Goal: Information Seeking & Learning: Check status

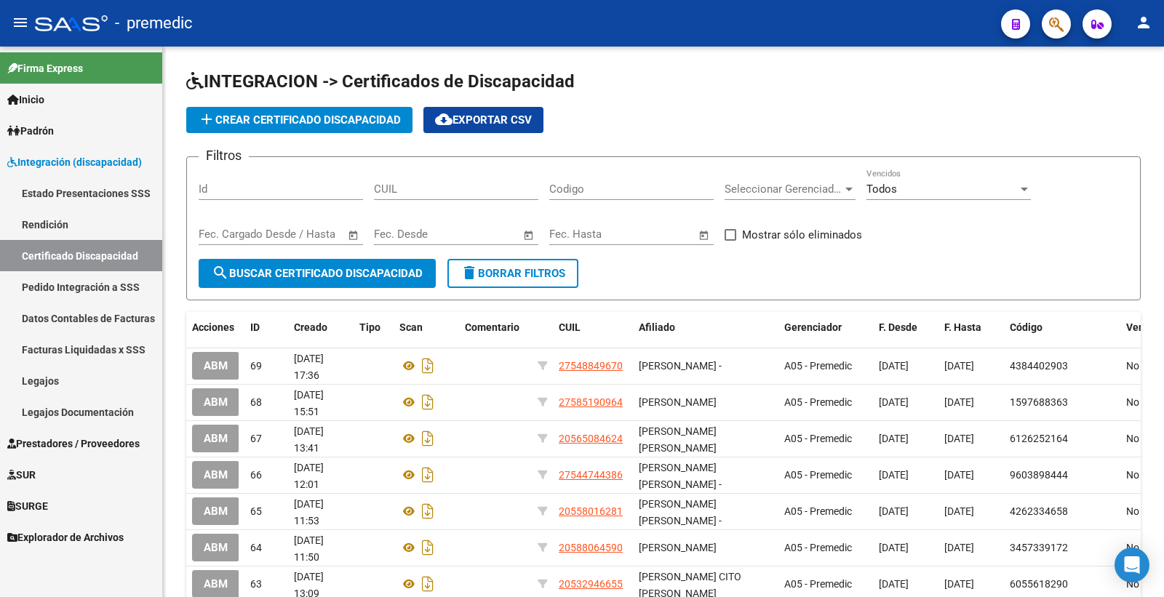
click at [44, 124] on span "Padrón" at bounding box center [30, 131] width 47 height 16
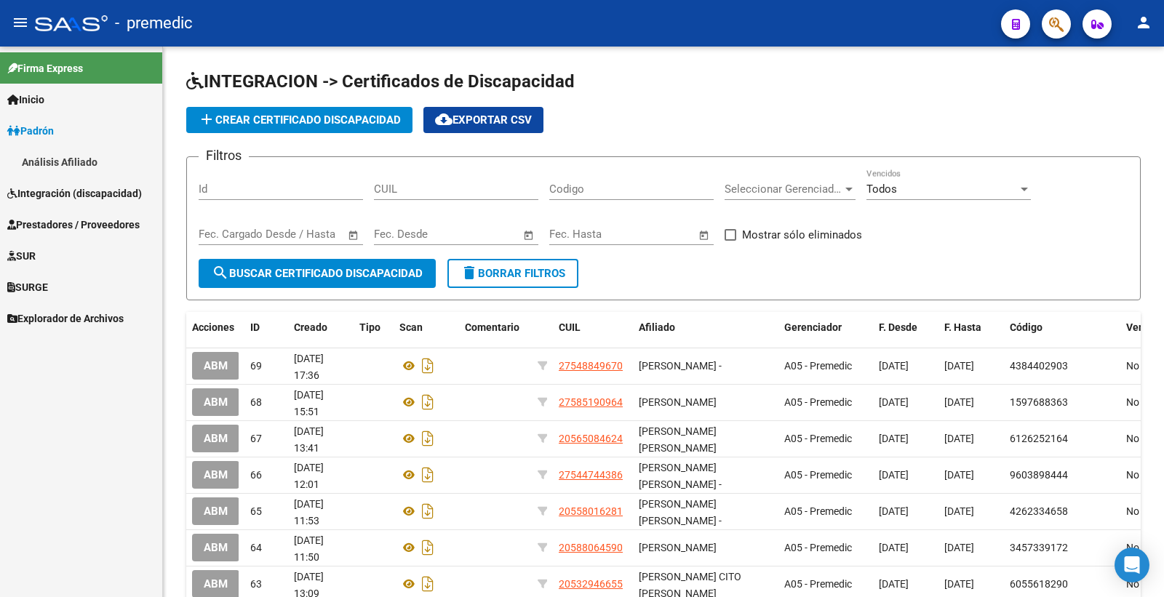
click at [59, 158] on link "Análisis Afiliado" at bounding box center [81, 161] width 162 height 31
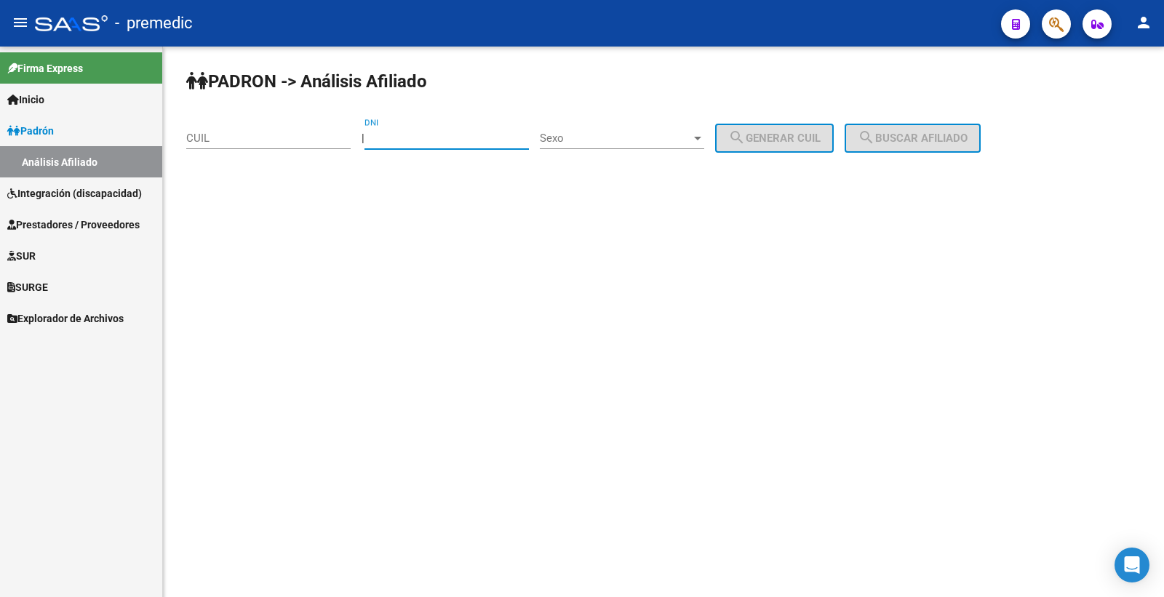
click at [449, 139] on input "DNI" at bounding box center [446, 138] width 164 height 13
paste input "59053076"
type input "59053076"
click at [638, 146] on div "Sexo Sexo" at bounding box center [622, 133] width 164 height 31
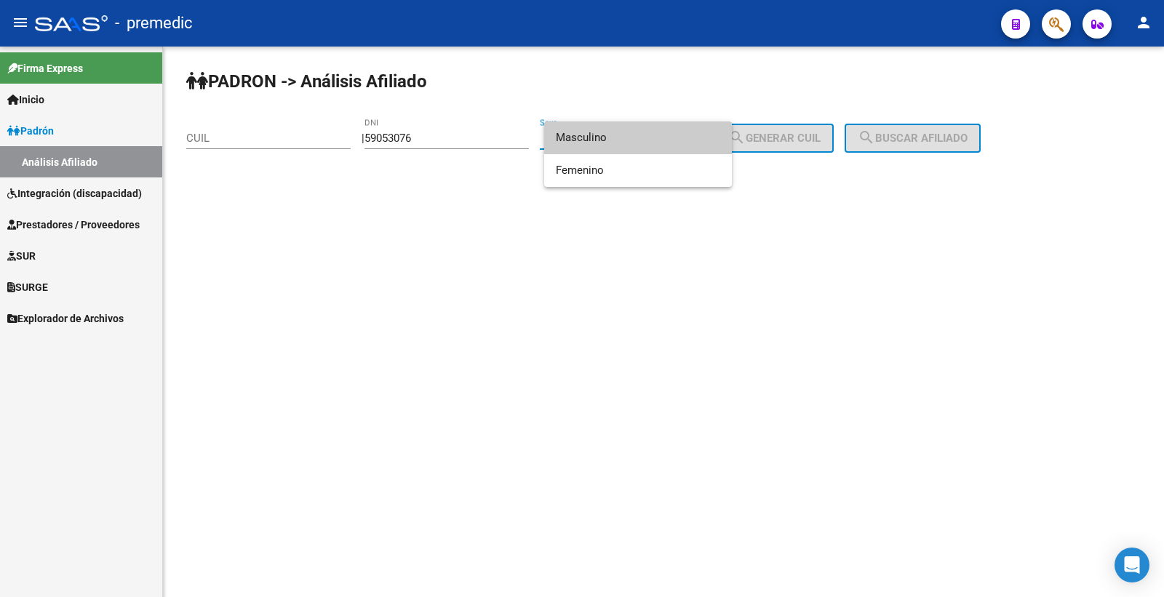
click at [677, 143] on span "Masculino" at bounding box center [638, 137] width 164 height 33
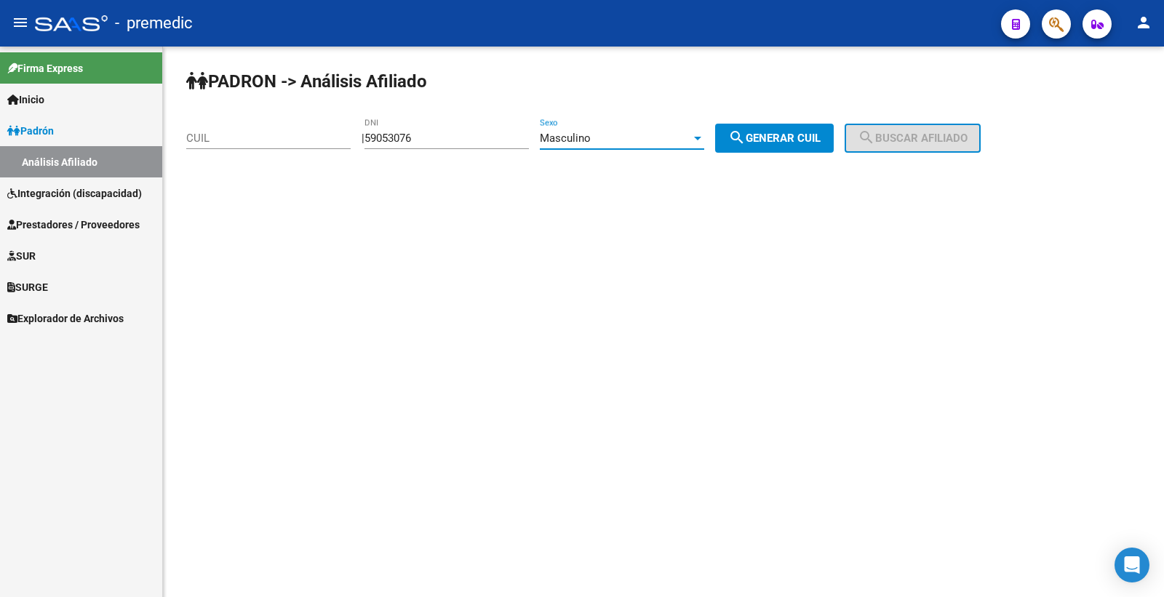
click at [818, 144] on span "search Generar CUIL" at bounding box center [774, 138] width 92 height 13
type input "20-59053076-0"
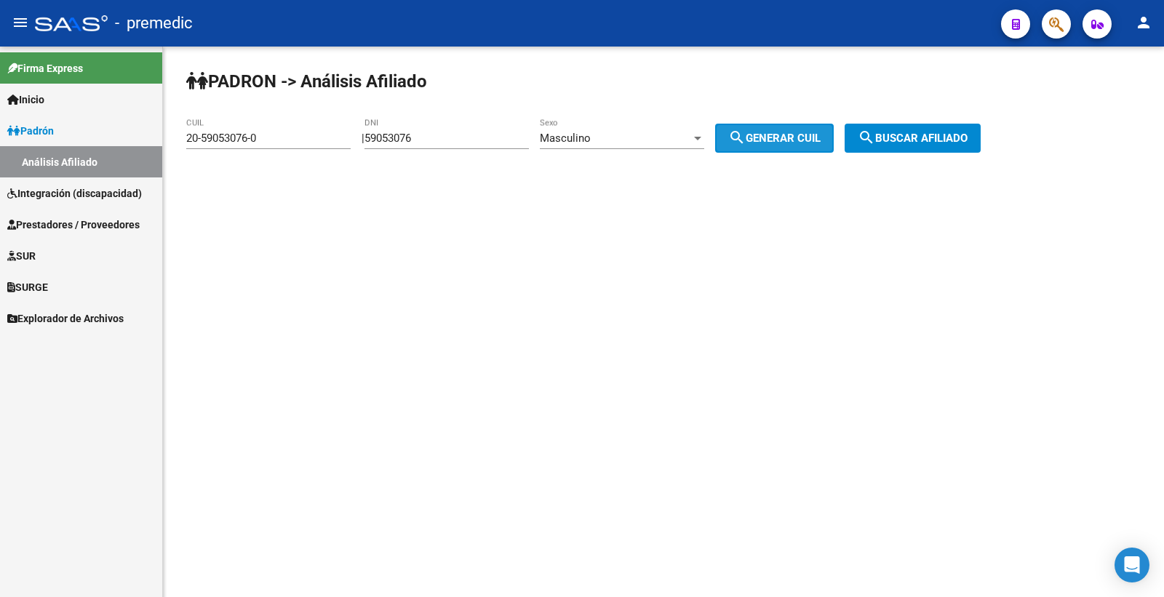
click at [818, 144] on span "search Generar CUIL" at bounding box center [774, 138] width 92 height 13
click at [925, 144] on span "search Buscar afiliado" at bounding box center [913, 138] width 110 height 13
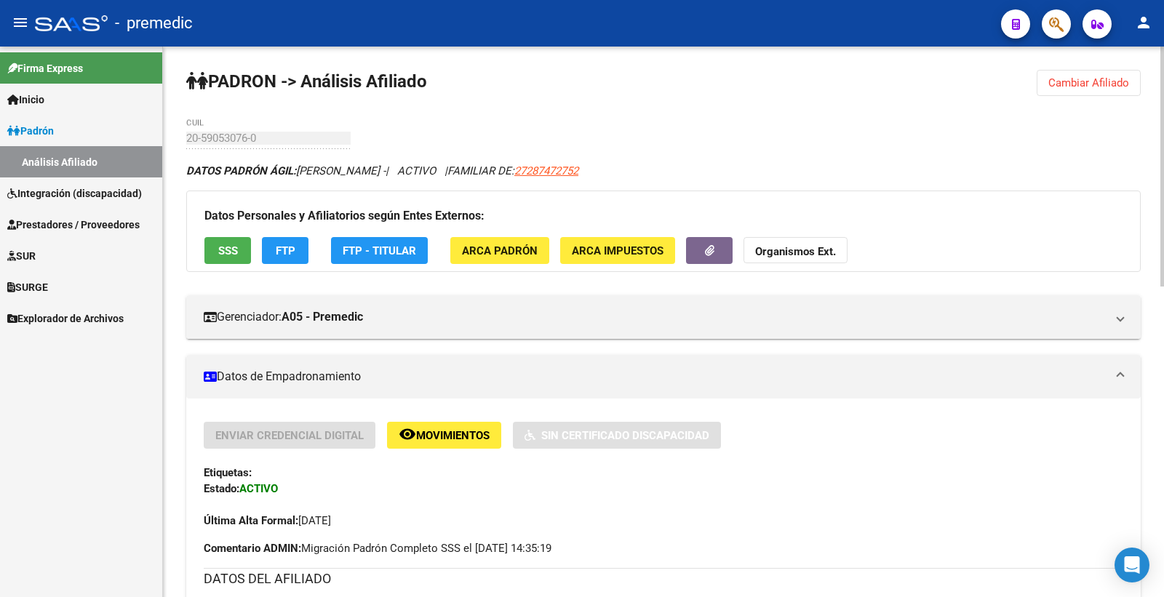
click at [223, 257] on span "SSS" at bounding box center [228, 250] width 20 height 13
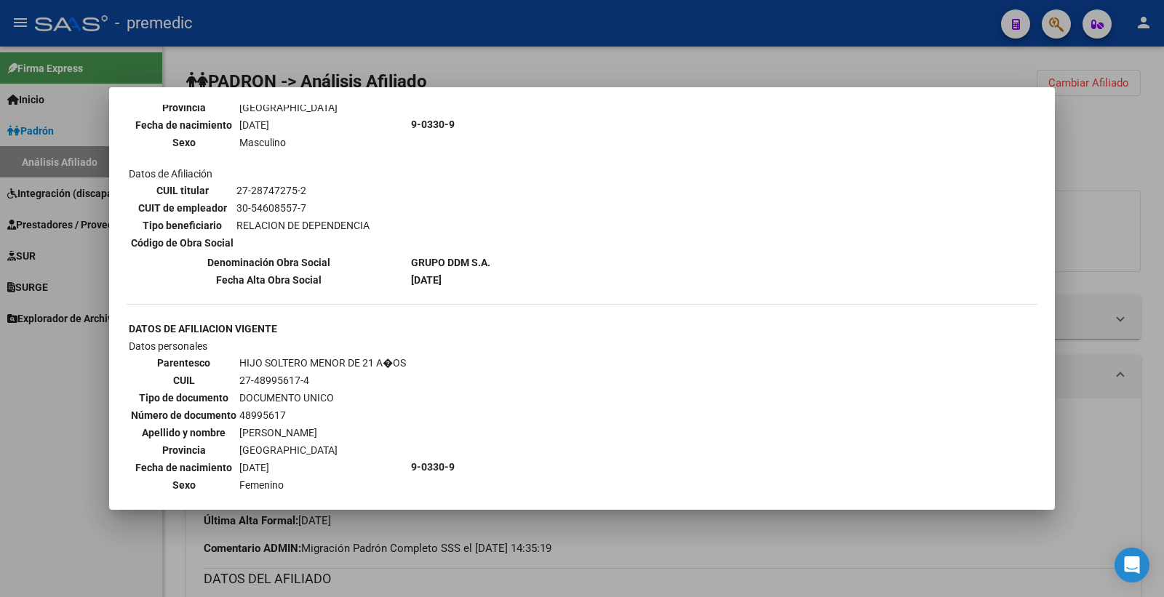
scroll to position [1183, 0]
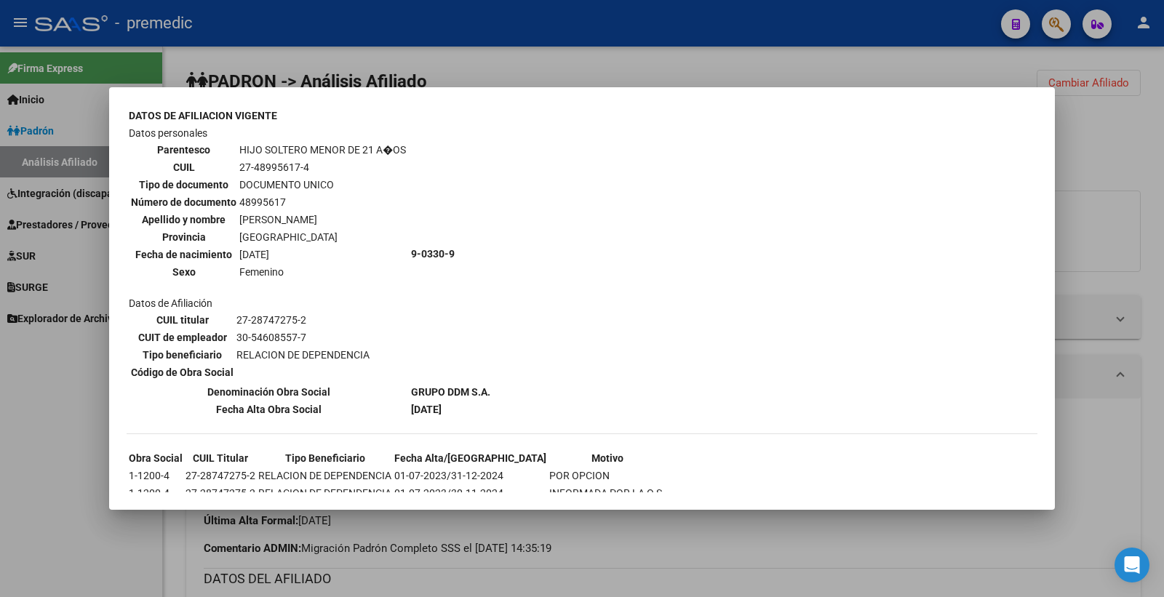
click at [1163, 165] on div at bounding box center [582, 298] width 1164 height 597
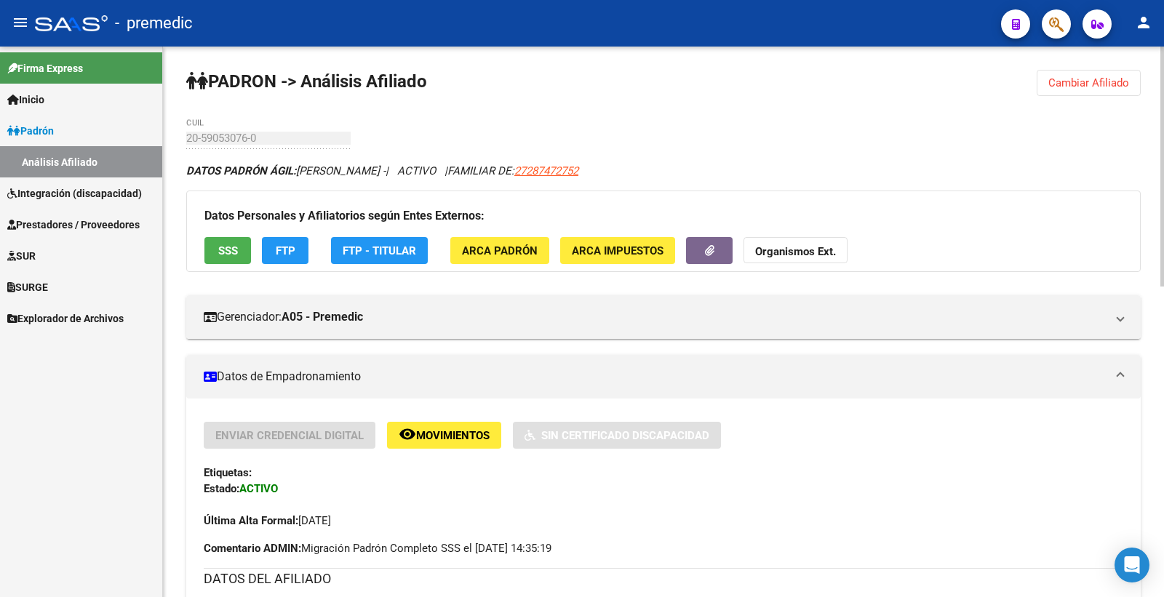
click at [260, 247] on div "Datos Personales y Afiliatorios según Entes Externos: SSS FTP FTP - Titular ARC…" at bounding box center [663, 231] width 954 height 81
click at [297, 249] on button "FTP" at bounding box center [285, 250] width 47 height 27
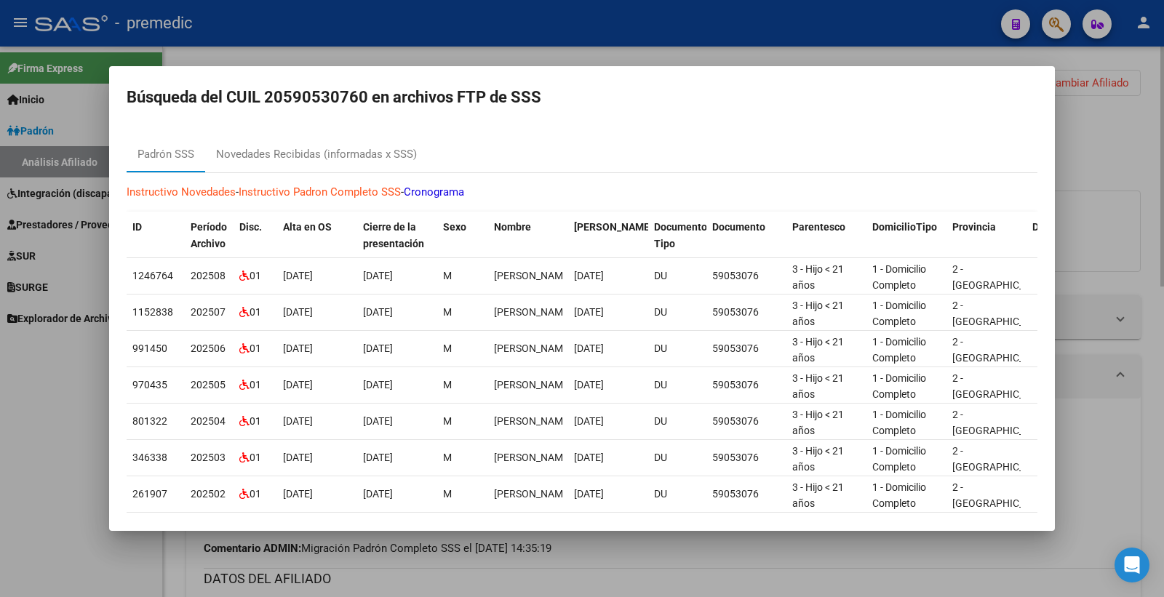
click at [1072, 168] on div at bounding box center [582, 298] width 1164 height 597
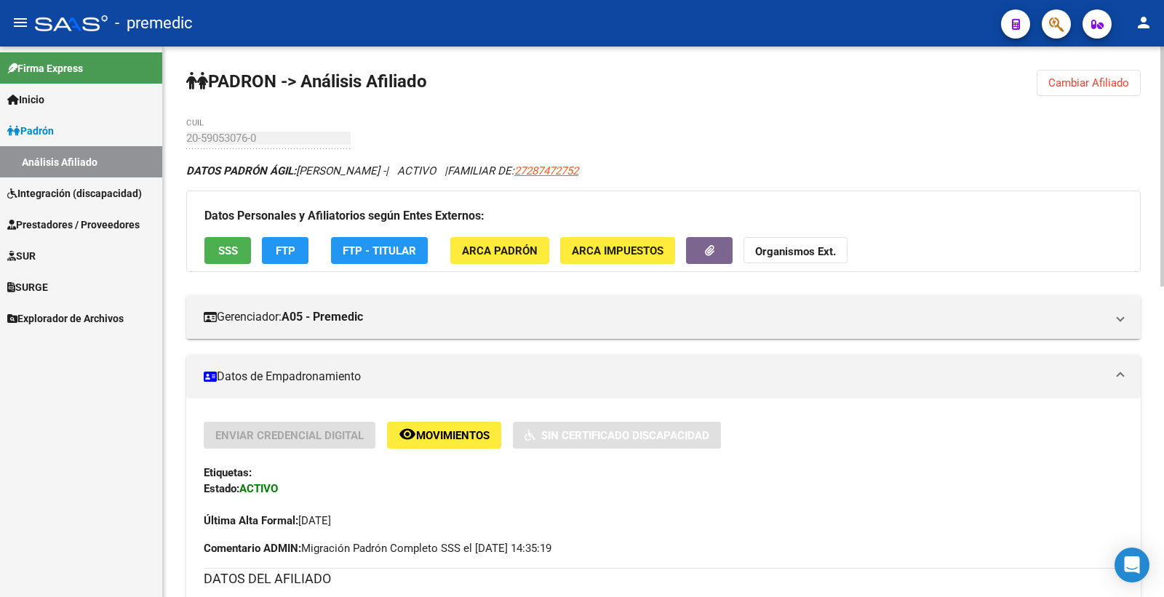
click at [1038, 81] on button "Cambiar Afiliado" at bounding box center [1089, 83] width 104 height 26
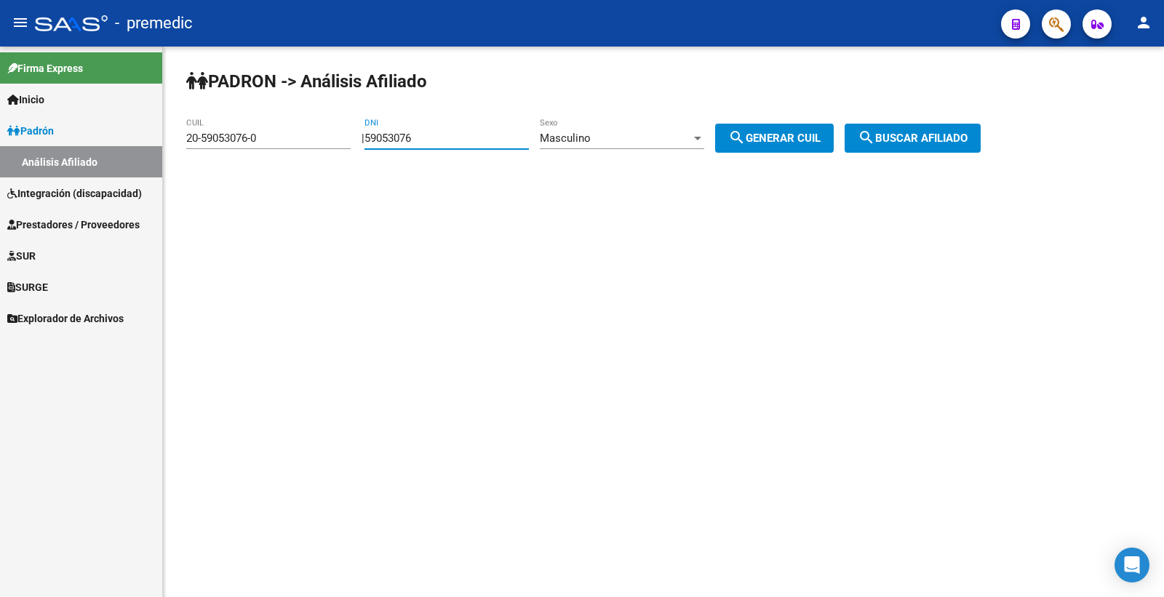
drag, startPoint x: 441, startPoint y: 132, endPoint x: 315, endPoint y: 143, distance: 126.4
click at [315, 143] on app-analisis-afiliado "PADRON -> Análisis Afiliado 20-59053076-0 CUIL | 59053076 DNI Masculino Sexo se…" at bounding box center [588, 138] width 805 height 13
paste input "5425755"
type input "55425755"
click at [779, 135] on span "search Generar CUIL" at bounding box center [774, 138] width 92 height 13
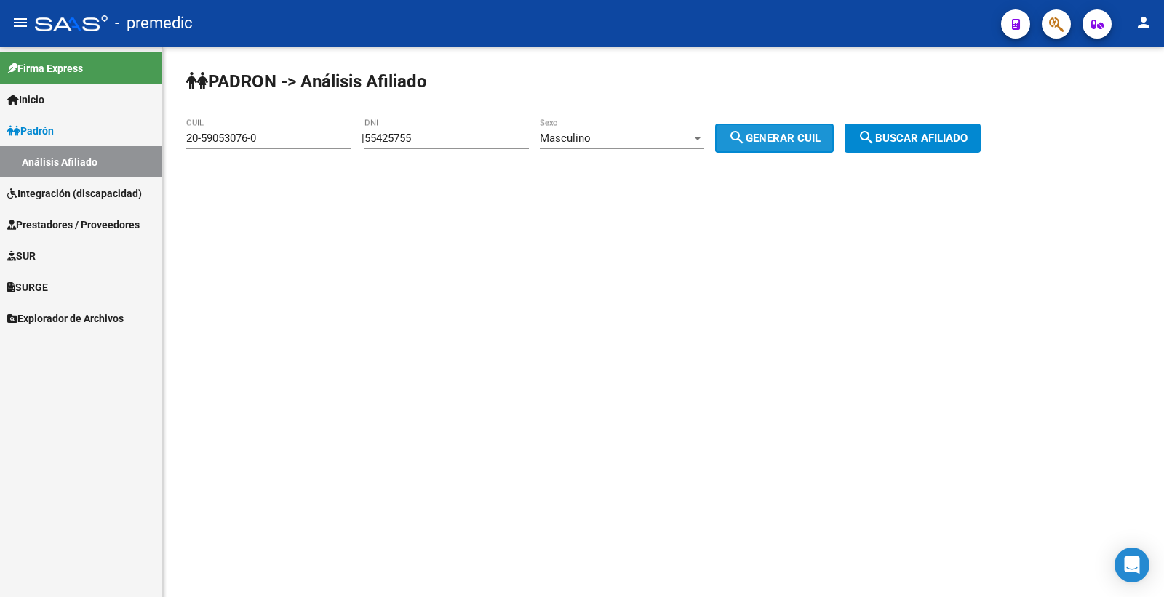
type input "20-55425755-1"
click at [867, 140] on button "search Buscar afiliado" at bounding box center [913, 138] width 136 height 29
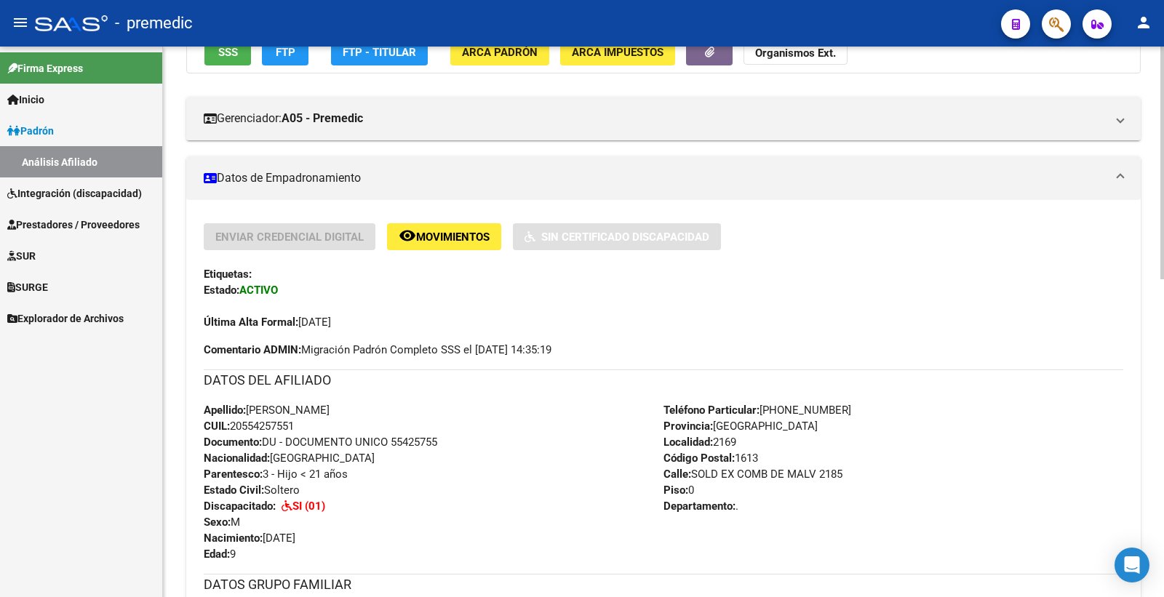
scroll to position [81, 0]
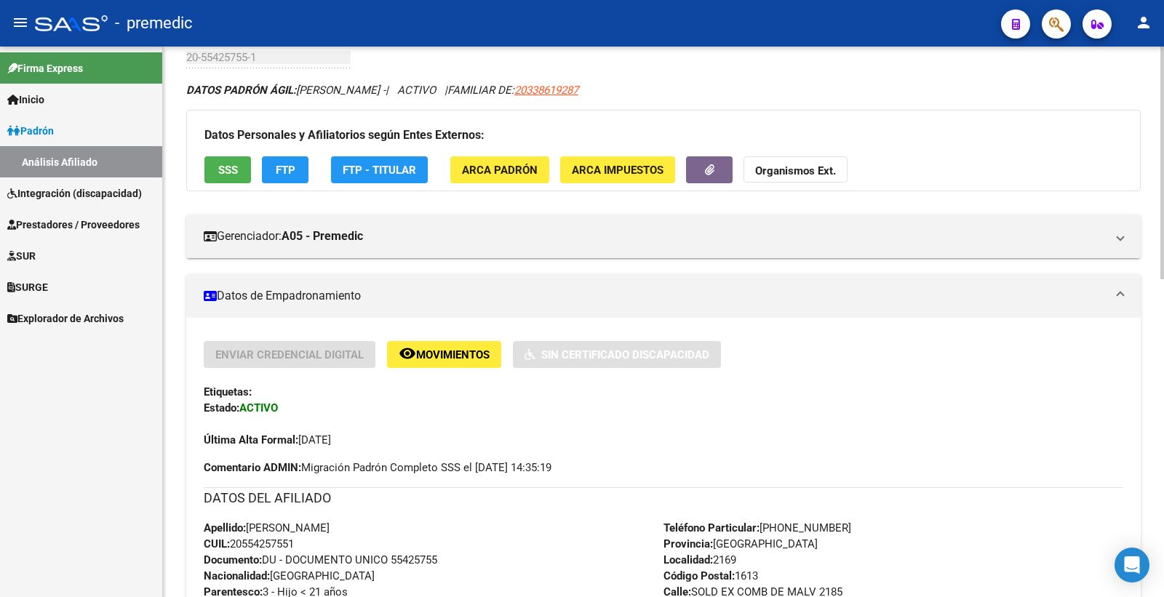
click at [226, 162] on button "SSS" at bounding box center [227, 169] width 47 height 27
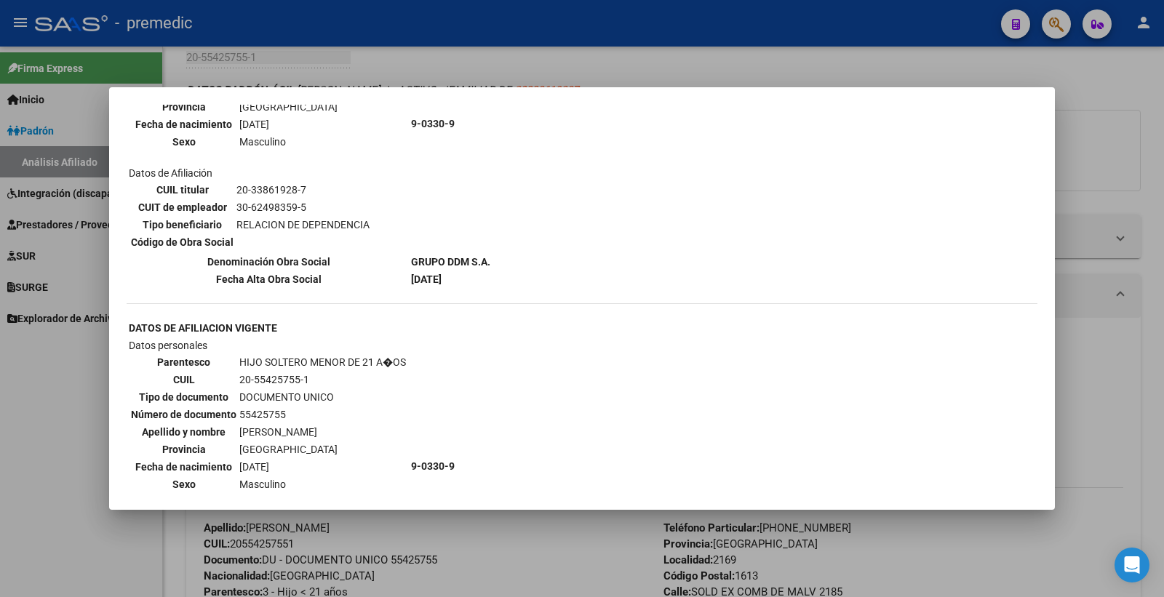
scroll to position [1212, 0]
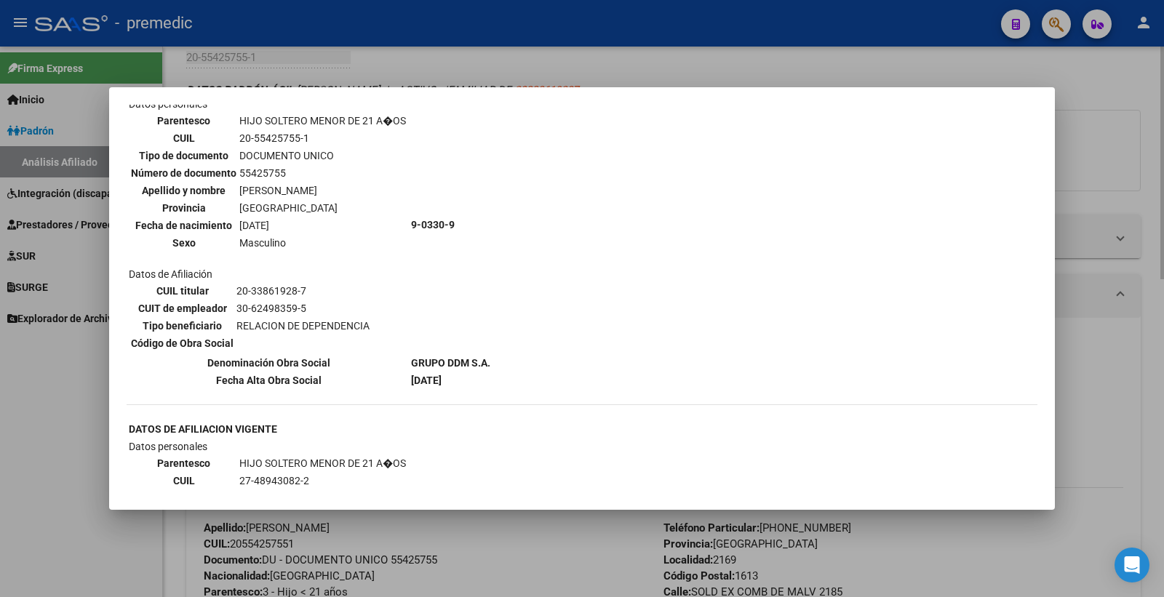
click at [1116, 104] on div at bounding box center [582, 298] width 1164 height 597
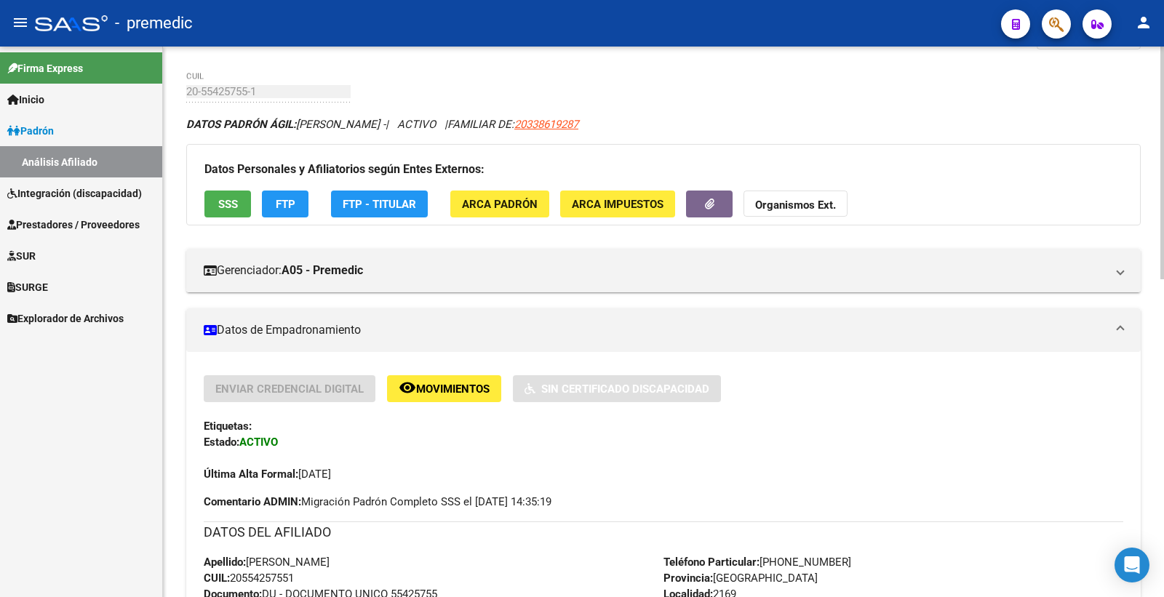
scroll to position [0, 0]
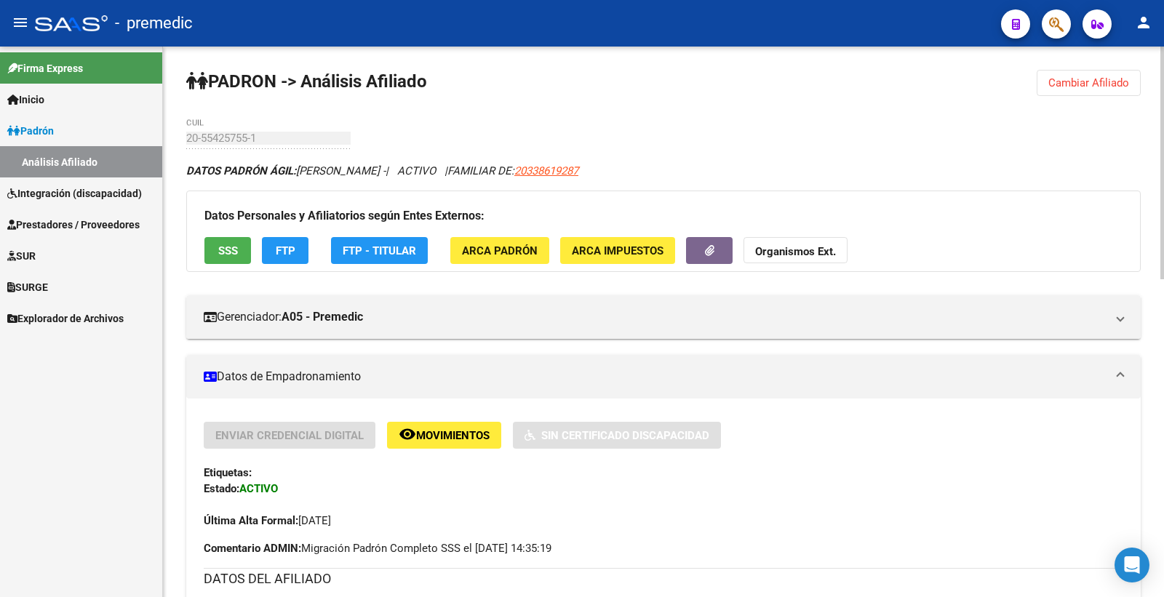
click at [1086, 91] on button "Cambiar Afiliado" at bounding box center [1089, 83] width 104 height 26
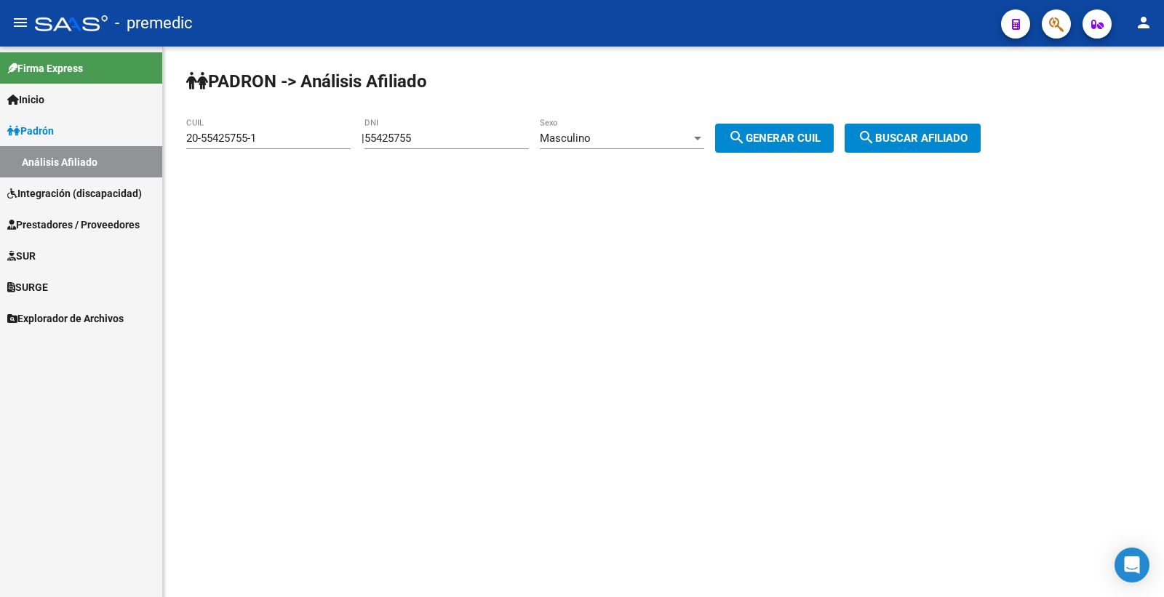
click at [453, 151] on div "55425755 DNI" at bounding box center [446, 140] width 164 height 45
drag, startPoint x: 445, startPoint y: 140, endPoint x: 402, endPoint y: 134, distance: 42.6
click at [438, 140] on input "55425755" at bounding box center [446, 138] width 164 height 13
drag, startPoint x: 451, startPoint y: 132, endPoint x: 339, endPoint y: 139, distance: 112.2
click at [339, 139] on app-analisis-afiliado "PADRON -> Análisis Afiliado 20-55425755-1 CUIL | 55425755 DNI Masculino Sexo se…" at bounding box center [588, 138] width 805 height 13
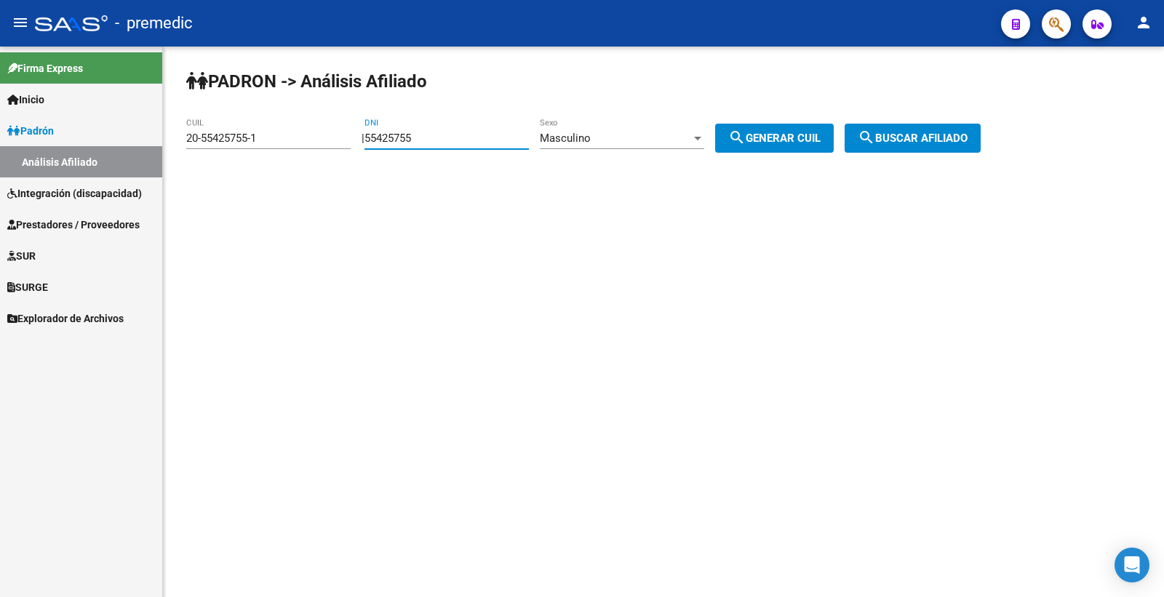
paste input "95535440"
type input "95535440"
click at [821, 135] on span "search Generar CUIL" at bounding box center [774, 138] width 92 height 13
type input "20-95535440-1"
click at [821, 138] on span "search Generar CUIL" at bounding box center [774, 138] width 92 height 13
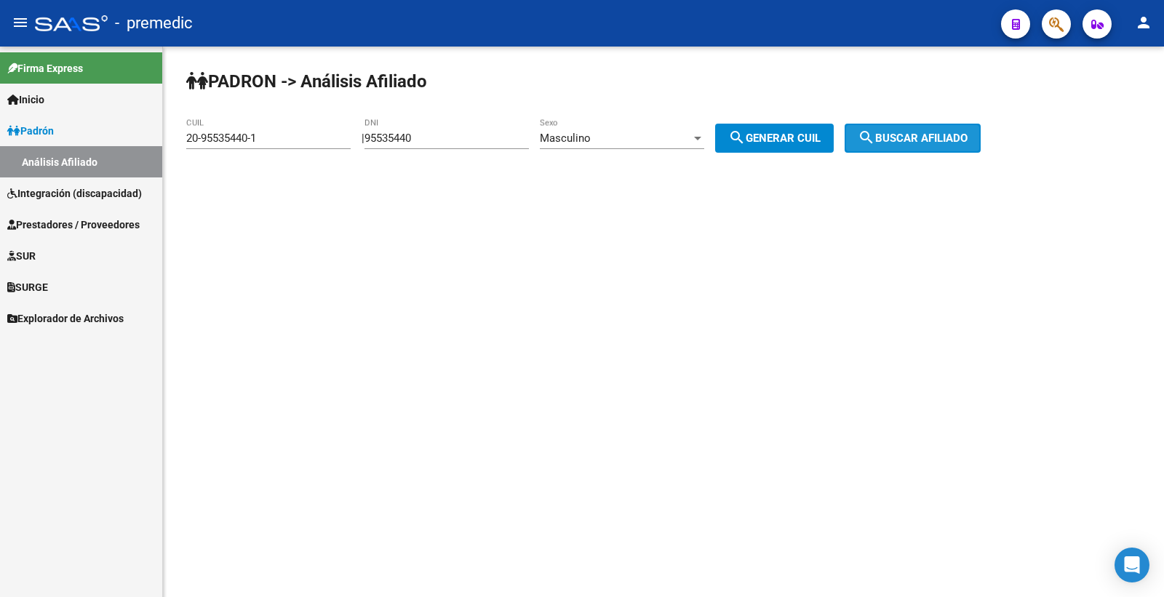
click at [901, 139] on span "search Buscar afiliado" at bounding box center [913, 138] width 110 height 13
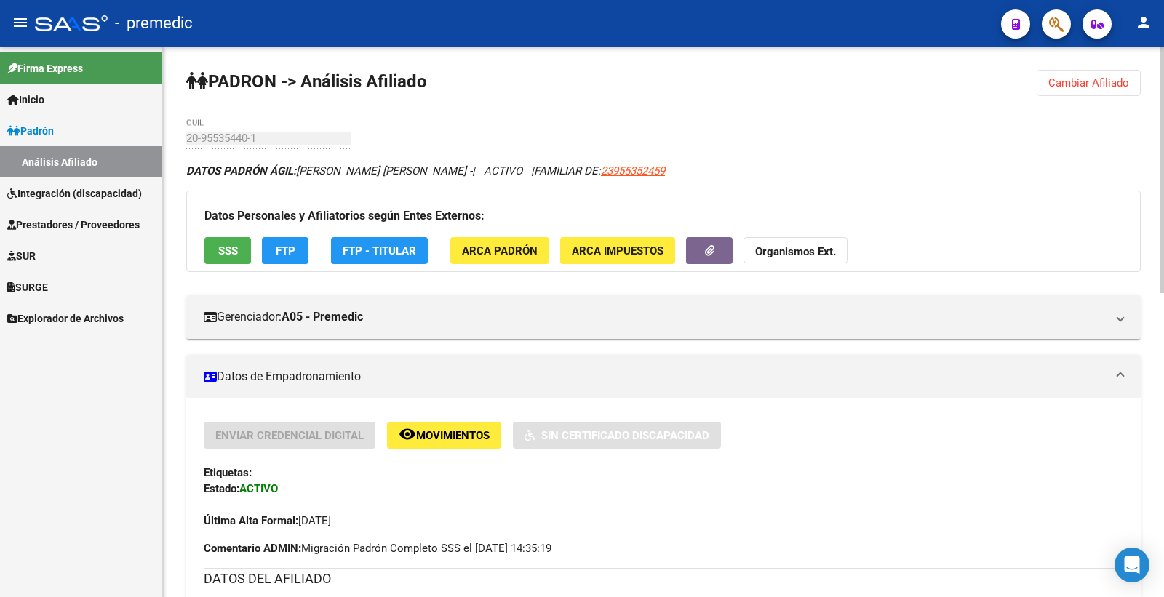
click at [245, 251] on button "SSS" at bounding box center [227, 250] width 47 height 27
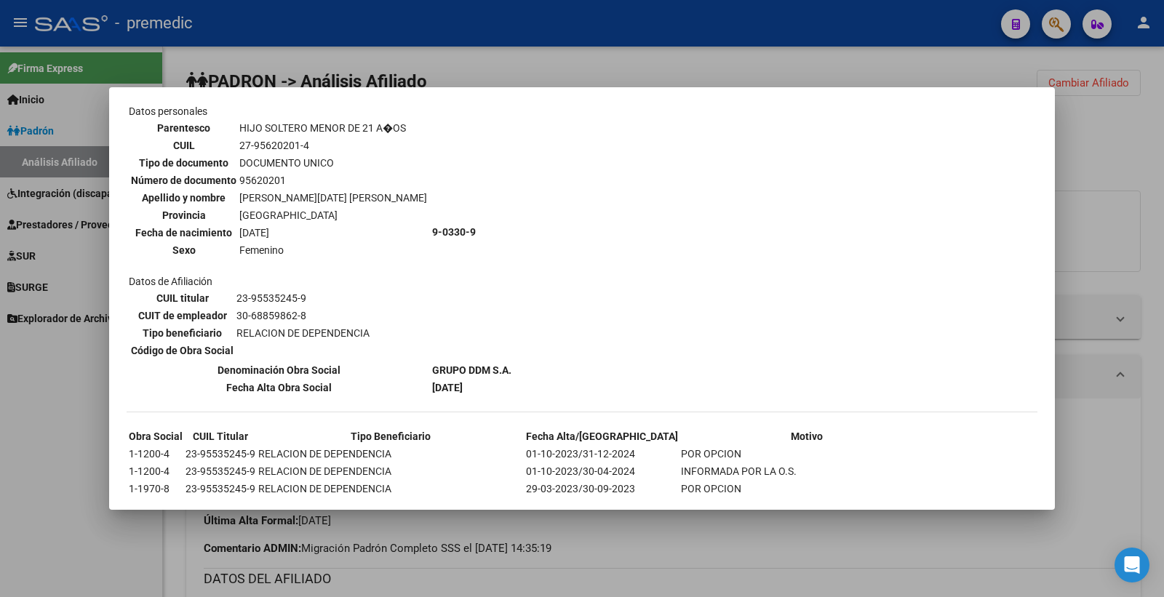
scroll to position [920, 0]
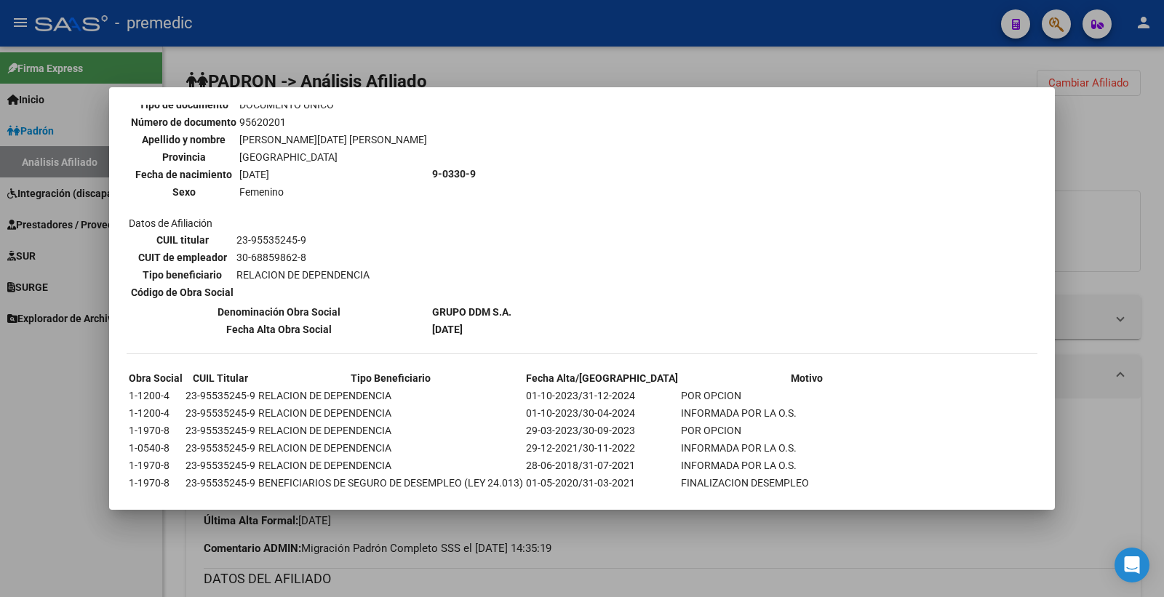
click at [1115, 115] on div at bounding box center [582, 298] width 1164 height 597
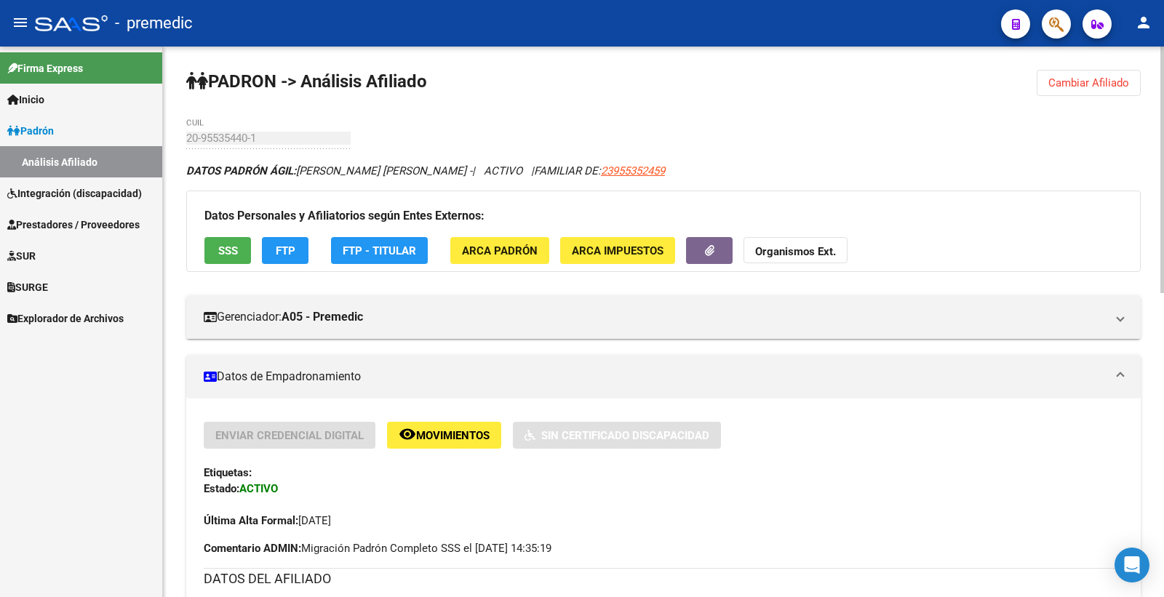
click at [1122, 71] on button "Cambiar Afiliado" at bounding box center [1089, 83] width 104 height 26
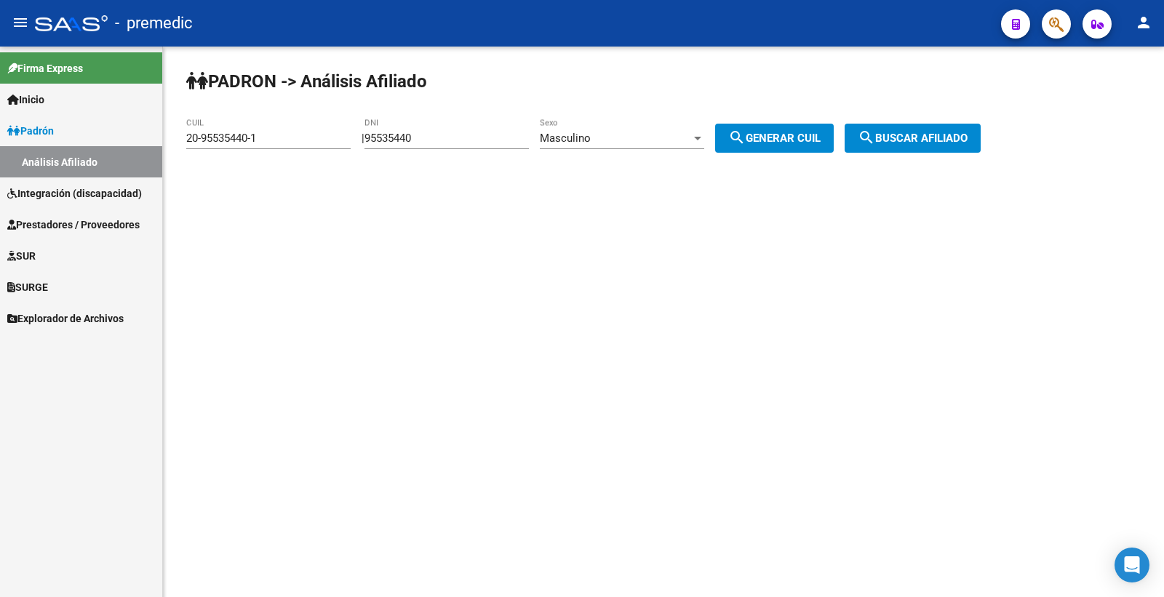
drag, startPoint x: 351, startPoint y: 150, endPoint x: 217, endPoint y: 151, distance: 133.9
click at [218, 145] on app-analisis-afiliado "PADRON -> Análisis Afiliado 20-95535440-1 CUIL | 95535440 DNI Masculino Sexo se…" at bounding box center [588, 138] width 805 height 13
paste input "57904826"
type input "57904826"
click at [802, 146] on button "search Generar CUIL" at bounding box center [774, 138] width 119 height 29
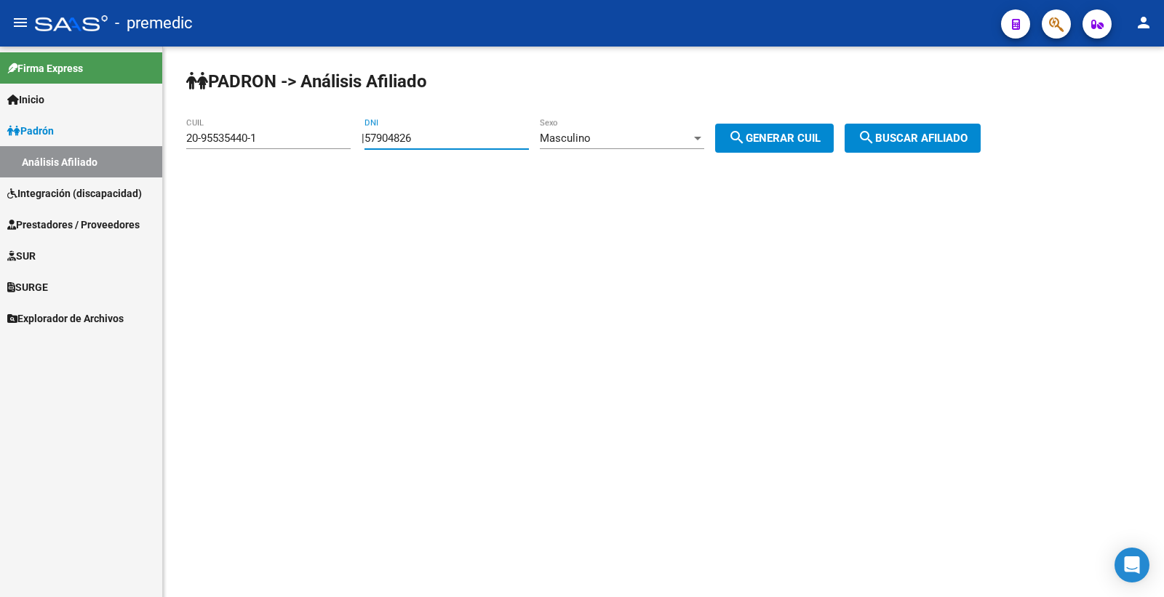
type input "20-57904826-4"
click at [922, 143] on span "search Buscar afiliado" at bounding box center [913, 138] width 110 height 13
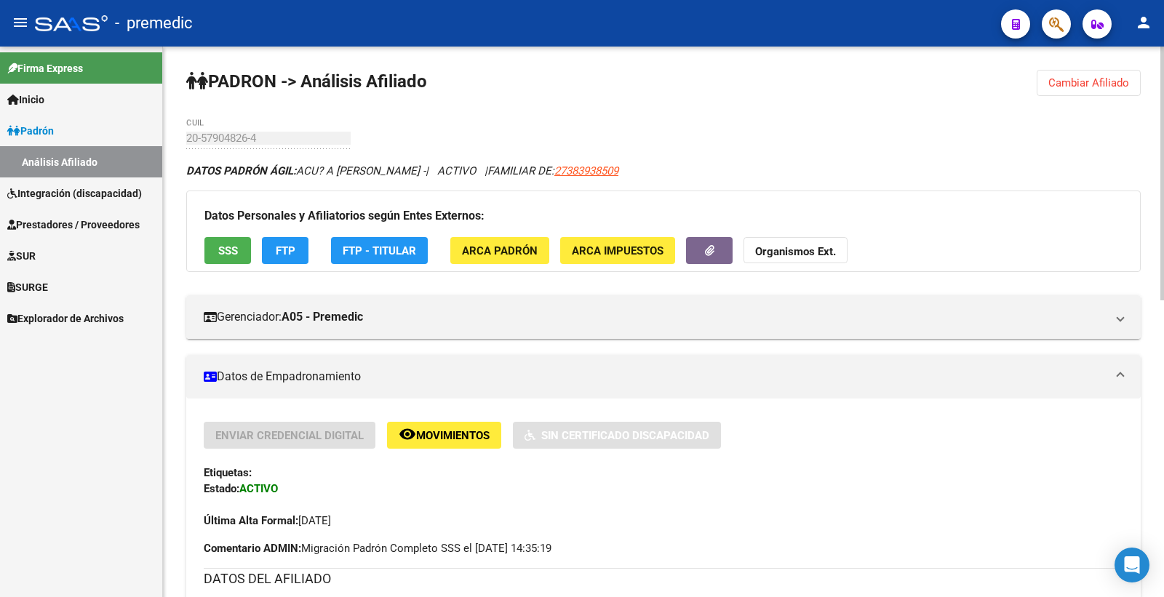
click at [234, 265] on div "Datos Personales y Afiliatorios según Entes Externos: SSS FTP FTP - Titular ARC…" at bounding box center [663, 231] width 954 height 81
click at [234, 252] on span "SSS" at bounding box center [228, 250] width 20 height 13
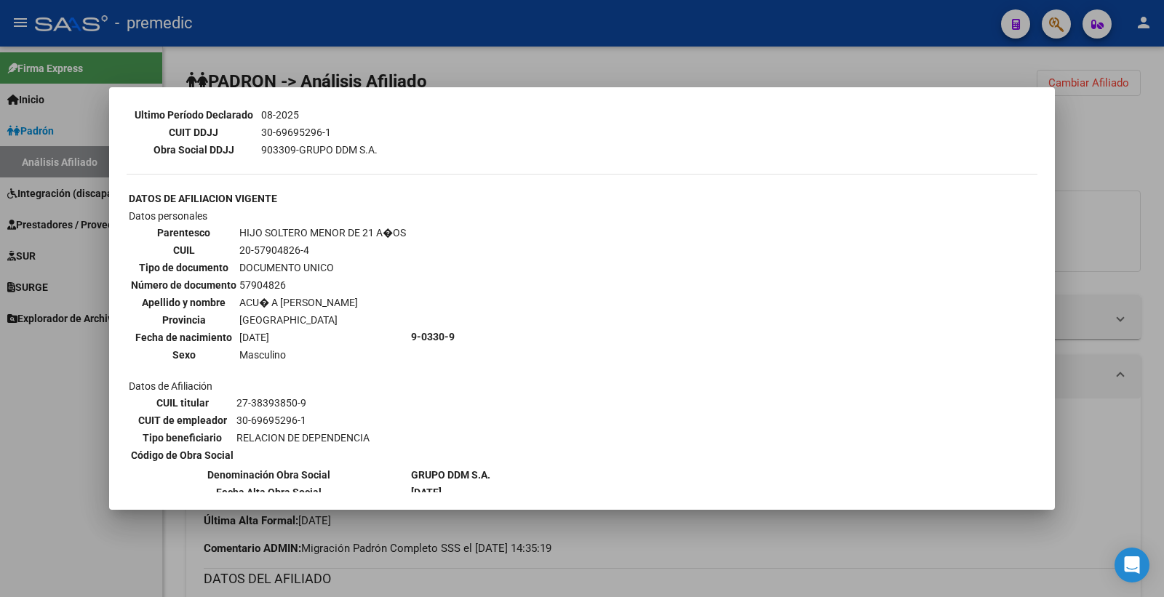
scroll to position [522, 0]
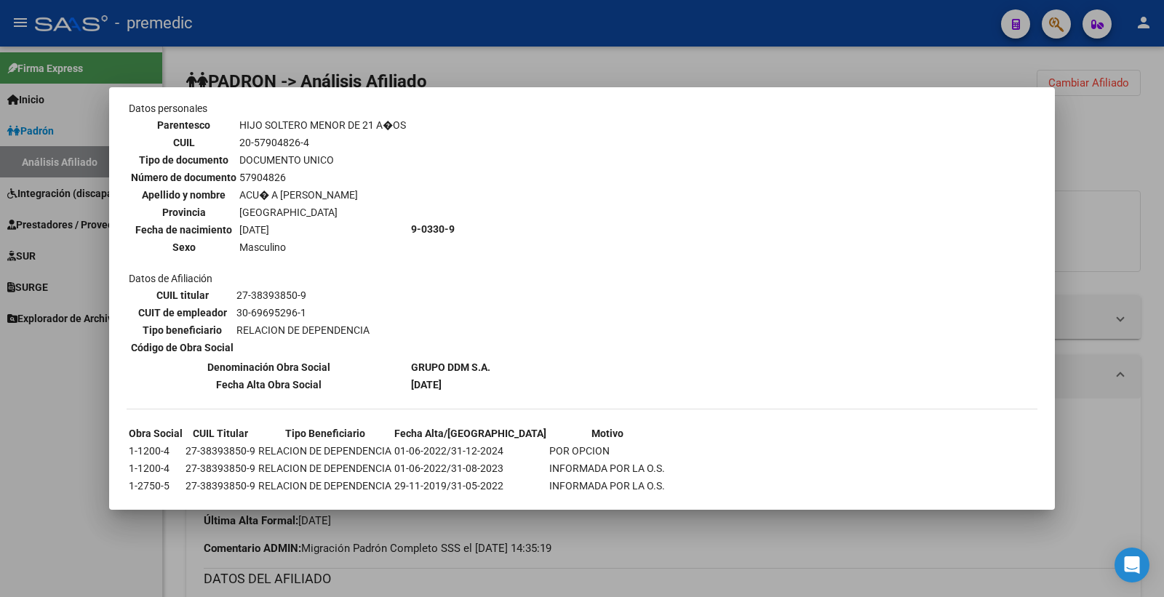
click at [1145, 169] on div at bounding box center [582, 298] width 1164 height 597
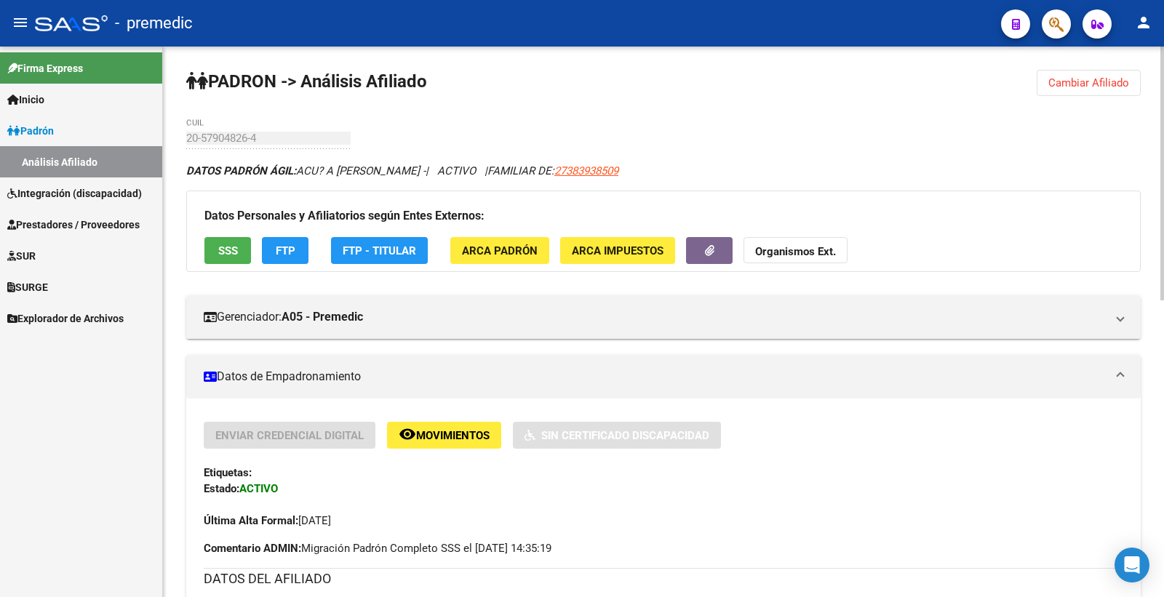
drag, startPoint x: 1157, startPoint y: 147, endPoint x: 769, endPoint y: 244, distance: 399.6
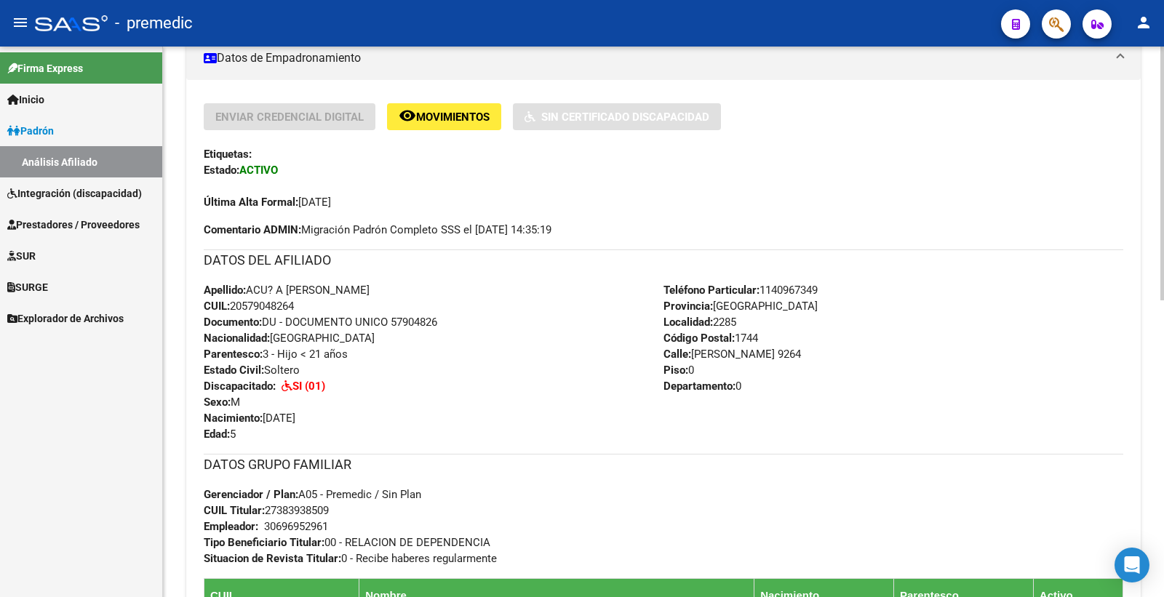
scroll to position [0, 0]
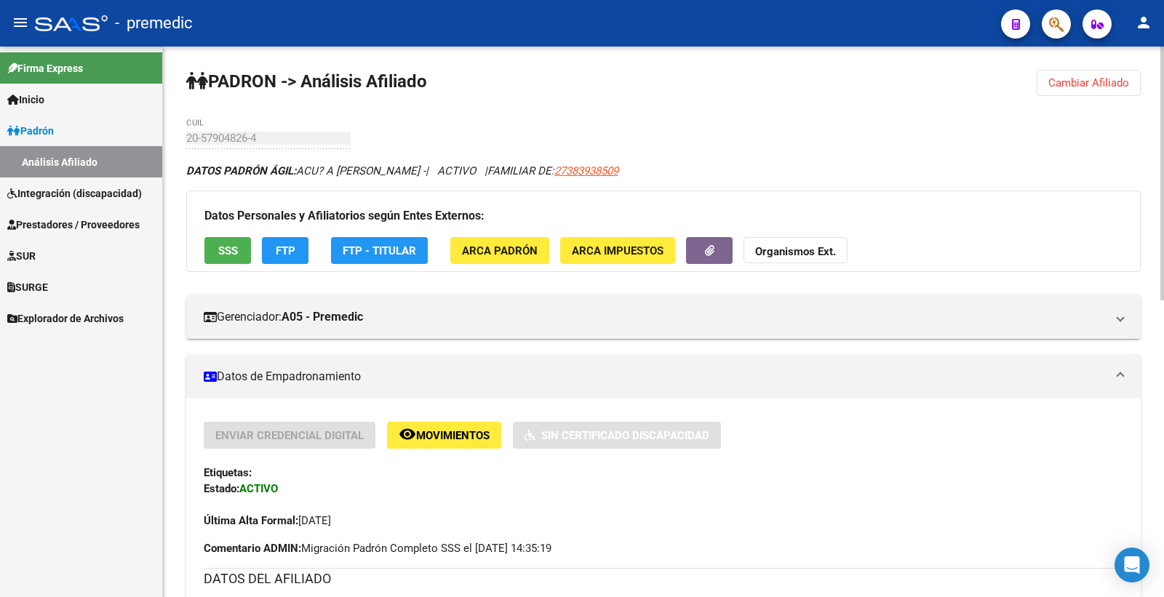
drag, startPoint x: 1133, startPoint y: 86, endPoint x: 995, endPoint y: 111, distance: 139.8
click at [1132, 86] on button "Cambiar Afiliado" at bounding box center [1089, 83] width 104 height 26
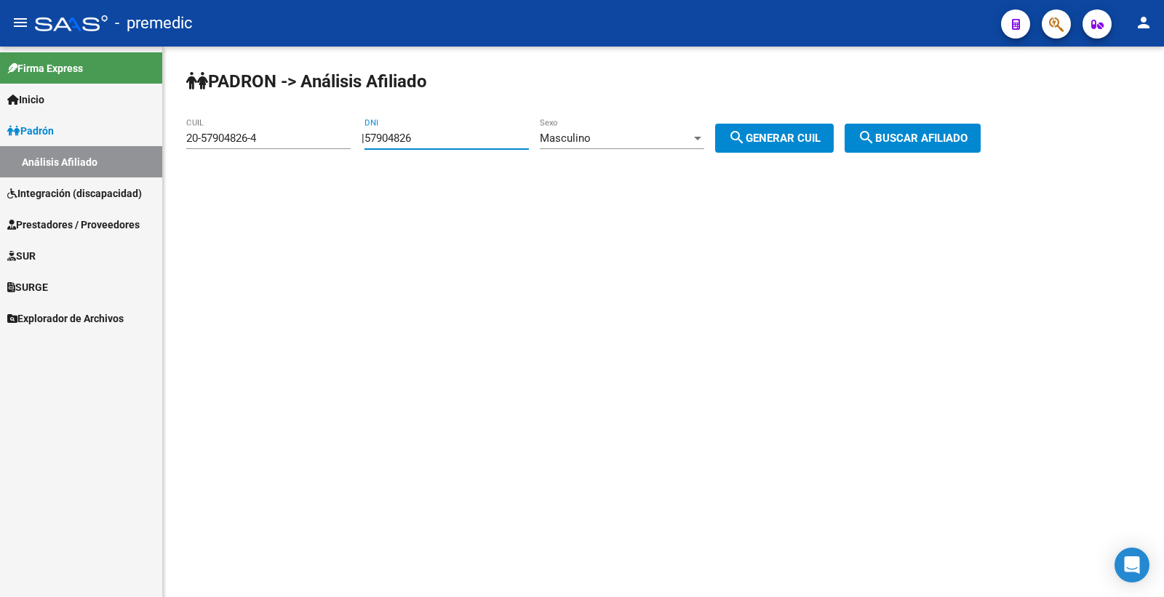
drag, startPoint x: 442, startPoint y: 140, endPoint x: 340, endPoint y: 141, distance: 101.9
click at [340, 141] on app-analisis-afiliado "PADRON -> Análisis Afiliado 20-57904826-4 CUIL | 57904826 DNI Masculino Sexo se…" at bounding box center [588, 138] width 805 height 13
paste input "6191321"
type input "56191321"
click at [759, 159] on div "PADRON -> Análisis Afiliado 20-57904826-4 CUIL | 56191321 DNI Masculino Sexo se…" at bounding box center [663, 123] width 1001 height 153
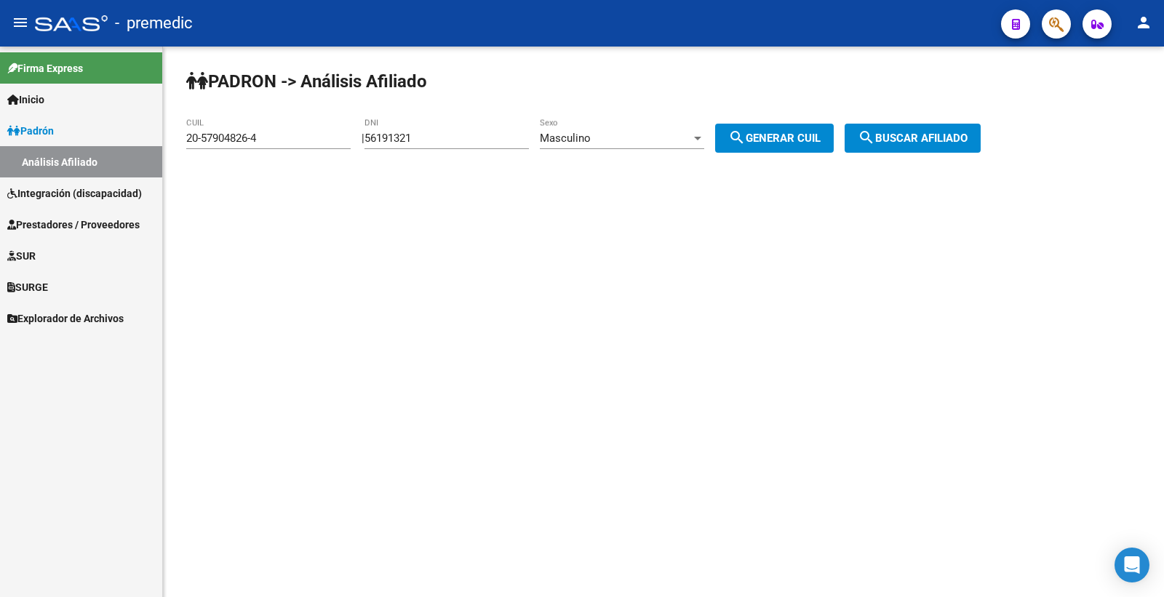
click at [773, 146] on button "search Generar CUIL" at bounding box center [774, 138] width 119 height 29
type input "20-56191321-9"
click at [938, 129] on button "search Buscar afiliado" at bounding box center [913, 138] width 136 height 29
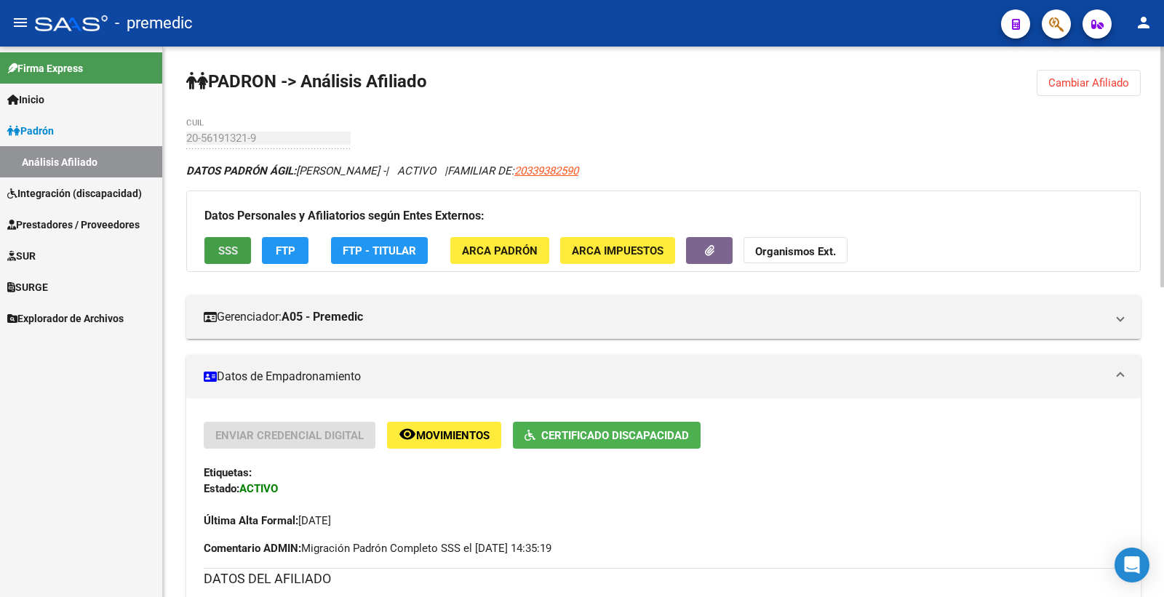
click at [235, 256] on span "SSS" at bounding box center [228, 250] width 20 height 13
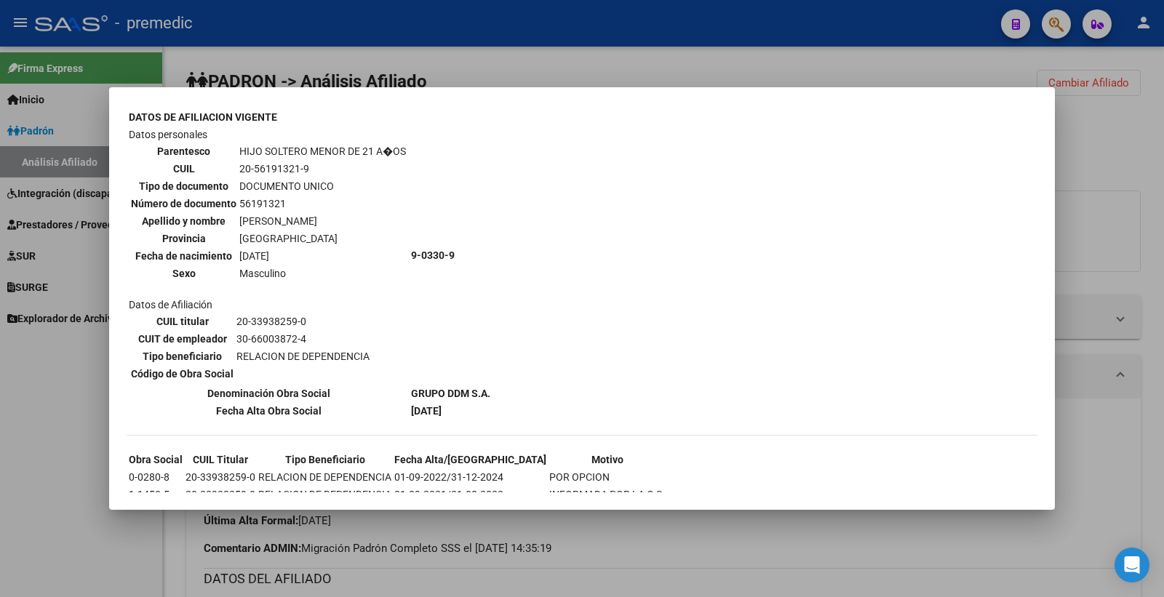
scroll to position [853, 0]
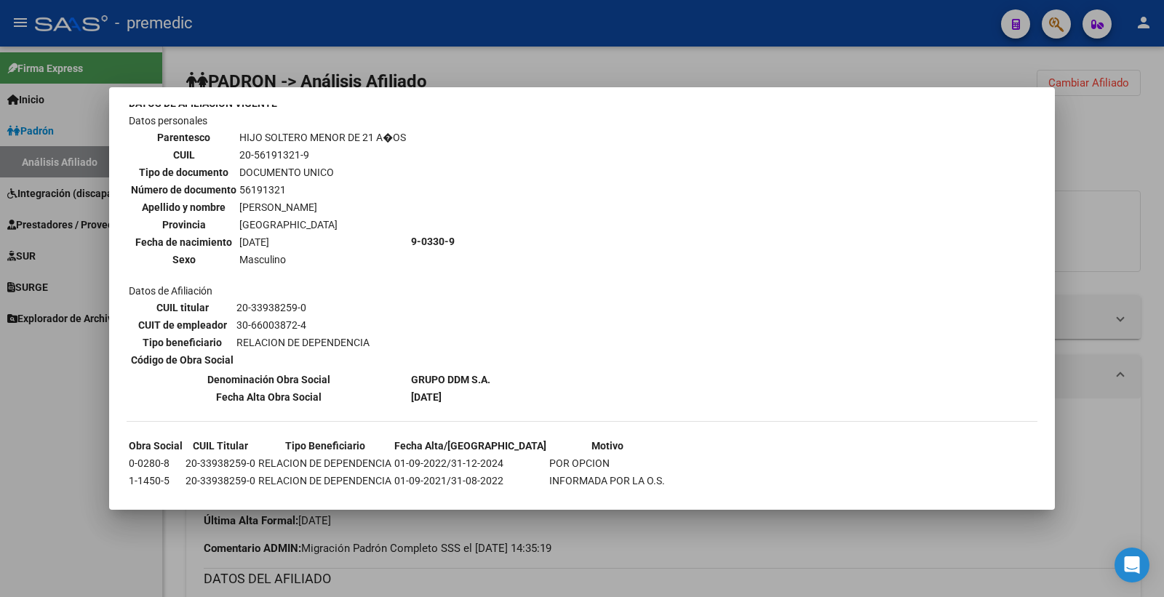
click at [955, 73] on div at bounding box center [582, 298] width 1164 height 597
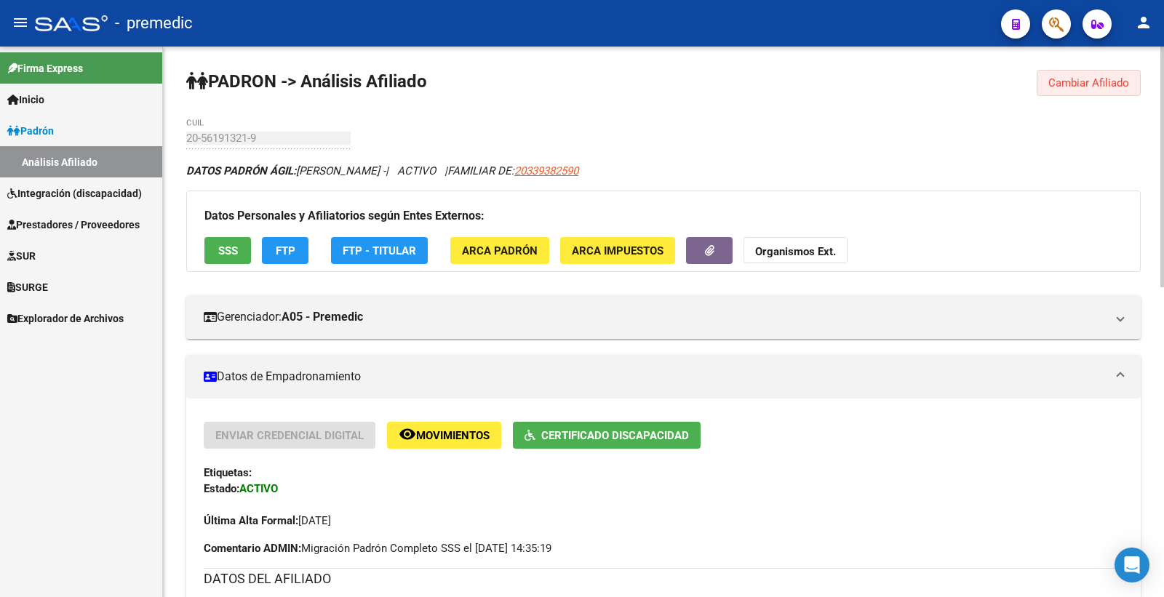
click at [1104, 83] on span "Cambiar Afiliado" at bounding box center [1088, 82] width 81 height 13
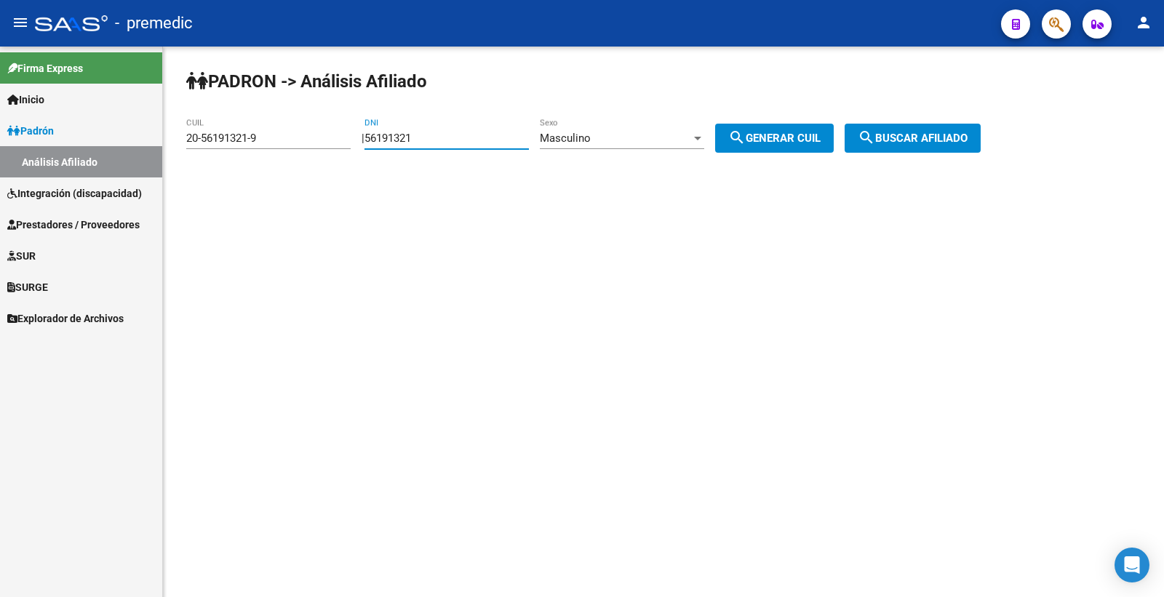
drag, startPoint x: 383, startPoint y: 140, endPoint x: 182, endPoint y: 154, distance: 202.0
click at [180, 154] on div "PADRON -> Análisis Afiliado 20-56191321-9 CUIL | 56191321 DNI Masculino Sexo se…" at bounding box center [663, 123] width 1001 height 153
paste input "2142472"
type input "52142472"
click at [818, 131] on button "search Generar CUIL" at bounding box center [774, 138] width 119 height 29
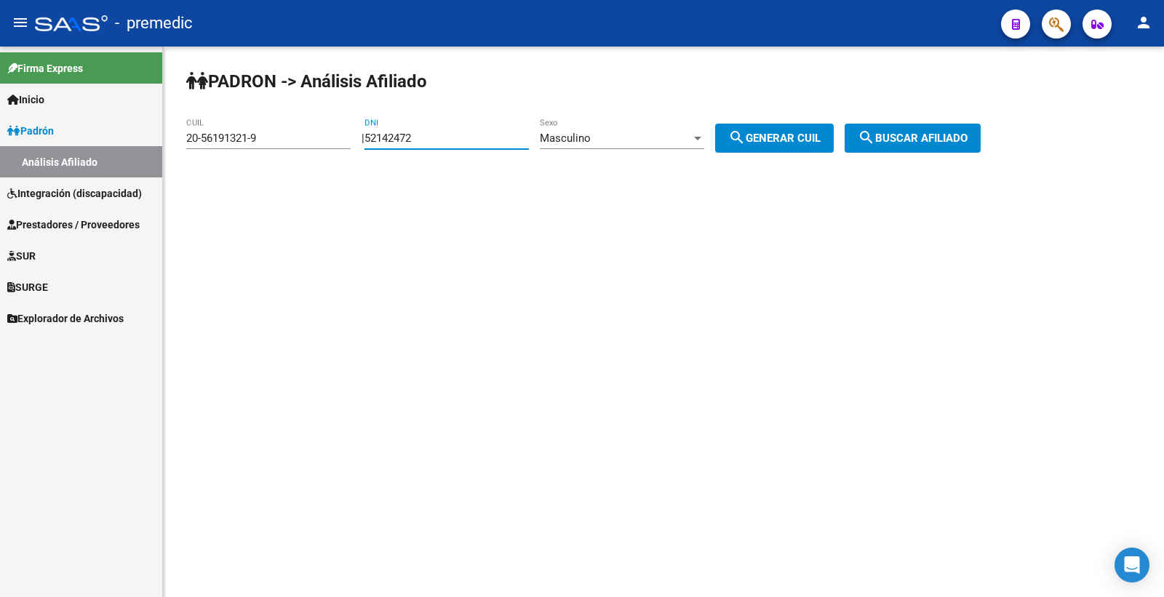
type input "23-52142472-9"
click at [817, 140] on span "search Generar CUIL" at bounding box center [774, 138] width 92 height 13
click at [919, 146] on button "search Buscar afiliado" at bounding box center [913, 138] width 136 height 29
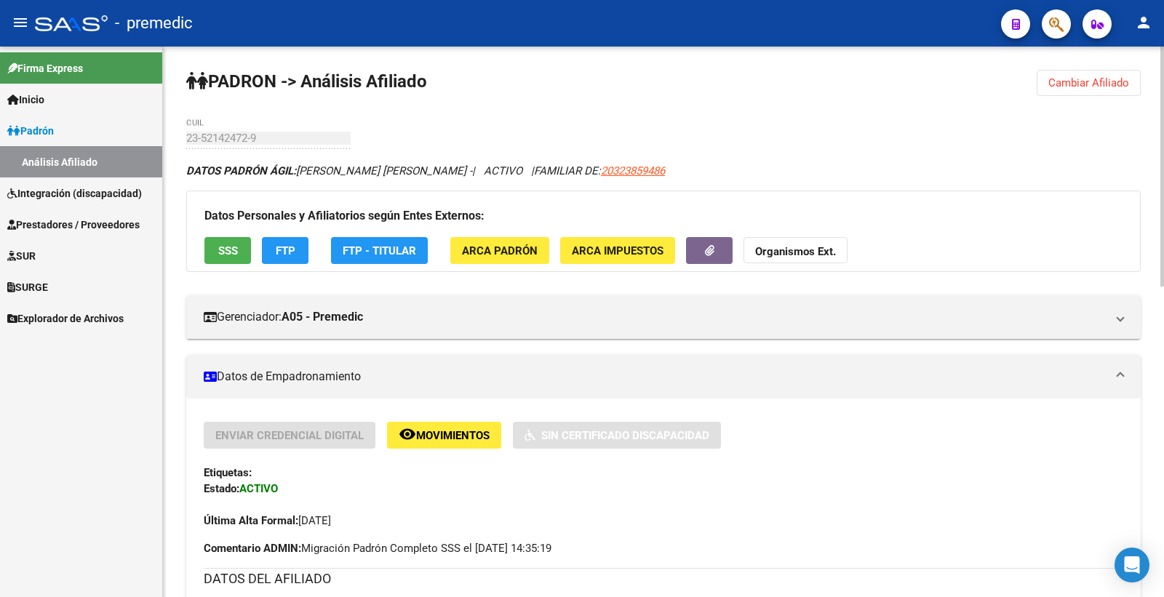
click at [1128, 76] on span "Cambiar Afiliado" at bounding box center [1088, 82] width 81 height 13
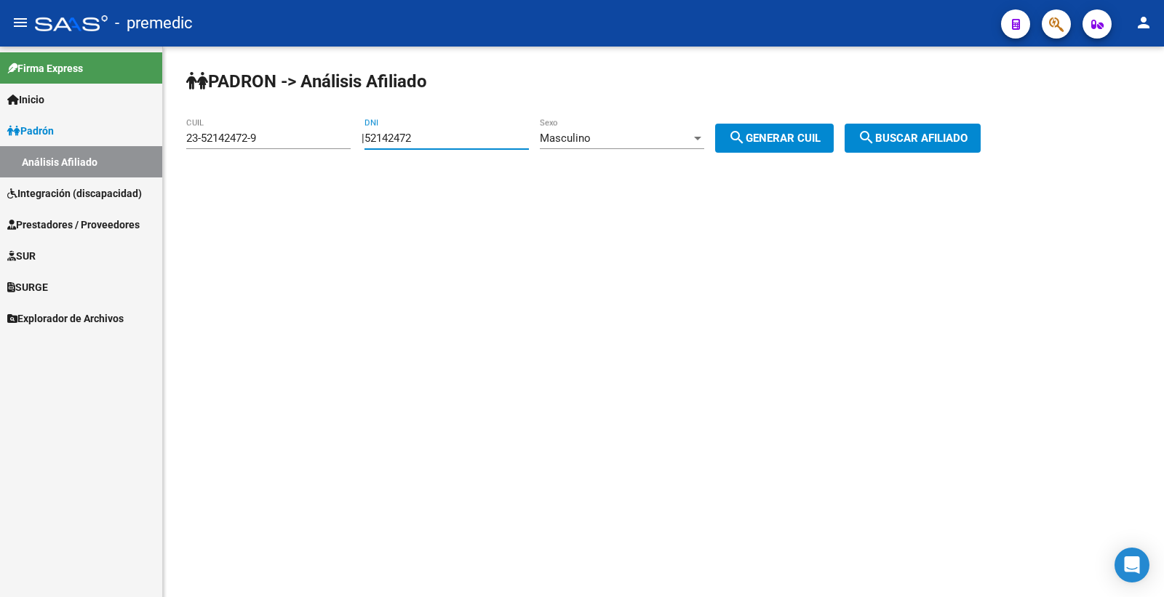
drag, startPoint x: 431, startPoint y: 136, endPoint x: 350, endPoint y: 140, distance: 80.8
click at [350, 140] on app-analisis-afiliado "PADRON -> Análisis Afiliado 23-52142472-9 CUIL | 52142472 DNI Masculino Sexo se…" at bounding box center [588, 138] width 805 height 13
paste input "59202692"
type input "59202692"
click at [773, 144] on span "search Generar CUIL" at bounding box center [774, 138] width 92 height 13
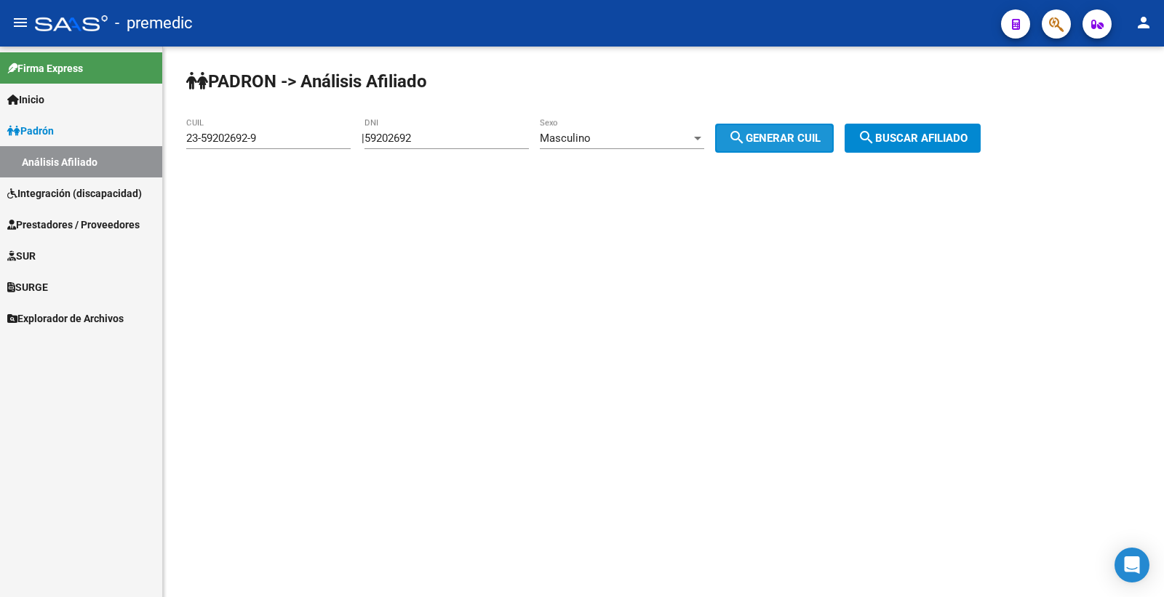
click at [803, 143] on span "search Generar CUIL" at bounding box center [774, 138] width 92 height 13
click at [930, 131] on button "search Buscar afiliado" at bounding box center [913, 138] width 136 height 29
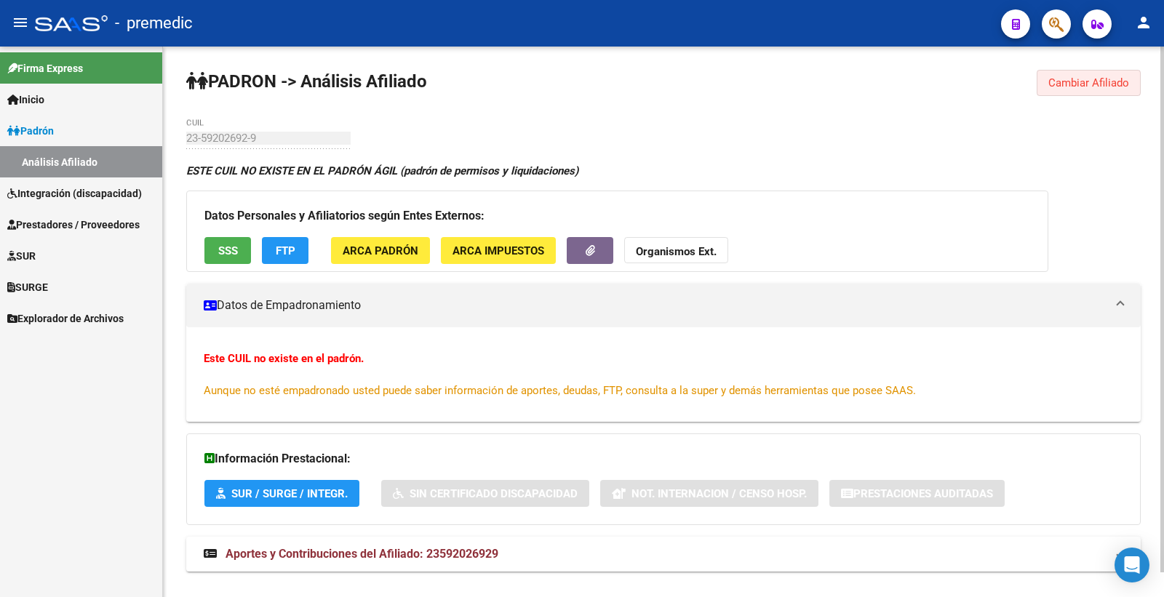
click at [1101, 81] on span "Cambiar Afiliado" at bounding box center [1088, 82] width 81 height 13
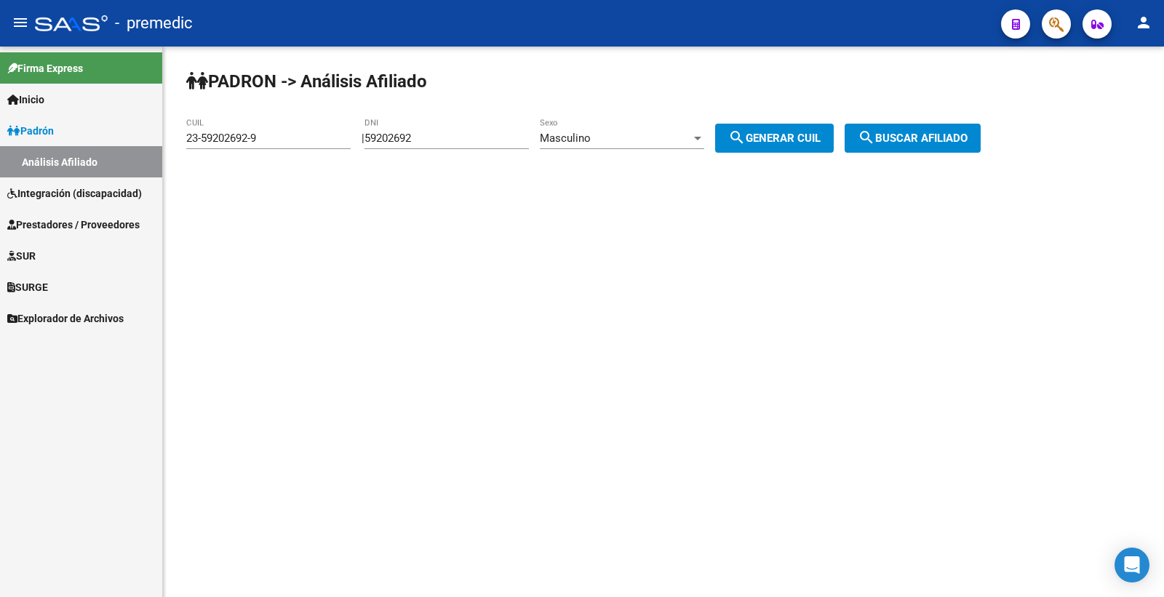
click at [668, 140] on div "Masculino" at bounding box center [615, 138] width 151 height 13
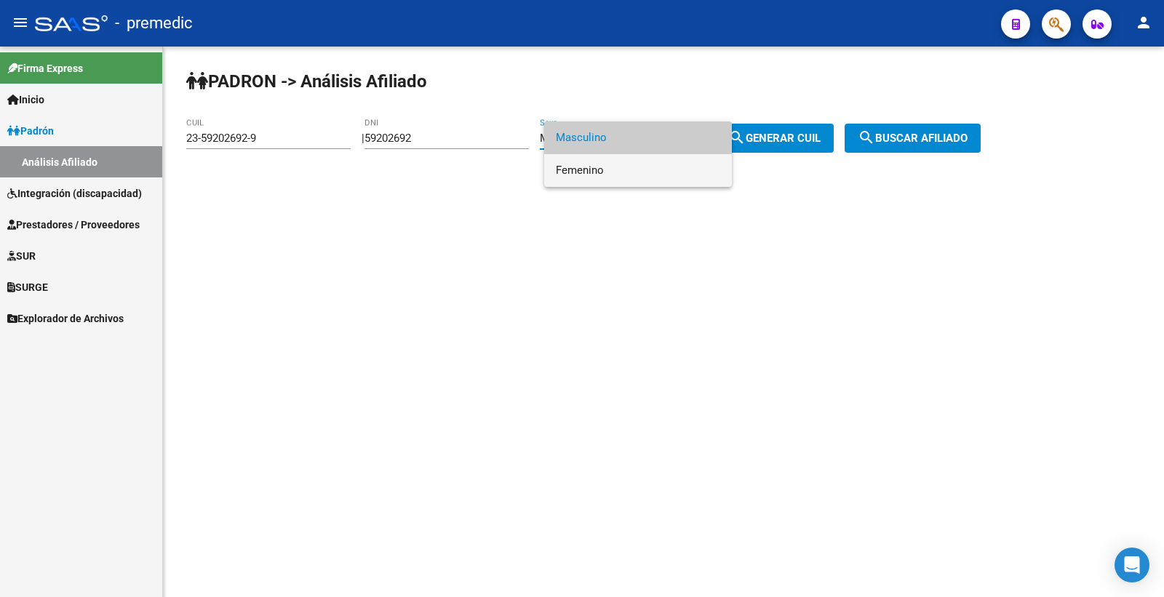
click at [644, 170] on span "Femenino" at bounding box center [638, 170] width 164 height 33
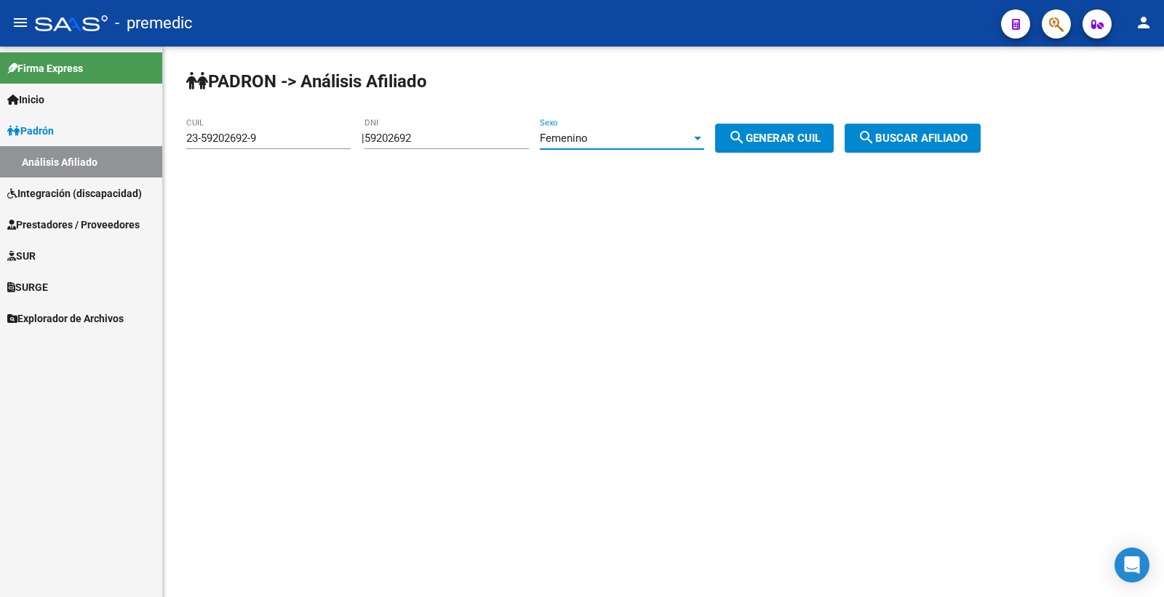
click at [783, 138] on span "search Generar CUIL" at bounding box center [774, 138] width 92 height 13
type input "27-59202692-4"
click at [922, 141] on span "search Buscar afiliado" at bounding box center [913, 138] width 110 height 13
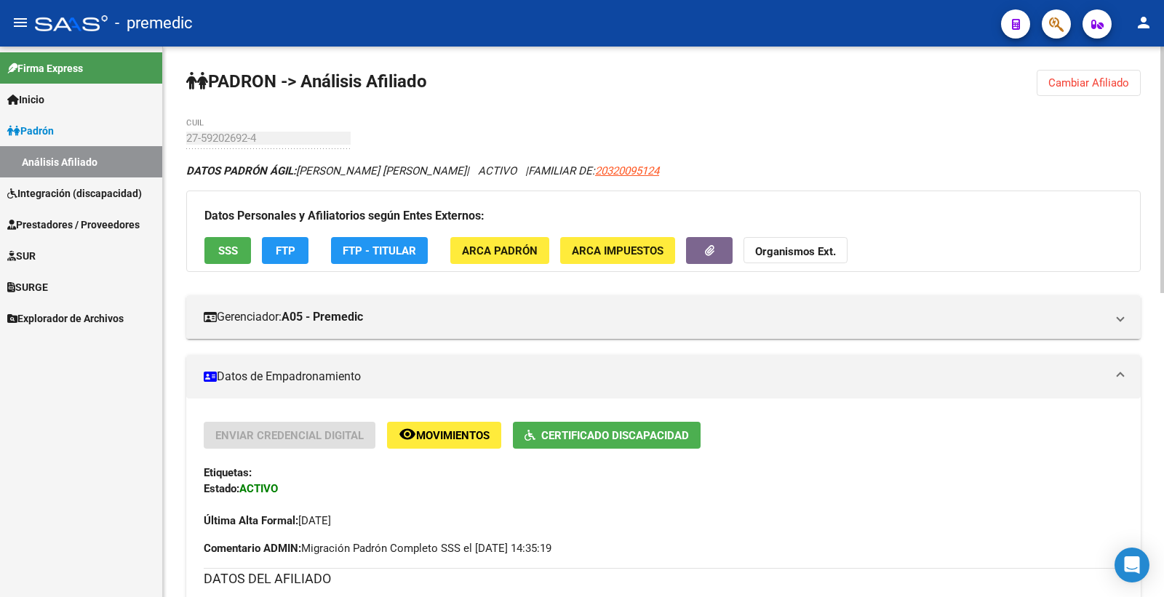
click at [223, 258] on span "SSS" at bounding box center [228, 250] width 20 height 13
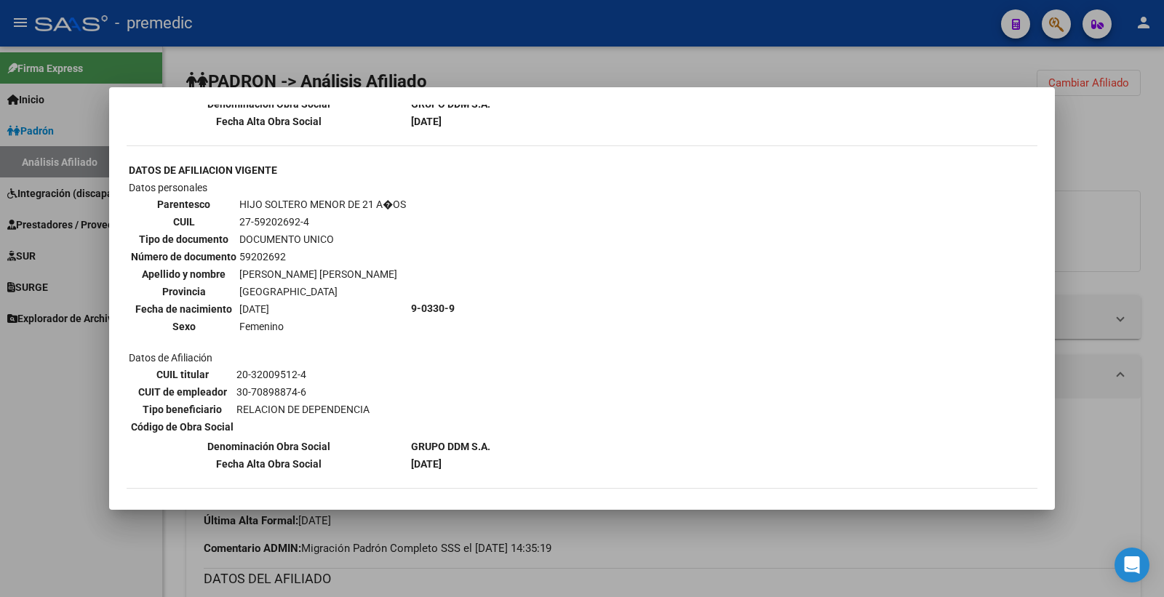
scroll to position [837, 0]
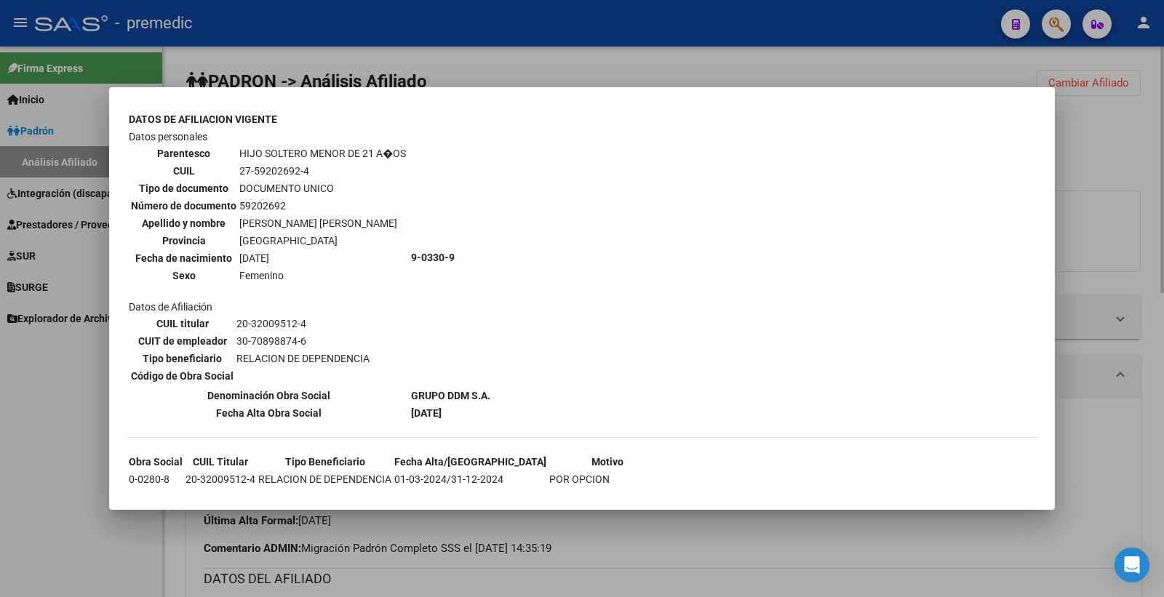
click at [1103, 127] on div at bounding box center [582, 298] width 1164 height 597
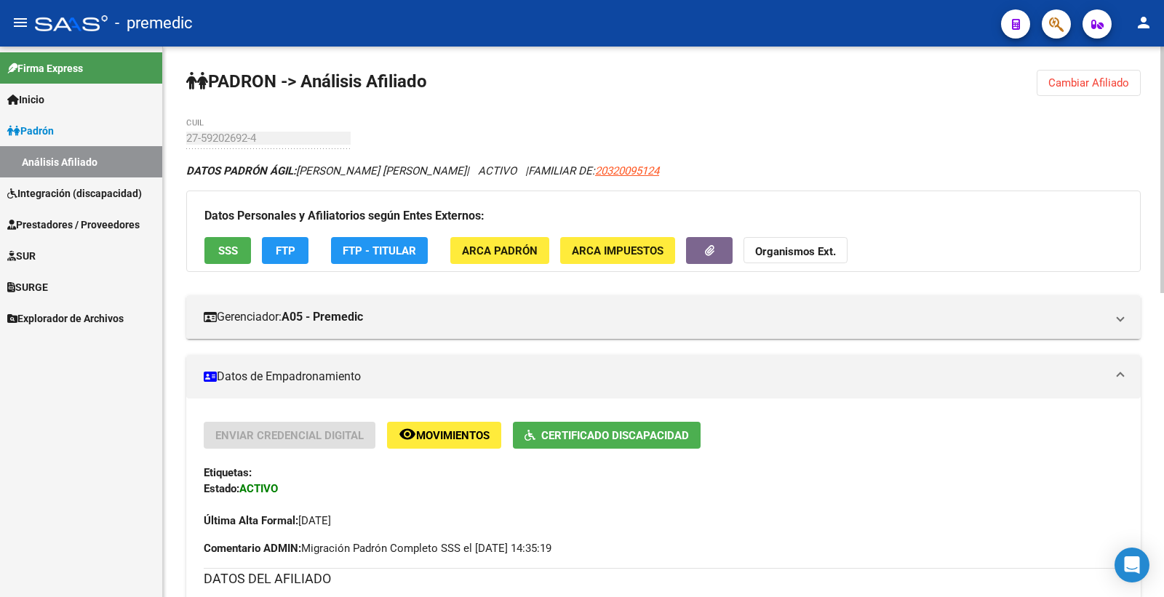
click at [1075, 84] on span "Cambiar Afiliado" at bounding box center [1088, 82] width 81 height 13
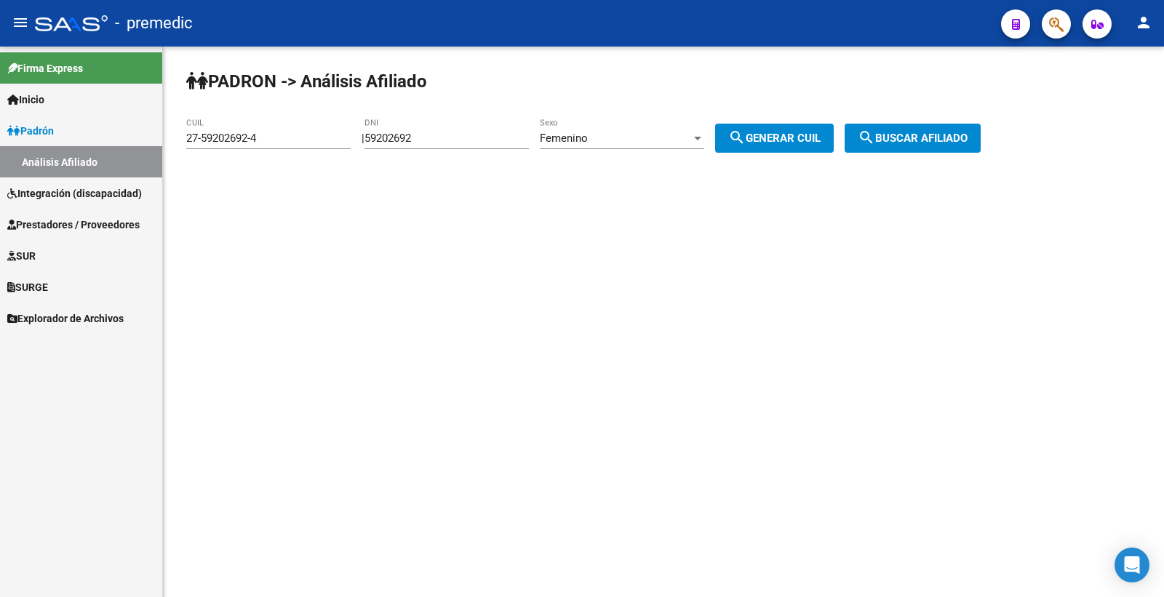
drag, startPoint x: 403, startPoint y: 140, endPoint x: 303, endPoint y: 143, distance: 99.7
click at [306, 144] on app-analisis-afiliado "PADRON -> Análisis Afiliado 27-59202692-4 CUIL | 59202692 DNI Femenino Sexo sea…" at bounding box center [588, 138] width 805 height 13
paste input "7593129"
type input "57593129"
click at [786, 137] on span "search Generar CUIL" at bounding box center [774, 138] width 92 height 13
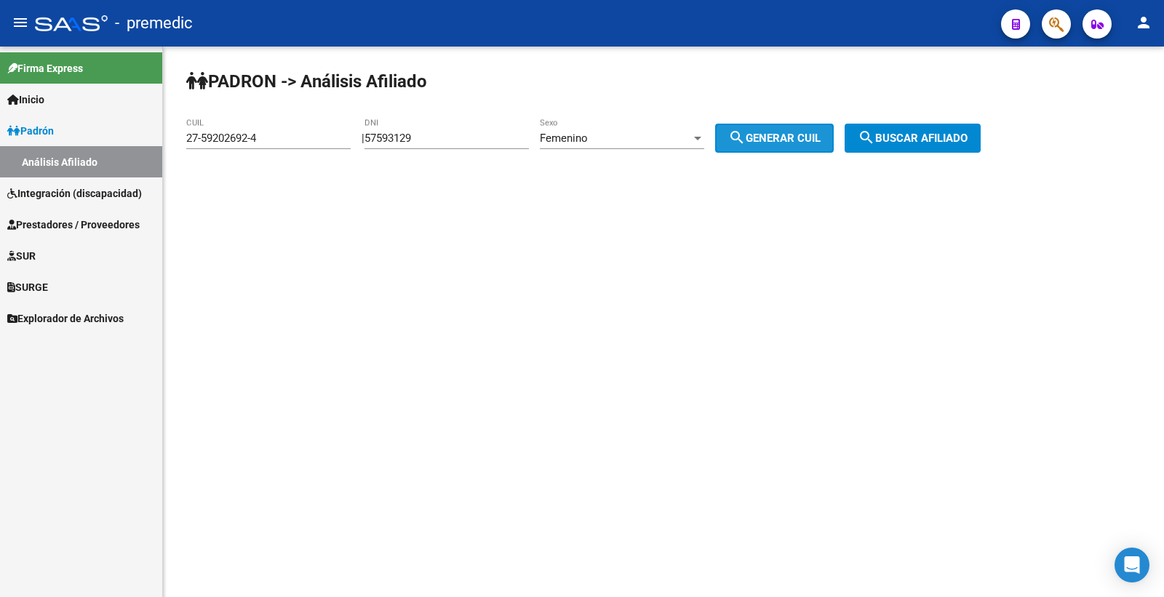
type input "23-57593129-4"
click at [940, 146] on button "search Buscar afiliado" at bounding box center [913, 138] width 136 height 29
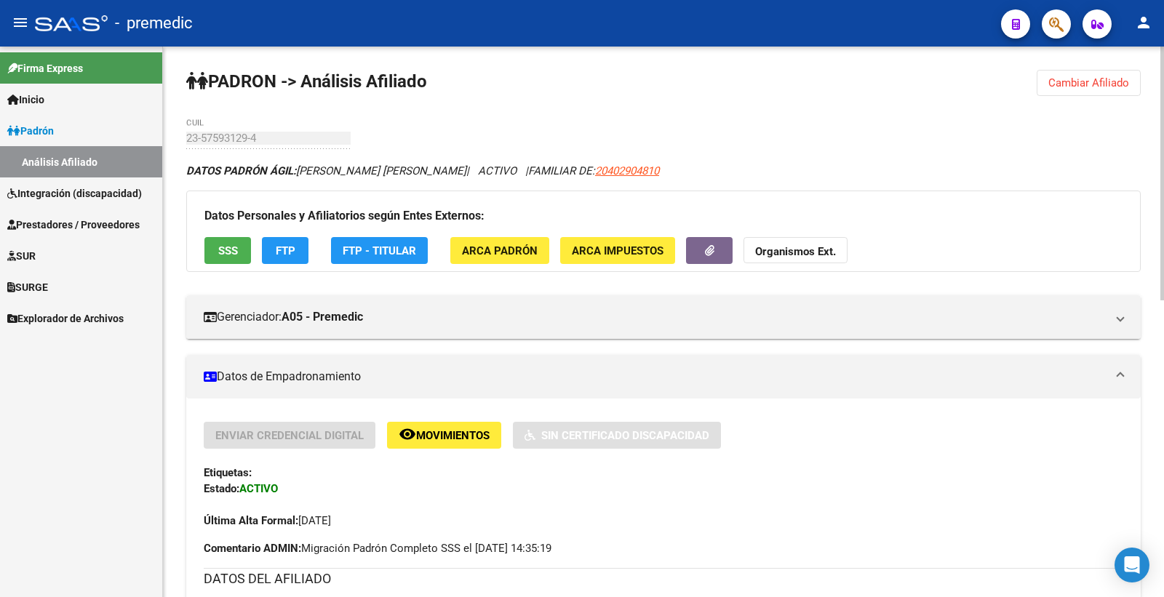
click at [234, 250] on span "SSS" at bounding box center [228, 250] width 20 height 13
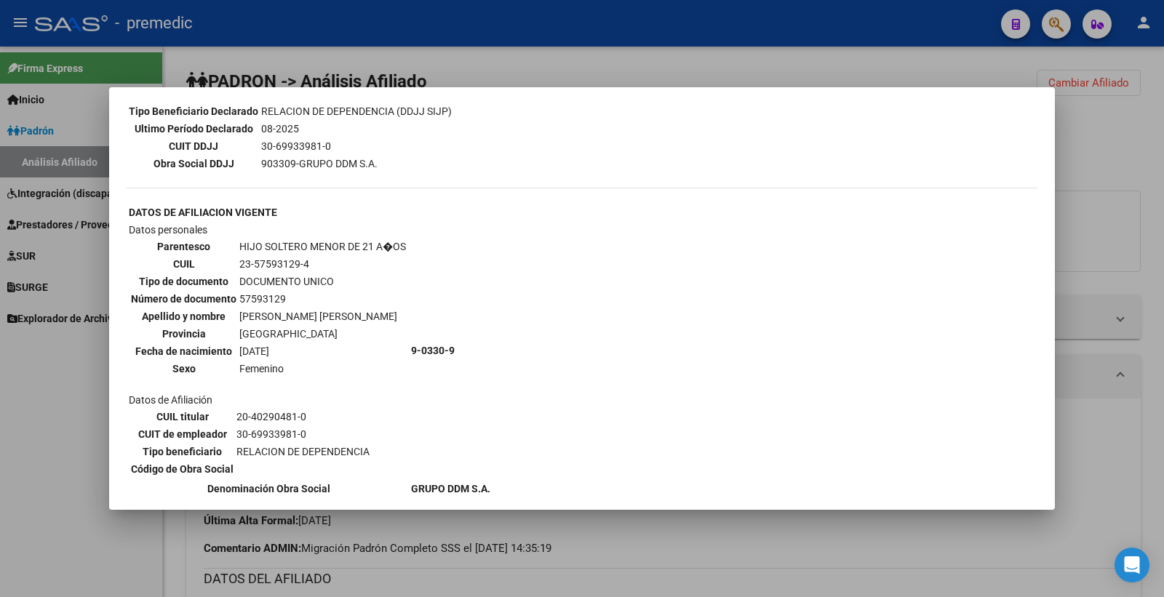
scroll to position [489, 0]
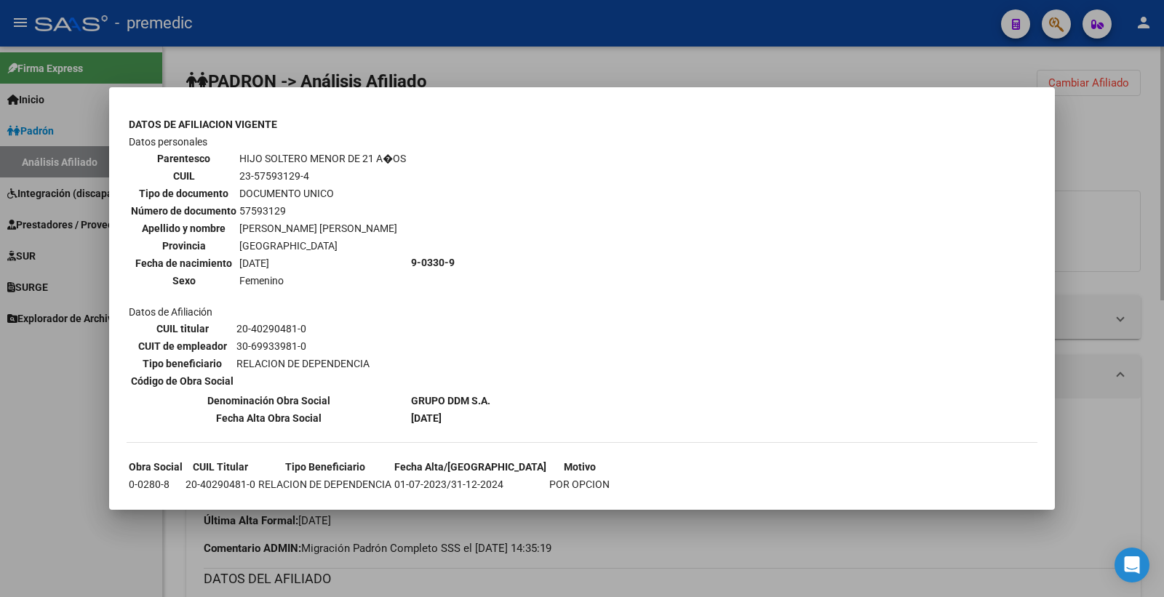
click at [1163, 211] on div at bounding box center [582, 298] width 1164 height 597
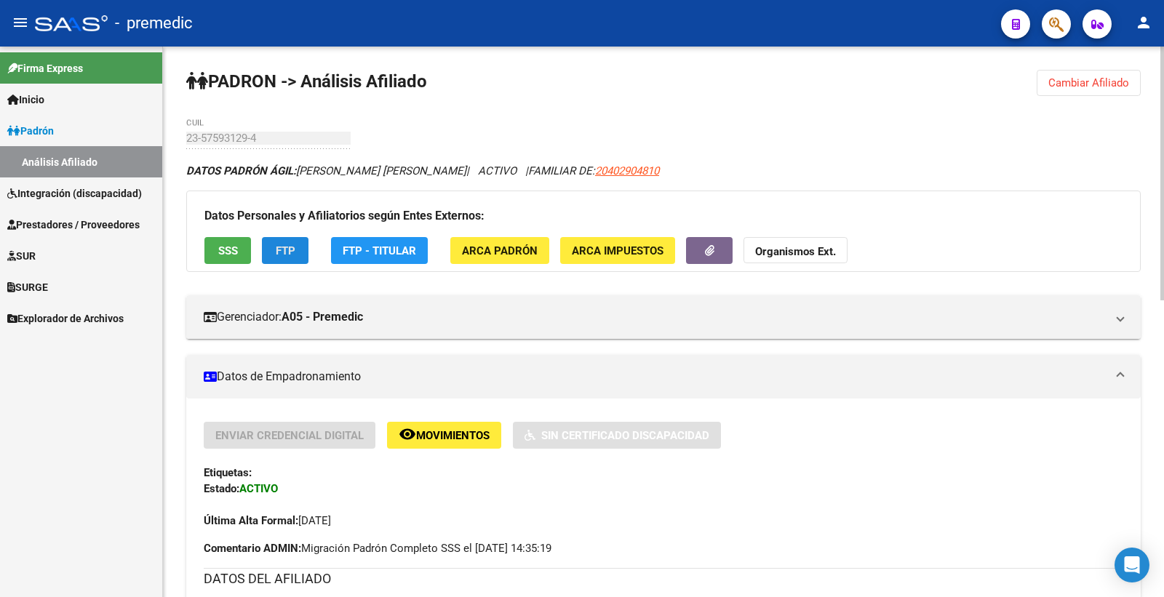
click at [282, 255] on span "FTP" at bounding box center [286, 250] width 20 height 13
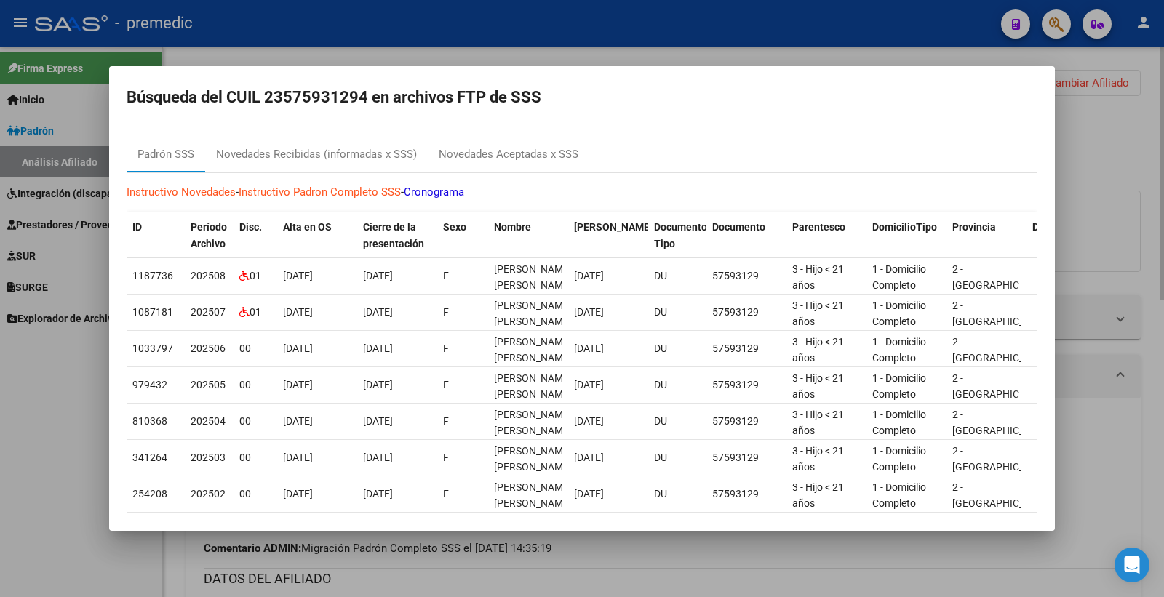
click at [1064, 171] on div at bounding box center [582, 298] width 1164 height 597
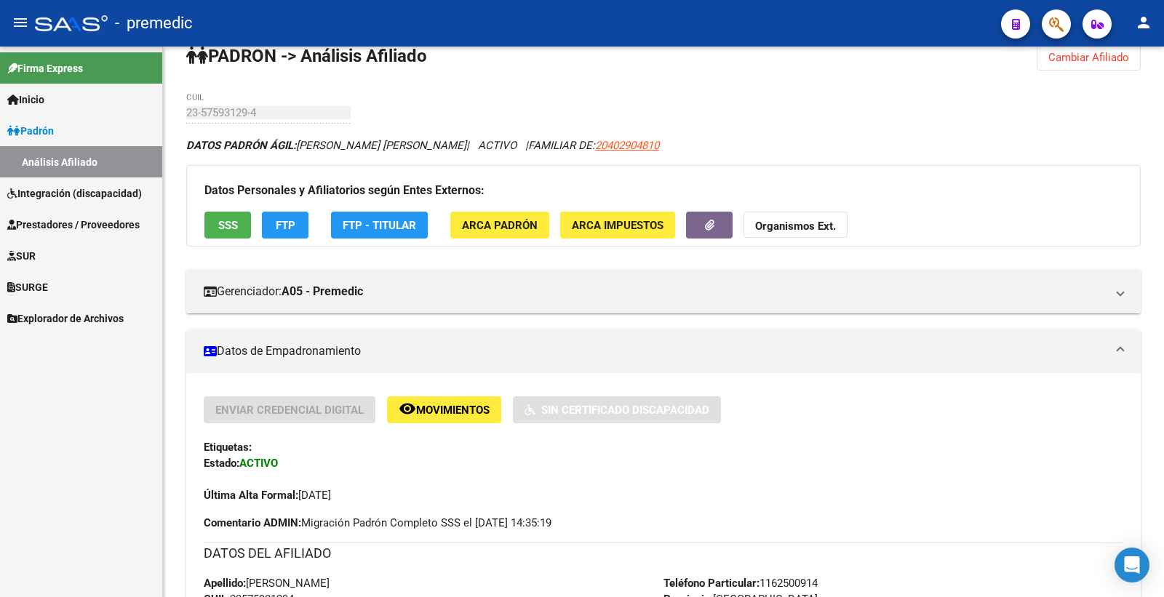
scroll to position [0, 0]
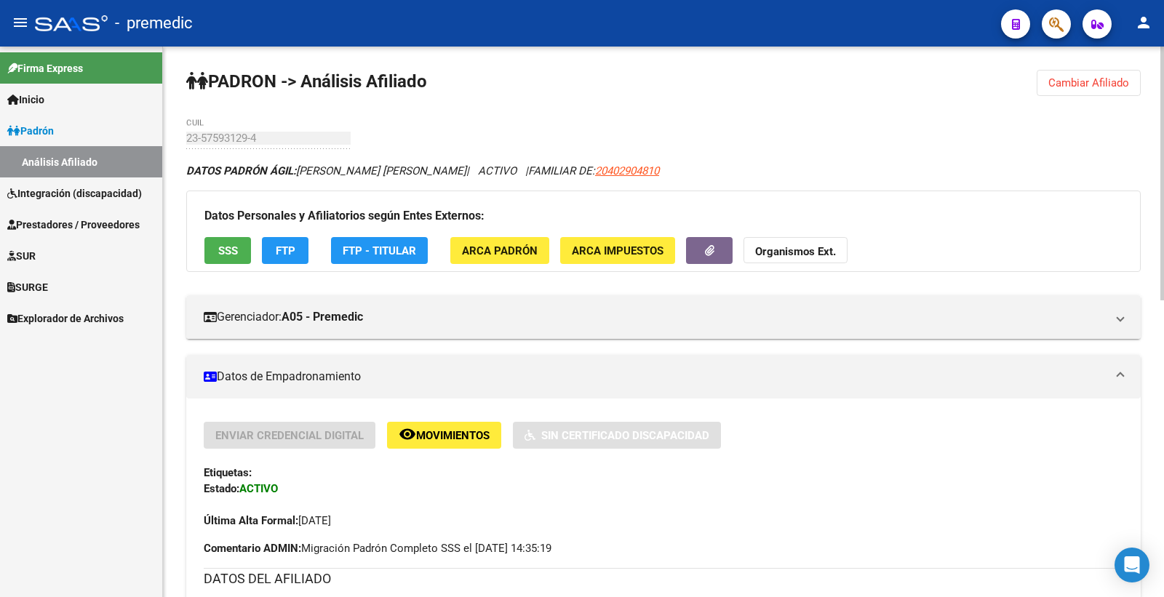
click at [1110, 81] on span "Cambiar Afiliado" at bounding box center [1088, 82] width 81 height 13
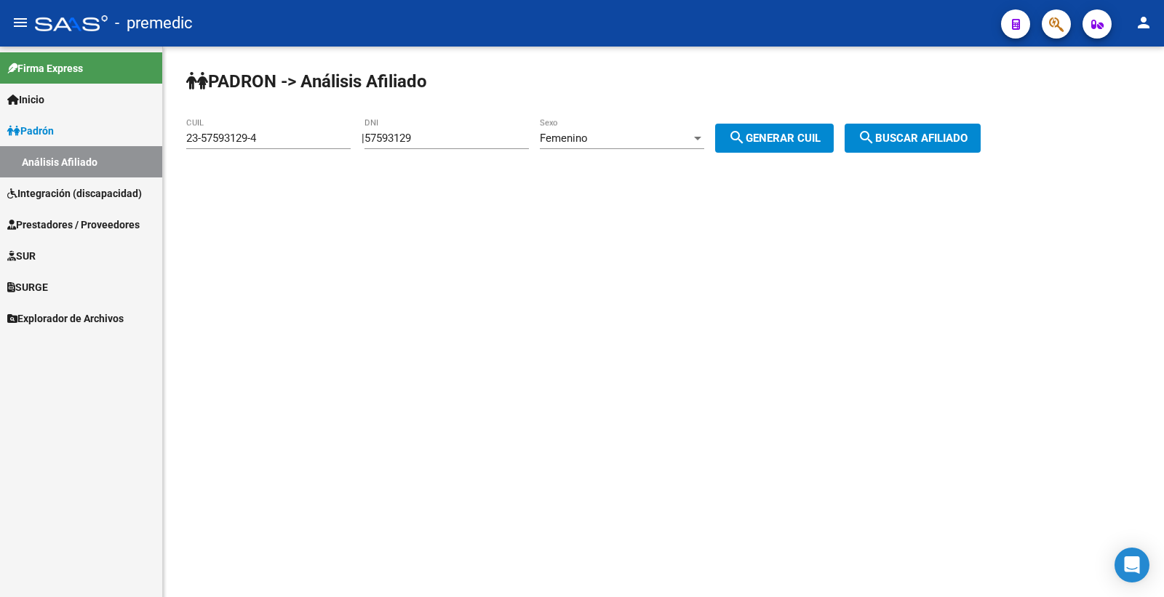
drag, startPoint x: 460, startPoint y: 136, endPoint x: 249, endPoint y: 146, distance: 211.2
click at [249, 145] on app-analisis-afiliado "PADRON -> Análisis Afiliado 23-57593129-4 CUIL | 57593129 DNI Femenino Sexo sea…" at bounding box center [588, 138] width 805 height 13
paste input "8367380"
type input "58367380"
click at [576, 136] on span "Femenino" at bounding box center [564, 138] width 48 height 13
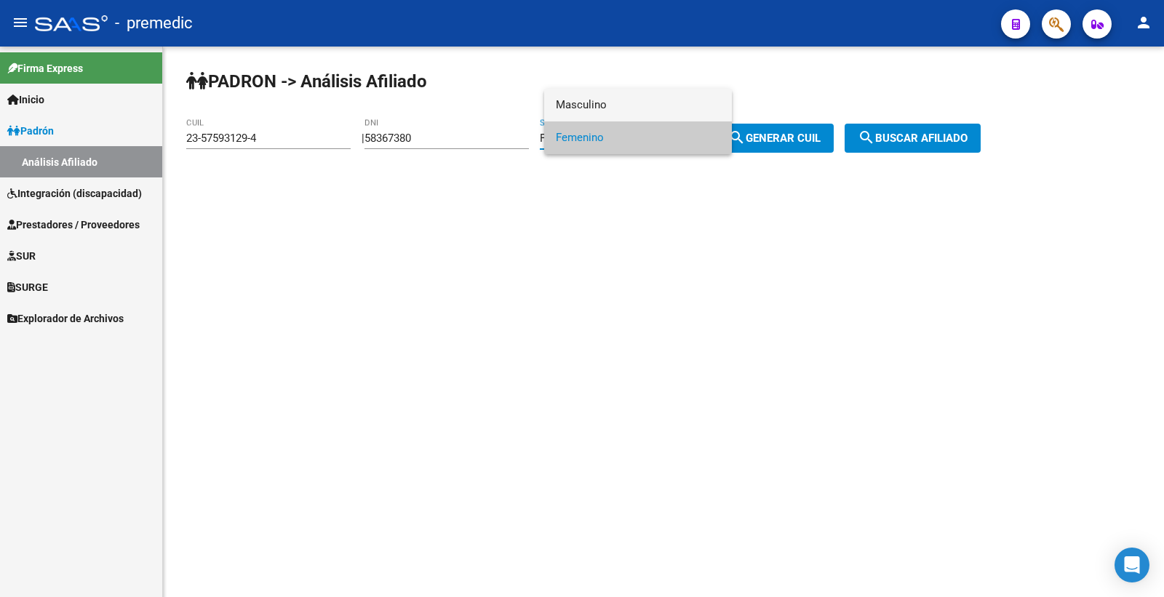
click at [635, 99] on span "Masculino" at bounding box center [638, 105] width 164 height 33
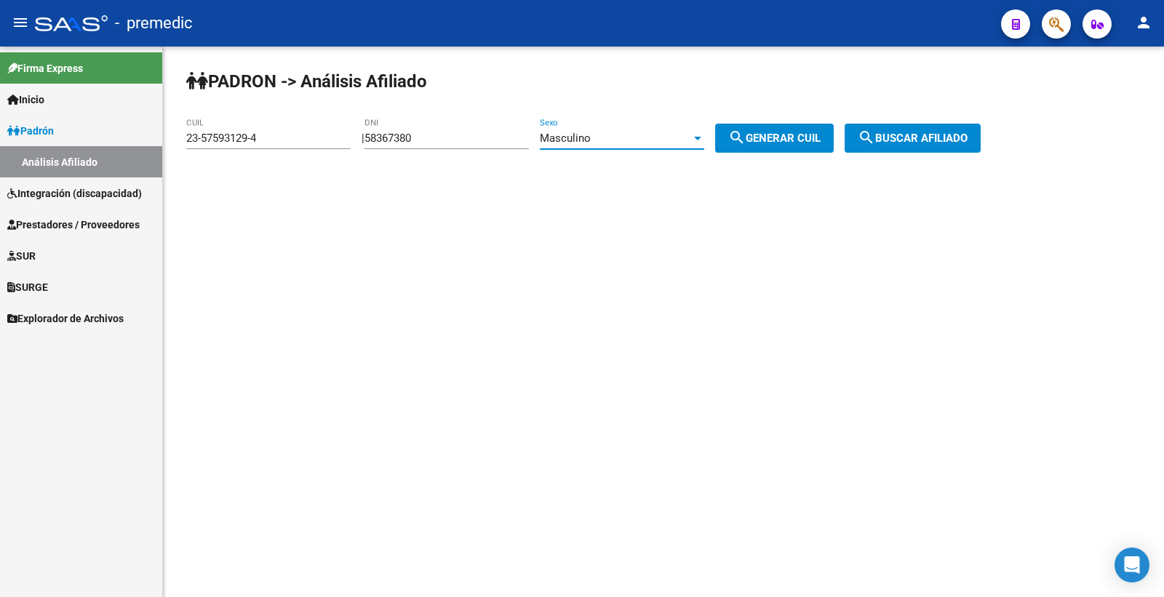
click at [771, 143] on span "search Generar CUIL" at bounding box center [774, 138] width 92 height 13
type input "20-58367380-7"
click at [821, 142] on span "search Generar CUIL" at bounding box center [774, 138] width 92 height 13
click at [781, 160] on div "PADRON -> Análisis Afiliado 20-58367380-7 CUIL | 58367380 DNI Masculino Sexo se…" at bounding box center [663, 123] width 1001 height 153
click at [781, 142] on span "search Generar CUIL" at bounding box center [774, 138] width 92 height 13
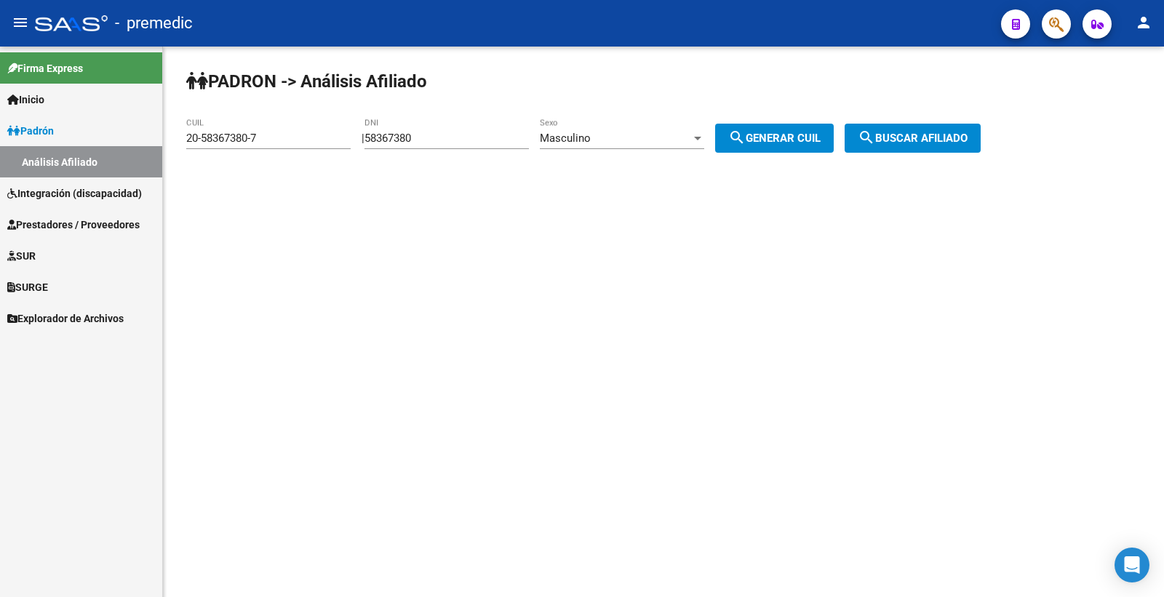
click at [957, 129] on button "search Buscar afiliado" at bounding box center [913, 138] width 136 height 29
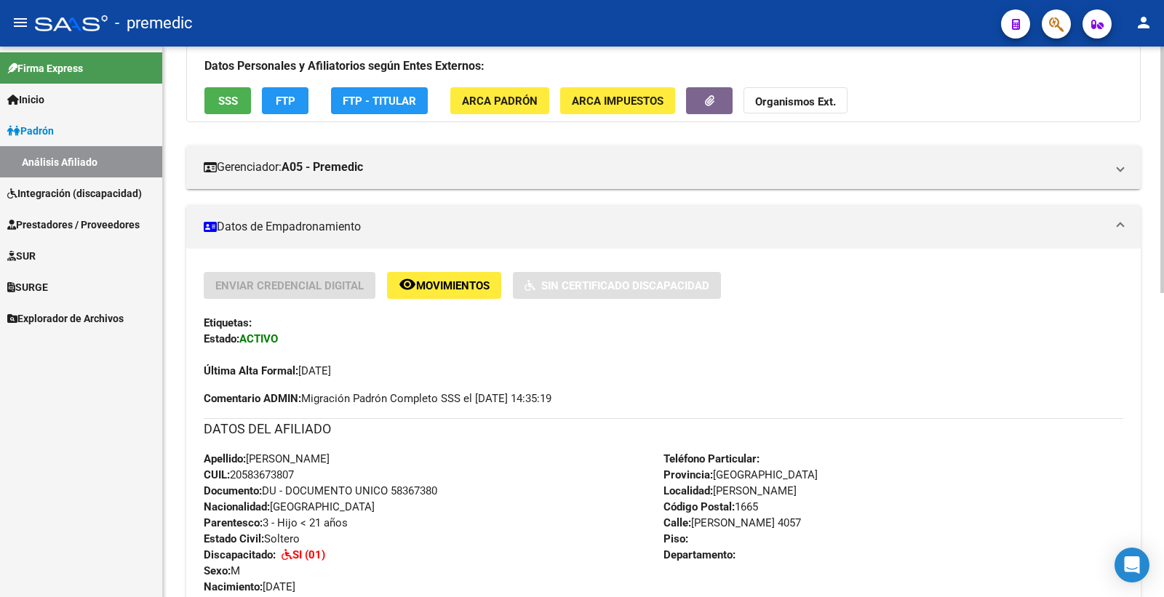
scroll to position [81, 0]
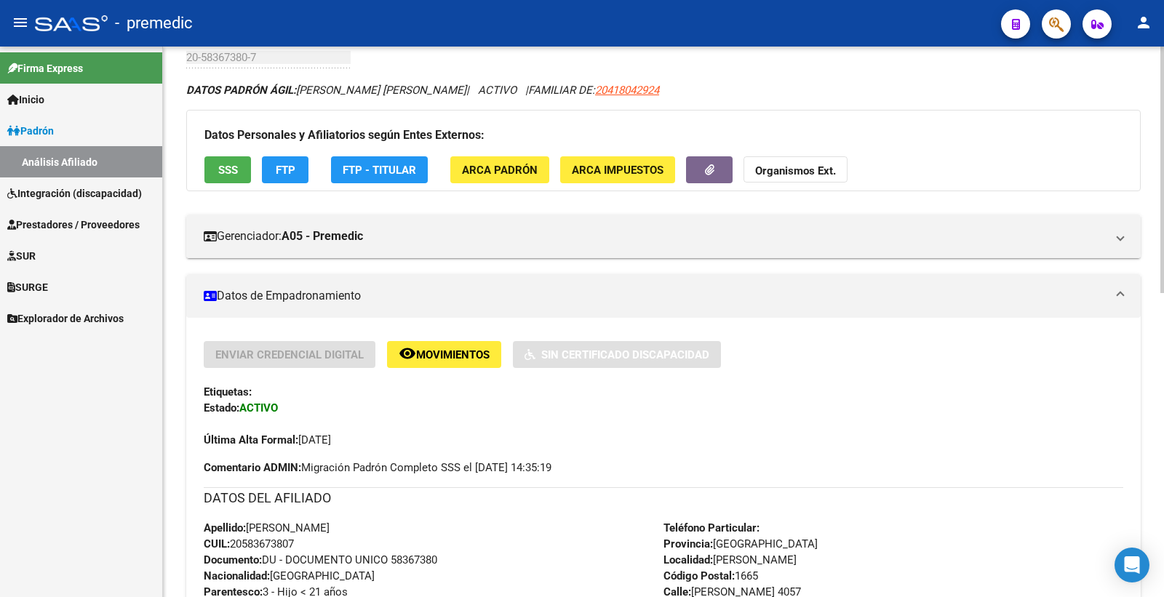
click at [228, 170] on span "SSS" at bounding box center [228, 170] width 20 height 13
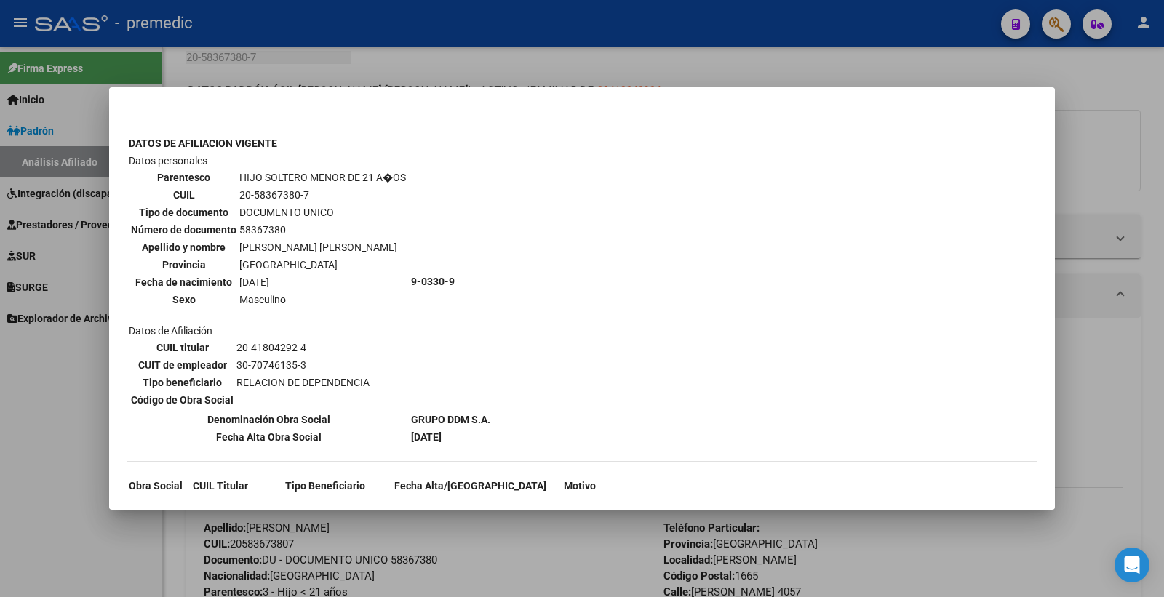
scroll to position [819, 0]
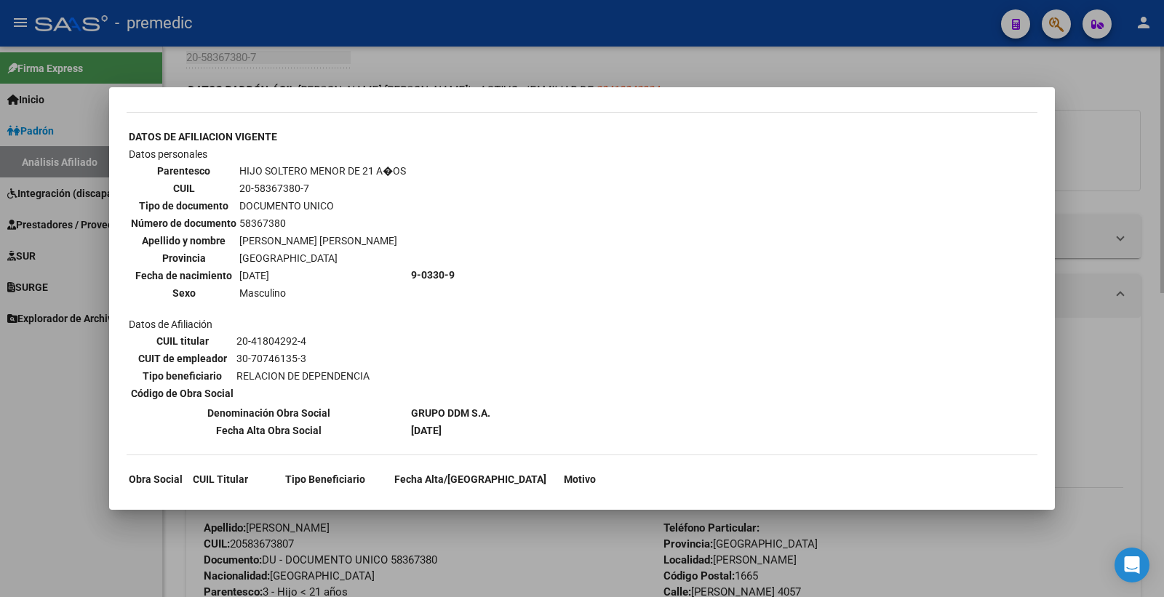
click at [1144, 201] on div at bounding box center [582, 298] width 1164 height 597
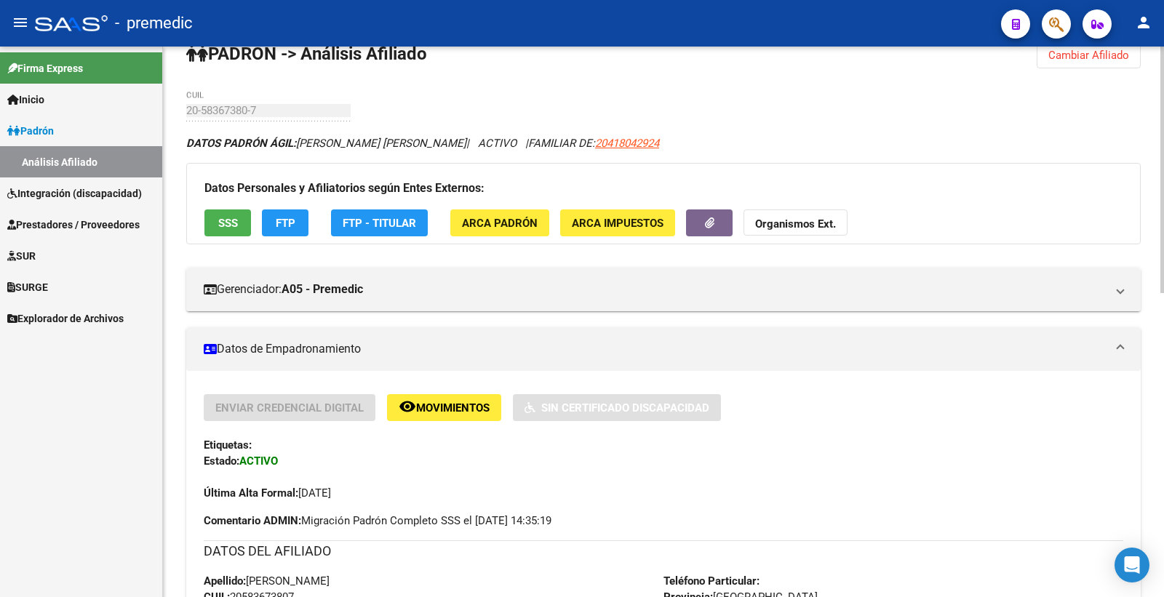
scroll to position [0, 0]
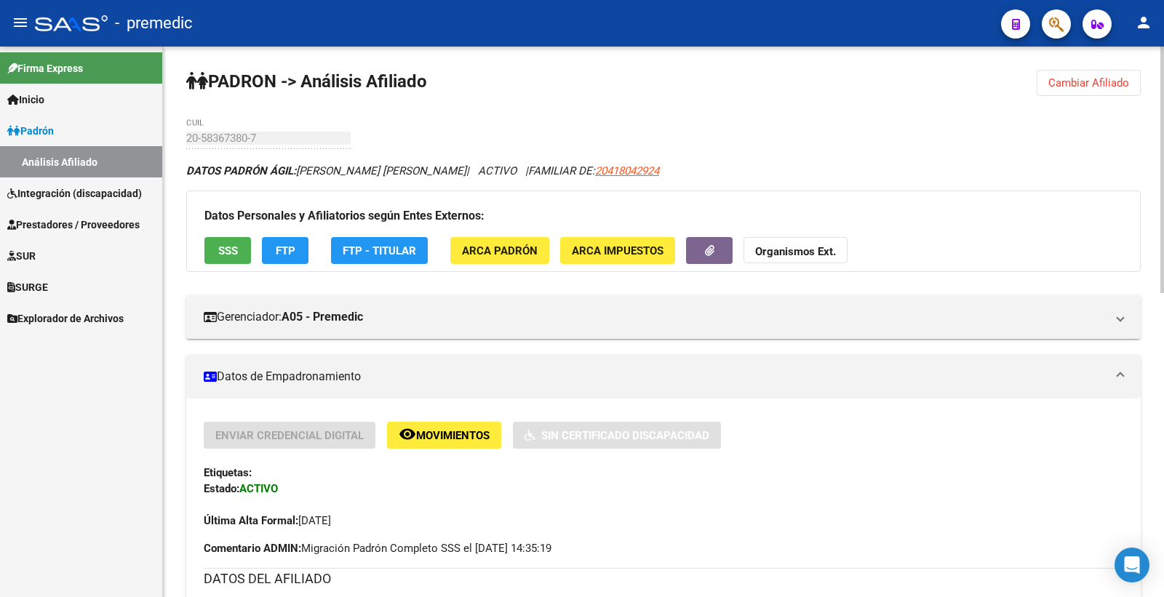
click at [1075, 83] on span "Cambiar Afiliado" at bounding box center [1088, 82] width 81 height 13
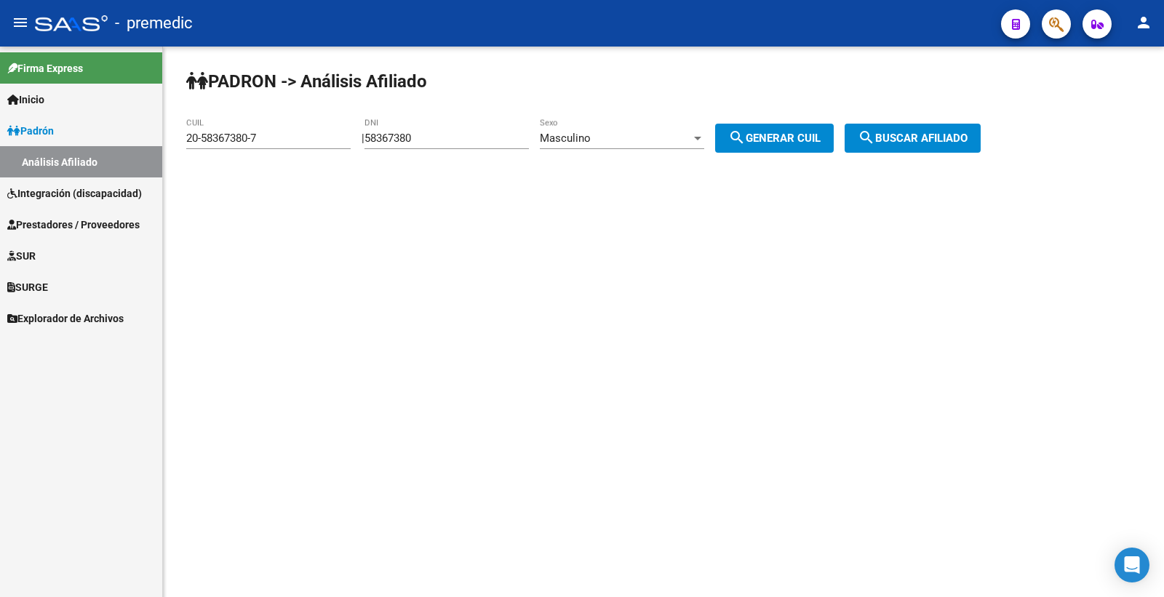
drag, startPoint x: 466, startPoint y: 138, endPoint x: 296, endPoint y: 137, distance: 170.2
click at [296, 137] on app-analisis-afiliado "PADRON -> Análisis Afiliado 20-58367380-7 CUIL | 58367380 DNI Masculino Sexo se…" at bounding box center [588, 138] width 805 height 13
paste input "61584"
type input "58615840"
click at [645, 129] on div "Masculino Sexo" at bounding box center [622, 133] width 164 height 31
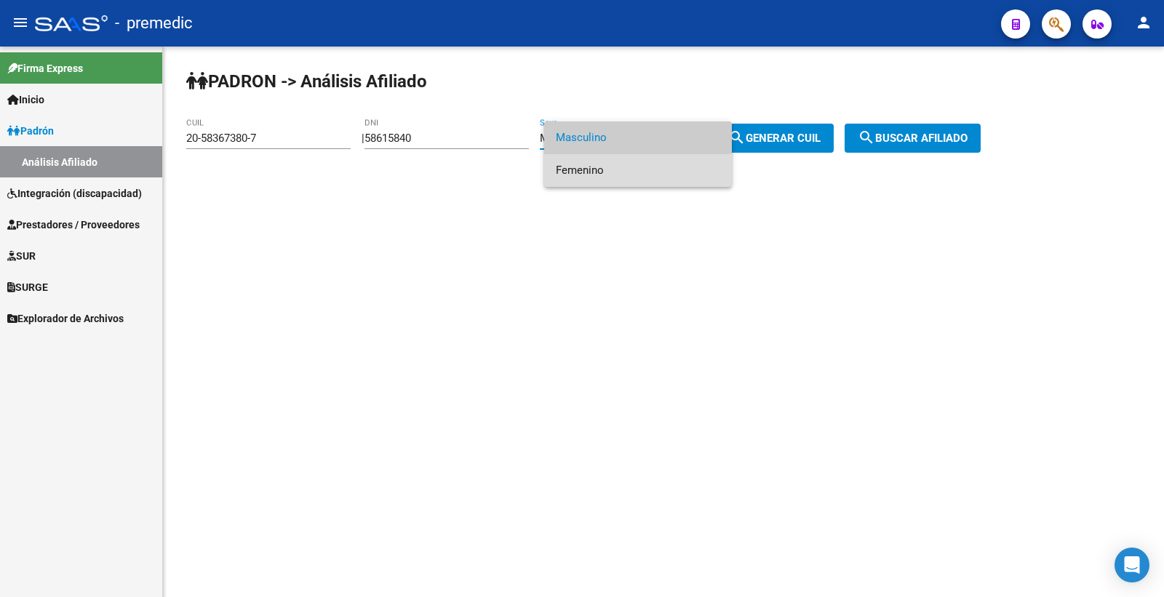
click at [604, 156] on span "Femenino" at bounding box center [638, 170] width 164 height 33
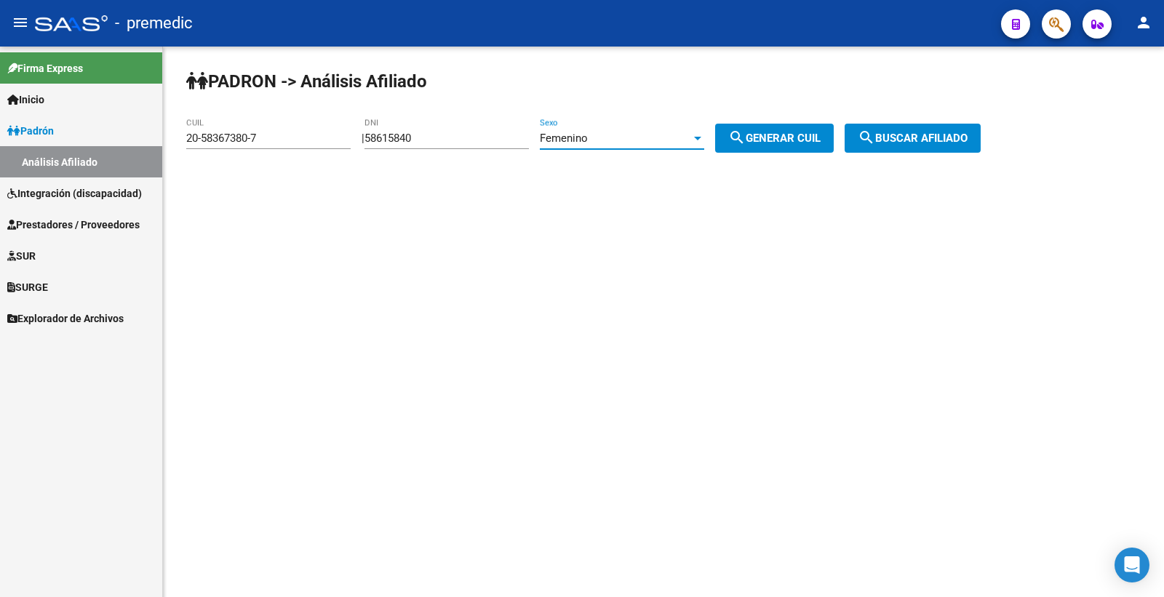
click at [612, 140] on div "Femenino" at bounding box center [615, 138] width 151 height 13
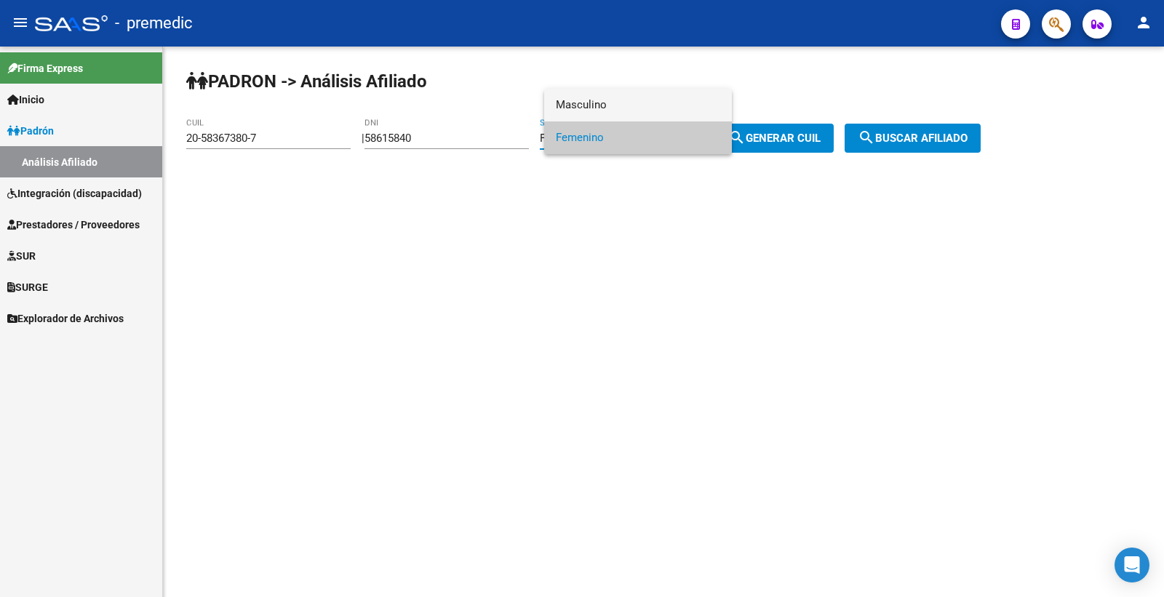
click at [611, 102] on span "Masculino" at bounding box center [638, 105] width 164 height 33
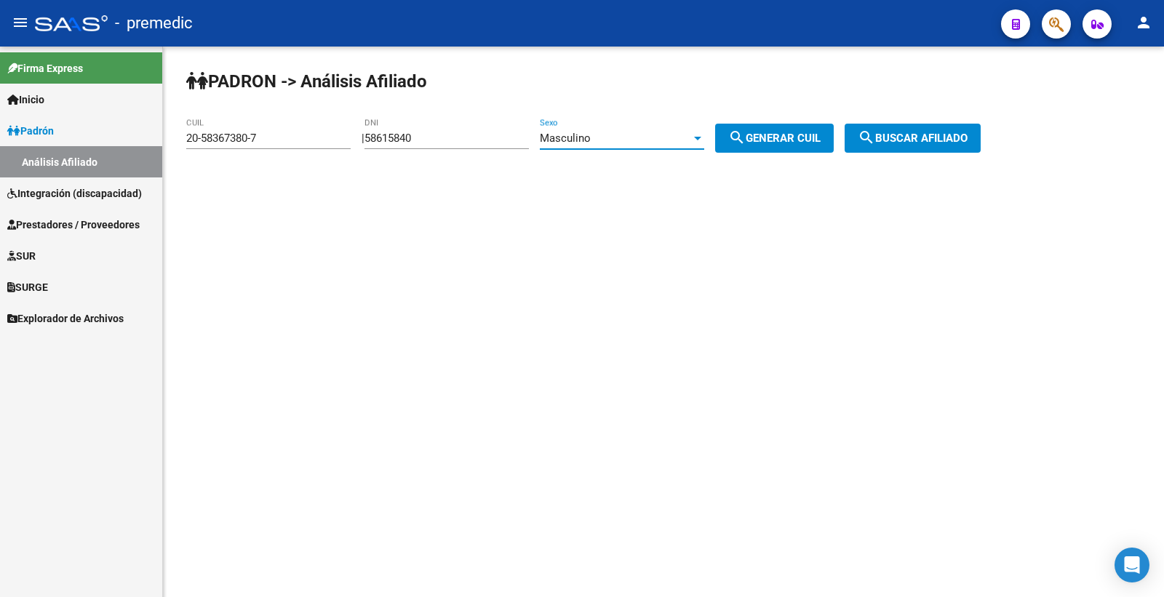
click at [817, 138] on span "search Generar CUIL" at bounding box center [774, 138] width 92 height 13
type input "20-58615840-7"
click at [817, 140] on span "search Generar CUIL" at bounding box center [774, 138] width 92 height 13
click at [910, 141] on span "search Buscar afiliado" at bounding box center [913, 138] width 110 height 13
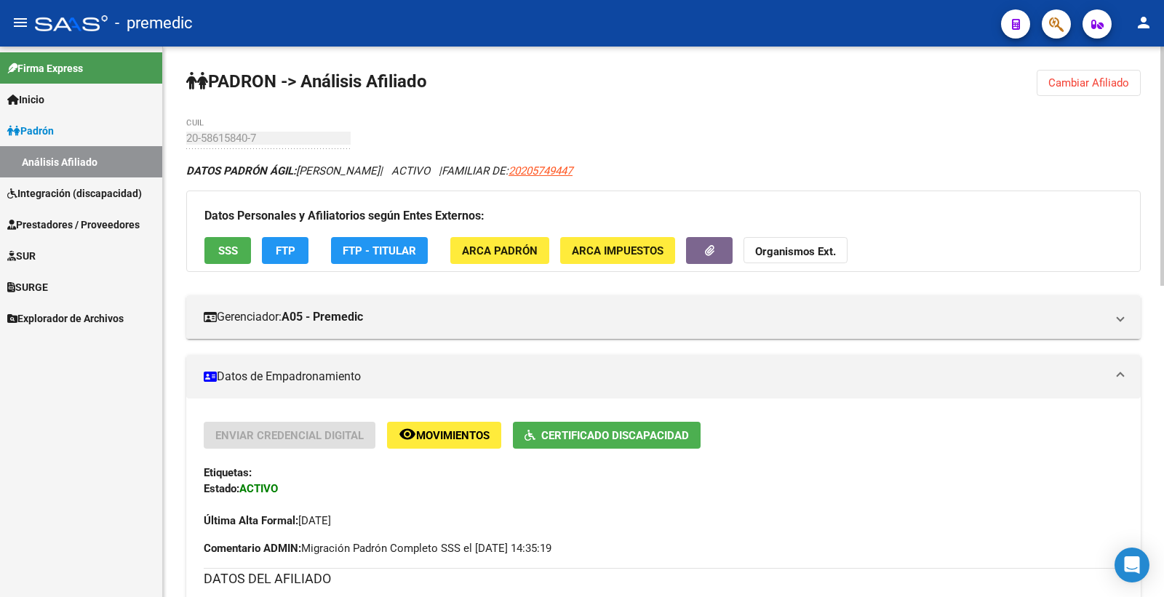
click at [213, 244] on button "SSS" at bounding box center [227, 250] width 47 height 27
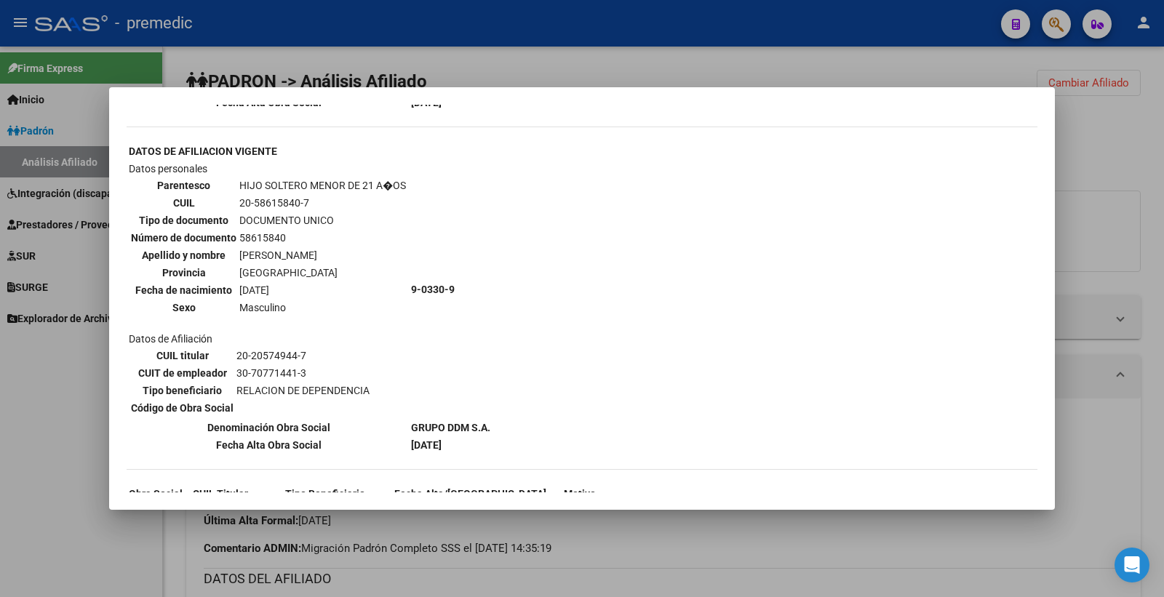
scroll to position [1149, 0]
drag, startPoint x: 1141, startPoint y: 156, endPoint x: 1031, endPoint y: 176, distance: 111.7
click at [1141, 156] on div at bounding box center [582, 298] width 1164 height 597
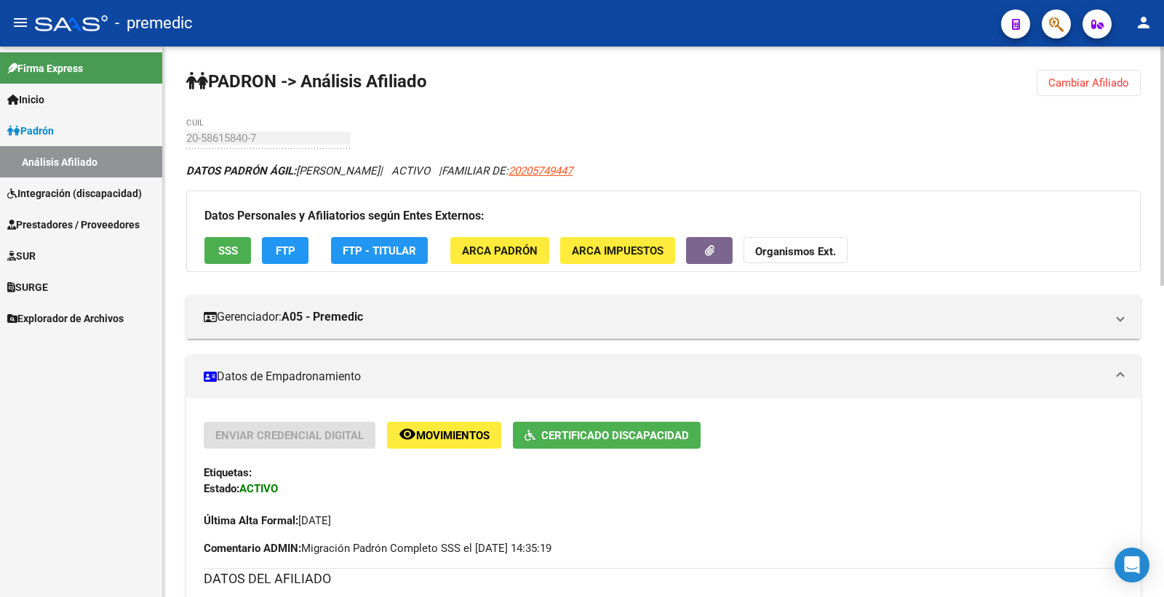
click at [314, 240] on app-movimiento-sss "FTP" at bounding box center [291, 250] width 58 height 27
click at [284, 250] on span "FTP" at bounding box center [286, 250] width 20 height 13
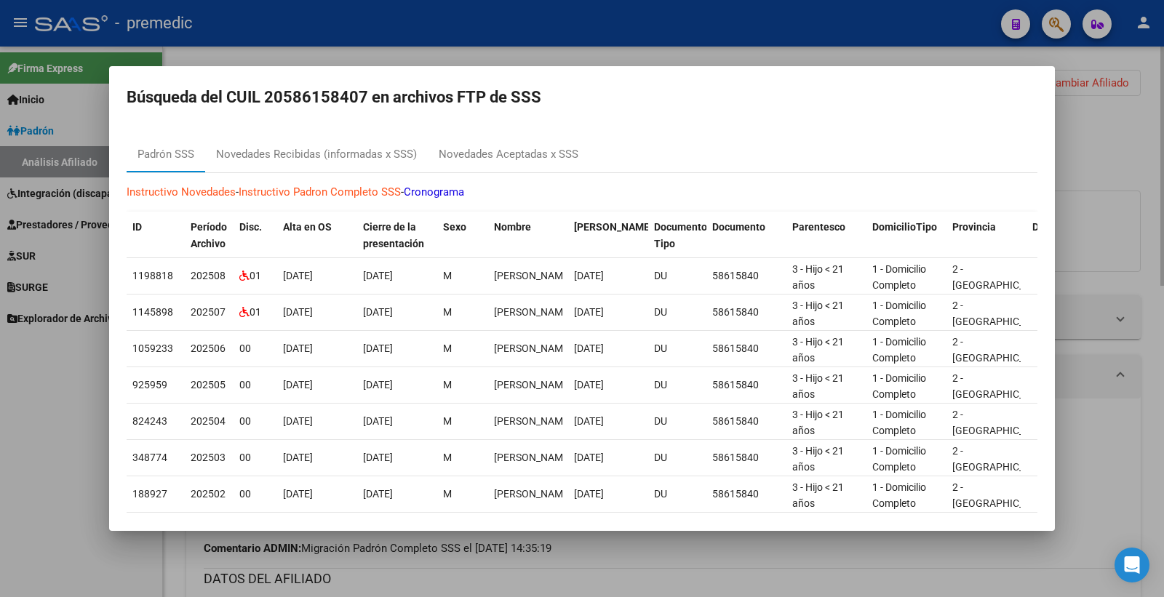
drag, startPoint x: 1096, startPoint y: 112, endPoint x: 546, endPoint y: 479, distance: 661.0
click at [1096, 112] on div at bounding box center [582, 298] width 1164 height 597
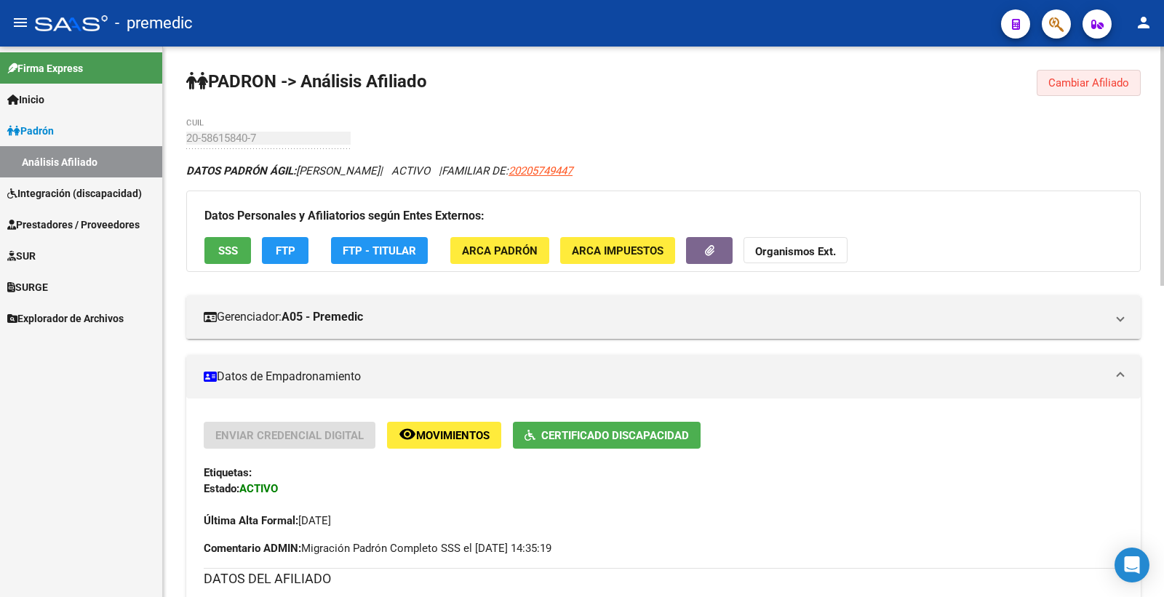
click at [1067, 89] on span "Cambiar Afiliado" at bounding box center [1088, 82] width 81 height 13
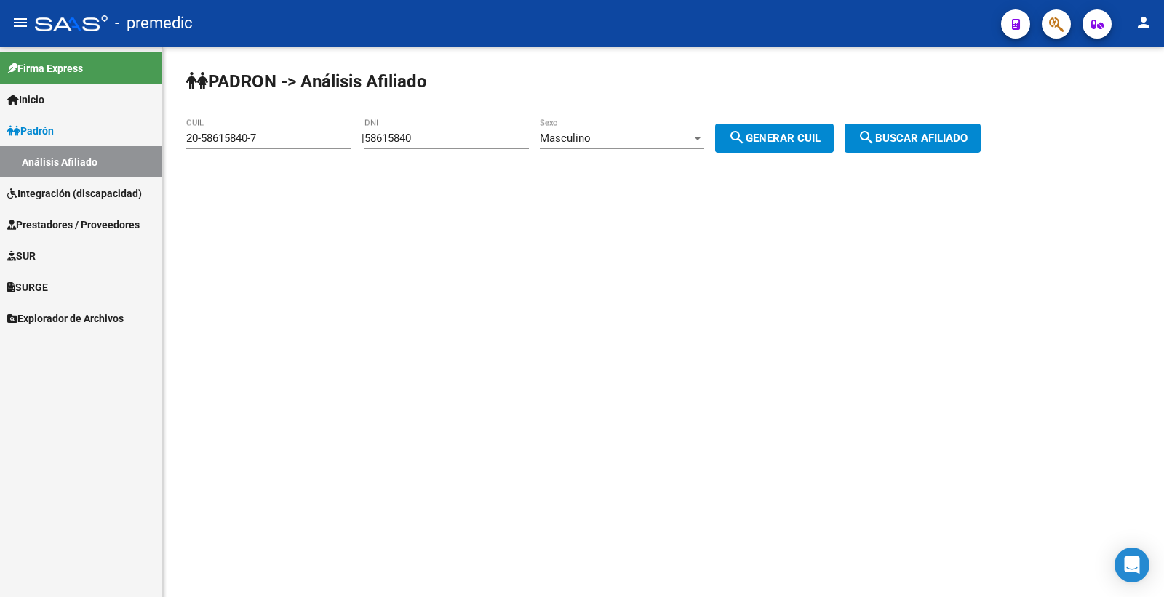
drag, startPoint x: 484, startPoint y: 148, endPoint x: 340, endPoint y: 140, distance: 144.3
click at [340, 140] on app-analisis-afiliado "PADRON -> Análisis Afiliado 20-58615840-7 CUIL | 58615840 DNI Masculino Sexo se…" at bounding box center [588, 138] width 805 height 13
click at [524, 117] on div "PADRON -> Análisis Afiliado 20-58615840-7 CUIL | 58615840 DNI Masculino Sexo se…" at bounding box center [663, 123] width 1001 height 153
drag, startPoint x: 445, startPoint y: 140, endPoint x: 323, endPoint y: 139, distance: 121.5
click at [323, 139] on app-analisis-afiliado "PADRON -> Análisis Afiliado 20-58615840-7 CUIL | 58615840 DNI Masculino Sexo se…" at bounding box center [588, 138] width 805 height 13
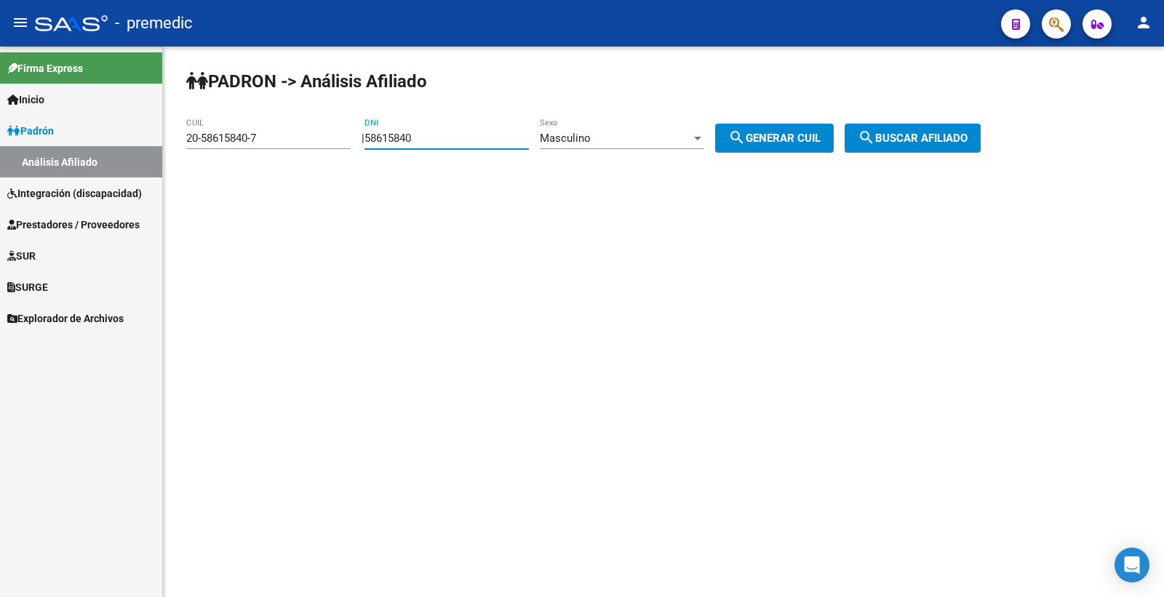
paste input "7466679"
type input "57466679"
click at [791, 143] on span "search Generar CUIL" at bounding box center [774, 138] width 92 height 13
type input "20-57466679-2"
click at [948, 147] on button "search Buscar afiliado" at bounding box center [913, 138] width 136 height 29
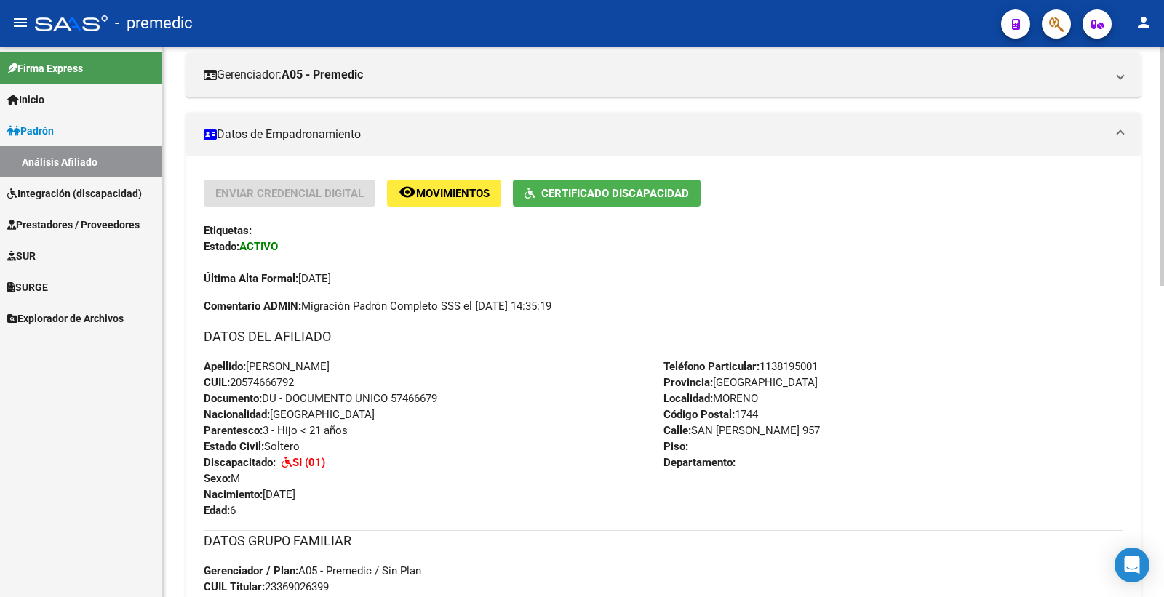
scroll to position [81, 0]
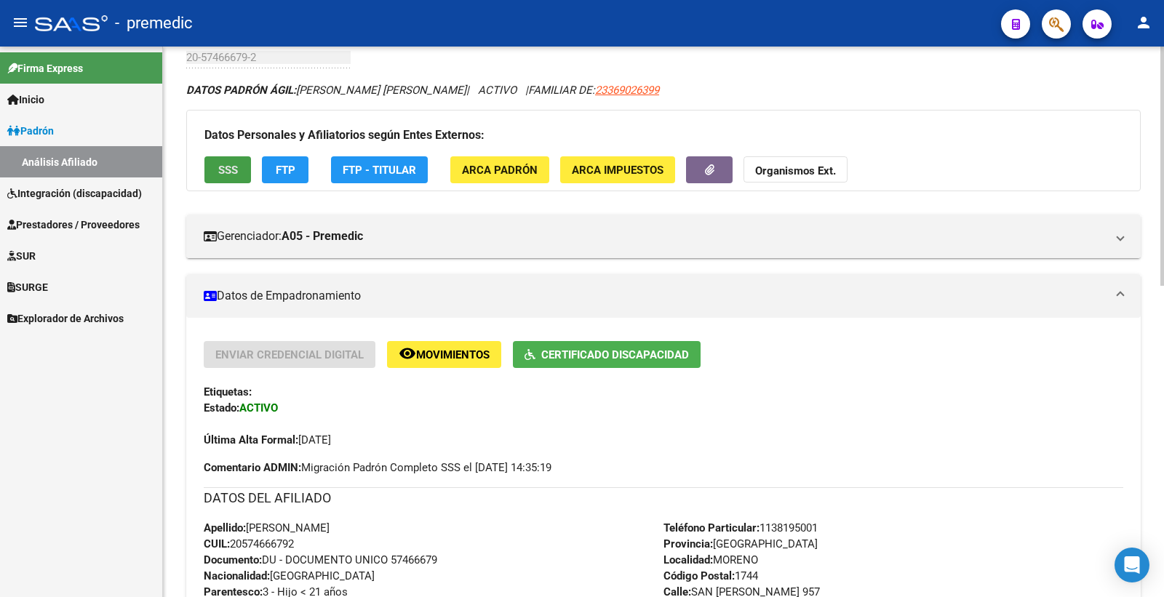
click at [244, 172] on button "SSS" at bounding box center [227, 169] width 47 height 27
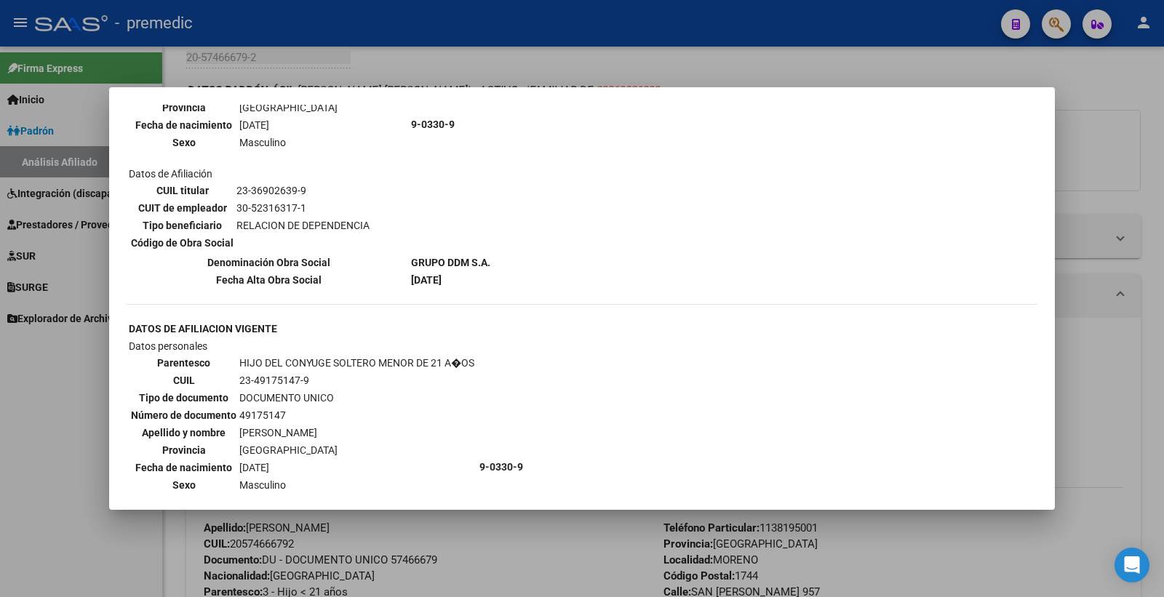
scroll to position [1200, 0]
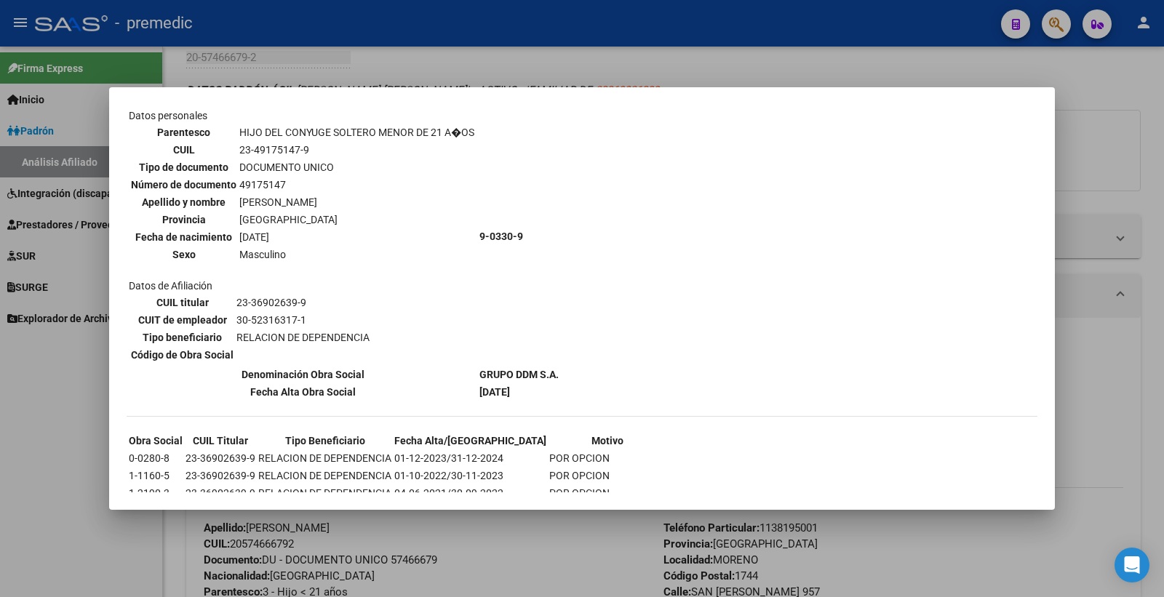
click at [1163, 137] on div at bounding box center [582, 298] width 1164 height 597
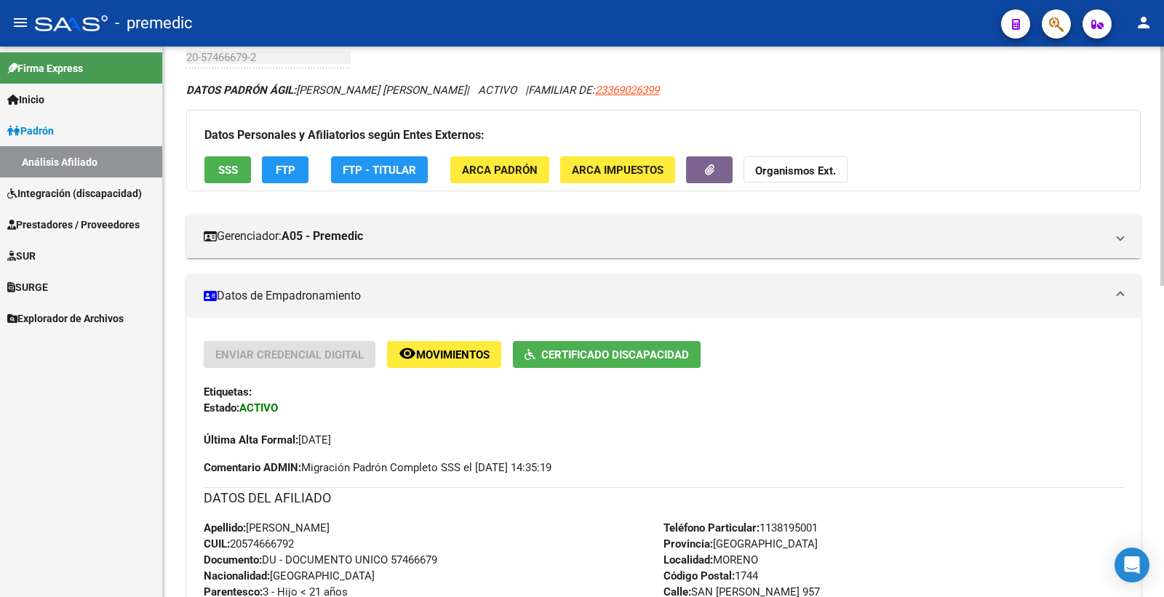
click at [302, 165] on button "FTP" at bounding box center [285, 169] width 47 height 27
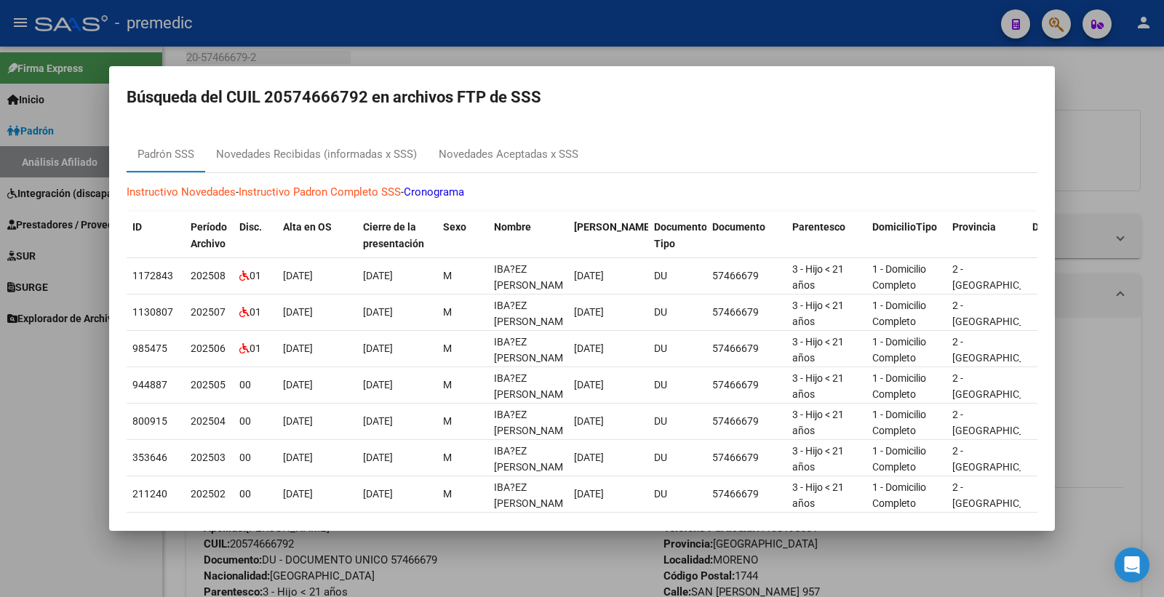
click at [1074, 112] on div at bounding box center [582, 298] width 1164 height 597
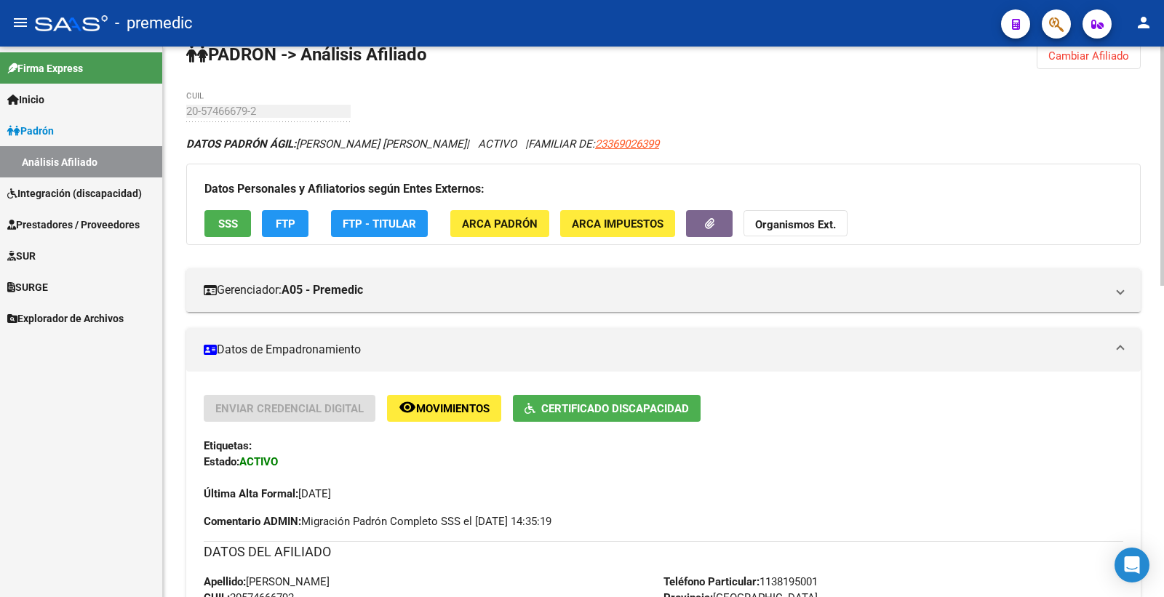
scroll to position [0, 0]
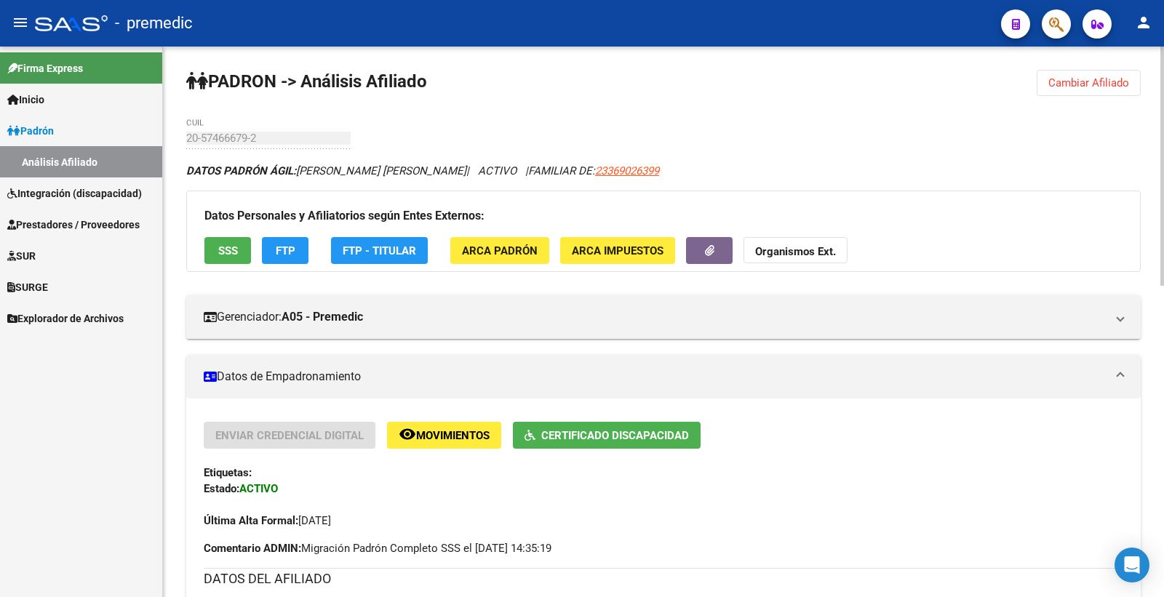
drag, startPoint x: 1070, startPoint y: 79, endPoint x: 1050, endPoint y: 90, distance: 23.5
click at [1068, 79] on span "Cambiar Afiliado" at bounding box center [1088, 82] width 81 height 13
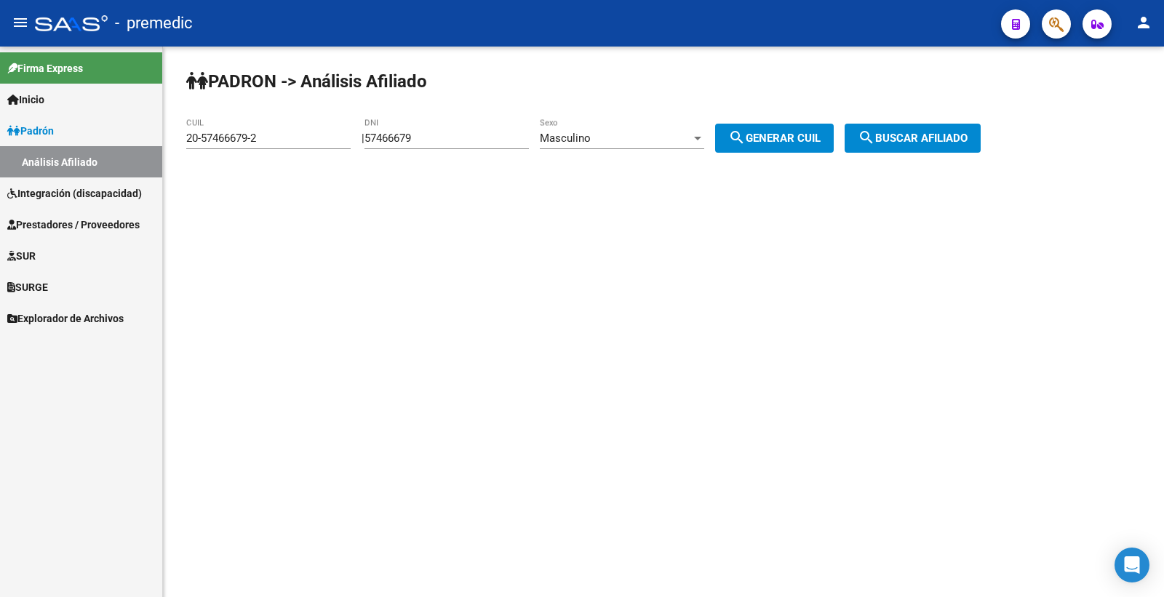
drag, startPoint x: 454, startPoint y: 146, endPoint x: 380, endPoint y: 132, distance: 75.4
click at [380, 132] on div "| 57466679 DNI Masculino Sexo search Generar CUIL" at bounding box center [603, 138] width 483 height 13
drag, startPoint x: 530, startPoint y: 147, endPoint x: 511, endPoint y: 143, distance: 19.4
click at [529, 146] on div "57466679 DNI" at bounding box center [446, 133] width 164 height 31
drag, startPoint x: 278, startPoint y: 141, endPoint x: 252, endPoint y: 142, distance: 26.2
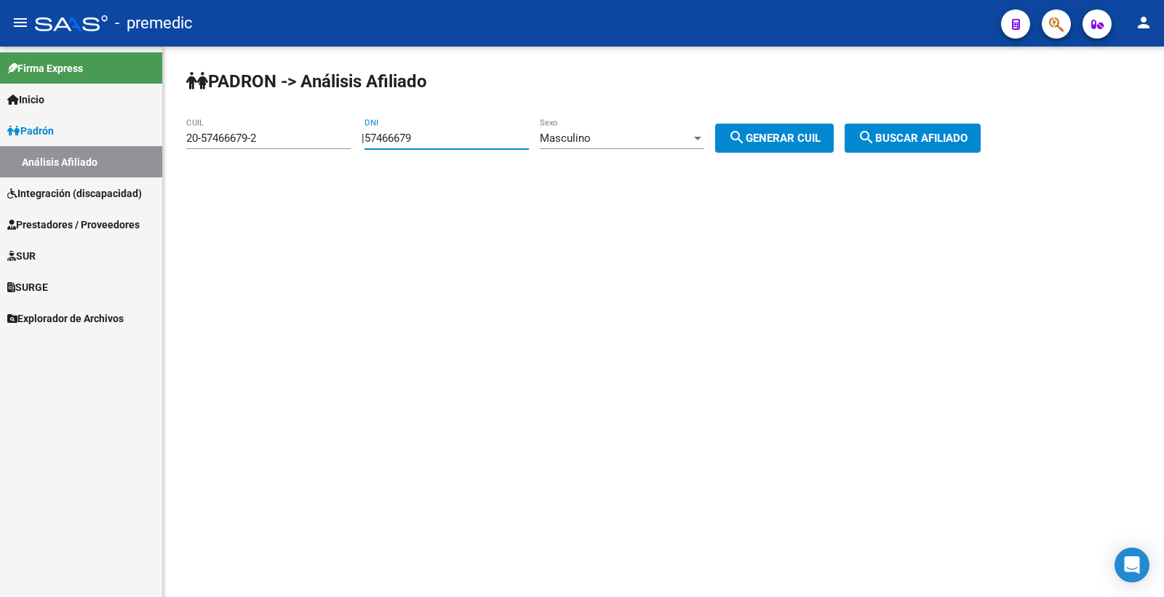
click at [246, 141] on app-analisis-afiliado "PADRON -> Análisis Afiliado 20-57466679-2 CUIL | 57466679 DNI Masculino Sexo se…" at bounding box center [588, 138] width 805 height 13
paste input "4745712"
type input "54745712"
click at [803, 141] on span "search Generar CUIL" at bounding box center [774, 138] width 92 height 13
type input "23-54745712-9"
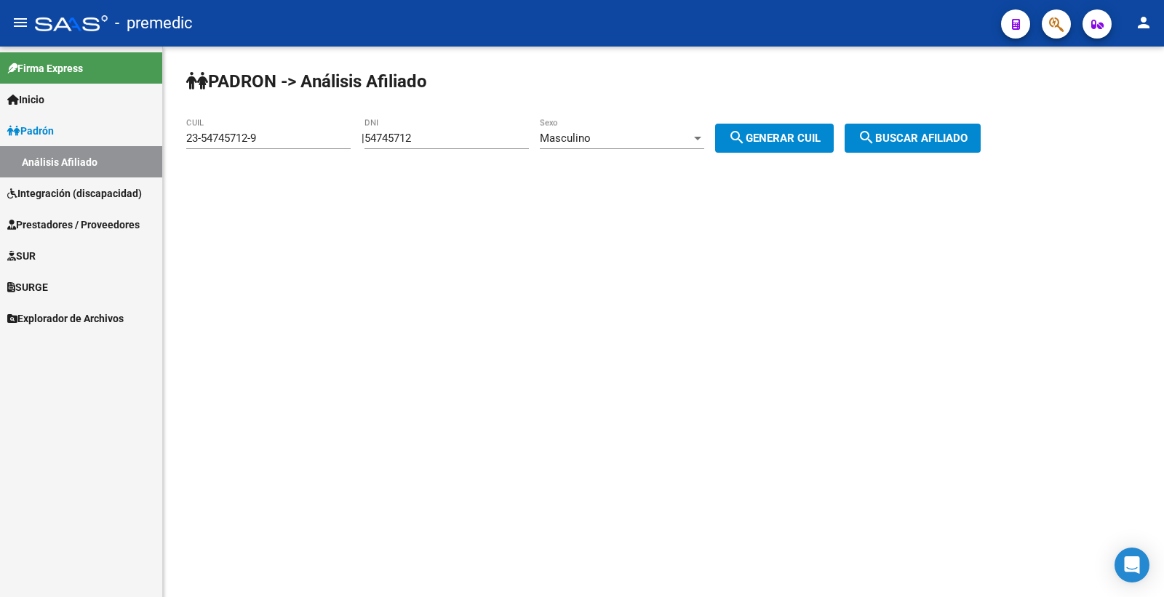
click at [810, 143] on span "search Generar CUIL" at bounding box center [774, 138] width 92 height 13
click at [981, 143] on button "search Buscar afiliado" at bounding box center [913, 138] width 136 height 29
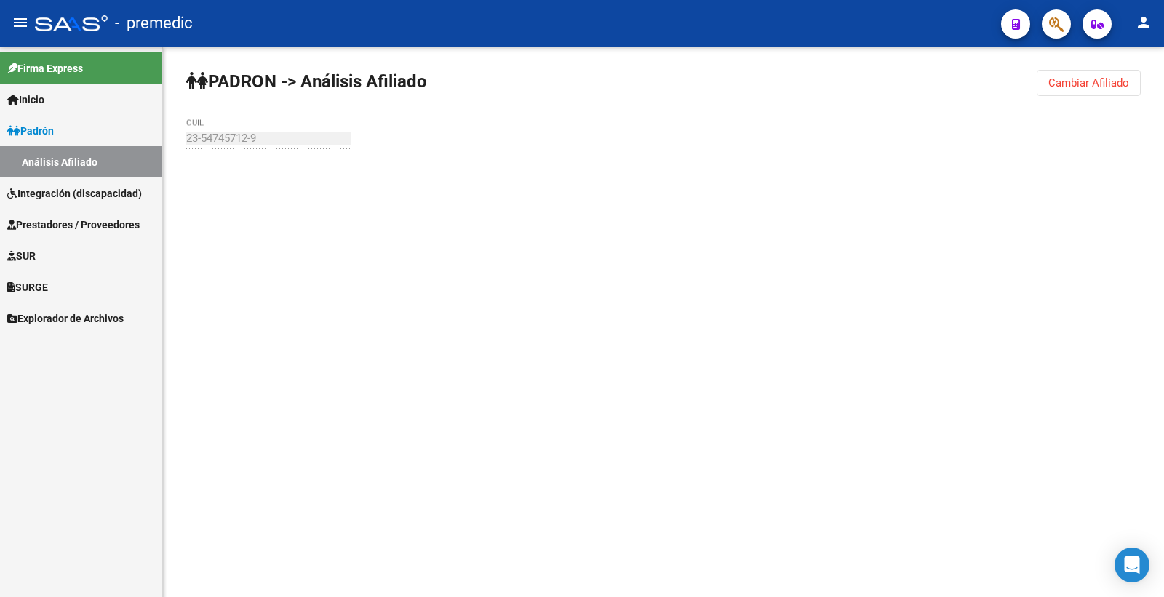
click at [960, 147] on div "PADRON -> Análisis Afiliado Cambiar Afiliado 23-54745712-9 CUIL" at bounding box center [663, 138] width 1001 height 183
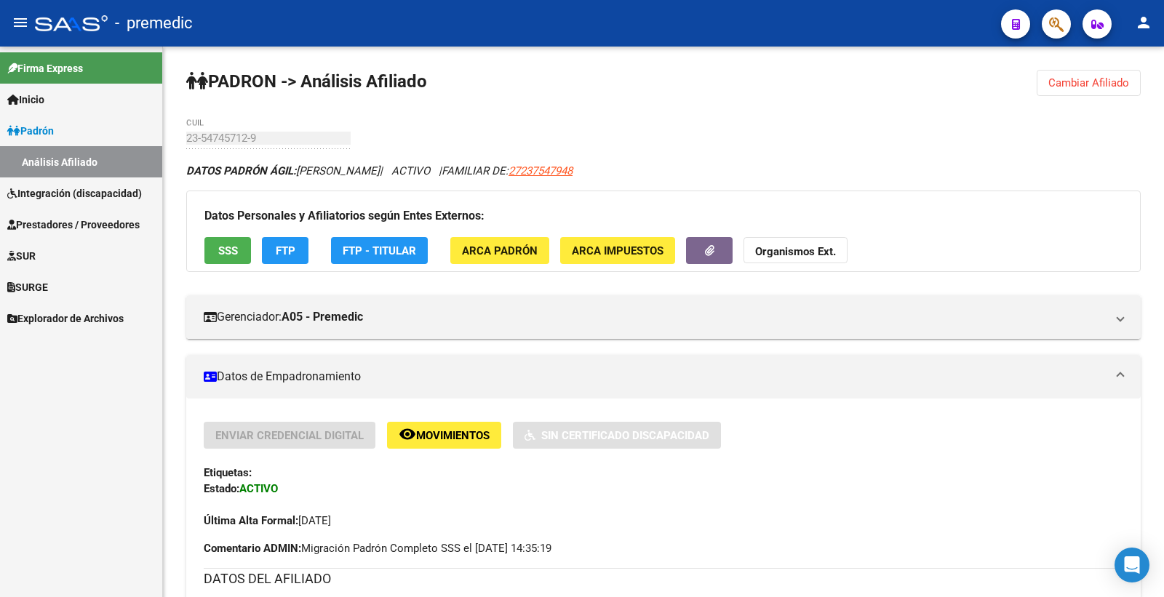
click at [235, 244] on span "SSS" at bounding box center [228, 250] width 20 height 13
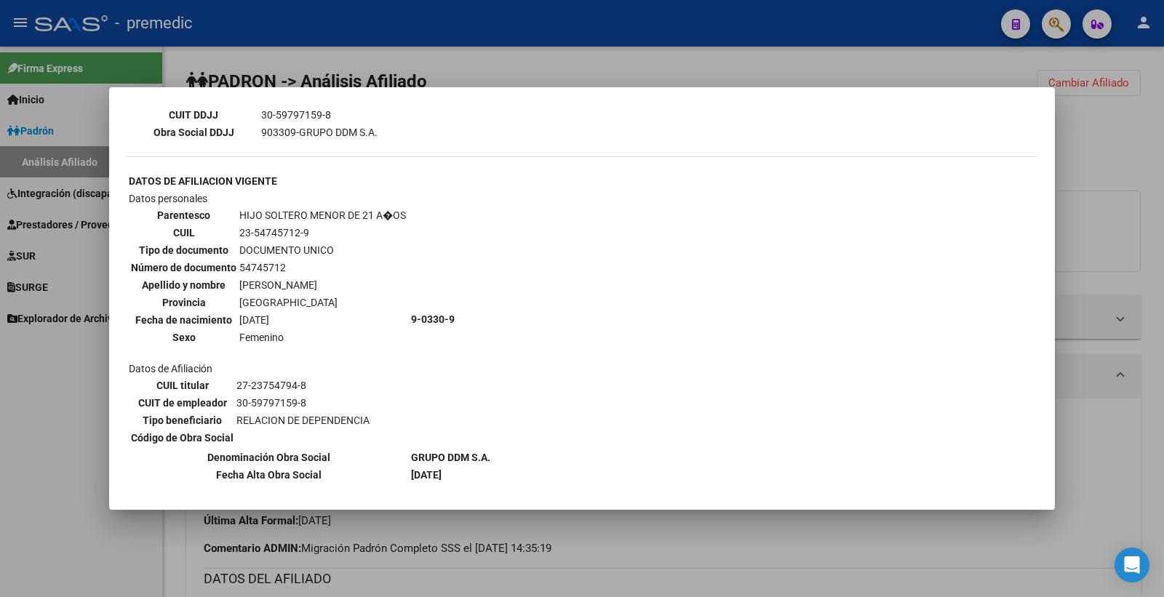
scroll to position [556, 0]
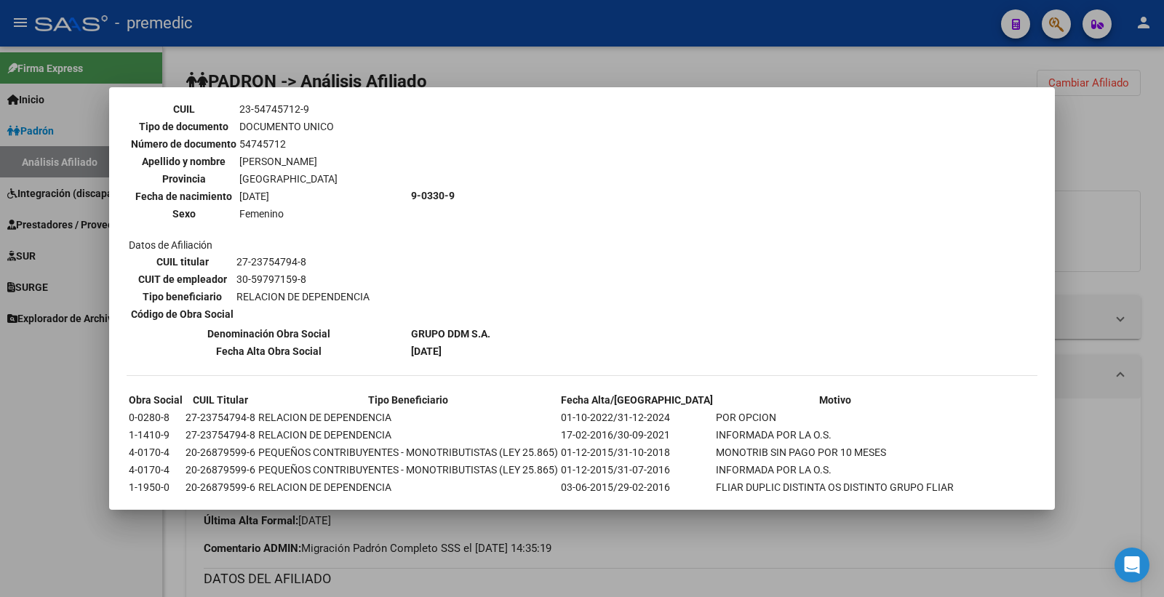
click at [1107, 182] on div at bounding box center [582, 298] width 1164 height 597
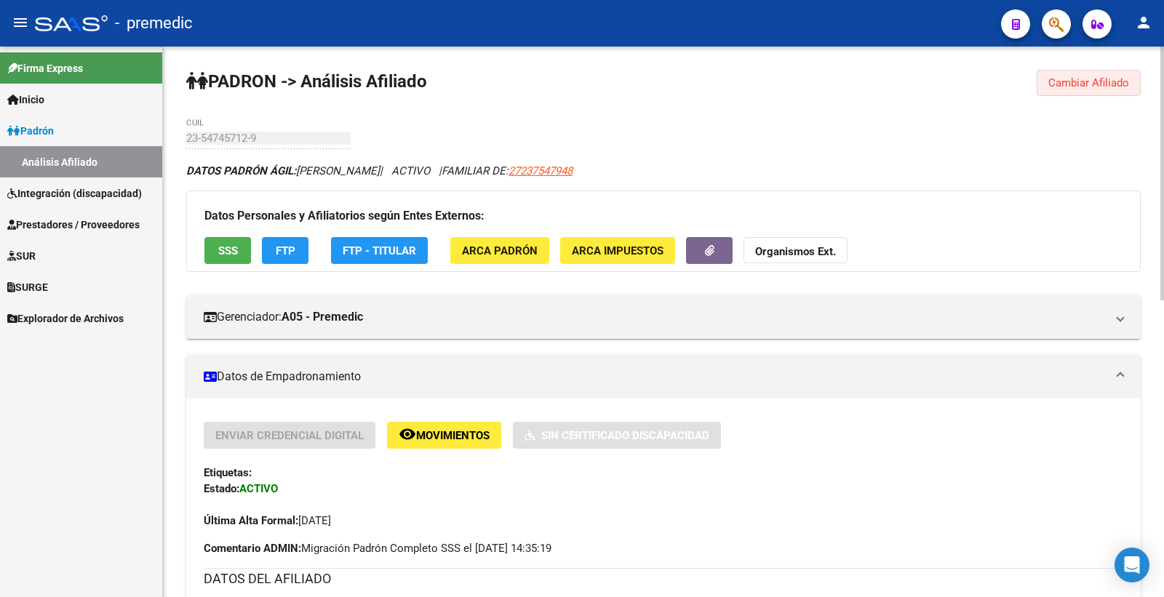
click at [1080, 78] on span "Cambiar Afiliado" at bounding box center [1088, 82] width 81 height 13
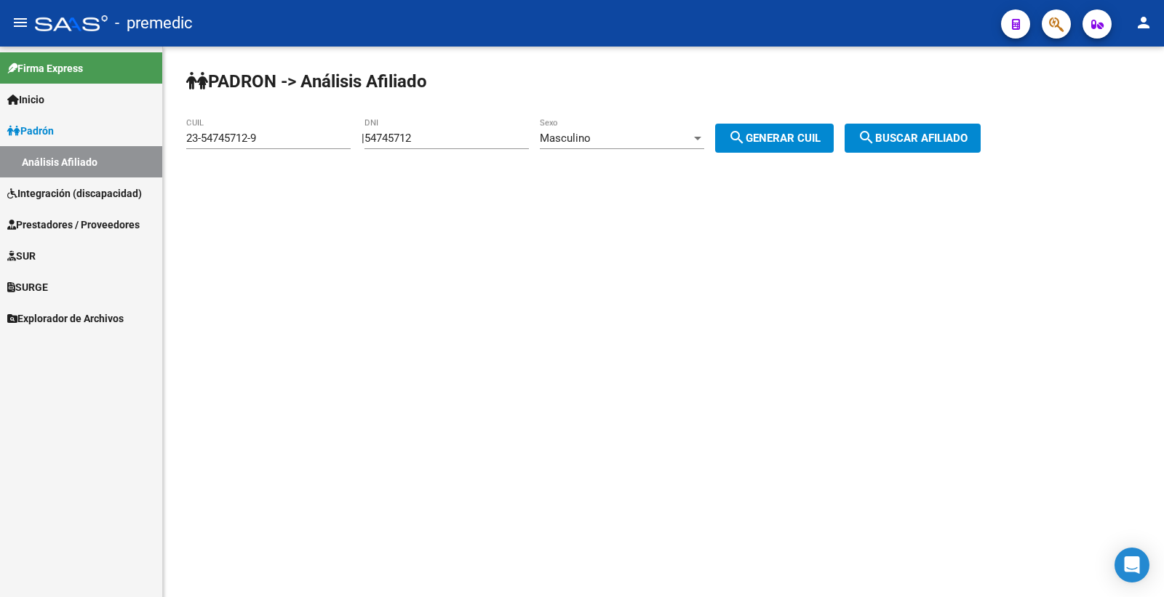
drag, startPoint x: 485, startPoint y: 146, endPoint x: 335, endPoint y: 139, distance: 150.0
click at [335, 139] on app-analisis-afiliado "PADRON -> Análisis Afiliado 23-54745712-9 CUIL | 54745712 DNI Masculino Sexo se…" at bounding box center [588, 138] width 805 height 13
click at [529, 154] on div "54745712 DNI" at bounding box center [446, 140] width 164 height 45
drag, startPoint x: 445, startPoint y: 135, endPoint x: 367, endPoint y: 138, distance: 77.9
click at [367, 138] on div "| 54745712 DNI Masculino Sexo search Generar CUIL" at bounding box center [603, 138] width 483 height 13
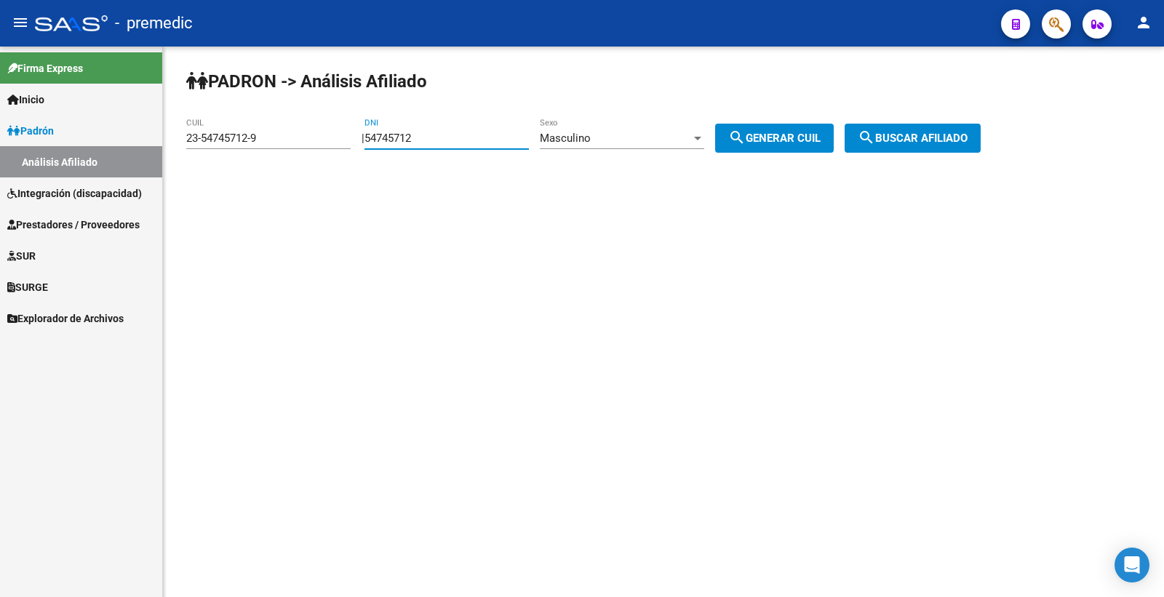
paste input "26079"
type input "54726079"
click at [773, 140] on span "search Generar CUIL" at bounding box center [774, 138] width 92 height 13
type input "20-54726079-2"
click at [924, 128] on button "search Buscar afiliado" at bounding box center [913, 138] width 136 height 29
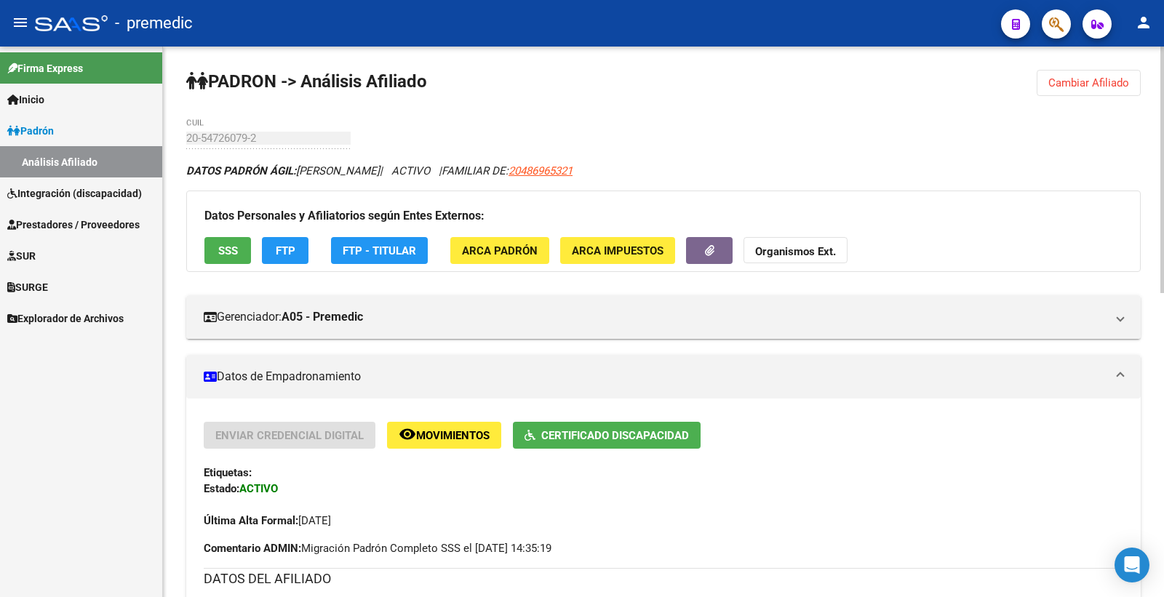
drag, startPoint x: 776, startPoint y: 476, endPoint x: 710, endPoint y: 476, distance: 66.2
click at [776, 476] on div "Etiquetas:" at bounding box center [664, 473] width 920 height 16
click at [220, 240] on button "SSS" at bounding box center [227, 250] width 47 height 27
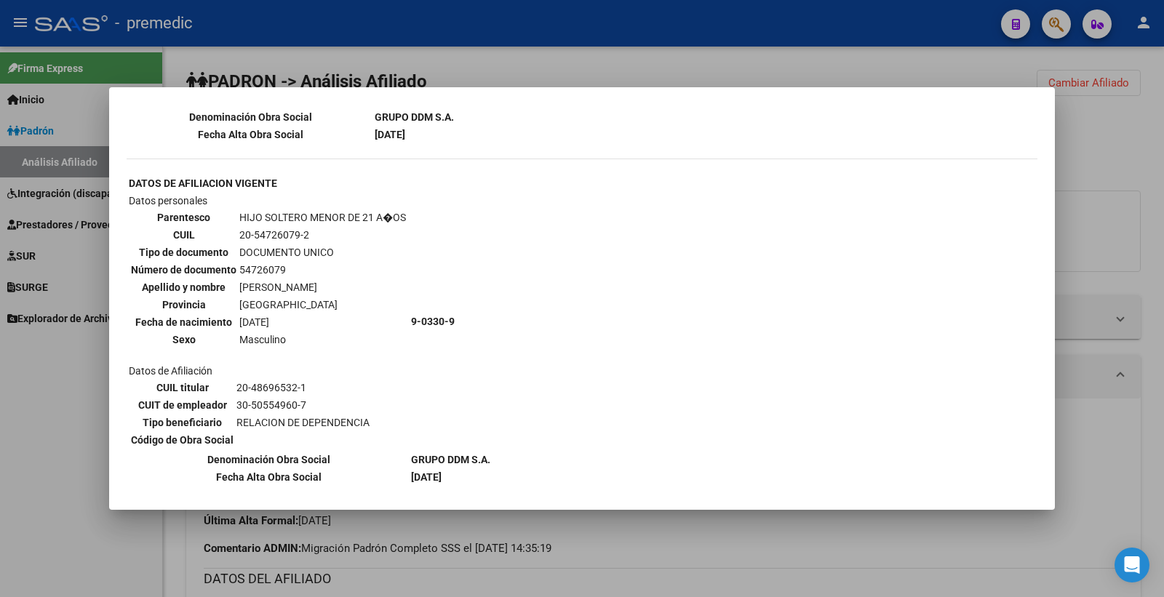
scroll to position [819, 0]
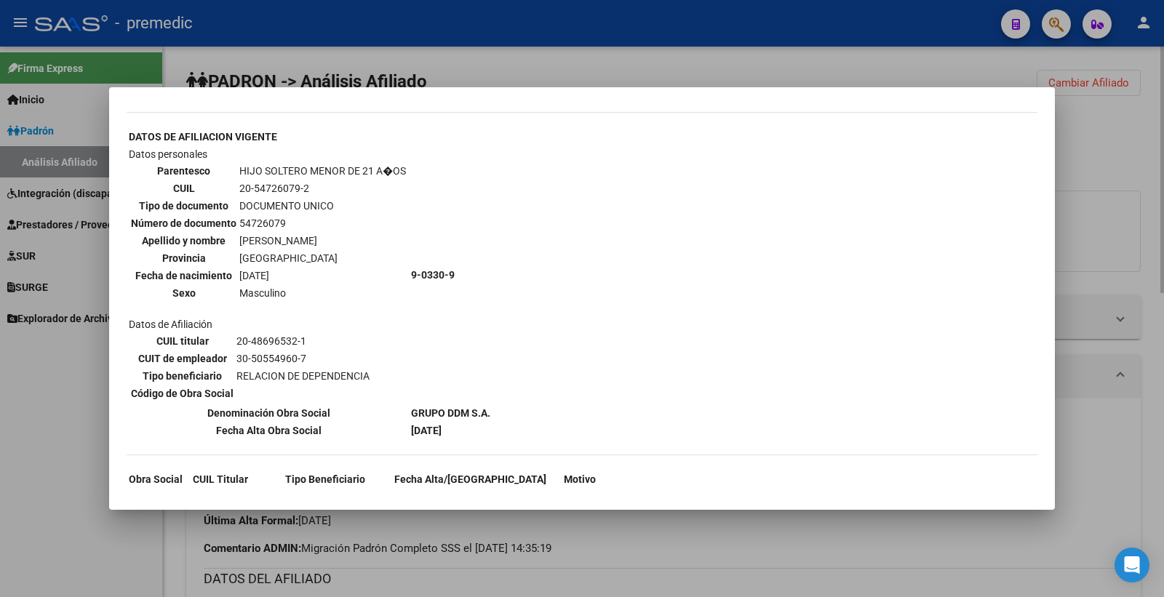
click at [1136, 186] on div at bounding box center [582, 298] width 1164 height 597
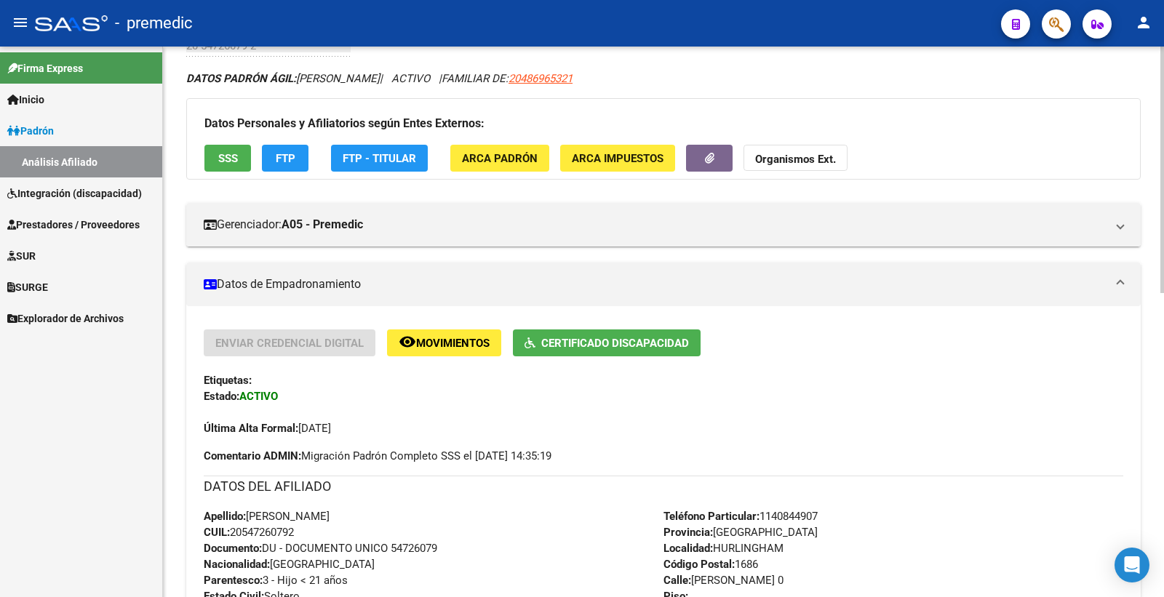
scroll to position [323, 0]
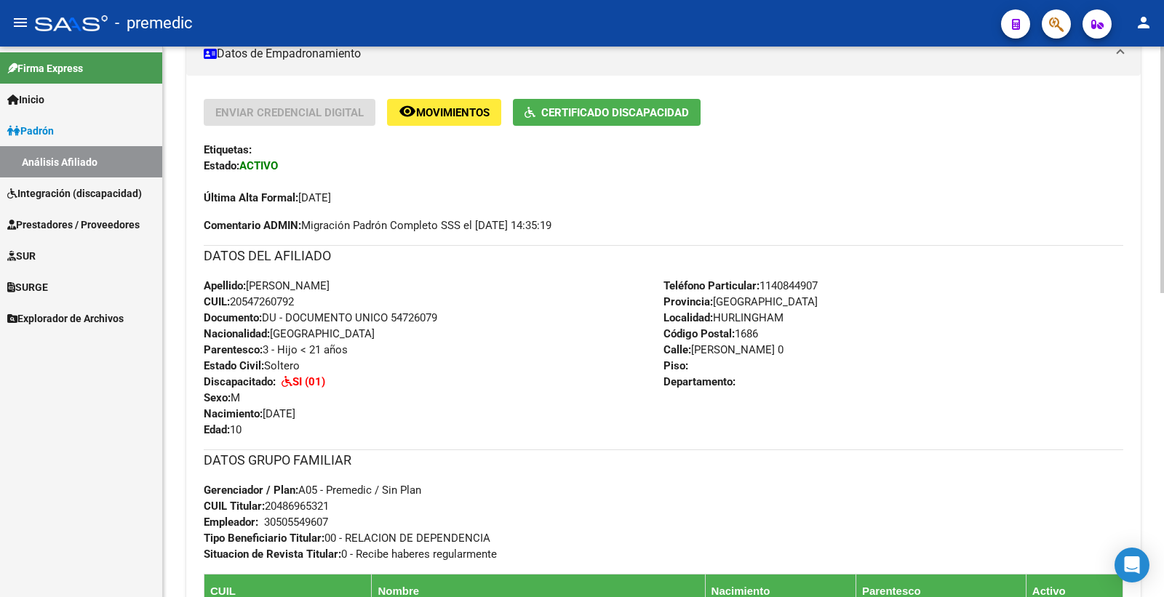
click at [1141, 154] on div "PADRON -> Análisis Afiliado Cambiar Afiliado 20-54726079-2 CUIL DATOS PADRÓN ÁG…" at bounding box center [663, 338] width 1001 height 1229
click at [1125, 266] on div "Enviar Credencial Digital remove_red_eye Movimientos Certificado Discapacidad E…" at bounding box center [663, 401] width 954 height 605
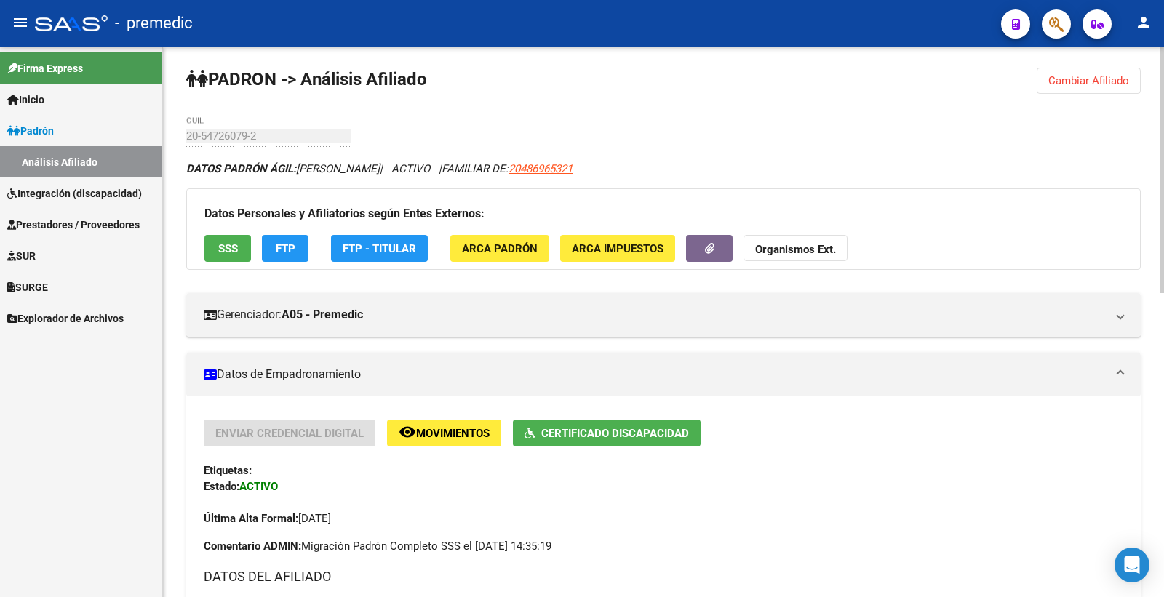
scroll to position [0, 0]
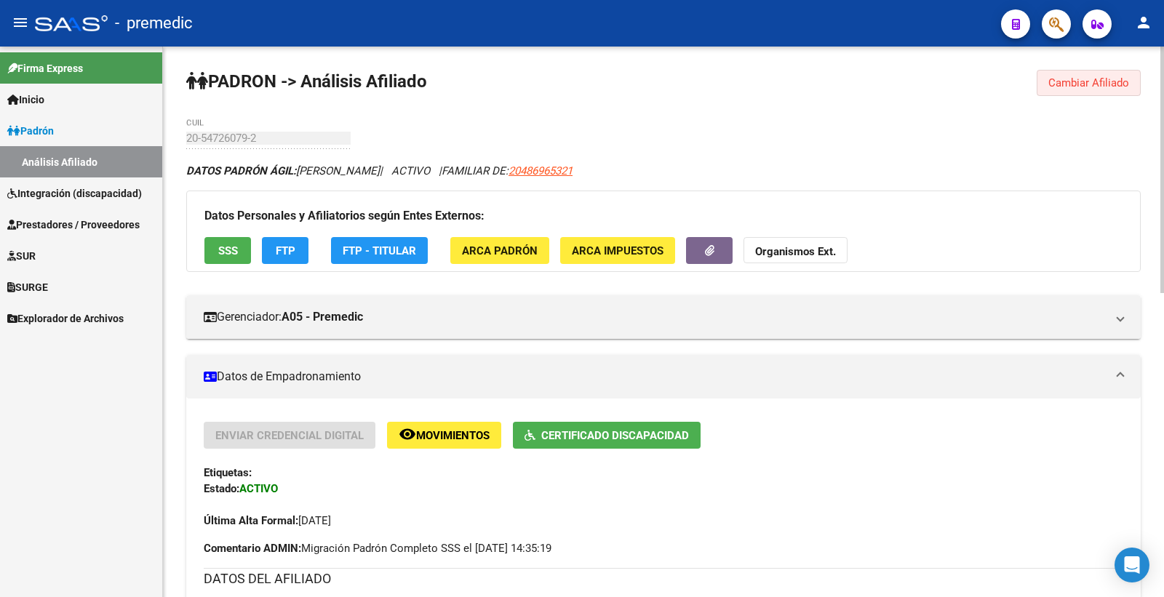
drag, startPoint x: 1067, startPoint y: 84, endPoint x: 1056, endPoint y: 83, distance: 10.3
click at [1067, 83] on span "Cambiar Afiliado" at bounding box center [1088, 82] width 81 height 13
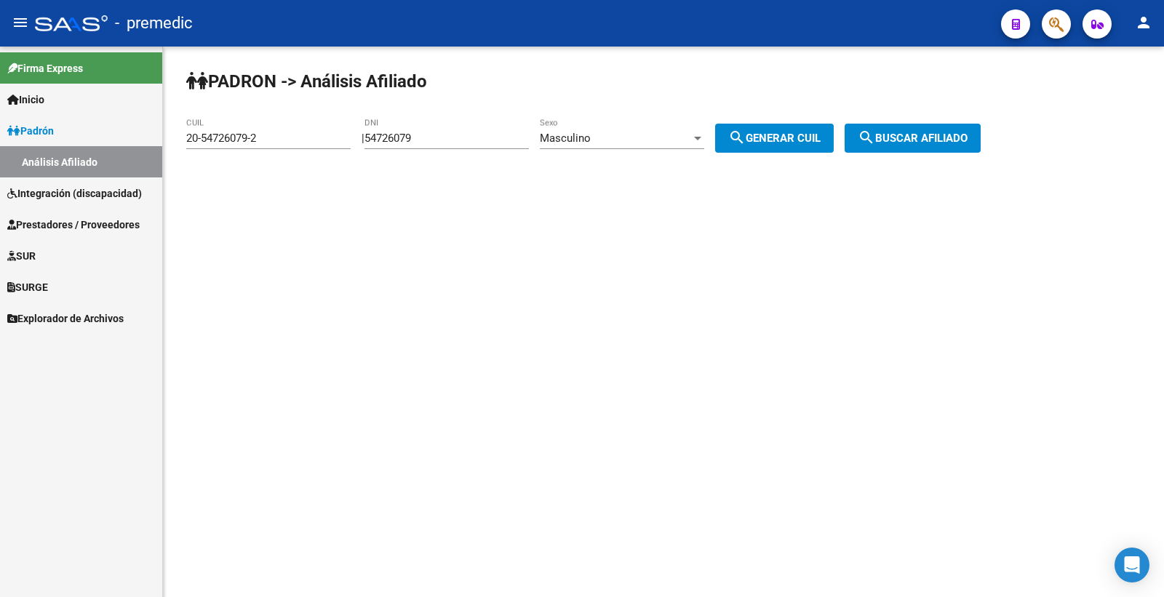
drag, startPoint x: 434, startPoint y: 129, endPoint x: 250, endPoint y: 135, distance: 183.4
click at [250, 135] on app-analisis-afiliado "PADRON -> Análisis Afiliado 20-54726079-2 CUIL | 54726079 DNI Masculino Sexo se…" at bounding box center [588, 138] width 805 height 13
click at [447, 147] on div "54726079 DNI" at bounding box center [446, 133] width 164 height 31
drag, startPoint x: 446, startPoint y: 140, endPoint x: 342, endPoint y: 140, distance: 104.0
click at [342, 140] on app-analisis-afiliado "PADRON -> Análisis Afiliado 20-54726079-2 CUIL | 54726079 DNI Masculino Sexo se…" at bounding box center [588, 138] width 805 height 13
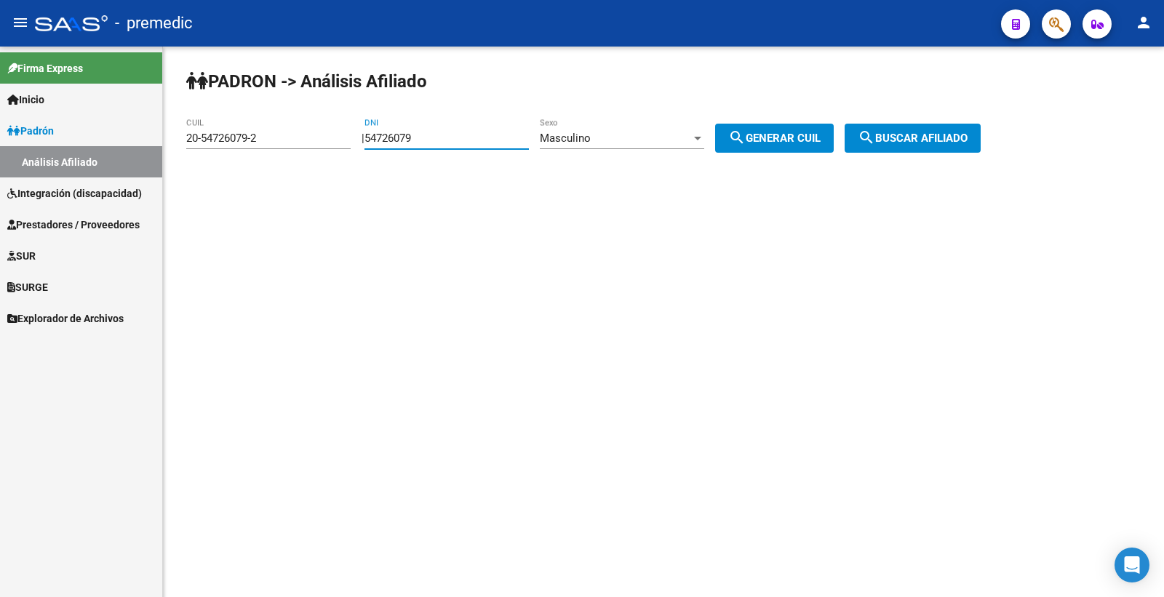
paste input "6777862"
type input "56777862"
click at [746, 134] on mat-icon "search" at bounding box center [736, 137] width 17 height 17
type input "20-56777862-3"
click at [951, 138] on span "search Buscar afiliado" at bounding box center [913, 138] width 110 height 13
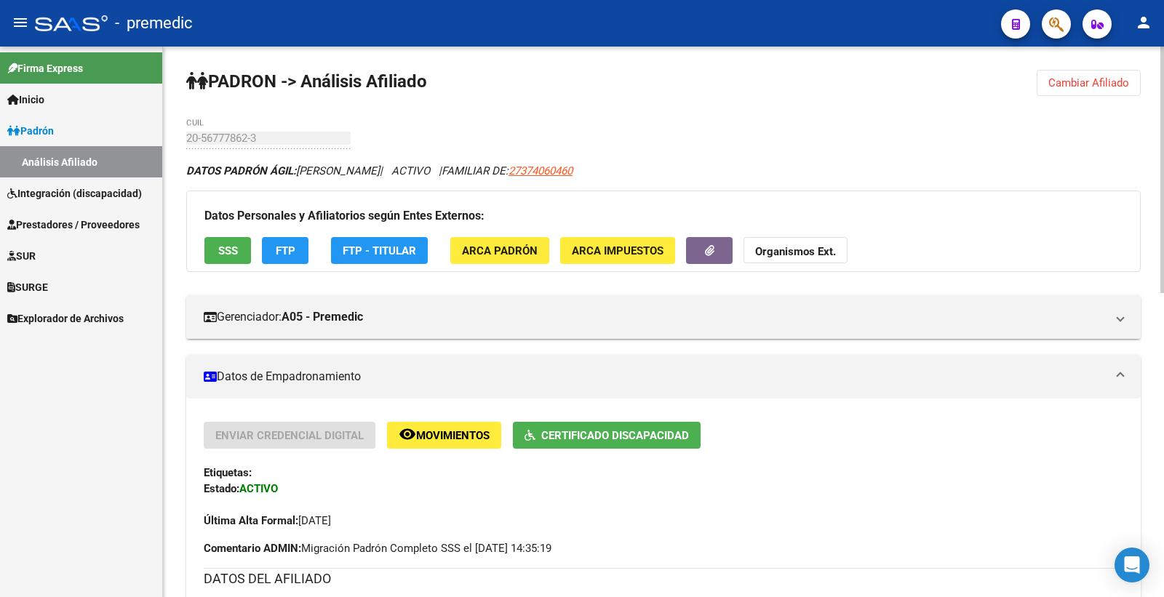
click at [223, 260] on button "SSS" at bounding box center [227, 250] width 47 height 27
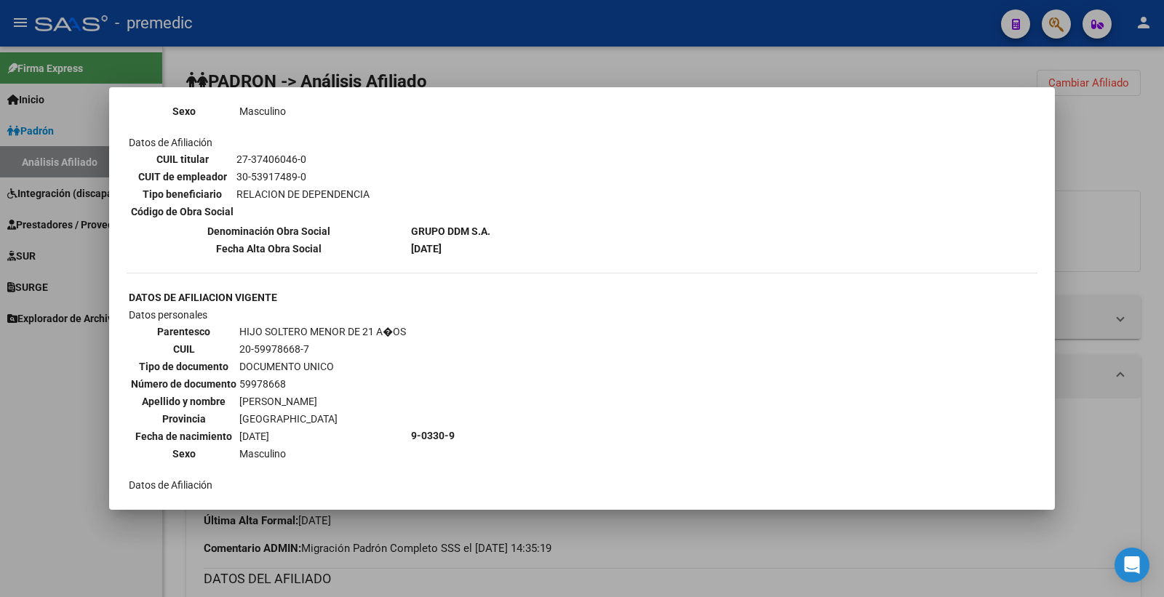
scroll to position [853, 0]
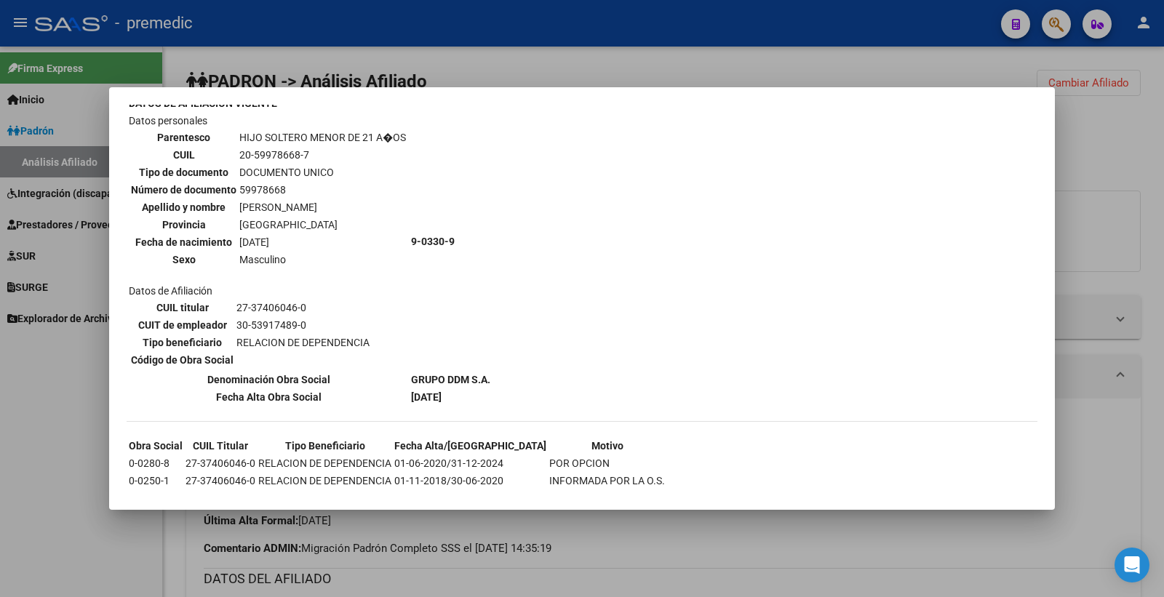
click at [1139, 188] on div at bounding box center [582, 298] width 1164 height 597
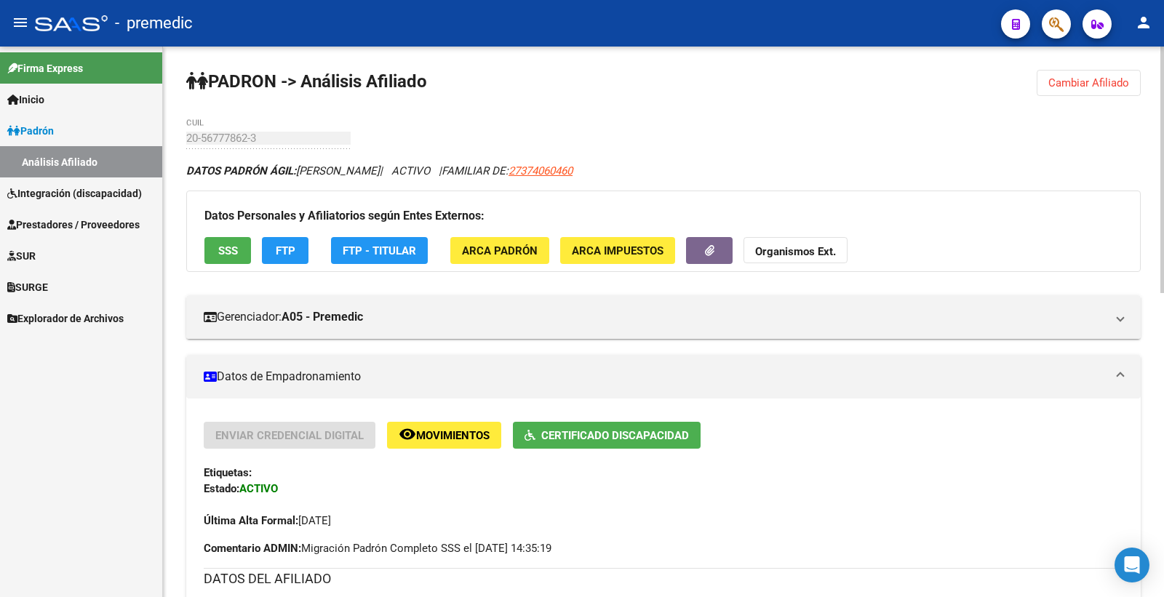
click at [301, 249] on button "FTP" at bounding box center [285, 250] width 47 height 27
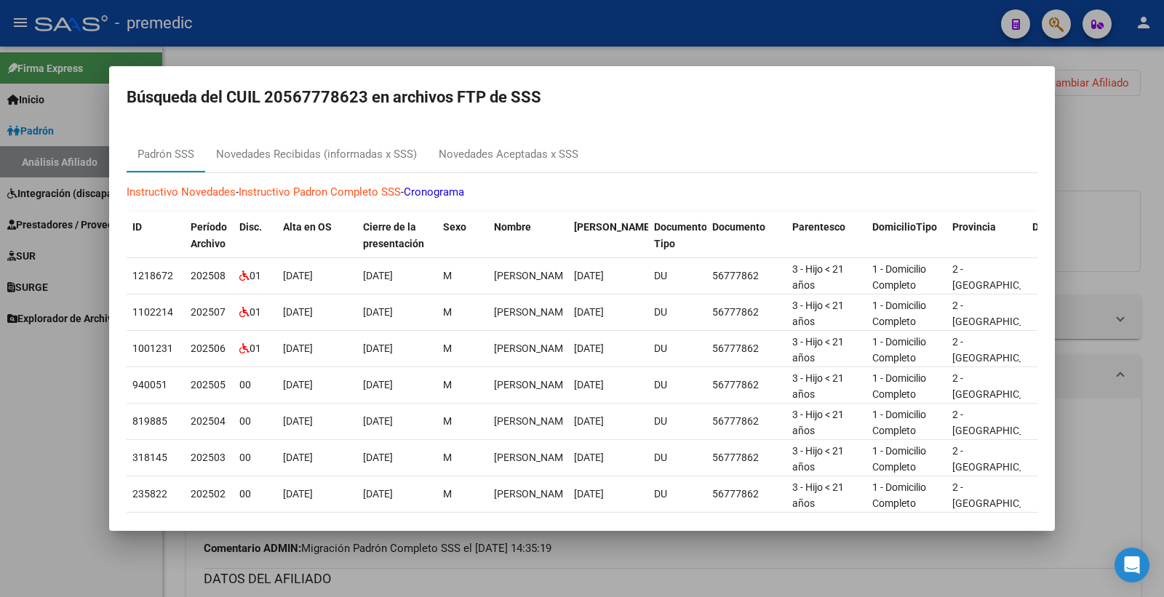
click at [1056, 175] on div at bounding box center [582, 298] width 1164 height 597
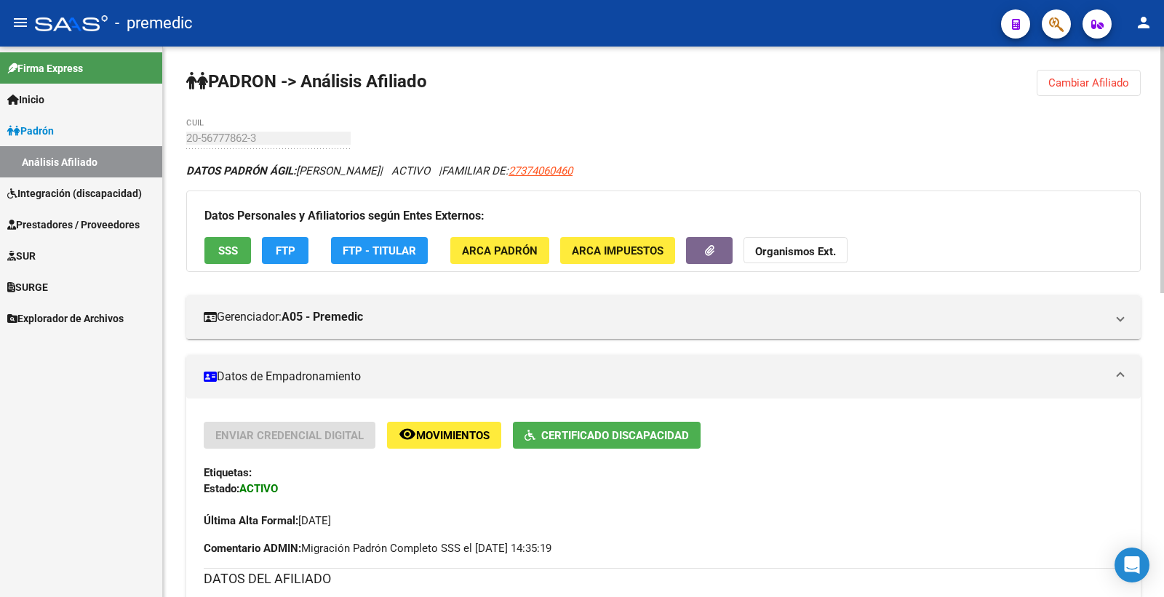
click at [1046, 85] on button "Cambiar Afiliado" at bounding box center [1089, 83] width 104 height 26
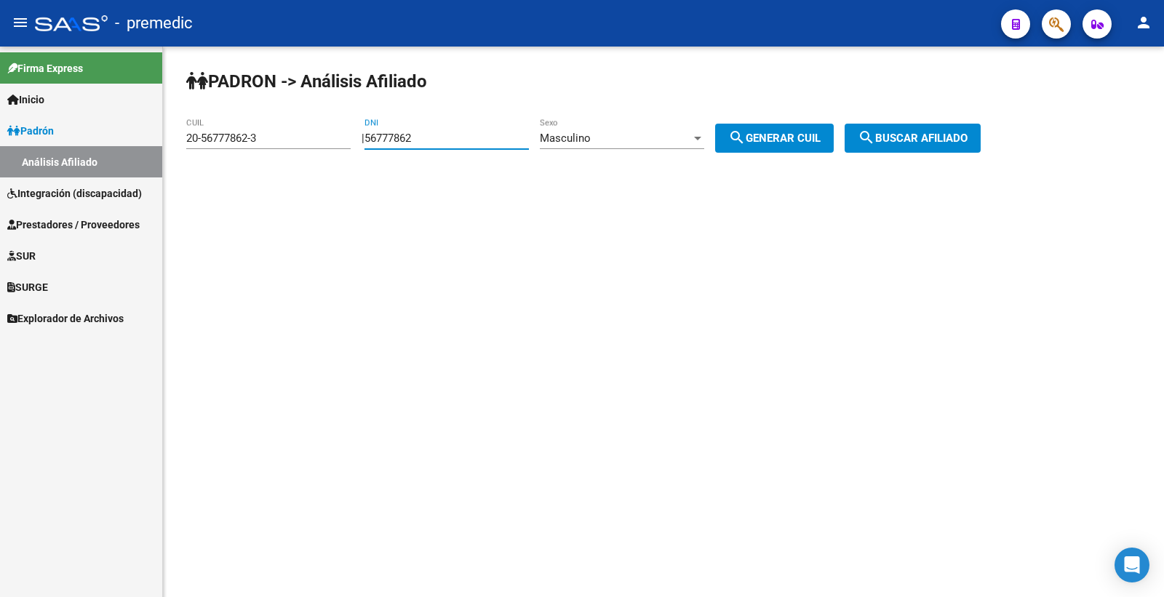
drag, startPoint x: 478, startPoint y: 137, endPoint x: 175, endPoint y: 137, distance: 302.6
click at [175, 137] on div "PADRON -> Análisis Afiliado 20-56777862-3 CUIL | 56777862 DNI Masculino Sexo se…" at bounding box center [663, 123] width 1001 height 153
paste input "489171"
type input "56489171"
click at [746, 134] on mat-icon "search" at bounding box center [736, 137] width 17 height 17
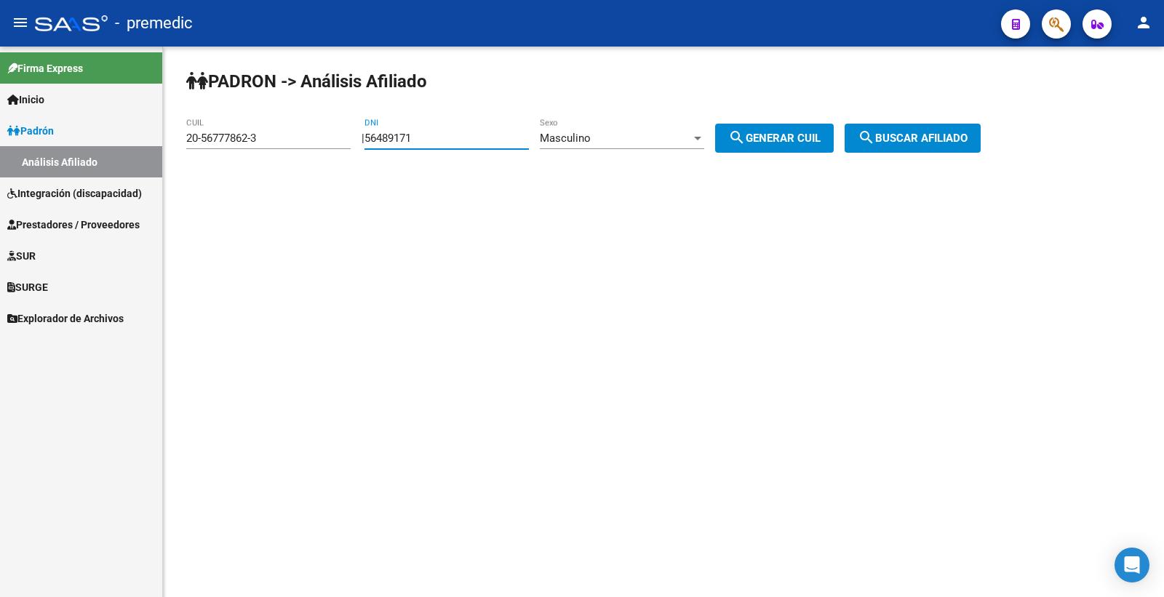
type input "20-56489171-2"
click at [746, 134] on mat-icon "search" at bounding box center [736, 137] width 17 height 17
click at [921, 135] on span "search Buscar afiliado" at bounding box center [913, 138] width 110 height 13
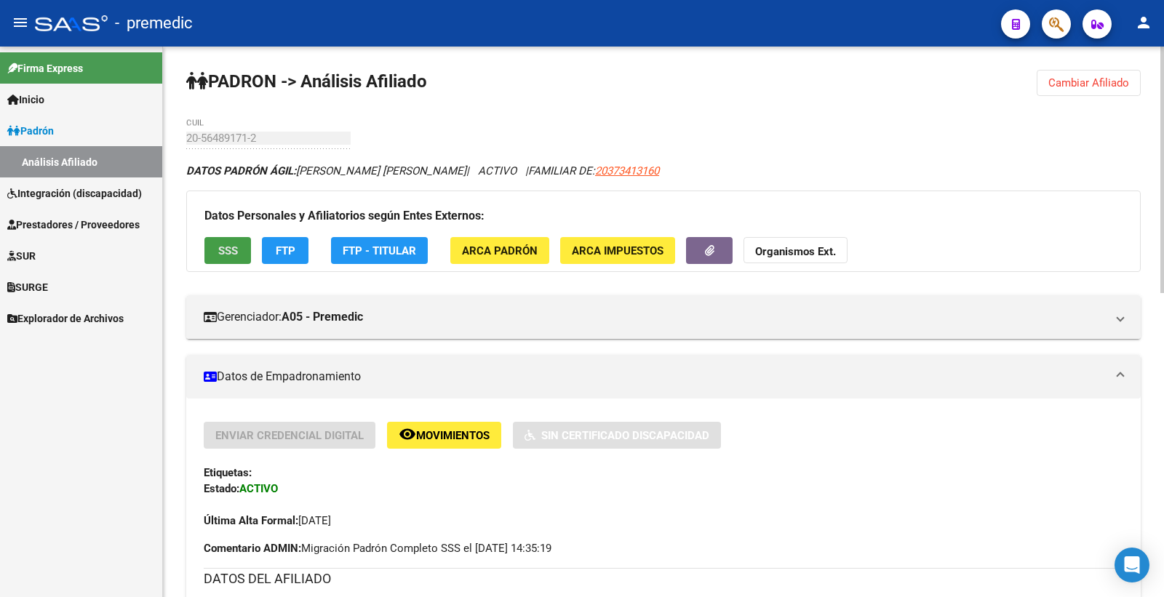
click at [235, 255] on span "SSS" at bounding box center [228, 250] width 20 height 13
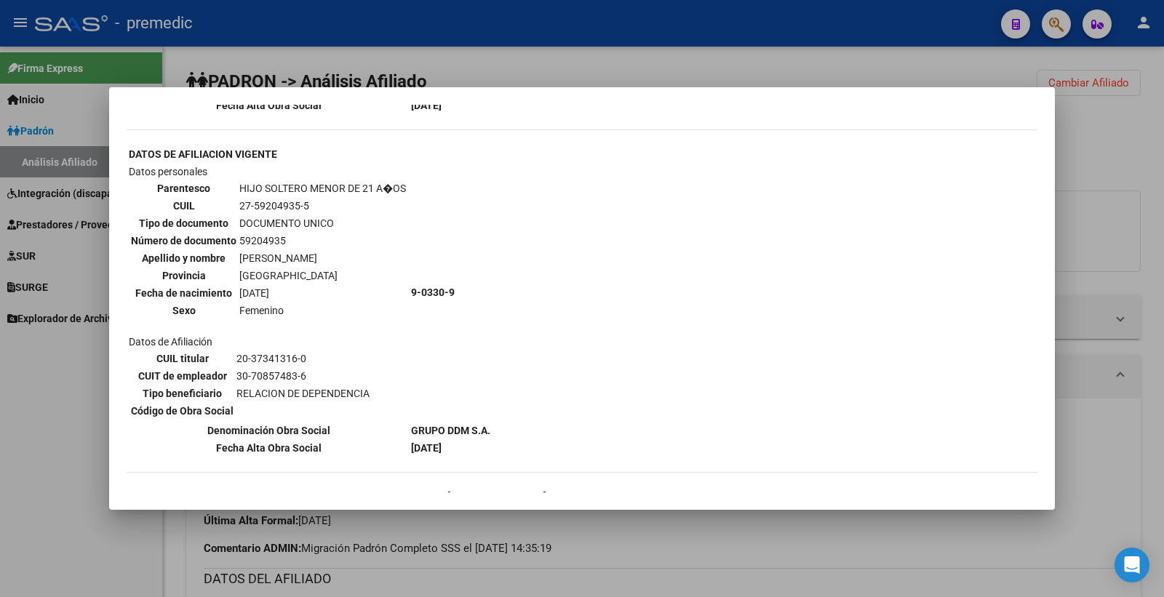
scroll to position [819, 0]
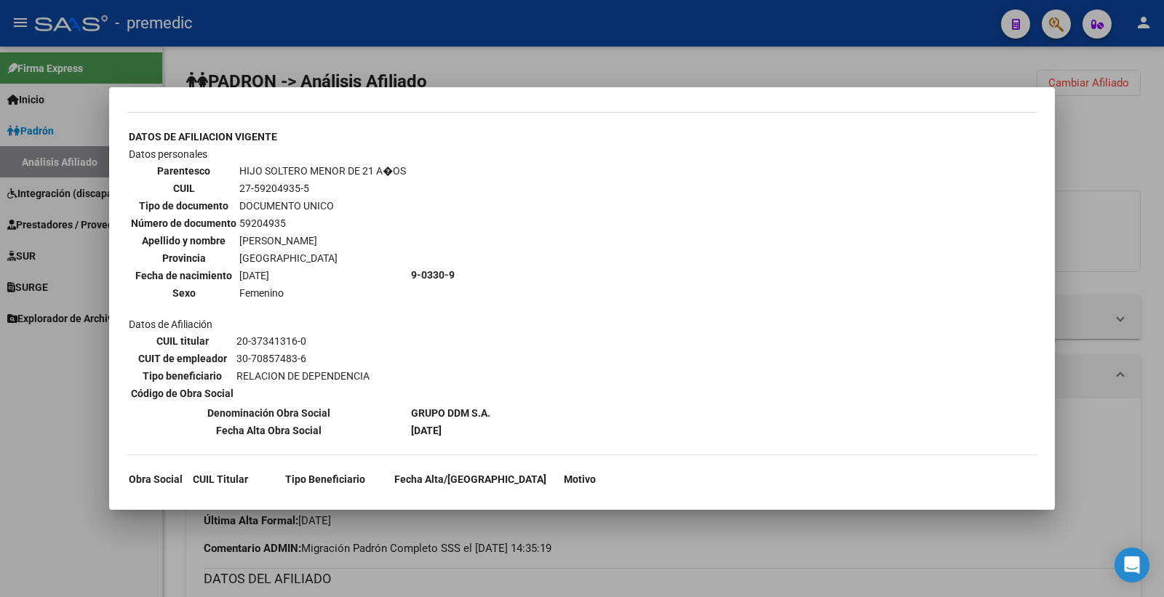
click at [1150, 127] on div at bounding box center [582, 298] width 1164 height 597
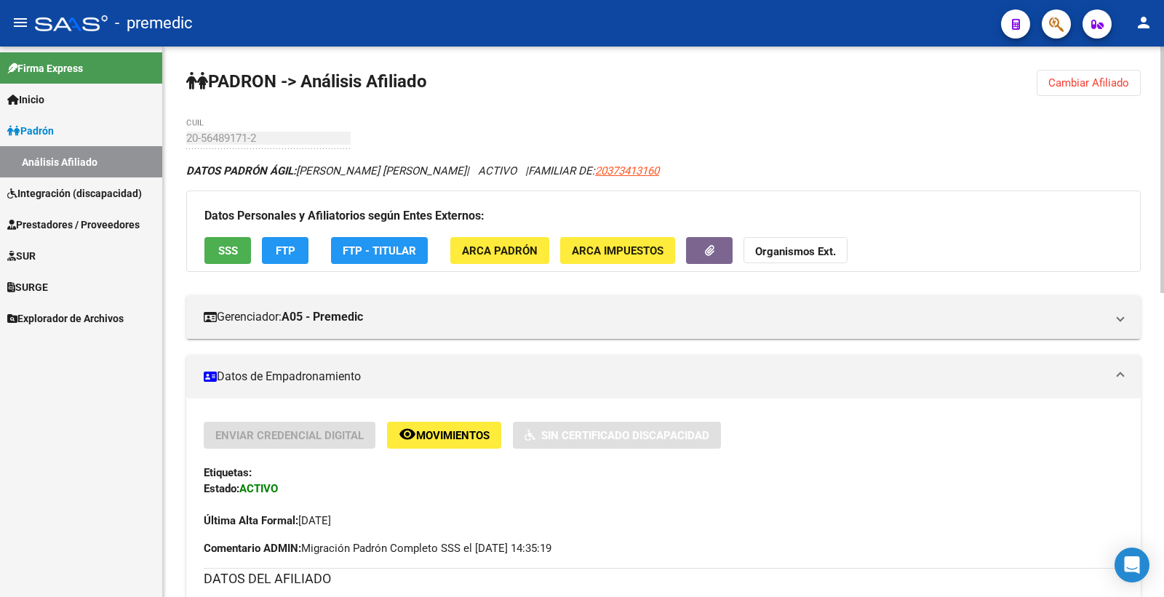
click at [1129, 78] on span "Cambiar Afiliado" at bounding box center [1088, 82] width 81 height 13
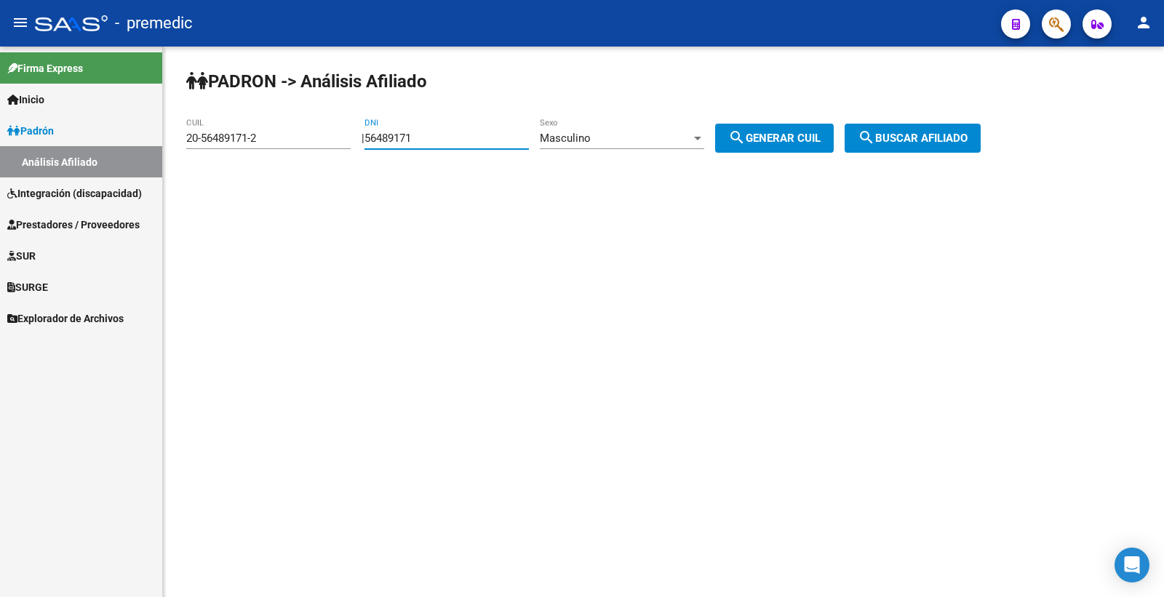
drag, startPoint x: 446, startPoint y: 137, endPoint x: 223, endPoint y: 148, distance: 222.9
click at [223, 145] on app-analisis-afiliado "PADRON -> Análisis Afiliado 20-56489171-2 CUIL | 56489171 DNI Masculino Sexo se…" at bounding box center [588, 138] width 805 height 13
paste input "510116"
type input "55101161"
click at [796, 144] on span "search Generar CUIL" at bounding box center [774, 138] width 92 height 13
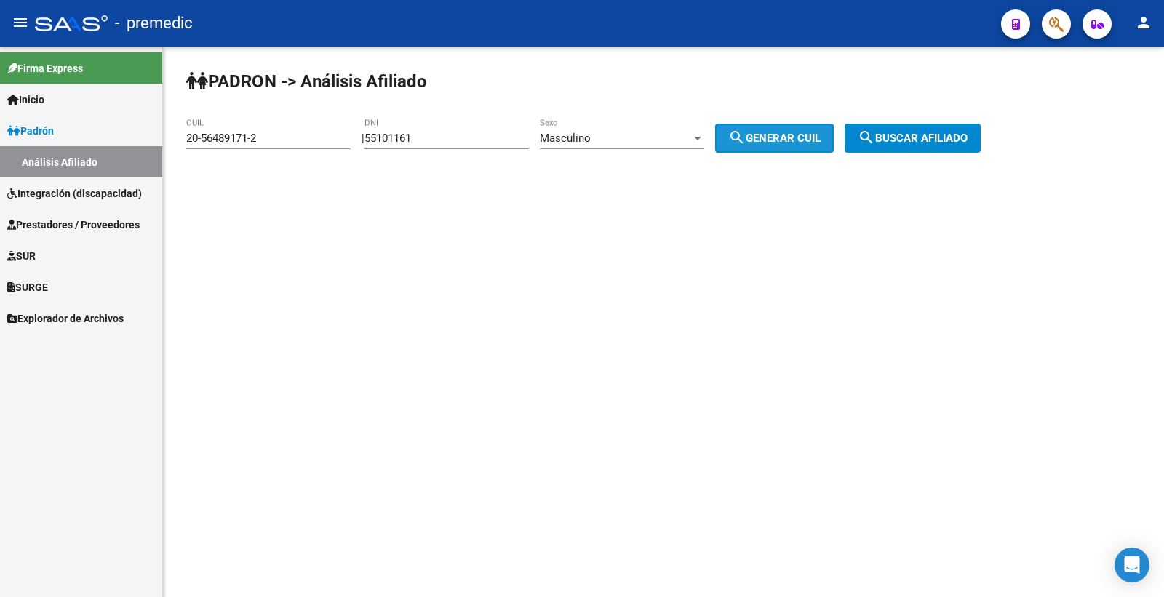
type input "20-55101161-6"
click at [798, 142] on span "search Generar CUIL" at bounding box center [774, 138] width 92 height 13
click at [978, 119] on div "PADRON -> Análisis Afiliado 20-55101161-6 CUIL | 55101161 DNI Masculino Sexo se…" at bounding box center [663, 123] width 1001 height 153
click at [981, 129] on button "search Buscar afiliado" at bounding box center [913, 138] width 136 height 29
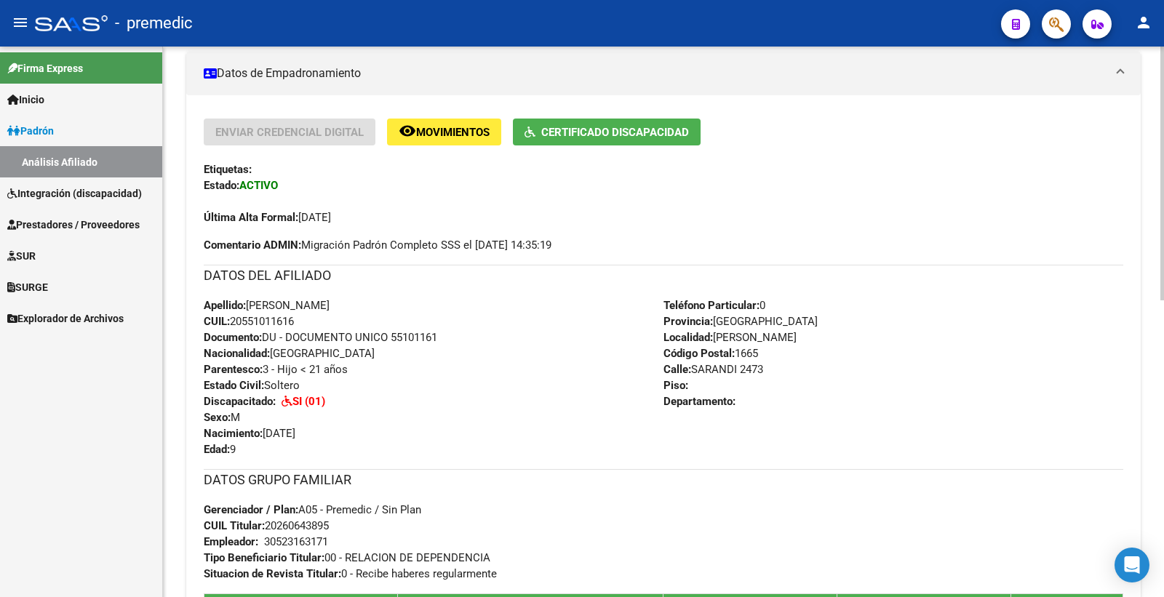
scroll to position [81, 0]
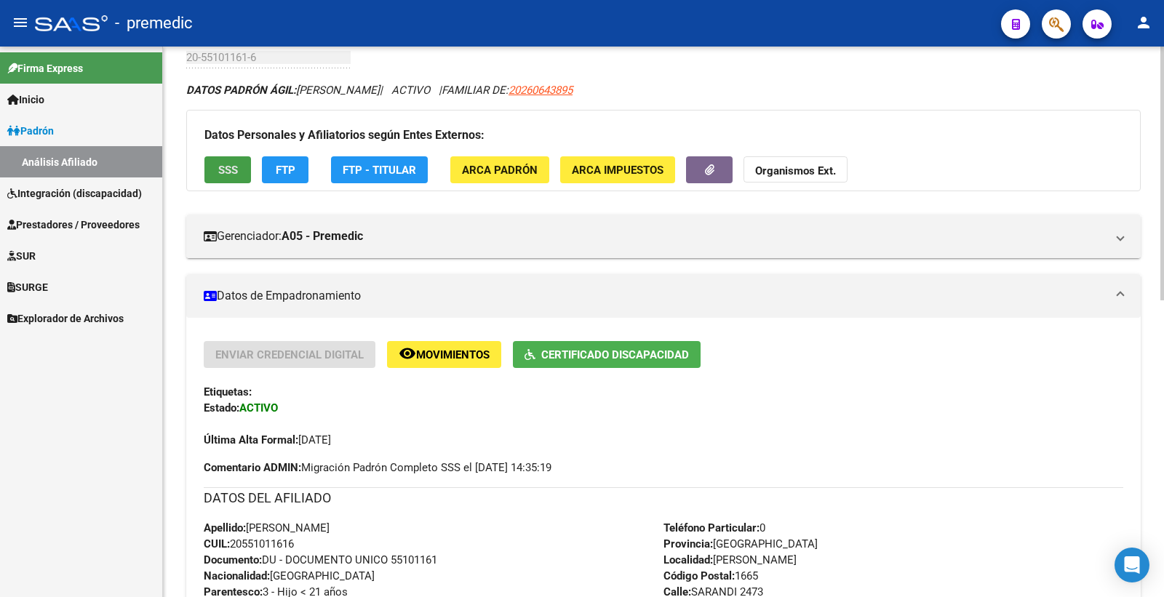
click at [223, 178] on button "SSS" at bounding box center [227, 169] width 47 height 27
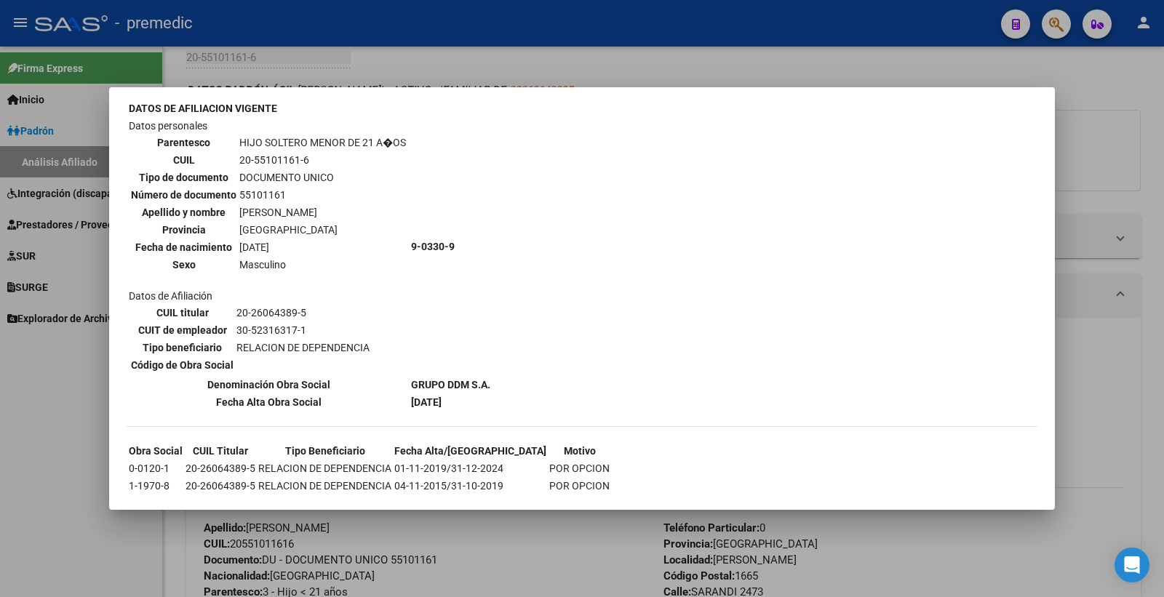
scroll to position [506, 0]
drag, startPoint x: 1125, startPoint y: 136, endPoint x: 962, endPoint y: 158, distance: 163.7
click at [1124, 136] on div at bounding box center [582, 298] width 1164 height 597
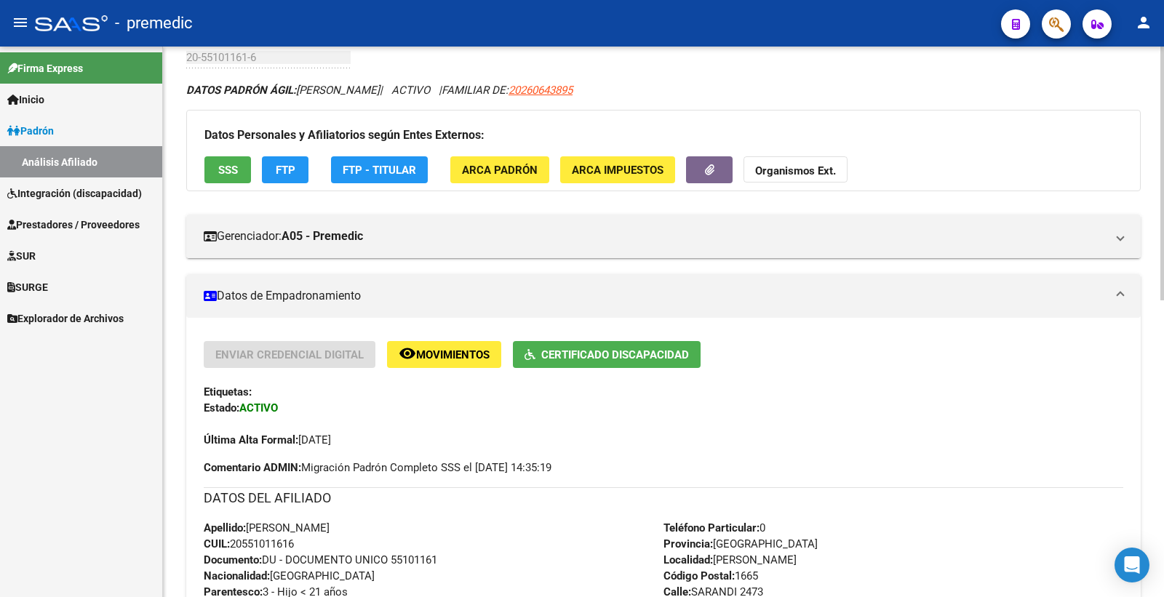
click at [275, 179] on button "FTP" at bounding box center [285, 169] width 47 height 27
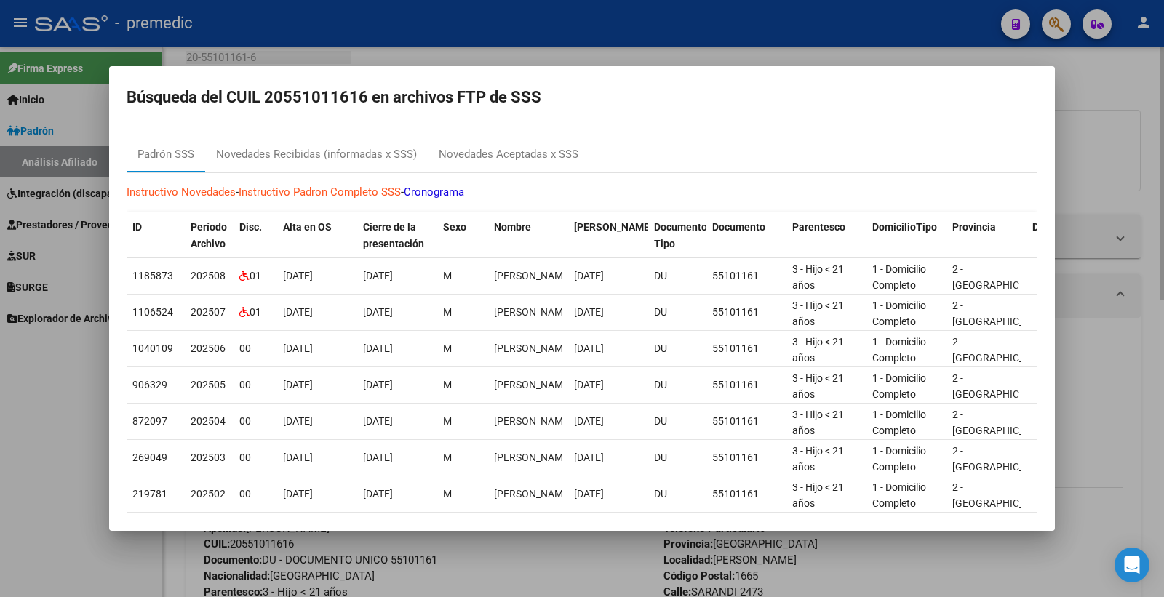
click at [1137, 119] on div at bounding box center [582, 298] width 1164 height 597
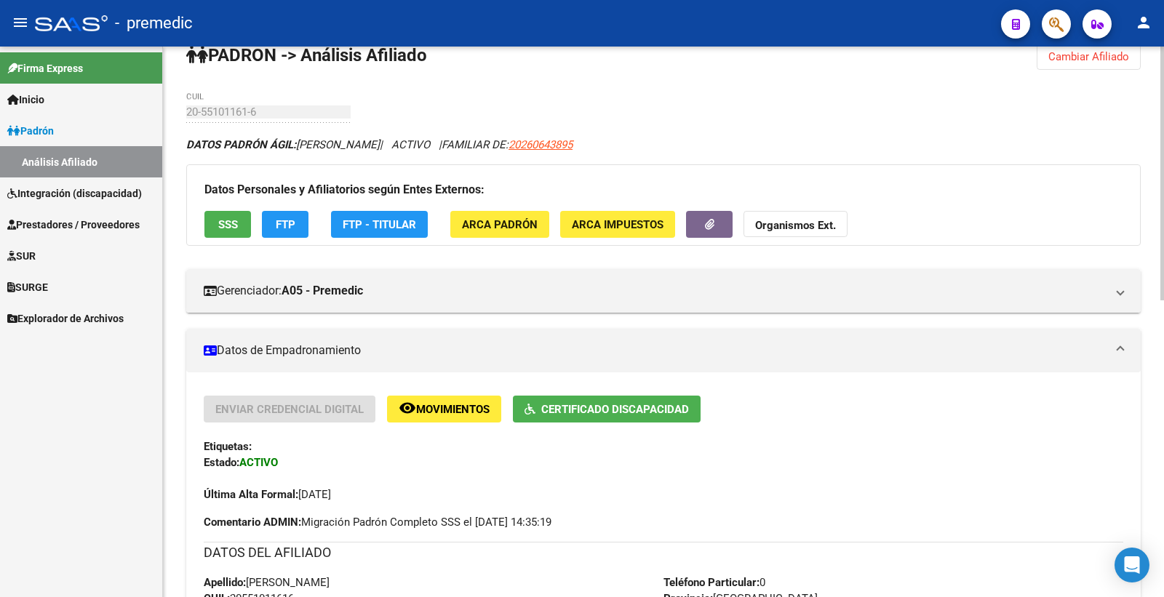
scroll to position [0, 0]
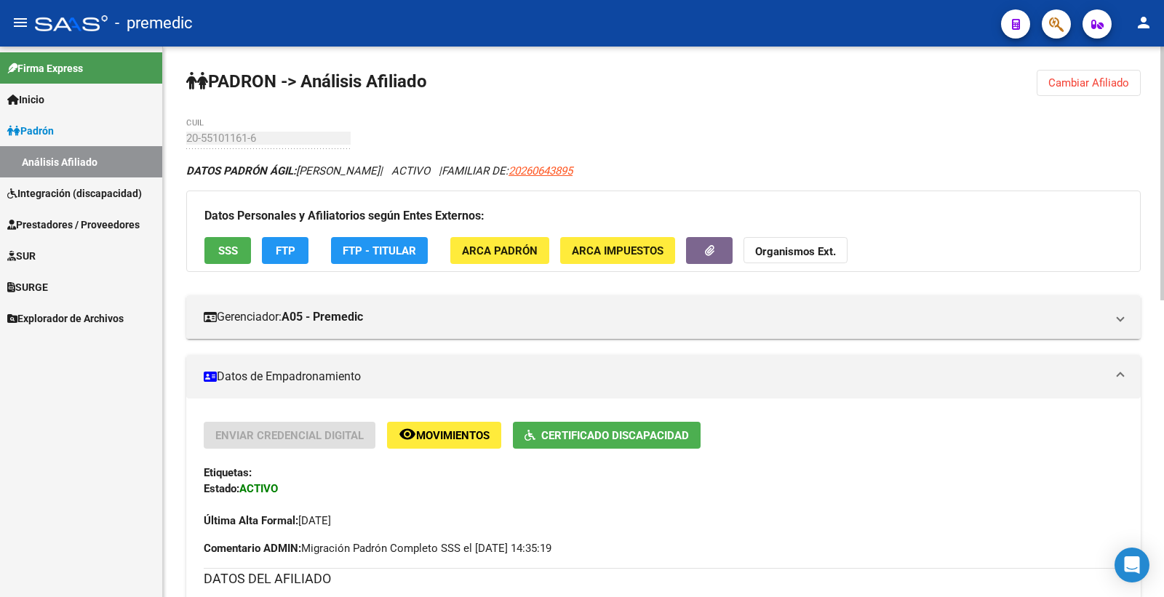
click at [1119, 73] on button "Cambiar Afiliado" at bounding box center [1089, 83] width 104 height 26
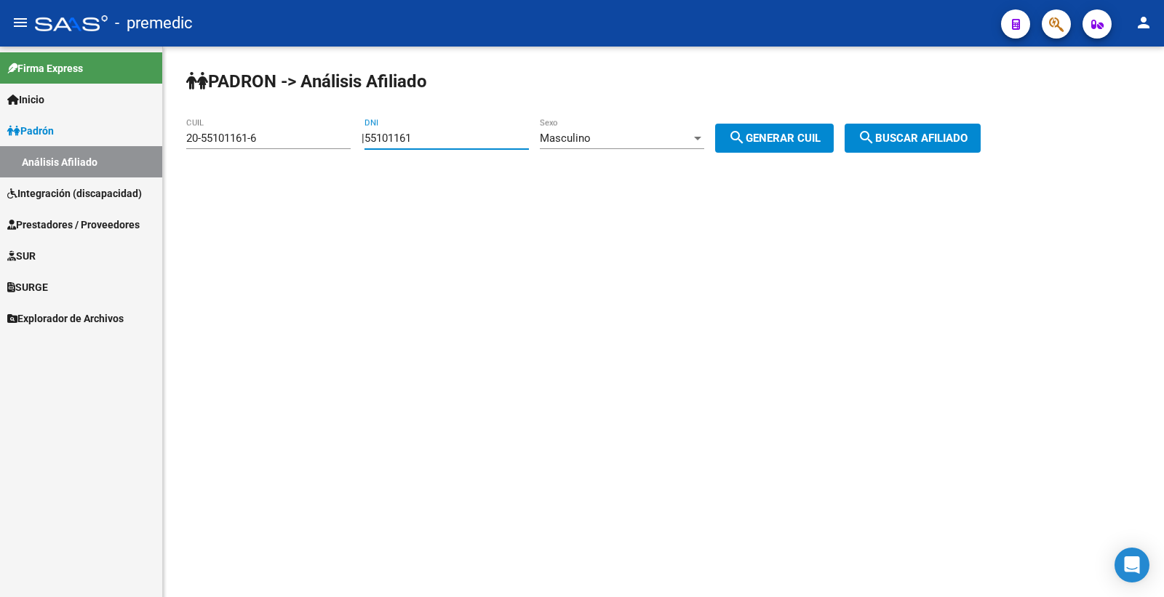
drag, startPoint x: 446, startPoint y: 143, endPoint x: 184, endPoint y: 141, distance: 261.9
click at [183, 143] on div "PADRON -> Análisis Afiliado 20-55101161-6 CUIL | 55101161 DNI Masculino Sexo se…" at bounding box center [663, 123] width 1001 height 153
paste input "874967"
type input "58749671"
click at [775, 140] on span "search Generar CUIL" at bounding box center [774, 138] width 92 height 13
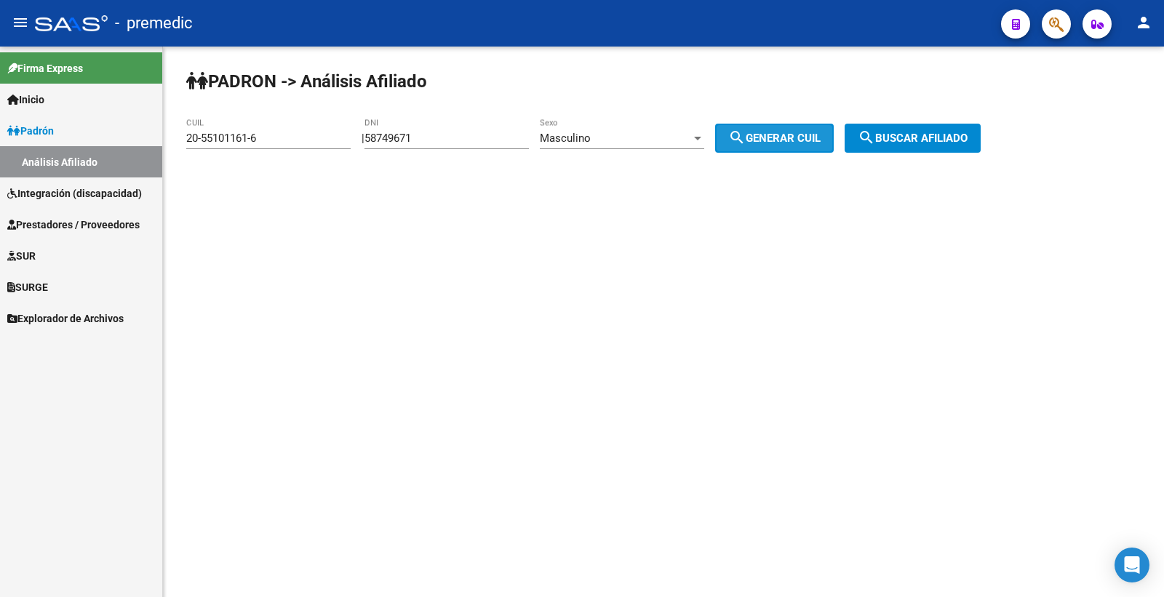
type input "20-58749671-3"
click at [821, 141] on span "search Generar CUIL" at bounding box center [774, 138] width 92 height 13
click at [935, 140] on span "search Buscar afiliado" at bounding box center [913, 138] width 110 height 13
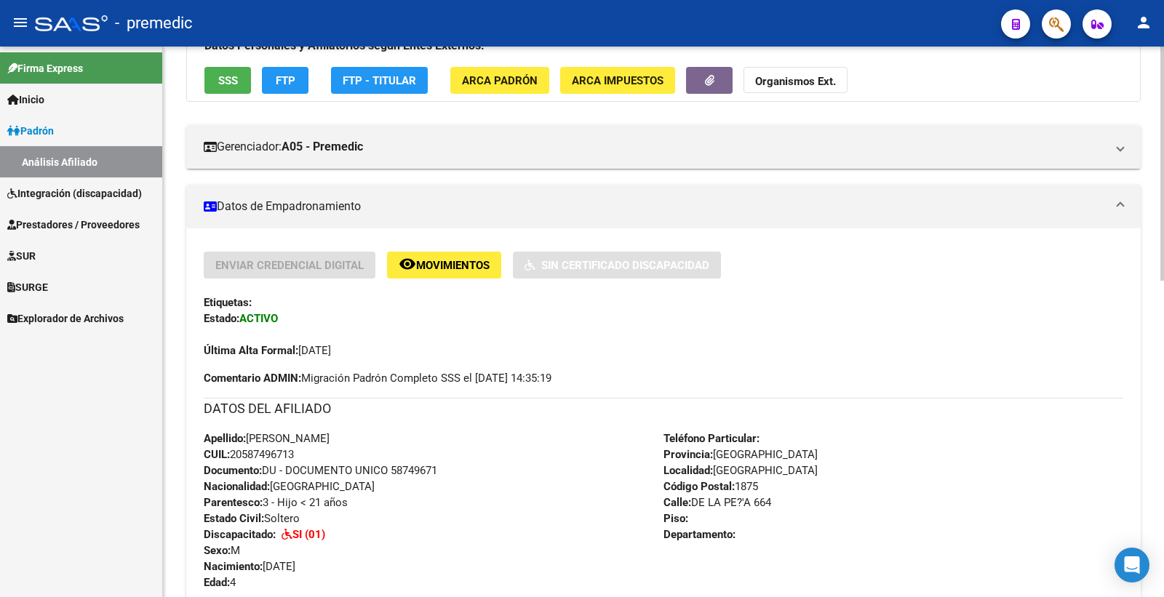
scroll to position [162, 0]
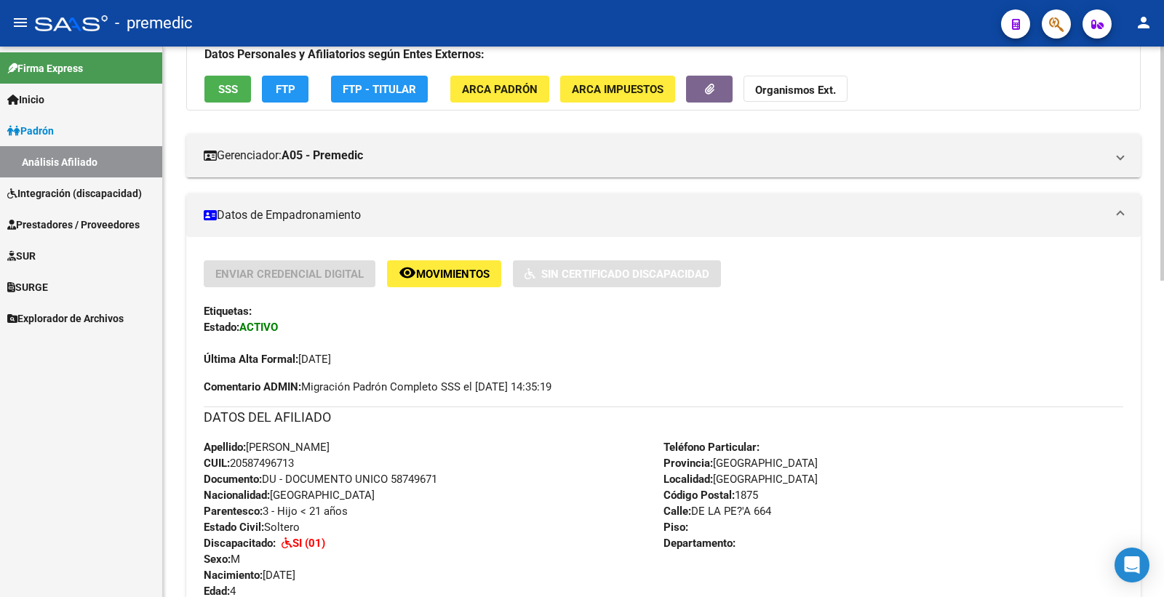
click at [223, 95] on span "SSS" at bounding box center [228, 89] width 20 height 13
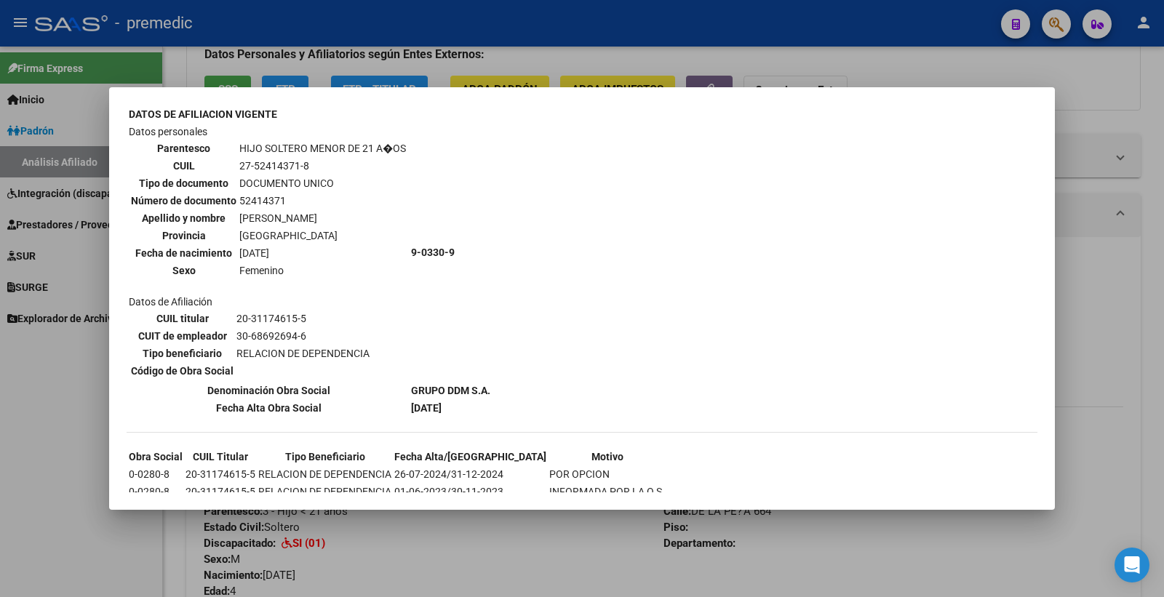
scroll to position [1200, 0]
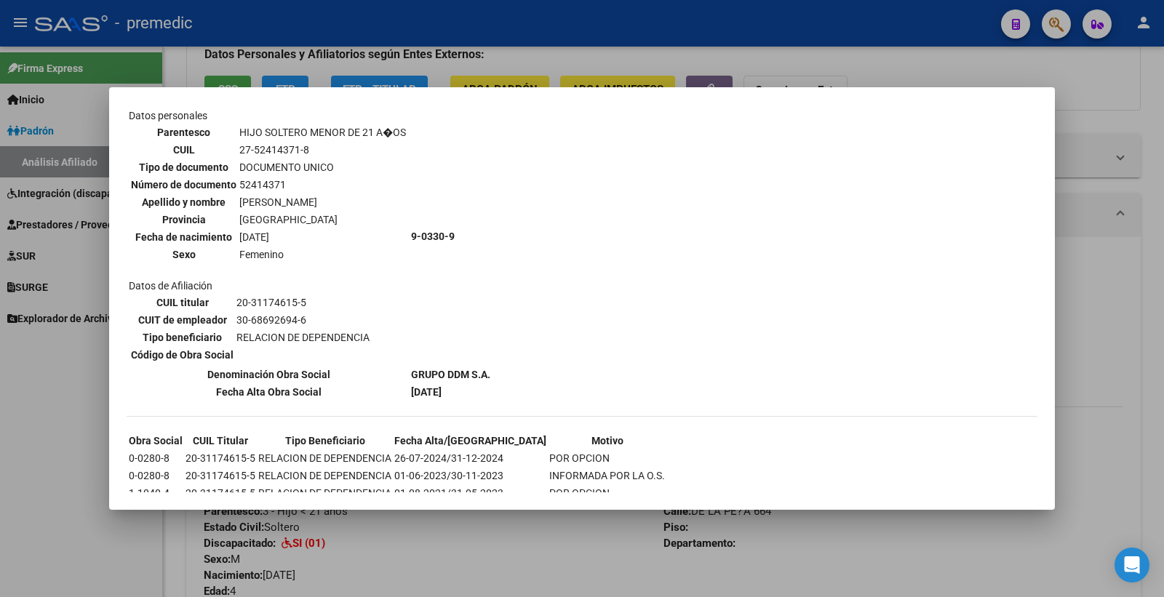
click at [1147, 110] on div at bounding box center [582, 298] width 1164 height 597
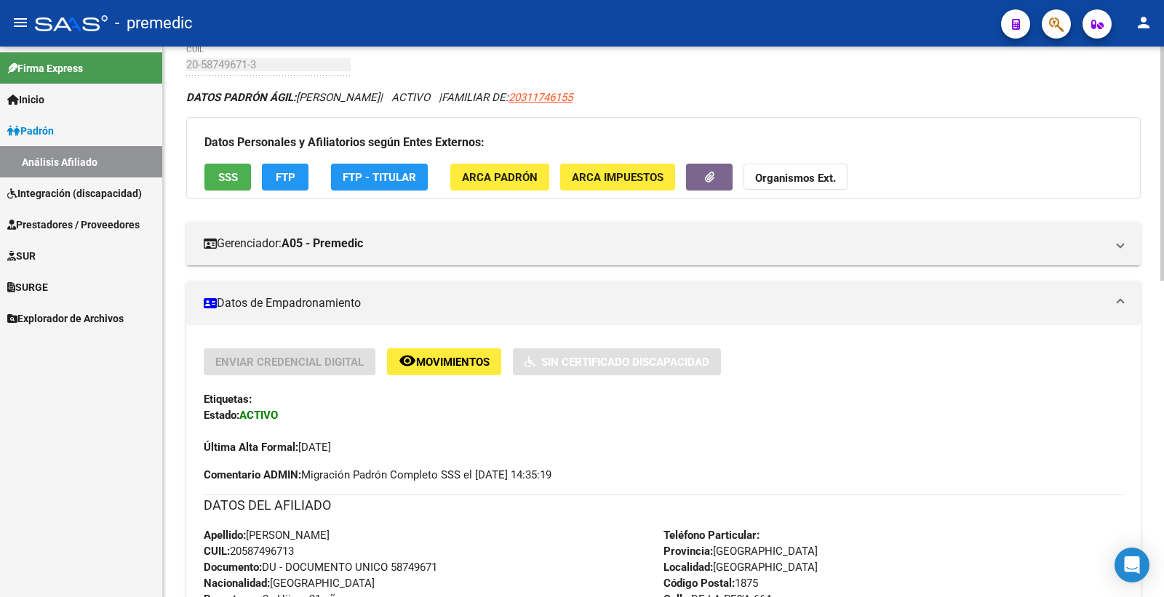
scroll to position [0, 0]
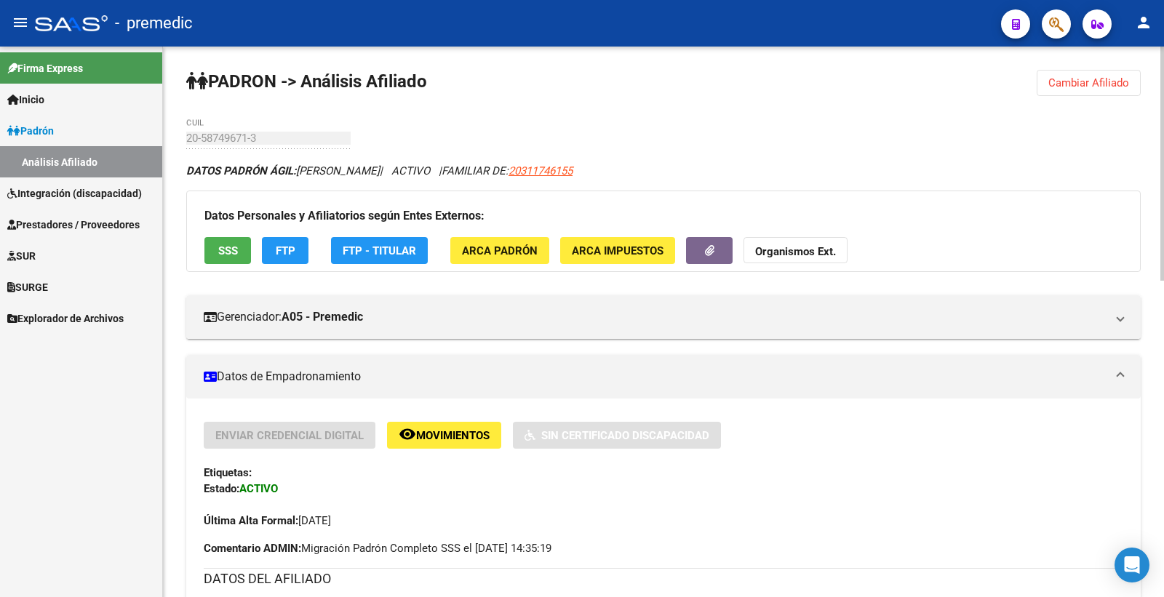
click at [1109, 81] on span "Cambiar Afiliado" at bounding box center [1088, 82] width 81 height 13
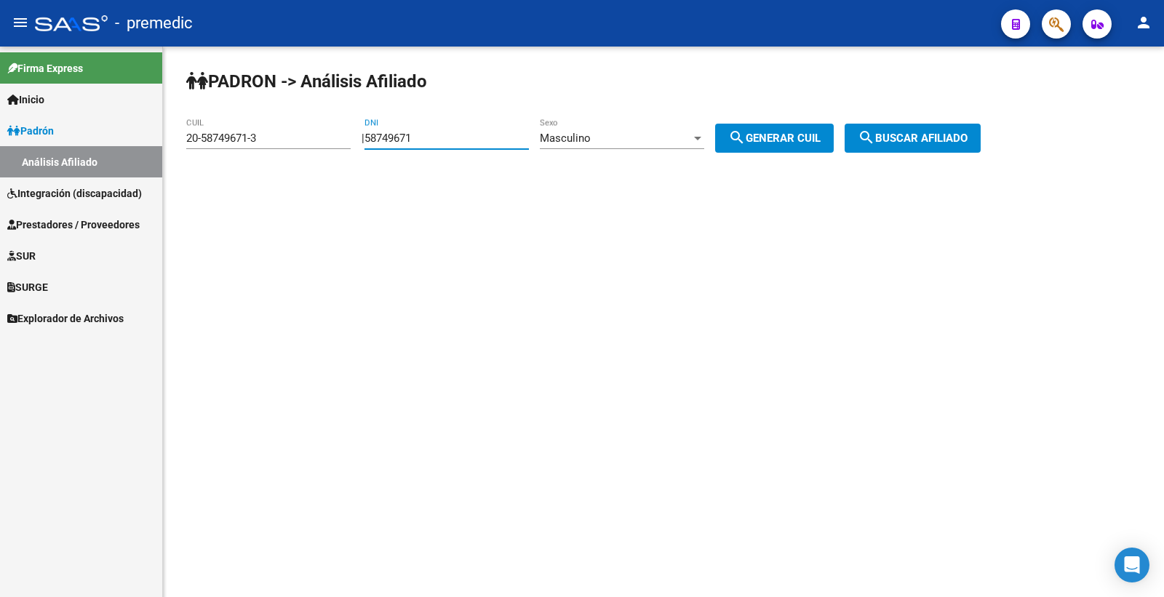
drag, startPoint x: 458, startPoint y: 143, endPoint x: 316, endPoint y: 147, distance: 142.7
click at [316, 145] on app-analisis-afiliado "PADRON -> Análisis Afiliado 20-58749671-3 CUIL | 58749671 DNI Masculino Sexo se…" at bounding box center [588, 138] width 805 height 13
paste input "528090"
type input "58528090"
click at [799, 135] on span "search Generar CUIL" at bounding box center [774, 138] width 92 height 13
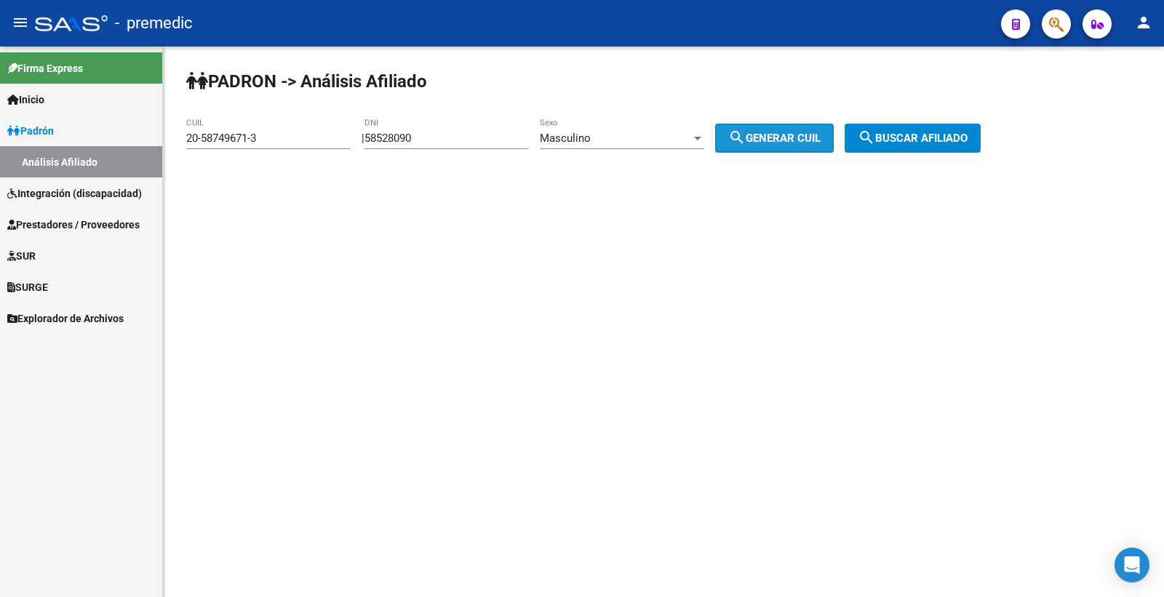
type input "23-58528090-9"
click at [951, 137] on span "search Buscar afiliado" at bounding box center [913, 138] width 110 height 13
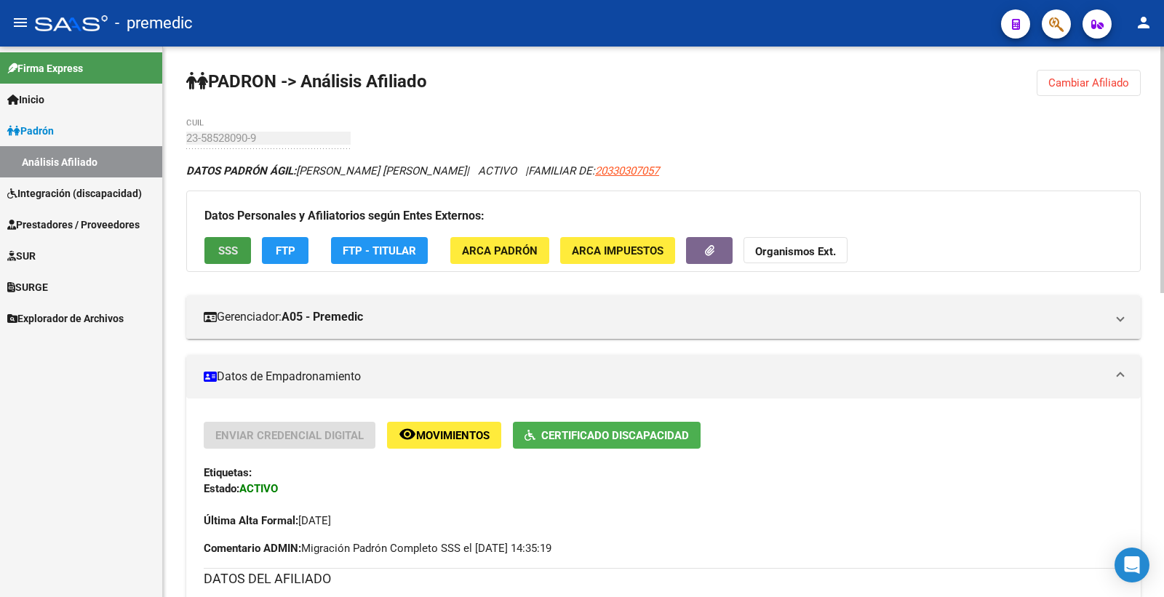
click at [236, 255] on span "SSS" at bounding box center [228, 250] width 20 height 13
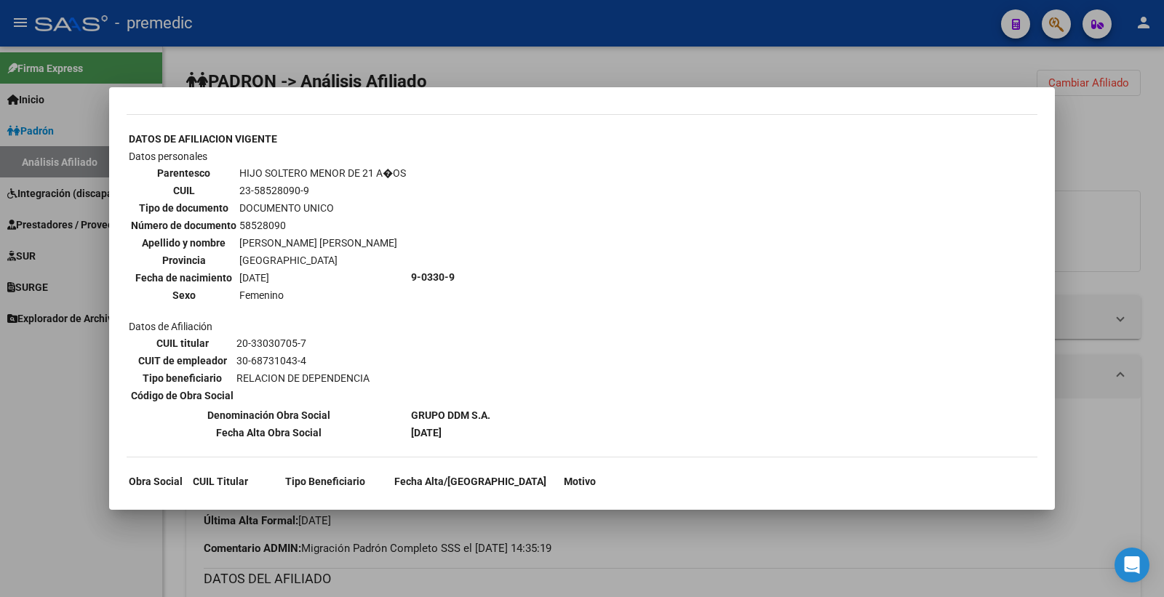
scroll to position [819, 0]
click at [1157, 204] on div at bounding box center [582, 298] width 1164 height 597
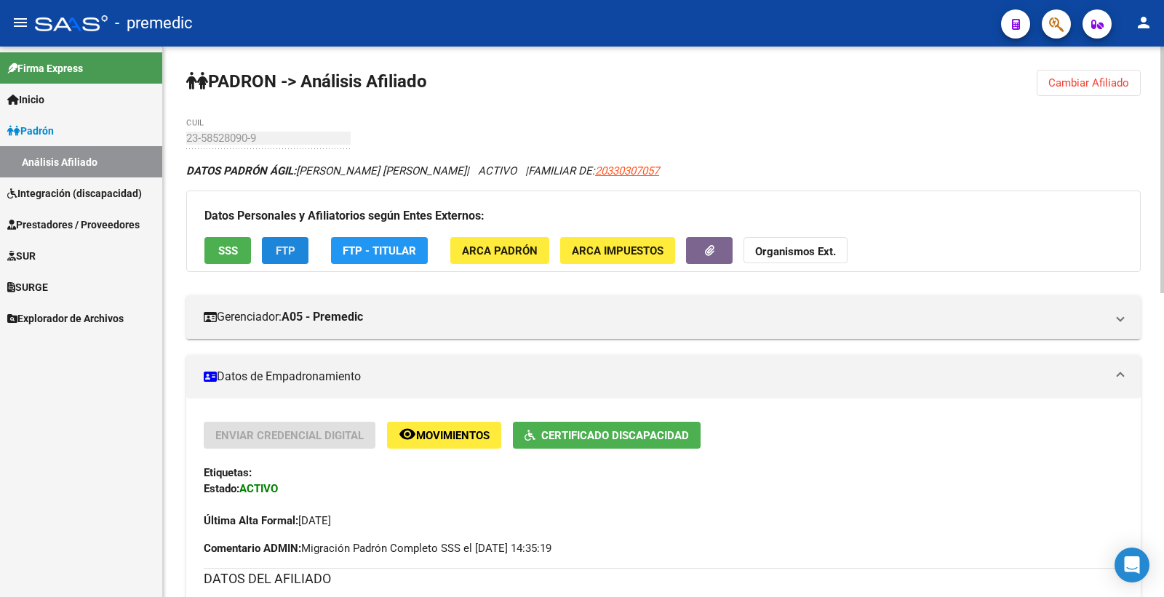
click at [286, 246] on span "FTP" at bounding box center [286, 250] width 20 height 13
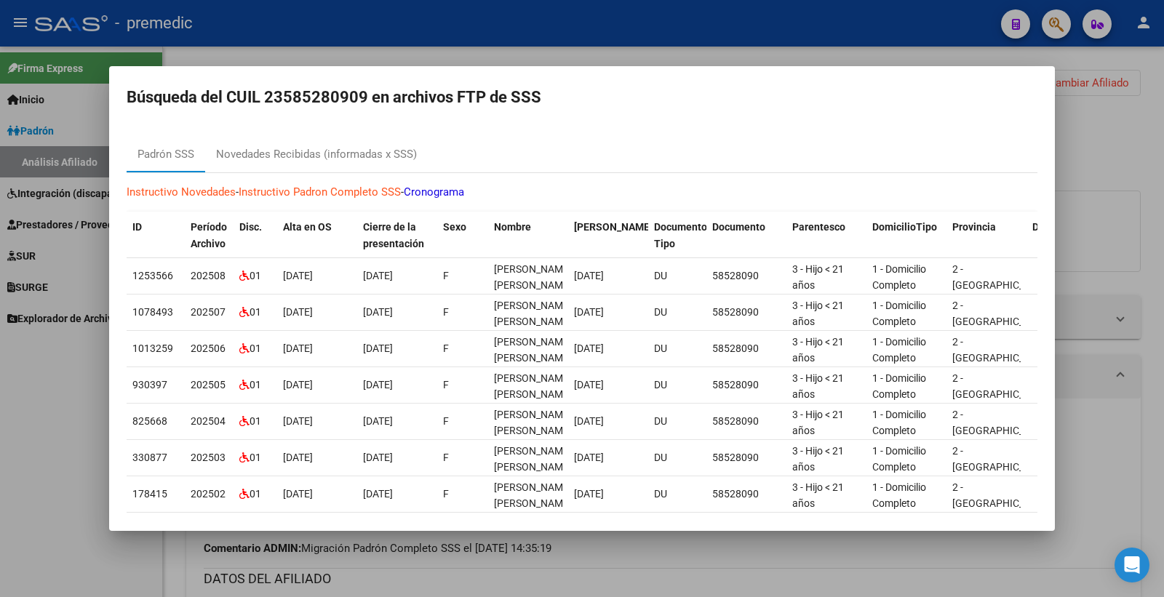
click at [1152, 135] on div at bounding box center [582, 298] width 1164 height 597
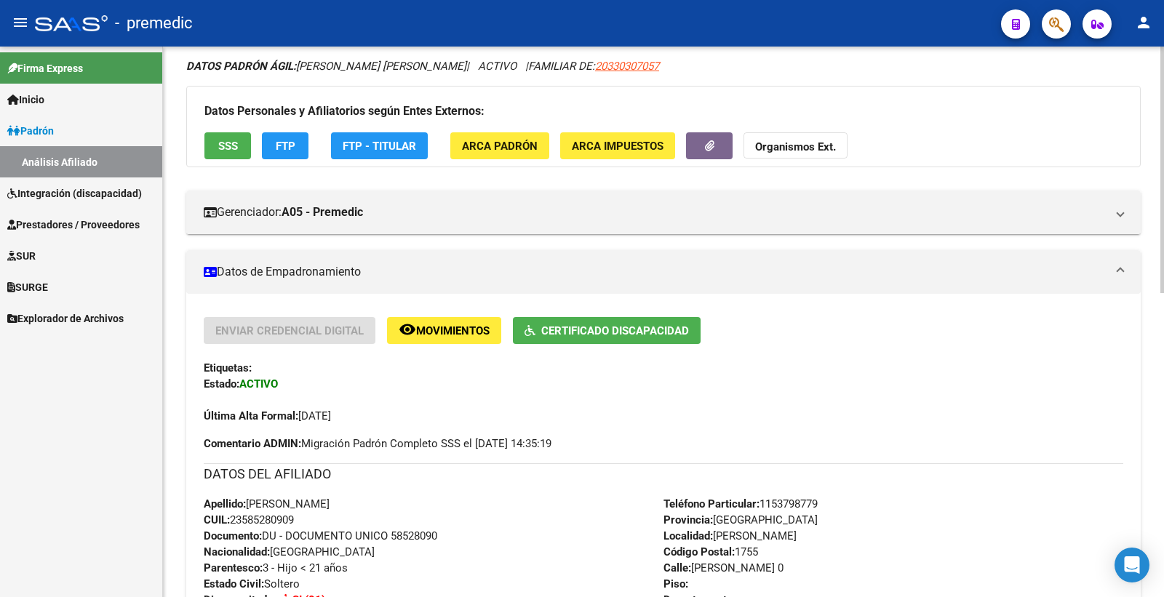
scroll to position [0, 0]
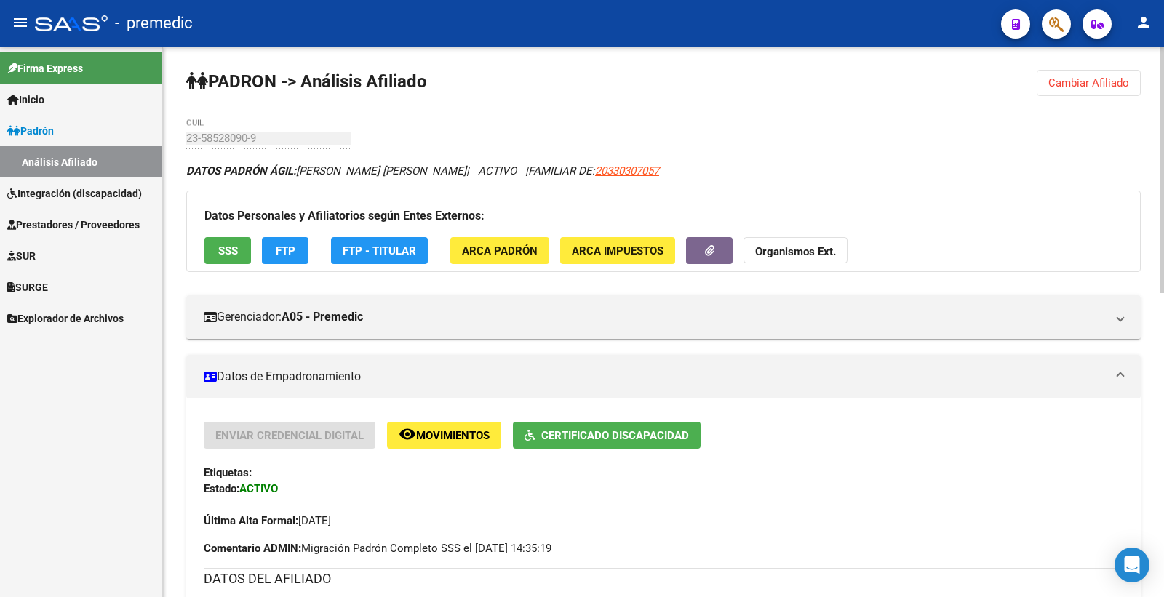
click at [1053, 73] on button "Cambiar Afiliado" at bounding box center [1089, 83] width 104 height 26
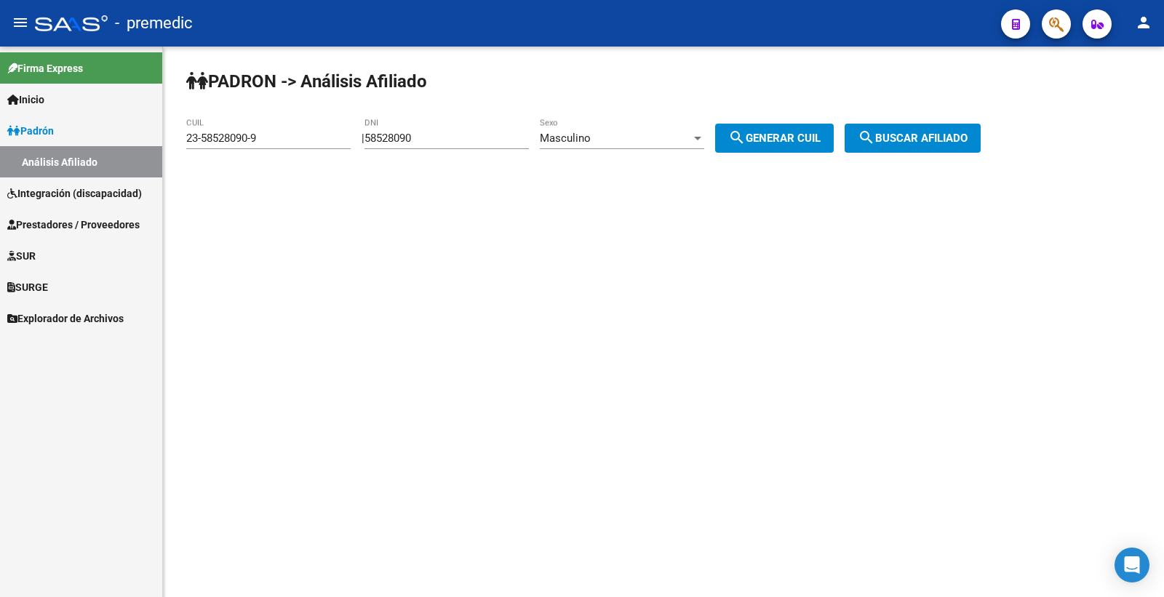
drag, startPoint x: 418, startPoint y: 142, endPoint x: 364, endPoint y: 148, distance: 54.1
click at [364, 148] on div "PADRON -> Análisis Afiliado 23-58528090-9 CUIL | 58528090 DNI Masculino Sexo se…" at bounding box center [663, 123] width 1001 height 153
paste input "604271"
type input "56042710"
click at [810, 133] on span "search Generar CUIL" at bounding box center [774, 138] width 92 height 13
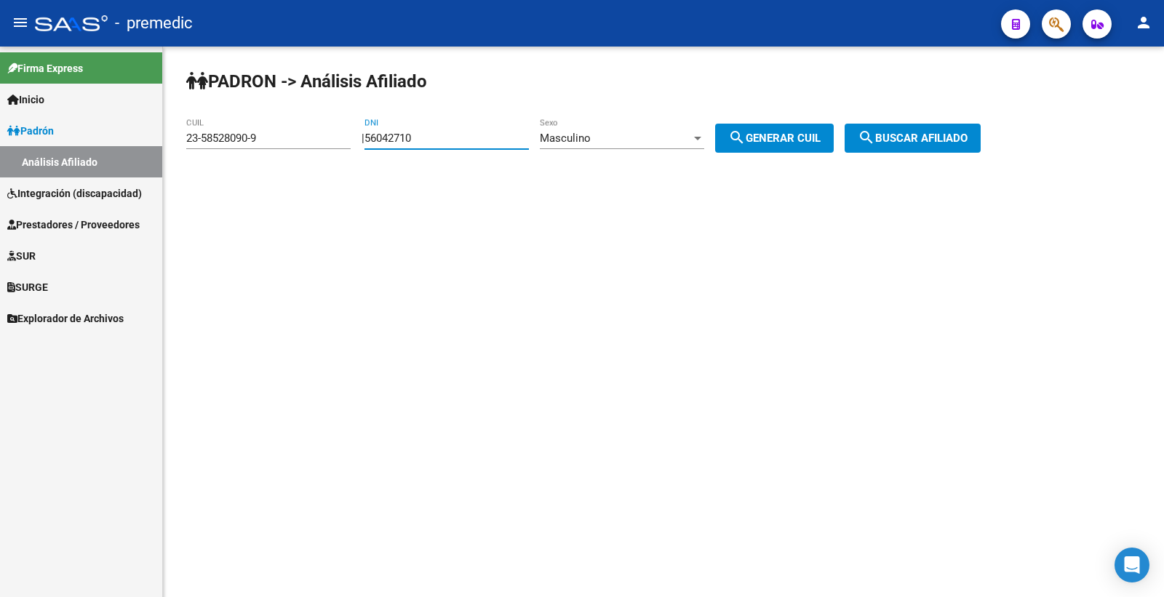
type input "20-56042710-8"
drag, startPoint x: 818, startPoint y: 135, endPoint x: 983, endPoint y: 121, distance: 165.7
click at [818, 135] on span "search Generar CUIL" at bounding box center [774, 138] width 92 height 13
click at [975, 121] on div "PADRON -> Análisis Afiliado 20-56042710-8 CUIL | 56042710 DNI Masculino Sexo se…" at bounding box center [663, 123] width 1001 height 153
click at [968, 136] on span "search Buscar afiliado" at bounding box center [913, 138] width 110 height 13
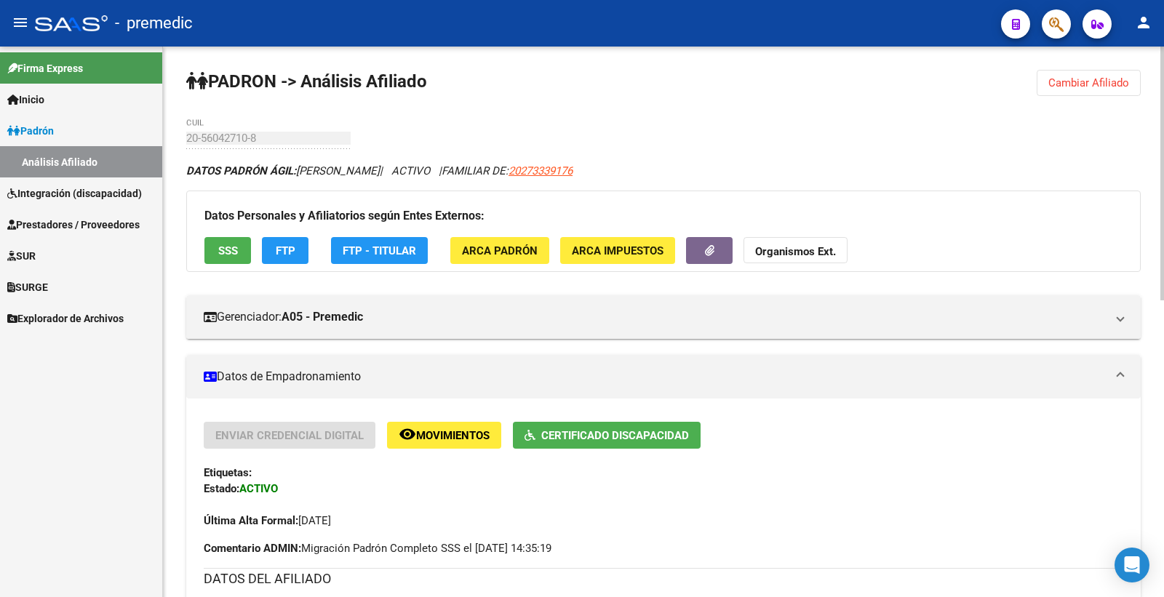
click at [237, 258] on span "SSS" at bounding box center [228, 250] width 20 height 13
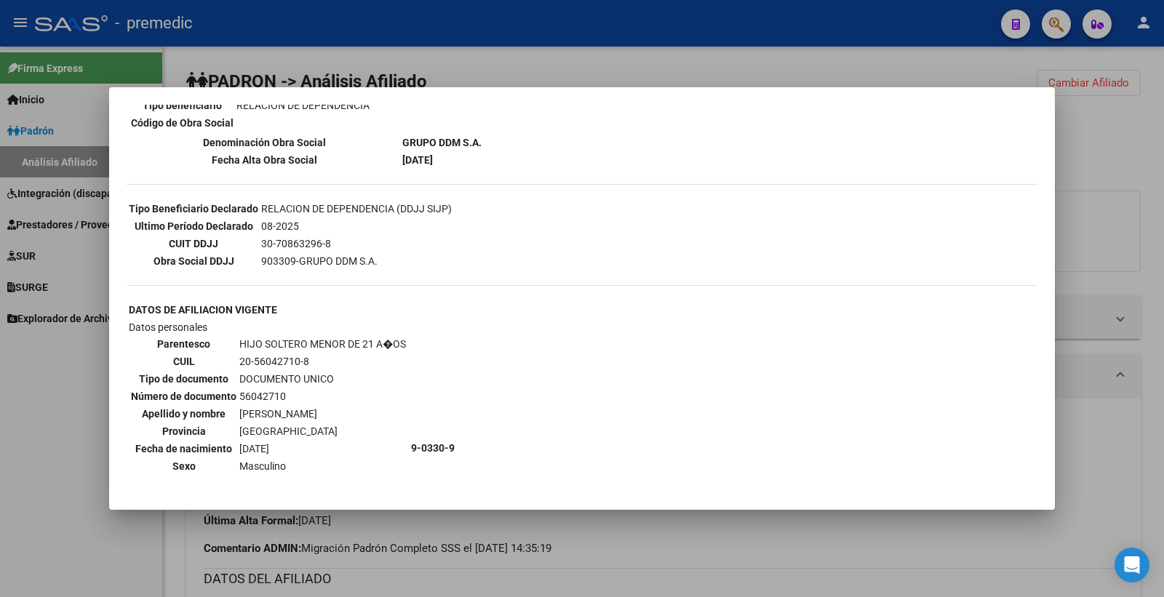
scroll to position [323, 0]
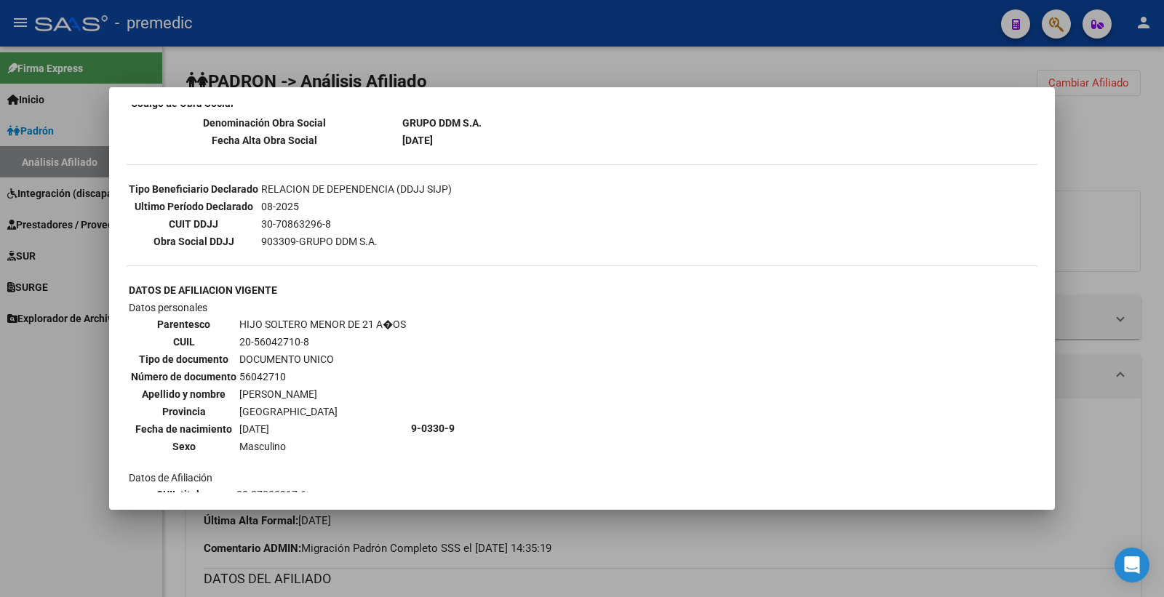
click at [1107, 163] on div at bounding box center [582, 298] width 1164 height 597
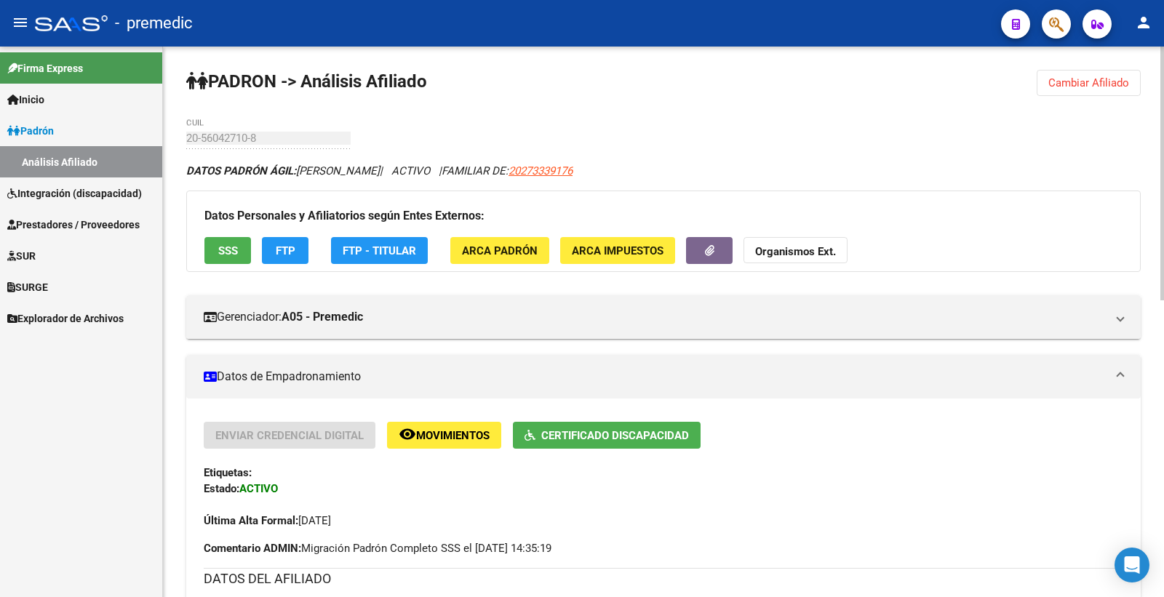
click at [219, 247] on span "SSS" at bounding box center [228, 250] width 20 height 13
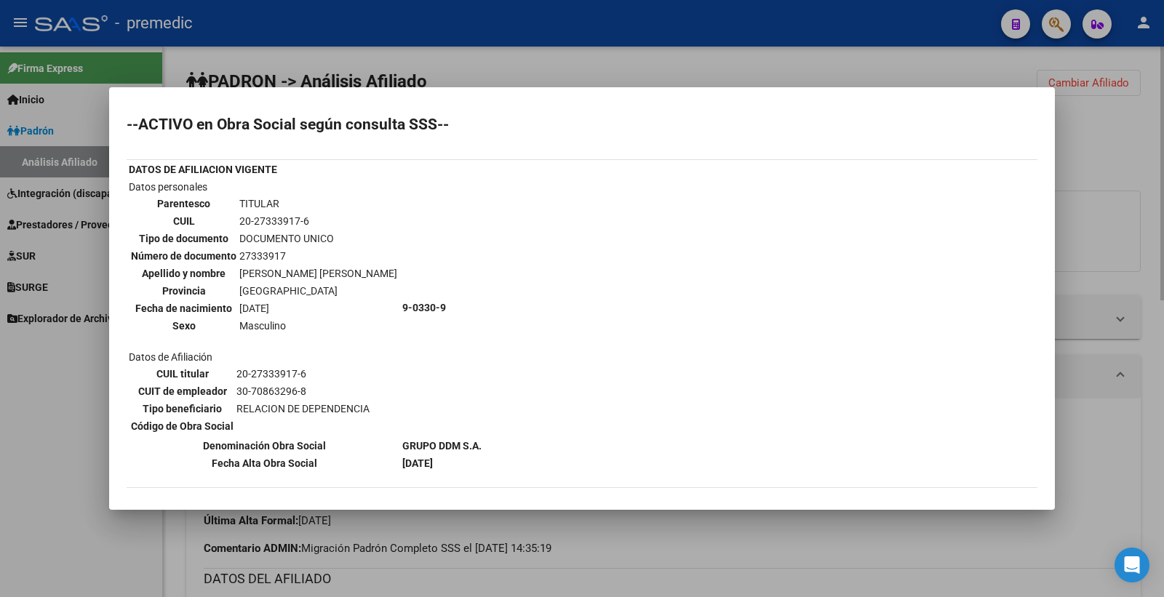
click at [1077, 162] on div at bounding box center [582, 298] width 1164 height 597
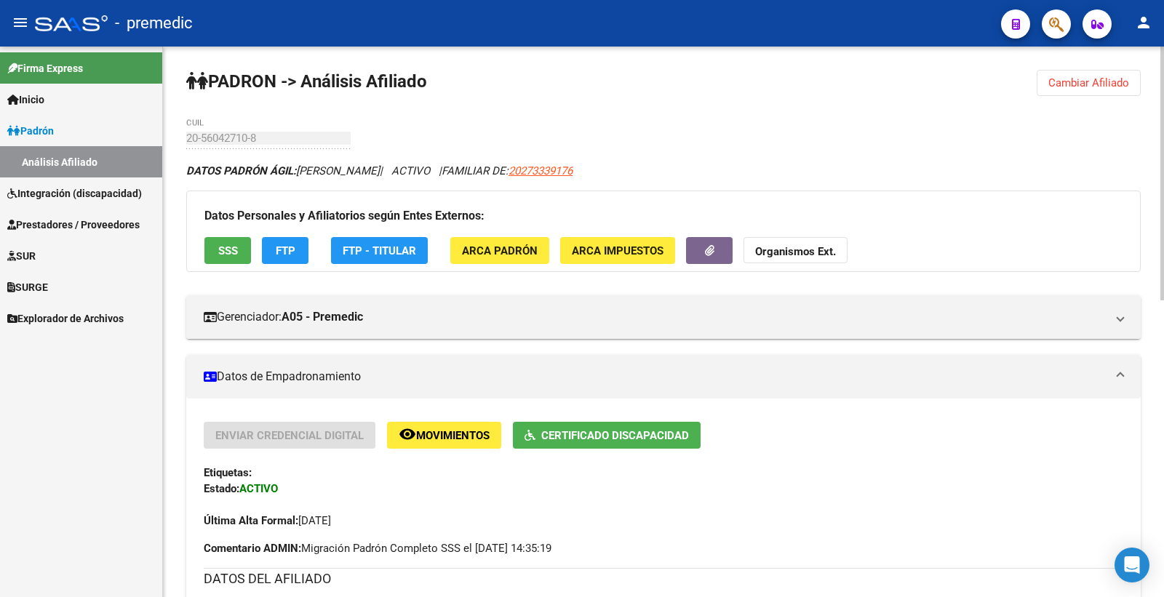
click at [276, 253] on span "FTP" at bounding box center [286, 250] width 20 height 13
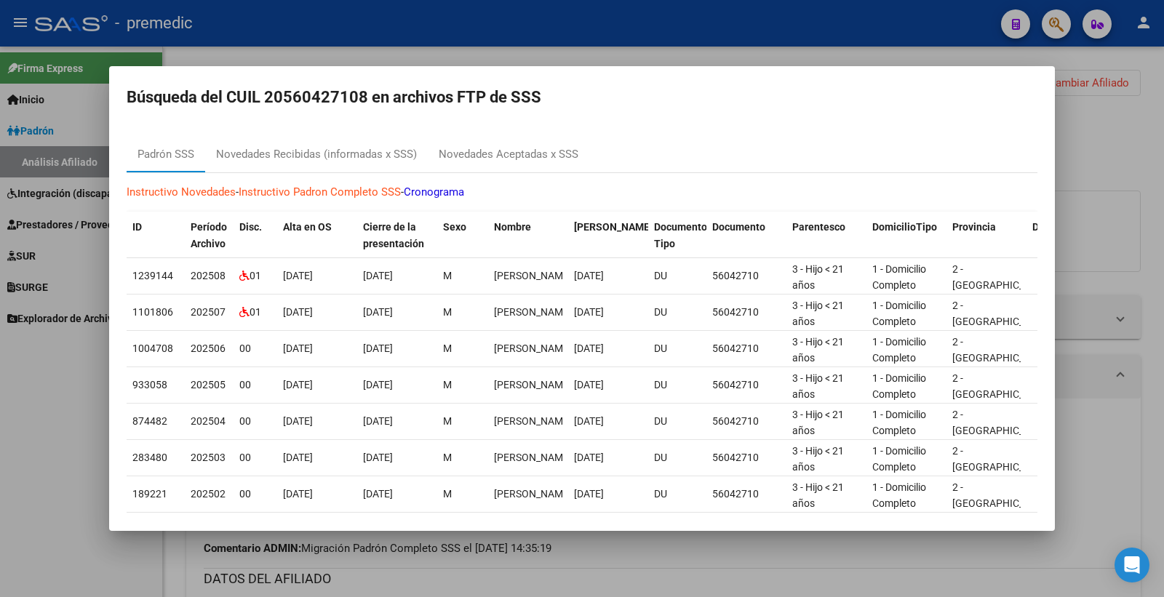
click at [1064, 231] on div at bounding box center [582, 298] width 1164 height 597
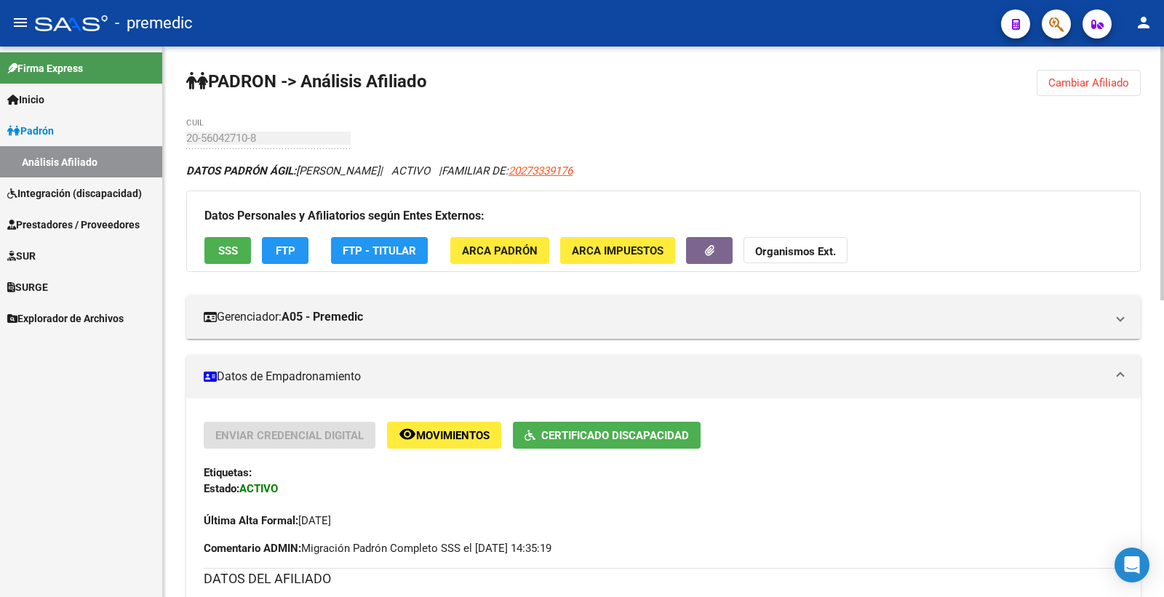
click at [1123, 84] on span "Cambiar Afiliado" at bounding box center [1088, 82] width 81 height 13
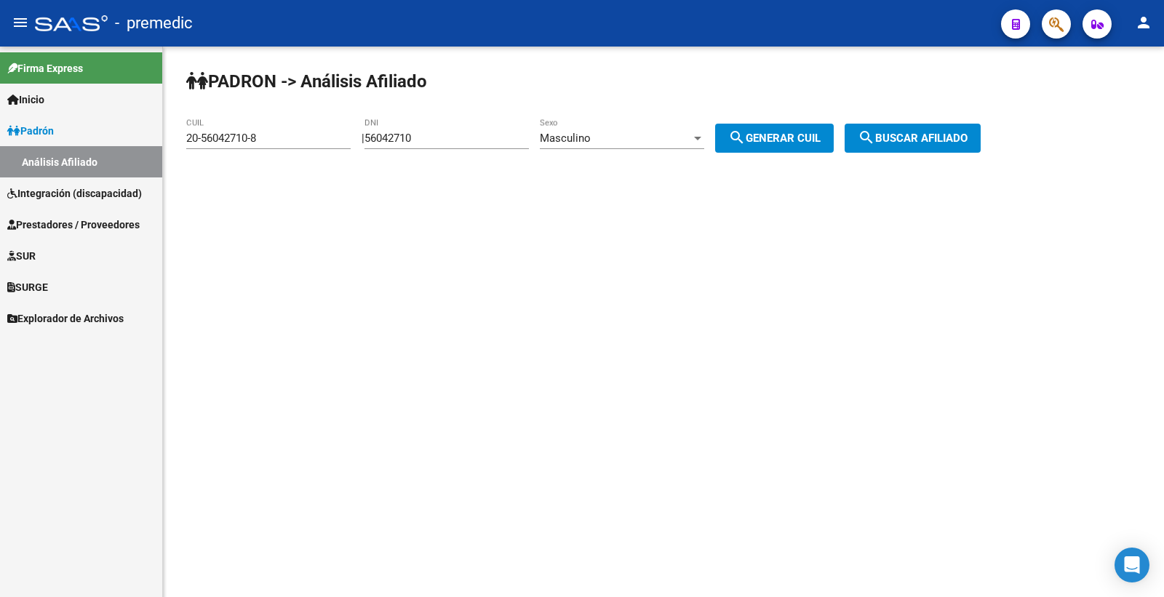
drag, startPoint x: 454, startPoint y: 132, endPoint x: 333, endPoint y: 127, distance: 120.9
click at [397, 127] on div "56042710 DNI" at bounding box center [446, 133] width 164 height 31
click at [439, 133] on input "56042710" at bounding box center [446, 138] width 164 height 13
drag, startPoint x: 440, startPoint y: 138, endPoint x: 335, endPoint y: 136, distance: 104.8
click at [335, 136] on app-analisis-afiliado "PADRON -> Análisis Afiliado 20-56042710-8 CUIL | 56042710 DNI Masculino Sexo se…" at bounding box center [588, 138] width 805 height 13
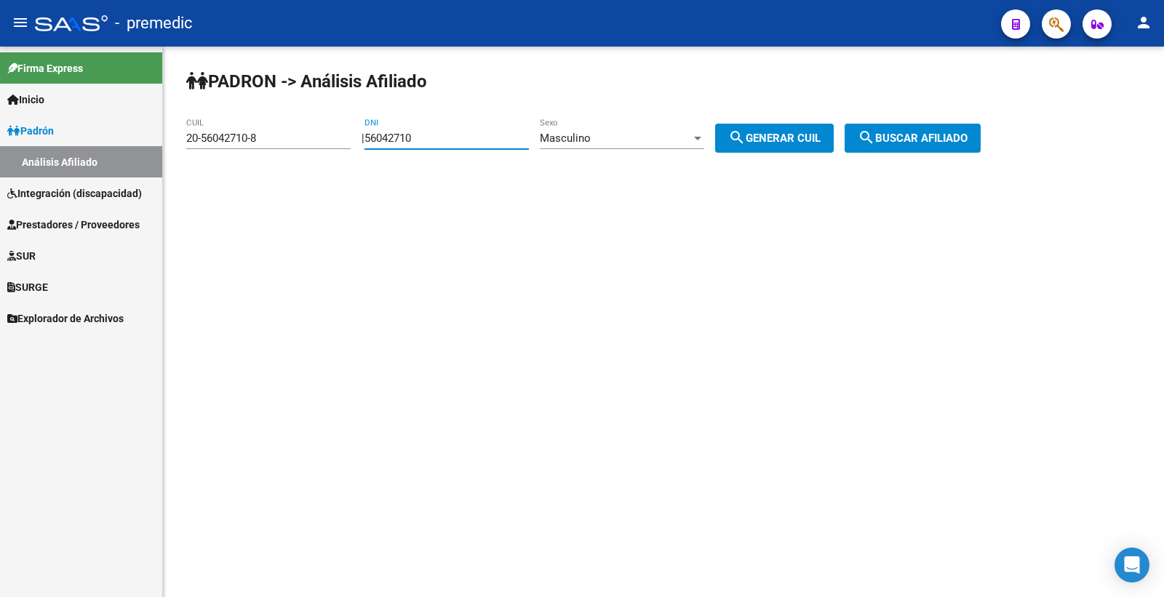
paste input "2589823"
type input "52589823"
click at [768, 140] on span "search Generar CUIL" at bounding box center [774, 138] width 92 height 13
type input "20-52589823-8"
click at [768, 140] on span "search Generar CUIL" at bounding box center [774, 138] width 92 height 13
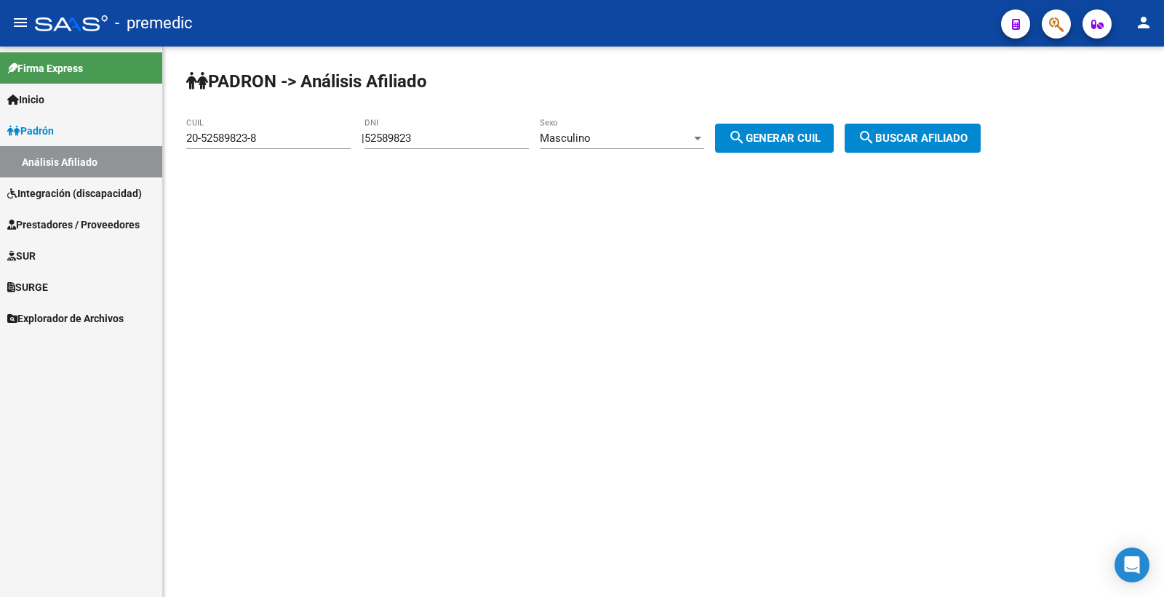
click at [931, 142] on span "search Buscar afiliado" at bounding box center [913, 138] width 110 height 13
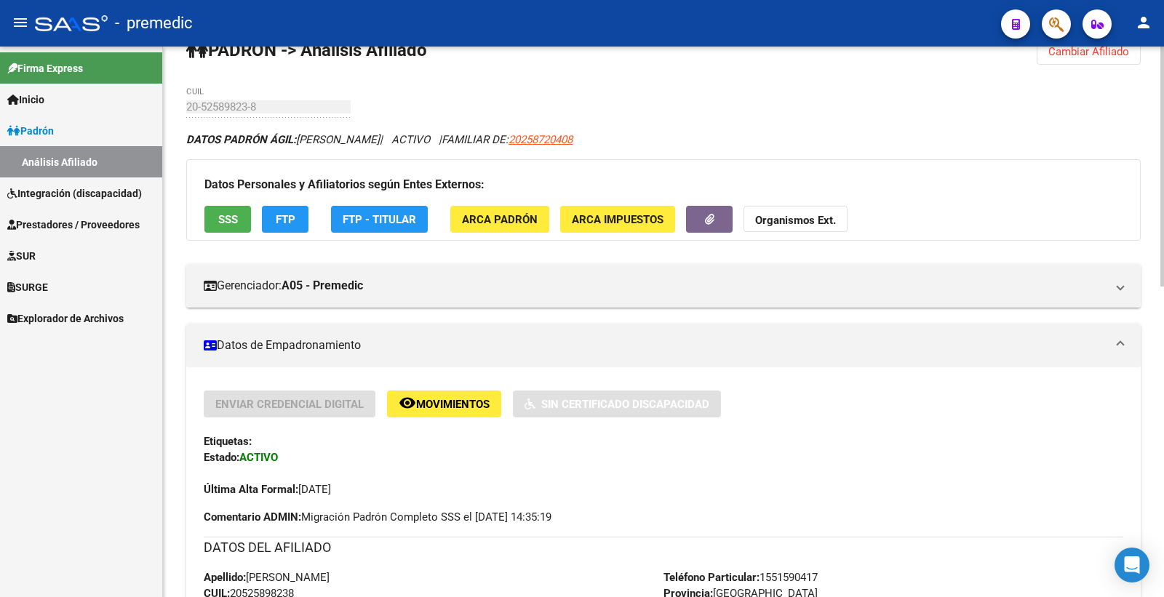
scroll to position [30, 0]
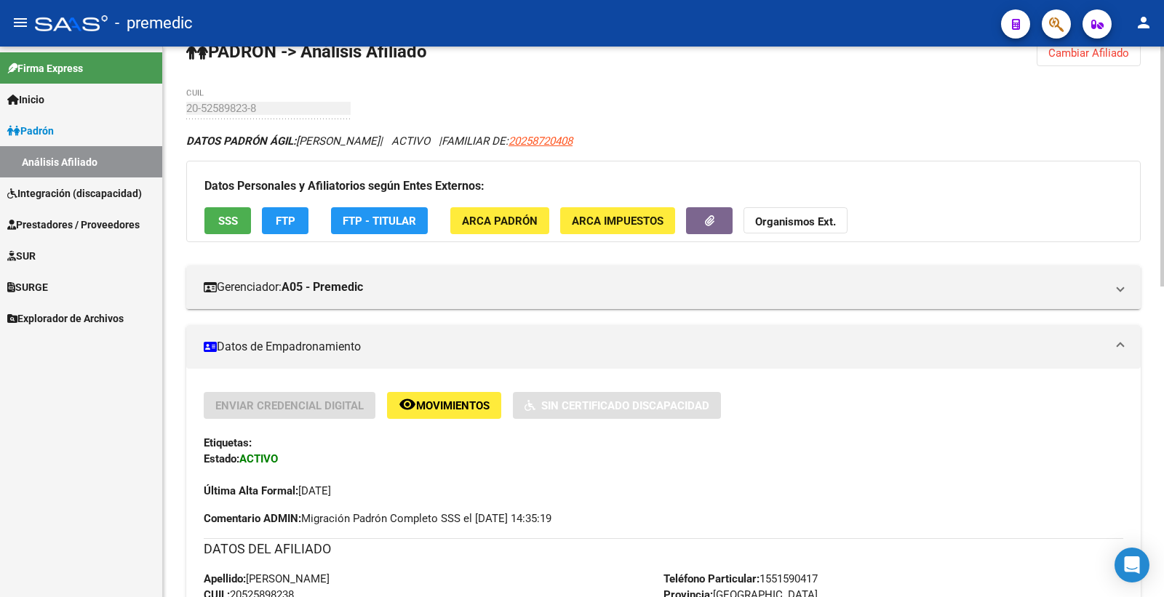
click at [216, 211] on button "SSS" at bounding box center [227, 220] width 47 height 27
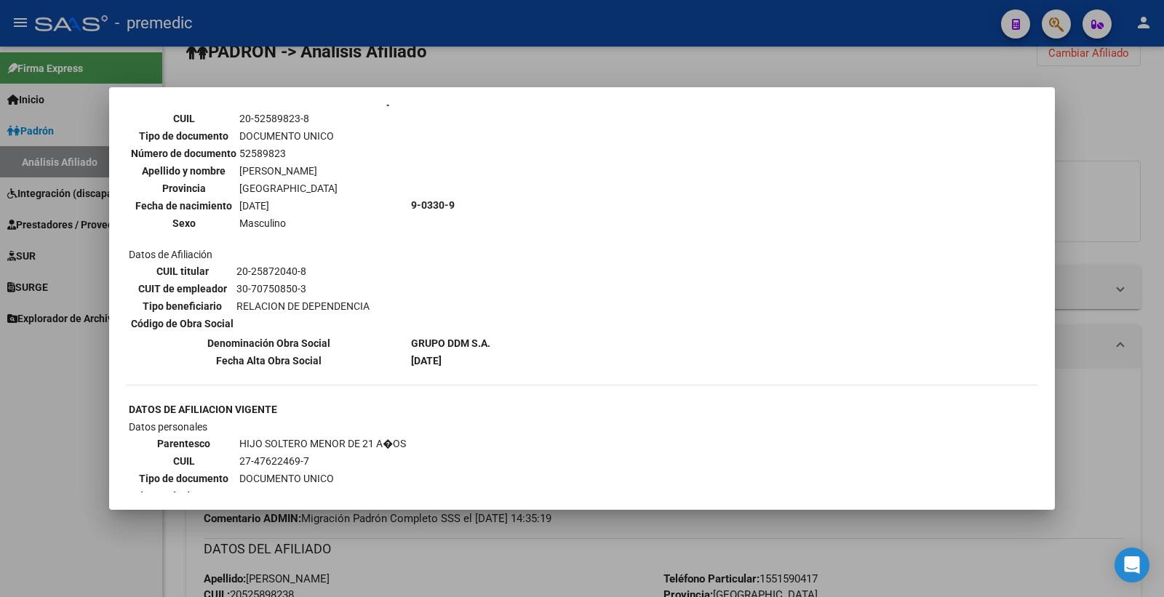
scroll to position [1183, 0]
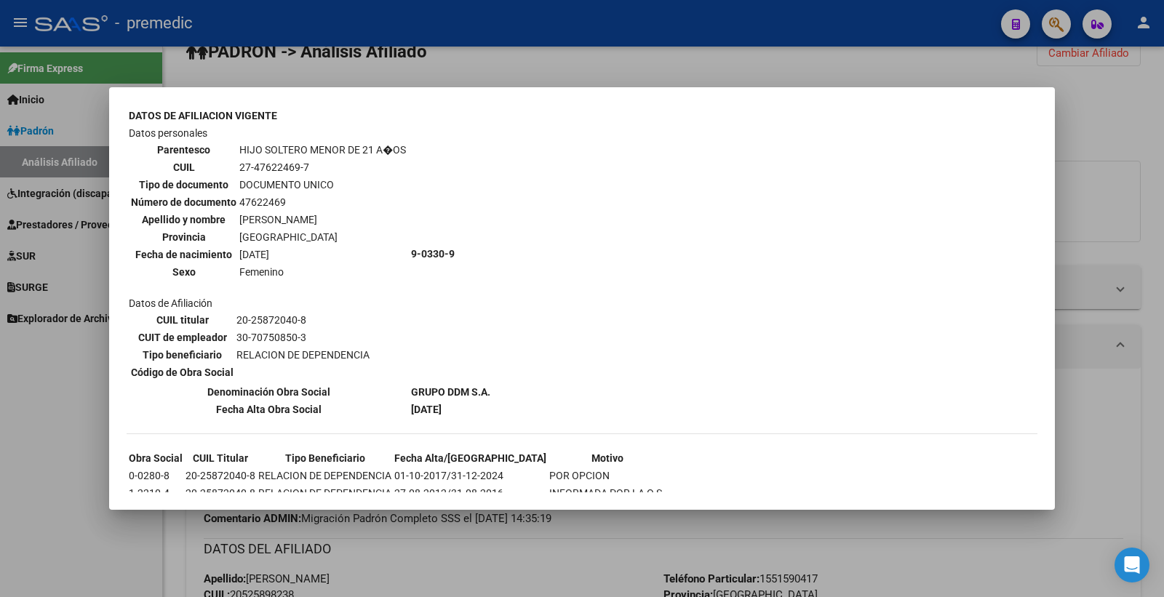
click at [1080, 104] on div at bounding box center [582, 298] width 1164 height 597
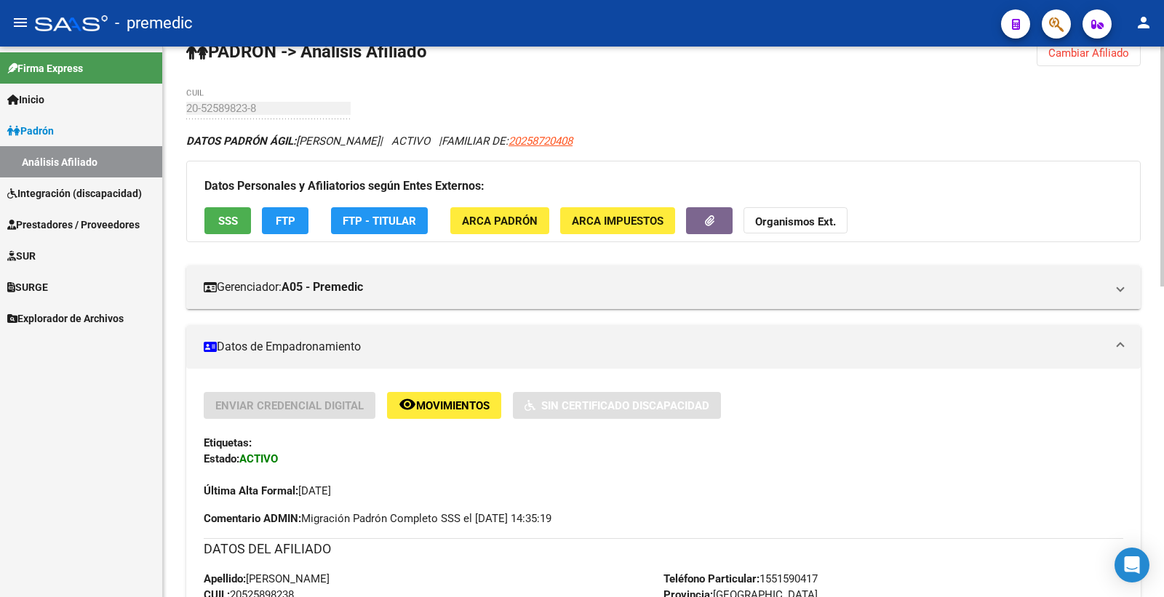
click at [300, 223] on button "FTP" at bounding box center [285, 220] width 47 height 27
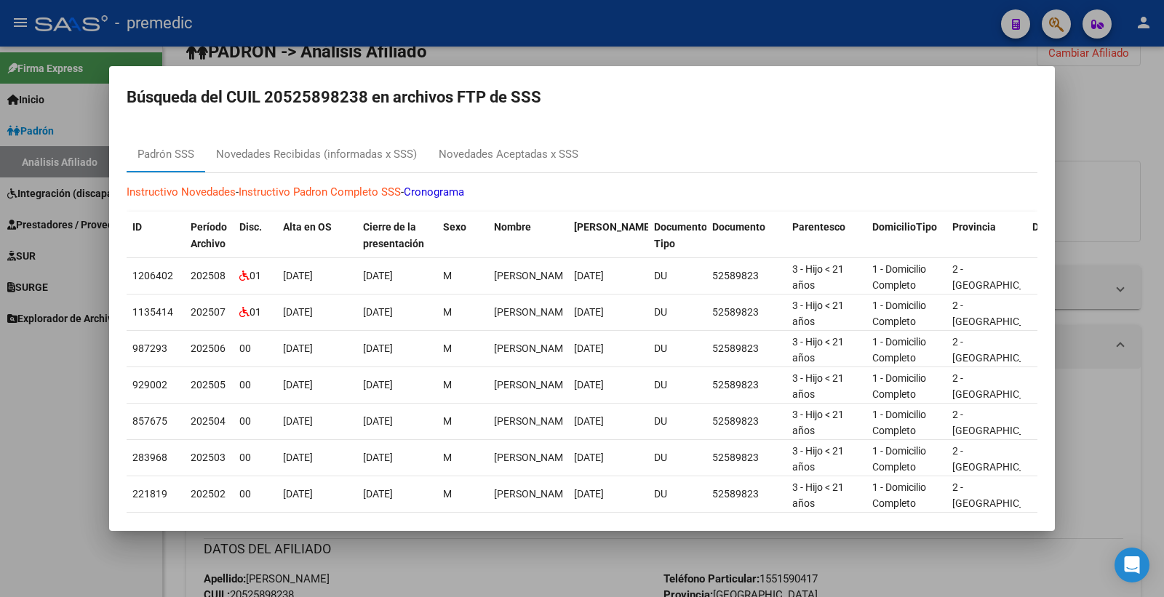
click at [1157, 141] on div at bounding box center [582, 298] width 1164 height 597
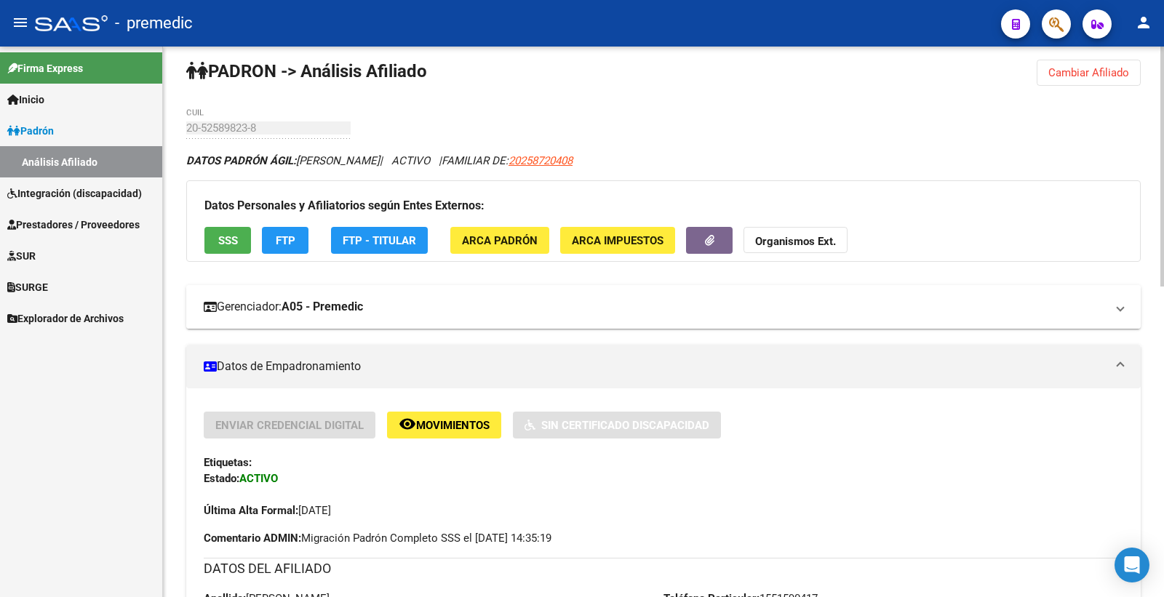
scroll to position [0, 0]
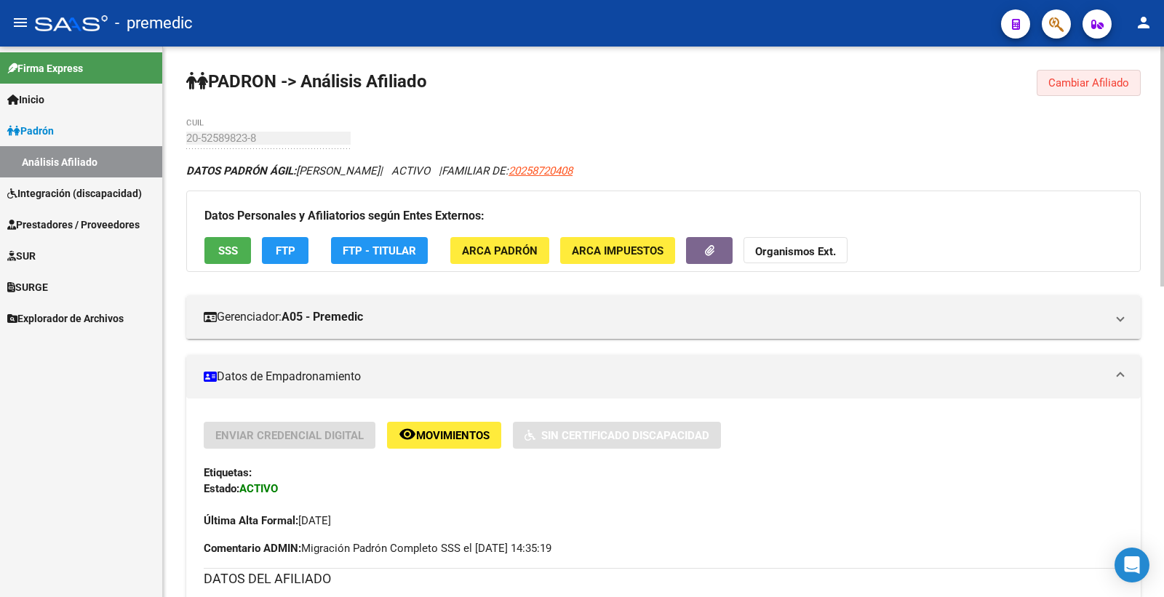
click at [1089, 86] on span "Cambiar Afiliado" at bounding box center [1088, 82] width 81 height 13
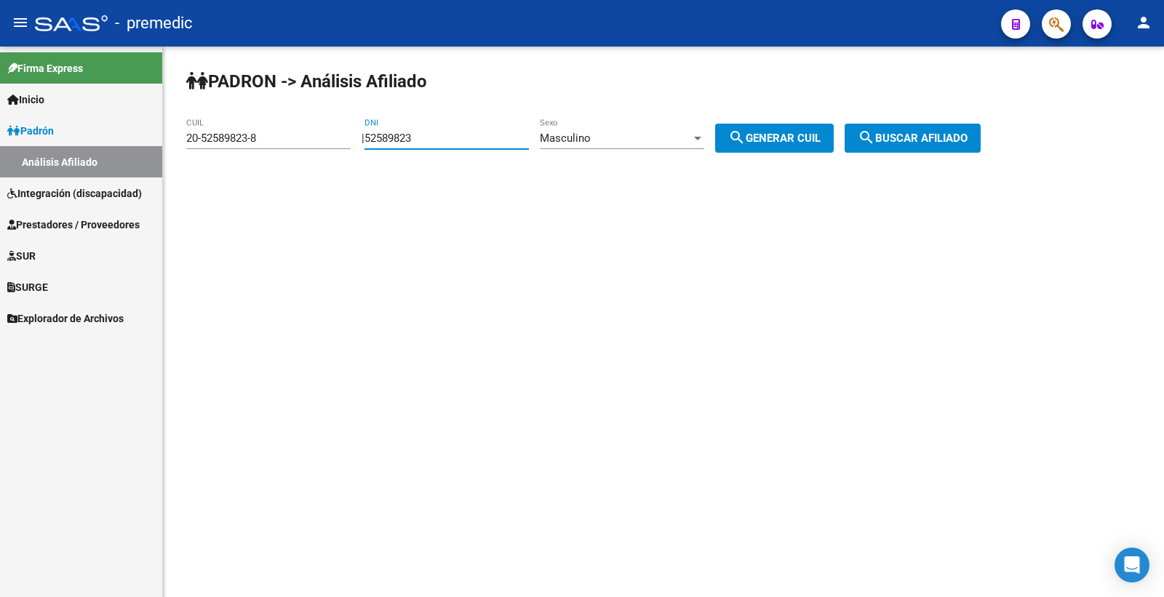
drag, startPoint x: 485, startPoint y: 140, endPoint x: 274, endPoint y: 160, distance: 211.2
click at [274, 145] on app-analisis-afiliado "PADRON -> Análisis Afiliado 20-52589823-8 CUIL | 52589823 DNI Masculino Sexo se…" at bounding box center [588, 138] width 805 height 13
paste input "5941846"
type input "55941846"
click at [828, 126] on button "search Generar CUIL" at bounding box center [774, 138] width 119 height 29
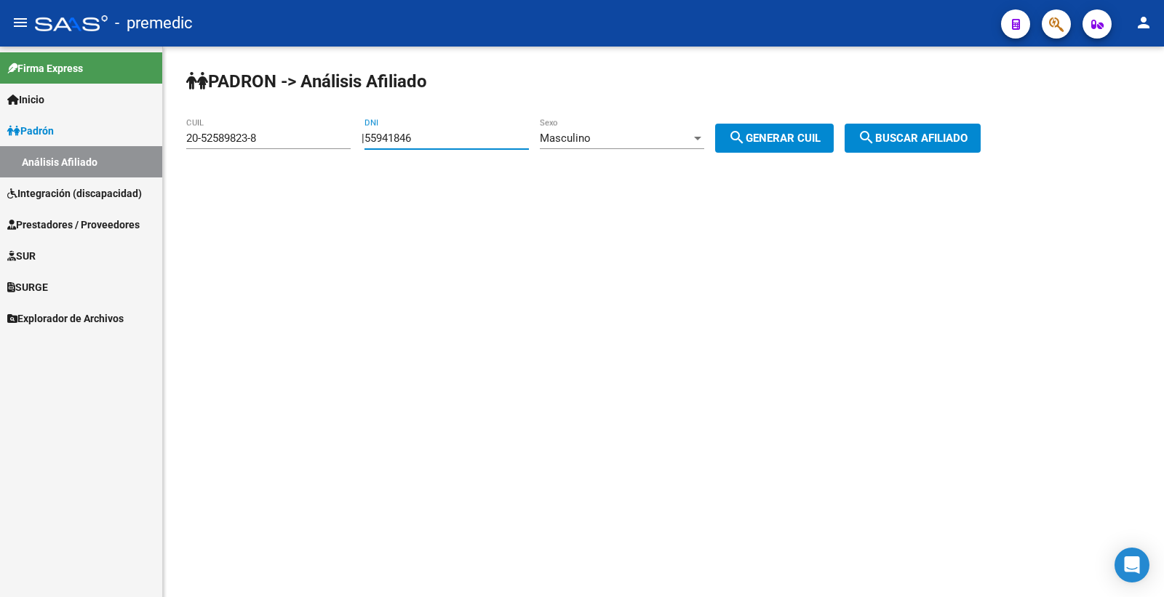
type input "20-55941846-4"
click at [821, 135] on span "search Generar CUIL" at bounding box center [774, 138] width 92 height 13
click at [876, 124] on button "search Buscar afiliado" at bounding box center [913, 138] width 136 height 29
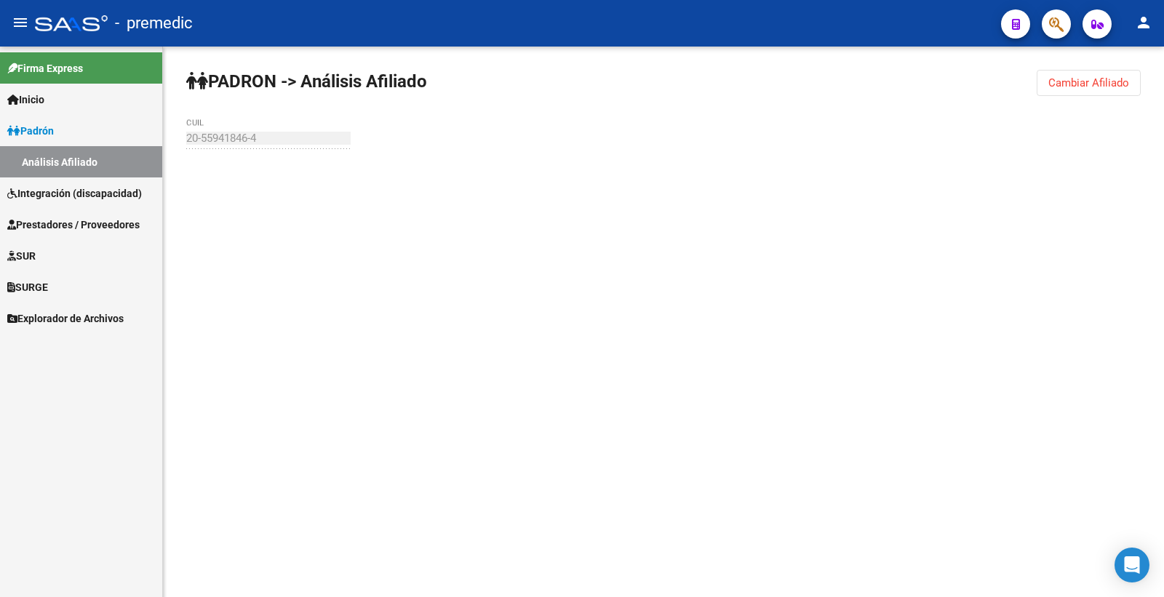
click at [890, 138] on div "PADRON -> Análisis Afiliado Cambiar Afiliado 20-55941846-4 CUIL" at bounding box center [663, 138] width 1001 height 183
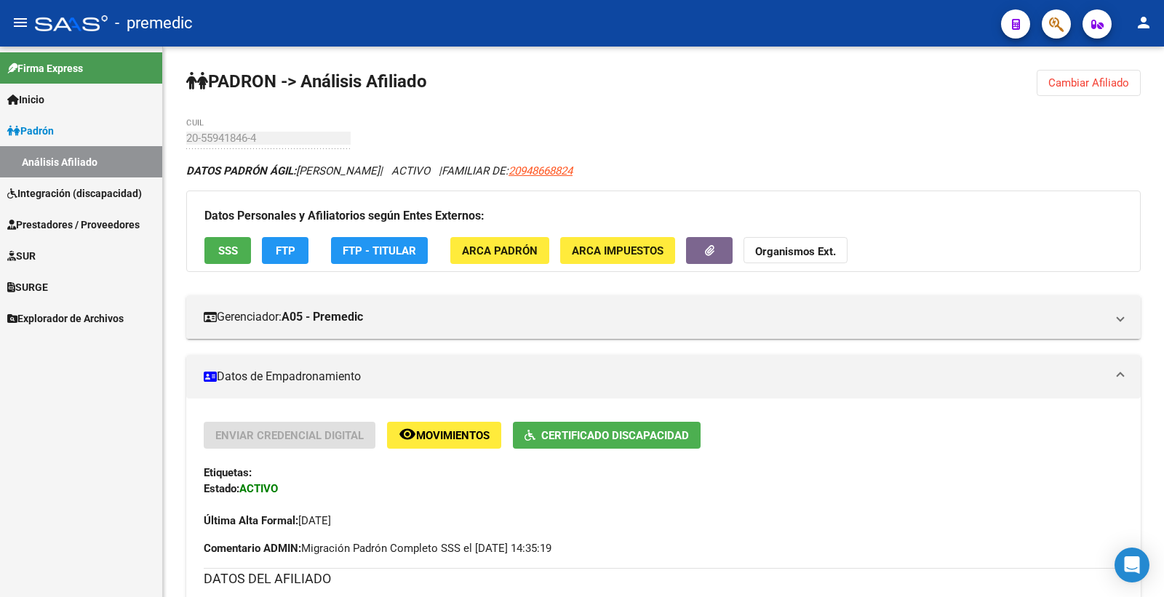
click at [229, 251] on span "SSS" at bounding box center [228, 250] width 20 height 13
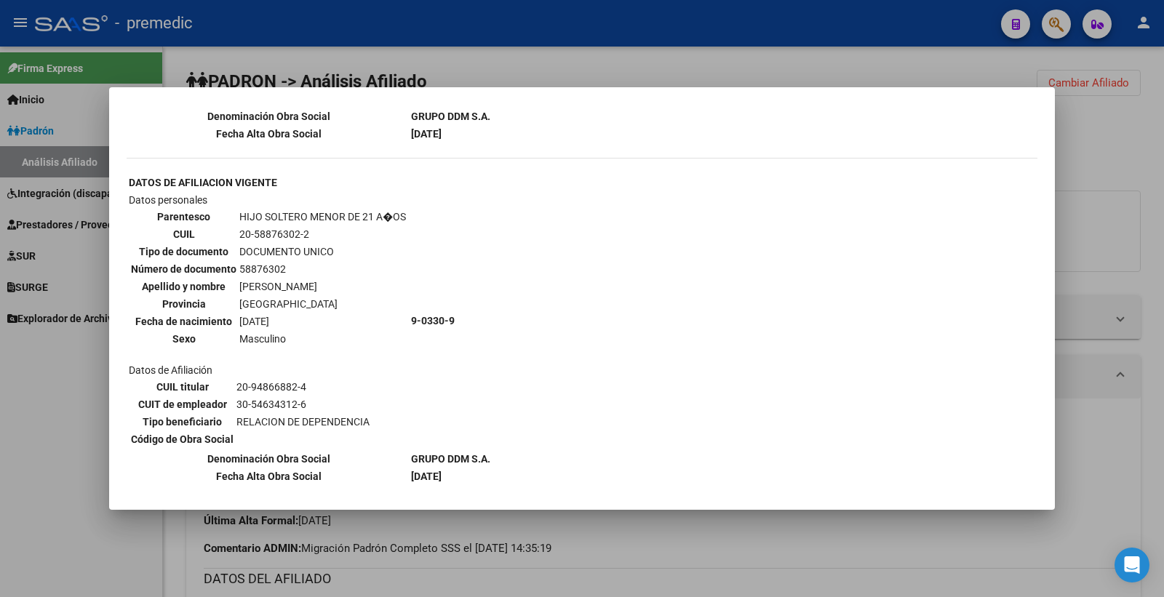
scroll to position [1183, 0]
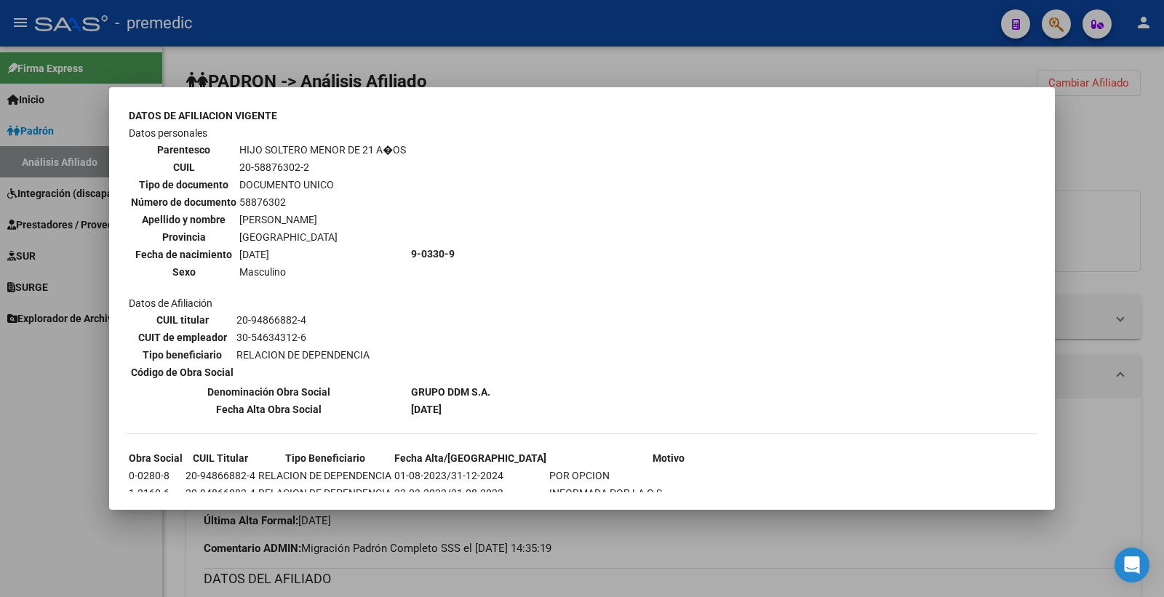
click at [1141, 213] on div at bounding box center [582, 298] width 1164 height 597
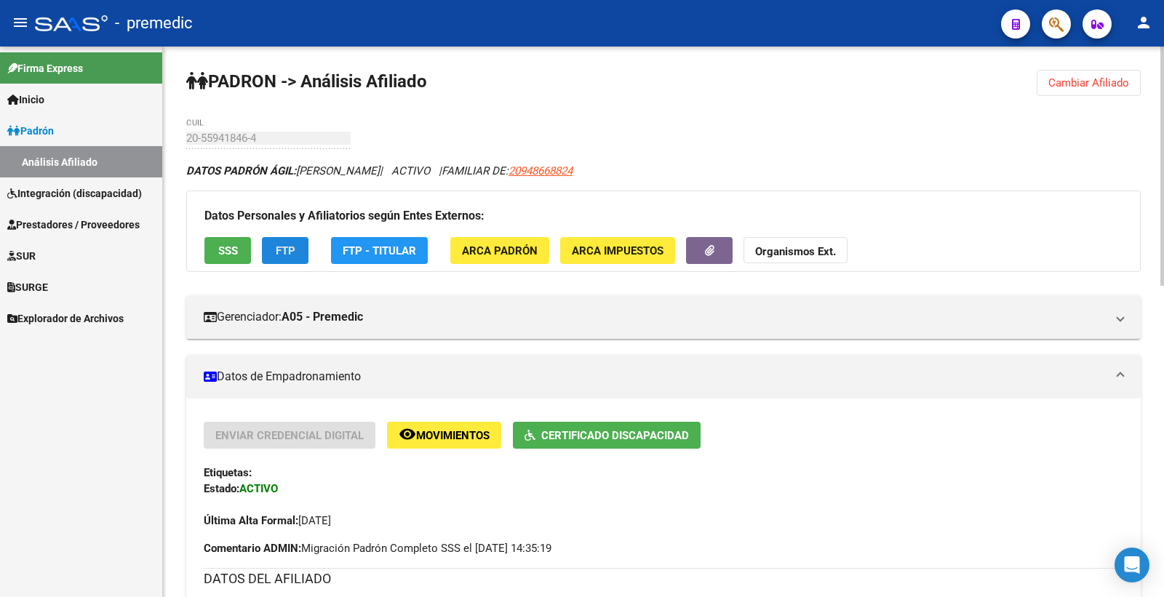
click at [284, 259] on button "FTP" at bounding box center [285, 250] width 47 height 27
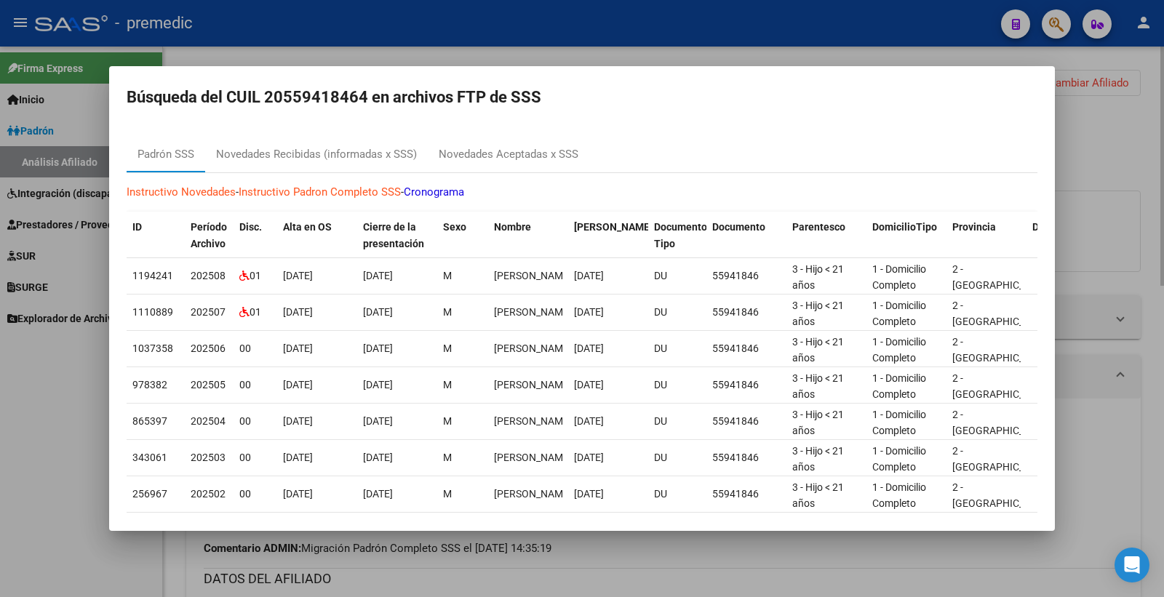
drag, startPoint x: 1080, startPoint y: 142, endPoint x: 597, endPoint y: 579, distance: 651.0
click at [1080, 143] on div at bounding box center [582, 298] width 1164 height 597
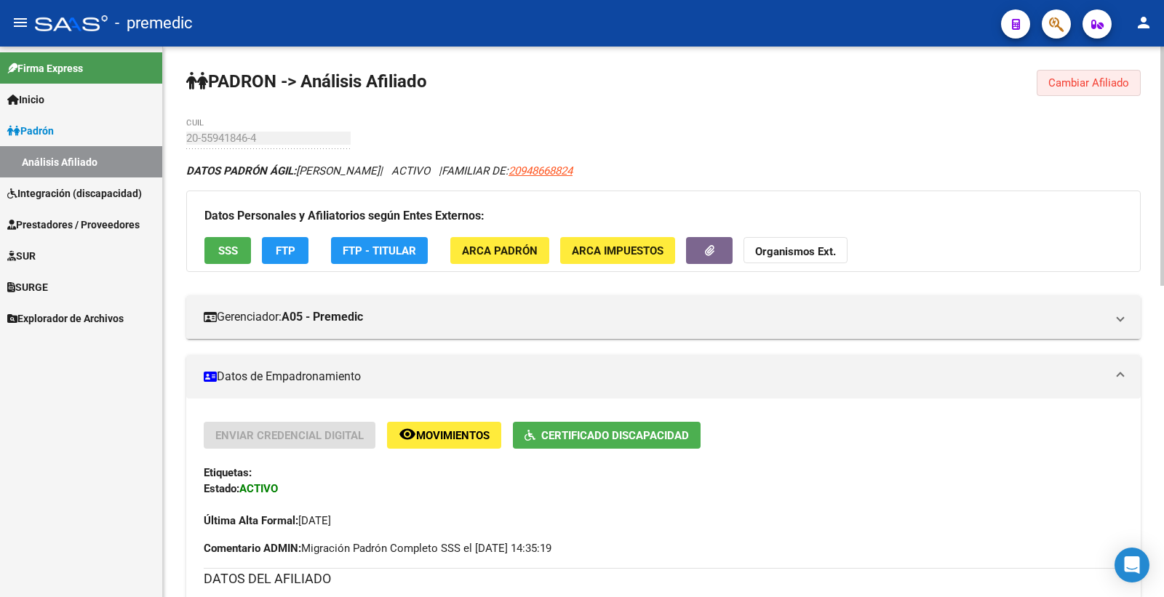
click at [1061, 74] on button "Cambiar Afiliado" at bounding box center [1089, 83] width 104 height 26
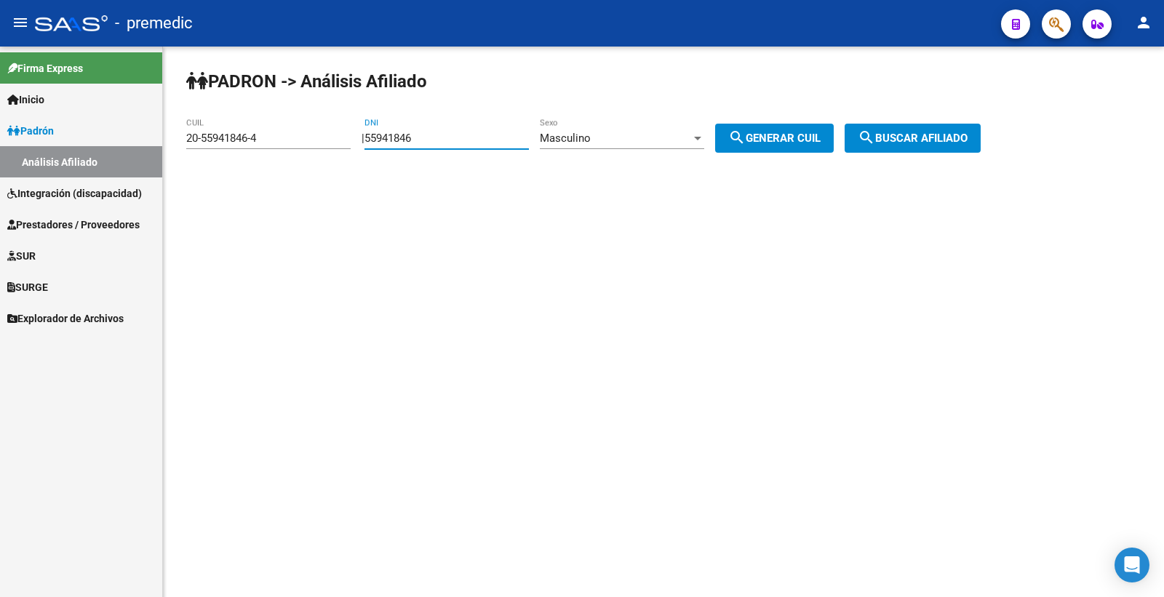
drag, startPoint x: 445, startPoint y: 142, endPoint x: 262, endPoint y: 141, distance: 183.3
click at [263, 142] on app-analisis-afiliado "PADRON -> Análisis Afiliado 20-55941846-4 CUIL | 55941846 DNI Masculino Sexo se…" at bounding box center [588, 138] width 805 height 13
paste input "6269634"
type input "56269634"
click at [671, 153] on div "Masculino Sexo" at bounding box center [622, 140] width 164 height 45
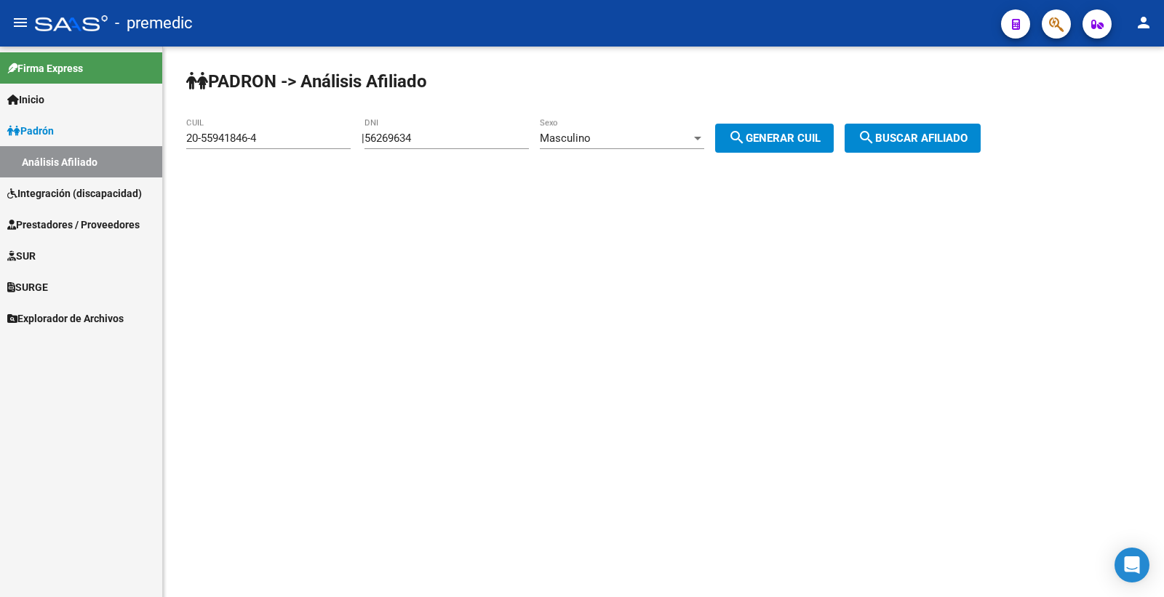
click at [666, 140] on div "Masculino" at bounding box center [615, 138] width 151 height 13
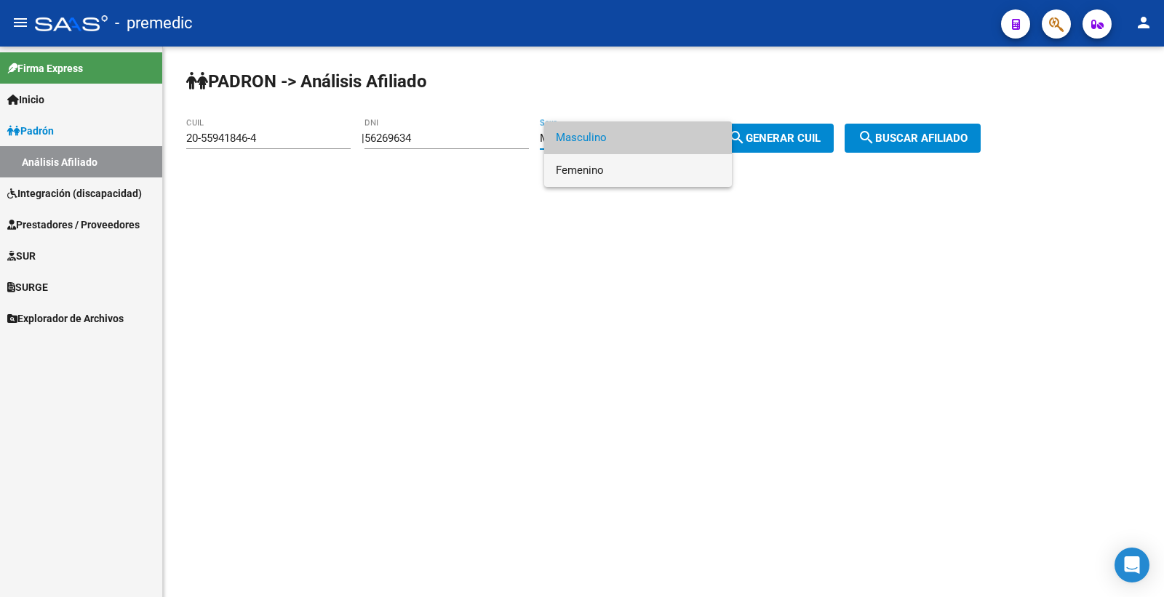
click at [621, 166] on span "Femenino" at bounding box center [638, 170] width 164 height 33
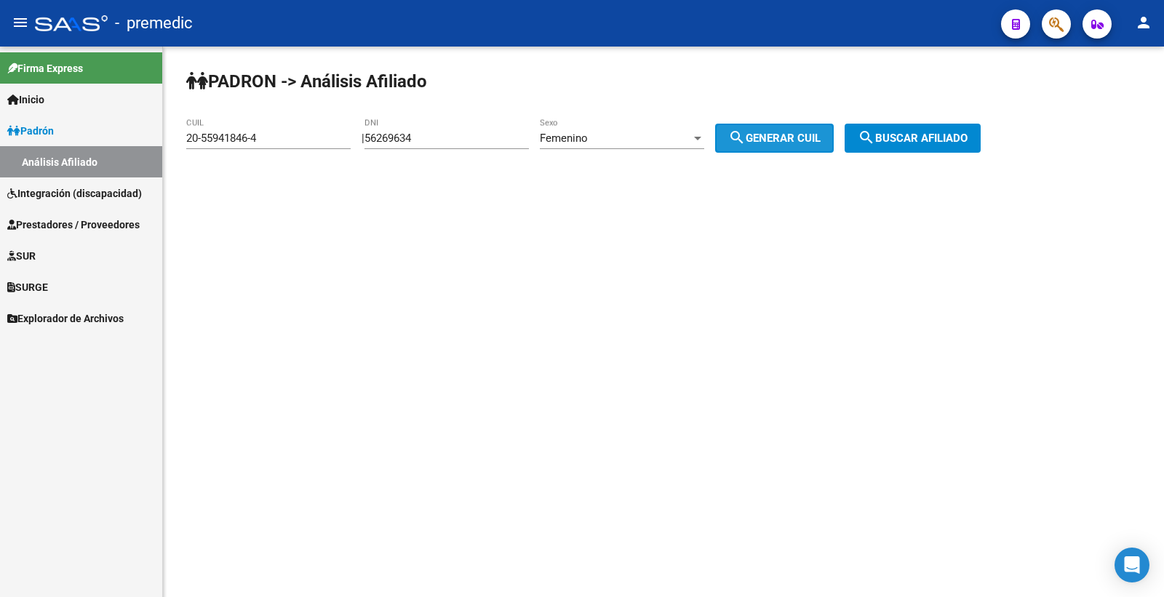
click at [765, 147] on button "search Generar CUIL" at bounding box center [774, 138] width 119 height 29
type input "27-56269634-8"
click at [778, 134] on span "search Generar CUIL" at bounding box center [774, 138] width 92 height 13
click at [817, 129] on button "search Generar CUIL" at bounding box center [774, 138] width 119 height 29
click at [875, 132] on mat-icon "search" at bounding box center [866, 137] width 17 height 17
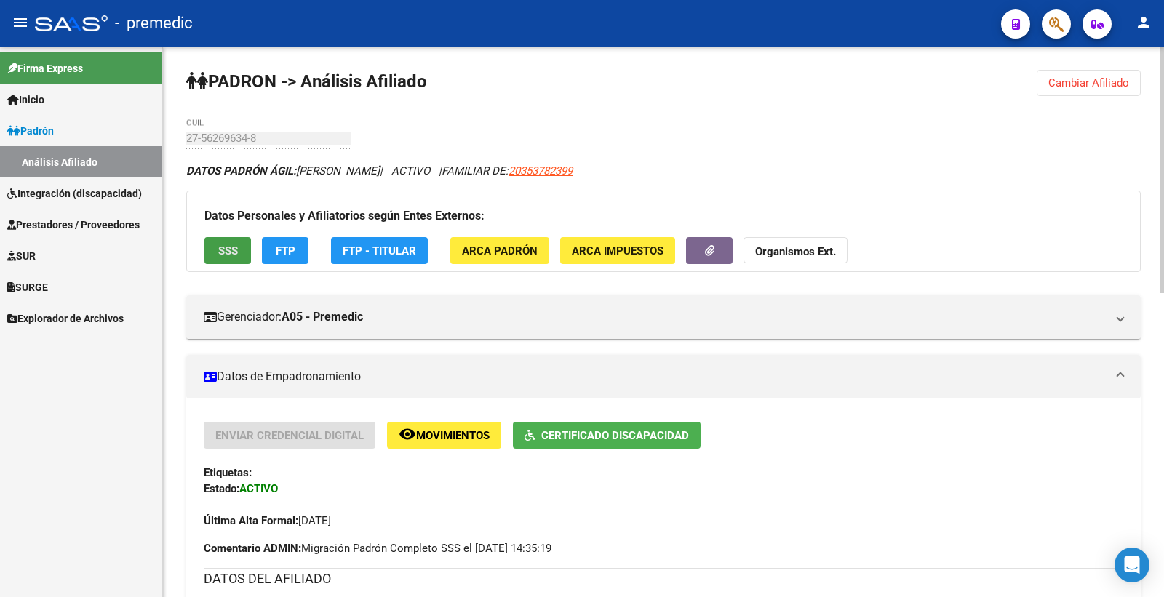
click at [220, 252] on span "SSS" at bounding box center [228, 250] width 20 height 13
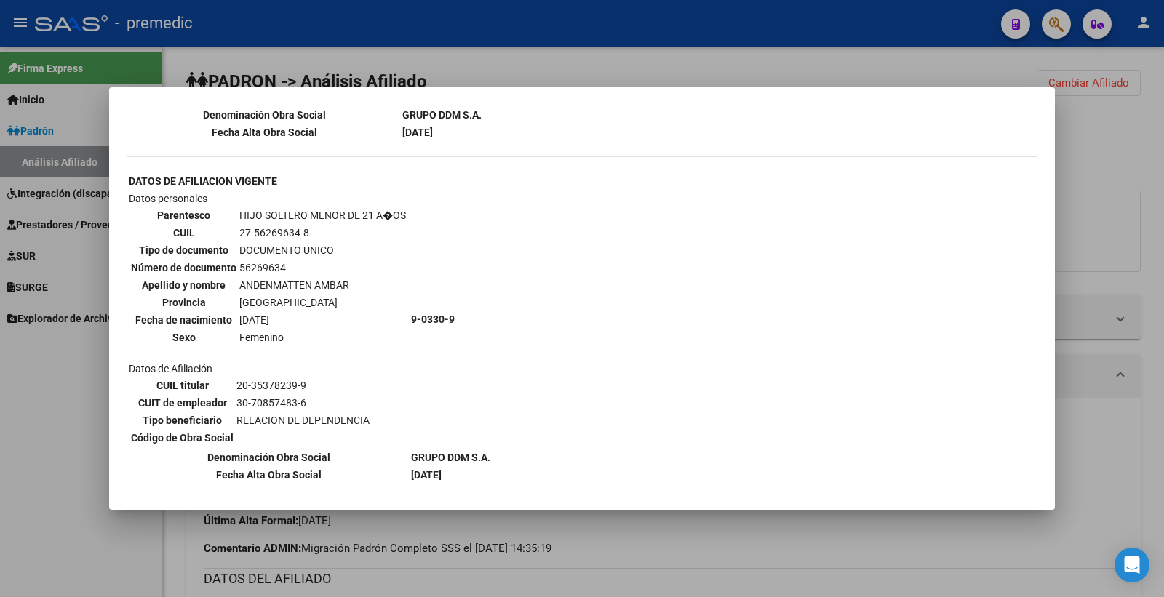
scroll to position [819, 0]
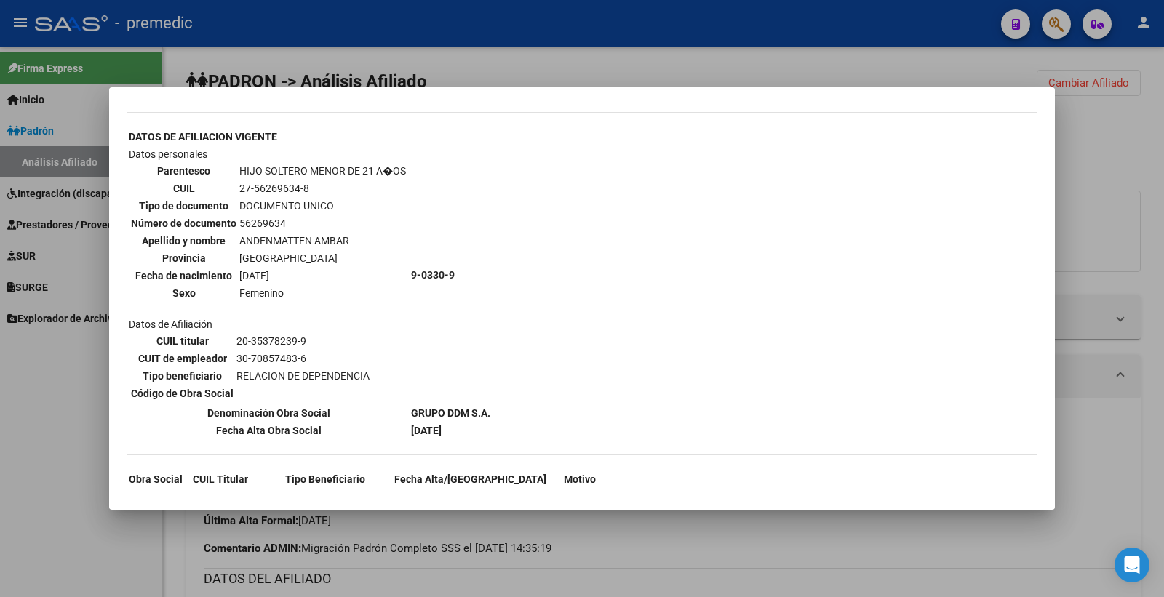
click at [1145, 156] on div at bounding box center [582, 298] width 1164 height 597
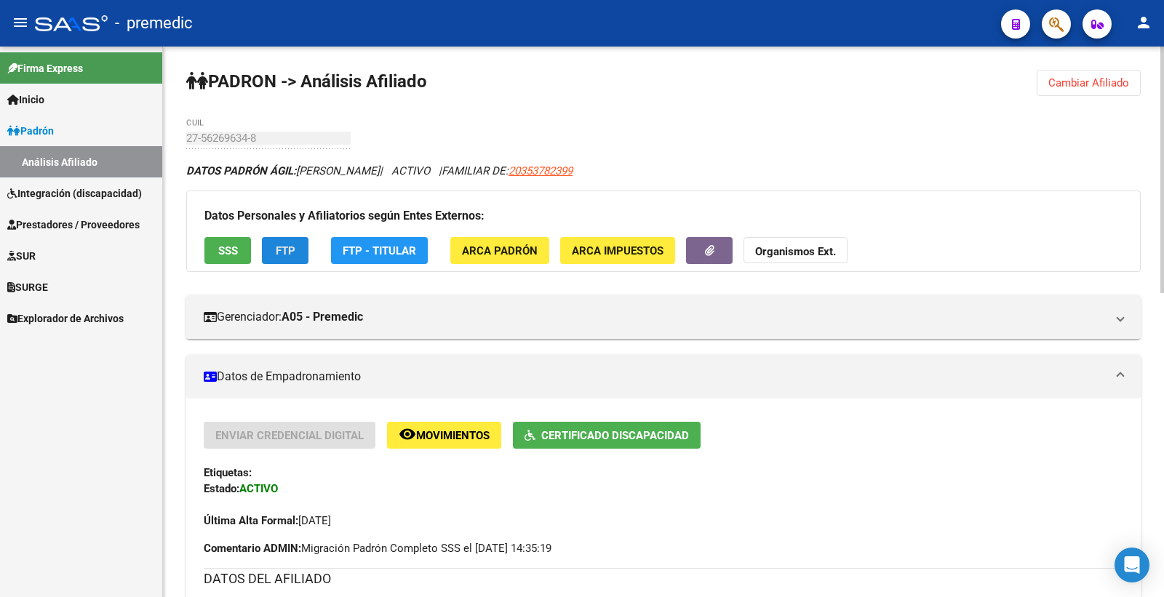
click at [285, 250] on span "FTP" at bounding box center [286, 250] width 20 height 13
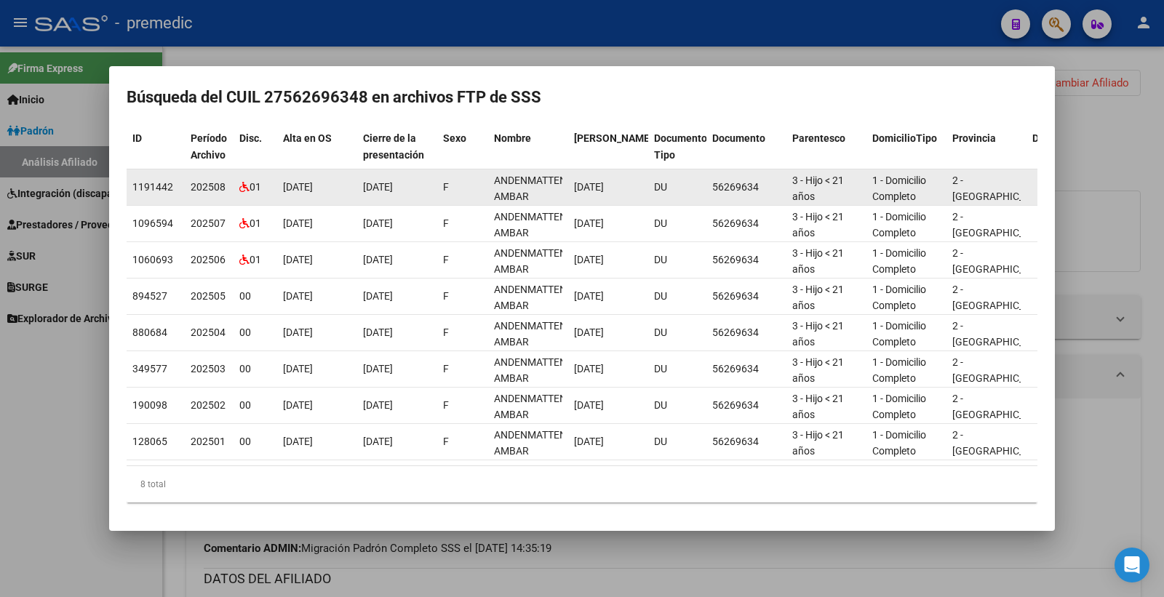
scroll to position [0, 0]
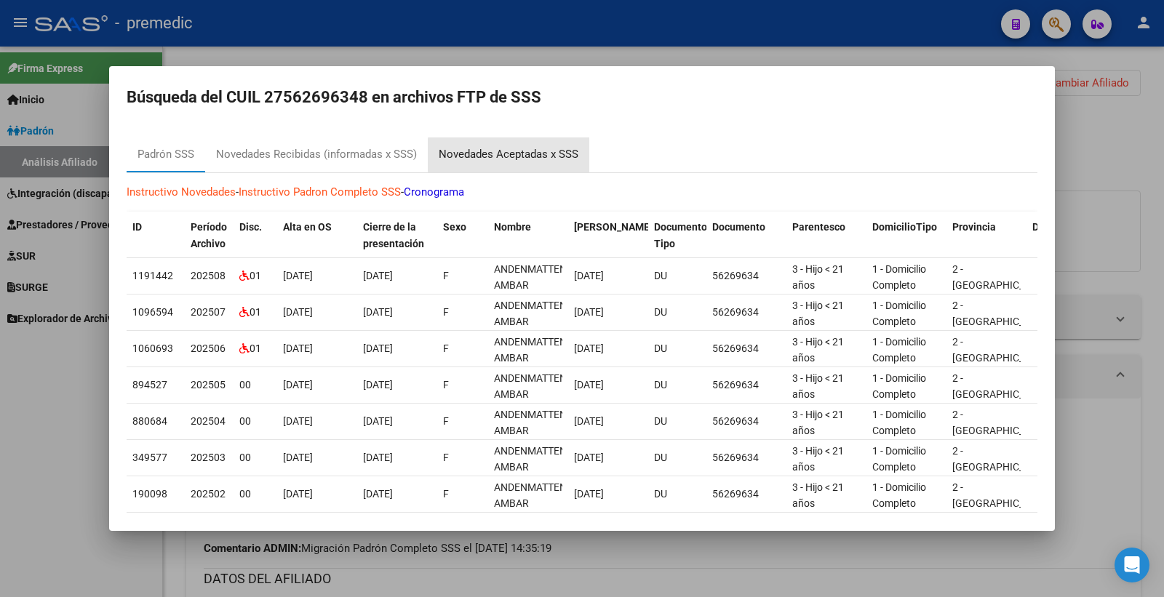
click at [524, 155] on div "Novedades Aceptadas x SSS" at bounding box center [509, 154] width 140 height 17
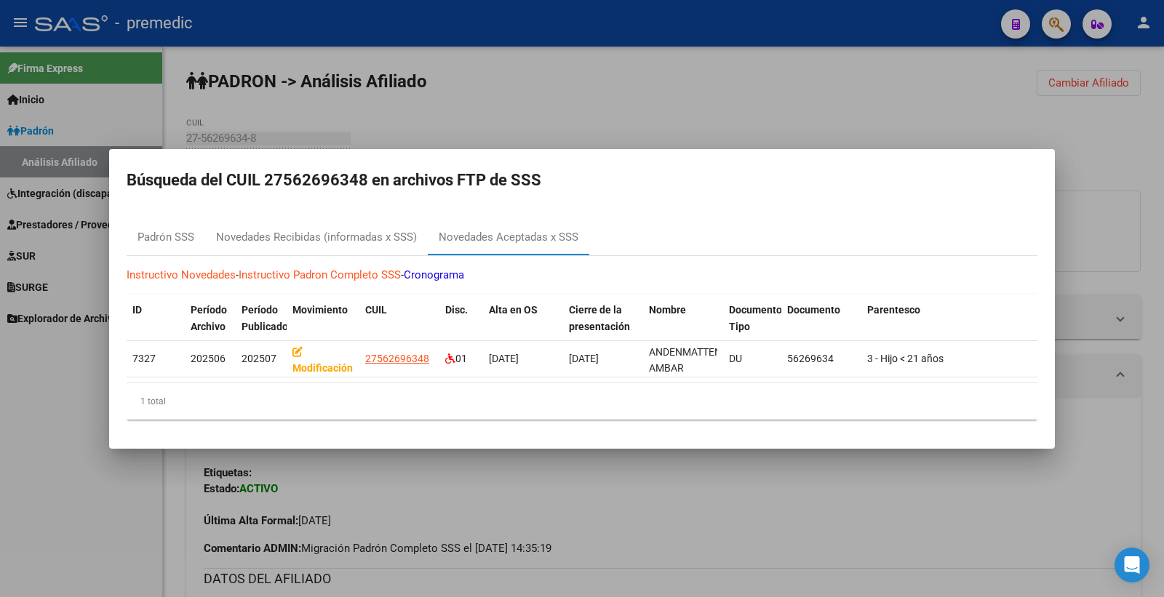
drag, startPoint x: 1133, startPoint y: 188, endPoint x: 489, endPoint y: 543, distance: 735.6
click at [1132, 189] on div at bounding box center [582, 298] width 1164 height 597
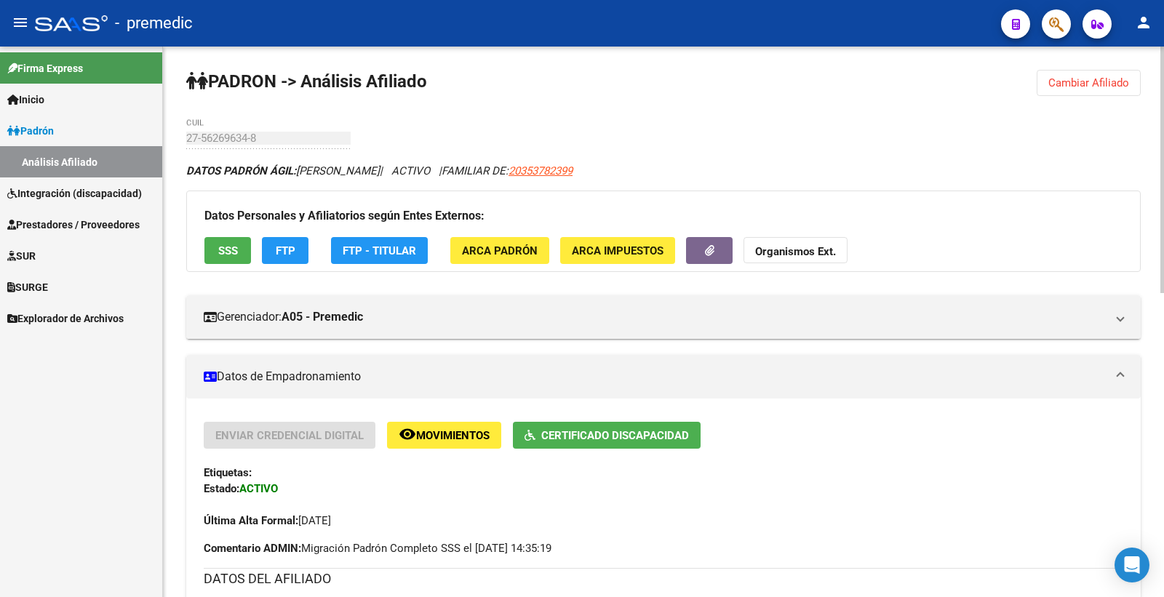
drag, startPoint x: 1103, startPoint y: 74, endPoint x: 758, endPoint y: 100, distance: 345.8
click at [1104, 74] on button "Cambiar Afiliado" at bounding box center [1089, 83] width 104 height 26
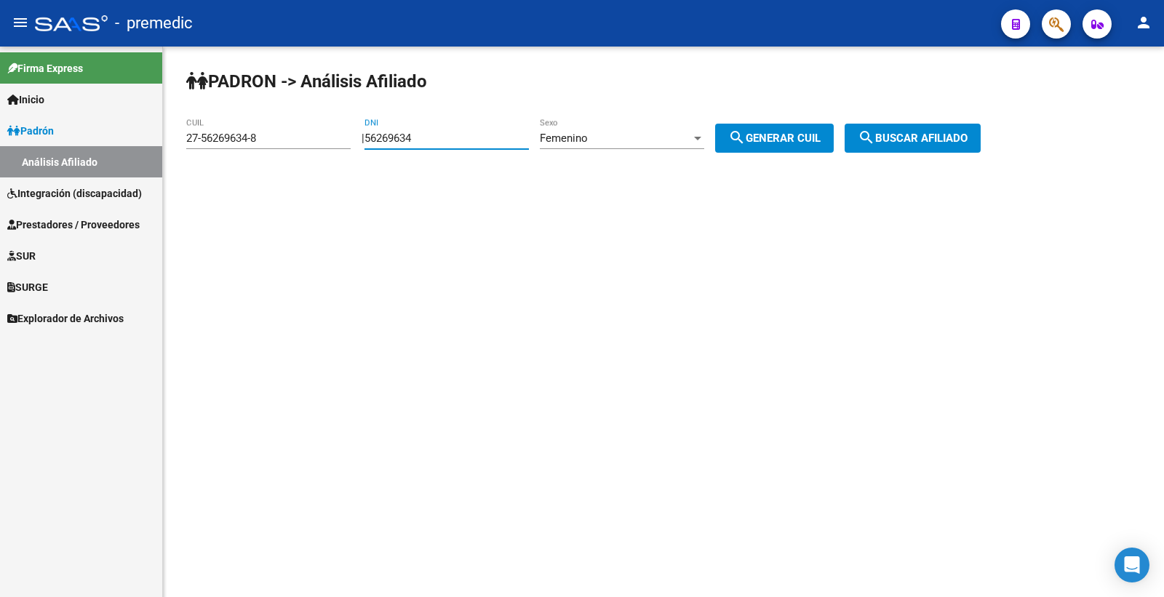
drag, startPoint x: 476, startPoint y: 142, endPoint x: 249, endPoint y: 148, distance: 227.1
click at [249, 145] on app-analisis-afiliado "PADRON -> Análisis Afiliado 27-56269634-8 CUIL | 56269634 DNI Femenino Sexo sea…" at bounding box center [588, 138] width 805 height 13
paste input "5582119"
type input "55582119"
click at [642, 142] on div "Femenino" at bounding box center [615, 138] width 151 height 13
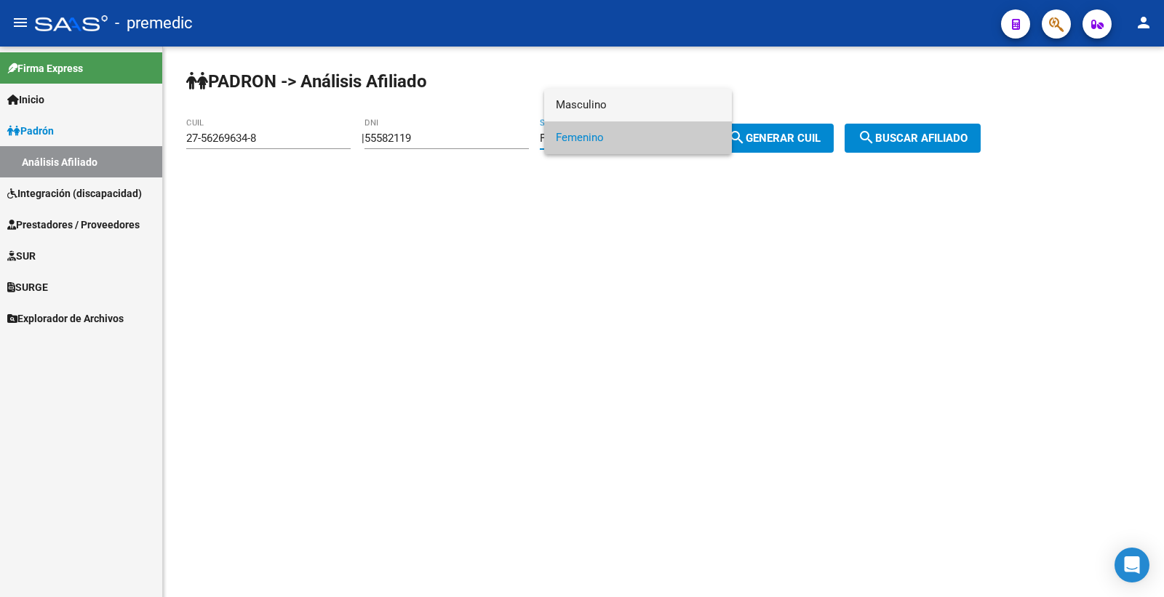
click at [623, 111] on span "Masculino" at bounding box center [638, 105] width 164 height 33
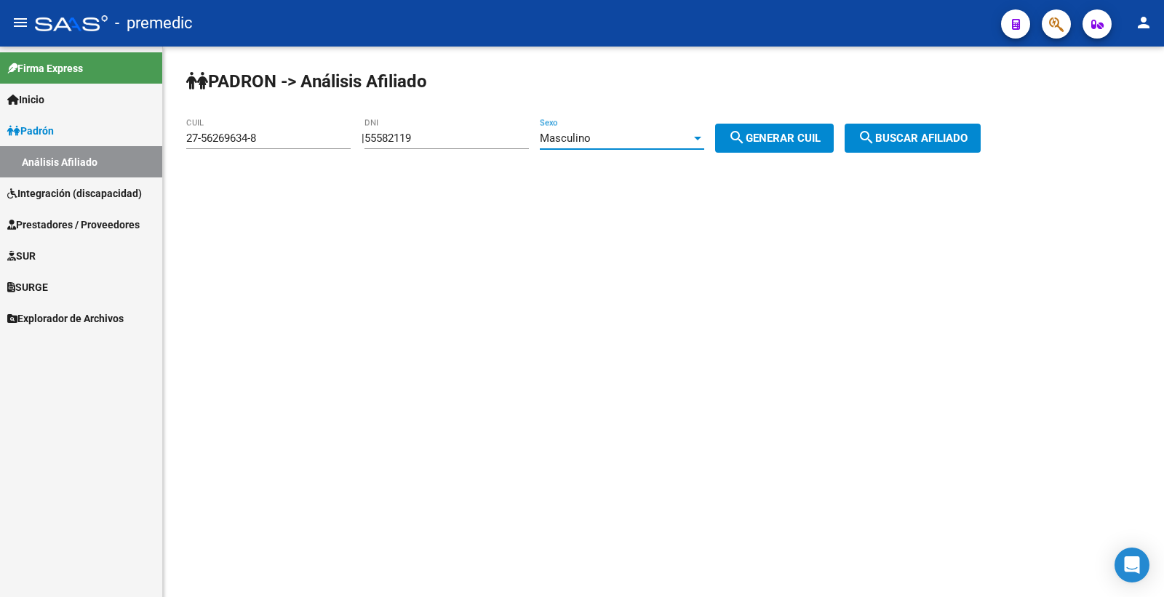
click at [728, 135] on div "| 55582119 DNI Masculino Sexo search Generar CUIL" at bounding box center [603, 138] width 483 height 13
click at [746, 135] on mat-icon "search" at bounding box center [736, 137] width 17 height 17
type input "20-55582119-1"
click at [762, 140] on span "search Generar CUIL" at bounding box center [774, 138] width 92 height 13
click at [888, 148] on button "search Buscar afiliado" at bounding box center [913, 138] width 136 height 29
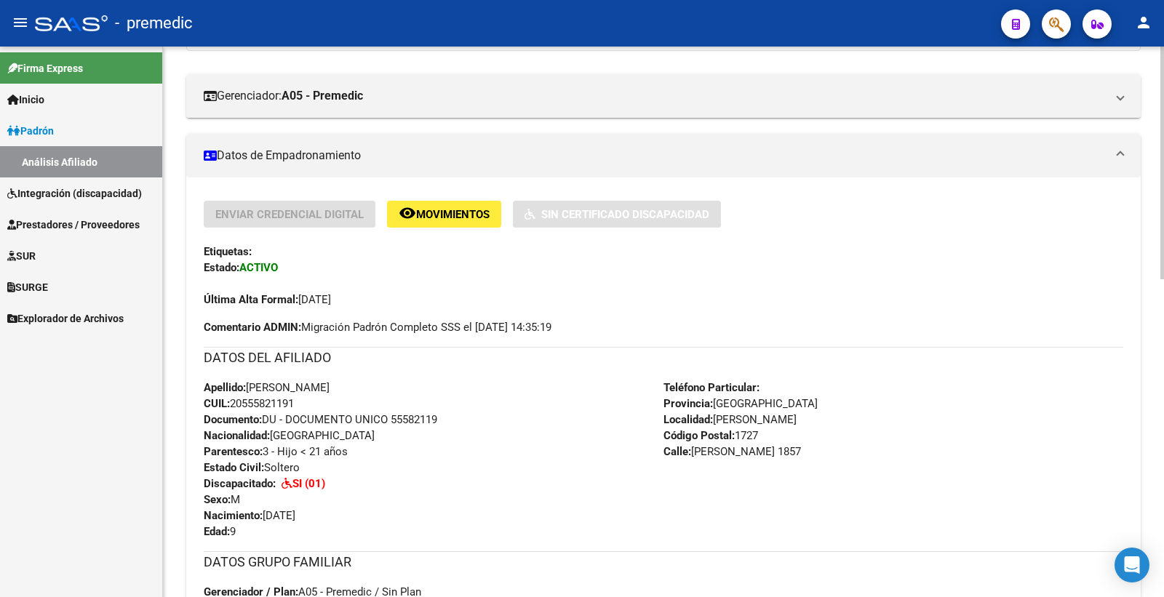
scroll to position [81, 0]
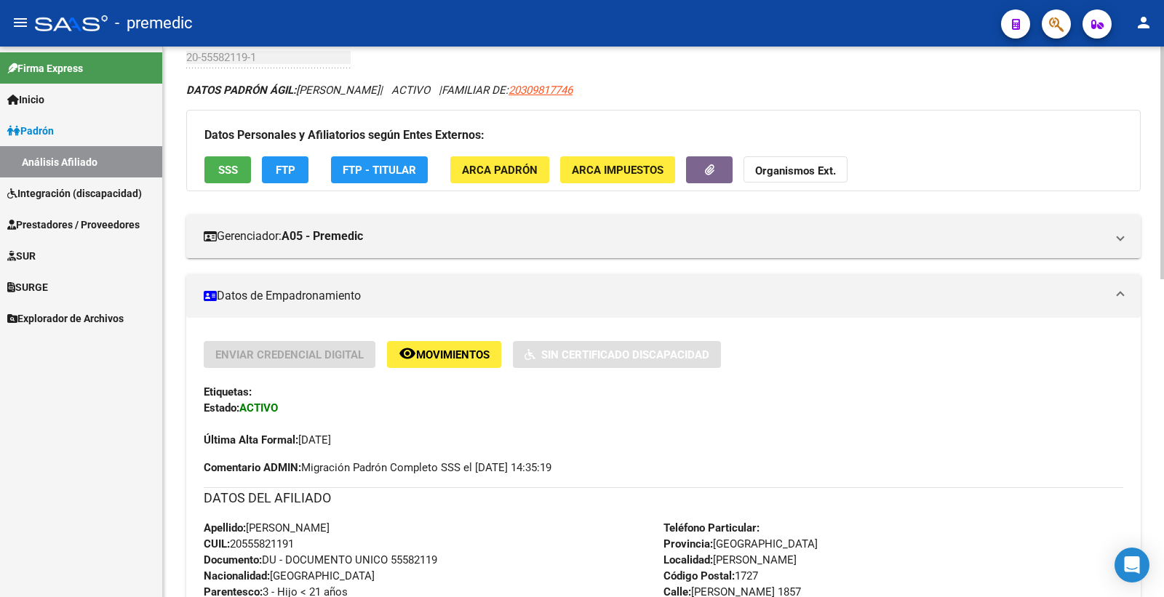
click at [231, 165] on span "SSS" at bounding box center [228, 170] width 20 height 13
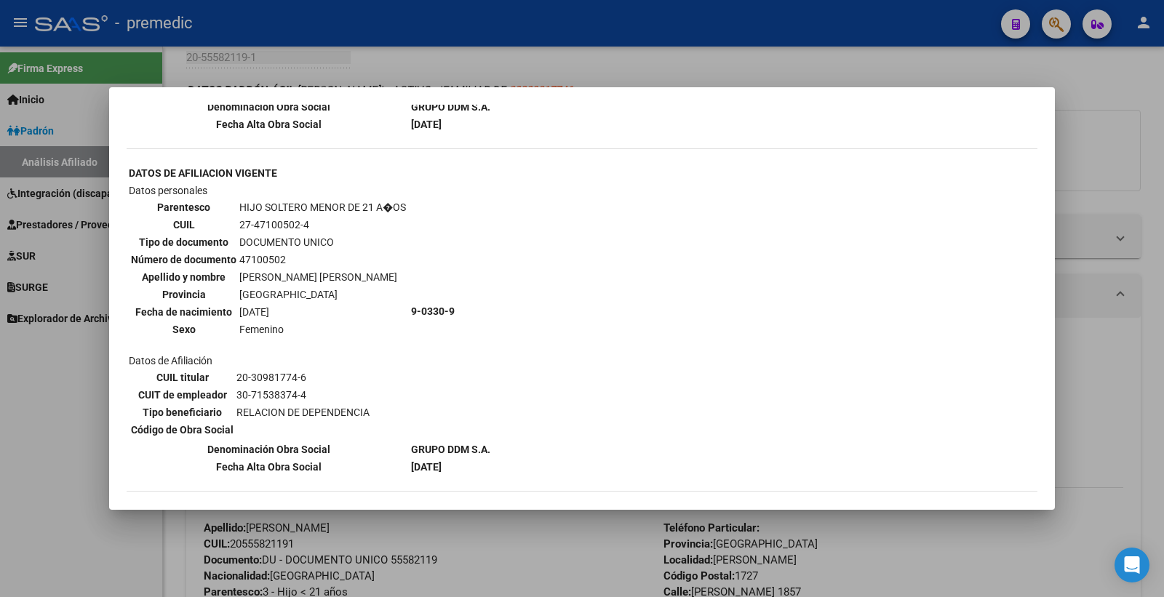
scroll to position [1131, 0]
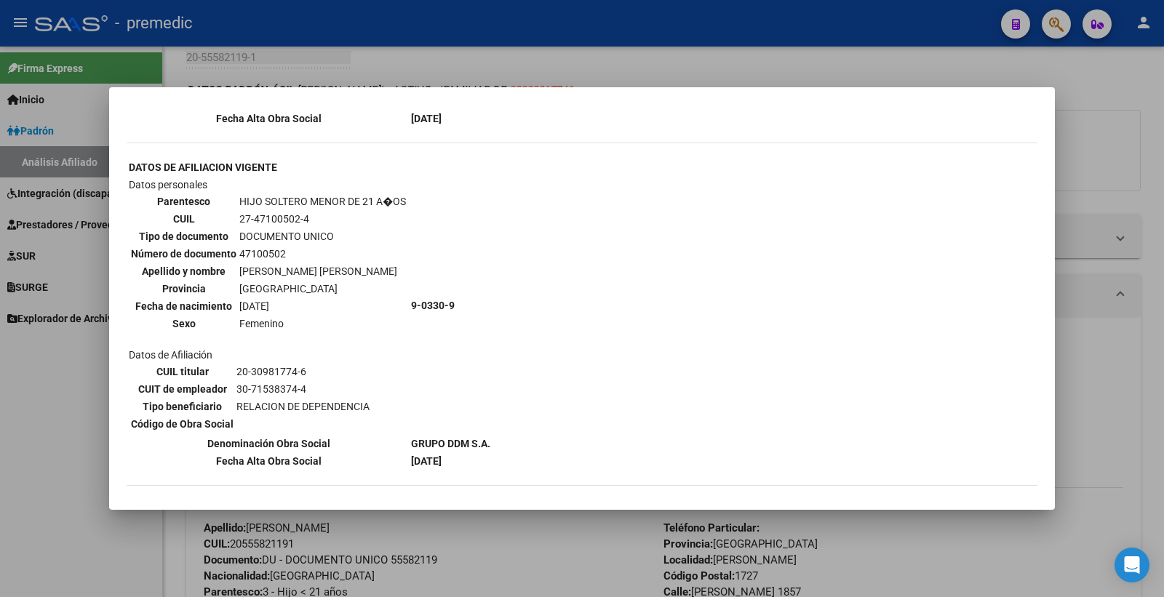
click at [1117, 162] on div at bounding box center [582, 298] width 1164 height 597
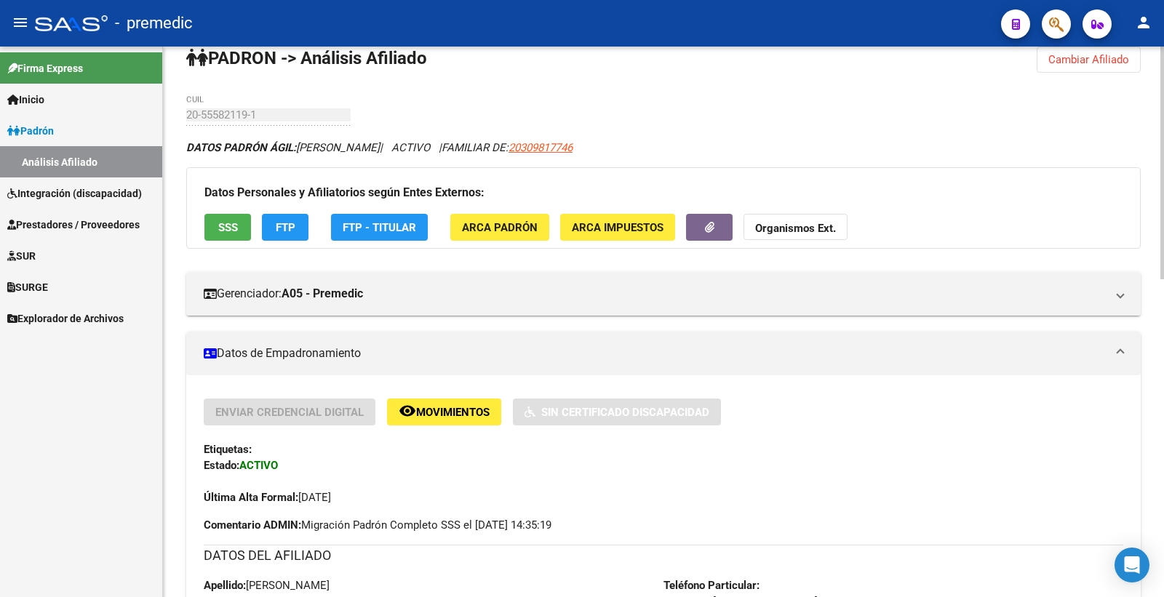
scroll to position [0, 0]
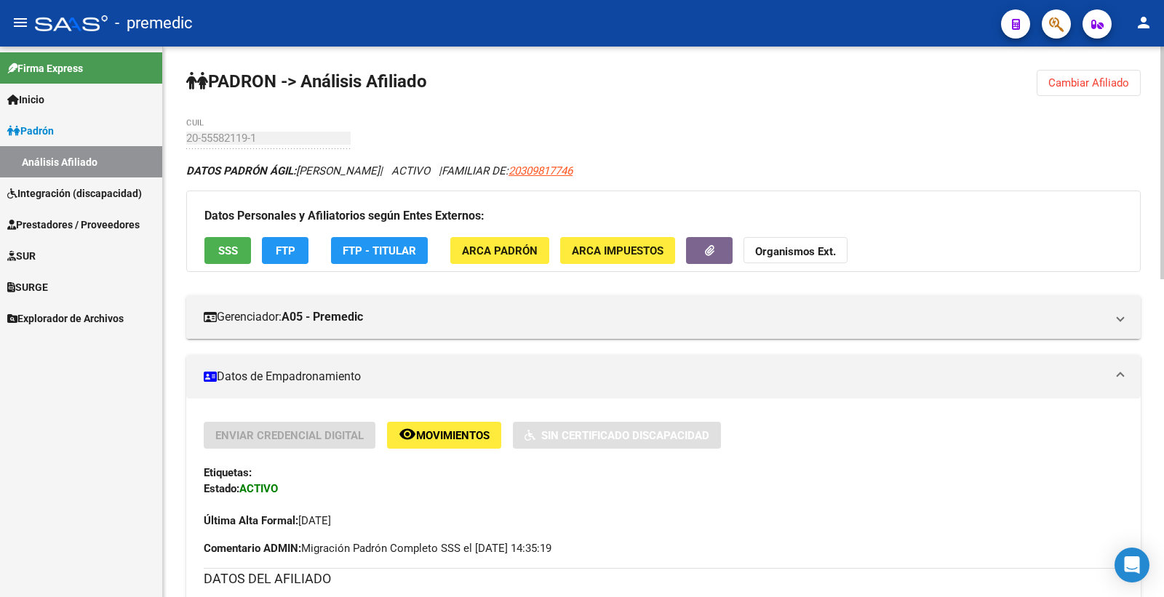
click at [1085, 88] on span "Cambiar Afiliado" at bounding box center [1088, 82] width 81 height 13
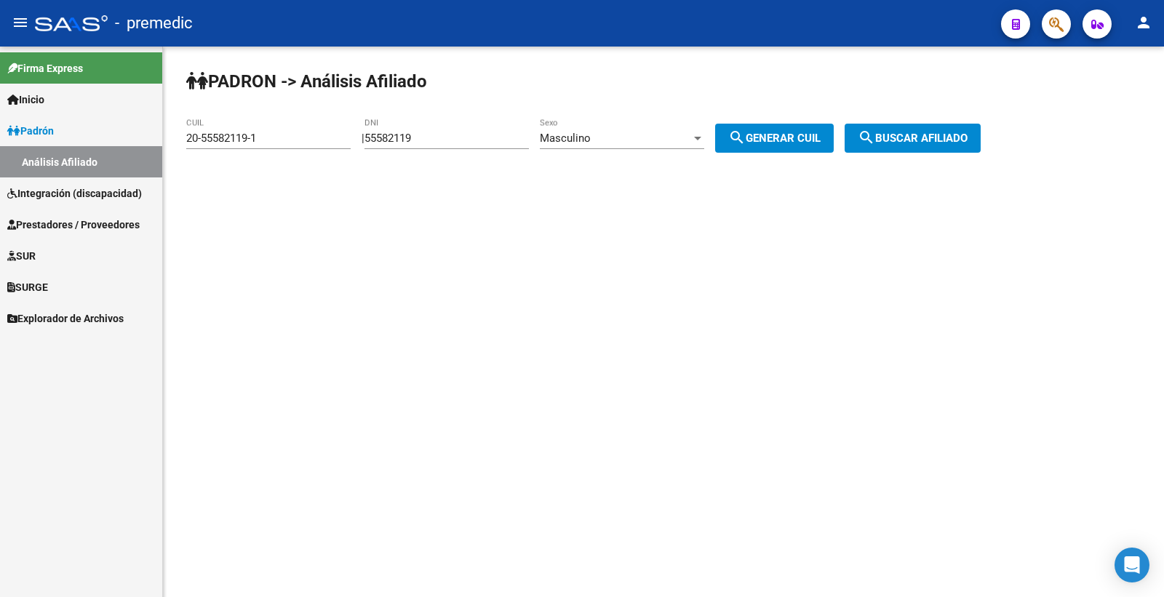
drag, startPoint x: 434, startPoint y: 142, endPoint x: 324, endPoint y: 146, distance: 109.9
click at [324, 145] on app-analisis-afiliado "PADRON -> Análisis Afiliado 20-55582119-1 CUIL | 55582119 DNI Masculino Sexo se…" at bounding box center [588, 138] width 805 height 13
paste input "6280060"
type input "56280060"
click at [770, 136] on span "search Generar CUIL" at bounding box center [774, 138] width 92 height 13
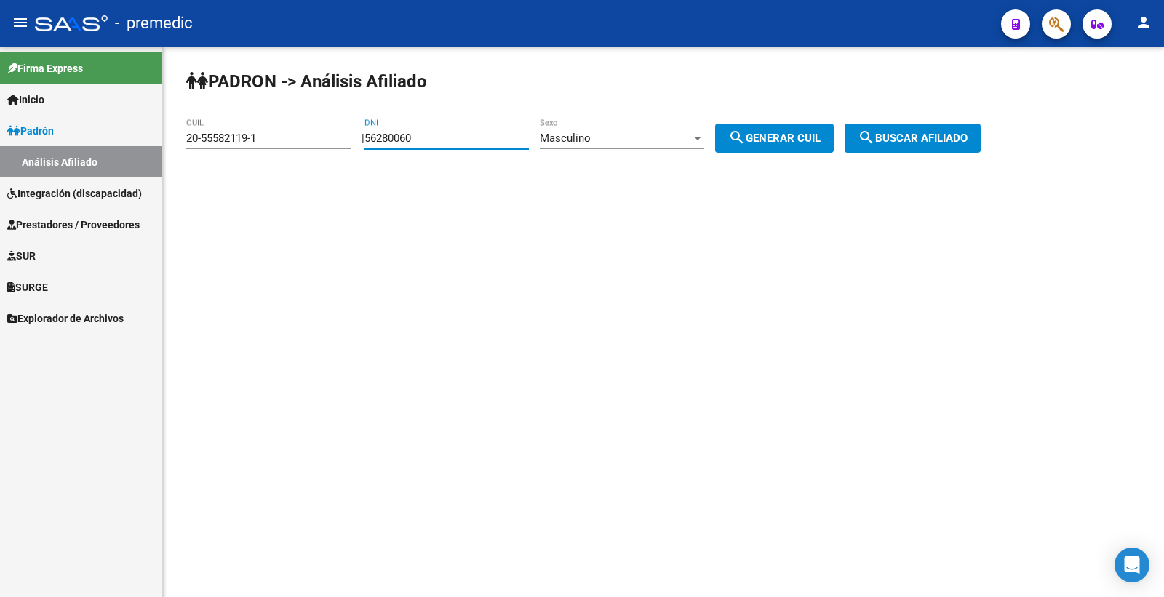
type input "20-56280060-4"
click at [774, 137] on span "search Generar CUIL" at bounding box center [774, 138] width 92 height 13
click at [933, 140] on span "search Buscar afiliado" at bounding box center [913, 138] width 110 height 13
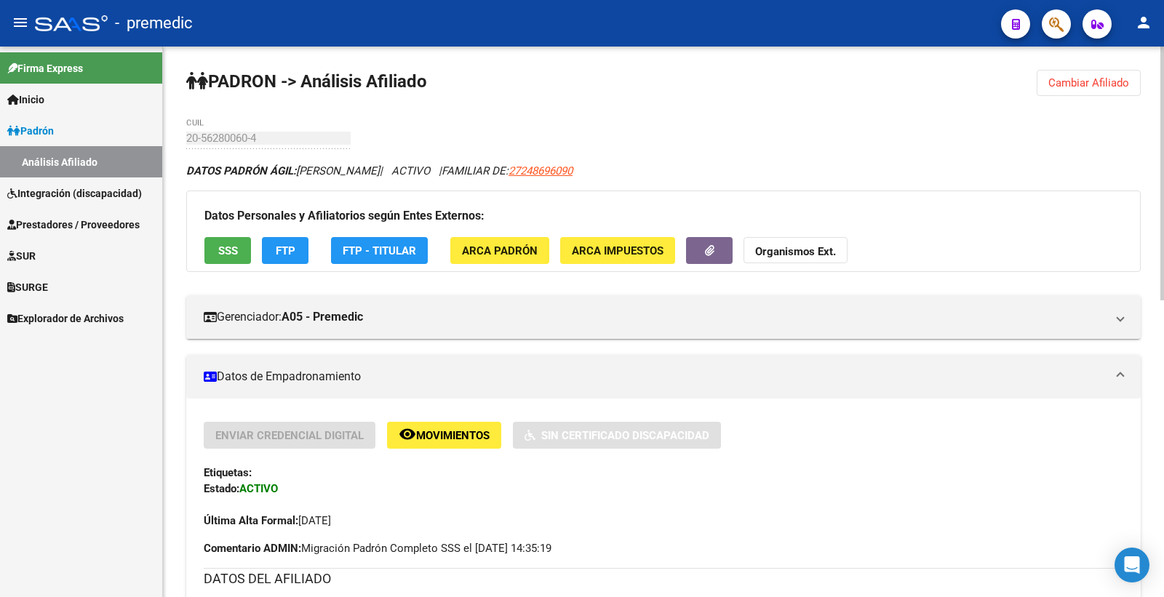
click at [227, 242] on button "SSS" at bounding box center [227, 250] width 47 height 27
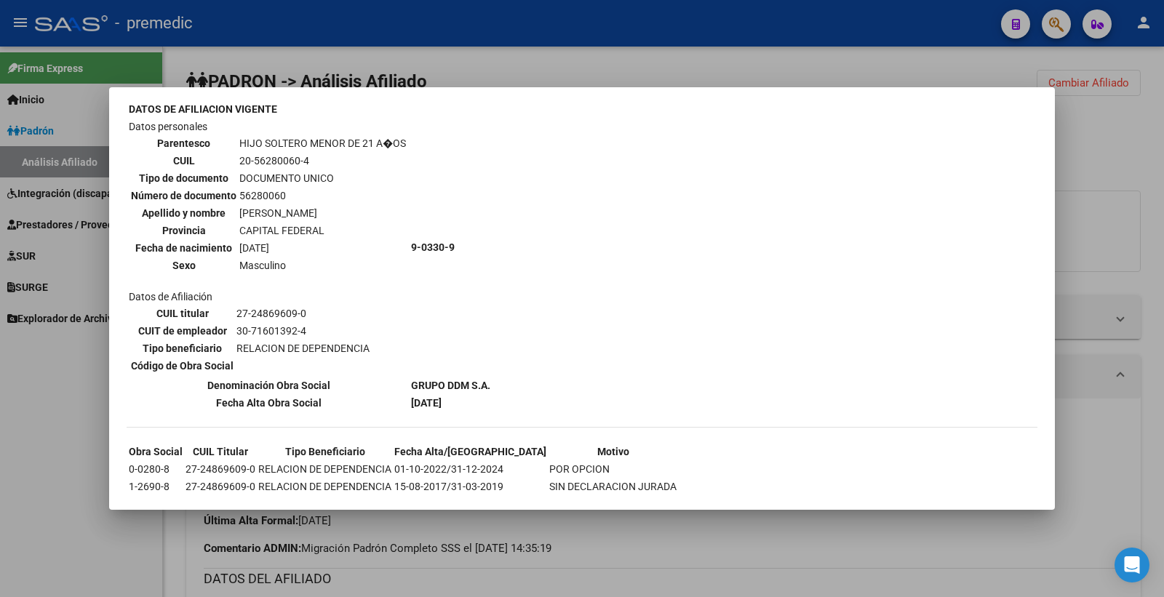
scroll to position [506, 0]
click at [1151, 155] on div at bounding box center [582, 298] width 1164 height 597
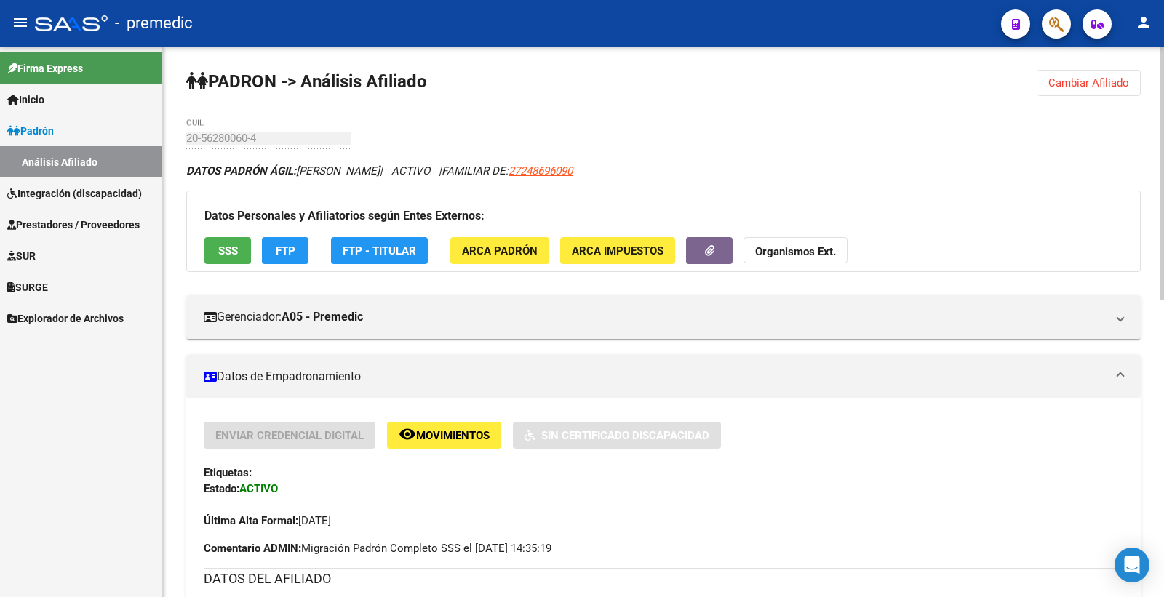
click at [266, 251] on button "FTP" at bounding box center [285, 250] width 47 height 27
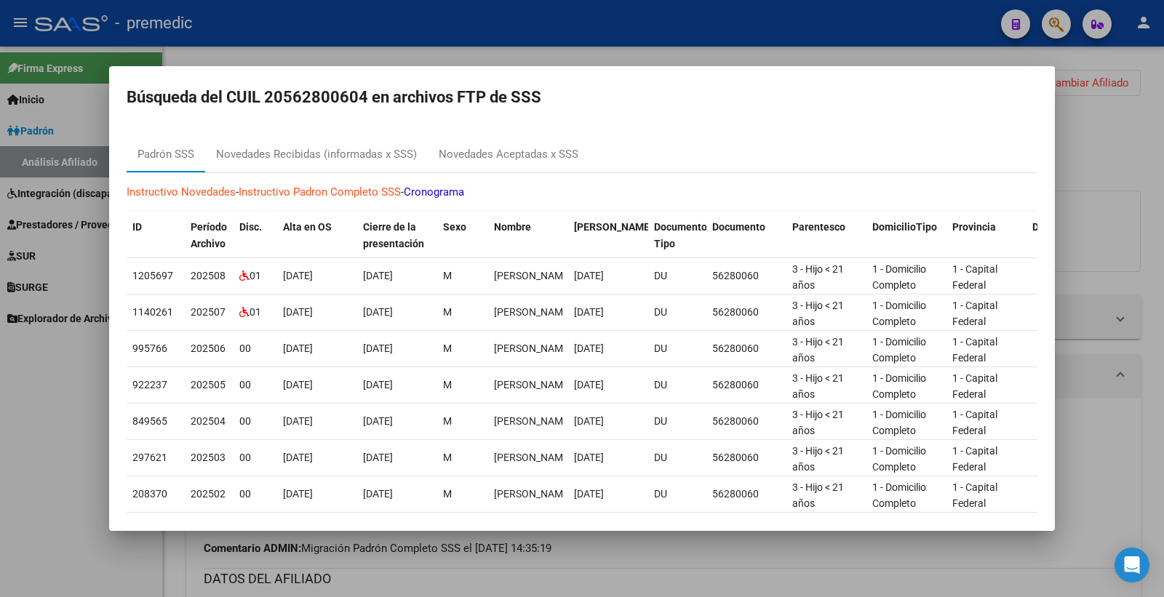
click at [1146, 137] on div at bounding box center [582, 298] width 1164 height 597
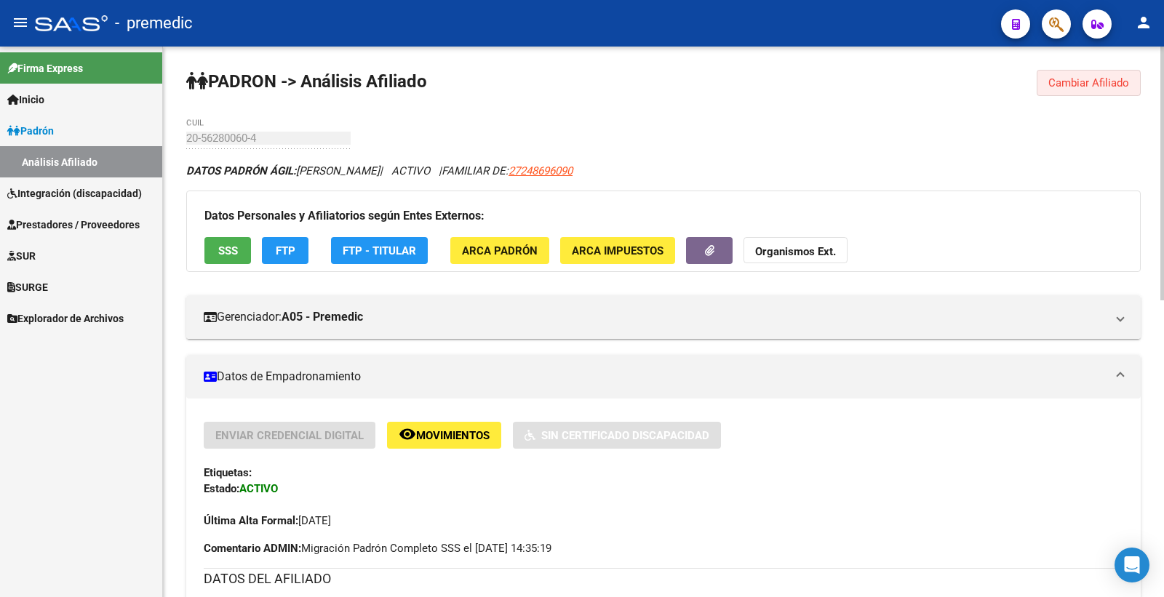
click at [1075, 87] on span "Cambiar Afiliado" at bounding box center [1088, 82] width 81 height 13
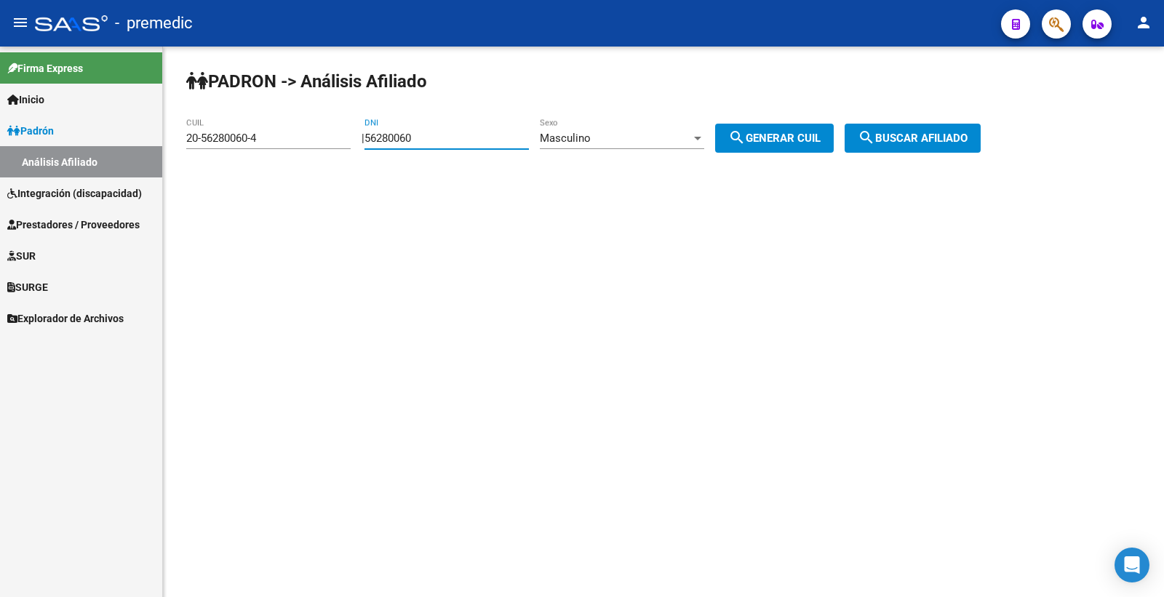
drag, startPoint x: 463, startPoint y: 133, endPoint x: 313, endPoint y: 155, distance: 151.4
click at [313, 145] on app-analisis-afiliado "PADRON -> Análisis Afiliado 20-56280060-4 CUIL | 56280060 DNI Masculino Sexo se…" at bounding box center [588, 138] width 805 height 13
paste input "8963997"
type input "58963997"
click at [652, 132] on div "Masculino" at bounding box center [615, 138] width 151 height 13
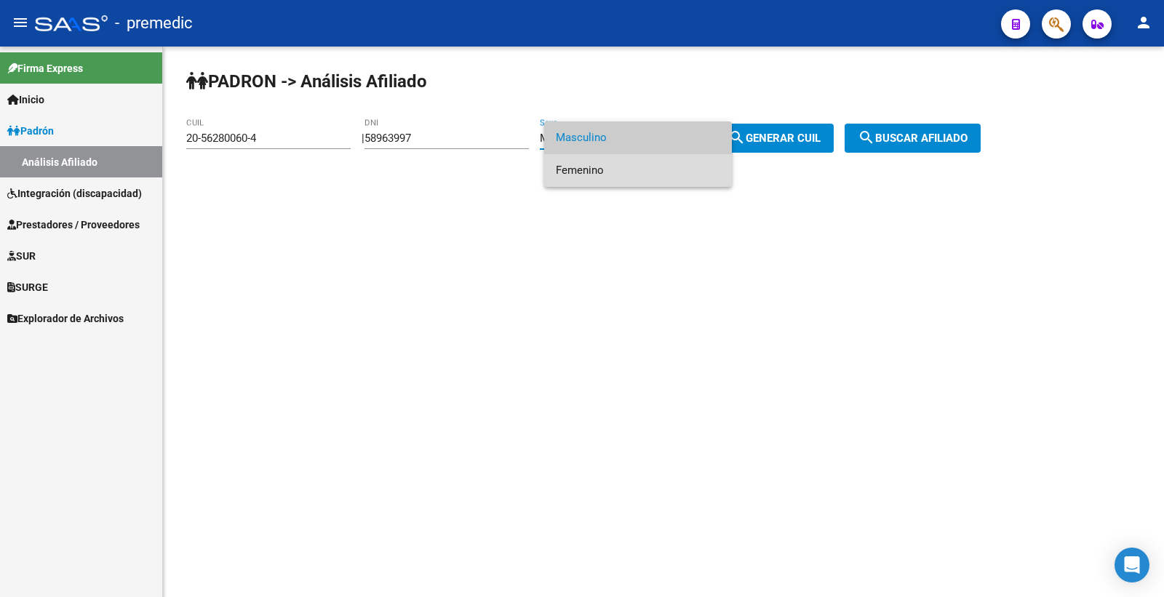
click at [630, 164] on span "Femenino" at bounding box center [638, 170] width 164 height 33
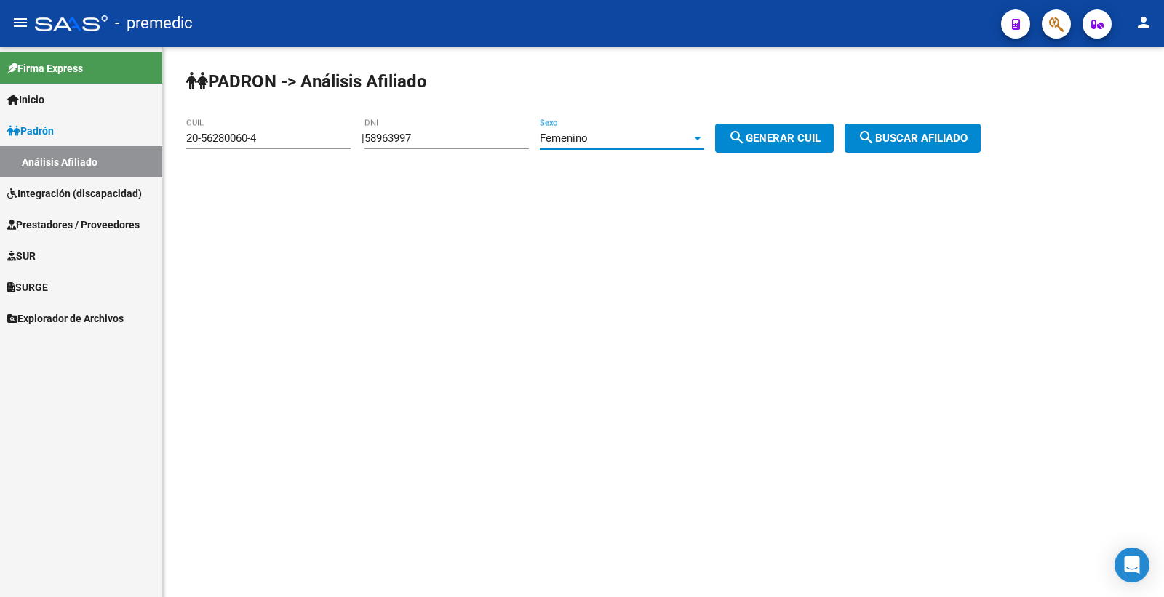
click at [772, 143] on span "search Generar CUIL" at bounding box center [774, 138] width 92 height 13
type input "27-58963997-4"
click at [775, 142] on span "search Generar CUIL" at bounding box center [774, 138] width 92 height 13
click at [927, 132] on span "search Buscar afiliado" at bounding box center [913, 138] width 110 height 13
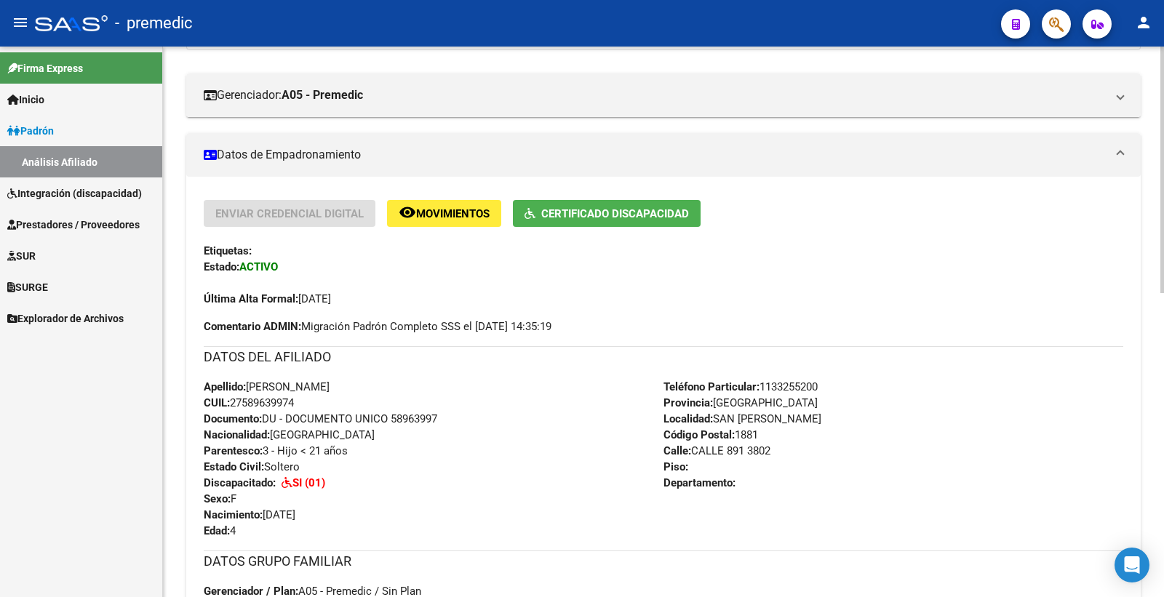
scroll to position [81, 0]
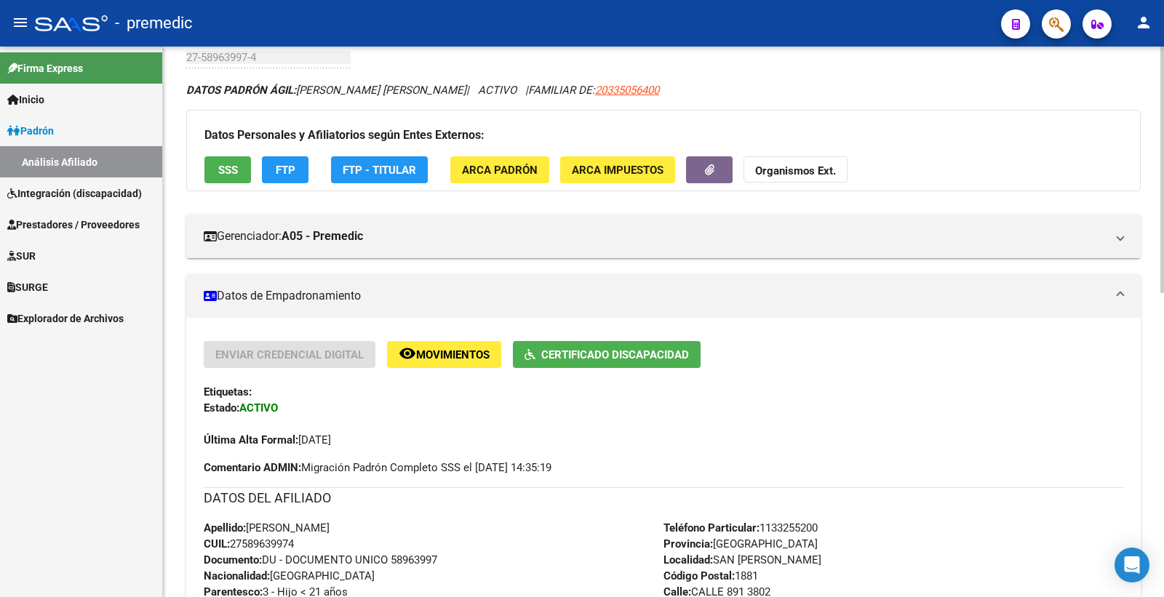
click at [236, 172] on span "SSS" at bounding box center [228, 170] width 20 height 13
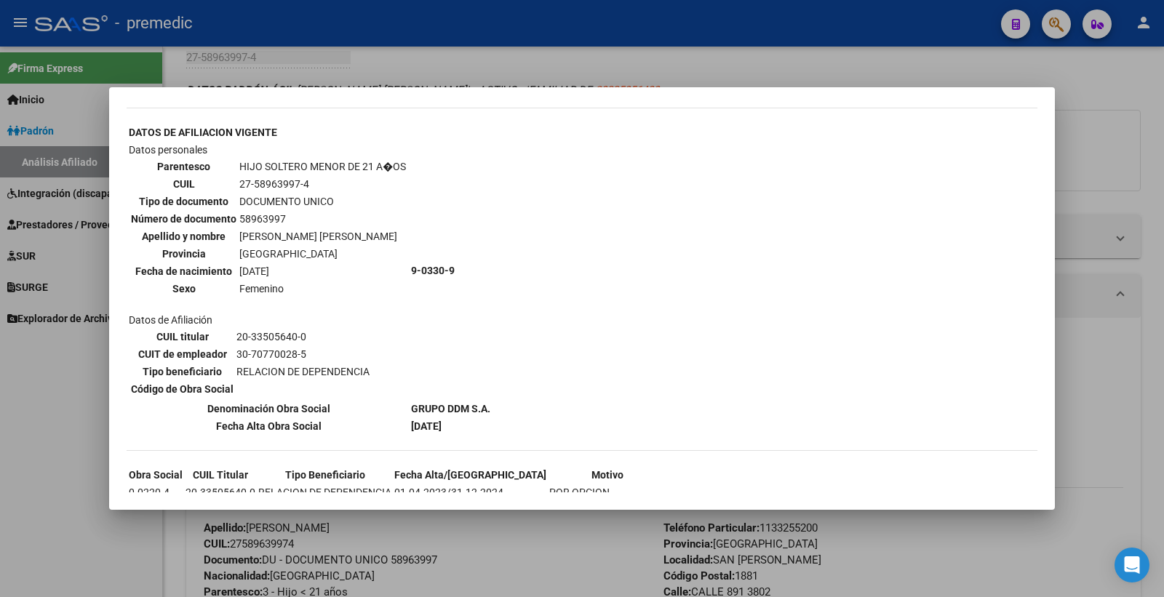
scroll to position [837, 0]
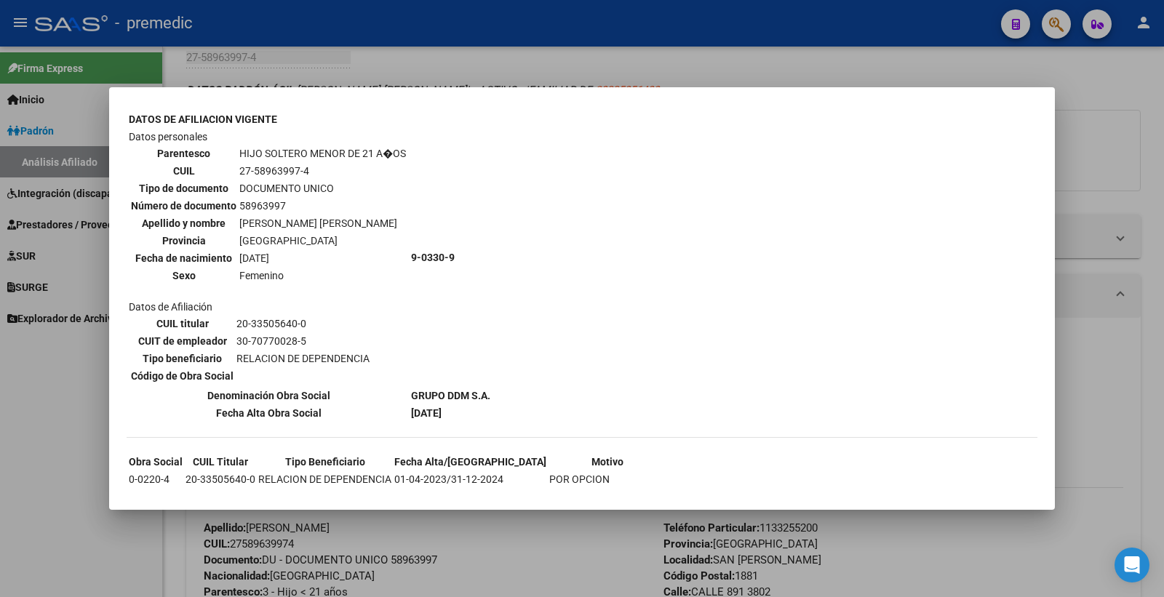
drag, startPoint x: 1155, startPoint y: 129, endPoint x: 968, endPoint y: 166, distance: 190.5
click at [1151, 135] on div at bounding box center [582, 298] width 1164 height 597
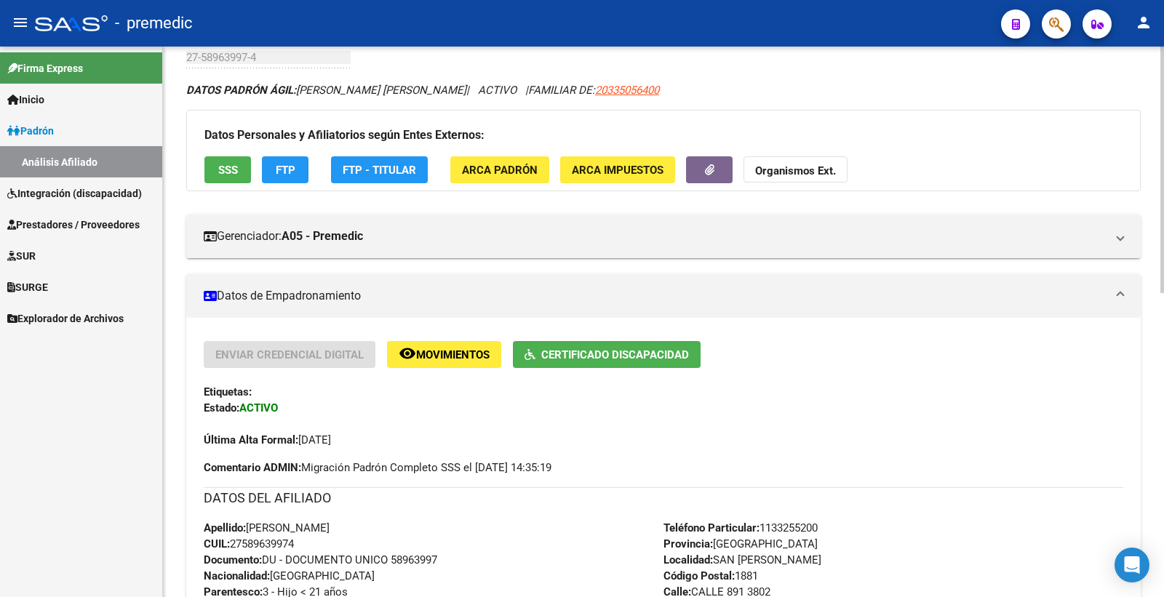
click at [260, 170] on div "Datos Personales y Afiliatorios según Entes Externos: SSS FTP FTP - Titular ARC…" at bounding box center [663, 150] width 954 height 81
click at [271, 169] on button "FTP" at bounding box center [285, 169] width 47 height 27
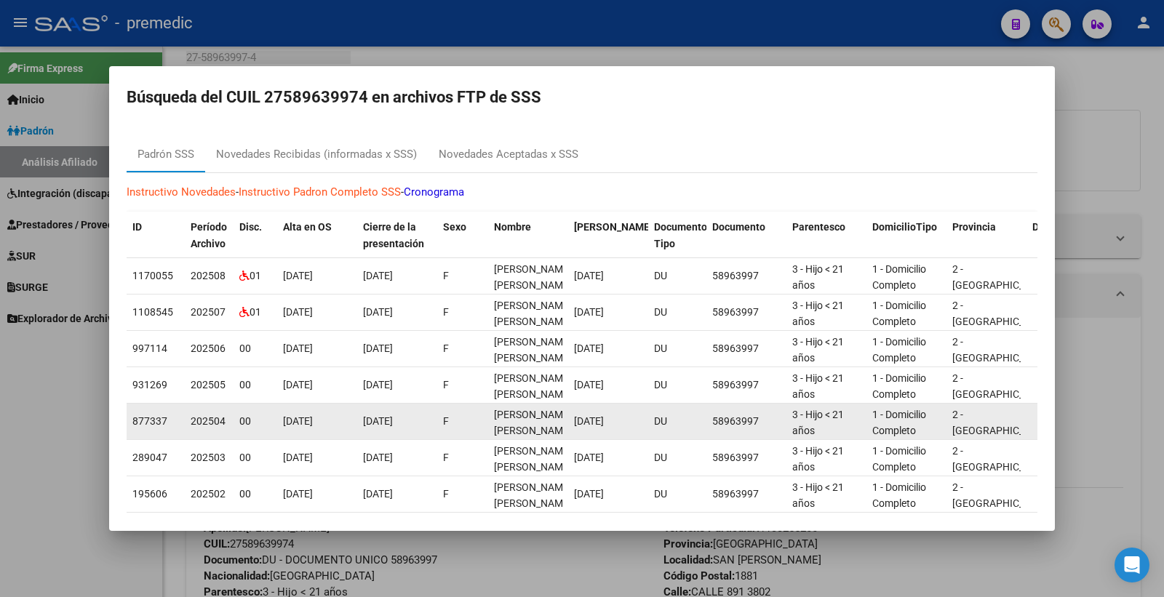
scroll to position [100, 0]
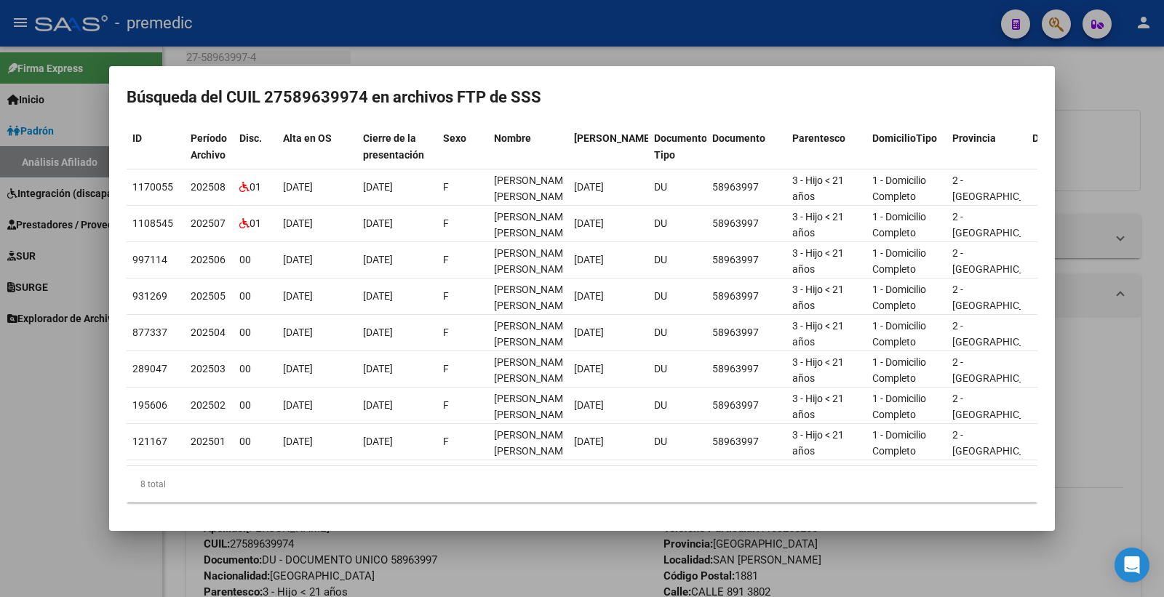
drag, startPoint x: 1081, startPoint y: 163, endPoint x: 1033, endPoint y: 199, distance: 59.8
click at [1080, 162] on div at bounding box center [582, 298] width 1164 height 597
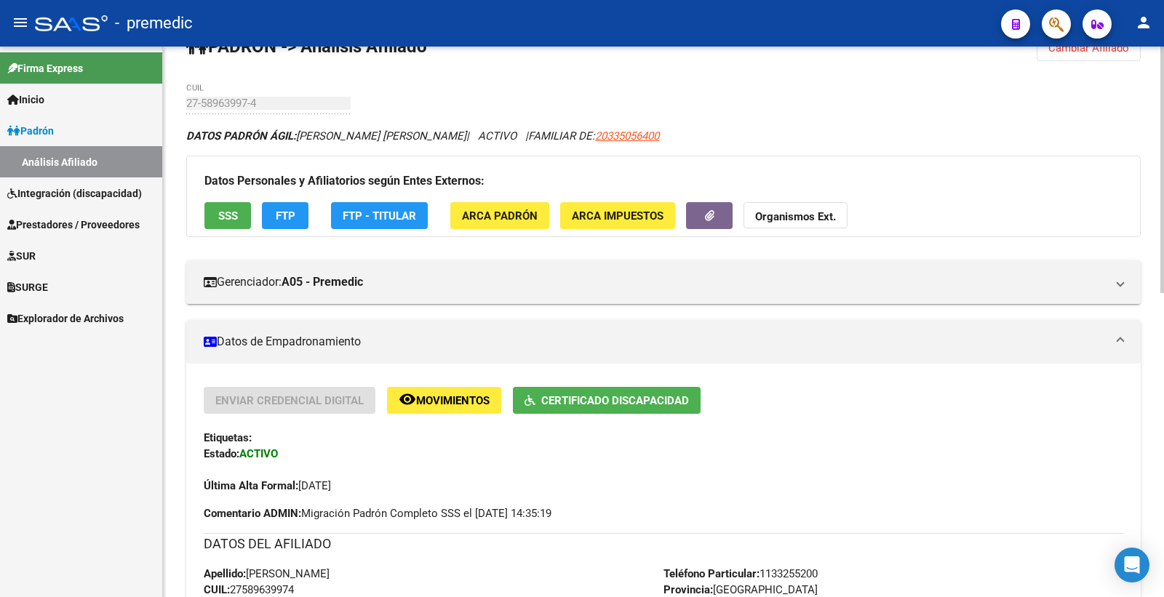
scroll to position [0, 0]
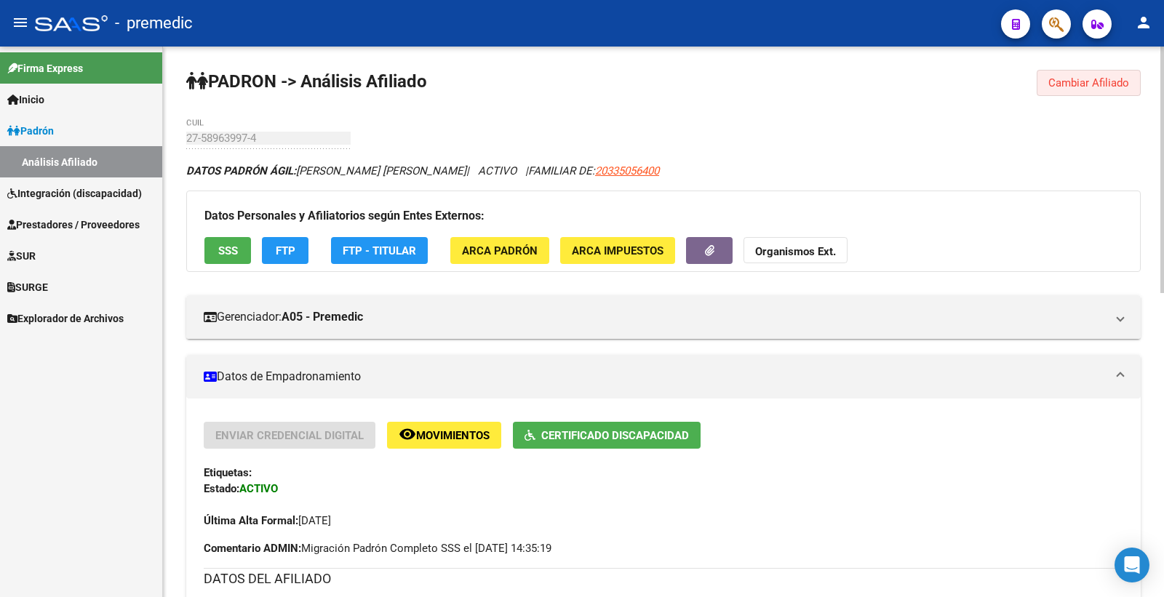
click at [1110, 76] on span "Cambiar Afiliado" at bounding box center [1088, 82] width 81 height 13
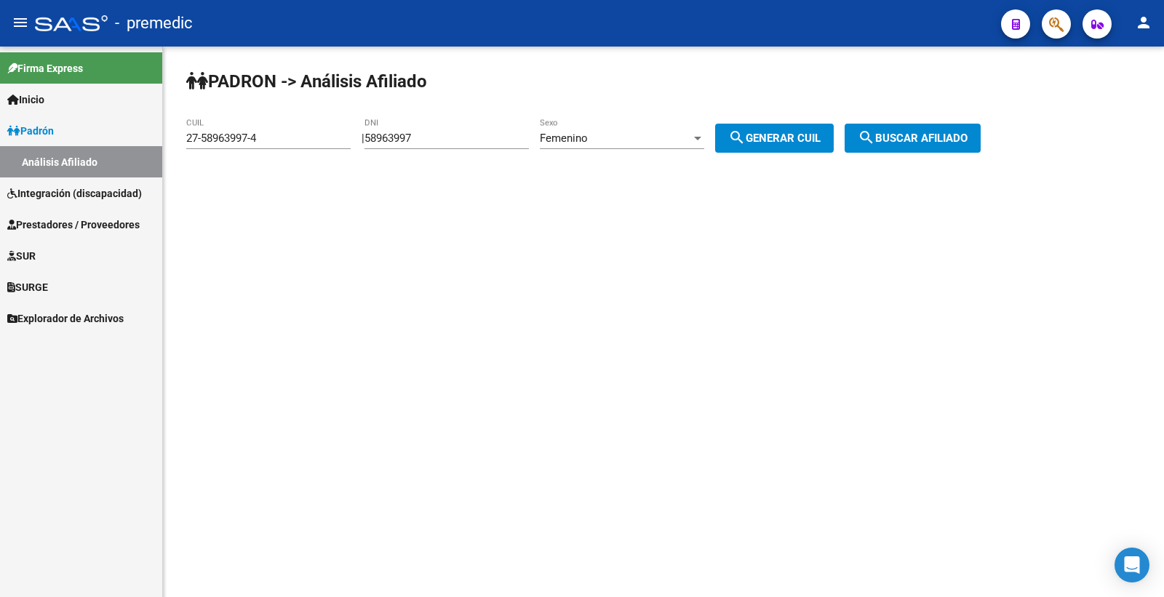
drag, startPoint x: 445, startPoint y: 141, endPoint x: 295, endPoint y: 135, distance: 149.3
click at [295, 135] on app-analisis-afiliado "PADRON -> Análisis Afiliado 27-58963997-4 CUIL | 58963997 DNI Femenino Sexo sea…" at bounding box center [588, 138] width 805 height 13
paste input "6878241"
type input "56878241"
click at [638, 133] on div "Femenino" at bounding box center [615, 138] width 151 height 13
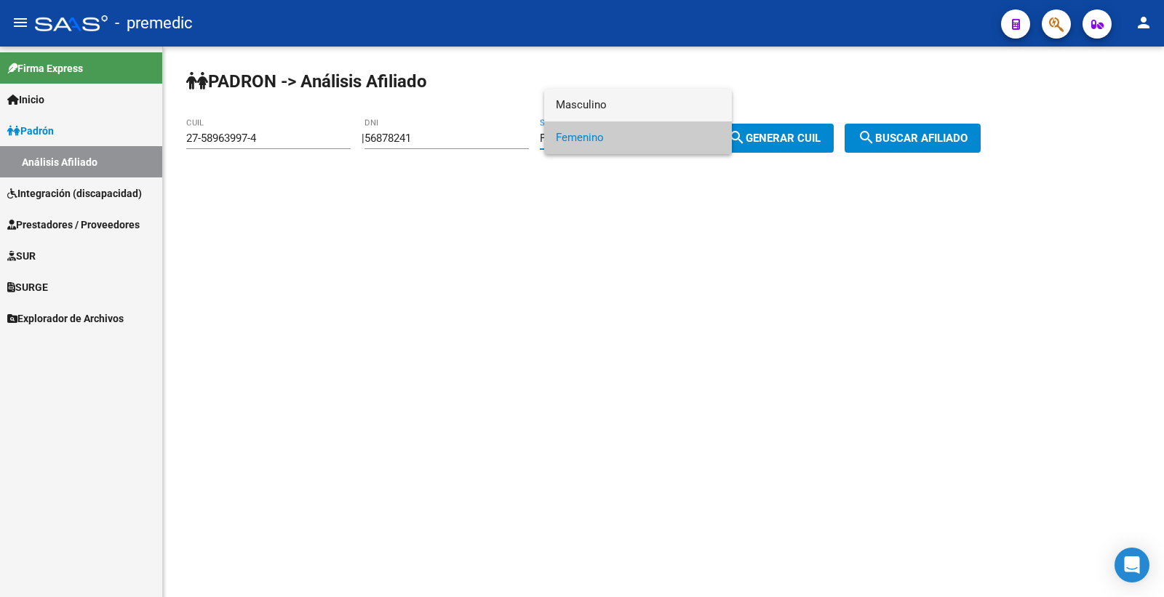
click at [635, 102] on span "Masculino" at bounding box center [638, 105] width 164 height 33
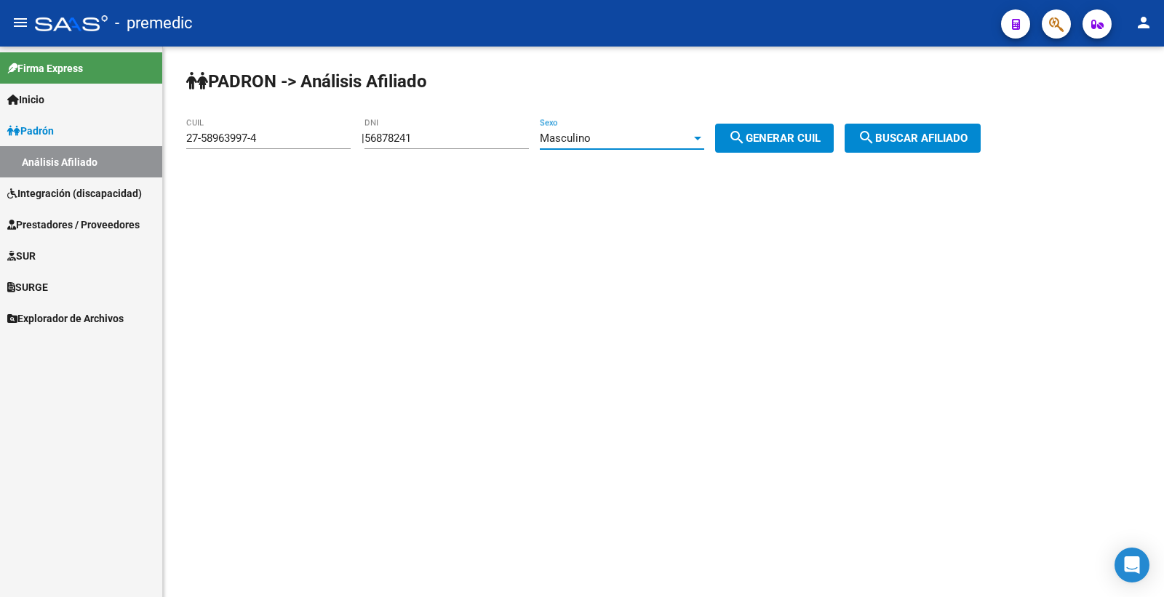
click at [762, 137] on span "search Generar CUIL" at bounding box center [774, 138] width 92 height 13
type input "20-56878241-1"
click at [762, 137] on span "search Generar CUIL" at bounding box center [774, 138] width 92 height 13
click at [931, 136] on span "search Buscar afiliado" at bounding box center [913, 138] width 110 height 13
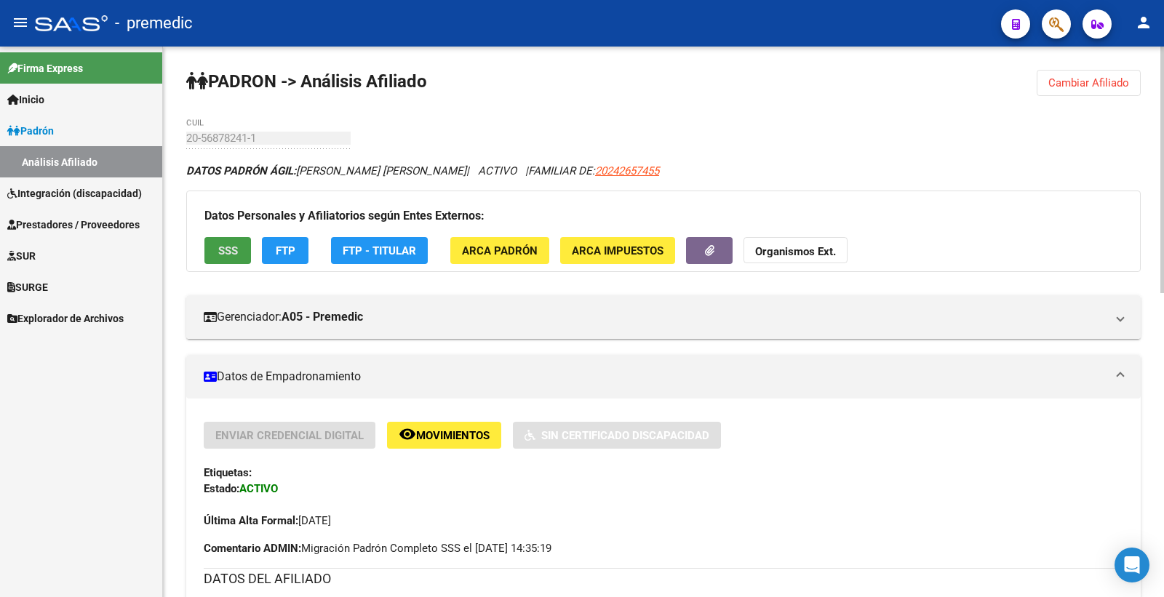
click at [231, 252] on span "SSS" at bounding box center [228, 250] width 20 height 13
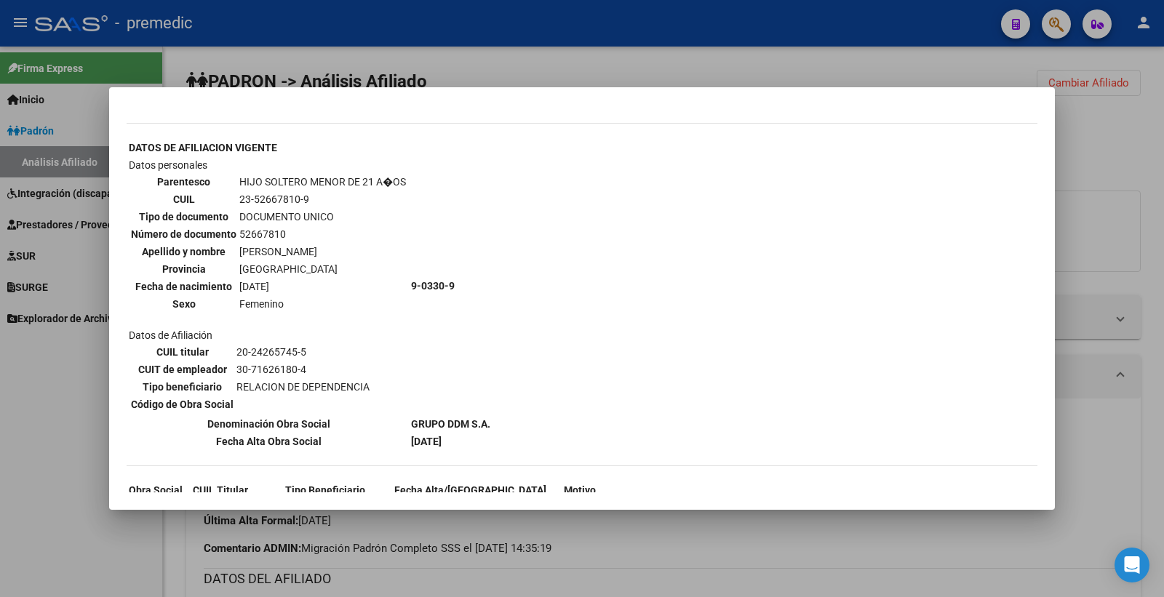
scroll to position [819, 0]
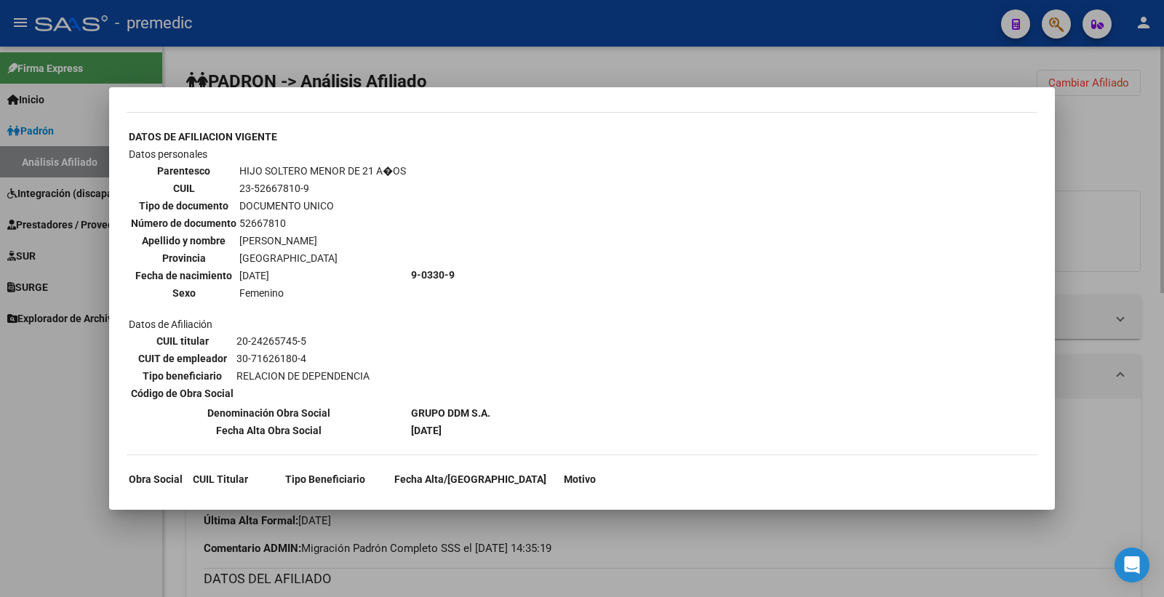
click at [1135, 155] on div at bounding box center [582, 298] width 1164 height 597
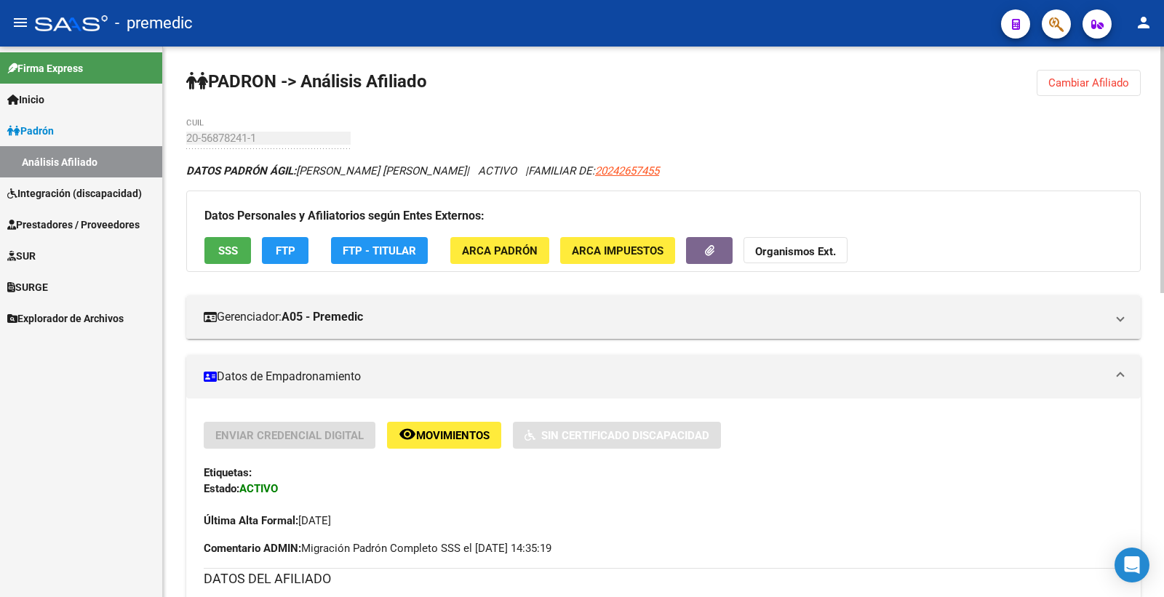
click at [276, 244] on span "FTP" at bounding box center [286, 250] width 20 height 13
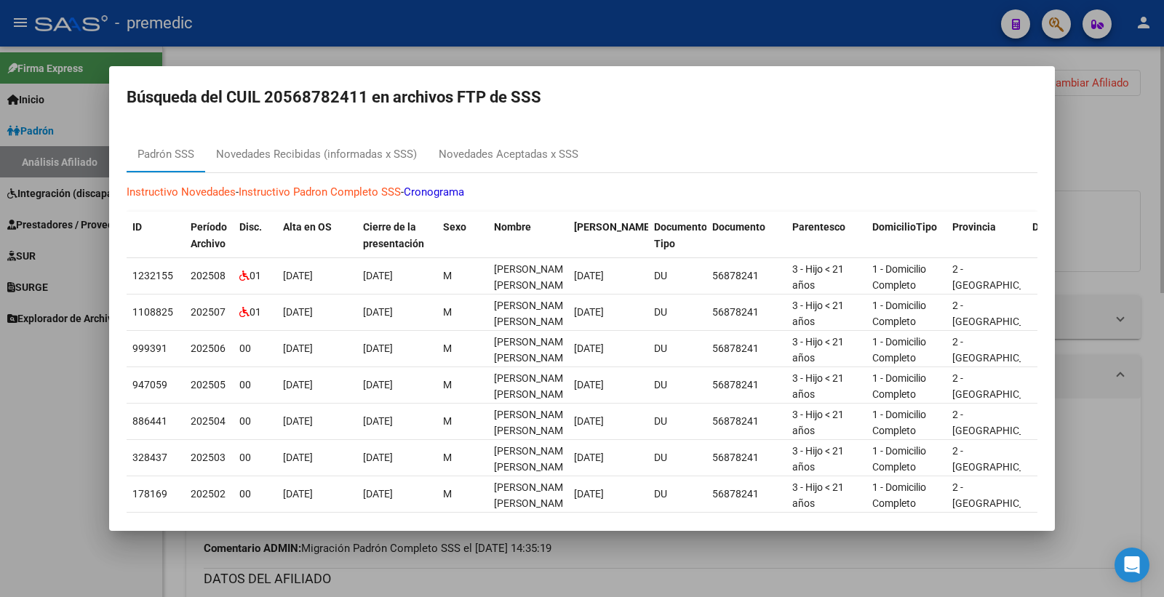
click at [1122, 151] on div at bounding box center [582, 298] width 1164 height 597
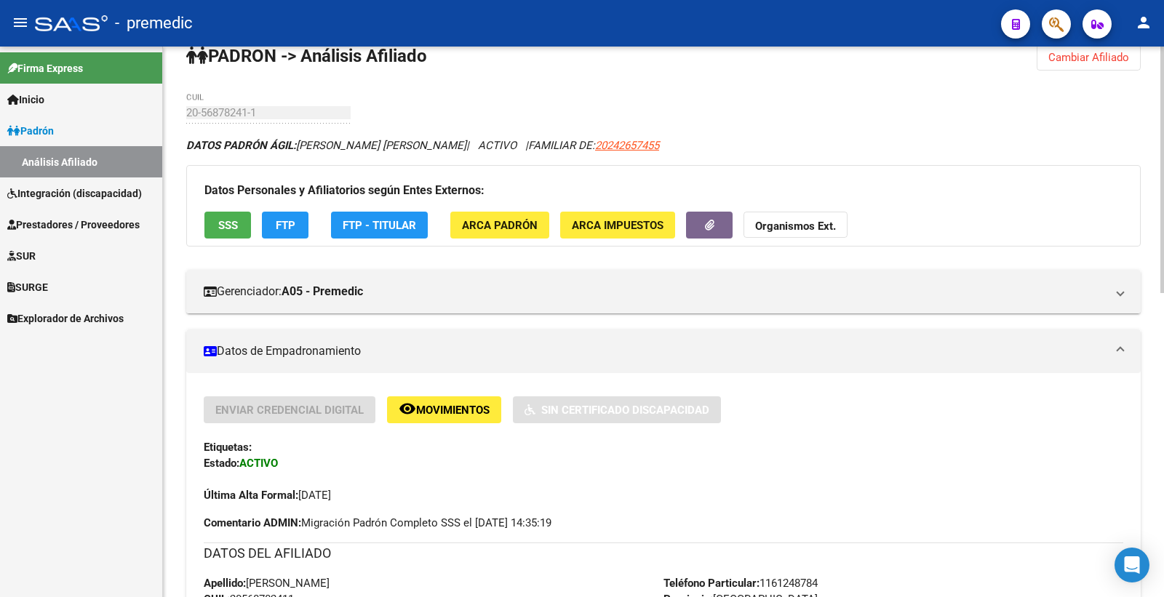
scroll to position [0, 0]
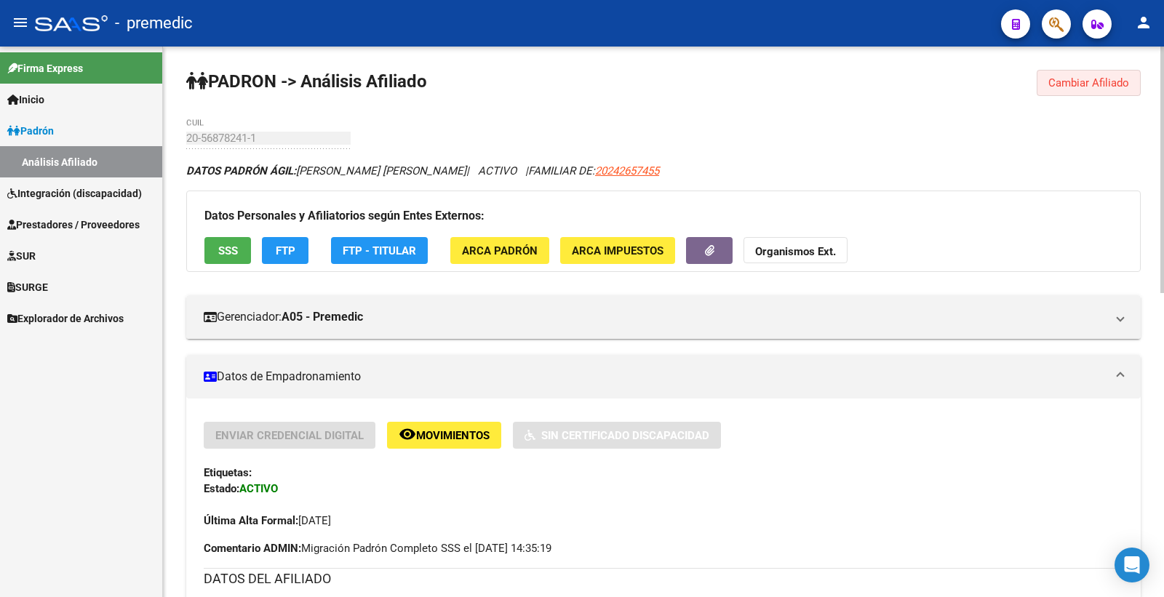
click at [1113, 79] on span "Cambiar Afiliado" at bounding box center [1088, 82] width 81 height 13
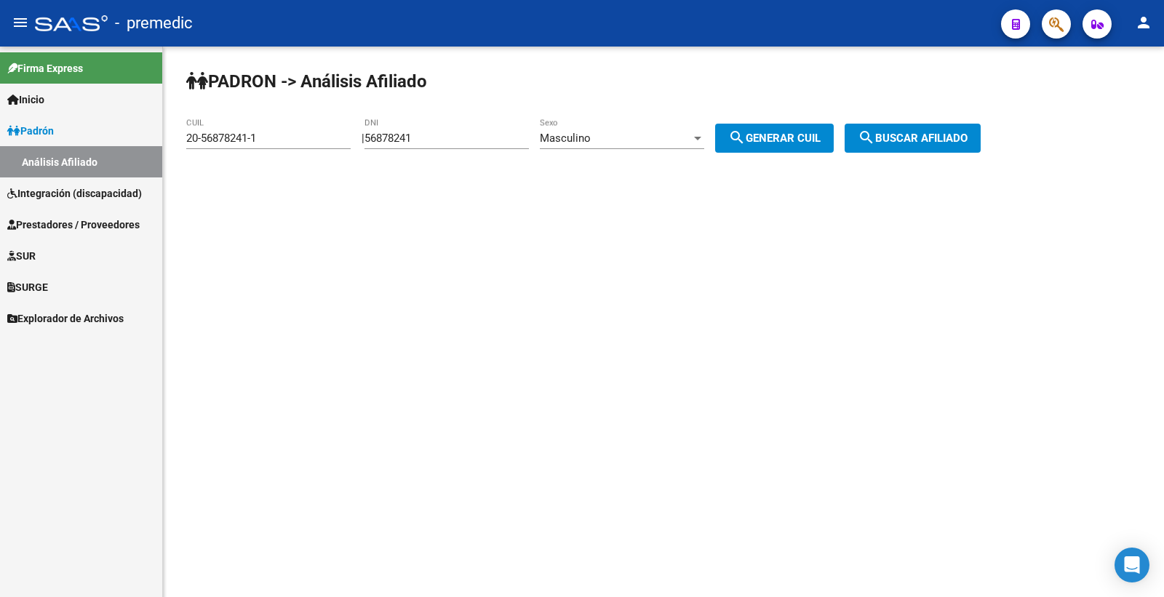
drag, startPoint x: 452, startPoint y: 147, endPoint x: 338, endPoint y: 135, distance: 114.1
click at [295, 145] on app-analisis-afiliado "PADRON -> Análisis Afiliado 20-56878241-1 CUIL | 56878241 DNI Masculino Sexo se…" at bounding box center [588, 138] width 805 height 13
click at [422, 132] on input "56878241" at bounding box center [446, 138] width 164 height 13
drag, startPoint x: 442, startPoint y: 129, endPoint x: 375, endPoint y: 140, distance: 67.8
click at [375, 140] on div "| 56878241 DNI Masculino Sexo search Generar CUIL" at bounding box center [603, 138] width 483 height 13
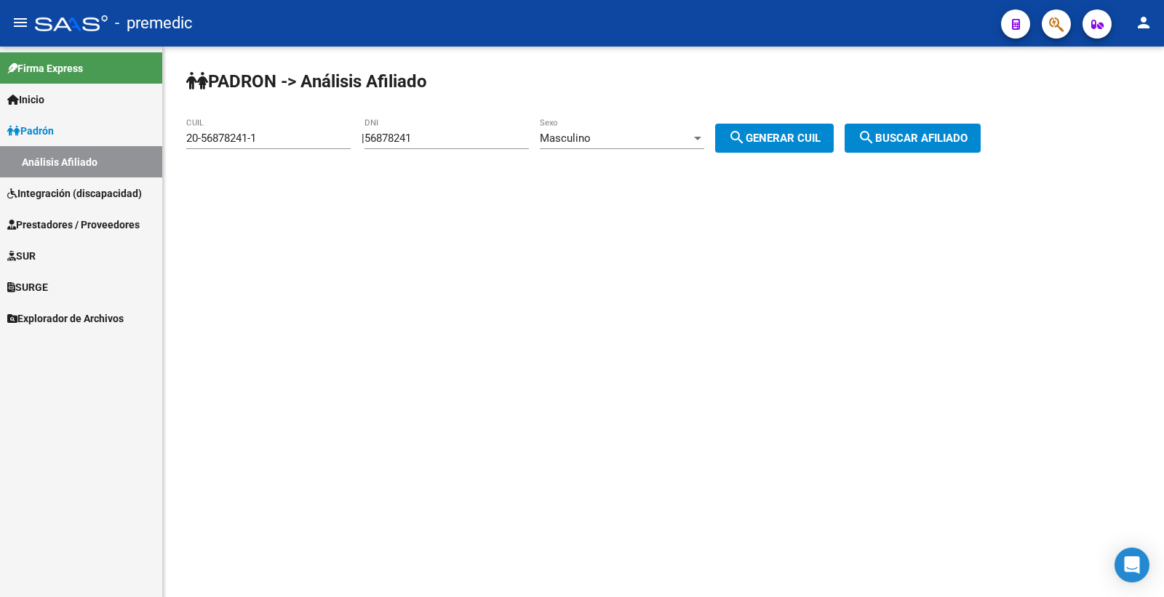
drag, startPoint x: 487, startPoint y: 124, endPoint x: 480, endPoint y: 135, distance: 12.5
click at [487, 125] on div "56878241 DNI" at bounding box center [446, 133] width 164 height 31
drag, startPoint x: 461, startPoint y: 138, endPoint x: 369, endPoint y: 146, distance: 92.7
click at [369, 146] on div "PADRON -> Análisis Afiliado 20-56878241-1 CUIL | 56878241 DNI Masculino Sexo se…" at bounding box center [663, 123] width 1001 height 153
paste input "7342003"
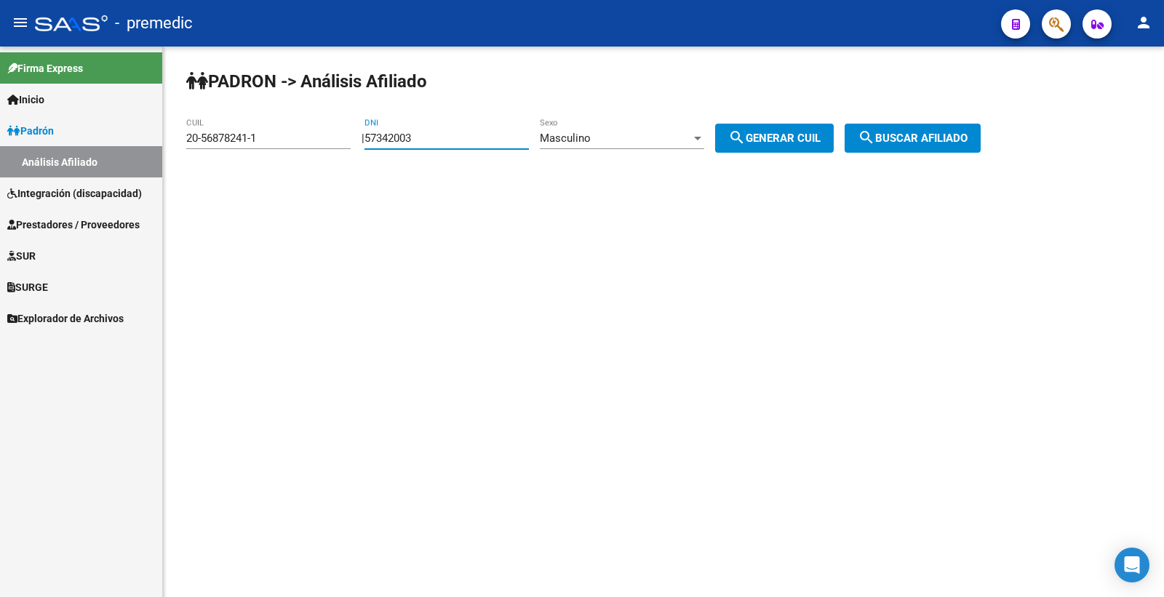
type input "57342003"
click at [783, 134] on span "search Generar CUIL" at bounding box center [774, 138] width 92 height 13
type input "23-57342003-9"
click at [783, 134] on span "search Generar CUIL" at bounding box center [774, 138] width 92 height 13
click at [909, 138] on span "search Buscar afiliado" at bounding box center [913, 138] width 110 height 13
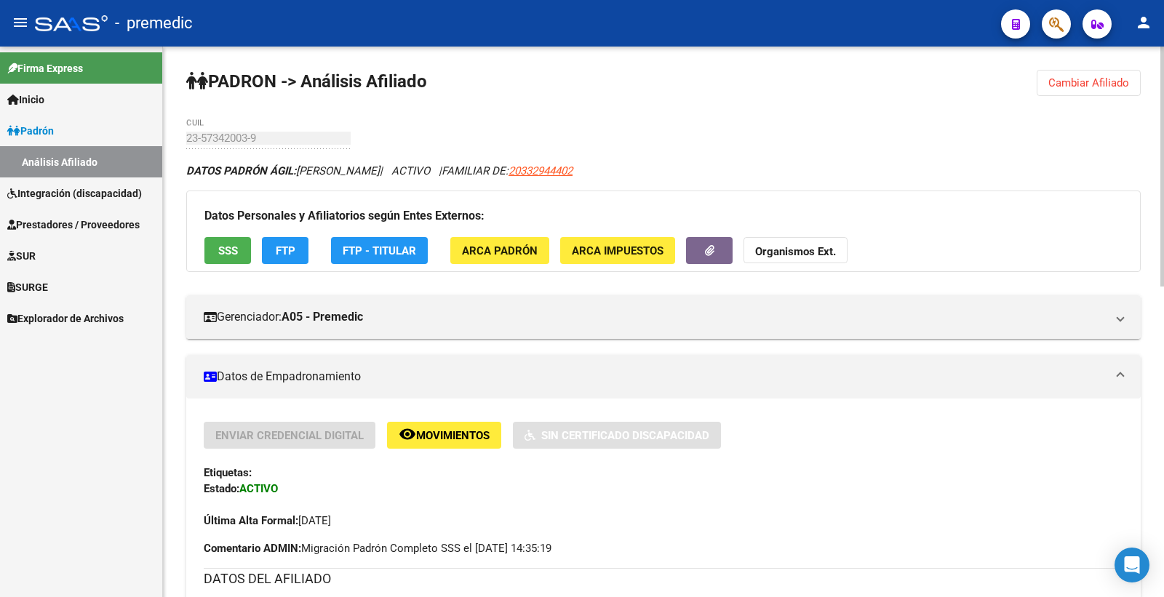
click at [228, 251] on span "SSS" at bounding box center [228, 250] width 20 height 13
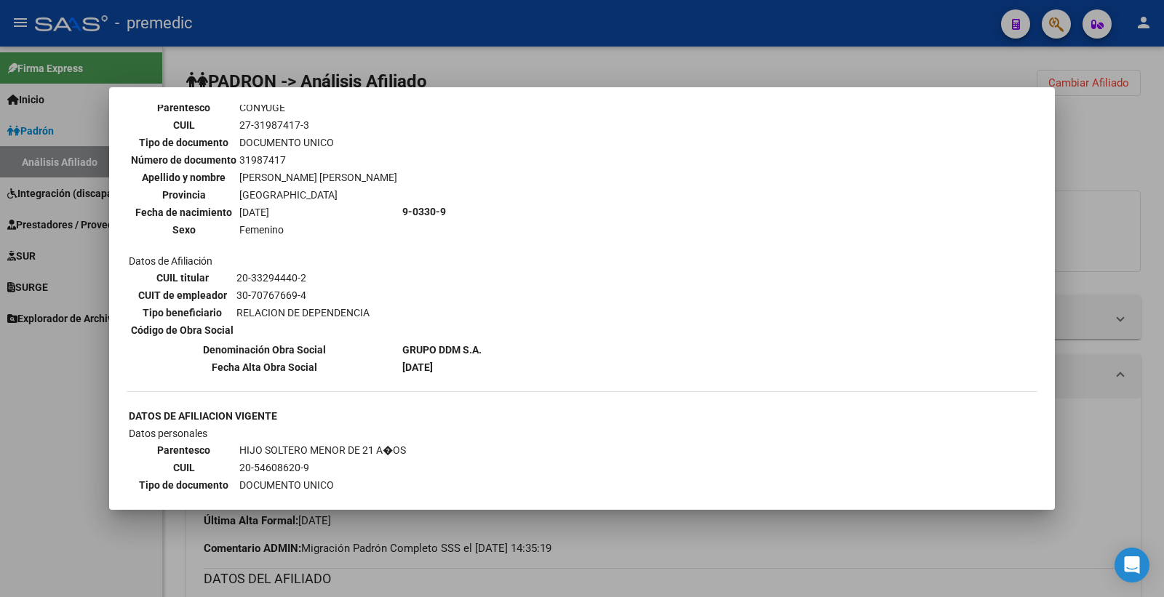
scroll to position [565, 0]
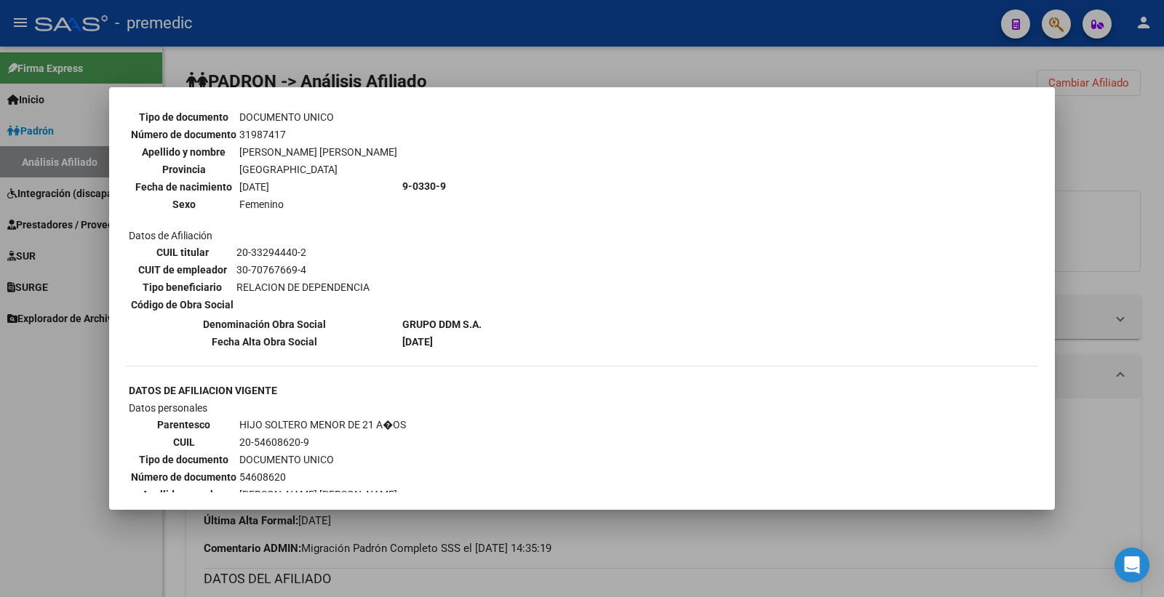
click at [1133, 140] on div at bounding box center [582, 298] width 1164 height 597
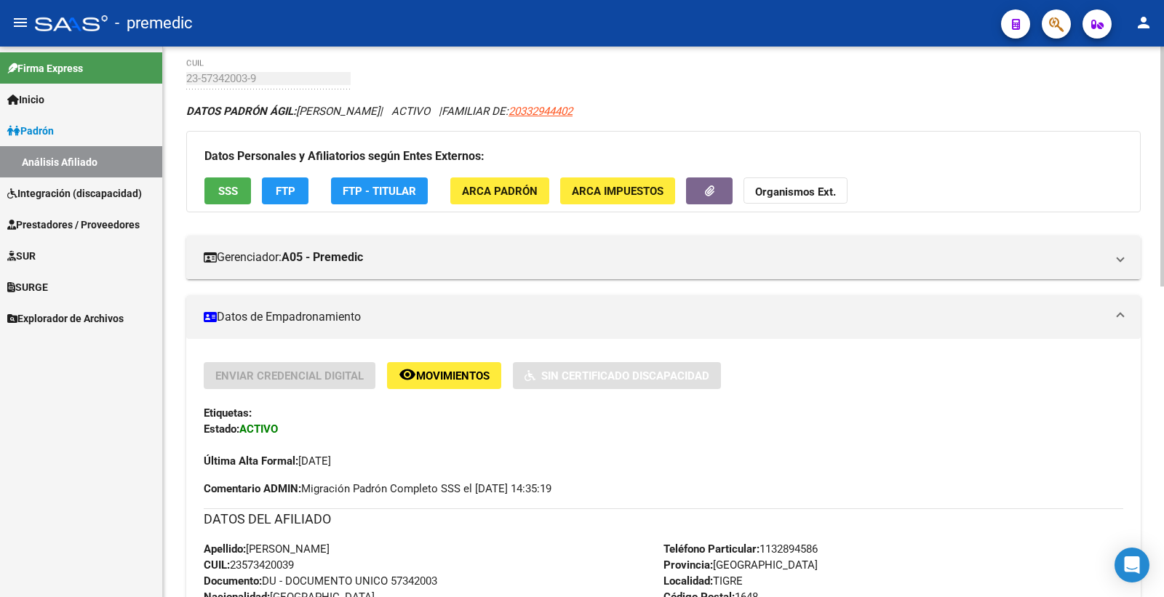
scroll to position [0, 0]
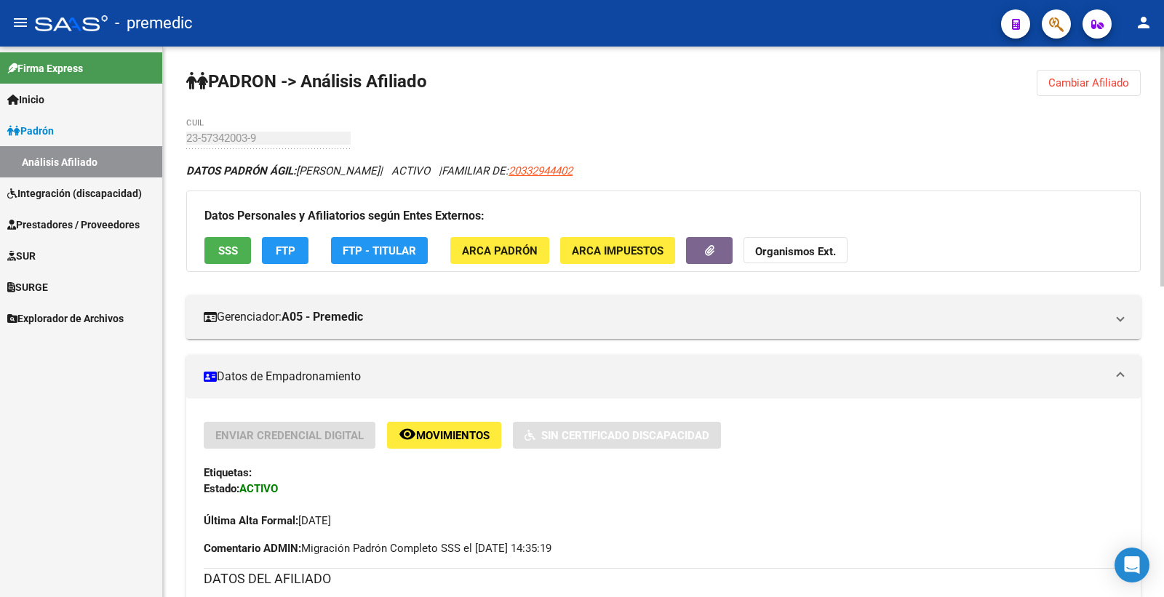
click at [1091, 92] on button "Cambiar Afiliado" at bounding box center [1089, 83] width 104 height 26
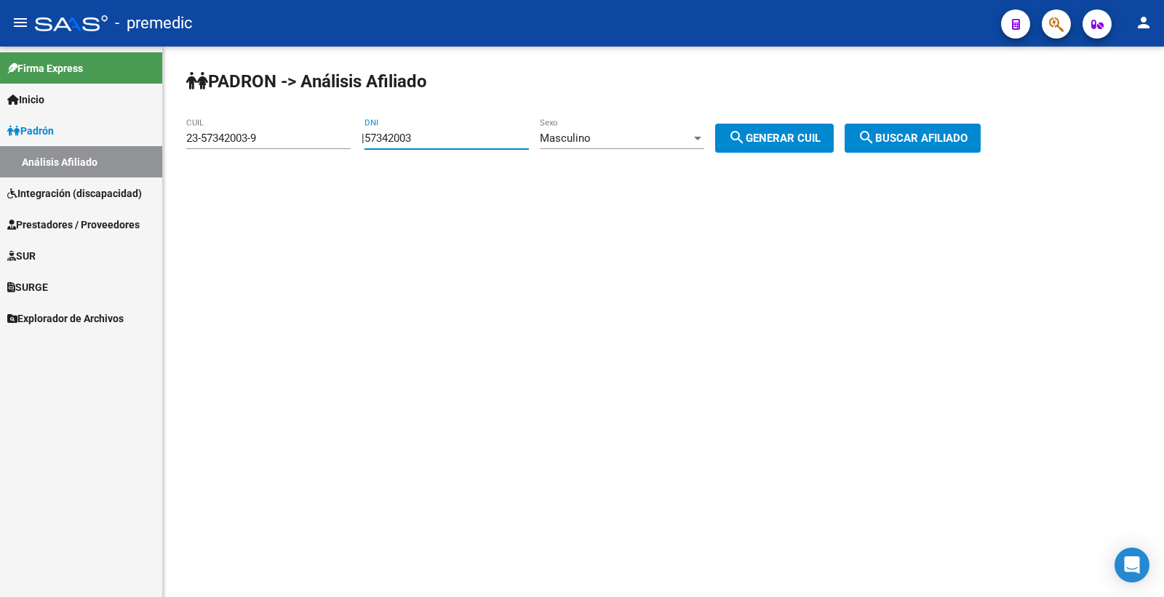
drag, startPoint x: 464, startPoint y: 138, endPoint x: 276, endPoint y: 137, distance: 187.7
click at [276, 137] on app-analisis-afiliado "PADRON -> Análisis Afiliado 23-57342003-9 CUIL | 57342003 DNI Masculino Sexo se…" at bounding box center [588, 138] width 805 height 13
paste input "8513146"
type input "58513146"
click at [808, 146] on button "search Generar CUIL" at bounding box center [774, 138] width 119 height 29
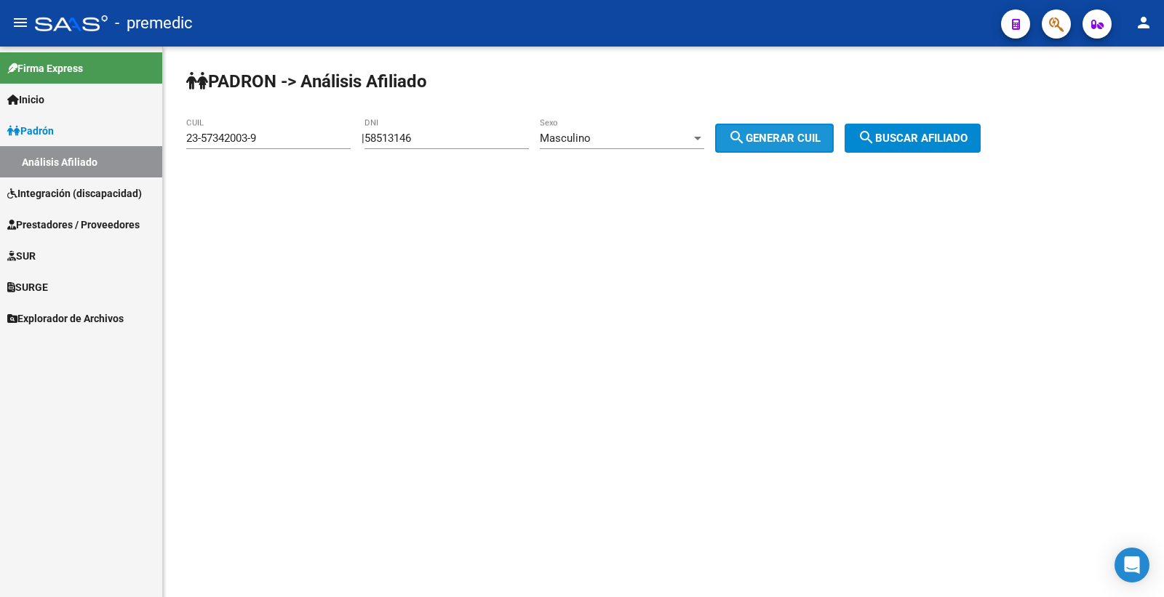
type input "20-58513146-7"
click at [808, 146] on button "search Generar CUIL" at bounding box center [774, 138] width 119 height 29
click at [978, 127] on button "search Buscar afiliado" at bounding box center [913, 138] width 136 height 29
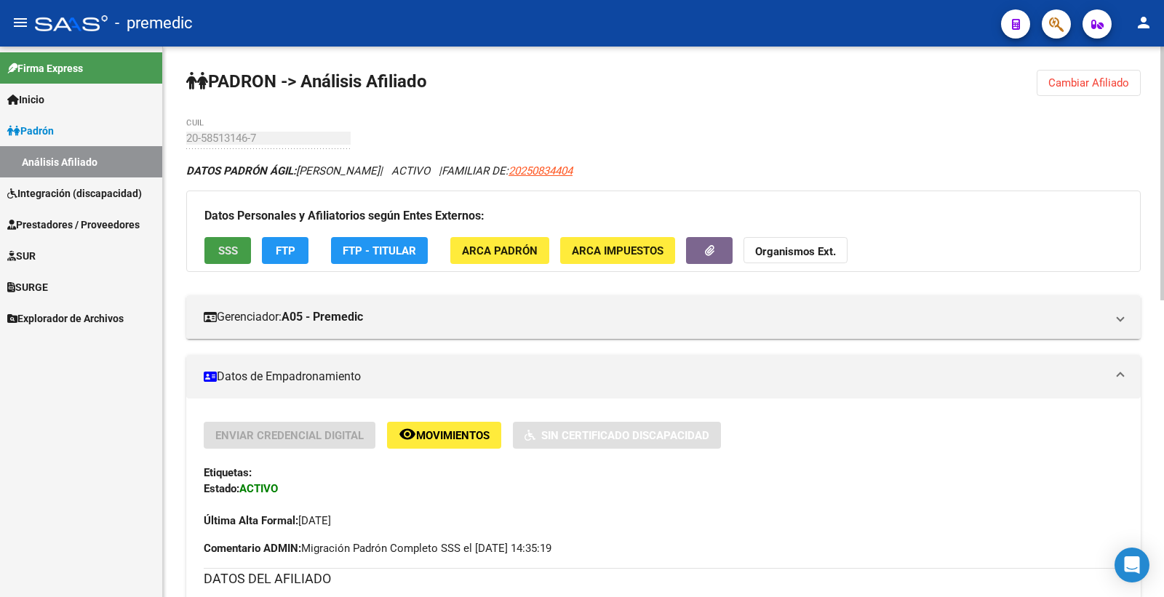
click at [215, 252] on button "SSS" at bounding box center [227, 250] width 47 height 27
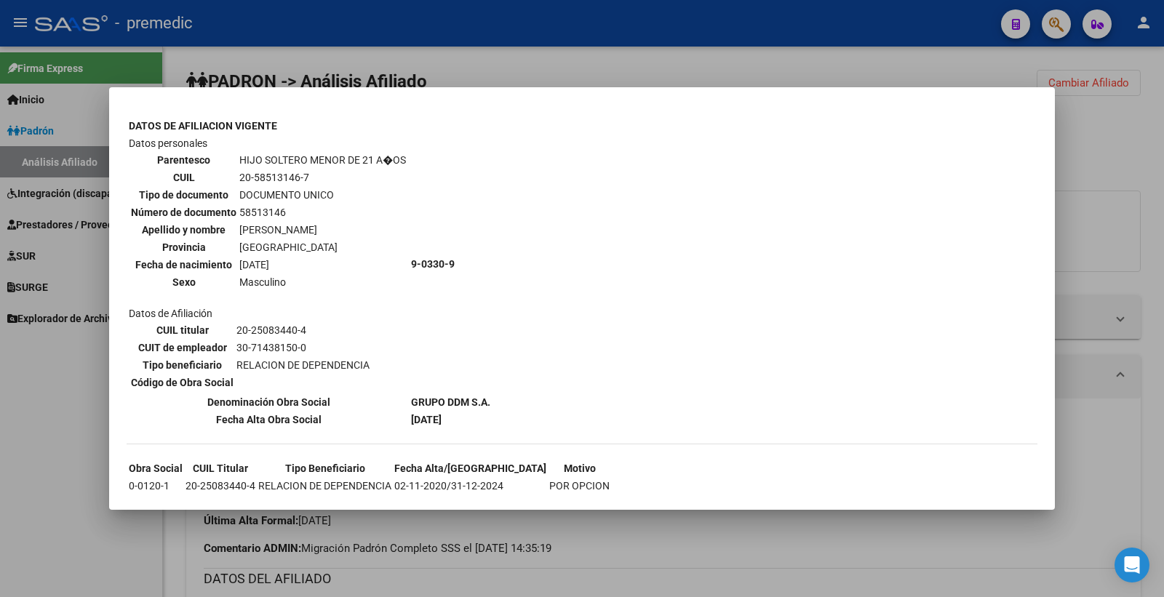
scroll to position [489, 0]
drag, startPoint x: 1137, startPoint y: 164, endPoint x: 613, endPoint y: 178, distance: 524.0
click at [1135, 164] on div at bounding box center [582, 298] width 1164 height 597
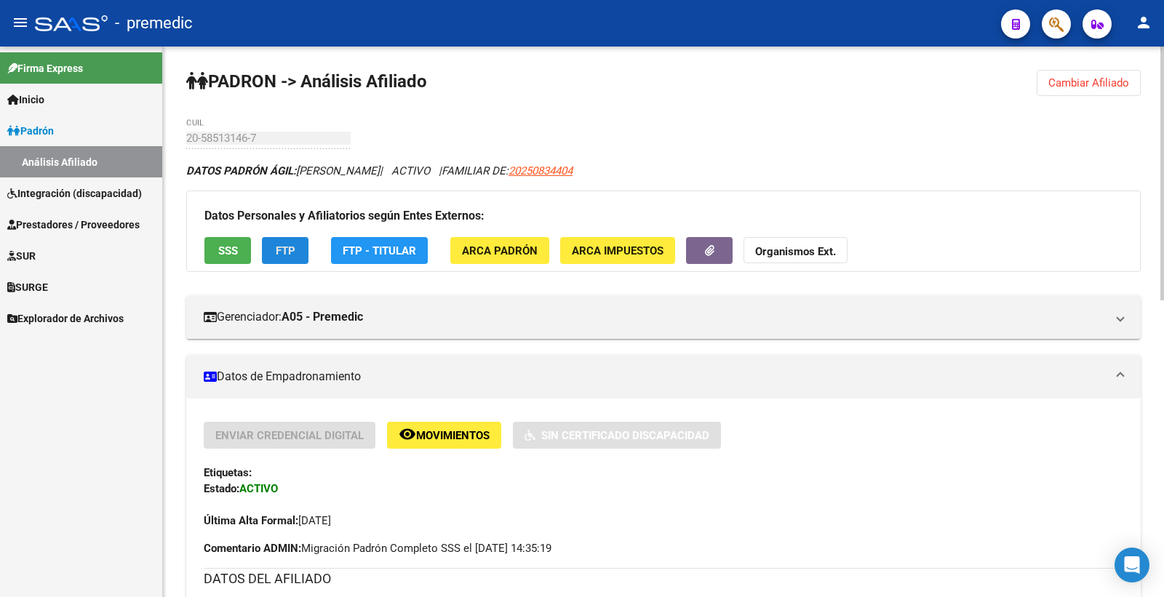
click at [284, 255] on span "FTP" at bounding box center [286, 250] width 20 height 13
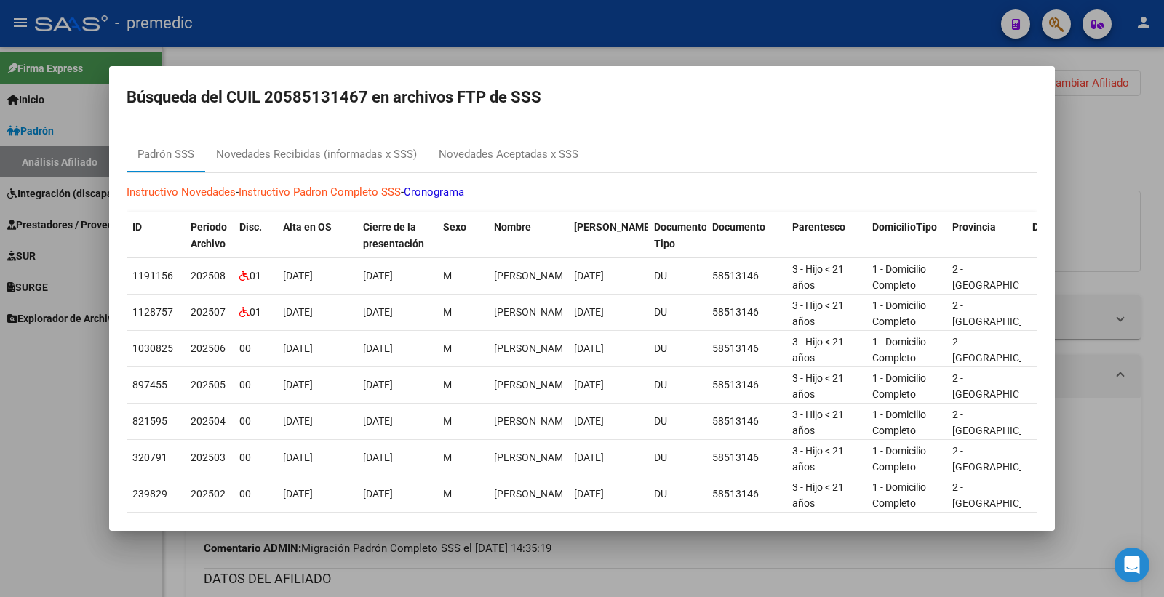
click at [1125, 169] on div at bounding box center [582, 298] width 1164 height 597
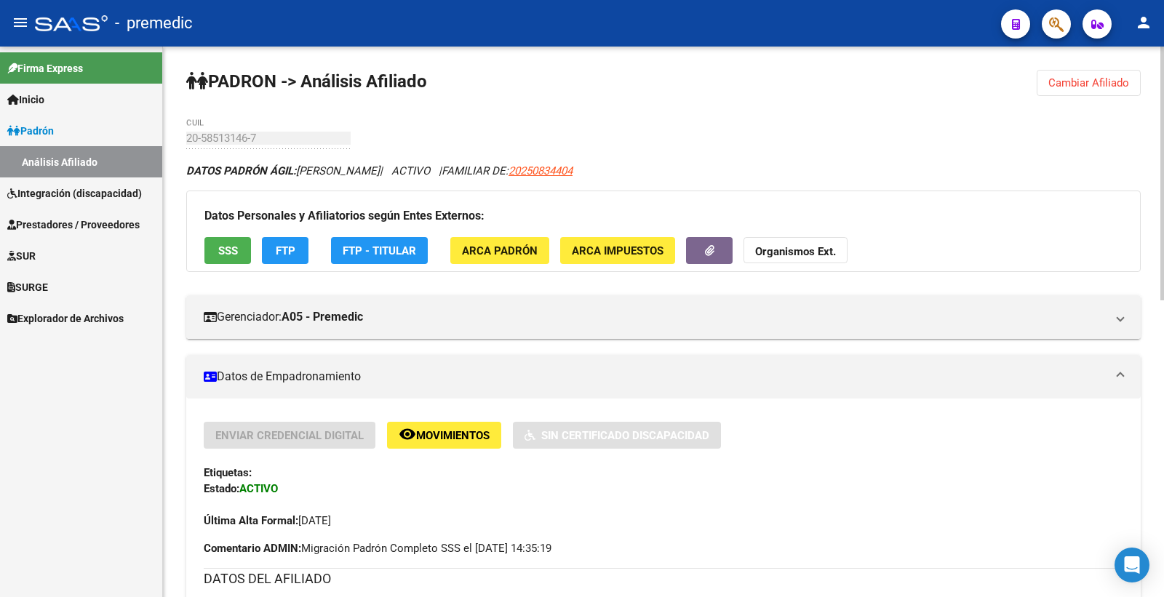
click at [1129, 88] on span "Cambiar Afiliado" at bounding box center [1088, 82] width 81 height 13
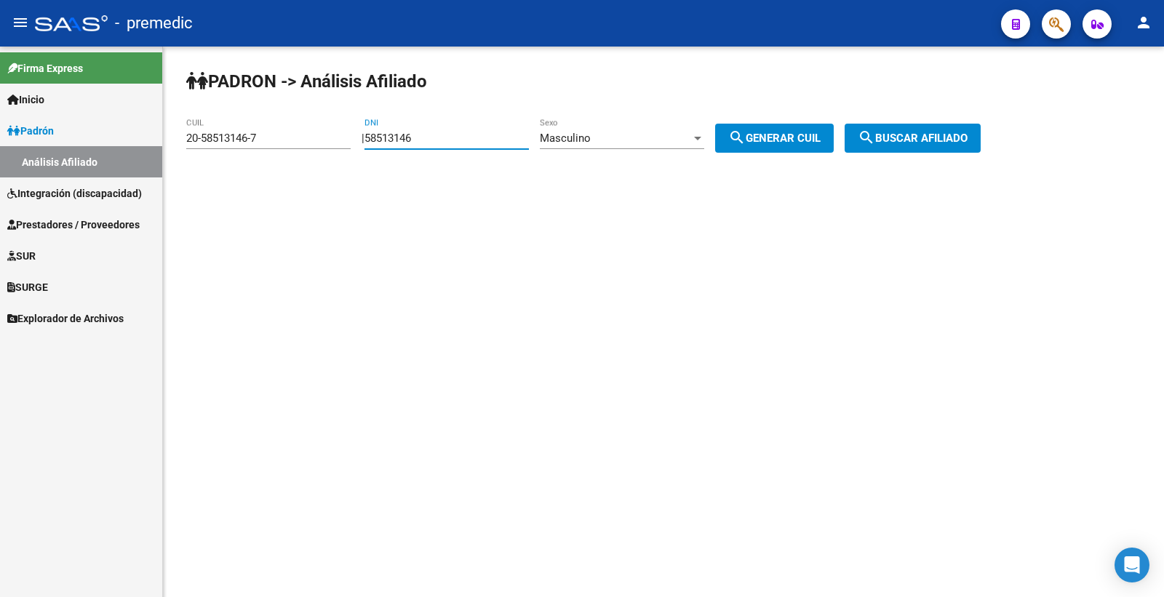
drag, startPoint x: 451, startPoint y: 137, endPoint x: 249, endPoint y: 160, distance: 203.6
click at [249, 145] on app-analisis-afiliado "PADRON -> Análisis Afiliado 20-58513146-7 CUIL | 58513146 DNI Masculino Sexo se…" at bounding box center [588, 138] width 805 height 13
paste input "4814989"
type input "54814989"
click at [783, 136] on span "search Generar CUIL" at bounding box center [774, 138] width 92 height 13
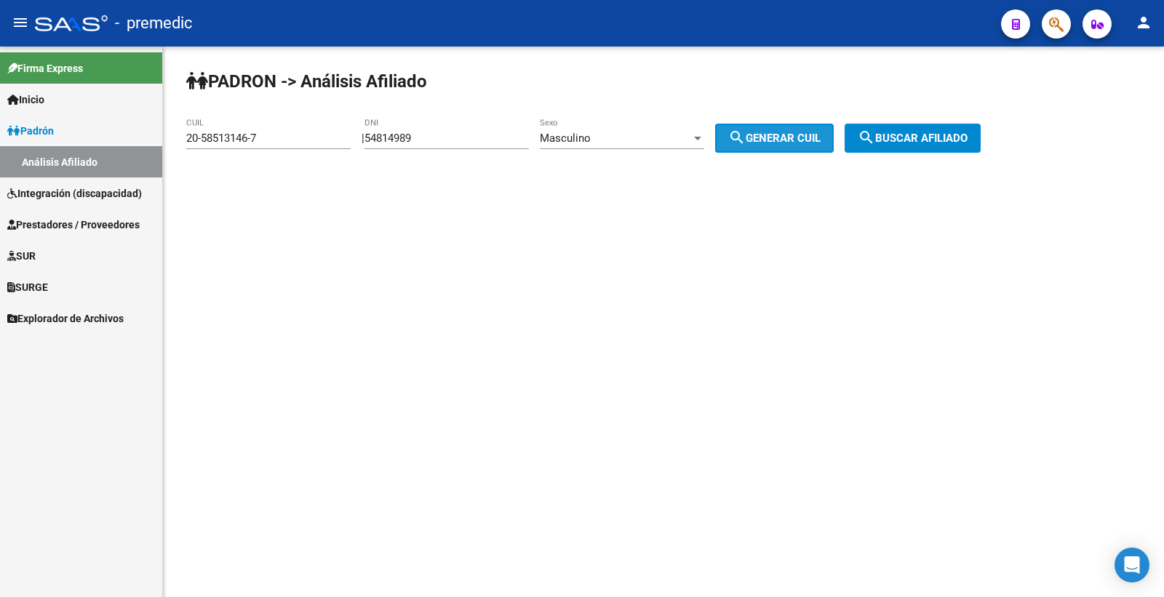
type input "20-54814989-5"
click at [783, 136] on span "search Generar CUIL" at bounding box center [774, 138] width 92 height 13
click at [962, 151] on button "search Buscar afiliado" at bounding box center [913, 138] width 136 height 29
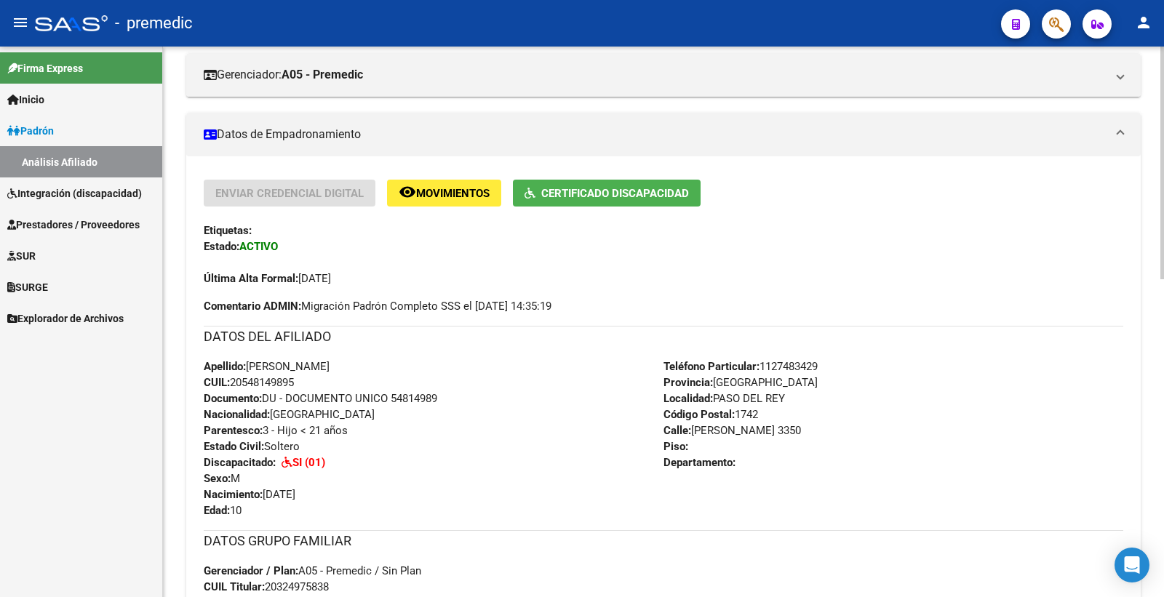
scroll to position [81, 0]
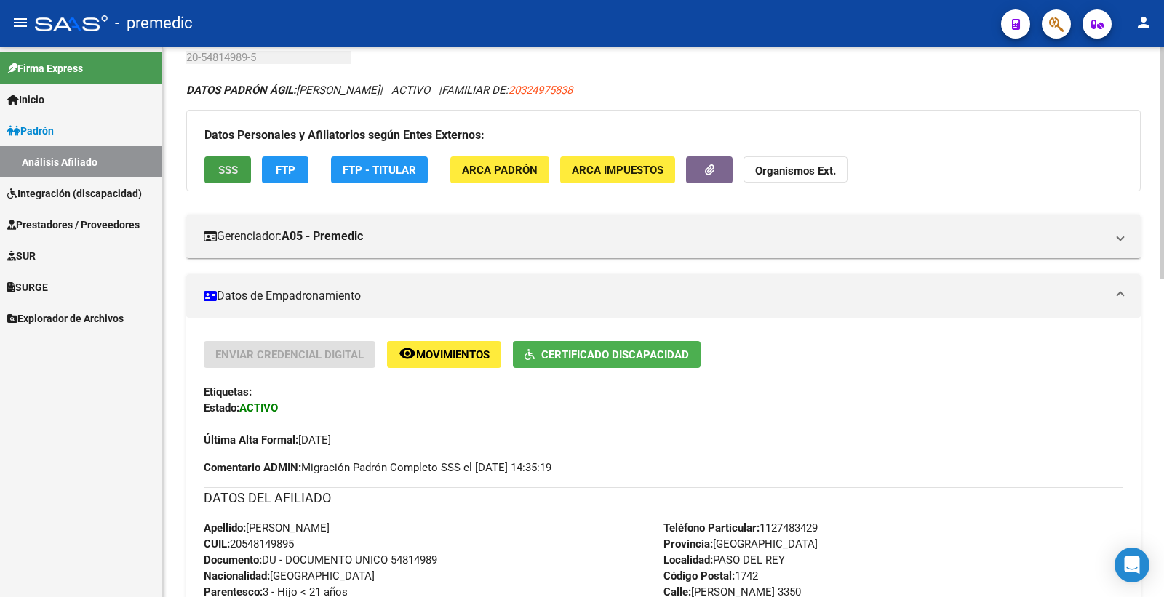
click at [221, 171] on span "SSS" at bounding box center [228, 170] width 20 height 13
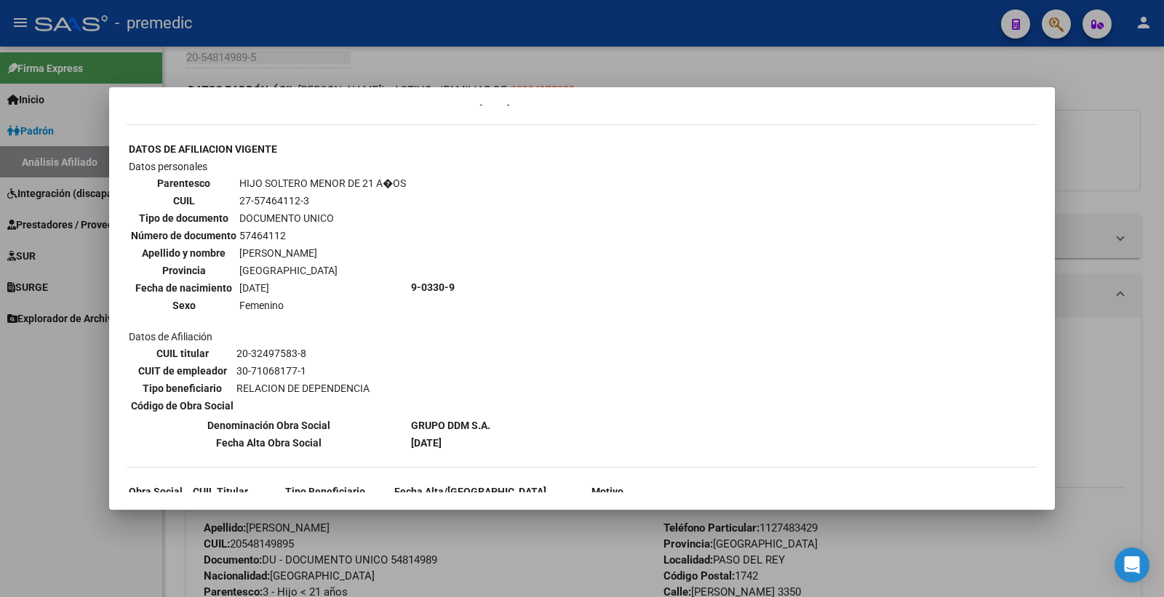
scroll to position [1496, 0]
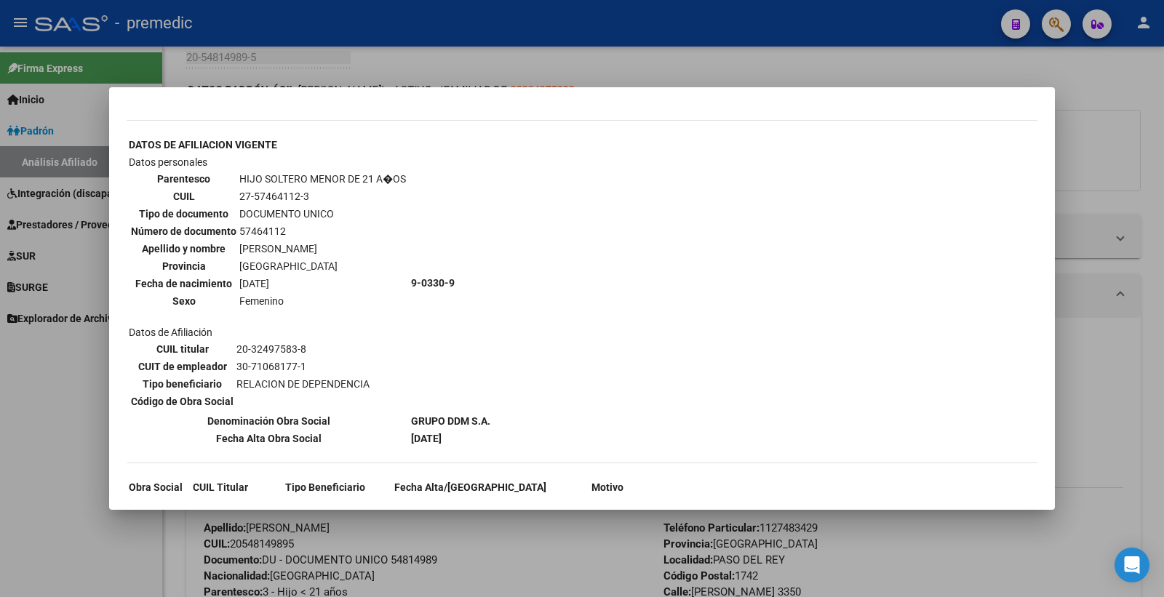
click at [1115, 141] on div at bounding box center [582, 298] width 1164 height 597
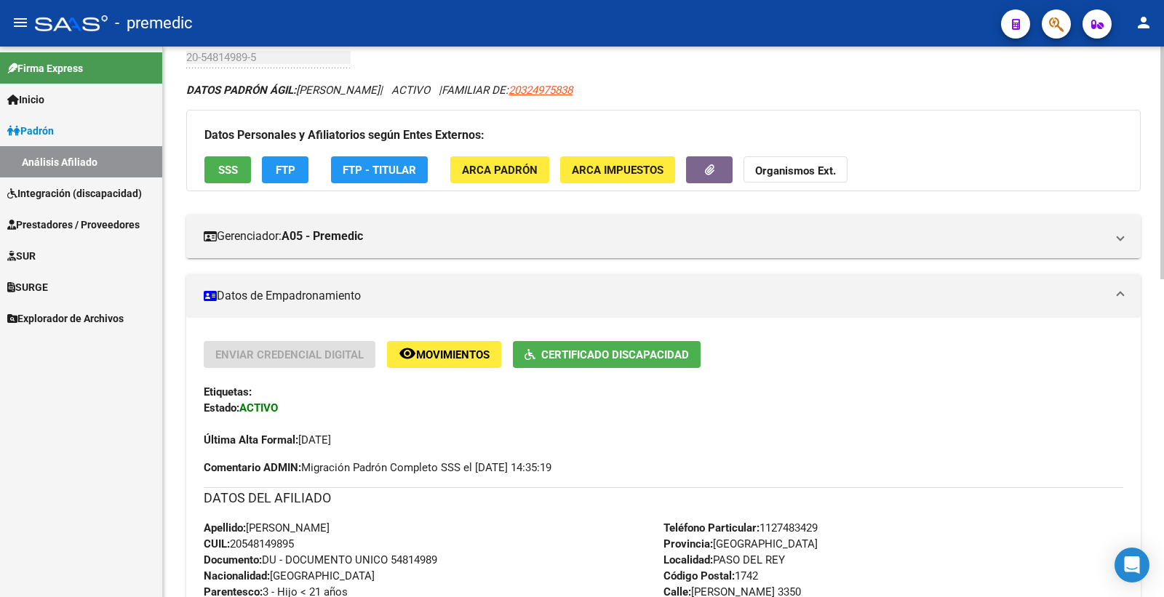
click at [298, 172] on button "FTP" at bounding box center [285, 169] width 47 height 27
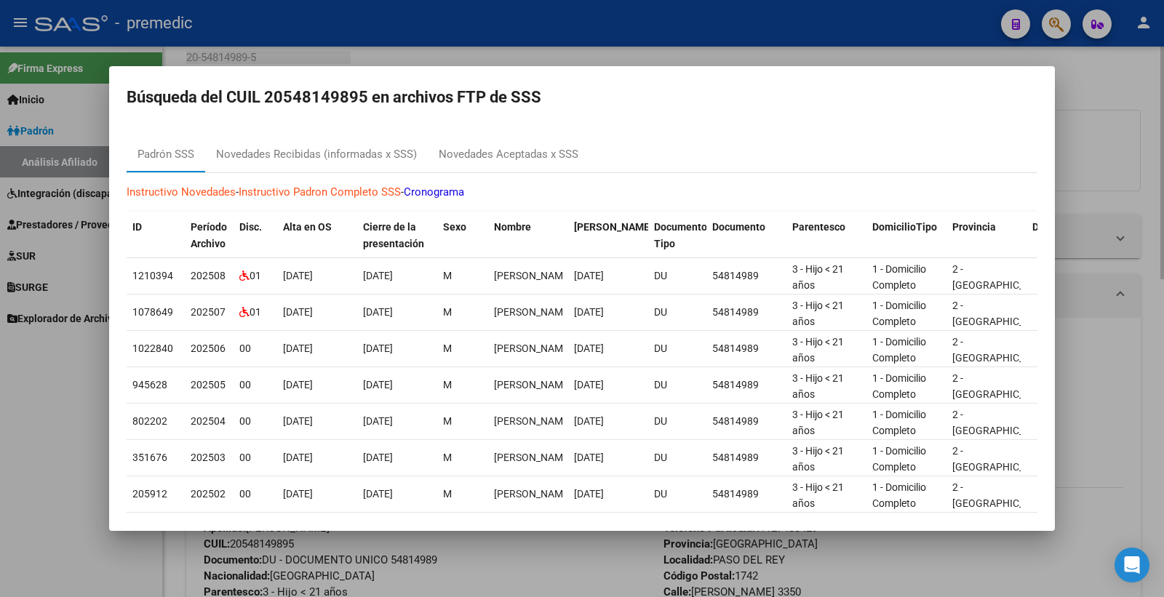
drag, startPoint x: 1115, startPoint y: 71, endPoint x: 1104, endPoint y: 77, distance: 13.4
click at [1115, 71] on div at bounding box center [582, 298] width 1164 height 597
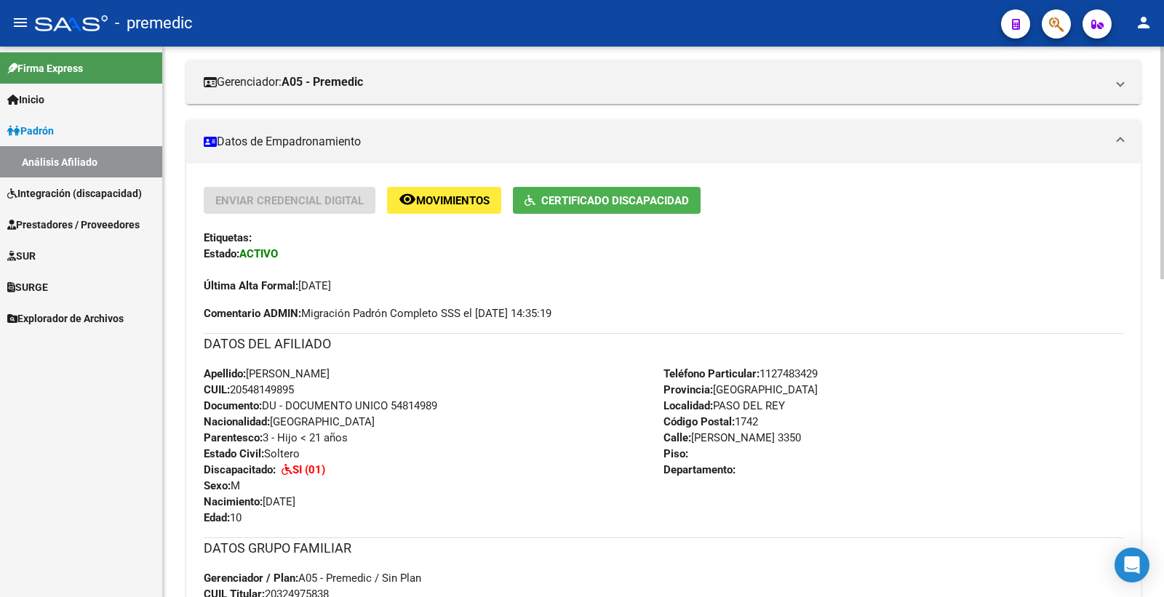
scroll to position [242, 0]
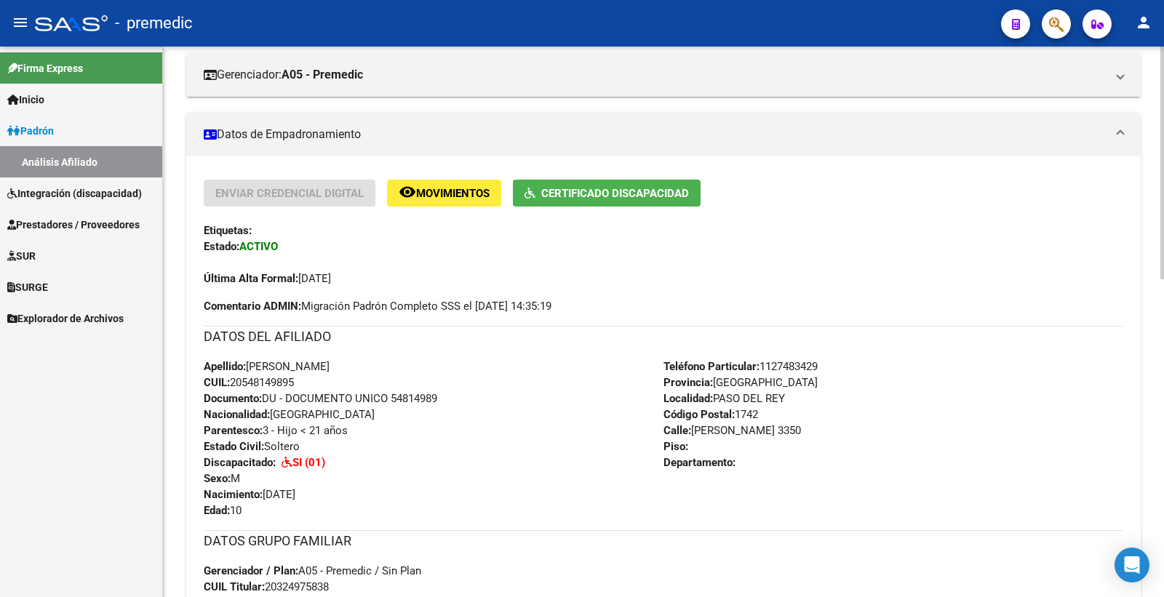
click at [646, 320] on div "Enviar Credencial Digital remove_red_eye Movimientos Certificado Discapacidad E…" at bounding box center [664, 512] width 920 height 665
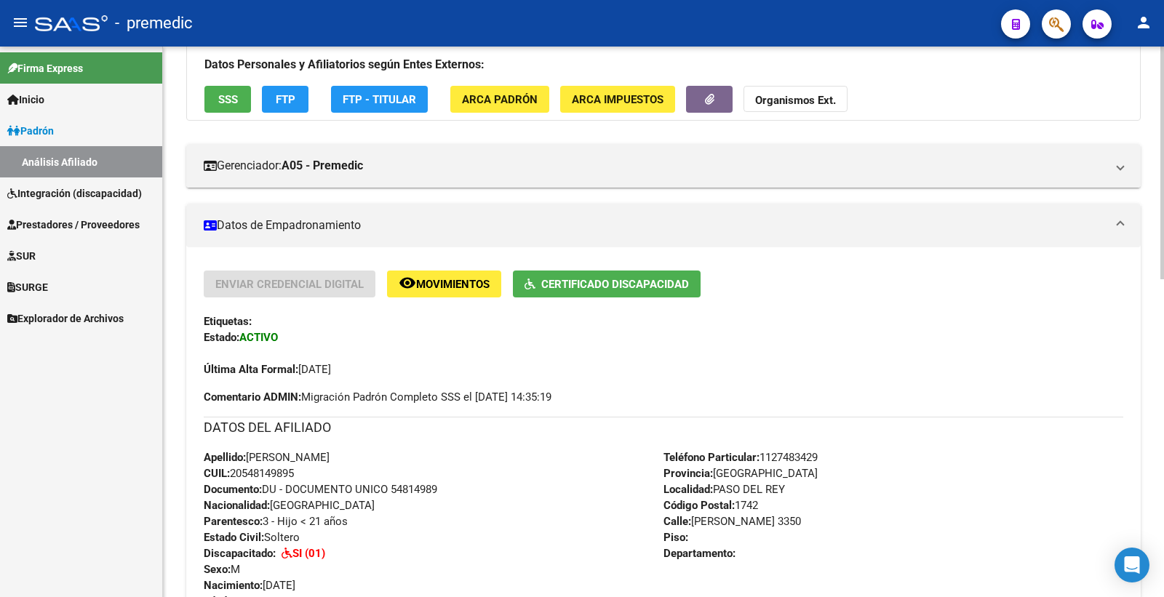
scroll to position [0, 0]
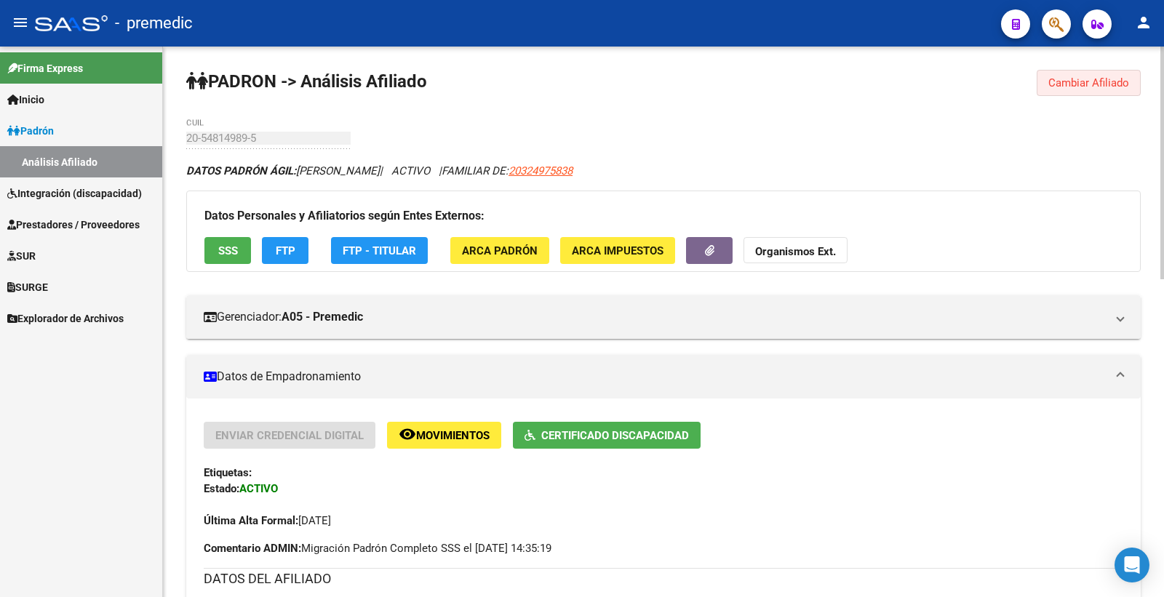
click at [1126, 78] on span "Cambiar Afiliado" at bounding box center [1088, 82] width 81 height 13
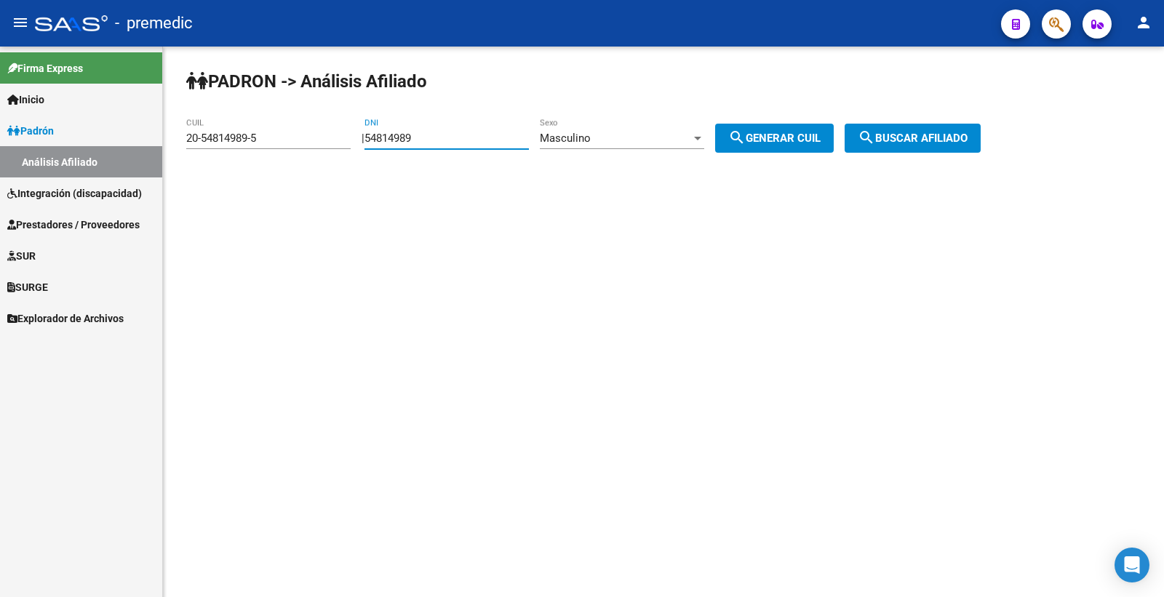
drag, startPoint x: 435, startPoint y: 137, endPoint x: 157, endPoint y: 138, distance: 277.9
click at [158, 139] on mat-sidenav-container "Firma Express Inicio Calendario SSS Instructivos Contacto OS Padrón Análisis Af…" at bounding box center [582, 322] width 1164 height 551
paste input "9495747"
type input "59495747"
click at [583, 142] on span "Masculino" at bounding box center [565, 138] width 51 height 13
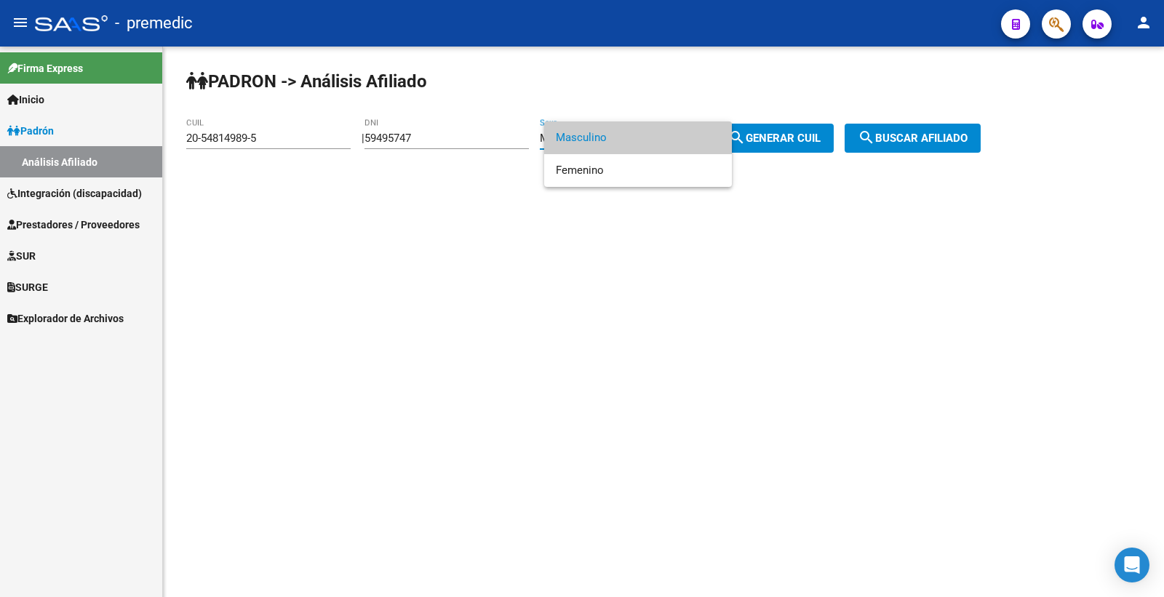
drag, startPoint x: 583, startPoint y: 142, endPoint x: 609, endPoint y: 156, distance: 29.0
click at [609, 147] on span "Masculino" at bounding box center [638, 137] width 164 height 33
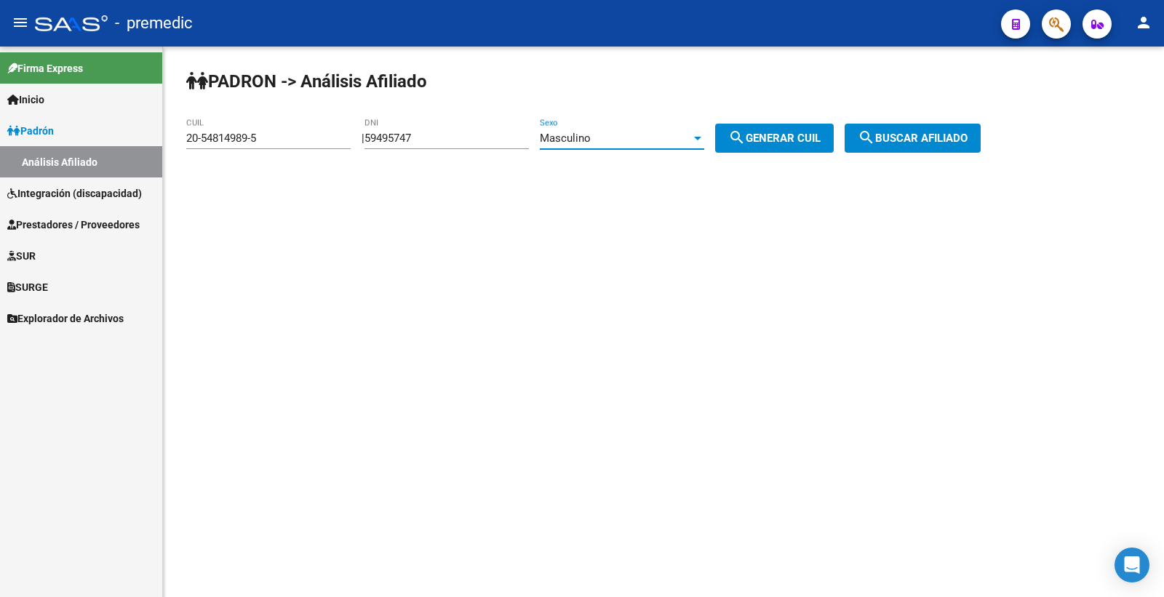
click at [816, 146] on button "search Generar CUIL" at bounding box center [774, 138] width 119 height 29
type input "20-59495747-5"
click at [968, 139] on span "search Buscar afiliado" at bounding box center [913, 138] width 110 height 13
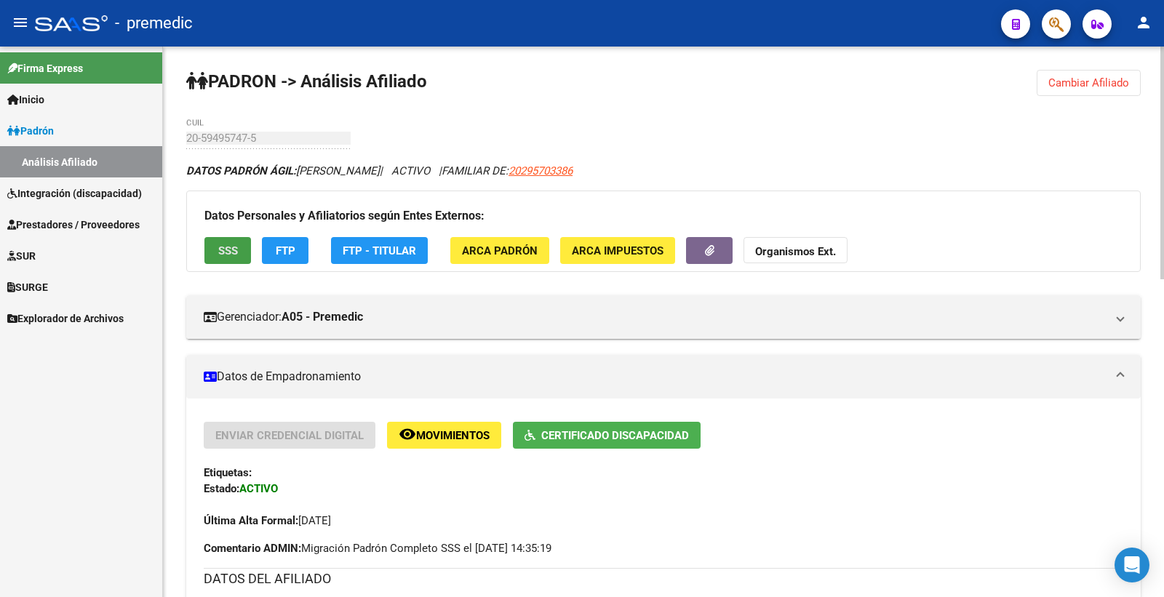
click at [234, 258] on span "SSS" at bounding box center [228, 250] width 20 height 13
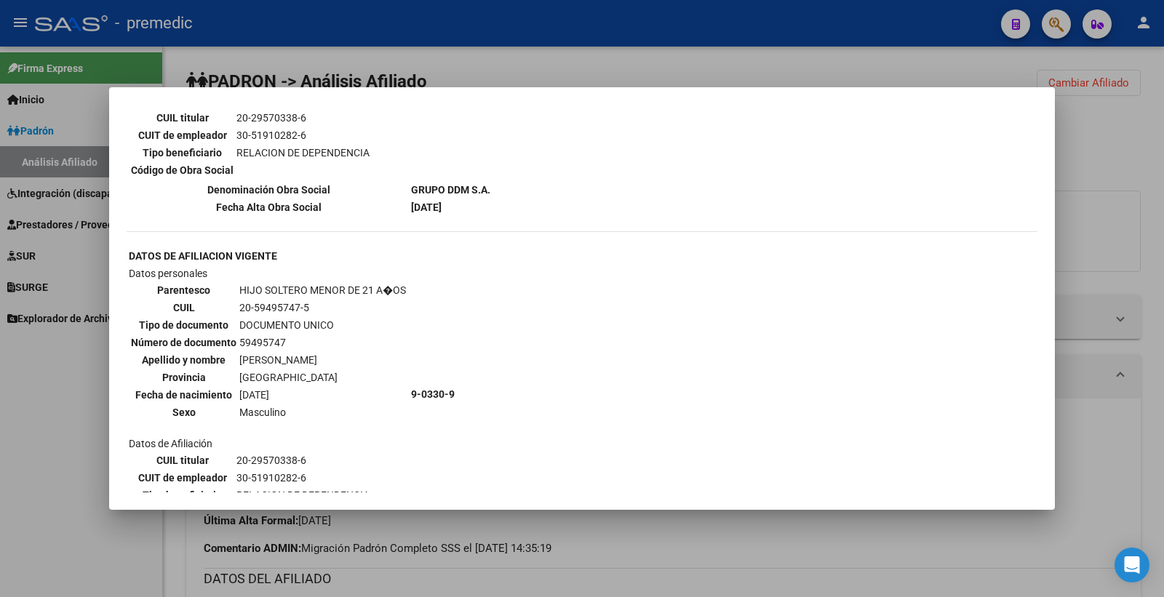
scroll to position [1480, 0]
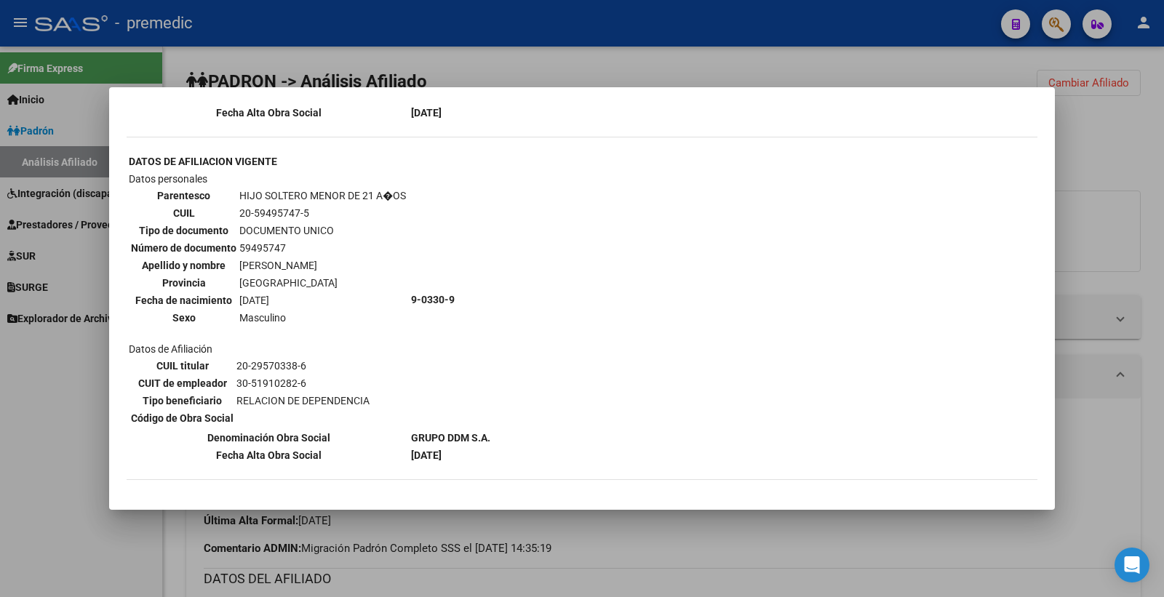
click at [1152, 212] on div at bounding box center [582, 298] width 1164 height 597
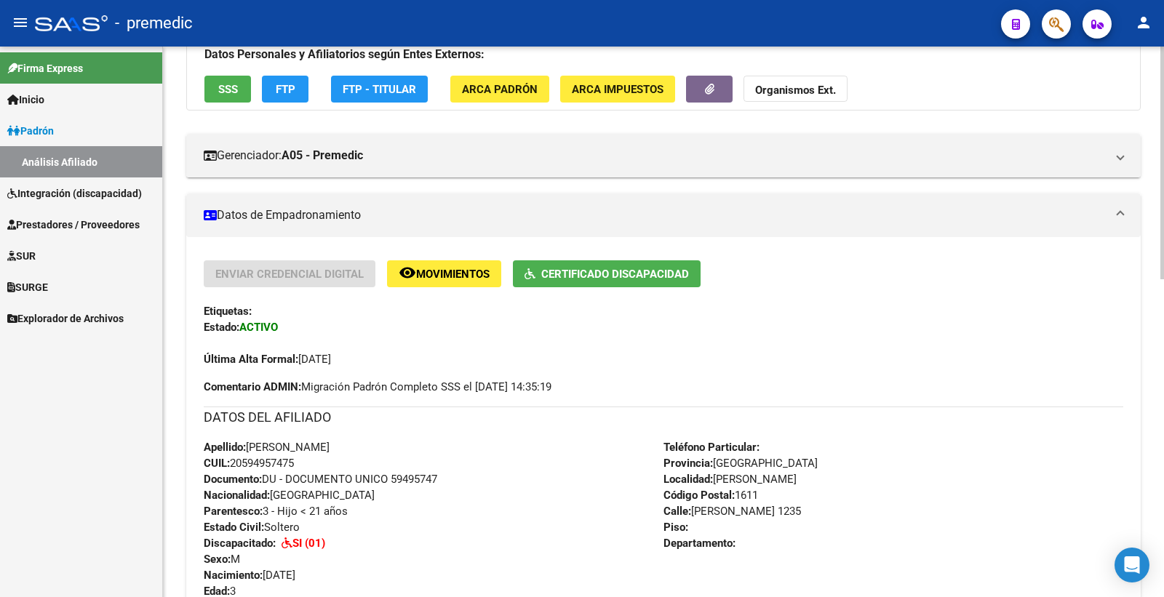
scroll to position [0, 0]
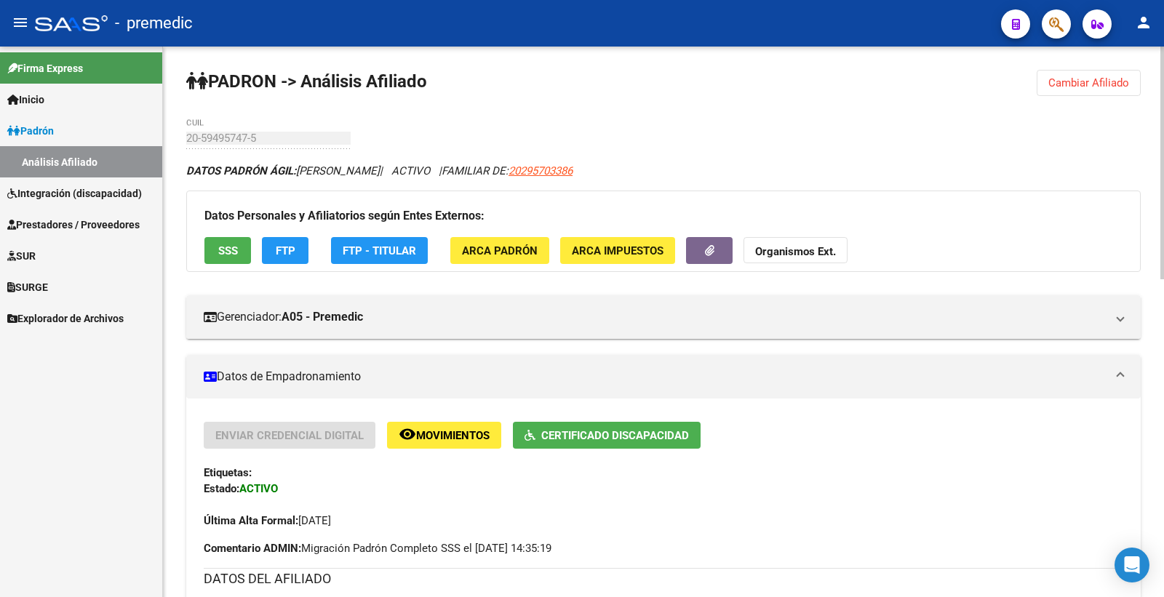
click at [1080, 73] on button "Cambiar Afiliado" at bounding box center [1089, 83] width 104 height 26
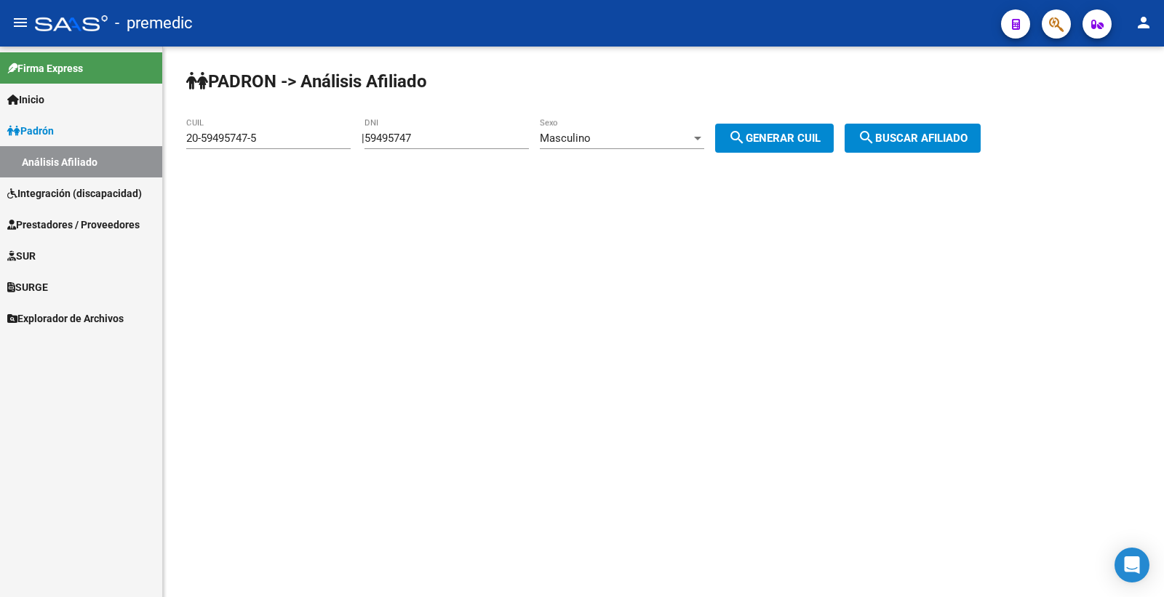
drag, startPoint x: 445, startPoint y: 143, endPoint x: 234, endPoint y: 142, distance: 211.7
click at [234, 142] on app-analisis-afiliado "PADRON -> Análisis Afiliado 20-59495747-5 CUIL | 59495747 DNI Masculino Sexo se…" at bounding box center [588, 138] width 805 height 13
paste input "8805849"
type input "58805849"
click at [776, 135] on span "search Generar CUIL" at bounding box center [774, 138] width 92 height 13
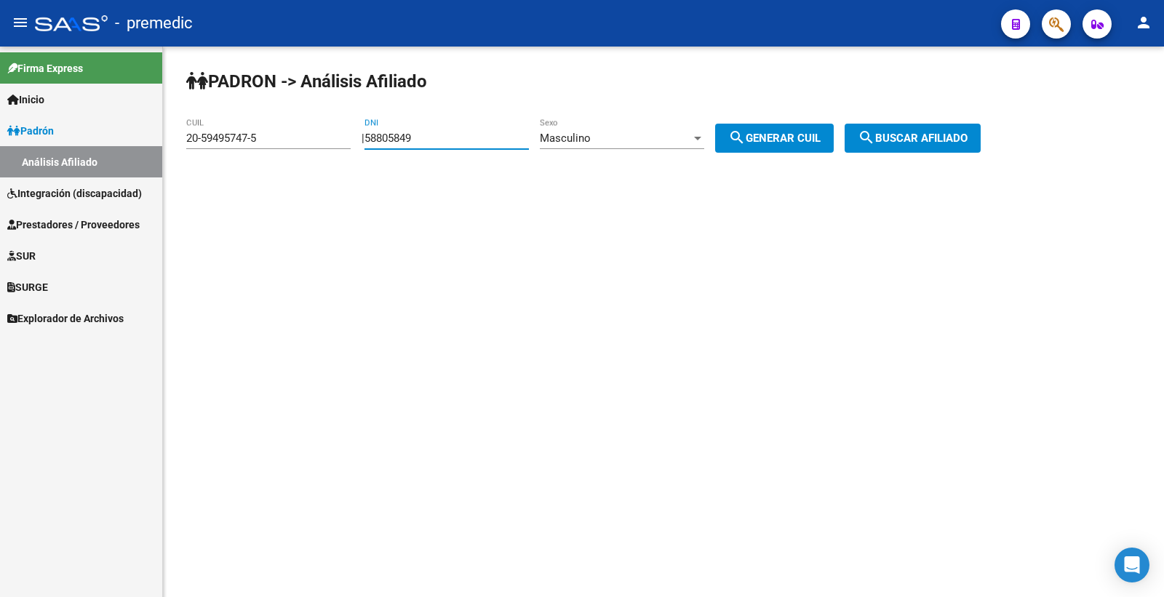
type input "20-58805849-3"
click at [776, 135] on span "search Generar CUIL" at bounding box center [774, 138] width 92 height 13
click at [912, 136] on span "search Buscar afiliado" at bounding box center [913, 138] width 110 height 13
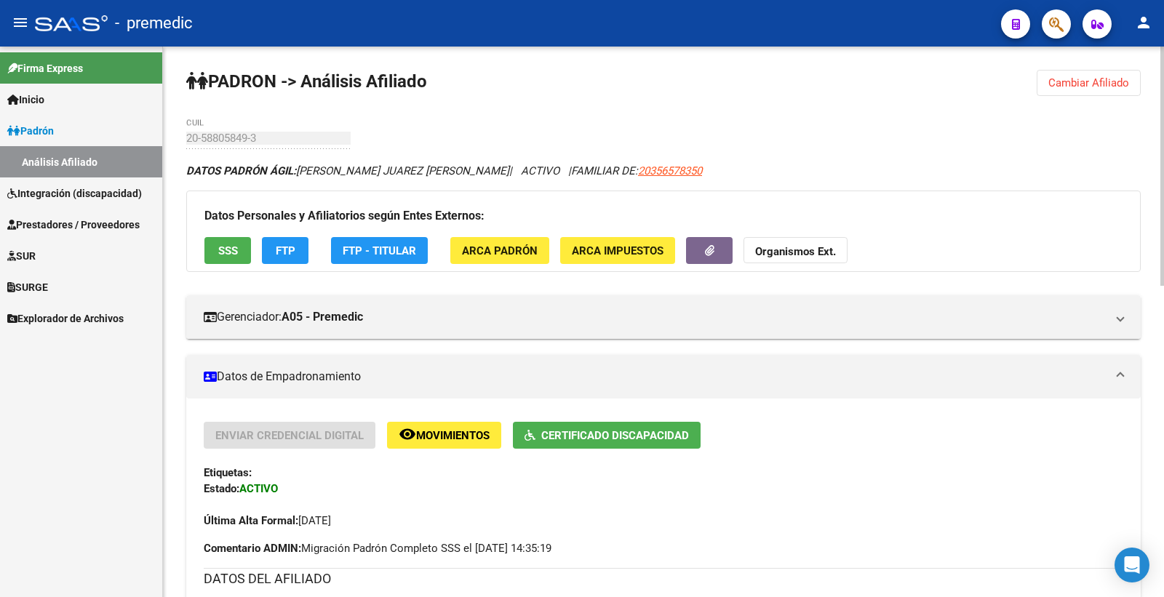
click at [226, 255] on span "SSS" at bounding box center [228, 250] width 20 height 13
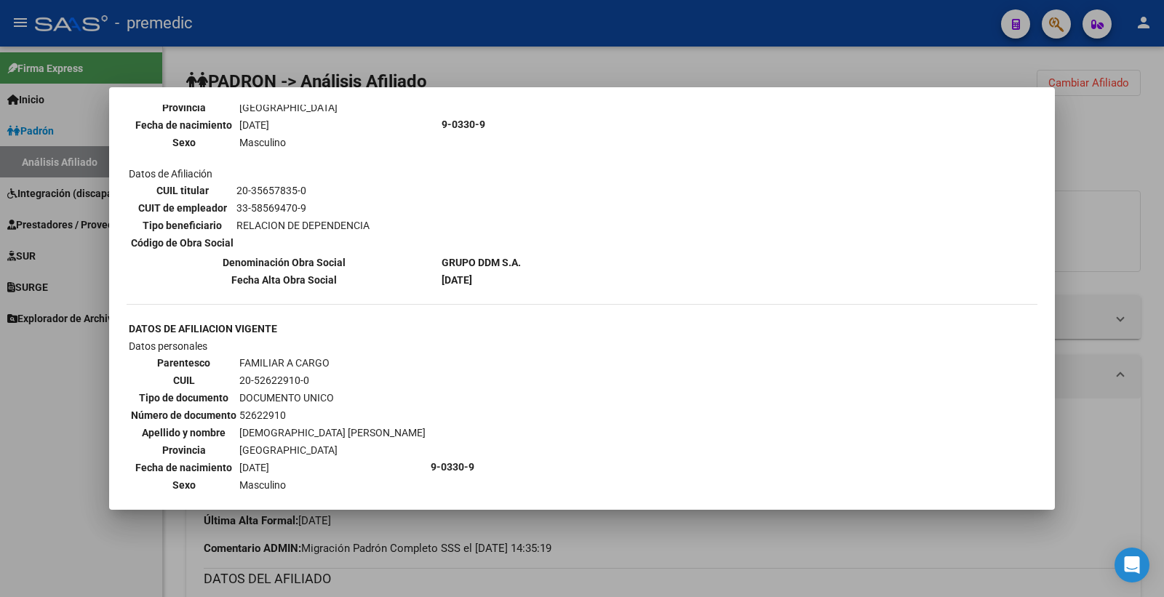
scroll to position [1183, 0]
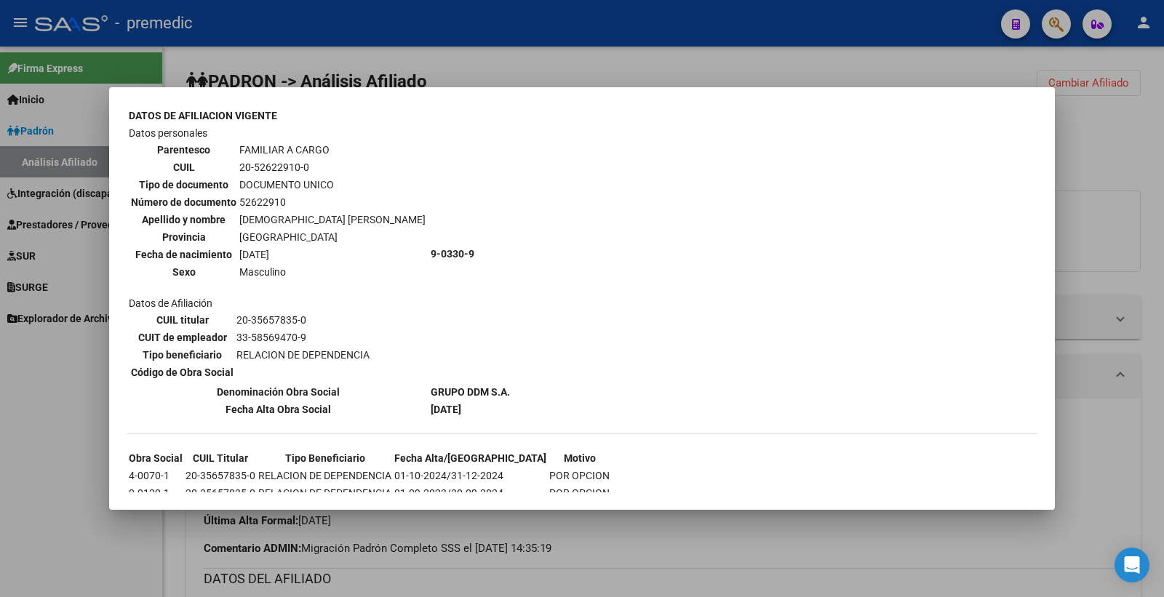
click at [1101, 228] on div at bounding box center [582, 298] width 1164 height 597
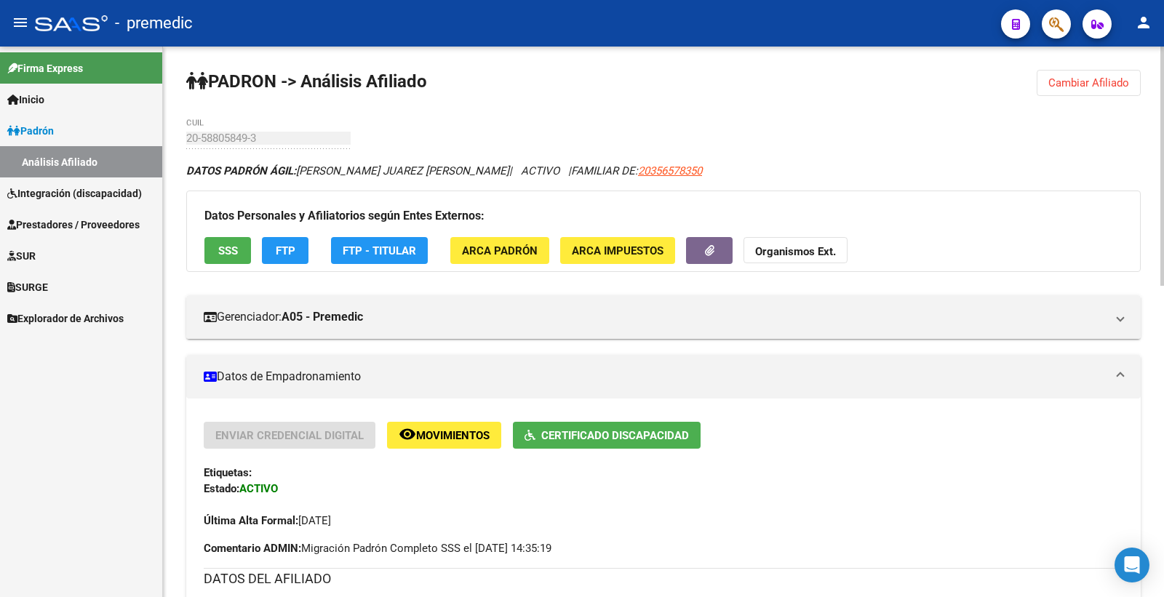
click at [300, 251] on button "FTP" at bounding box center [285, 250] width 47 height 27
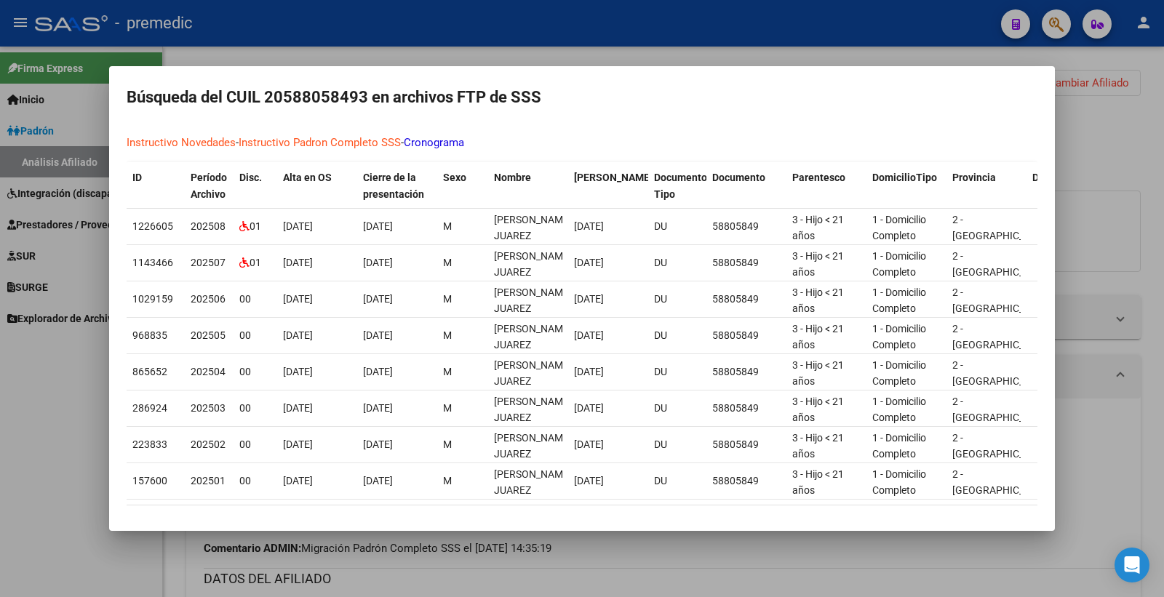
scroll to position [100, 0]
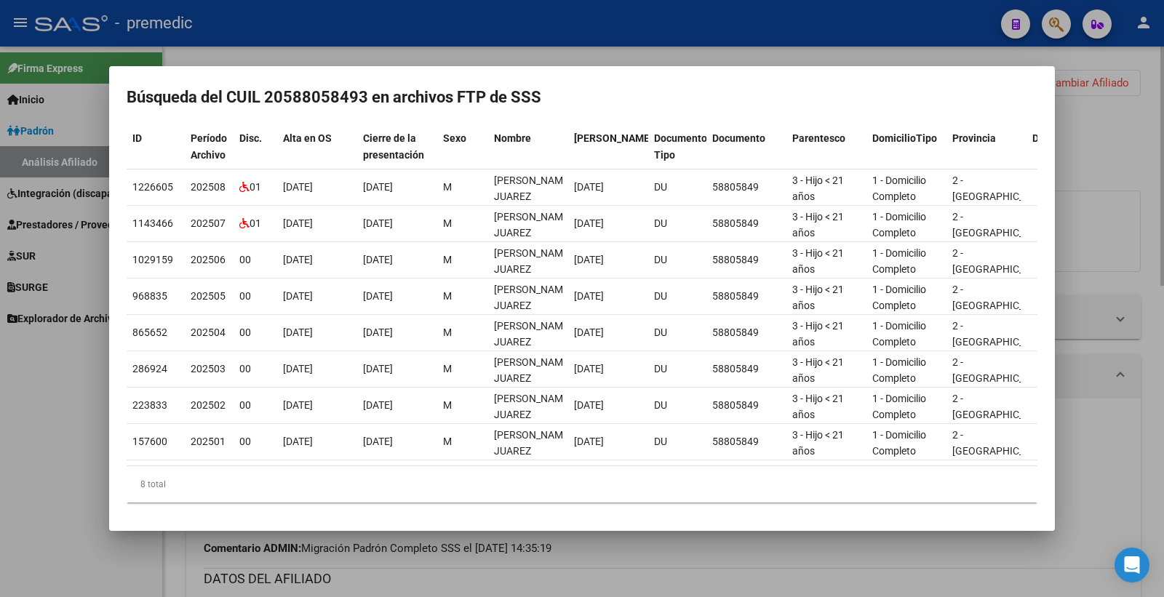
click at [1103, 143] on div at bounding box center [582, 298] width 1164 height 597
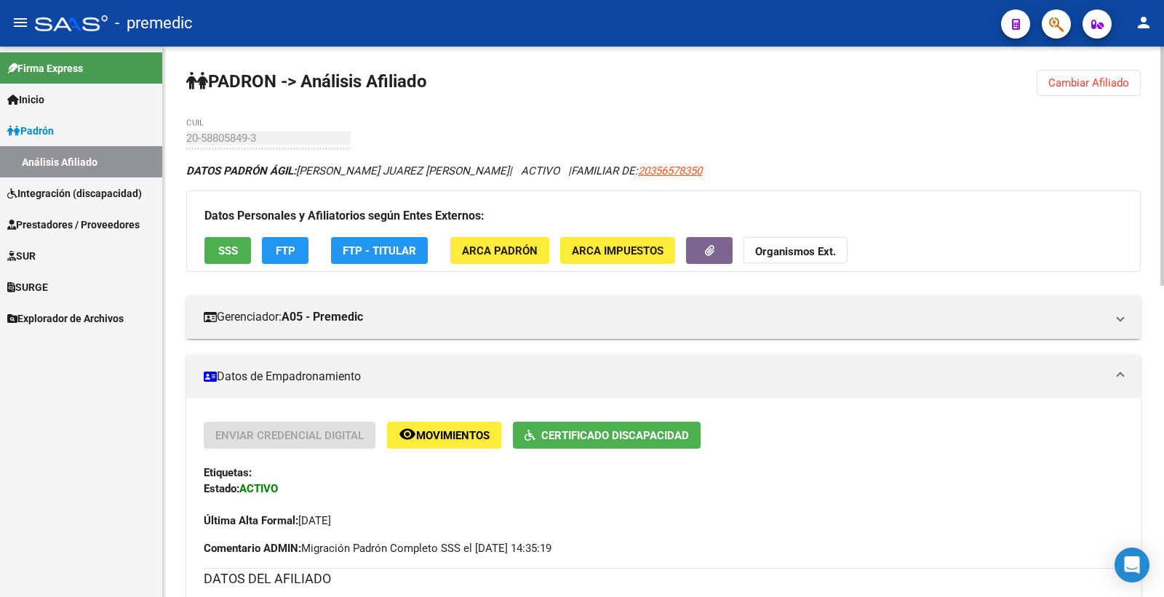
click at [1101, 87] on span "Cambiar Afiliado" at bounding box center [1088, 82] width 81 height 13
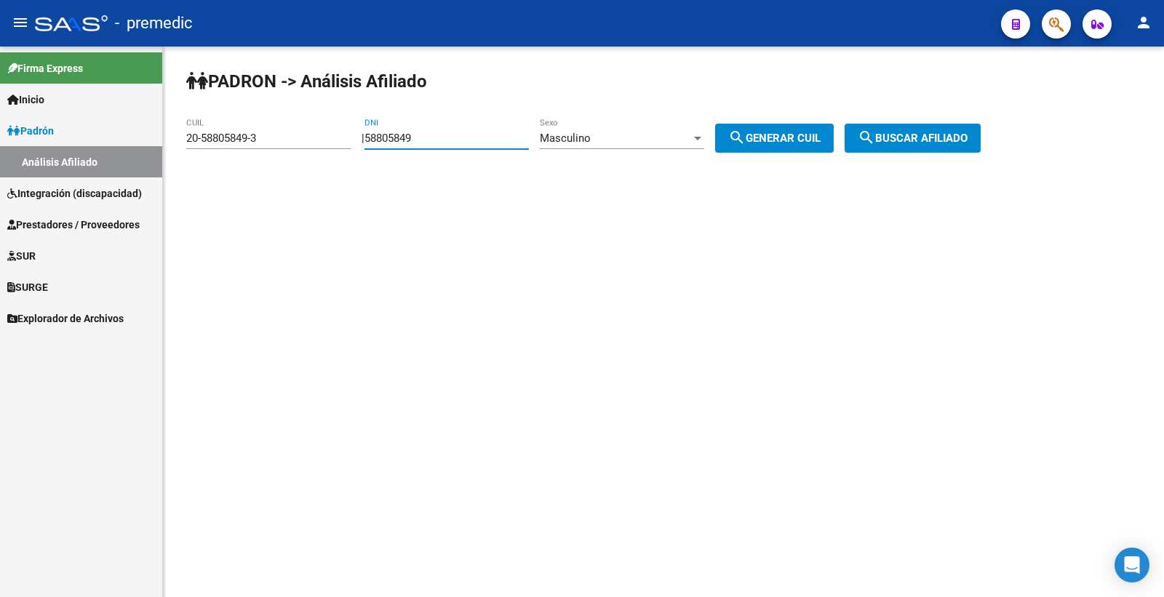
drag, startPoint x: 435, startPoint y: 135, endPoint x: 359, endPoint y: 141, distance: 76.7
click at [359, 141] on app-analisis-afiliado "PADRON -> Análisis Afiliado 20-58805849-3 CUIL | 58805849 DNI Masculino Sexo se…" at bounding box center [588, 138] width 805 height 13
paste input "4887380"
type input "54887380"
drag, startPoint x: 774, startPoint y: 155, endPoint x: 779, endPoint y: 148, distance: 8.9
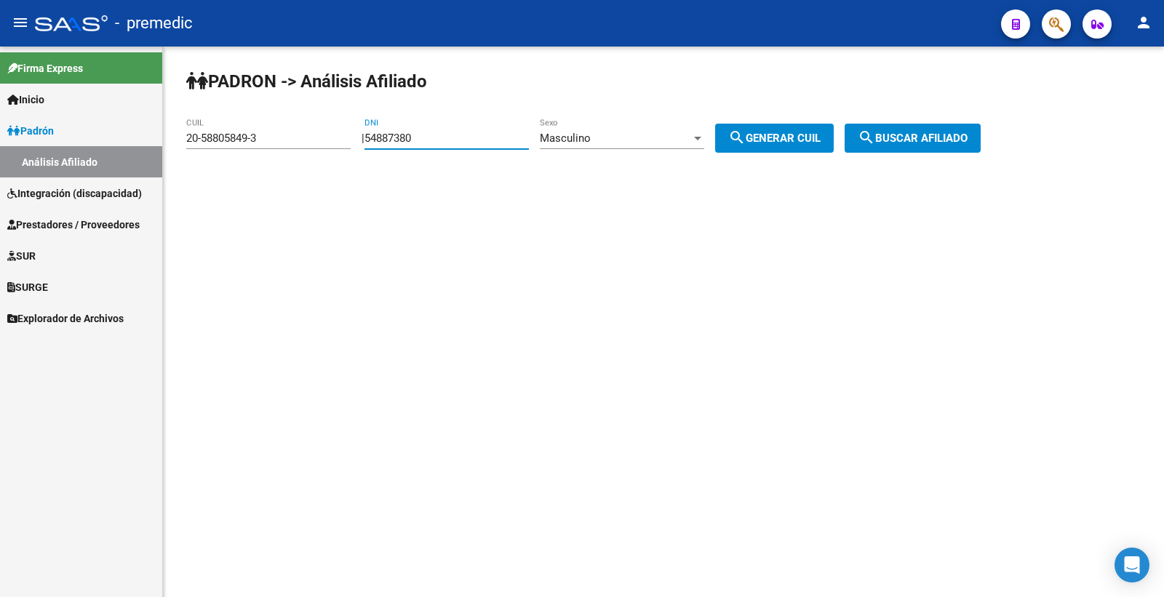
click at [774, 154] on div "PADRON -> Análisis Afiliado 20-58805849-3 CUIL | 54887380 DNI Masculino Sexo se…" at bounding box center [663, 123] width 1001 height 153
click at [781, 143] on span "search Generar CUIL" at bounding box center [774, 138] width 92 height 13
type input "20-54887380-1"
click at [968, 134] on span "search Buscar afiliado" at bounding box center [913, 138] width 110 height 13
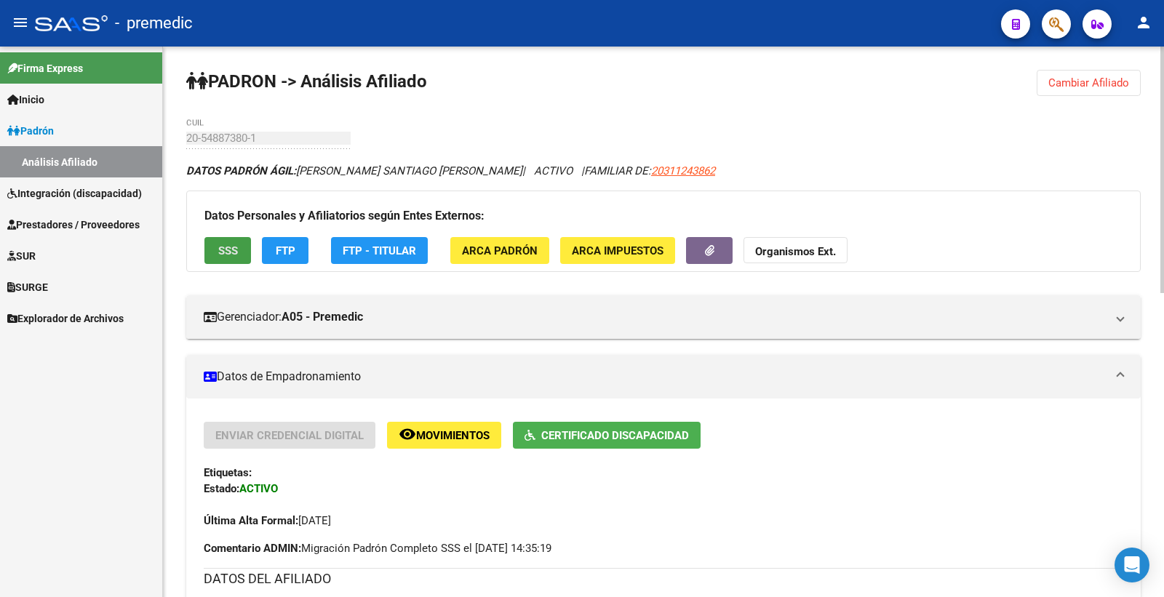
click at [219, 244] on span "SSS" at bounding box center [228, 250] width 20 height 13
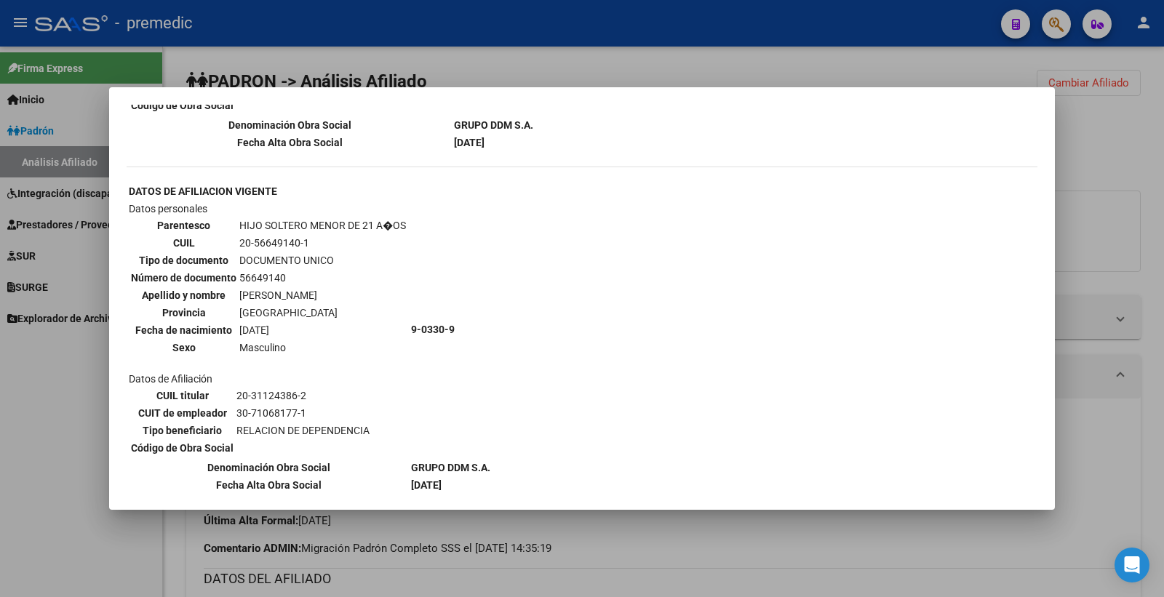
scroll to position [837, 0]
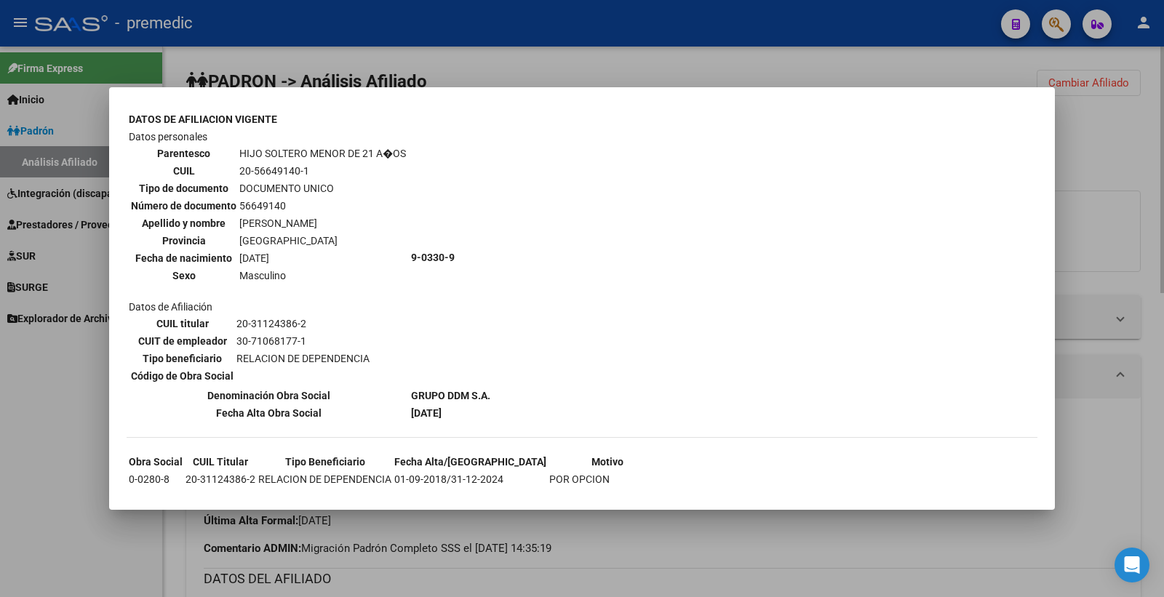
click at [1162, 243] on div at bounding box center [582, 298] width 1164 height 597
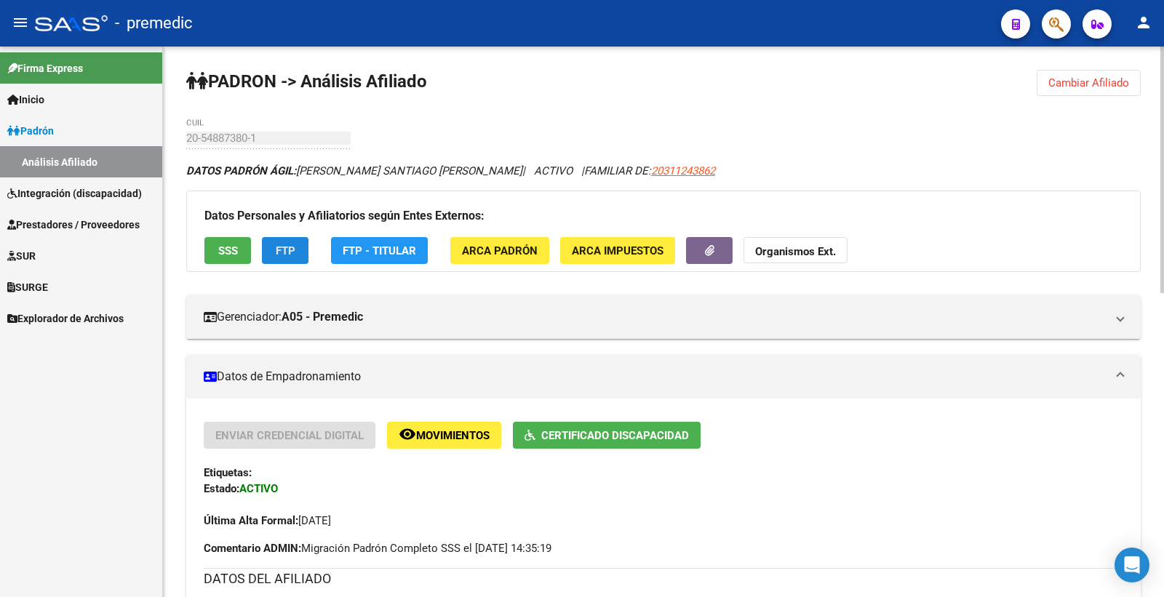
click at [294, 237] on button "FTP" at bounding box center [285, 250] width 47 height 27
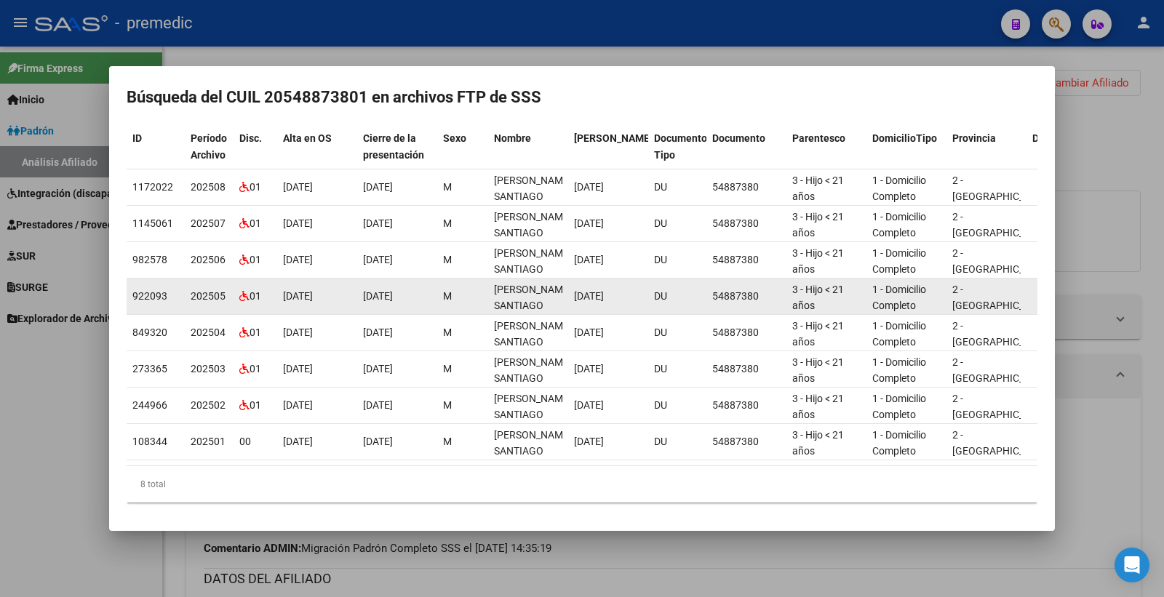
scroll to position [0, 0]
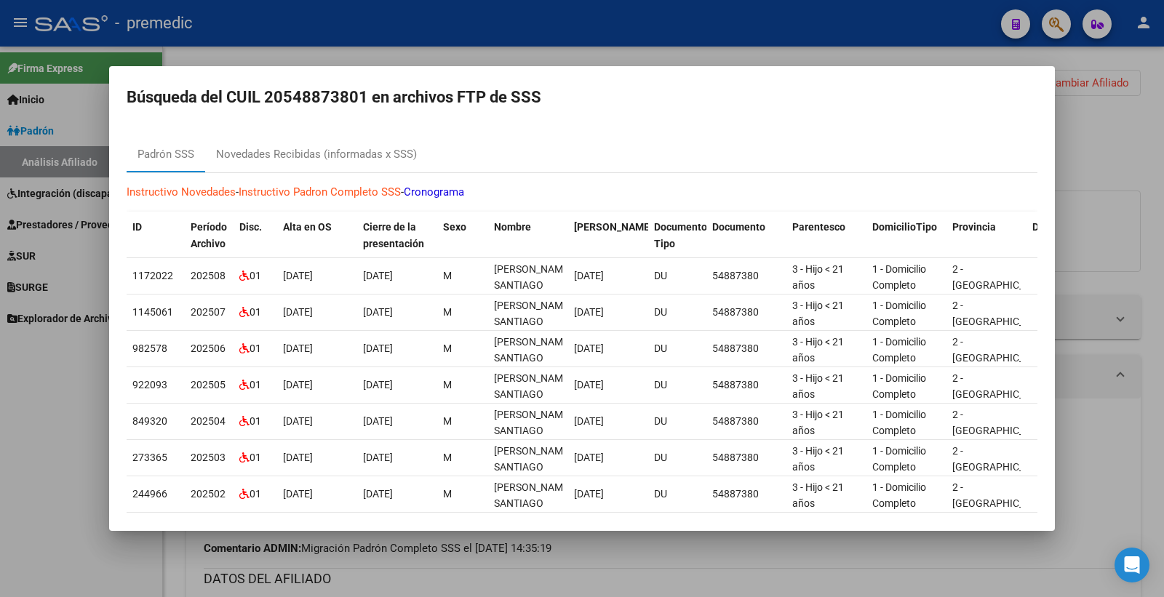
click at [1131, 140] on div at bounding box center [582, 298] width 1164 height 597
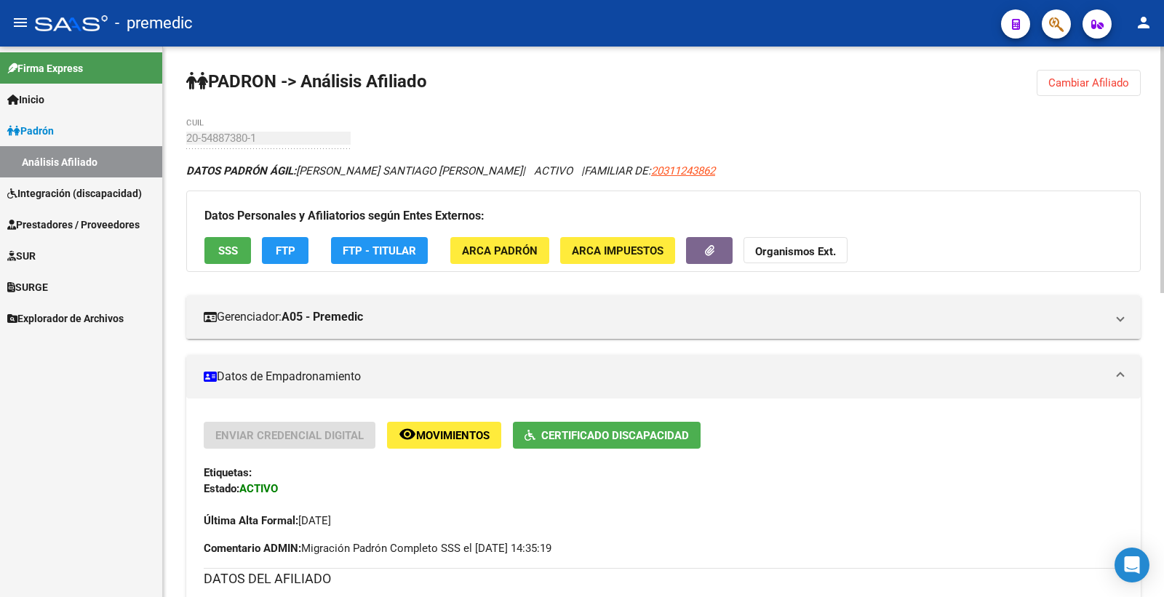
click at [1085, 70] on button "Cambiar Afiliado" at bounding box center [1089, 83] width 104 height 26
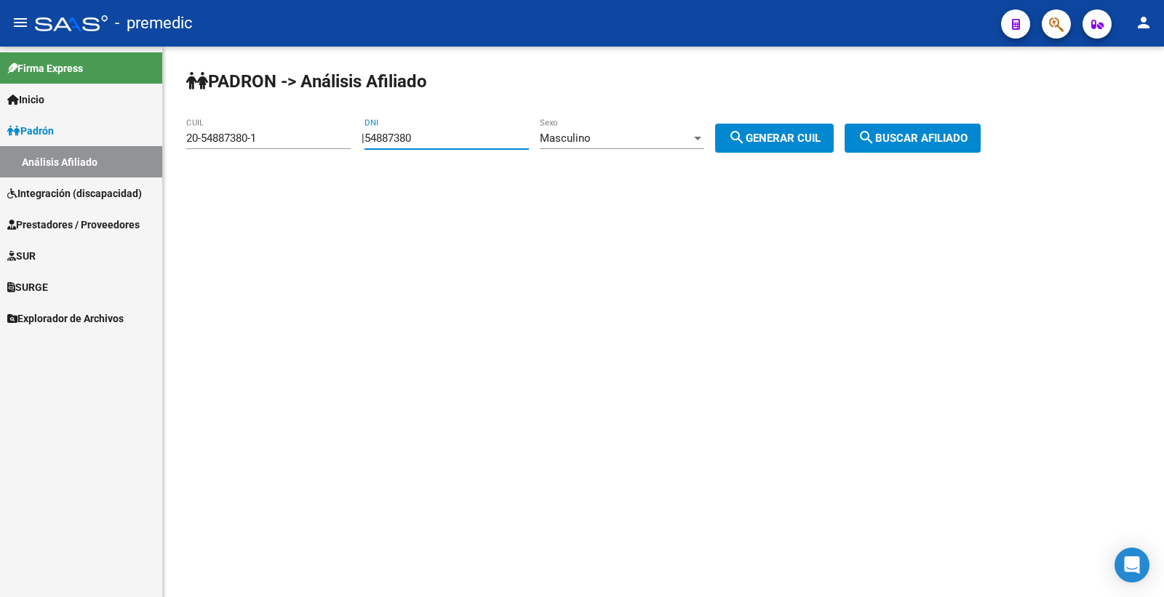
drag, startPoint x: 461, startPoint y: 134, endPoint x: 359, endPoint y: 140, distance: 102.0
click at [359, 140] on app-analisis-afiliado "PADRON -> Análisis Afiliado 20-54887380-1 CUIL | 54887380 DNI Masculino Sexo se…" at bounding box center [588, 138] width 805 height 13
paste input "7537622"
type input "57537622"
click at [768, 135] on span "search Generar CUIL" at bounding box center [774, 138] width 92 height 13
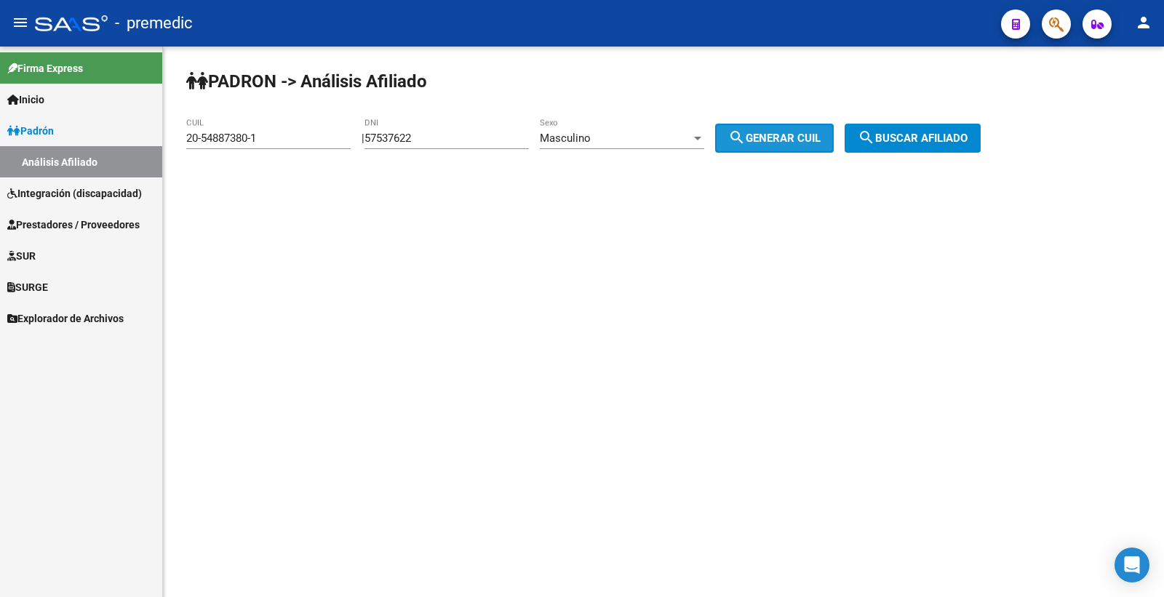
type input "20-57537622-4"
click at [769, 135] on span "search Generar CUIL" at bounding box center [774, 138] width 92 height 13
click at [912, 140] on span "search Buscar afiliado" at bounding box center [913, 138] width 110 height 13
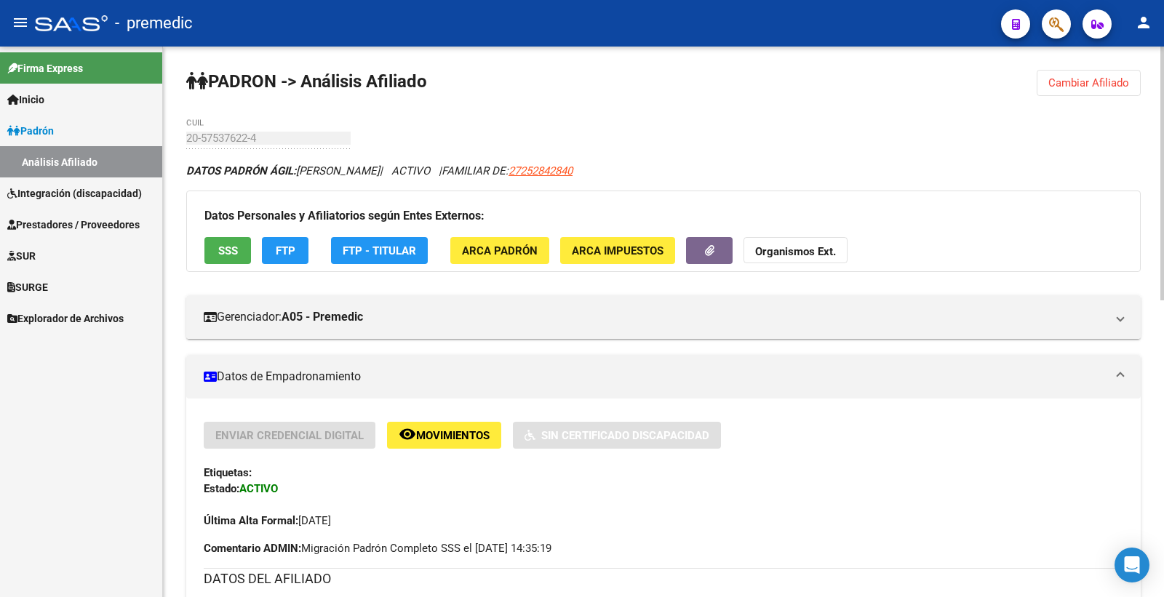
click at [204, 249] on div "Datos Personales y Afiliatorios según Entes Externos: SSS FTP FTP - Titular ARC…" at bounding box center [663, 231] width 954 height 81
click at [210, 257] on button "SSS" at bounding box center [227, 250] width 47 height 27
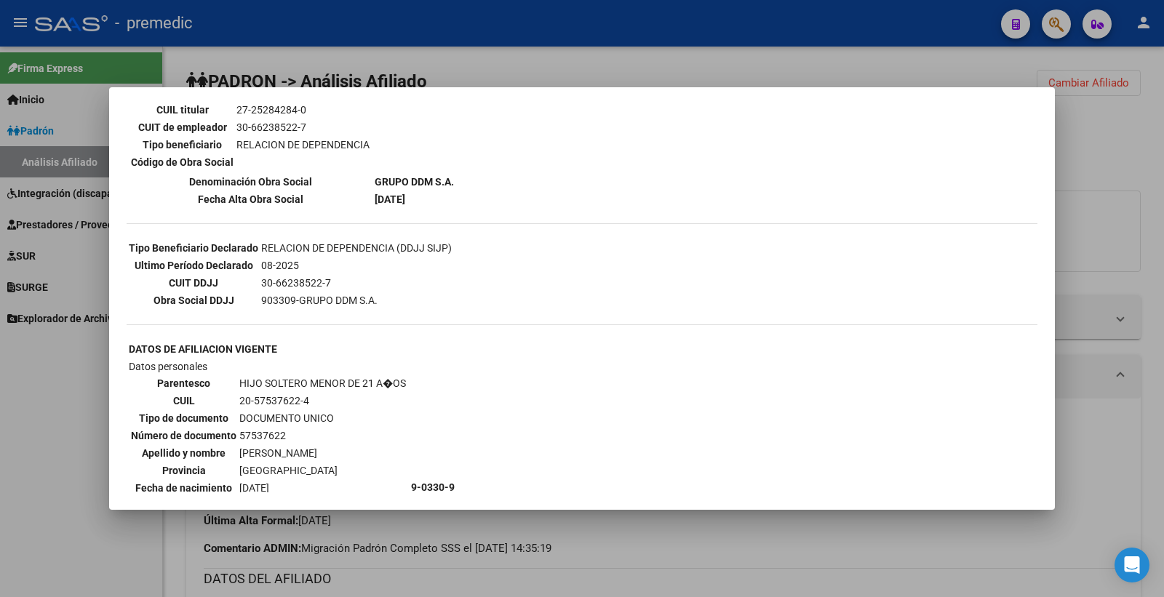
scroll to position [263, 0]
click at [1163, 95] on div at bounding box center [582, 298] width 1164 height 597
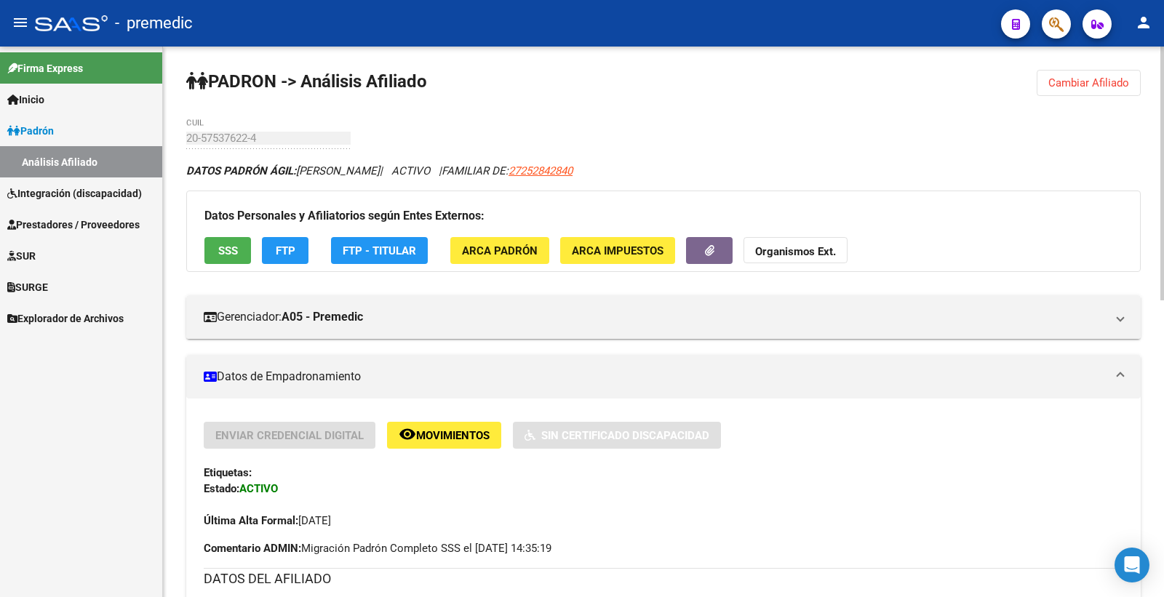
click at [298, 242] on button "FTP" at bounding box center [285, 250] width 47 height 27
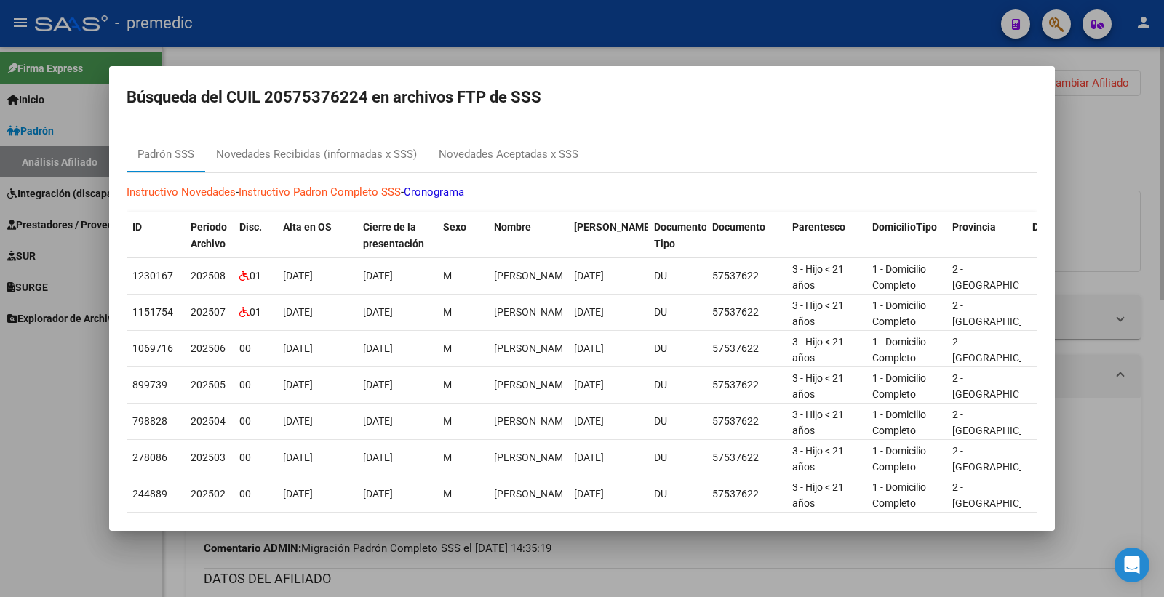
drag, startPoint x: 1099, startPoint y: 194, endPoint x: 1073, endPoint y: 207, distance: 29.3
click at [1096, 197] on div at bounding box center [582, 298] width 1164 height 597
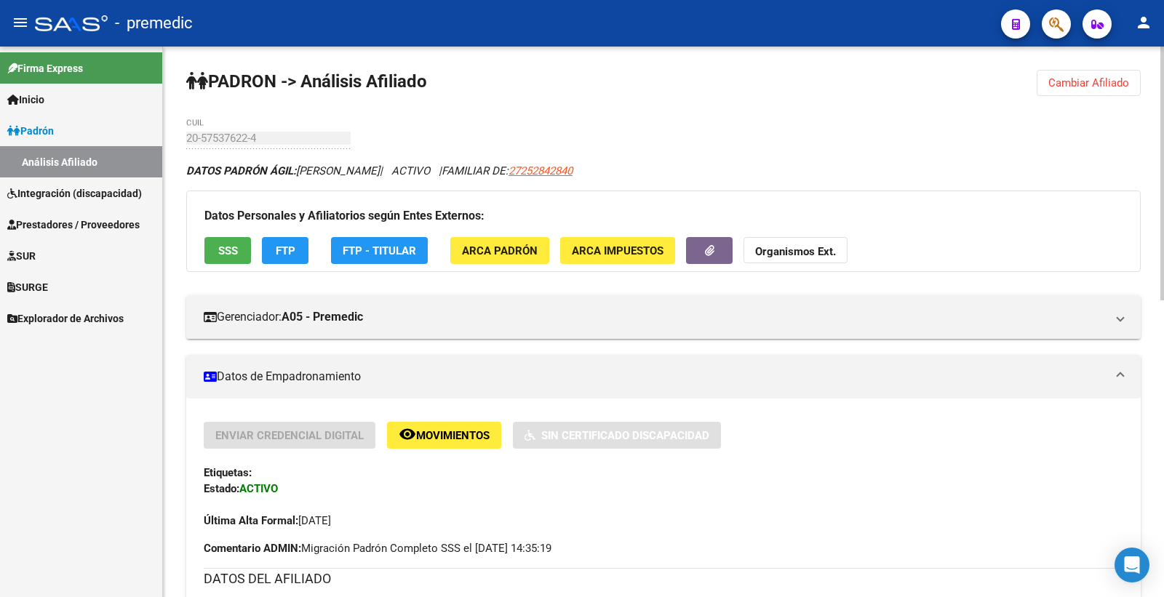
click at [1081, 76] on span "Cambiar Afiliado" at bounding box center [1088, 82] width 81 height 13
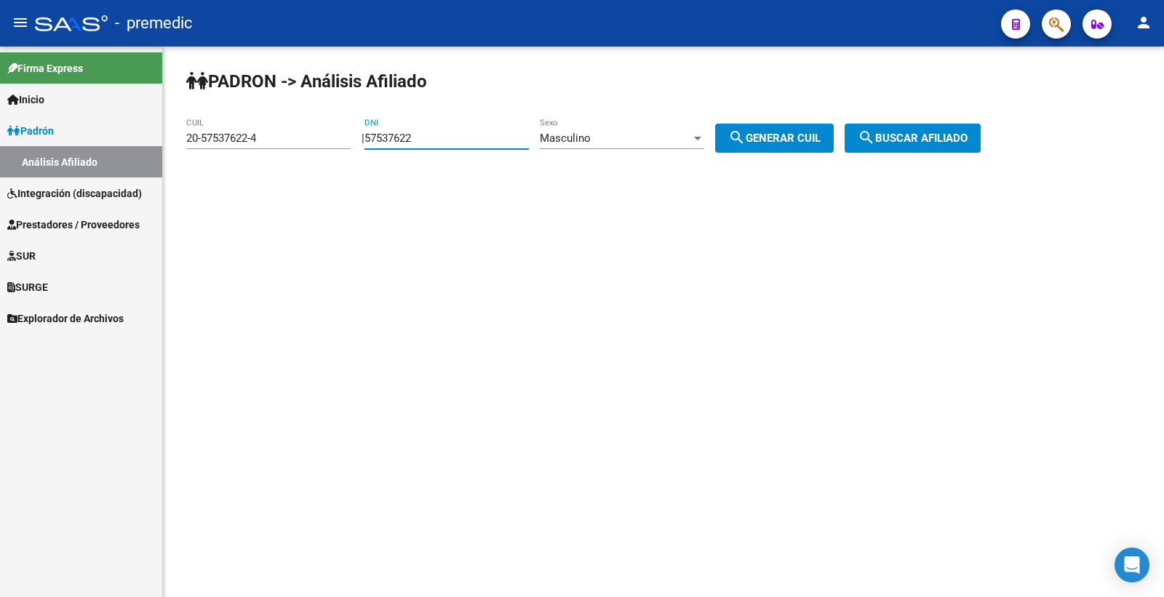
drag, startPoint x: 437, startPoint y: 142, endPoint x: 163, endPoint y: 143, distance: 273.5
click at [163, 143] on div "PADRON -> Análisis Afiliado 20-57537622-4 CUIL | 57537622 DNI Masculino Sexo se…" at bounding box center [663, 123] width 1001 height 153
paste input "250173"
type input "57250173"
click at [787, 144] on span "search Generar CUIL" at bounding box center [774, 138] width 92 height 13
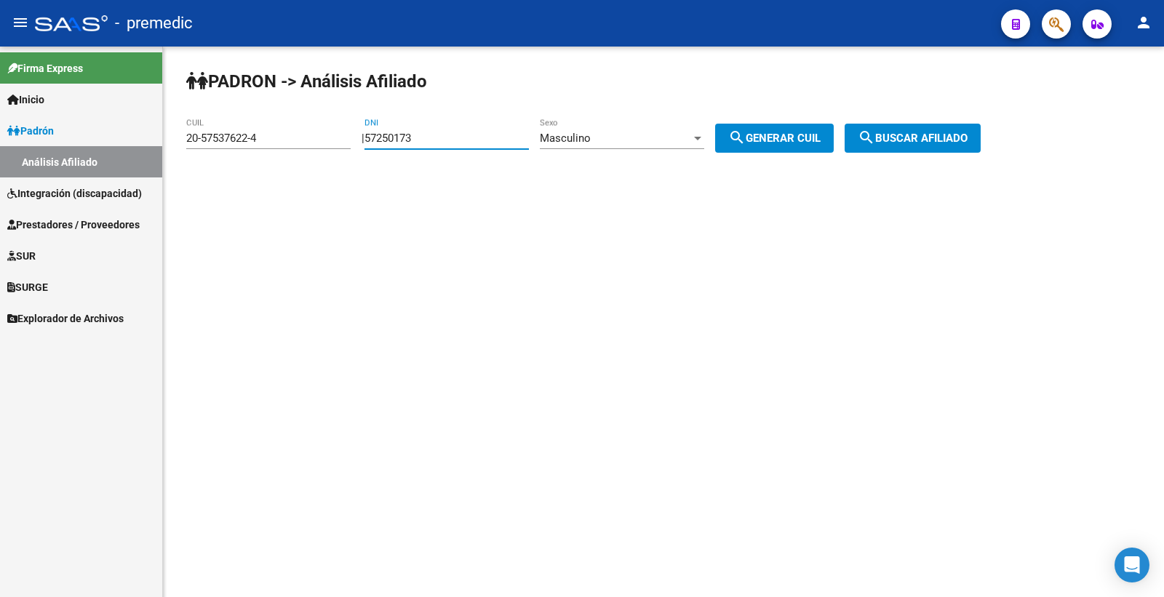
type input "20-57250173-7"
click at [939, 131] on button "search Buscar afiliado" at bounding box center [913, 138] width 136 height 29
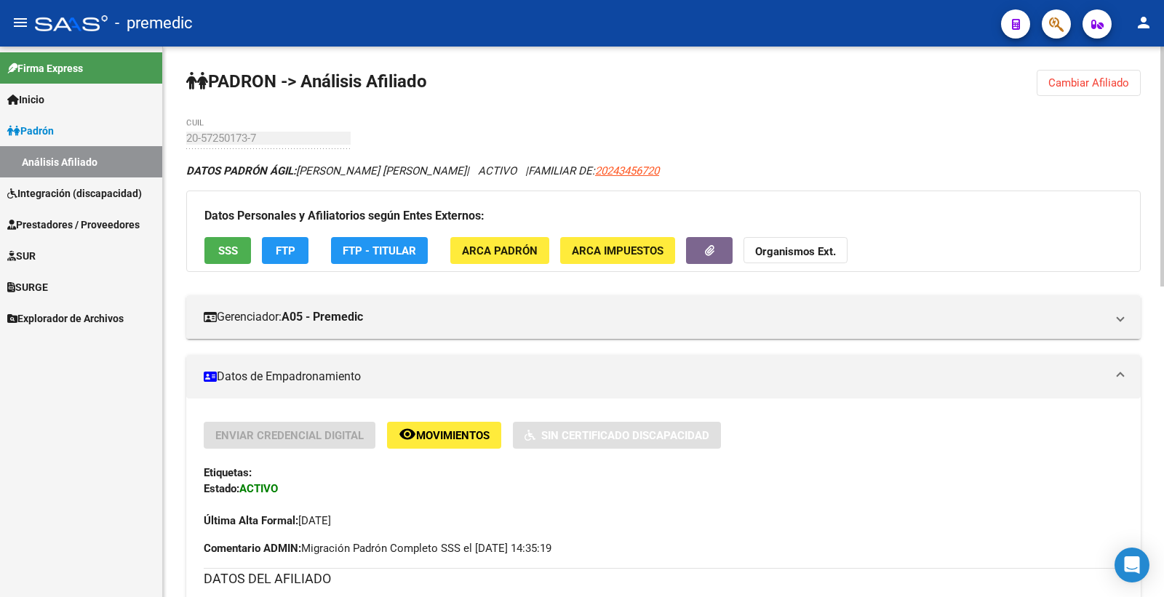
click at [230, 270] on div "Datos Personales y Afiliatorios según Entes Externos: SSS FTP FTP - Titular ARC…" at bounding box center [663, 231] width 954 height 81
click at [227, 255] on span "SSS" at bounding box center [228, 250] width 20 height 13
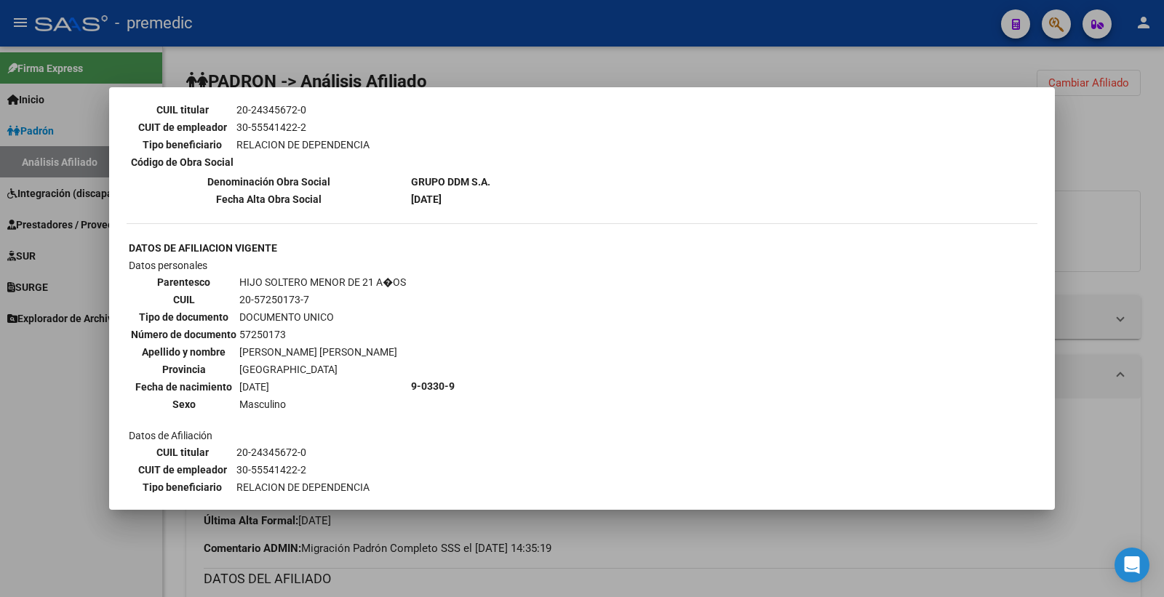
scroll to position [1149, 0]
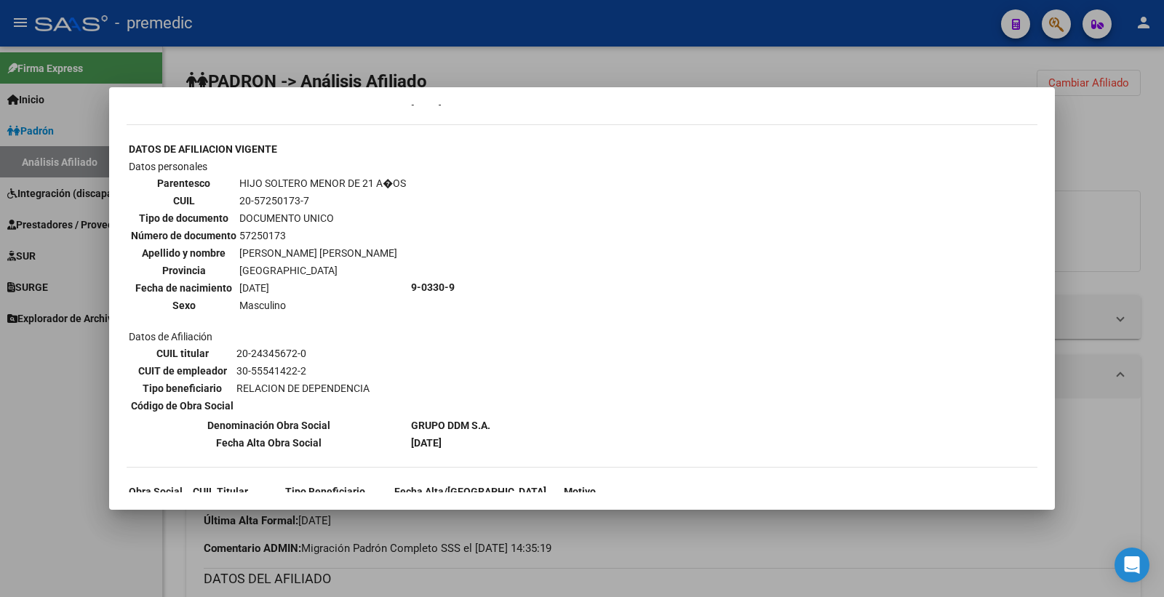
click at [1066, 205] on div at bounding box center [582, 298] width 1164 height 597
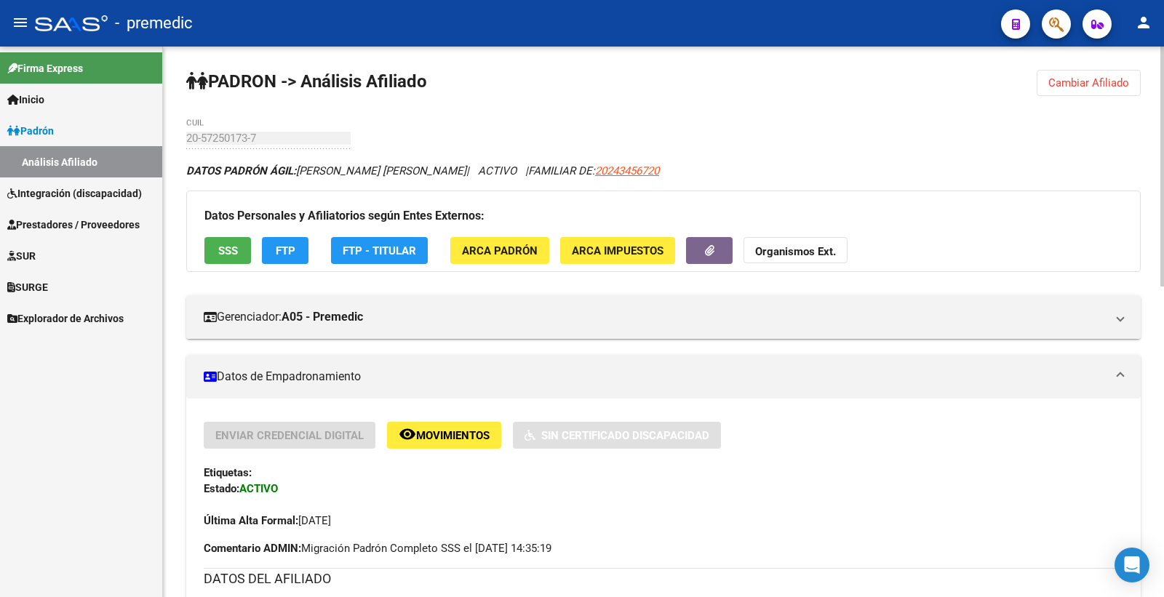
click at [1040, 84] on button "Cambiar Afiliado" at bounding box center [1089, 83] width 104 height 26
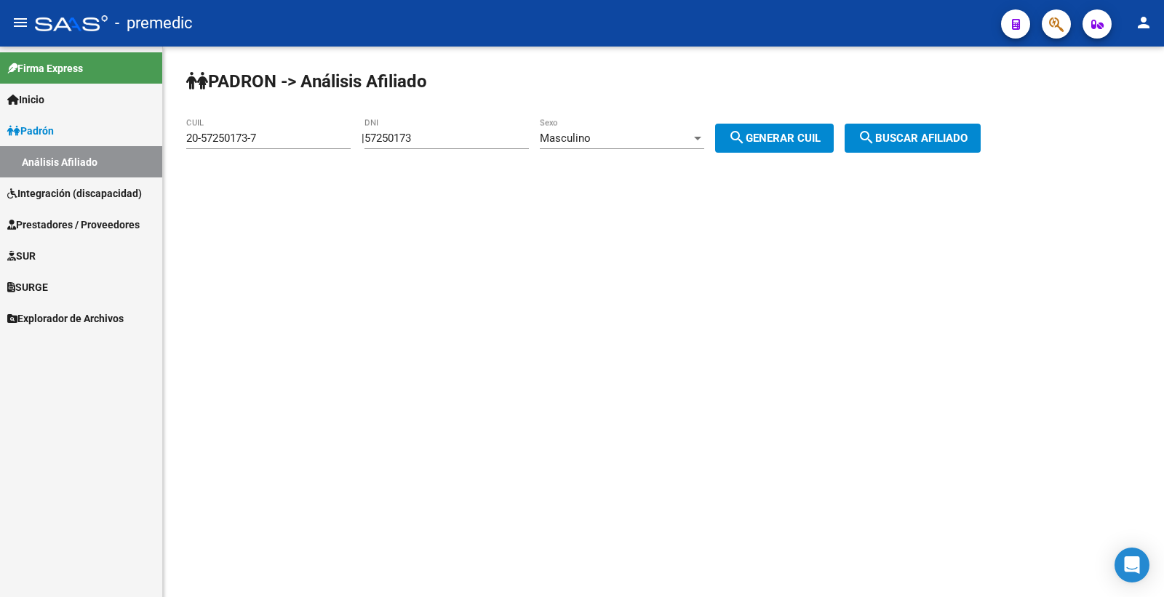
drag, startPoint x: 447, startPoint y: 129, endPoint x: 151, endPoint y: 158, distance: 297.4
click at [151, 158] on mat-sidenav-container "Firma Express Inicio Calendario SSS Instructivos Contacto OS Padrón Análisis Af…" at bounding box center [582, 322] width 1164 height 551
click at [401, 140] on input "57250173" at bounding box center [446, 138] width 164 height 13
drag, startPoint x: 442, startPoint y: 141, endPoint x: 366, endPoint y: 142, distance: 75.7
click at [366, 142] on div "| 57250173 DNI Masculino Sexo search Generar CUIL" at bounding box center [603, 138] width 483 height 13
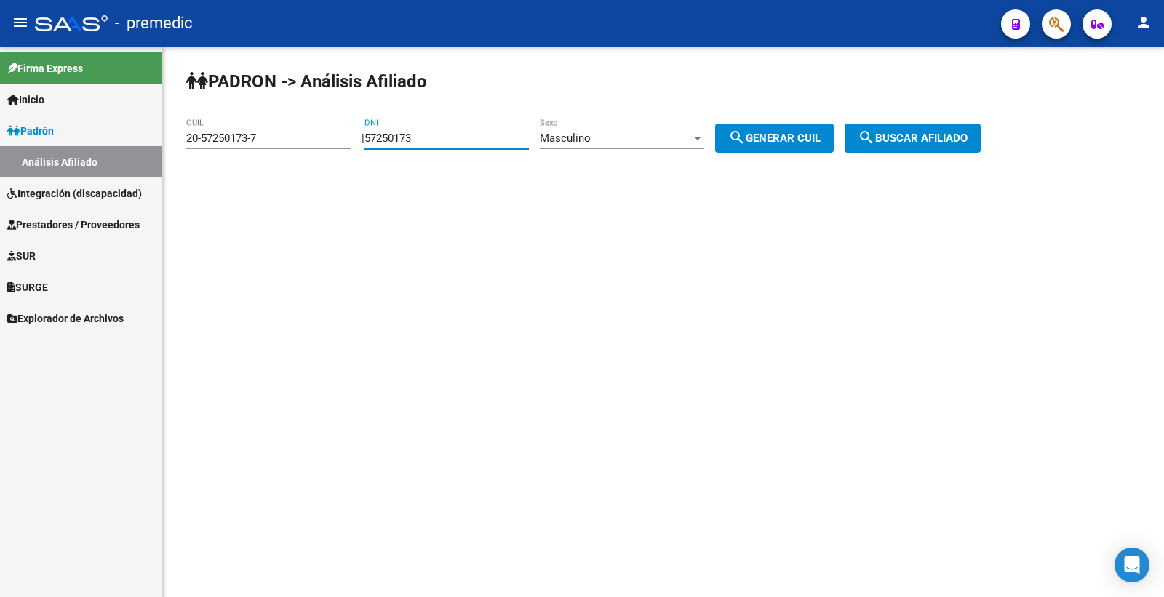
paste input "4228526"
type input "54228526"
click at [776, 140] on span "search Generar CUIL" at bounding box center [774, 138] width 92 height 13
type input "20-54228526-6"
click at [776, 140] on span "search Generar CUIL" at bounding box center [774, 138] width 92 height 13
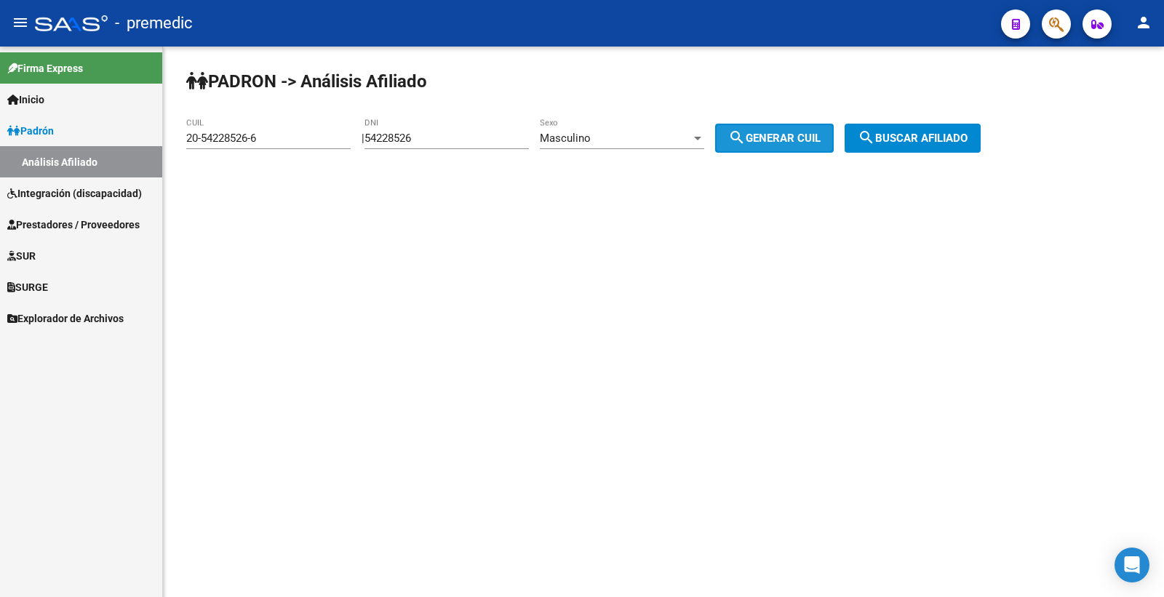
click at [959, 140] on span "search Buscar afiliado" at bounding box center [913, 138] width 110 height 13
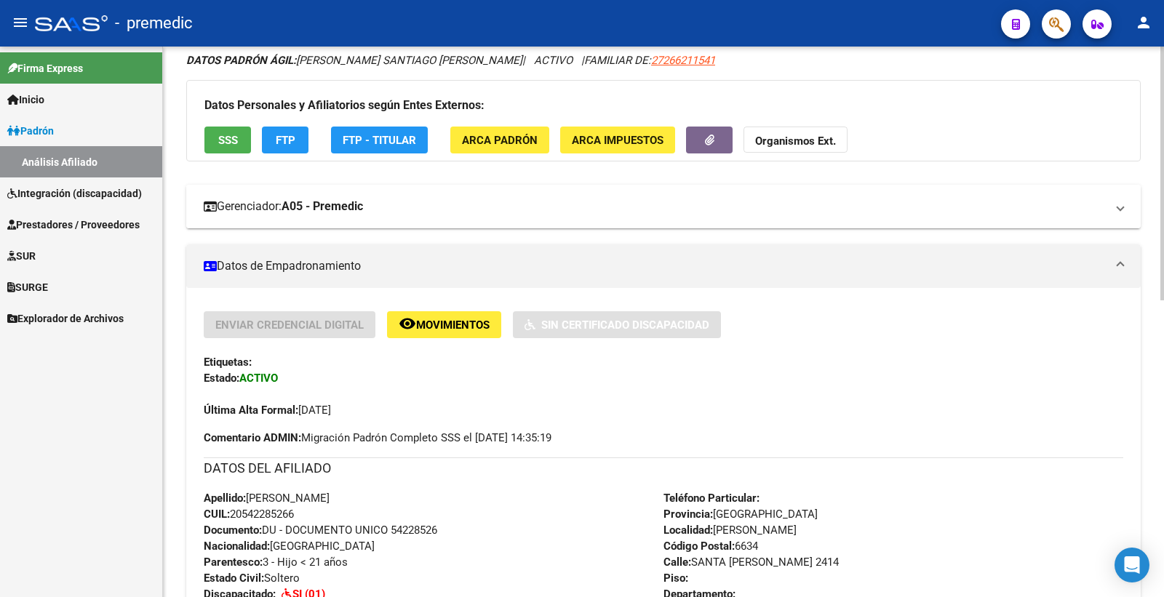
scroll to position [81, 0]
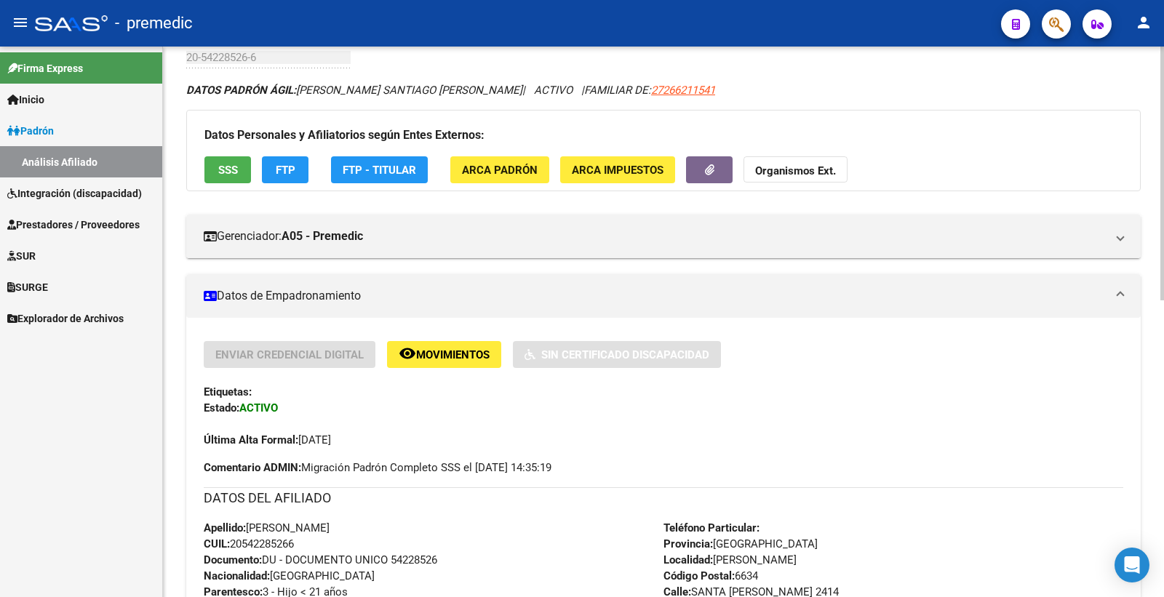
click at [213, 176] on button "SSS" at bounding box center [227, 169] width 47 height 27
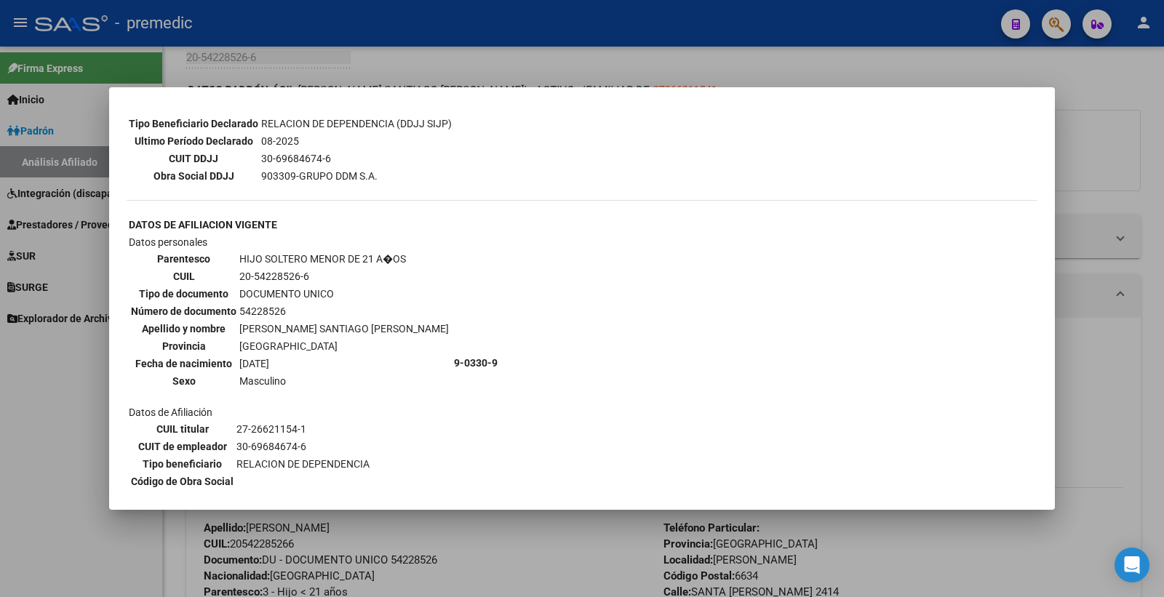
scroll to position [522, 0]
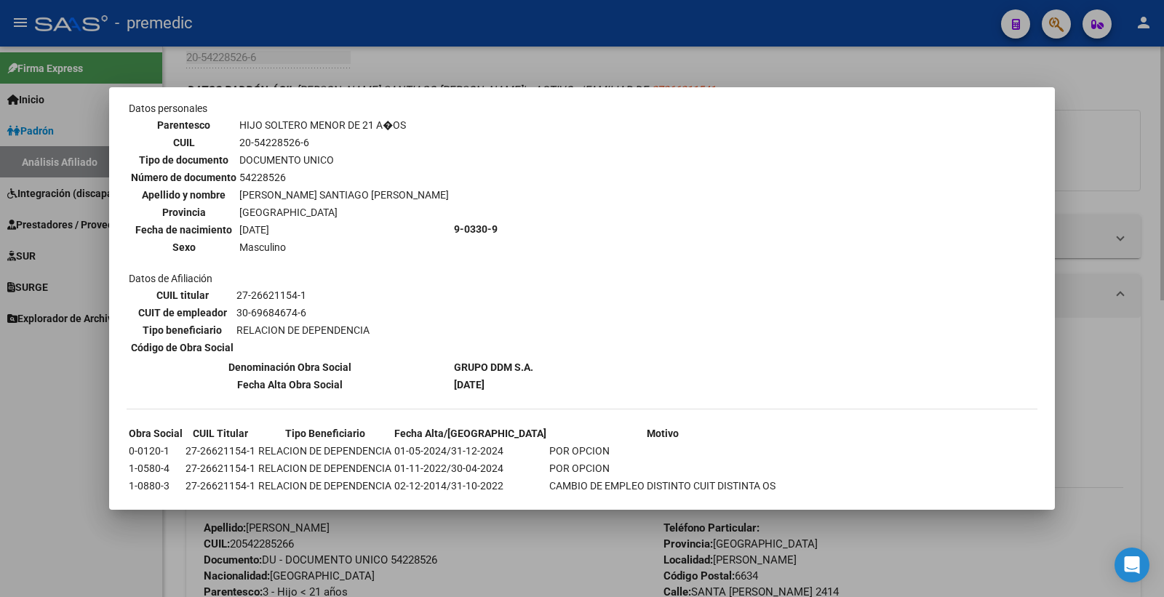
click at [1158, 156] on div at bounding box center [582, 298] width 1164 height 597
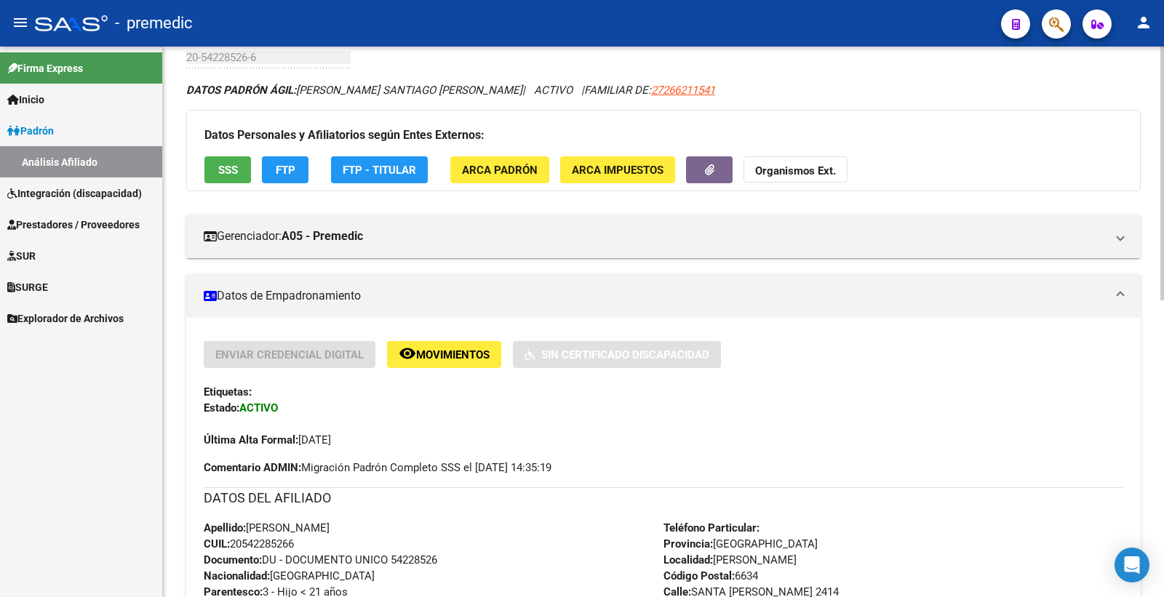
click at [291, 178] on button "FTP" at bounding box center [285, 169] width 47 height 27
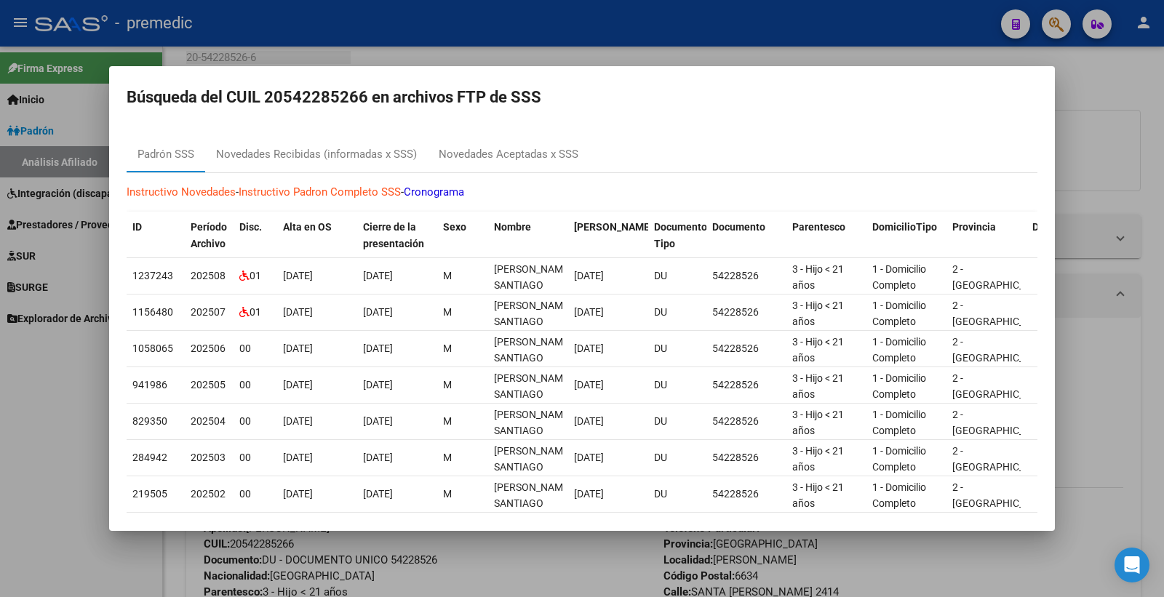
click at [1057, 118] on div at bounding box center [582, 298] width 1164 height 597
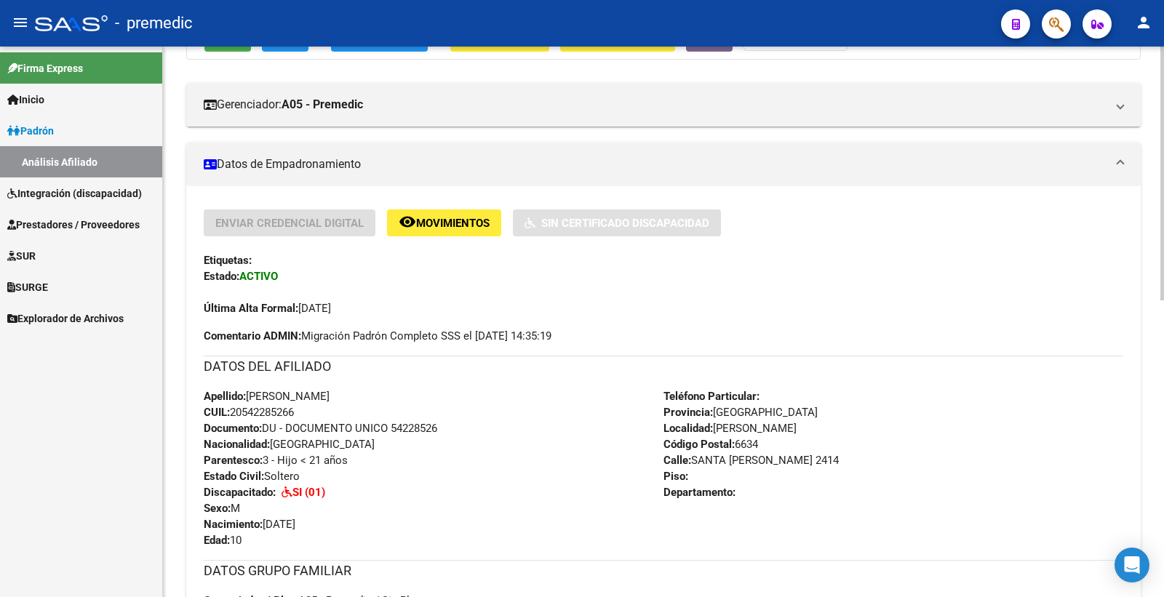
scroll to position [0, 0]
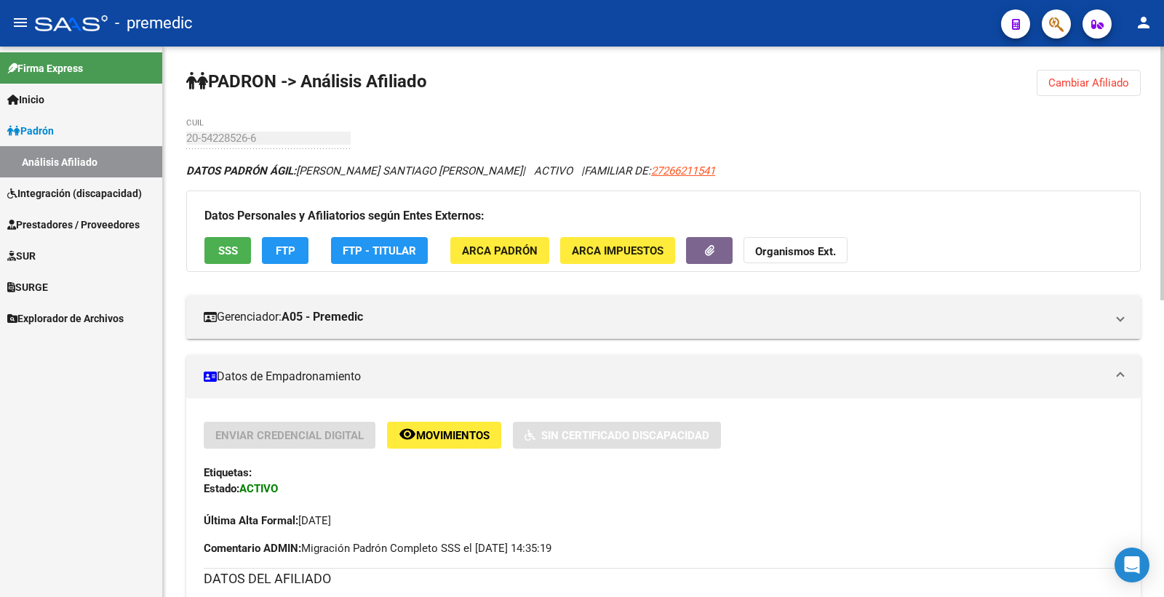
click at [1117, 81] on span "Cambiar Afiliado" at bounding box center [1088, 82] width 81 height 13
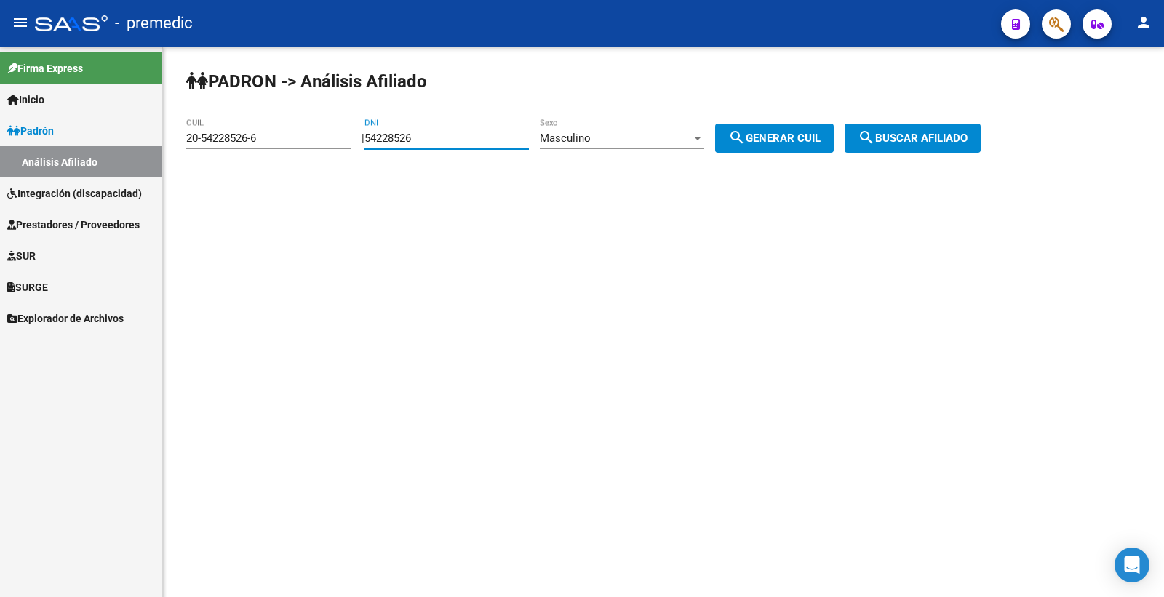
drag, startPoint x: 446, startPoint y: 140, endPoint x: 315, endPoint y: 143, distance: 131.0
click at [319, 143] on app-analisis-afiliado "PADRON -> Análisis Afiliado 20-54228526-6 CUIL | 54228526 DNI Masculino Sexo se…" at bounding box center [588, 138] width 805 height 13
paste input "8117208"
type input "58117208"
click at [801, 127] on button "search Generar CUIL" at bounding box center [774, 138] width 119 height 29
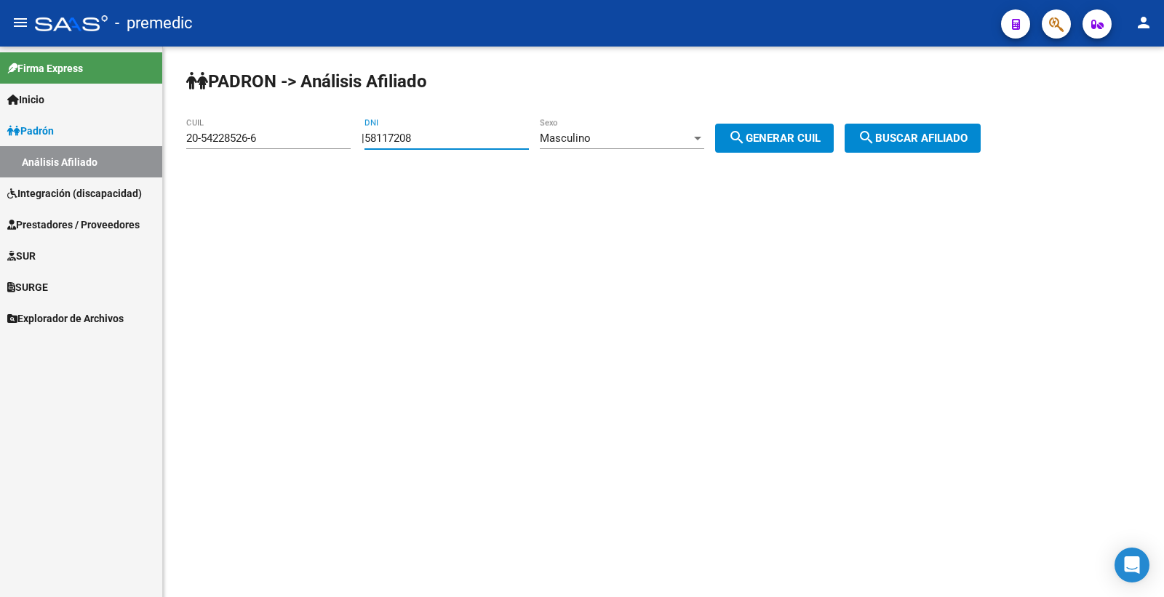
type input "20-58117208-8"
click at [801, 127] on button "search Generar CUIL" at bounding box center [774, 138] width 119 height 29
click at [862, 127] on button "search Buscar afiliado" at bounding box center [913, 138] width 136 height 29
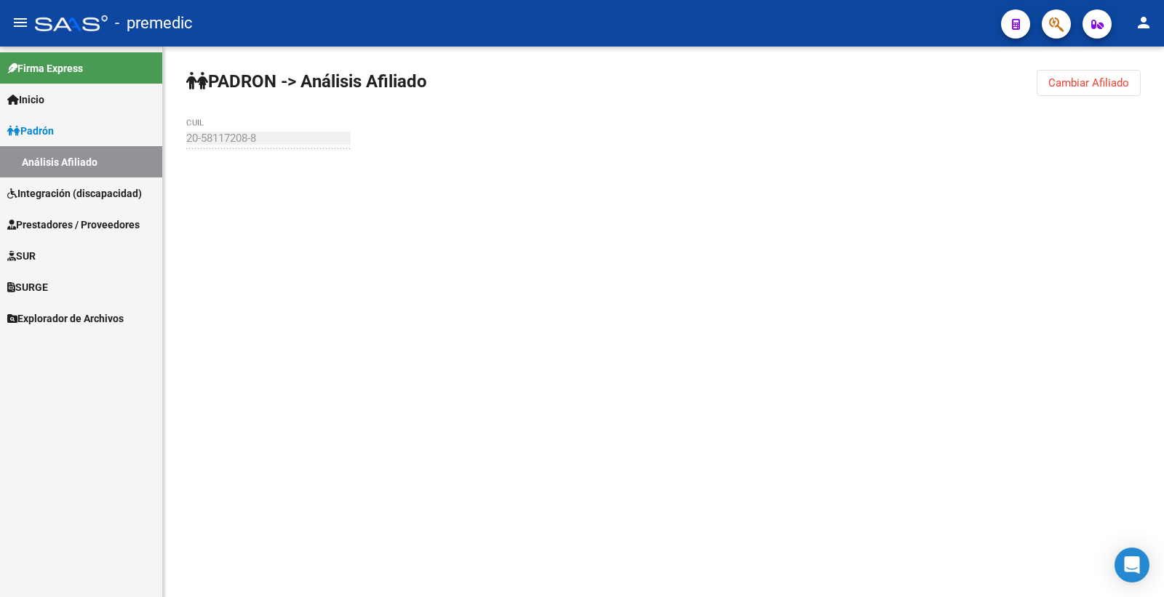
click at [899, 143] on div "PADRON -> Análisis Afiliado Cambiar Afiliado 20-58117208-8 CUIL" at bounding box center [663, 138] width 1001 height 183
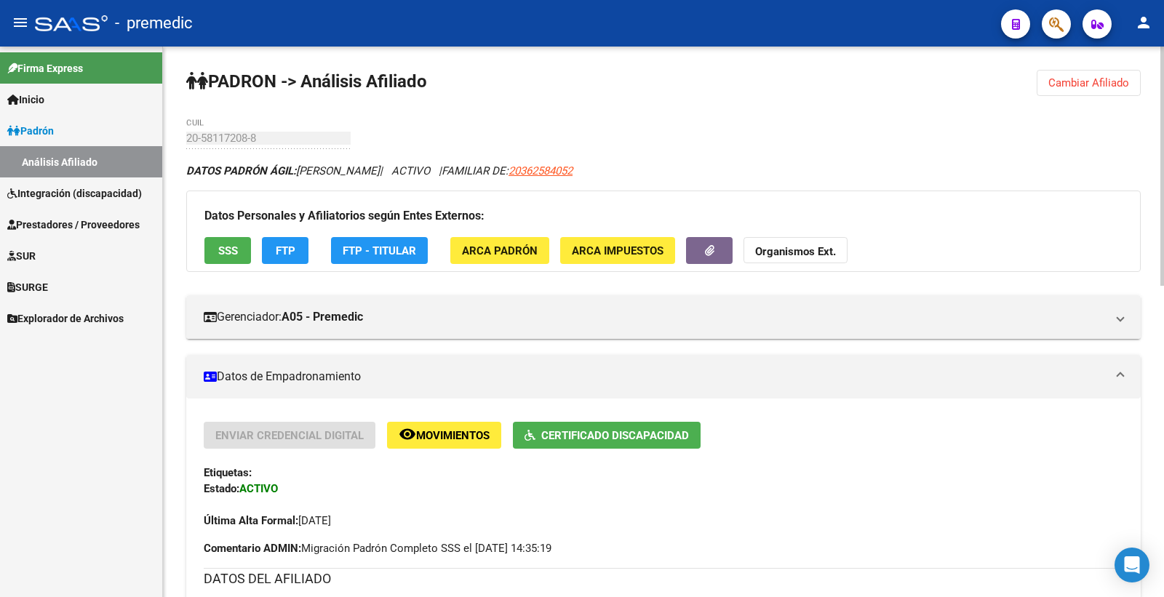
click at [1090, 88] on span "Cambiar Afiliado" at bounding box center [1088, 82] width 81 height 13
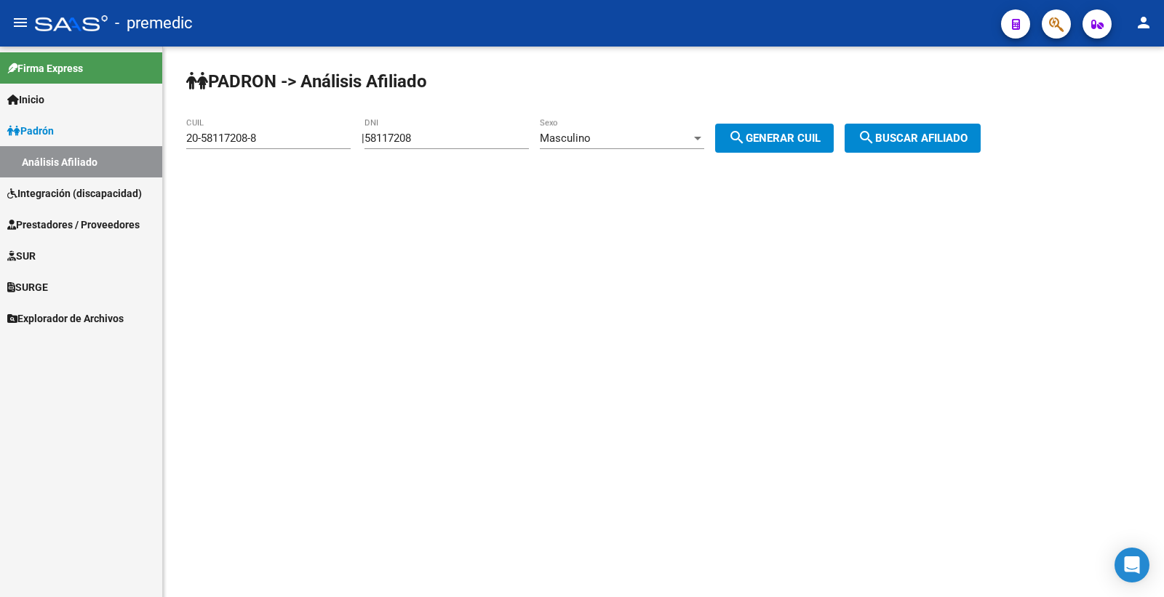
drag, startPoint x: 444, startPoint y: 138, endPoint x: 331, endPoint y: 142, distance: 112.8
click at [330, 138] on app-analisis-afiliado "PADRON -> Análisis Afiliado 20-58117208-8 CUIL | 58117208 DNI Masculino Sexo se…" at bounding box center [588, 138] width 805 height 13
paste input "7375273"
type input "57375273"
click at [784, 140] on span "search Generar CUIL" at bounding box center [774, 138] width 92 height 13
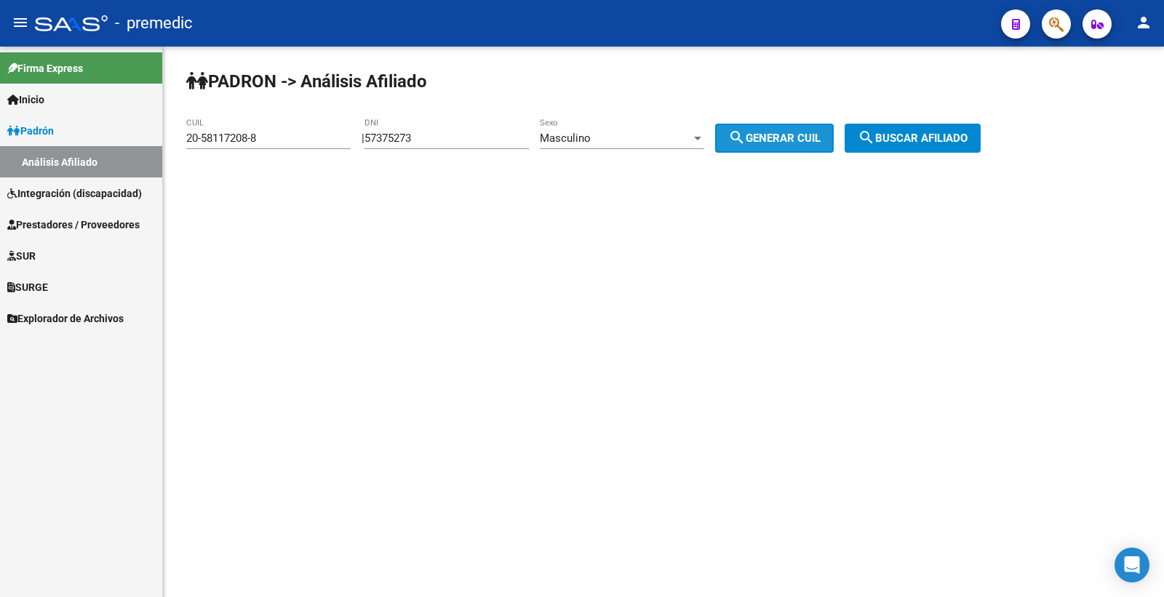
type input "20-57375273-3"
click at [821, 140] on span "search Generar CUIL" at bounding box center [774, 138] width 92 height 13
click at [875, 142] on mat-icon "search" at bounding box center [866, 137] width 17 height 17
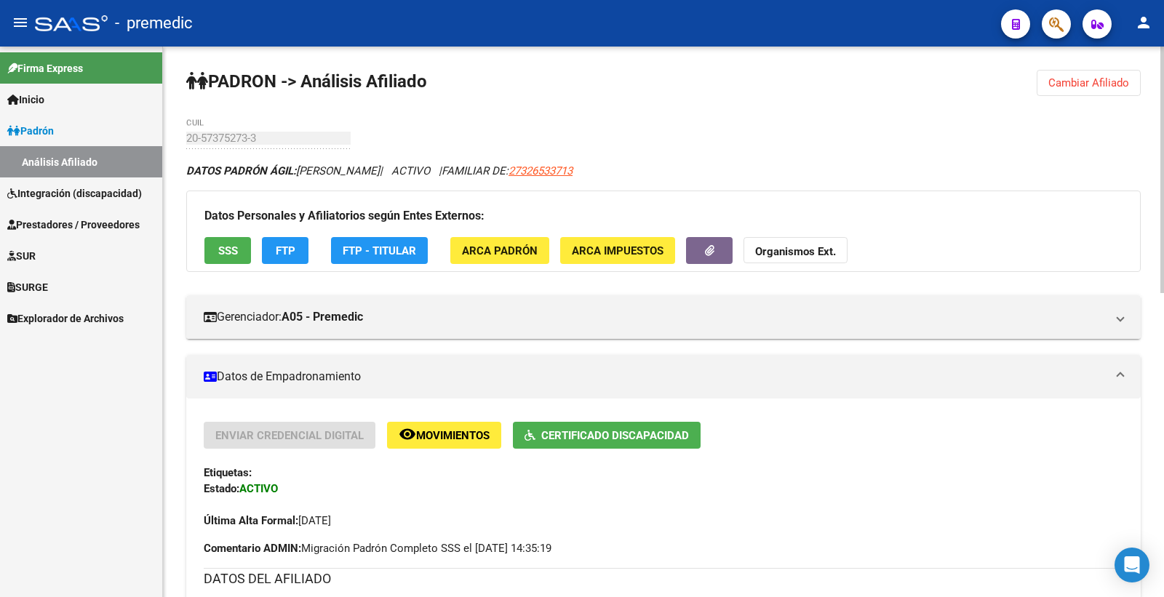
click at [1096, 83] on span "Cambiar Afiliado" at bounding box center [1088, 82] width 81 height 13
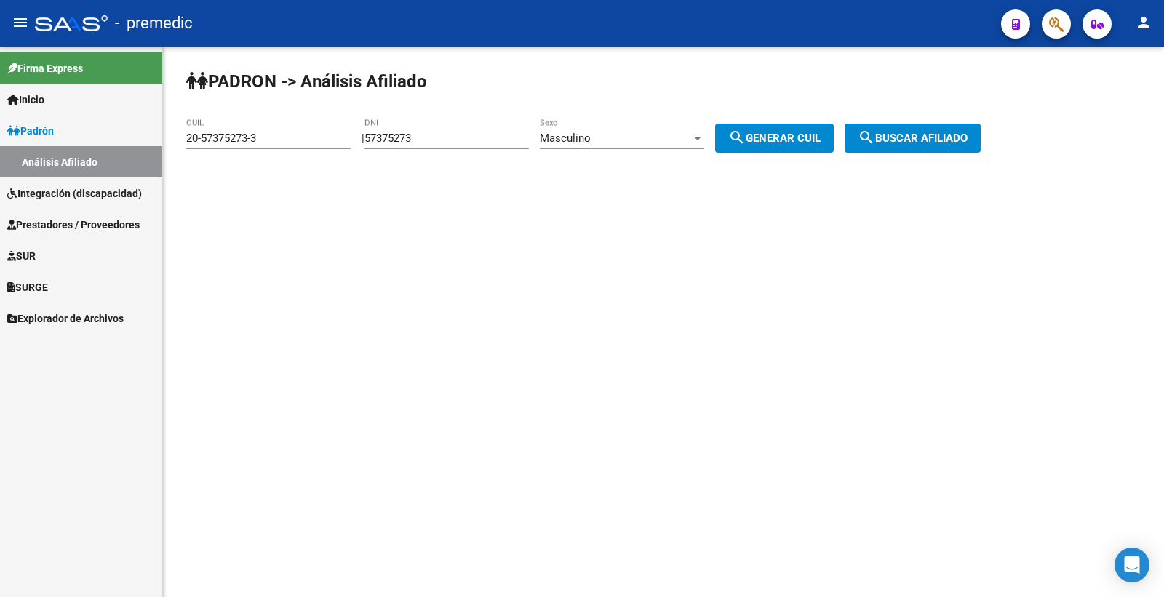
click at [437, 146] on div "57375273 DNI" at bounding box center [446, 133] width 164 height 31
drag, startPoint x: 438, startPoint y: 143, endPoint x: 405, endPoint y: 137, distance: 33.3
click at [438, 141] on input "57375273" at bounding box center [446, 138] width 164 height 13
click at [405, 137] on input "57375273" at bounding box center [446, 138] width 164 height 13
click at [430, 133] on input "57375273" at bounding box center [446, 138] width 164 height 13
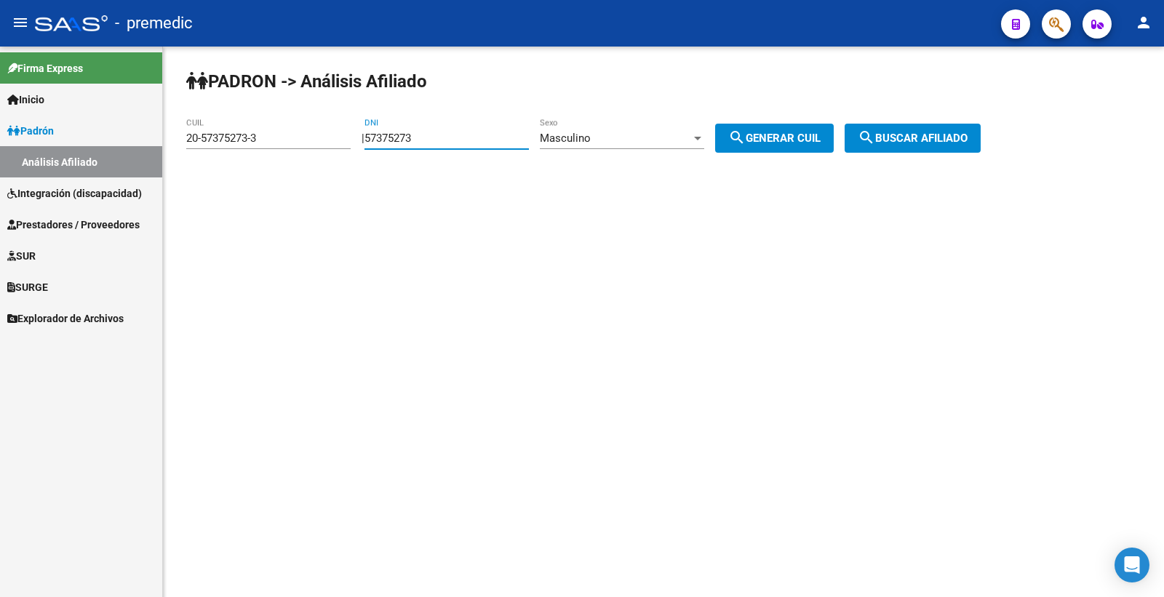
drag, startPoint x: 437, startPoint y: 142, endPoint x: 379, endPoint y: 150, distance: 58.7
click at [379, 150] on div "PADRON -> Análisis Afiliado 20-57375273-3 CUIL | 57375273 DNI Masculino Sexo se…" at bounding box center [663, 123] width 1001 height 153
paste input "5440992"
type input "55440992"
click at [762, 135] on span "search Generar CUIL" at bounding box center [774, 138] width 92 height 13
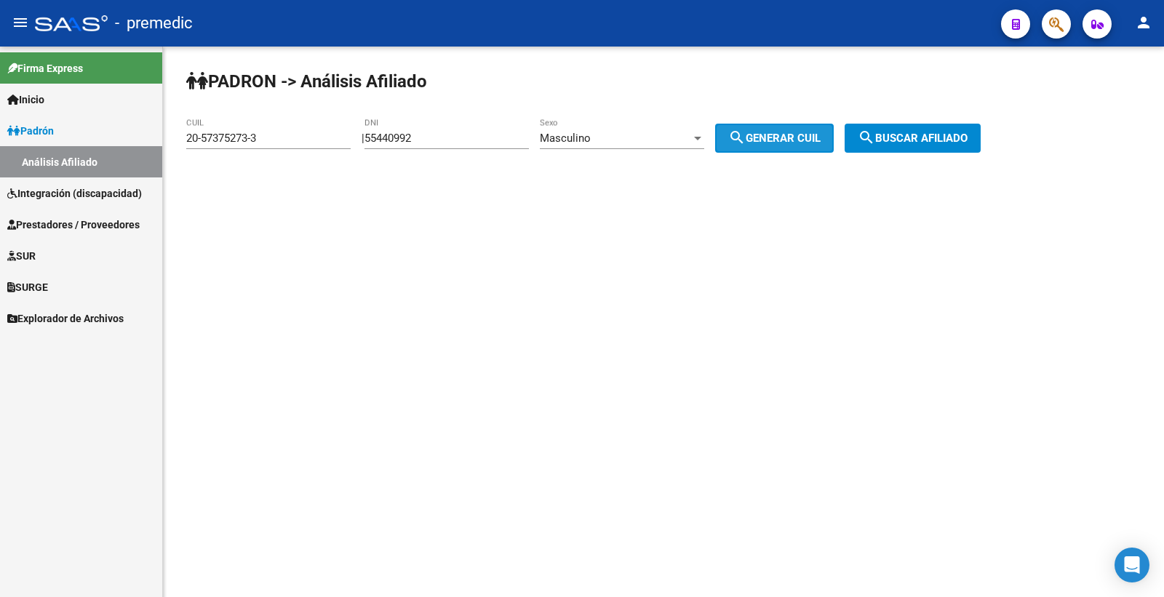
type input "20-55440992-0"
click at [771, 138] on span "search Generar CUIL" at bounding box center [774, 138] width 92 height 13
click at [960, 148] on button "search Buscar afiliado" at bounding box center [913, 138] width 136 height 29
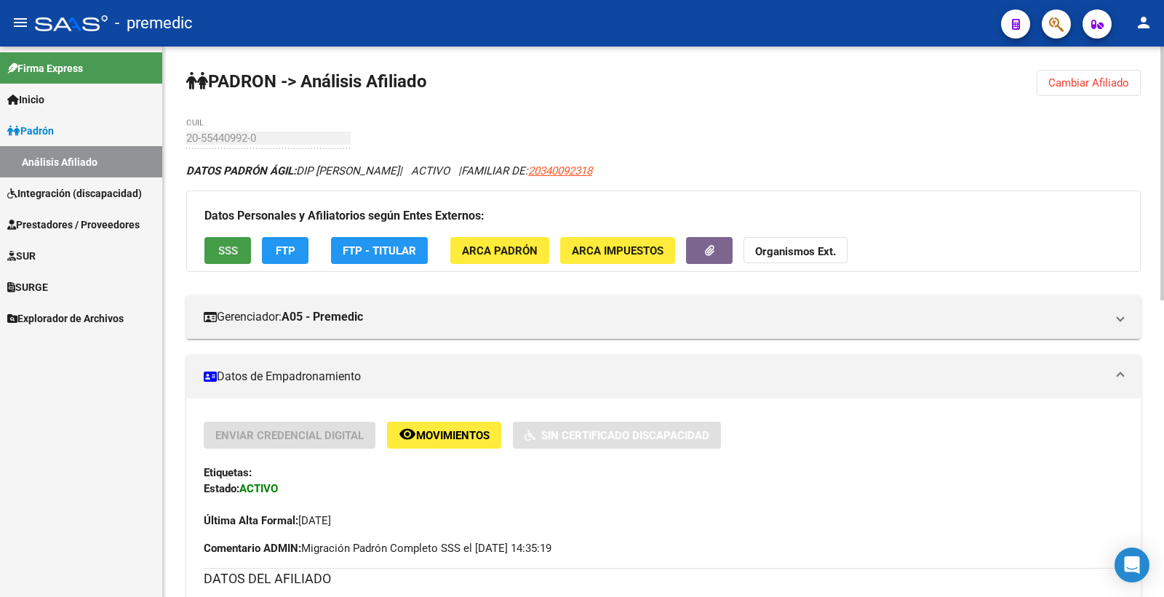
click at [231, 245] on span "SSS" at bounding box center [228, 250] width 20 height 13
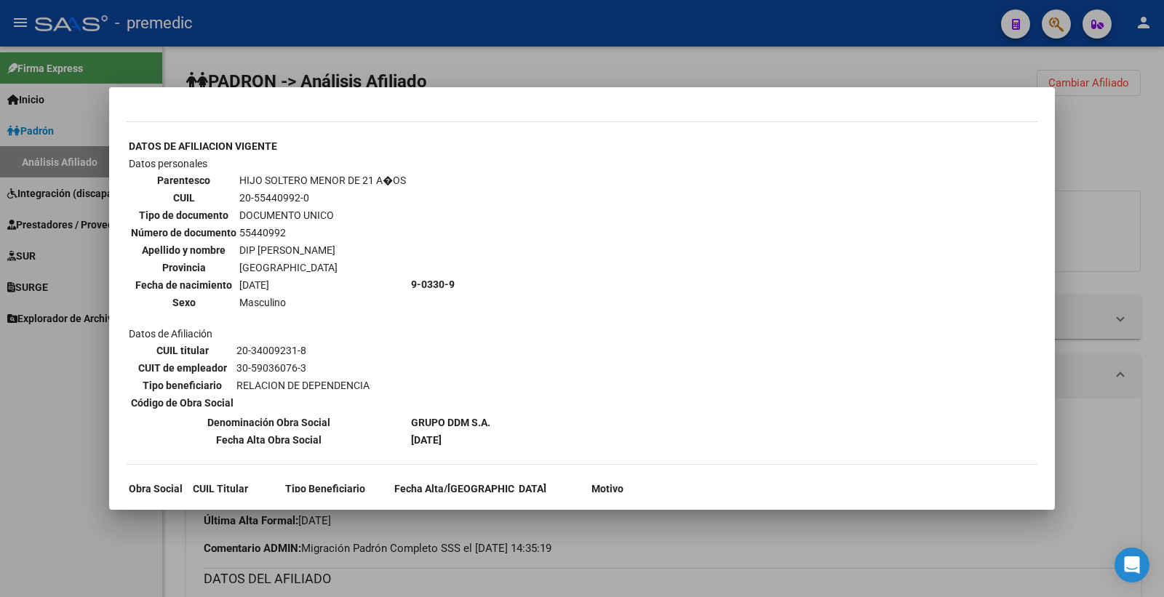
scroll to position [506, 0]
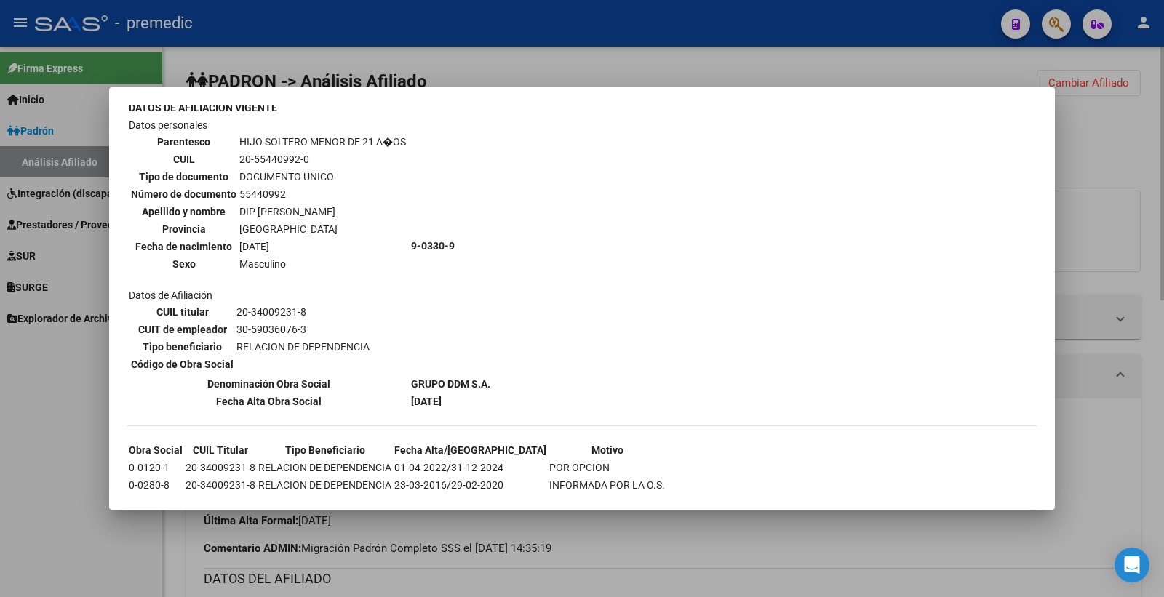
click at [1163, 162] on div at bounding box center [582, 298] width 1164 height 597
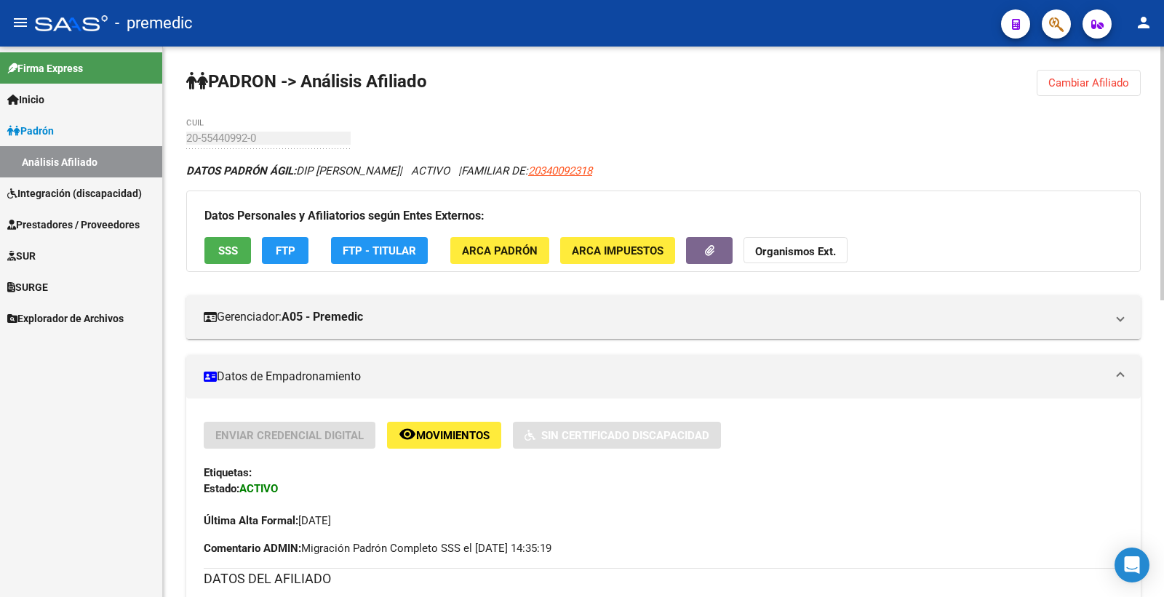
click at [274, 253] on button "FTP" at bounding box center [285, 250] width 47 height 27
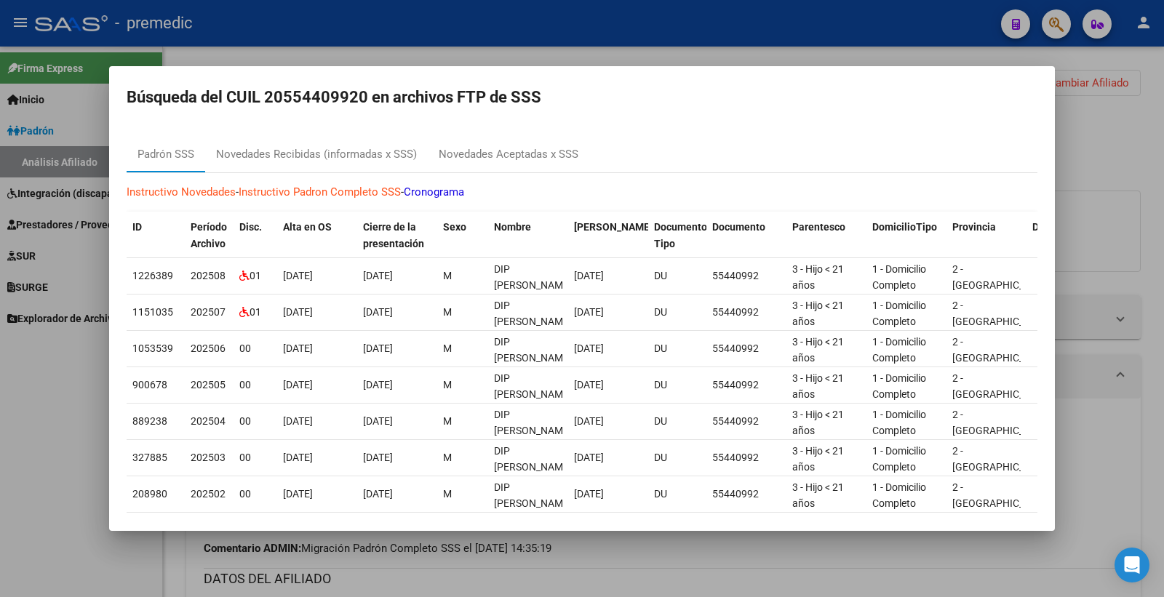
click at [1086, 132] on div at bounding box center [582, 298] width 1164 height 597
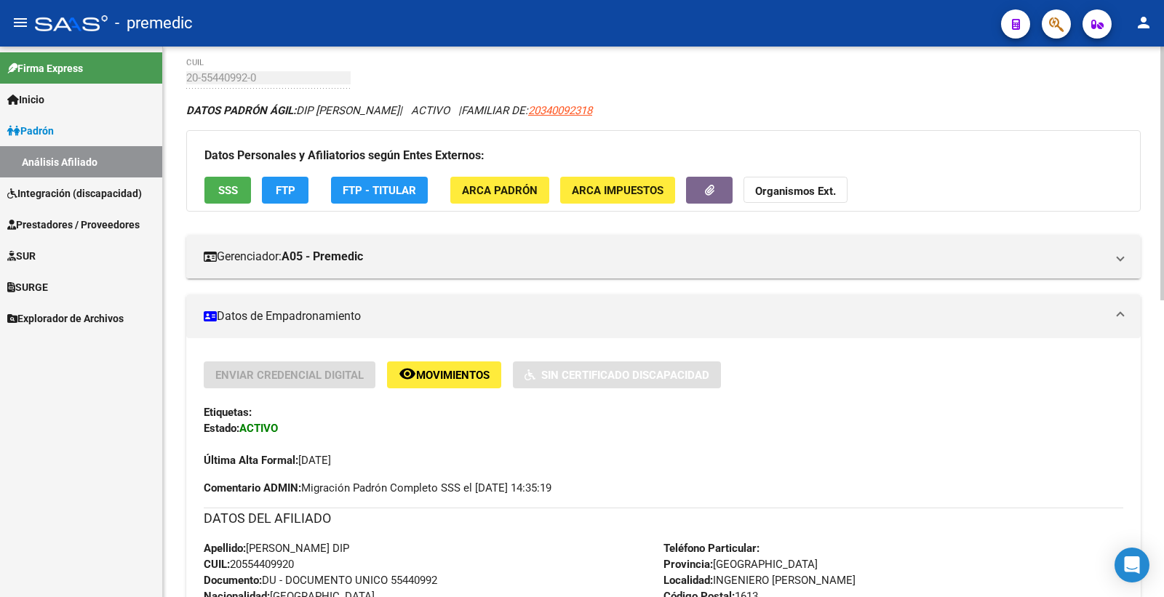
scroll to position [0, 0]
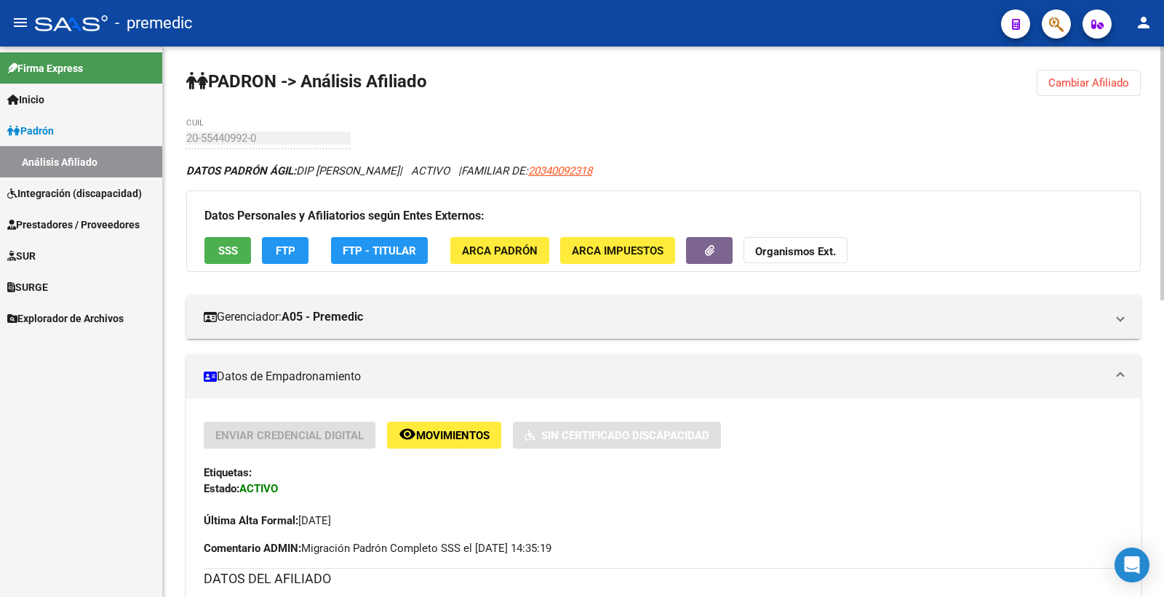
click at [1115, 75] on button "Cambiar Afiliado" at bounding box center [1089, 83] width 104 height 26
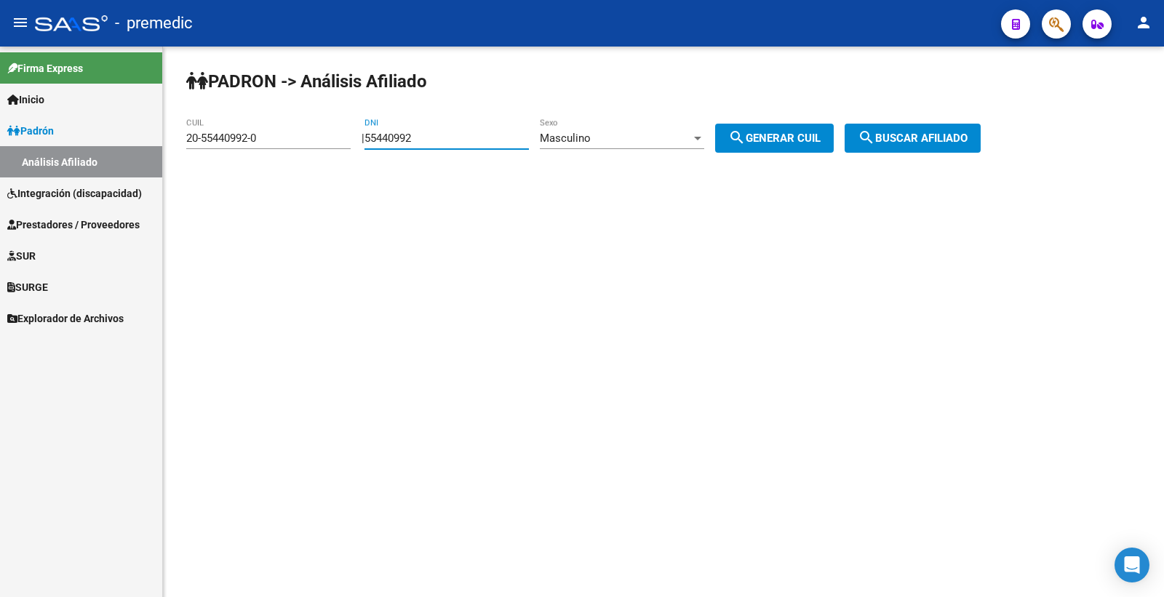
drag, startPoint x: 447, startPoint y: 143, endPoint x: 369, endPoint y: 137, distance: 78.8
click at [369, 137] on div "| 55440992 DNI Masculino Sexo search Generar CUIL" at bounding box center [603, 138] width 483 height 13
paste input "7758161"
type input "57758161"
drag, startPoint x: 744, startPoint y: 129, endPoint x: 781, endPoint y: 138, distance: 38.3
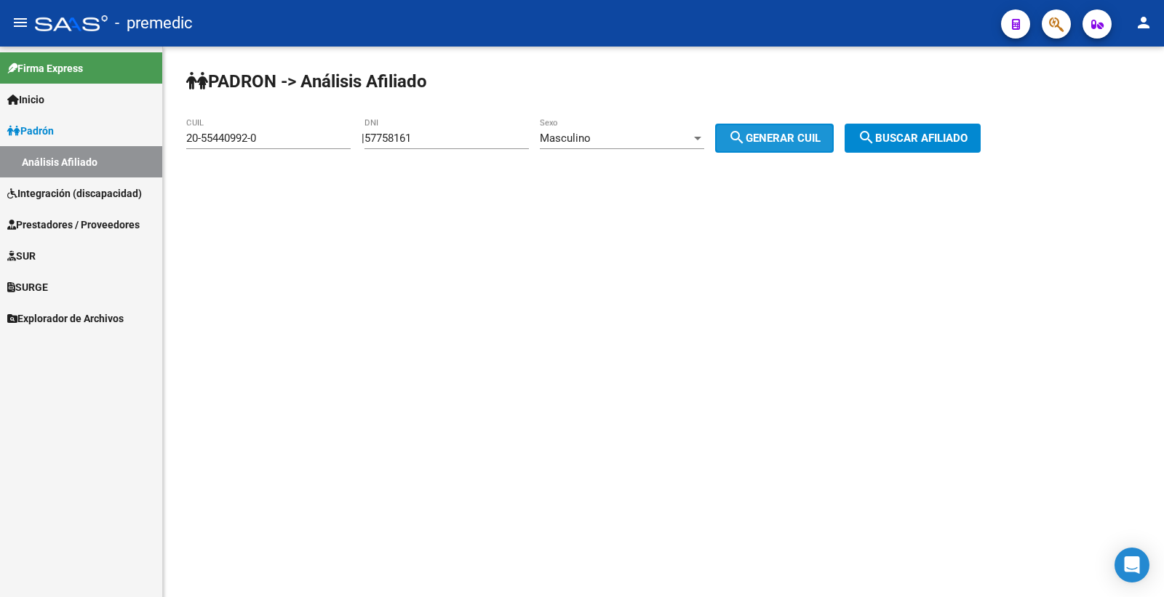
click at [744, 128] on button "search Generar CUIL" at bounding box center [774, 138] width 119 height 29
type input "20-57758161-5"
click at [781, 138] on span "search Generar CUIL" at bounding box center [774, 138] width 92 height 13
click at [918, 129] on button "search Buscar afiliado" at bounding box center [913, 138] width 136 height 29
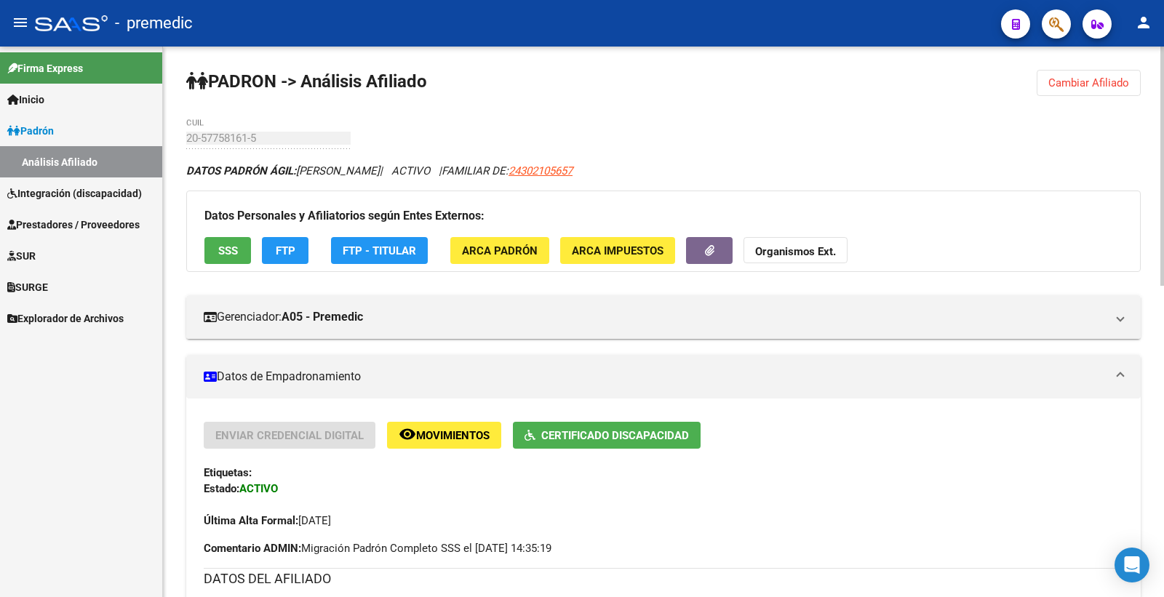
click at [681, 510] on div "Última Alta Formal: [DATE]" at bounding box center [664, 513] width 920 height 32
drag, startPoint x: 1108, startPoint y: 87, endPoint x: 628, endPoint y: 116, distance: 481.0
click at [1107, 87] on span "Cambiar Afiliado" at bounding box center [1088, 82] width 81 height 13
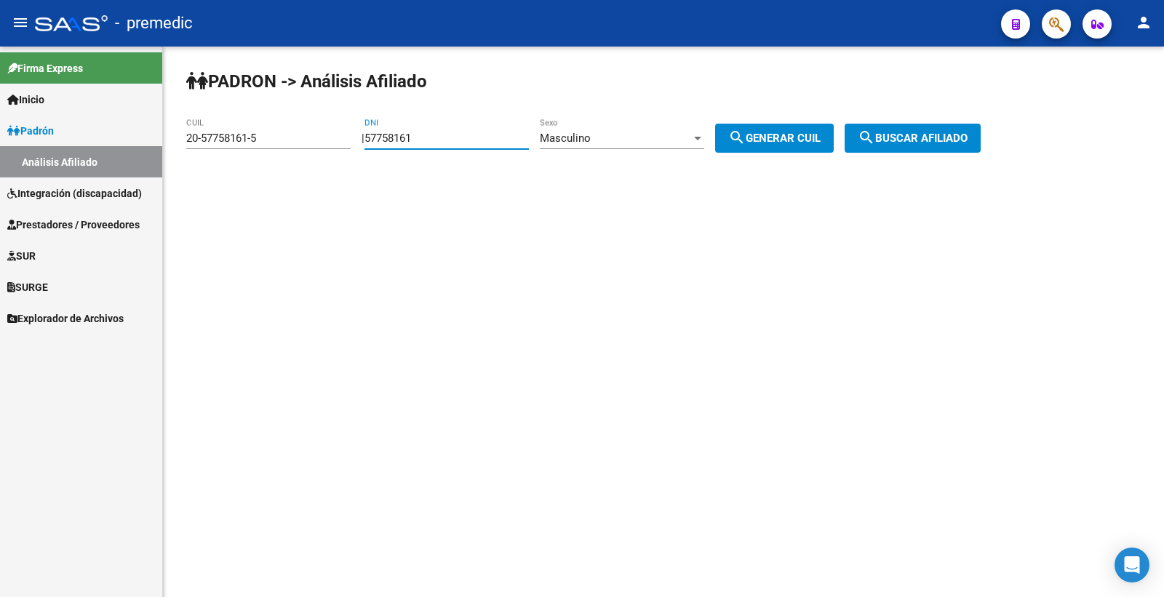
drag, startPoint x: 337, startPoint y: 146, endPoint x: 260, endPoint y: 144, distance: 76.4
click at [257, 145] on app-analisis-afiliado "PADRON -> Análisis Afiliado 20-57758161-5 CUIL | 57758161 DNI Masculino Sexo se…" at bounding box center [588, 138] width 805 height 13
paste input "6580807"
type input "56580807"
click at [620, 132] on div "Masculino" at bounding box center [615, 138] width 151 height 13
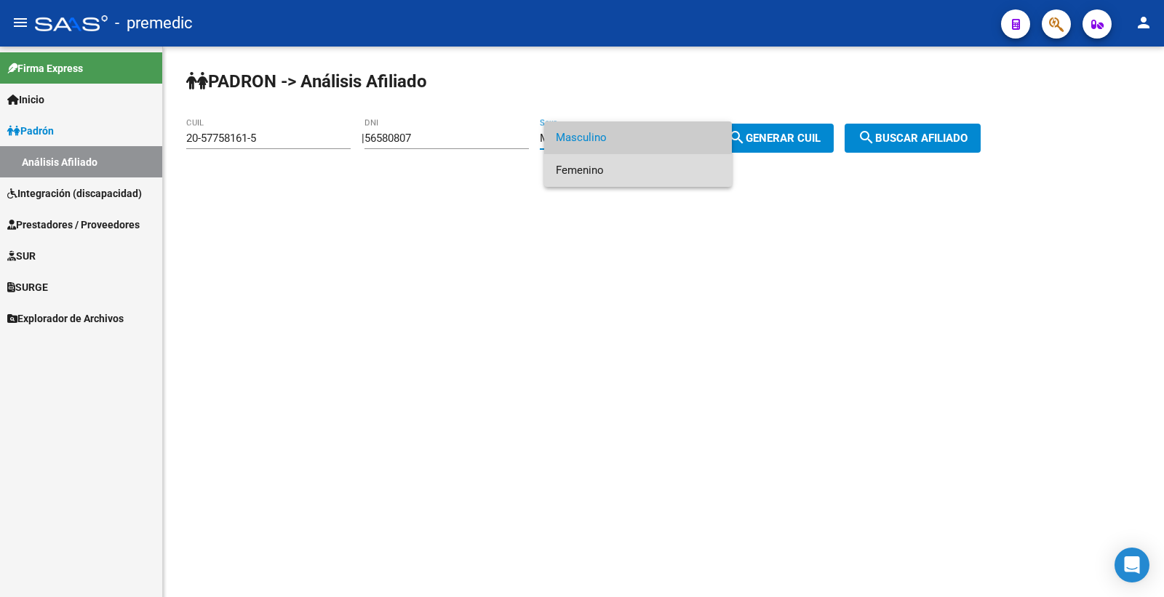
click at [615, 172] on span "Femenino" at bounding box center [638, 170] width 164 height 33
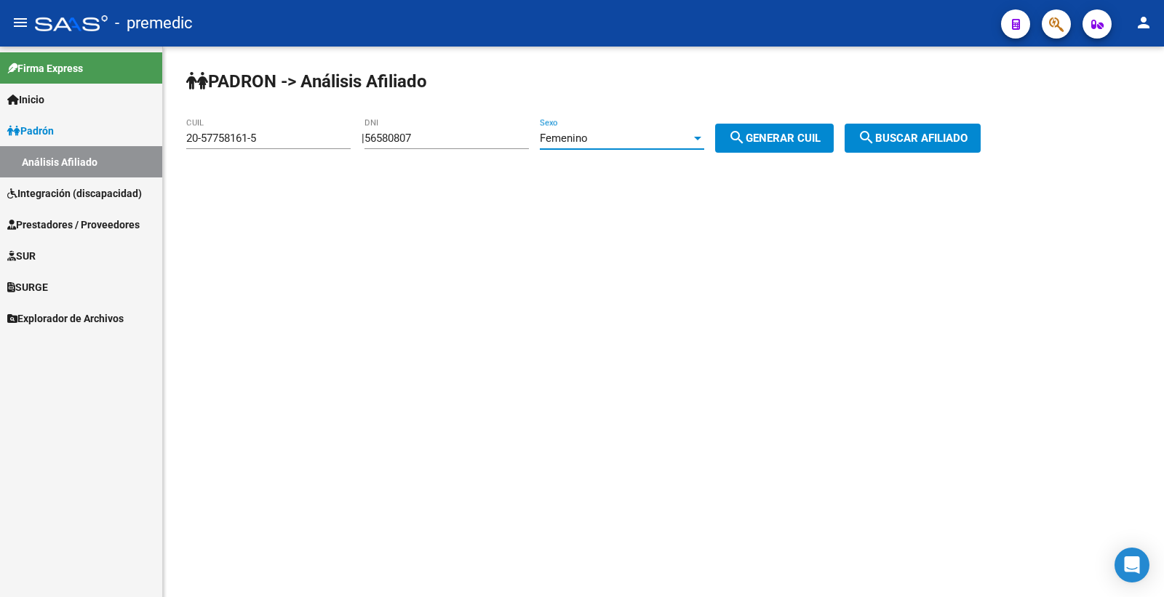
click at [821, 139] on span "search Generar CUIL" at bounding box center [774, 138] width 92 height 13
type input "27-56580807-4"
click at [821, 139] on span "search Generar CUIL" at bounding box center [774, 138] width 92 height 13
click at [920, 139] on span "search Buscar afiliado" at bounding box center [913, 138] width 110 height 13
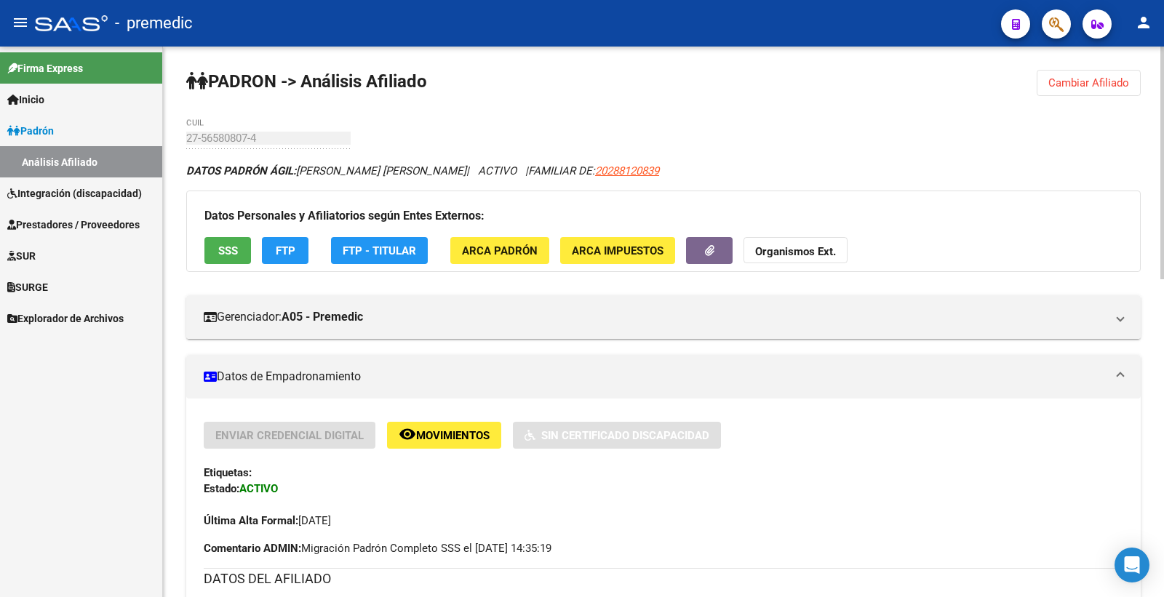
click at [218, 256] on span "SSS" at bounding box center [228, 250] width 20 height 13
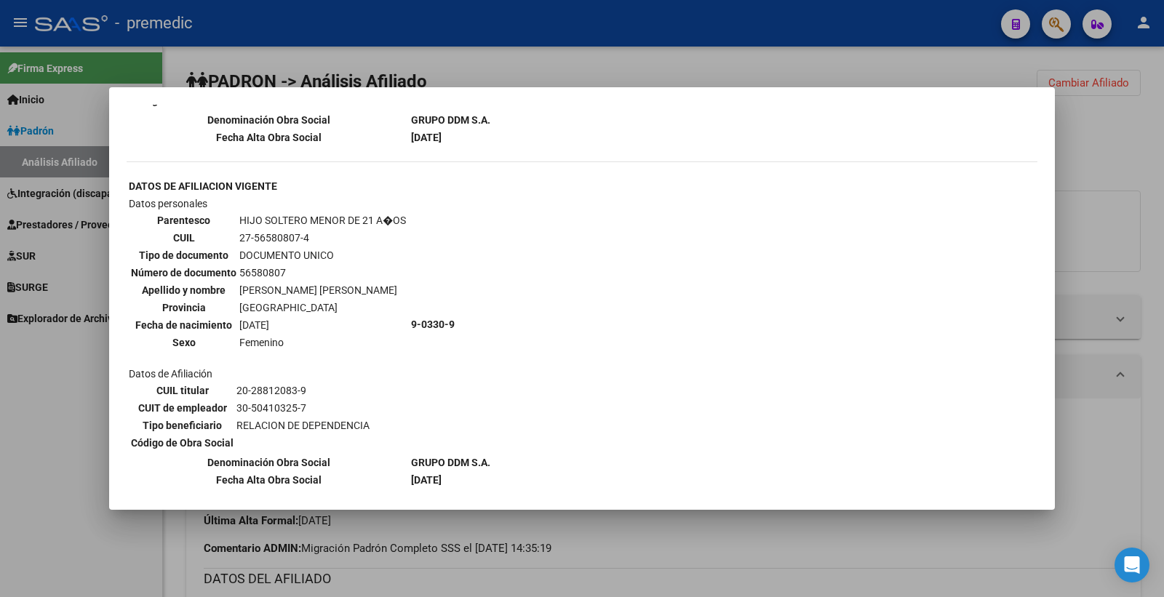
scroll to position [1513, 0]
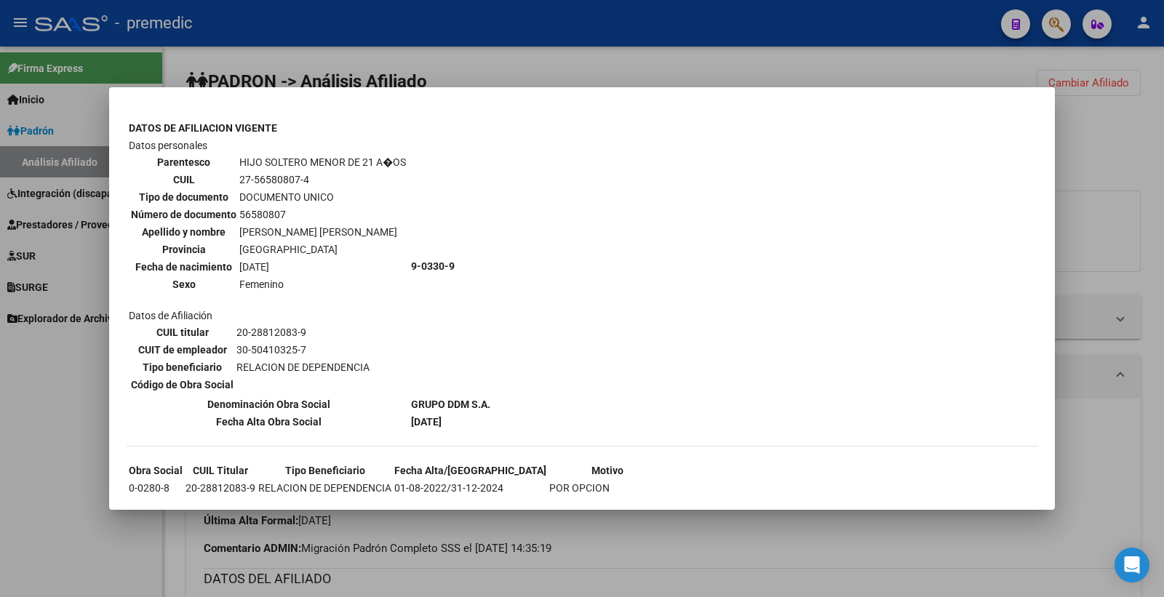
click at [1131, 195] on div at bounding box center [582, 298] width 1164 height 597
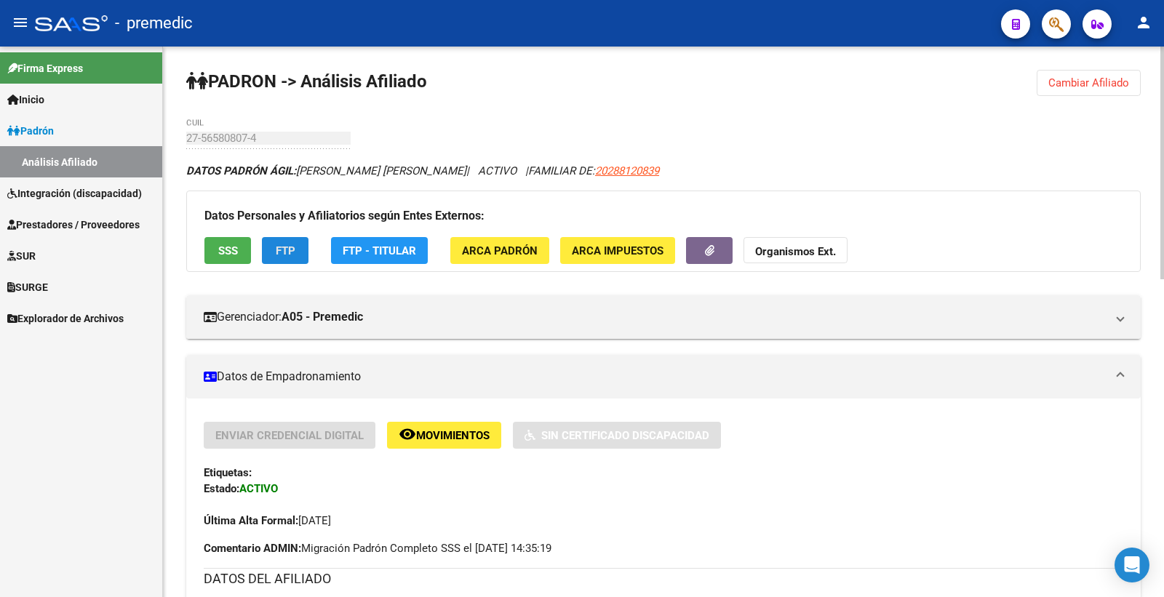
click at [291, 260] on button "FTP" at bounding box center [285, 250] width 47 height 27
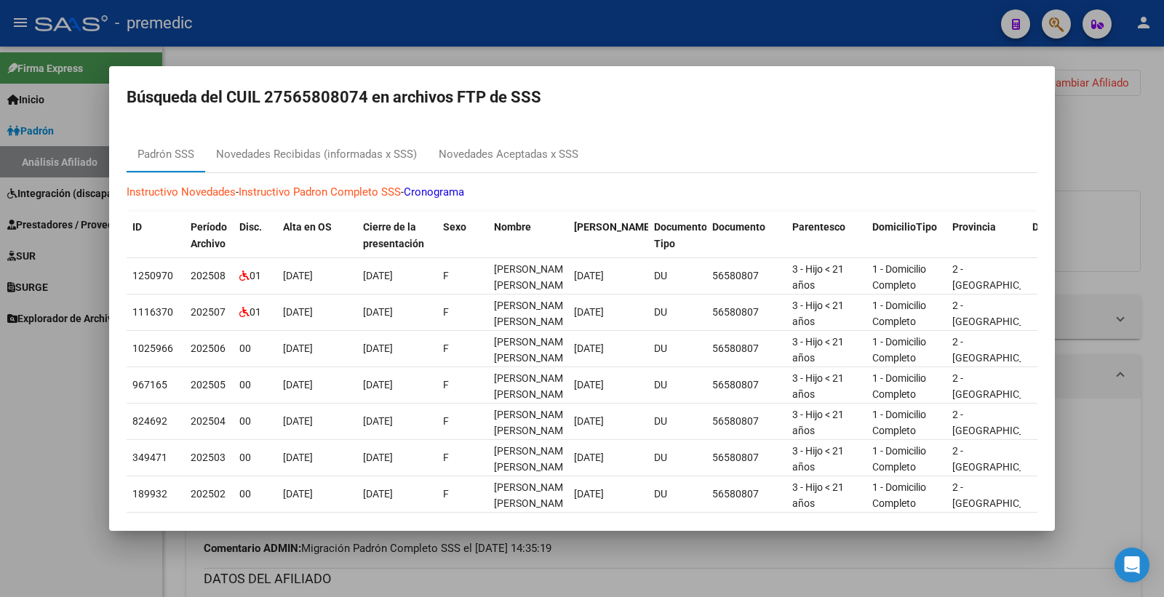
click at [1145, 127] on div at bounding box center [582, 298] width 1164 height 597
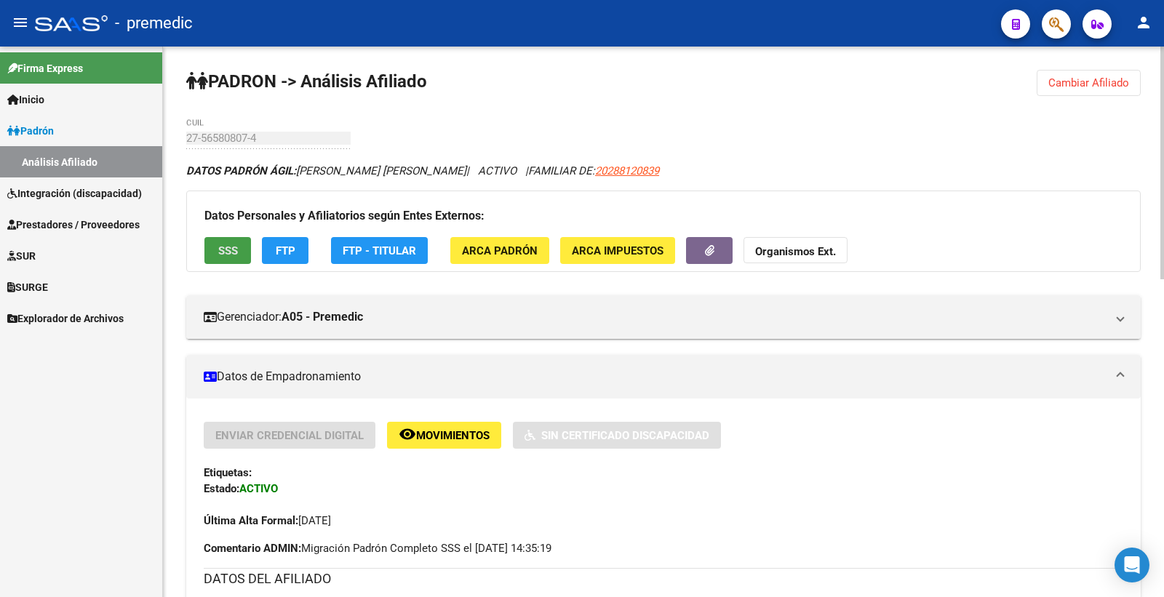
click at [234, 241] on button "SSS" at bounding box center [227, 250] width 47 height 27
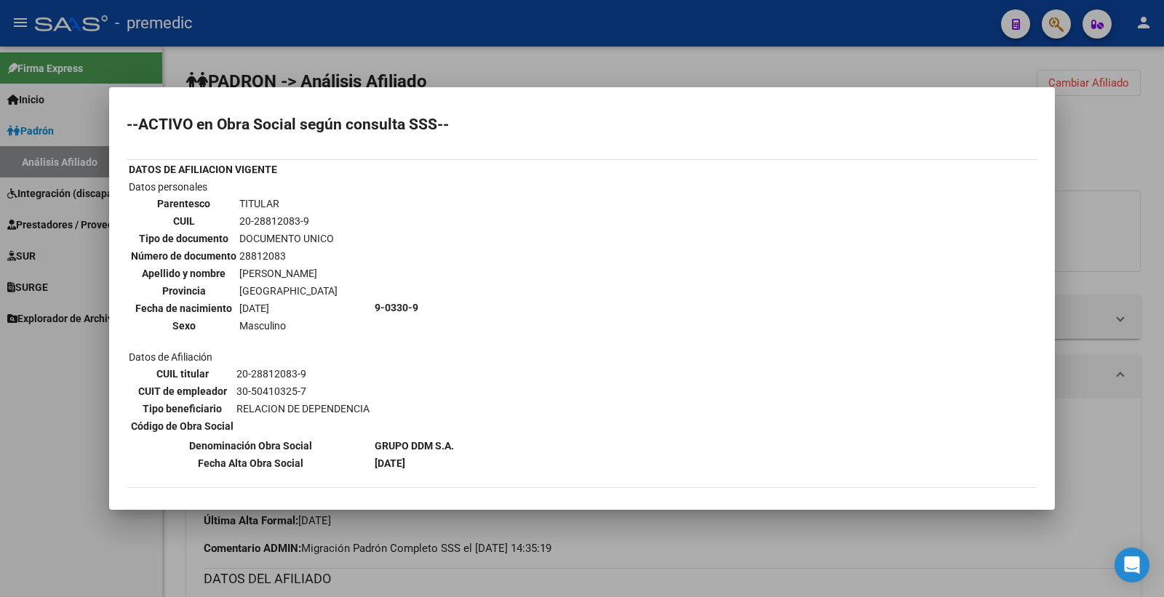
click at [1157, 110] on div at bounding box center [582, 298] width 1164 height 597
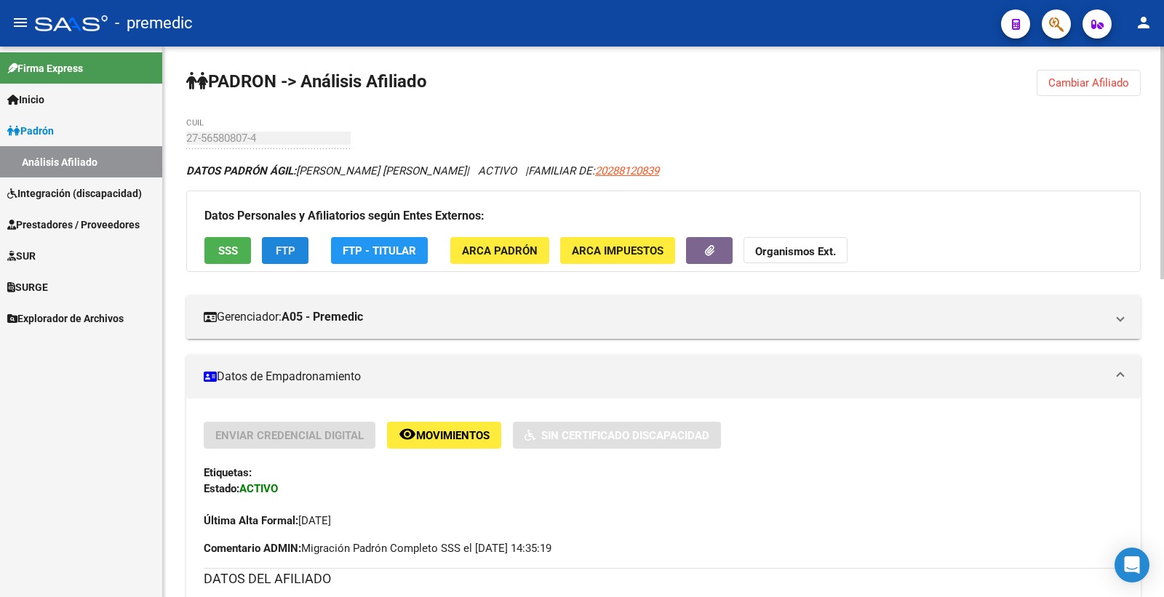
click at [295, 255] on button "FTP" at bounding box center [285, 250] width 47 height 27
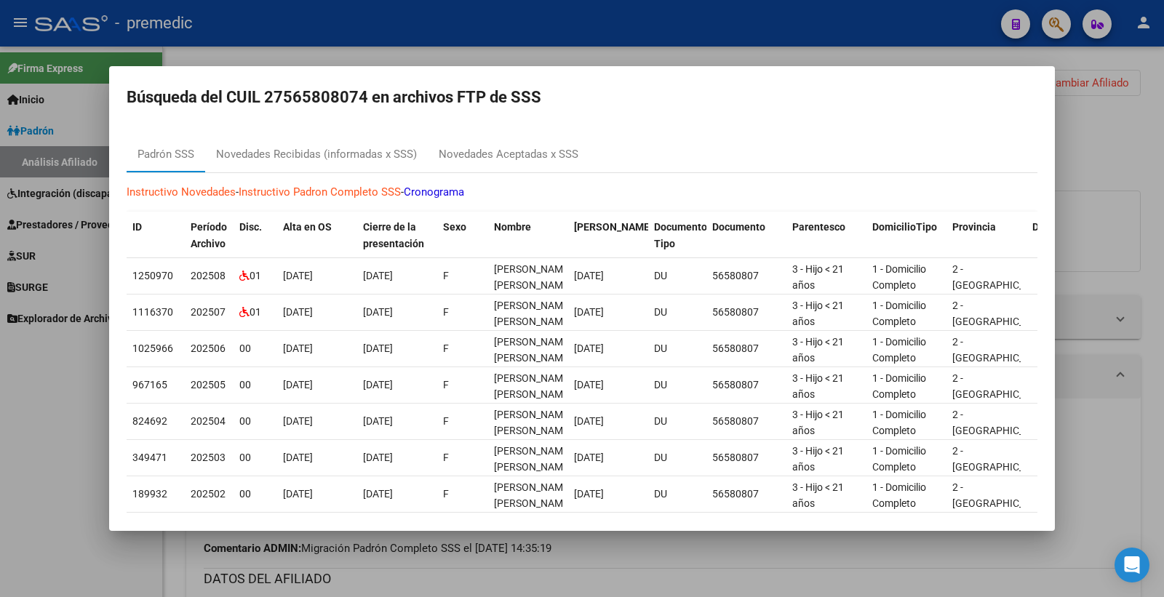
click at [1085, 122] on div at bounding box center [582, 298] width 1164 height 597
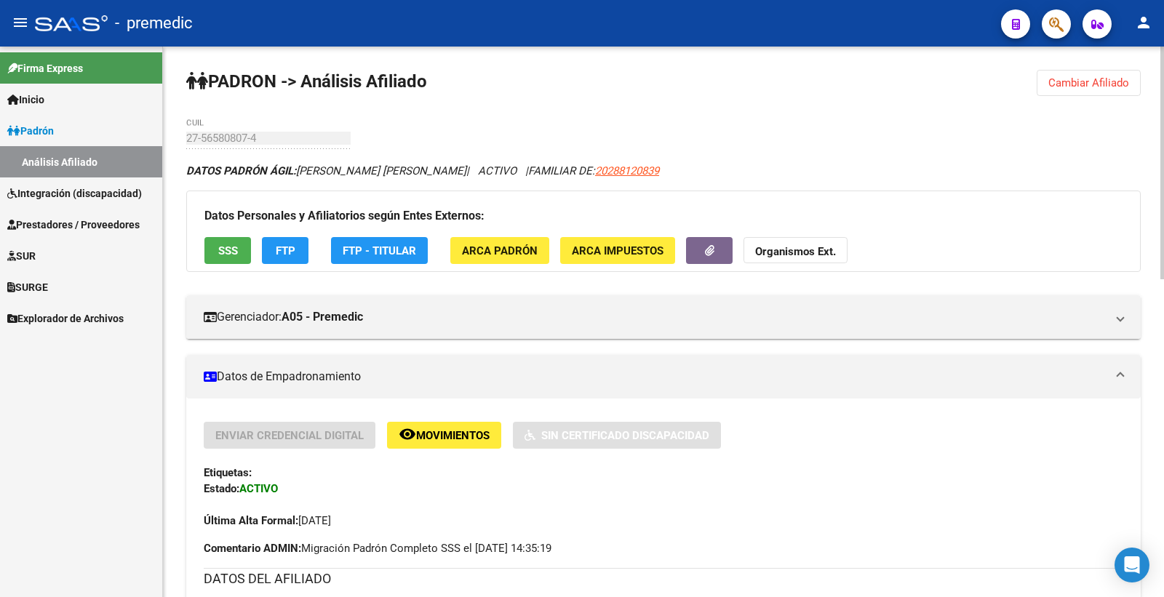
drag, startPoint x: 873, startPoint y: 529, endPoint x: 850, endPoint y: 551, distance: 31.9
click at [873, 529] on div "Última Alta Formal: [DATE]" at bounding box center [664, 513] width 920 height 32
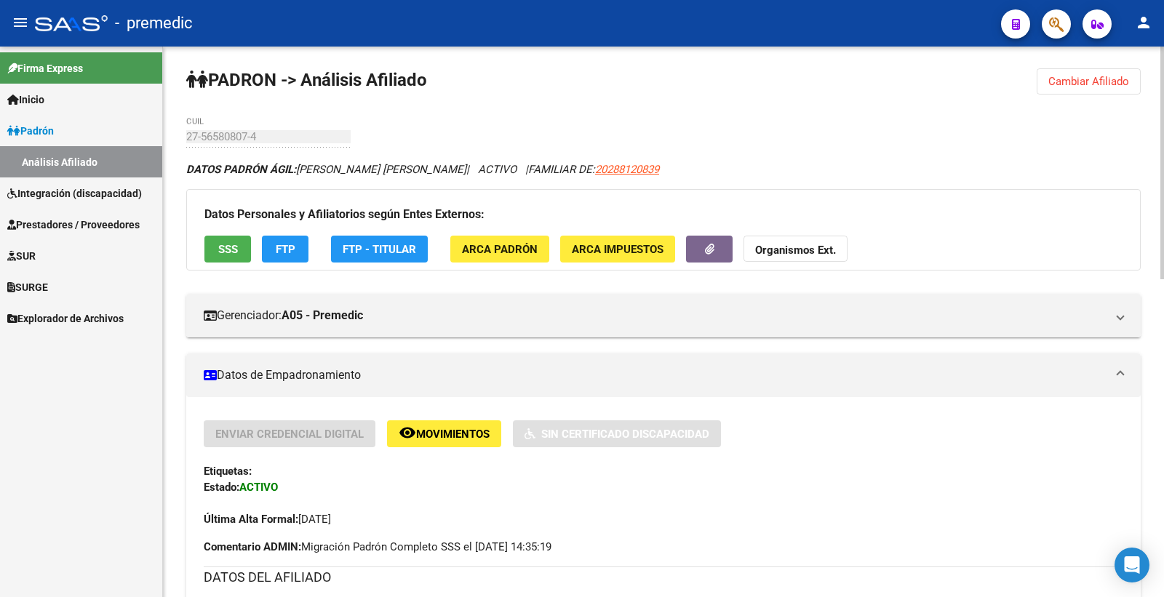
scroll to position [0, 0]
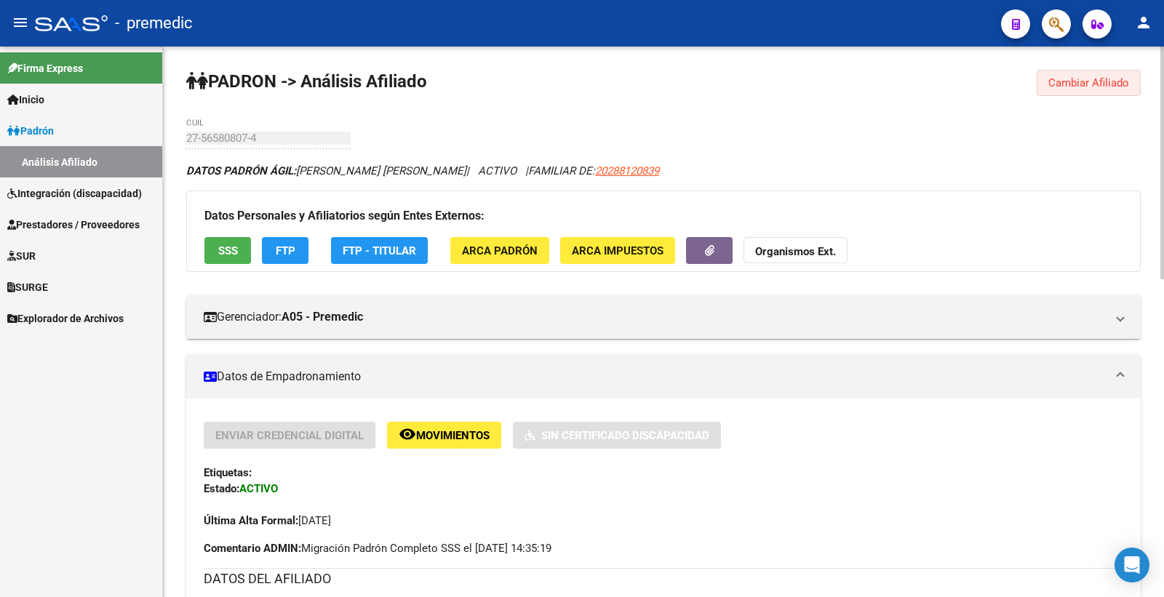
click at [1109, 79] on span "Cambiar Afiliado" at bounding box center [1088, 82] width 81 height 13
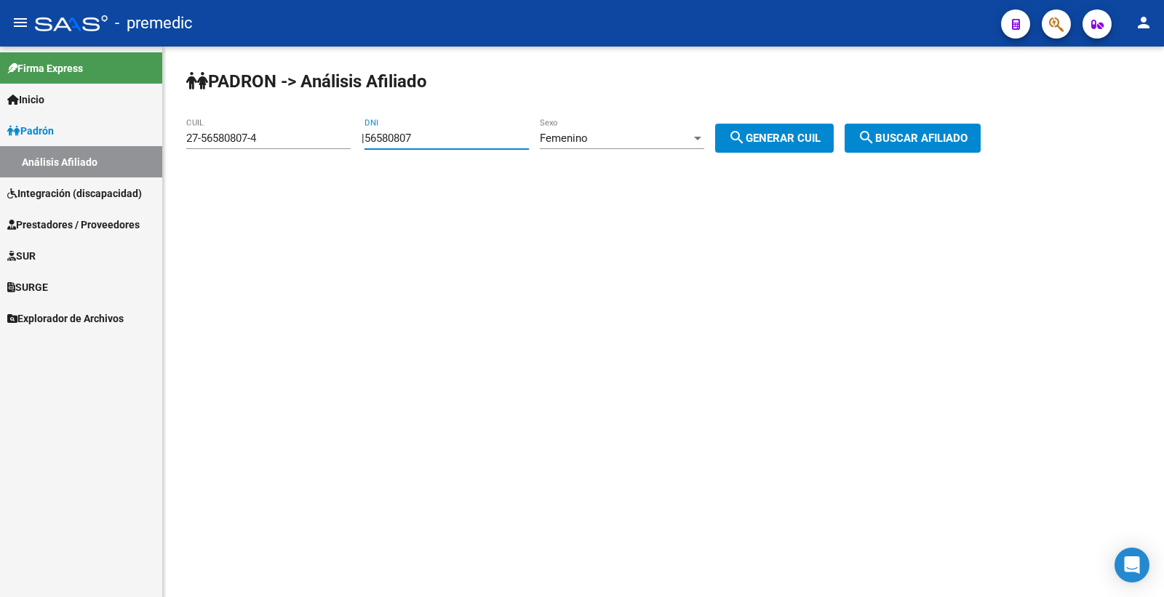
drag, startPoint x: 469, startPoint y: 141, endPoint x: 272, endPoint y: 141, distance: 196.4
click at [272, 141] on app-analisis-afiliado "PADRON -> Análisis Afiliado 27-56580807-4 CUIL | 56580807 DNI Femenino Sexo sea…" at bounding box center [588, 138] width 805 height 13
paste input "7078532"
type input "57078532"
click at [783, 137] on span "search Generar CUIL" at bounding box center [774, 138] width 92 height 13
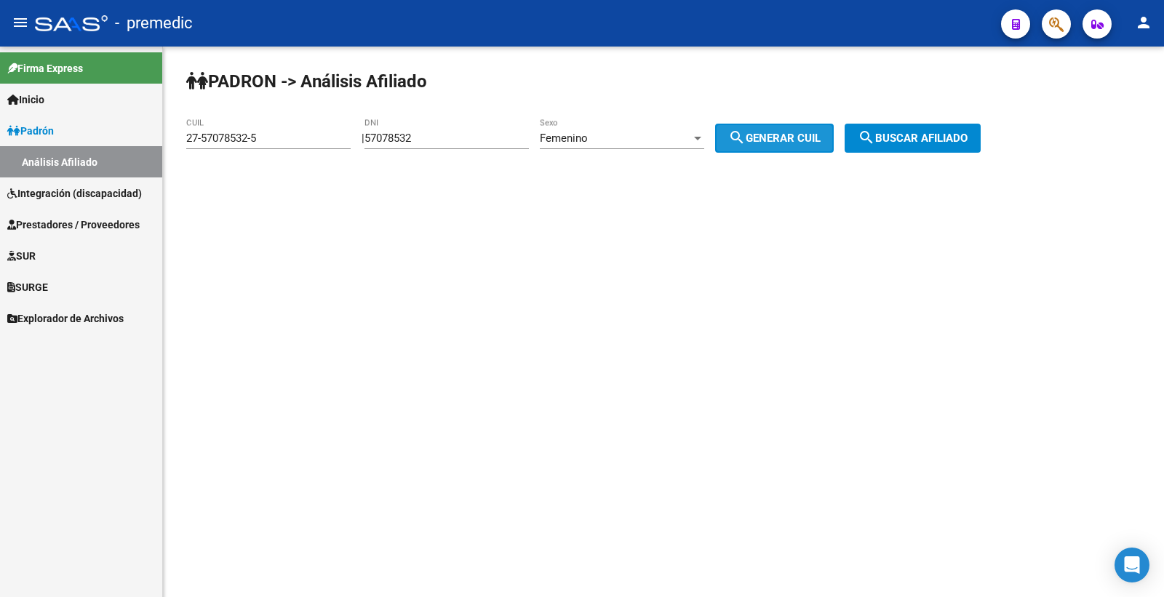
click at [784, 138] on span "search Generar CUIL" at bounding box center [774, 138] width 92 height 13
click at [658, 143] on div "Femenino" at bounding box center [615, 138] width 151 height 13
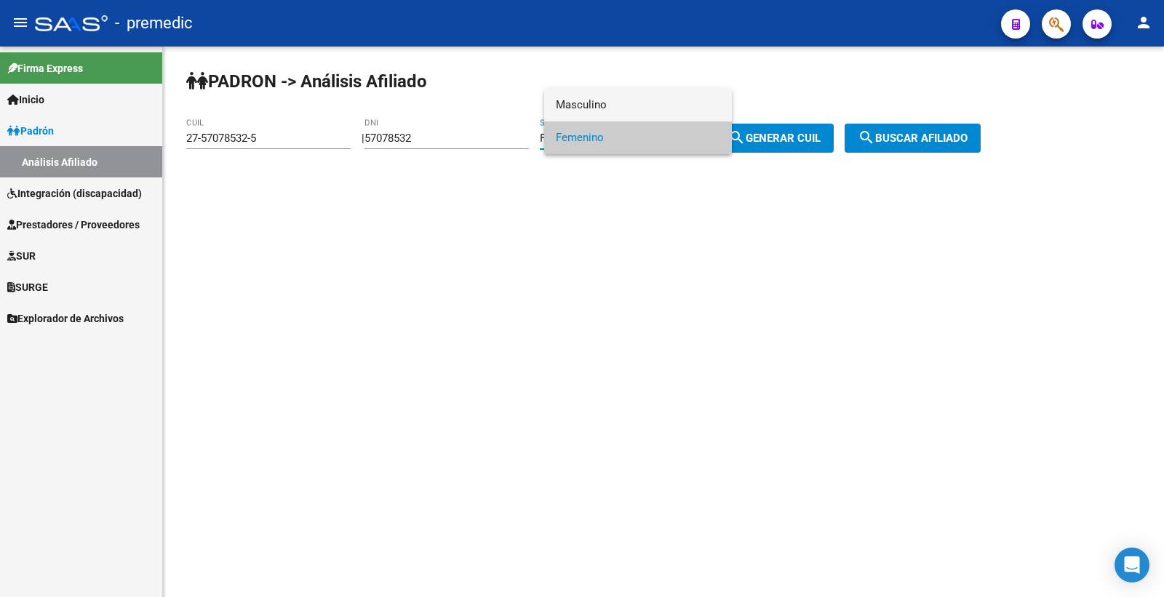
click at [620, 111] on span "Masculino" at bounding box center [638, 105] width 164 height 33
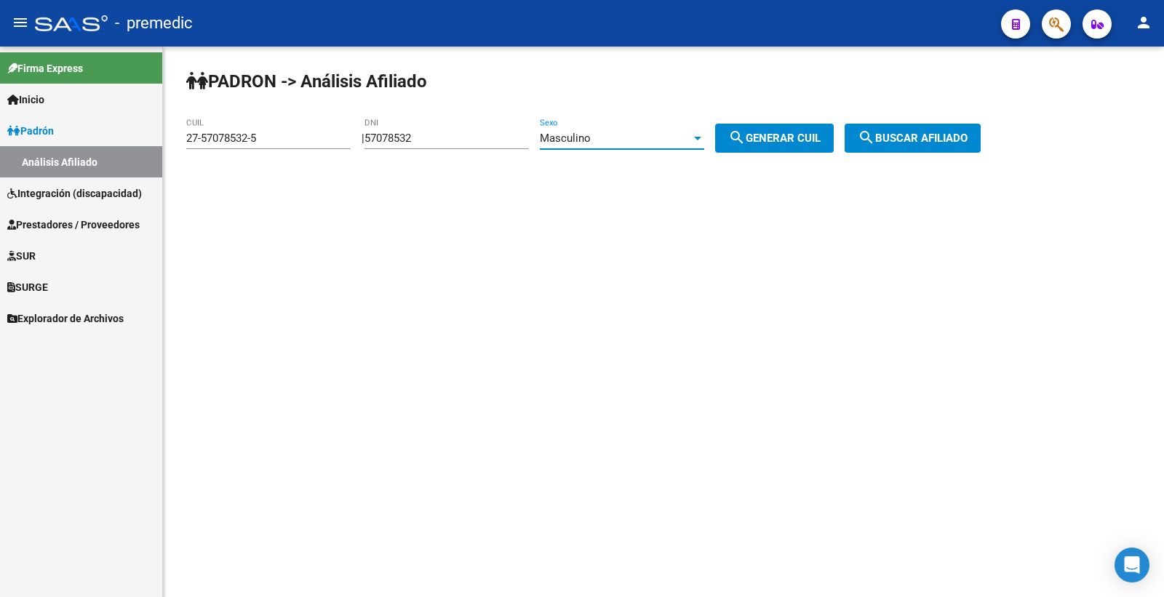
click at [768, 144] on span "search Generar CUIL" at bounding box center [774, 138] width 92 height 13
type input "20-57078532-0"
click at [981, 146] on button "search Buscar afiliado" at bounding box center [913, 138] width 136 height 29
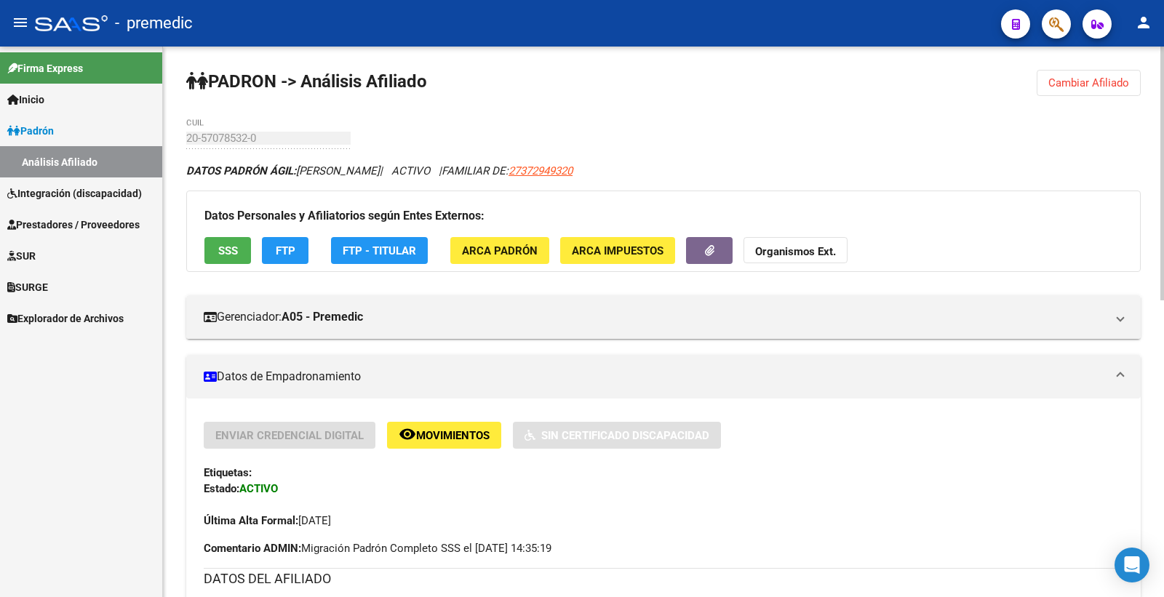
click at [665, 514] on div "Última Alta Formal: [DATE]" at bounding box center [664, 513] width 920 height 32
click at [230, 266] on div "Datos Personales y Afiliatorios según Entes Externos: SSS FTP FTP - Titular ARC…" at bounding box center [663, 231] width 954 height 81
click at [230, 252] on span "SSS" at bounding box center [228, 250] width 20 height 13
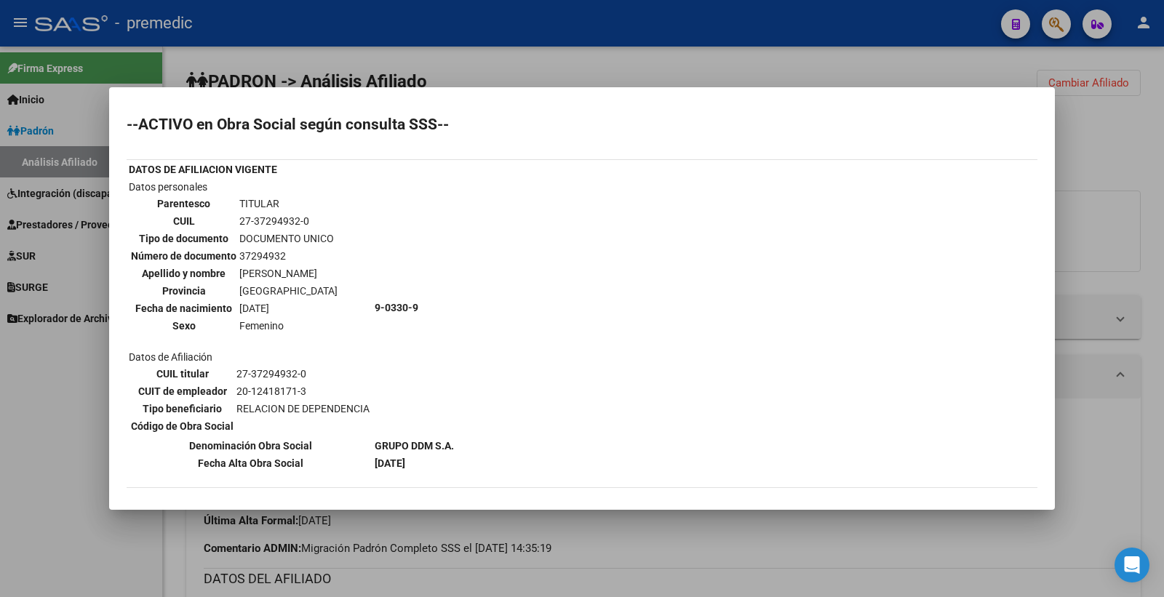
click at [663, 75] on div at bounding box center [582, 298] width 1164 height 597
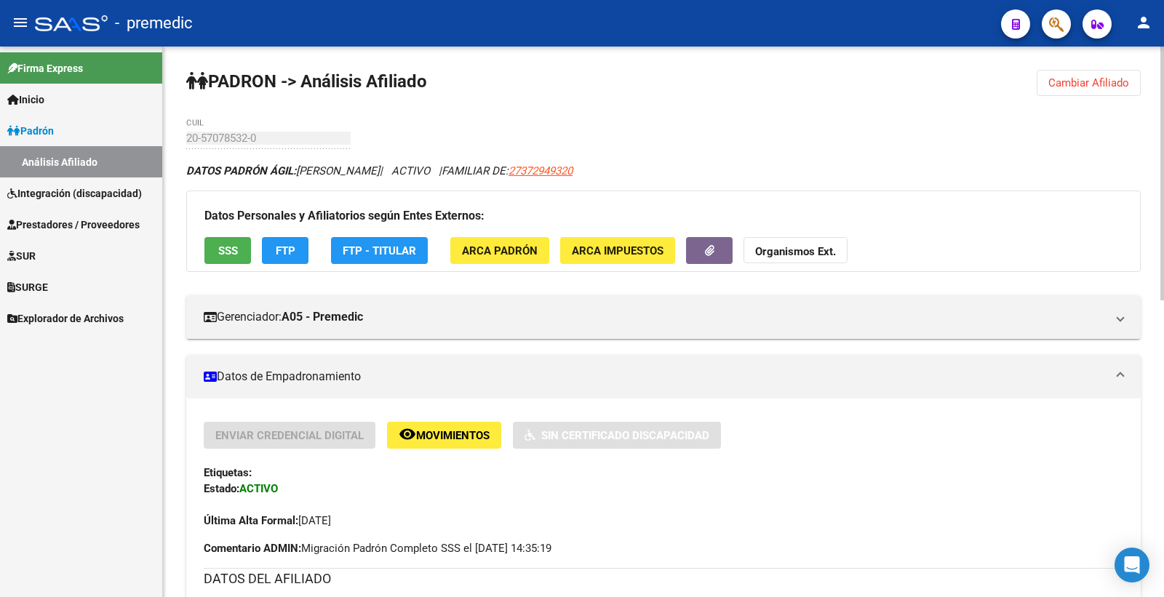
click at [1116, 76] on span "Cambiar Afiliado" at bounding box center [1088, 82] width 81 height 13
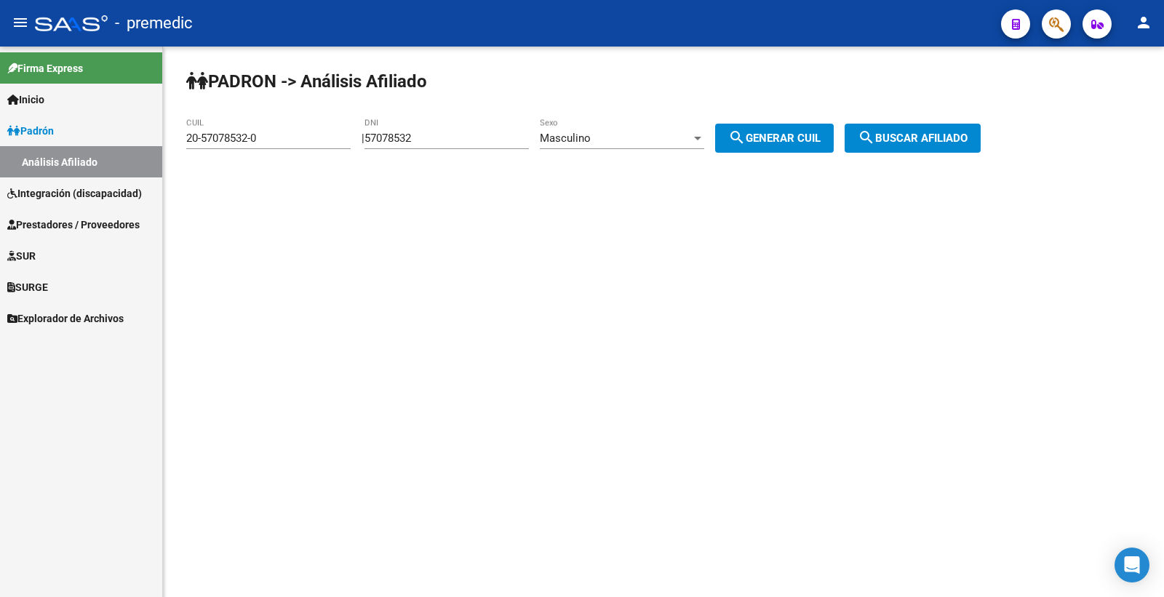
click at [407, 135] on input "57078532" at bounding box center [446, 138] width 164 height 13
drag, startPoint x: 364, startPoint y: 134, endPoint x: 170, endPoint y: 88, distance: 200.3
click at [117, 134] on mat-sidenav-container "Firma Express Inicio Calendario SSS Instructivos Contacto OS Padrón Análisis Af…" at bounding box center [582, 322] width 1164 height 551
paste input "6563815"
type input "56563815"
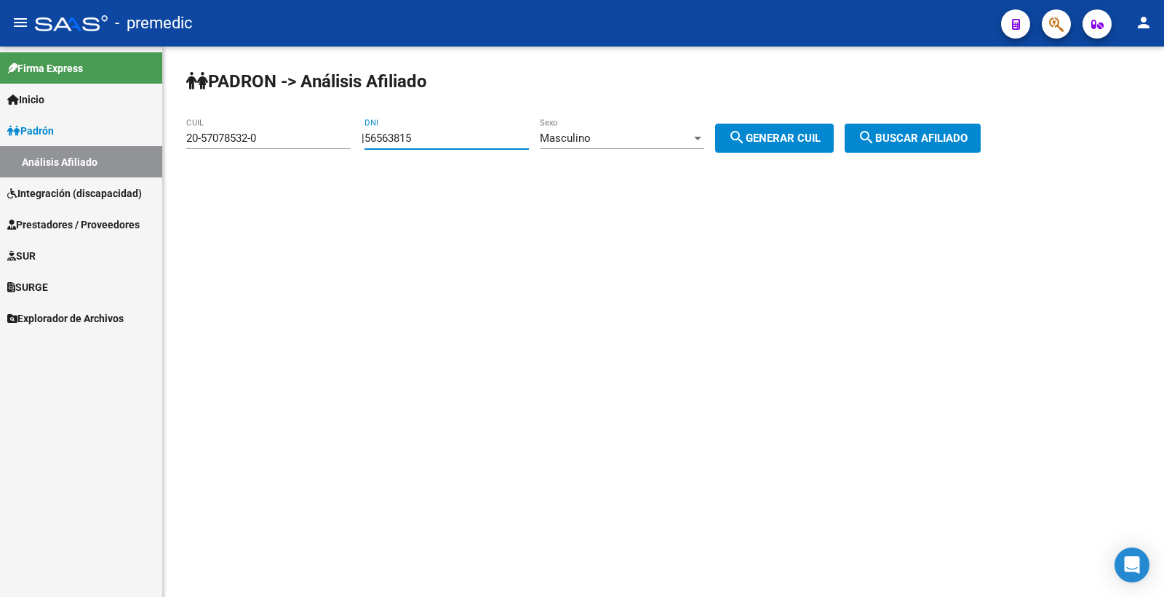
click at [809, 151] on button "search Generar CUIL" at bounding box center [774, 138] width 119 height 29
type input "20-56563815-8"
click at [810, 150] on button "search Generar CUIL" at bounding box center [774, 138] width 119 height 29
drag, startPoint x: 883, startPoint y: 148, endPoint x: 1068, endPoint y: 121, distance: 186.6
click at [885, 148] on button "search Buscar afiliado" at bounding box center [913, 138] width 136 height 29
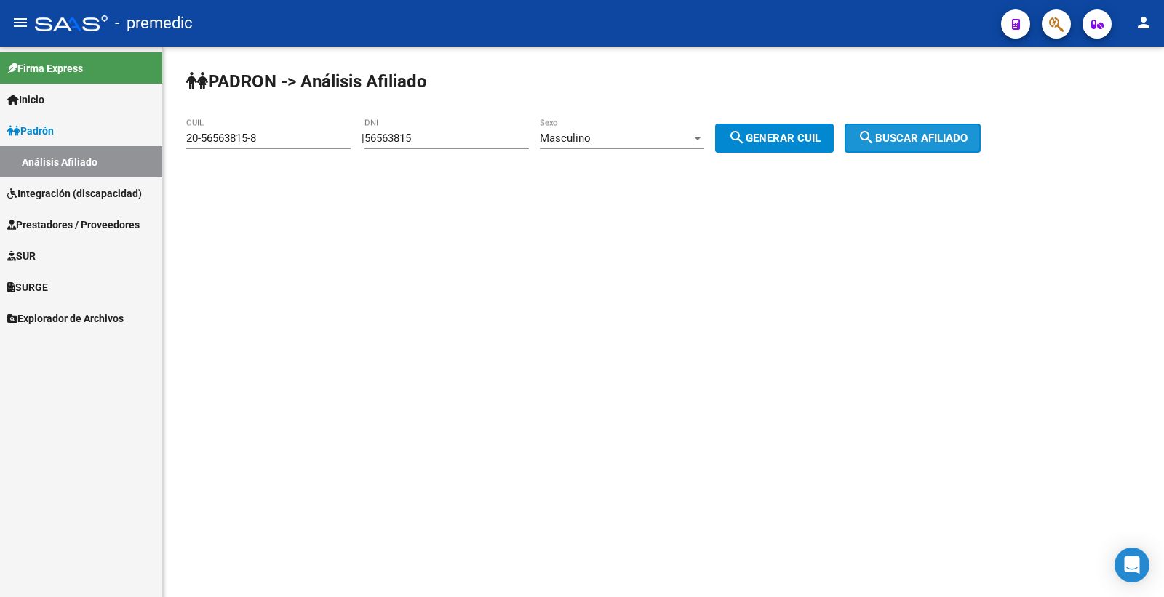
click at [1068, 121] on div "PADRON -> Análisis Afiliado 20-56563815-8 CUIL | 56563815 DNI Masculino Sexo se…" at bounding box center [663, 123] width 1001 height 153
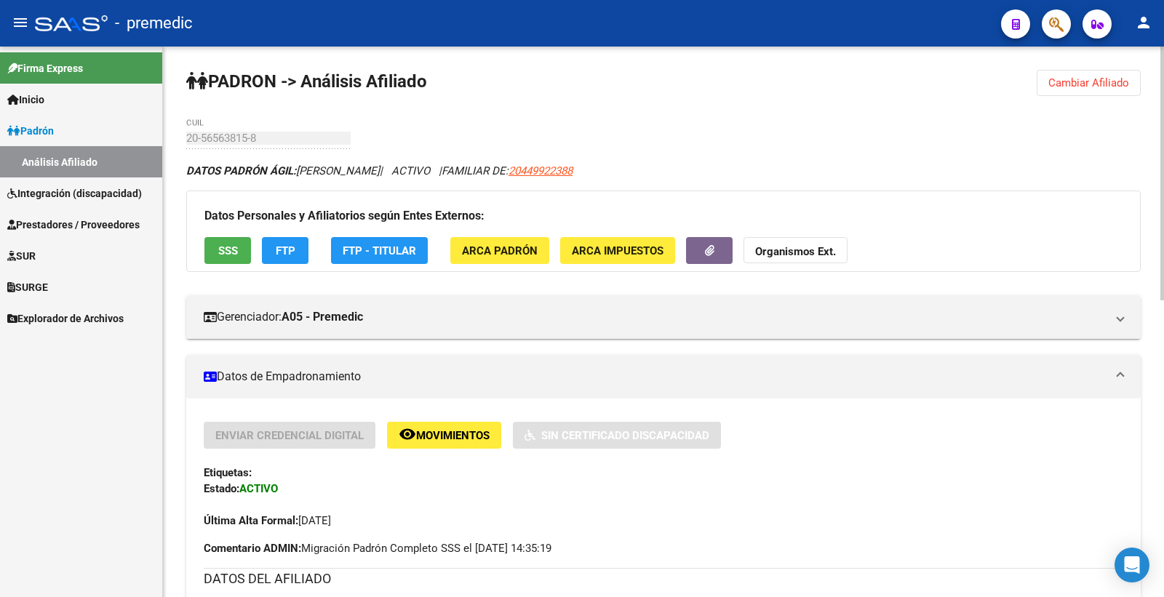
click at [238, 245] on button "SSS" at bounding box center [227, 250] width 47 height 27
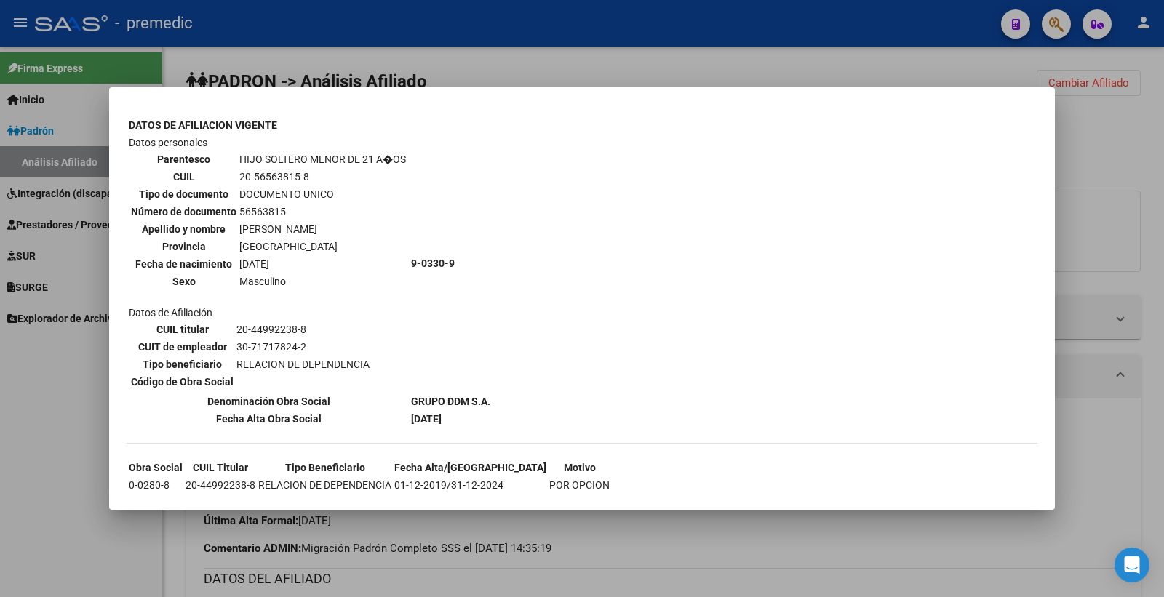
scroll to position [489, 0]
click at [1125, 132] on div at bounding box center [582, 298] width 1164 height 597
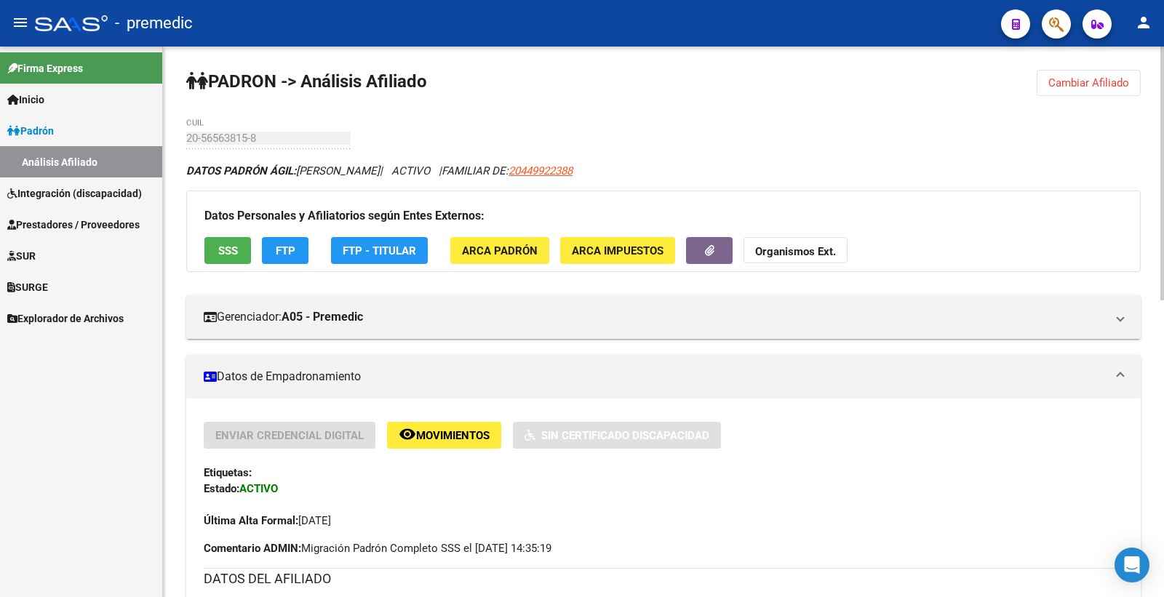
click at [1106, 84] on span "Cambiar Afiliado" at bounding box center [1088, 82] width 81 height 13
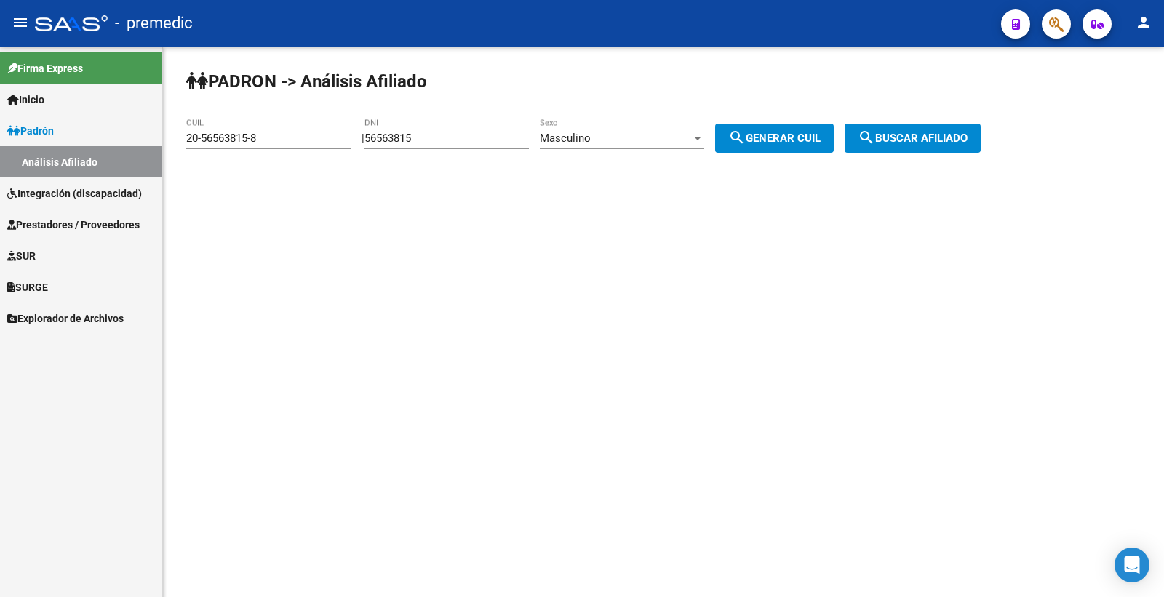
drag, startPoint x: 440, startPoint y: 137, endPoint x: 346, endPoint y: 143, distance: 94.0
click at [348, 143] on app-analisis-afiliado "PADRON -> Análisis Afiliado 20-56563815-8 CUIL | 56563815 DNI Masculino Sexo se…" at bounding box center [588, 138] width 805 height 13
paste input "118623"
type input "56118623"
click at [815, 136] on span "search Generar CUIL" at bounding box center [774, 138] width 92 height 13
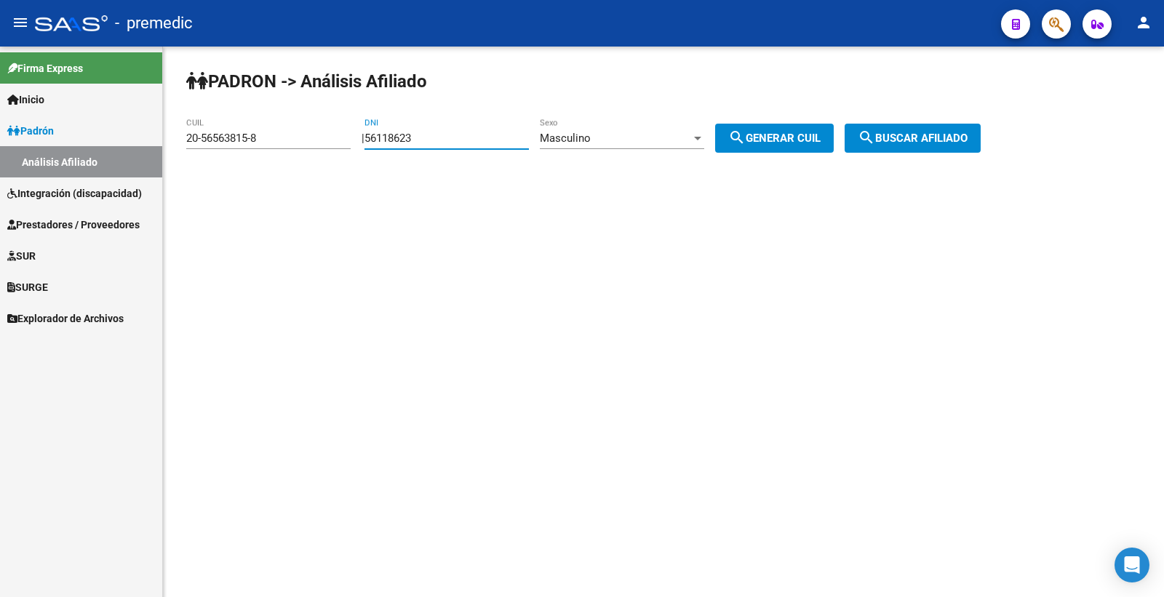
type input "20-56118623-6"
click at [815, 136] on span "search Generar CUIL" at bounding box center [774, 138] width 92 height 13
click at [952, 136] on span "search Buscar afiliado" at bounding box center [913, 138] width 110 height 13
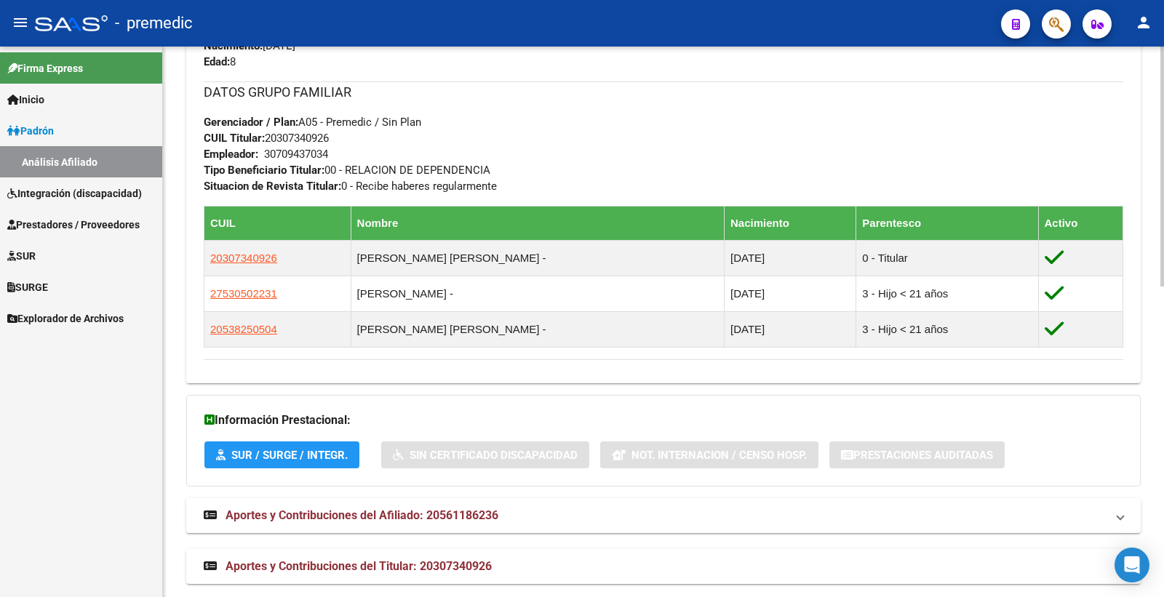
scroll to position [714, 0]
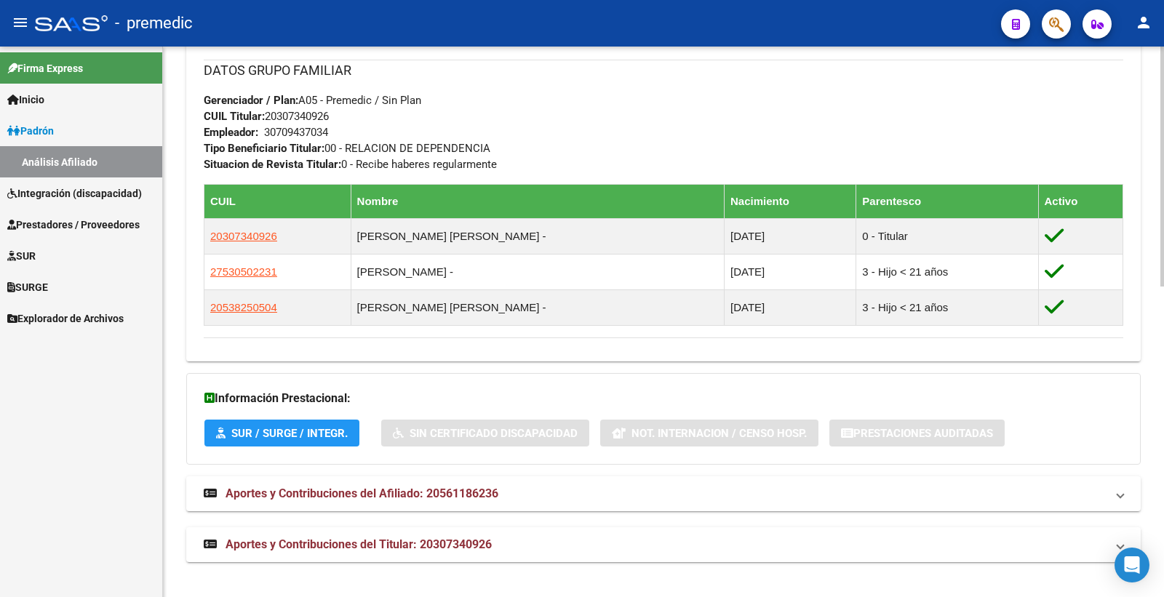
click at [824, 81] on div "DATOS GRUPO FAMILIAR Gerenciador / Plan: A05 - Premedic / Sin Plan CUIL Titular…" at bounding box center [664, 116] width 920 height 113
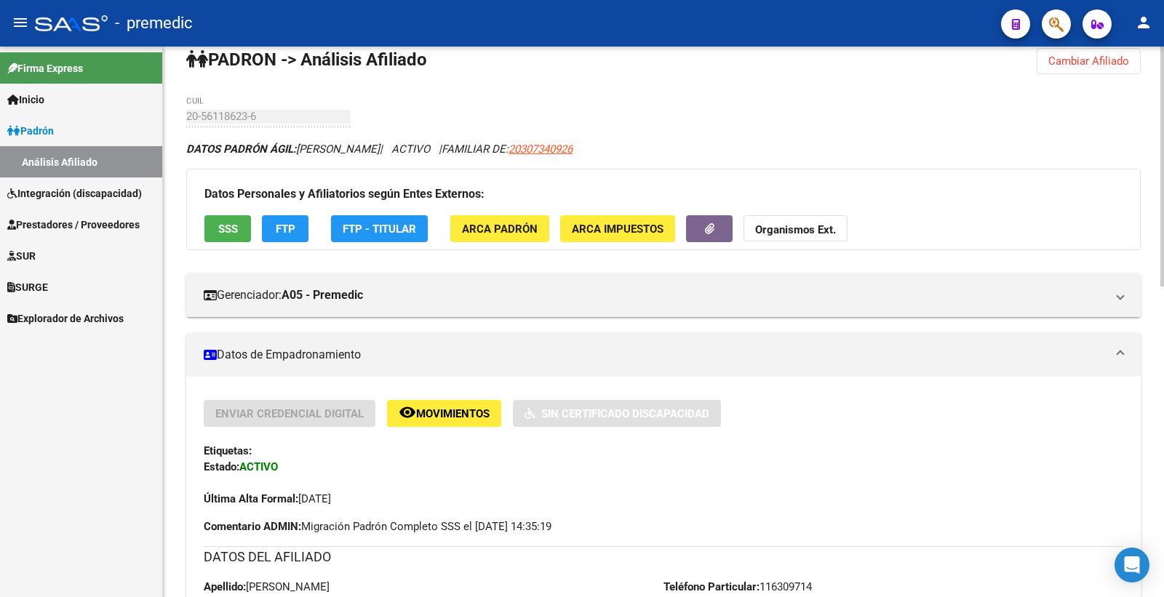
scroll to position [0, 0]
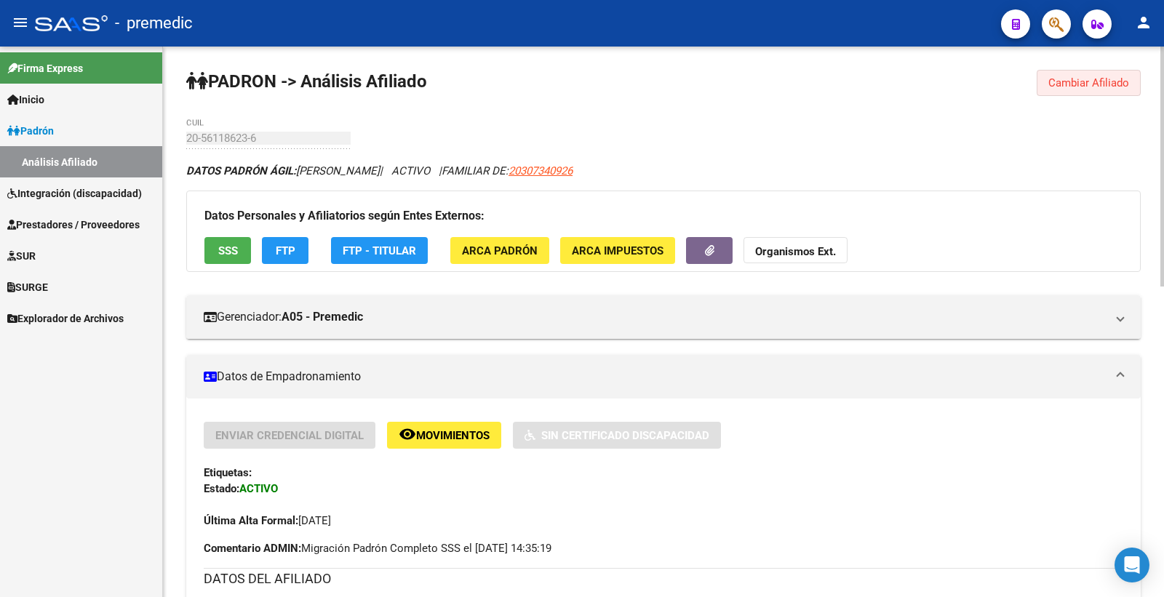
click at [1125, 78] on span "Cambiar Afiliado" at bounding box center [1088, 82] width 81 height 13
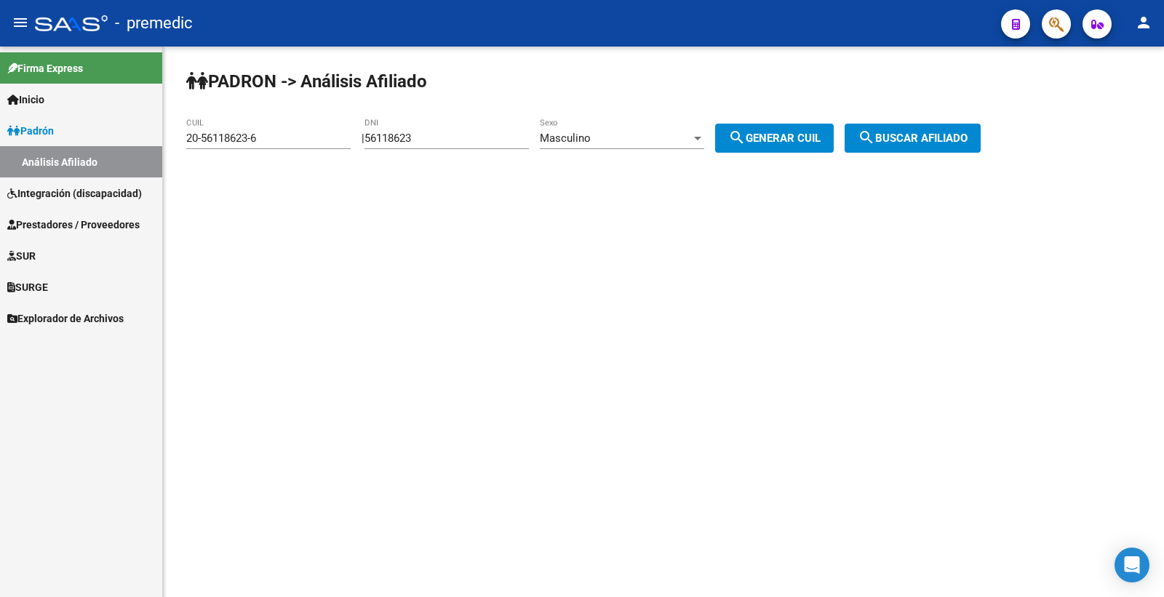
drag, startPoint x: 458, startPoint y: 134, endPoint x: 250, endPoint y: 133, distance: 208.8
click at [250, 133] on app-analisis-afiliado "PADRON -> Análisis Afiliado 20-56118623-6 CUIL | 56118623 DNI Masculino Sexo se…" at bounding box center [588, 138] width 805 height 13
paste input "8709816"
type input "58709816"
click at [746, 129] on mat-icon "search" at bounding box center [736, 137] width 17 height 17
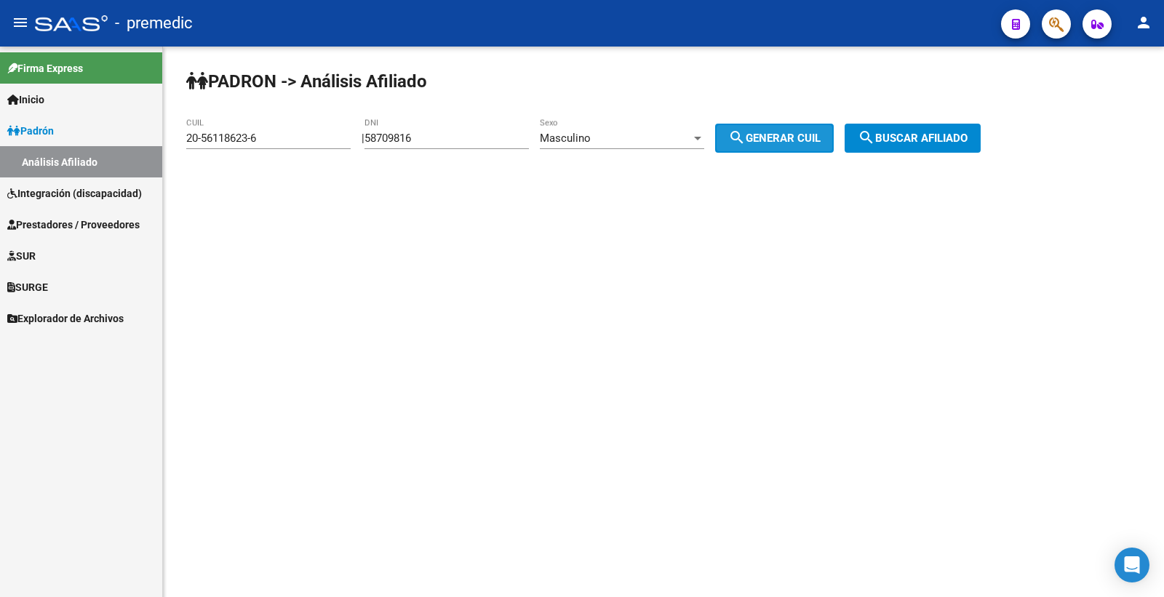
type input "20-58709816-5"
click at [746, 129] on mat-icon "search" at bounding box center [736, 137] width 17 height 17
click at [968, 140] on span "search Buscar afiliado" at bounding box center [913, 138] width 110 height 13
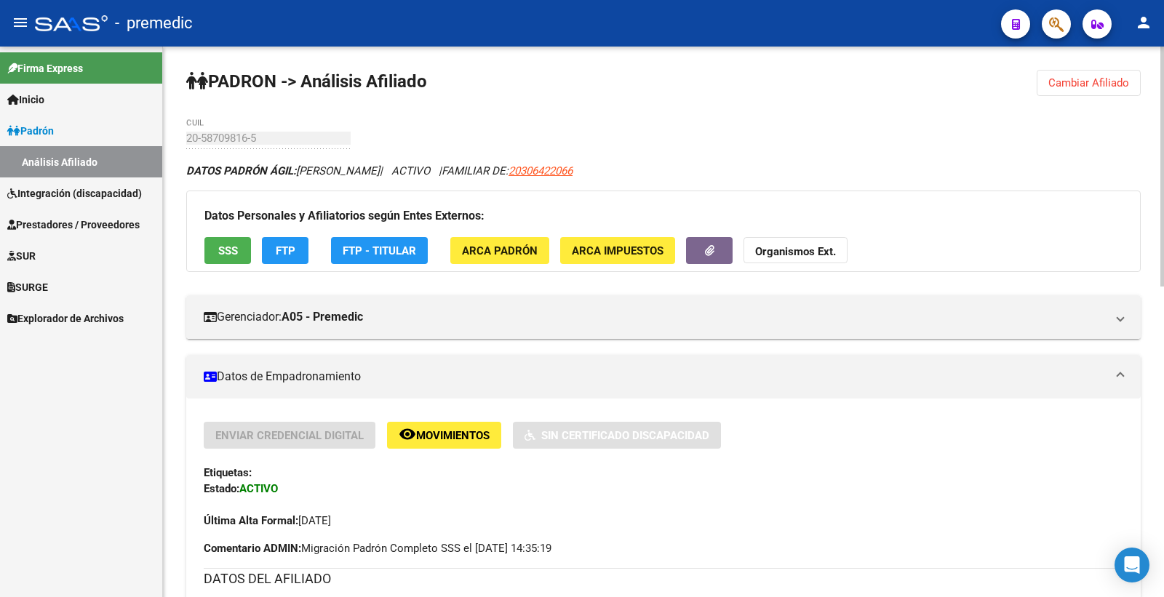
click at [235, 257] on span "SSS" at bounding box center [228, 250] width 20 height 13
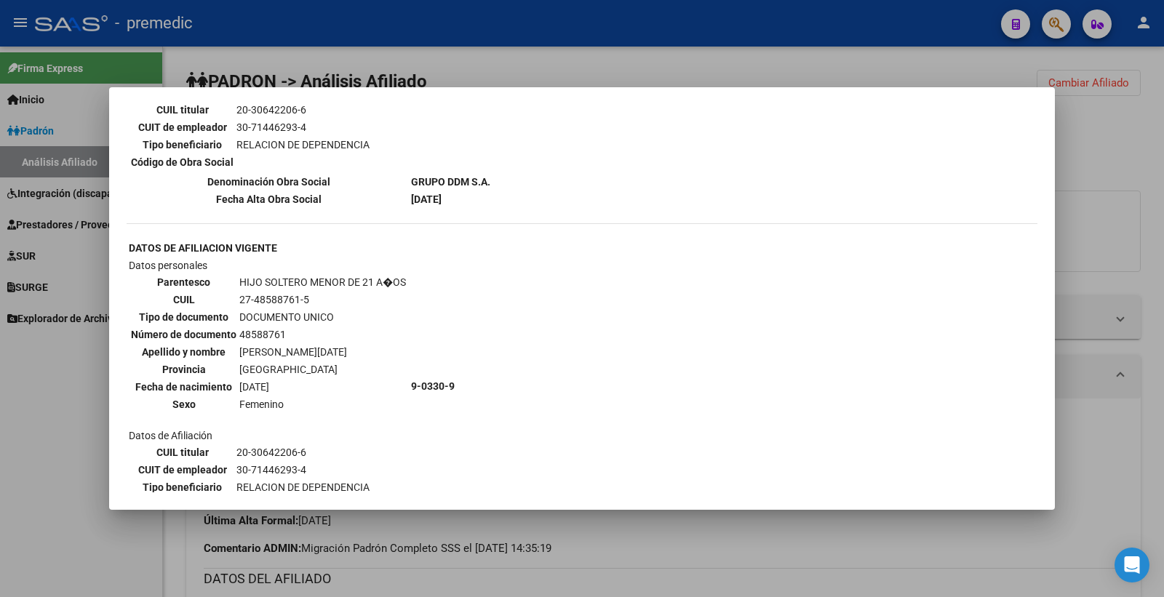
scroll to position [1183, 0]
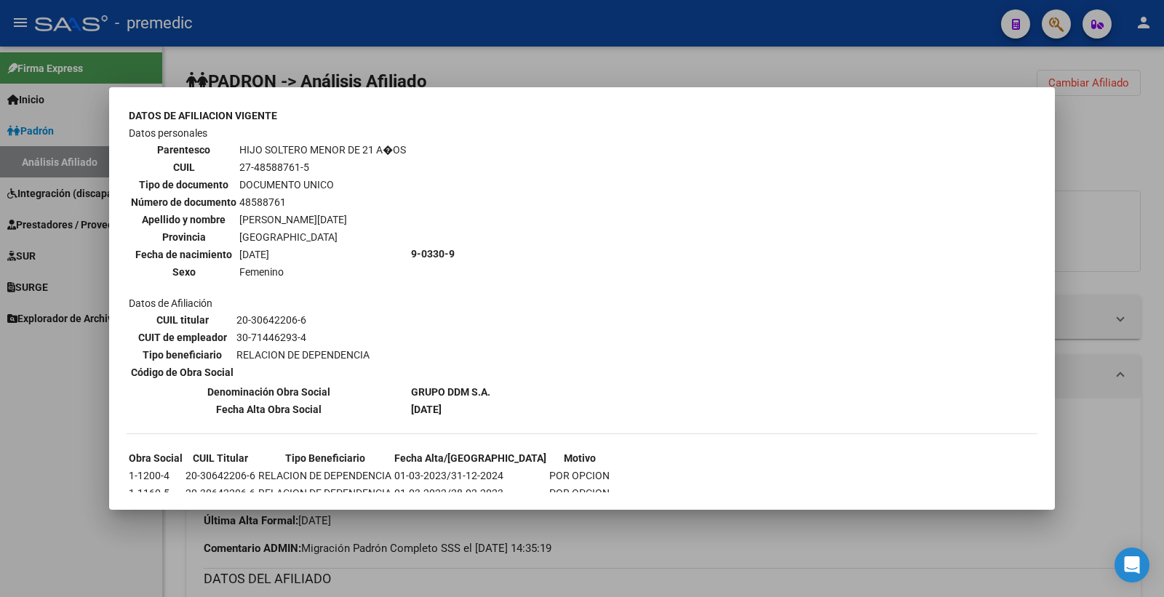
click at [1123, 117] on div at bounding box center [582, 298] width 1164 height 597
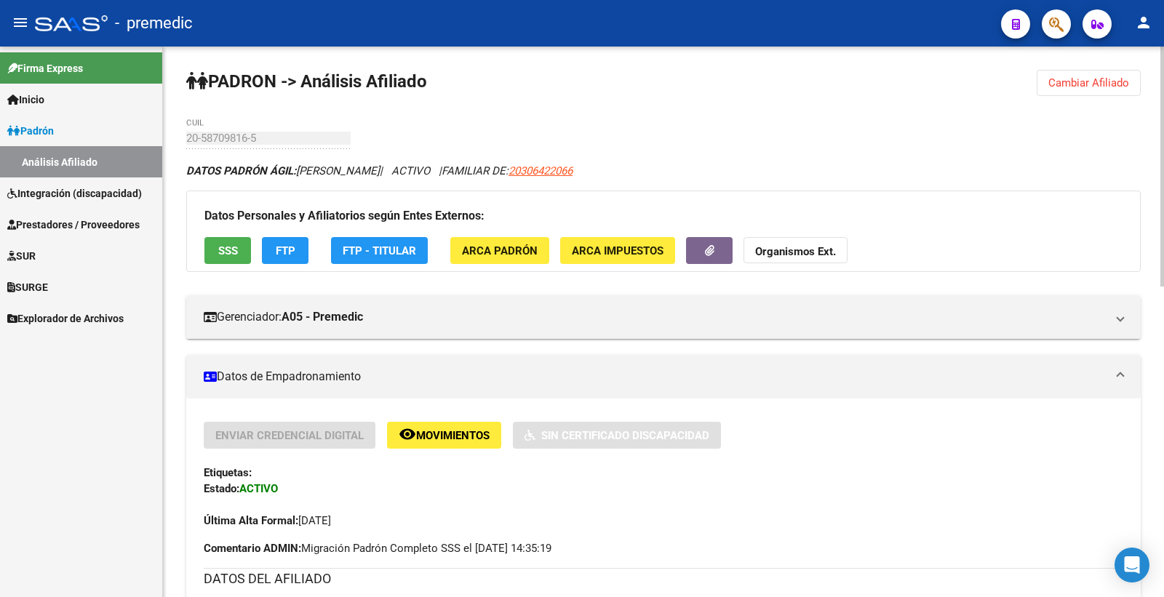
click at [288, 252] on span "FTP" at bounding box center [286, 250] width 20 height 13
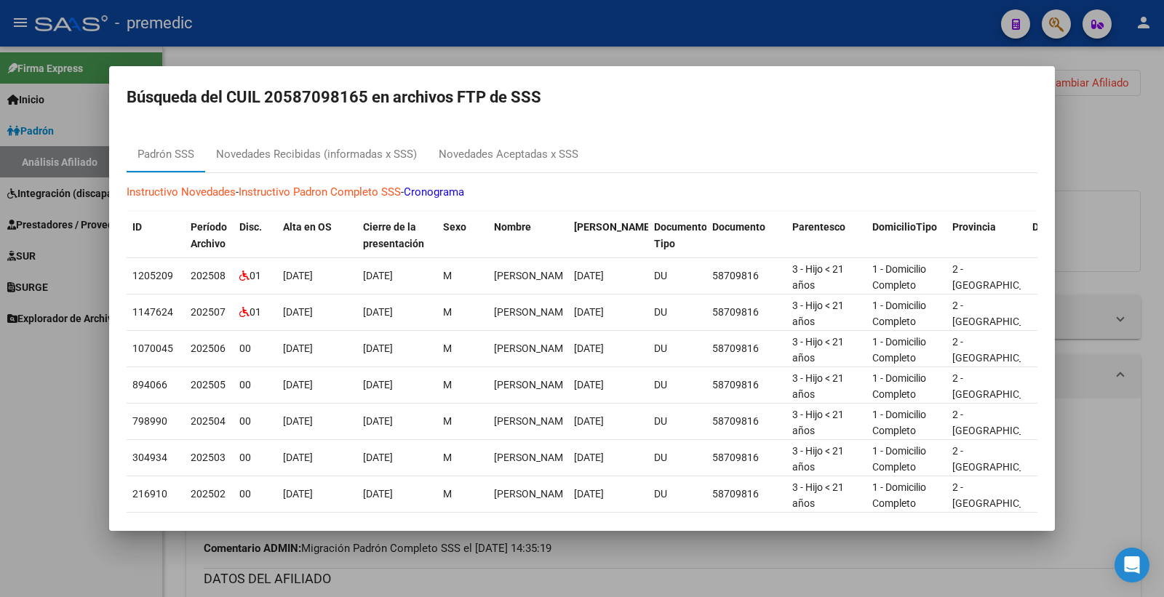
scroll to position [18, 0]
click at [1143, 159] on div at bounding box center [582, 298] width 1164 height 597
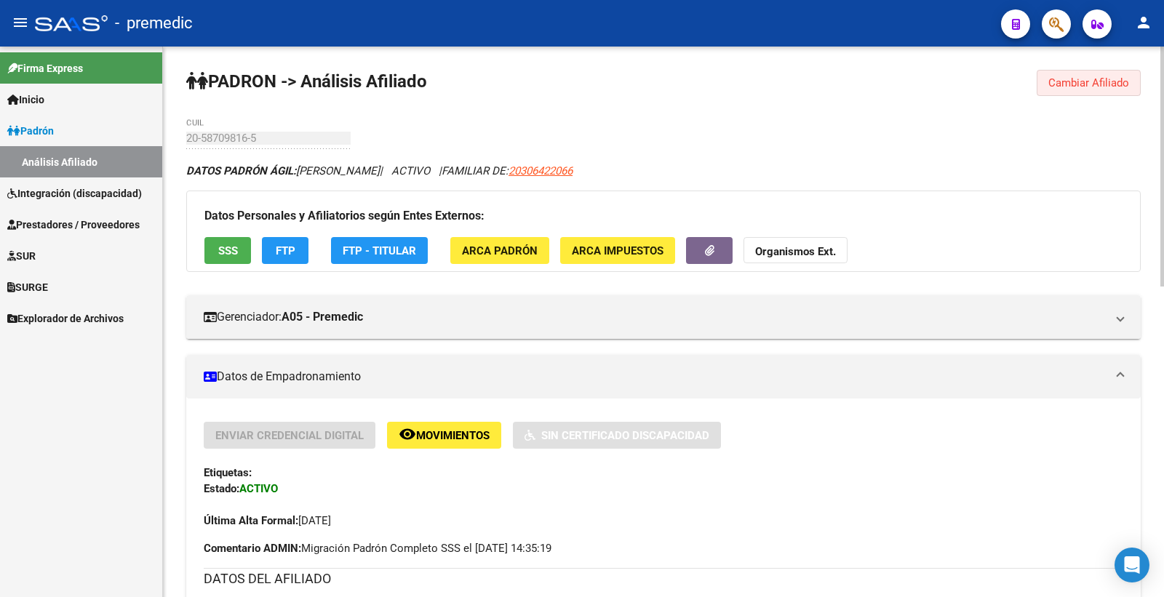
click at [1113, 74] on button "Cambiar Afiliado" at bounding box center [1089, 83] width 104 height 26
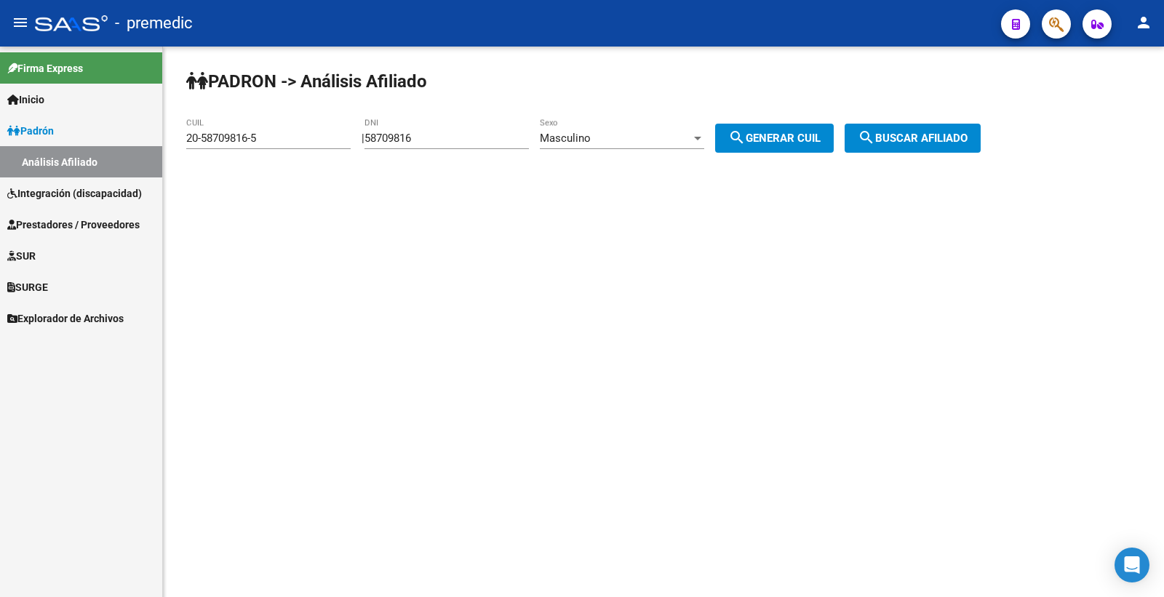
drag, startPoint x: 485, startPoint y: 126, endPoint x: 194, endPoint y: 165, distance: 292.9
click at [194, 165] on div "PADRON -> Análisis Afiliado 20-58709816-5 CUIL | 58709816 DNI Masculino Sexo se…" at bounding box center [663, 123] width 1001 height 153
drag, startPoint x: 342, startPoint y: 160, endPoint x: 447, endPoint y: 140, distance: 106.6
click at [345, 158] on div "20-58709816-5 CUIL" at bounding box center [268, 140] width 164 height 45
click at [447, 140] on input "58709816" at bounding box center [446, 138] width 164 height 13
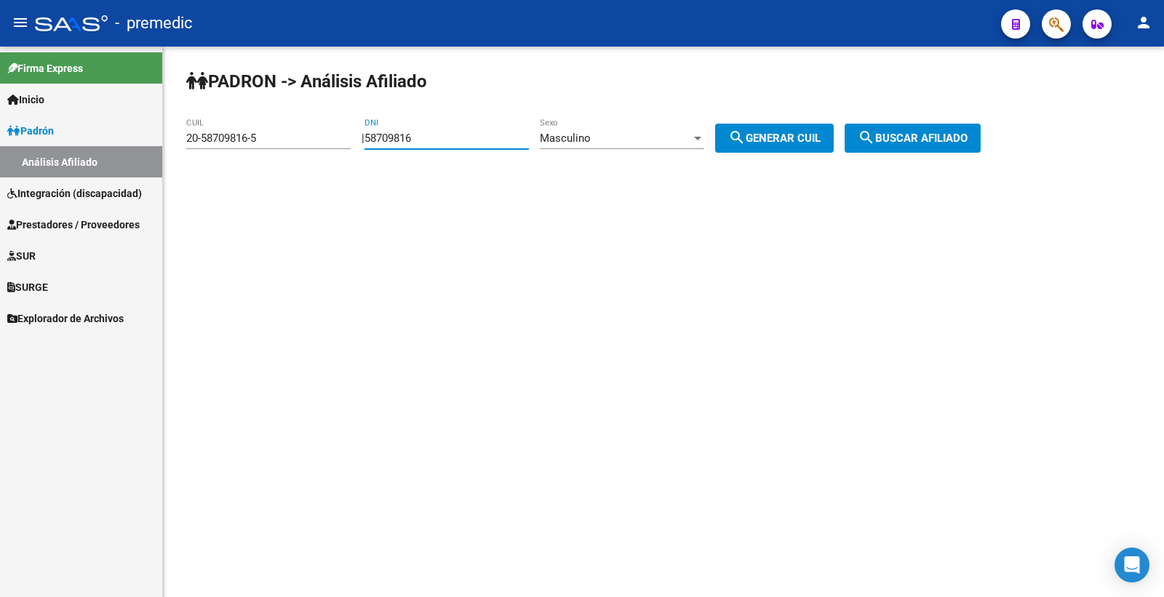
drag, startPoint x: 447, startPoint y: 140, endPoint x: 309, endPoint y: 148, distance: 137.7
click at [309, 145] on app-analisis-afiliado "PADRON -> Análisis Afiliado 20-58709816-5 CUIL | 58709816 DNI Masculino Sexo se…" at bounding box center [588, 138] width 805 height 13
paste input "306427"
type input "58306427"
click at [768, 139] on span "search Generar CUIL" at bounding box center [774, 138] width 92 height 13
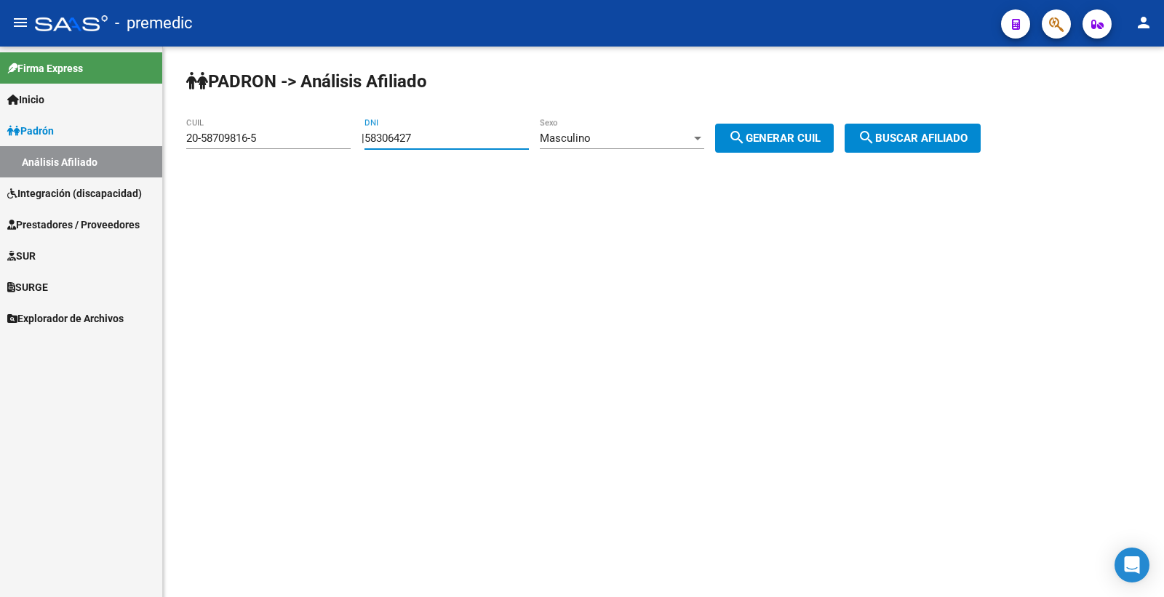
type input "20-58306427-4"
click at [768, 139] on span "search Generar CUIL" at bounding box center [774, 138] width 92 height 13
click at [965, 140] on span "search Buscar afiliado" at bounding box center [913, 138] width 110 height 13
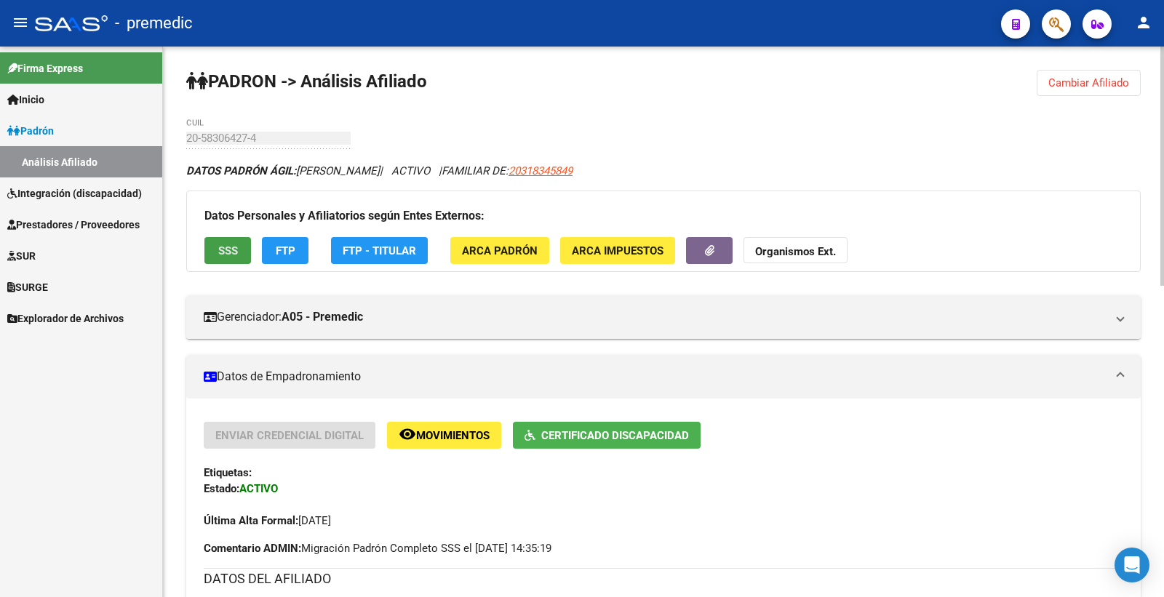
click at [231, 250] on span "SSS" at bounding box center [228, 250] width 20 height 13
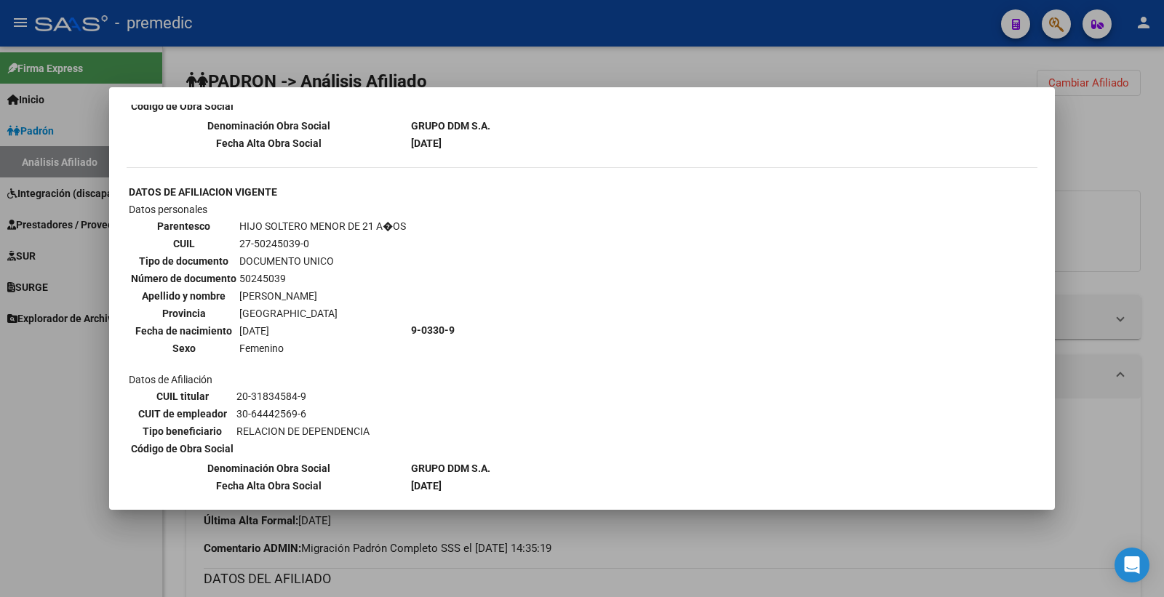
scroll to position [1166, 0]
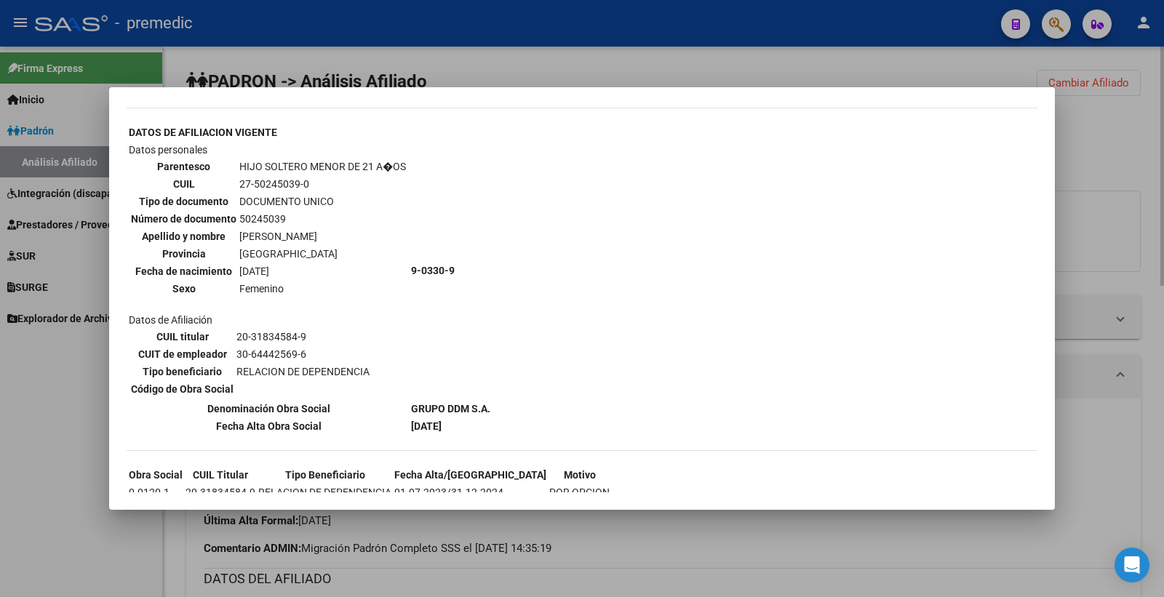
click at [1118, 178] on div at bounding box center [582, 298] width 1164 height 597
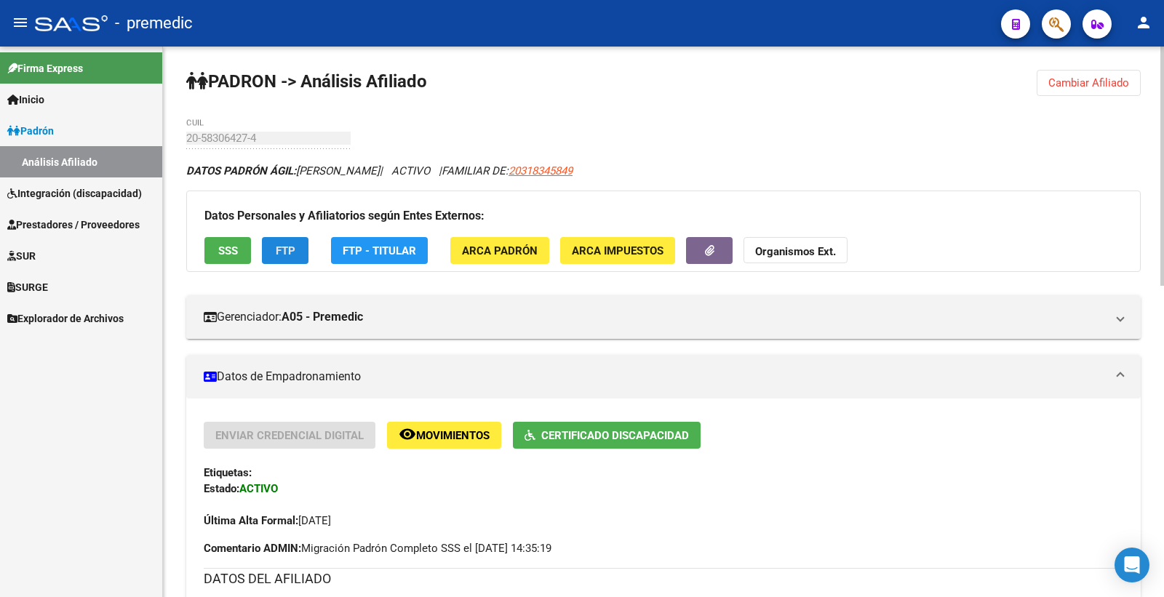
click at [293, 250] on span "FTP" at bounding box center [286, 250] width 20 height 13
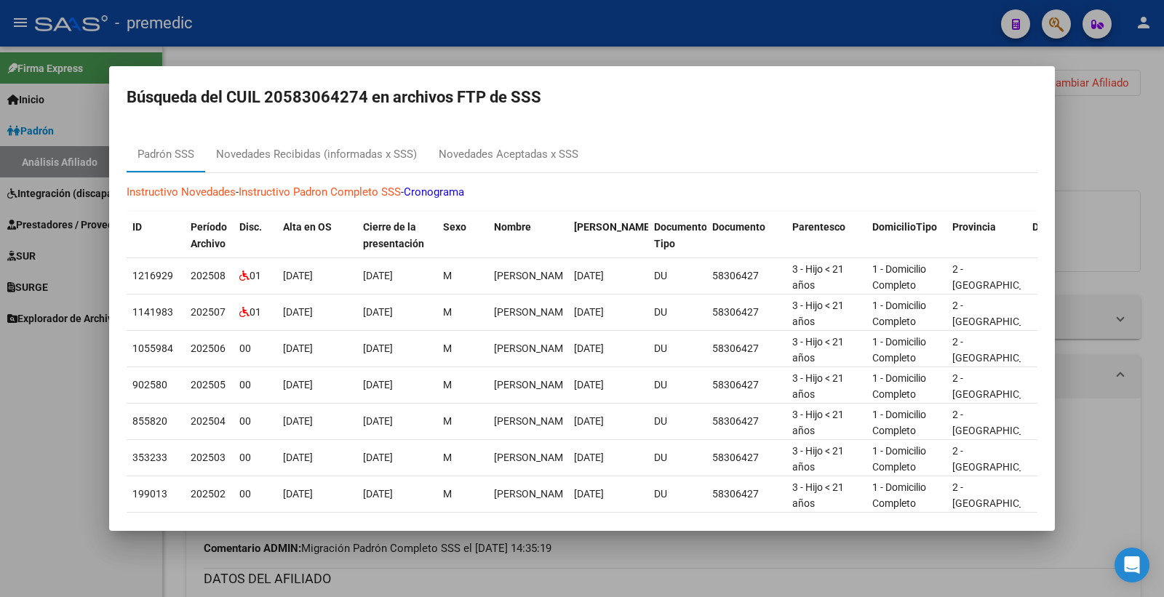
click at [1131, 148] on div at bounding box center [582, 298] width 1164 height 597
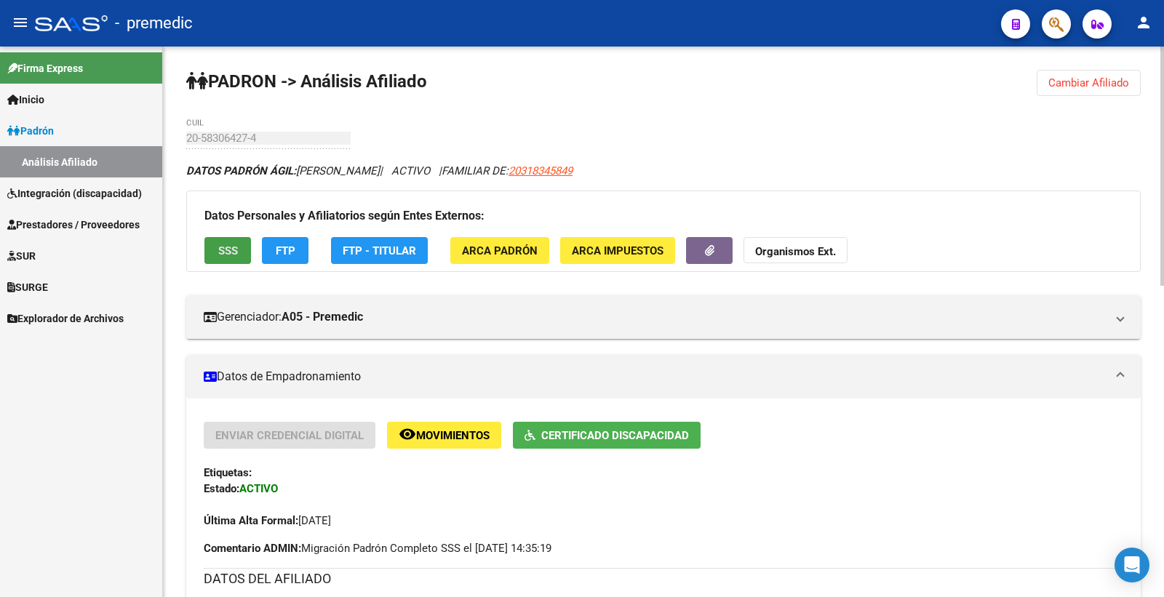
click at [242, 255] on button "SSS" at bounding box center [227, 250] width 47 height 27
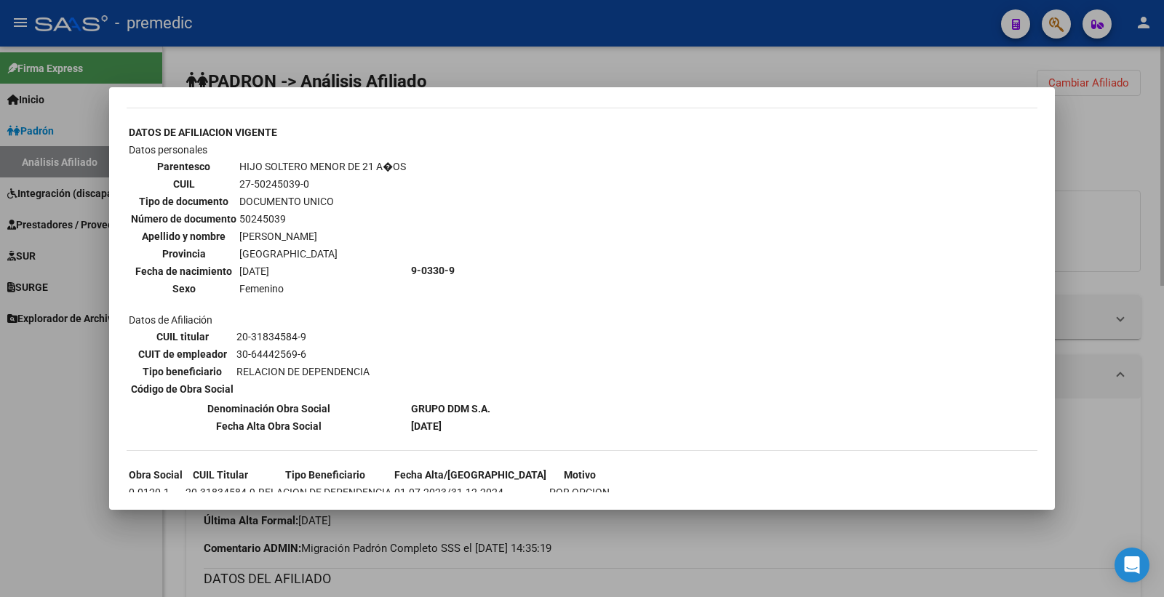
click at [1136, 143] on div at bounding box center [582, 298] width 1164 height 597
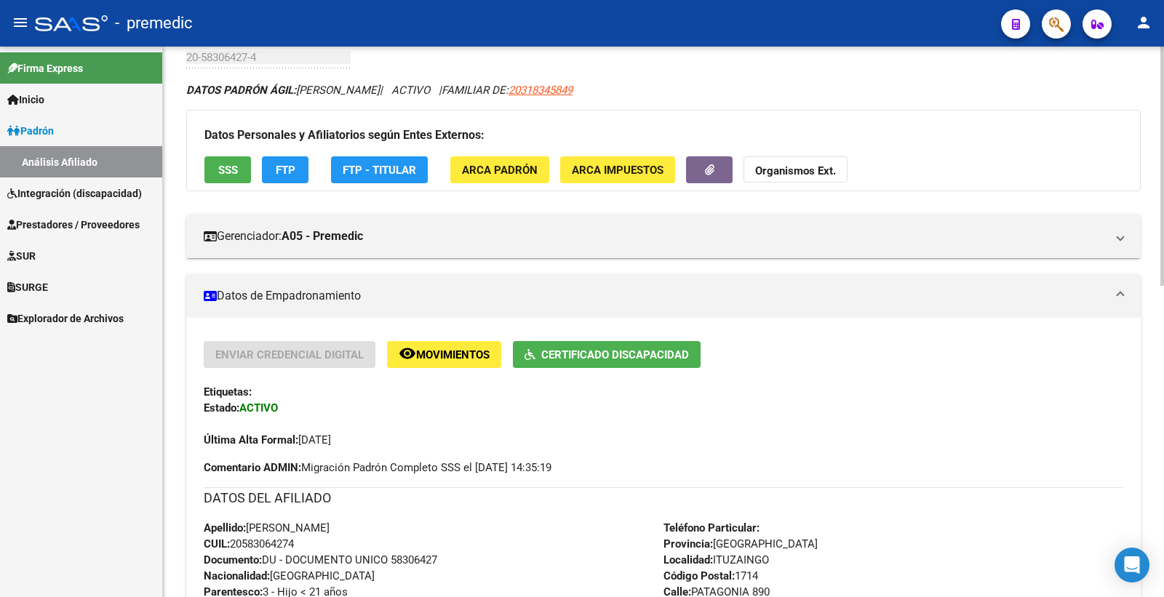
scroll to position [0, 0]
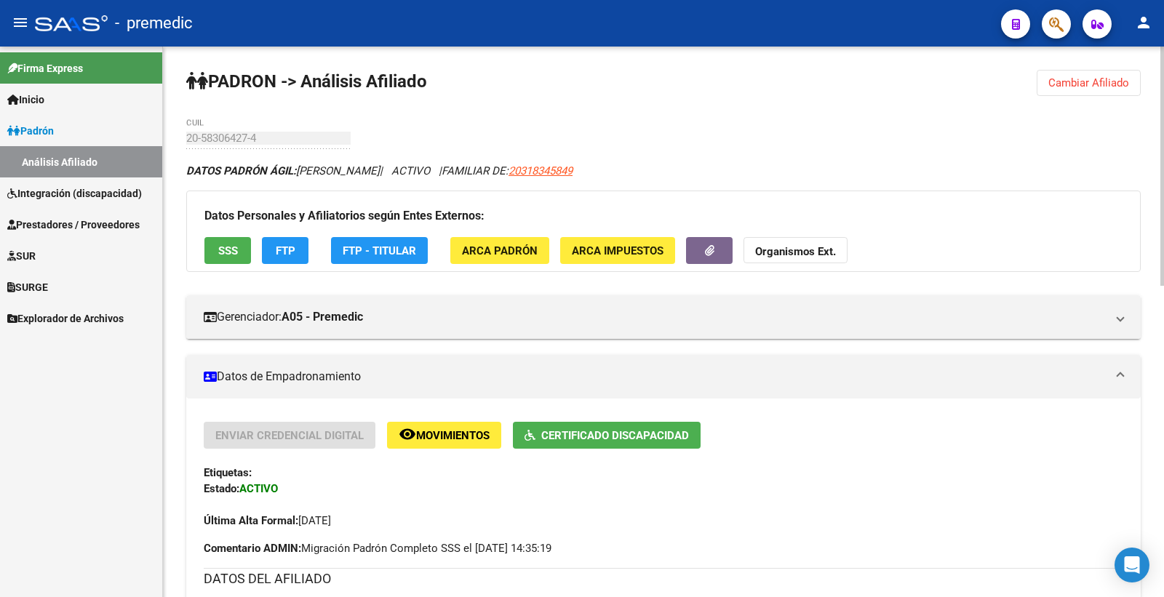
click at [1110, 89] on span "Cambiar Afiliado" at bounding box center [1088, 82] width 81 height 13
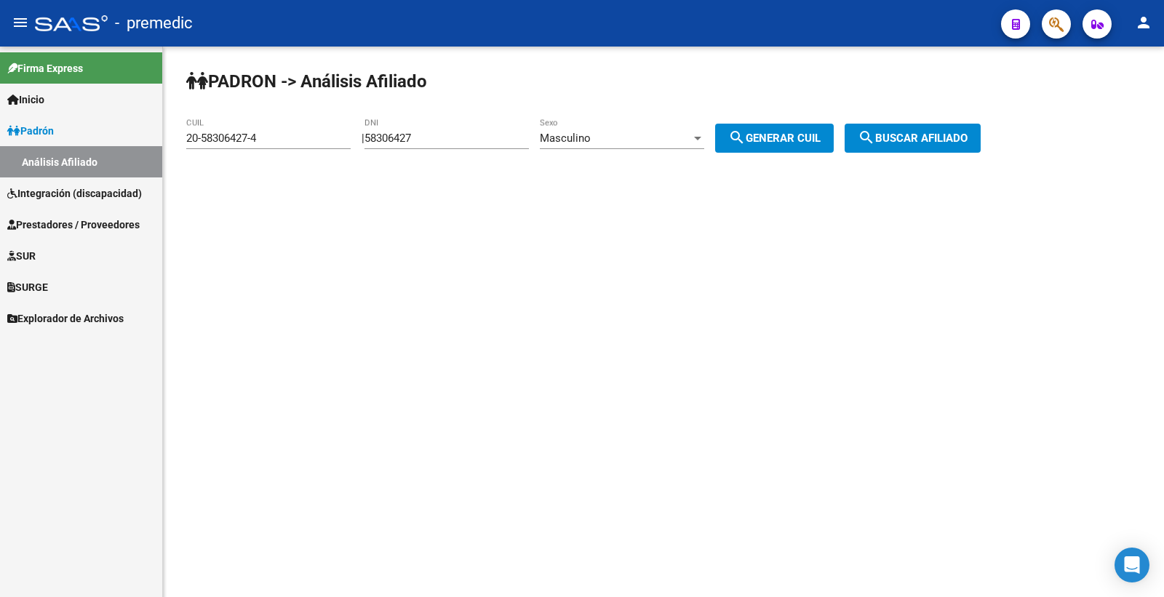
drag, startPoint x: 450, startPoint y: 132, endPoint x: 382, endPoint y: 139, distance: 68.0
click at [382, 139] on div "58306427 DNI" at bounding box center [446, 133] width 164 height 31
drag, startPoint x: 463, startPoint y: 140, endPoint x: 272, endPoint y: 147, distance: 191.5
click at [272, 145] on app-analisis-afiliado "PADRON -> Análisis Afiliado 20-58306427-4 CUIL | 58306427 DNI Masculino Sexo se…" at bounding box center [588, 138] width 805 height 13
paste input "57898973"
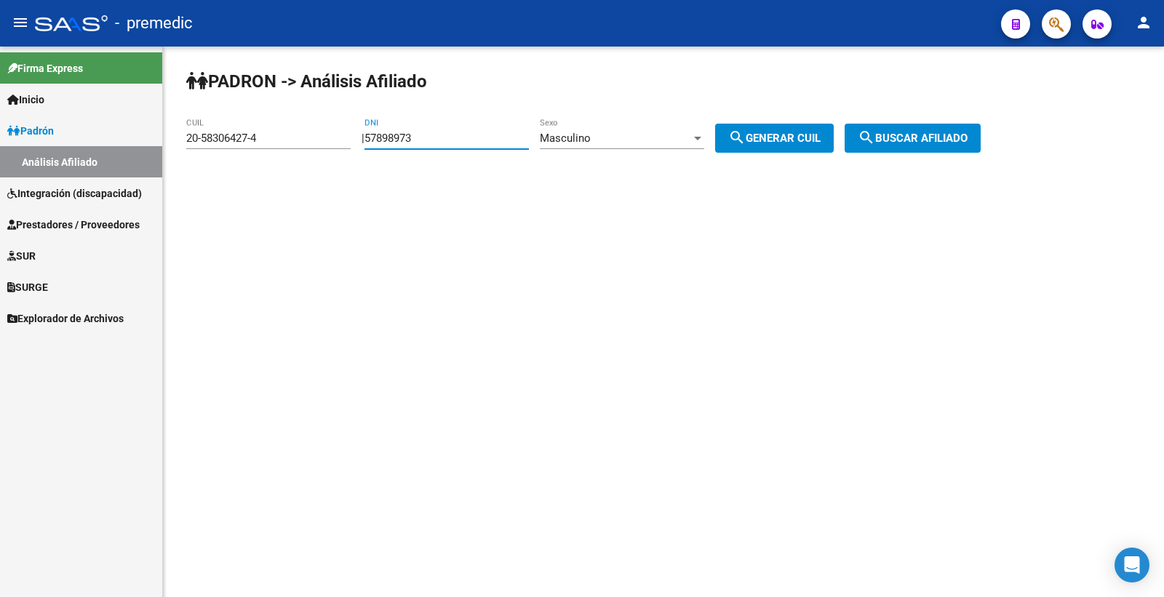
type input "57898973"
click at [816, 140] on span "search Generar CUIL" at bounding box center [774, 138] width 92 height 13
type input "20-57898973-1"
click at [816, 140] on span "search Generar CUIL" at bounding box center [774, 138] width 92 height 13
click at [925, 154] on div "PADRON -> Análisis Afiliado 20-57898973-1 CUIL | 57898973 DNI Masculino Sexo se…" at bounding box center [663, 123] width 1001 height 153
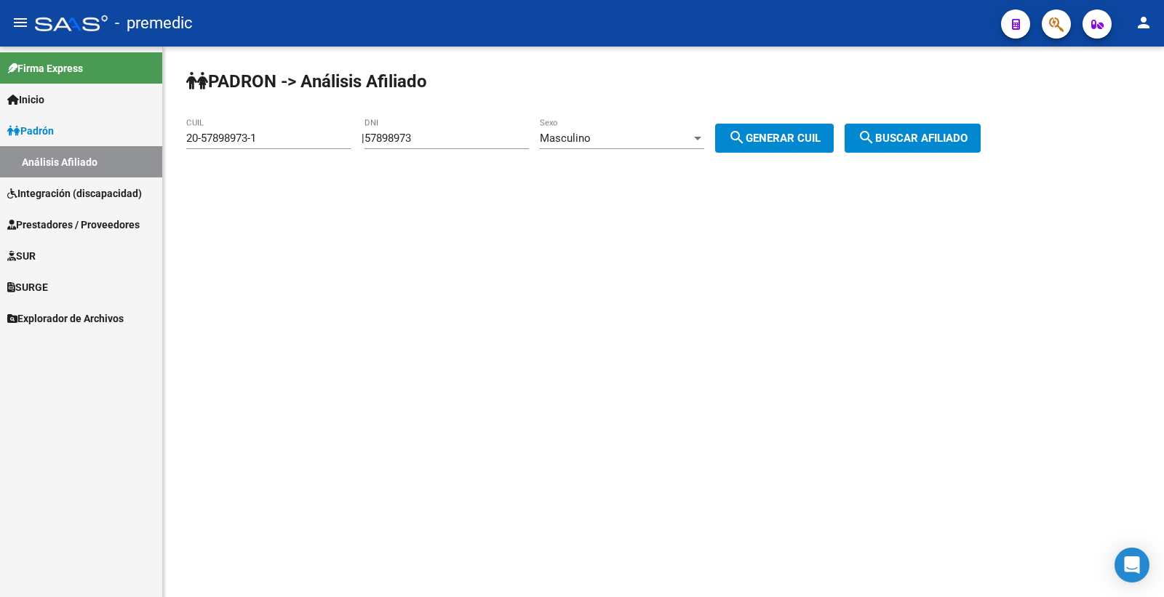
click at [925, 147] on button "search Buscar afiliado" at bounding box center [913, 138] width 136 height 29
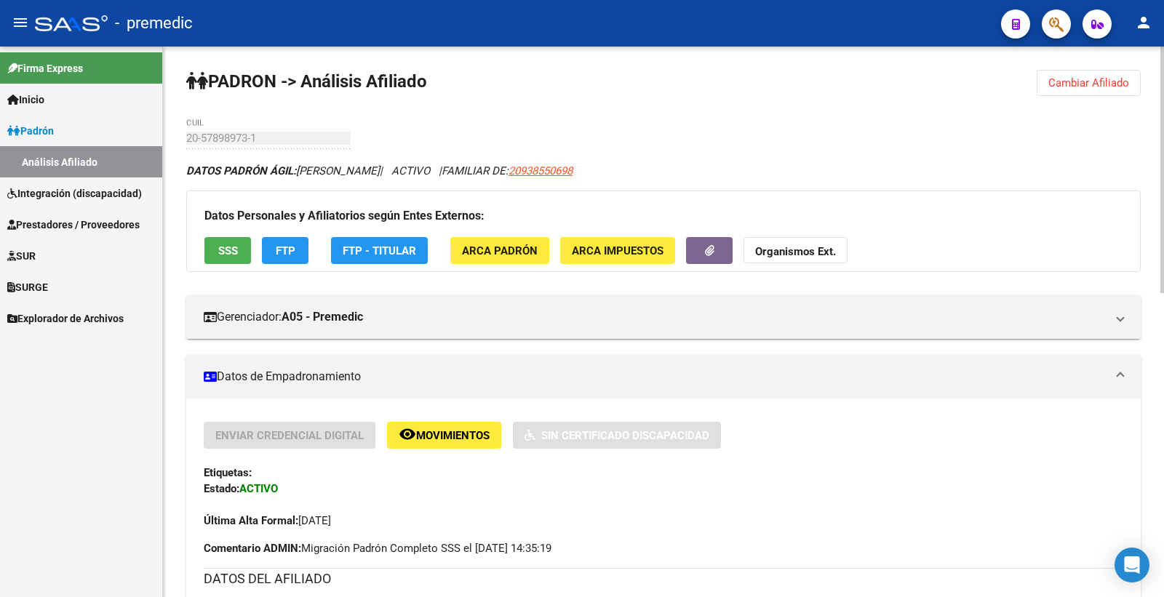
click at [1128, 91] on button "Cambiar Afiliado" at bounding box center [1089, 83] width 104 height 26
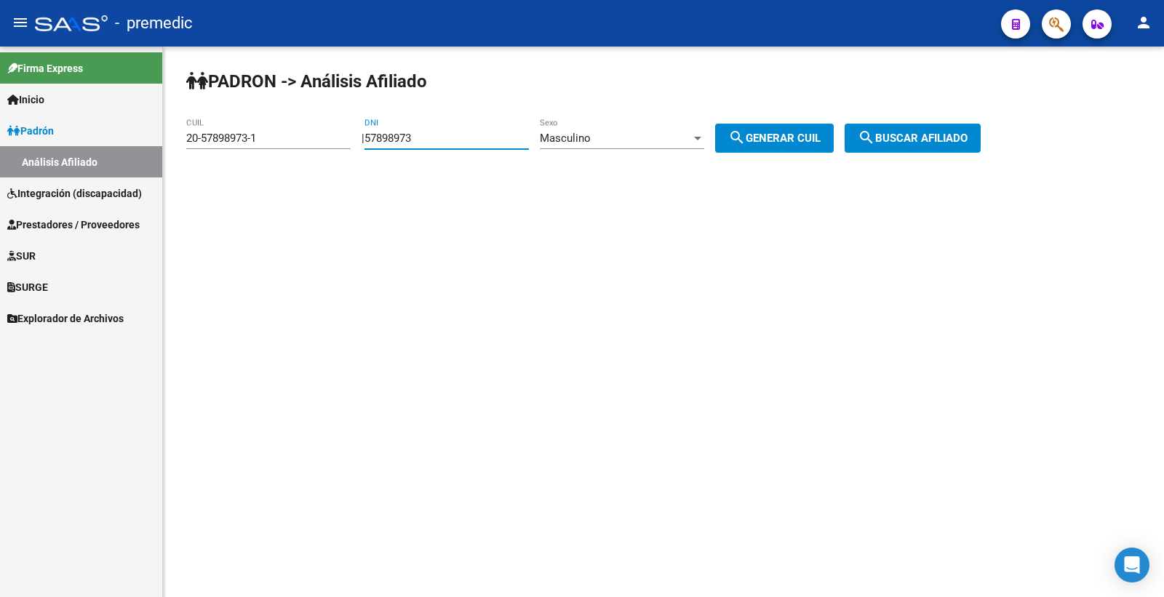
drag, startPoint x: 470, startPoint y: 141, endPoint x: 346, endPoint y: 147, distance: 124.5
click at [346, 145] on app-analisis-afiliado "PADRON -> Análisis Afiliado 20-57898973-1 CUIL | 57898973 DNI Masculino Sexo se…" at bounding box center [588, 138] width 805 height 13
paste input "321593"
type input "53215933"
click at [802, 148] on button "search Generar CUIL" at bounding box center [774, 138] width 119 height 29
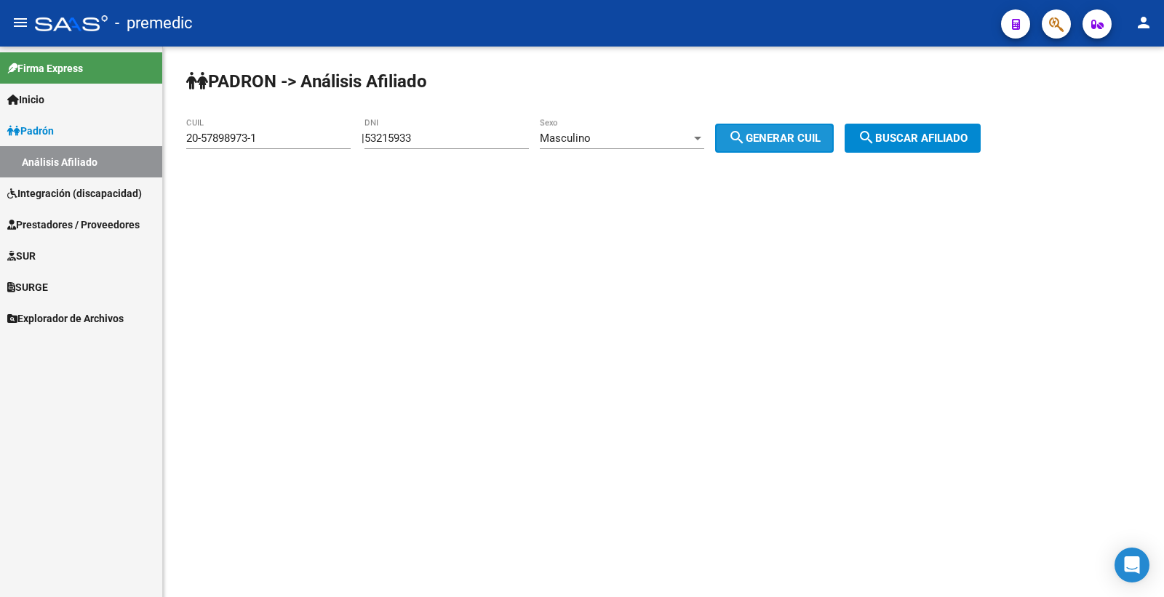
type input "20-53215933-5"
click at [802, 148] on button "search Generar CUIL" at bounding box center [774, 138] width 119 height 29
drag, startPoint x: 805, startPoint y: 141, endPoint x: 926, endPoint y: 129, distance: 121.4
click at [808, 140] on span "search Generar CUIL" at bounding box center [774, 138] width 92 height 13
click at [926, 129] on button "search Buscar afiliado" at bounding box center [913, 138] width 136 height 29
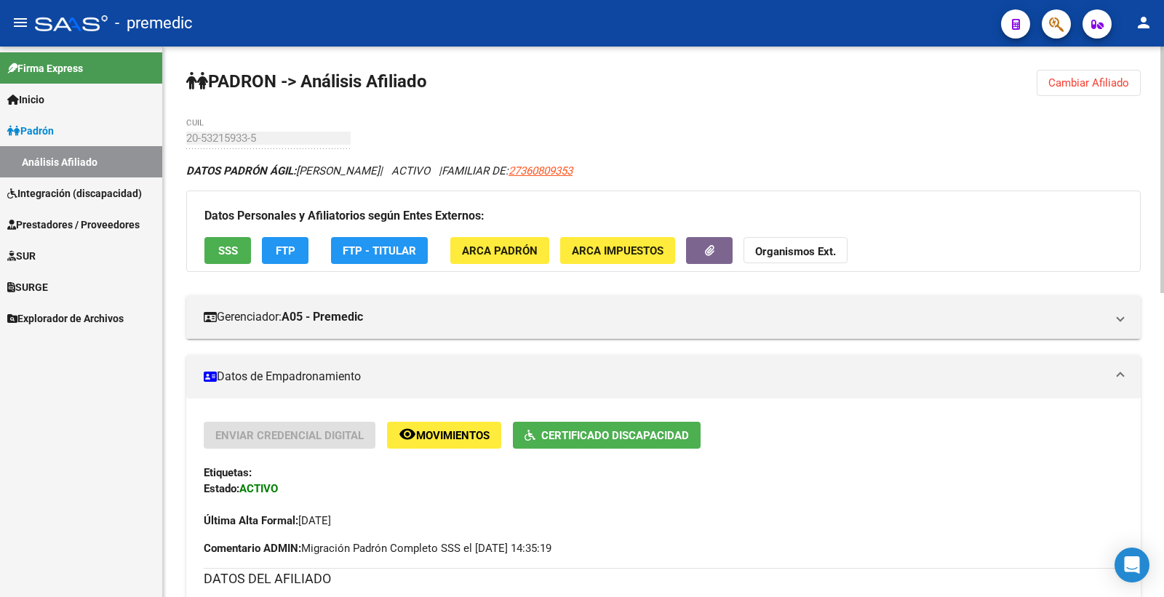
click at [1078, 87] on span "Cambiar Afiliado" at bounding box center [1088, 82] width 81 height 13
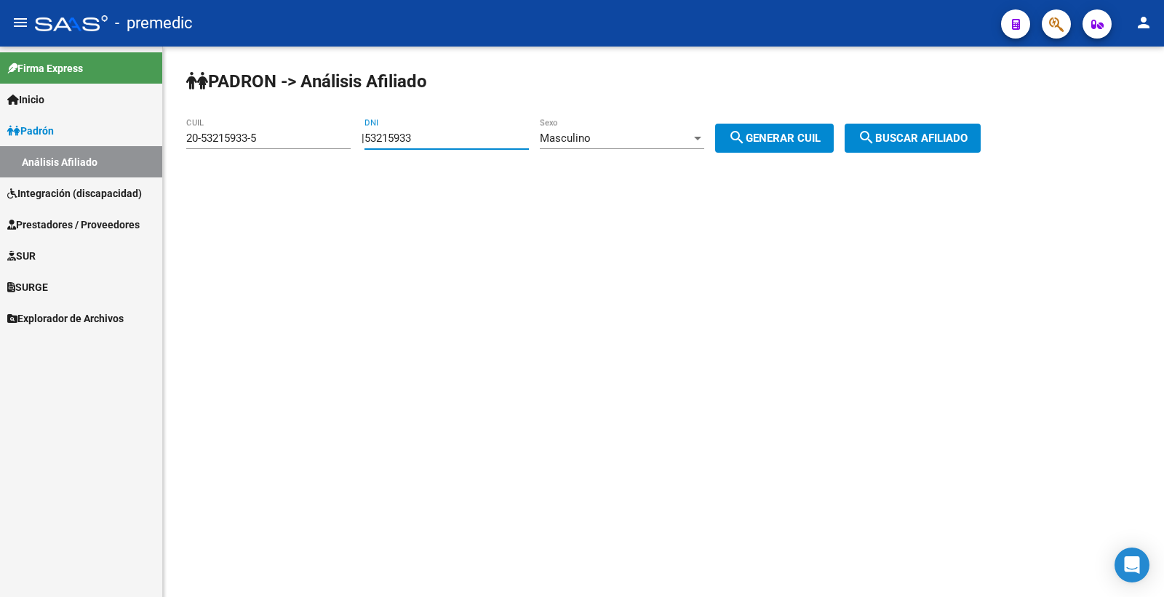
drag, startPoint x: 454, startPoint y: 137, endPoint x: 279, endPoint y: 136, distance: 174.6
click at [279, 136] on app-analisis-afiliado "PADRON -> Análisis Afiliado 20-53215933-5 CUIL | 53215933 DNI Masculino Sexo se…" at bounding box center [588, 138] width 805 height 13
paste input "7641922"
type input "57641922"
click at [801, 144] on span "search Generar CUIL" at bounding box center [774, 138] width 92 height 13
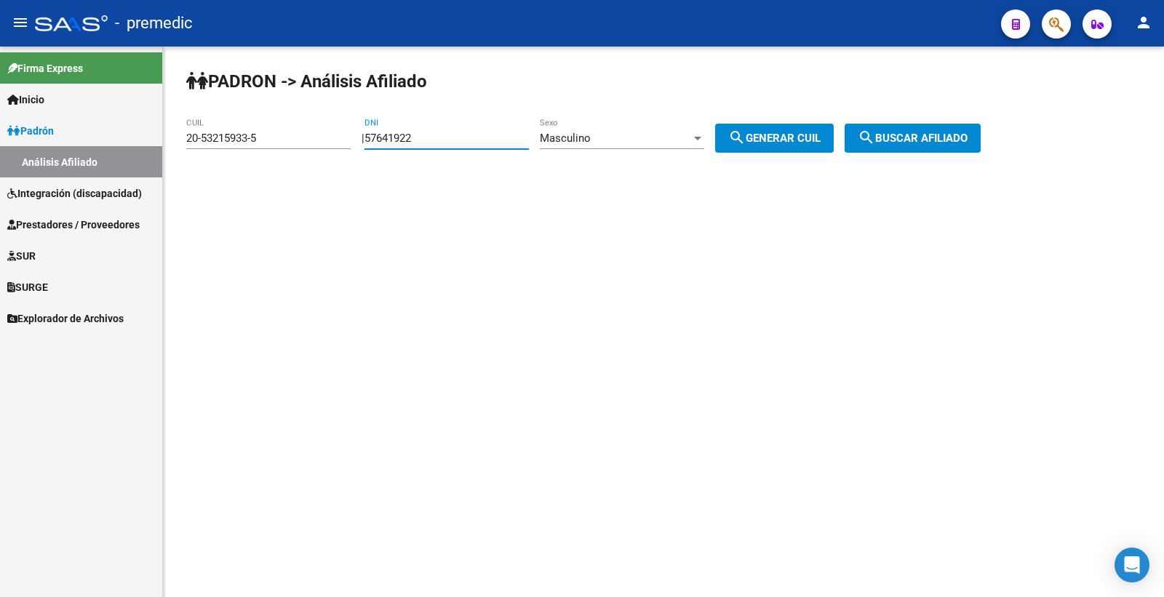
type input "20-57641922-9"
drag, startPoint x: 802, startPoint y: 143, endPoint x: 968, endPoint y: 131, distance: 166.3
click at [802, 142] on span "search Generar CUIL" at bounding box center [774, 138] width 92 height 13
click at [968, 131] on button "search Buscar afiliado" at bounding box center [913, 138] width 136 height 29
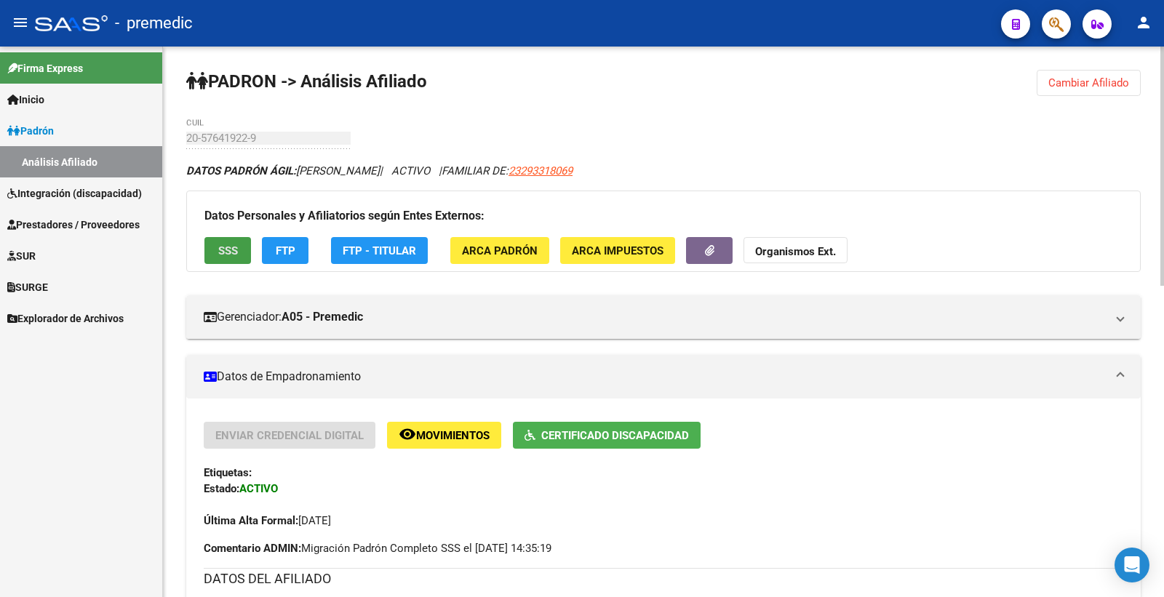
click at [238, 239] on button "SSS" at bounding box center [227, 250] width 47 height 27
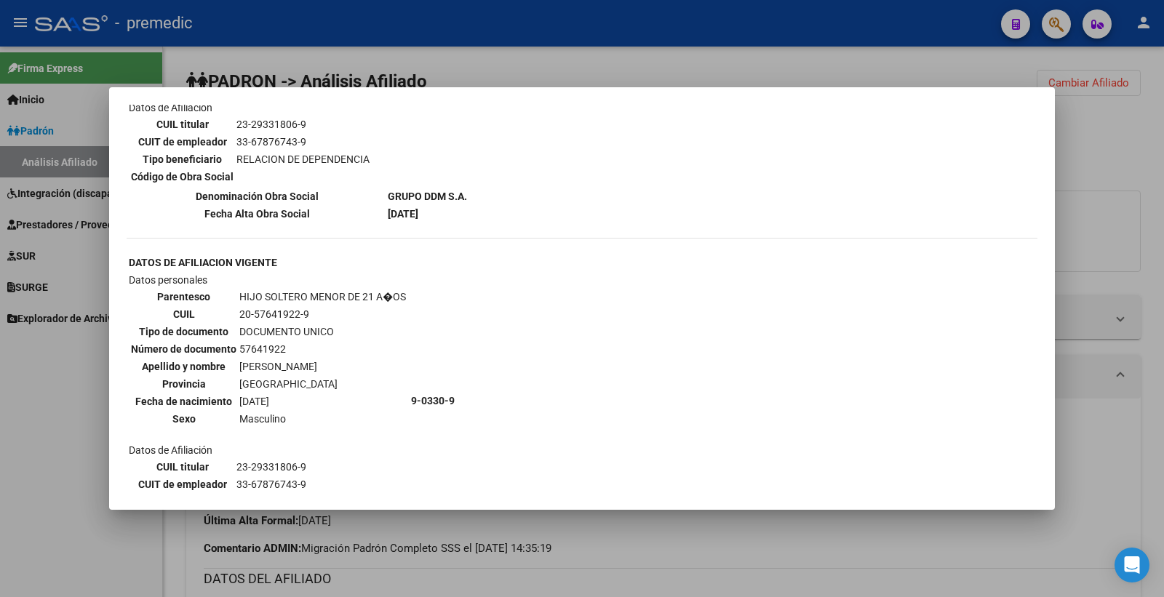
scroll to position [808, 0]
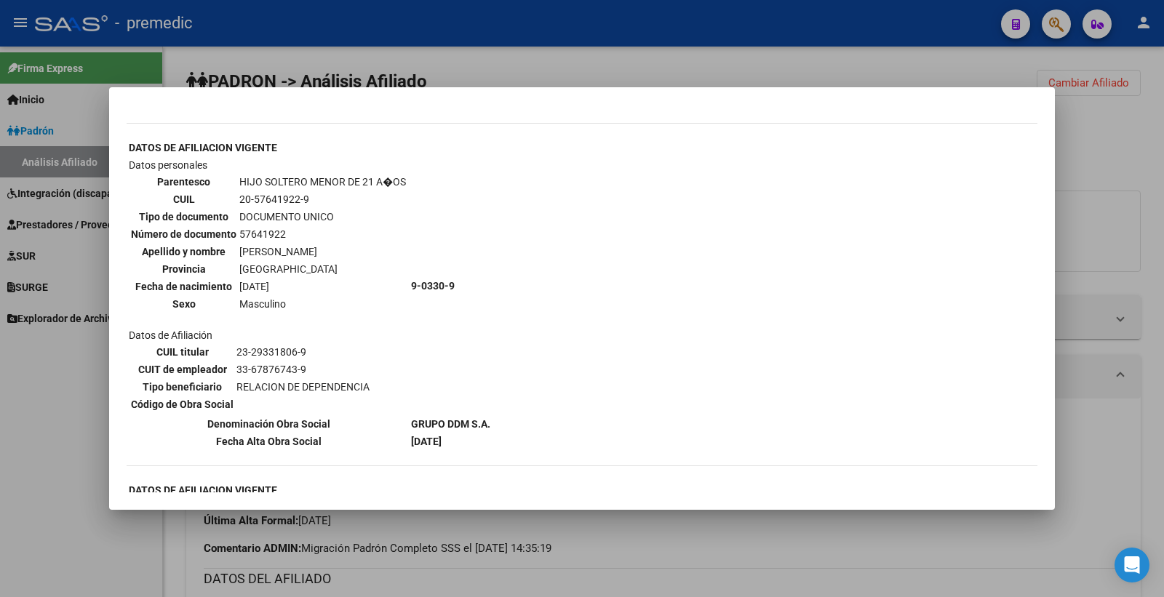
click at [1140, 208] on div at bounding box center [582, 298] width 1164 height 597
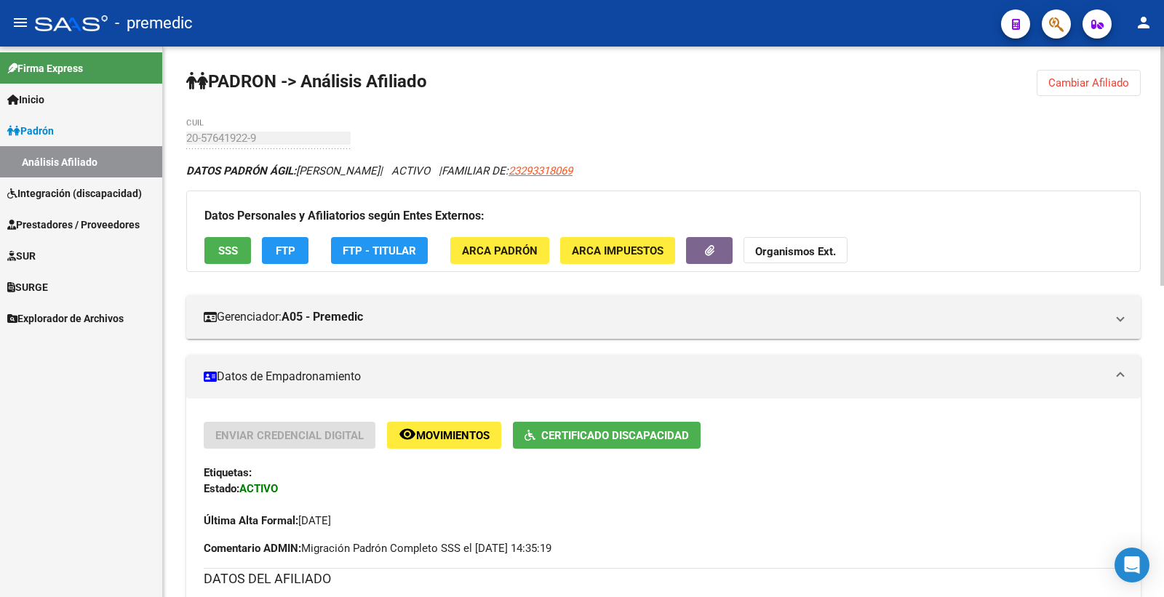
click at [1117, 84] on span "Cambiar Afiliado" at bounding box center [1088, 82] width 81 height 13
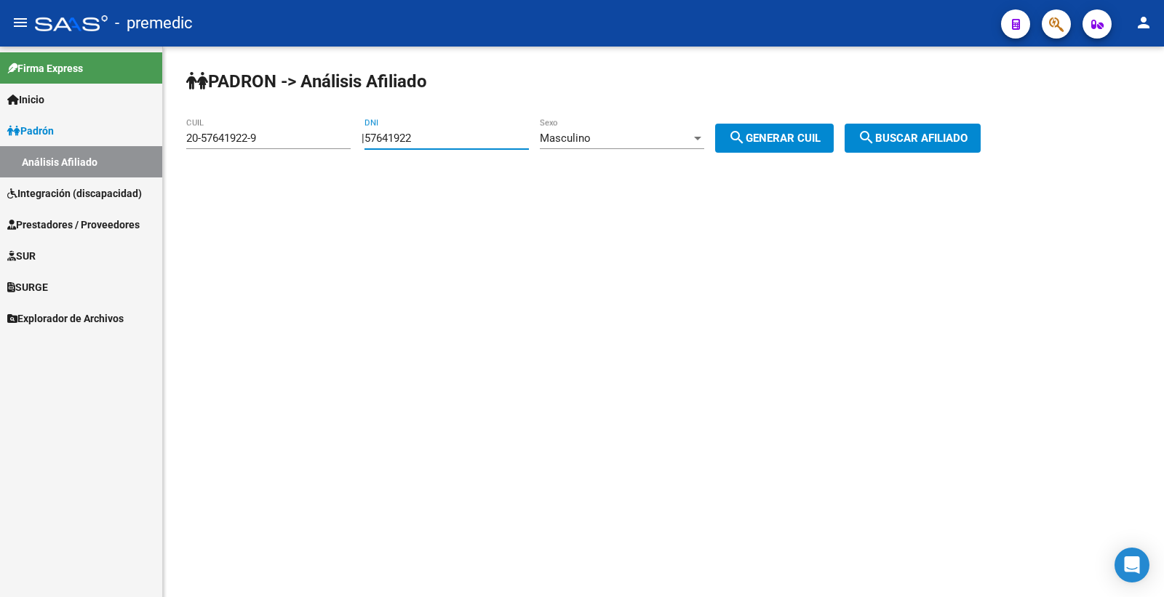
drag, startPoint x: 430, startPoint y: 139, endPoint x: 388, endPoint y: 138, distance: 42.2
click at [394, 139] on input "57641922" at bounding box center [446, 138] width 164 height 13
click at [460, 135] on input "57641922" at bounding box center [446, 138] width 164 height 13
drag, startPoint x: 453, startPoint y: 138, endPoint x: 351, endPoint y: 138, distance: 101.9
click at [351, 138] on app-analisis-afiliado "PADRON -> Análisis Afiliado 20-57641922-9 CUIL | 57641922 DNI Masculino Sexo se…" at bounding box center [588, 138] width 805 height 13
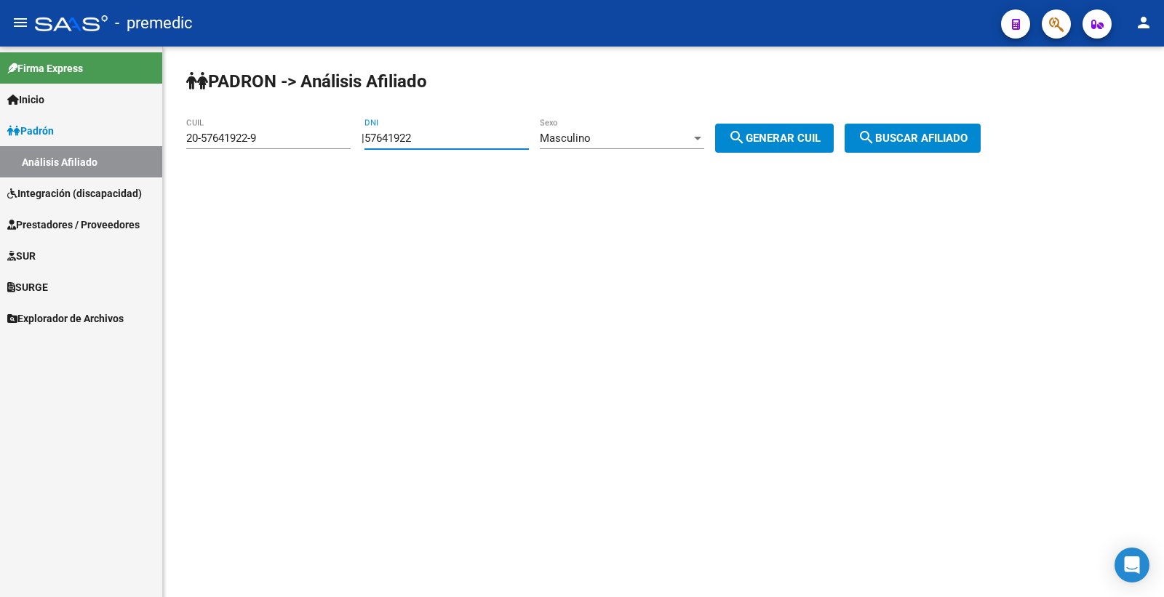
paste input "536321"
type input "57536321"
click at [746, 138] on mat-icon "search" at bounding box center [736, 137] width 17 height 17
type input "20-57536321-1"
click at [746, 138] on mat-icon "search" at bounding box center [736, 137] width 17 height 17
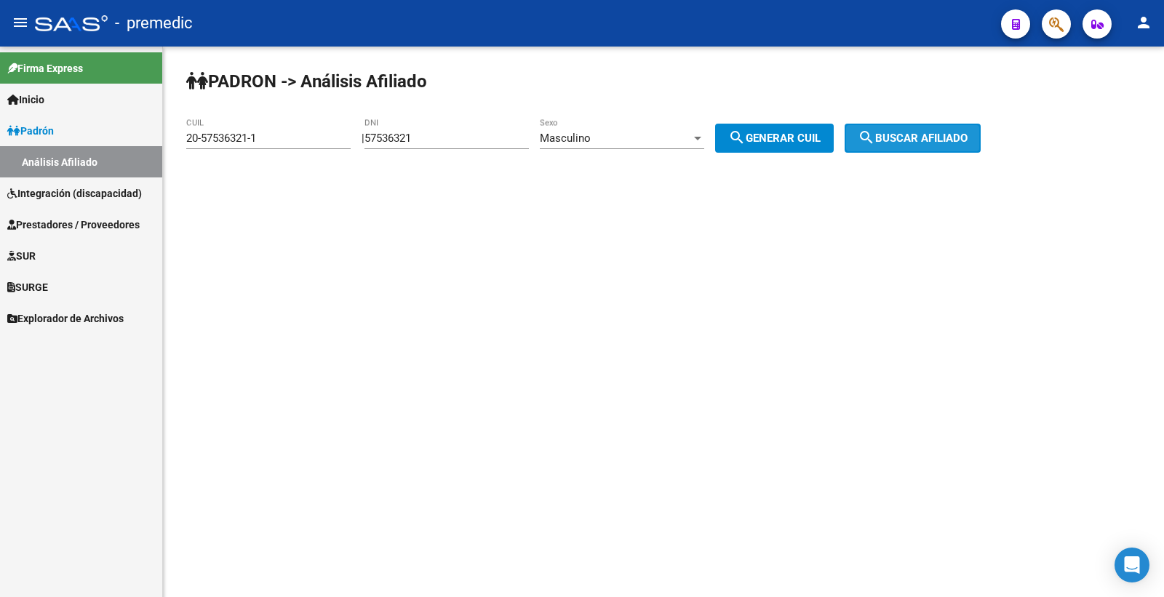
click at [962, 126] on button "search Buscar afiliado" at bounding box center [913, 138] width 136 height 29
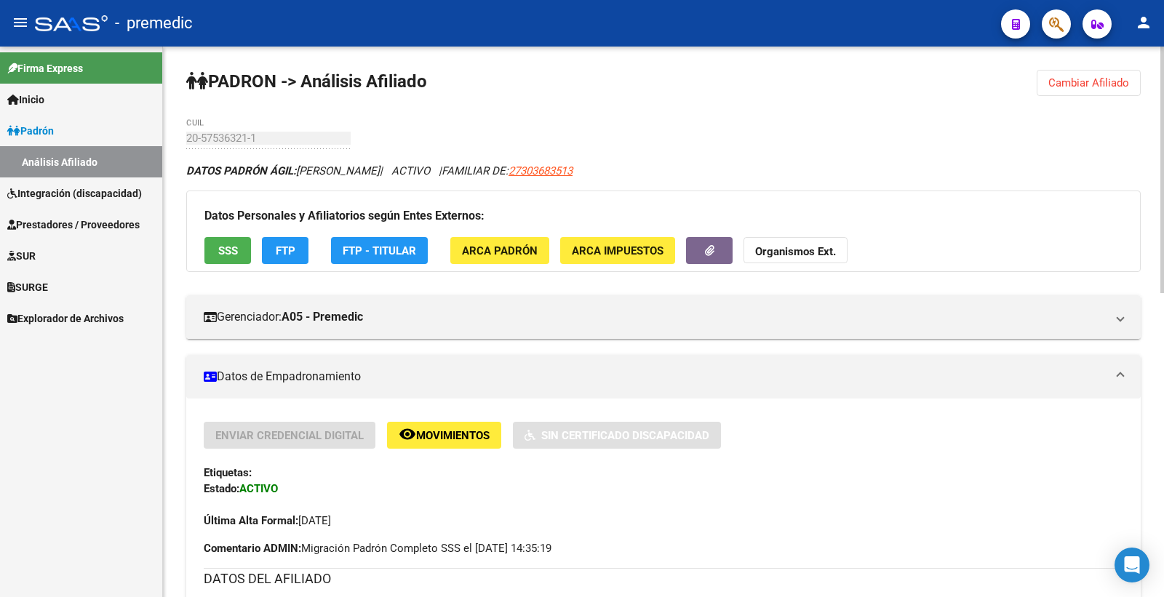
click at [228, 250] on span "SSS" at bounding box center [228, 250] width 20 height 13
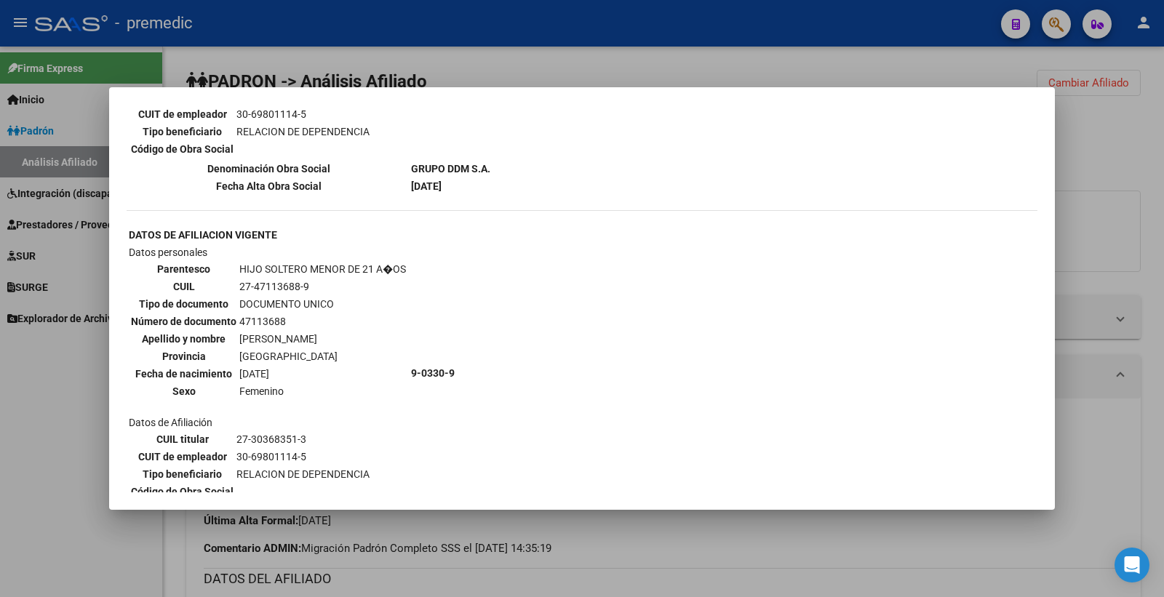
scroll to position [837, 0]
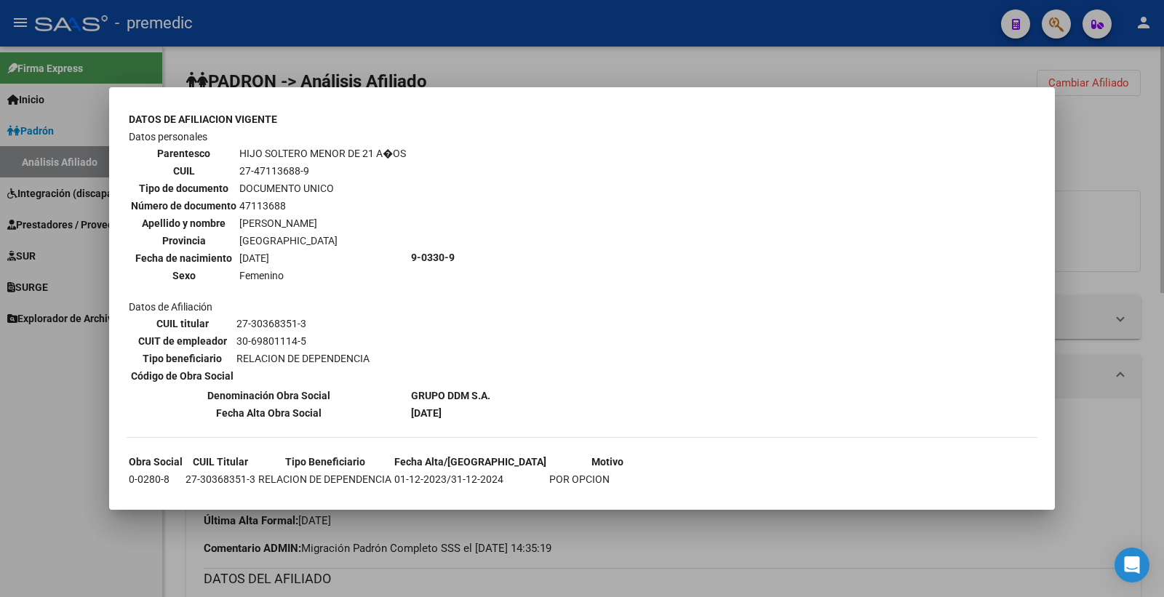
drag, startPoint x: 1162, startPoint y: 150, endPoint x: 1155, endPoint y: 154, distance: 7.5
click at [1158, 151] on div at bounding box center [582, 298] width 1164 height 597
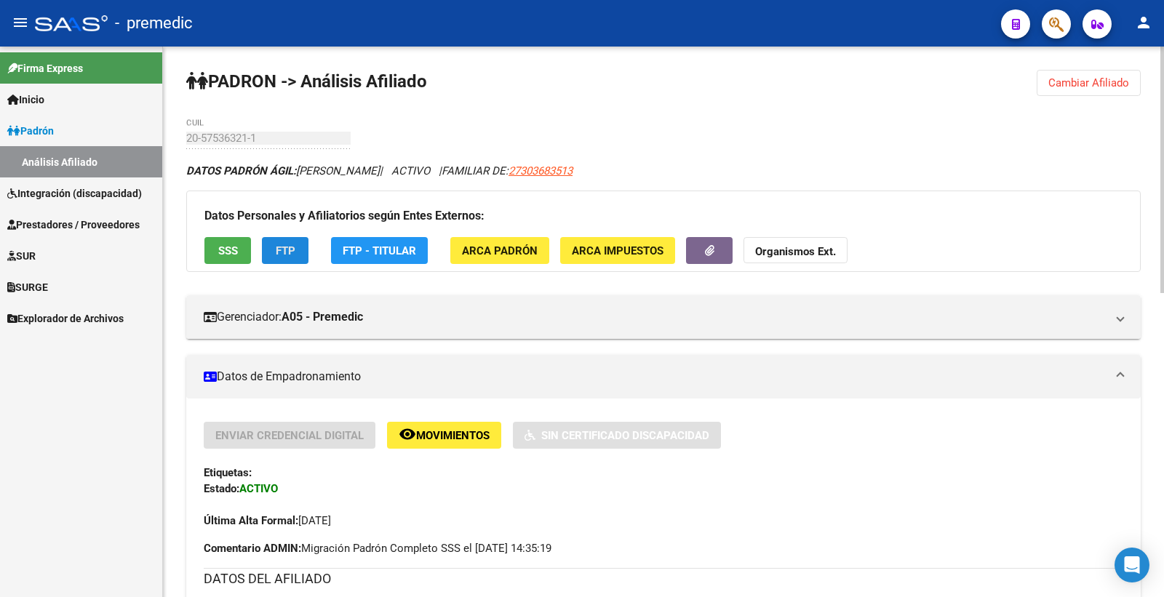
click at [291, 251] on span "FTP" at bounding box center [286, 250] width 20 height 13
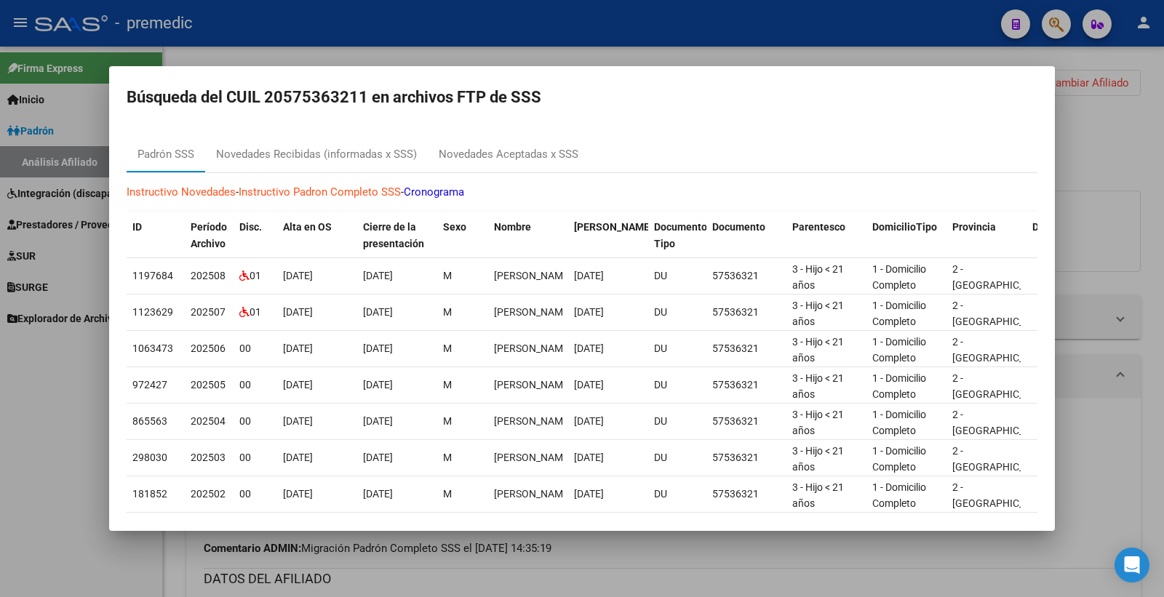
click at [1150, 175] on div at bounding box center [582, 298] width 1164 height 597
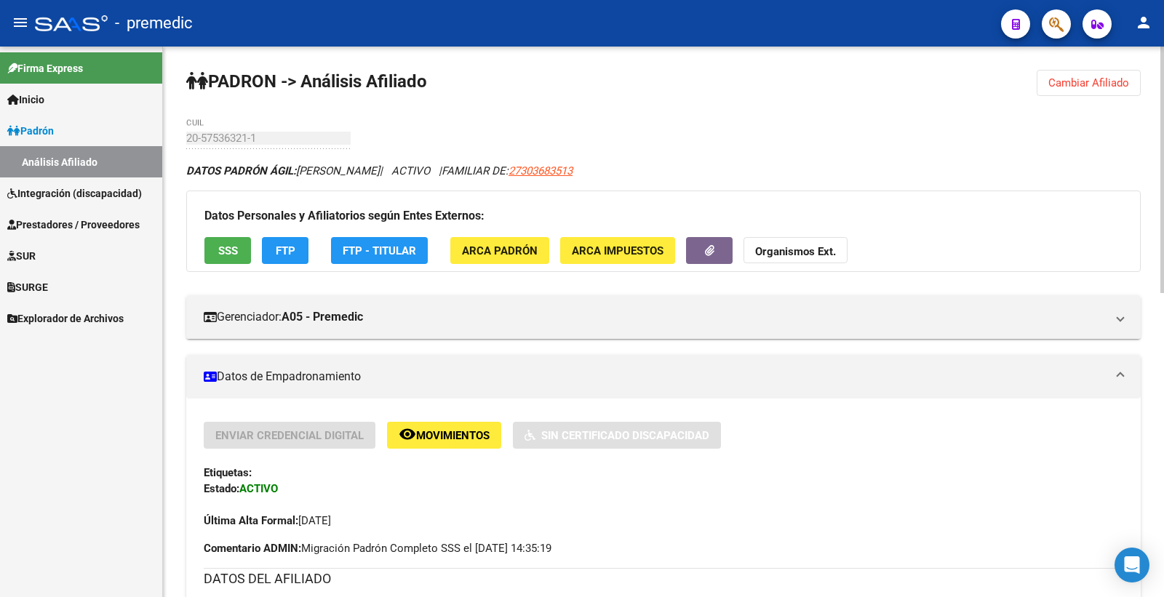
click at [1042, 84] on button "Cambiar Afiliado" at bounding box center [1089, 83] width 104 height 26
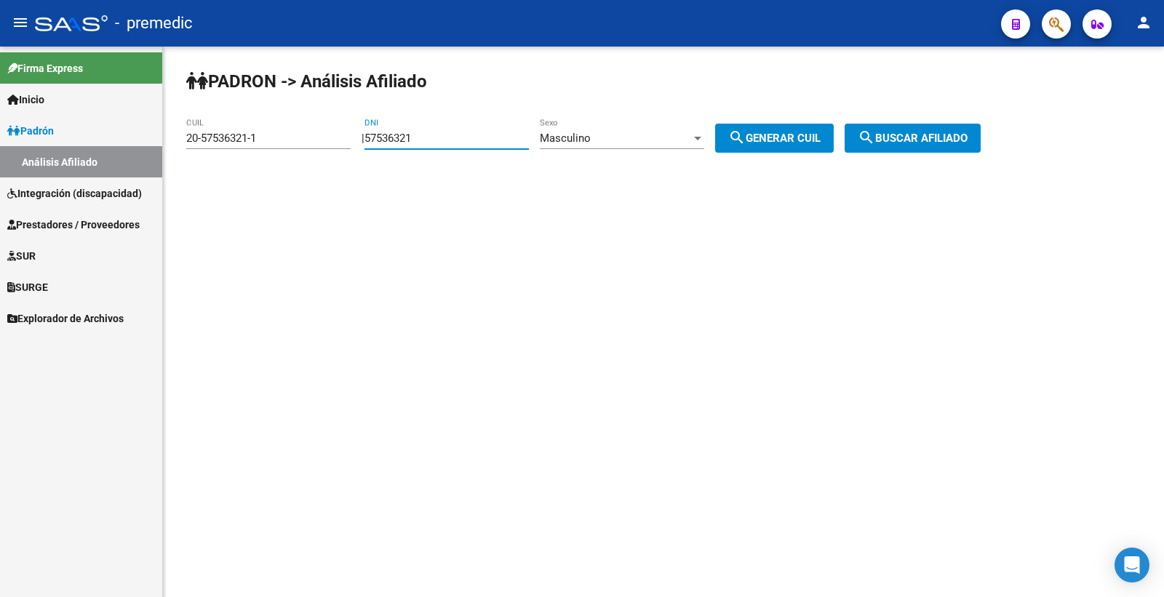
drag, startPoint x: 449, startPoint y: 139, endPoint x: 230, endPoint y: 137, distance: 219.0
click at [231, 138] on app-analisis-afiliado "PADRON -> Análisis Afiliado 20-57536321-1 CUIL | 57536321 DNI Masculino Sexo se…" at bounding box center [588, 138] width 805 height 13
paste input "1041720"
type input "51041720"
click at [640, 140] on div "Masculino" at bounding box center [615, 138] width 151 height 13
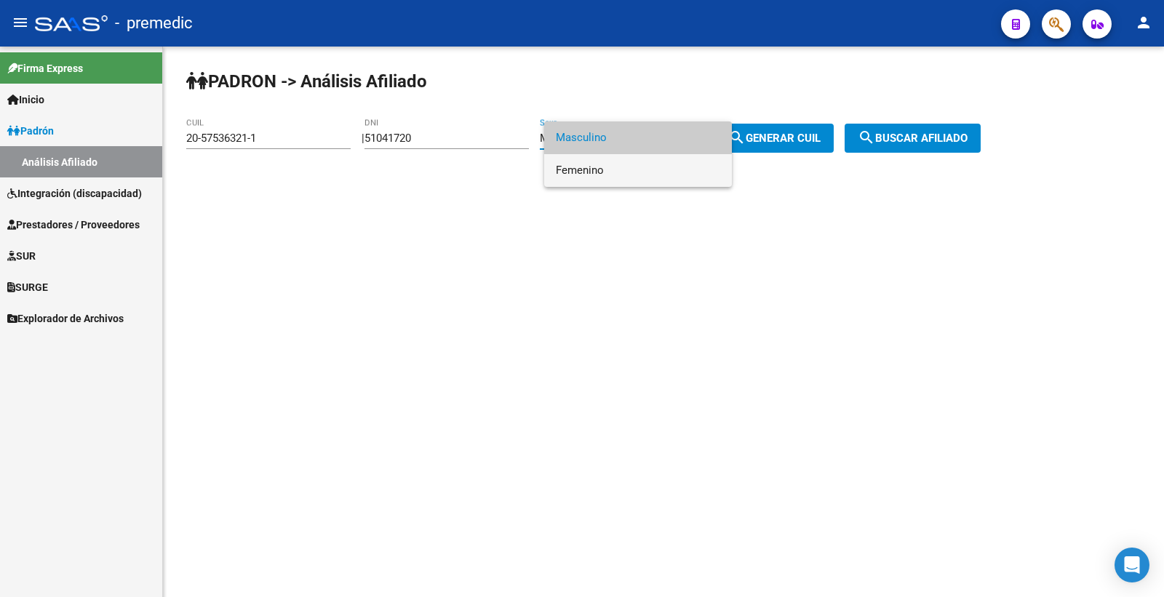
click at [638, 172] on span "Femenino" at bounding box center [638, 170] width 164 height 33
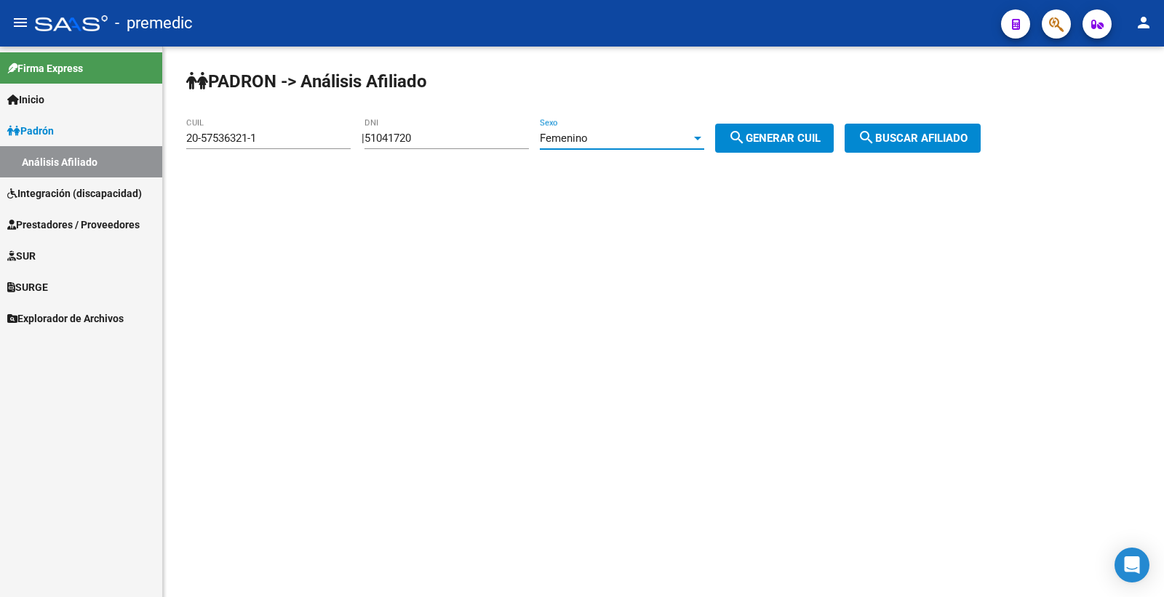
click at [800, 135] on span "search Generar CUIL" at bounding box center [774, 138] width 92 height 13
type input "27-51041720-3"
click at [800, 135] on span "search Generar CUIL" at bounding box center [774, 138] width 92 height 13
click at [920, 147] on button "search Buscar afiliado" at bounding box center [913, 138] width 136 height 29
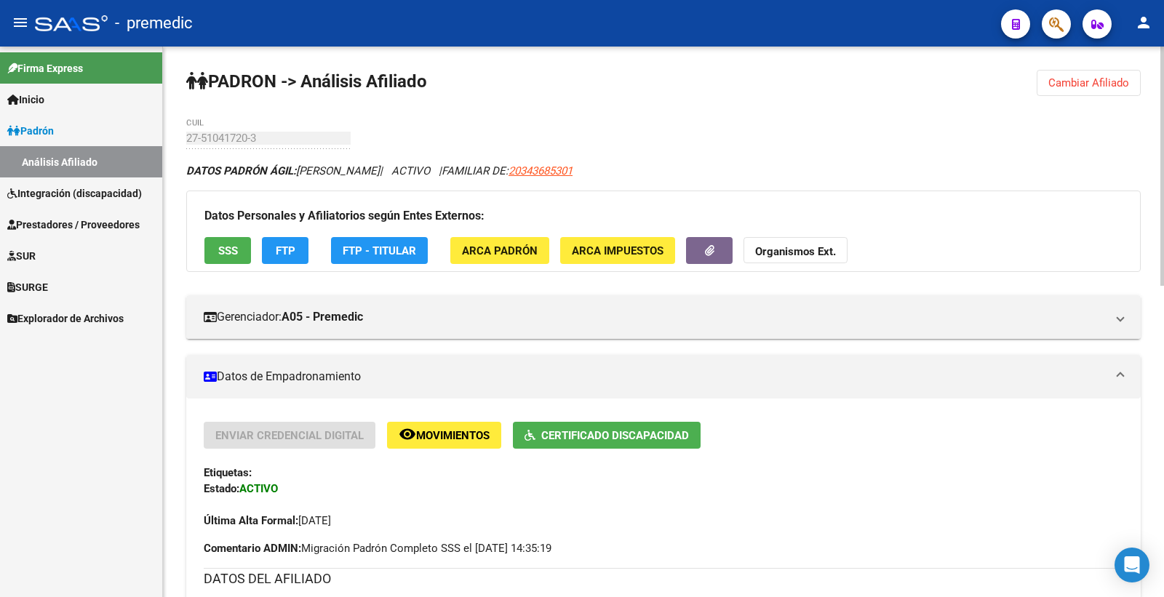
click at [223, 251] on span "SSS" at bounding box center [228, 250] width 20 height 13
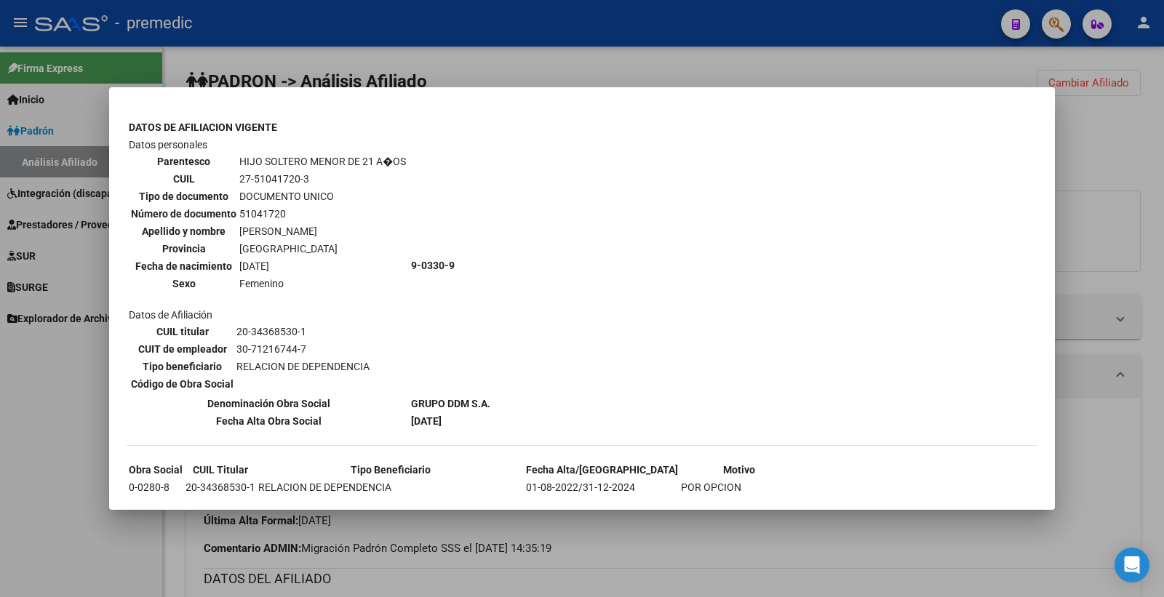
scroll to position [1200, 0]
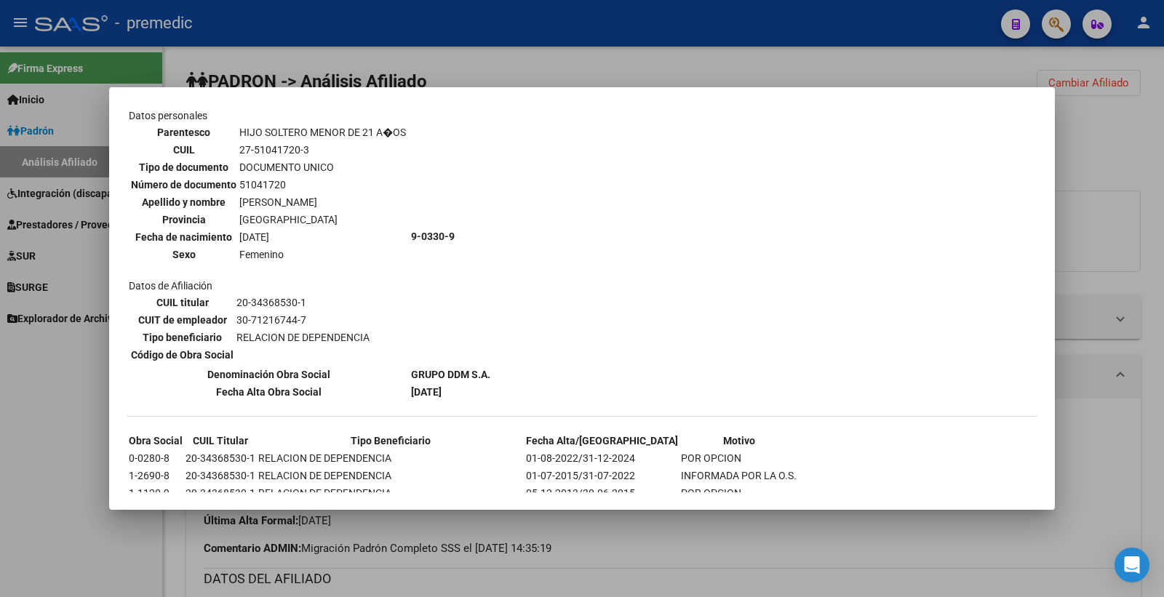
click at [1163, 161] on div at bounding box center [582, 298] width 1164 height 597
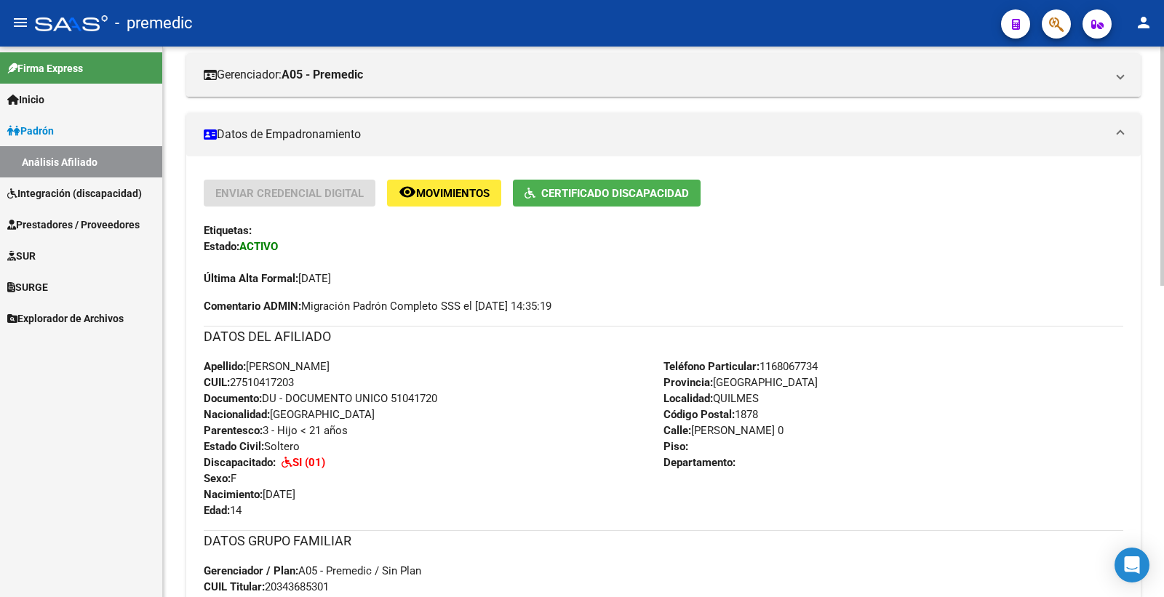
scroll to position [0, 0]
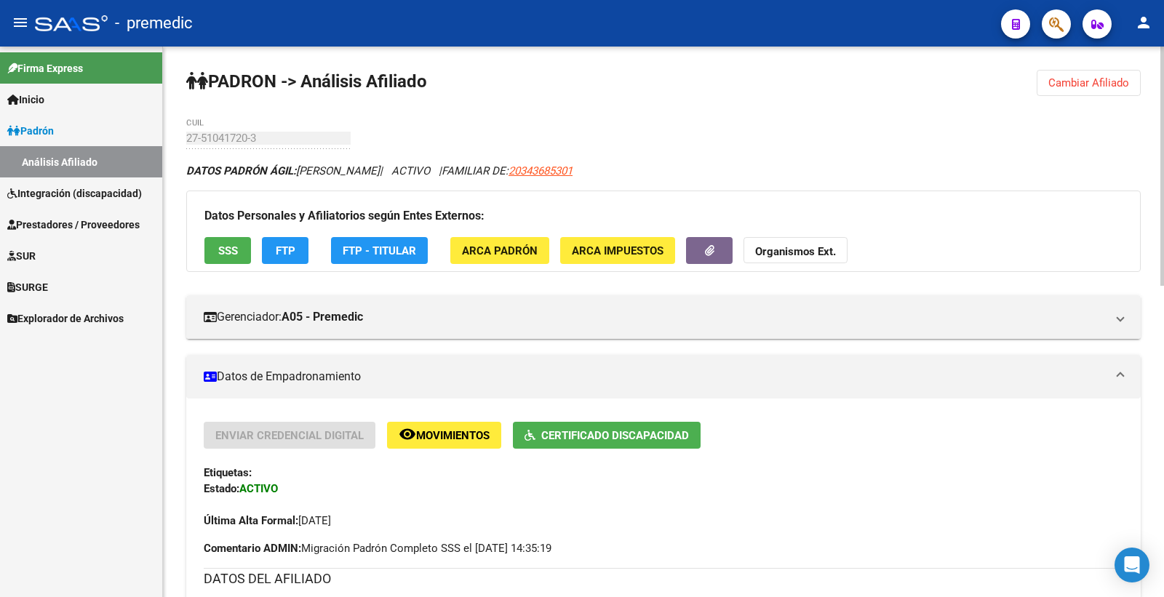
click at [276, 255] on span "FTP" at bounding box center [286, 250] width 20 height 13
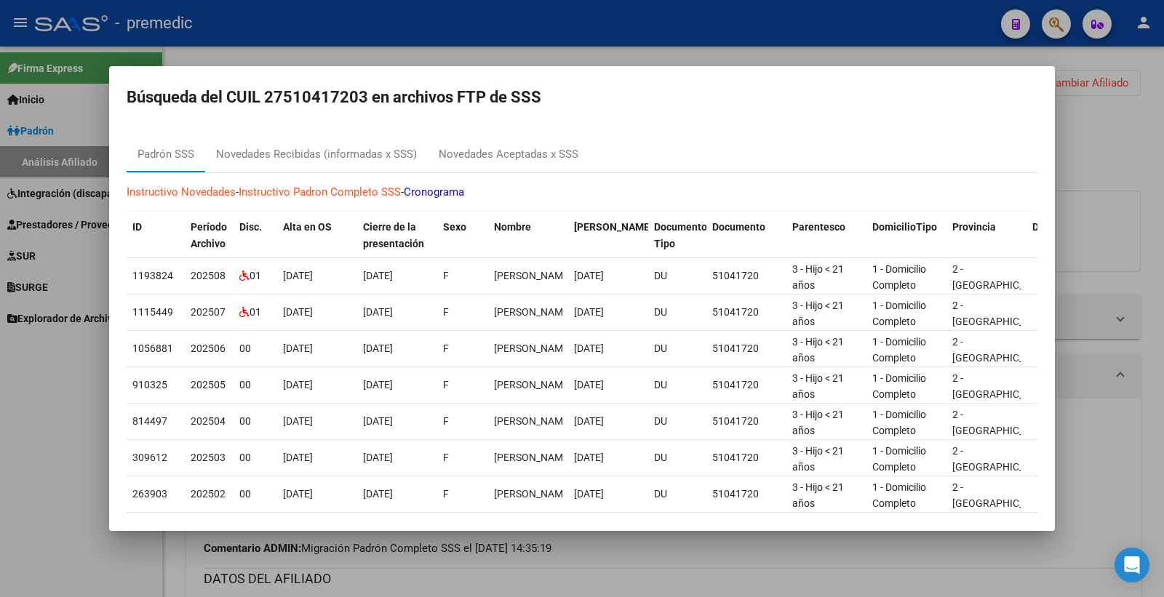
click at [520, 41] on div at bounding box center [582, 298] width 1164 height 597
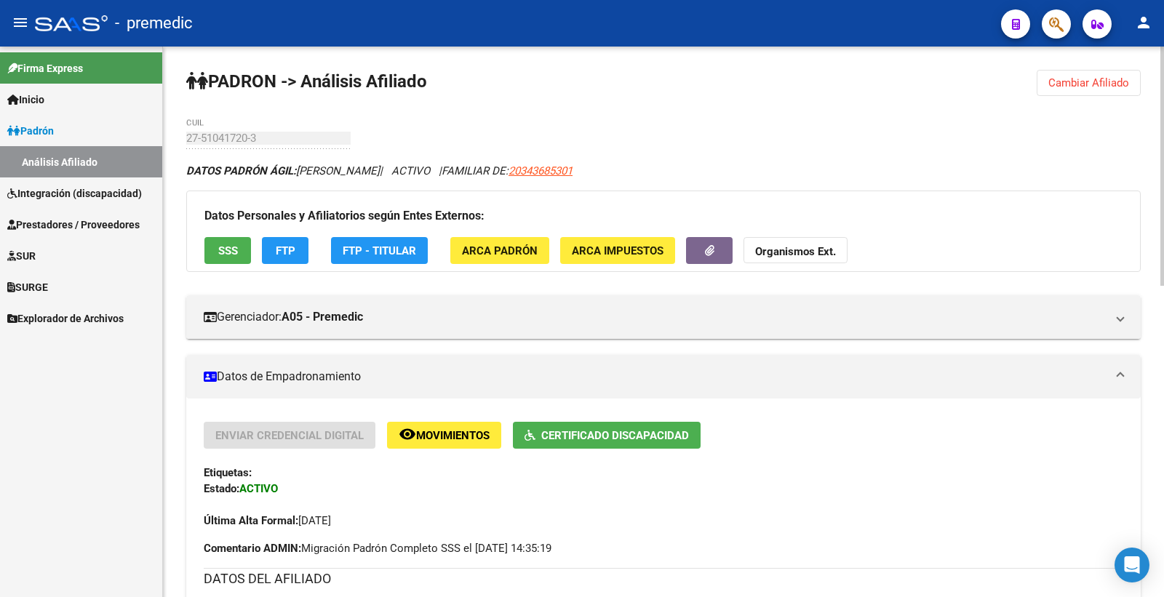
click at [1109, 83] on span "Cambiar Afiliado" at bounding box center [1088, 82] width 81 height 13
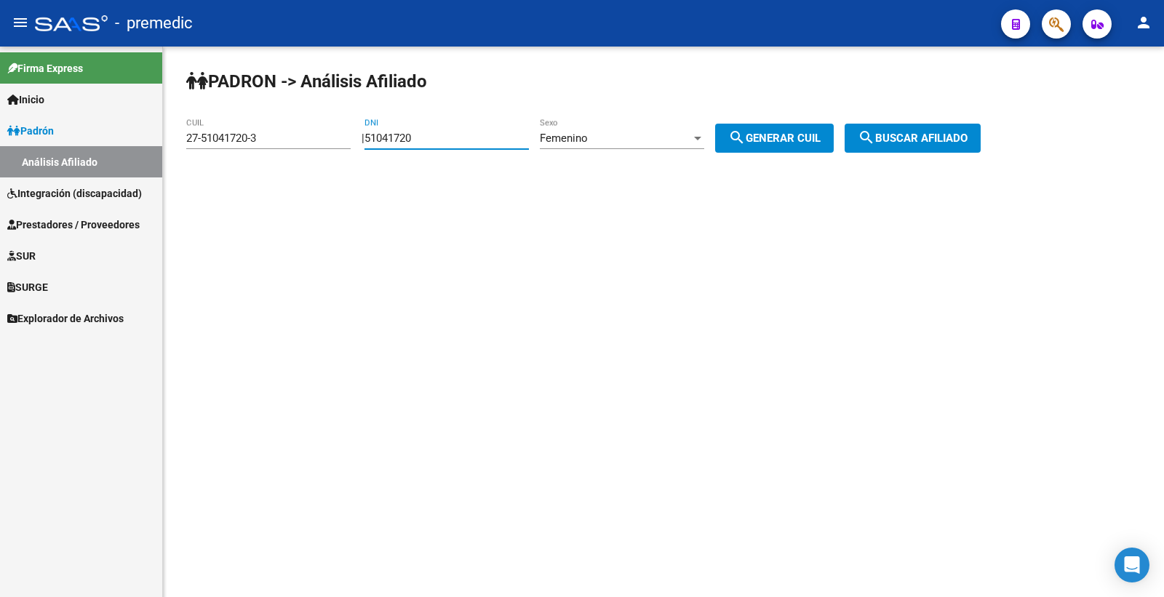
drag, startPoint x: 437, startPoint y: 144, endPoint x: 160, endPoint y: 105, distance: 279.1
click at [120, 137] on mat-sidenav-container "Firma Express Inicio Calendario SSS Instructivos Contacto OS Padrón Análisis Af…" at bounding box center [582, 322] width 1164 height 551
paste input "8622264"
type input "58622264"
click at [606, 144] on div "Femenino Sexo" at bounding box center [622, 133] width 164 height 31
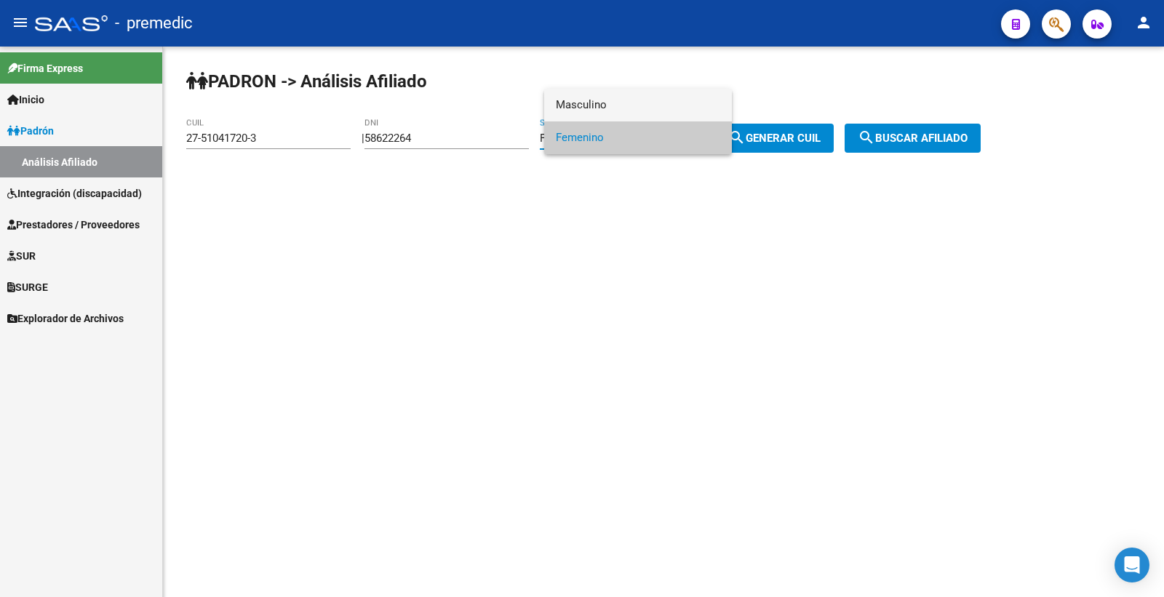
click at [634, 97] on span "Masculino" at bounding box center [638, 105] width 164 height 33
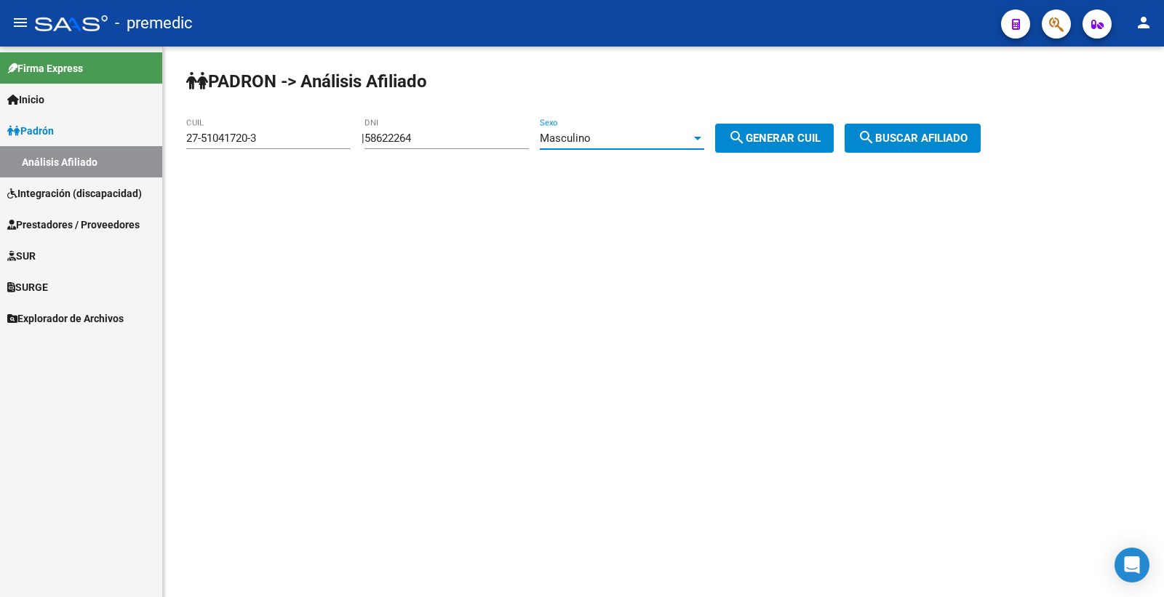
click at [762, 131] on button "search Generar CUIL" at bounding box center [774, 138] width 119 height 29
type input "20-58622264-4"
drag, startPoint x: 765, startPoint y: 132, endPoint x: 992, endPoint y: 180, distance: 232.6
click at [761, 127] on button "search Generar CUIL" at bounding box center [774, 138] width 119 height 29
click at [957, 151] on button "search Buscar afiliado" at bounding box center [913, 138] width 136 height 29
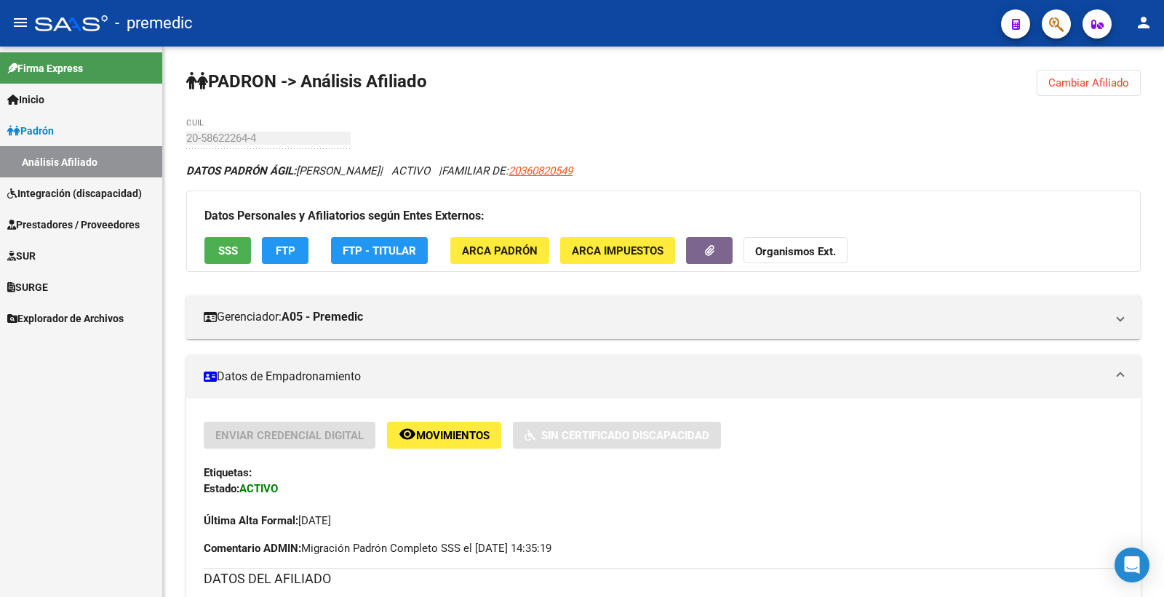
click at [1107, 93] on button "Cambiar Afiliado" at bounding box center [1089, 83] width 104 height 26
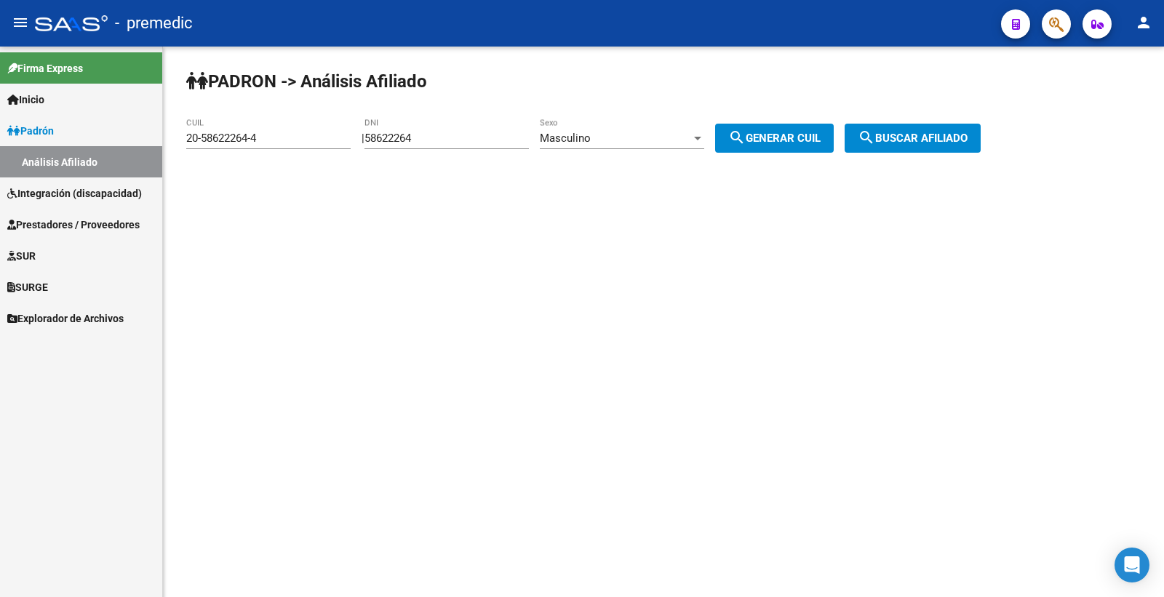
drag, startPoint x: 459, startPoint y: 131, endPoint x: 194, endPoint y: 138, distance: 264.9
click at [194, 138] on app-analisis-afiliado "PADRON -> Análisis Afiliado 20-58622264-4 CUIL | 58622264 DNI Masculino Sexo se…" at bounding box center [588, 138] width 805 height 13
click at [374, 142] on div "| 58622264 DNI Masculino Sexo search Generar CUIL" at bounding box center [603, 138] width 483 height 13
drag, startPoint x: 441, startPoint y: 135, endPoint x: 311, endPoint y: 138, distance: 130.3
click at [311, 138] on app-analisis-afiliado "PADRON -> Análisis Afiliado 20-58622264-4 CUIL | 58622264 DNI Masculino Sexo se…" at bounding box center [588, 138] width 805 height 13
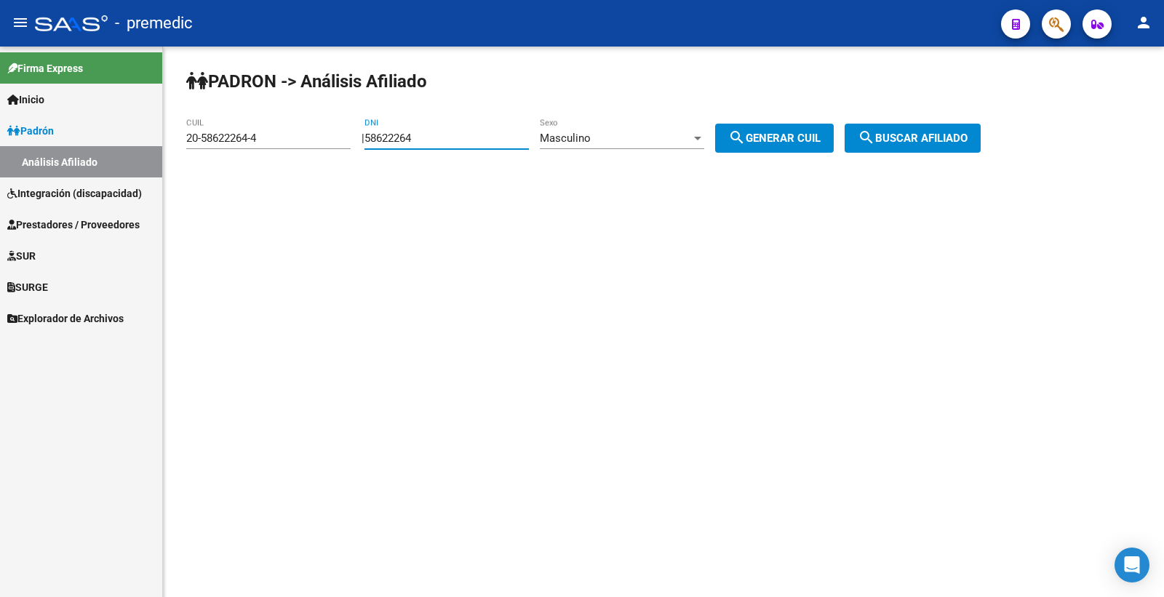
paste input "5891057"
type input "55891057"
click at [816, 134] on span "search Generar CUIL" at bounding box center [774, 138] width 92 height 13
type input "20-55891057-8"
click at [816, 134] on span "search Generar CUIL" at bounding box center [774, 138] width 92 height 13
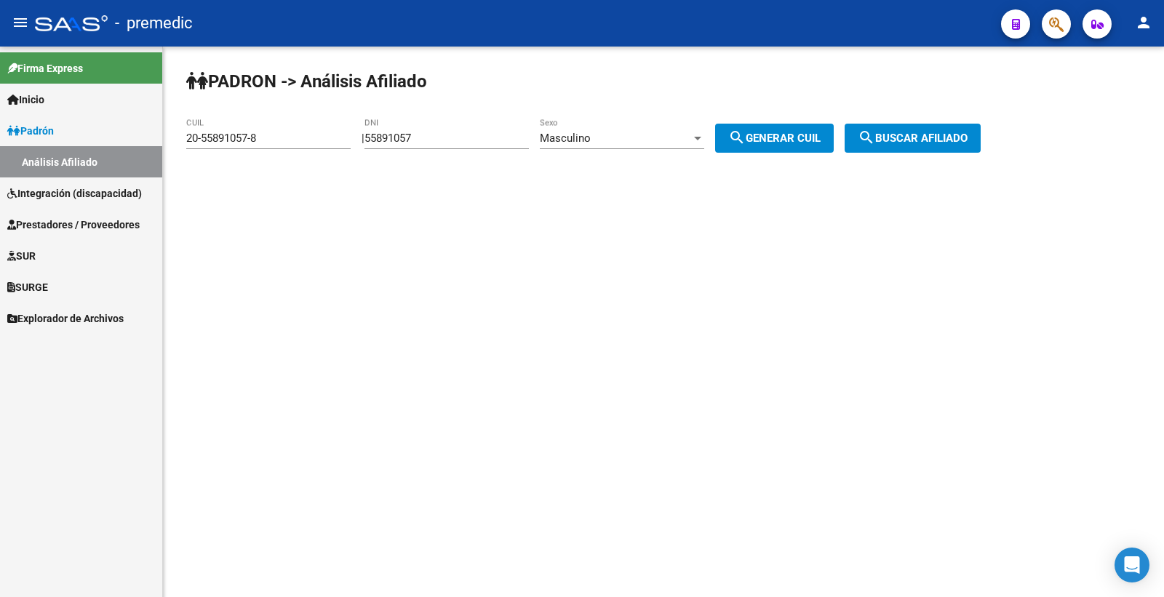
click at [1042, 162] on div "PADRON -> Análisis Afiliado 20-55891057-8 CUIL | 55891057 DNI Masculino Sexo se…" at bounding box center [663, 123] width 1001 height 153
click at [981, 136] on button "search Buscar afiliado" at bounding box center [913, 138] width 136 height 29
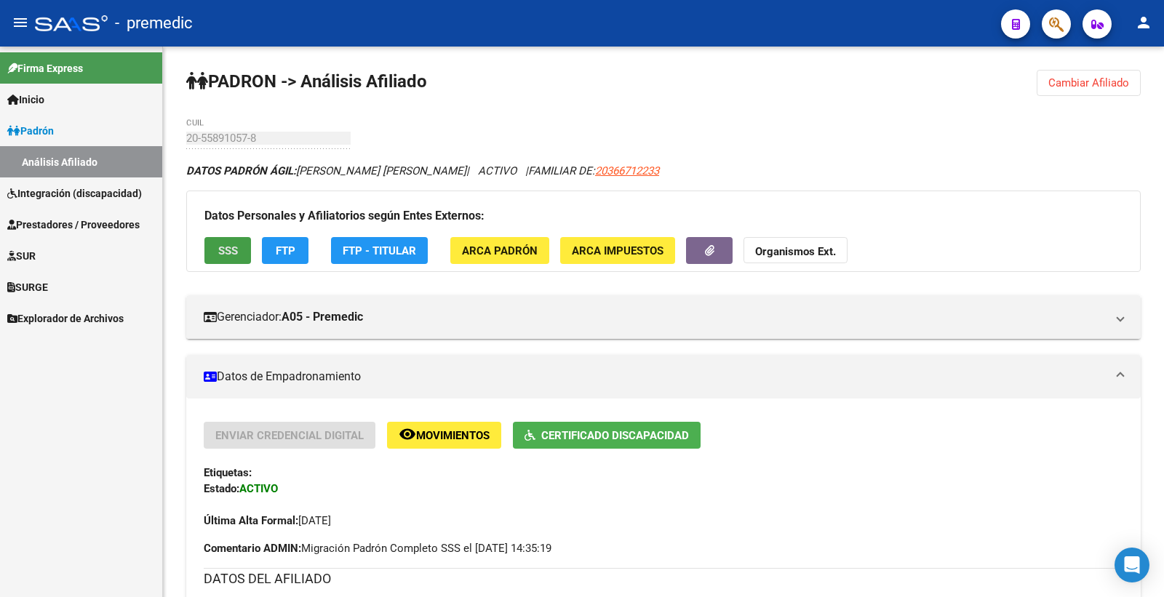
click at [238, 255] on button "SSS" at bounding box center [227, 250] width 47 height 27
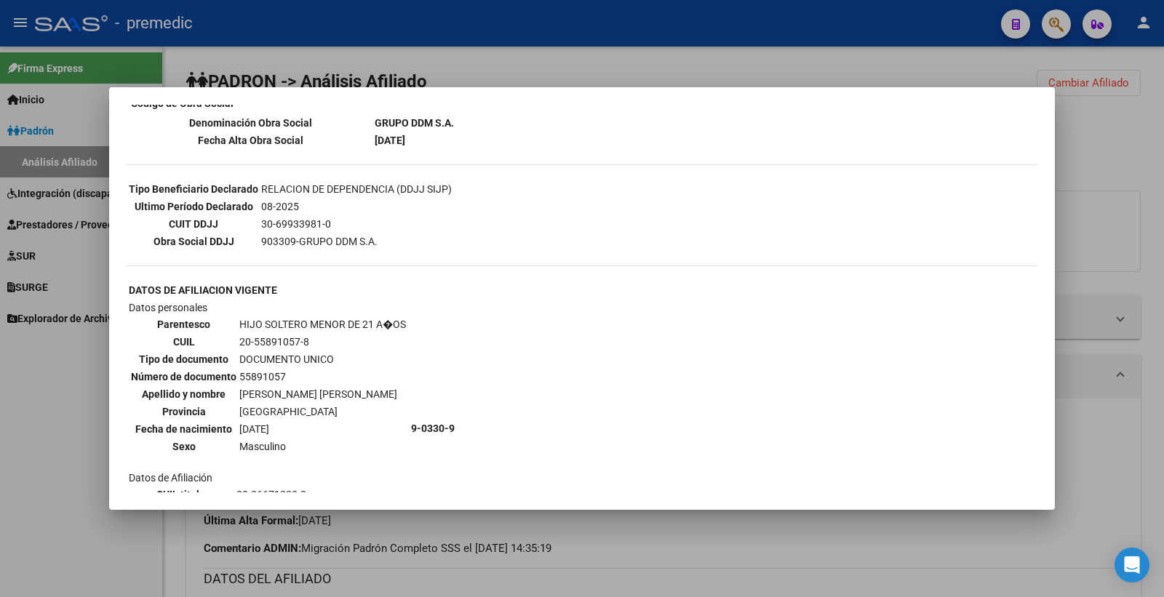
scroll to position [522, 0]
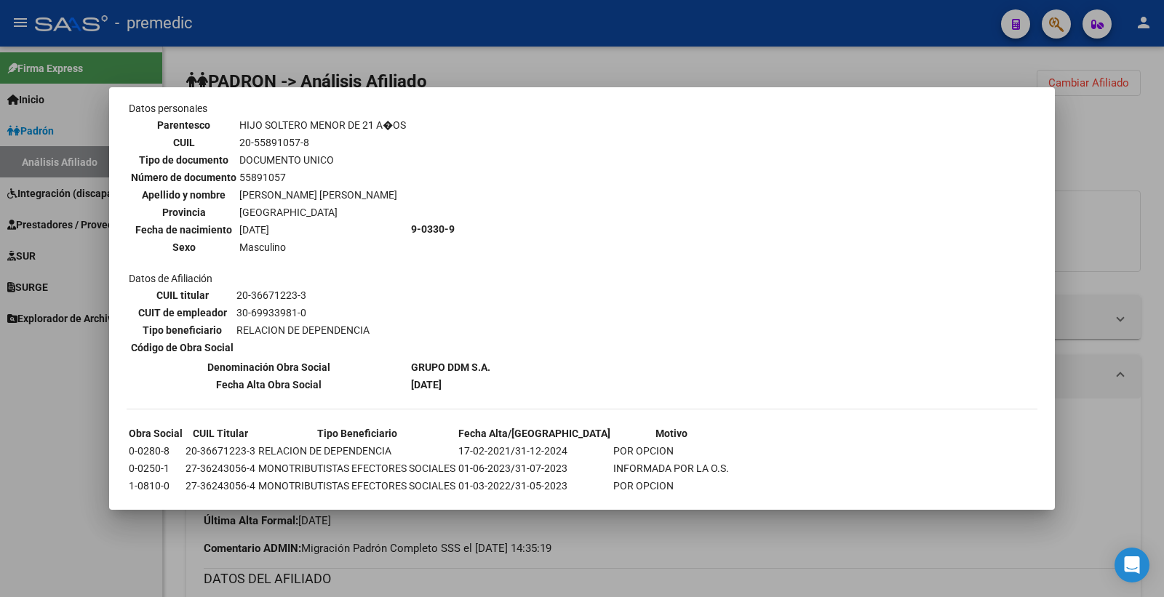
click at [1107, 156] on div at bounding box center [582, 298] width 1164 height 597
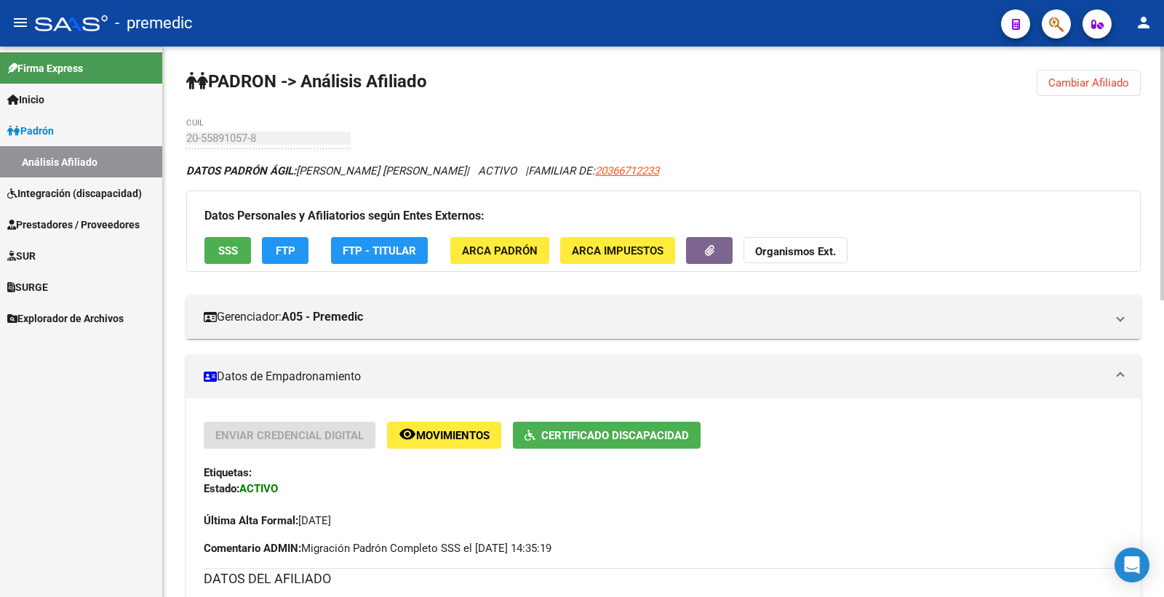
click at [288, 253] on span "FTP" at bounding box center [286, 250] width 20 height 13
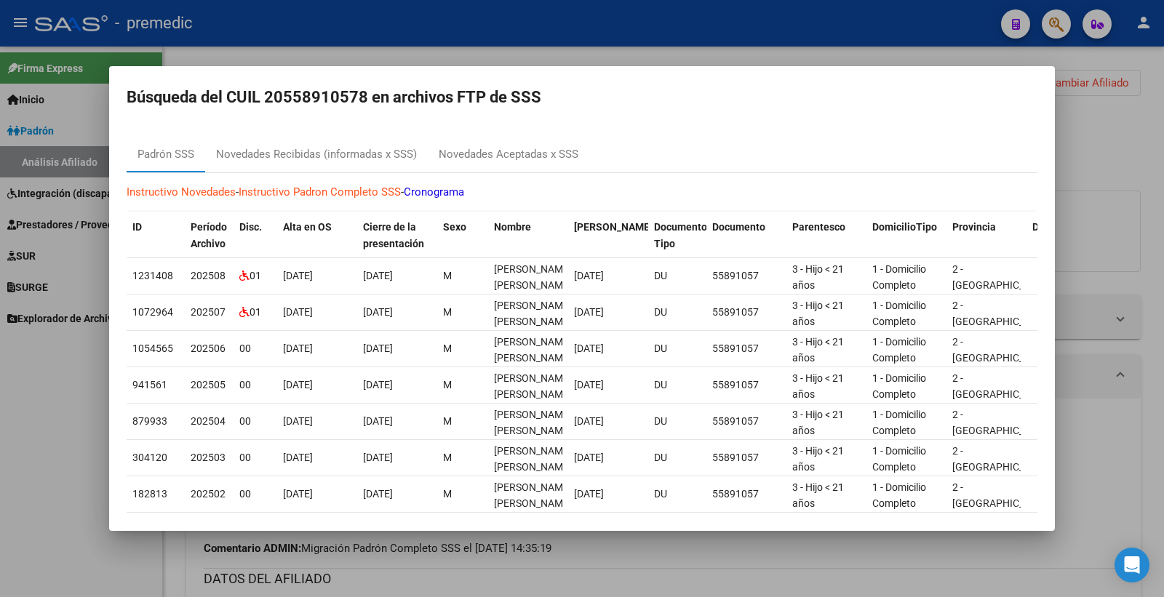
drag, startPoint x: 1086, startPoint y: 143, endPoint x: 772, endPoint y: 201, distance: 319.5
click at [1051, 157] on div "Búsqueda del CUIL 20558910578 en archivos FTP de SSS Padrón SSS Novedades Recib…" at bounding box center [582, 298] width 1164 height 597
click at [1128, 135] on div at bounding box center [582, 298] width 1164 height 597
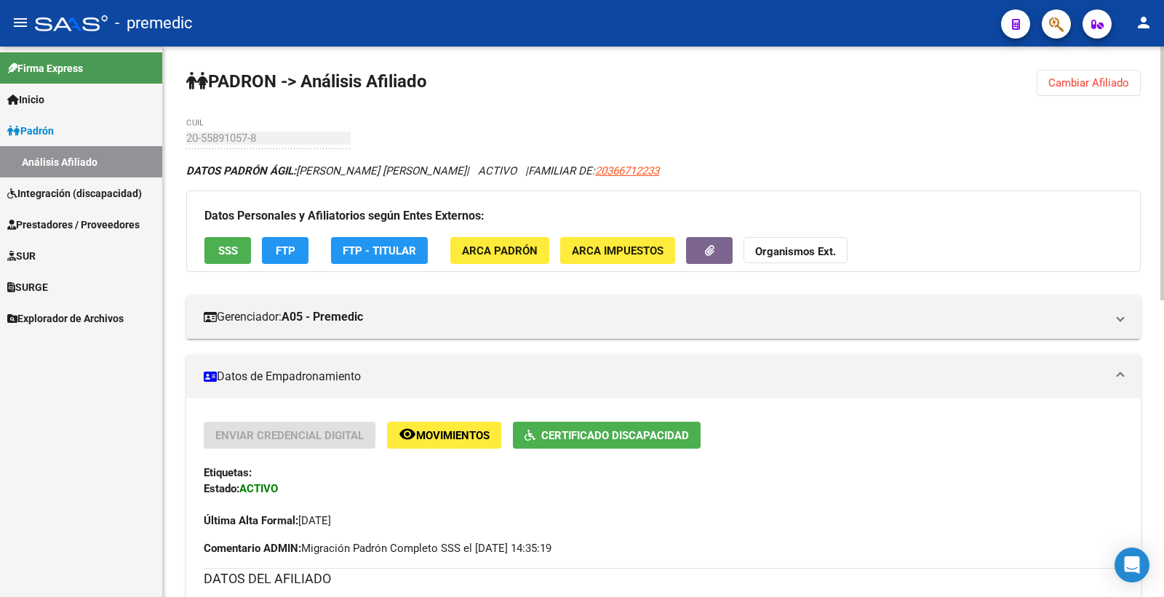
click at [218, 256] on span "SSS" at bounding box center [228, 250] width 20 height 13
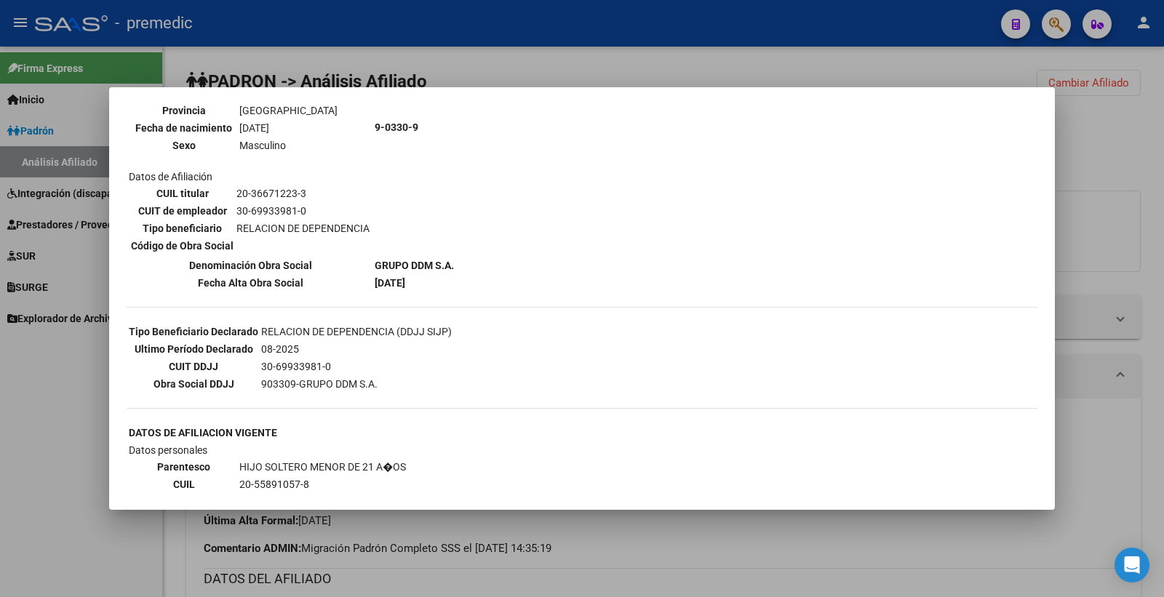
scroll to position [0, 0]
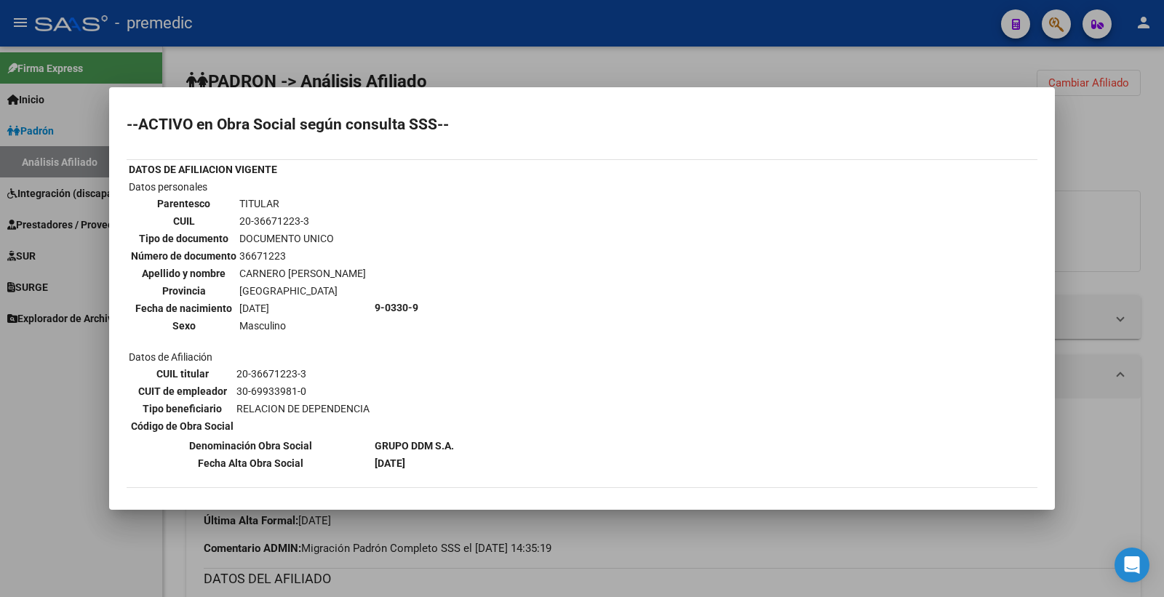
click at [1121, 132] on div at bounding box center [582, 298] width 1164 height 597
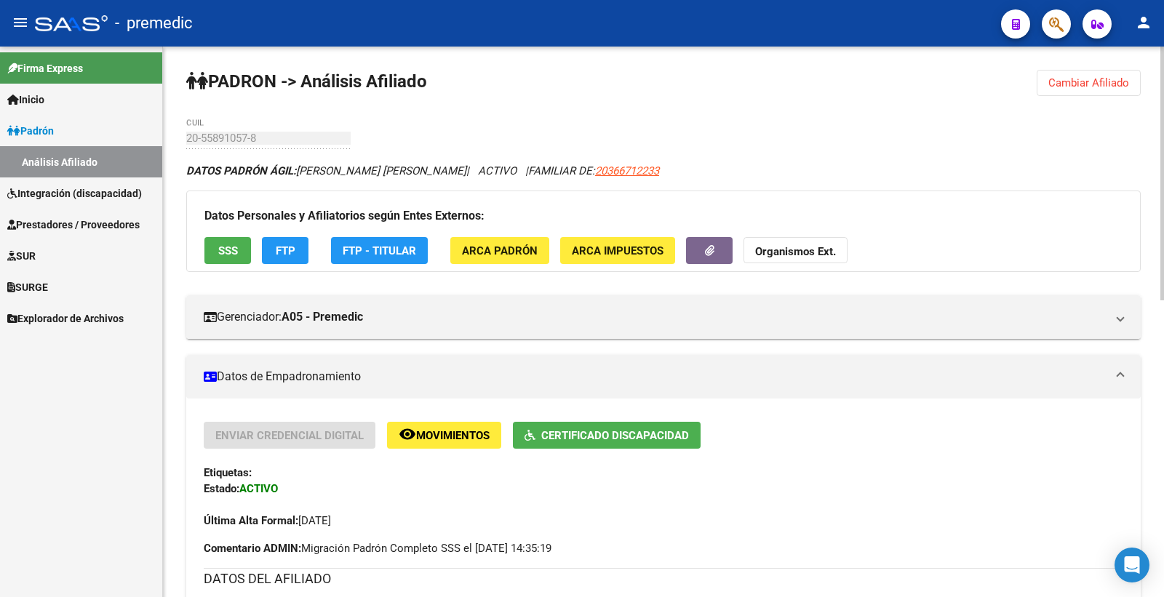
click at [1097, 92] on button "Cambiar Afiliado" at bounding box center [1089, 83] width 104 height 26
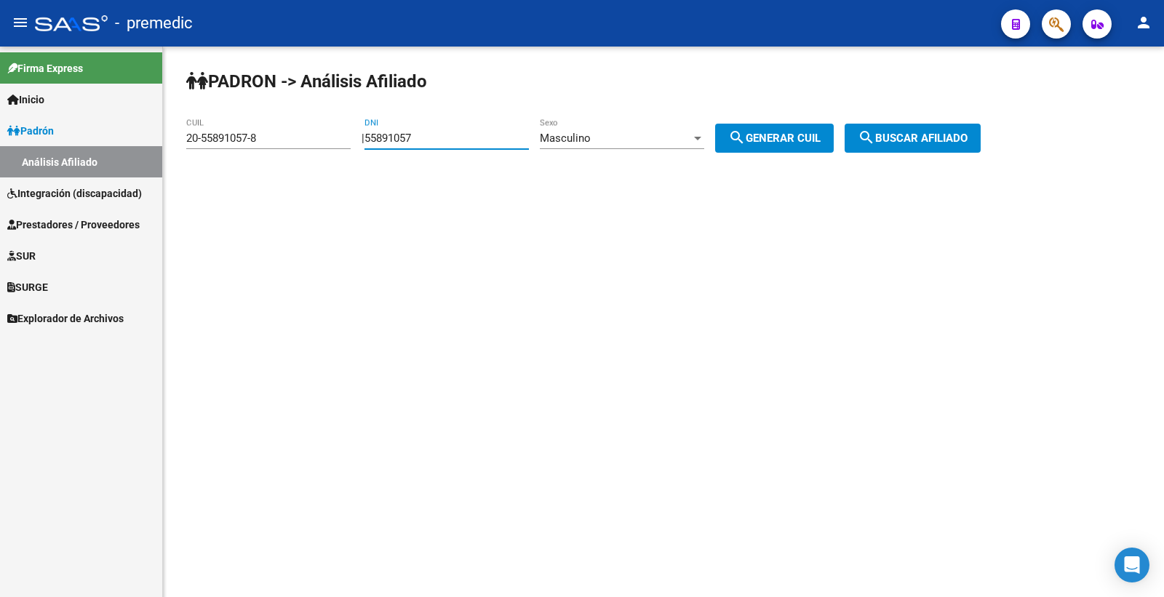
click at [435, 143] on input "55891057" at bounding box center [446, 138] width 164 height 13
drag, startPoint x: 441, startPoint y: 136, endPoint x: 230, endPoint y: 148, distance: 211.3
click at [230, 145] on app-analisis-afiliado "PADRON -> Análisis Afiliado 20-55891057-8 CUIL | 55891057 DNI Masculino Sexo se…" at bounding box center [588, 138] width 805 height 13
paste input "56415951"
type input "56415951"
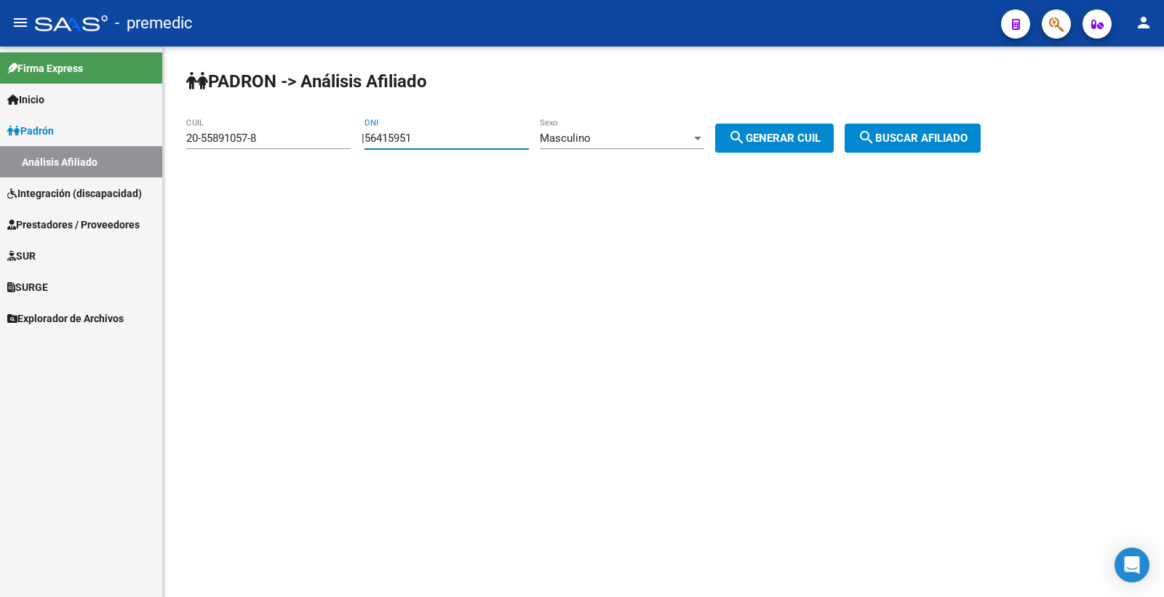
click at [691, 133] on div "Masculino" at bounding box center [615, 138] width 151 height 13
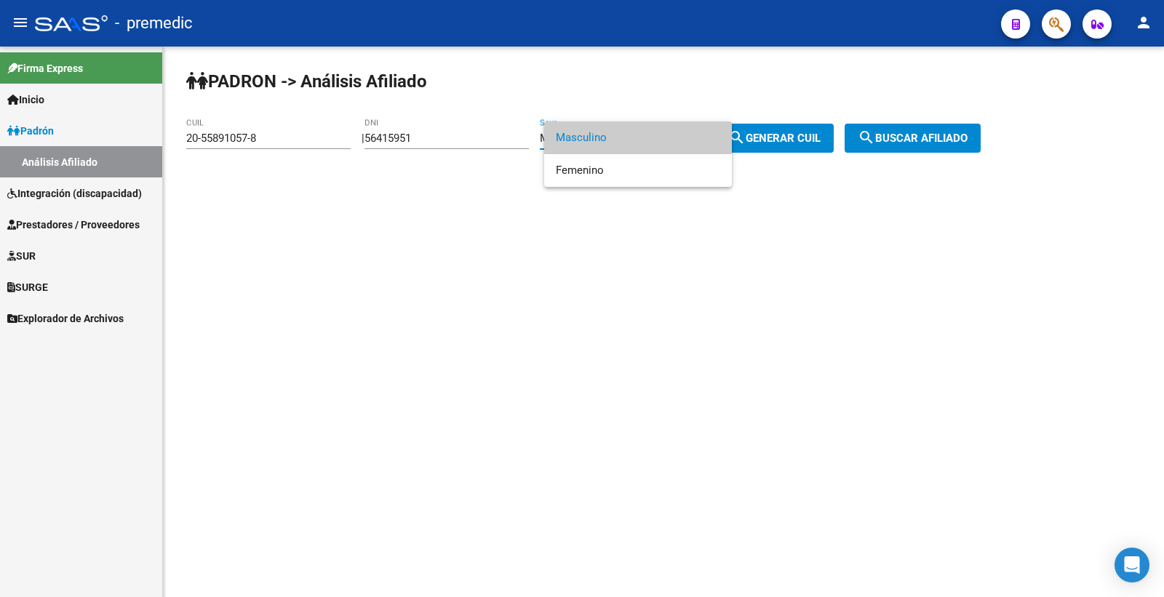
click at [602, 131] on span "Masculino" at bounding box center [638, 137] width 164 height 33
click at [784, 146] on button "search Generar CUIL" at bounding box center [774, 138] width 119 height 29
type input "20-56415951-5"
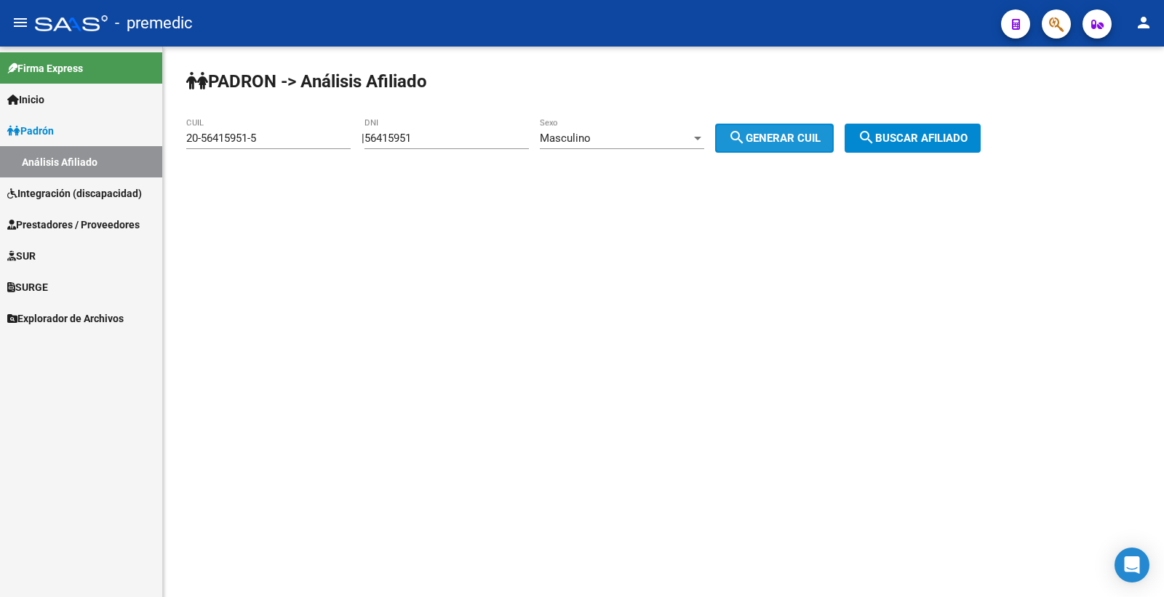
click at [784, 144] on span "search Generar CUIL" at bounding box center [774, 138] width 92 height 13
click at [875, 134] on mat-icon "search" at bounding box center [866, 137] width 17 height 17
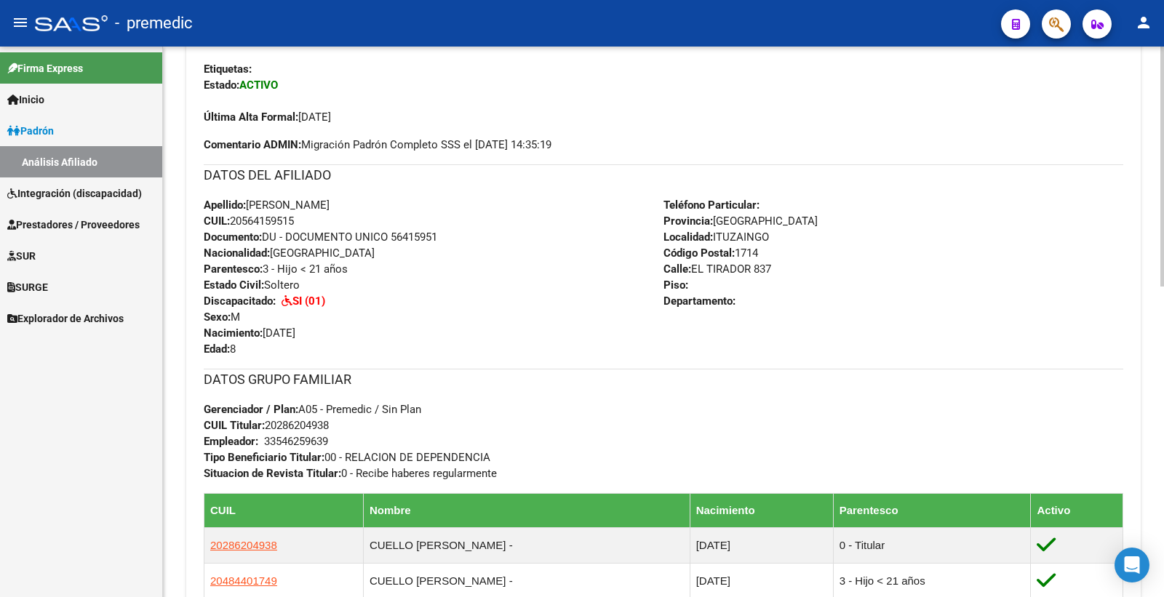
scroll to position [162, 0]
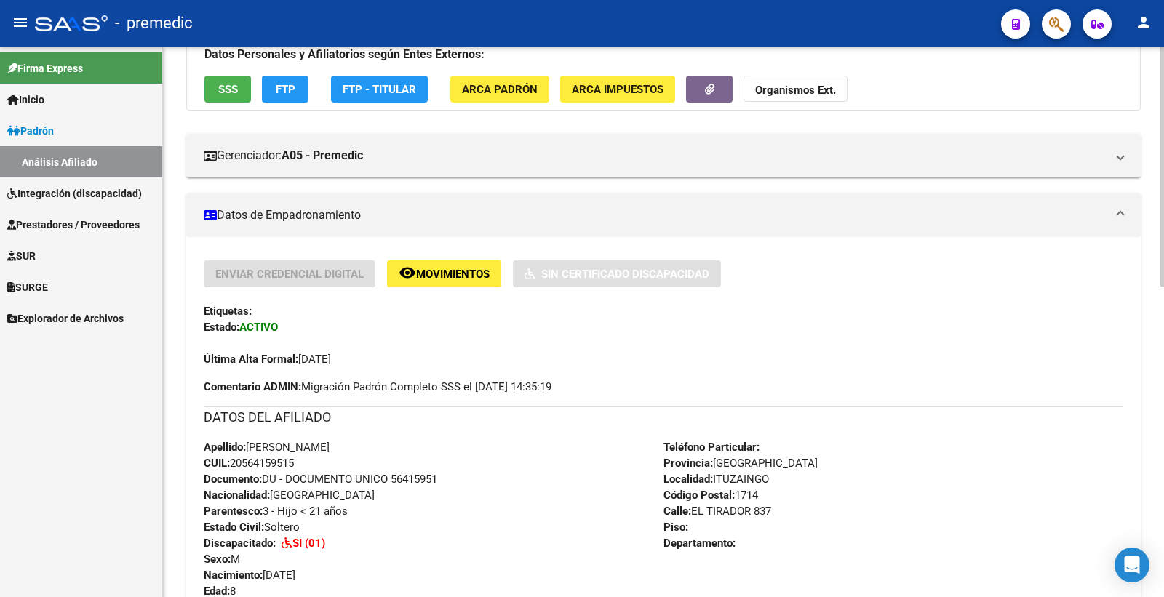
click at [287, 88] on span "FTP" at bounding box center [286, 89] width 20 height 13
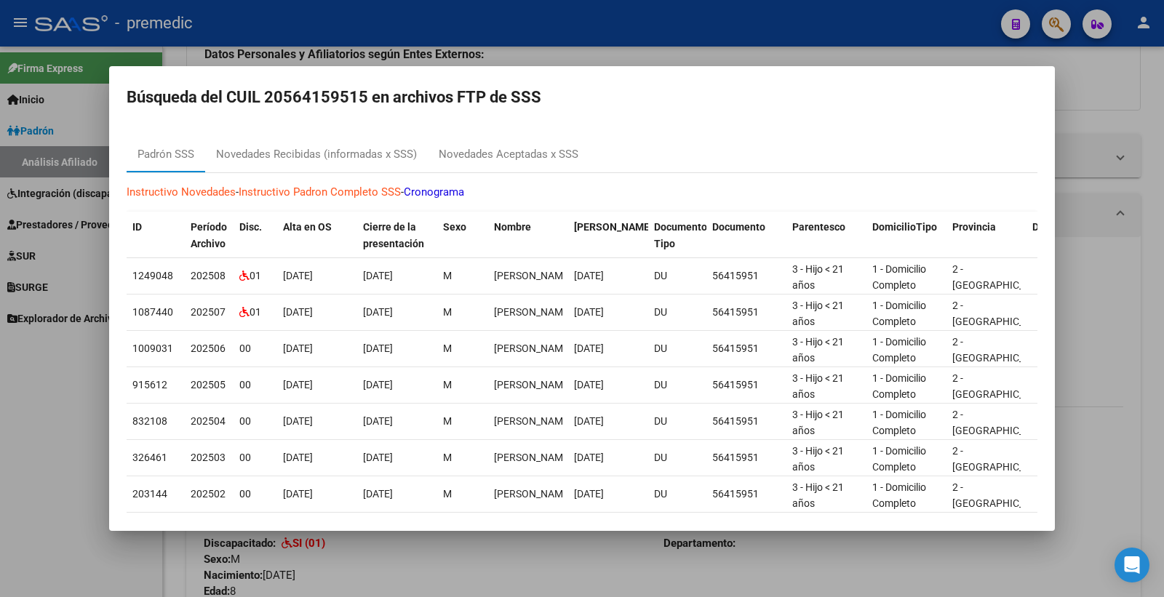
click at [1126, 102] on div at bounding box center [582, 298] width 1164 height 597
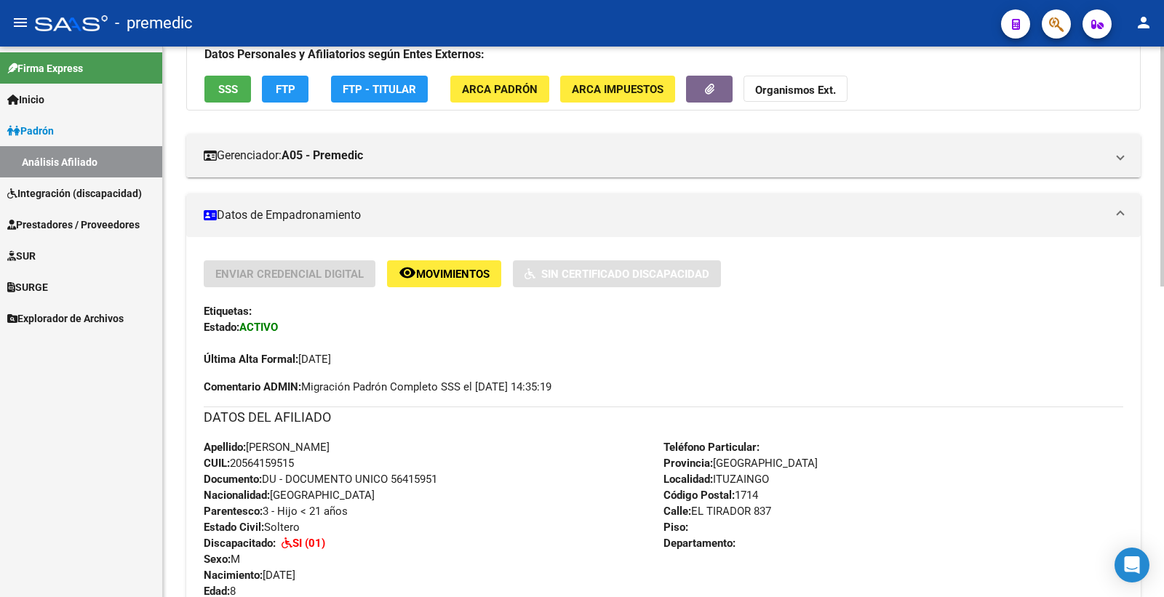
click at [212, 111] on div "DATOS PADRÓN ÁGIL: [PERSON_NAME] | ACTIVO | FAMILIAR DE: 20286204938 Datos Pers…" at bounding box center [663, 557] width 954 height 1112
click at [223, 92] on span "SSS" at bounding box center [228, 89] width 20 height 13
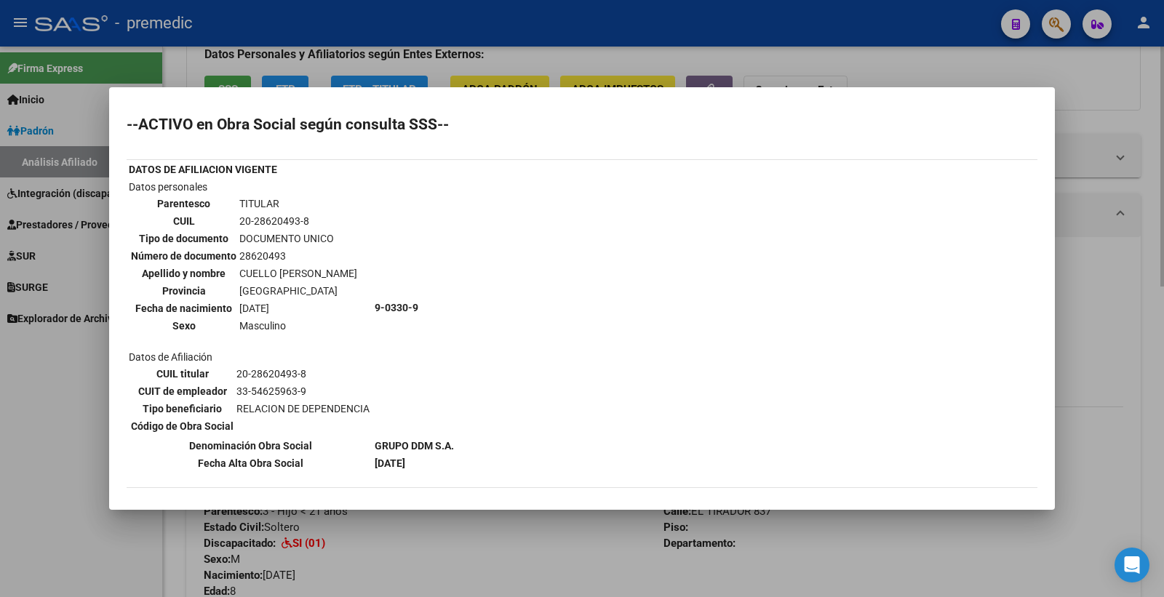
click at [1077, 97] on div at bounding box center [582, 298] width 1164 height 597
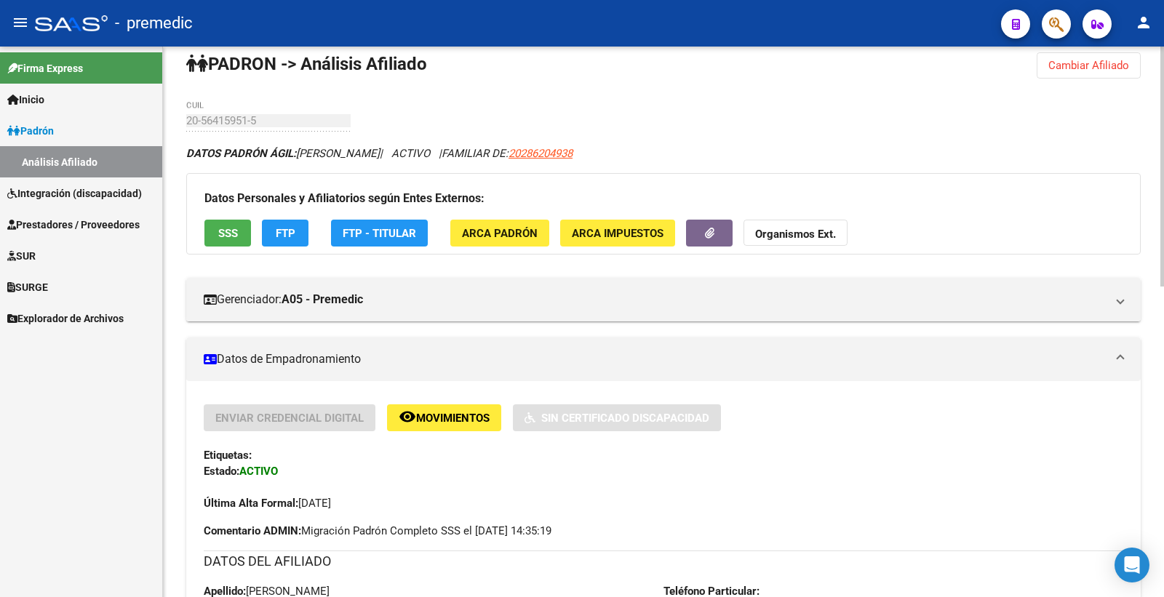
scroll to position [0, 0]
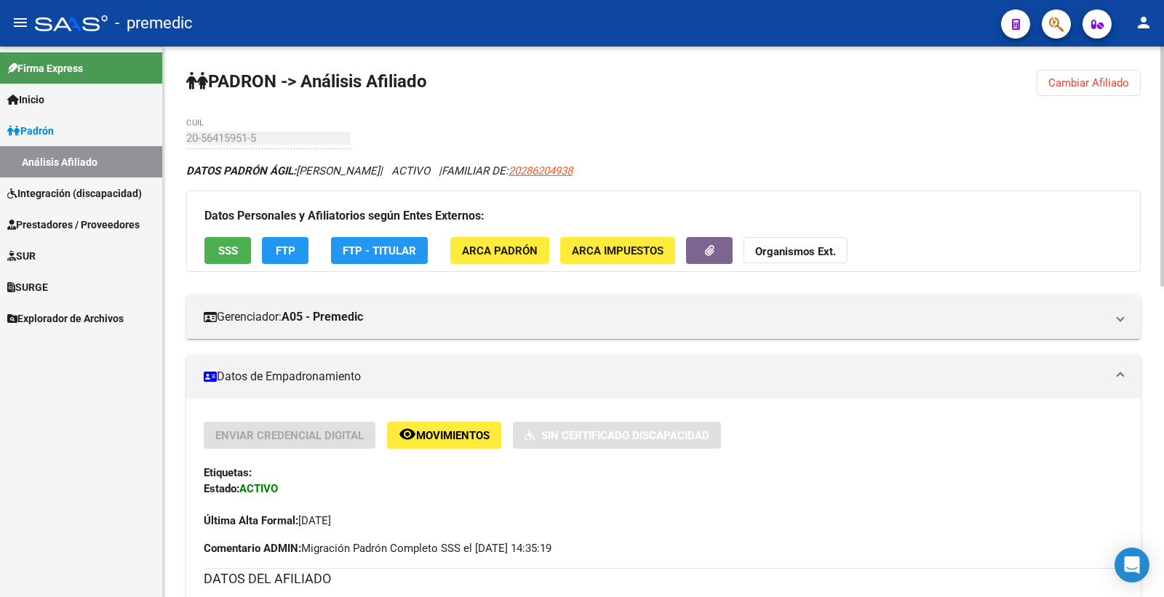
click at [1109, 78] on span "Cambiar Afiliado" at bounding box center [1088, 82] width 81 height 13
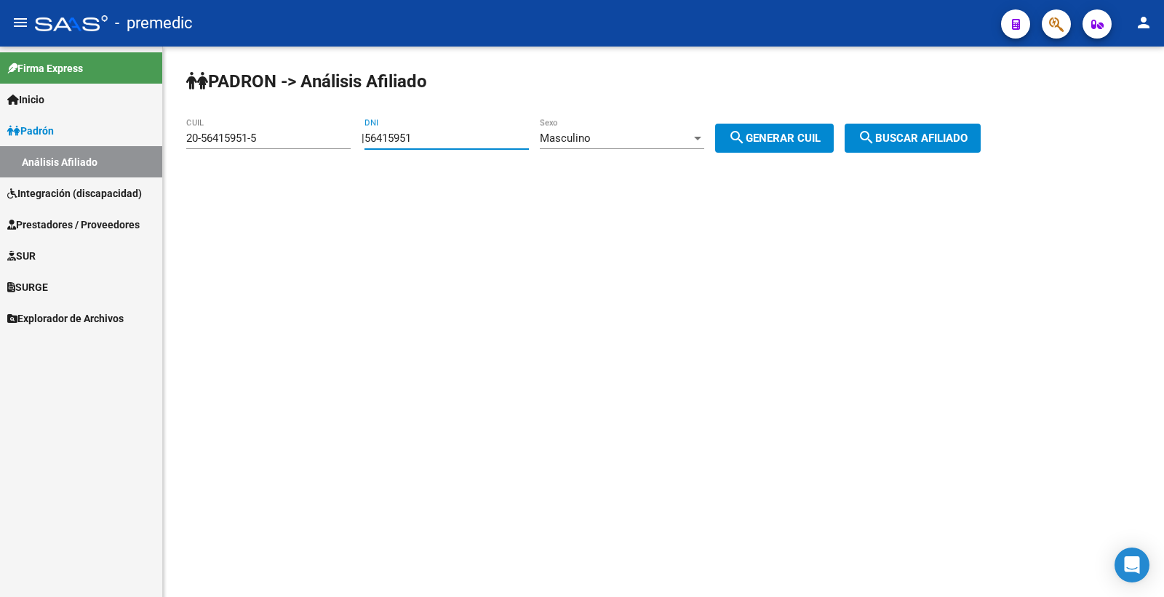
drag, startPoint x: 441, startPoint y: 132, endPoint x: 321, endPoint y: 134, distance: 120.1
click at [321, 134] on app-analisis-afiliado "PADRON -> Análisis Afiliado 20-56415951-5 CUIL | 56415951 DNI Masculino Sexo se…" at bounding box center [588, 138] width 805 height 13
paste input "7104354"
type input "57104354"
click at [799, 140] on span "search Generar CUIL" at bounding box center [774, 138] width 92 height 13
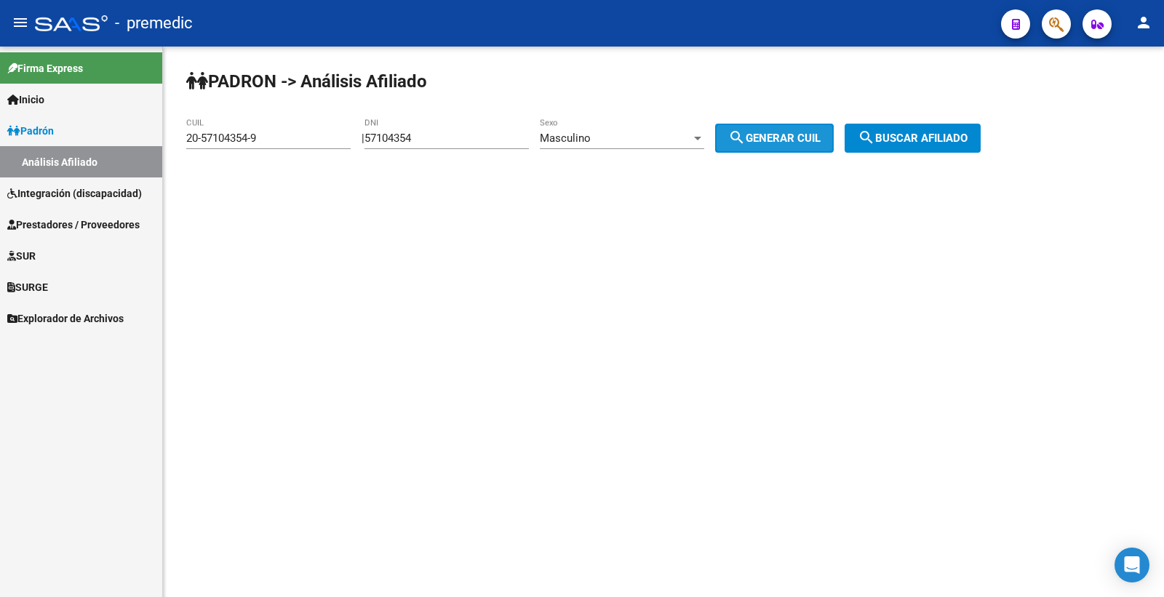
click at [799, 140] on span "search Generar CUIL" at bounding box center [774, 138] width 92 height 13
click at [898, 136] on span "search Buscar afiliado" at bounding box center [913, 138] width 110 height 13
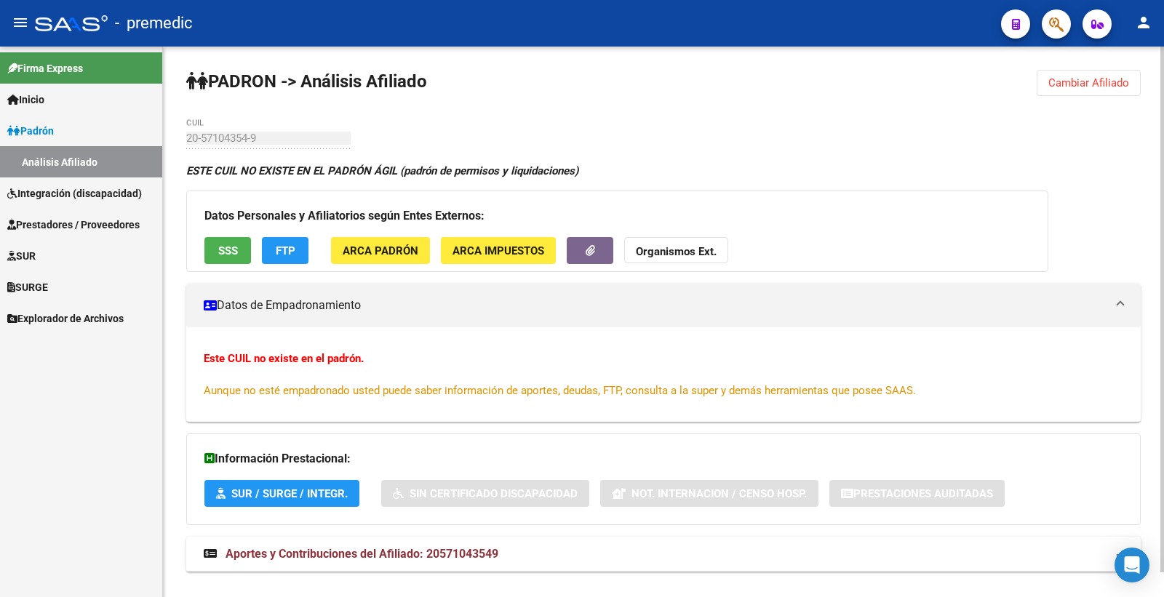
scroll to position [25, 0]
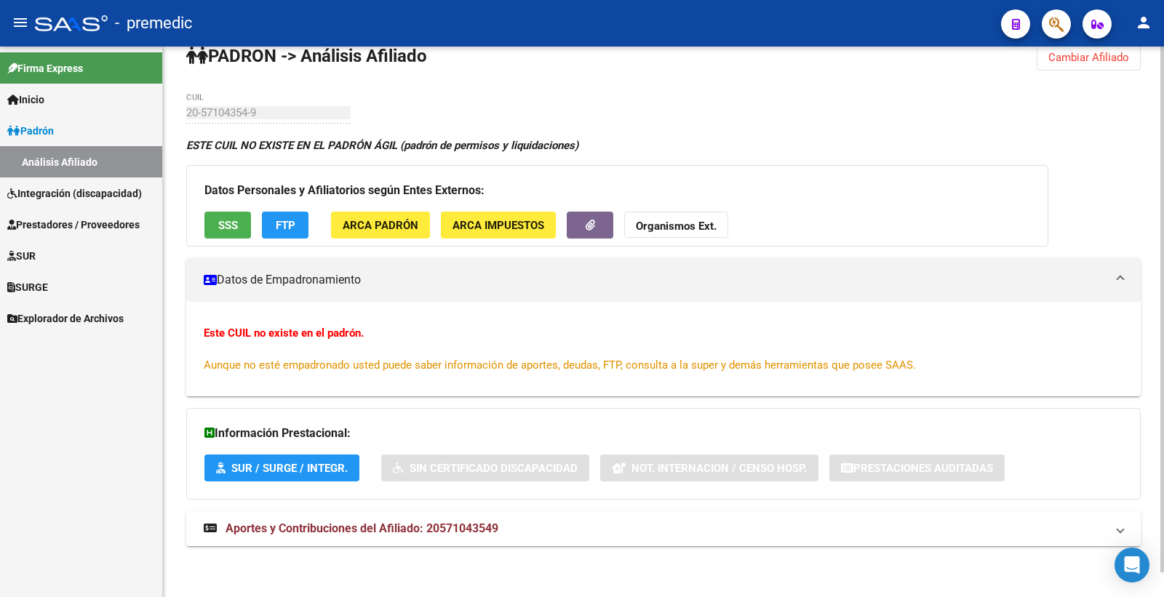
click at [1129, 68] on button "Cambiar Afiliado" at bounding box center [1089, 57] width 104 height 26
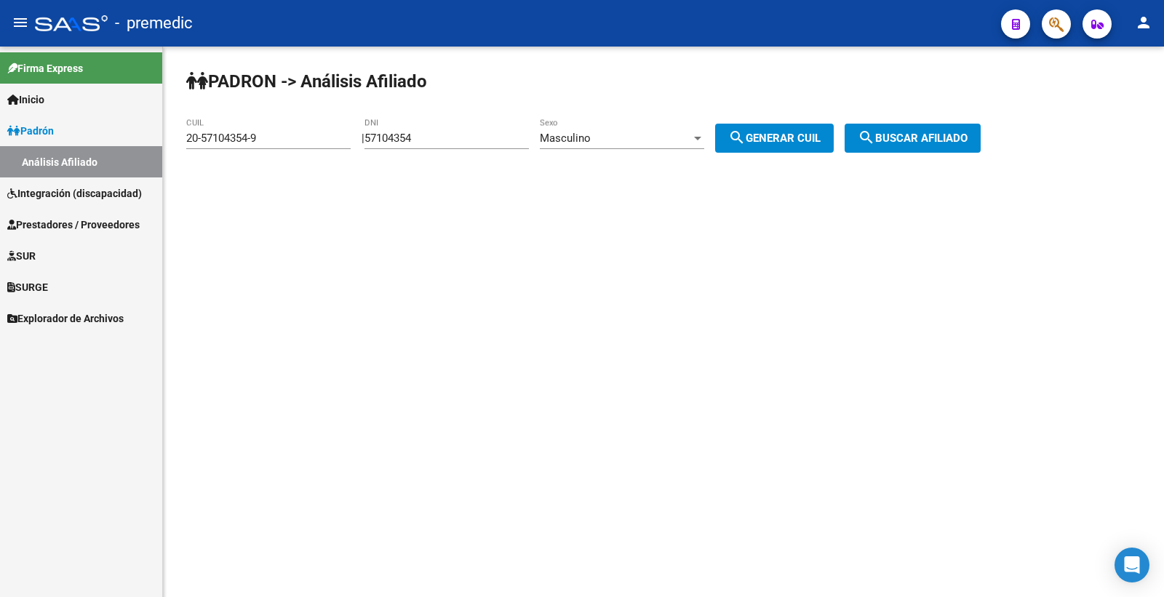
scroll to position [0, 0]
click at [573, 129] on div "Masculino Sexo" at bounding box center [622, 133] width 164 height 31
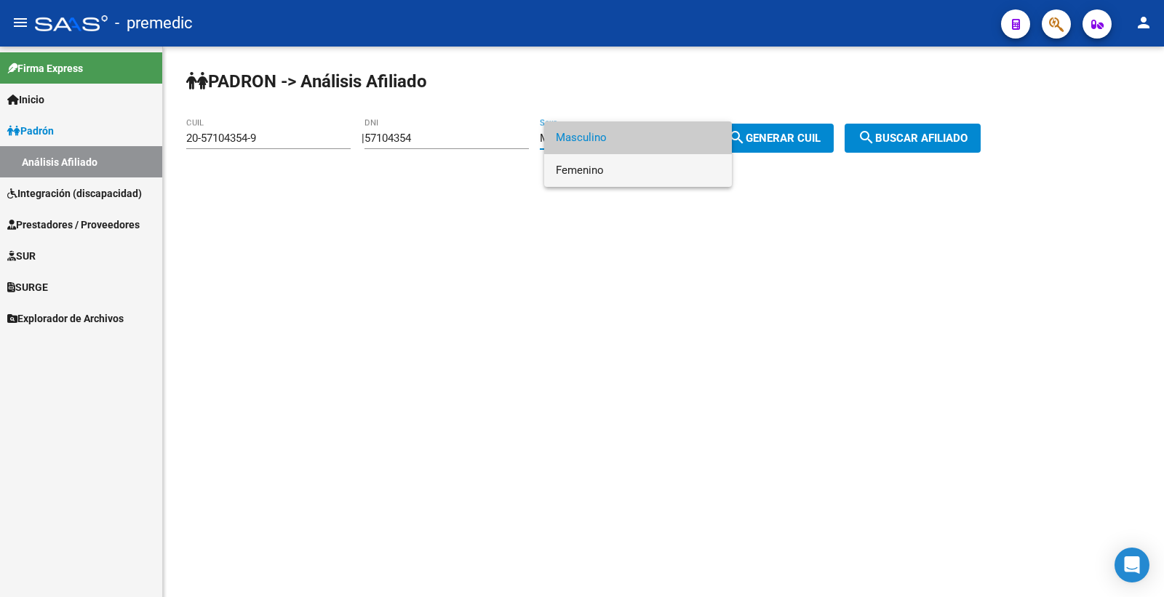
click at [607, 175] on span "Femenino" at bounding box center [638, 170] width 164 height 33
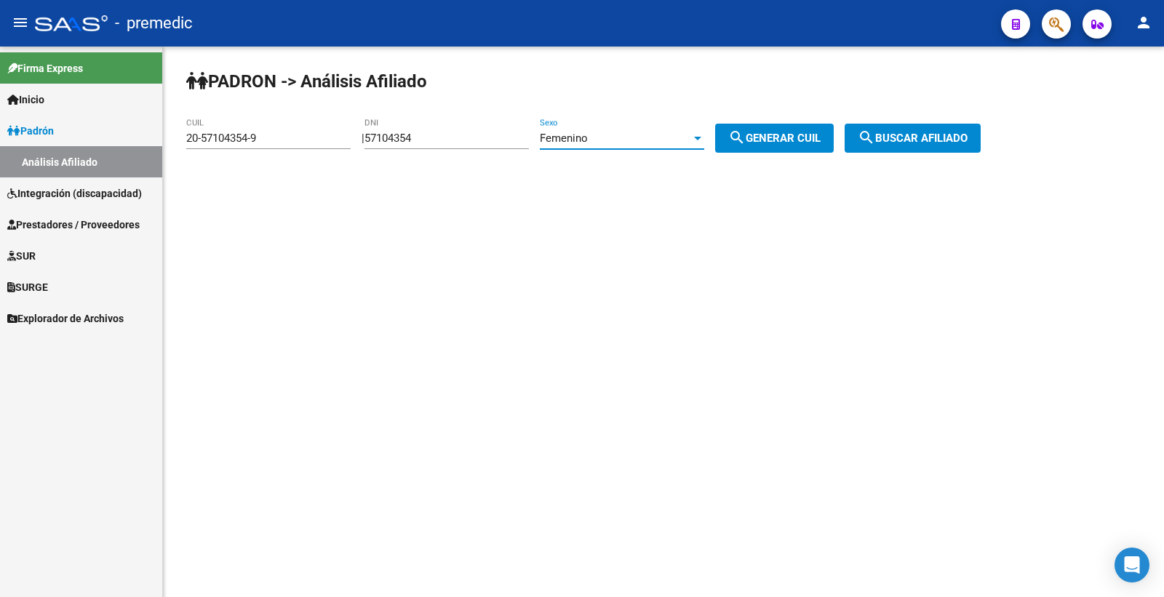
click at [797, 139] on span "search Generar CUIL" at bounding box center [774, 138] width 92 height 13
type input "27-57104354-3"
click at [797, 139] on span "search Generar CUIL" at bounding box center [774, 138] width 92 height 13
click at [964, 136] on span "search Buscar afiliado" at bounding box center [913, 138] width 110 height 13
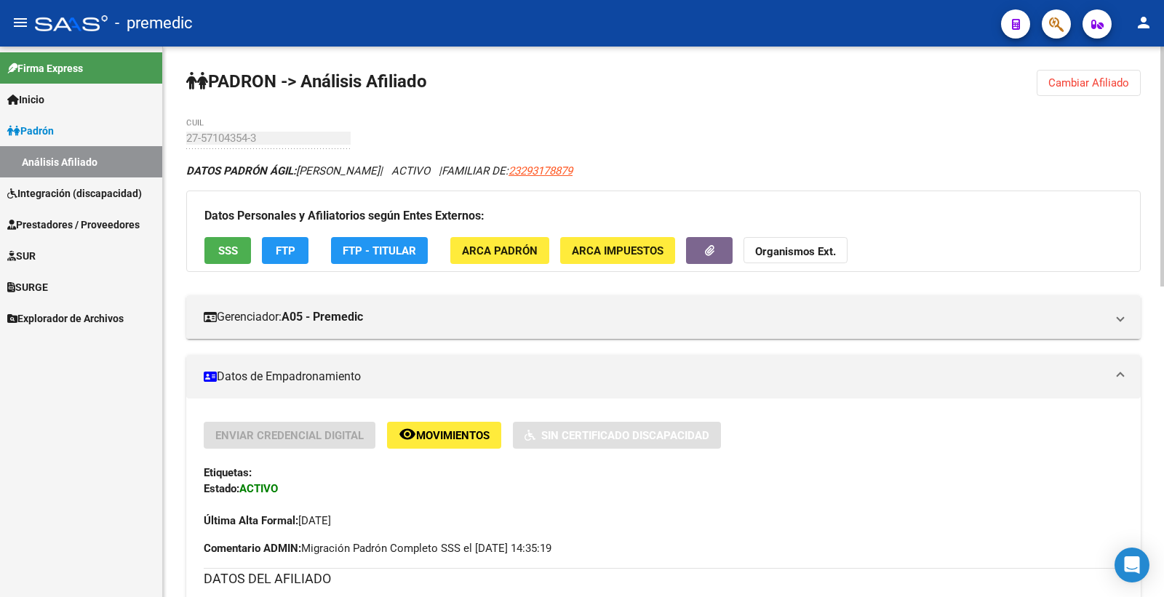
click at [233, 247] on span "SSS" at bounding box center [228, 250] width 20 height 13
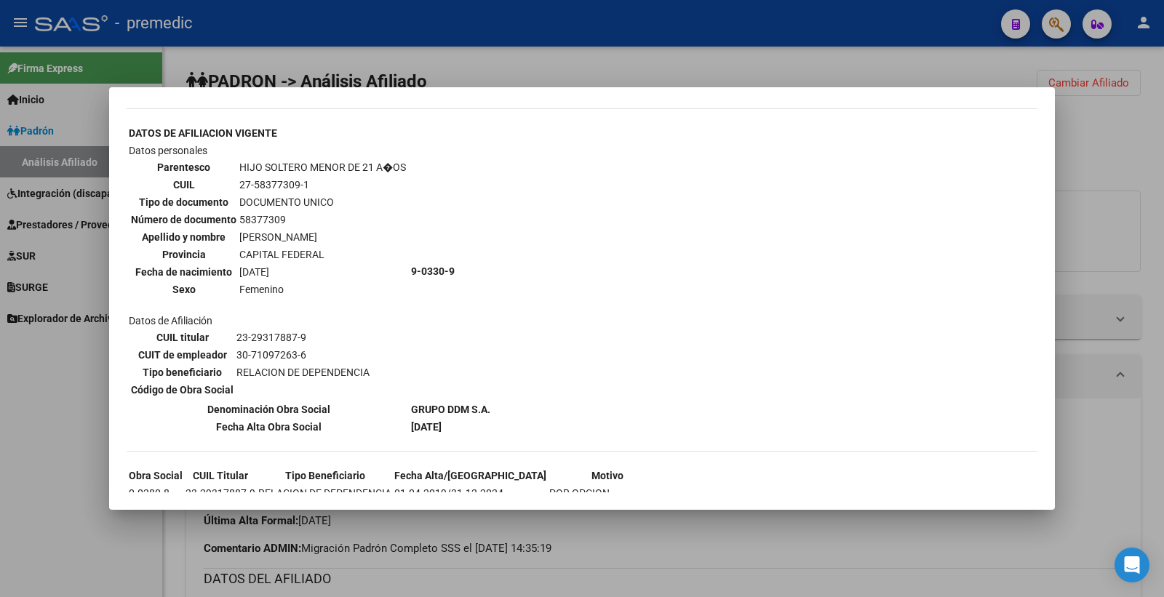
scroll to position [1166, 0]
click at [1142, 185] on div at bounding box center [582, 298] width 1164 height 597
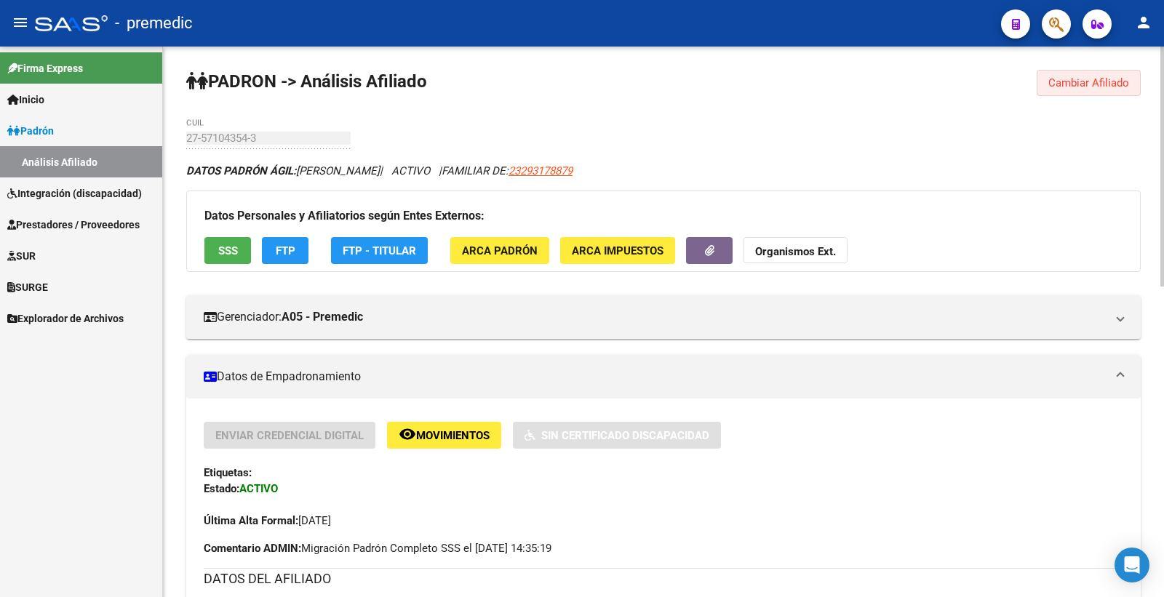
drag, startPoint x: 1131, startPoint y: 90, endPoint x: 1057, endPoint y: 109, distance: 76.6
click at [1125, 90] on button "Cambiar Afiliado" at bounding box center [1089, 83] width 104 height 26
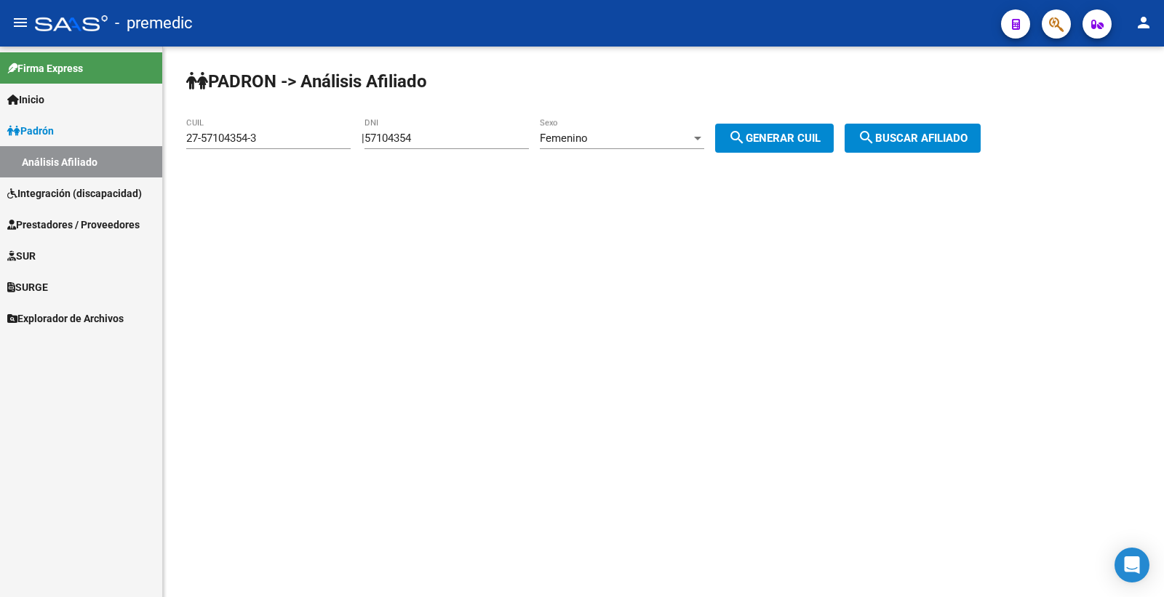
drag, startPoint x: 379, startPoint y: 138, endPoint x: 251, endPoint y: 138, distance: 128.0
click at [251, 138] on app-analisis-afiliado "PADRON -> Análisis Afiliado 27-57104354-3 CUIL | 57104354 DNI Femenino Sexo sea…" at bounding box center [588, 138] width 805 height 13
paste input "8458011"
type input "58458011"
click at [640, 133] on div "Femenino" at bounding box center [615, 138] width 151 height 13
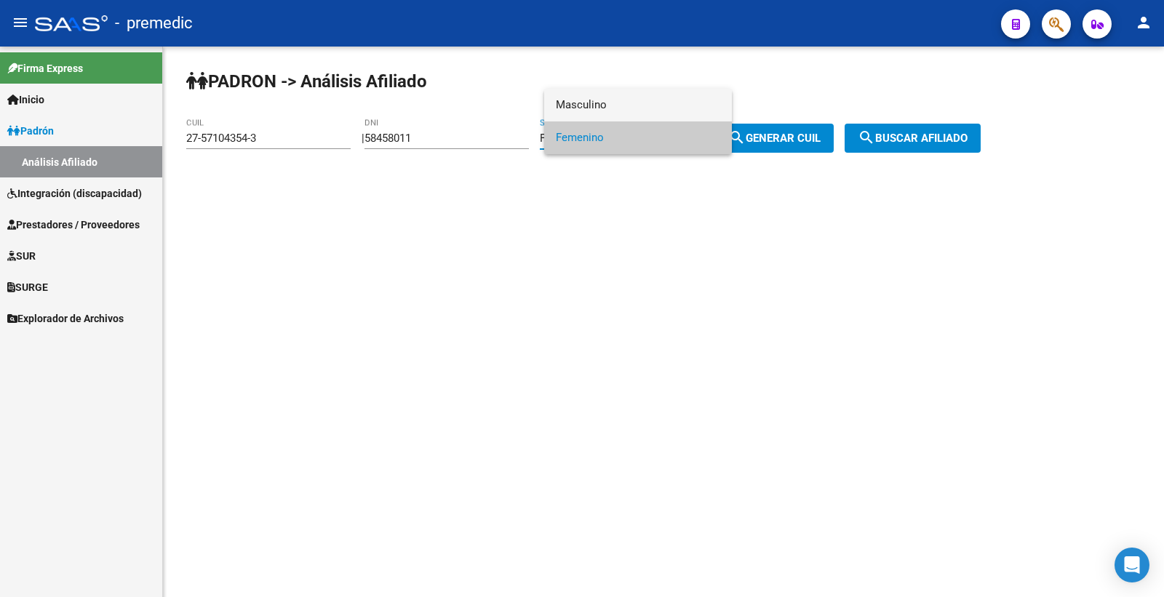
click at [637, 100] on span "Masculino" at bounding box center [638, 105] width 164 height 33
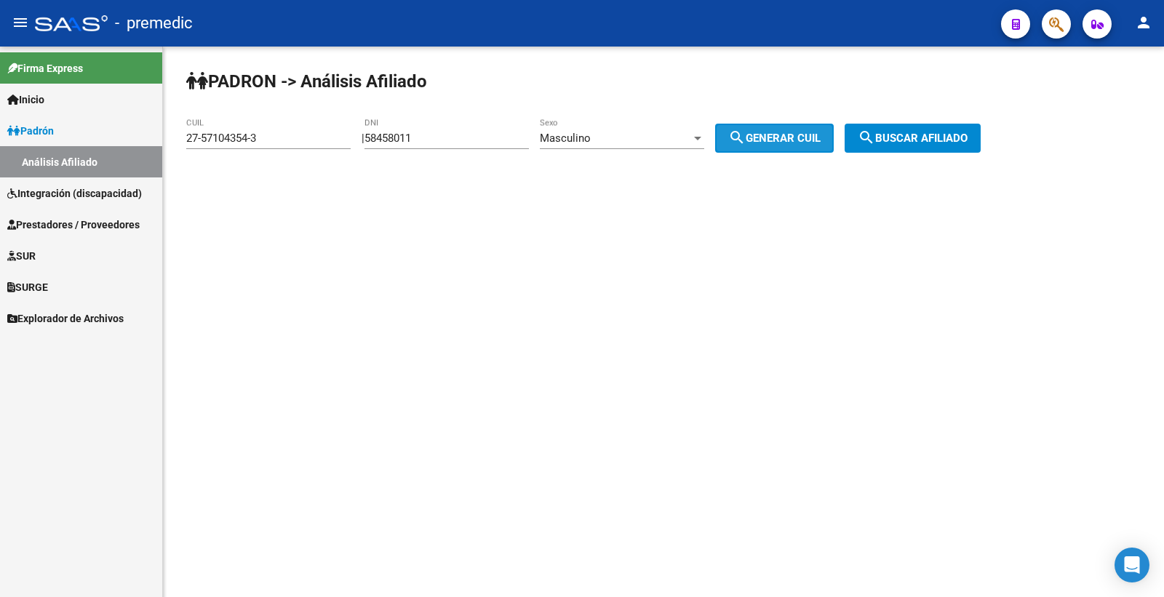
click at [777, 135] on span "search Generar CUIL" at bounding box center [774, 138] width 92 height 13
type input "23-58458011-9"
click at [780, 135] on span "search Generar CUIL" at bounding box center [774, 138] width 92 height 13
click at [968, 143] on span "search Buscar afiliado" at bounding box center [913, 138] width 110 height 13
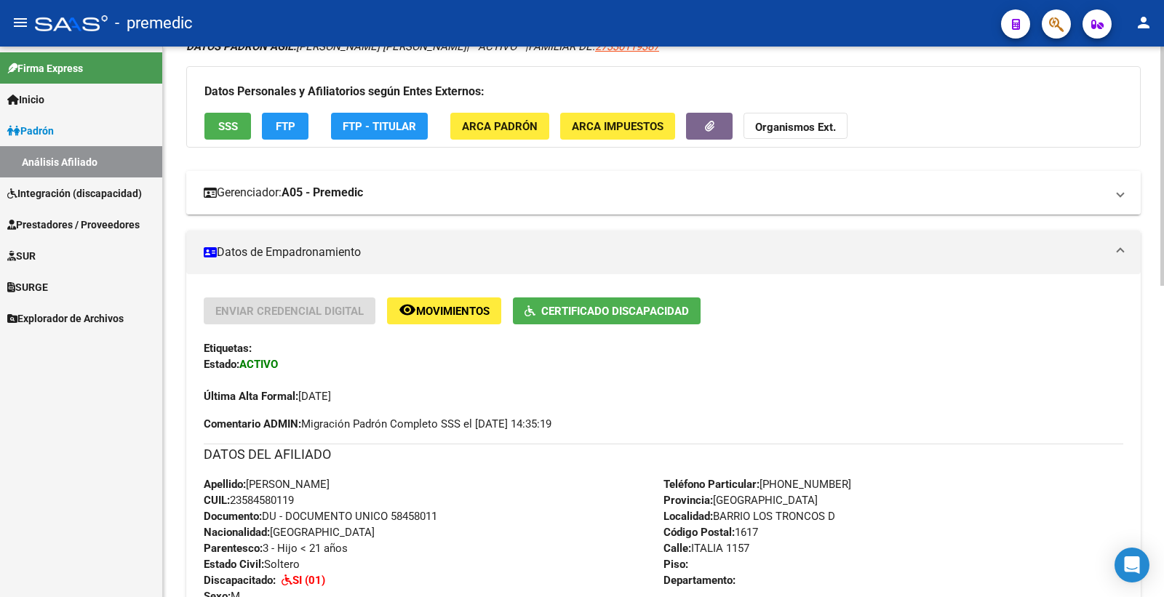
scroll to position [81, 0]
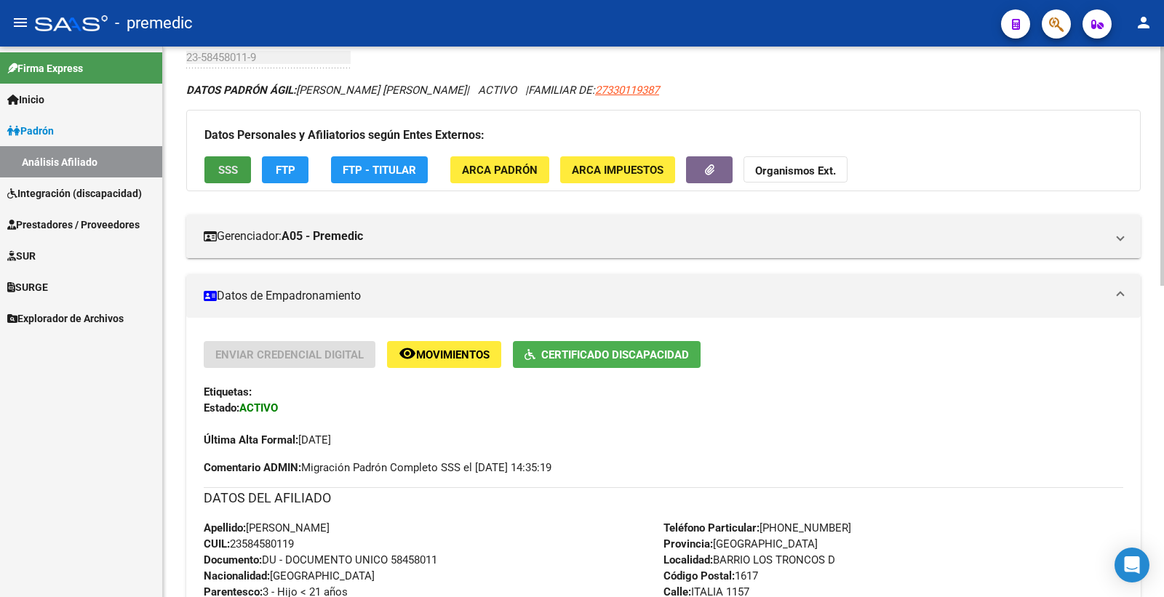
click at [221, 169] on span "SSS" at bounding box center [228, 170] width 20 height 13
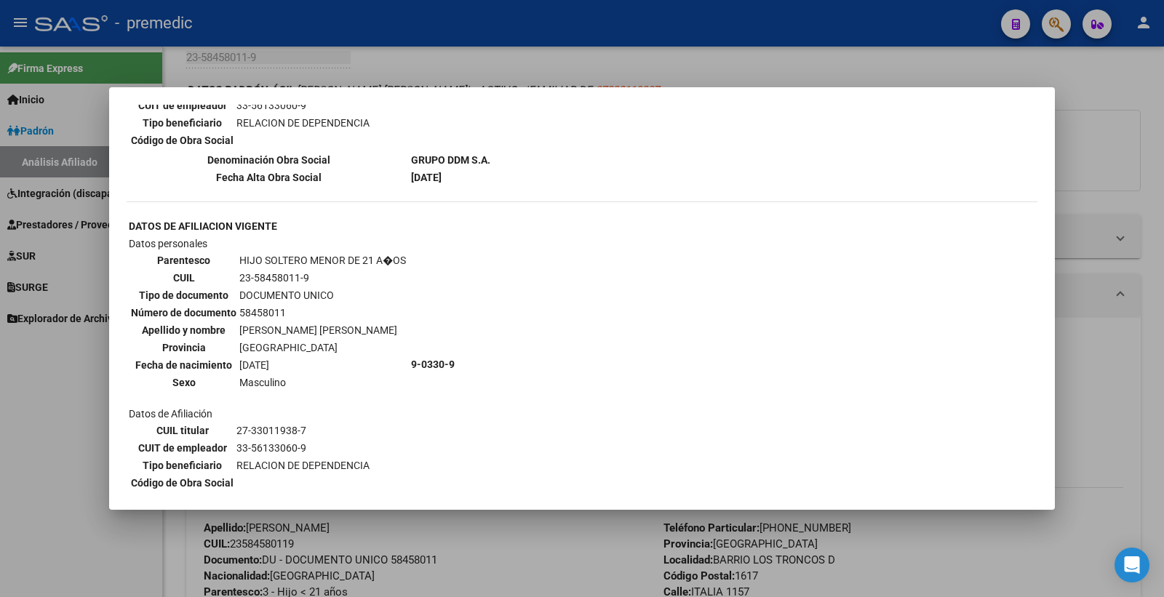
scroll to position [1166, 0]
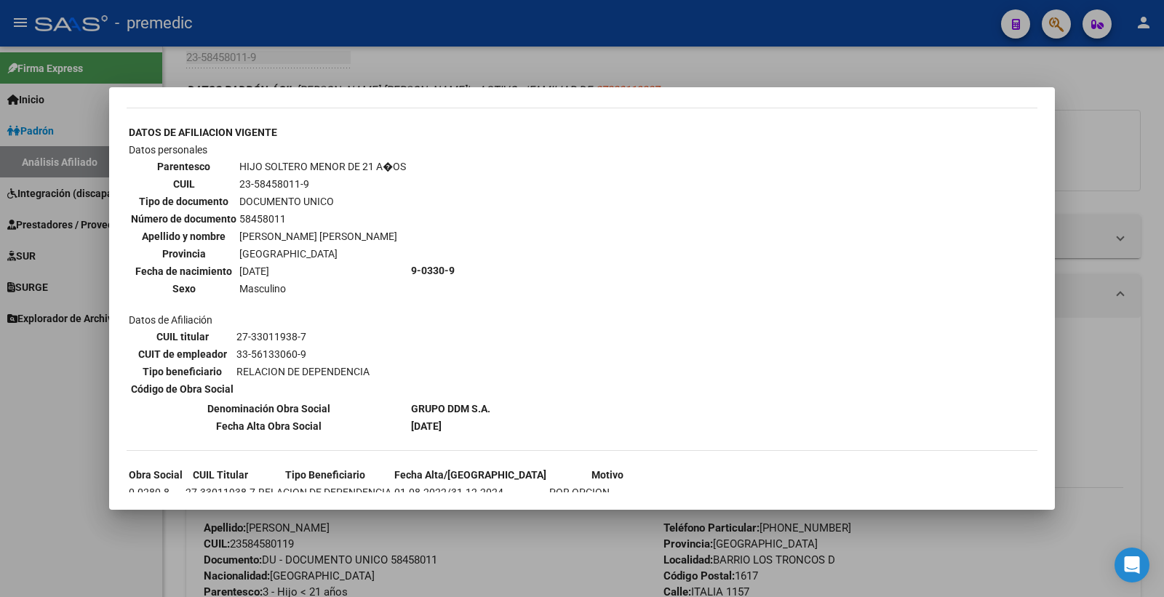
click at [1133, 164] on div at bounding box center [582, 298] width 1164 height 597
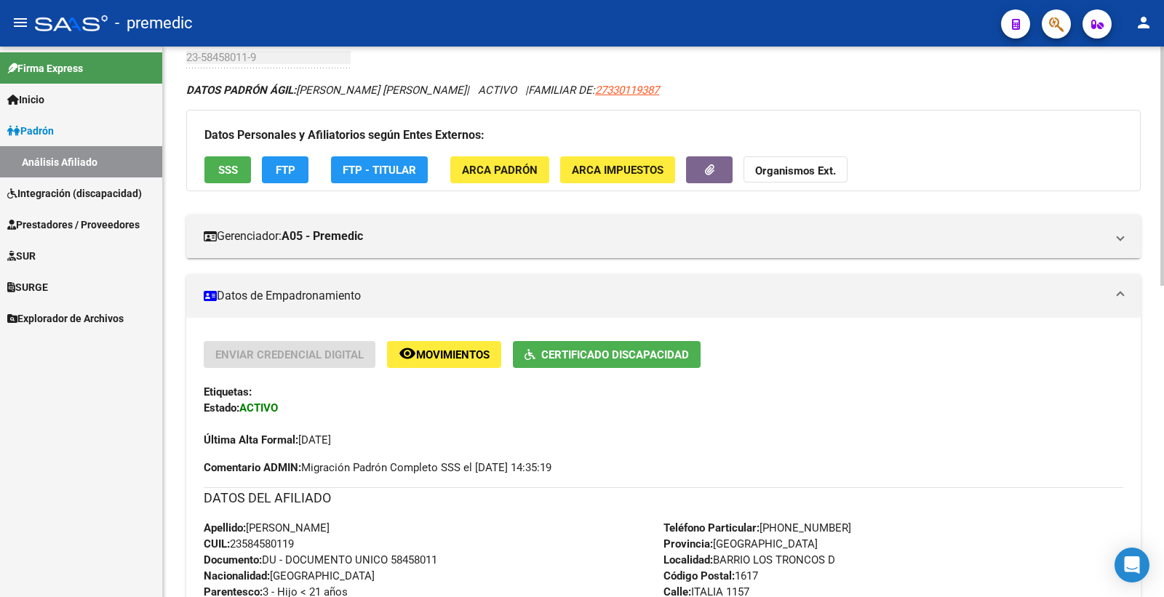
click at [320, 180] on app-movimiento-sss "FTP" at bounding box center [291, 169] width 58 height 27
click at [298, 182] on button "FTP" at bounding box center [285, 169] width 47 height 27
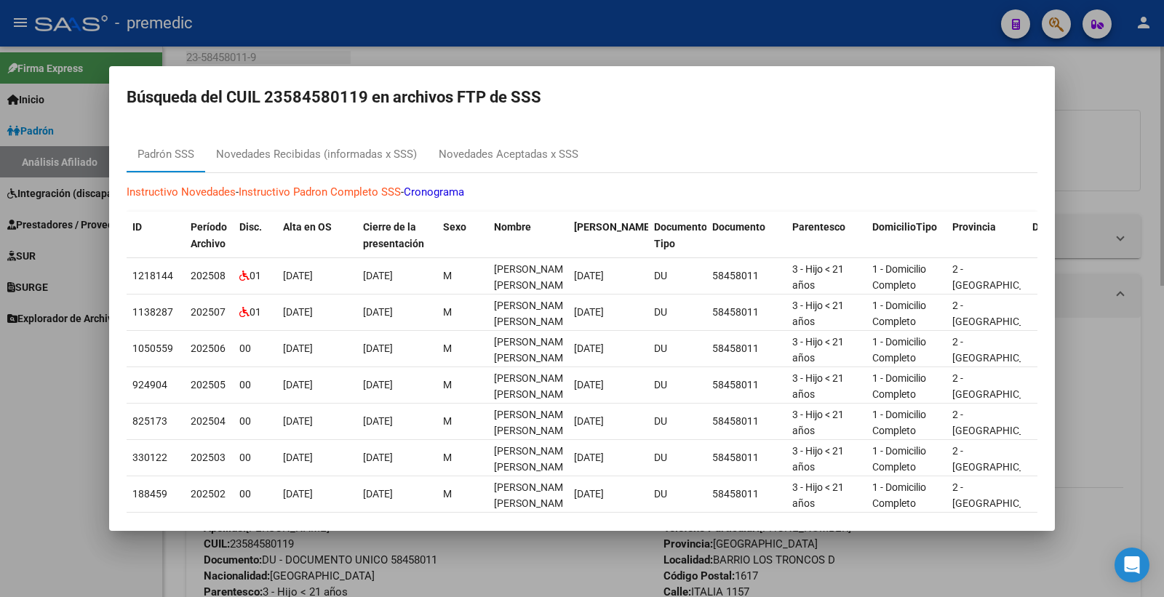
drag, startPoint x: 1147, startPoint y: 96, endPoint x: 645, endPoint y: 506, distance: 648.3
click at [1146, 96] on div at bounding box center [582, 298] width 1164 height 597
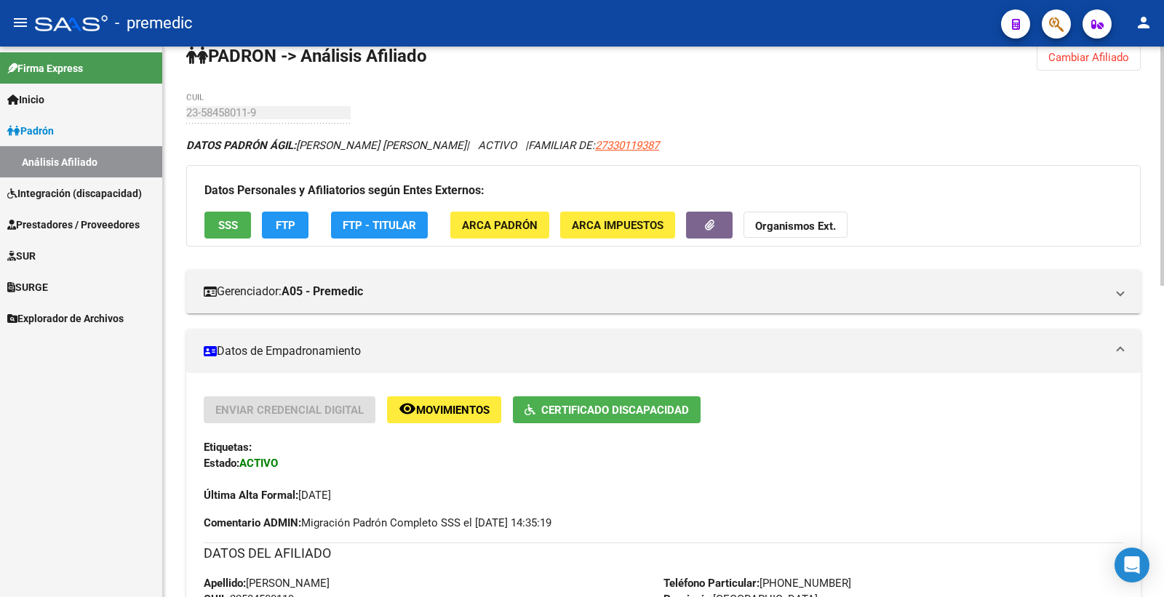
scroll to position [0, 0]
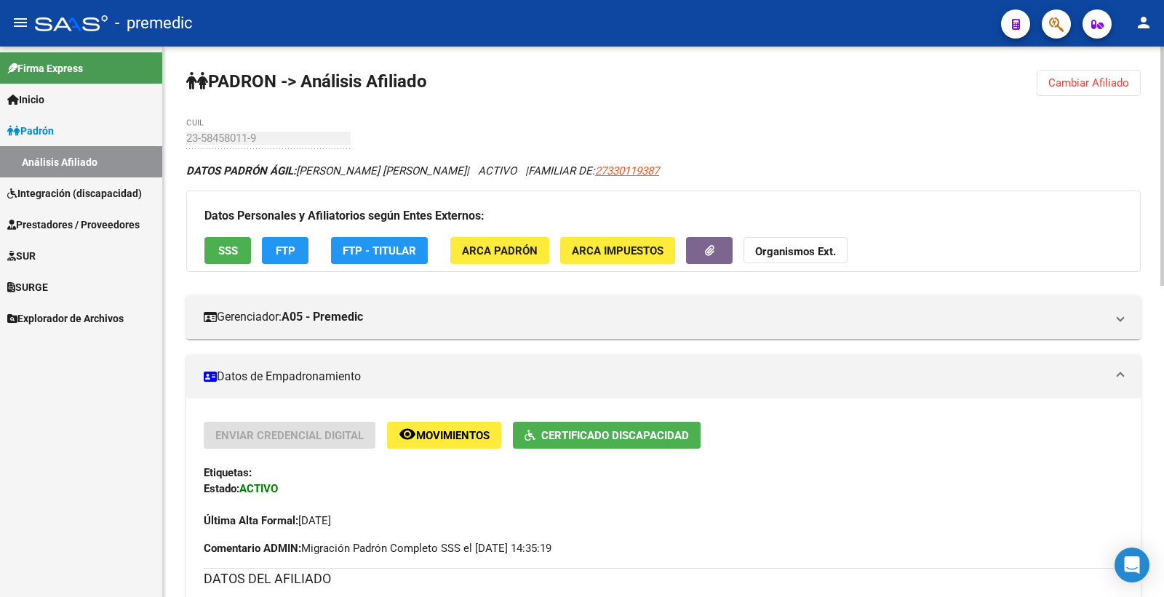
click at [1092, 71] on button "Cambiar Afiliado" at bounding box center [1089, 83] width 104 height 26
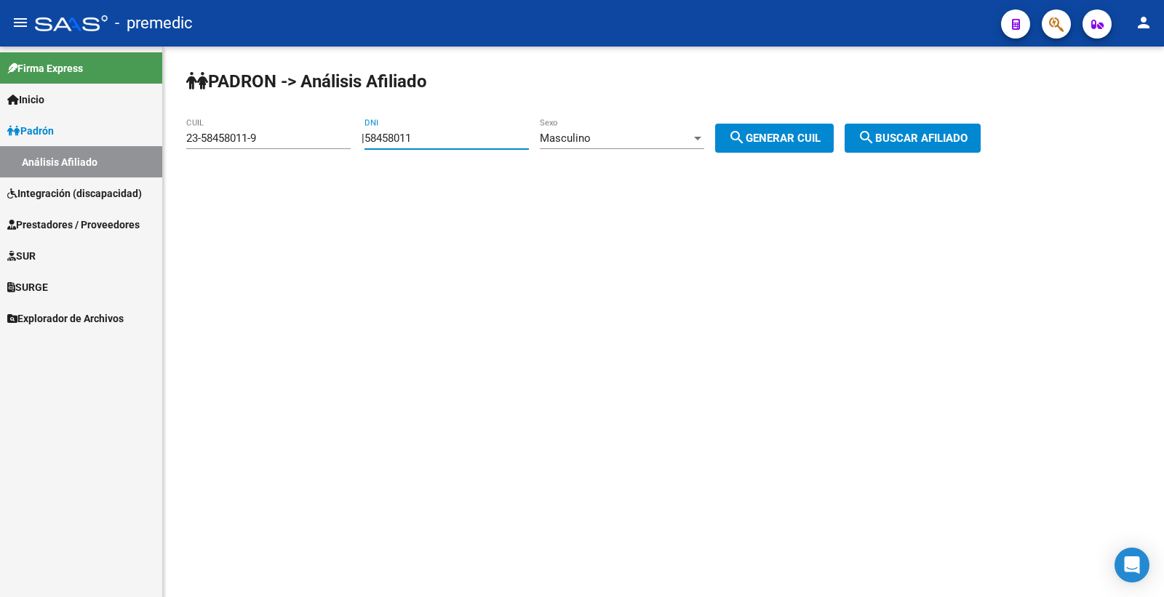
drag, startPoint x: 468, startPoint y: 139, endPoint x: 191, endPoint y: 138, distance: 277.2
click at [199, 139] on app-analisis-afiliado "PADRON -> Análisis Afiliado 23-58458011-9 CUIL | 58458011 DNI Masculino Sexo se…" at bounding box center [588, 138] width 805 height 13
paste input "3213290"
type input "53213290"
click at [797, 121] on div "PADRON -> Análisis Afiliado 23-58458011-9 CUIL | 53213290 DNI Masculino Sexo se…" at bounding box center [663, 123] width 1001 height 153
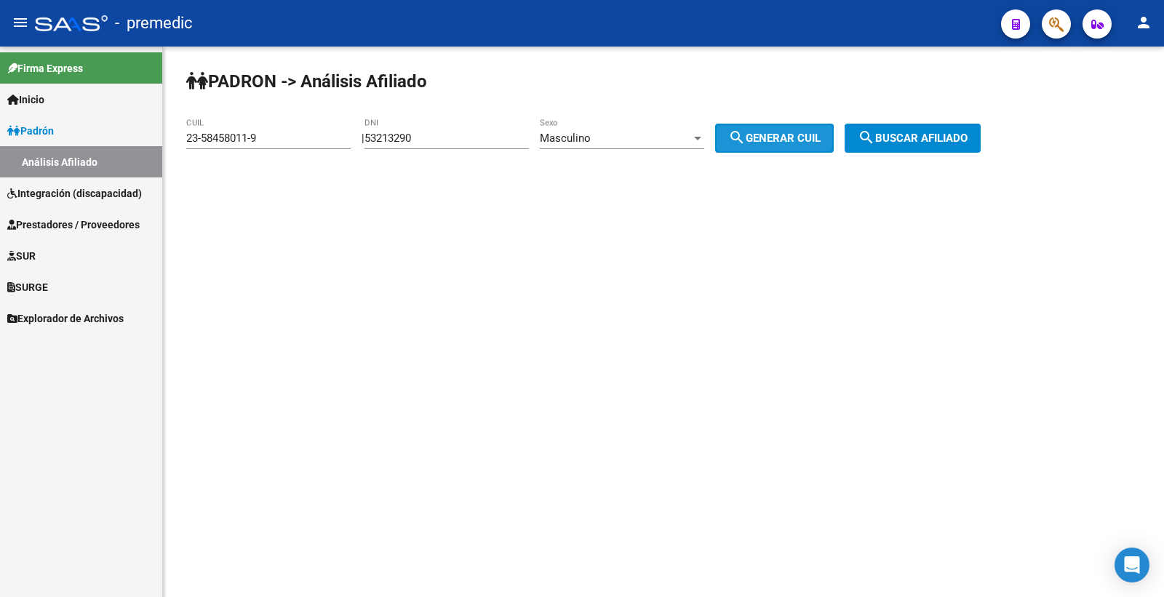
click at [797, 135] on span "search Generar CUIL" at bounding box center [774, 138] width 92 height 13
click at [904, 140] on span "search Buscar afiliado" at bounding box center [913, 138] width 110 height 13
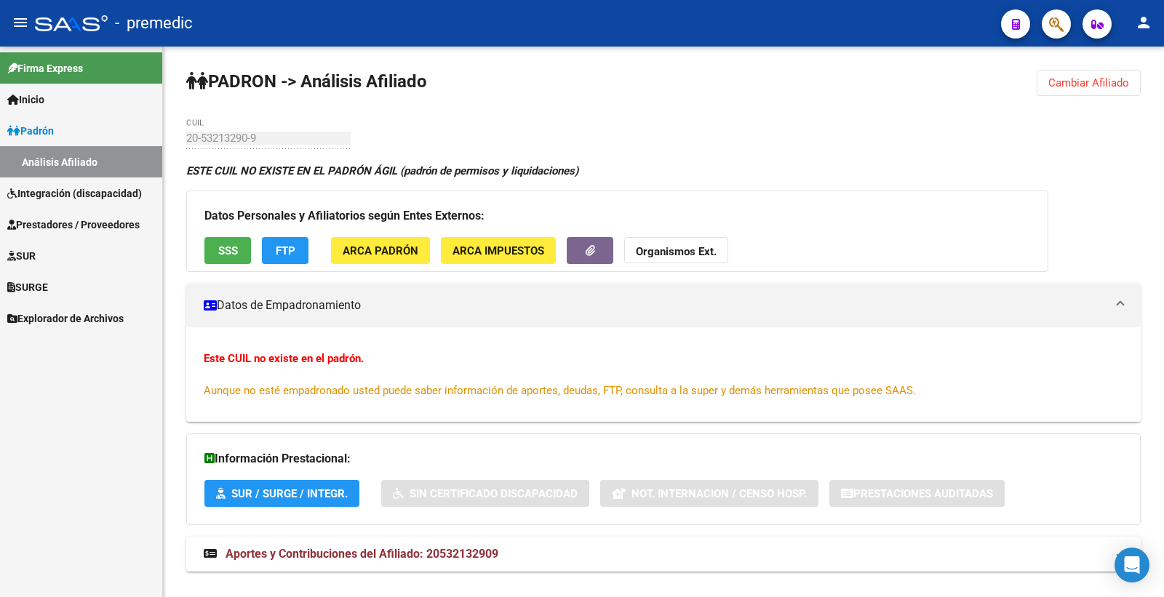
click at [1082, 96] on button "Cambiar Afiliado" at bounding box center [1089, 83] width 104 height 26
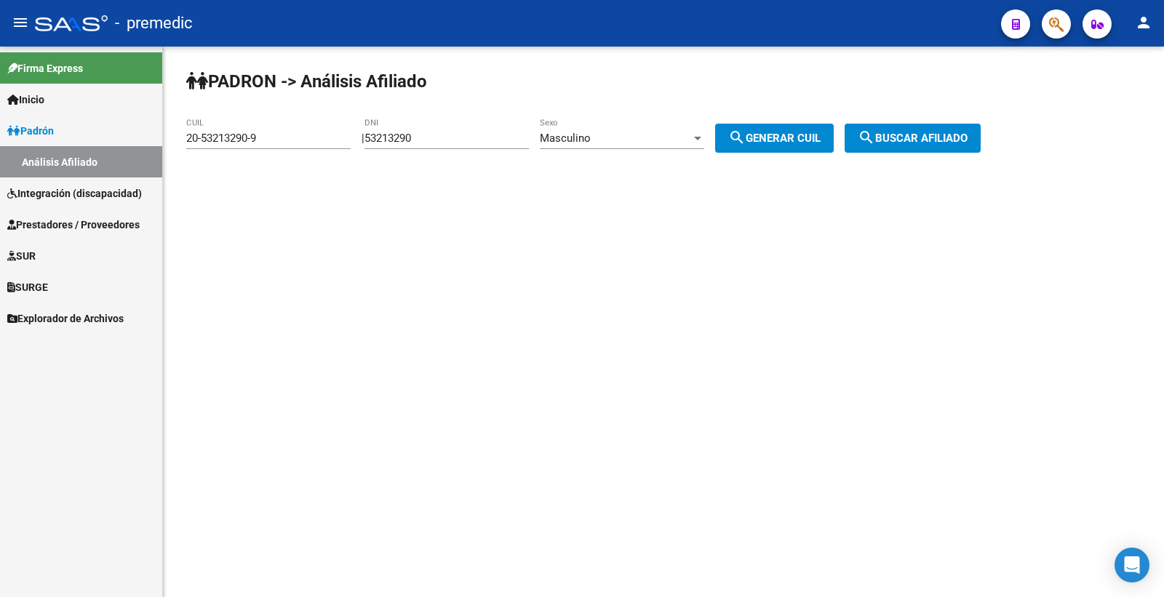
click at [587, 148] on div "Masculino Sexo" at bounding box center [622, 133] width 164 height 31
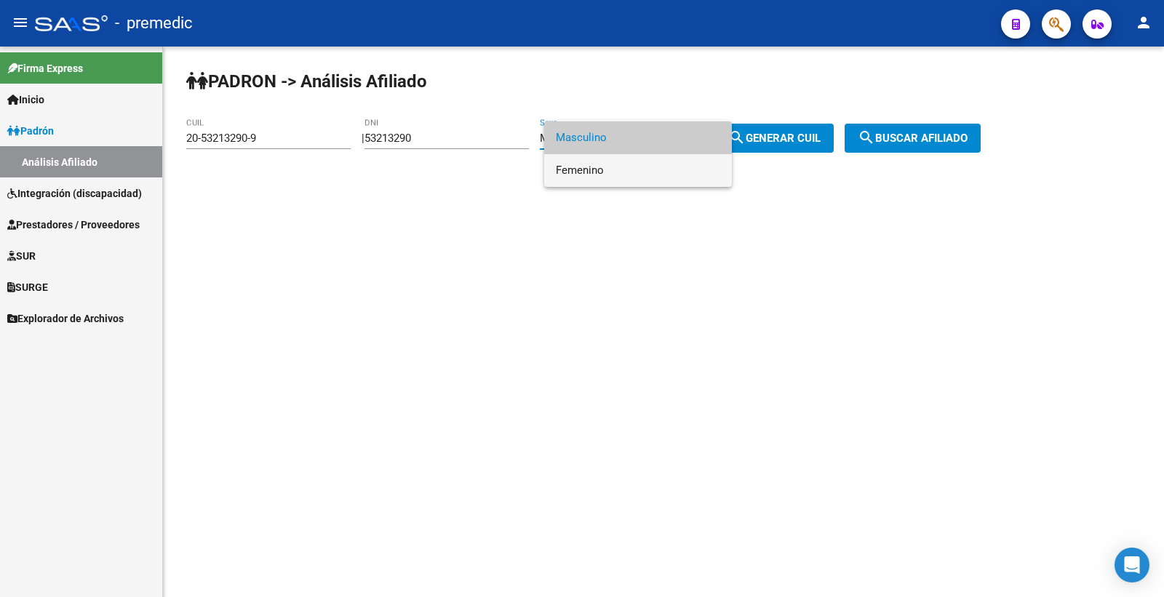
click at [609, 171] on span "Femenino" at bounding box center [638, 170] width 164 height 33
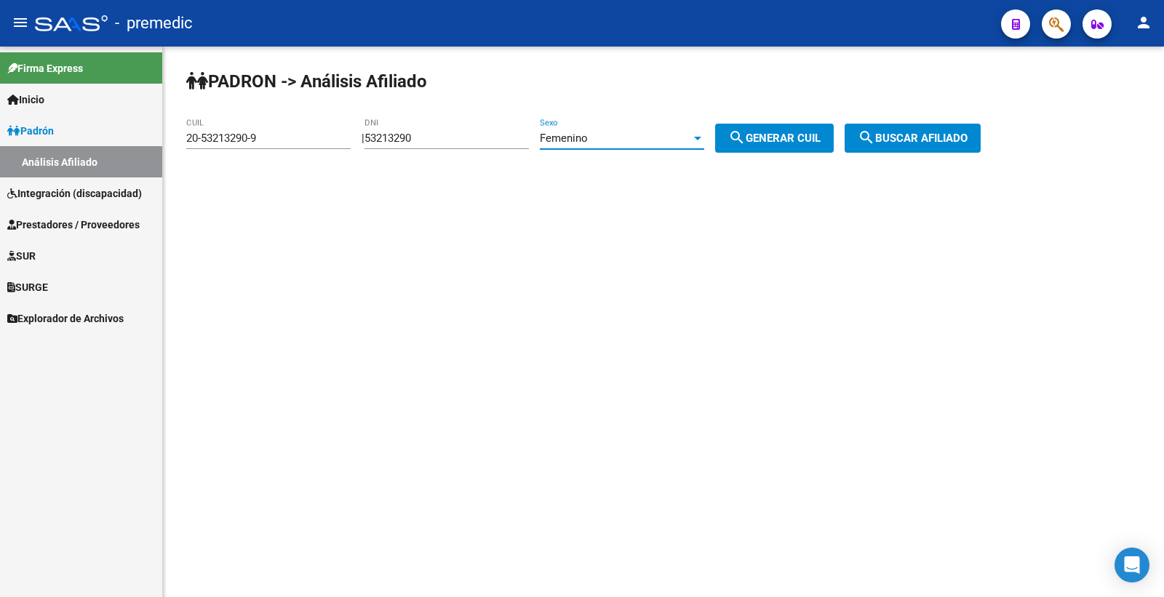
click at [794, 143] on span "search Generar CUIL" at bounding box center [774, 138] width 92 height 13
type input "27-53213290-3"
click at [794, 143] on span "search Generar CUIL" at bounding box center [774, 138] width 92 height 13
click at [1011, 143] on div "PADRON -> Análisis Afiliado 27-53213290-3 CUIL | 53213290 DNI Femenino Sexo sea…" at bounding box center [663, 123] width 1001 height 153
click at [981, 146] on button "search Buscar afiliado" at bounding box center [913, 138] width 136 height 29
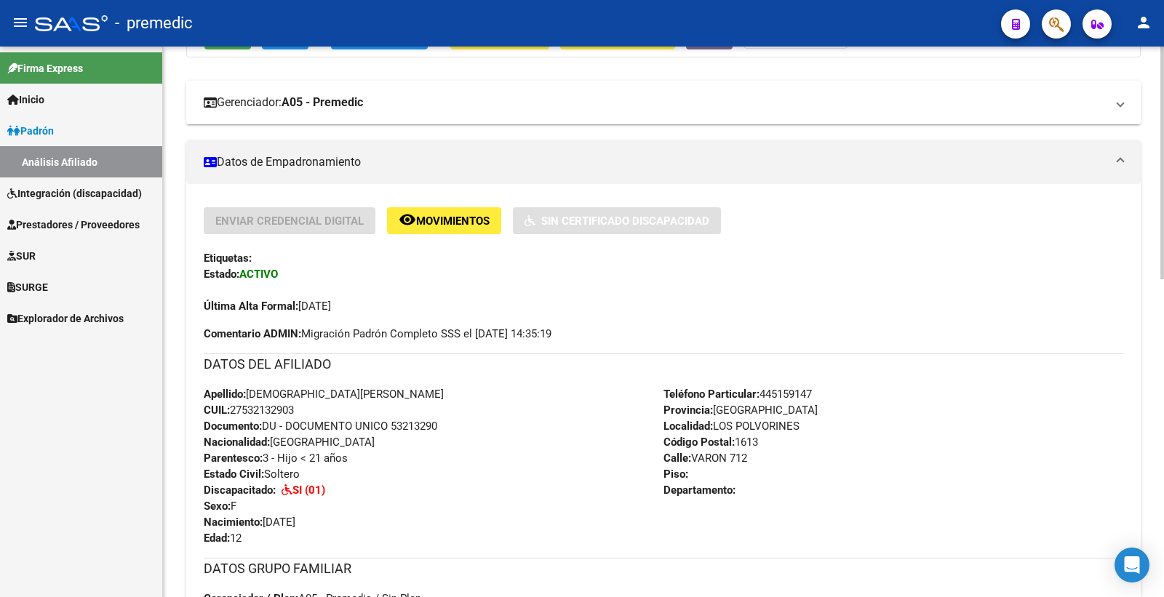
scroll to position [81, 0]
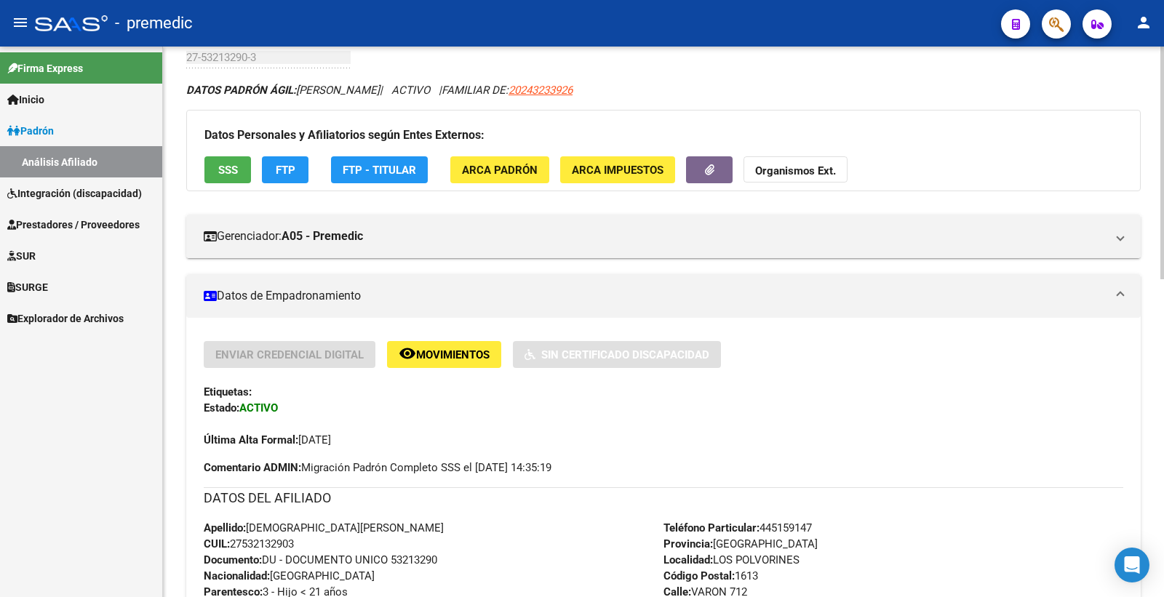
click at [218, 186] on div "Datos Personales y Afiliatorios según Entes Externos: SSS FTP FTP - Titular ARC…" at bounding box center [663, 150] width 954 height 81
click at [220, 180] on button "SSS" at bounding box center [227, 169] width 47 height 27
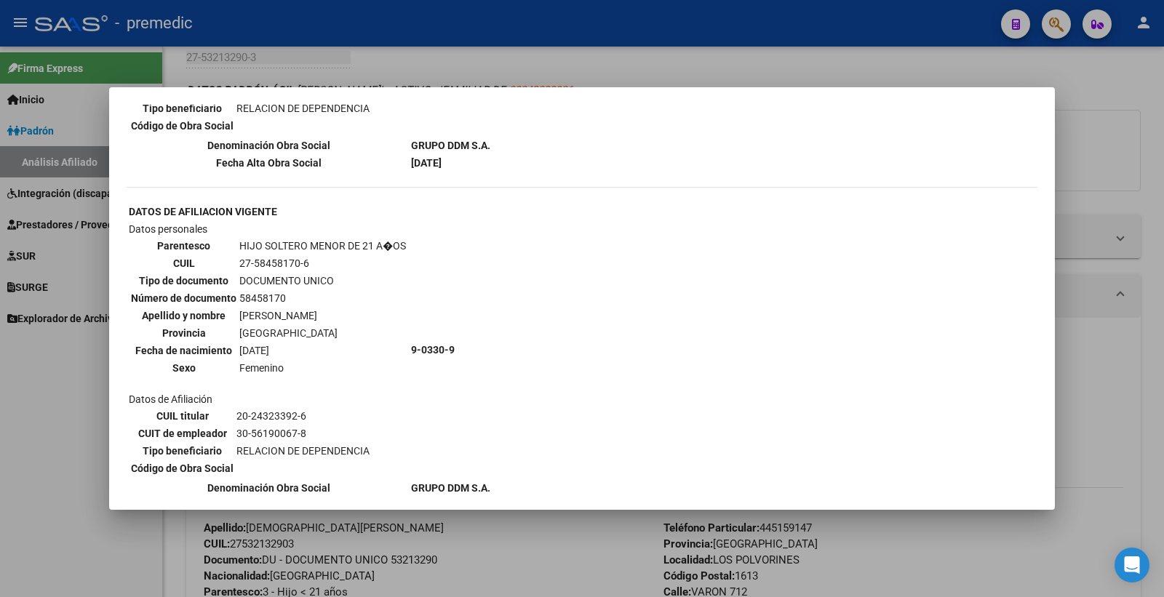
scroll to position [1496, 0]
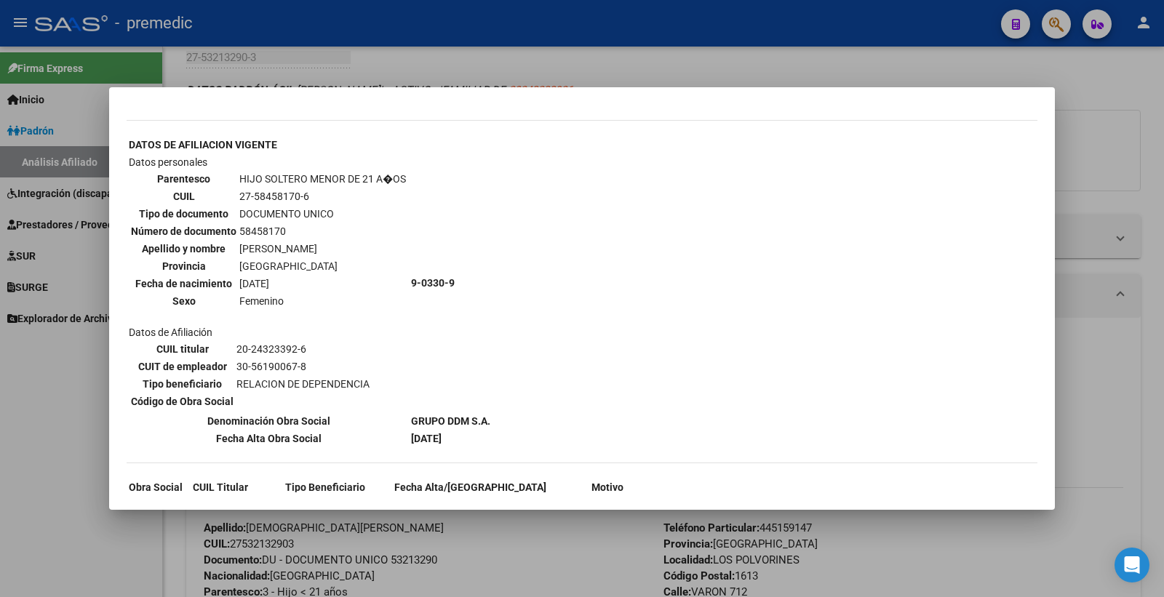
click at [1095, 115] on div at bounding box center [582, 298] width 1164 height 597
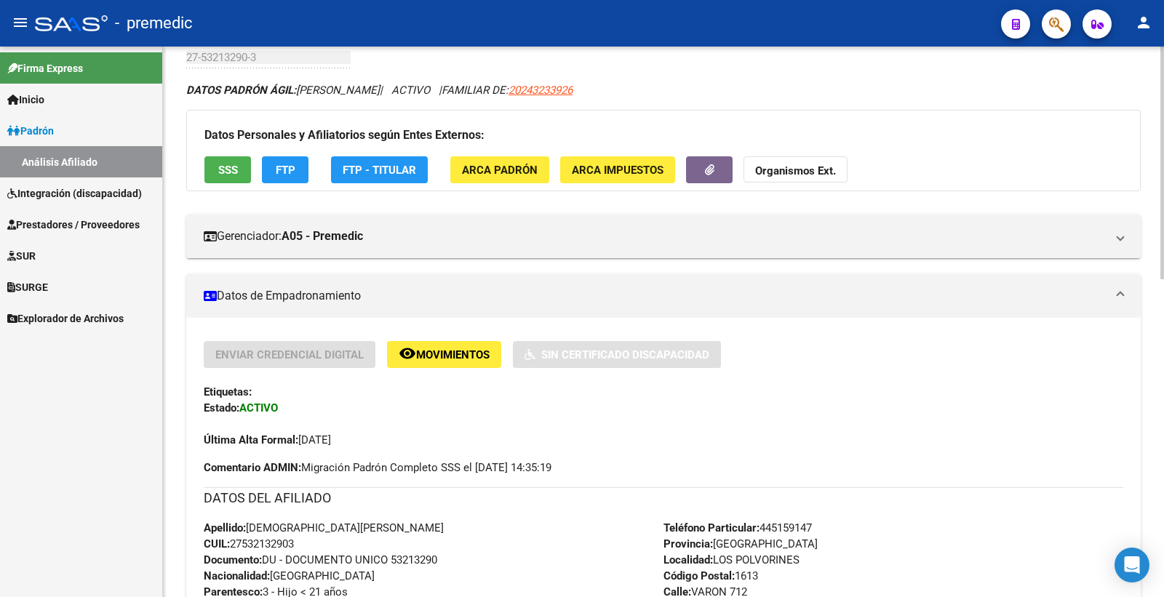
click at [299, 168] on button "FTP" at bounding box center [285, 169] width 47 height 27
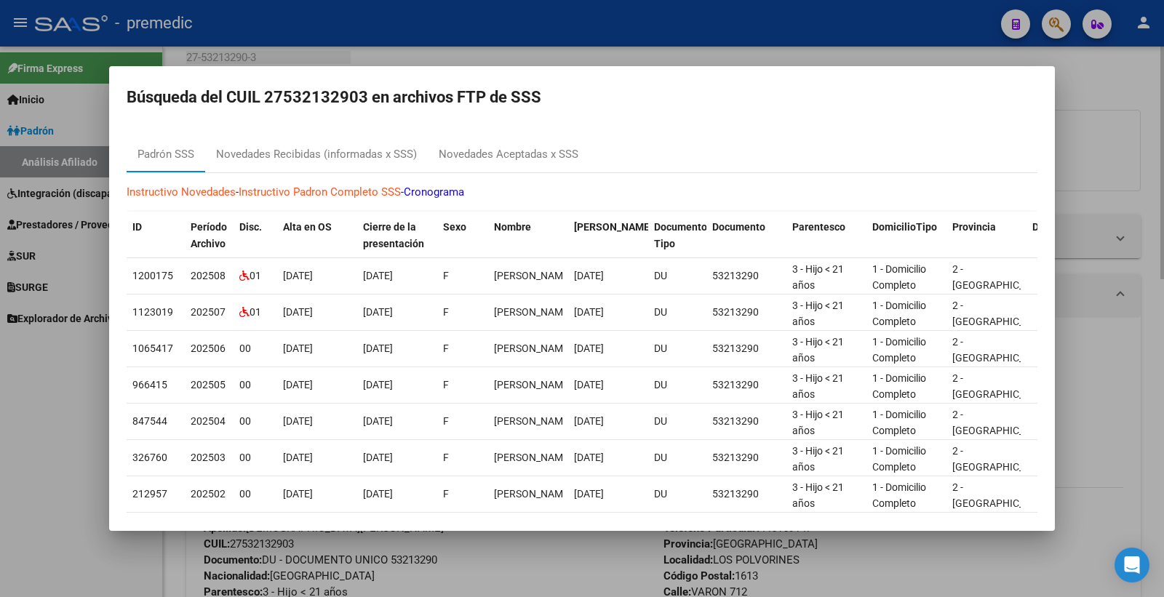
click at [1091, 91] on div at bounding box center [582, 298] width 1164 height 597
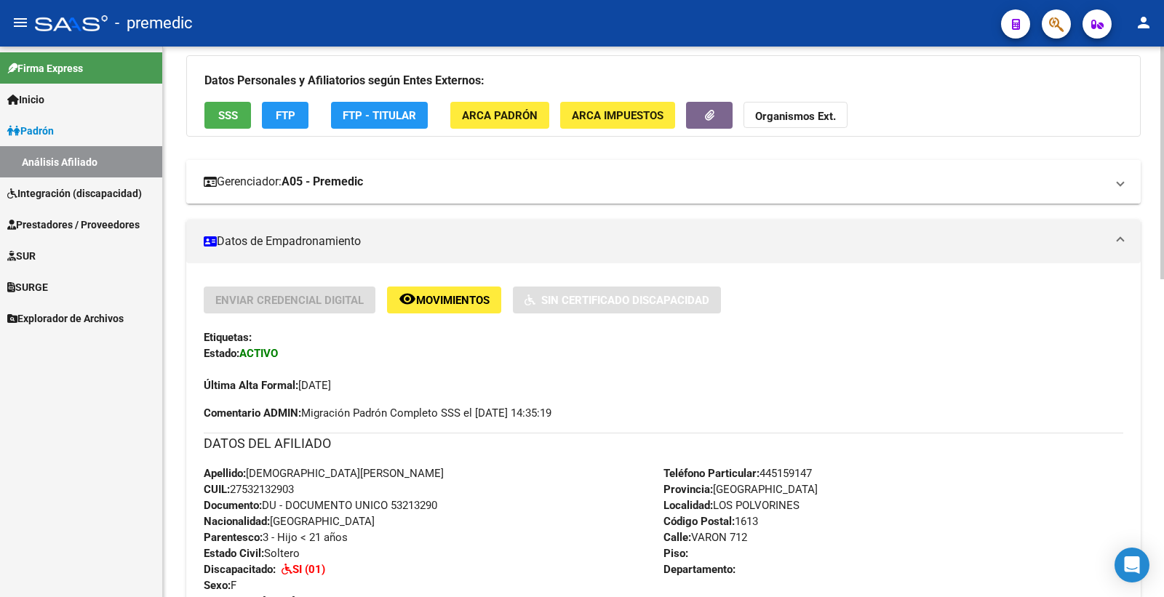
scroll to position [0, 0]
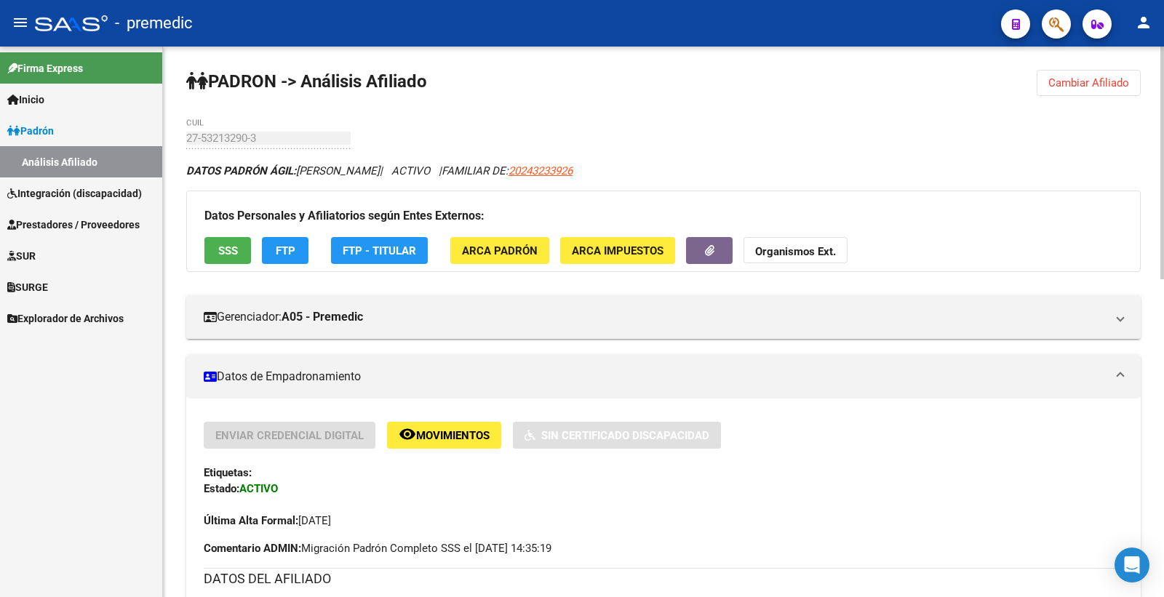
click at [1093, 84] on span "Cambiar Afiliado" at bounding box center [1088, 82] width 81 height 13
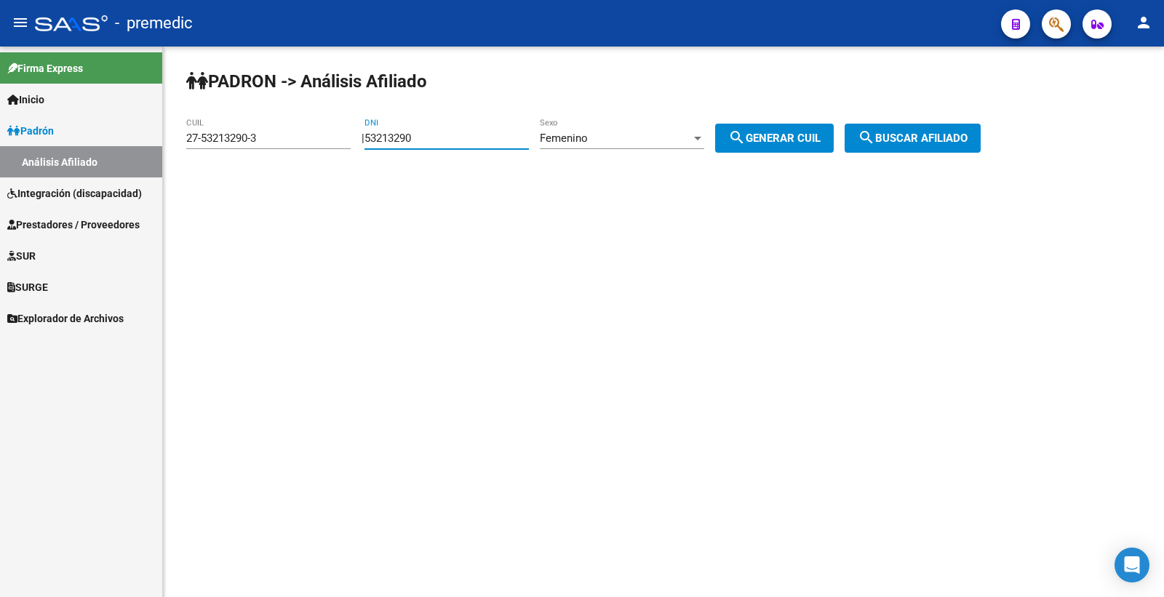
drag, startPoint x: 445, startPoint y: 141, endPoint x: 359, endPoint y: 143, distance: 85.9
click at [354, 143] on app-analisis-afiliado "PADRON -> Análisis Afiliado 27-53213290-3 CUIL | 53213290 DNI Femenino Sexo sea…" at bounding box center [588, 138] width 805 height 13
paste input "6782267"
type input "56782267"
click at [746, 144] on mat-icon "search" at bounding box center [736, 137] width 17 height 17
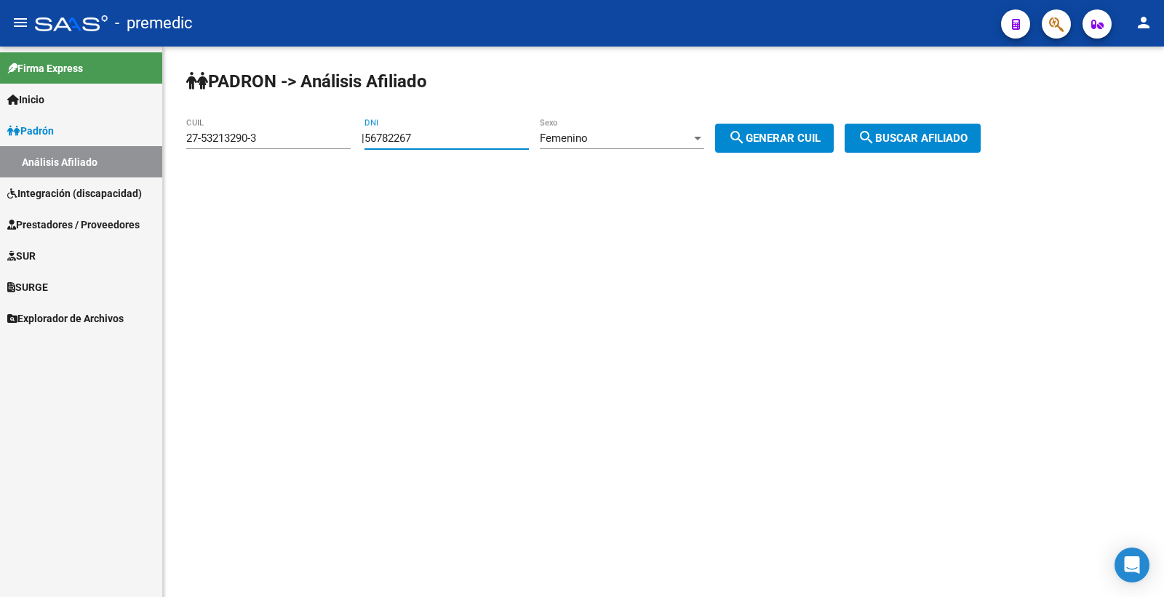
type input "27-56782267-8"
click at [913, 138] on span "search Buscar afiliado" at bounding box center [913, 138] width 110 height 13
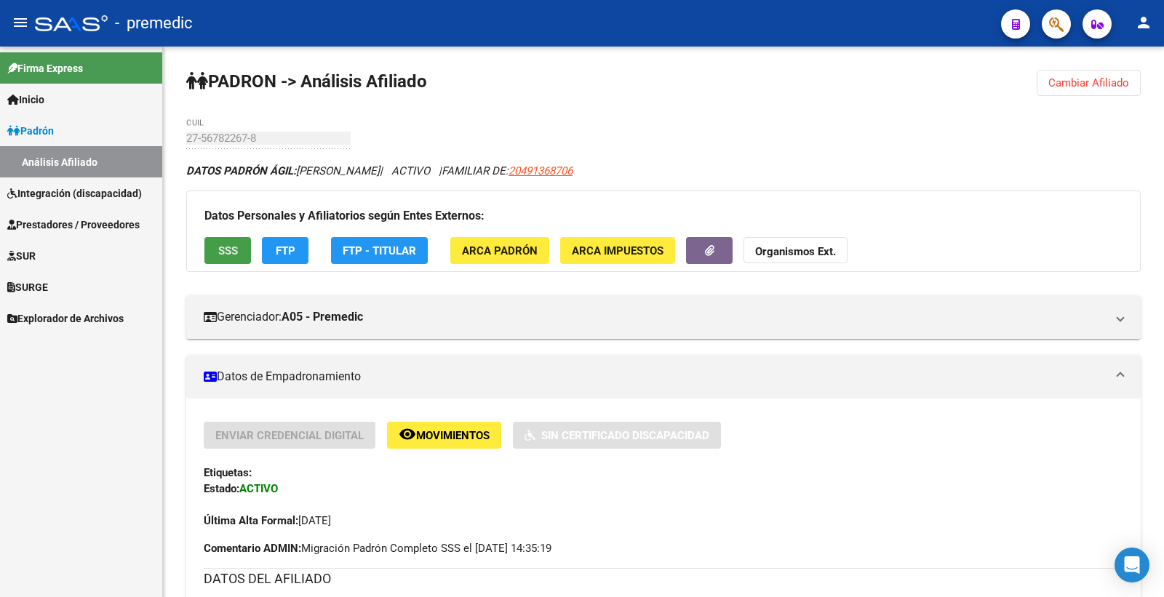
click at [230, 242] on button "SSS" at bounding box center [227, 250] width 47 height 27
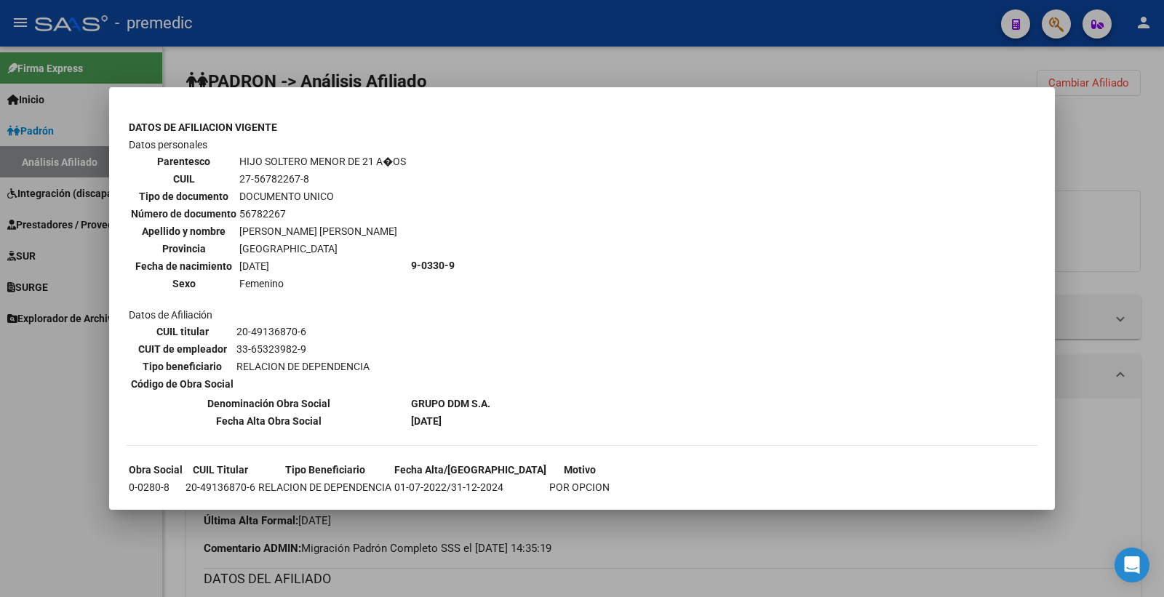
scroll to position [489, 0]
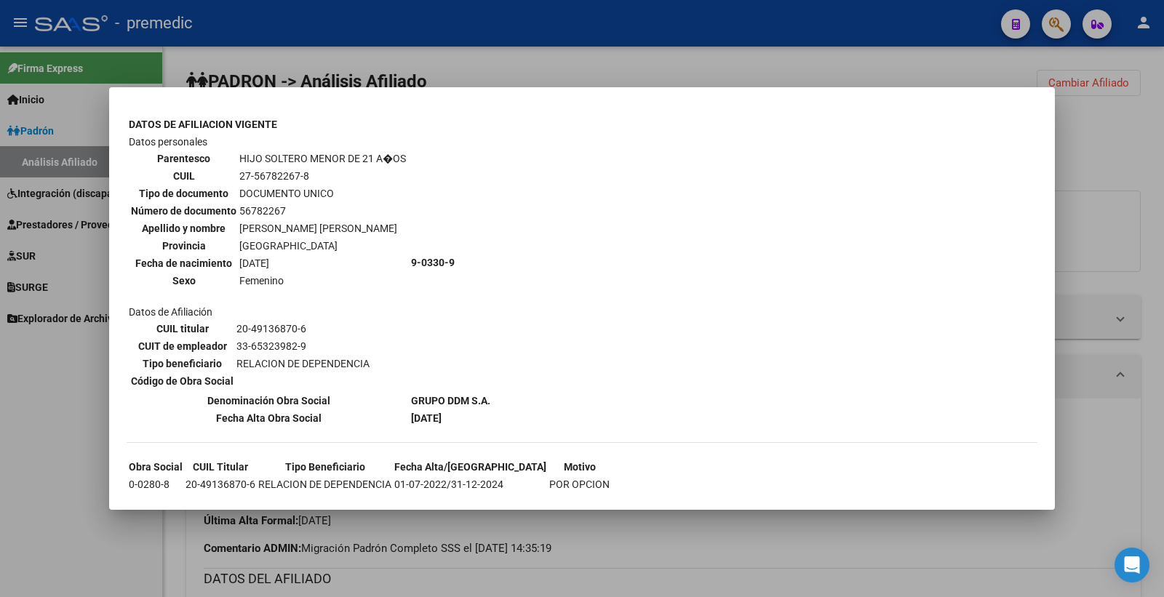
click at [1104, 168] on div at bounding box center [582, 298] width 1164 height 597
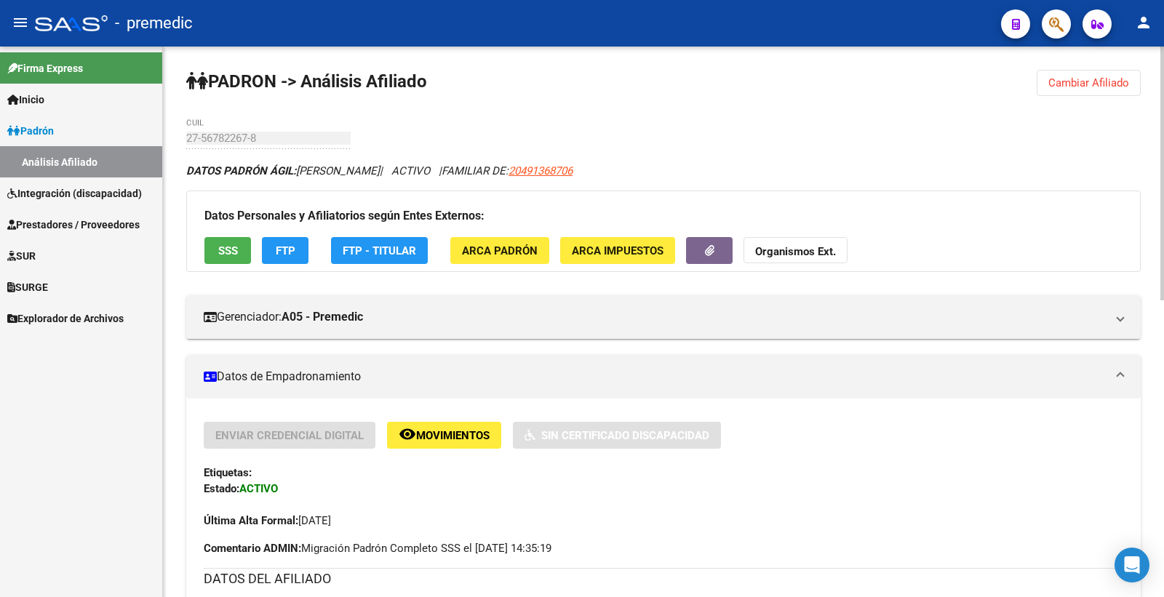
click at [289, 247] on span "FTP" at bounding box center [286, 250] width 20 height 13
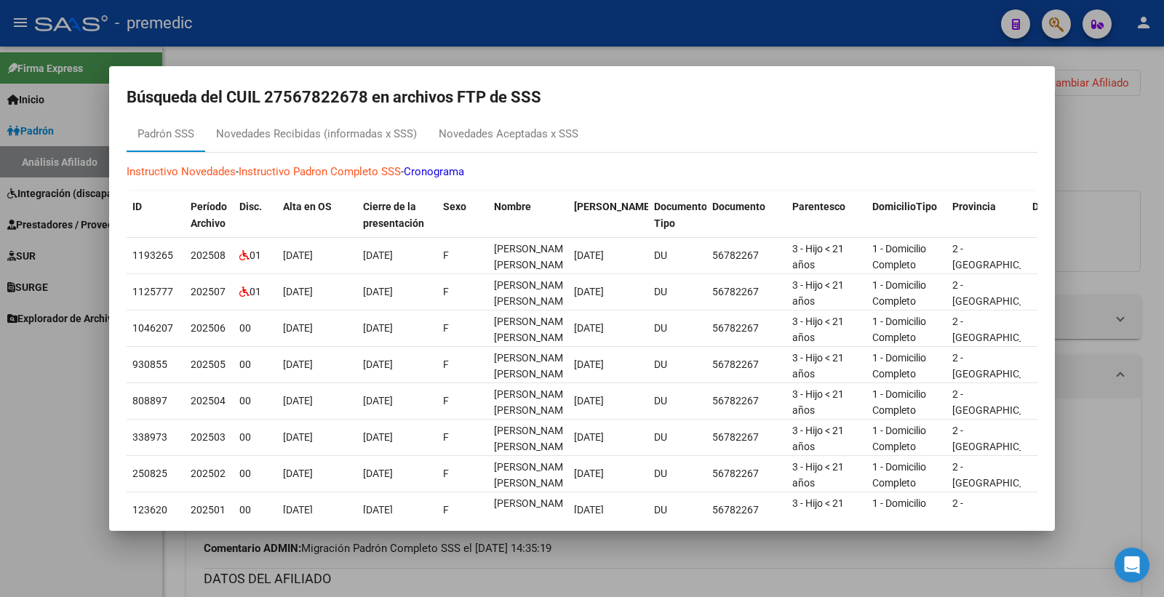
scroll to position [19, 0]
click at [1155, 163] on div at bounding box center [582, 298] width 1164 height 597
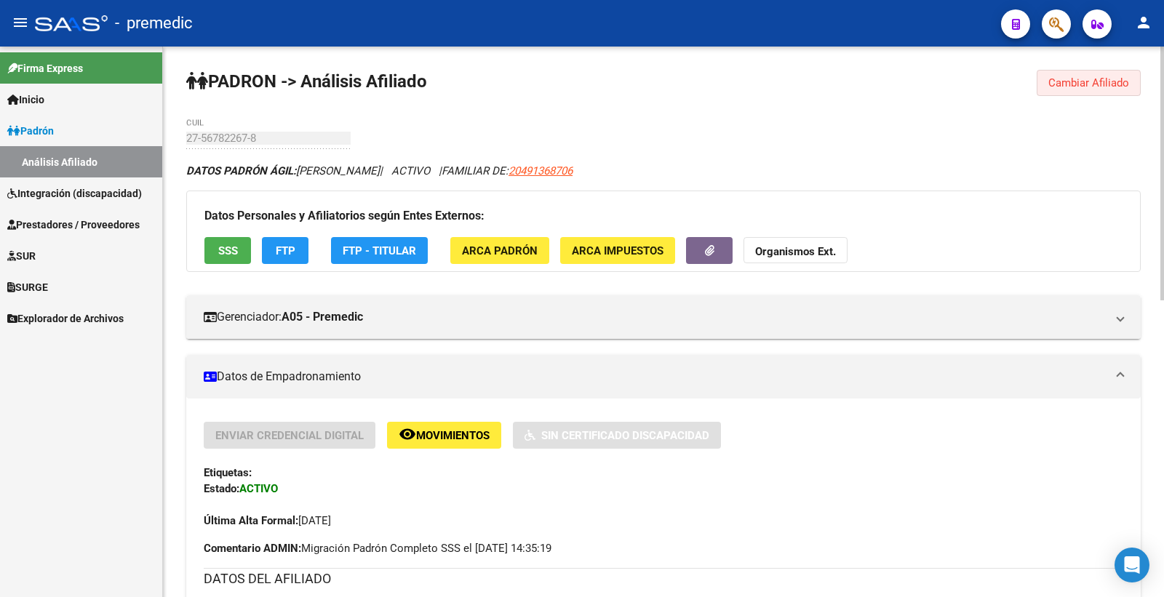
click at [1120, 84] on span "Cambiar Afiliado" at bounding box center [1088, 82] width 81 height 13
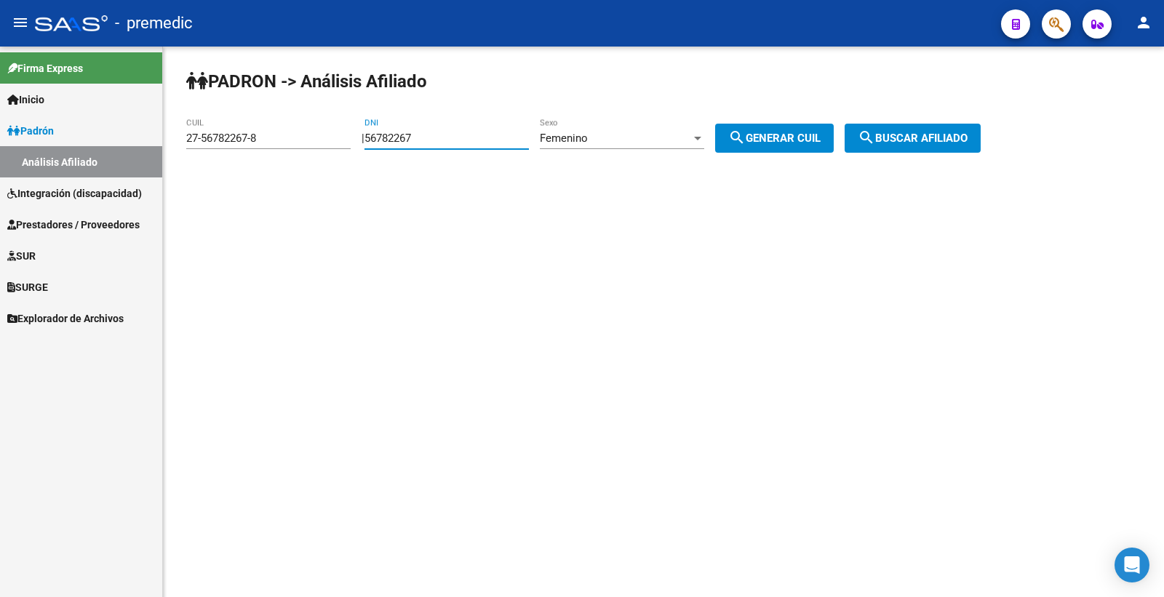
drag, startPoint x: 455, startPoint y: 138, endPoint x: 302, endPoint y: 144, distance: 153.6
click at [302, 144] on app-analisis-afiliado "PADRON -> Análisis Afiliado 27-56782267-8 CUIL | 56782267 DNI Femenino Sexo sea…" at bounding box center [588, 138] width 805 height 13
paste input "49746865"
type input "49746865"
click at [607, 144] on div "Femenino" at bounding box center [615, 138] width 151 height 13
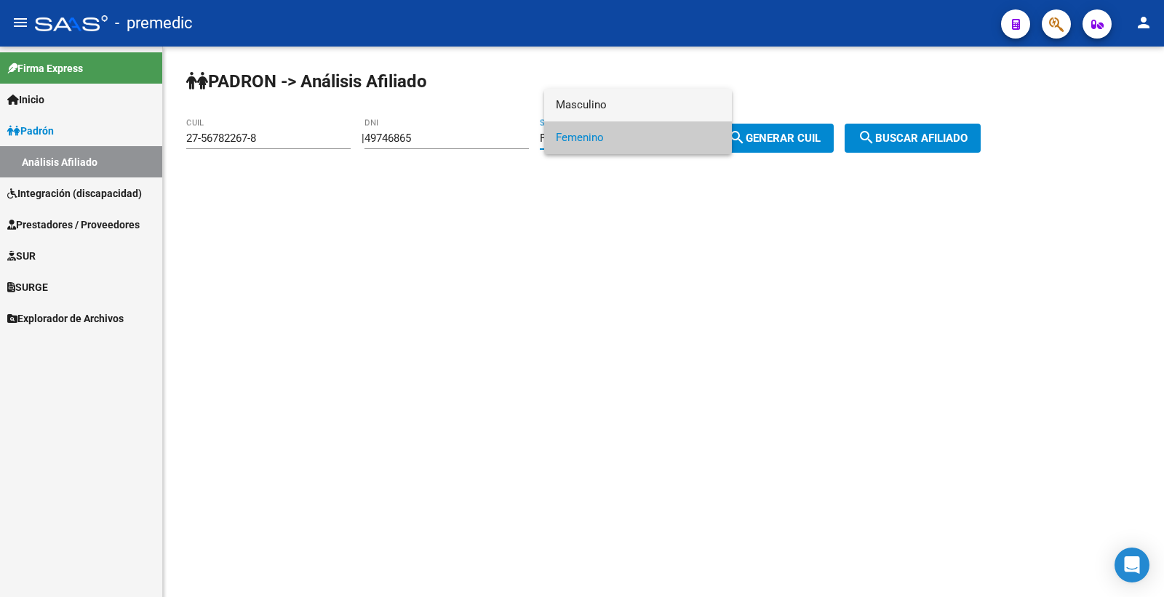
click at [637, 106] on span "Masculino" at bounding box center [638, 105] width 164 height 33
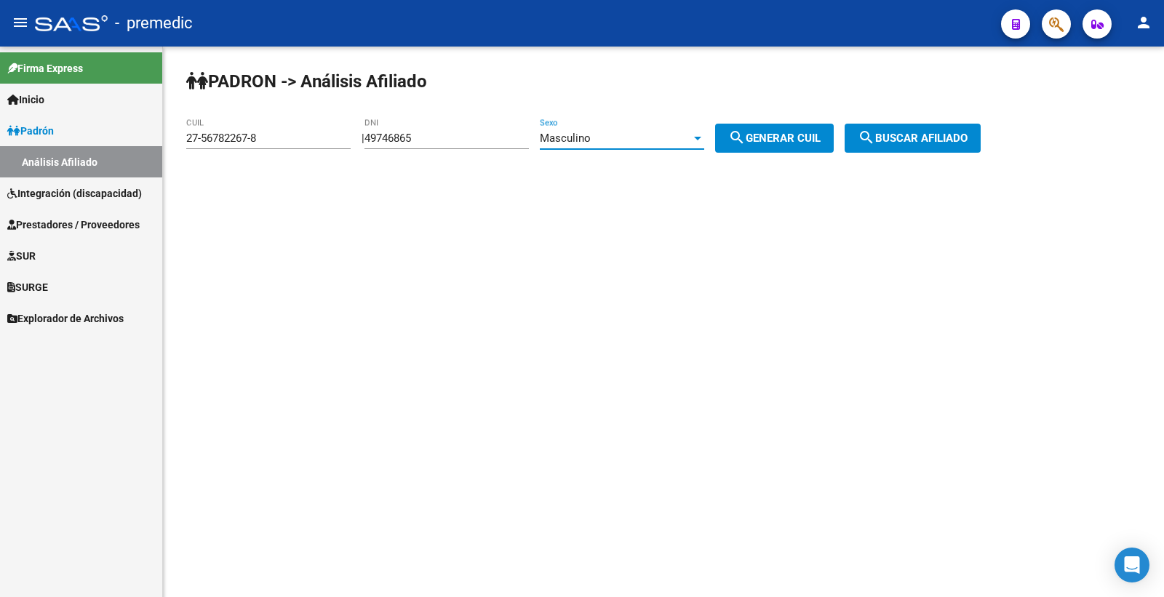
click at [691, 139] on div "Masculino" at bounding box center [615, 138] width 151 height 13
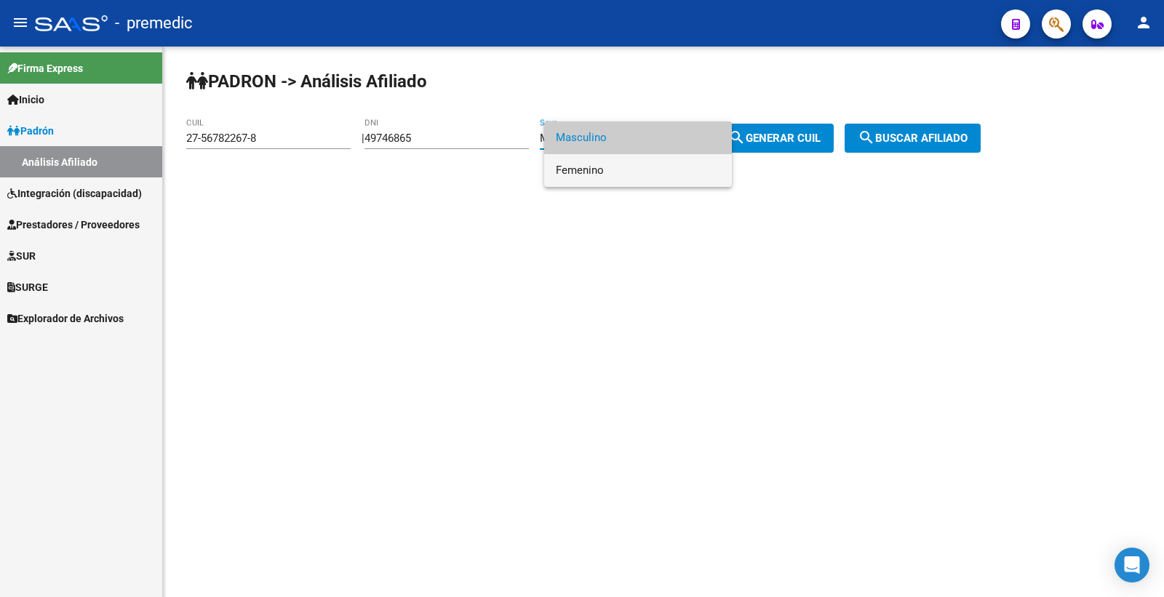
click at [666, 156] on span "Femenino" at bounding box center [638, 170] width 164 height 33
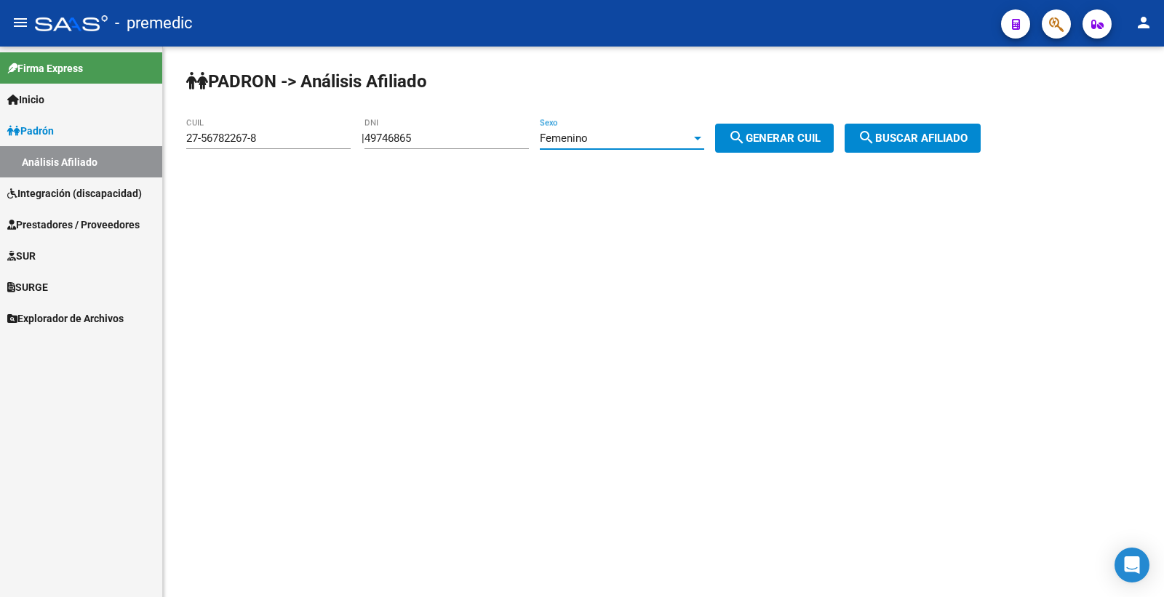
click at [746, 133] on mat-icon "search" at bounding box center [736, 137] width 17 height 17
type input "27-49746865-0"
click at [875, 134] on mat-icon "search" at bounding box center [866, 137] width 17 height 17
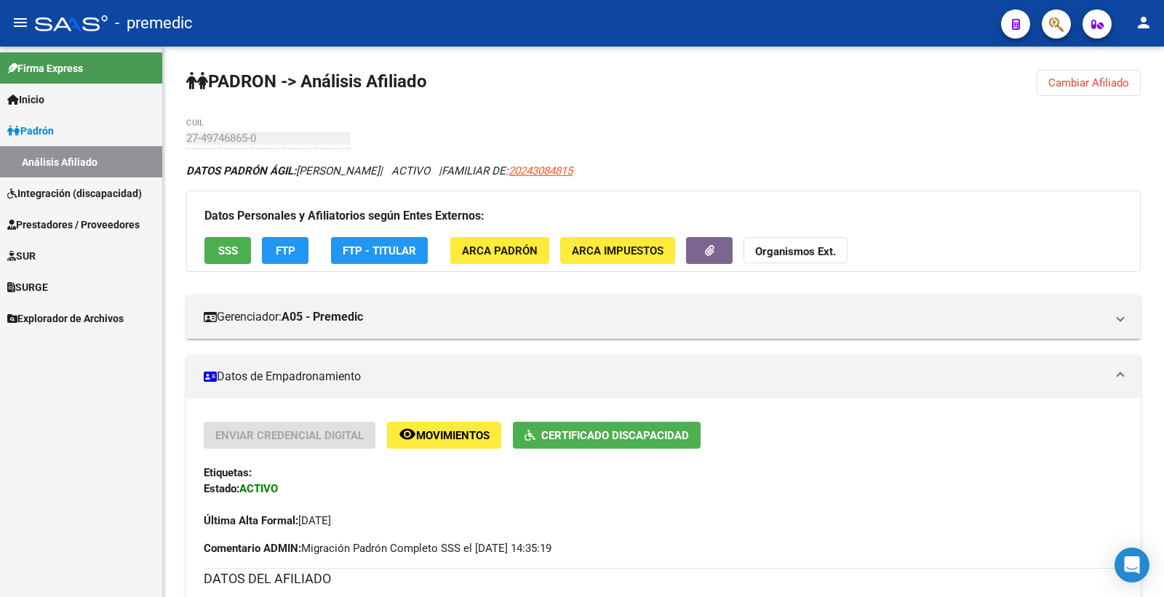
click at [1092, 87] on span "Cambiar Afiliado" at bounding box center [1088, 82] width 81 height 13
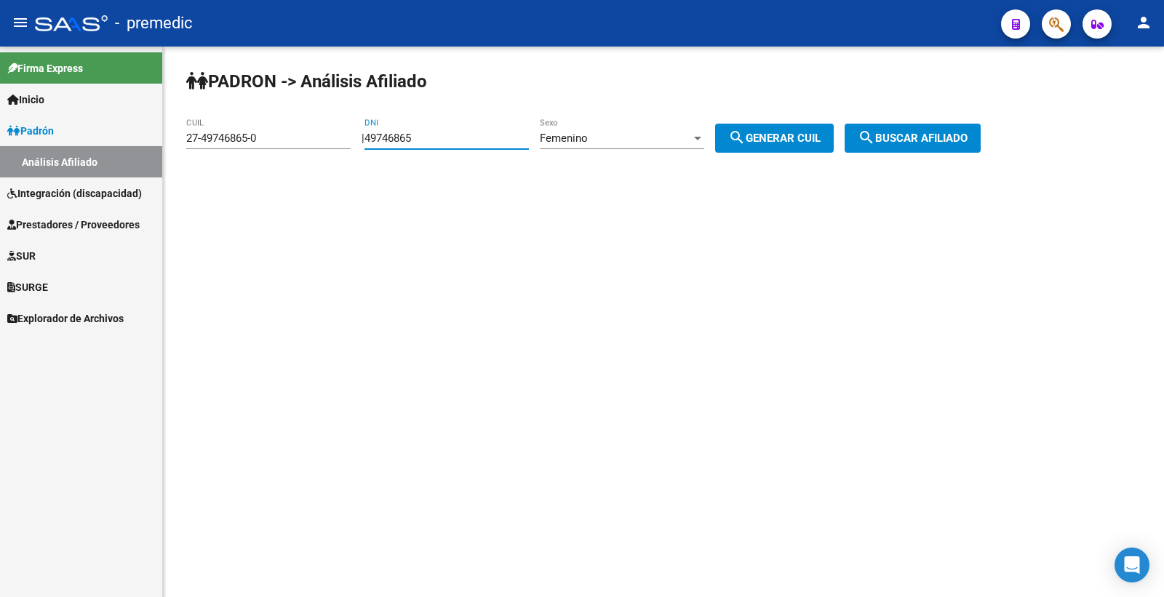
drag, startPoint x: 460, startPoint y: 136, endPoint x: 126, endPoint y: 151, distance: 334.3
click at [143, 151] on mat-sidenav-container "Firma Express Inicio Calendario SSS Instructivos Contacto OS Padrón Análisis Af…" at bounding box center [582, 322] width 1164 height 551
paste input "59001228"
type input "59001228"
click at [578, 148] on div "Femenino Sexo" at bounding box center [622, 133] width 164 height 31
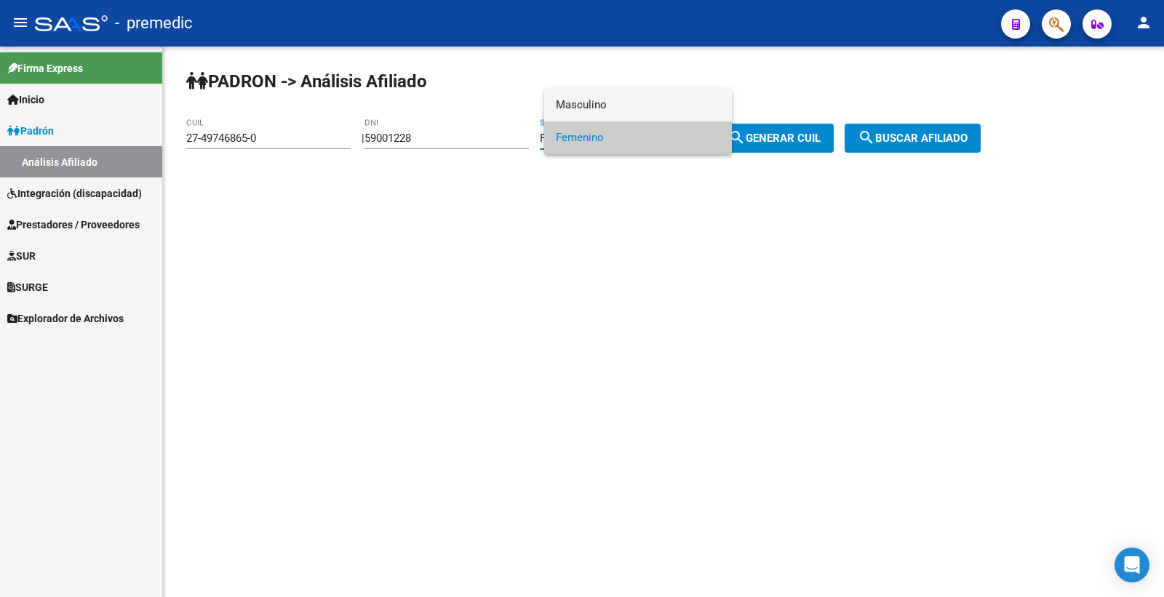
click at [631, 111] on span "Masculino" at bounding box center [638, 105] width 164 height 33
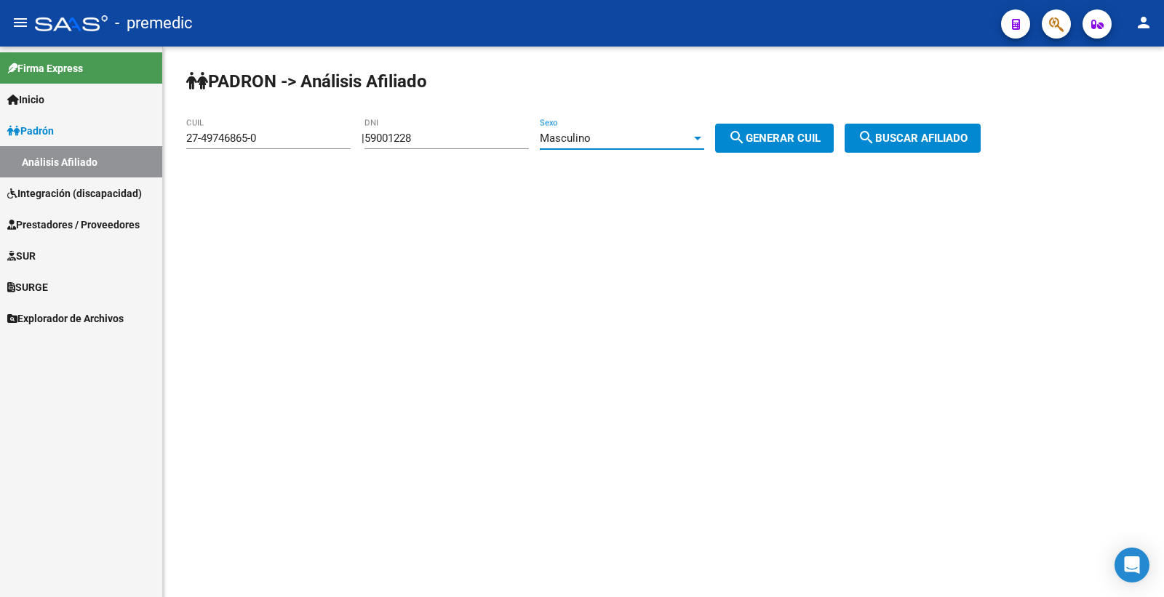
click at [746, 135] on mat-icon "search" at bounding box center [736, 137] width 17 height 17
type input "23-59001228-9"
click at [764, 135] on span "search Generar CUIL" at bounding box center [774, 138] width 92 height 13
click at [867, 131] on button "search Buscar afiliado" at bounding box center [913, 138] width 136 height 29
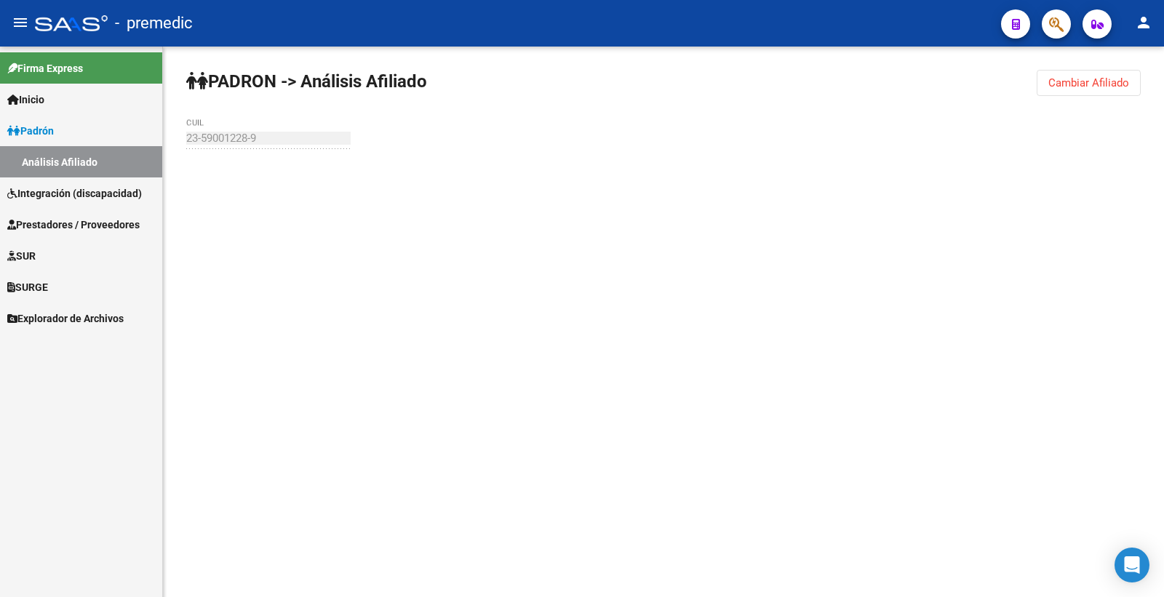
click at [882, 133] on div "PADRON -> Análisis Afiliado Cambiar Afiliado 23-59001228-9 CUIL" at bounding box center [663, 138] width 1001 height 183
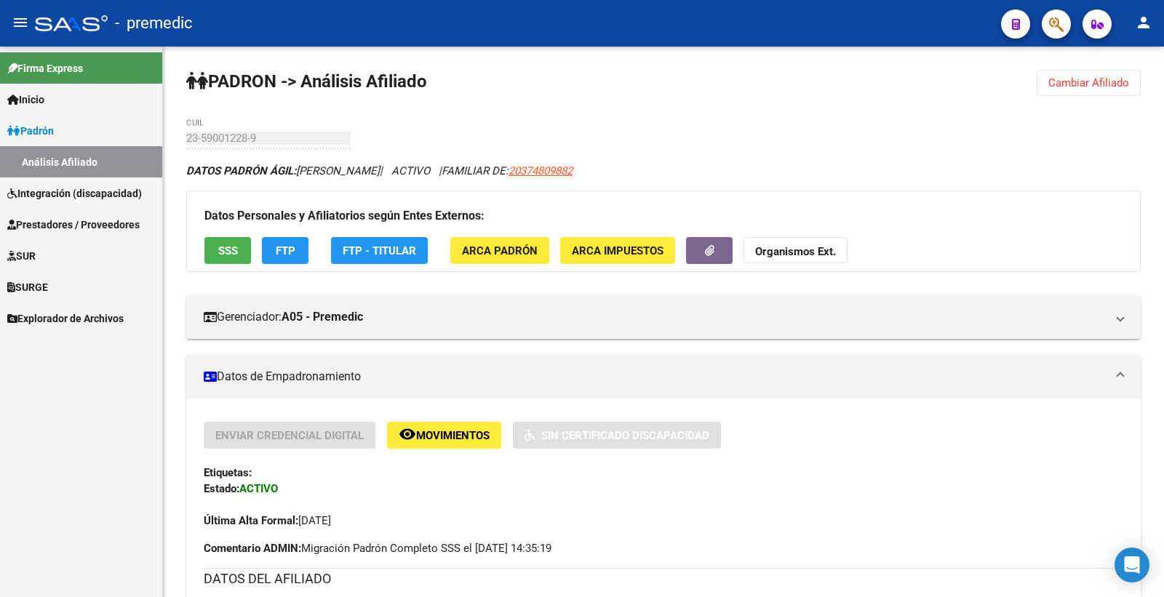
click at [211, 246] on button "SSS" at bounding box center [227, 250] width 47 height 27
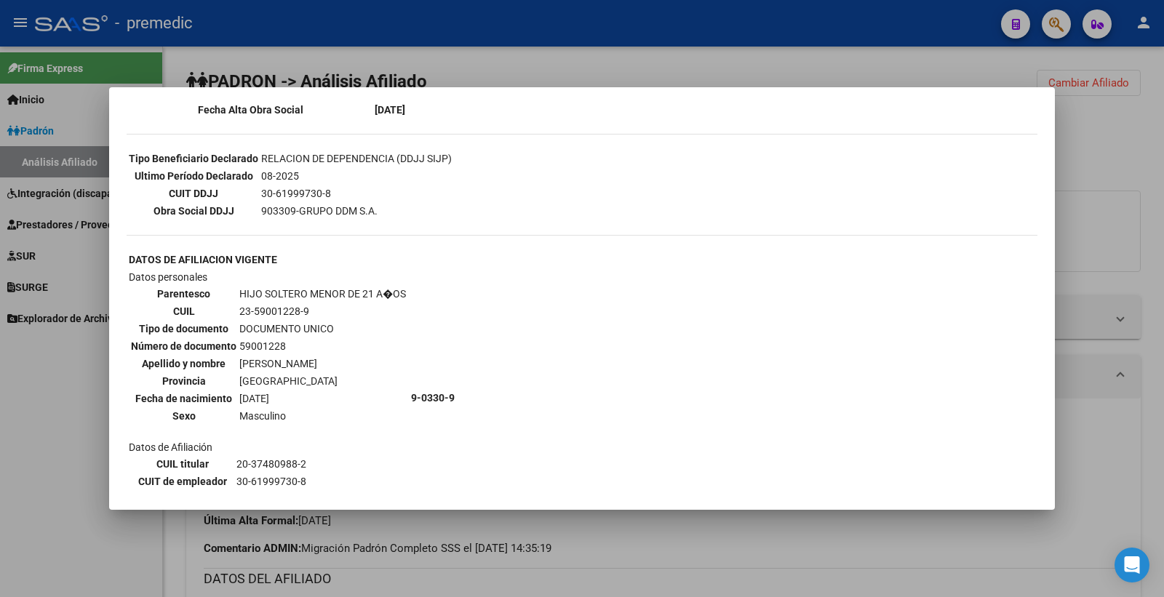
scroll to position [489, 0]
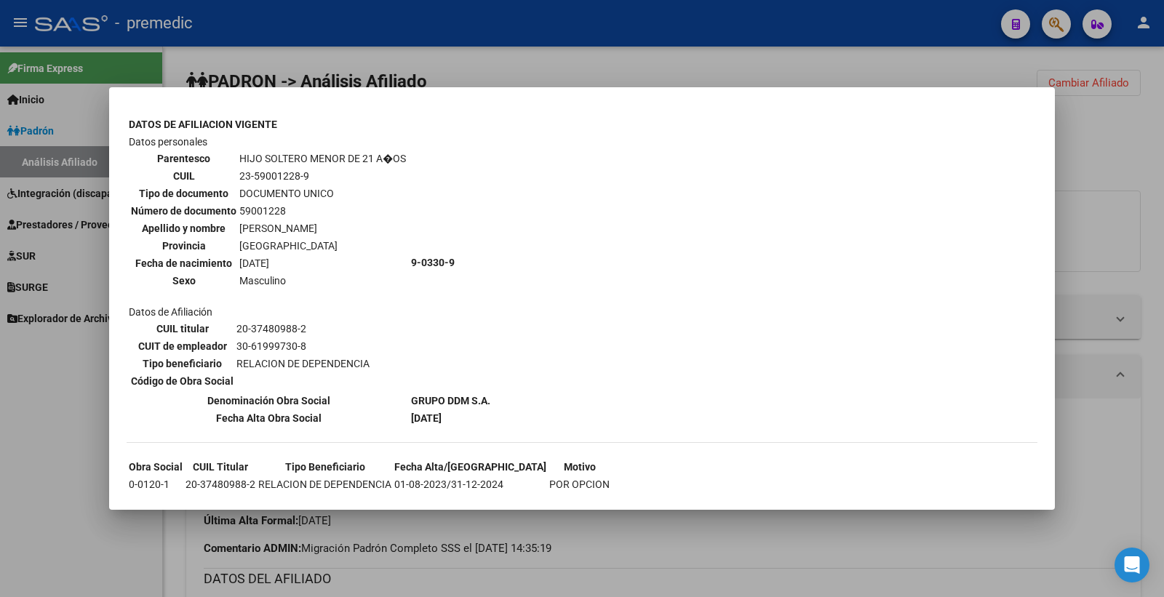
click at [1136, 141] on div at bounding box center [582, 298] width 1164 height 597
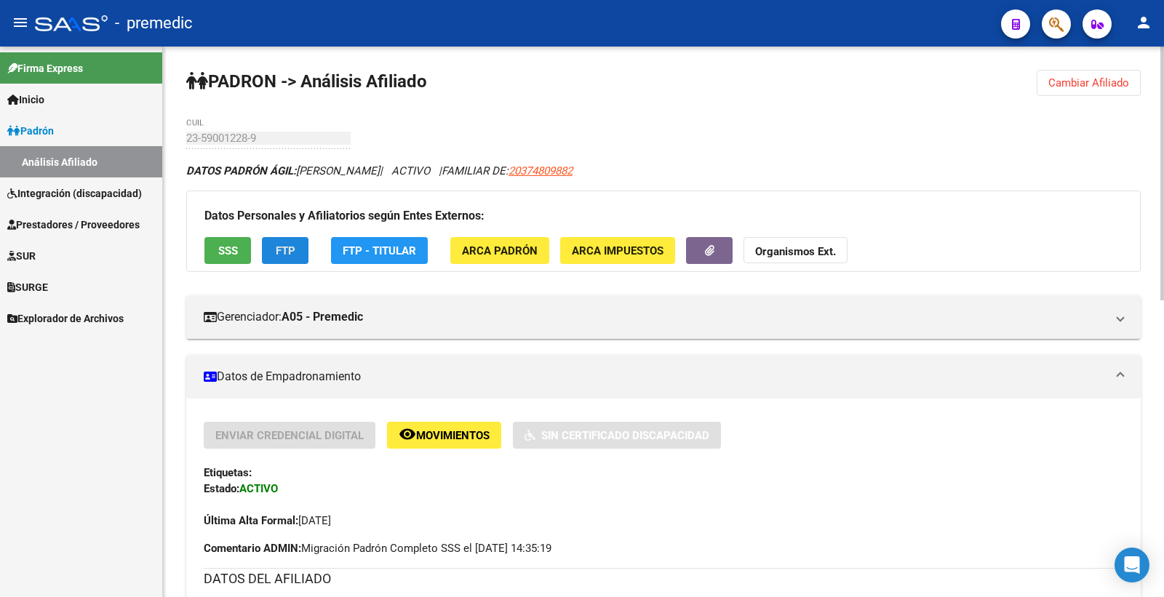
click at [286, 244] on span "FTP" at bounding box center [286, 250] width 20 height 13
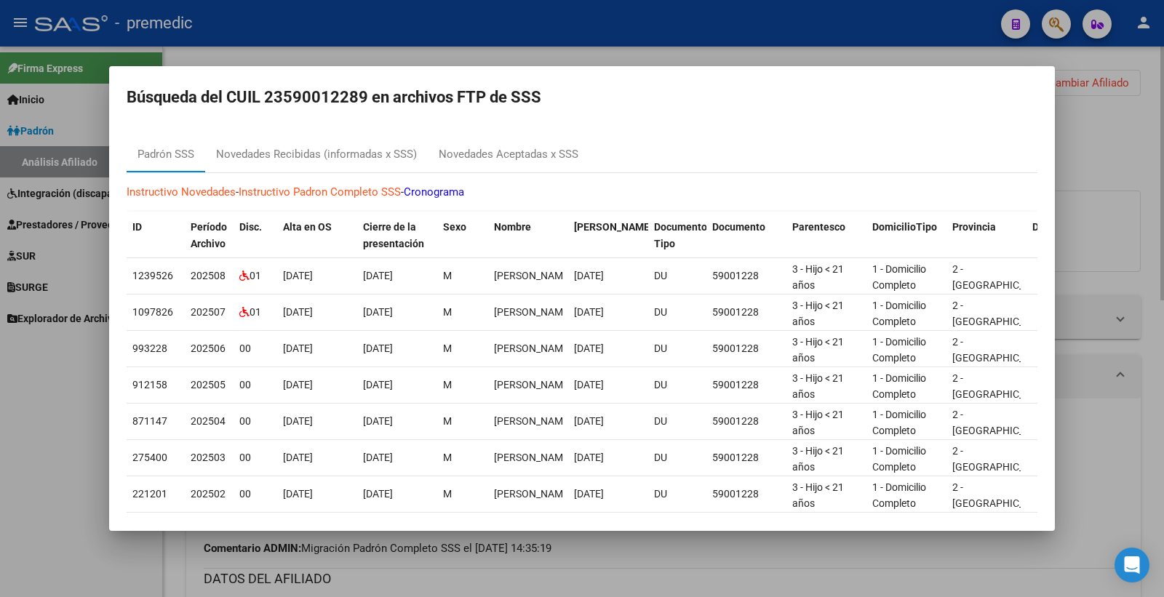
click at [1119, 182] on div at bounding box center [582, 298] width 1164 height 597
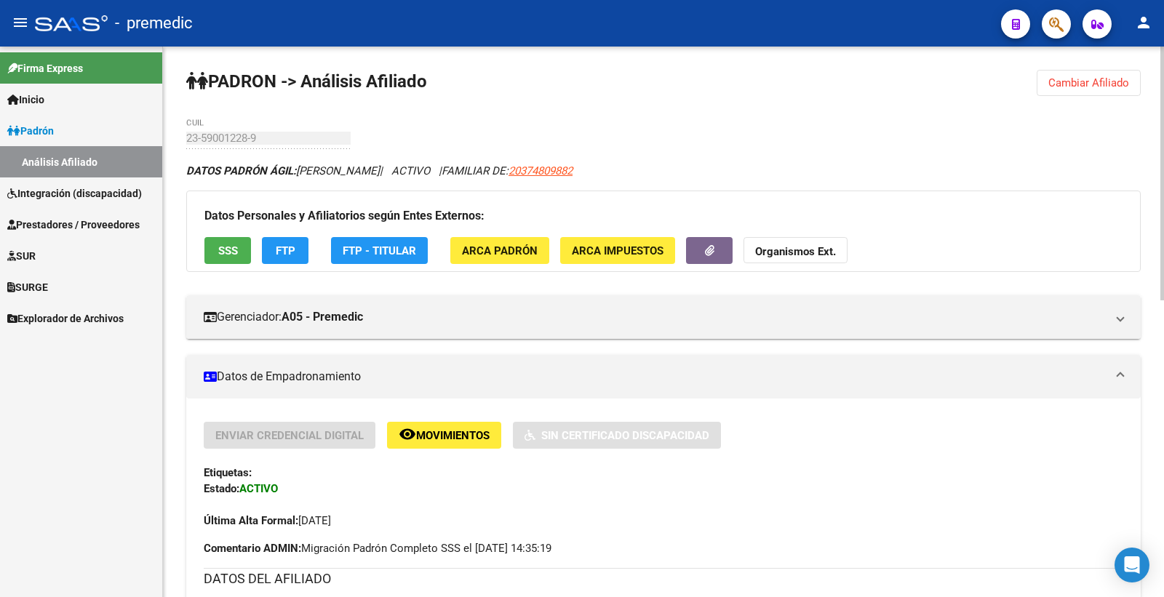
click at [1096, 84] on span "Cambiar Afiliado" at bounding box center [1088, 82] width 81 height 13
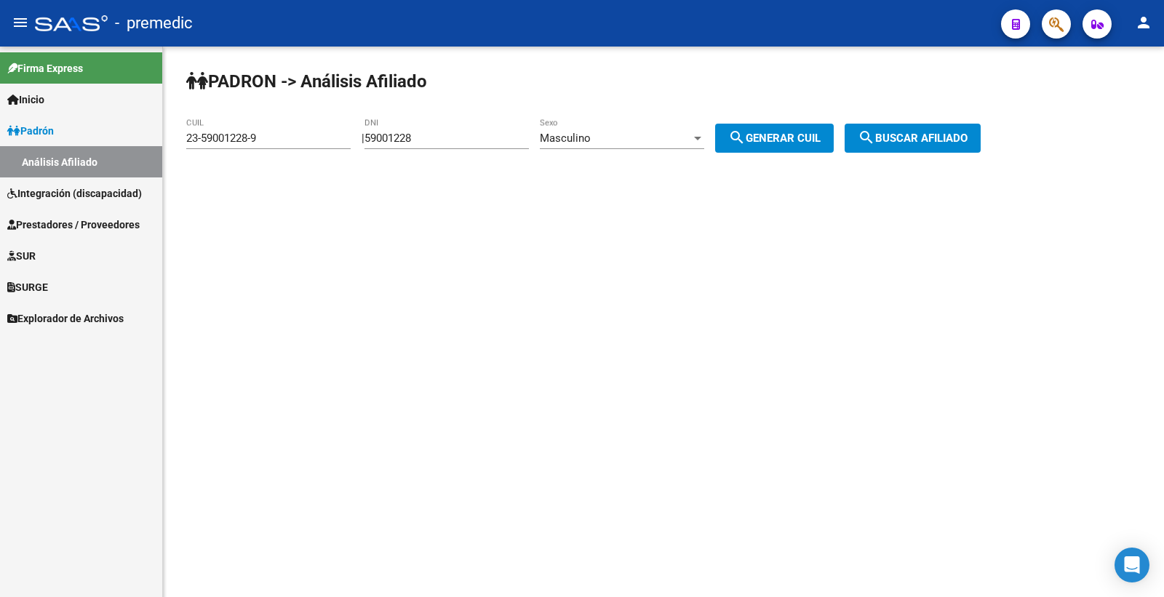
drag, startPoint x: 466, startPoint y: 148, endPoint x: 381, endPoint y: 131, distance: 86.2
click at [381, 131] on div "59001228 DNI" at bounding box center [446, 133] width 164 height 31
click at [433, 131] on div "59001228 DNI" at bounding box center [446, 133] width 164 height 31
drag, startPoint x: 447, startPoint y: 135, endPoint x: 308, endPoint y: 146, distance: 140.1
click at [308, 145] on app-analisis-afiliado "PADRON -> Análisis Afiliado 23-59001228-9 CUIL | 59001228 DNI Masculino Sexo se…" at bounding box center [588, 138] width 805 height 13
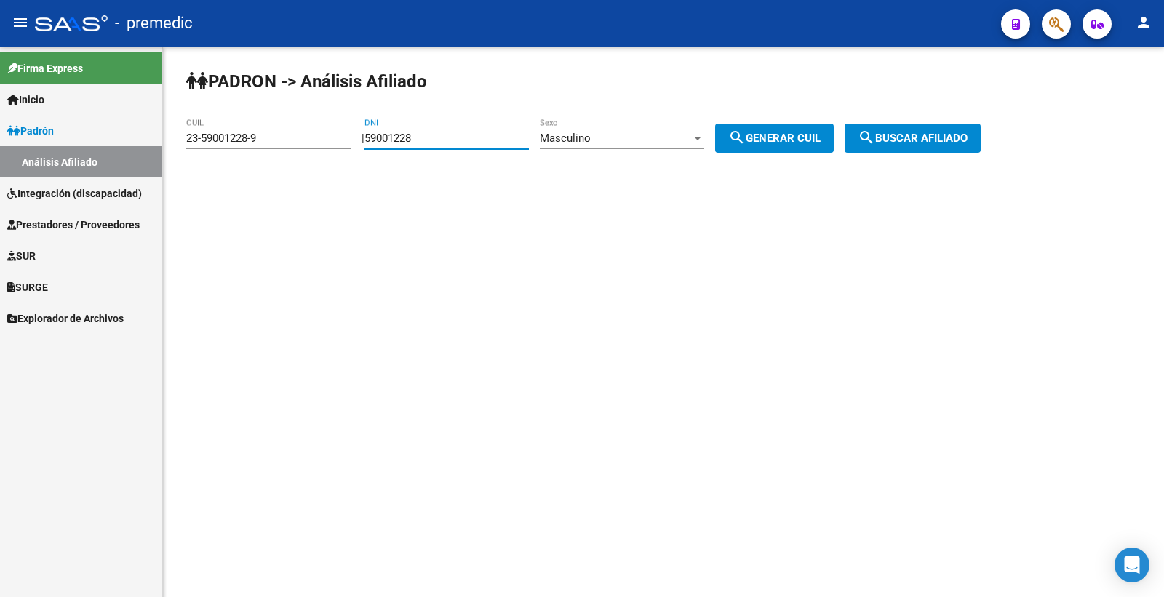
paste input "8848976"
type input "58848976"
click at [562, 134] on span "Masculino" at bounding box center [565, 138] width 51 height 13
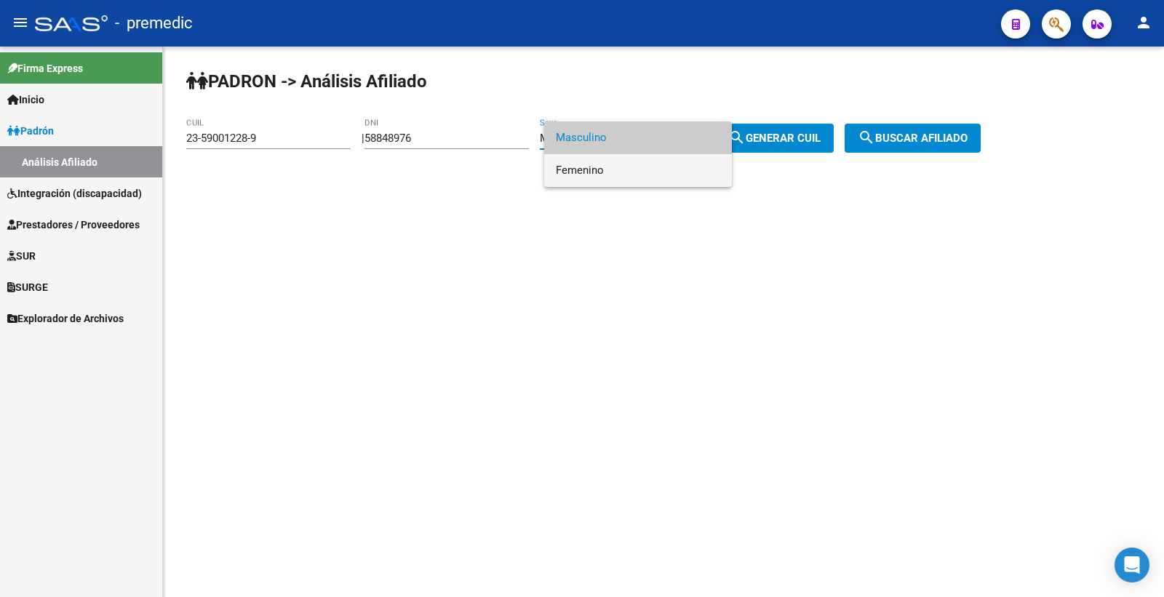
click at [607, 162] on span "Femenino" at bounding box center [638, 170] width 164 height 33
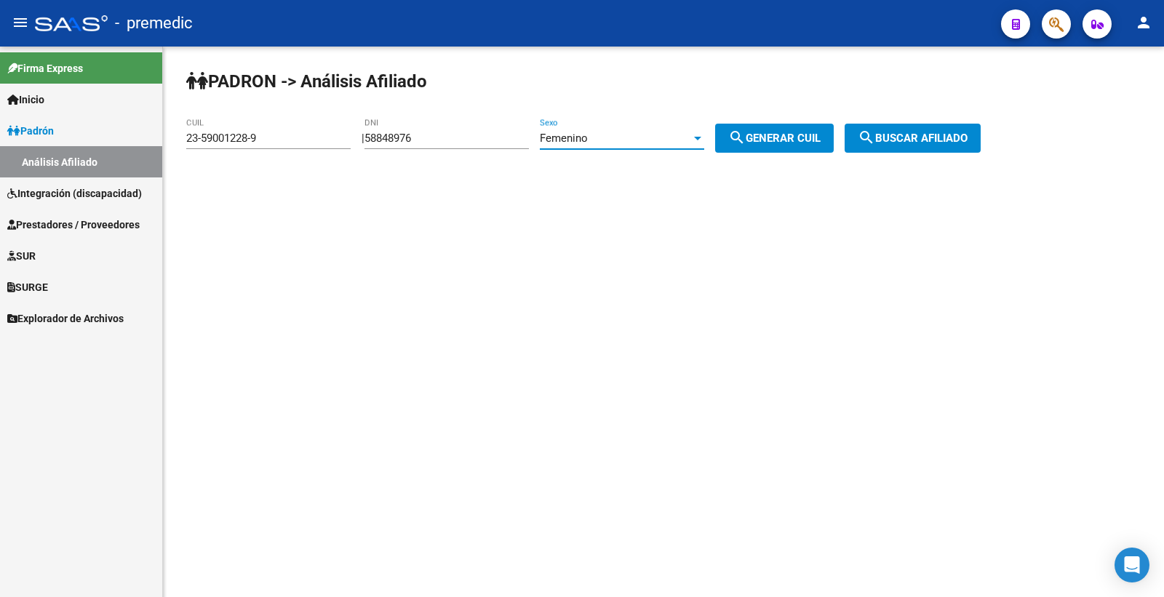
click at [779, 132] on button "search Generar CUIL" at bounding box center [774, 138] width 119 height 29
type input "27-58848976-6"
click at [779, 132] on span "search Generar CUIL" at bounding box center [774, 138] width 92 height 13
click at [968, 139] on span "search Buscar afiliado" at bounding box center [913, 138] width 110 height 13
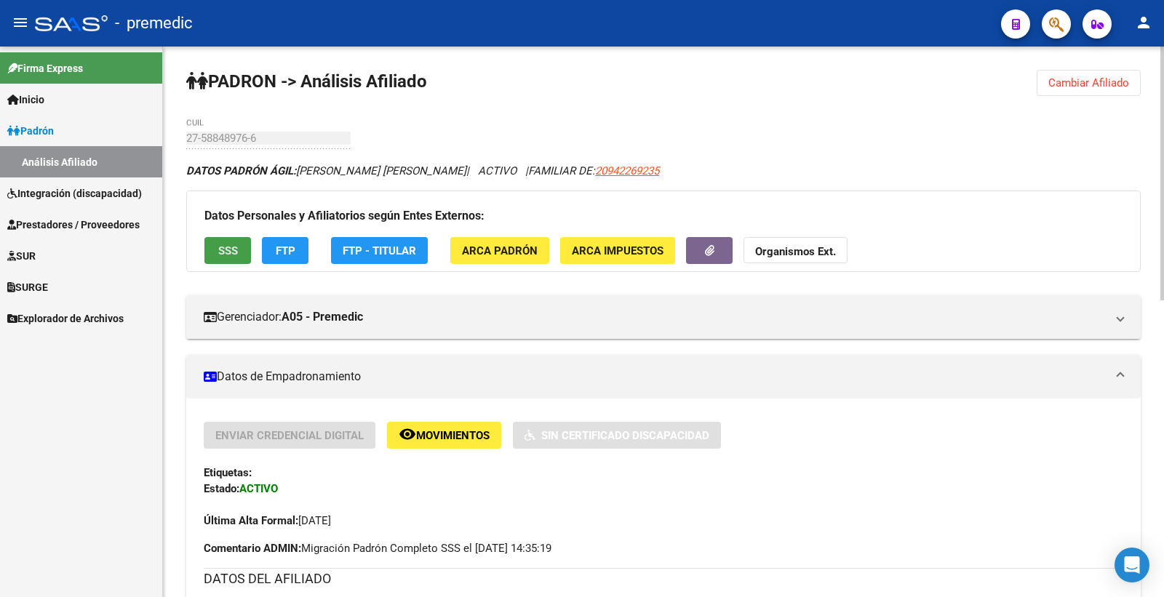
click at [223, 250] on span "SSS" at bounding box center [228, 250] width 20 height 13
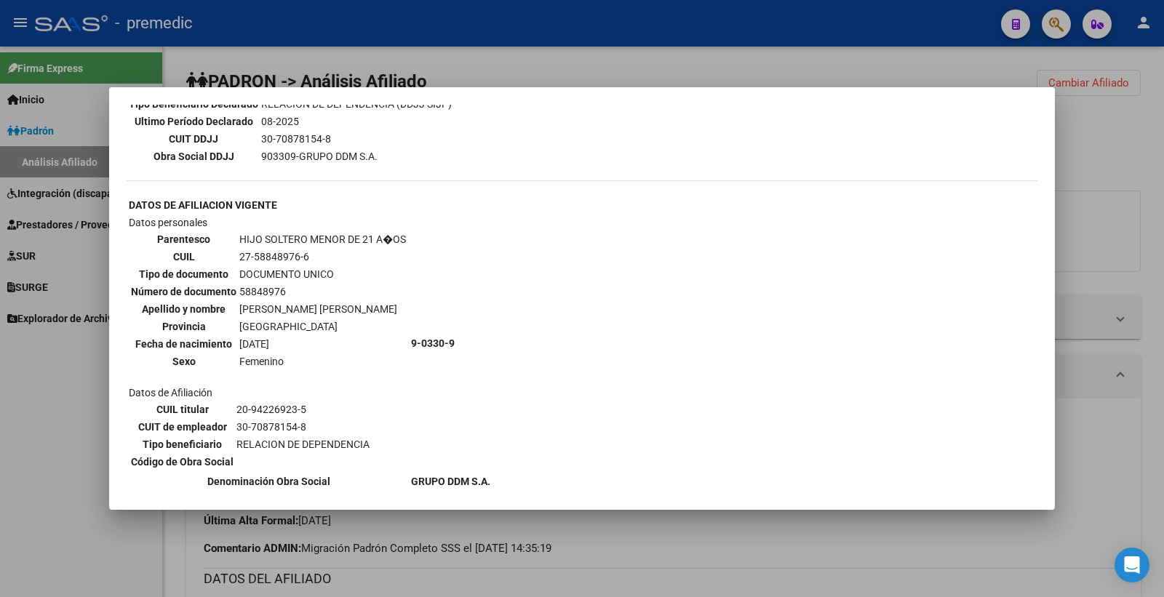
scroll to position [489, 0]
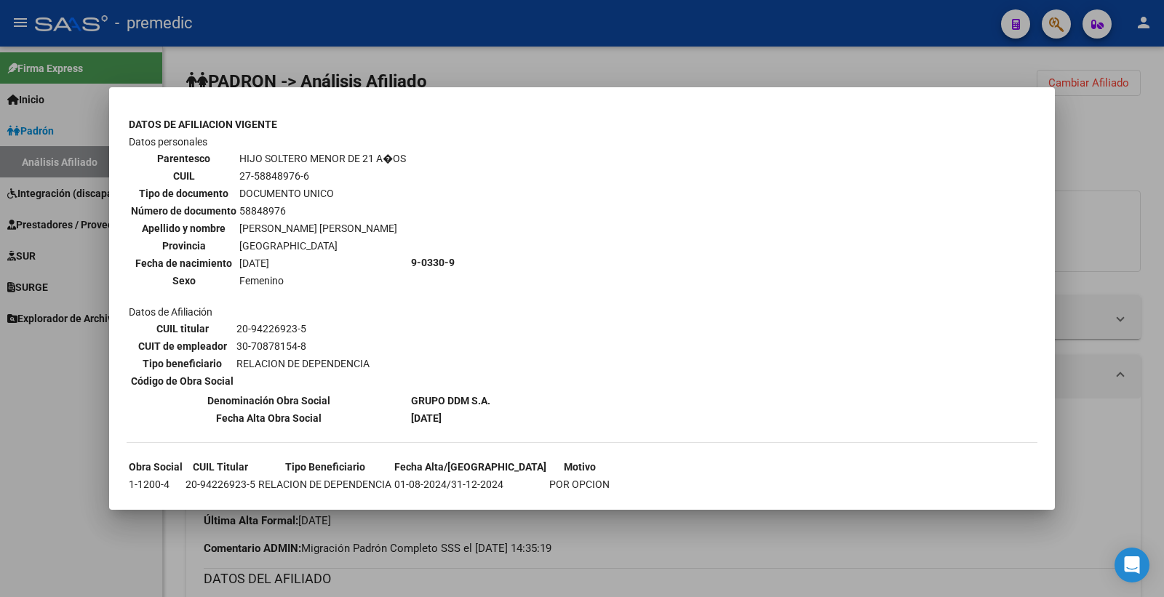
click at [1163, 128] on div at bounding box center [582, 298] width 1164 height 597
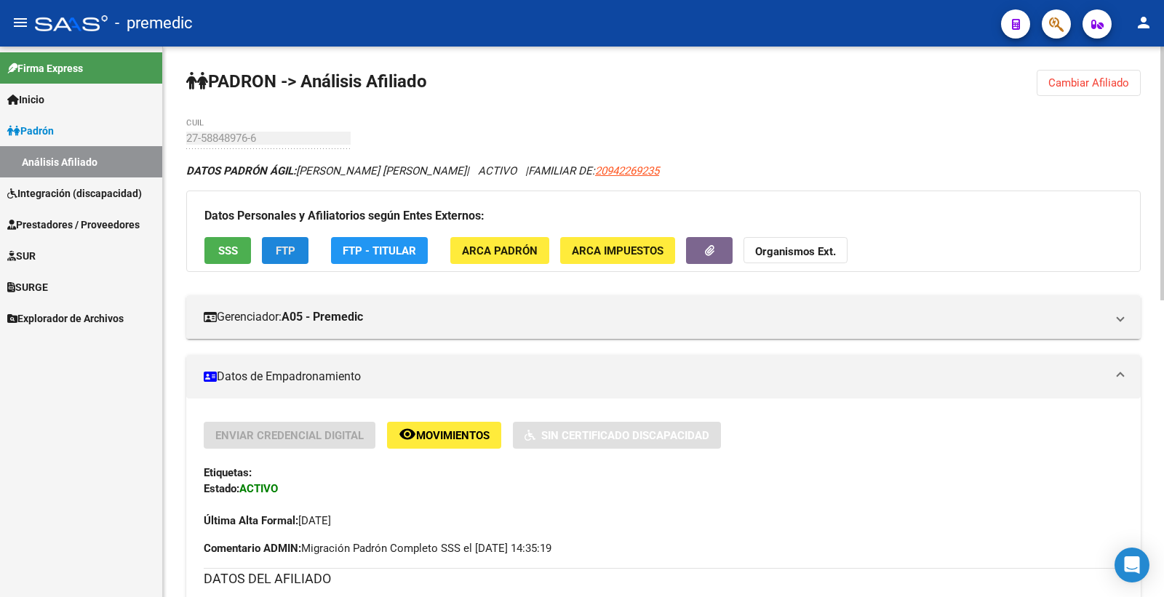
click at [299, 243] on button "FTP" at bounding box center [285, 250] width 47 height 27
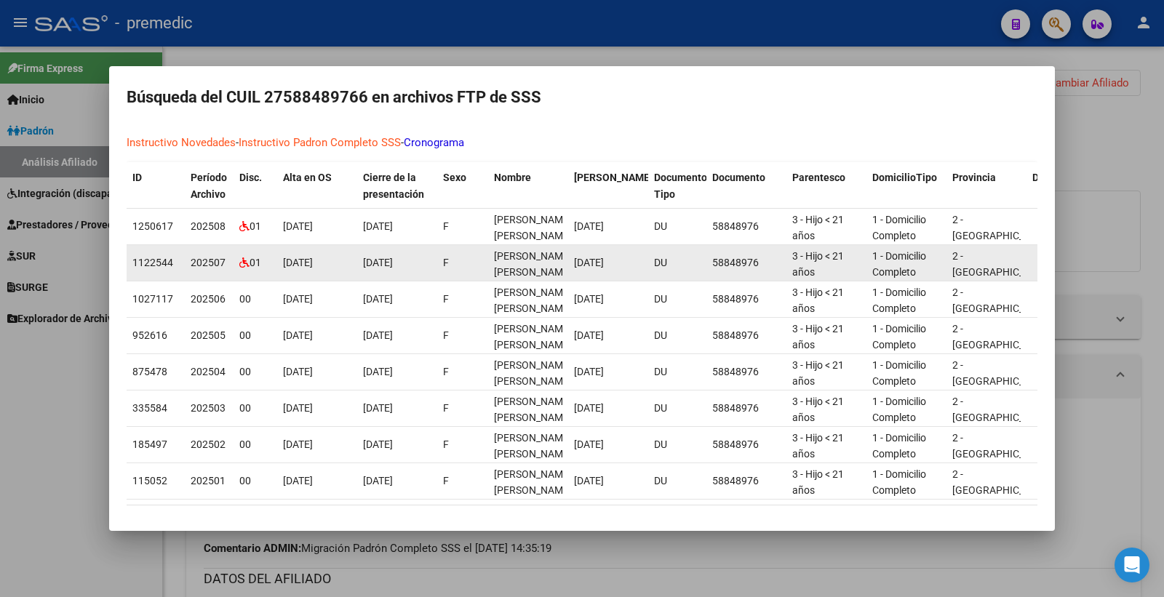
scroll to position [100, 0]
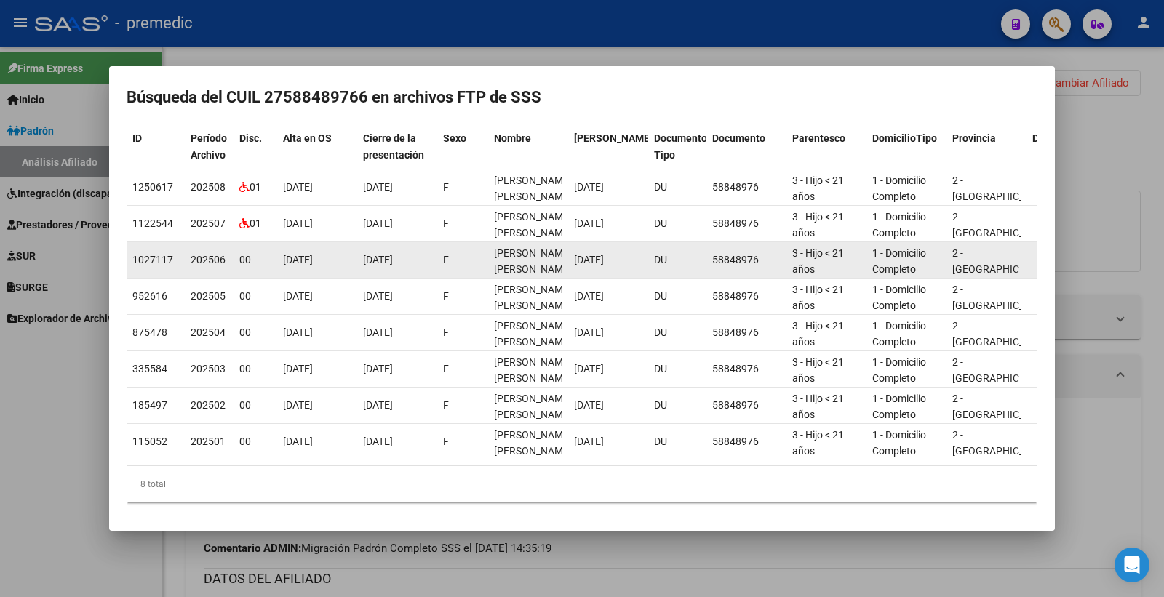
drag, startPoint x: 1085, startPoint y: 129, endPoint x: 966, endPoint y: 263, distance: 179.3
click at [1087, 129] on div at bounding box center [582, 298] width 1164 height 597
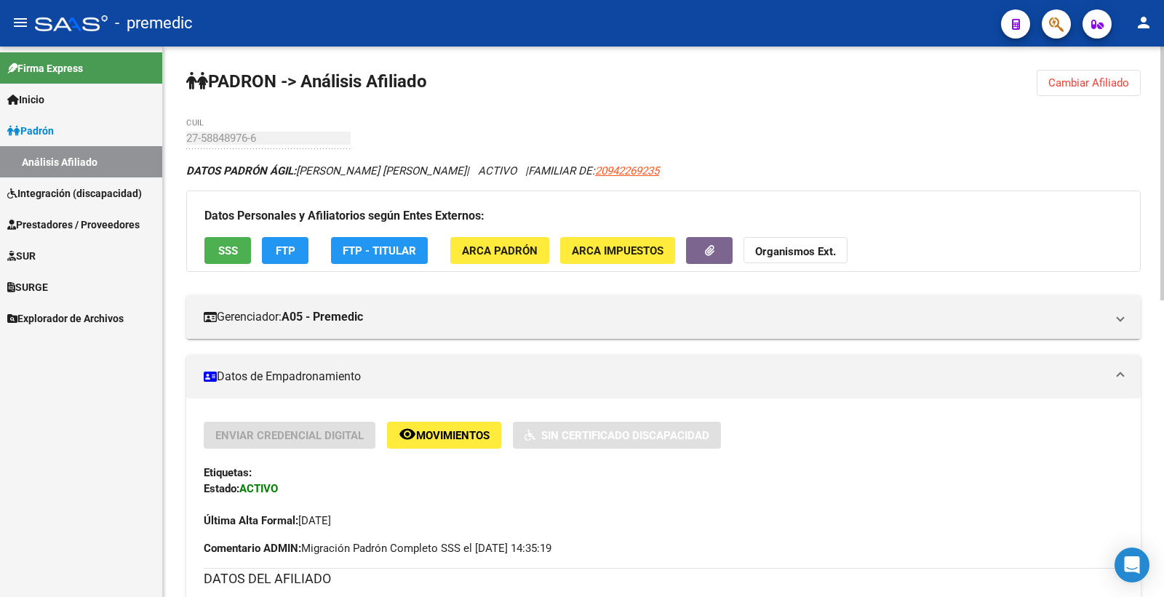
click at [1107, 75] on button "Cambiar Afiliado" at bounding box center [1089, 83] width 104 height 26
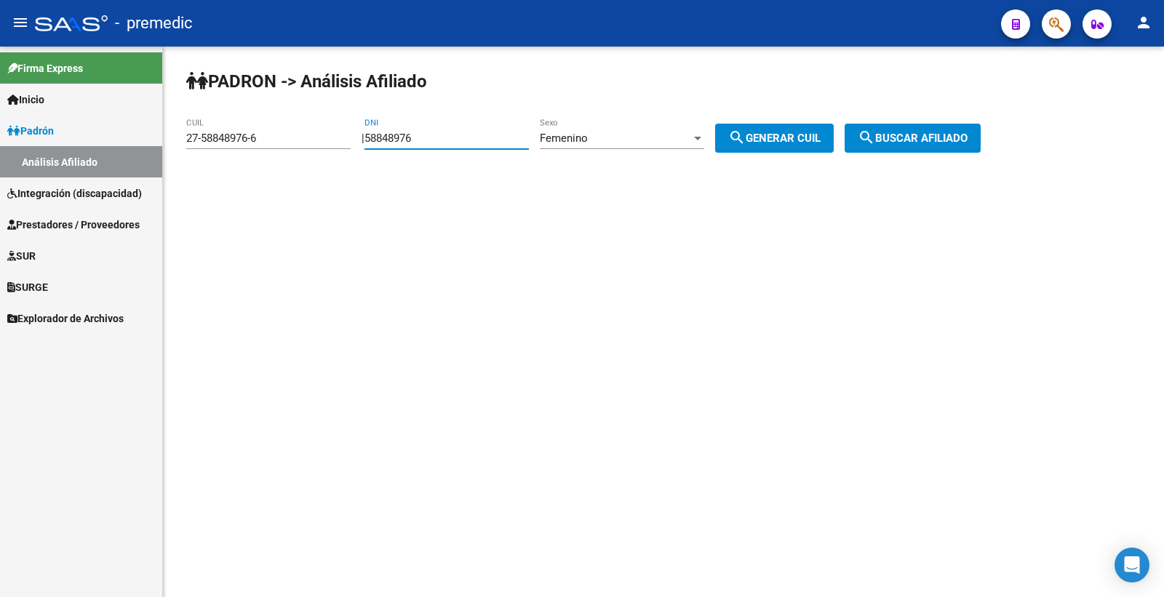
drag, startPoint x: 449, startPoint y: 139, endPoint x: 359, endPoint y: 137, distance: 90.2
click at [359, 137] on app-analisis-afiliado "PADRON -> Análisis Afiliado 27-58848976-6 CUIL | 58848976 DNI Femenino Sexo sea…" at bounding box center [588, 138] width 805 height 13
paste input "520025"
type input "55200256"
click at [781, 142] on span "search Generar CUIL" at bounding box center [774, 138] width 92 height 13
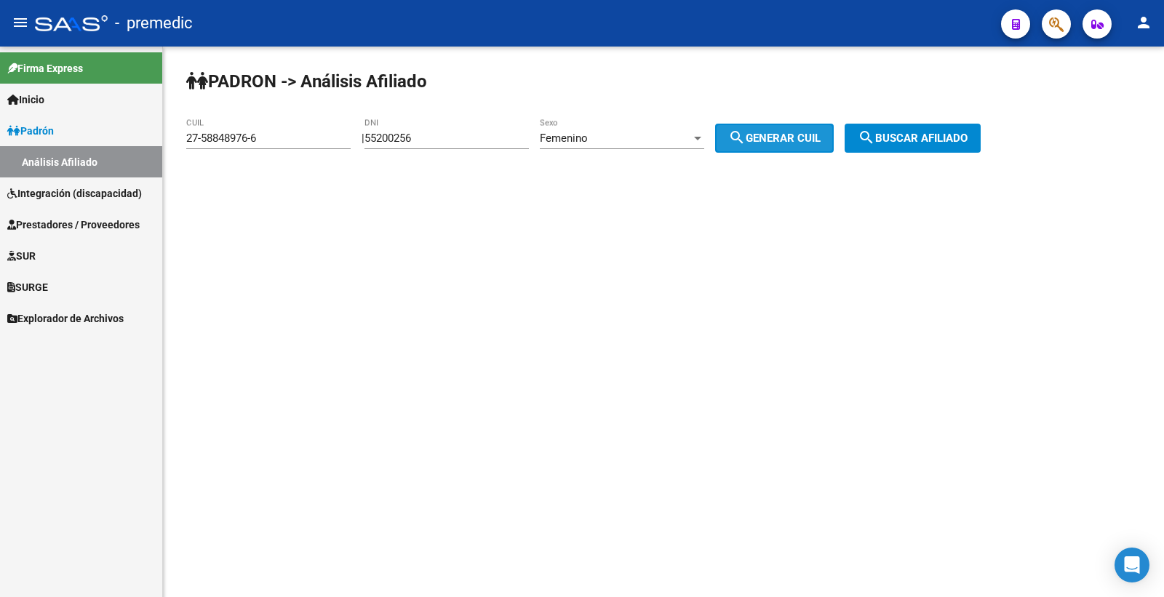
type input "27-55200256-9"
click at [880, 148] on button "search Buscar afiliado" at bounding box center [913, 138] width 136 height 29
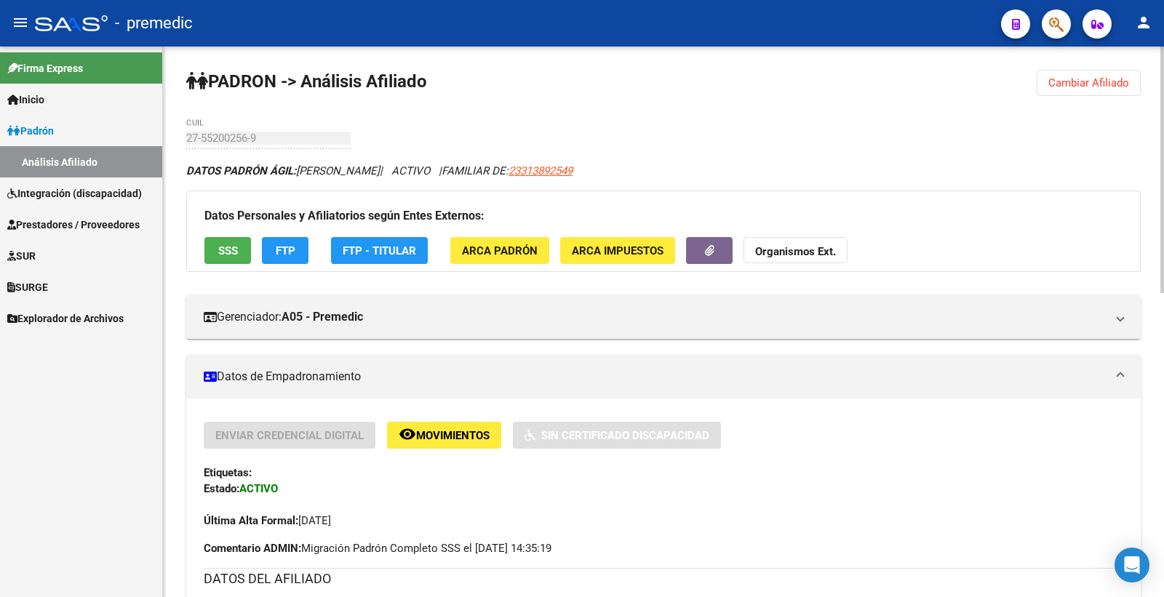
click at [241, 251] on button "SSS" at bounding box center [227, 250] width 47 height 27
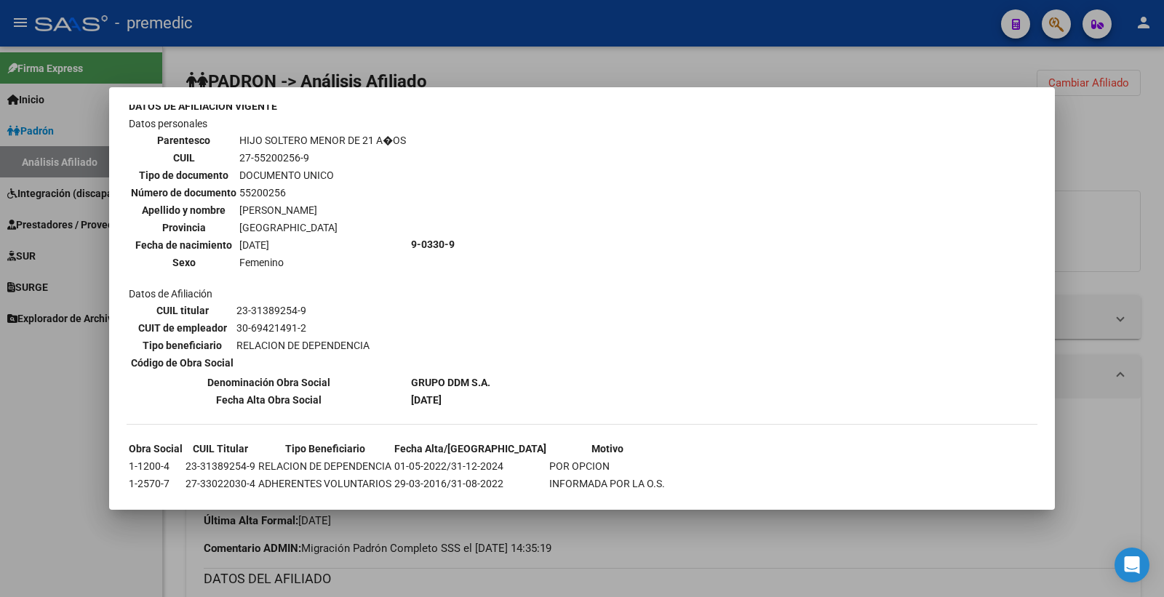
scroll to position [853, 0]
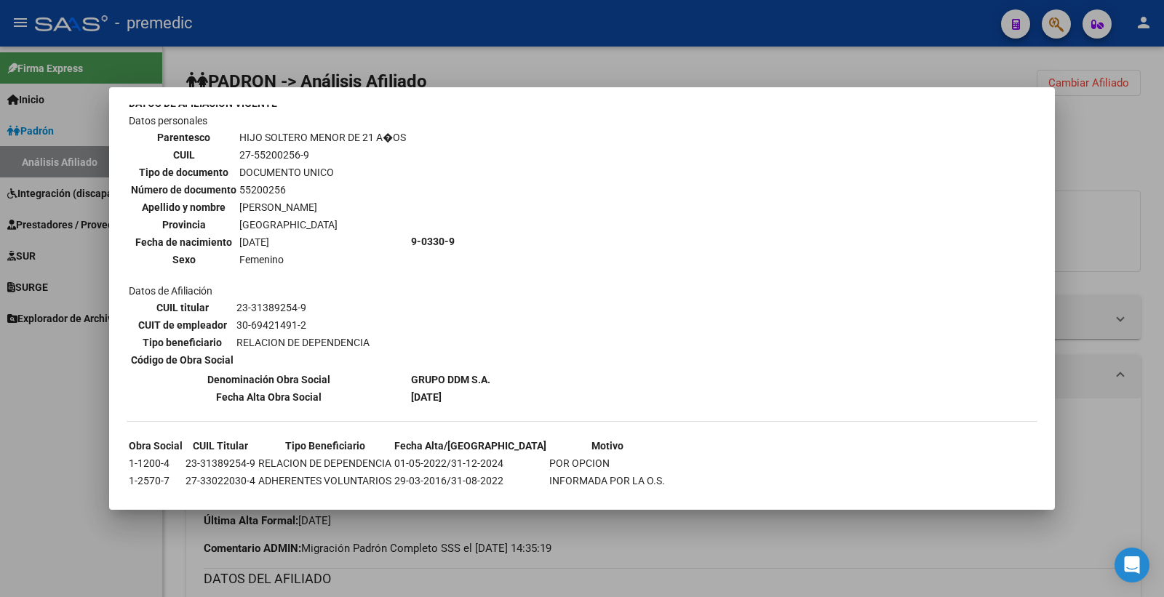
click at [1143, 135] on div at bounding box center [582, 298] width 1164 height 597
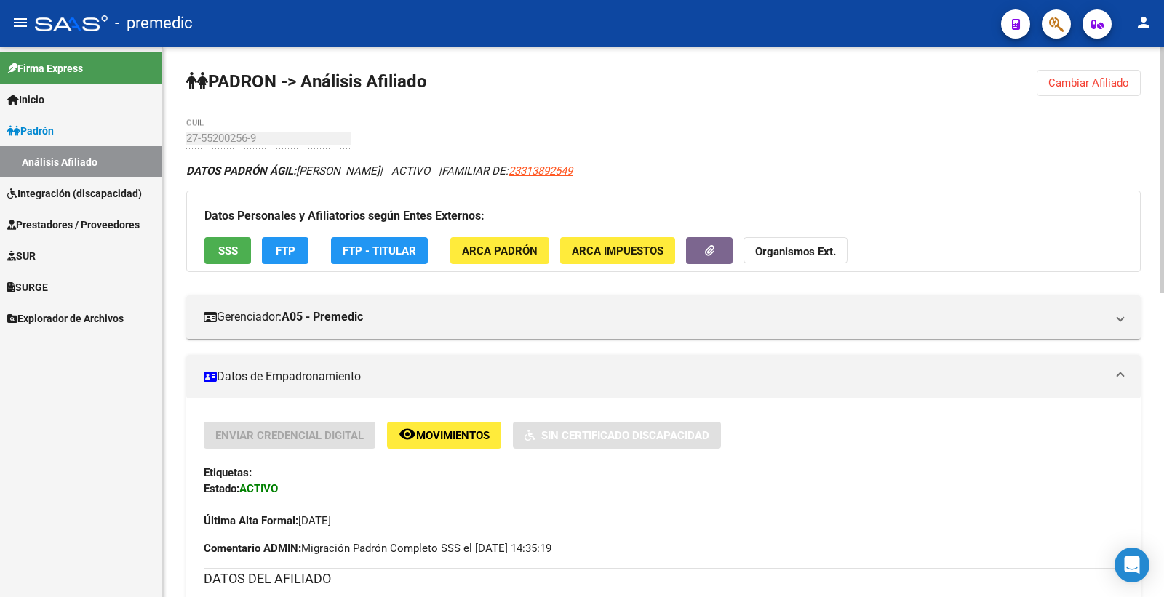
click at [286, 258] on span "FTP" at bounding box center [286, 250] width 20 height 13
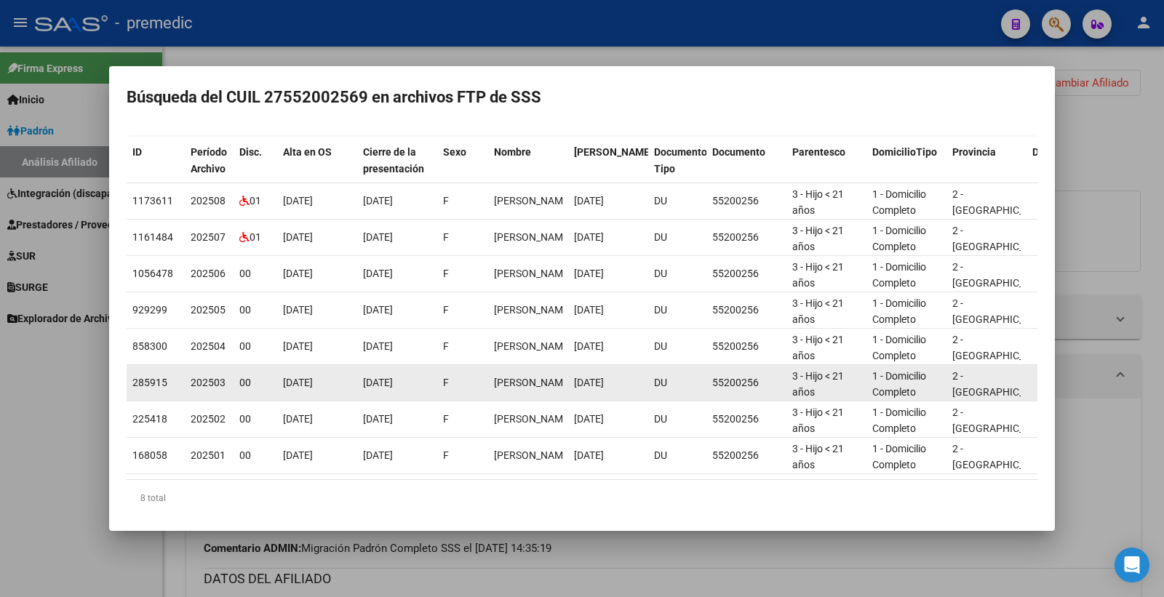
scroll to position [100, 0]
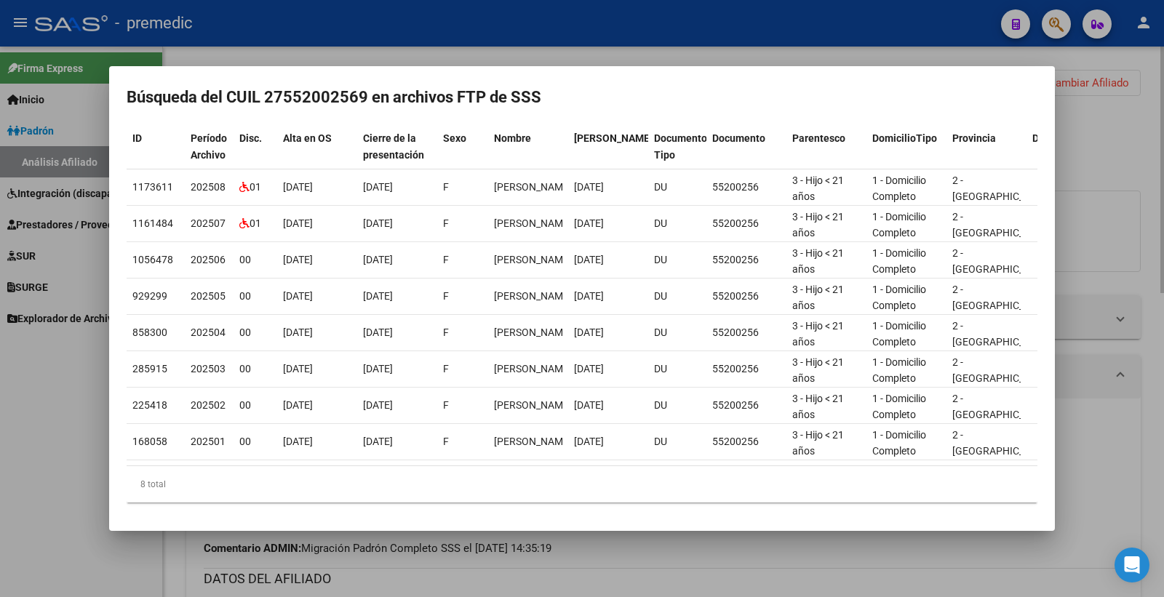
click at [1093, 157] on div at bounding box center [582, 298] width 1164 height 597
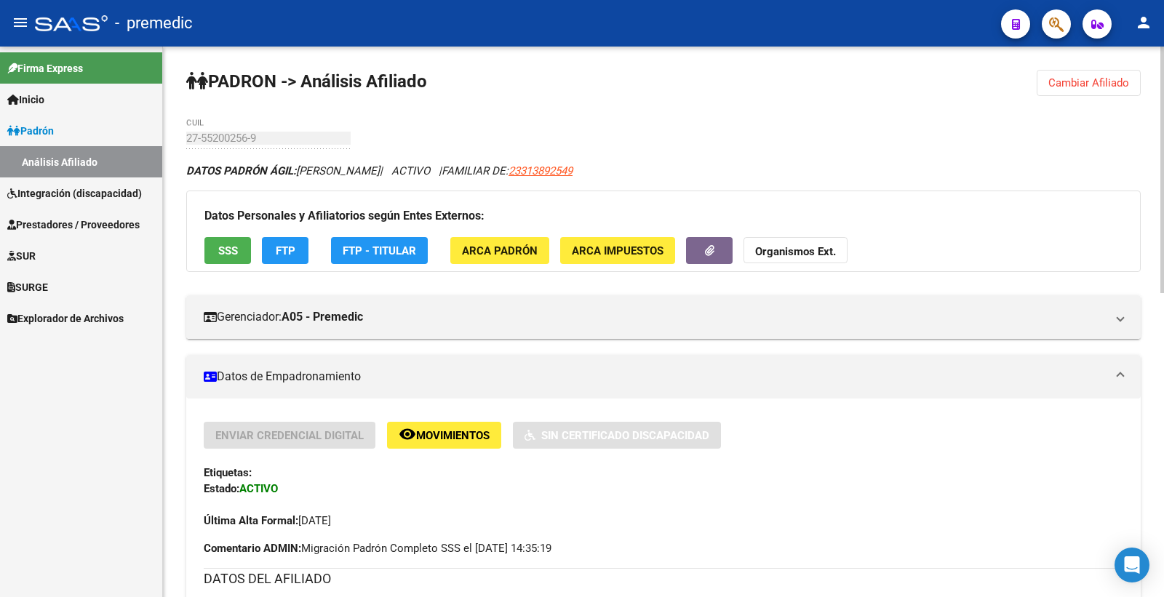
click at [1085, 96] on button "Cambiar Afiliado" at bounding box center [1089, 83] width 104 height 26
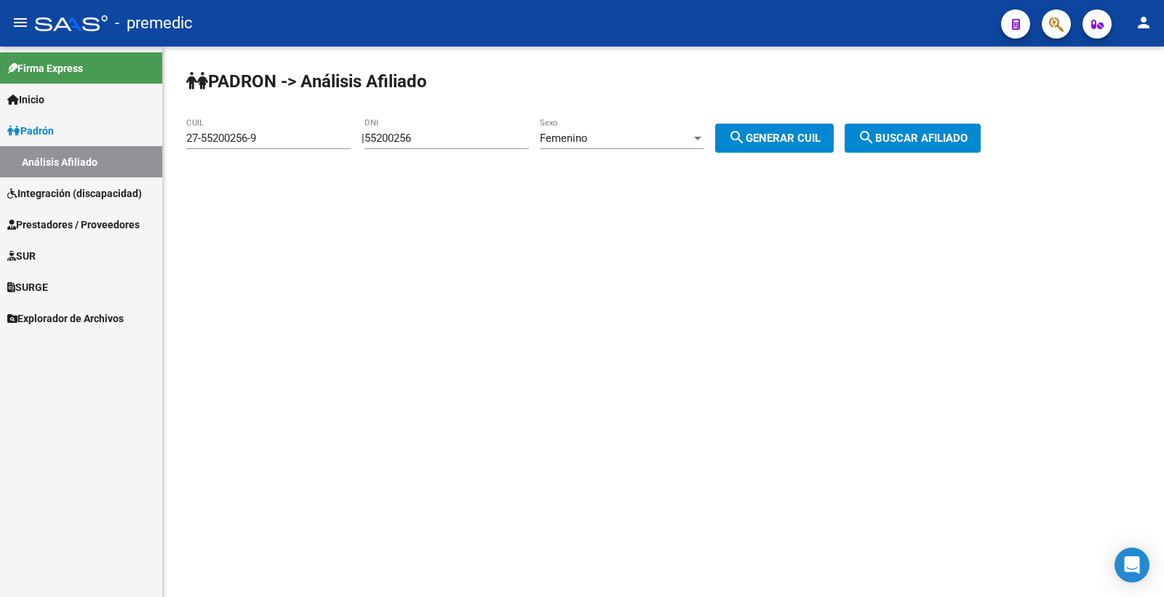
drag, startPoint x: 461, startPoint y: 135, endPoint x: 209, endPoint y: 156, distance: 252.6
click at [209, 145] on app-analisis-afiliado "PADRON -> Análisis Afiliado 27-55200256-9 CUIL | 55200256 DNI Femenino Sexo sea…" at bounding box center [588, 138] width 805 height 13
paste input "8612462"
type input "58612462"
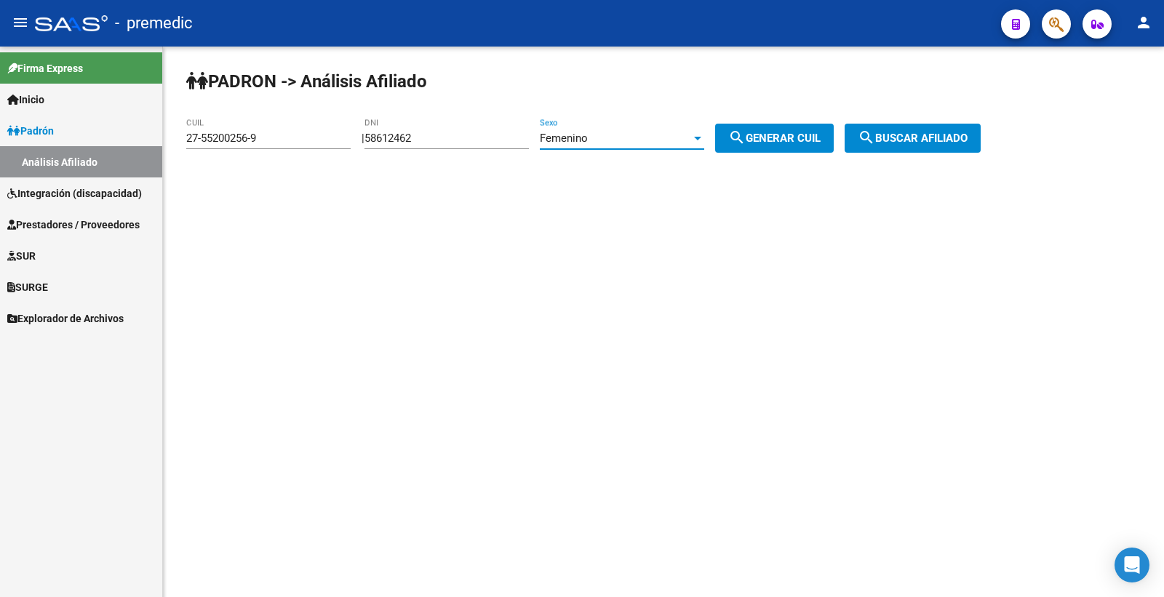
click at [618, 139] on div "Femenino" at bounding box center [615, 138] width 151 height 13
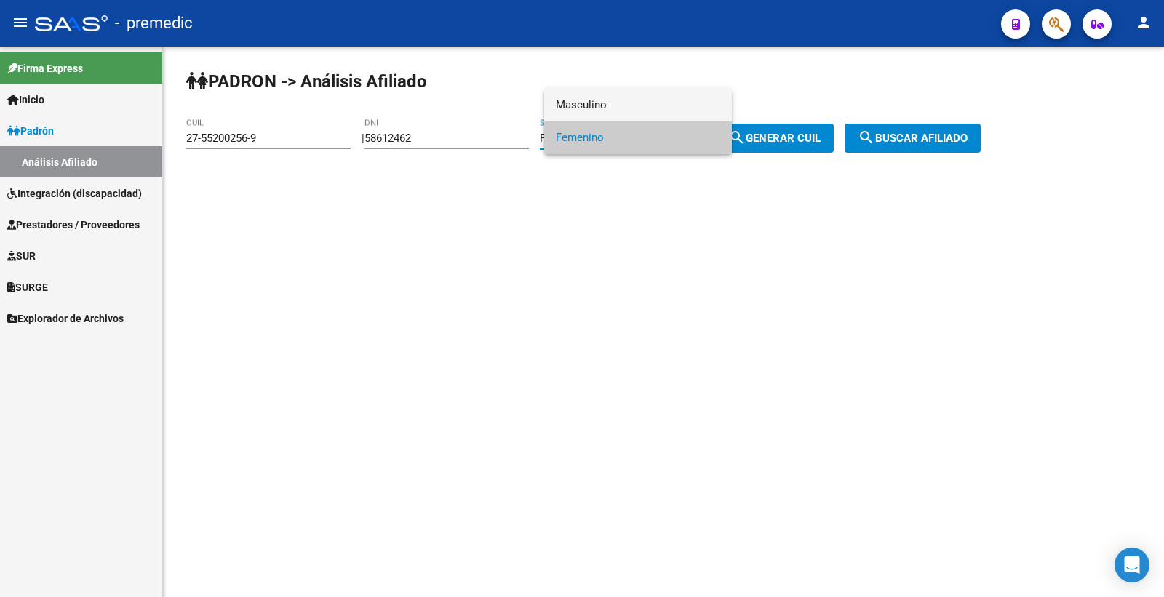
click at [623, 102] on span "Masculino" at bounding box center [638, 105] width 164 height 33
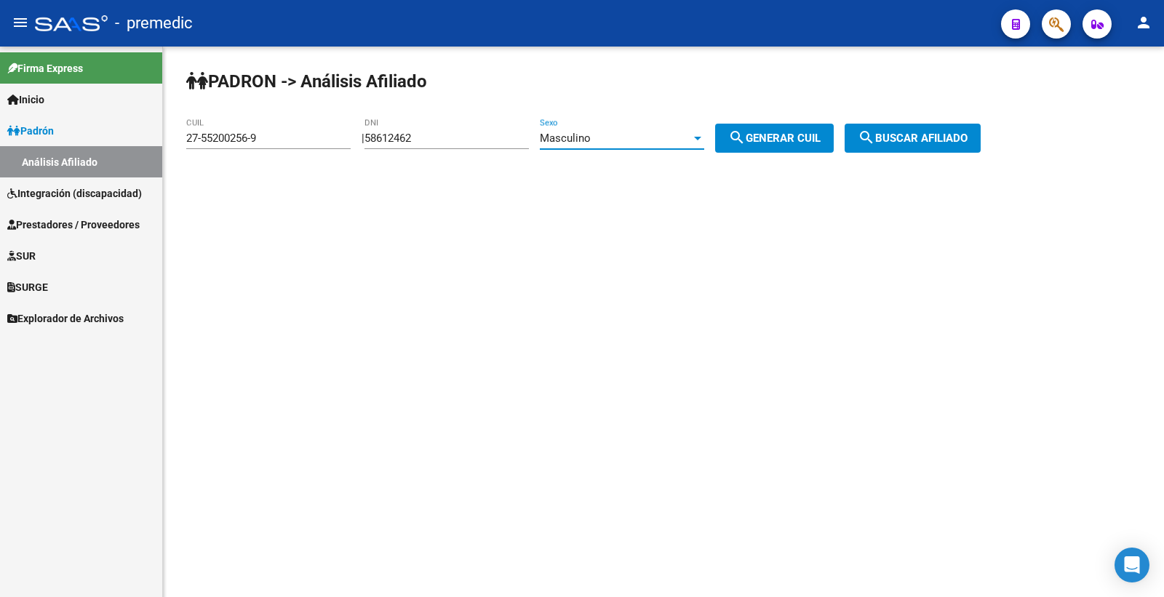
click at [793, 141] on span "search Generar CUIL" at bounding box center [774, 138] width 92 height 13
type input "20-58612462-6"
click at [793, 141] on span "search Generar CUIL" at bounding box center [774, 138] width 92 height 13
click at [965, 139] on span "search Buscar afiliado" at bounding box center [913, 138] width 110 height 13
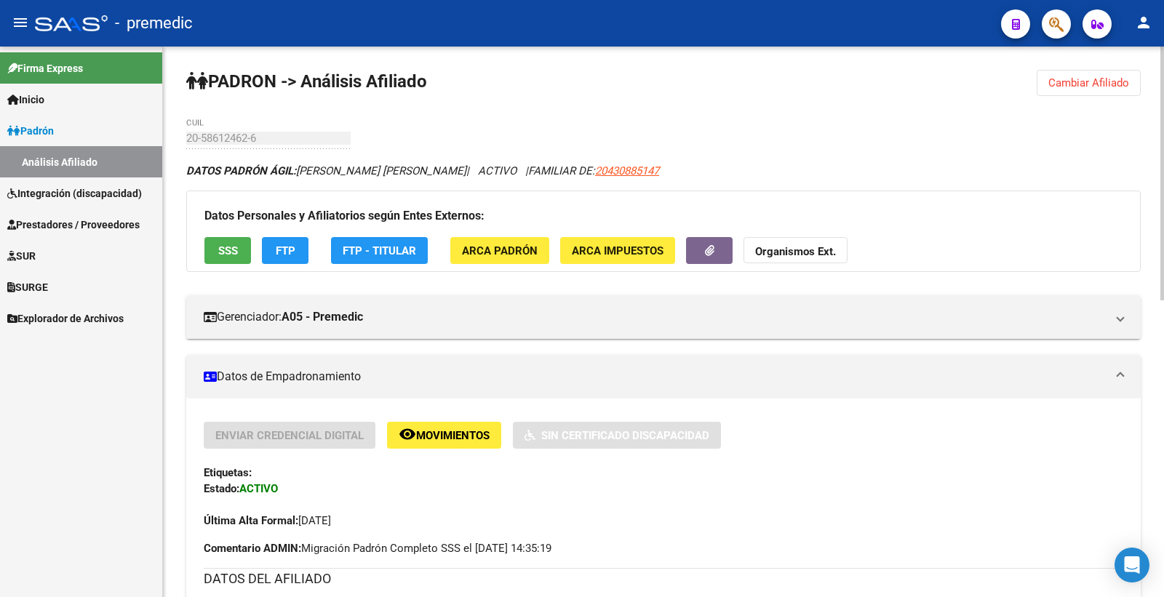
click at [234, 252] on span "SSS" at bounding box center [228, 250] width 20 height 13
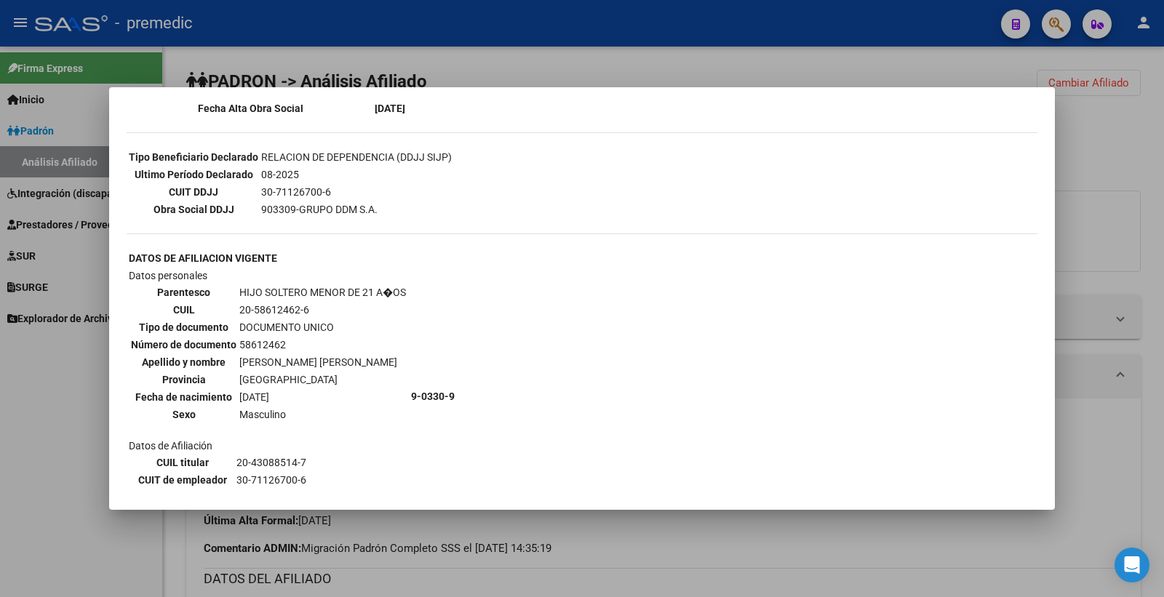
scroll to position [347, 0]
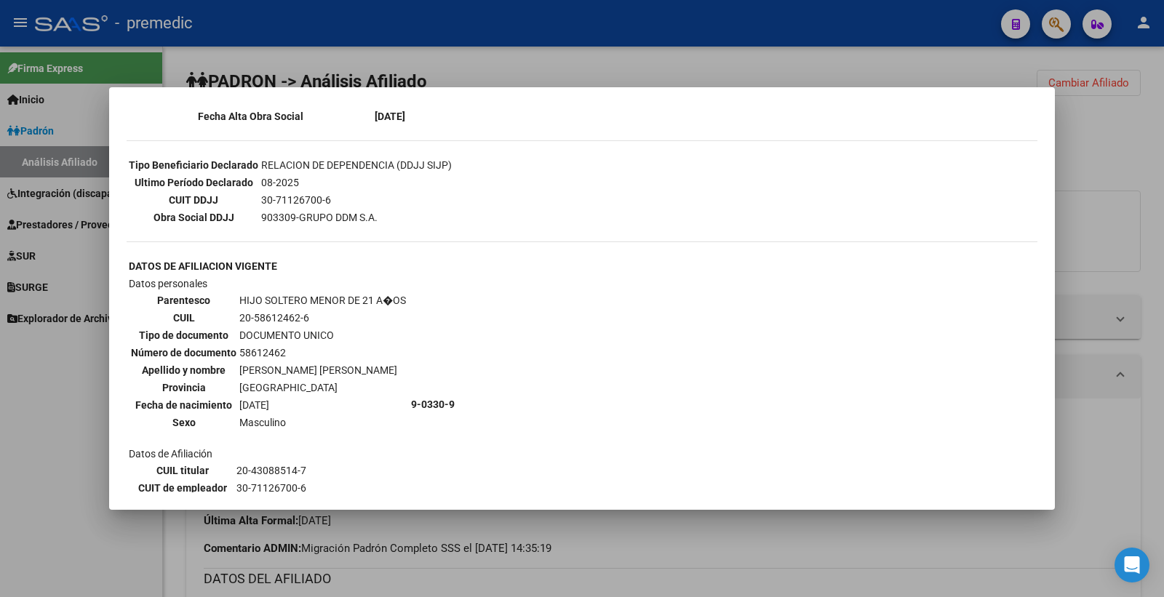
click at [1122, 125] on div at bounding box center [582, 298] width 1164 height 597
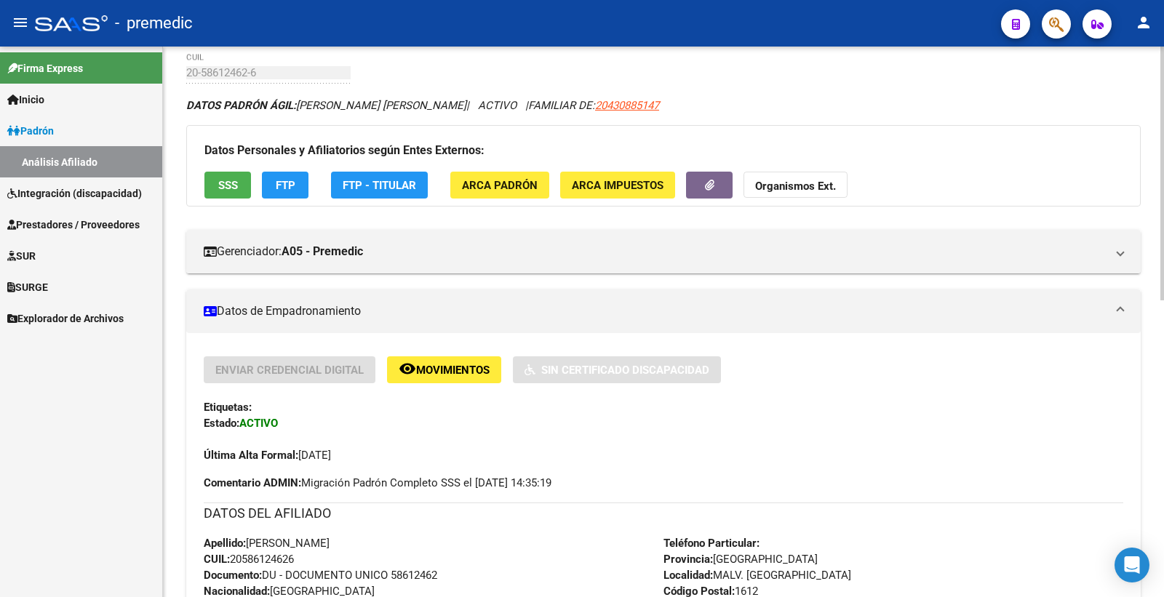
scroll to position [162, 0]
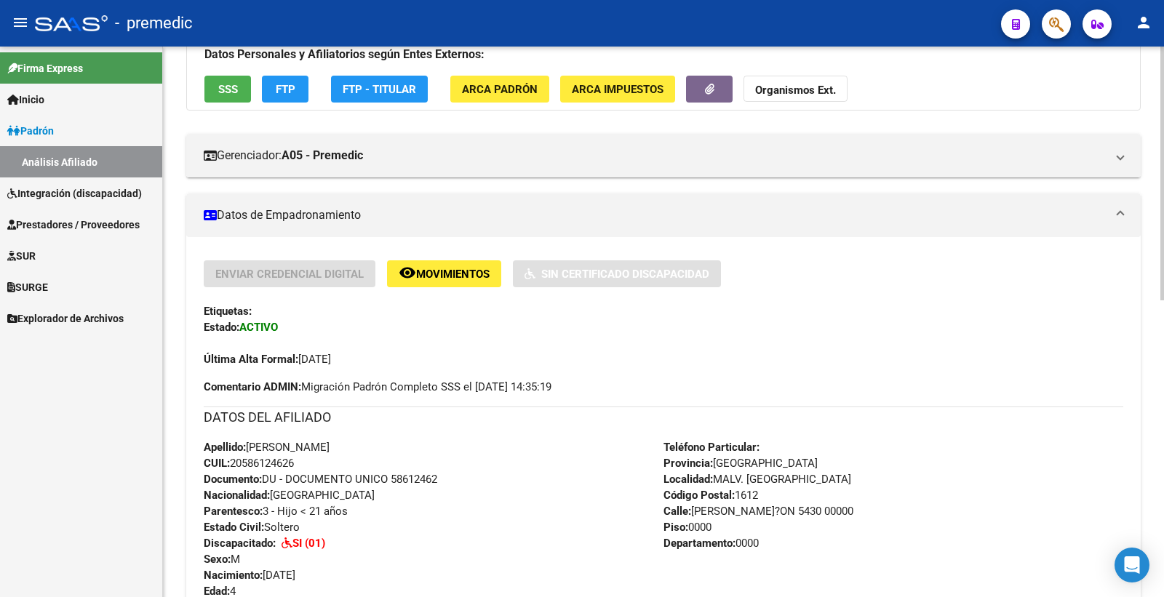
click at [583, 555] on div "Apellido: LUCAS DAMIAN MOYANO LUCERO CUIL: 20586124626 Documento: DU - DOCUMENT…" at bounding box center [434, 519] width 460 height 160
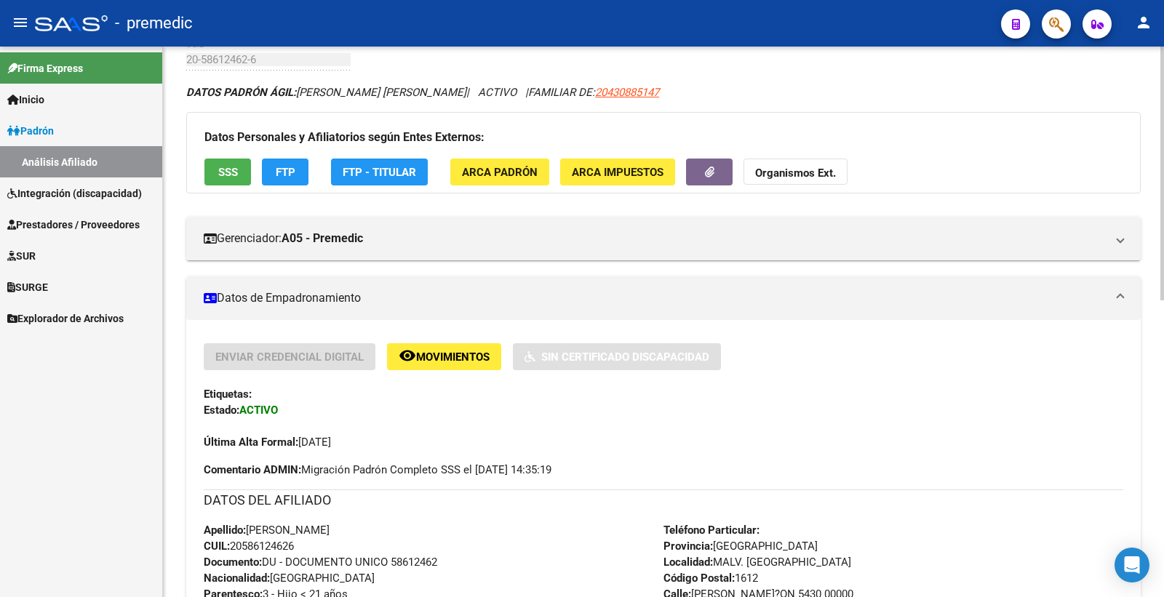
scroll to position [0, 0]
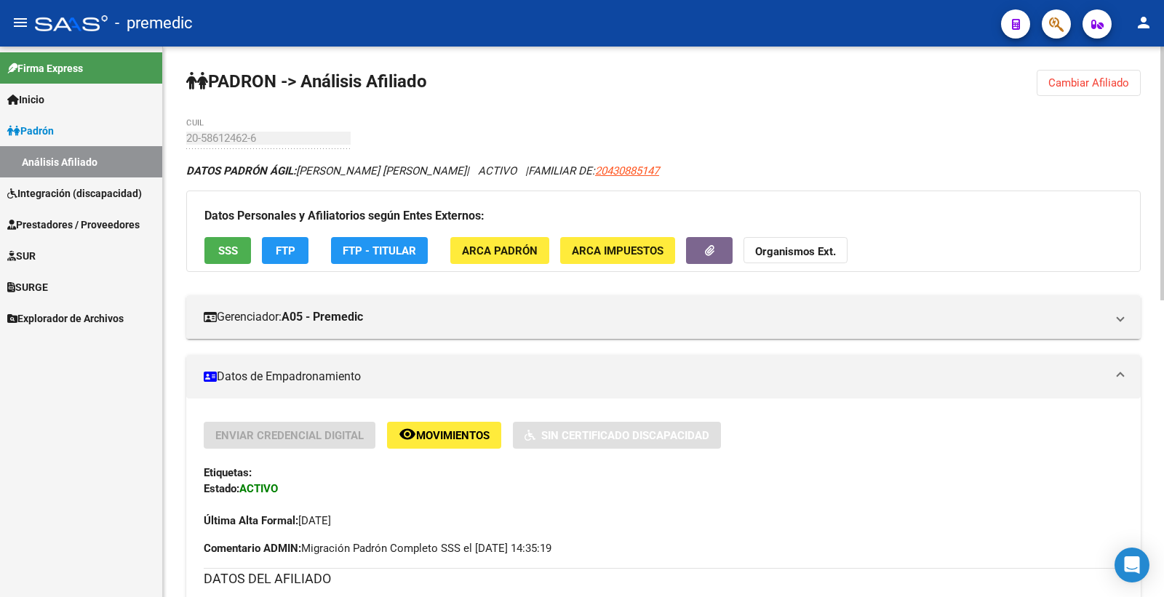
drag, startPoint x: 1126, startPoint y: 85, endPoint x: 861, endPoint y: 108, distance: 265.8
click at [1124, 84] on span "Cambiar Afiliado" at bounding box center [1088, 82] width 81 height 13
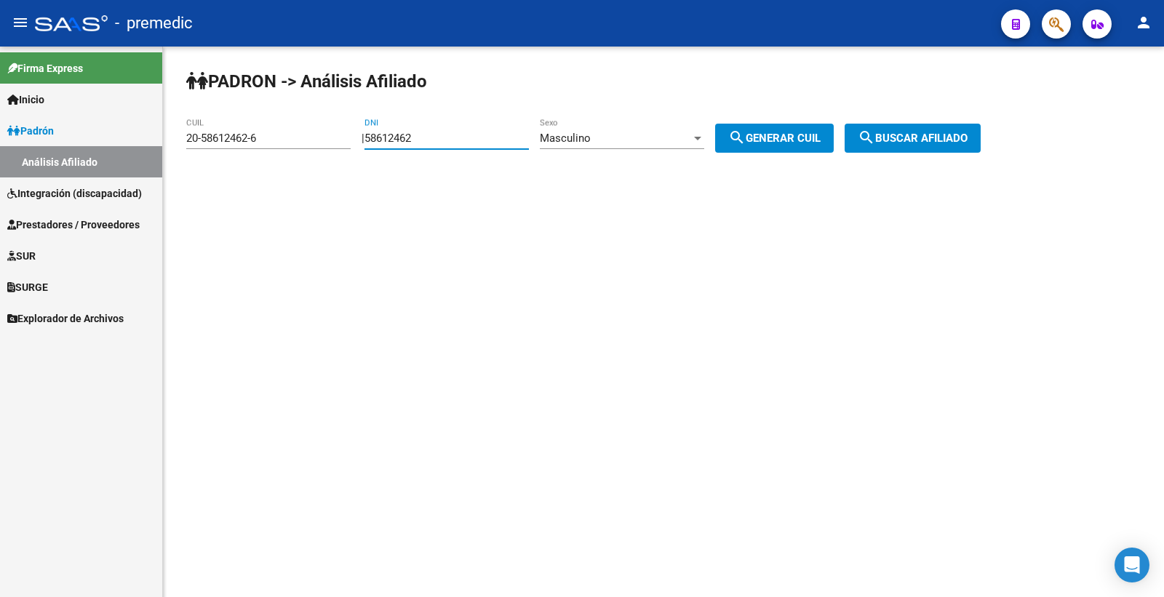
drag, startPoint x: 466, startPoint y: 133, endPoint x: 185, endPoint y: 172, distance: 283.5
click at [185, 172] on div "PADRON -> Análisis Afiliado 20-58612462-6 CUIL | 58612462 DNI Masculino Sexo se…" at bounding box center [663, 123] width 1001 height 153
paste input "506437"
type input "58506437"
click at [789, 142] on span "search Generar CUIL" at bounding box center [774, 138] width 92 height 13
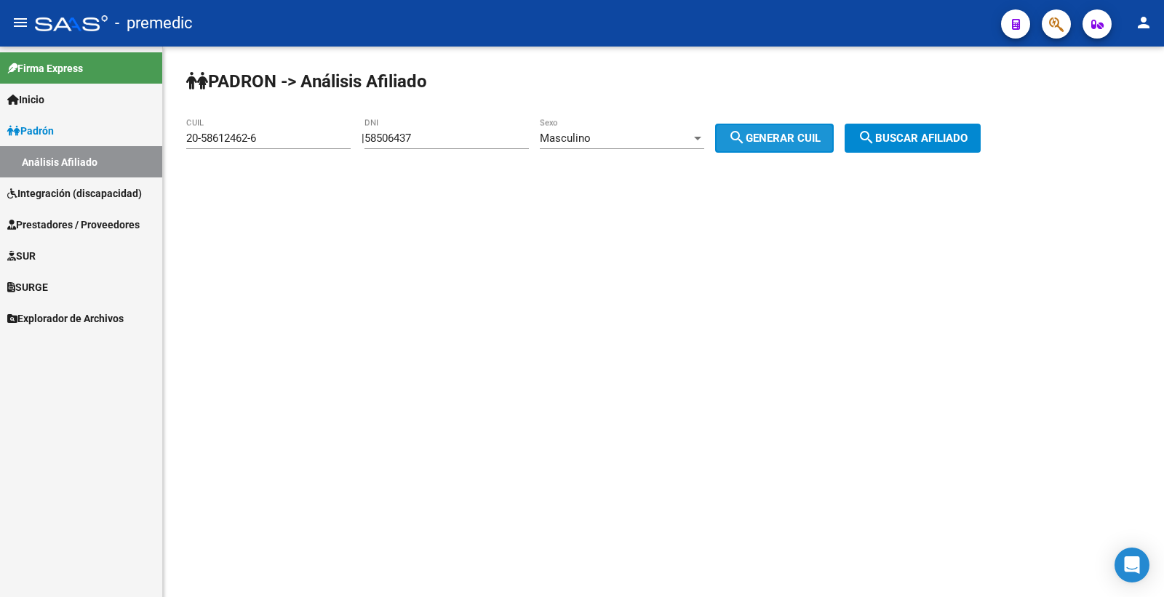
type input "20-58506437-9"
click at [788, 142] on span "search Generar CUIL" at bounding box center [774, 138] width 92 height 13
click at [869, 143] on button "search Buscar afiliado" at bounding box center [913, 138] width 136 height 29
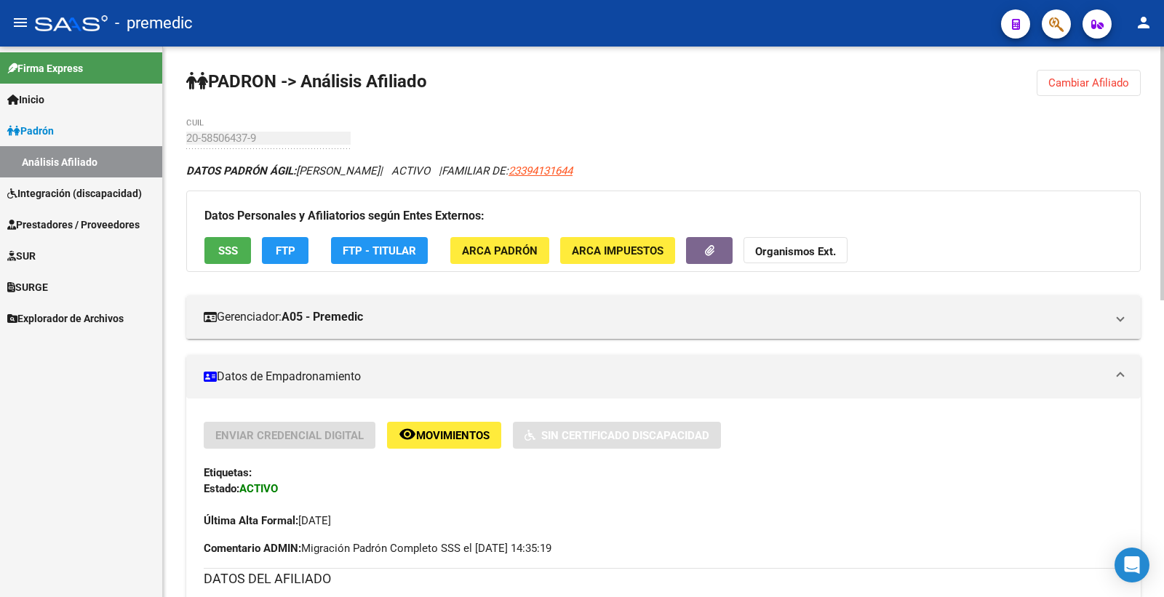
click at [230, 246] on span "SSS" at bounding box center [228, 250] width 20 height 13
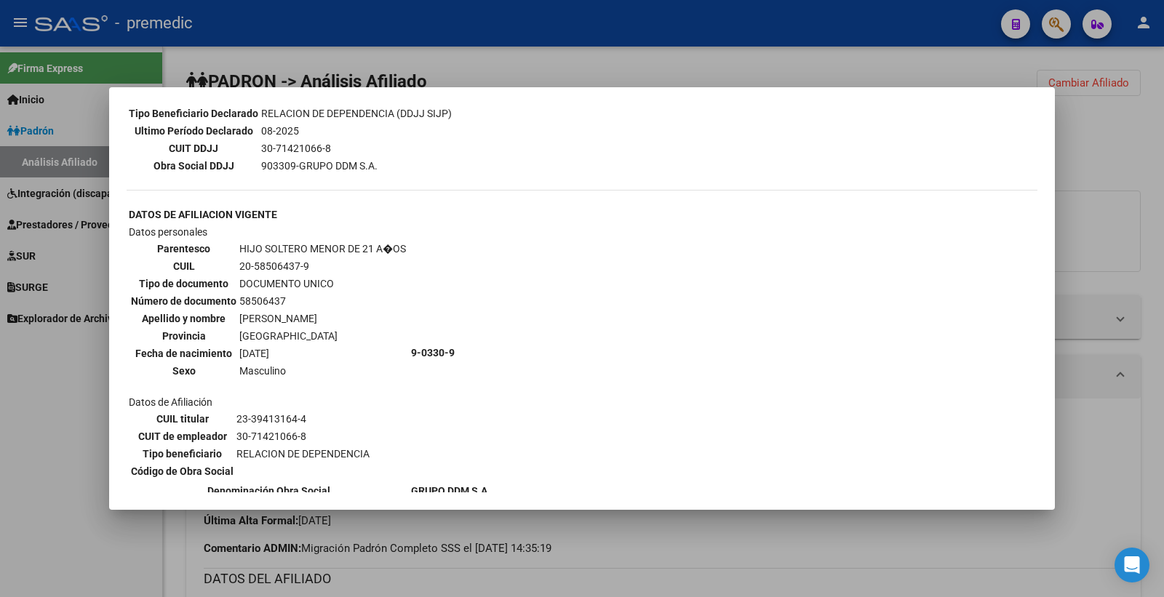
scroll to position [489, 0]
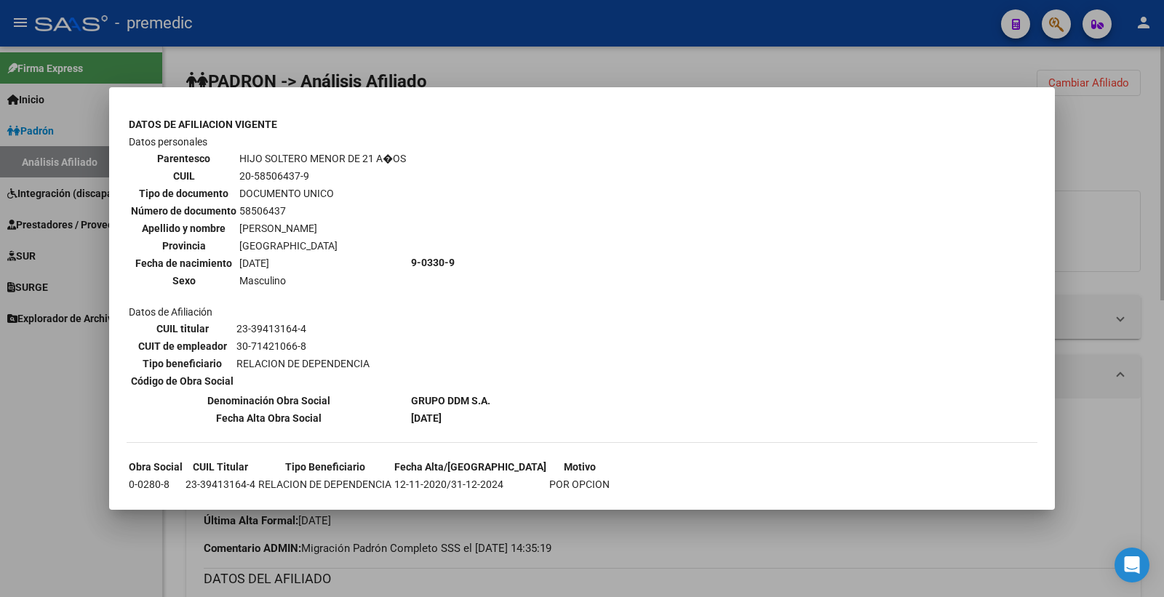
drag, startPoint x: 1067, startPoint y: 149, endPoint x: 1064, endPoint y: 157, distance: 8.5
click at [1064, 156] on div at bounding box center [582, 298] width 1164 height 597
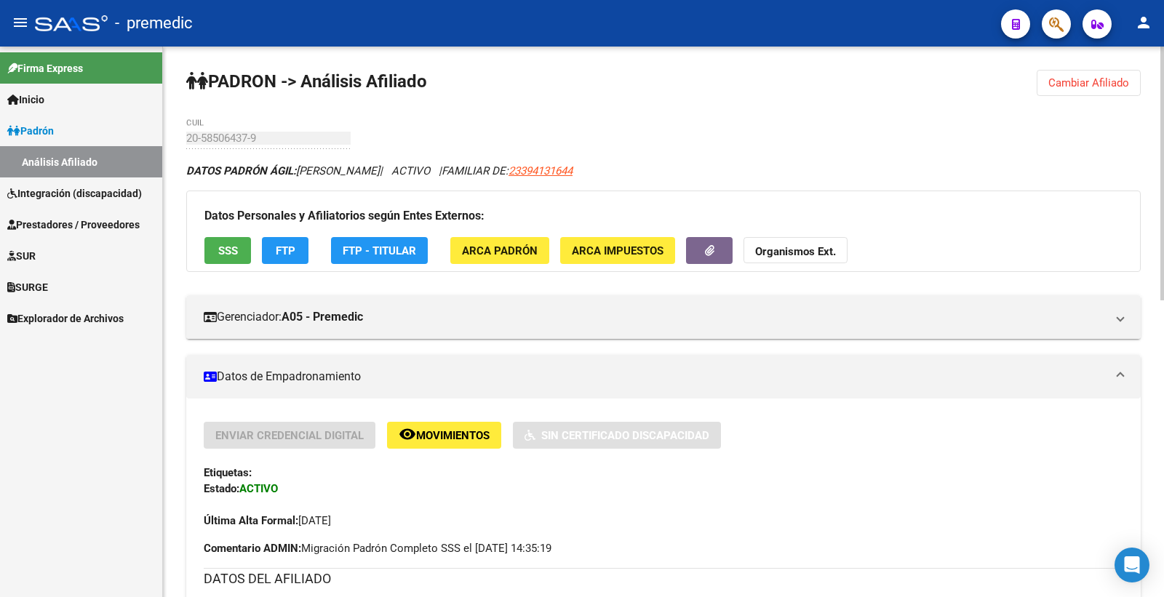
click at [289, 249] on span "FTP" at bounding box center [286, 250] width 20 height 13
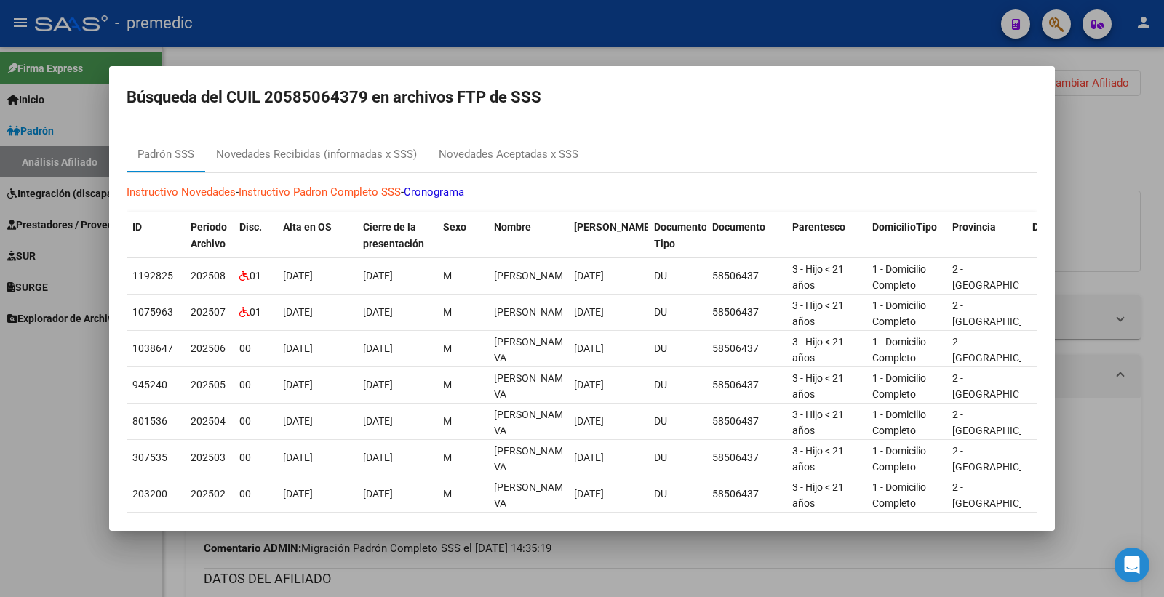
click at [1153, 158] on div at bounding box center [582, 298] width 1164 height 597
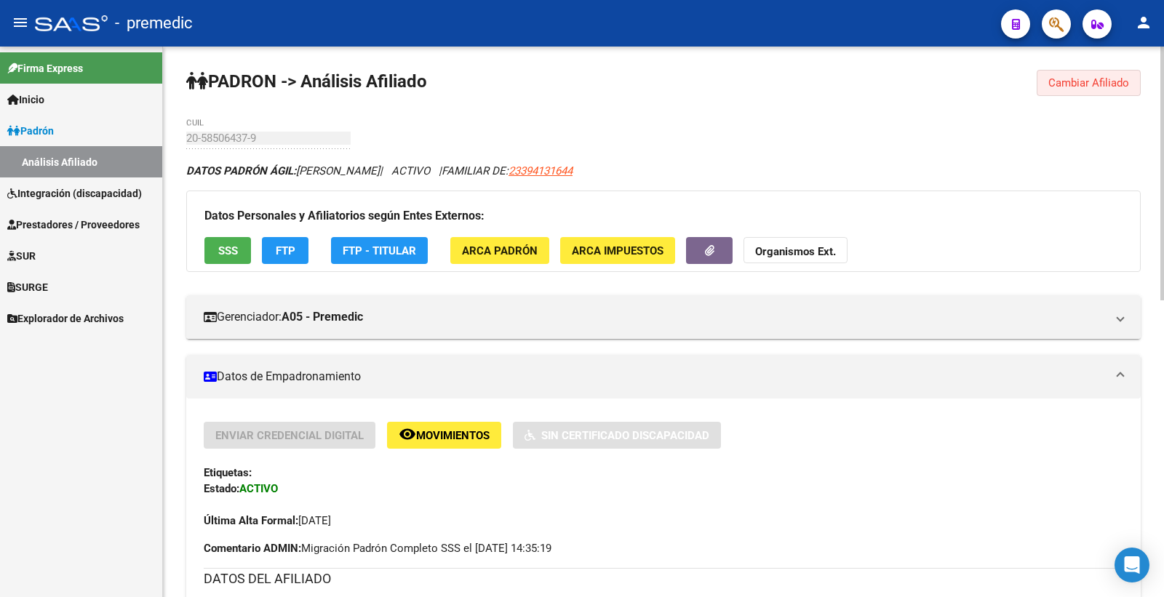
click at [1116, 80] on span "Cambiar Afiliado" at bounding box center [1088, 82] width 81 height 13
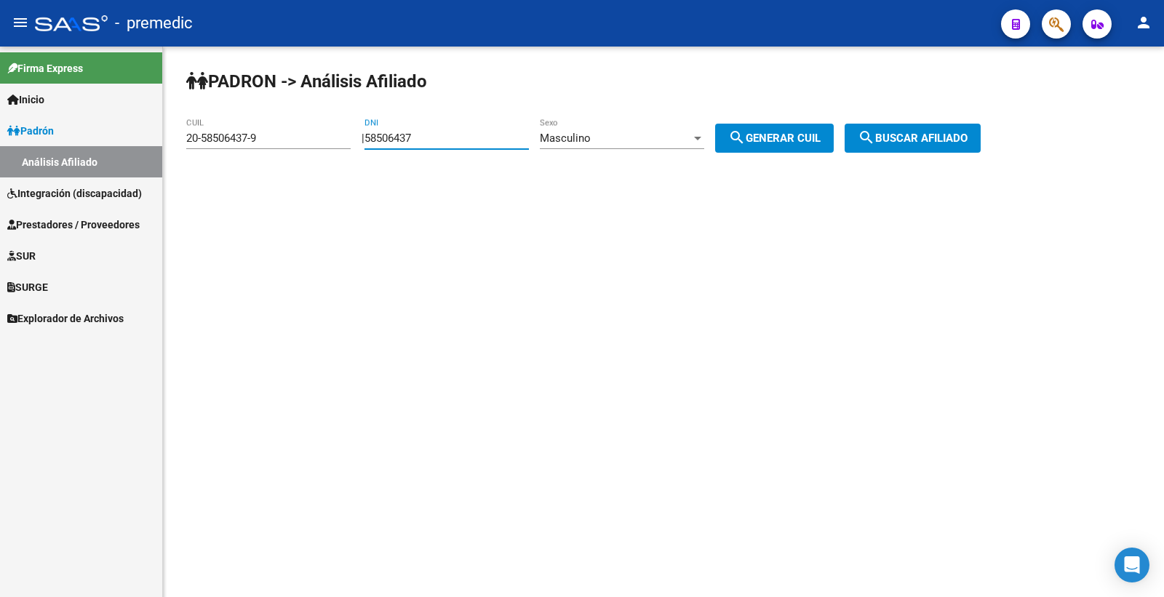
drag, startPoint x: 450, startPoint y: 143, endPoint x: 258, endPoint y: 143, distance: 191.3
click at [262, 145] on app-analisis-afiliado "PADRON -> Análisis Afiliado 20-58506437-9 CUIL | 58506437 DNI Masculino Sexo se…" at bounding box center [588, 138] width 805 height 13
paste input "6508462"
type input "56508462"
click at [620, 139] on div "Masculino" at bounding box center [615, 138] width 151 height 13
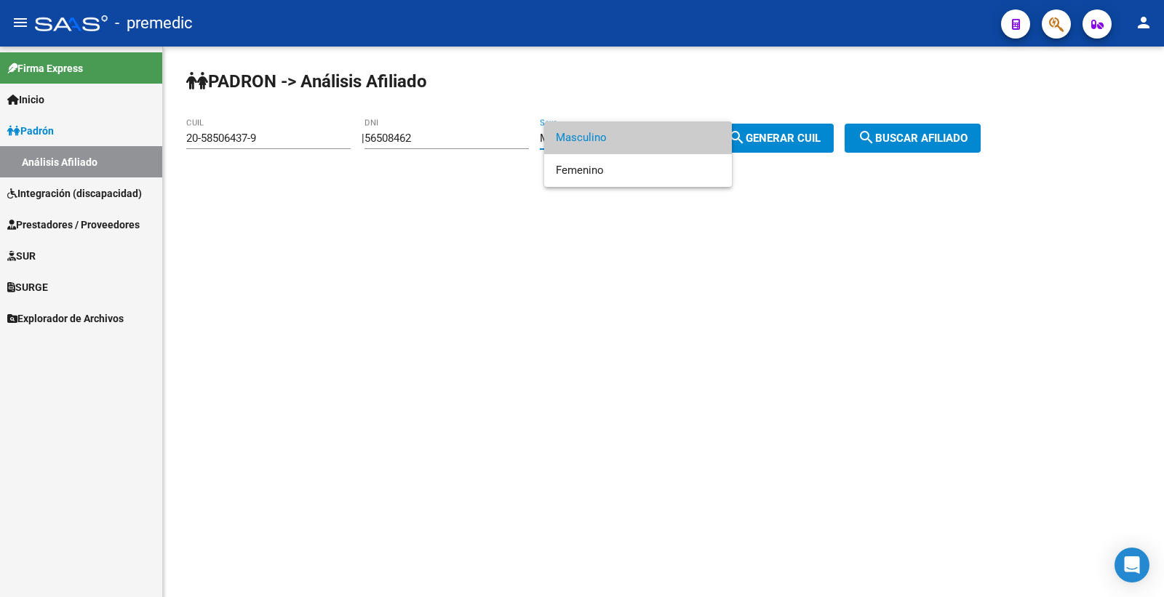
click at [754, 142] on div at bounding box center [582, 298] width 1164 height 597
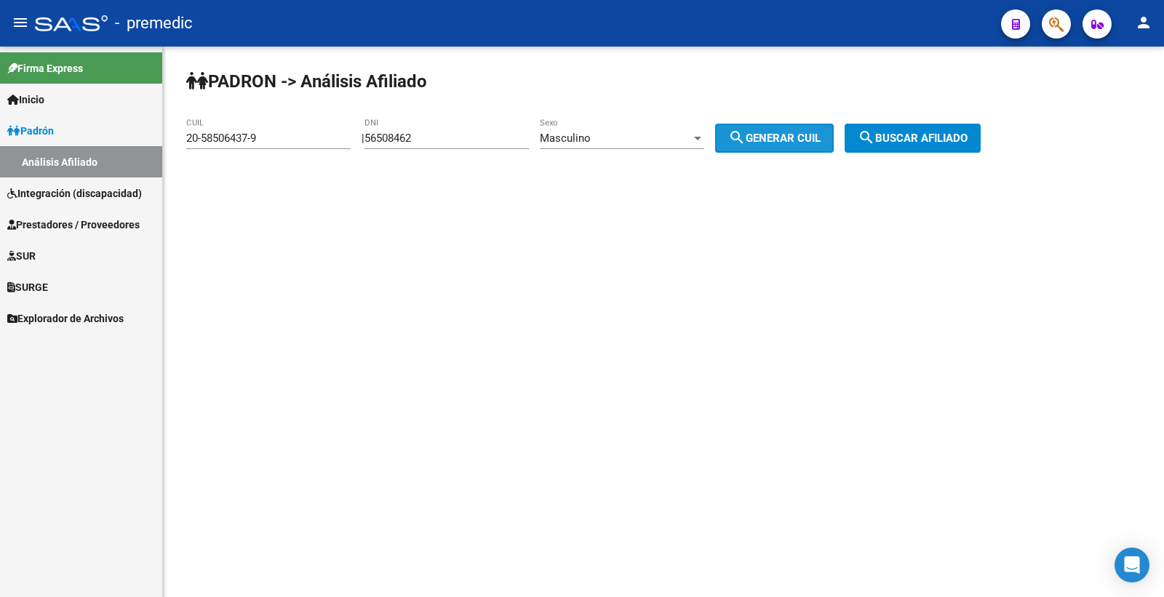
drag, startPoint x: 754, startPoint y: 142, endPoint x: 826, endPoint y: 148, distance: 71.5
click at [746, 143] on mat-icon "search" at bounding box center [736, 137] width 17 height 17
type input "20-56508462-4"
click at [821, 144] on span "search Generar CUIL" at bounding box center [774, 138] width 92 height 13
drag, startPoint x: 956, startPoint y: 132, endPoint x: 946, endPoint y: 135, distance: 10.6
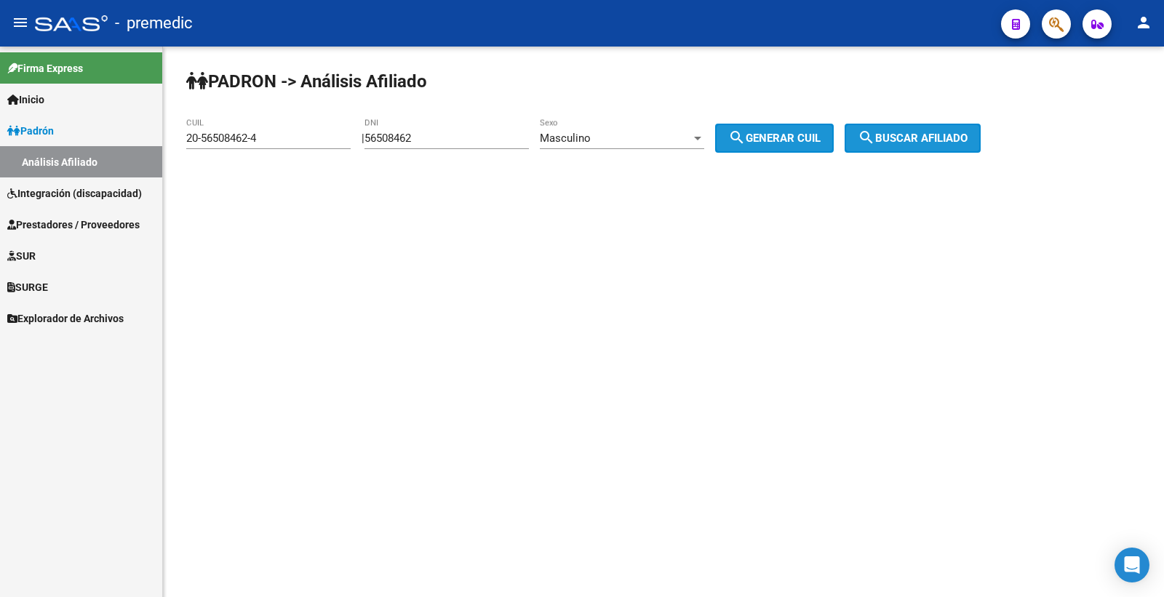
click at [946, 135] on button "search Buscar afiliado" at bounding box center [913, 138] width 136 height 29
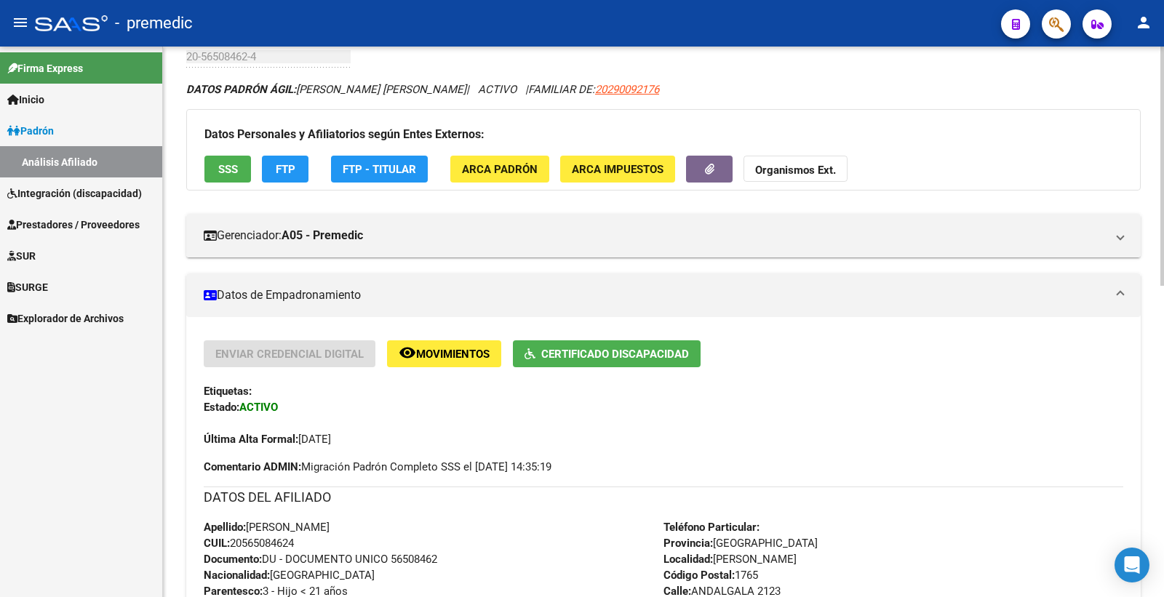
scroll to position [81, 0]
click at [221, 170] on span "SSS" at bounding box center [228, 170] width 20 height 13
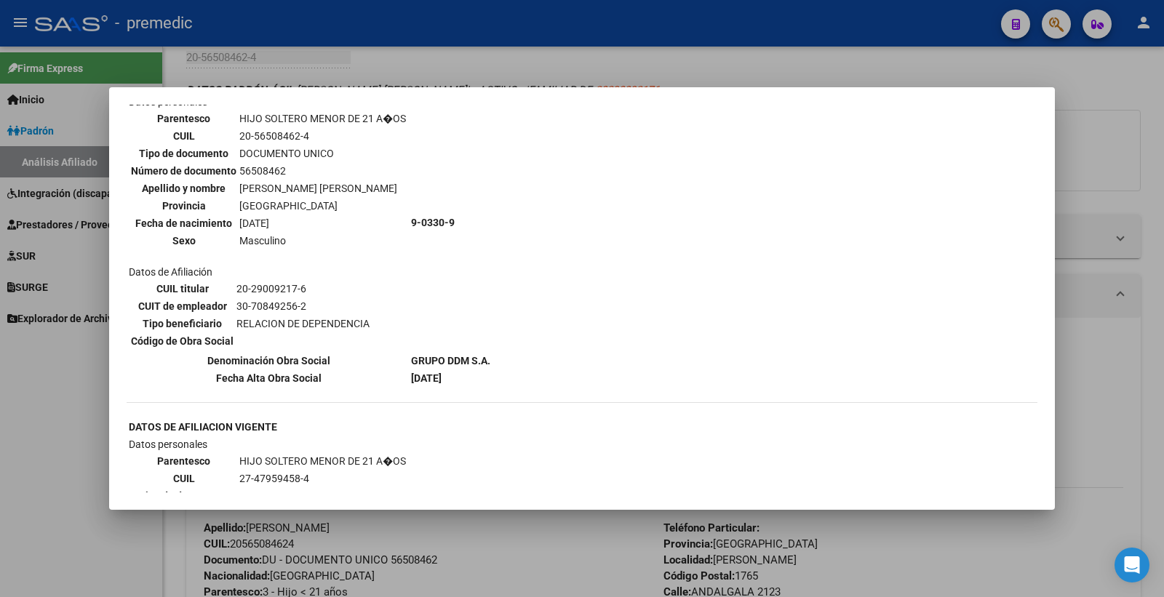
scroll to position [1051, 0]
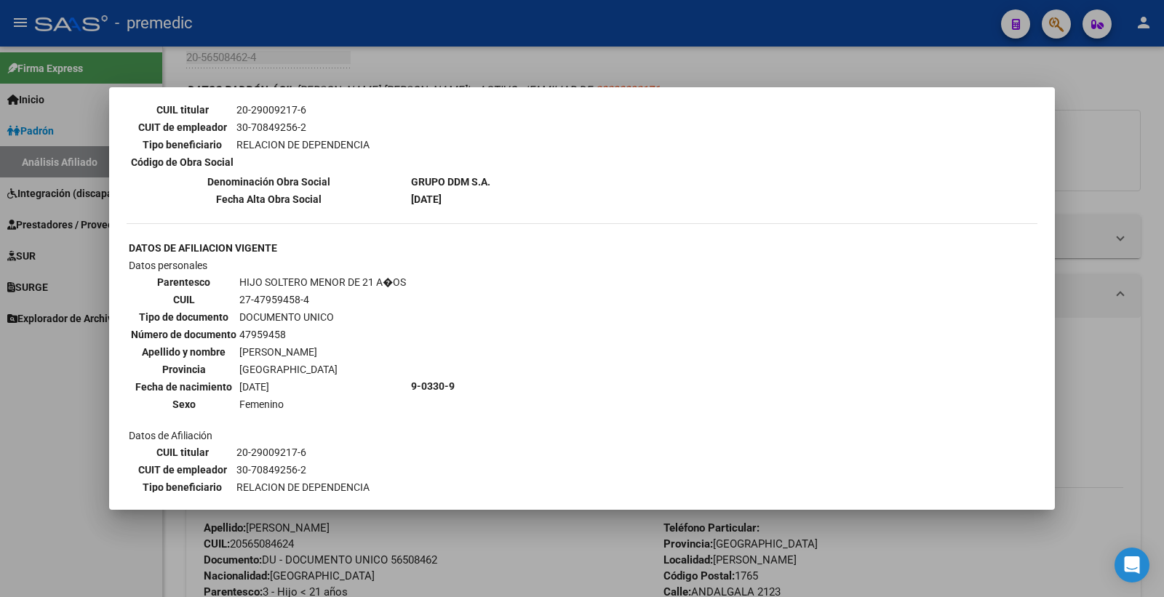
click at [1114, 126] on div at bounding box center [582, 298] width 1164 height 597
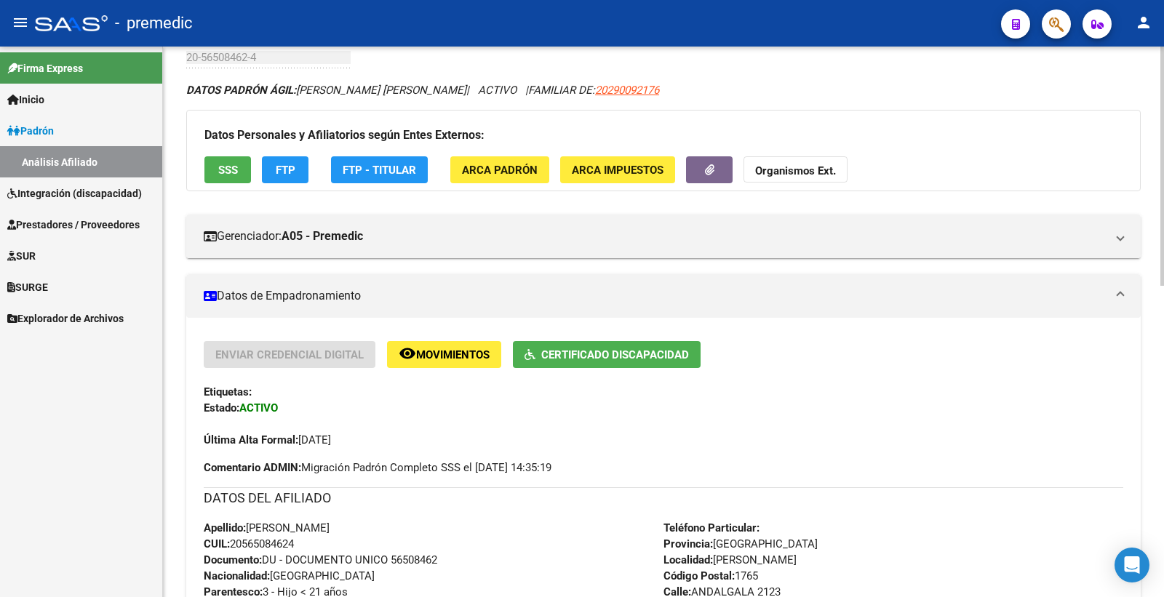
click at [300, 172] on button "FTP" at bounding box center [285, 169] width 47 height 27
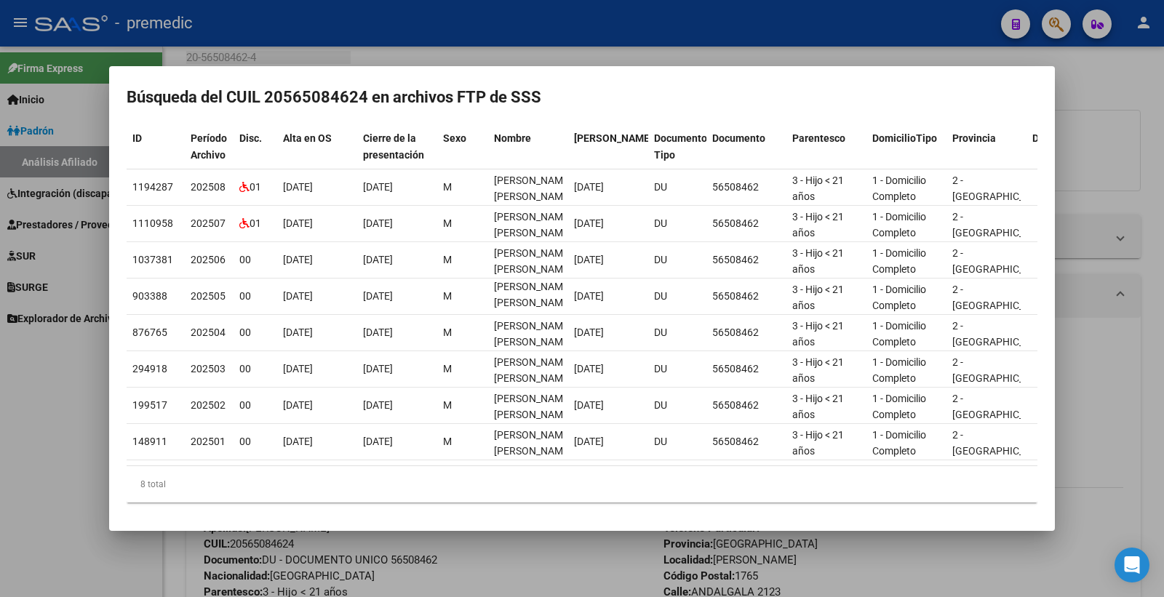
scroll to position [18, 0]
click at [1109, 178] on div at bounding box center [582, 298] width 1164 height 597
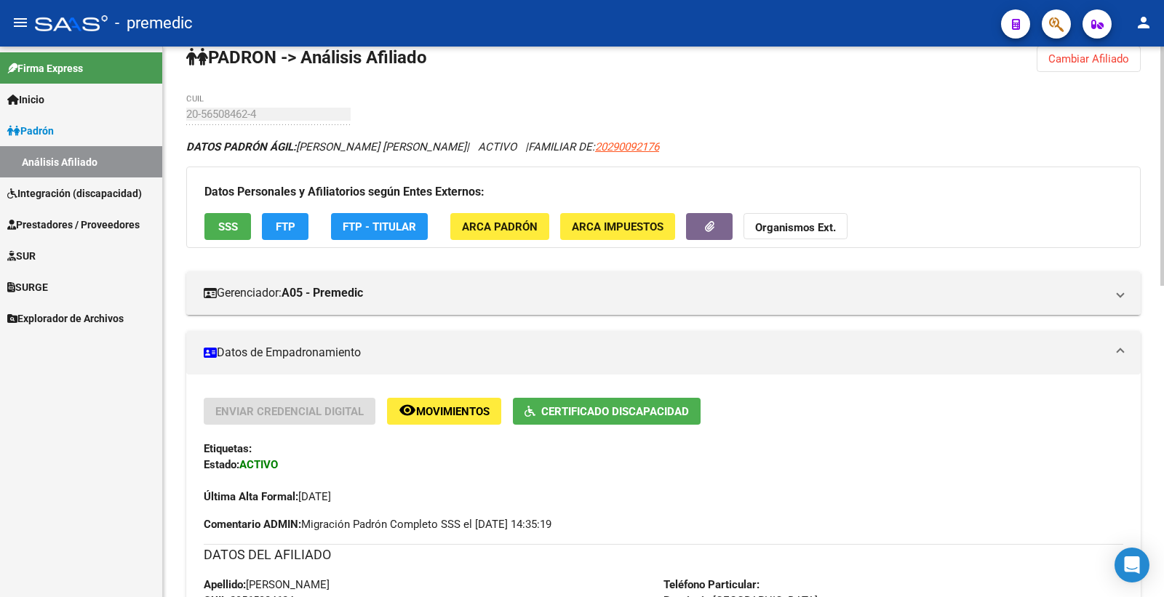
scroll to position [0, 0]
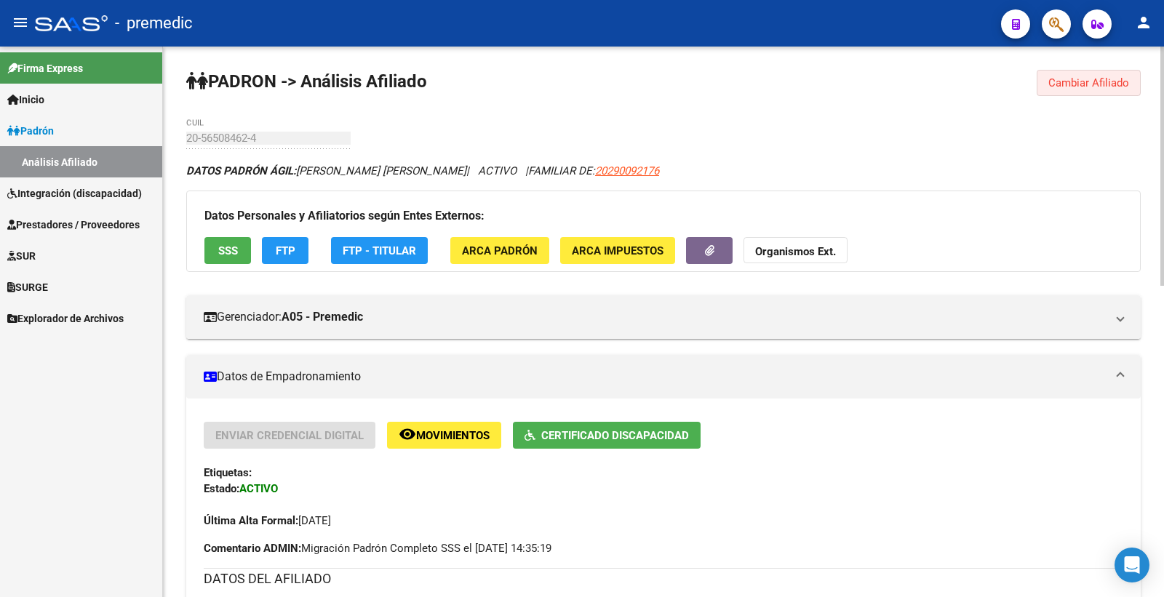
click at [1074, 71] on button "Cambiar Afiliado" at bounding box center [1089, 83] width 104 height 26
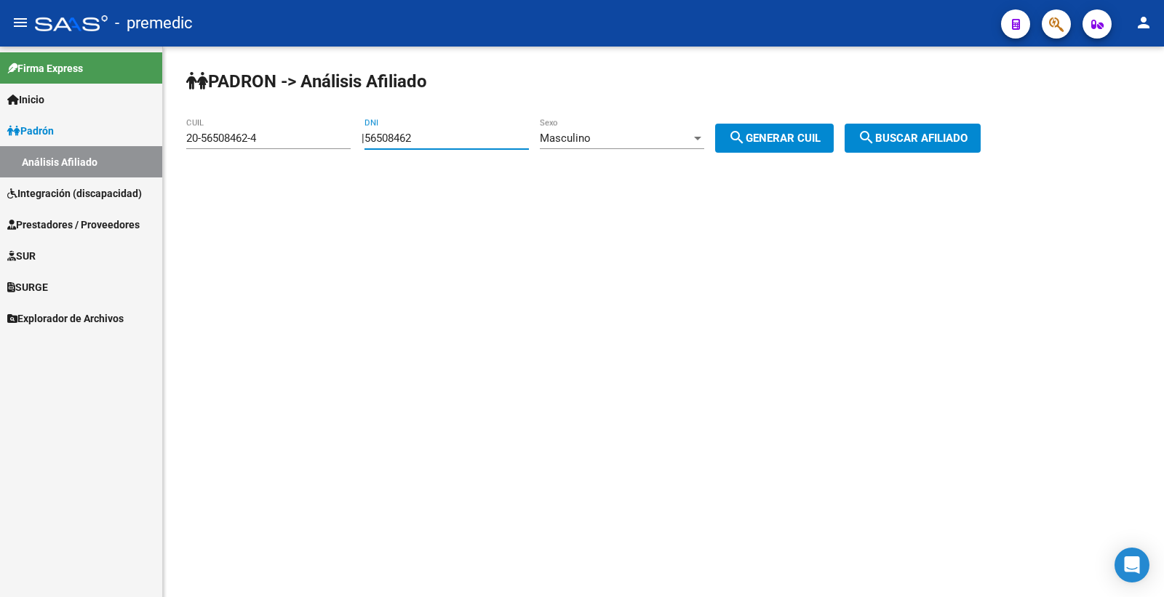
drag, startPoint x: 447, startPoint y: 139, endPoint x: 244, endPoint y: 156, distance: 203.0
click at [253, 145] on app-analisis-afiliado "PADRON -> Análisis Afiliado 20-56508462-4 CUIL | 56508462 DNI Masculino Sexo se…" at bounding box center [588, 138] width 805 height 13
paste input "6034"
type input "56506034"
click at [621, 144] on div "Masculino" at bounding box center [615, 138] width 151 height 13
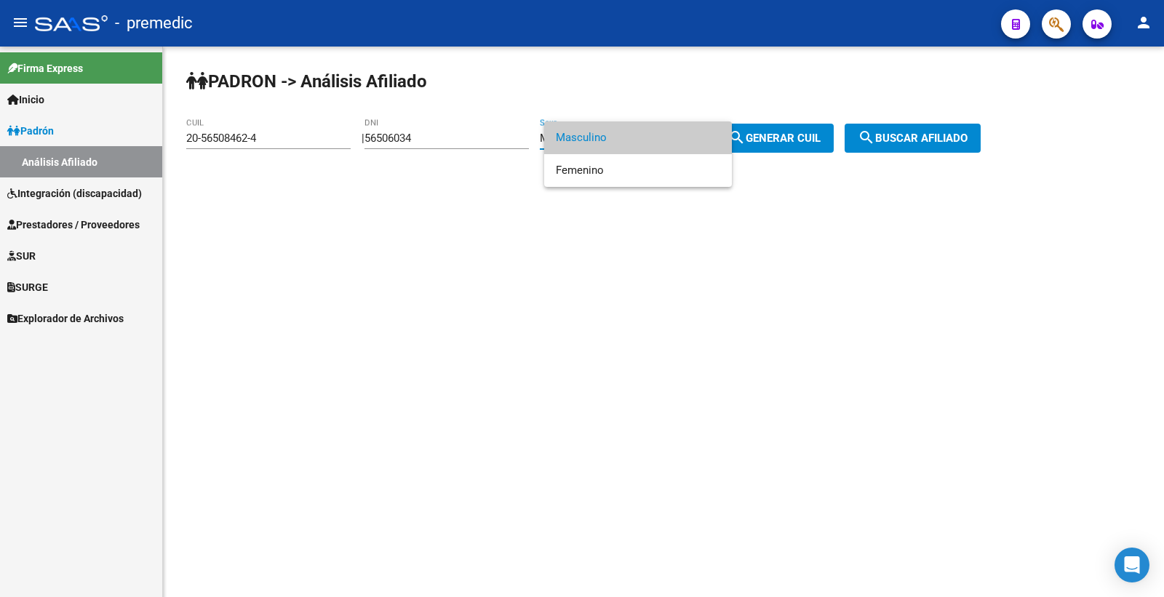
click at [802, 157] on div at bounding box center [582, 298] width 1164 height 597
click at [804, 149] on button "search Generar CUIL" at bounding box center [774, 138] width 119 height 29
type input "20-56506034-2"
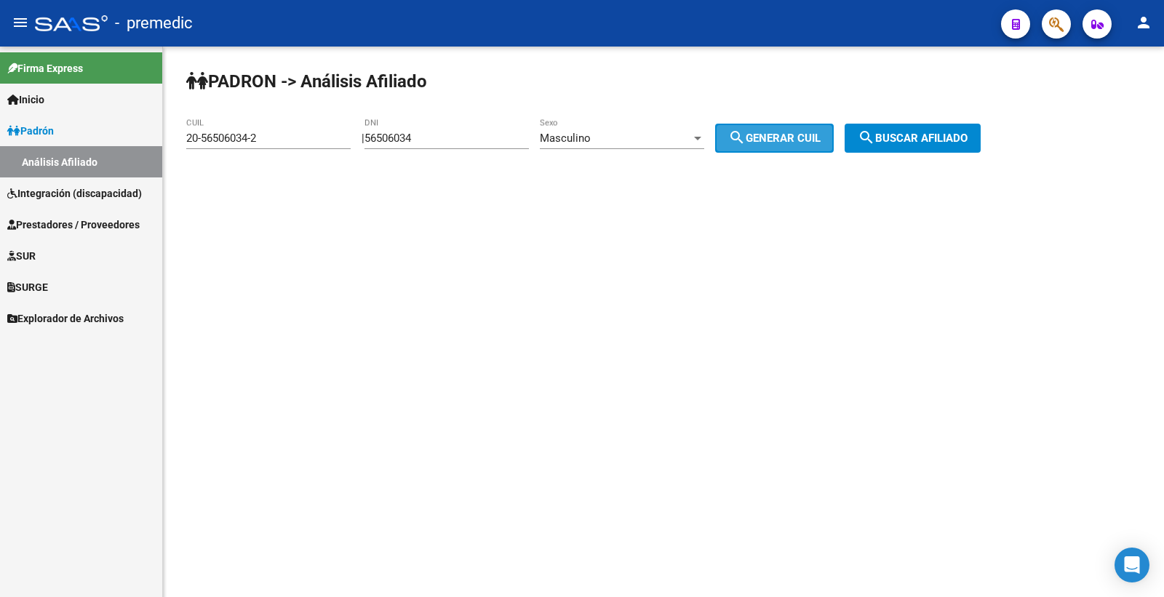
drag, startPoint x: 804, startPoint y: 149, endPoint x: 922, endPoint y: 143, distance: 118.0
click at [805, 149] on button "search Generar CUIL" at bounding box center [774, 138] width 119 height 29
click at [922, 143] on span "search Buscar afiliado" at bounding box center [913, 138] width 110 height 13
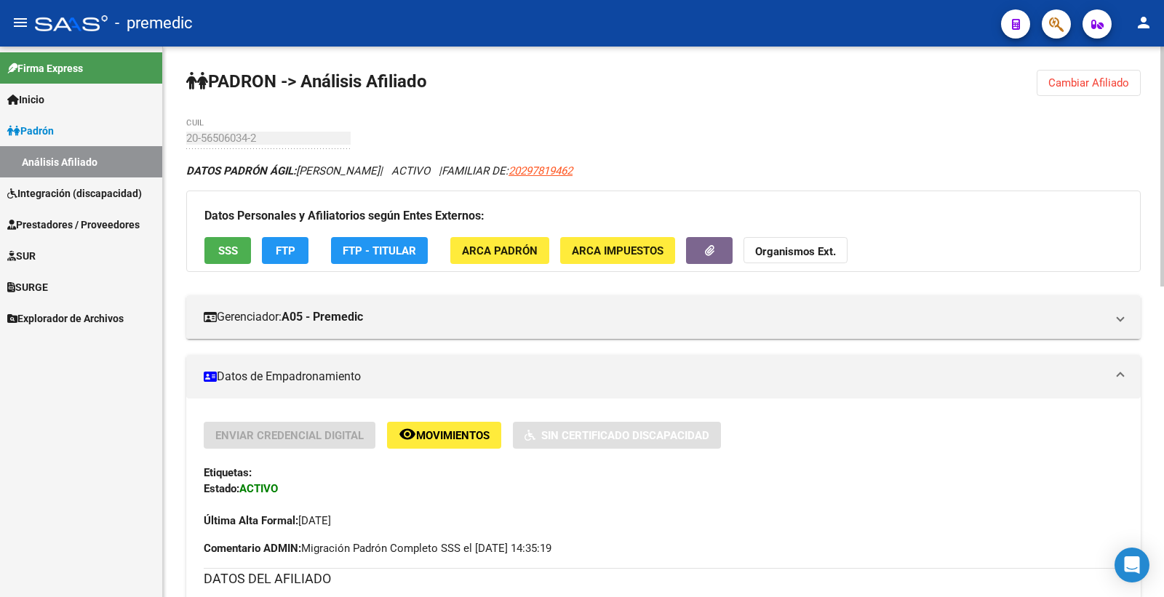
click at [219, 256] on span "SSS" at bounding box center [228, 250] width 20 height 13
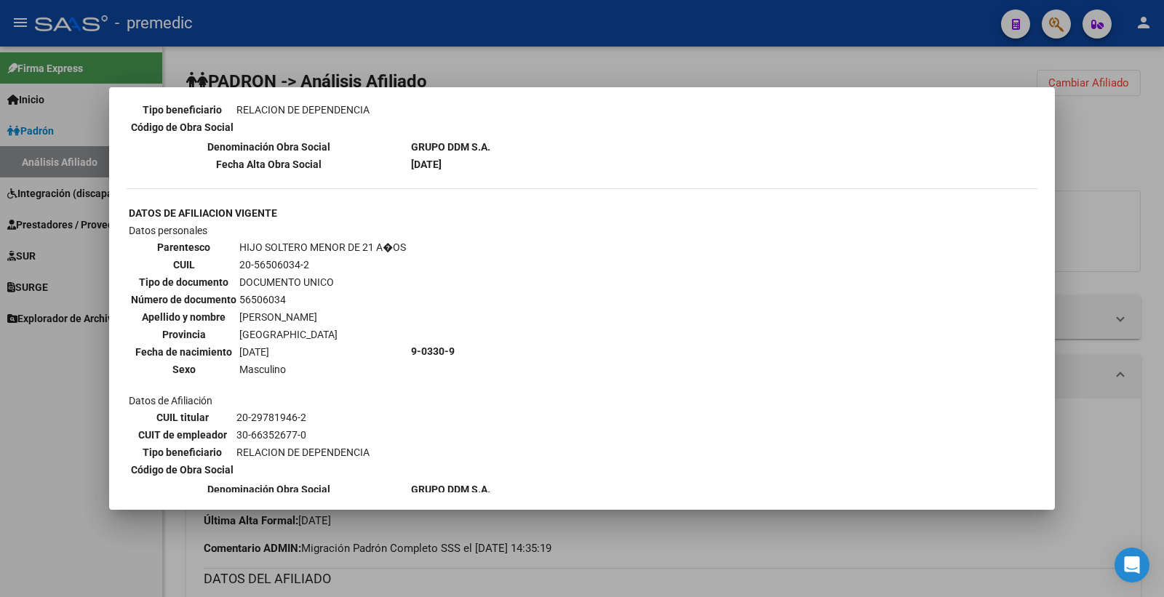
scroll to position [1200, 0]
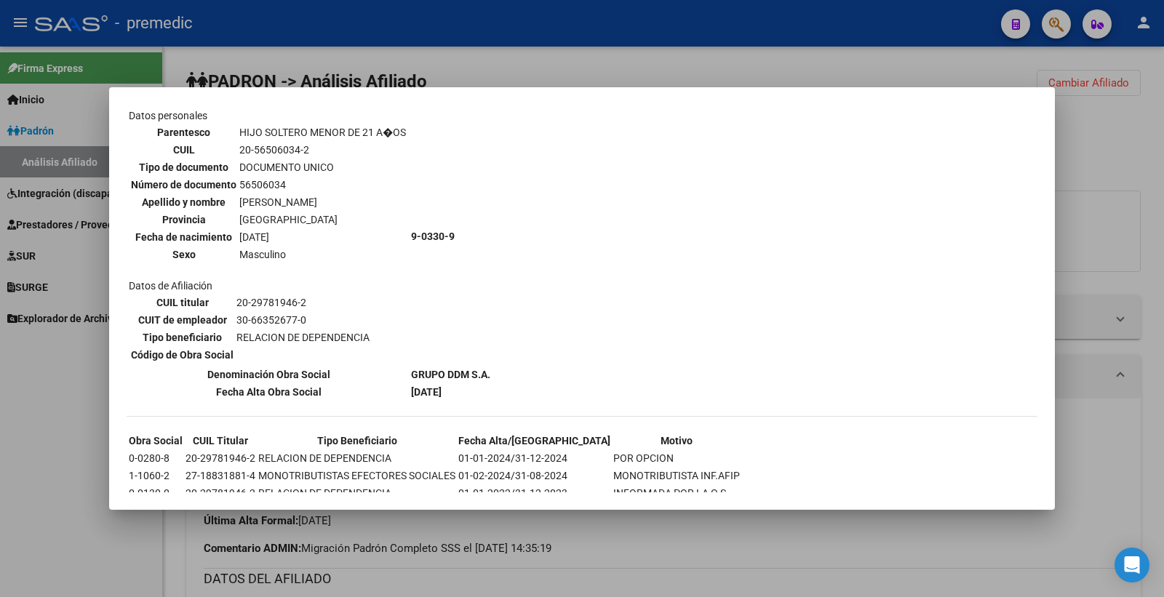
click at [1133, 170] on div at bounding box center [582, 298] width 1164 height 597
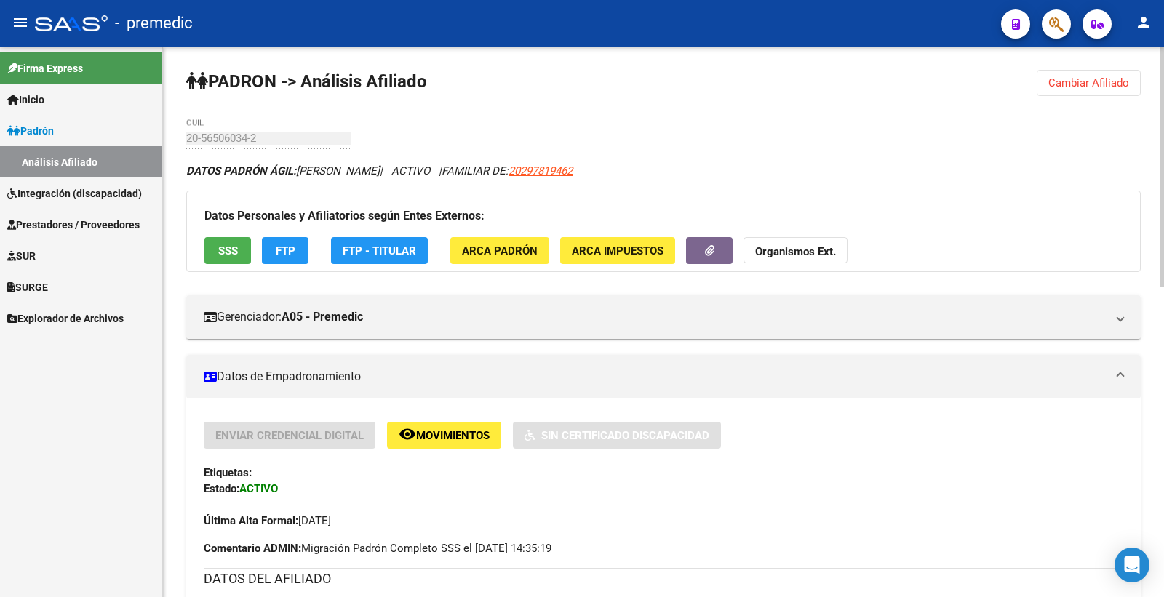
click at [298, 263] on button "FTP" at bounding box center [285, 250] width 47 height 27
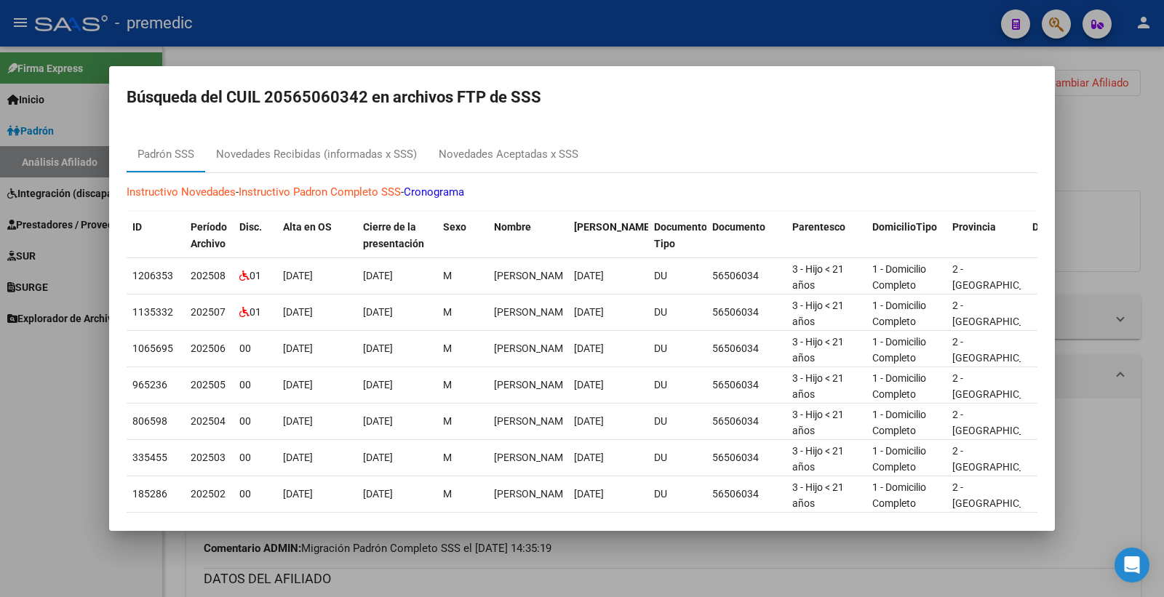
click at [1112, 160] on div at bounding box center [582, 298] width 1164 height 597
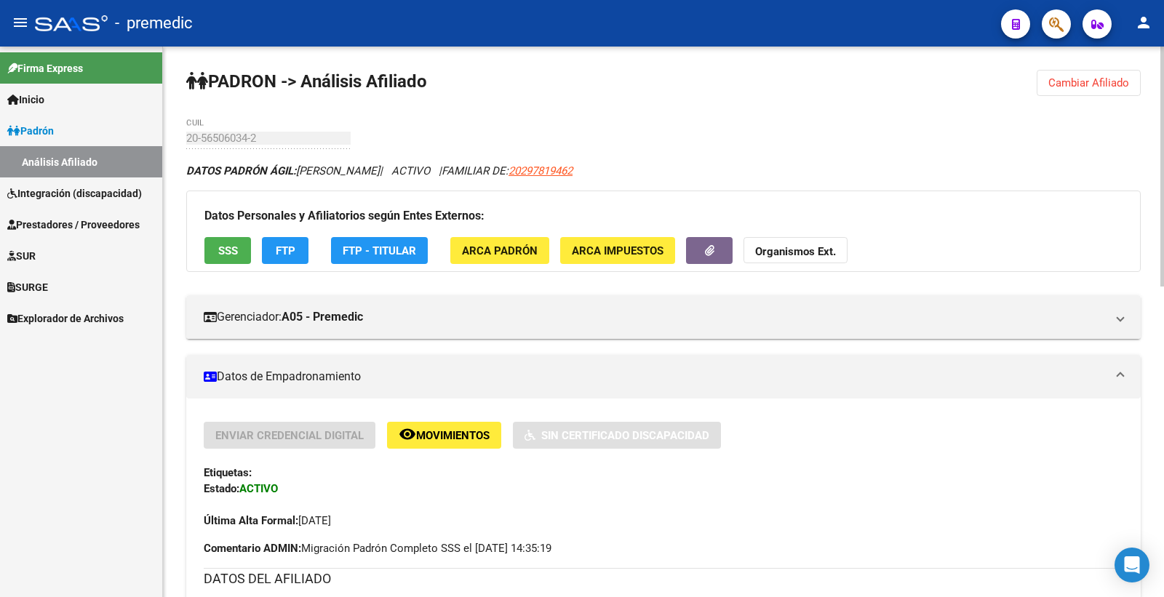
drag, startPoint x: 1115, startPoint y: 81, endPoint x: 1066, endPoint y: 95, distance: 50.7
click at [1114, 80] on span "Cambiar Afiliado" at bounding box center [1088, 82] width 81 height 13
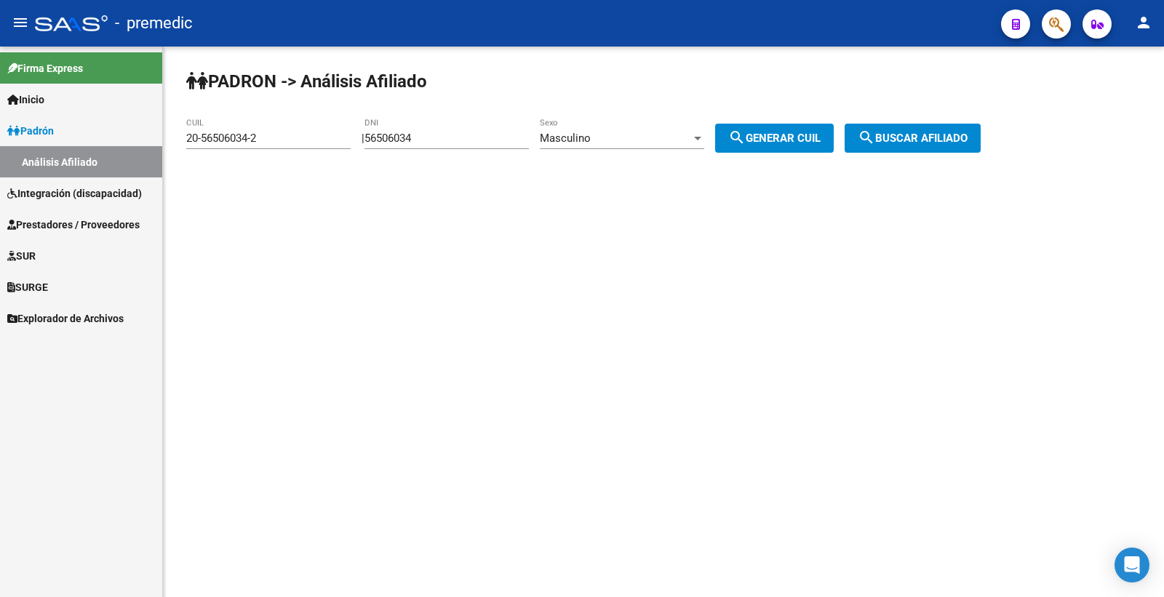
drag, startPoint x: 426, startPoint y: 143, endPoint x: 376, endPoint y: 156, distance: 51.9
click at [404, 151] on div "56506034 DNI" at bounding box center [446, 140] width 164 height 45
click at [459, 135] on input "56506034" at bounding box center [446, 138] width 164 height 13
drag, startPoint x: 374, startPoint y: 142, endPoint x: 353, endPoint y: 140, distance: 21.2
click at [353, 142] on app-analisis-afiliado "PADRON -> Análisis Afiliado 20-56506034-2 CUIL | 56506034 DNI Masculino Sexo se…" at bounding box center [588, 138] width 805 height 13
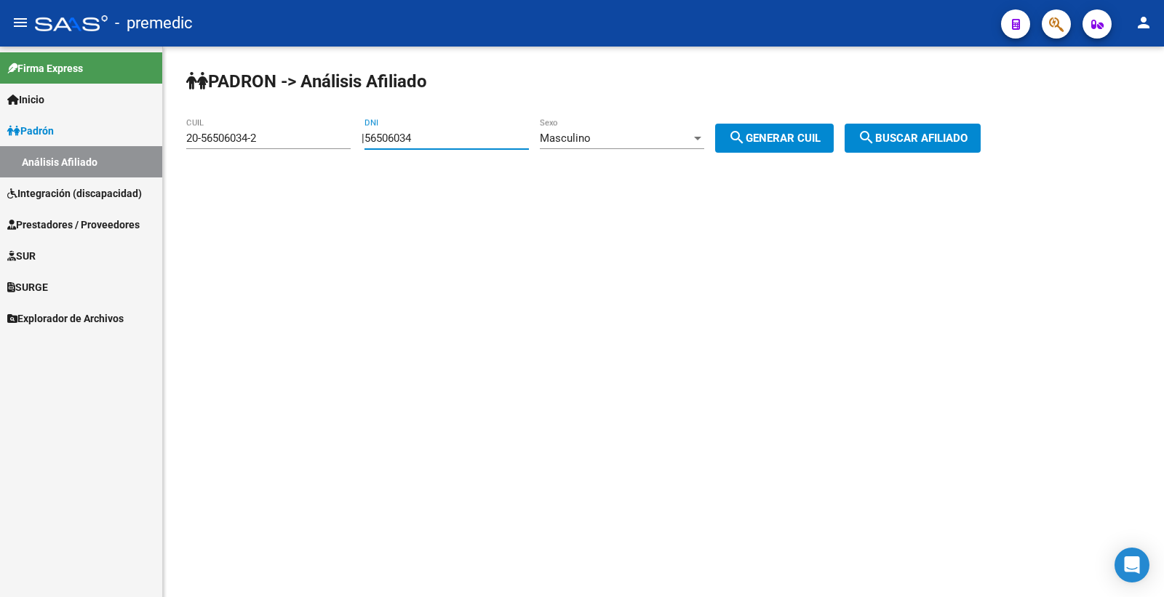
paste input "7002536"
type input "70025364"
click at [810, 136] on span "search Generar CUIL" at bounding box center [774, 138] width 92 height 13
type input "20-70025364-4"
click at [940, 143] on span "search Buscar afiliado" at bounding box center [913, 138] width 110 height 13
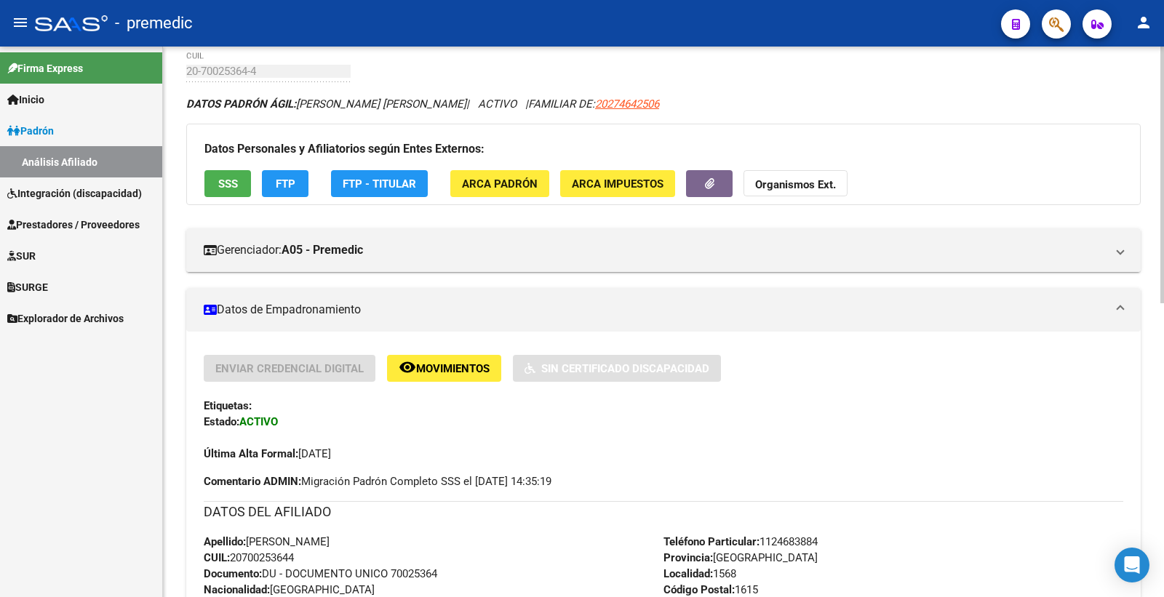
scroll to position [162, 0]
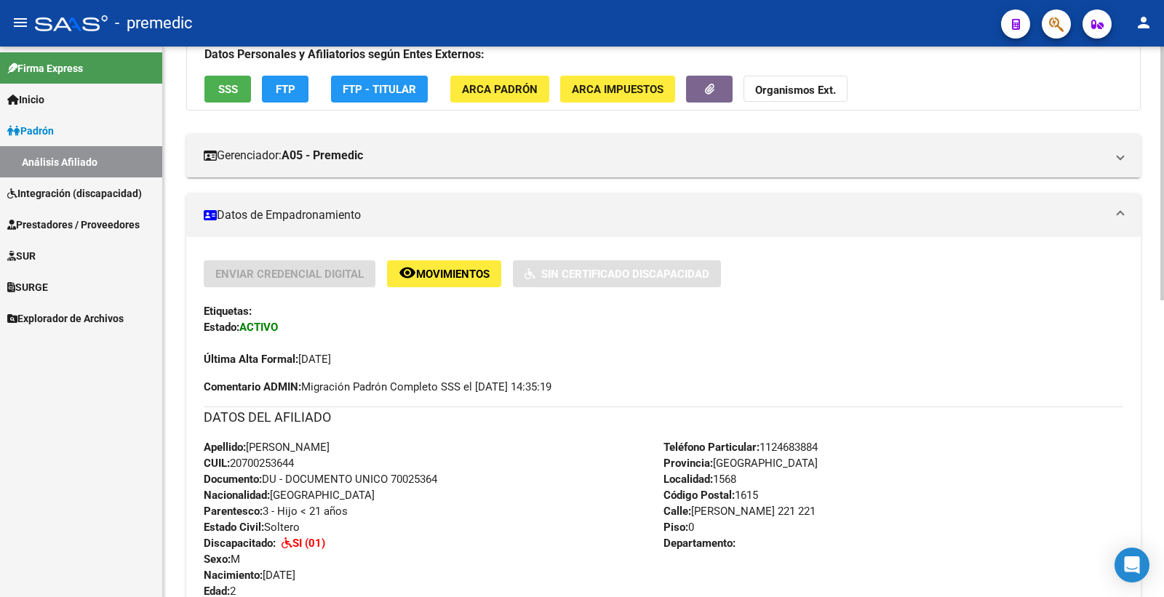
click at [220, 89] on span "SSS" at bounding box center [228, 89] width 20 height 13
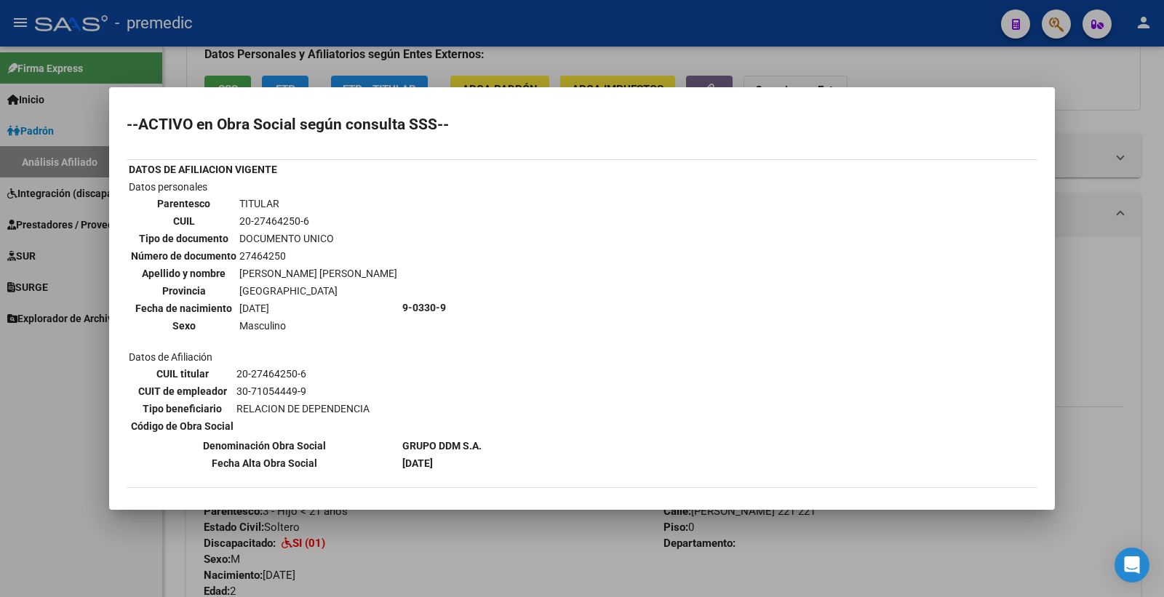
click at [1130, 115] on div at bounding box center [582, 298] width 1164 height 597
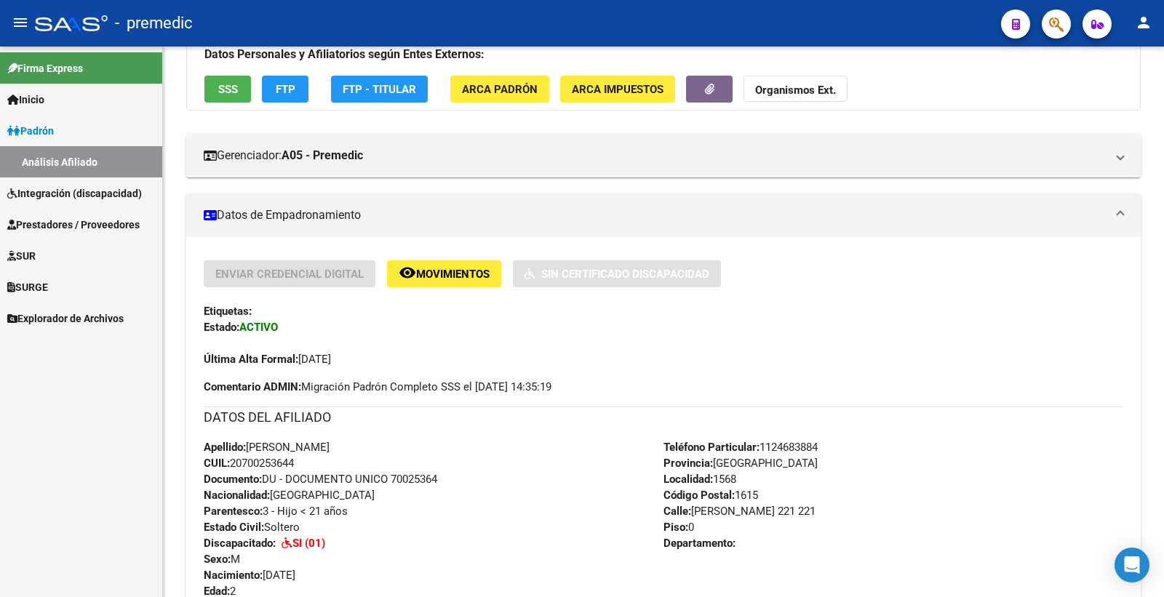
click at [59, 188] on span "Integración (discapacidad)" at bounding box center [74, 194] width 135 height 16
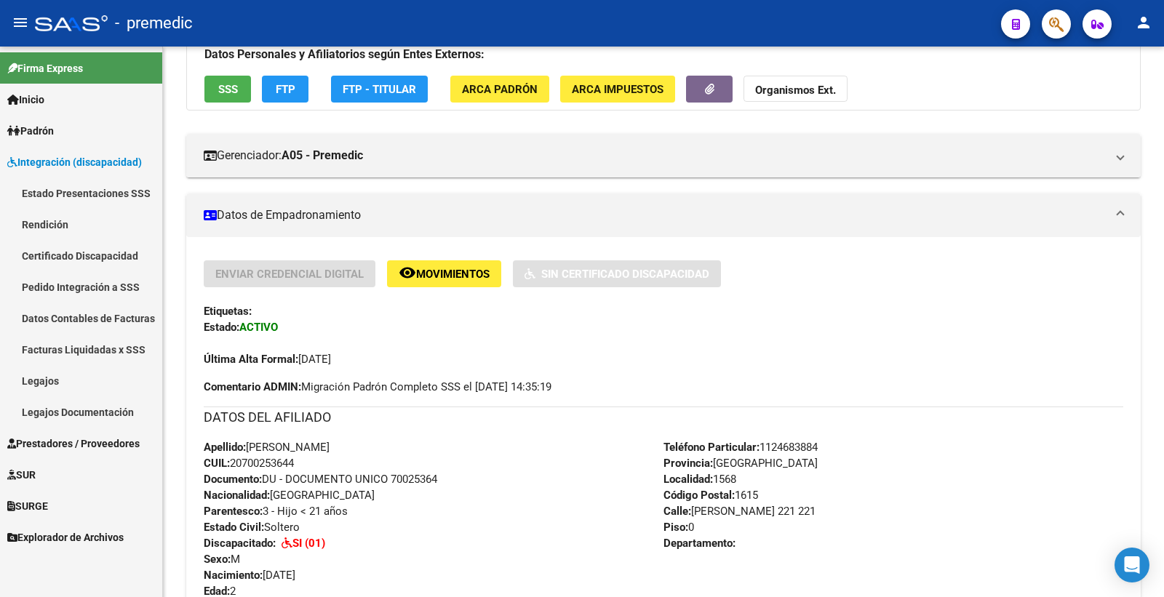
click at [61, 220] on link "Rendición" at bounding box center [81, 224] width 162 height 31
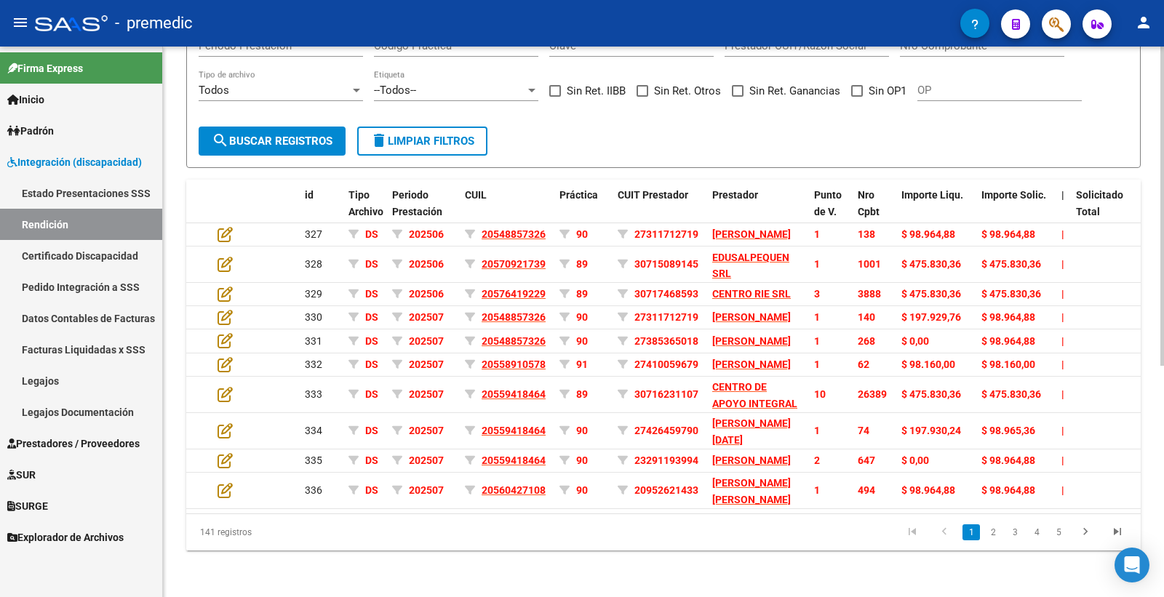
scroll to position [397, 0]
click at [998, 528] on link "2" at bounding box center [992, 533] width 17 height 16
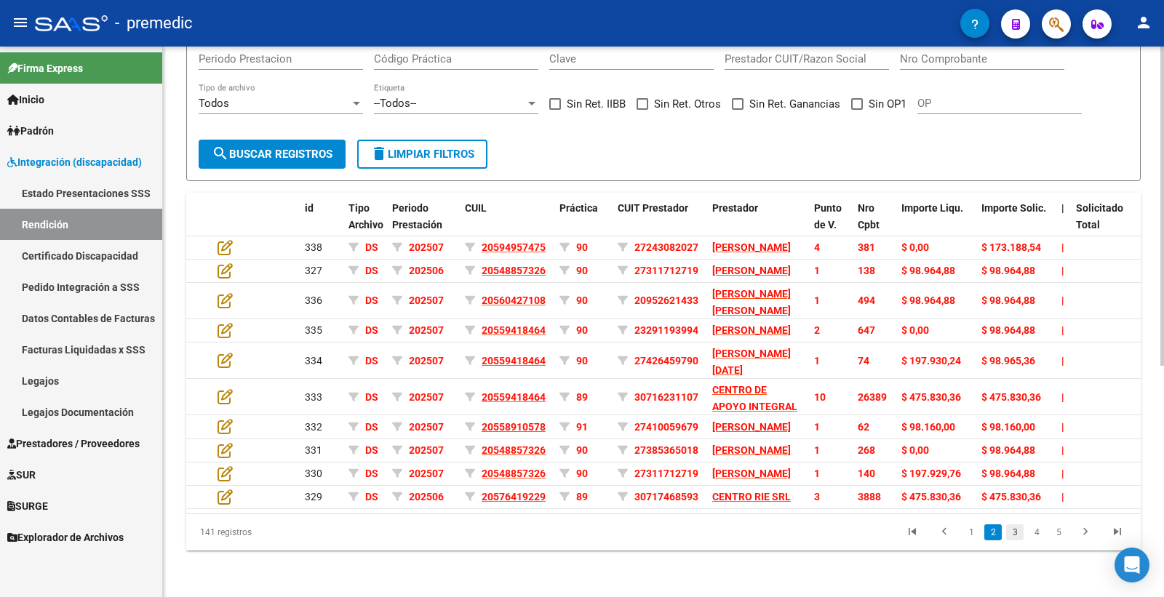
click at [1012, 535] on link "3" at bounding box center [1014, 533] width 17 height 16
click at [1029, 534] on link "4" at bounding box center [1036, 533] width 17 height 16
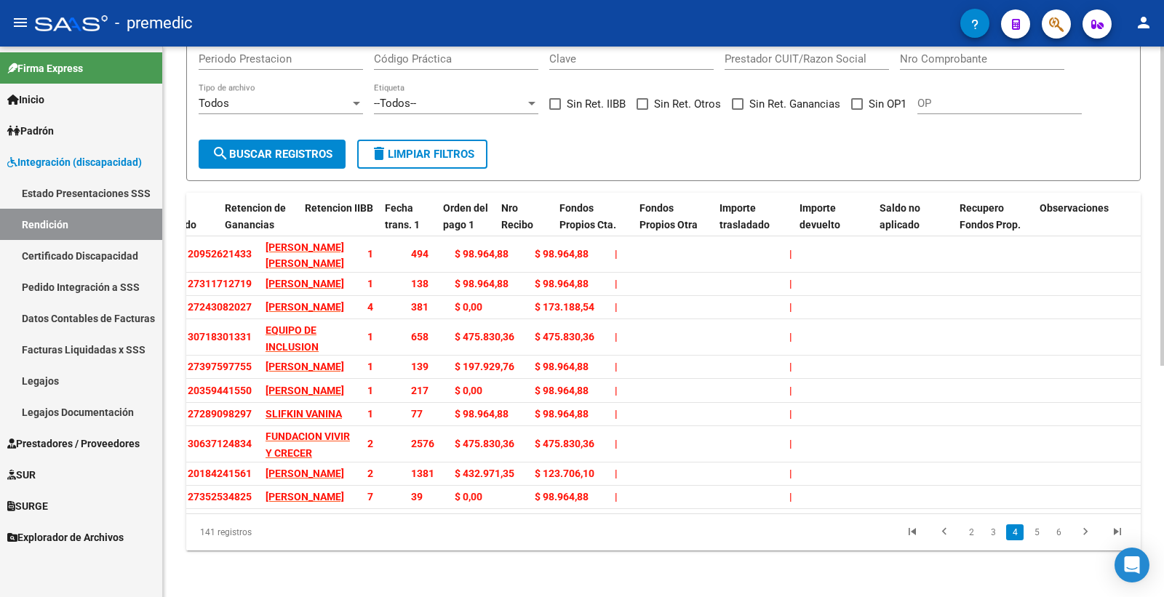
scroll to position [0, 0]
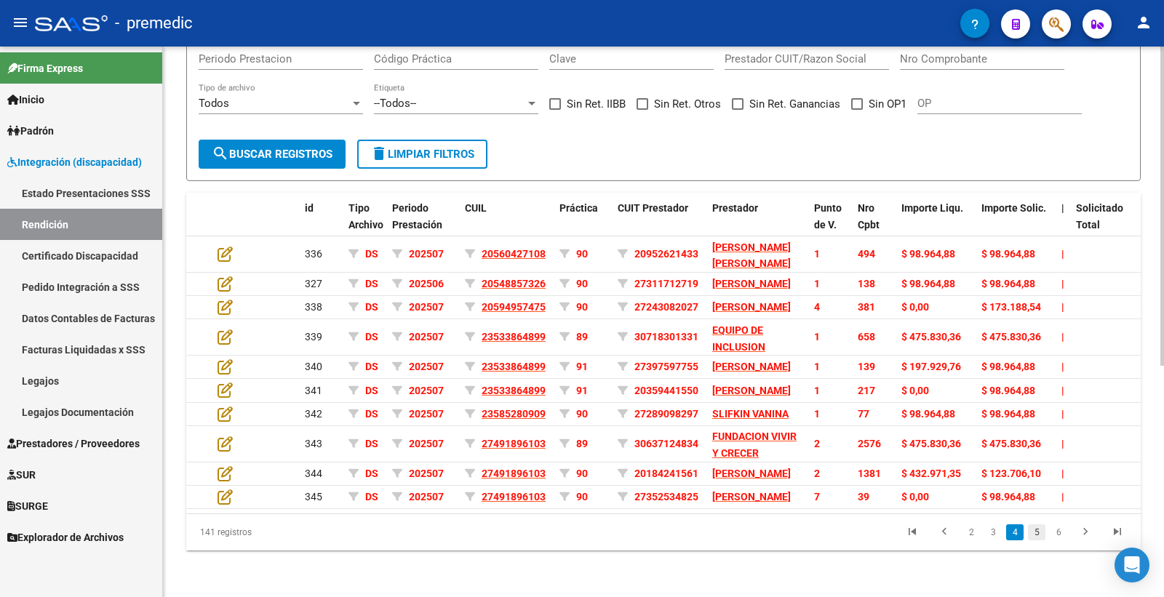
click at [1034, 525] on link "5" at bounding box center [1036, 533] width 17 height 16
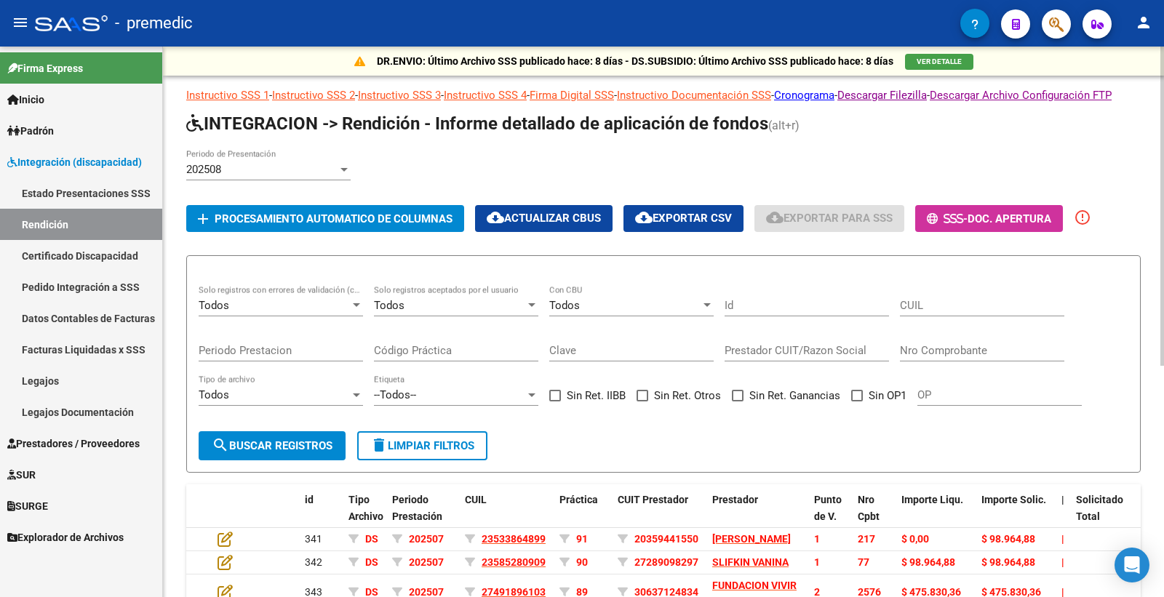
click at [253, 176] on div "202508" at bounding box center [261, 169] width 151 height 13
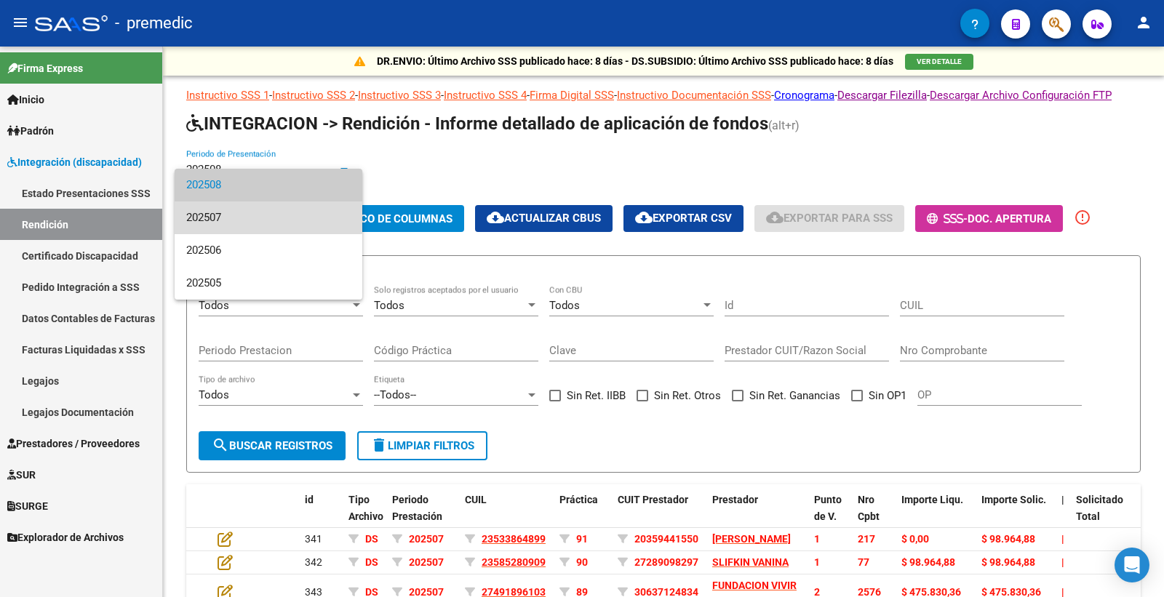
click at [247, 207] on span "202507" at bounding box center [268, 218] width 164 height 33
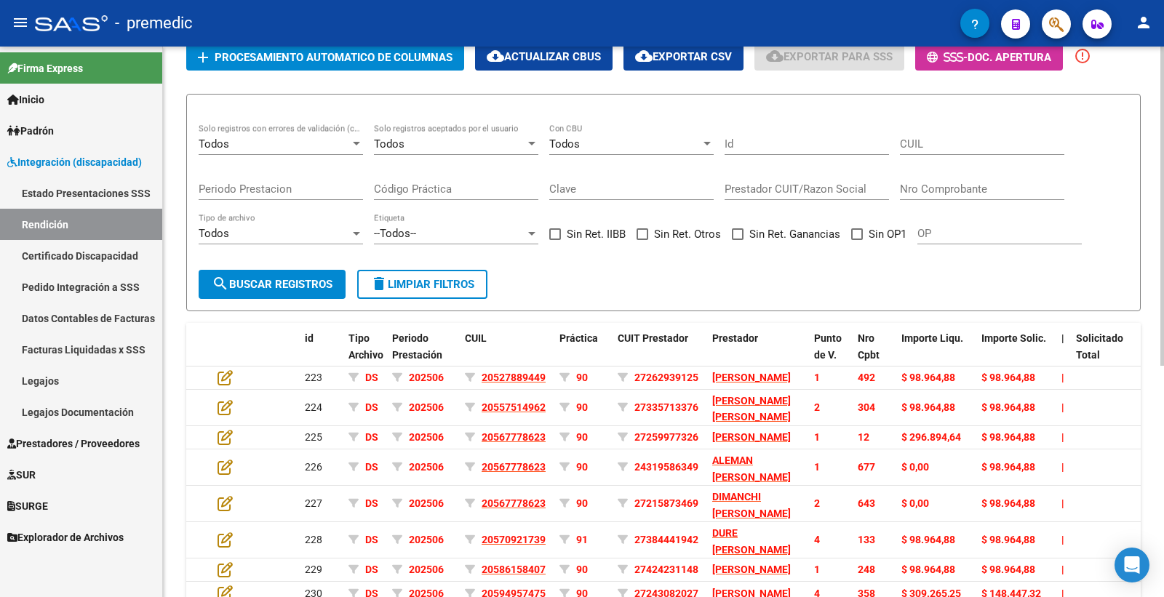
scroll to position [397, 0]
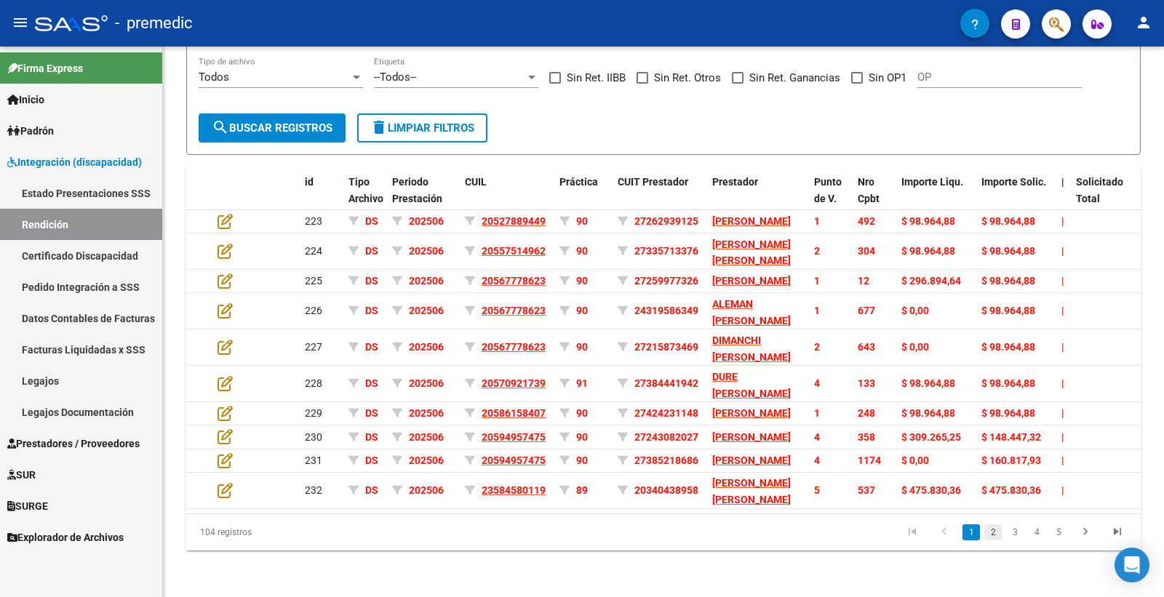
click at [986, 535] on link "2" at bounding box center [992, 533] width 17 height 16
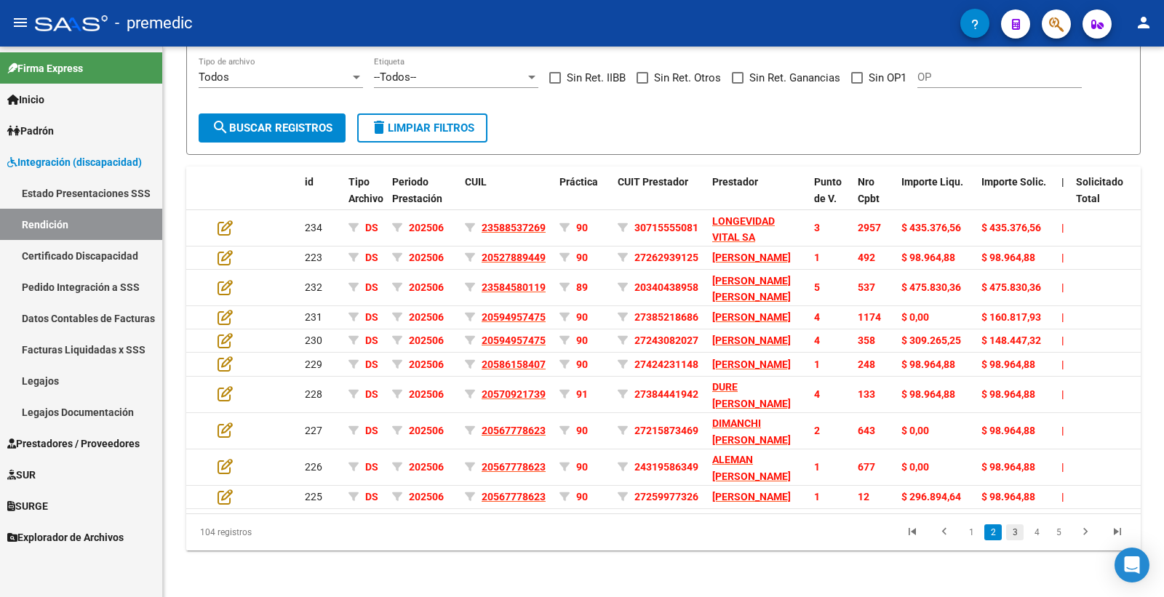
click at [1010, 533] on link "3" at bounding box center [1014, 533] width 17 height 16
click at [1032, 531] on link "4" at bounding box center [1036, 533] width 17 height 16
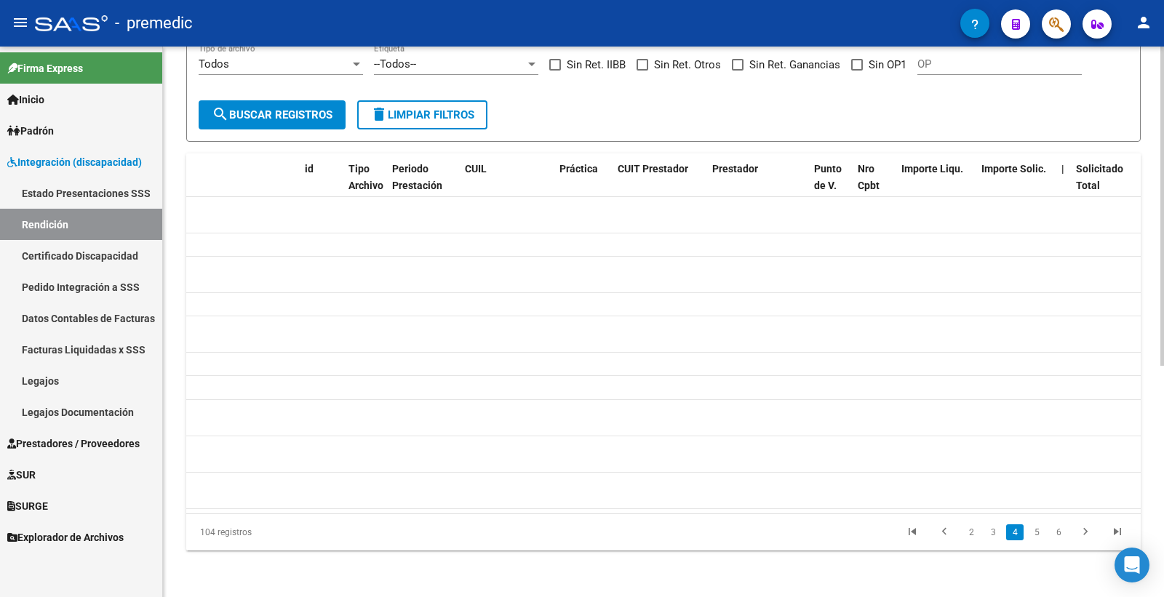
scroll to position [0, 0]
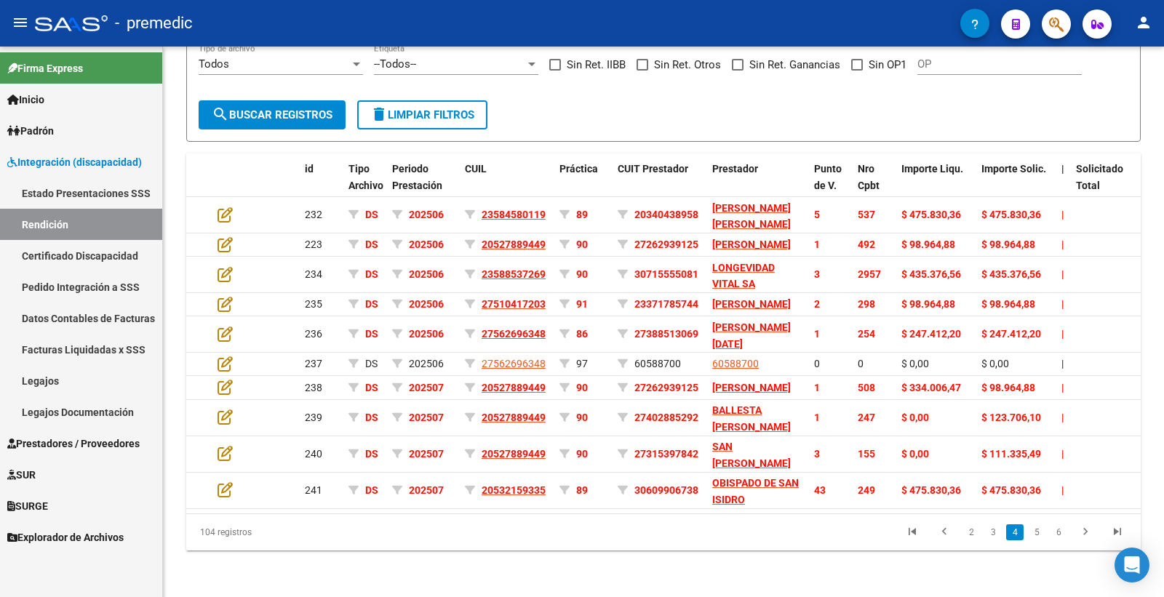
click at [103, 286] on link "Pedido Integración a SSS" at bounding box center [81, 286] width 162 height 31
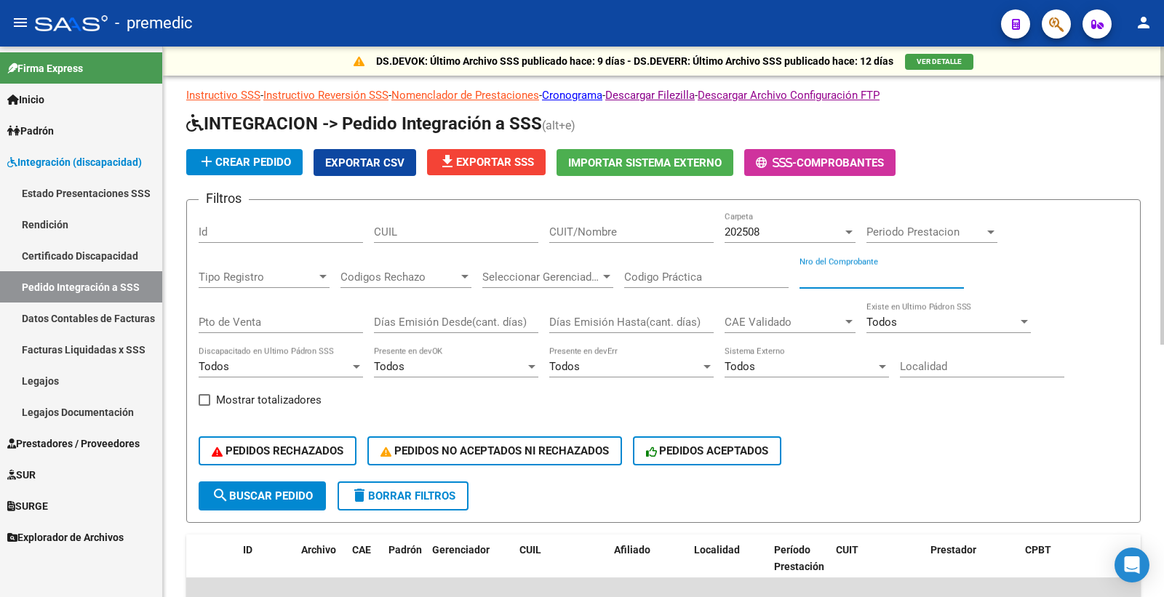
click at [919, 281] on input "Nro del Comprobante" at bounding box center [882, 277] width 164 height 13
type input "298"
click at [309, 493] on span "search Buscar Pedido" at bounding box center [262, 496] width 101 height 13
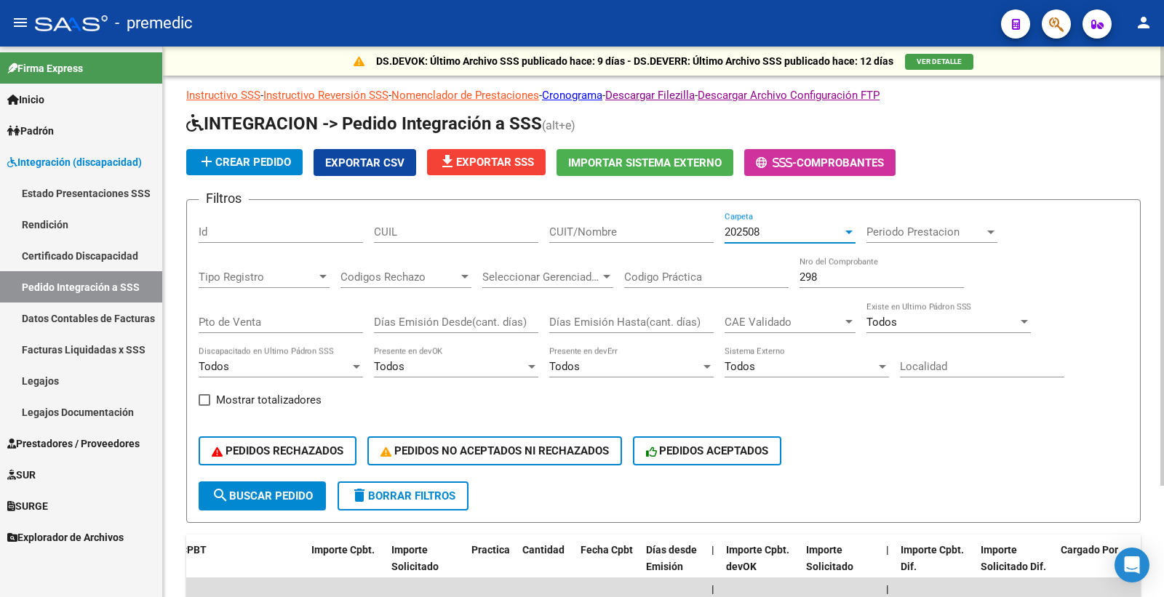
click at [751, 234] on span "202508" at bounding box center [742, 232] width 35 height 13
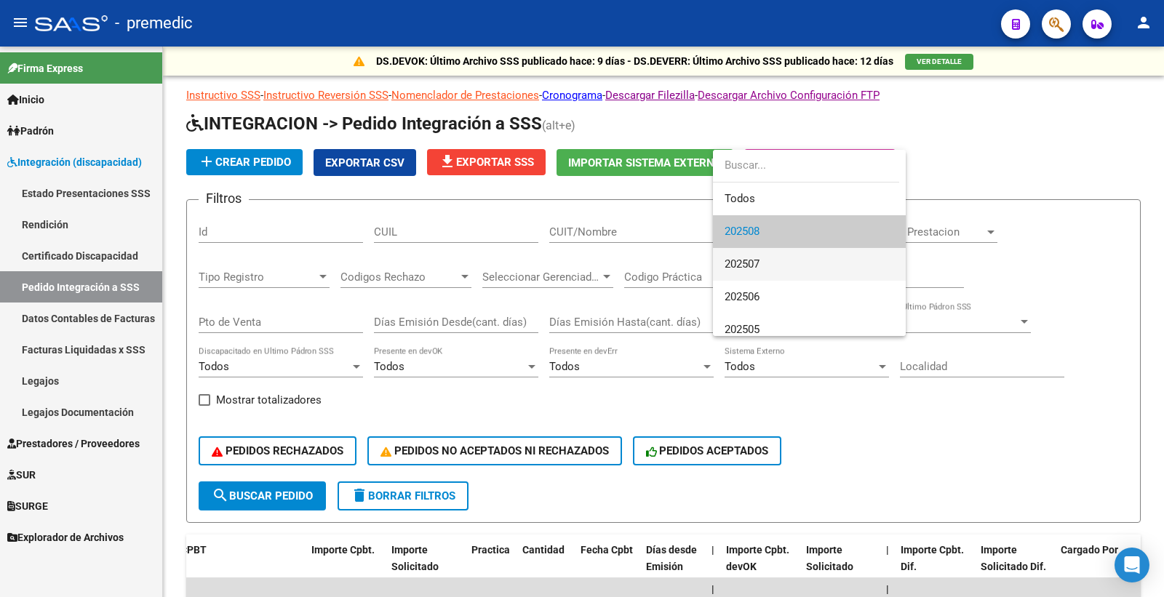
click at [762, 270] on span "202507" at bounding box center [810, 264] width 170 height 33
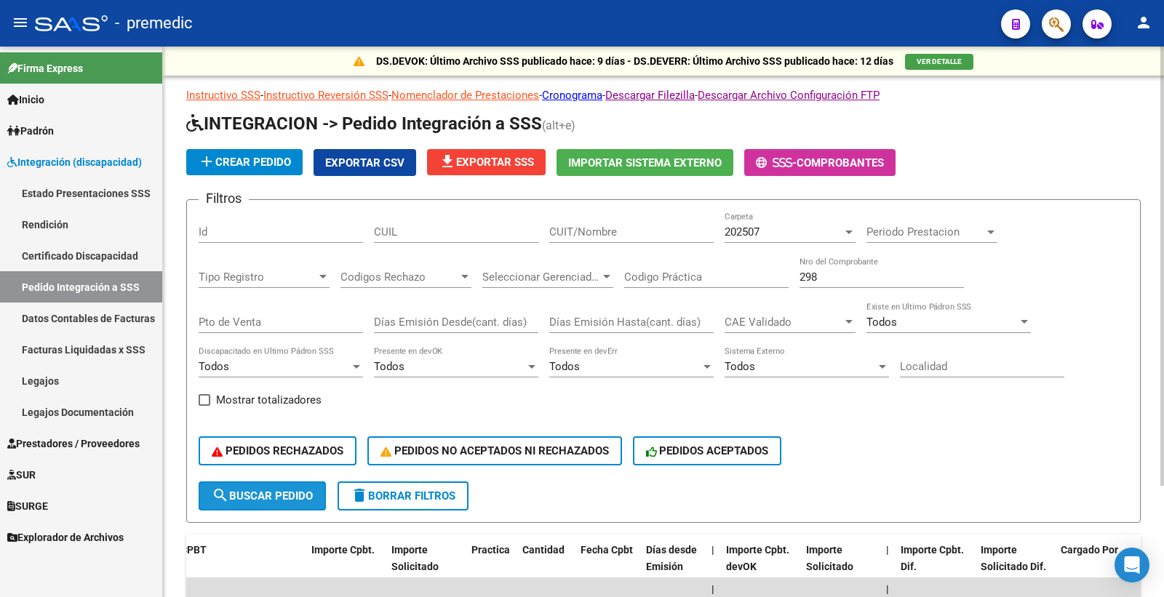
click at [276, 500] on span "search Buscar Pedido" at bounding box center [262, 496] width 101 height 13
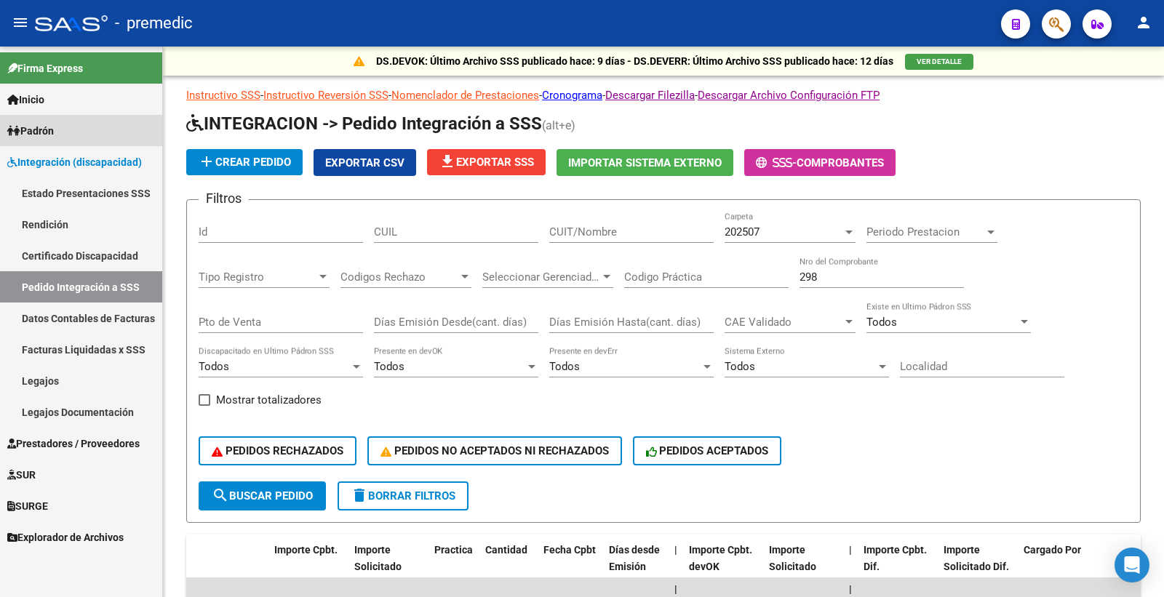
click at [54, 135] on span "Padrón" at bounding box center [30, 131] width 47 height 16
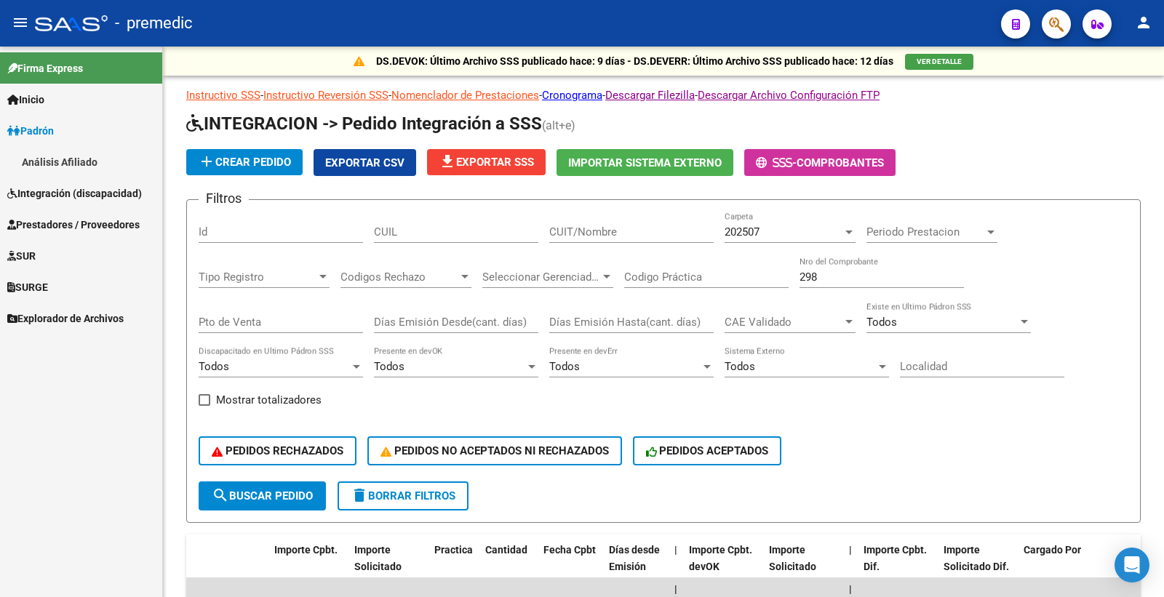
click at [70, 165] on link "Análisis Afiliado" at bounding box center [81, 161] width 162 height 31
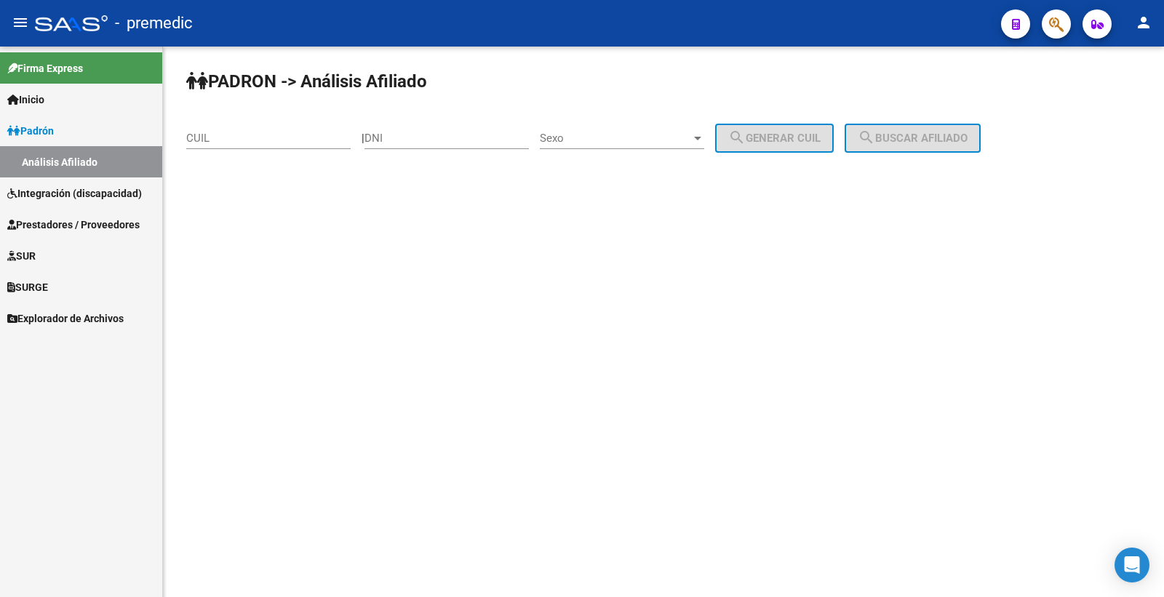
click at [474, 141] on input "DNI" at bounding box center [446, 138] width 164 height 13
paste input "70025364"
type input "70025364"
click at [619, 141] on span "Sexo" at bounding box center [615, 138] width 151 height 13
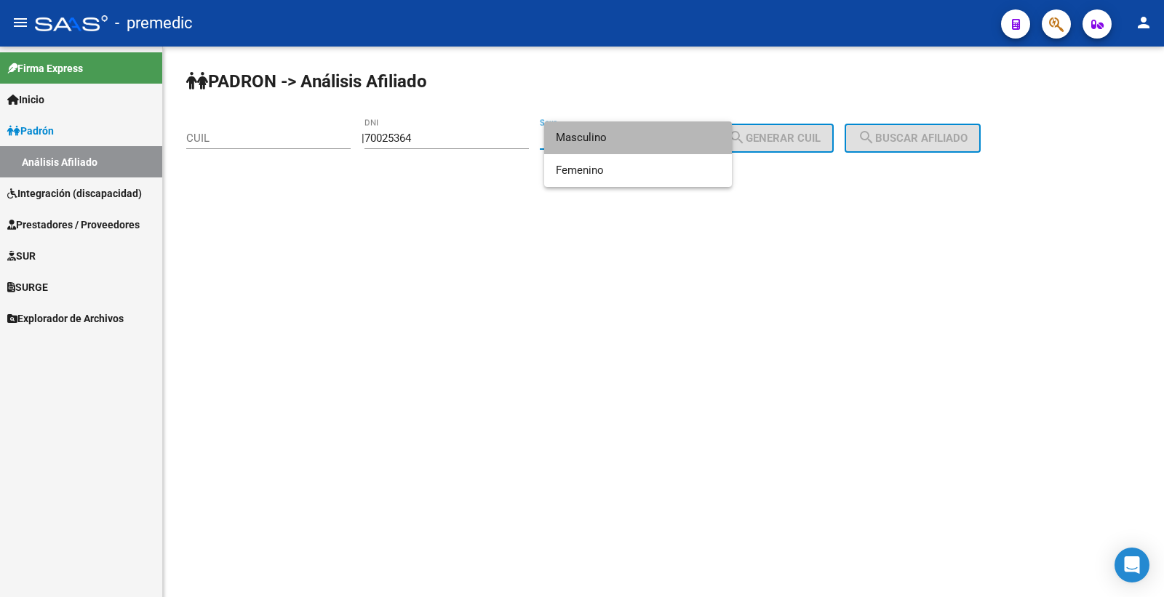
click at [669, 138] on span "Masculino" at bounding box center [638, 137] width 164 height 33
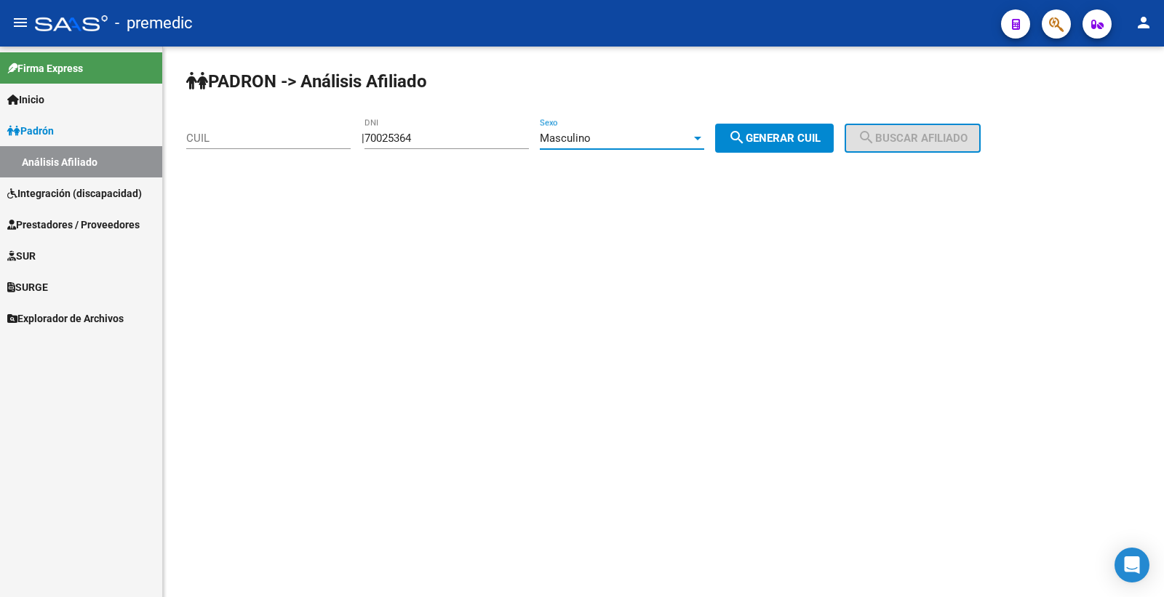
click at [804, 146] on button "search Generar CUIL" at bounding box center [774, 138] width 119 height 29
type input "20-70025364-4"
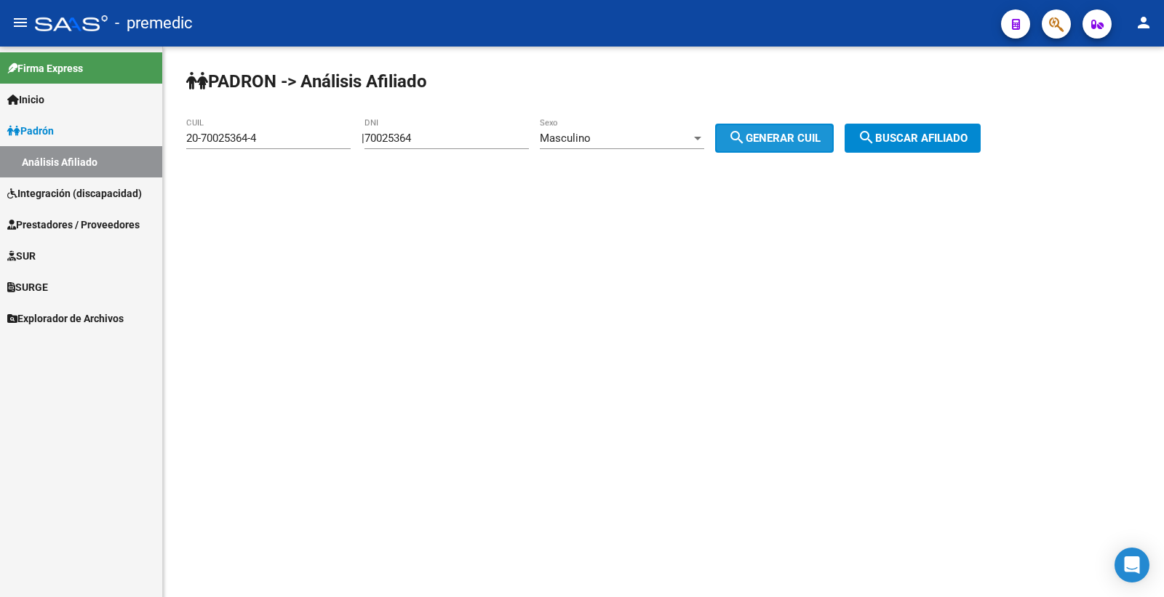
click at [803, 146] on button "search Generar CUIL" at bounding box center [774, 138] width 119 height 29
click at [929, 143] on span "search Buscar afiliado" at bounding box center [913, 138] width 110 height 13
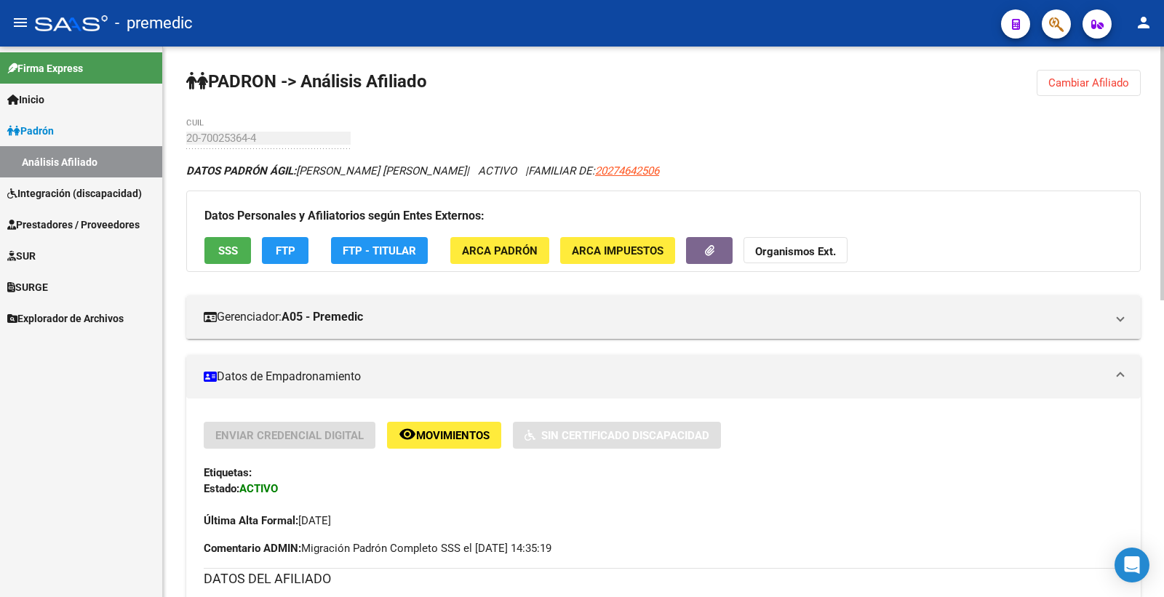
click at [223, 252] on span "SSS" at bounding box center [228, 250] width 20 height 13
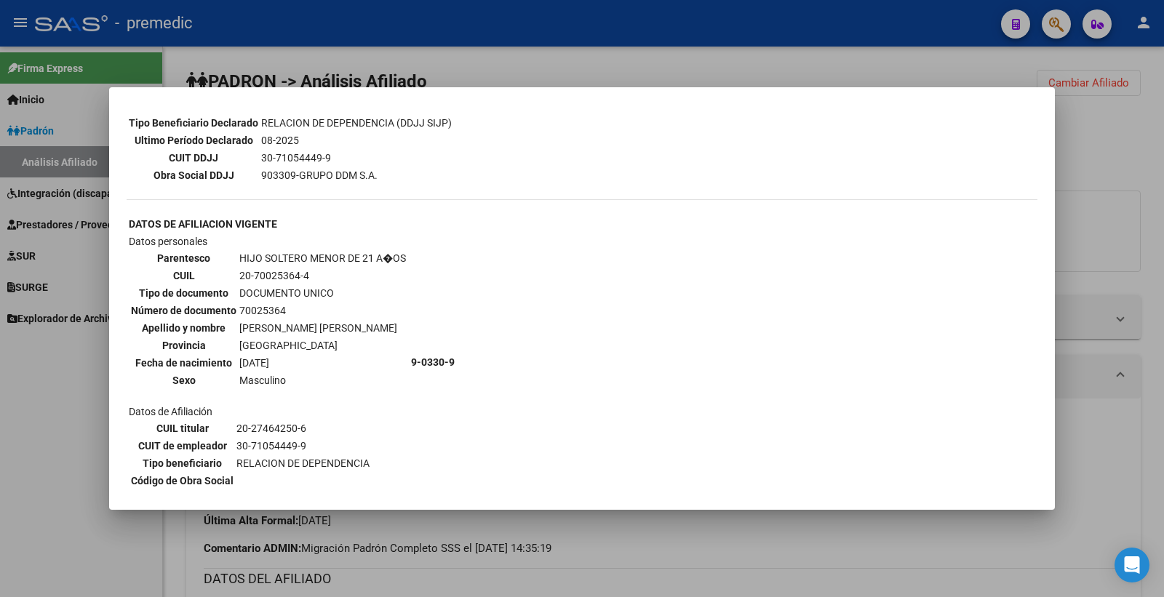
scroll to position [489, 0]
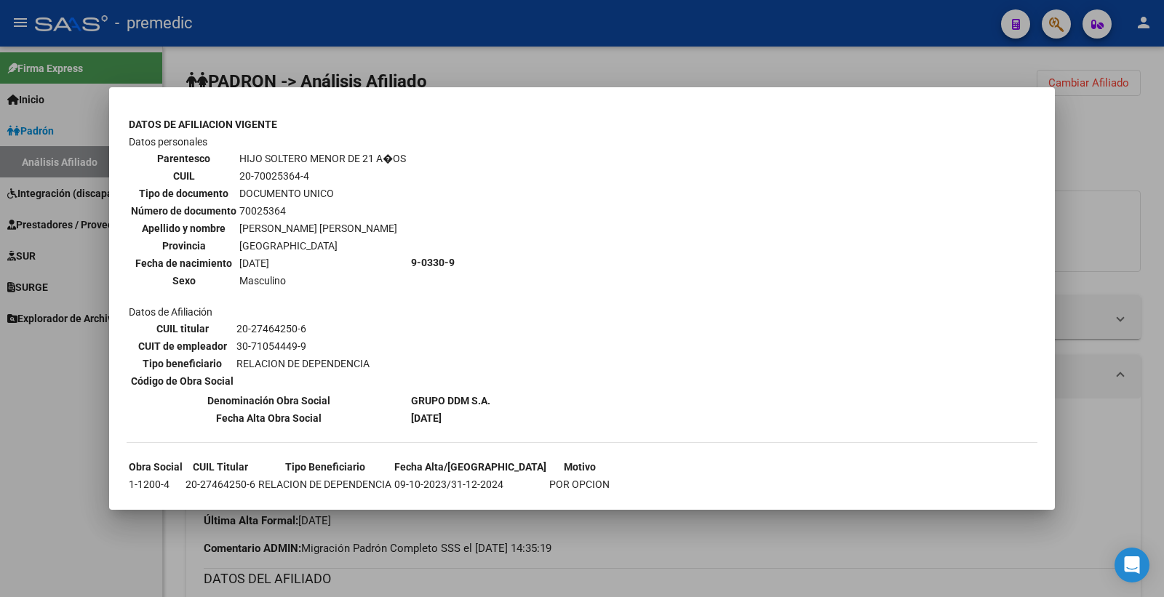
click at [1085, 155] on div at bounding box center [582, 298] width 1164 height 597
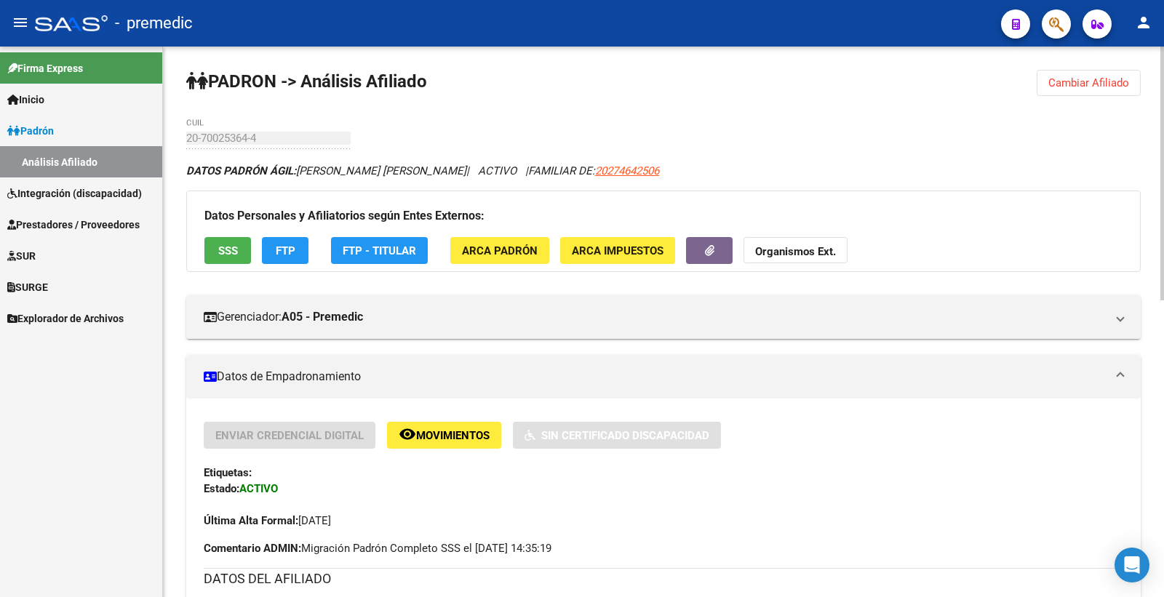
click at [285, 262] on button "FTP" at bounding box center [285, 250] width 47 height 27
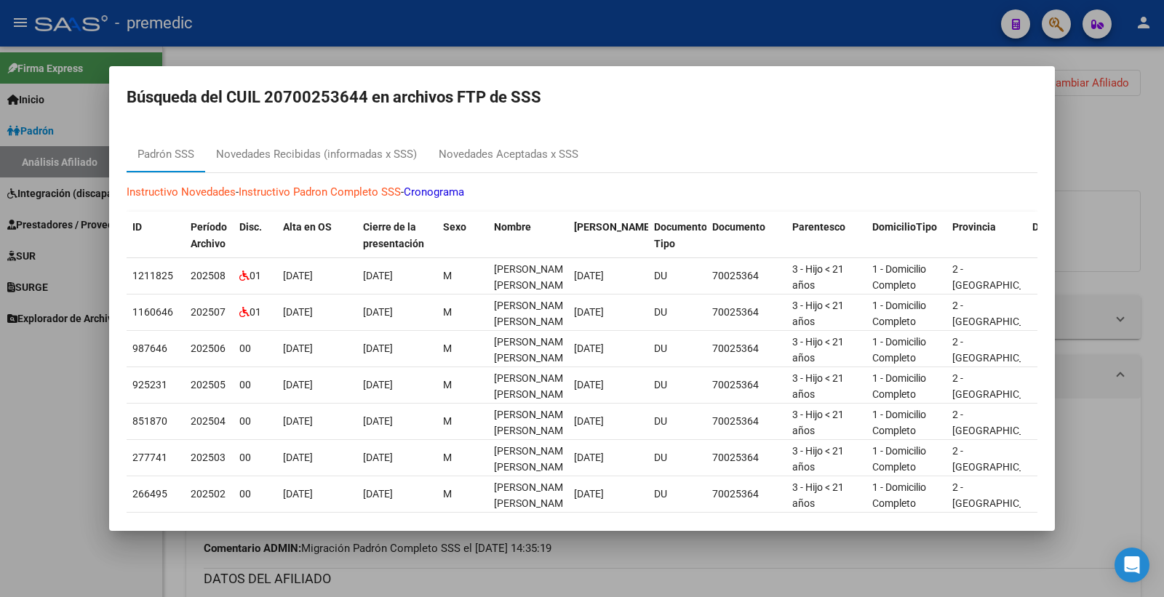
click at [1108, 151] on div at bounding box center [582, 298] width 1164 height 597
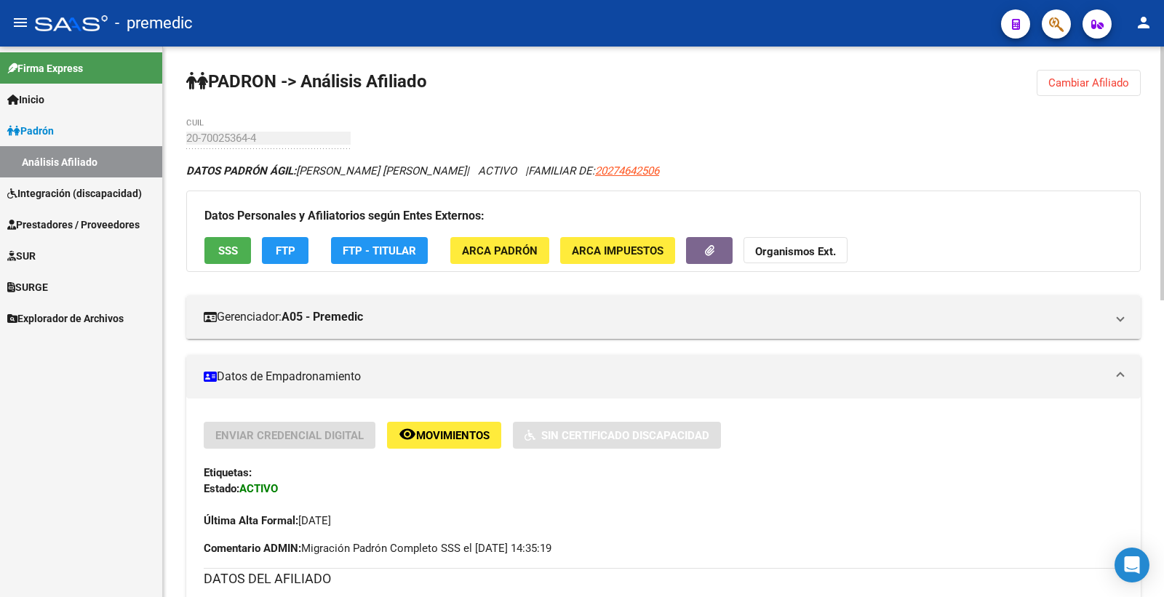
click at [1057, 83] on span "Cambiar Afiliado" at bounding box center [1088, 82] width 81 height 13
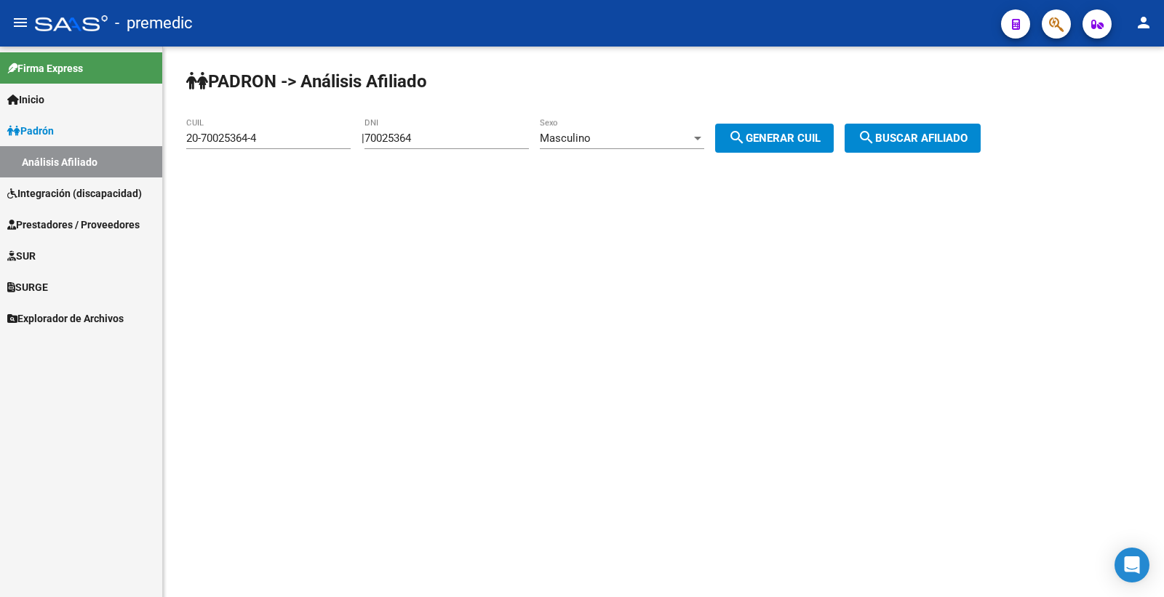
drag, startPoint x: 455, startPoint y: 127, endPoint x: 165, endPoint y: 188, distance: 296.6
click at [165, 188] on div "PADRON -> Análisis Afiliado 20-70025364-4 CUIL | 70025364 DNI Masculino Sexo se…" at bounding box center [663, 123] width 1001 height 153
drag, startPoint x: 471, startPoint y: 143, endPoint x: 437, endPoint y: 148, distance: 33.7
click at [469, 146] on div "70025364 DNI" at bounding box center [446, 133] width 164 height 31
drag, startPoint x: 437, startPoint y: 148, endPoint x: 428, endPoint y: 144, distance: 10.1
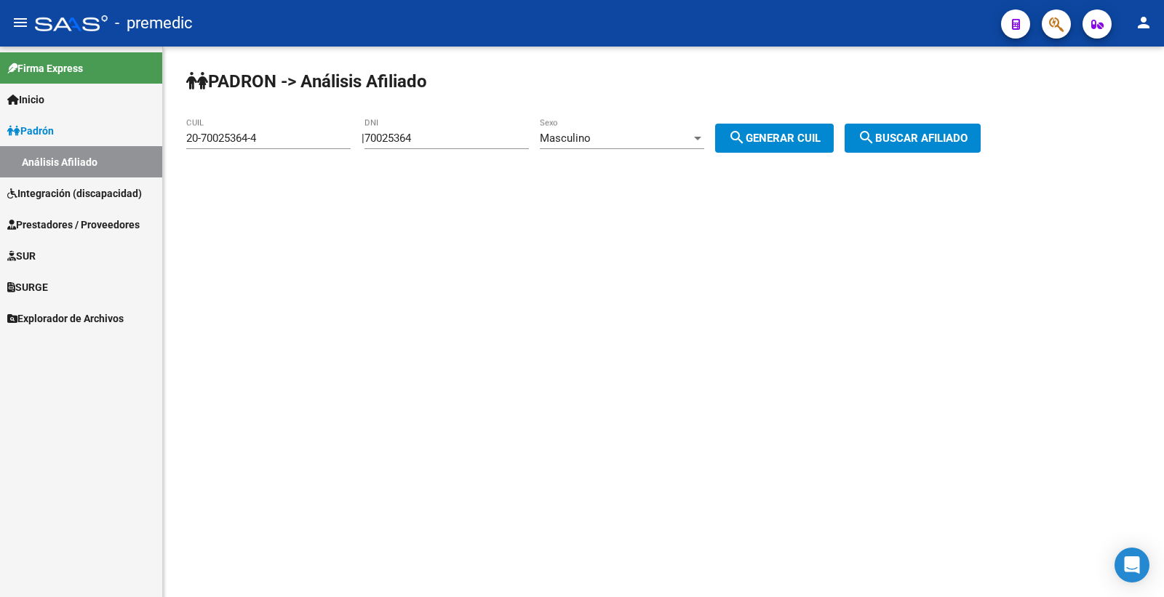
click at [428, 146] on div "70025364 DNI" at bounding box center [446, 133] width 164 height 31
drag, startPoint x: 461, startPoint y: 128, endPoint x: 370, endPoint y: 141, distance: 92.6
click at [370, 141] on div "| 70025364 DNI Masculino Sexo search Generar CUIL" at bounding box center [603, 138] width 483 height 13
drag, startPoint x: 525, startPoint y: 143, endPoint x: 510, endPoint y: 154, distance: 19.2
click at [522, 146] on div "70025364 DNI" at bounding box center [446, 133] width 164 height 31
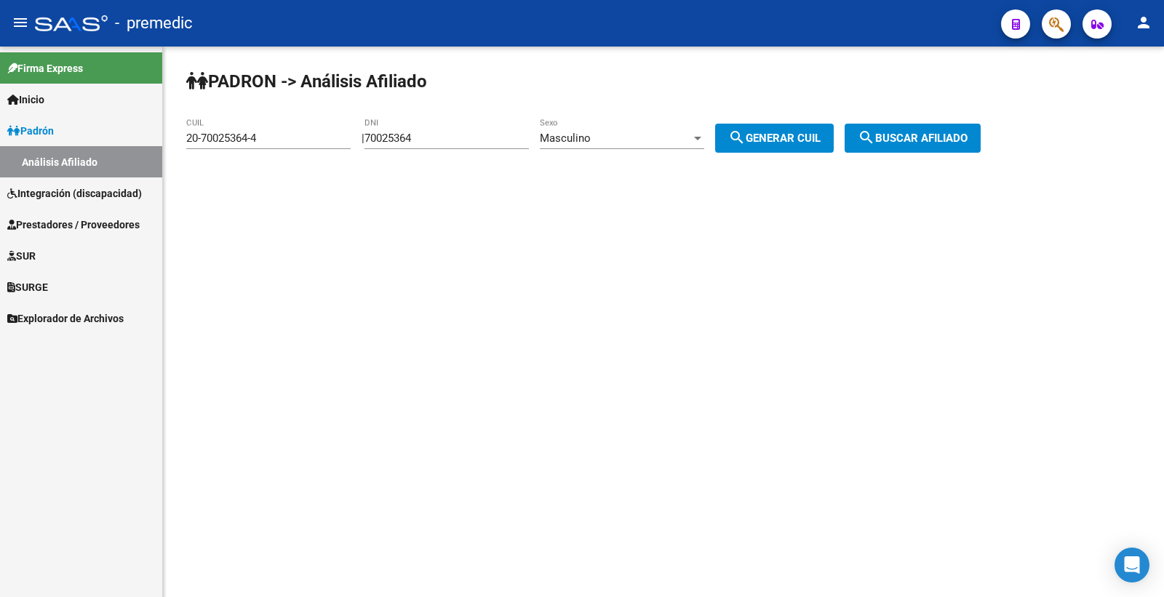
drag, startPoint x: 427, startPoint y: 143, endPoint x: 393, endPoint y: 143, distance: 34.2
click at [393, 143] on div "70025364 DNI" at bounding box center [446, 133] width 164 height 31
click at [474, 135] on input "70025364" at bounding box center [446, 138] width 164 height 13
drag, startPoint x: 474, startPoint y: 135, endPoint x: 364, endPoint y: 135, distance: 109.9
click at [364, 135] on div "| 70025364 DNI Masculino Sexo search Generar CUIL" at bounding box center [603, 138] width 483 height 13
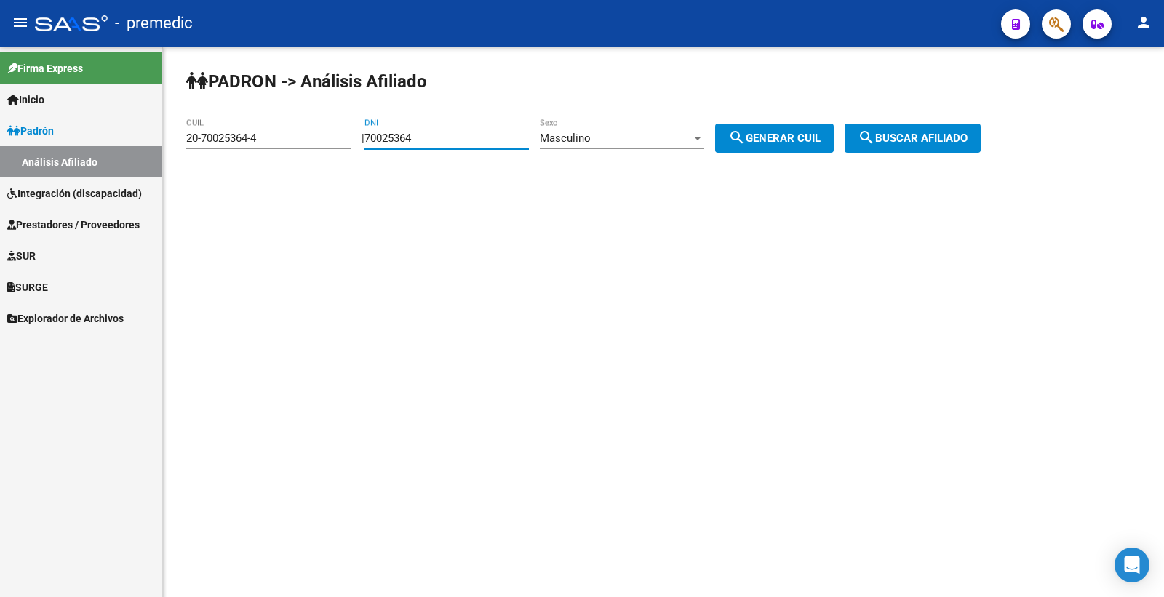
paste input "56191119"
type input "56191119"
click at [642, 131] on div "Masculino Sexo" at bounding box center [622, 133] width 164 height 31
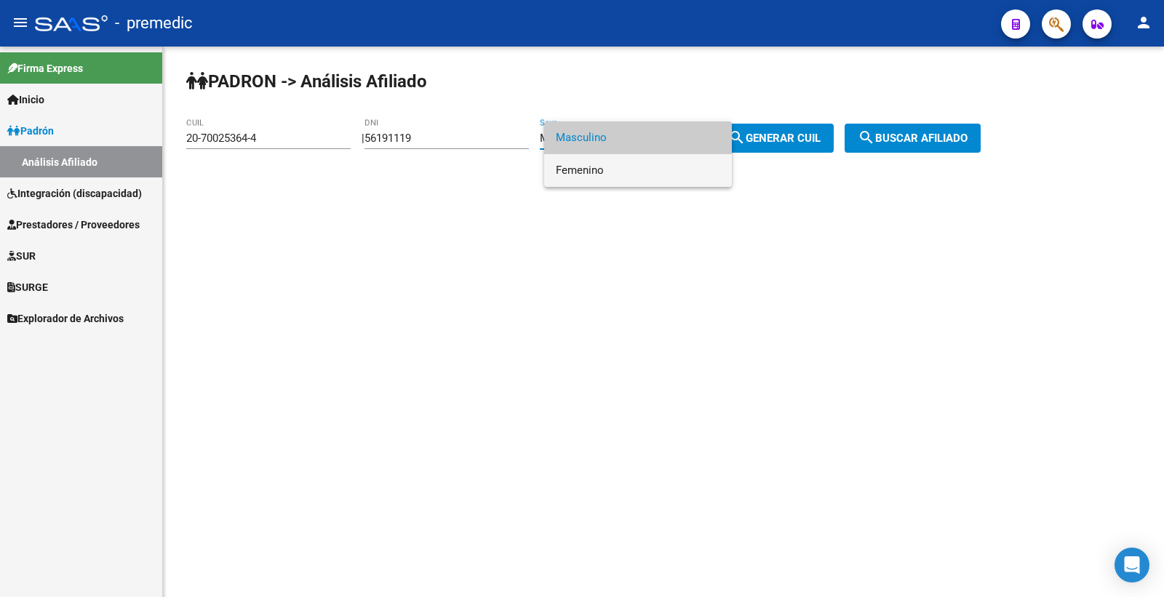
click at [642, 173] on span "Femenino" at bounding box center [638, 170] width 164 height 33
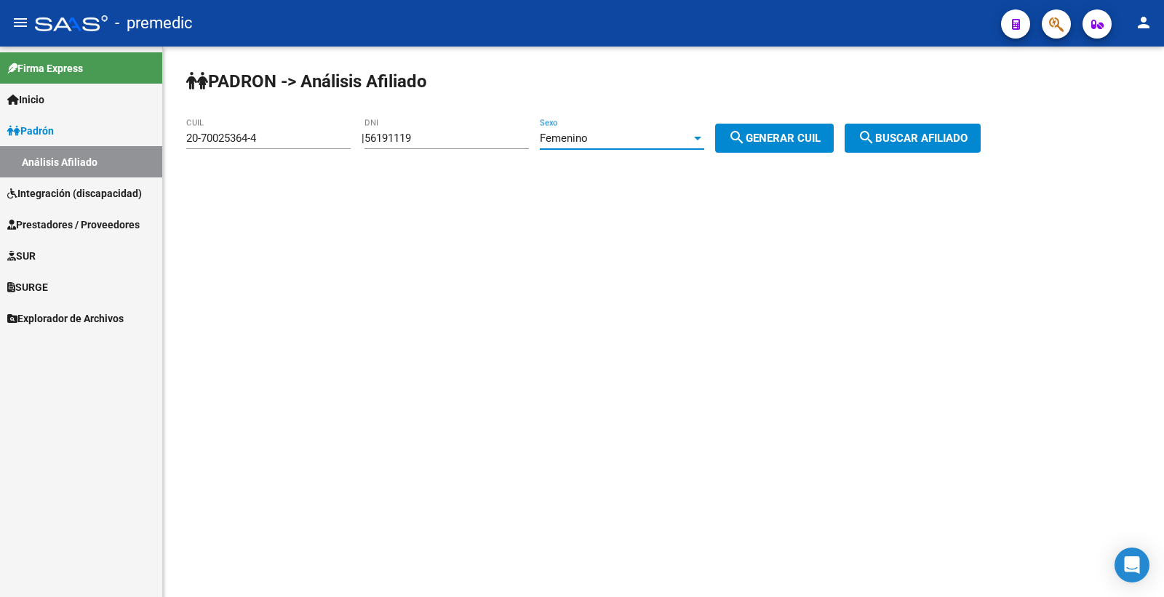
click at [821, 153] on div "PADRON -> Análisis Afiliado 20-70025364-4 CUIL | 56191119 DNI Femenino Sexo sea…" at bounding box center [663, 123] width 1001 height 153
click at [820, 151] on button "search Generar CUIL" at bounding box center [774, 138] width 119 height 29
type input "27-56191119-9"
drag, startPoint x: 897, startPoint y: 140, endPoint x: 902, endPoint y: 146, distance: 8.3
click at [897, 142] on span "search Buscar afiliado" at bounding box center [913, 138] width 110 height 13
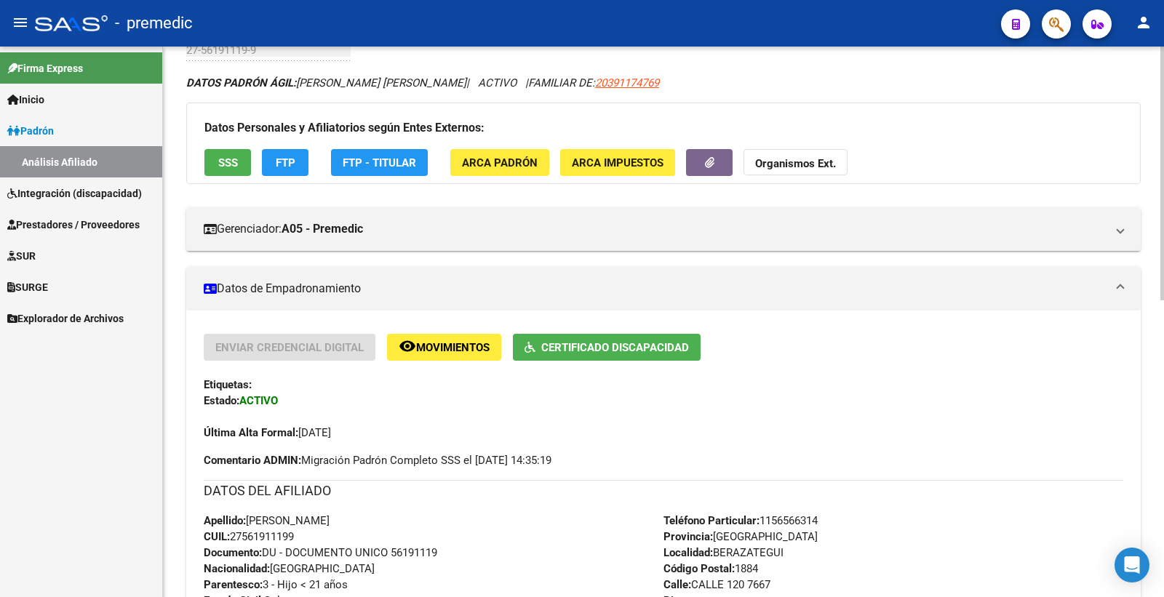
scroll to position [81, 0]
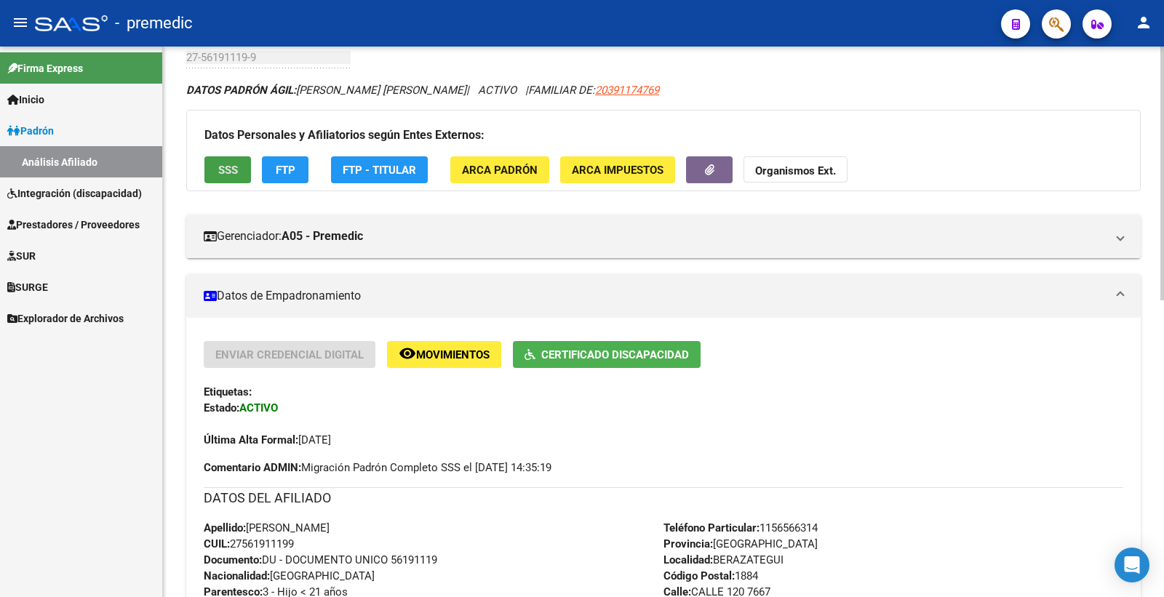
click at [223, 169] on span "SSS" at bounding box center [228, 170] width 20 height 13
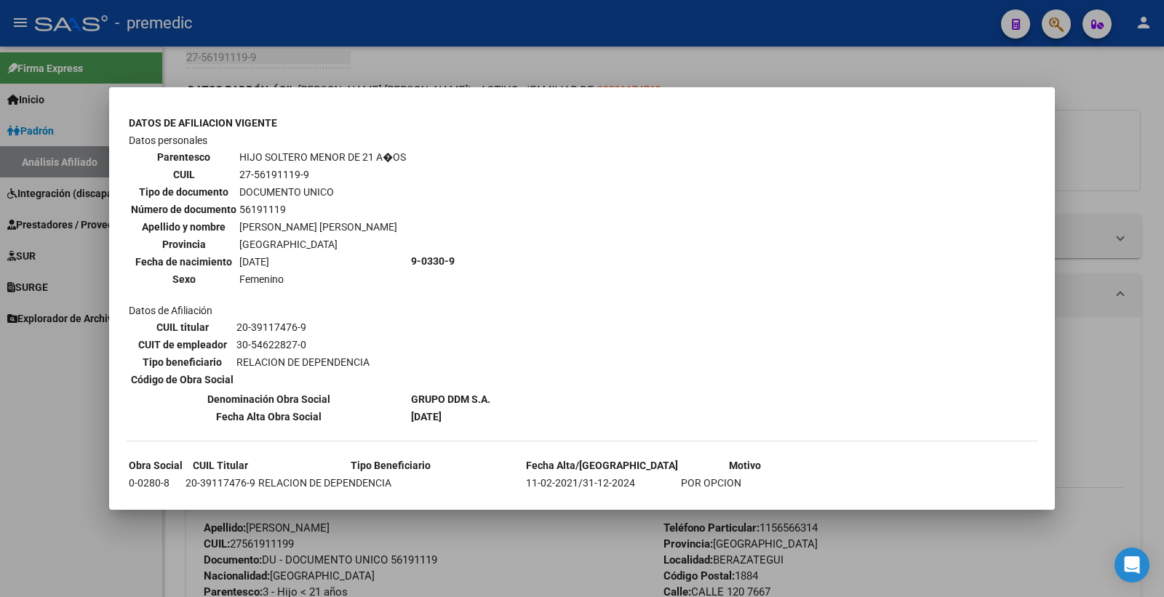
scroll to position [1001, 0]
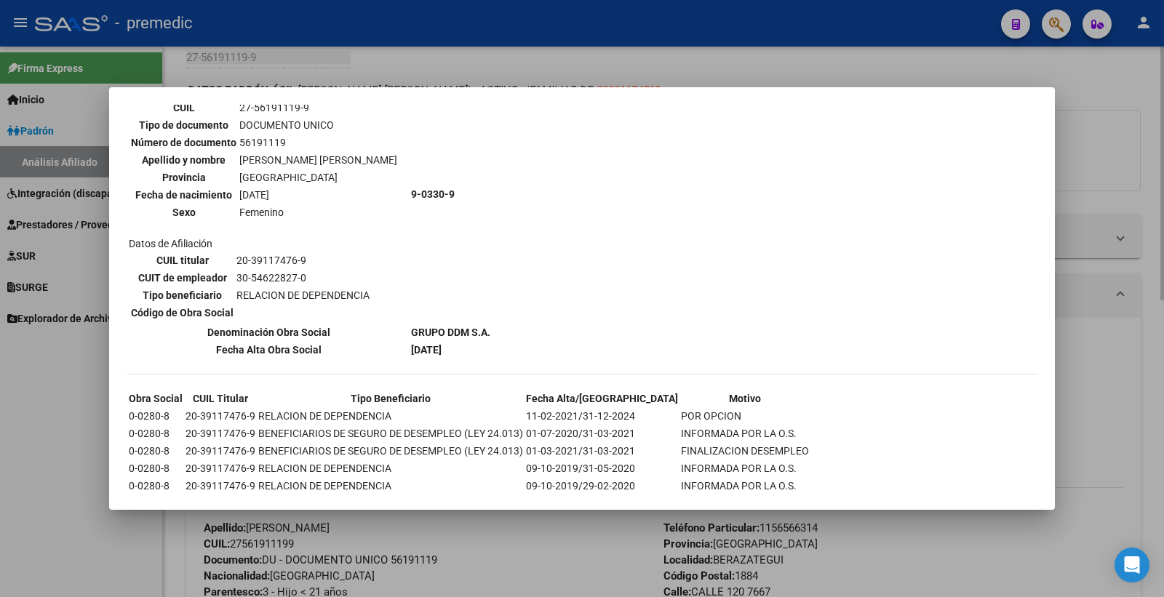
drag, startPoint x: 1161, startPoint y: 162, endPoint x: 1139, endPoint y: 173, distance: 25.4
click at [1161, 162] on div at bounding box center [582, 298] width 1164 height 597
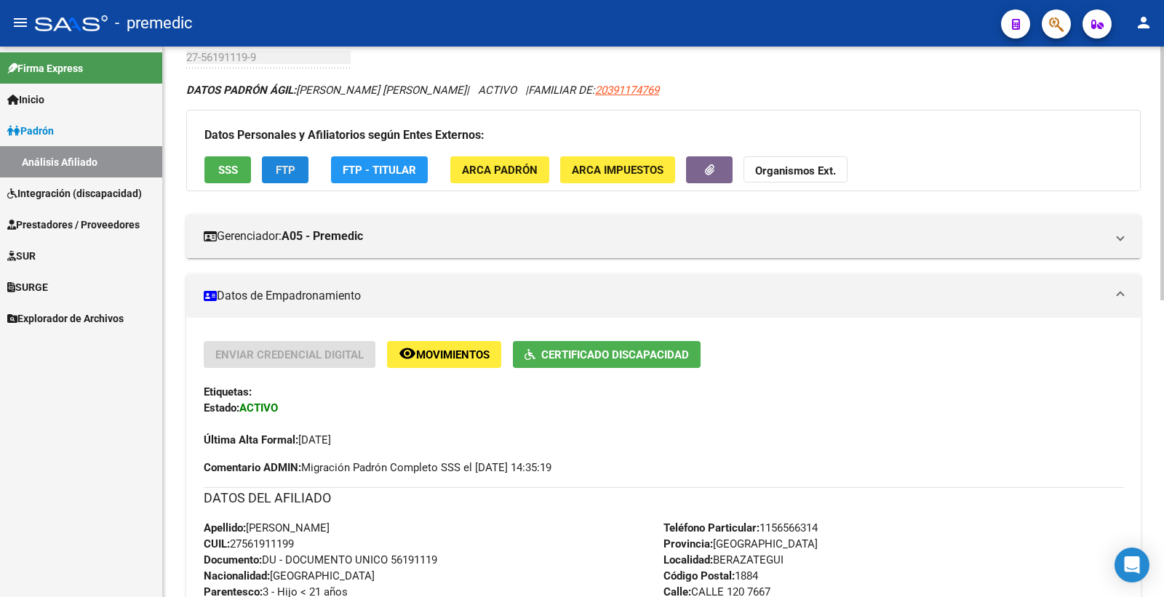
click at [291, 166] on span "FTP" at bounding box center [286, 170] width 20 height 13
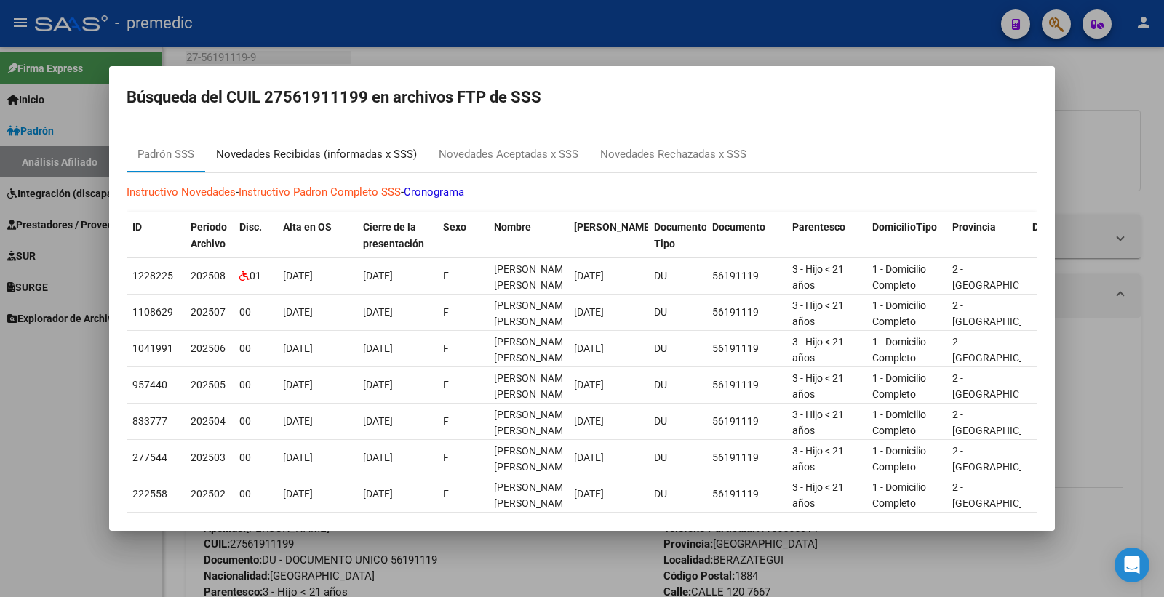
click at [300, 153] on div "Novedades Recibidas (informadas x SSS)" at bounding box center [316, 154] width 201 height 17
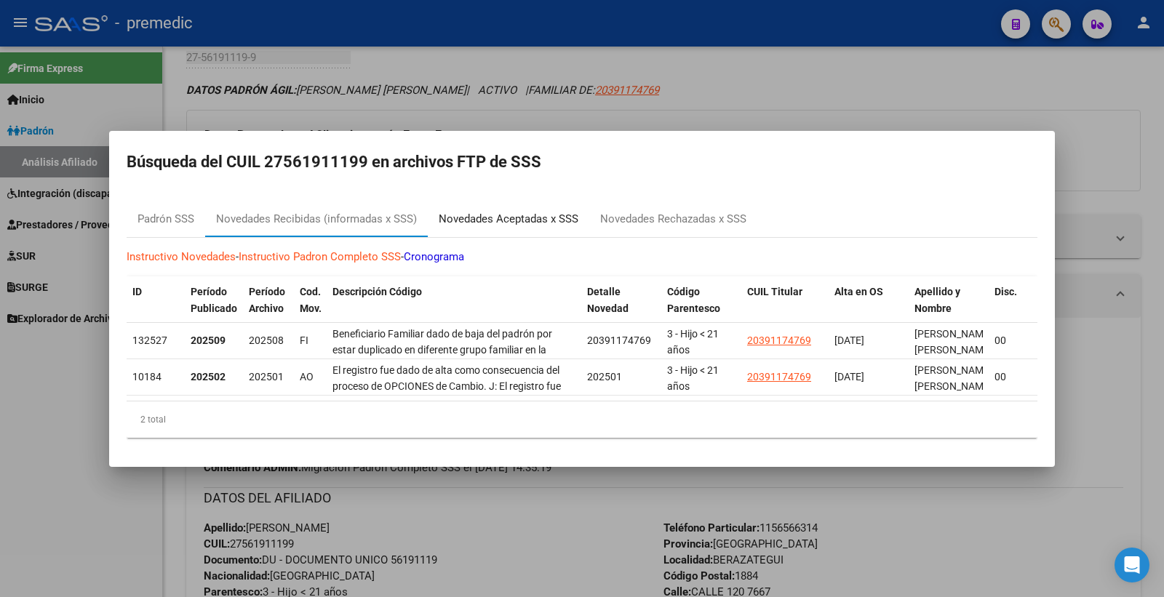
click at [517, 212] on div "Novedades Aceptadas x SSS" at bounding box center [509, 219] width 140 height 17
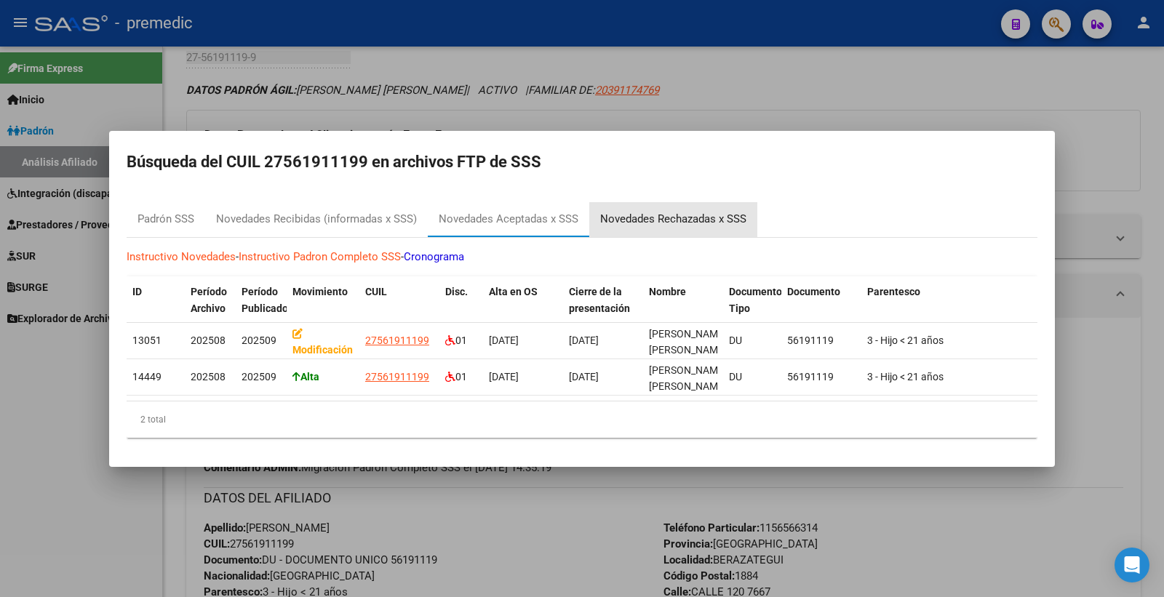
click at [694, 211] on div "Novedades Rechazadas x SSS" at bounding box center [673, 219] width 146 height 17
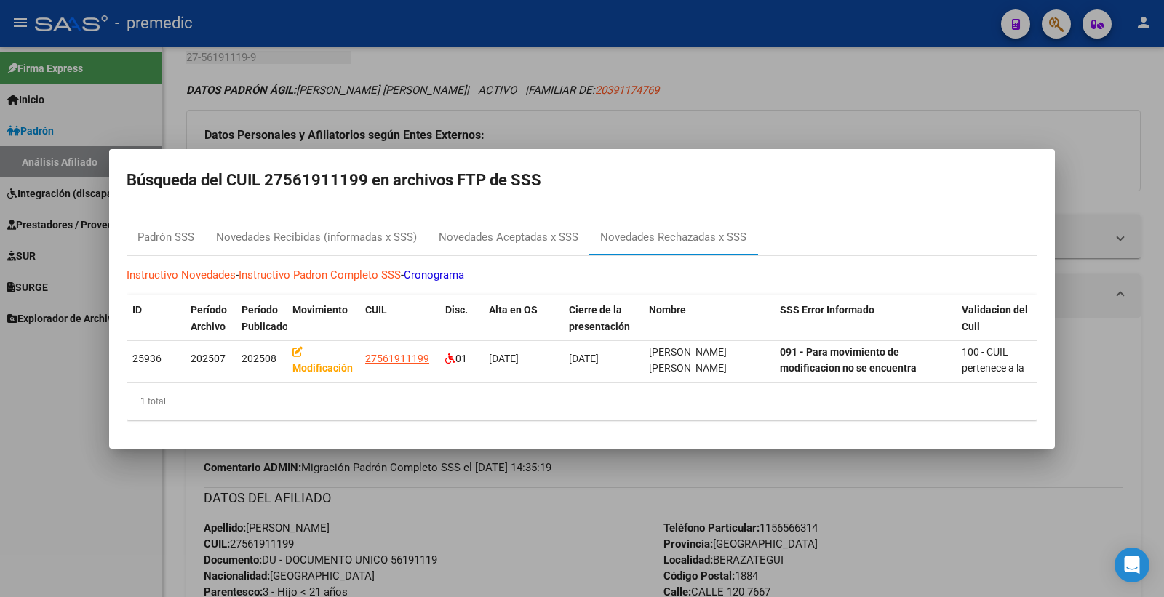
click at [1067, 106] on div at bounding box center [582, 298] width 1164 height 597
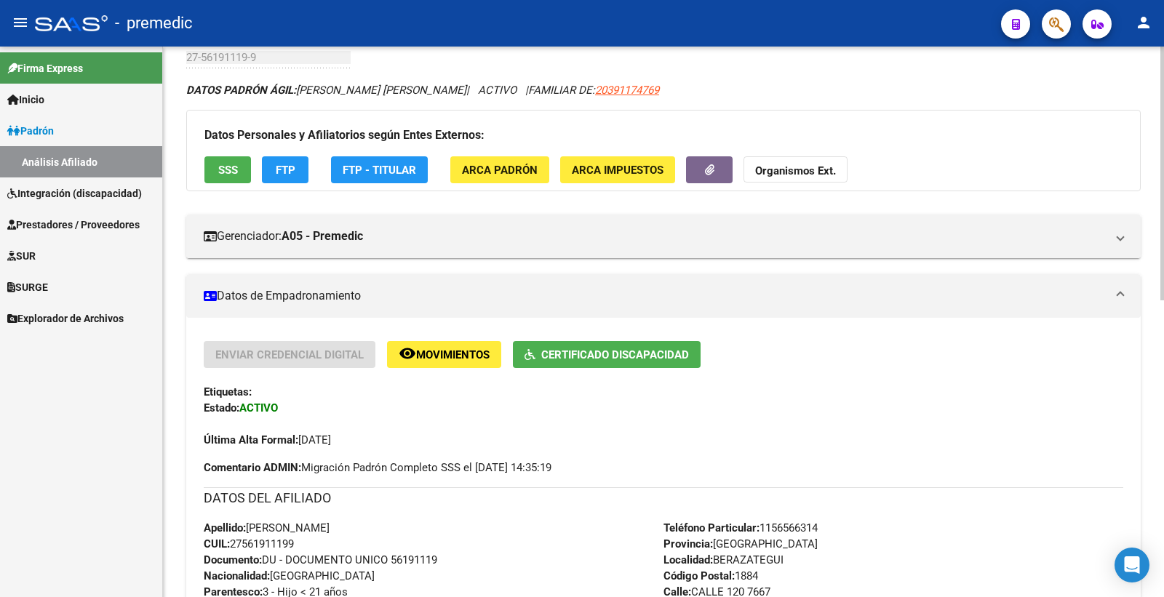
scroll to position [0, 0]
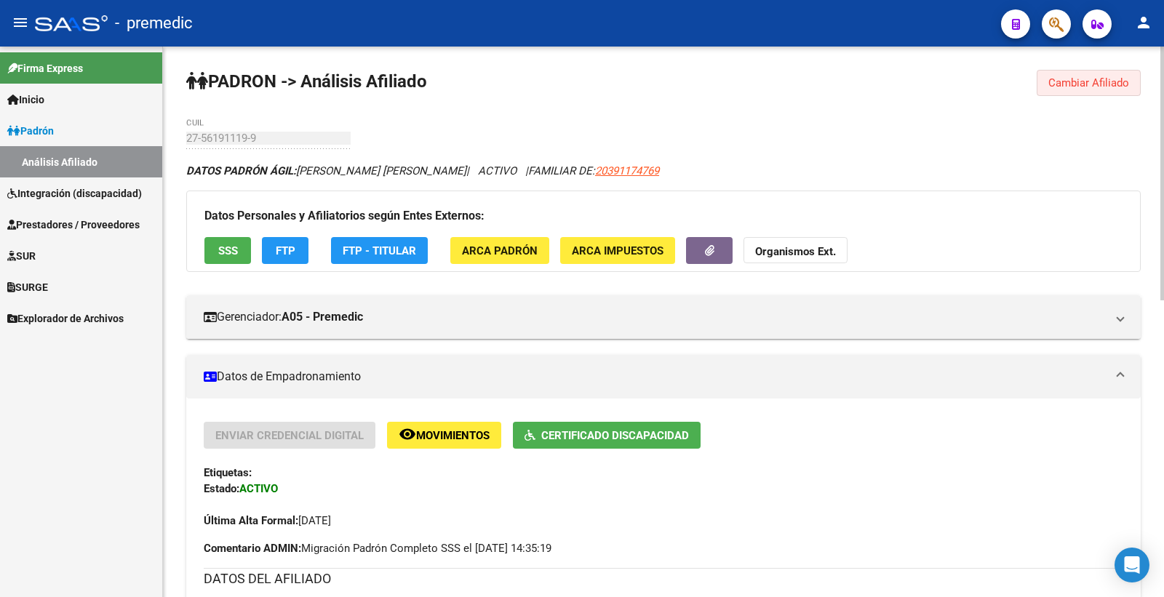
click at [1138, 81] on button "Cambiar Afiliado" at bounding box center [1089, 83] width 104 height 26
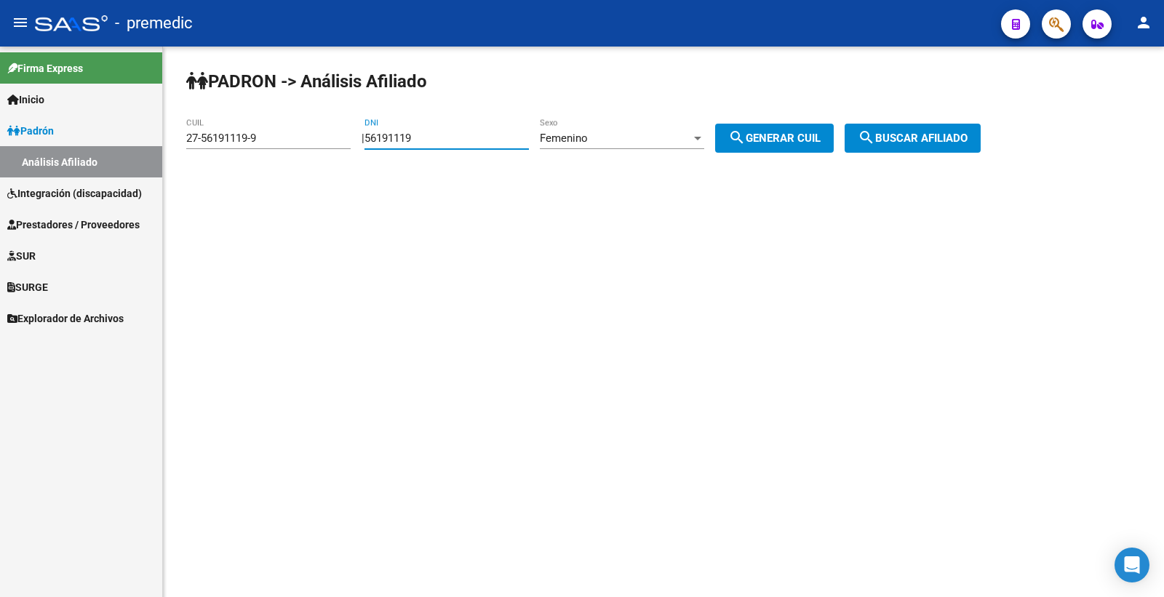
drag, startPoint x: 442, startPoint y: 134, endPoint x: 195, endPoint y: 160, distance: 248.0
click at [195, 145] on app-analisis-afiliado "PADRON -> Análisis Afiliado 27-56191119-9 CUIL | 56191119 DNI Femenino Sexo sea…" at bounding box center [588, 138] width 805 height 13
paste input "8929768"
type input "58929768"
click at [634, 129] on div "Femenino Sexo" at bounding box center [622, 133] width 164 height 31
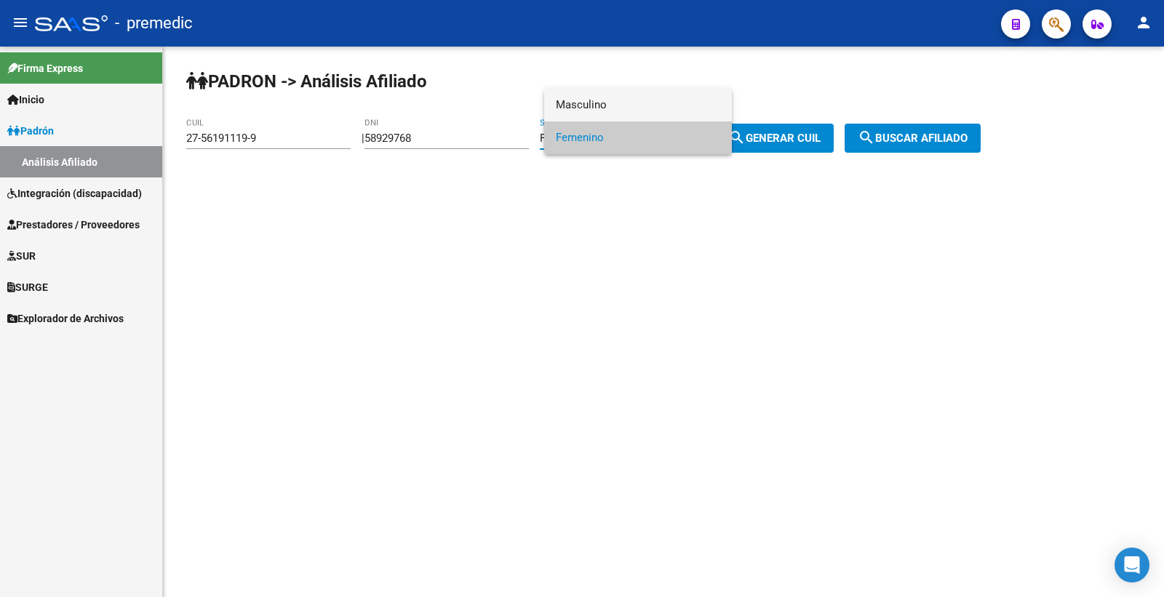
click at [638, 95] on span "Masculino" at bounding box center [638, 105] width 164 height 33
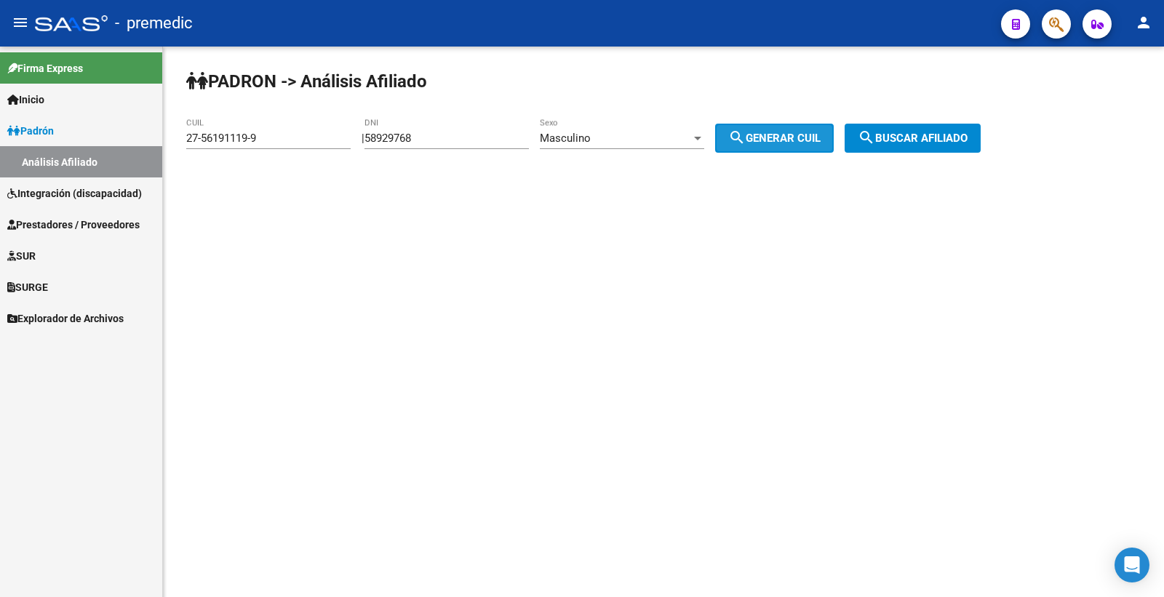
click at [818, 134] on span "search Generar CUIL" at bounding box center [774, 138] width 92 height 13
type input "20-58929768-8"
click at [819, 135] on span "search Generar CUIL" at bounding box center [774, 138] width 92 height 13
click at [941, 142] on span "search Buscar afiliado" at bounding box center [913, 138] width 110 height 13
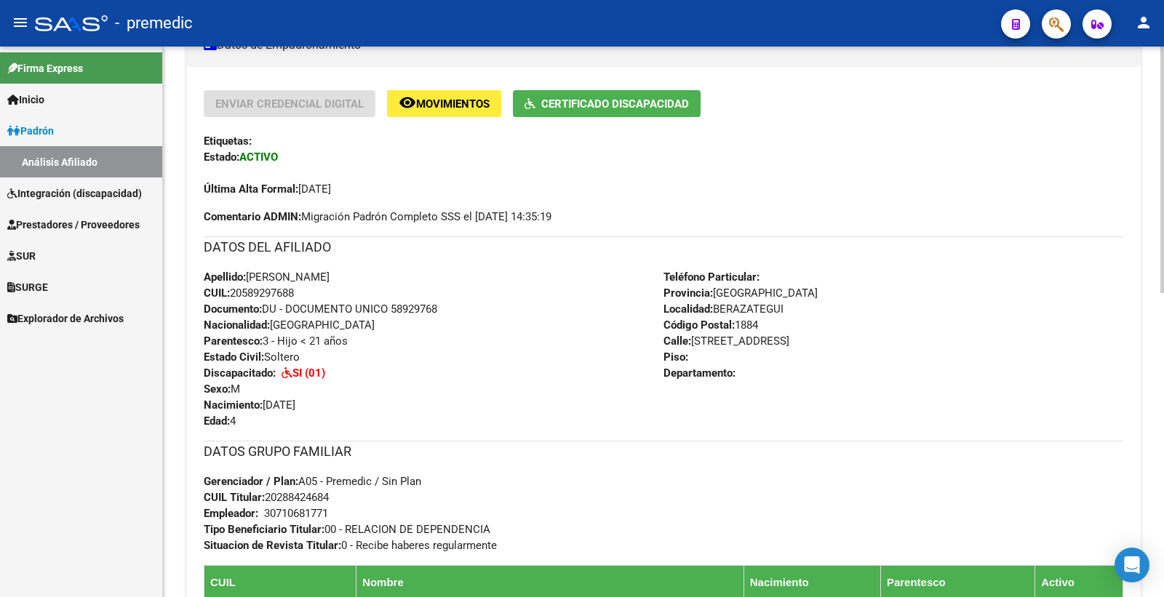
scroll to position [404, 0]
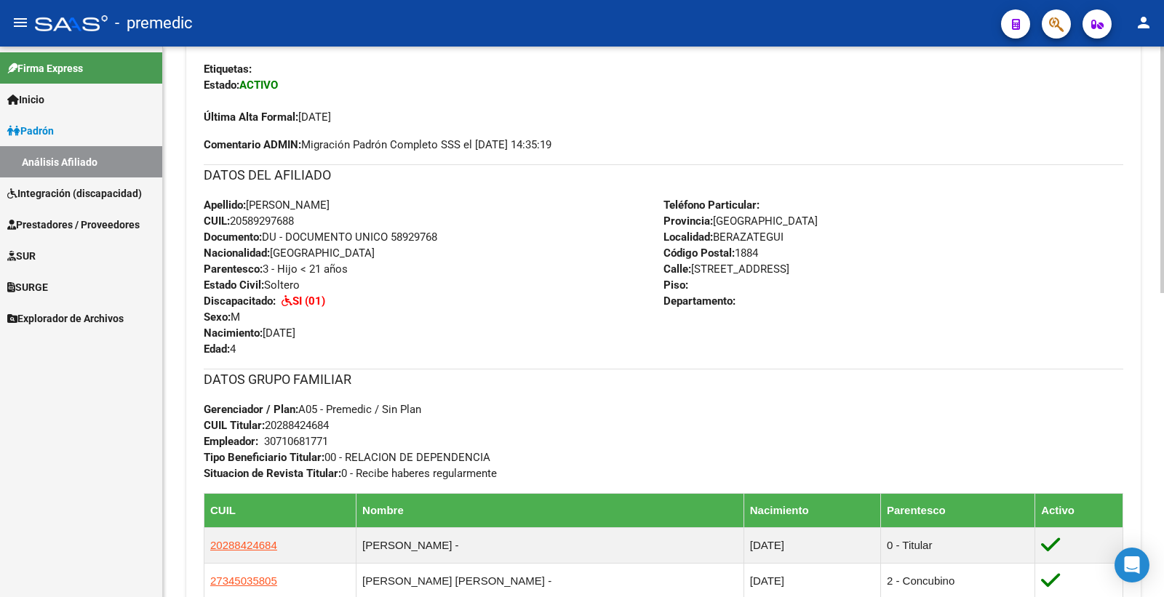
click at [602, 458] on div "DATOS GRUPO FAMILIAR Gerenciador / Plan: A05 - Premedic / Sin Plan CUIL Titular…" at bounding box center [664, 425] width 920 height 113
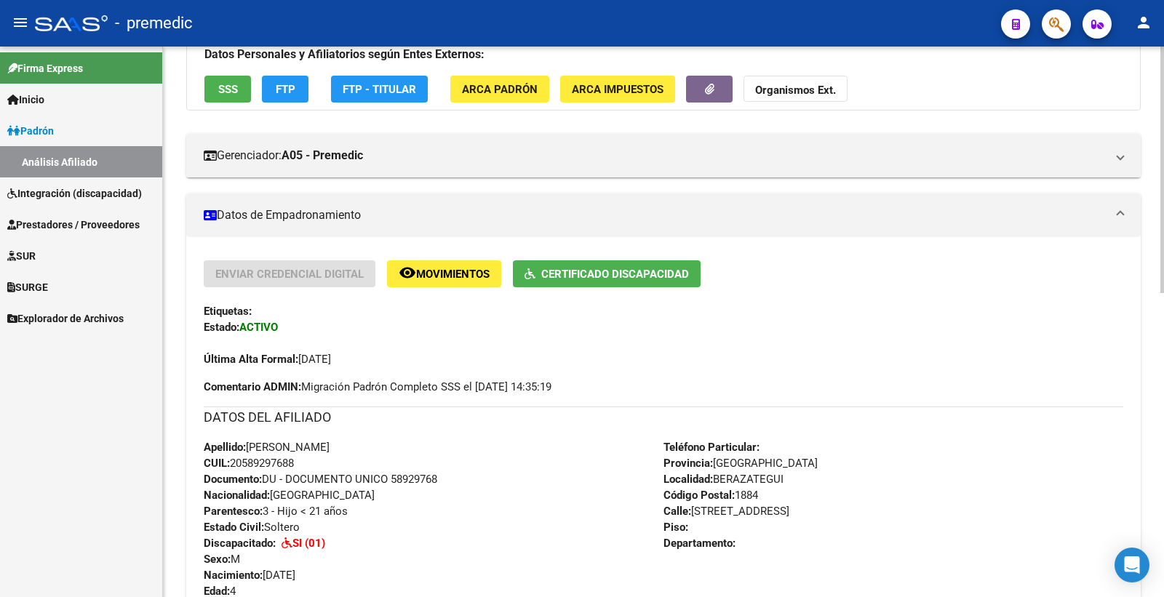
scroll to position [0, 0]
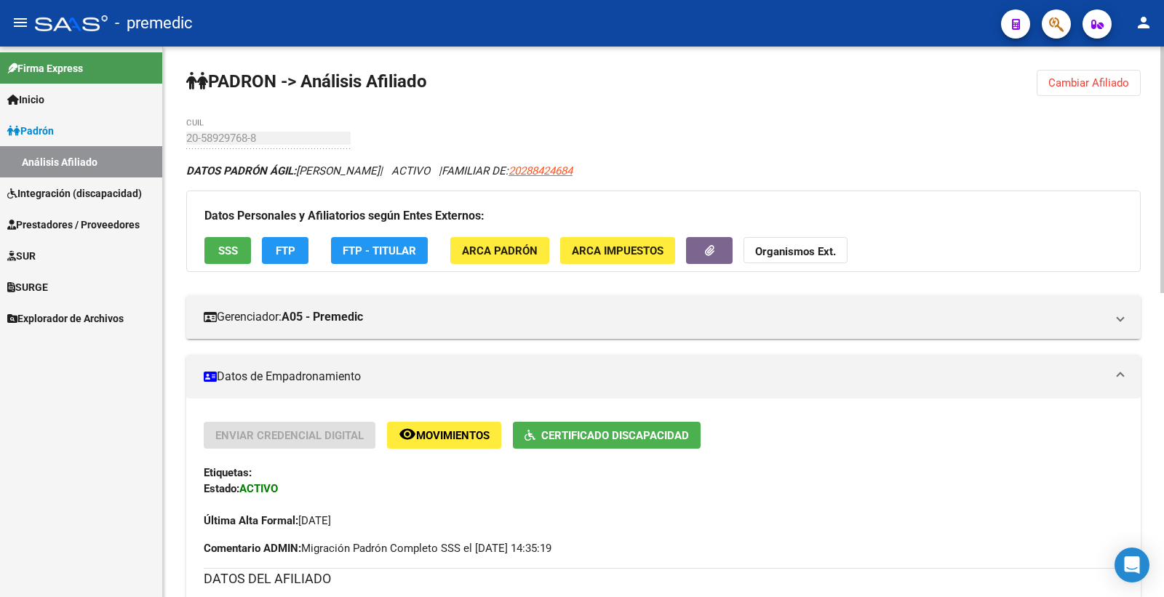
click at [1125, 88] on span "Cambiar Afiliado" at bounding box center [1088, 82] width 81 height 13
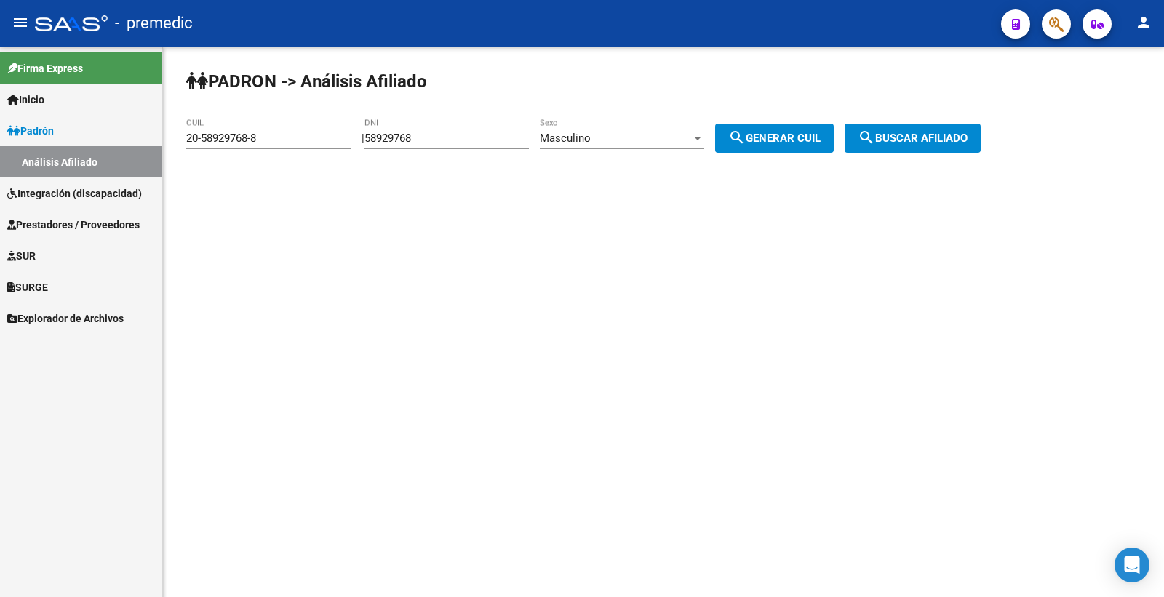
drag, startPoint x: 477, startPoint y: 138, endPoint x: 302, endPoint y: 135, distance: 174.6
click at [357, 138] on app-analisis-afiliado "PADRON -> Análisis Afiliado 20-58929768-8 CUIL | 58929768 DNI Masculino Sexo se…" at bounding box center [588, 138] width 805 height 13
paste input "403994"
type input "54039948"
click at [653, 132] on div "Masculino" at bounding box center [615, 138] width 151 height 13
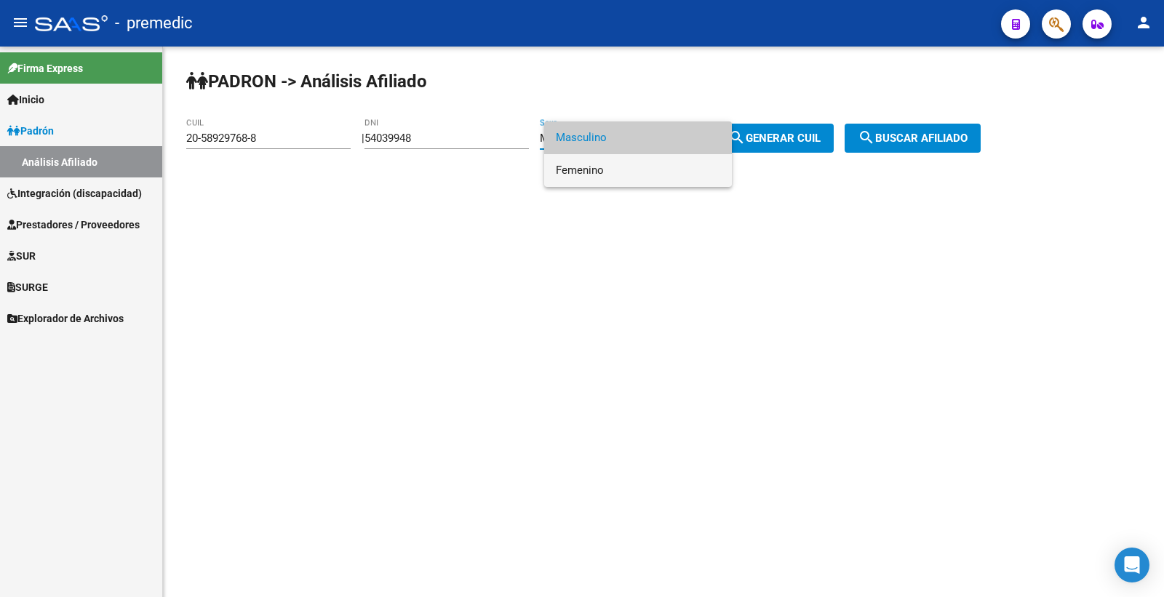
click at [607, 170] on span "Femenino" at bounding box center [638, 170] width 164 height 33
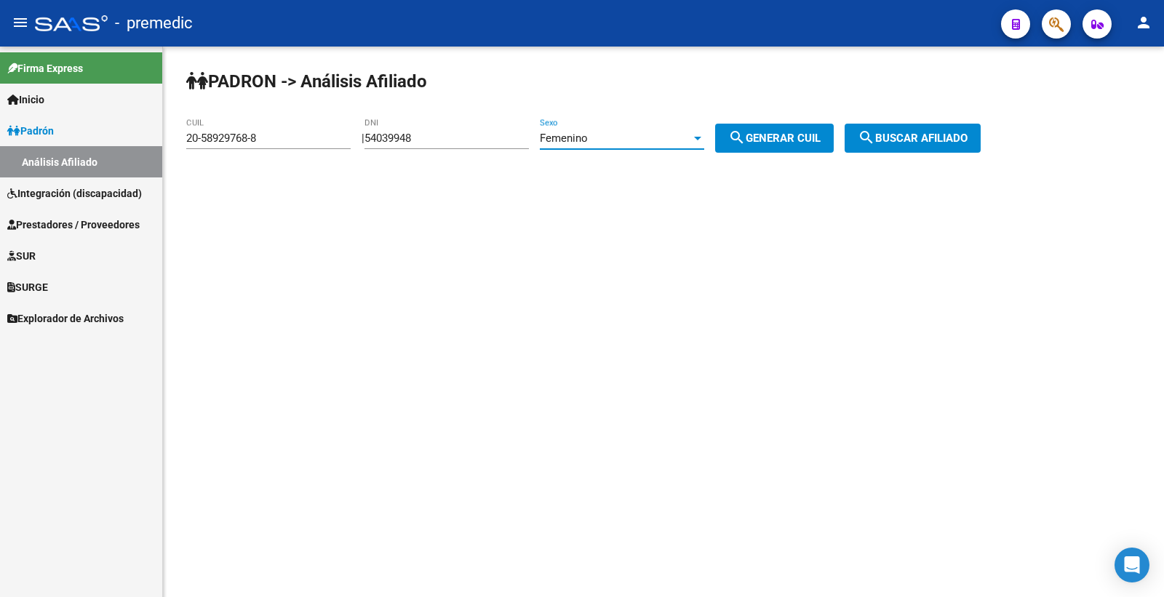
click at [765, 143] on span "search Generar CUIL" at bounding box center [774, 138] width 92 height 13
type input "23-54039948-4"
drag, startPoint x: 765, startPoint y: 143, endPoint x: 1019, endPoint y: 143, distance: 253.9
click at [766, 143] on span "search Generar CUIL" at bounding box center [774, 138] width 92 height 13
click at [1019, 143] on div "PADRON -> Análisis Afiliado 23-54039948-4 CUIL | 54039948 DNI Femenino Sexo sea…" at bounding box center [663, 123] width 1001 height 153
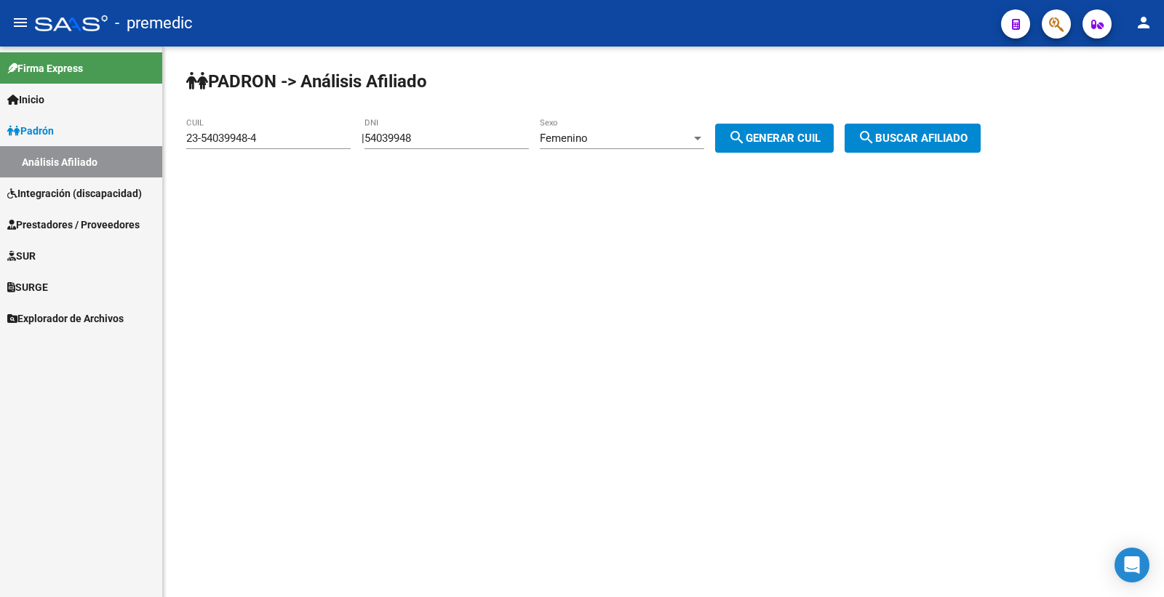
drag, startPoint x: 977, startPoint y: 140, endPoint x: 969, endPoint y: 142, distance: 8.3
click at [968, 140] on span "search Buscar afiliado" at bounding box center [913, 138] width 110 height 13
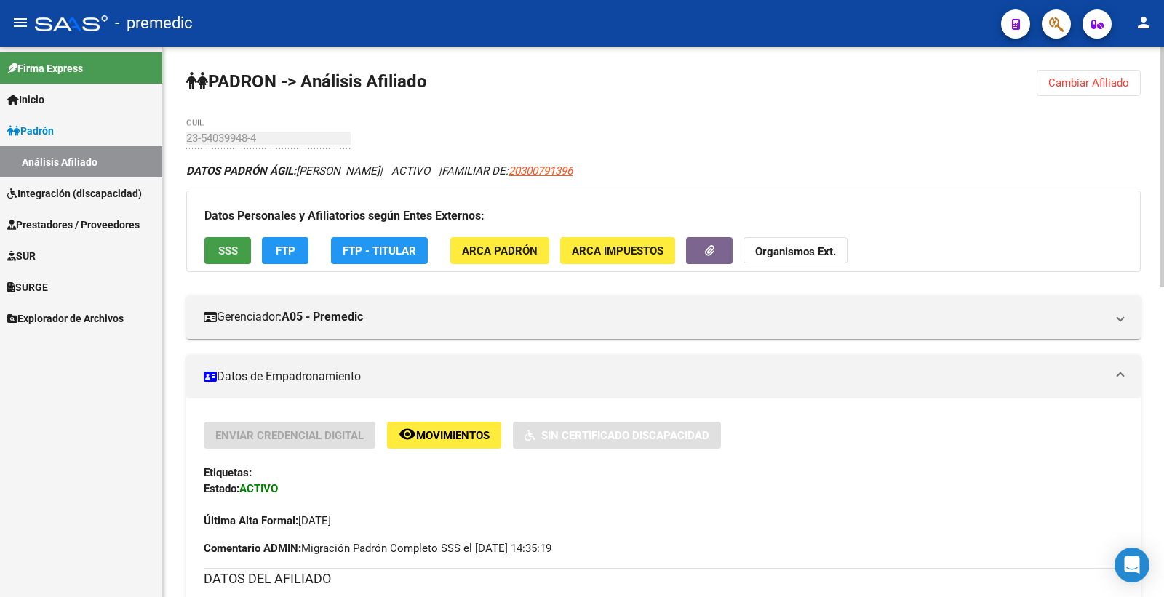
click at [218, 258] on span "SSS" at bounding box center [228, 250] width 20 height 13
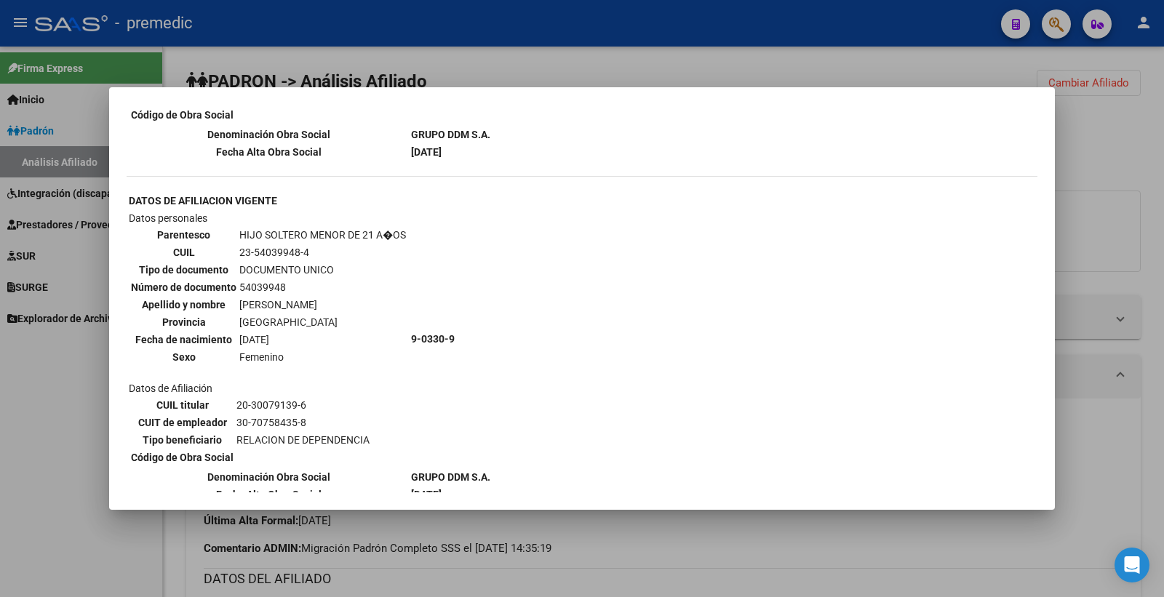
scroll to position [869, 0]
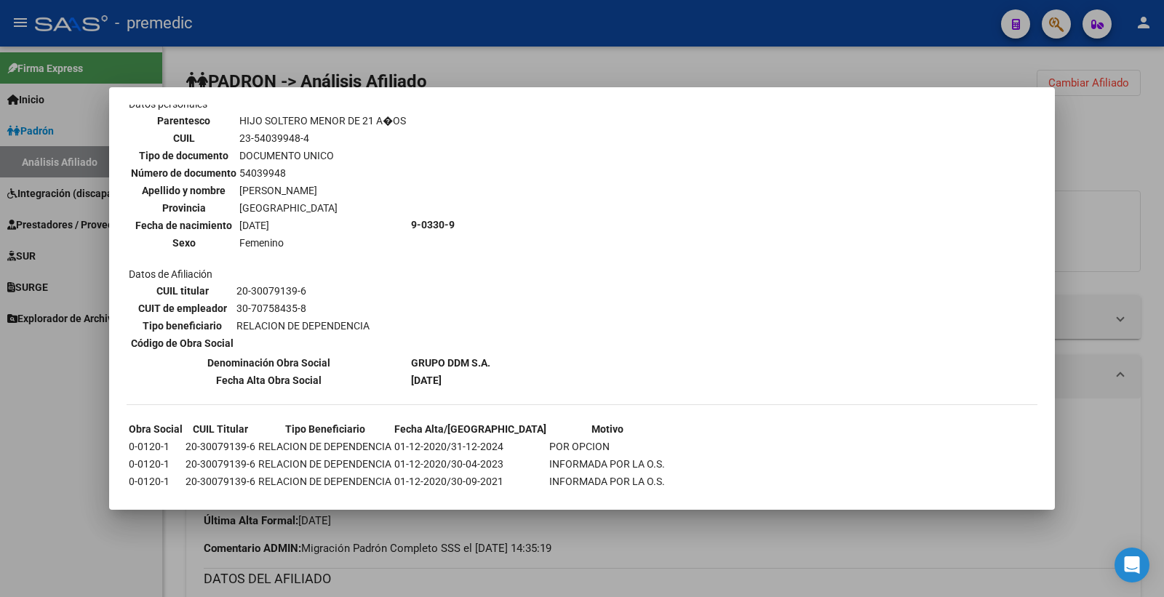
click at [1073, 271] on div at bounding box center [582, 298] width 1164 height 597
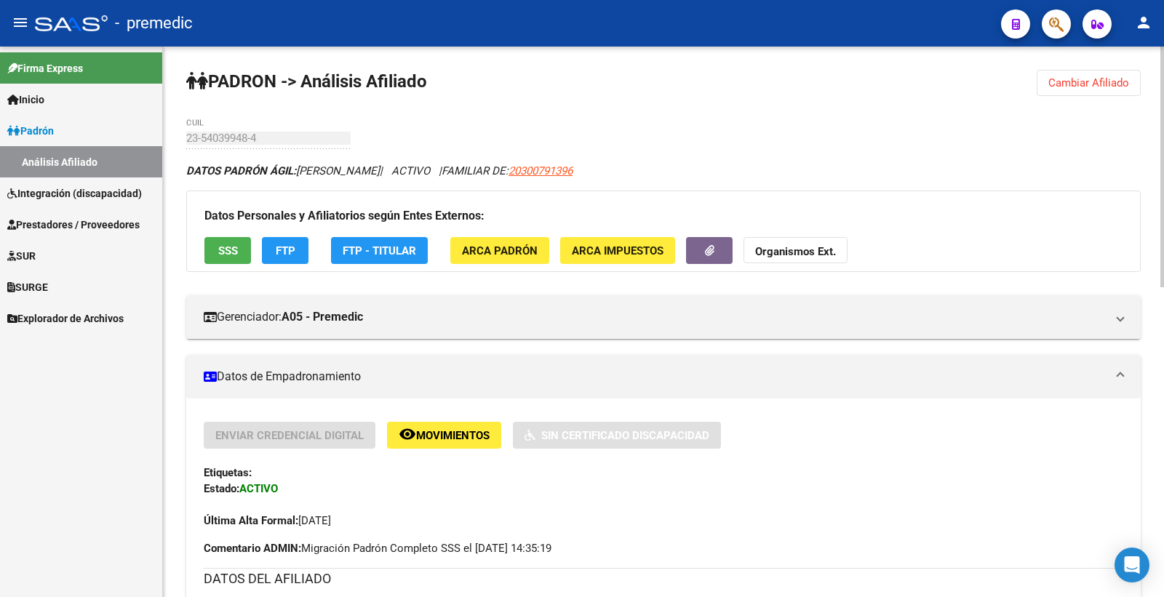
click at [304, 245] on button "FTP" at bounding box center [285, 250] width 47 height 27
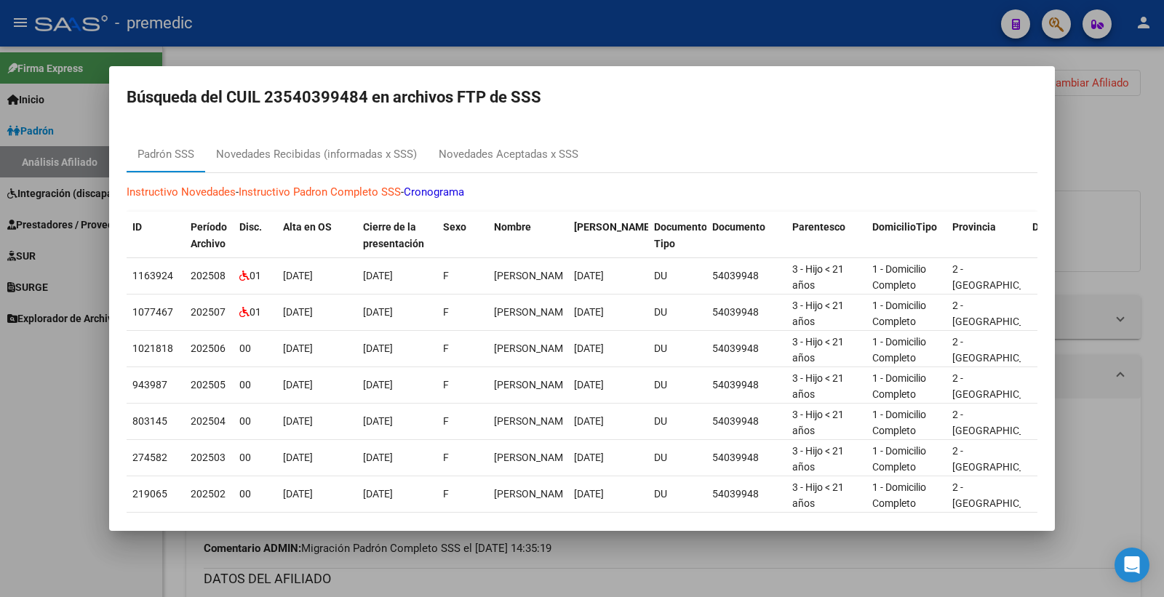
click at [1147, 188] on div at bounding box center [582, 298] width 1164 height 597
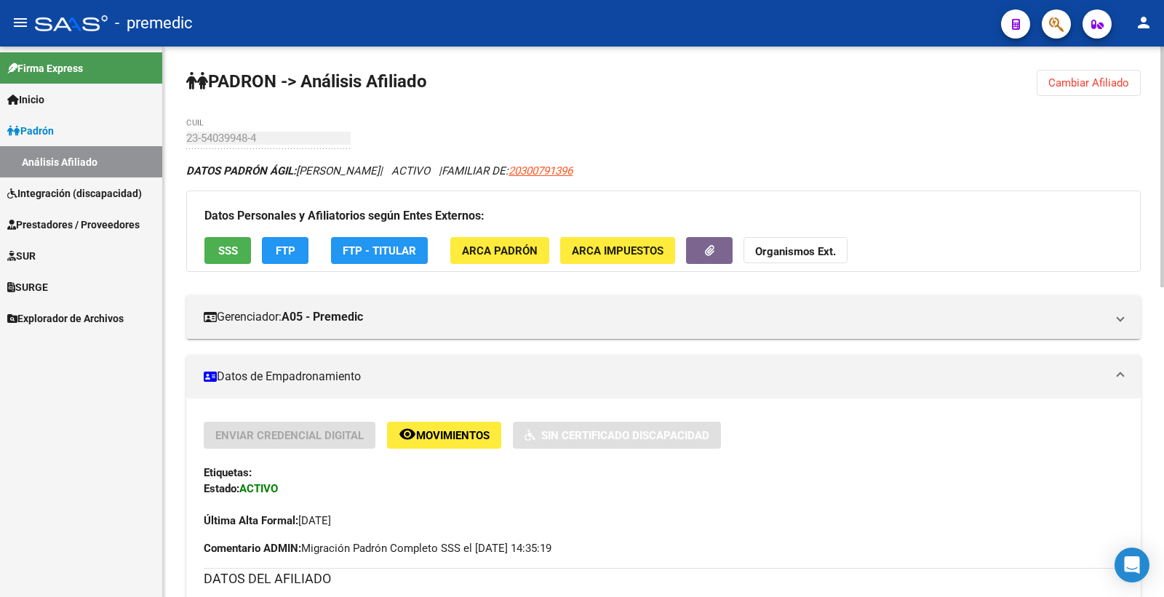
drag, startPoint x: 615, startPoint y: 514, endPoint x: 620, endPoint y: 521, distance: 8.5
click at [620, 521] on div "Última Alta Formal: [DATE]" at bounding box center [664, 513] width 920 height 32
click at [1106, 88] on span "Cambiar Afiliado" at bounding box center [1088, 82] width 81 height 13
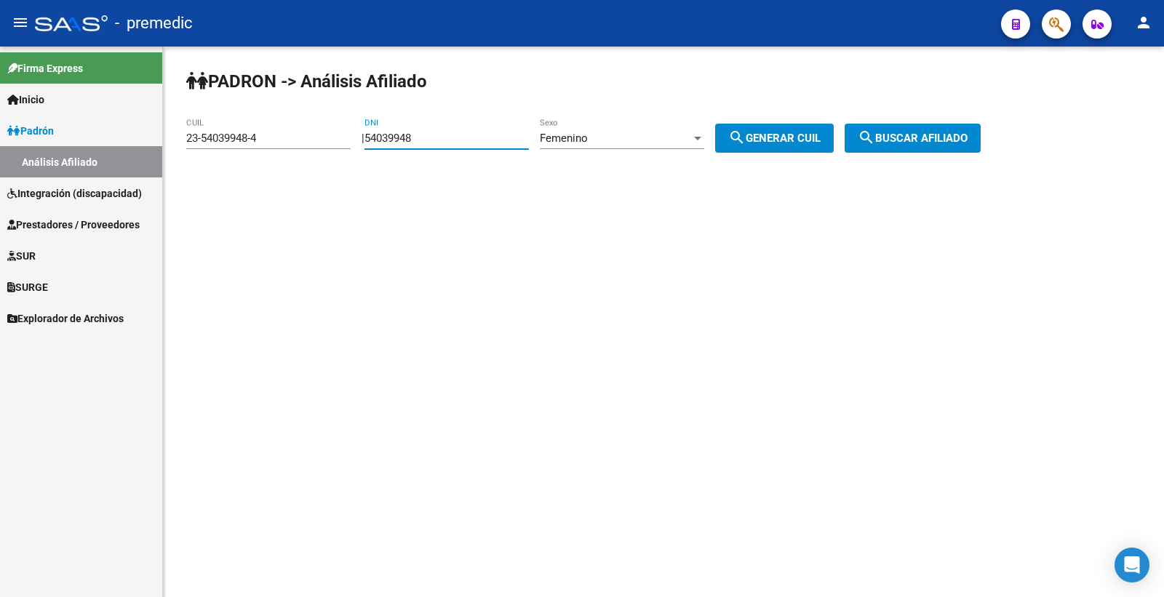
drag, startPoint x: 413, startPoint y: 134, endPoint x: 188, endPoint y: 132, distance: 225.5
click at [173, 147] on div "PADRON -> Análisis Afiliado 23-54039948-4 CUIL | 54039948 DNI Femenino Sexo sea…" at bounding box center [663, 123] width 1001 height 153
paste input "46098851"
type input "46098851"
click at [588, 139] on span "Femenino" at bounding box center [564, 138] width 48 height 13
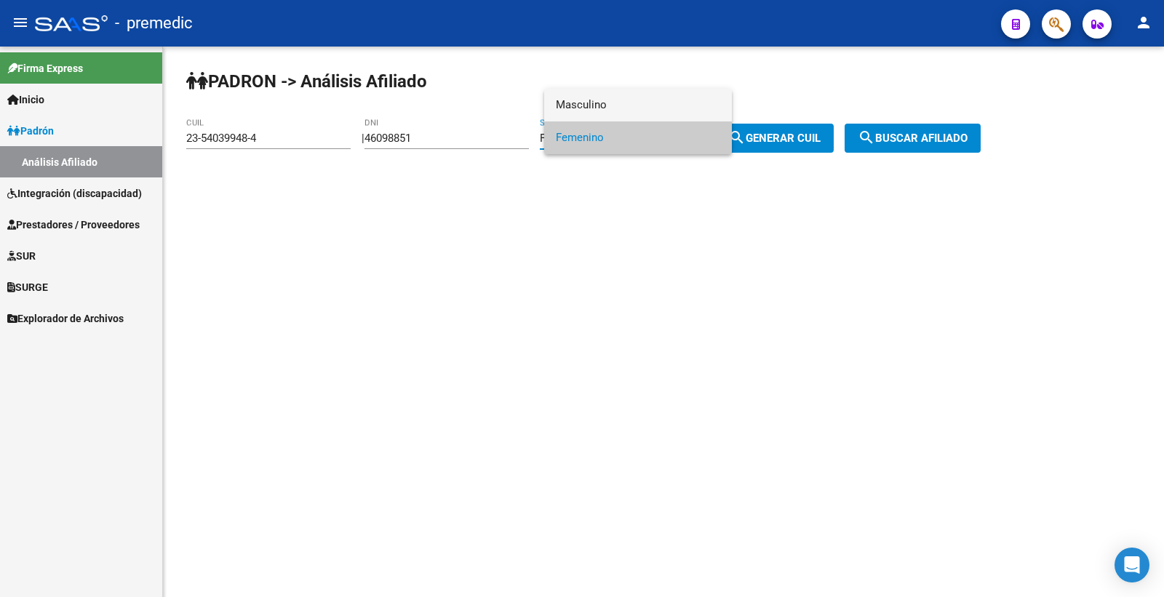
click at [639, 100] on span "Masculino" at bounding box center [638, 105] width 164 height 33
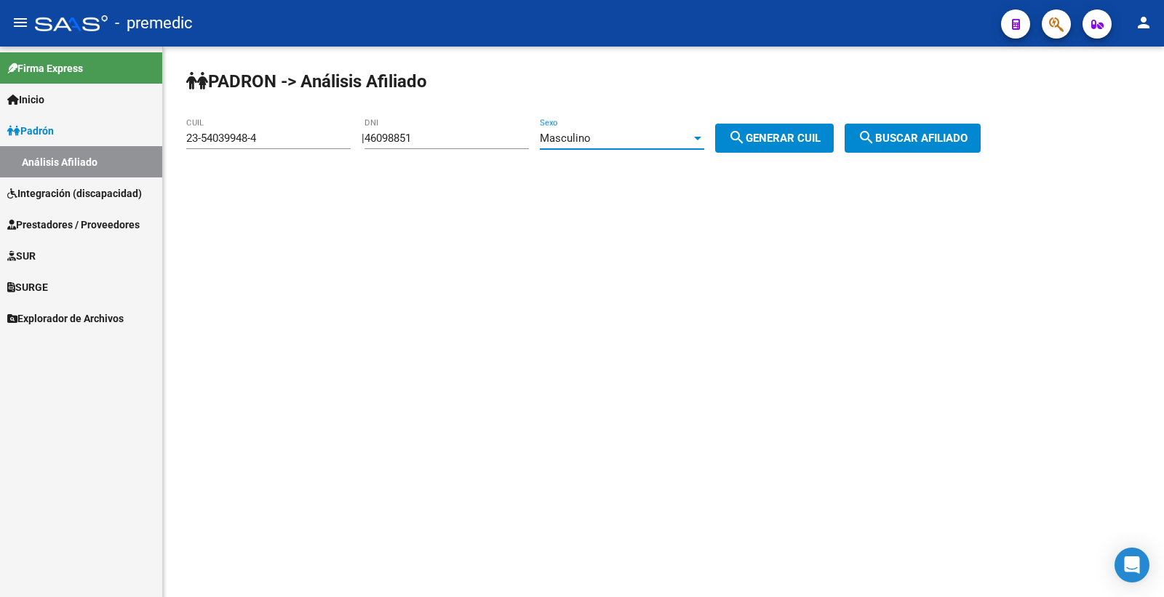
click at [793, 146] on button "search Generar CUIL" at bounding box center [774, 138] width 119 height 29
type input "23-46098851-9"
click at [805, 141] on span "search Generar CUIL" at bounding box center [774, 138] width 92 height 13
click at [914, 143] on span "search Buscar afiliado" at bounding box center [913, 138] width 110 height 13
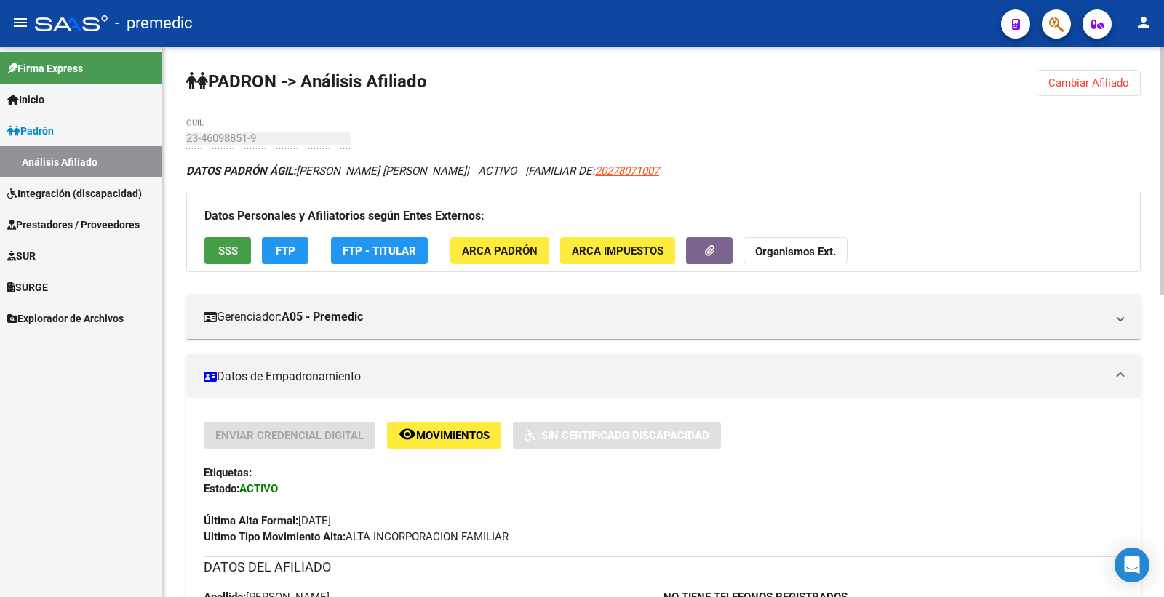
click at [226, 257] on span "SSS" at bounding box center [228, 250] width 20 height 13
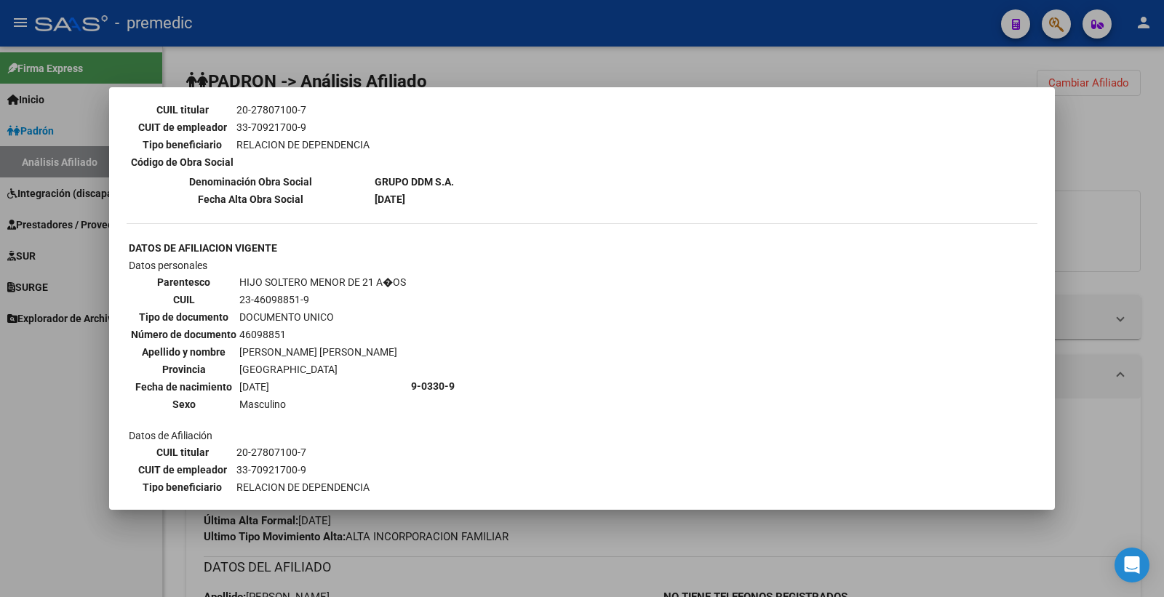
scroll to position [853, 0]
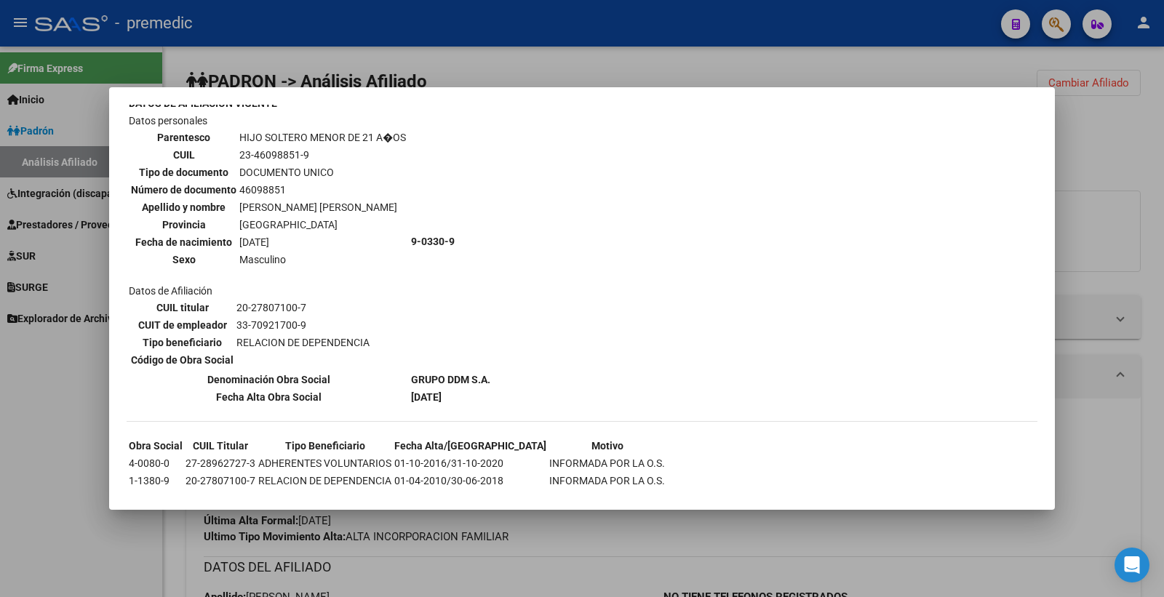
click at [1163, 224] on div at bounding box center [582, 298] width 1164 height 597
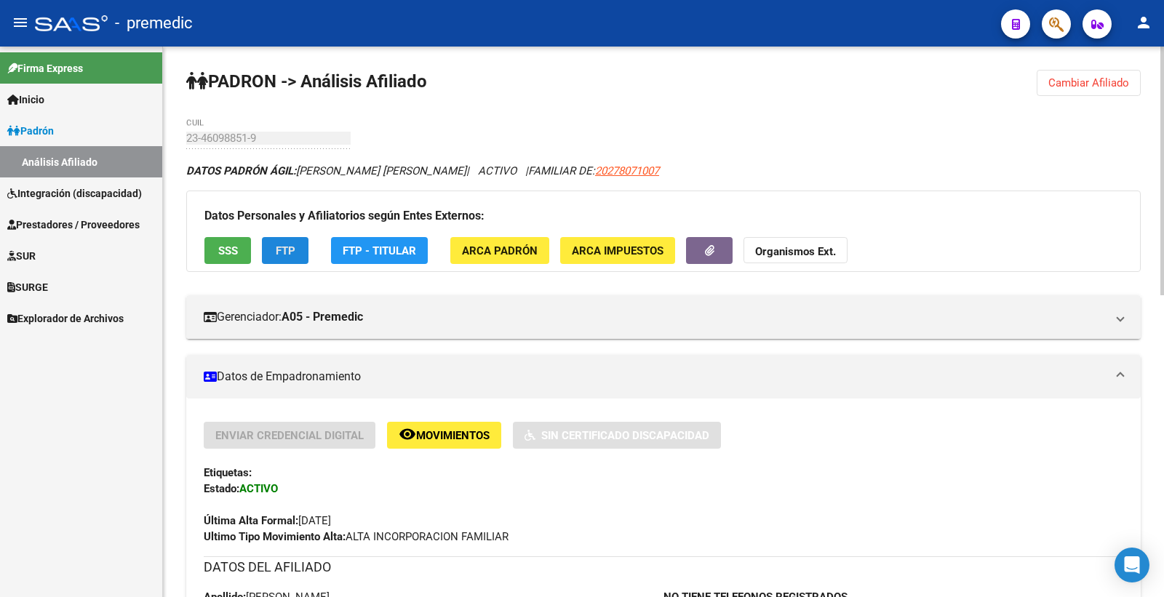
click at [304, 249] on button "FTP" at bounding box center [285, 250] width 47 height 27
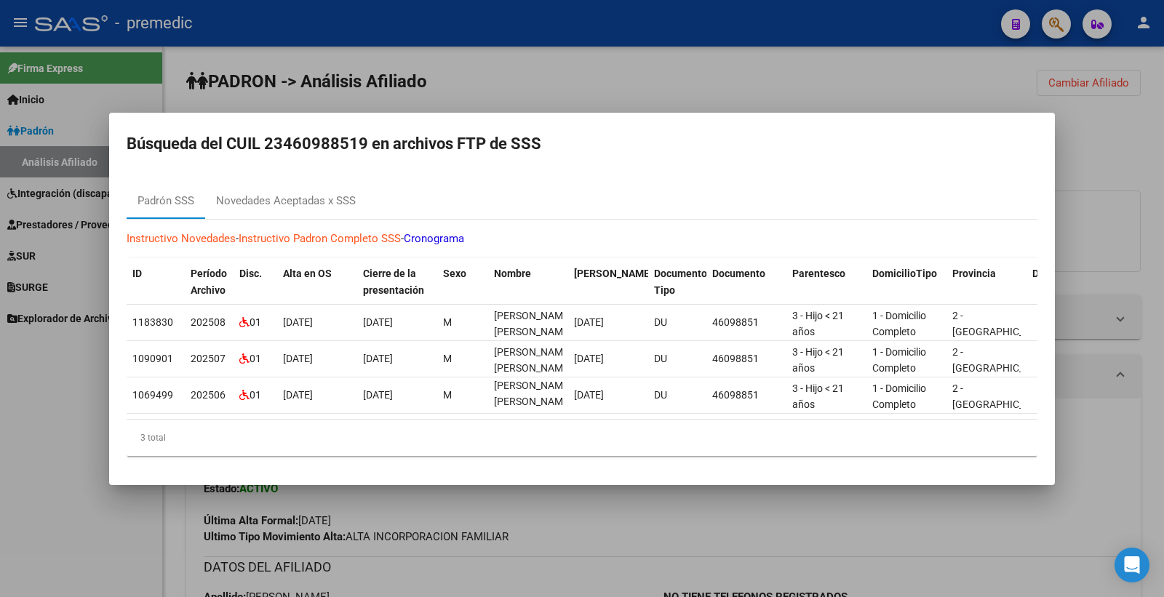
scroll to position [18, 0]
click at [1118, 166] on div at bounding box center [582, 298] width 1164 height 597
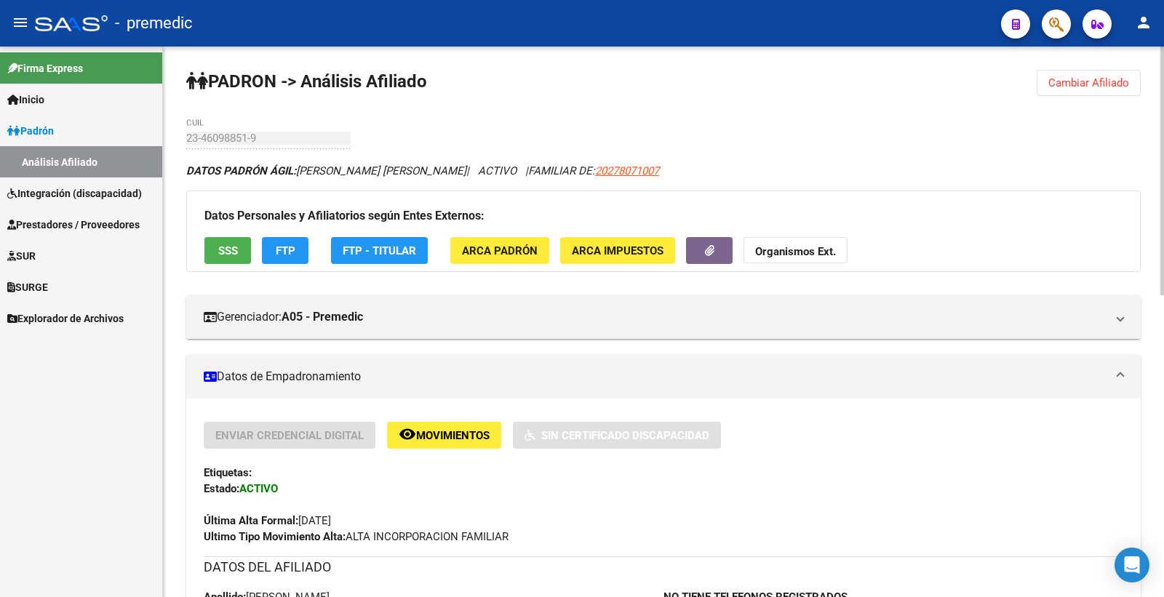
drag, startPoint x: 1085, startPoint y: 85, endPoint x: 749, endPoint y: 104, distance: 335.9
click at [1083, 84] on span "Cambiar Afiliado" at bounding box center [1088, 82] width 81 height 13
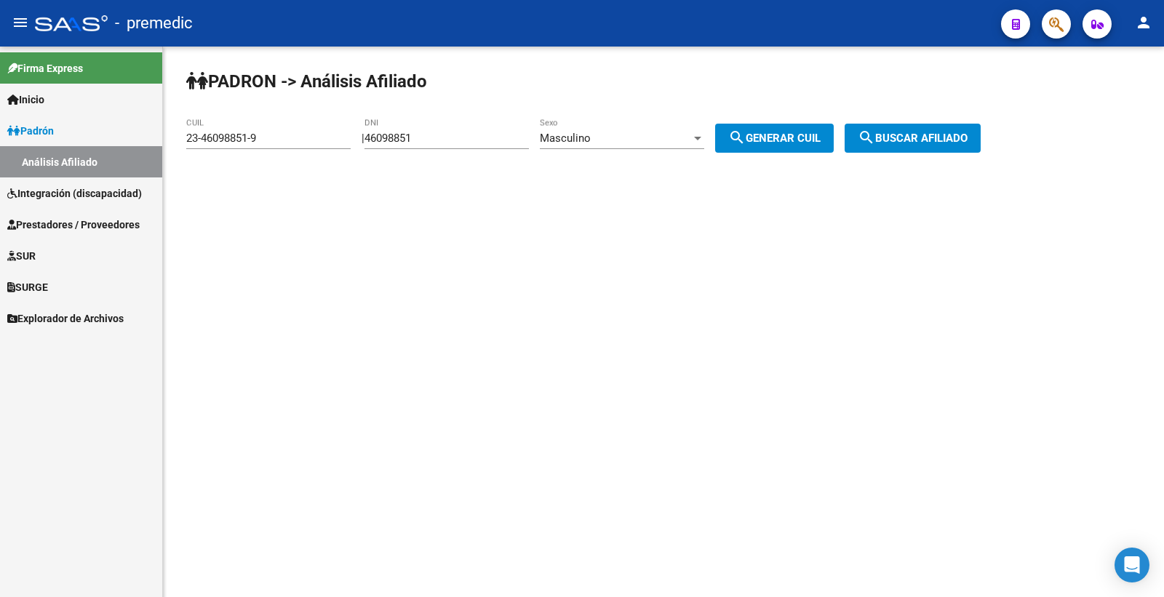
drag, startPoint x: 447, startPoint y: 140, endPoint x: 125, endPoint y: 100, distance: 324.8
click at [194, 132] on app-analisis-afiliado "PADRON -> Análisis Afiliado 23-46098851-9 CUIL | 46098851 DNI Masculino Sexo se…" at bounding box center [588, 138] width 805 height 13
paste input "9189610"
type input "49189610"
click at [554, 114] on div "PADRON -> Análisis Afiliado 23-46098851-9 CUIL | 49189610 DNI Masculino Sexo se…" at bounding box center [663, 123] width 1001 height 153
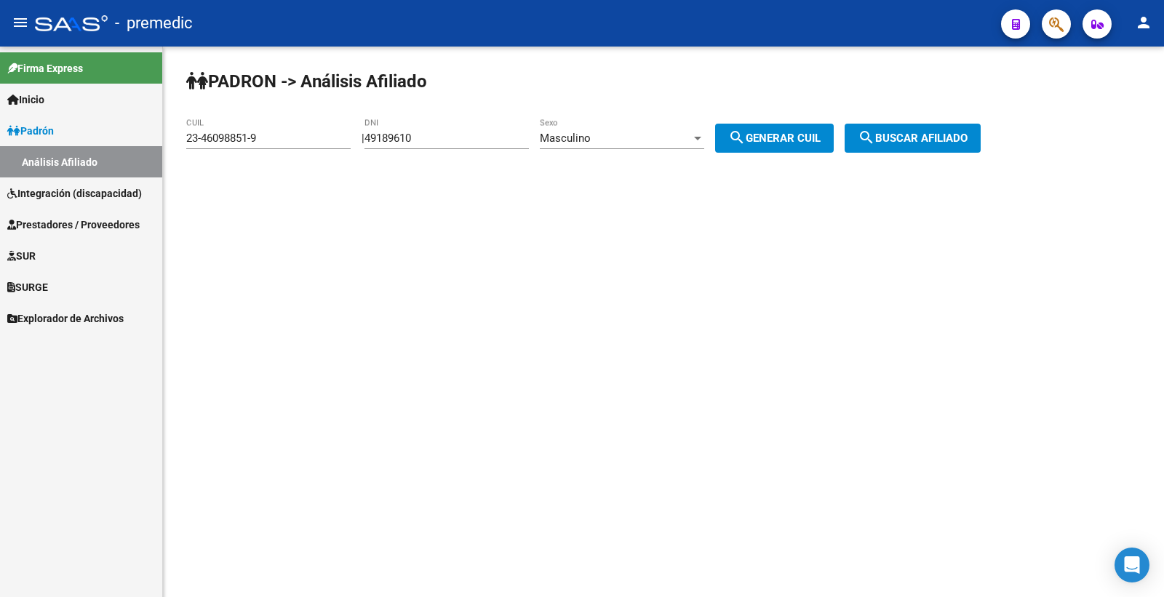
click at [580, 138] on span "Masculino" at bounding box center [565, 138] width 51 height 13
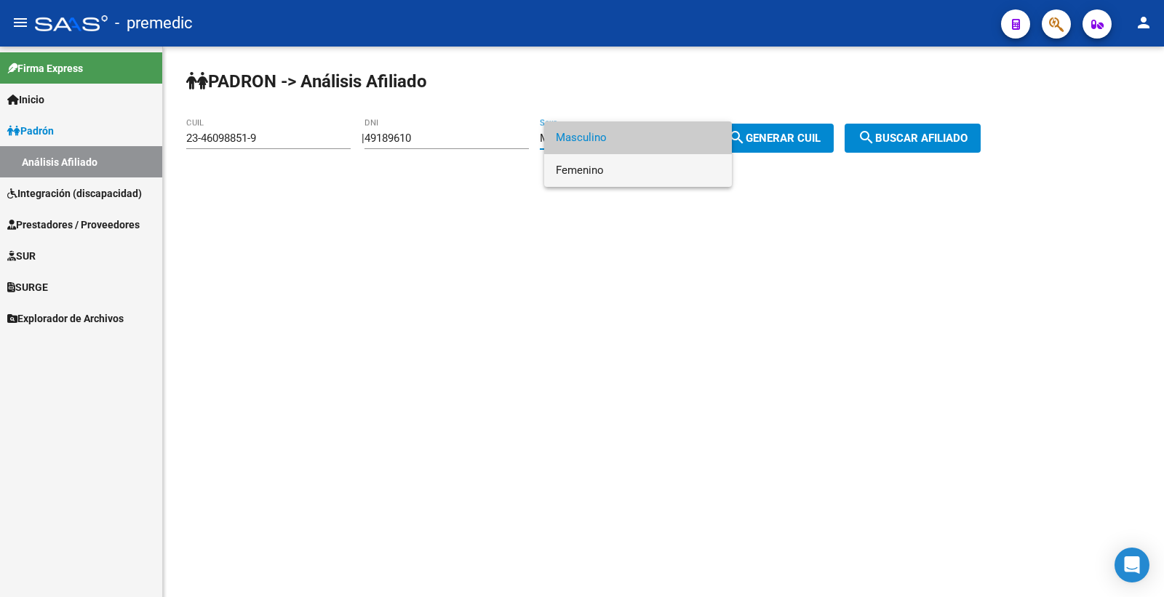
click at [599, 168] on span "Femenino" at bounding box center [638, 170] width 164 height 33
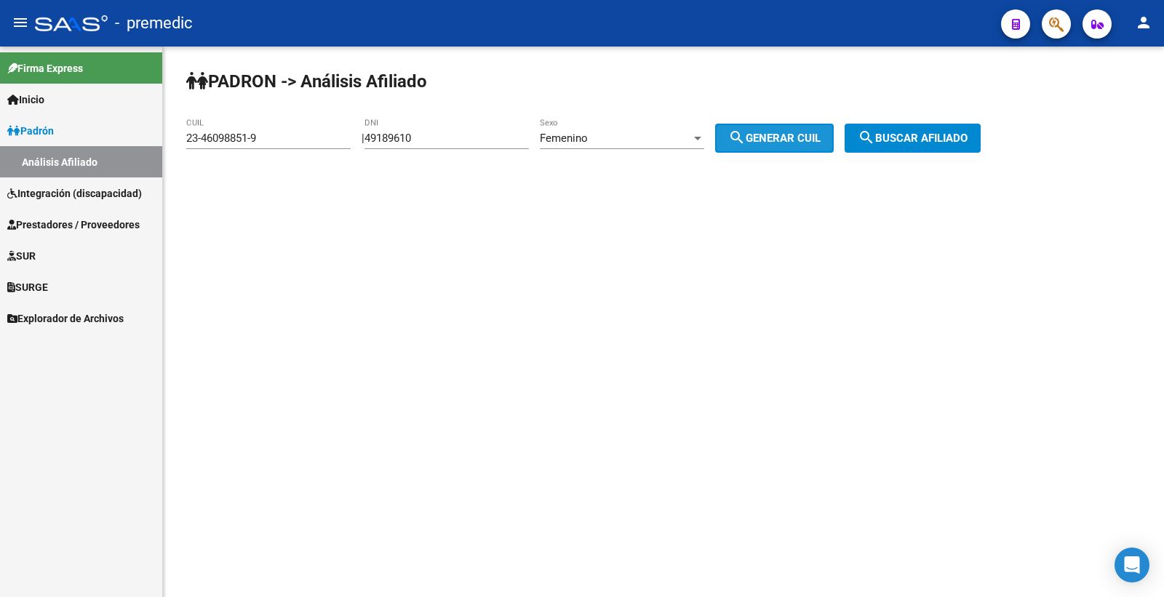
click at [821, 140] on span "search Generar CUIL" at bounding box center [774, 138] width 92 height 13
type input "27-49189610-3"
click at [821, 140] on span "search Generar CUIL" at bounding box center [774, 138] width 92 height 13
click at [1006, 146] on div "PADRON -> Análisis Afiliado 27-49189610-3 CUIL | 49189610 DNI Femenino Sexo sea…" at bounding box center [663, 123] width 1001 height 153
click at [961, 146] on button "search Buscar afiliado" at bounding box center [913, 138] width 136 height 29
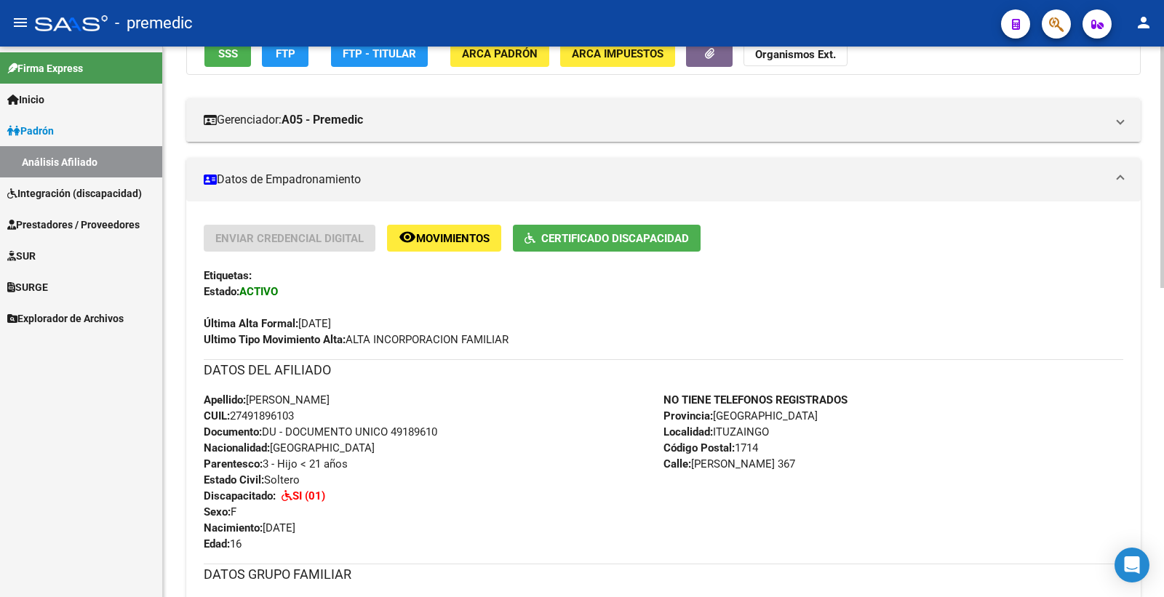
scroll to position [111, 0]
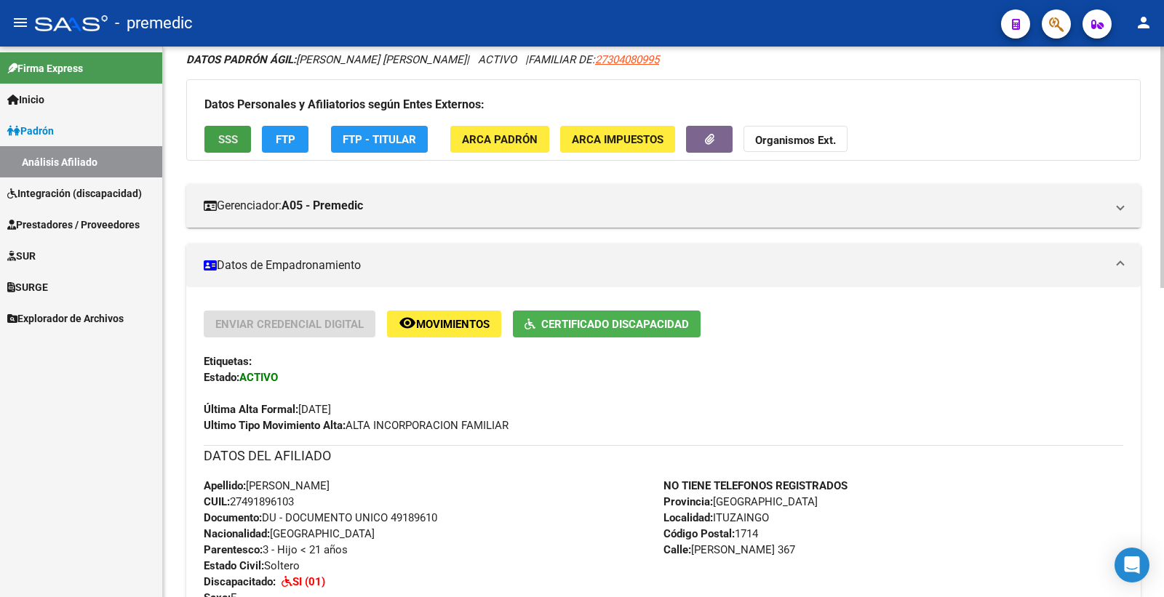
click at [223, 141] on span "SSS" at bounding box center [228, 139] width 20 height 13
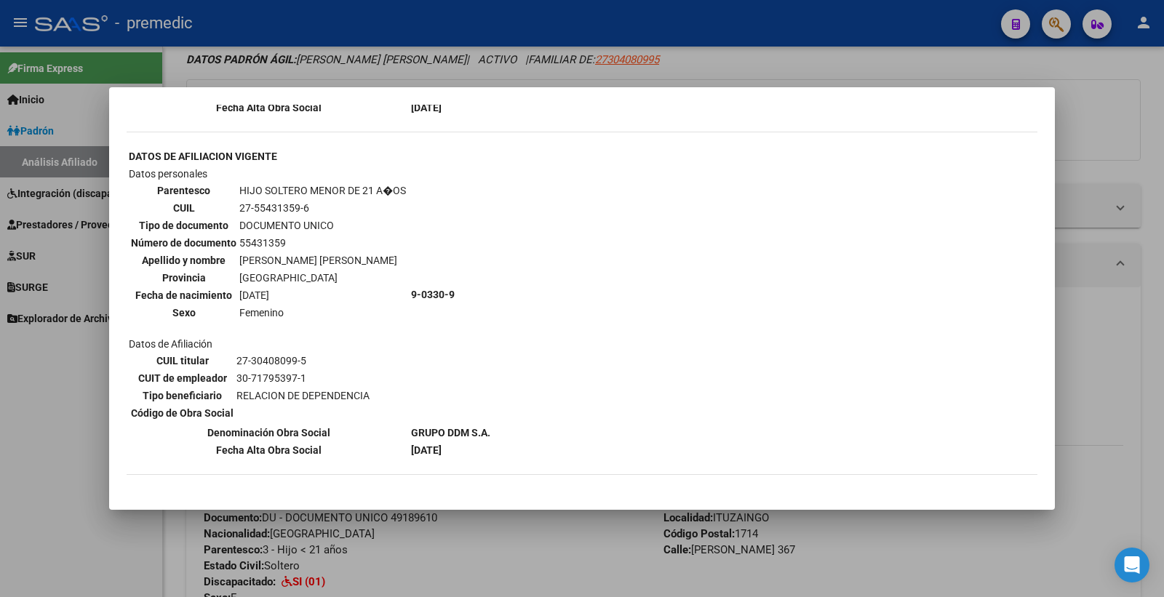
scroll to position [1183, 0]
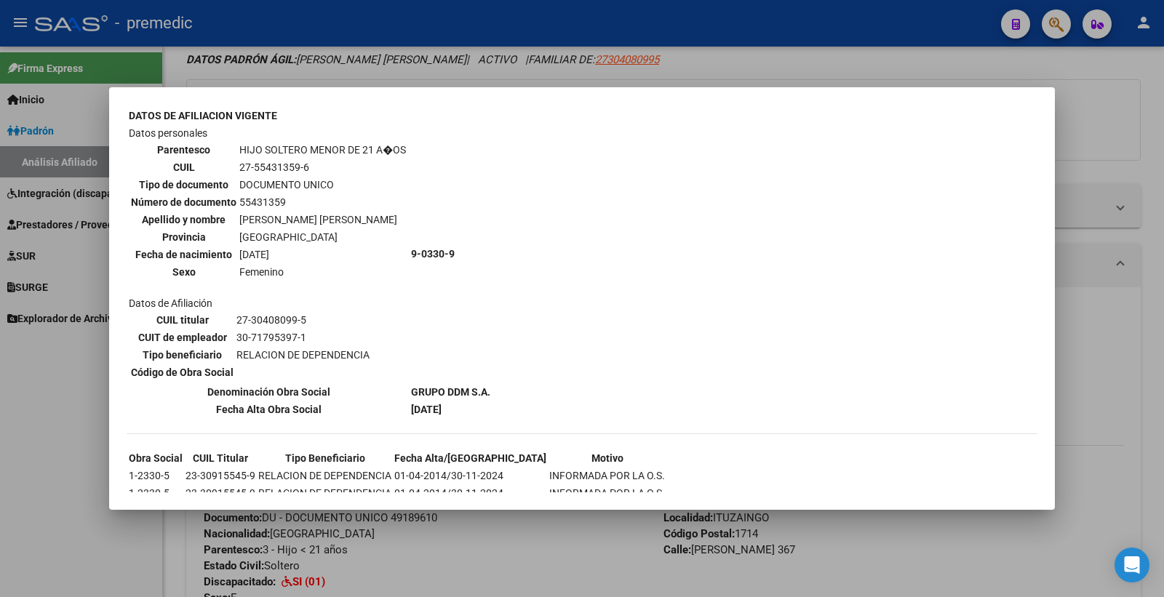
click at [1163, 202] on div at bounding box center [582, 298] width 1164 height 597
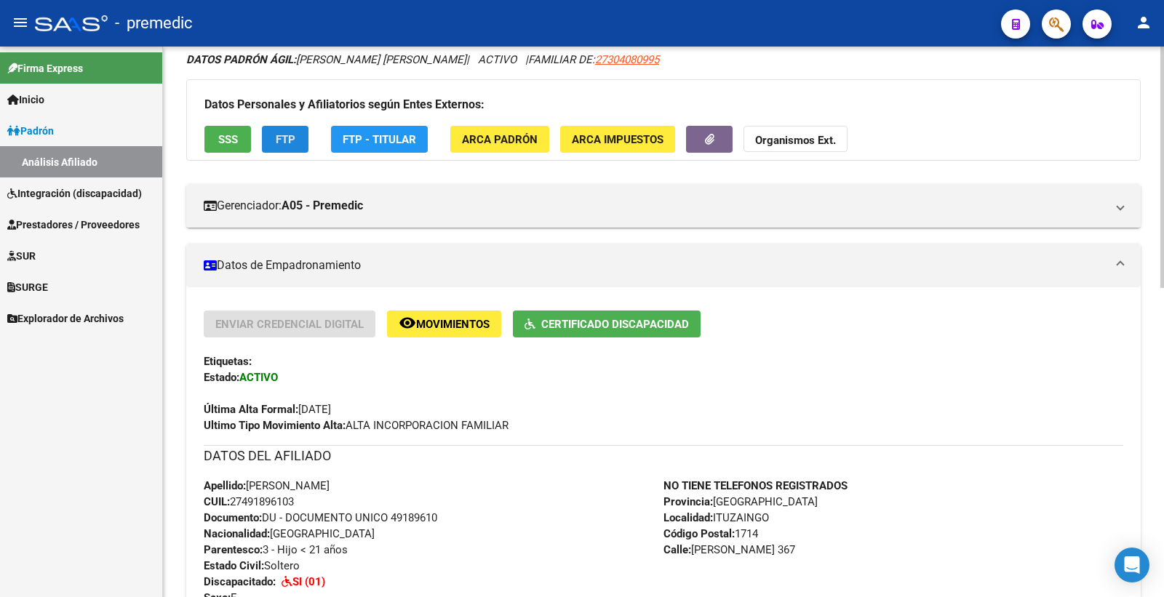
click at [295, 146] on button "FTP" at bounding box center [285, 139] width 47 height 27
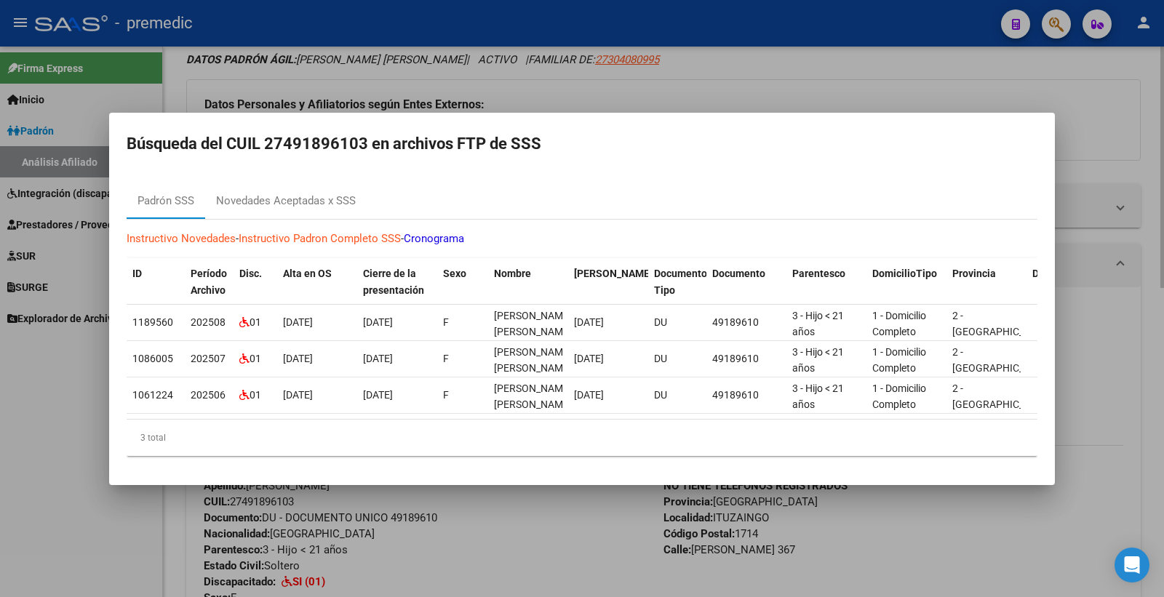
click at [1139, 128] on div at bounding box center [582, 298] width 1164 height 597
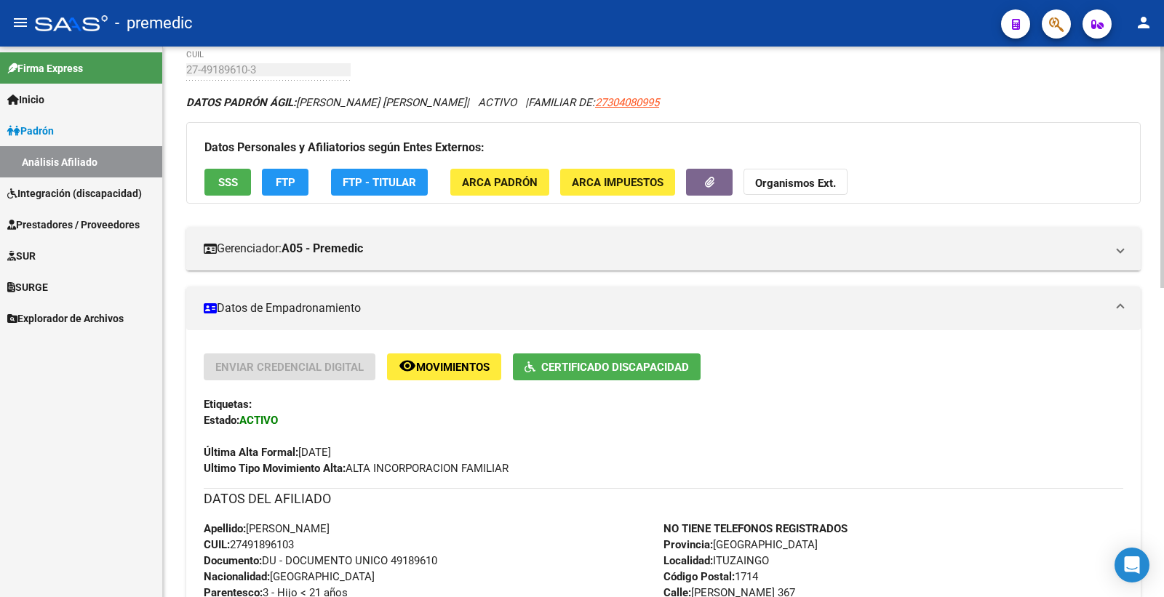
scroll to position [0, 0]
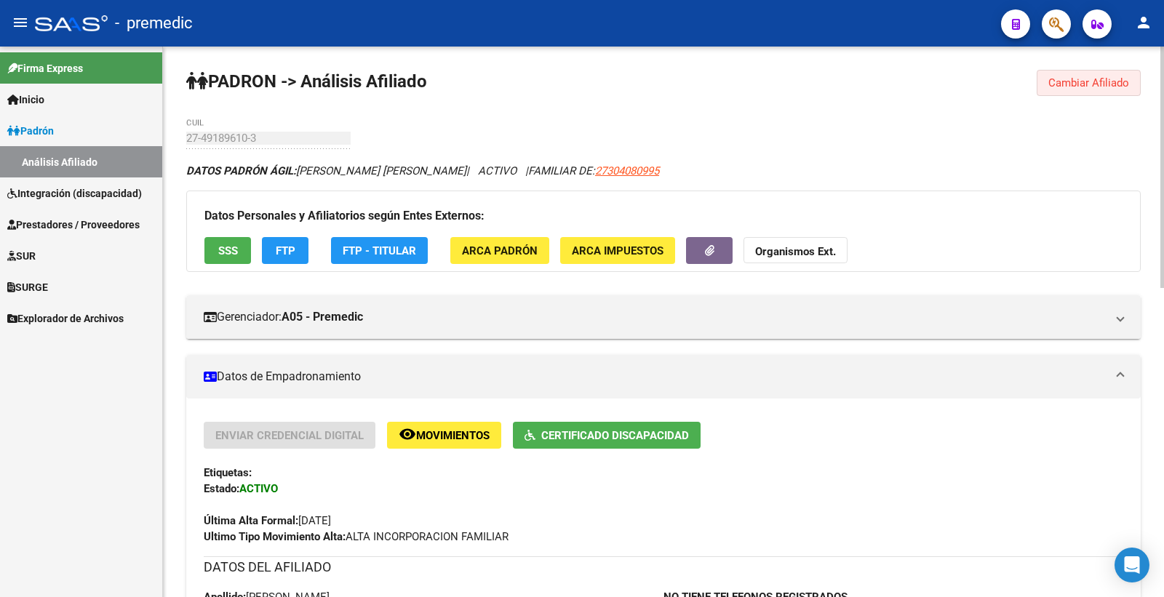
click at [1124, 81] on span "Cambiar Afiliado" at bounding box center [1088, 82] width 81 height 13
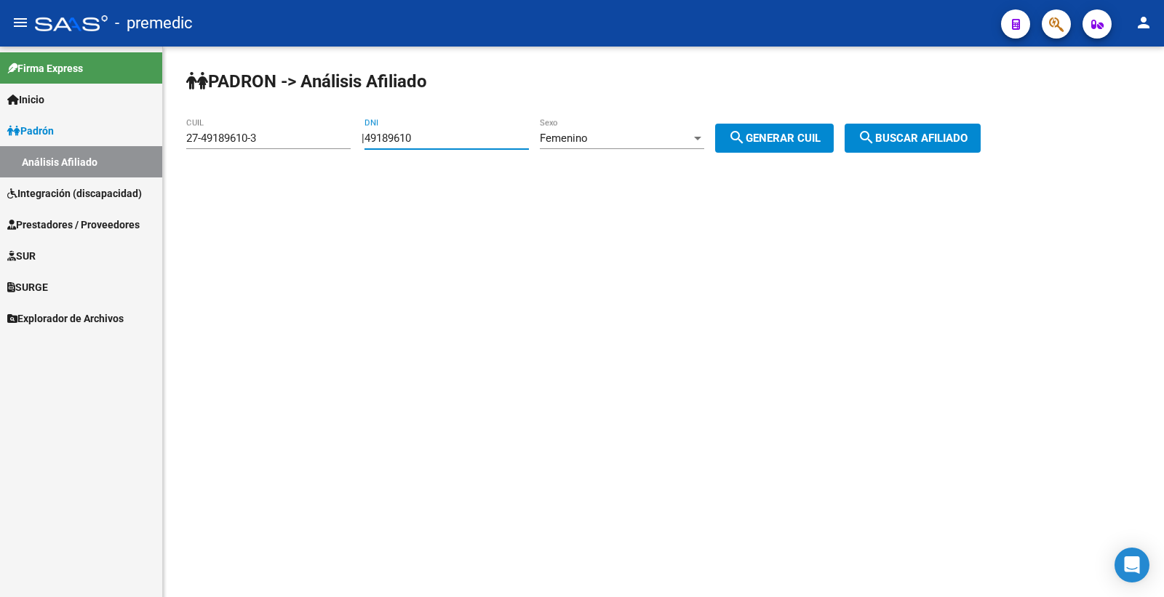
click at [437, 135] on input "49189610" at bounding box center [446, 138] width 164 height 13
drag, startPoint x: 437, startPoint y: 135, endPoint x: 386, endPoint y: 135, distance: 50.2
click at [386, 135] on input "49189610" at bounding box center [446, 138] width 164 height 13
click at [761, 133] on span "search Generar CUIL" at bounding box center [774, 138] width 92 height 13
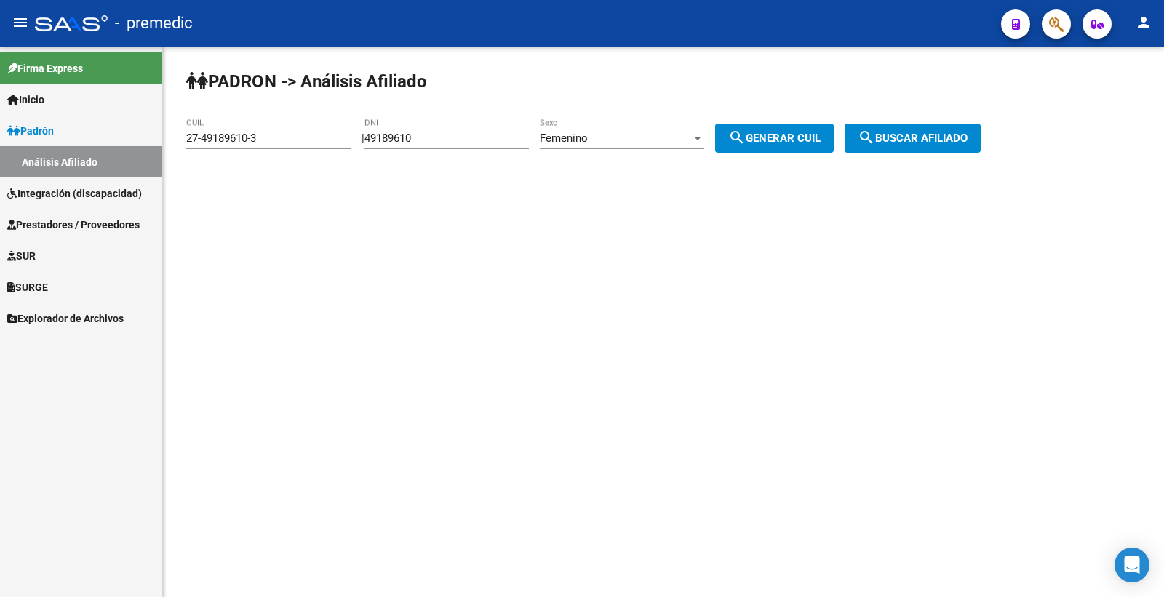
click at [784, 134] on span "search Generar CUIL" at bounding box center [774, 138] width 92 height 13
click at [949, 146] on button "search Buscar afiliado" at bounding box center [913, 138] width 136 height 29
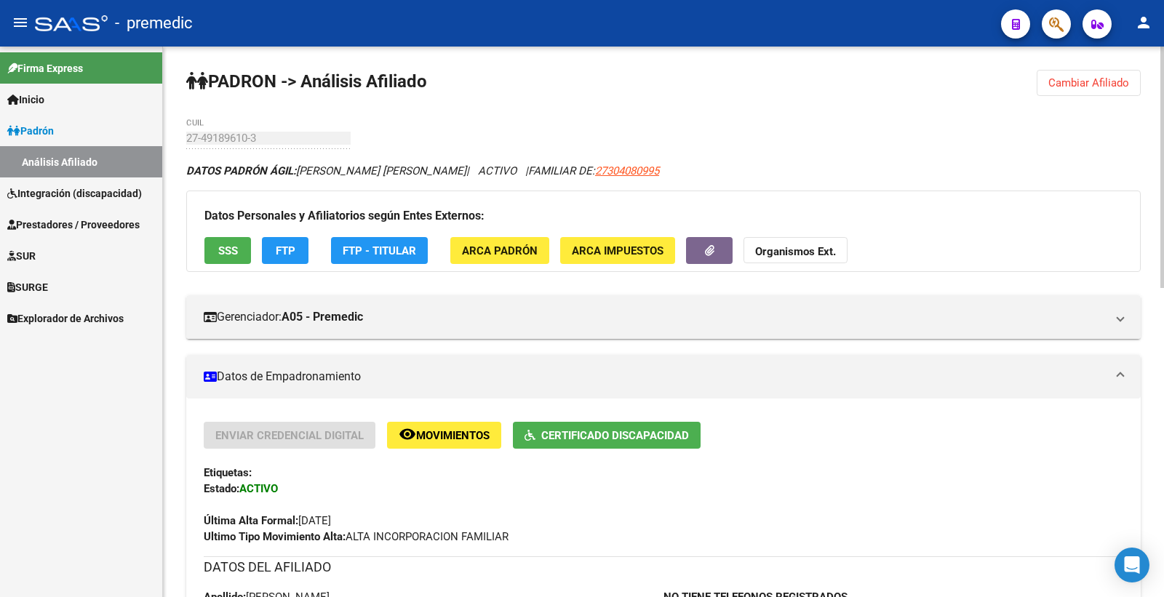
click at [1075, 79] on span "Cambiar Afiliado" at bounding box center [1088, 82] width 81 height 13
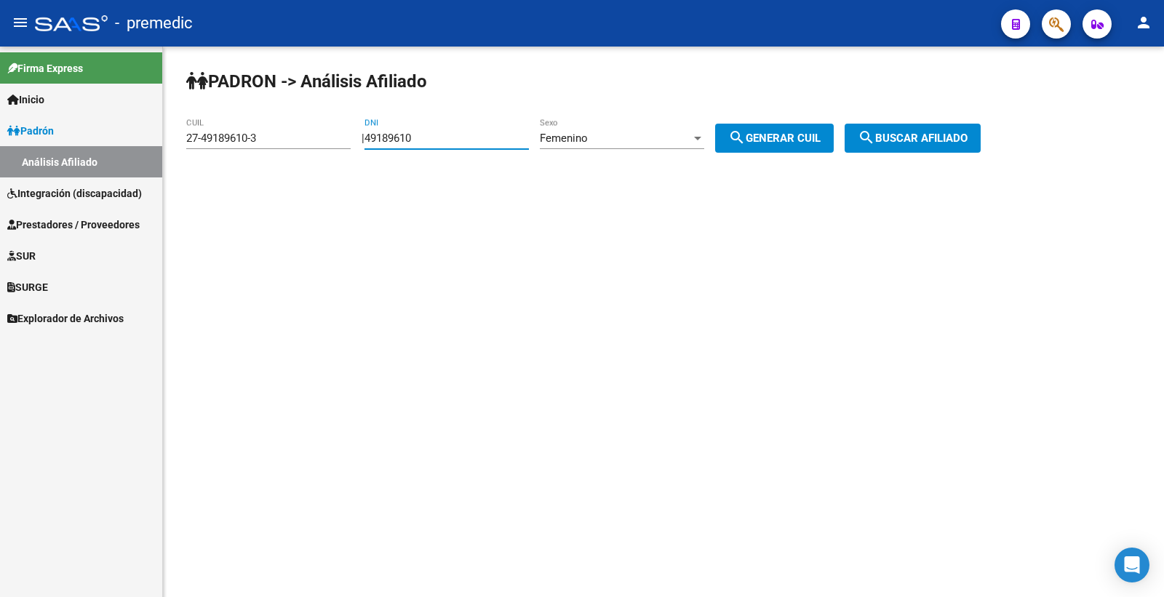
drag, startPoint x: 466, startPoint y: 142, endPoint x: 335, endPoint y: 134, distance: 131.2
click at [335, 134] on app-analisis-afiliado "PADRON -> Análisis Afiliado 27-49189610-3 CUIL | 49189610 DNI Femenino Sexo sea…" at bounding box center [588, 138] width 805 height 13
paste input "55431359"
type input "55431359"
click at [588, 143] on span "Femenino" at bounding box center [564, 138] width 48 height 13
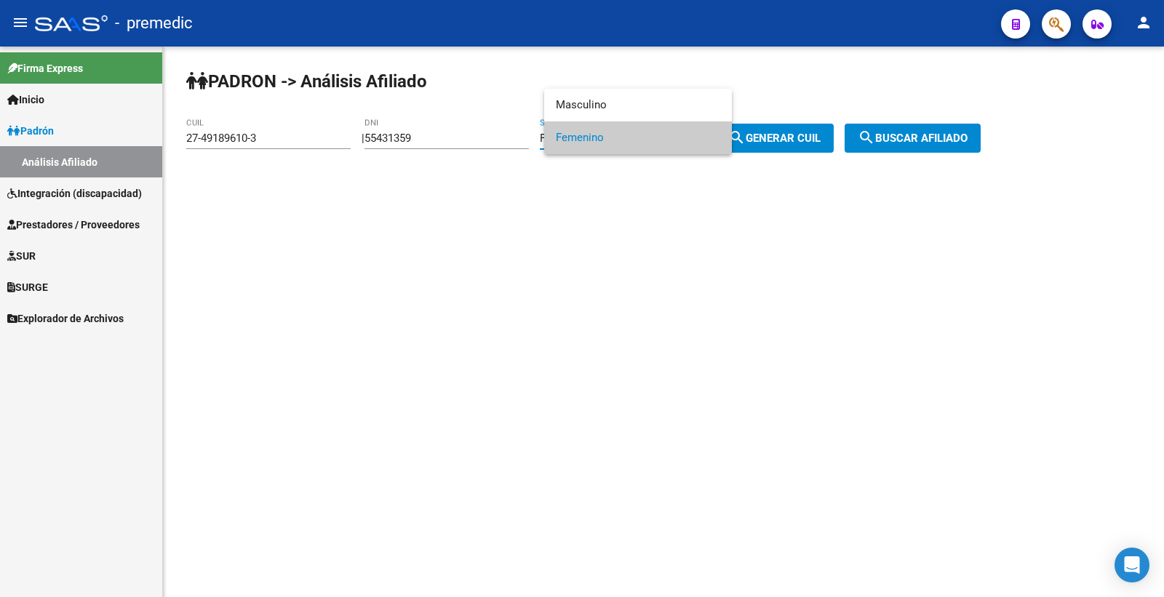
click at [799, 146] on div at bounding box center [582, 298] width 1164 height 597
drag, startPoint x: 799, startPoint y: 146, endPoint x: 856, endPoint y: 147, distance: 57.5
click at [800, 146] on button "search Generar CUIL" at bounding box center [774, 138] width 119 height 29
type input "27-55431359-6"
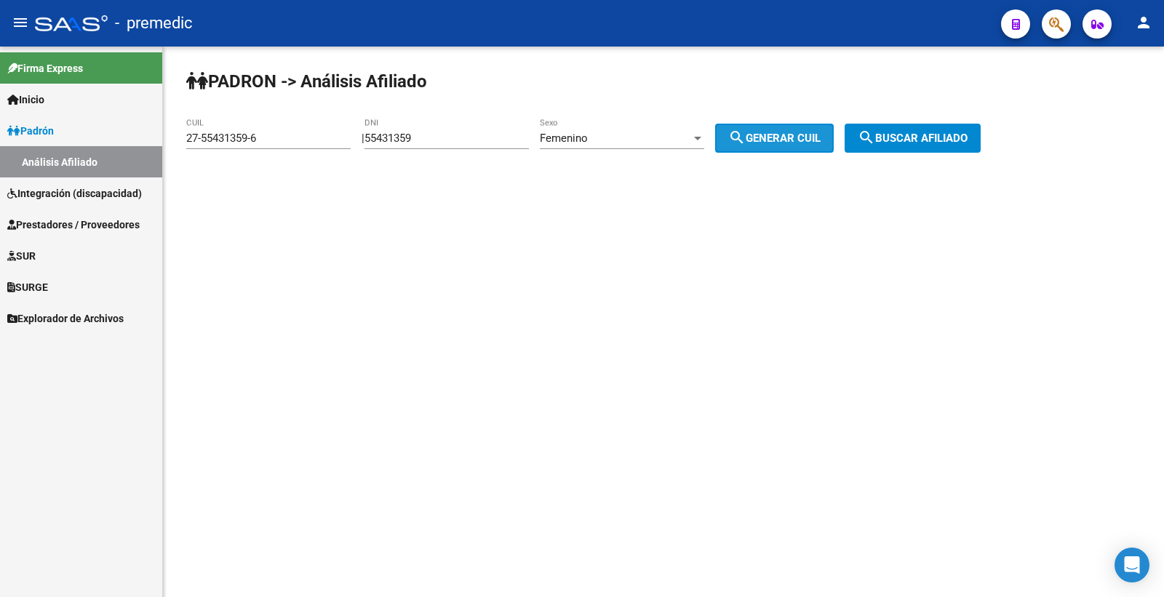
click at [927, 147] on button "search Buscar afiliado" at bounding box center [913, 138] width 136 height 29
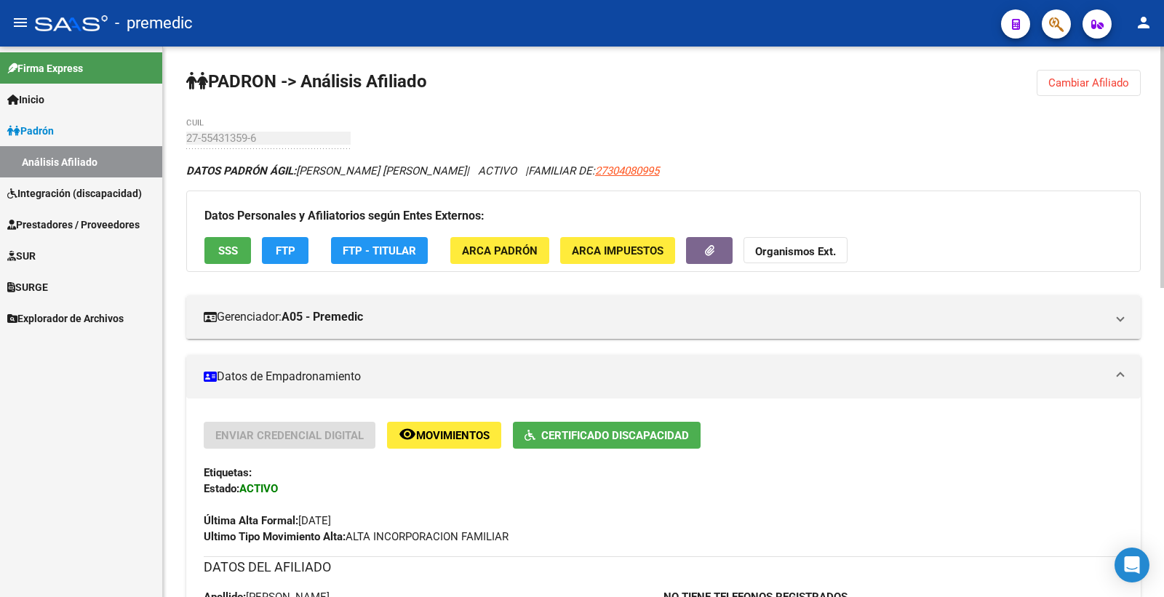
click at [592, 511] on div "Última Alta Formal: 01/06/2025" at bounding box center [664, 513] width 920 height 32
click at [1100, 74] on button "Cambiar Afiliado" at bounding box center [1089, 83] width 104 height 26
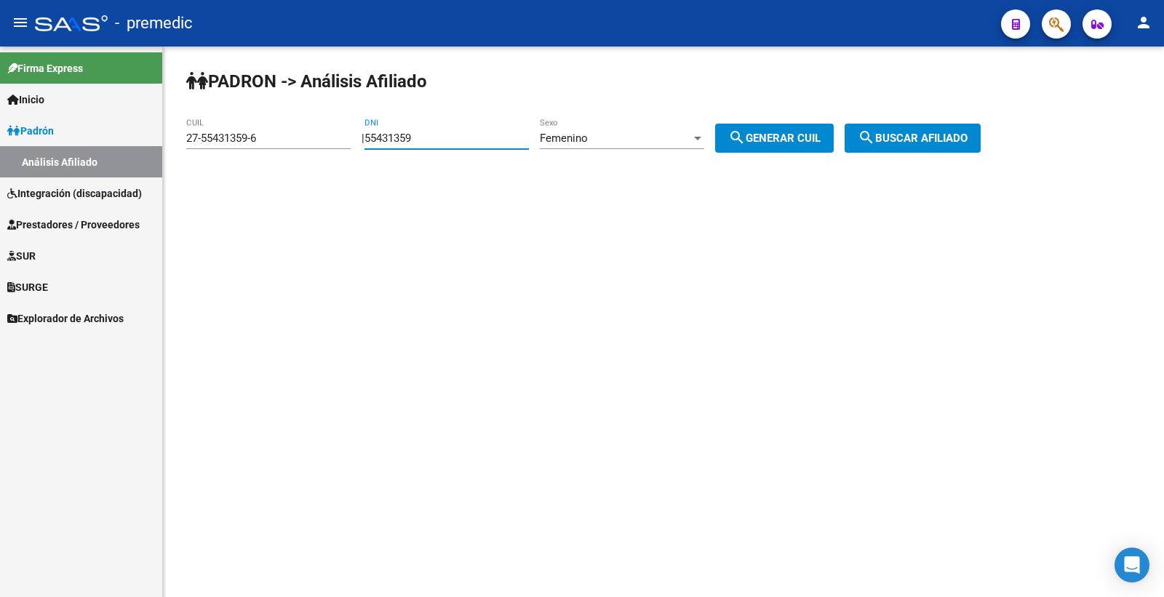
drag, startPoint x: 463, startPoint y: 135, endPoint x: 313, endPoint y: 148, distance: 150.4
click at [313, 145] on app-analisis-afiliado "PADRON -> Análisis Afiliado 27-55431359-6 CUIL | 55431359 DNI Femenino Sexo sea…" at bounding box center [588, 138] width 805 height 13
paste input "57981402"
type input "57981402"
click at [812, 143] on span "search Generar CUIL" at bounding box center [774, 138] width 92 height 13
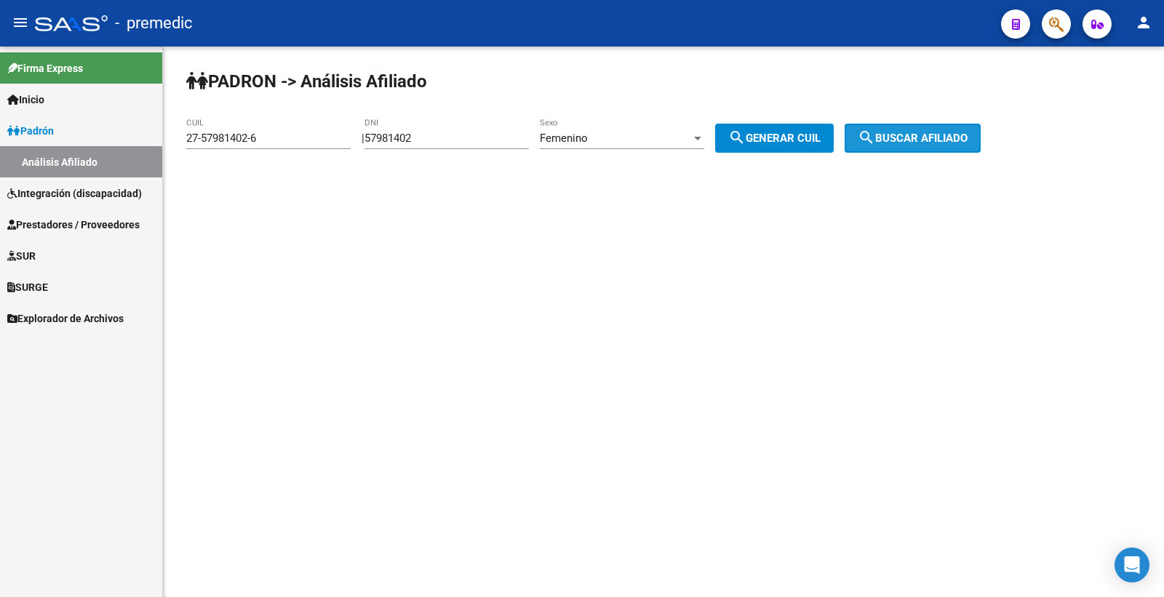
click at [905, 143] on span "search Buscar afiliado" at bounding box center [913, 138] width 110 height 13
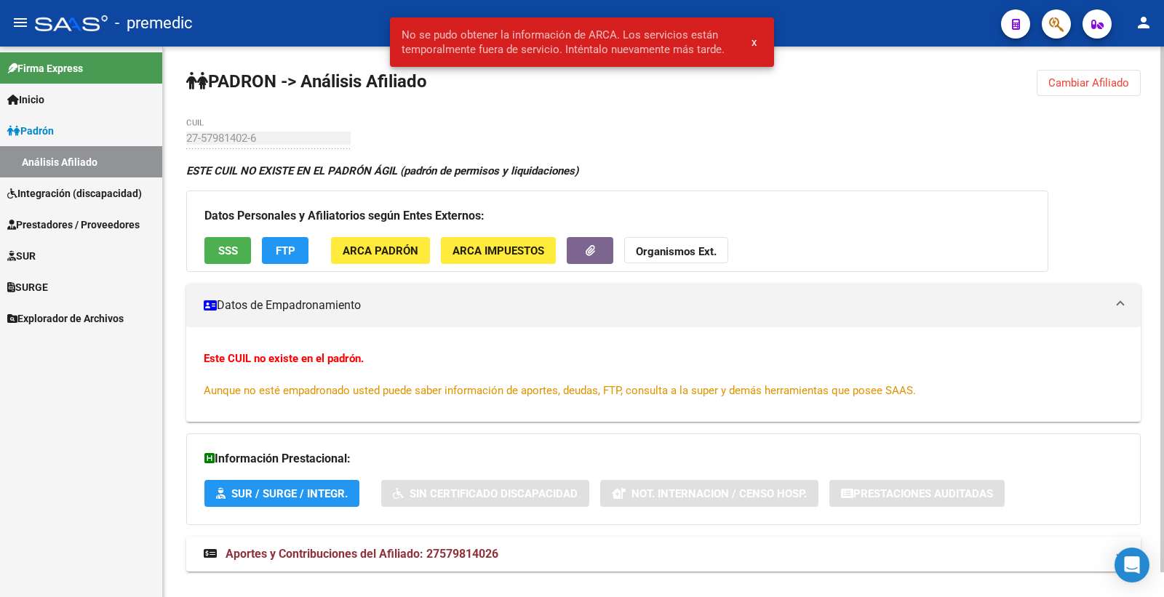
click at [1064, 86] on span "Cambiar Afiliado" at bounding box center [1088, 82] width 81 height 13
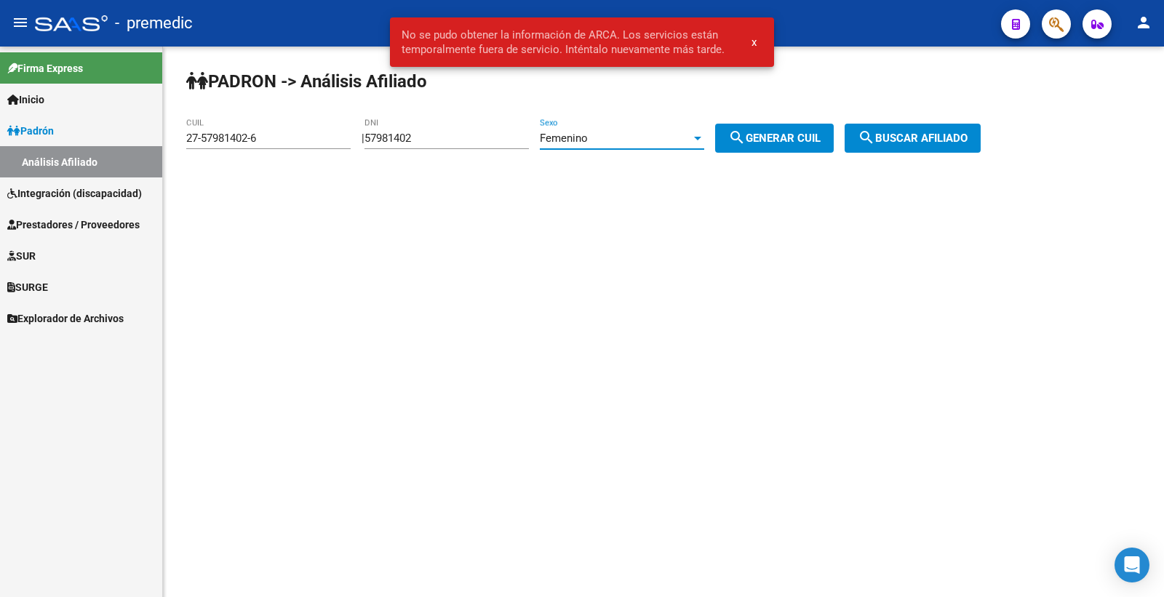
click at [588, 141] on span "Femenino" at bounding box center [564, 138] width 48 height 13
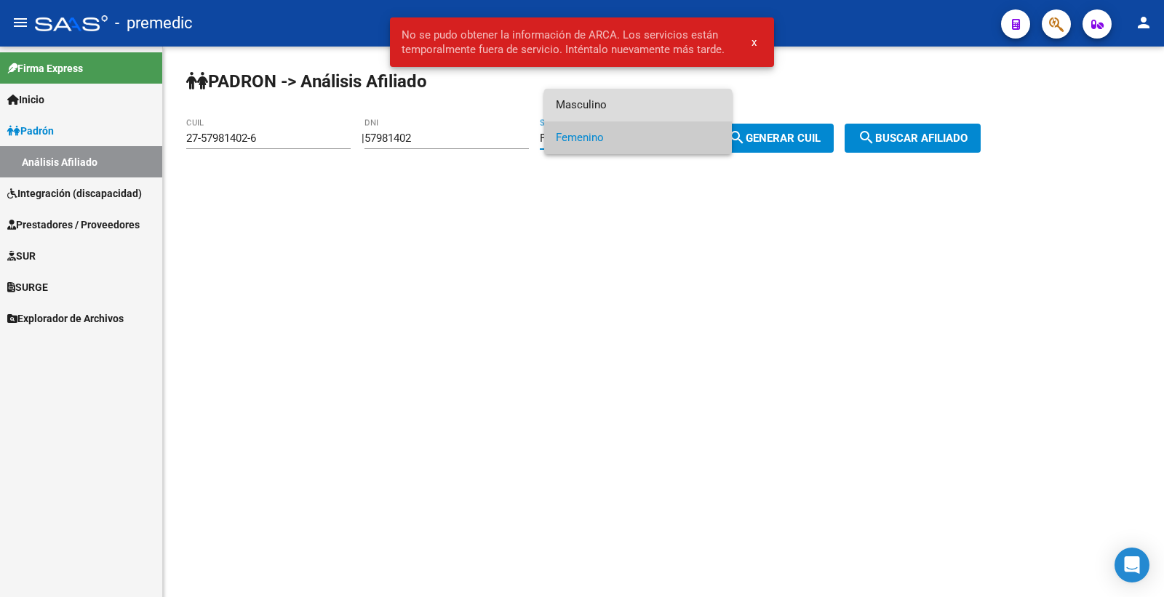
click at [653, 119] on span "Masculino" at bounding box center [638, 105] width 164 height 33
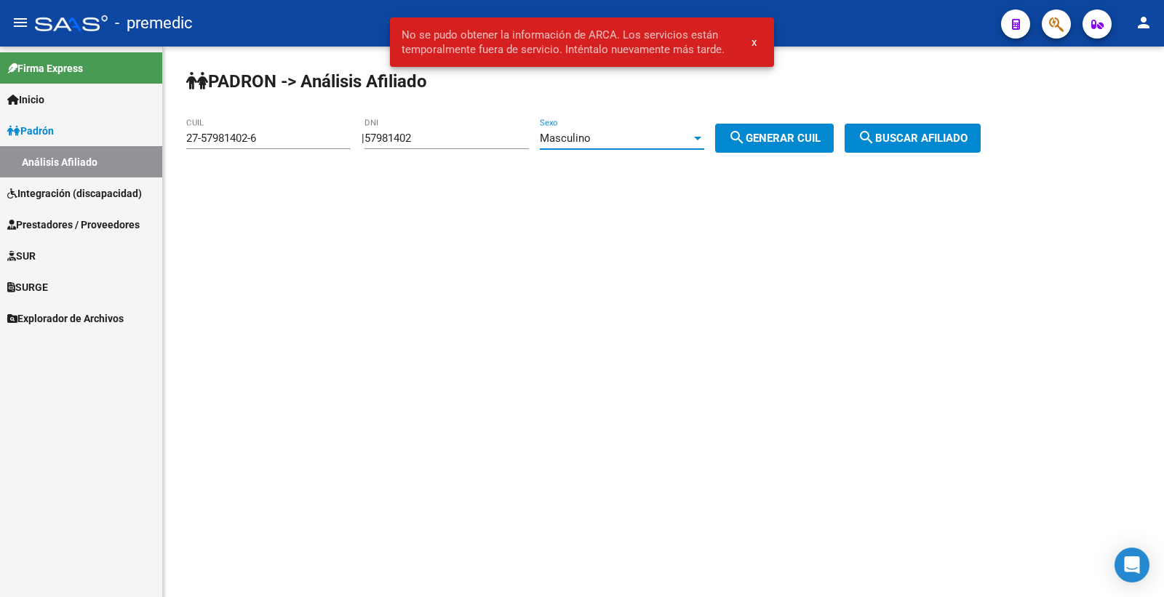
click at [762, 139] on span "search Generar CUIL" at bounding box center [774, 138] width 92 height 13
type input "20-57981402-1"
click at [821, 142] on span "search Generar CUIL" at bounding box center [774, 138] width 92 height 13
click at [898, 141] on span "search Buscar afiliado" at bounding box center [913, 138] width 110 height 13
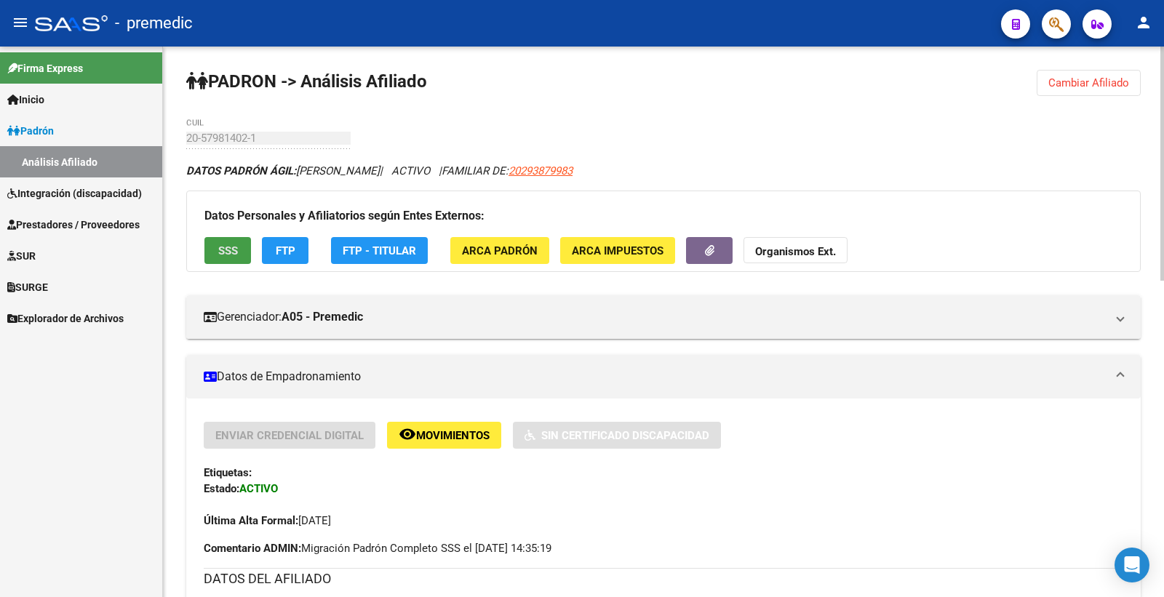
click at [234, 260] on button "SSS" at bounding box center [227, 250] width 47 height 27
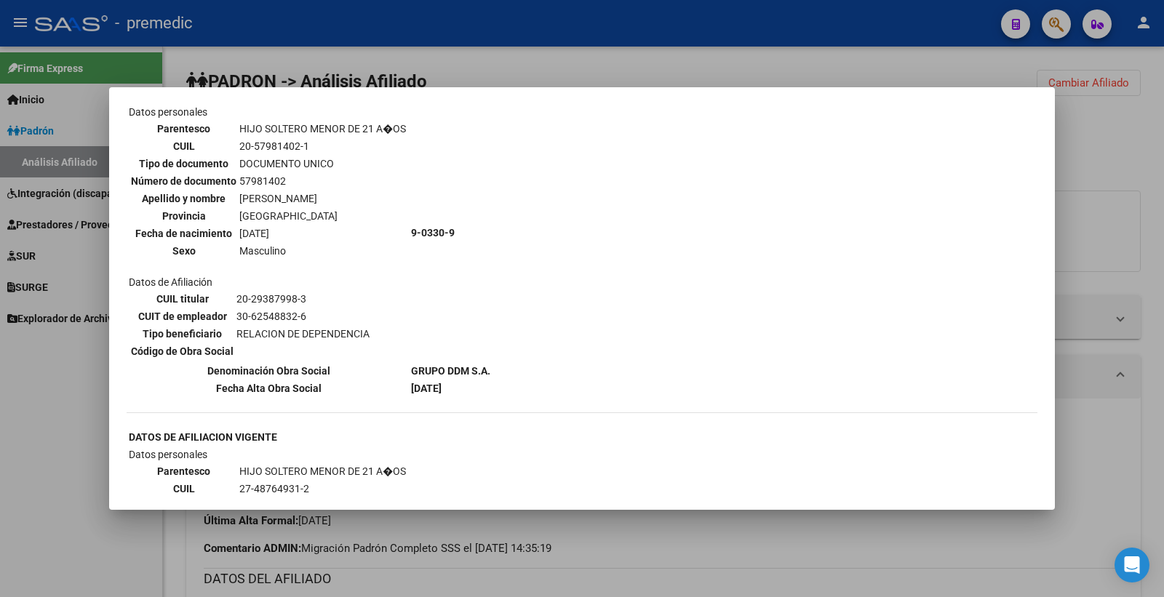
scroll to position [889, 0]
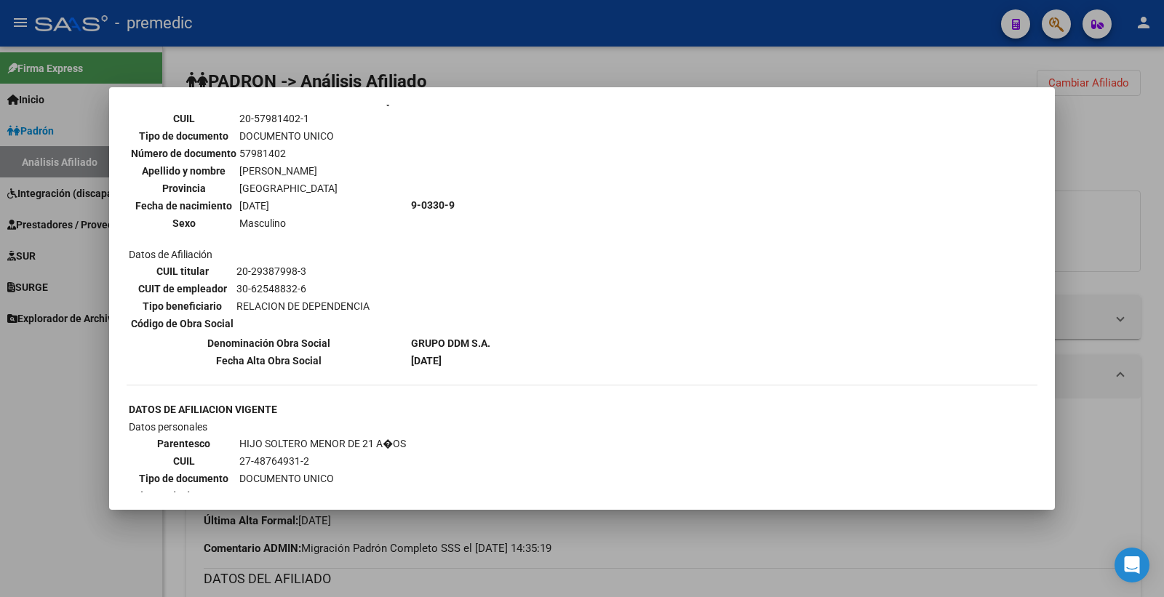
click at [1115, 153] on div at bounding box center [582, 298] width 1164 height 597
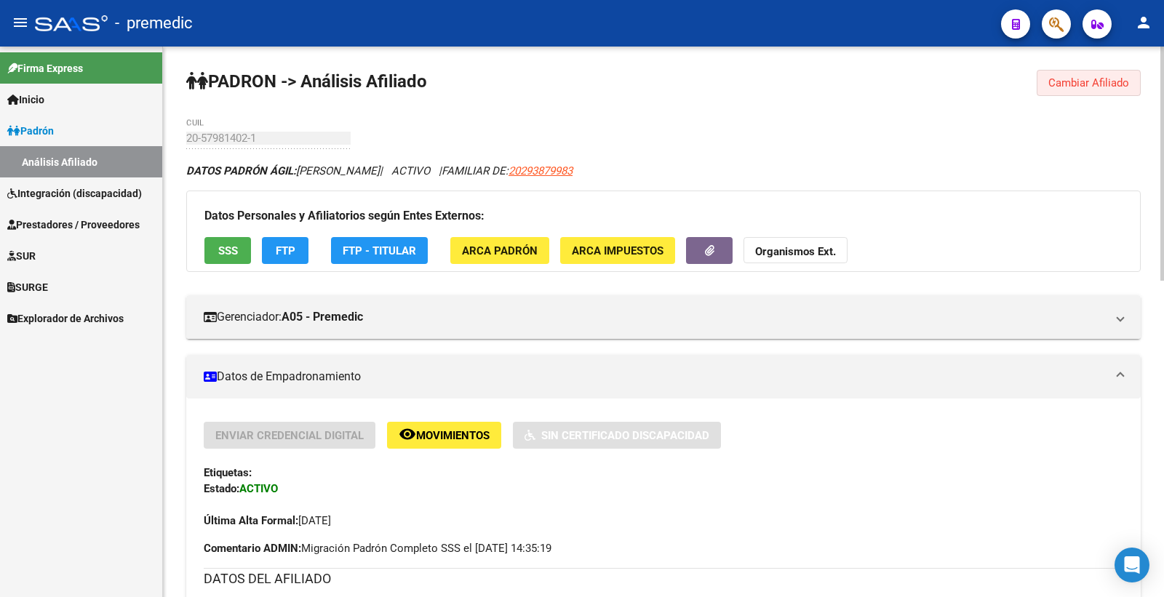
click at [1087, 86] on span "Cambiar Afiliado" at bounding box center [1088, 82] width 81 height 13
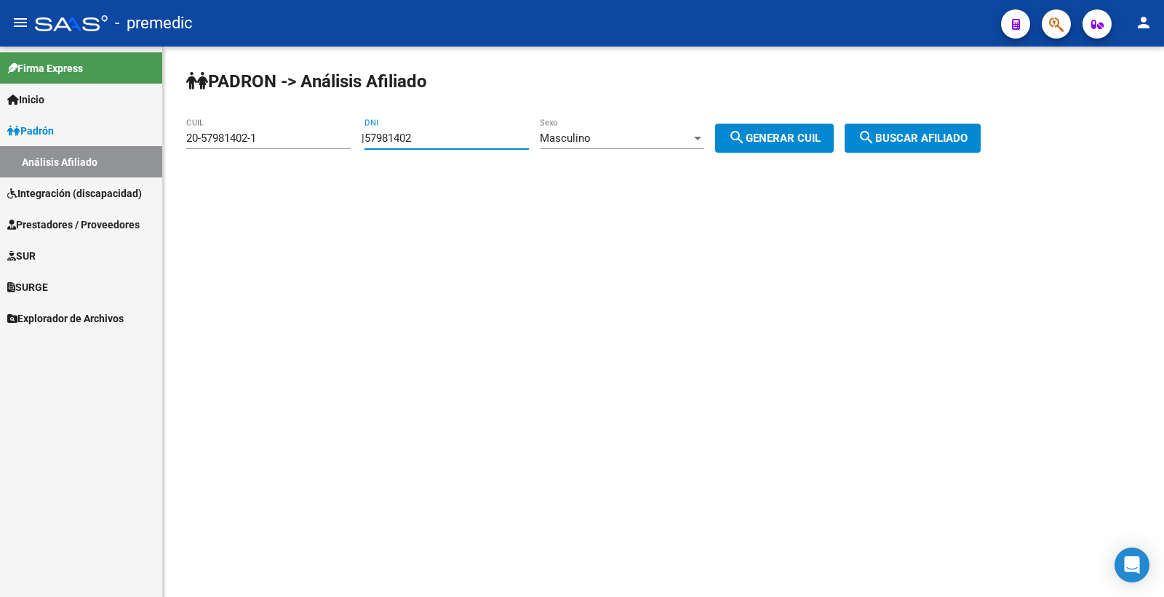
drag, startPoint x: 441, startPoint y: 135, endPoint x: 340, endPoint y: 143, distance: 100.7
click at [340, 143] on app-analisis-afiliado "PADRON -> Análisis Afiliado 20-57981402-1 CUIL | 57981402 DNI Masculino Sexo se…" at bounding box center [588, 138] width 805 height 13
paste input "59453541"
type input "59453541"
click at [642, 146] on div "Masculino Sexo" at bounding box center [622, 133] width 164 height 31
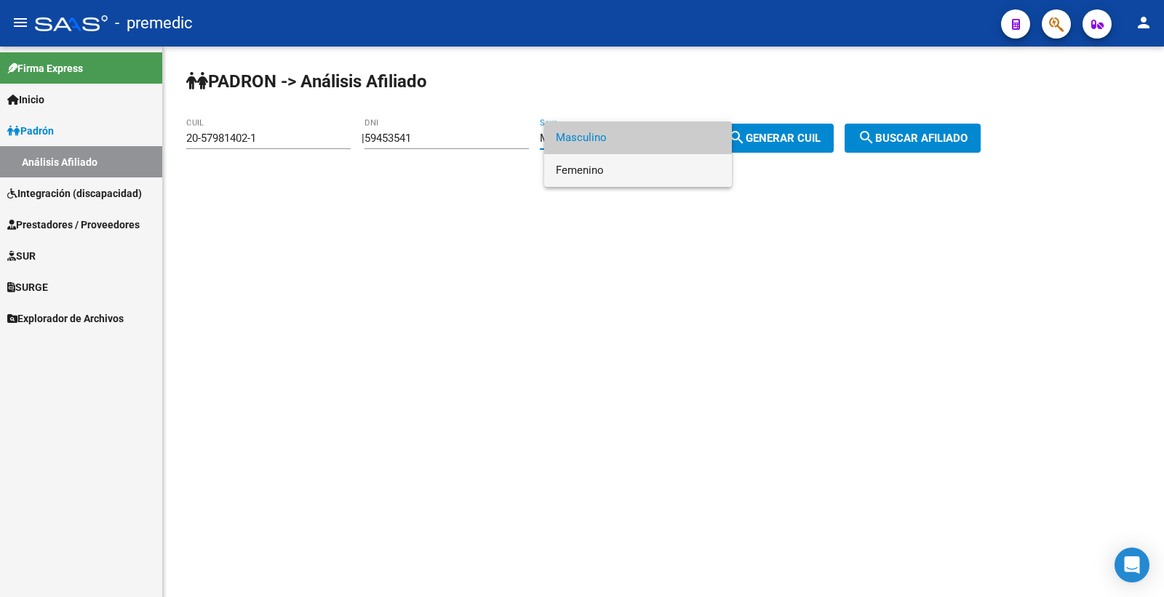
click at [633, 172] on span "Femenino" at bounding box center [638, 170] width 164 height 33
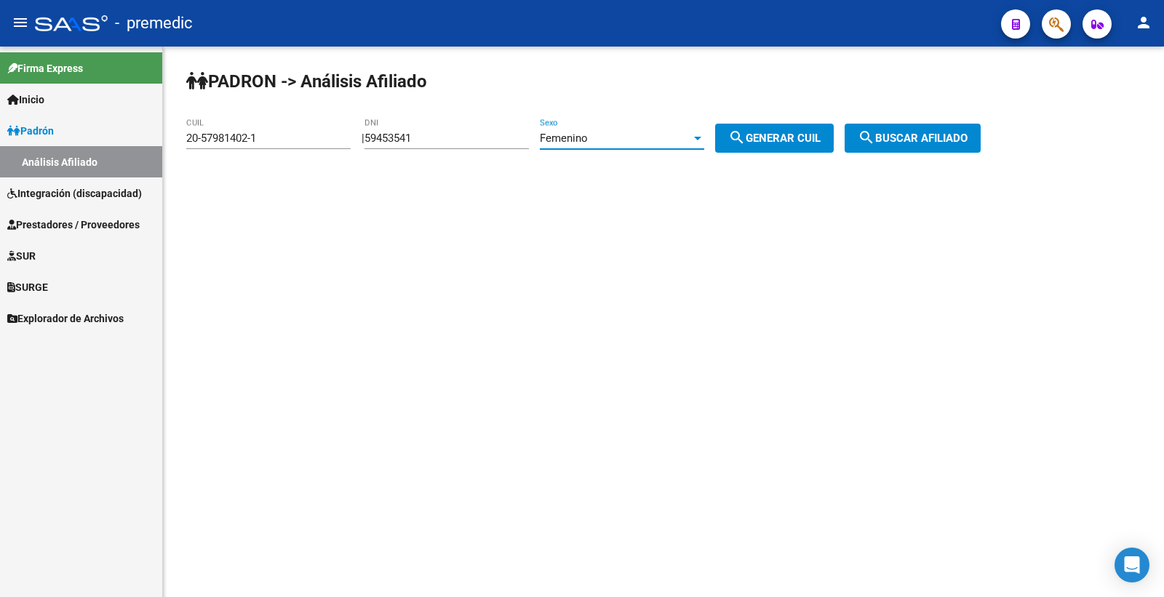
click at [746, 146] on mat-icon "search" at bounding box center [736, 137] width 17 height 17
type input "27-59453541-9"
click at [953, 133] on span "search Buscar afiliado" at bounding box center [913, 138] width 110 height 13
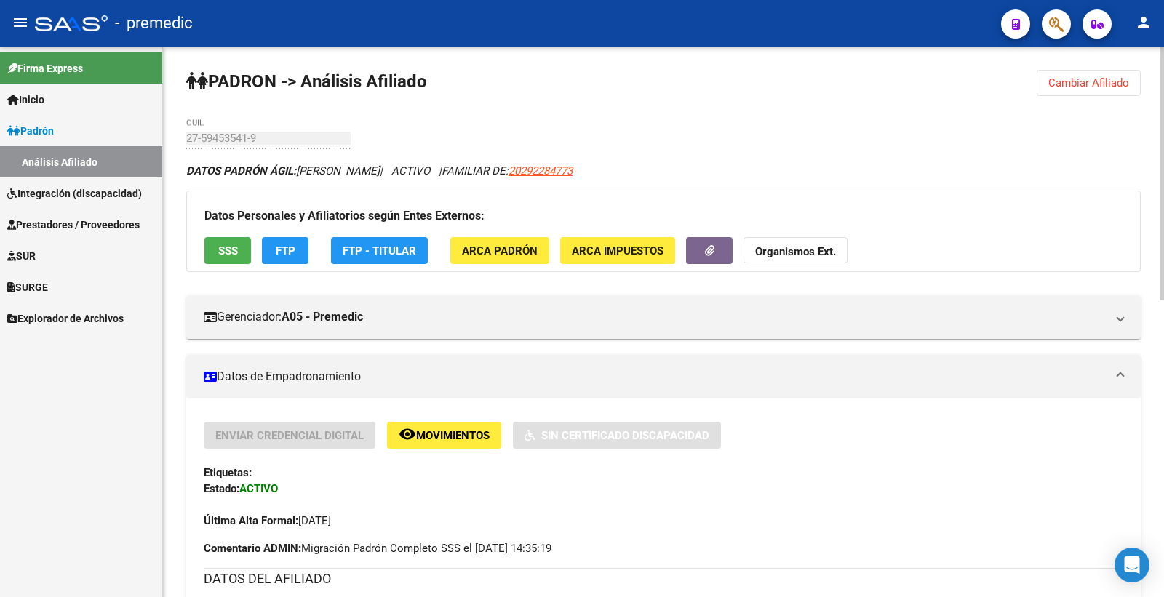
click at [218, 251] on span "SSS" at bounding box center [228, 250] width 20 height 13
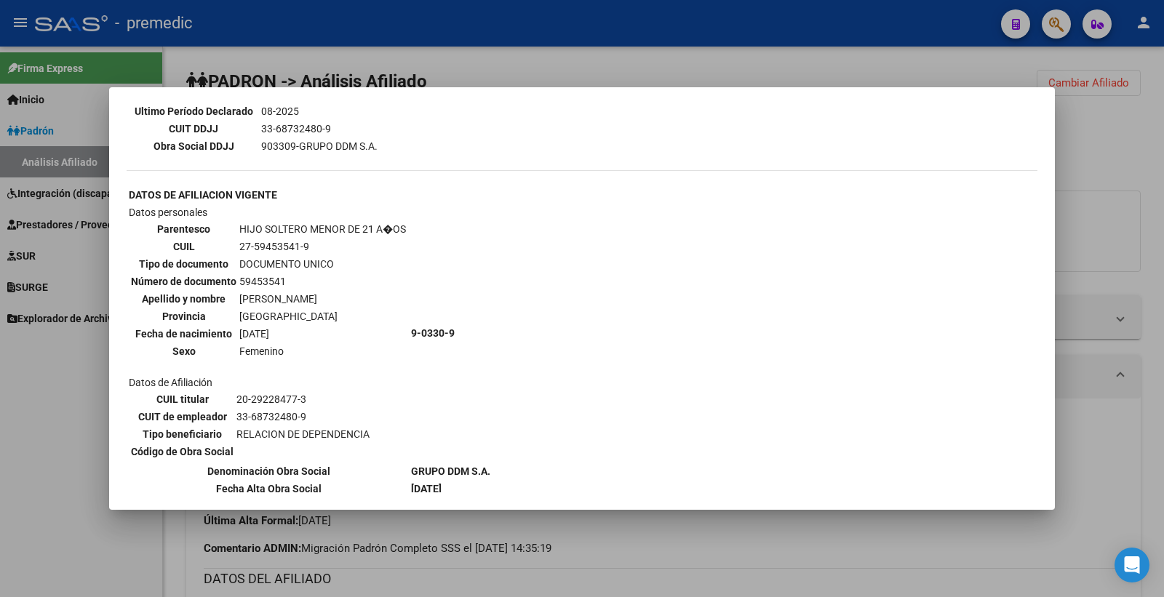
scroll to position [489, 0]
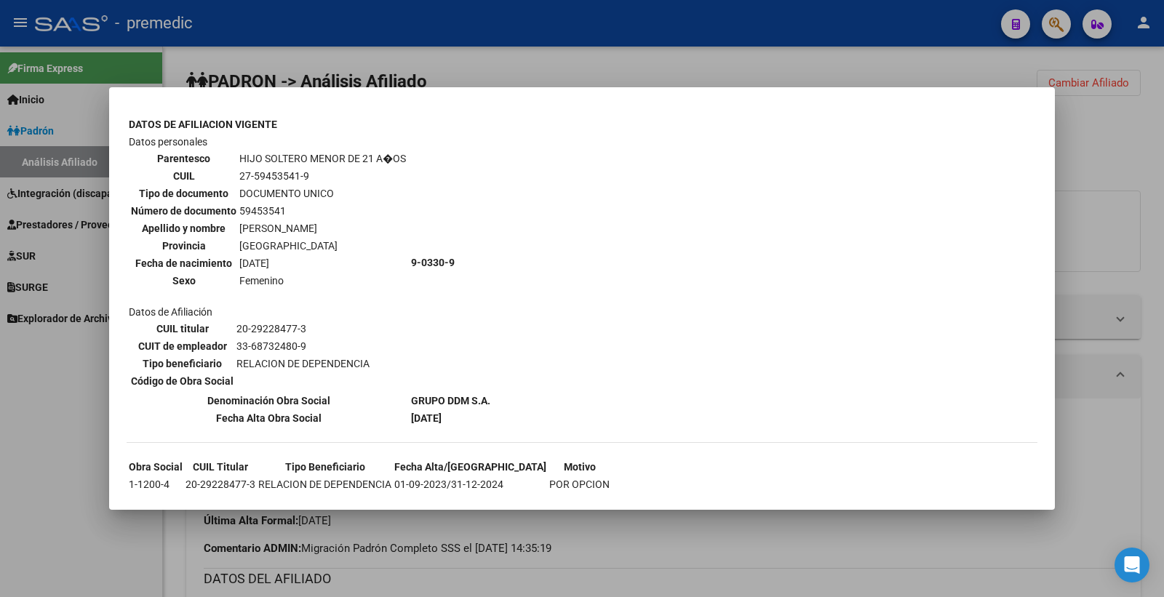
click at [1092, 154] on div at bounding box center [582, 298] width 1164 height 597
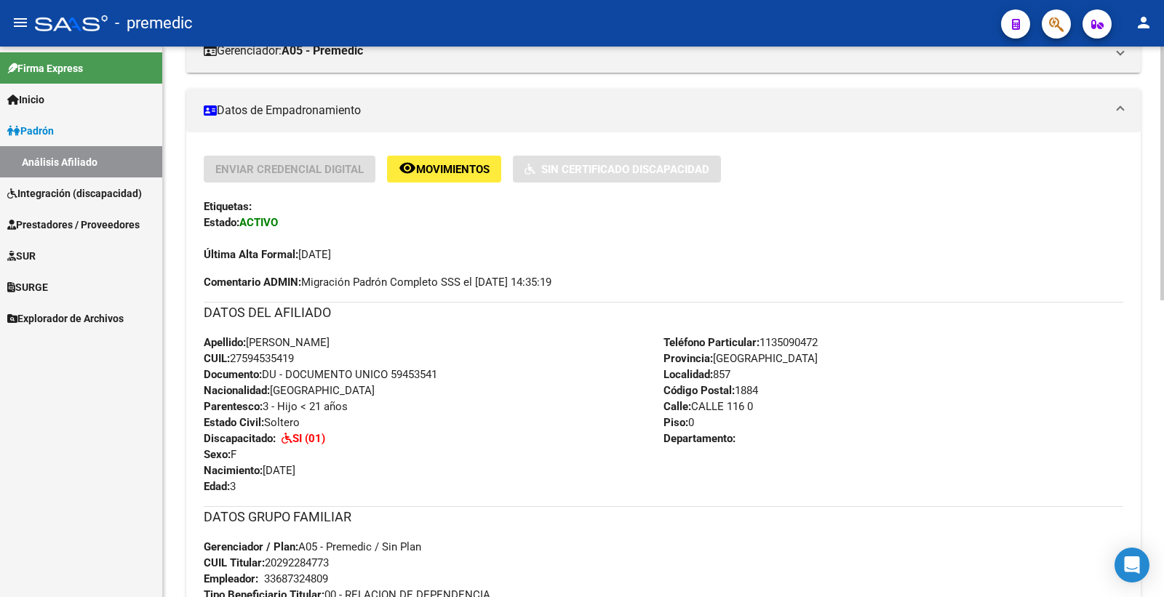
scroll to position [162, 0]
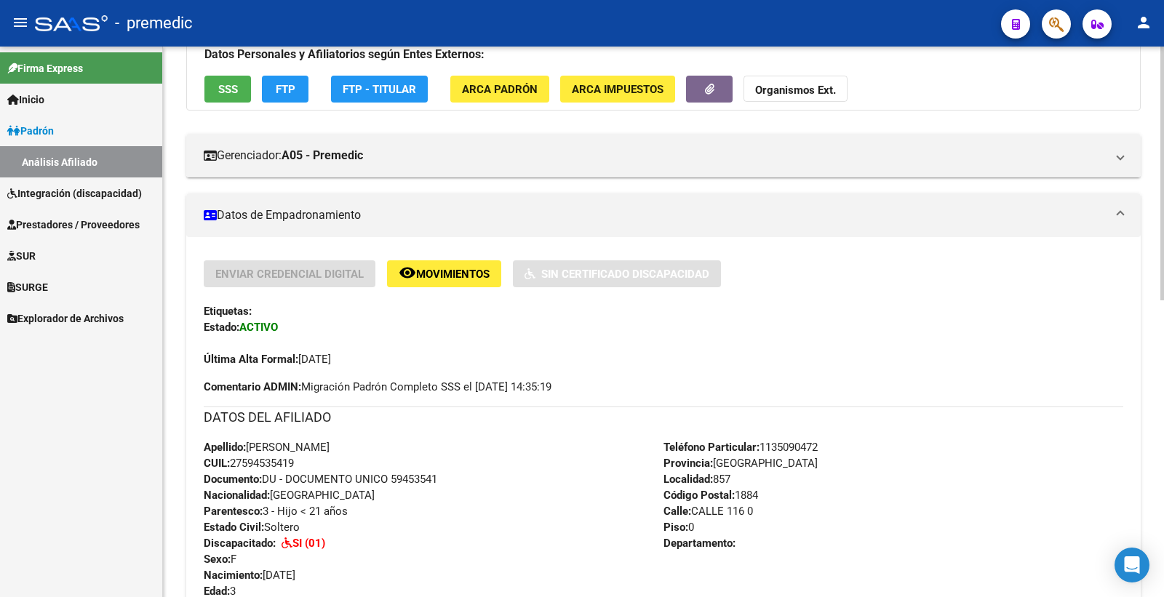
click at [438, 343] on div "Última Alta Formal: [DATE]" at bounding box center [664, 351] width 920 height 32
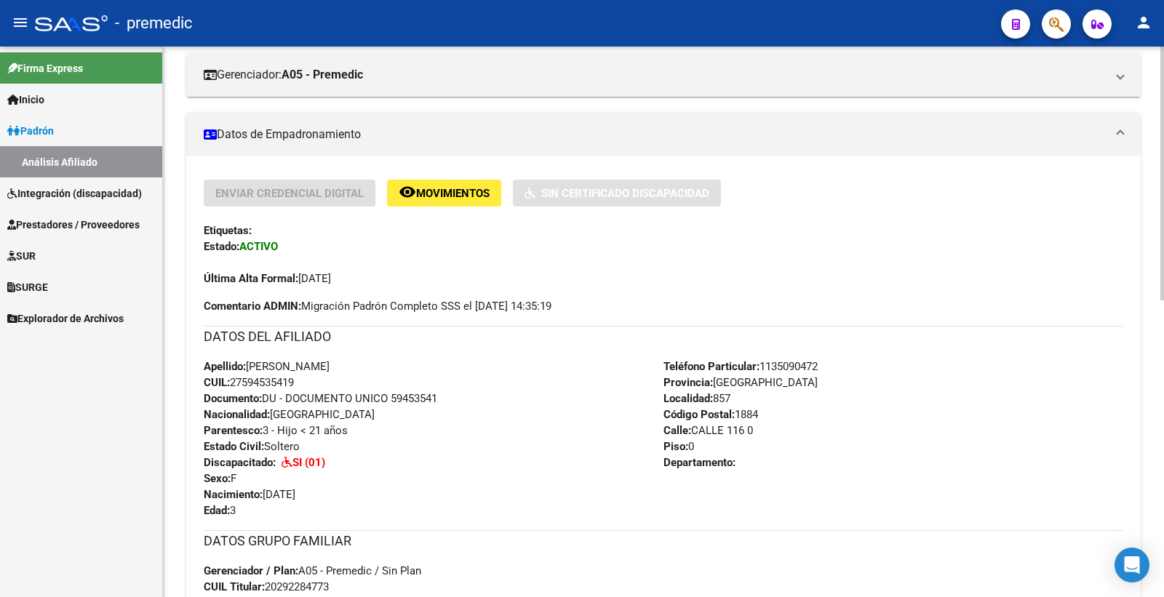
scroll to position [0, 0]
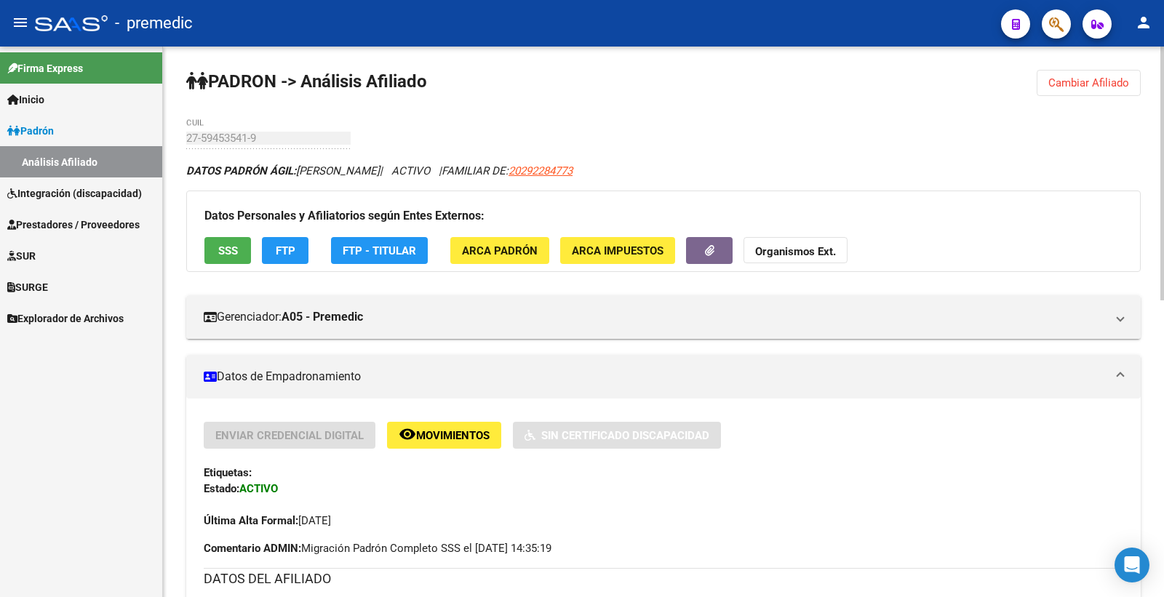
click at [212, 248] on button "SSS" at bounding box center [227, 250] width 47 height 27
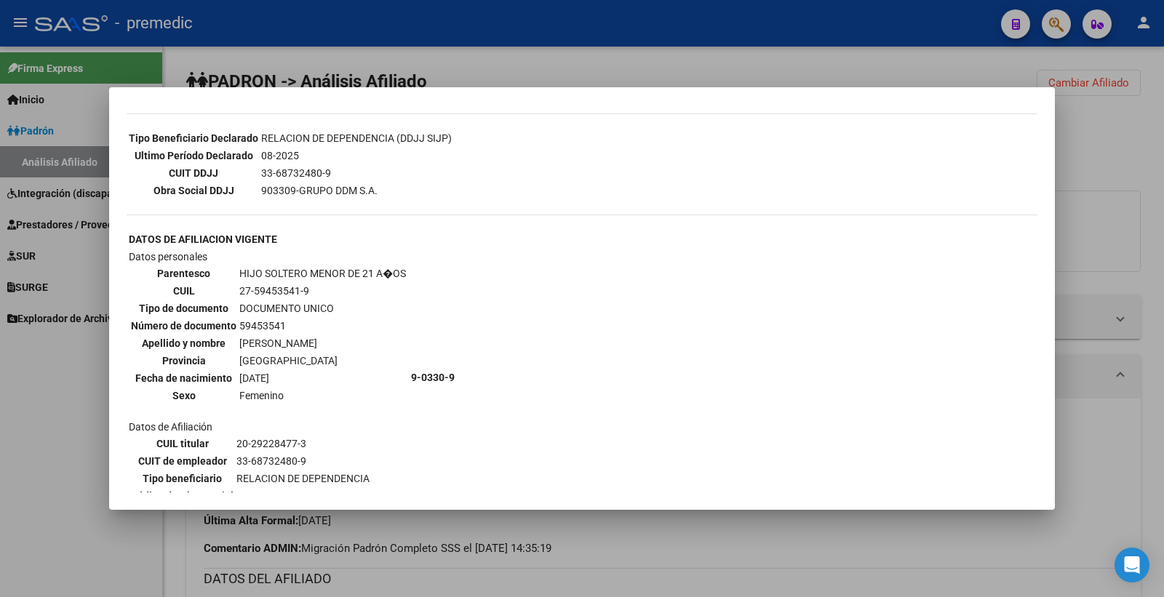
scroll to position [489, 0]
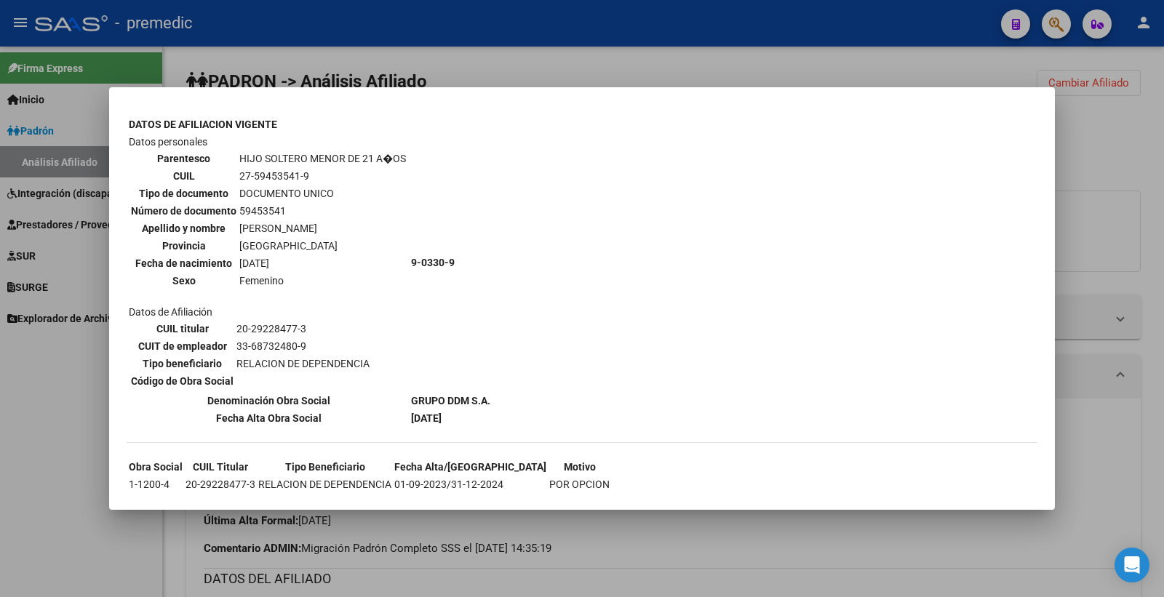
click at [1096, 164] on div at bounding box center [582, 298] width 1164 height 597
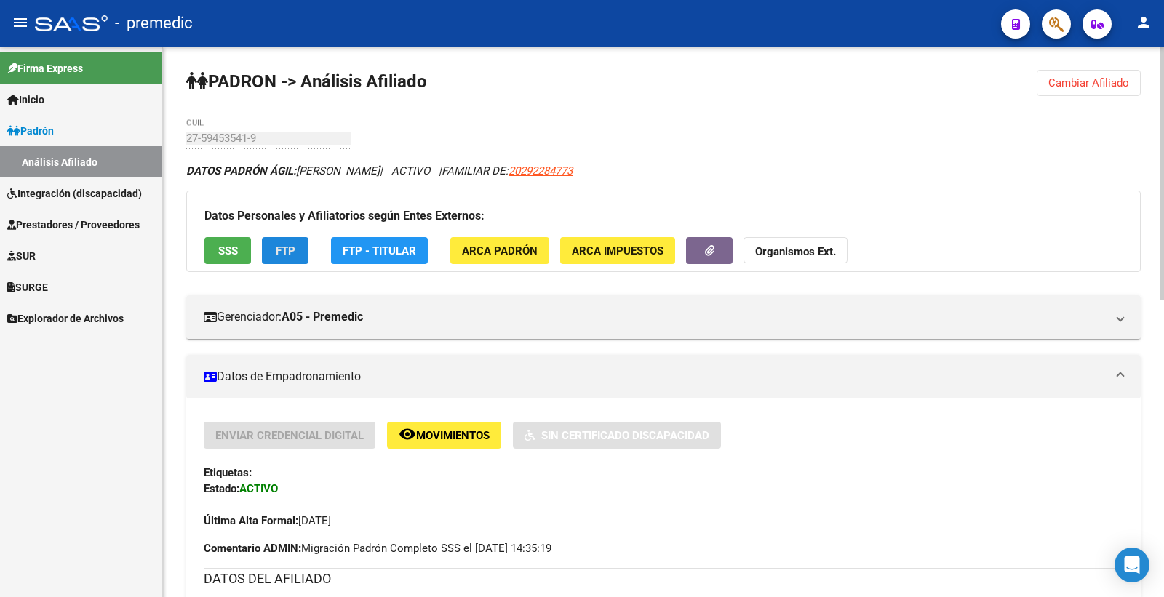
click at [284, 255] on span "FTP" at bounding box center [286, 250] width 20 height 13
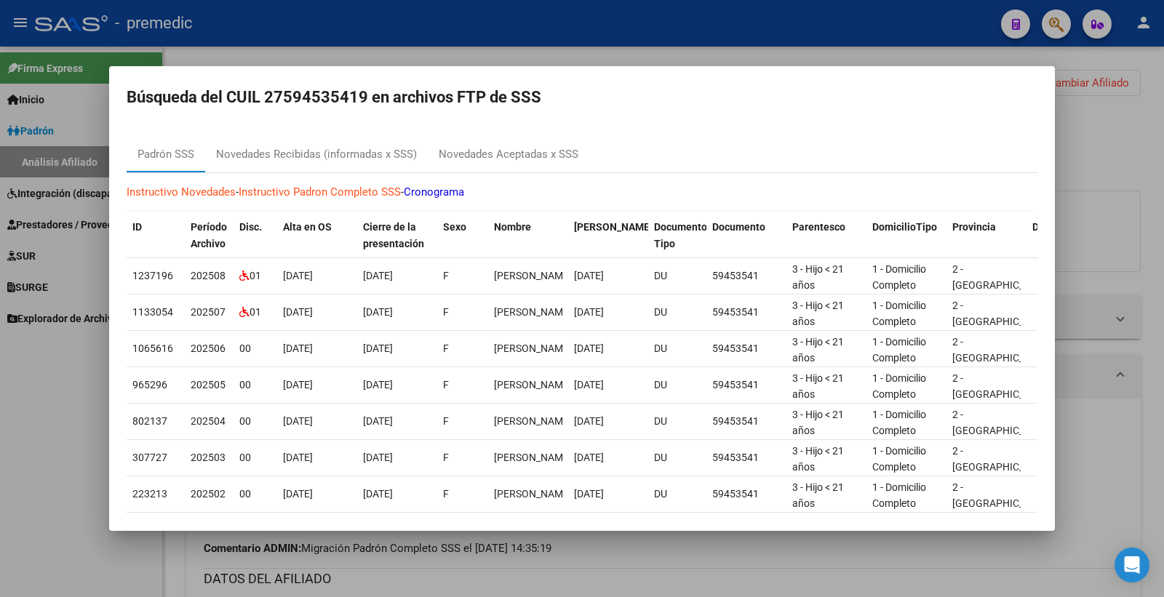
click at [565, 569] on div at bounding box center [582, 298] width 1164 height 597
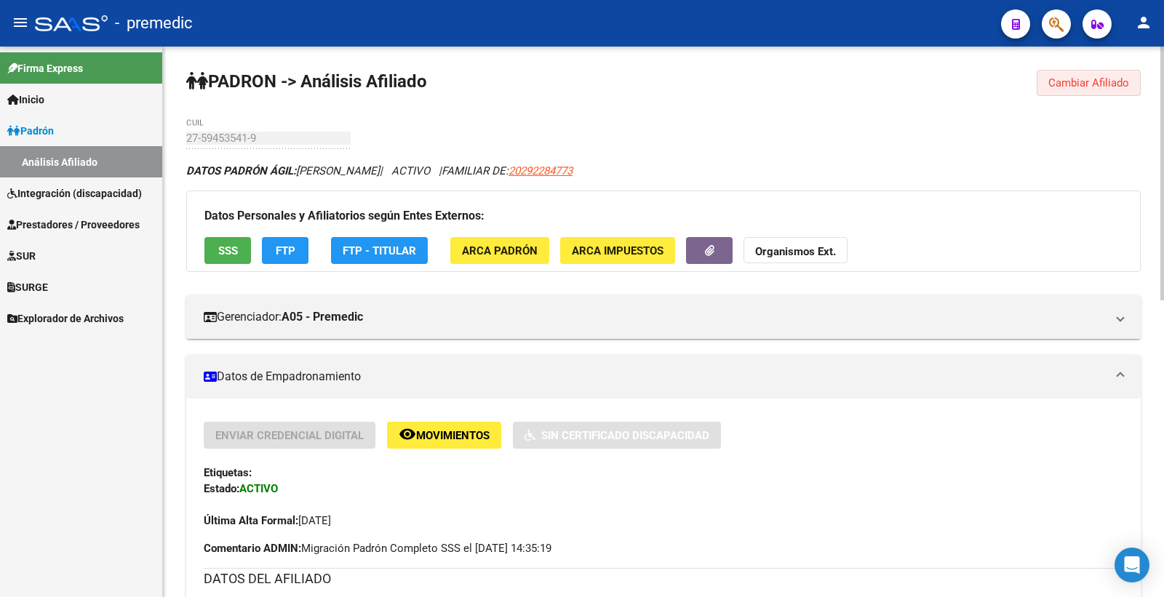
click at [1089, 89] on button "Cambiar Afiliado" at bounding box center [1089, 83] width 104 height 26
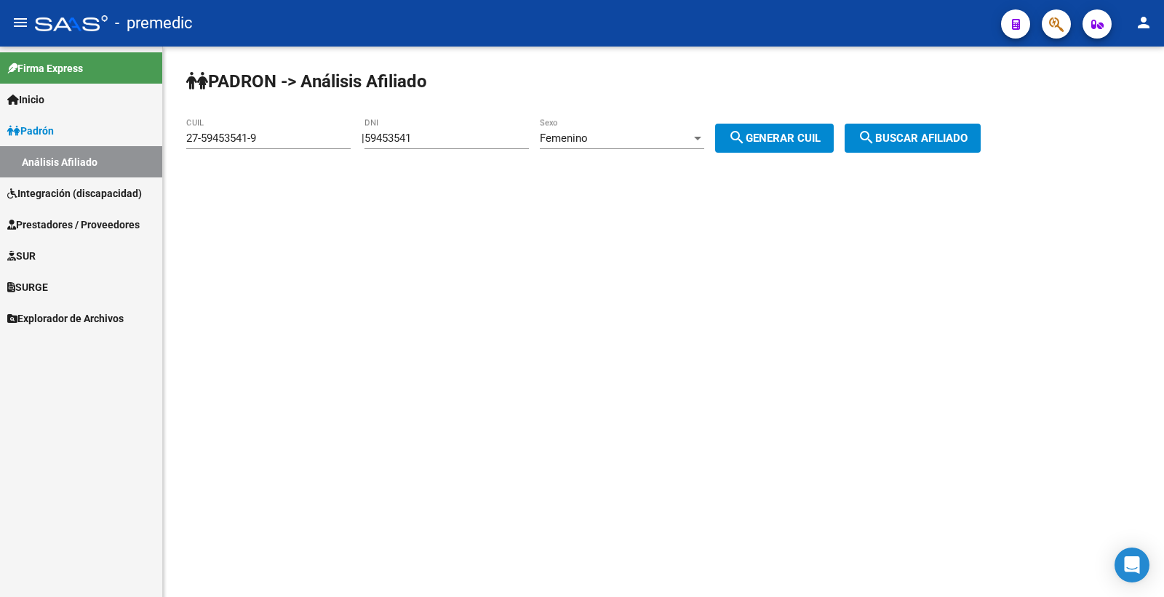
drag, startPoint x: 455, startPoint y: 143, endPoint x: 183, endPoint y: 140, distance: 272.1
click at [186, 143] on app-analisis-afiliado "PADRON -> Análisis Afiliado 27-59453541-9 CUIL | 59453541 DNI Femenino Sexo sea…" at bounding box center [588, 138] width 805 height 13
paste input "57821948"
type input "57821948"
click at [771, 135] on span "search Generar CUIL" at bounding box center [774, 138] width 92 height 13
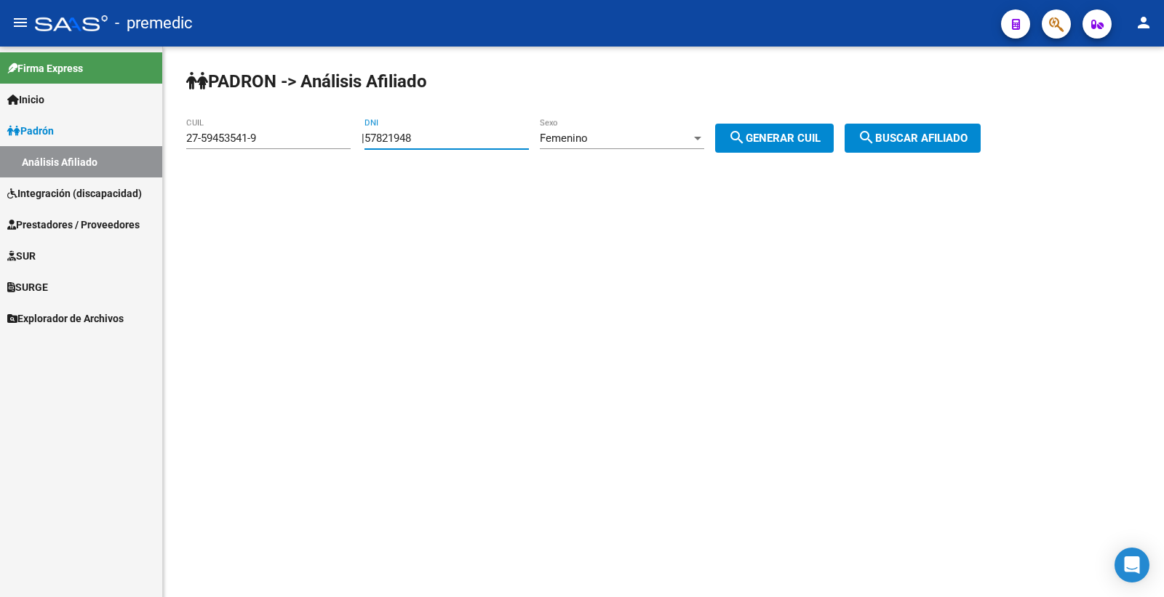
type input "27-57821948-5"
click at [781, 139] on span "search Generar CUIL" at bounding box center [774, 138] width 92 height 13
click at [909, 132] on span "search Buscar afiliado" at bounding box center [913, 138] width 110 height 13
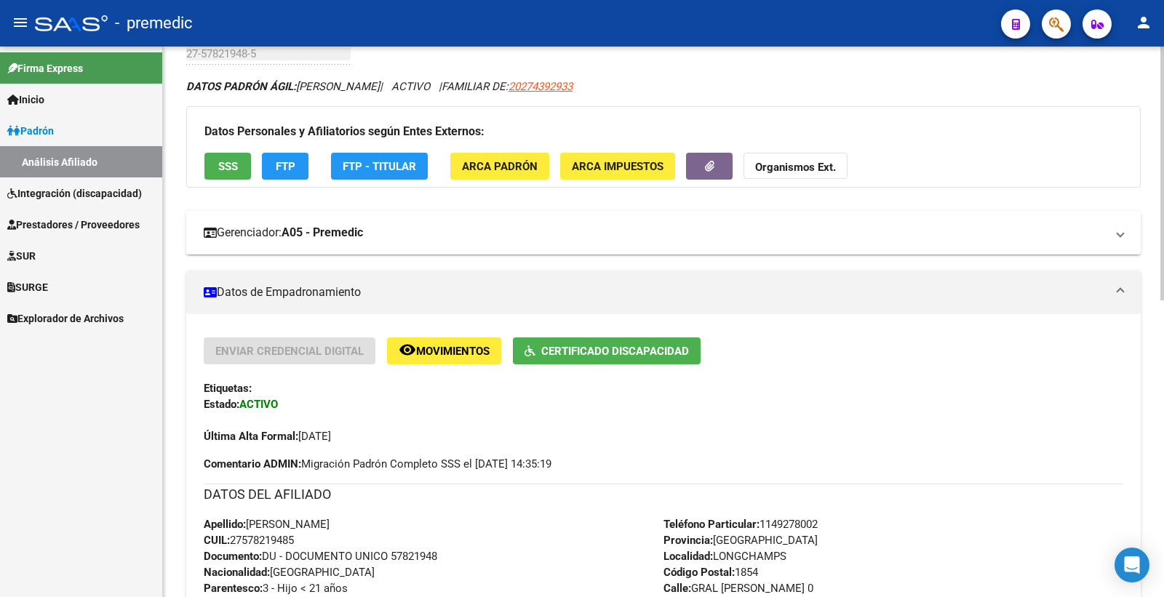
scroll to position [81, 0]
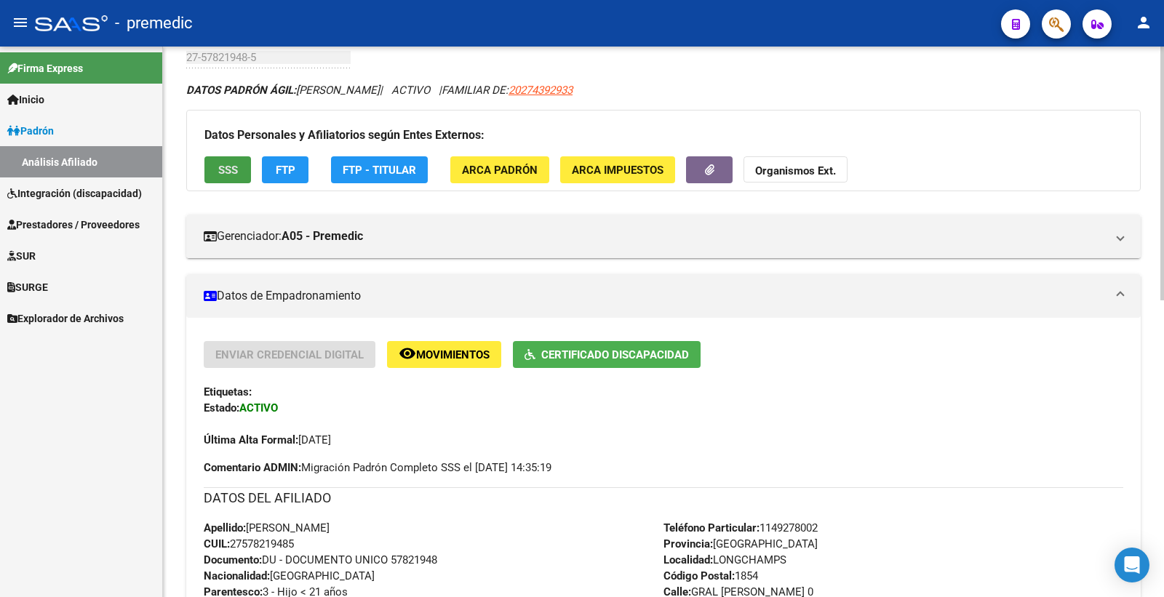
click at [214, 169] on button "SSS" at bounding box center [227, 169] width 47 height 27
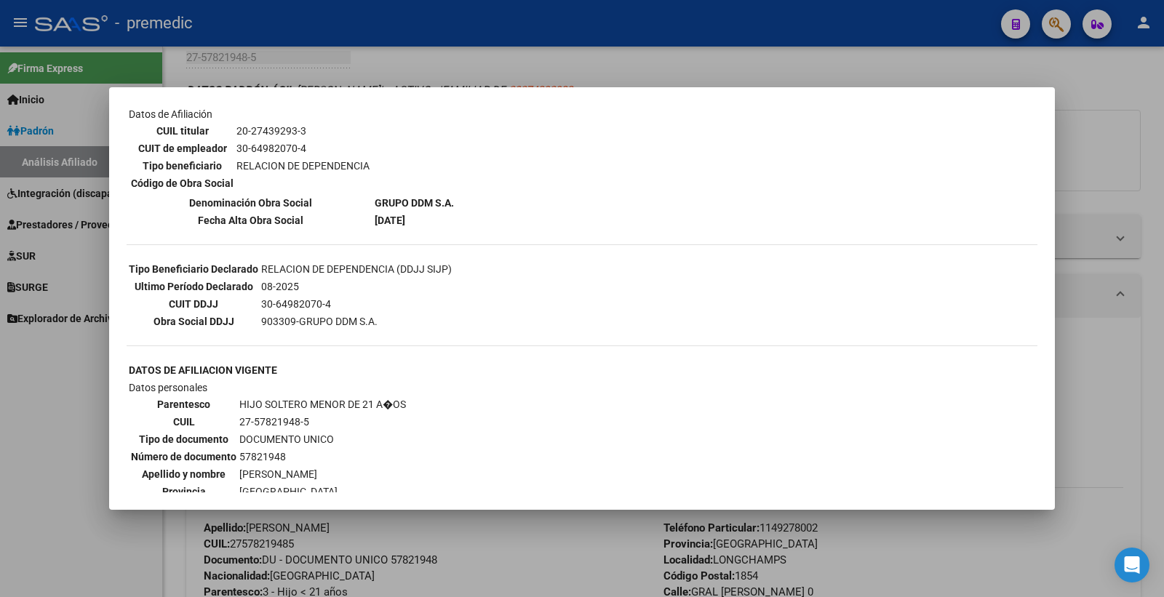
scroll to position [506, 0]
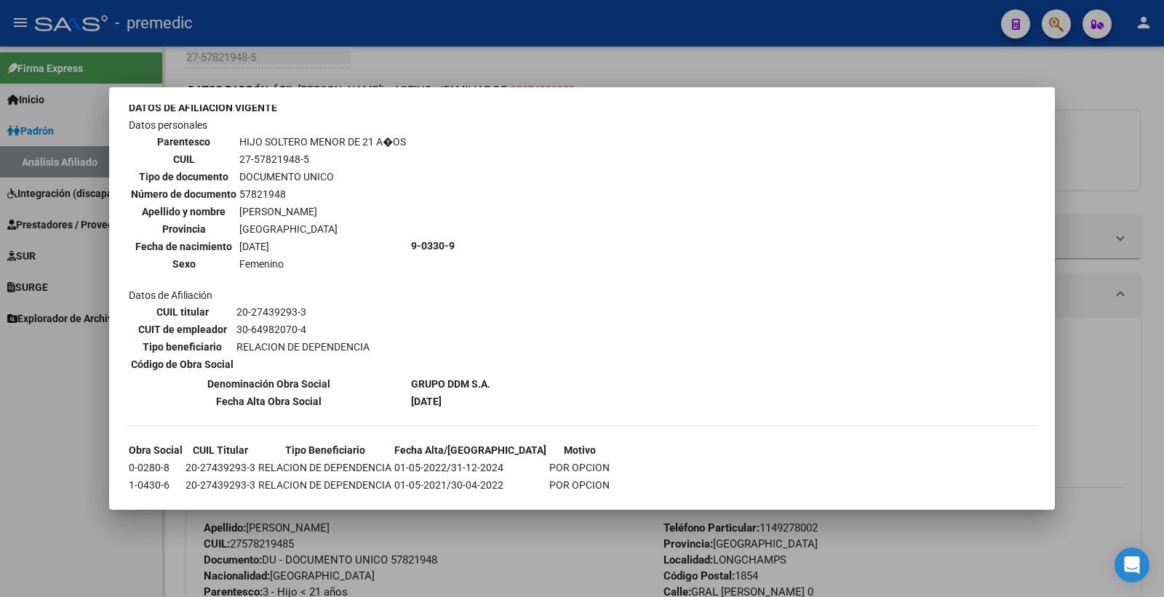
click at [1085, 95] on div at bounding box center [582, 298] width 1164 height 597
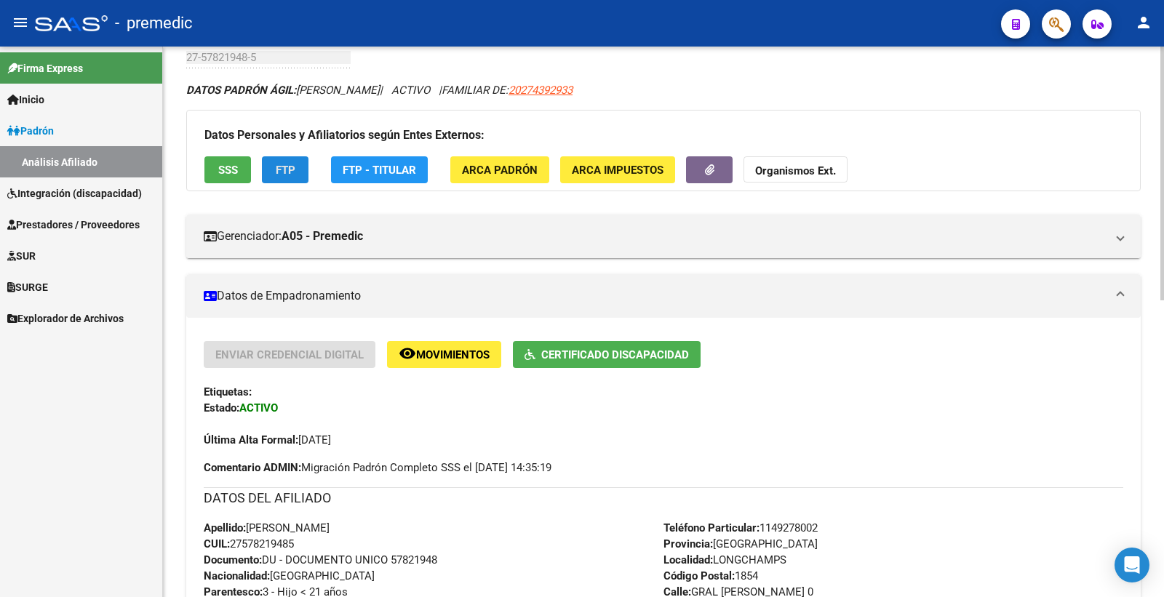
click at [301, 175] on button "FTP" at bounding box center [285, 169] width 47 height 27
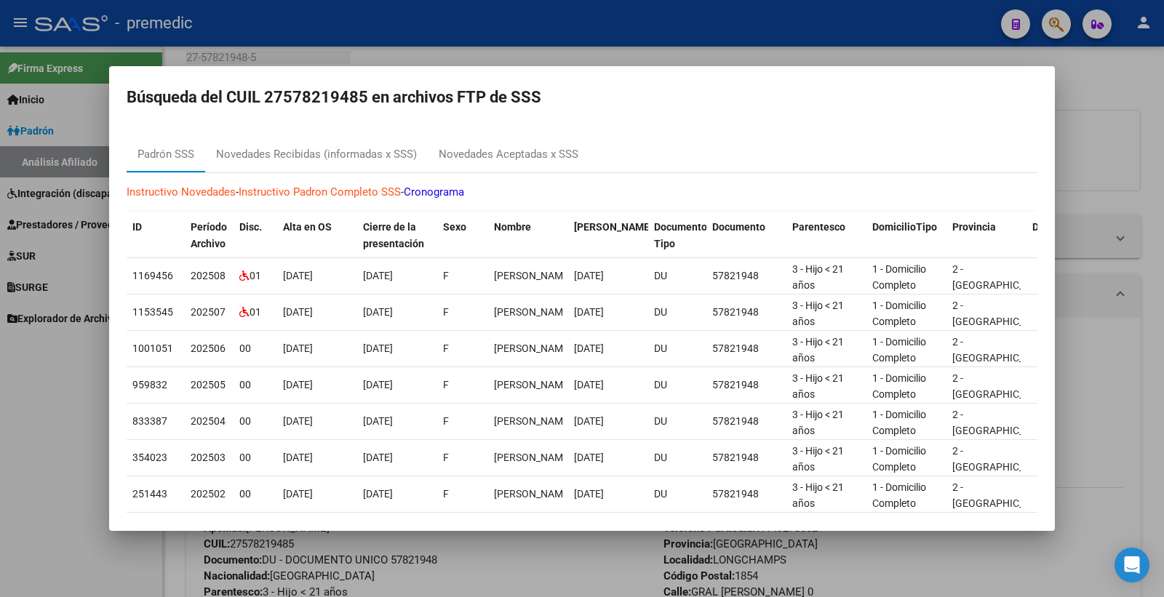
click at [1146, 86] on div at bounding box center [582, 298] width 1164 height 597
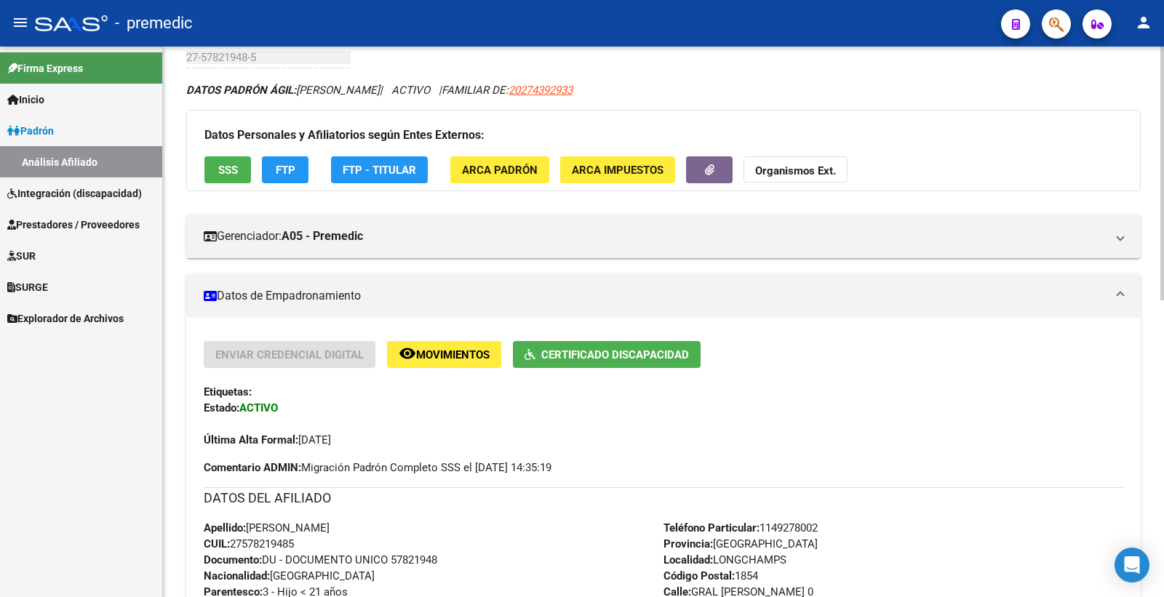
scroll to position [0, 0]
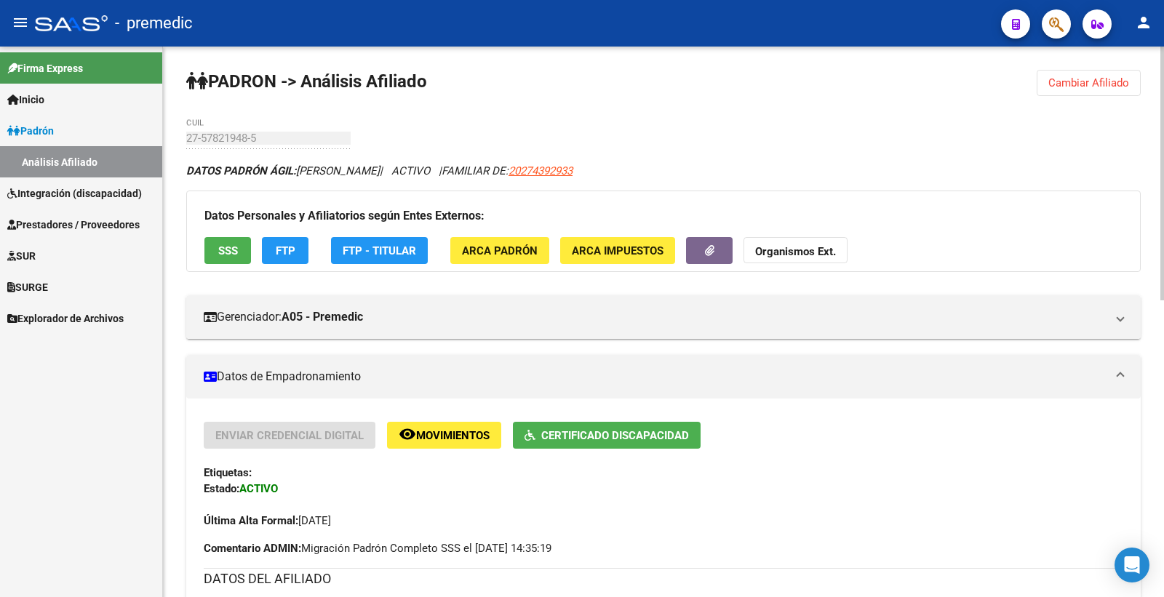
click at [1097, 81] on span "Cambiar Afiliado" at bounding box center [1088, 82] width 81 height 13
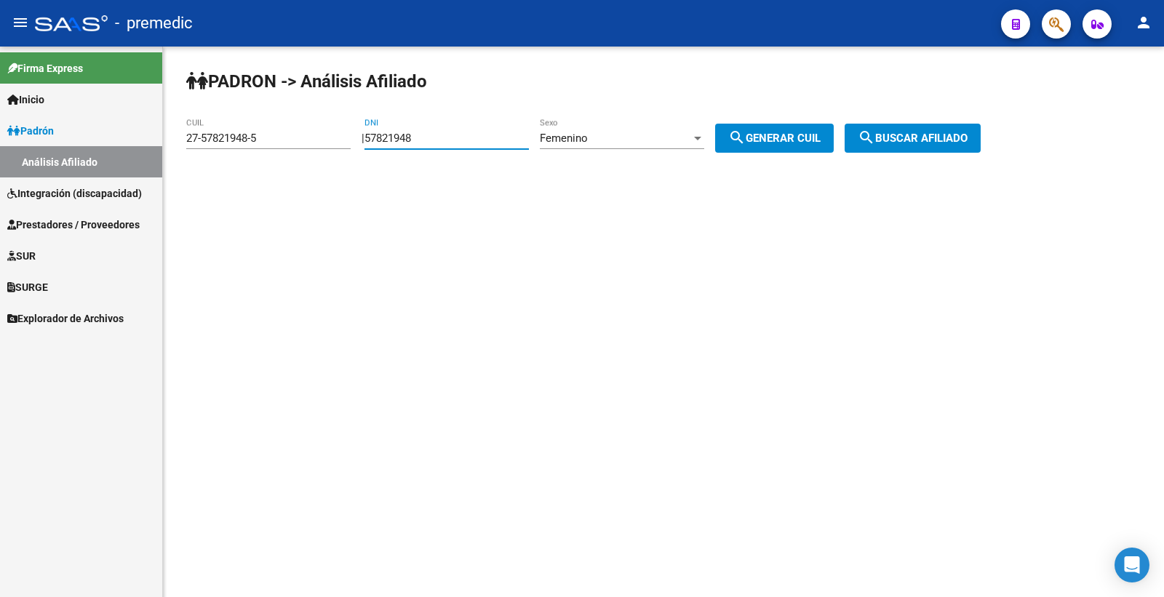
click at [447, 136] on input "57821948" at bounding box center [446, 138] width 164 height 13
drag, startPoint x: 451, startPoint y: 140, endPoint x: 280, endPoint y: 115, distance: 172.7
click at [280, 115] on div "PADRON -> Análisis Afiliado 27-57821948-5 CUIL | 57821948 DNI Femenino Sexo sea…" at bounding box center [663, 123] width 1001 height 153
paste input "52162688"
type input "52162688"
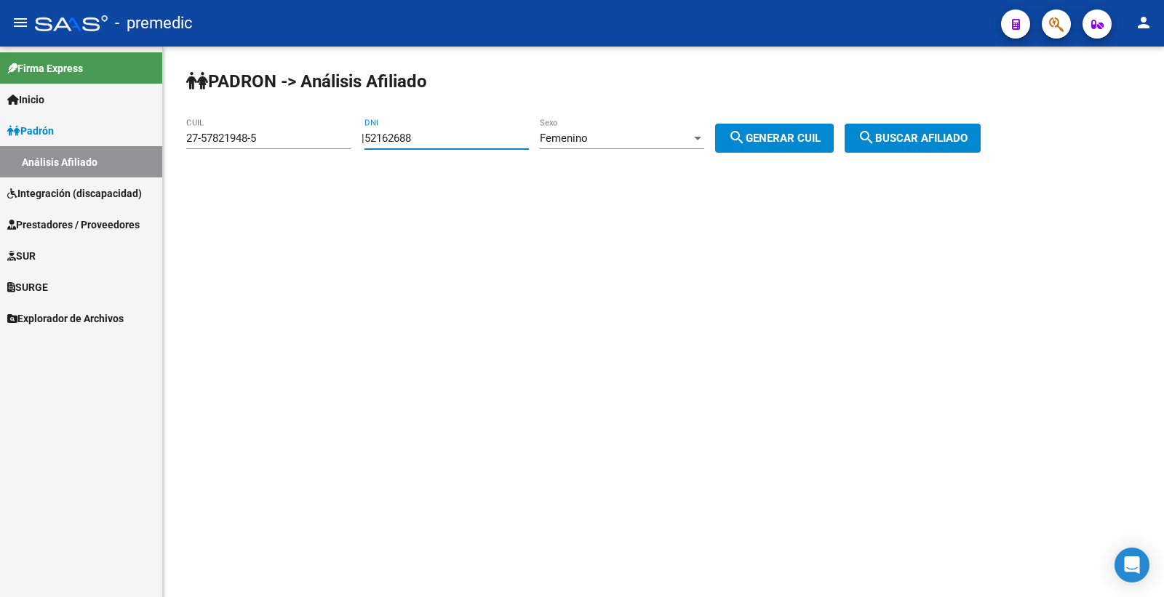
click at [488, 593] on mat-sidenav-content "PADRON -> Análisis Afiliado 27-57821948-5 CUIL | 52162688 DNI Femenino Sexo sea…" at bounding box center [663, 322] width 1001 height 551
click at [614, 128] on div "Femenino Sexo" at bounding box center [622, 133] width 164 height 31
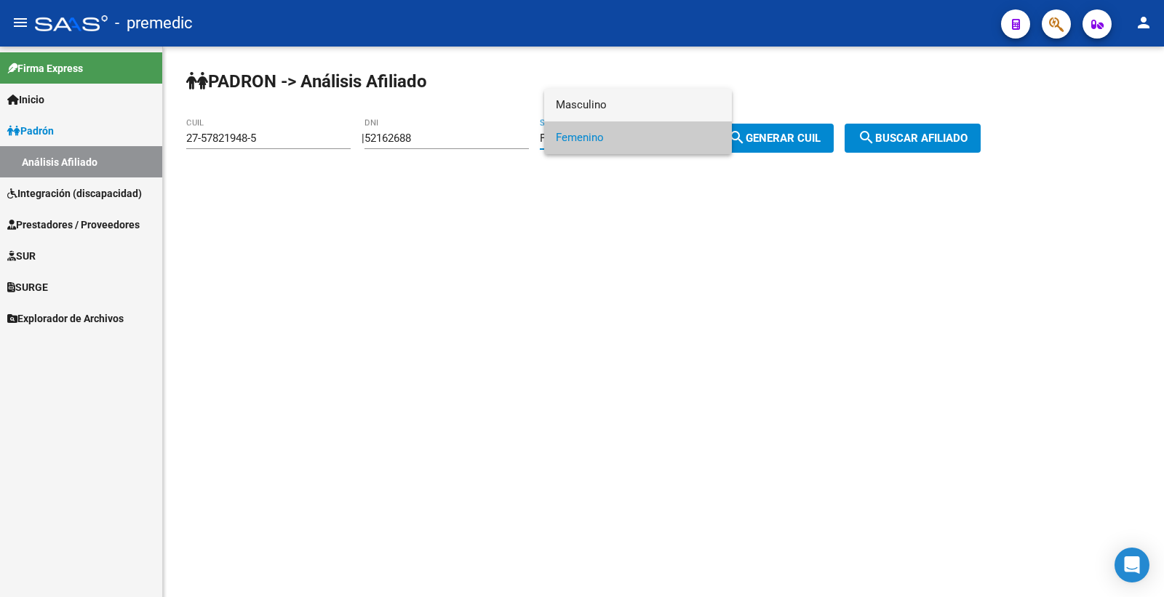
click at [594, 110] on span "Masculino" at bounding box center [638, 105] width 164 height 33
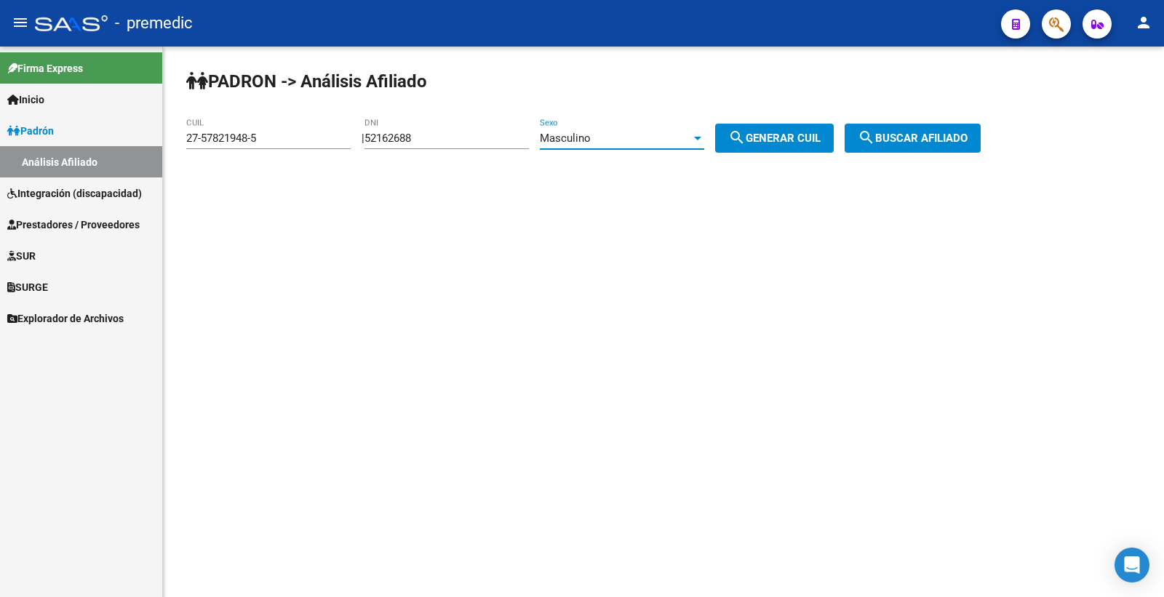
click at [746, 141] on mat-icon "search" at bounding box center [736, 137] width 17 height 17
type input "20-52162688-8"
click at [746, 141] on mat-icon "search" at bounding box center [736, 137] width 17 height 17
click at [926, 140] on span "search Buscar afiliado" at bounding box center [913, 138] width 110 height 13
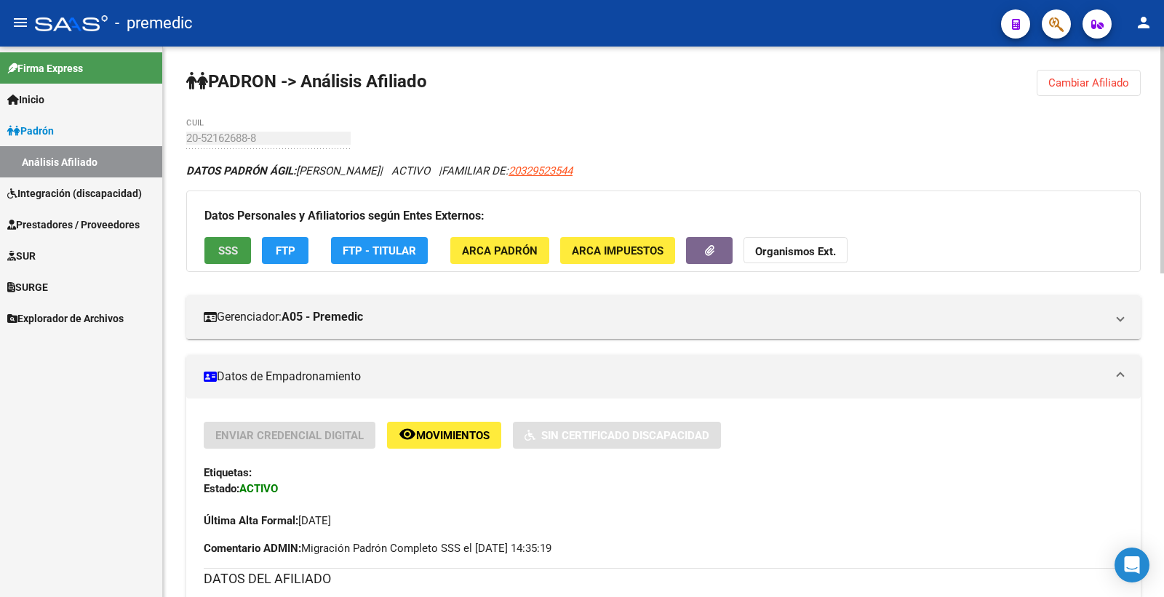
click at [224, 238] on button "SSS" at bounding box center [227, 250] width 47 height 27
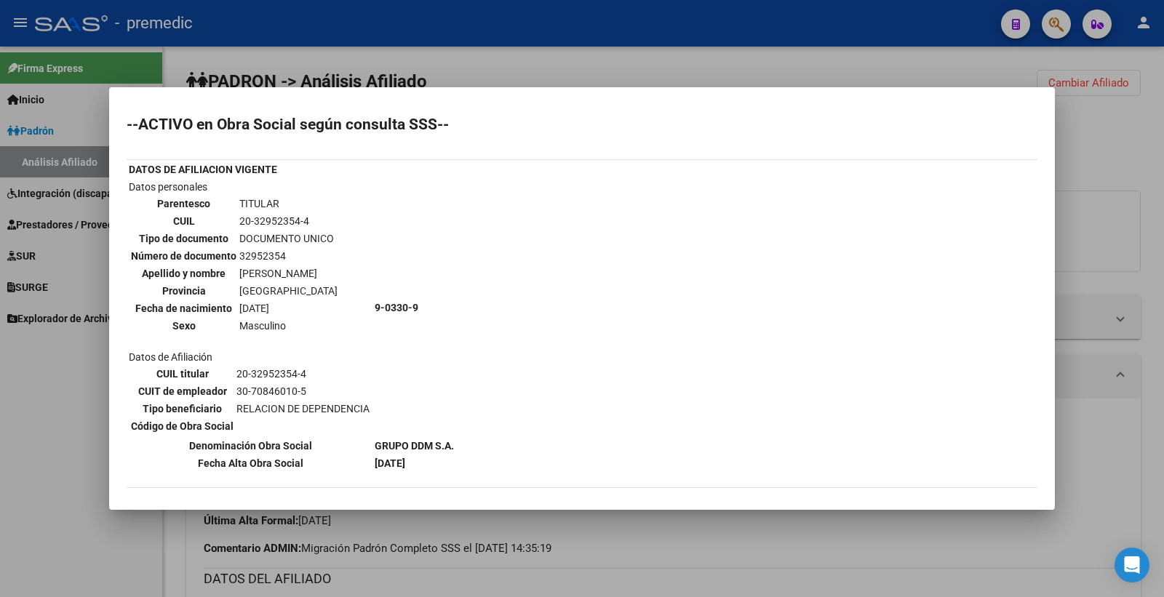
drag, startPoint x: 853, startPoint y: 65, endPoint x: 557, endPoint y: 147, distance: 307.1
click at [852, 66] on div at bounding box center [582, 298] width 1164 height 597
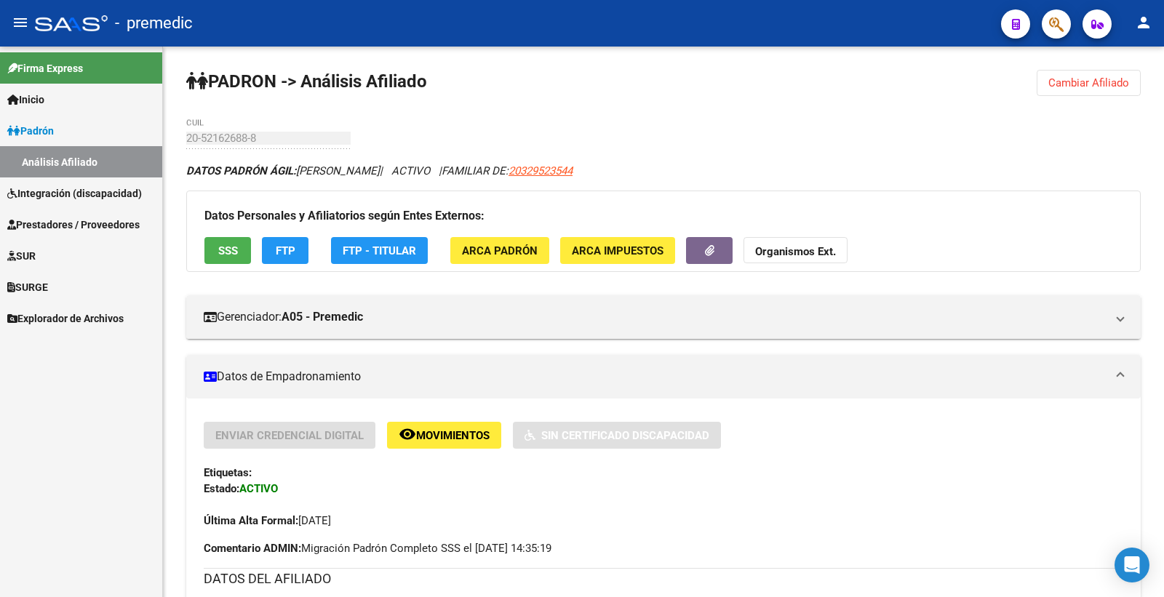
click at [49, 124] on span "Padrón" at bounding box center [30, 131] width 47 height 16
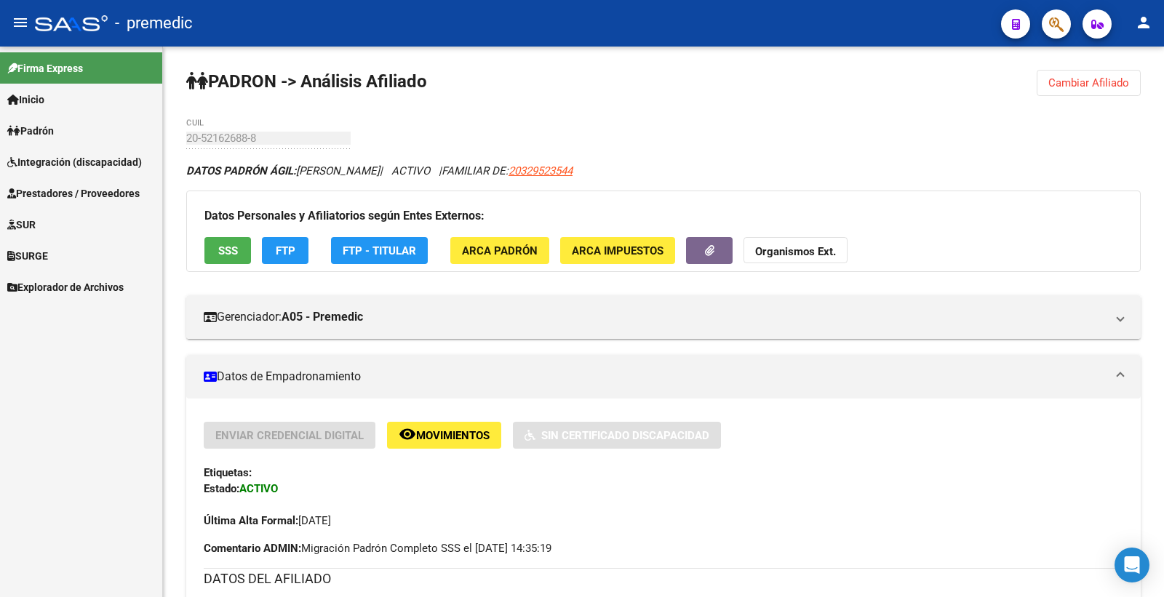
click at [68, 162] on span "Integración (discapacidad)" at bounding box center [74, 162] width 135 height 16
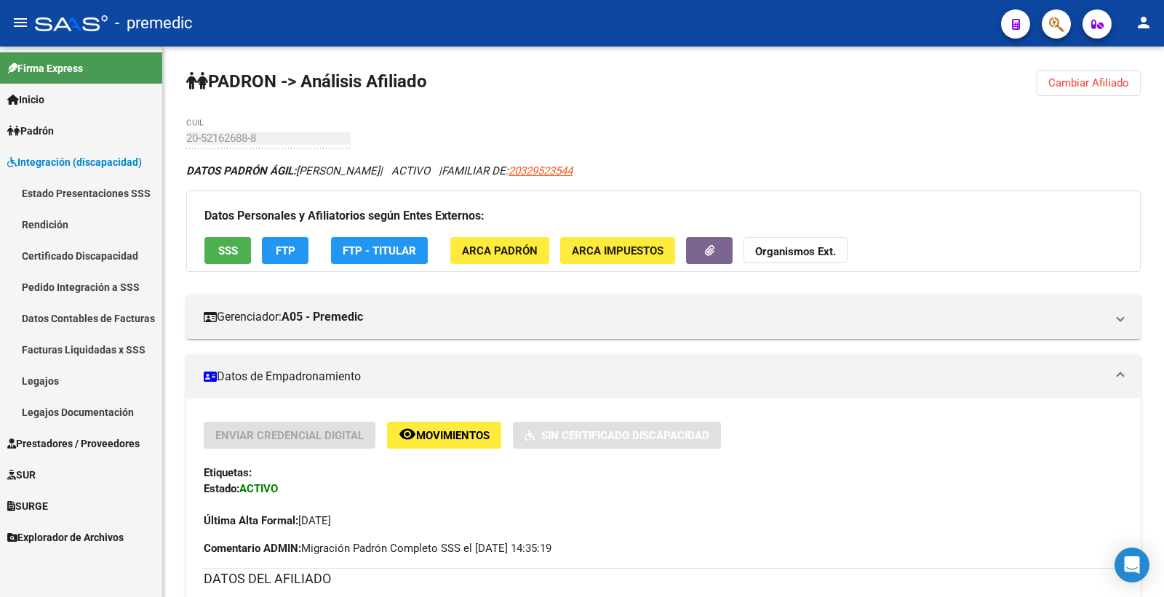
click at [95, 197] on link "Estado Presentaciones SSS" at bounding box center [81, 193] width 162 height 31
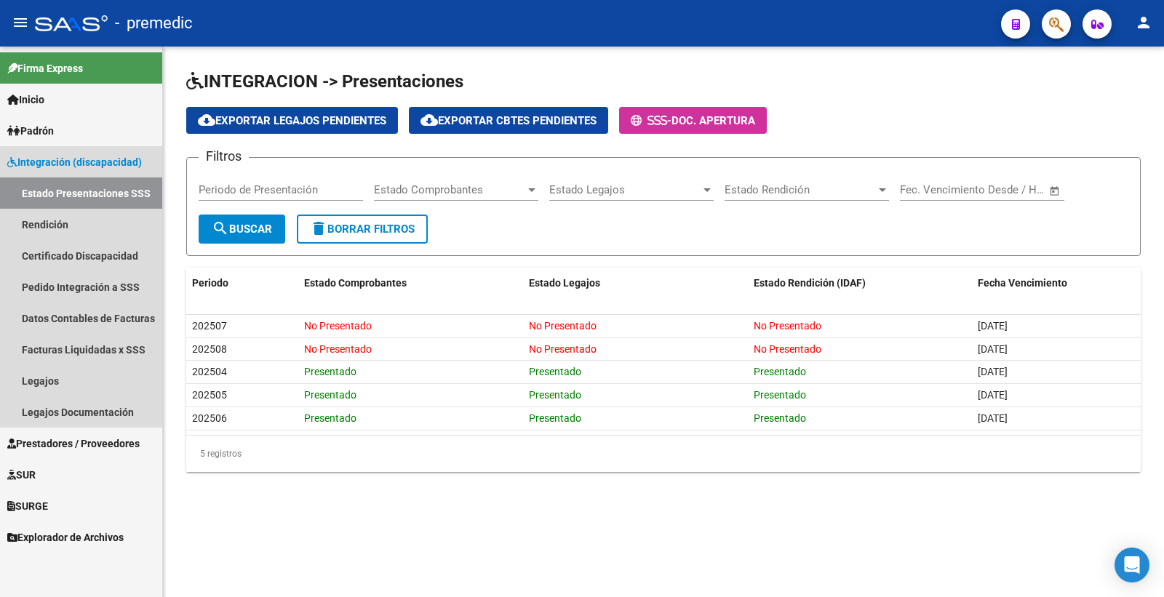
click at [39, 162] on span "Integración (discapacidad)" at bounding box center [74, 162] width 135 height 16
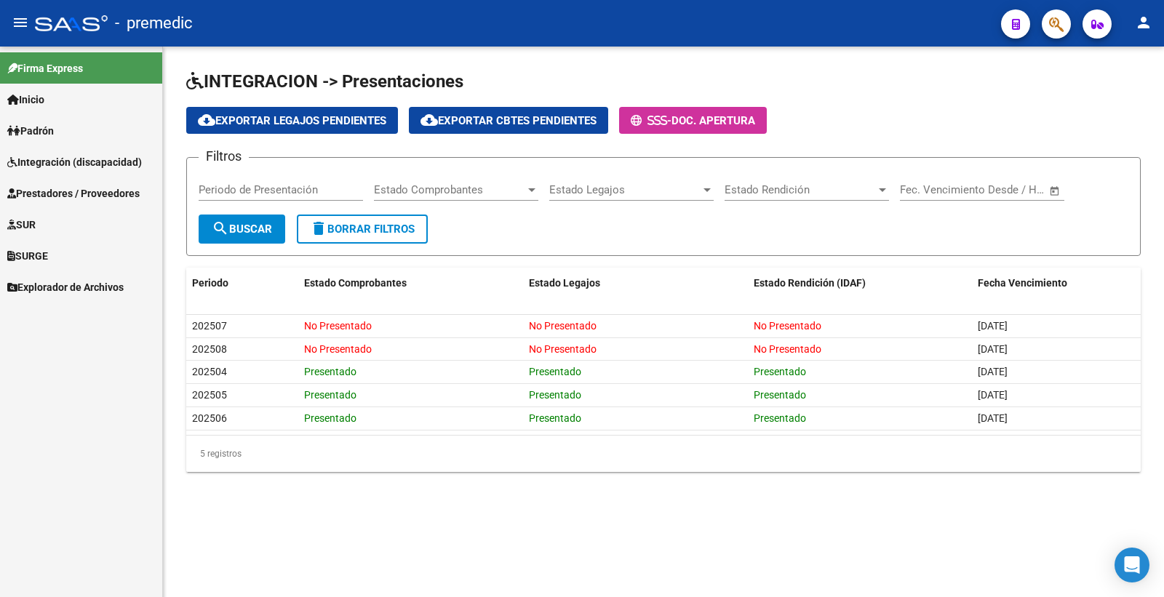
click at [77, 165] on span "Integración (discapacidad)" at bounding box center [74, 162] width 135 height 16
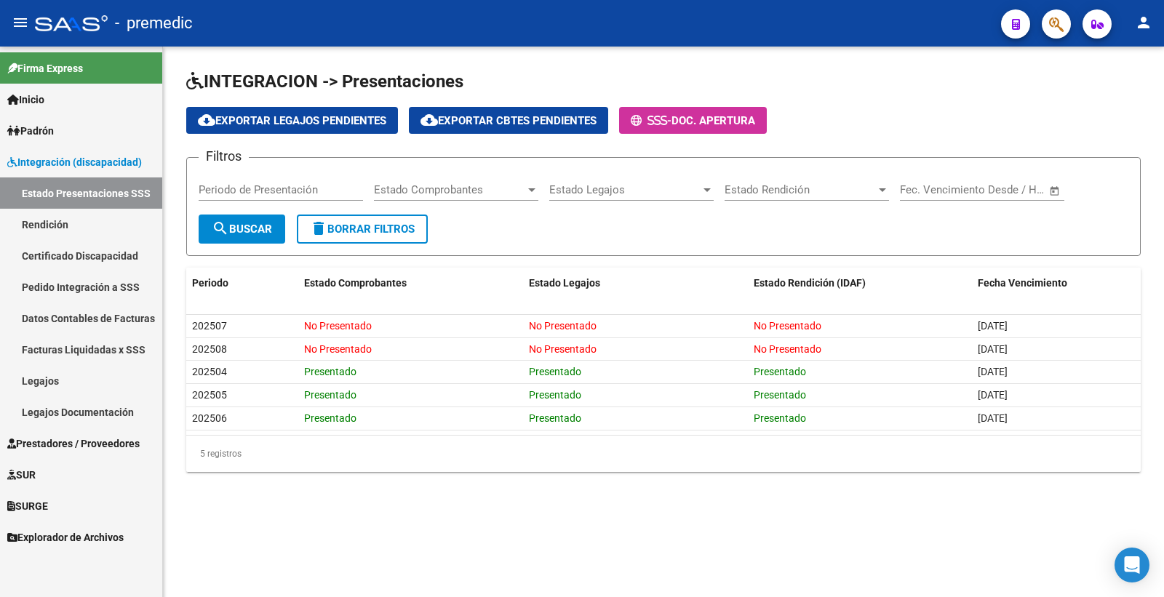
click at [47, 127] on span "Padrón" at bounding box center [30, 131] width 47 height 16
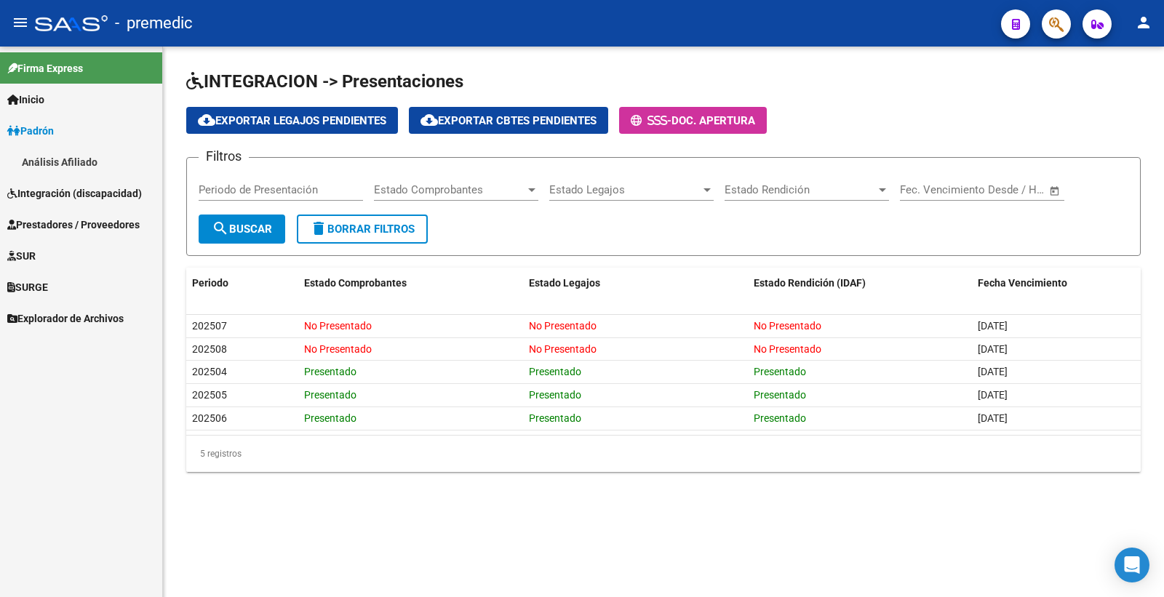
click at [58, 154] on link "Análisis Afiliado" at bounding box center [81, 161] width 162 height 31
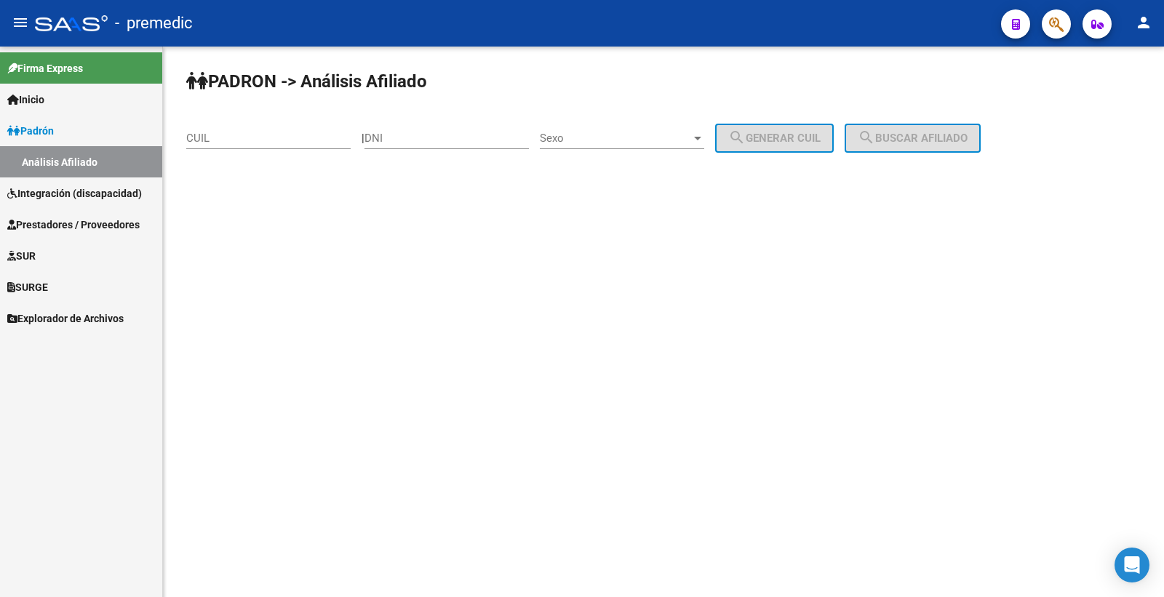
click at [432, 143] on input "DNI" at bounding box center [446, 138] width 164 height 13
paste input "52162688"
type input "52162688"
click at [615, 131] on div "Sexo Sexo" at bounding box center [622, 133] width 164 height 31
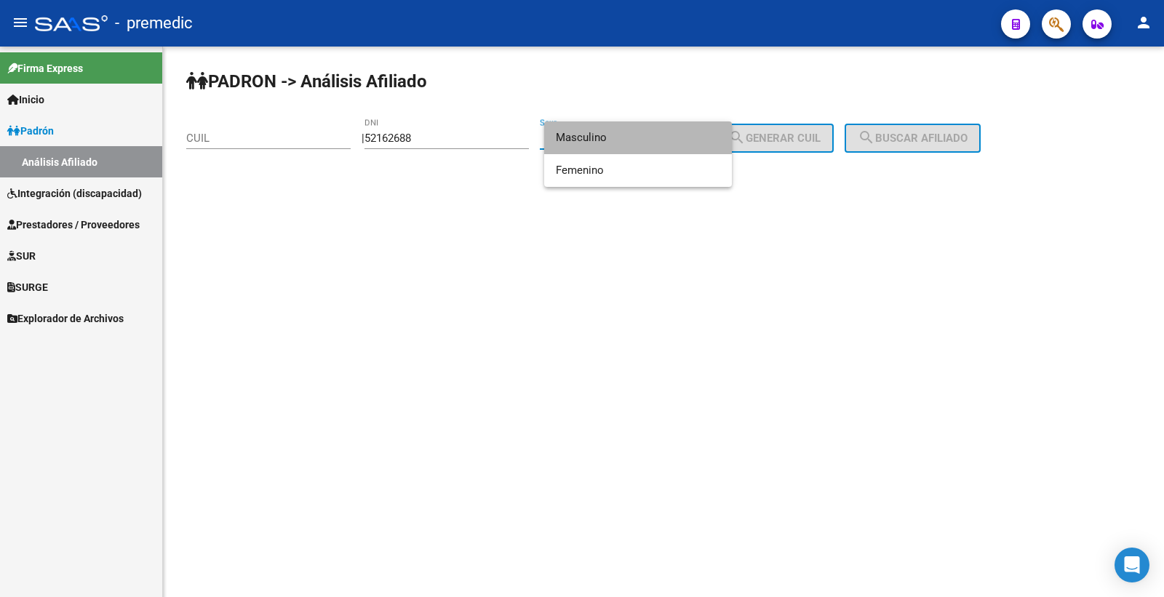
click at [645, 134] on span "Masculino" at bounding box center [638, 137] width 164 height 33
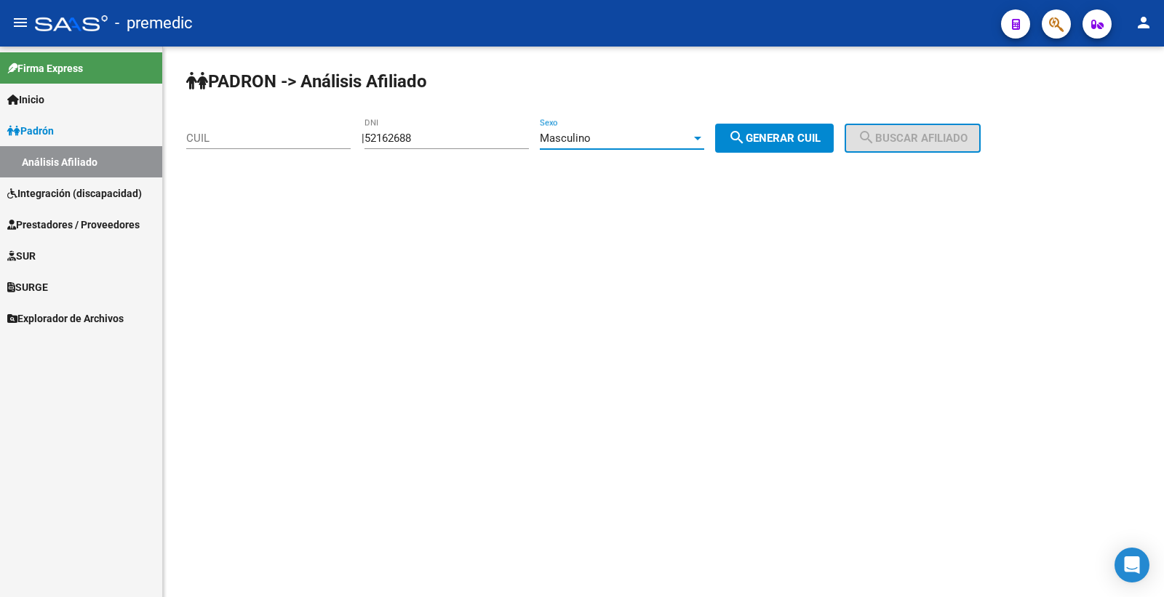
click at [813, 132] on span "search Generar CUIL" at bounding box center [774, 138] width 92 height 13
type input "20-52162688-8"
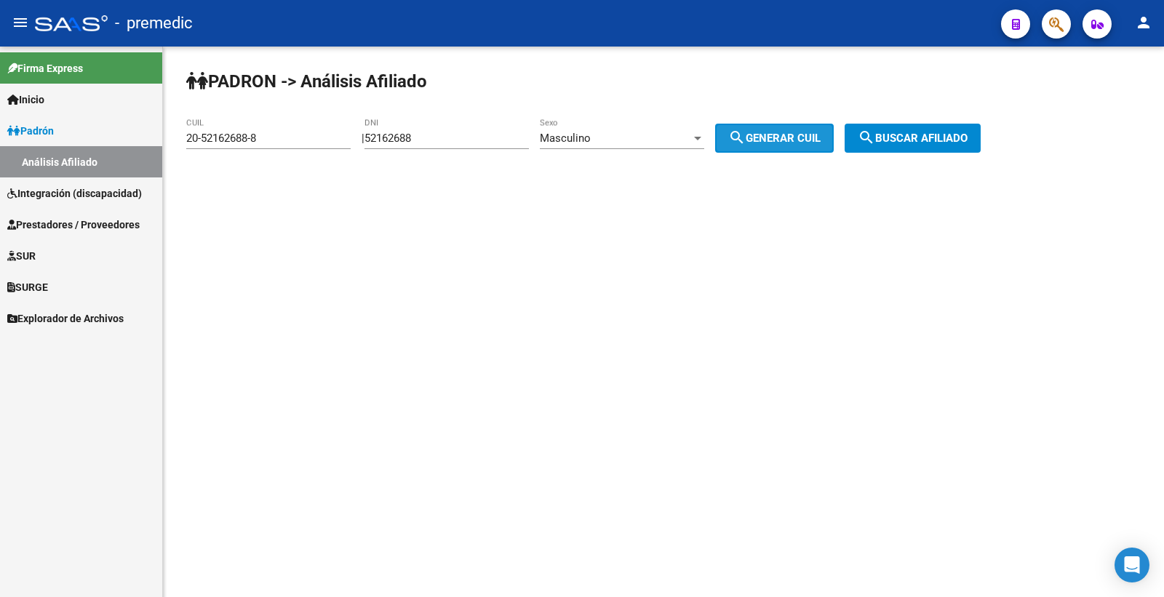
click at [813, 132] on span "search Generar CUIL" at bounding box center [774, 138] width 92 height 13
click at [909, 140] on span "search Buscar afiliado" at bounding box center [913, 138] width 110 height 13
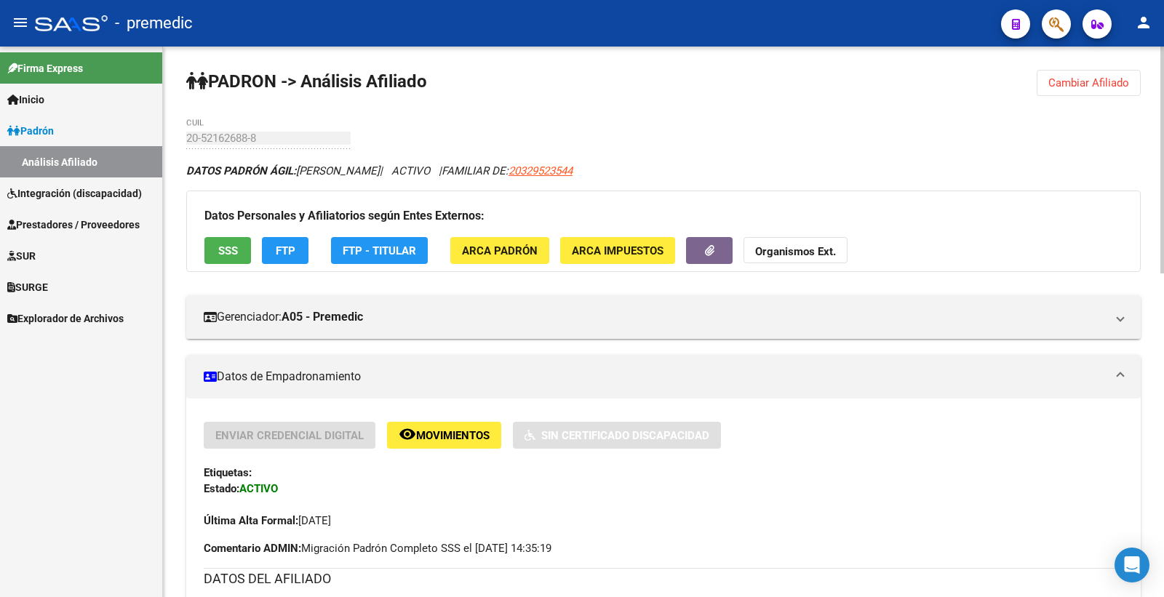
click at [234, 245] on span "SSS" at bounding box center [228, 250] width 20 height 13
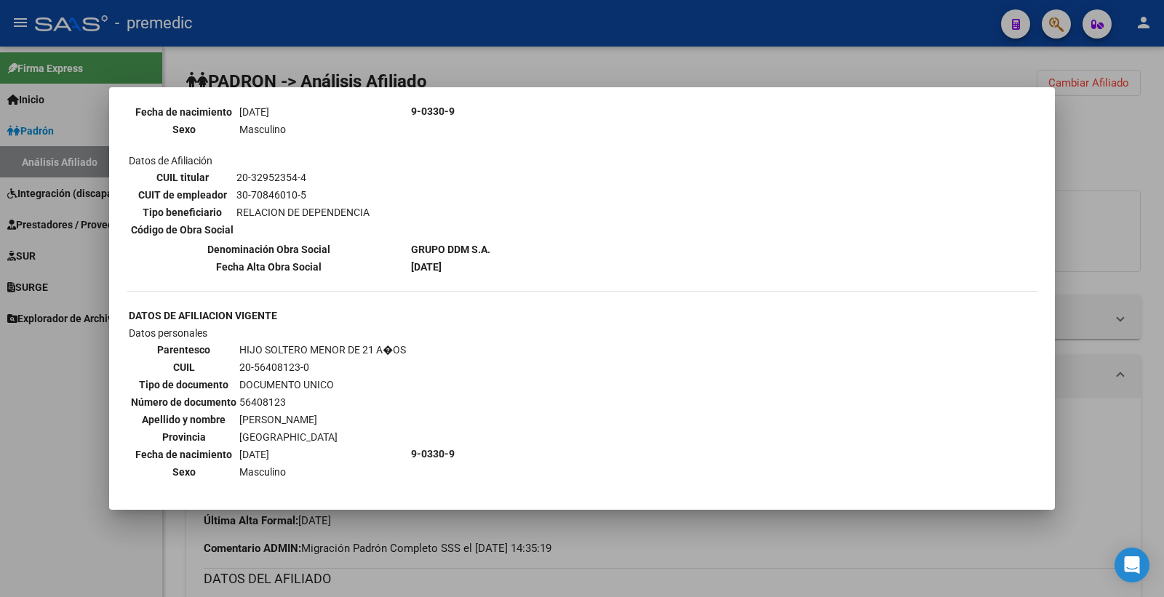
scroll to position [1131, 0]
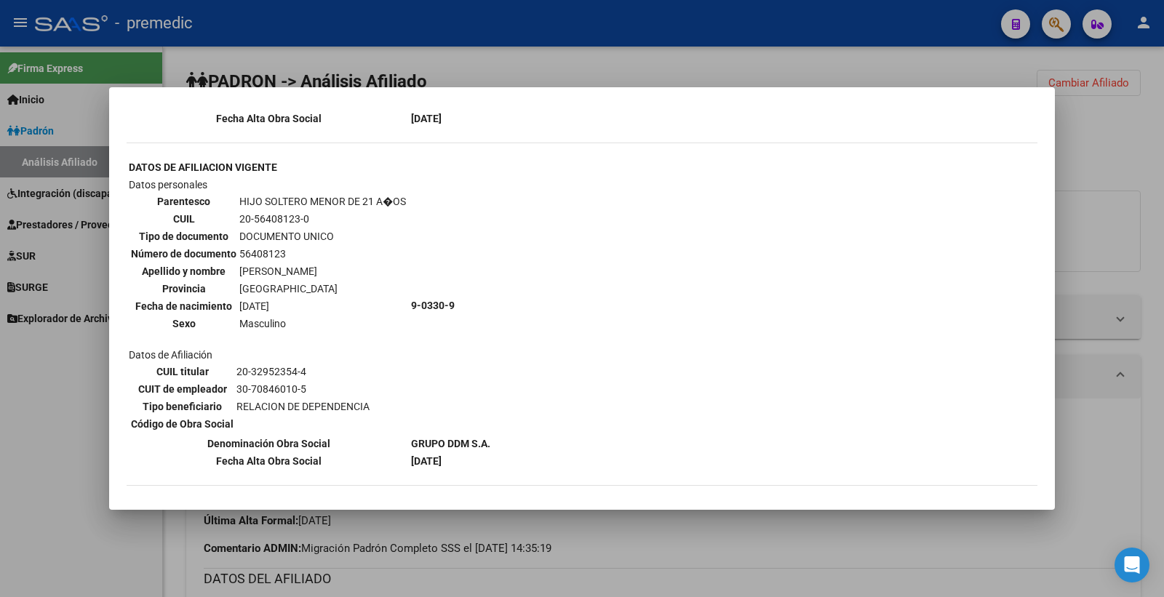
click at [1135, 173] on div at bounding box center [582, 298] width 1164 height 597
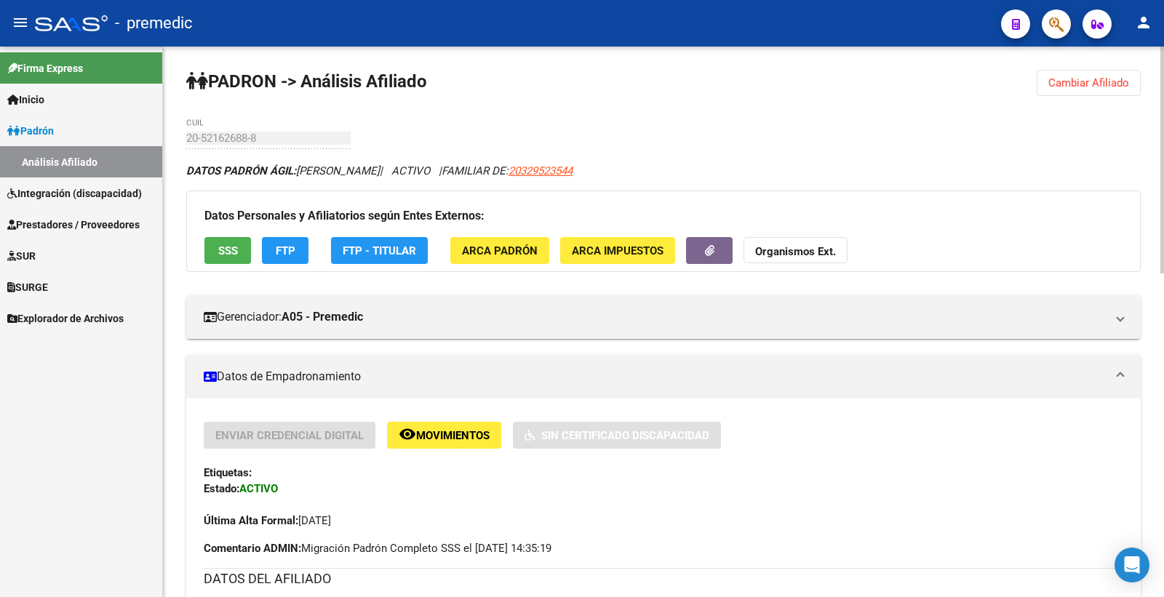
click at [279, 242] on button "FTP" at bounding box center [285, 250] width 47 height 27
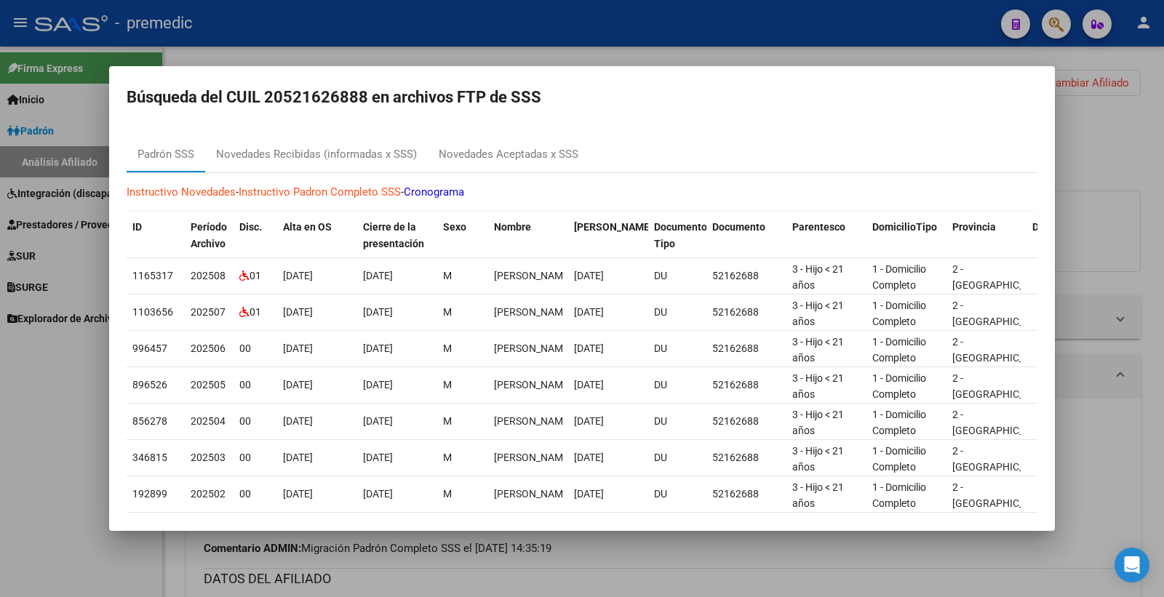
scroll to position [81, 0]
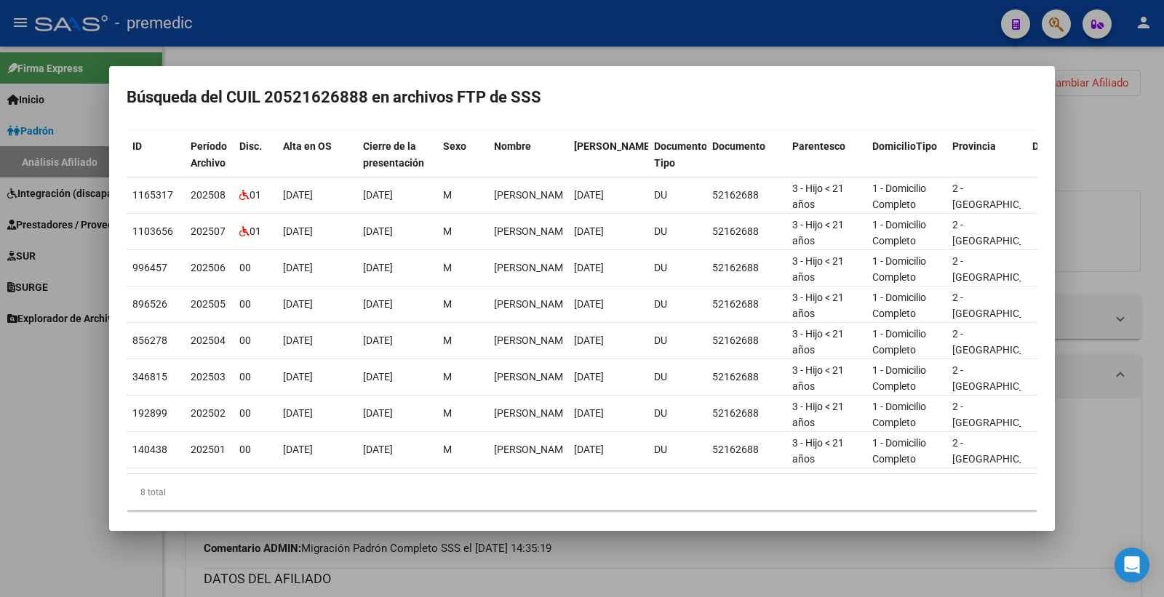
click at [1110, 93] on div at bounding box center [582, 298] width 1164 height 597
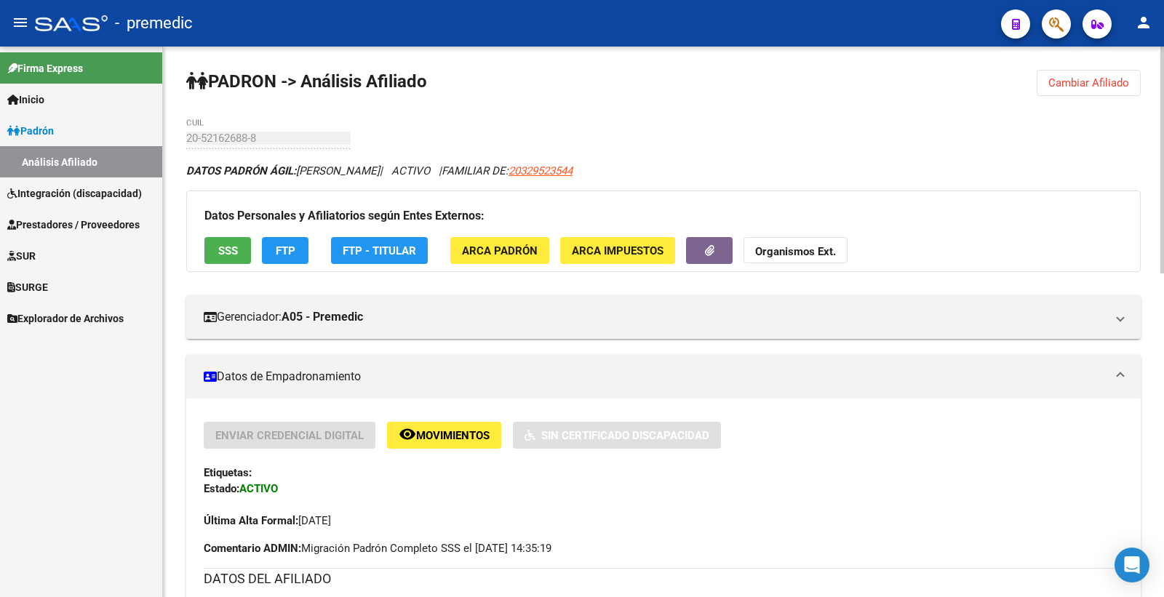
click at [1065, 90] on button "Cambiar Afiliado" at bounding box center [1089, 83] width 104 height 26
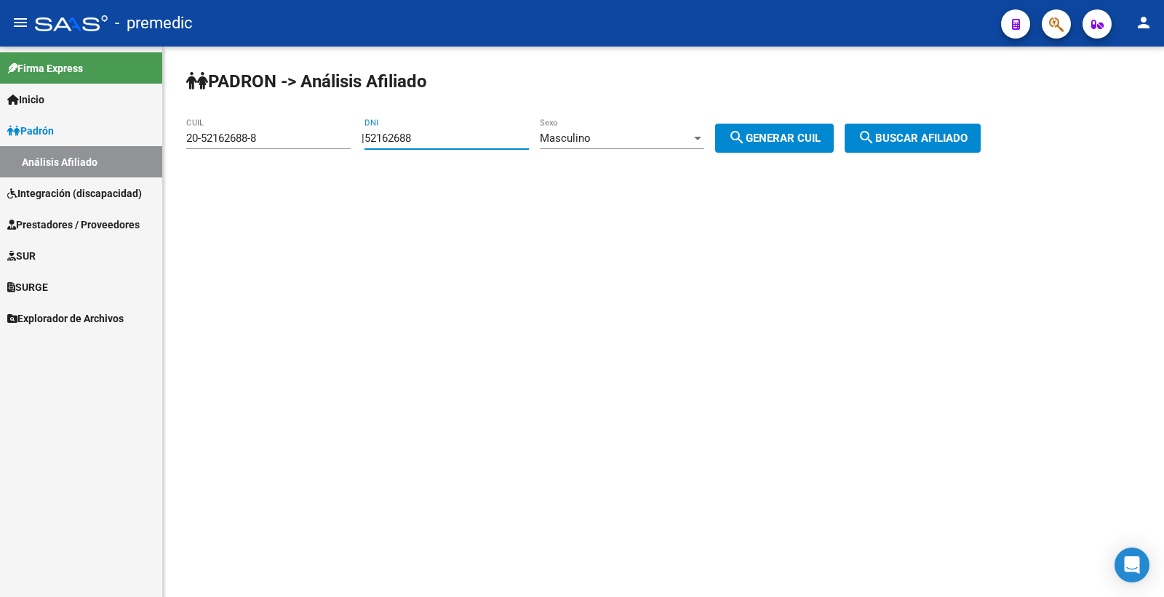
drag, startPoint x: 434, startPoint y: 137, endPoint x: 228, endPoint y: 127, distance: 206.8
click at [228, 132] on app-analisis-afiliado "PADRON -> Análisis Afiliado 20-52162688-8 CUIL | 52162688 DNI Masculino Sexo se…" at bounding box center [588, 138] width 805 height 13
paste input "7082457"
type input "57082457"
click at [619, 135] on div "Masculino" at bounding box center [615, 138] width 151 height 13
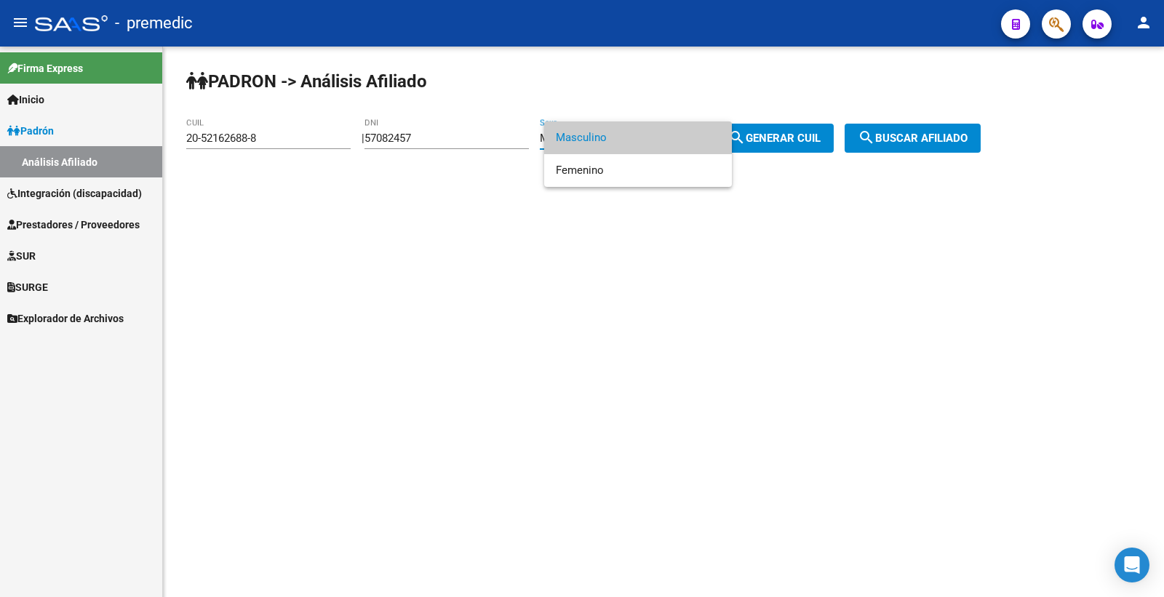
click at [627, 141] on span "Masculino" at bounding box center [638, 137] width 164 height 33
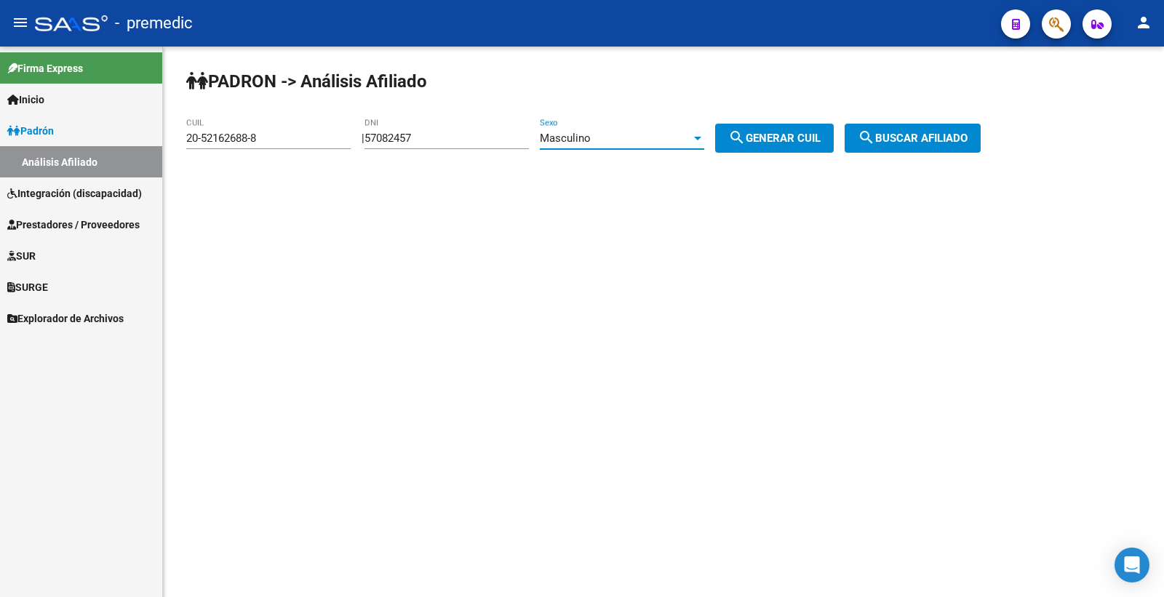
click at [757, 127] on button "search Generar CUIL" at bounding box center [774, 138] width 119 height 29
click at [761, 131] on button "search Generar CUIL" at bounding box center [774, 138] width 119 height 29
click at [931, 128] on button "search Buscar afiliado" at bounding box center [913, 138] width 136 height 29
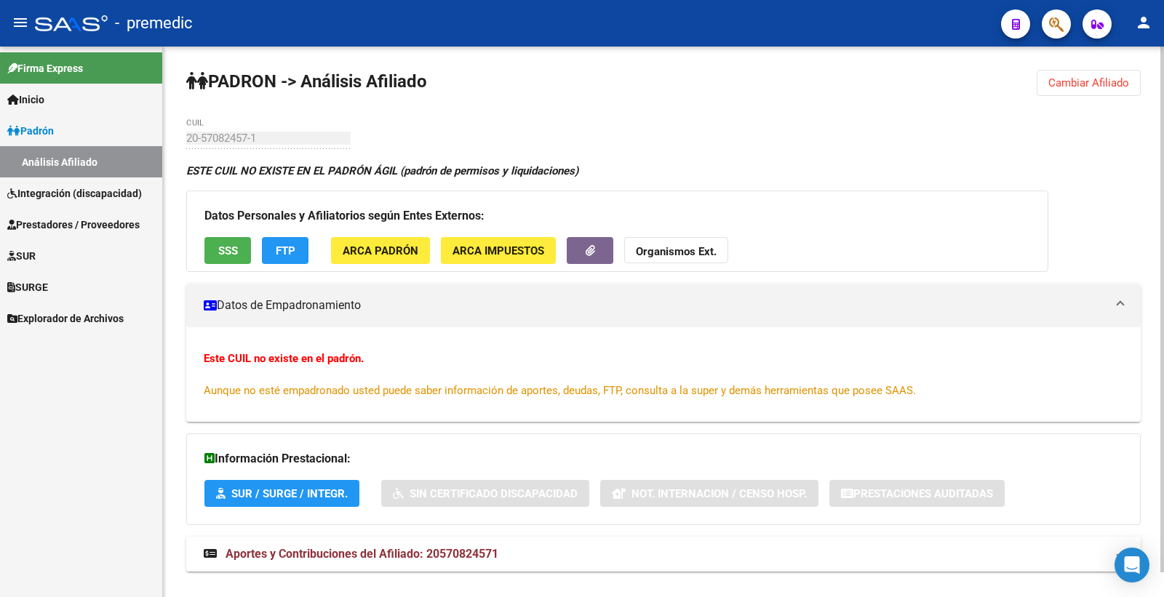
click at [1072, 88] on span "Cambiar Afiliado" at bounding box center [1088, 82] width 81 height 13
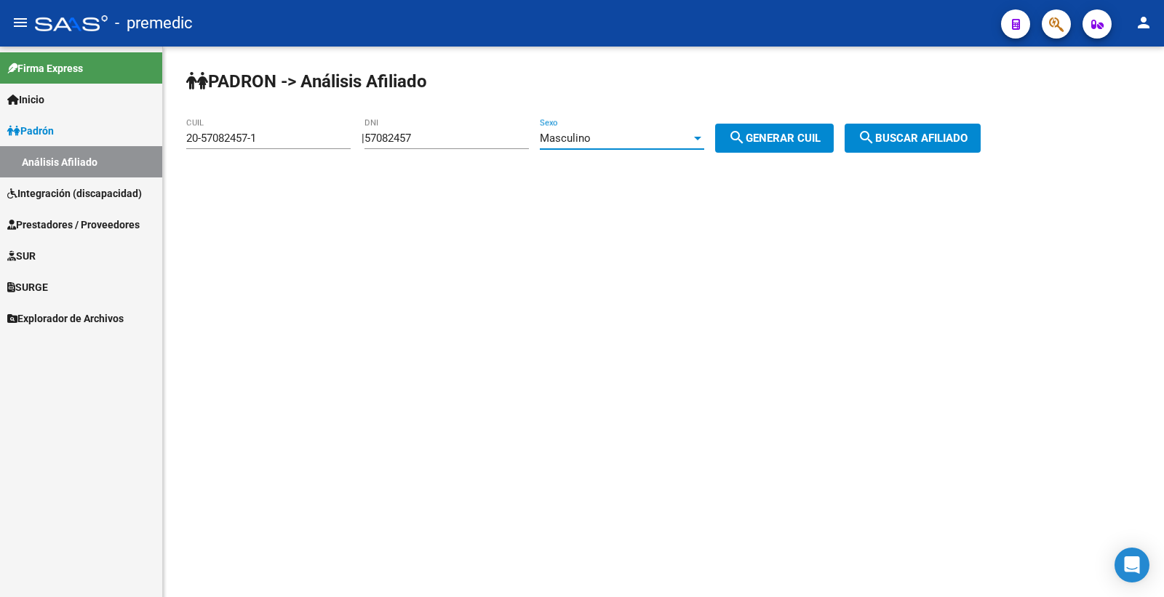
click at [565, 132] on span "Masculino" at bounding box center [565, 138] width 51 height 13
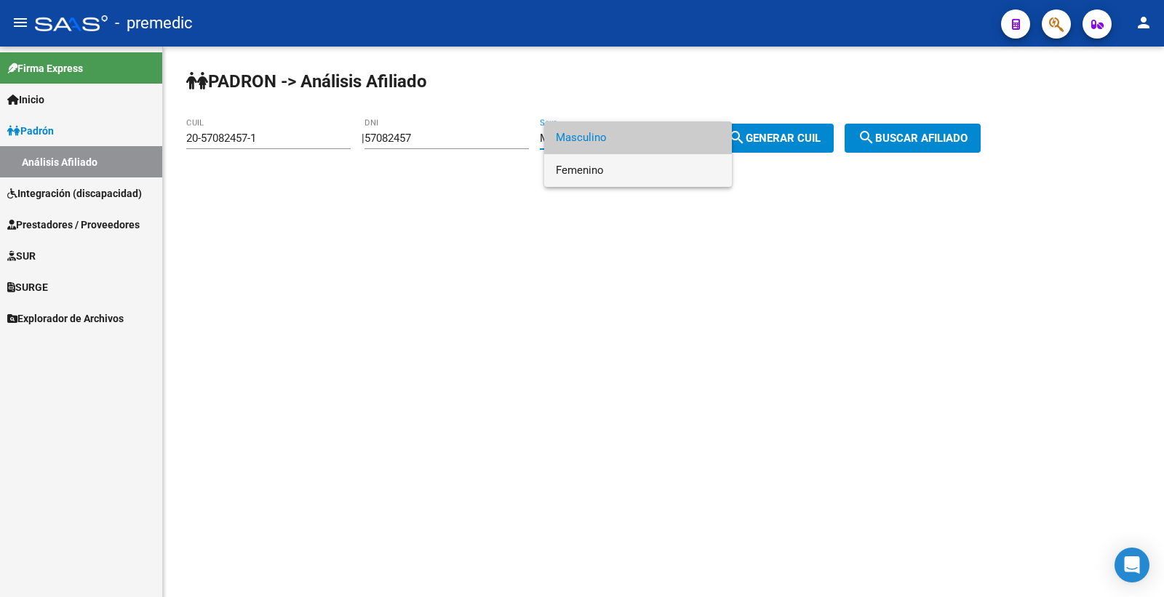
click at [595, 168] on span "Femenino" at bounding box center [638, 170] width 164 height 33
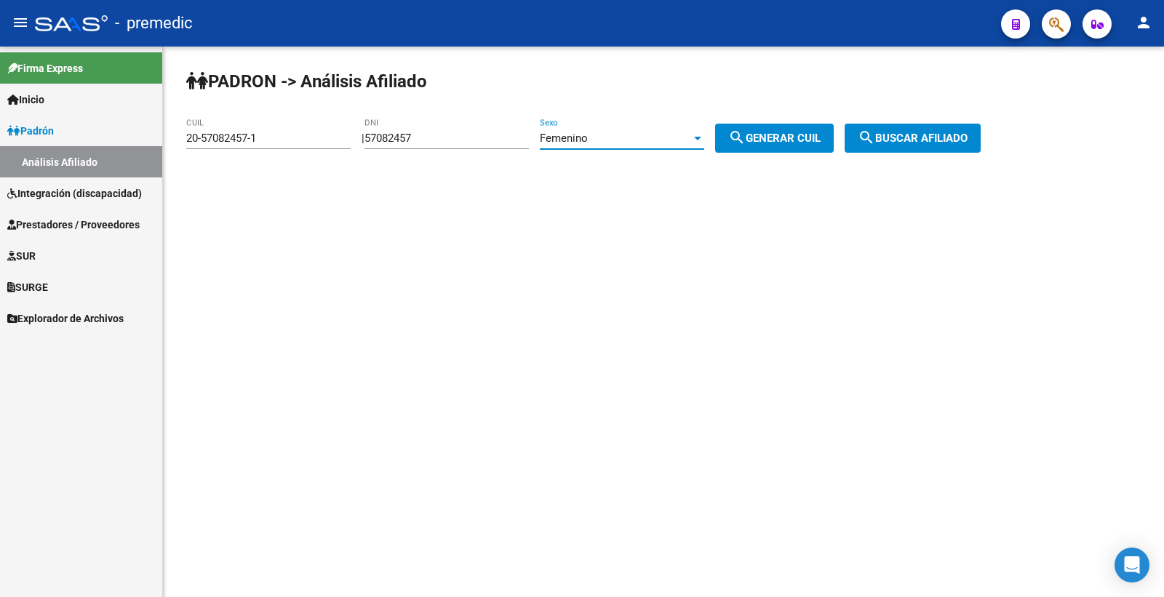
click at [746, 146] on mat-icon "search" at bounding box center [736, 137] width 17 height 17
type input "27-57082457-6"
click at [746, 146] on mat-icon "search" at bounding box center [736, 137] width 17 height 17
click at [920, 137] on span "search Buscar afiliado" at bounding box center [913, 138] width 110 height 13
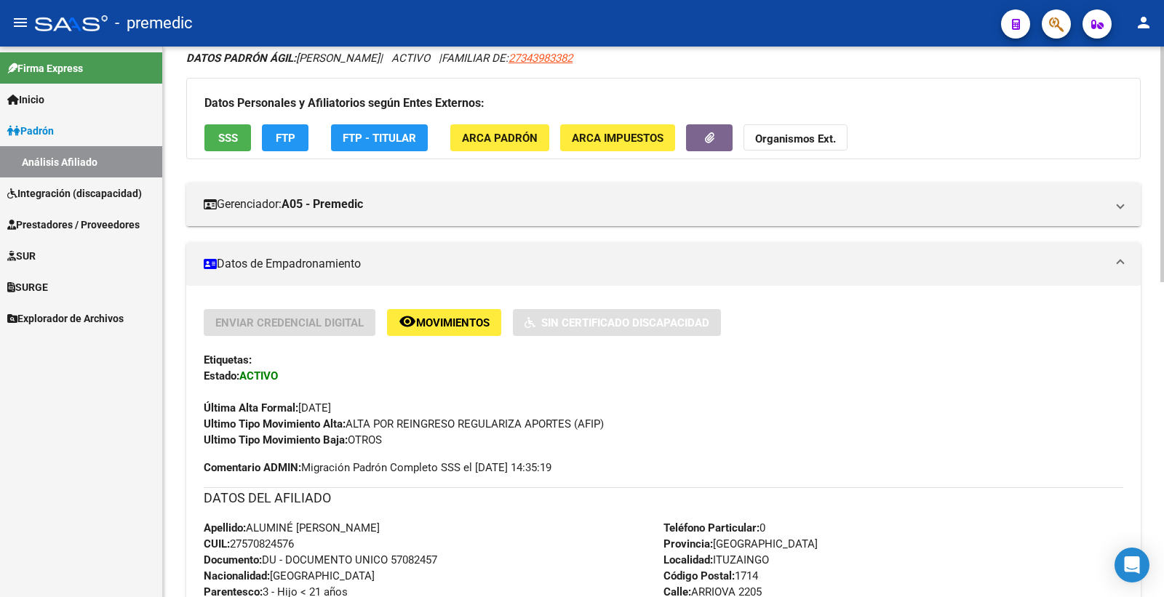
scroll to position [323, 0]
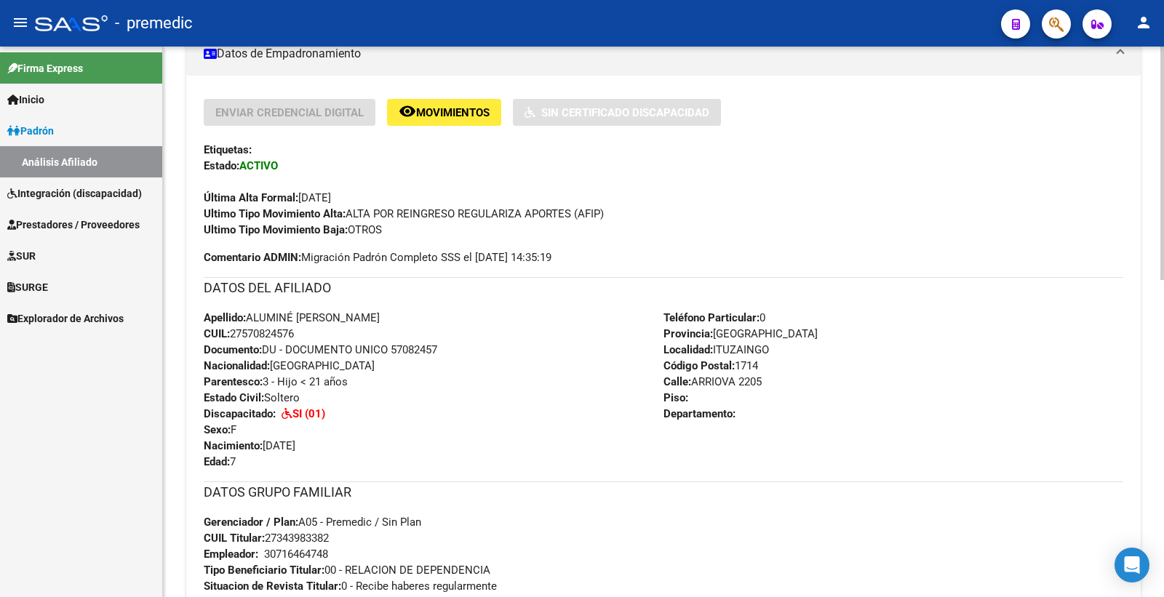
click at [486, 419] on div "Apellido: ALUMINÉ OLGUIN LEONINO CUIL: 27570824576 Documento: DU - DOCUMENTO UN…" at bounding box center [434, 390] width 460 height 160
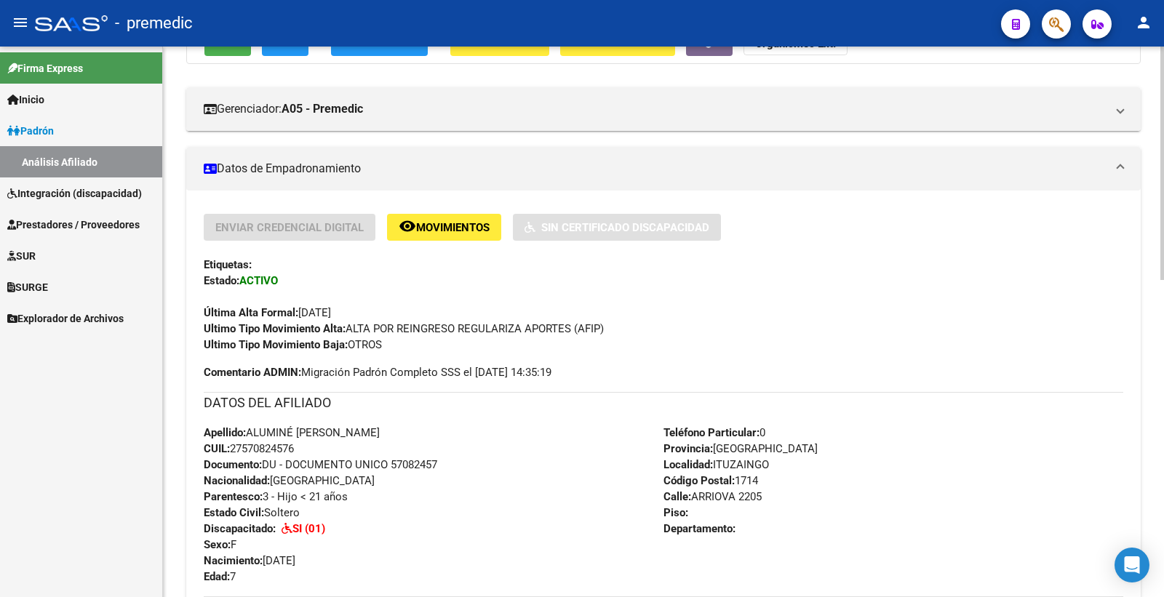
scroll to position [81, 0]
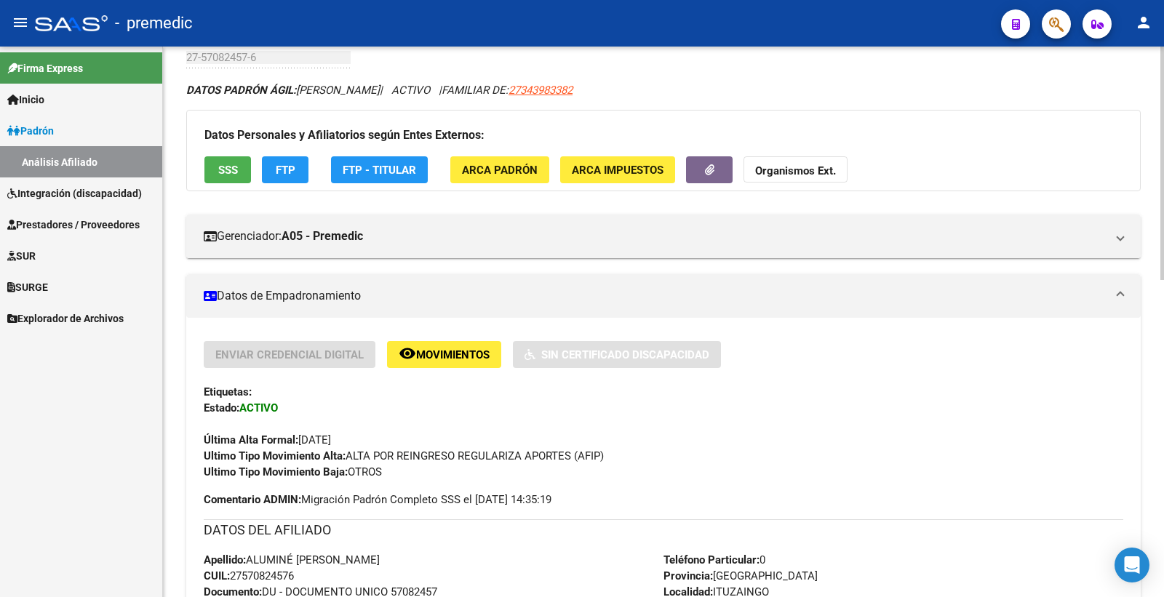
click at [284, 171] on span "FTP" at bounding box center [286, 170] width 20 height 13
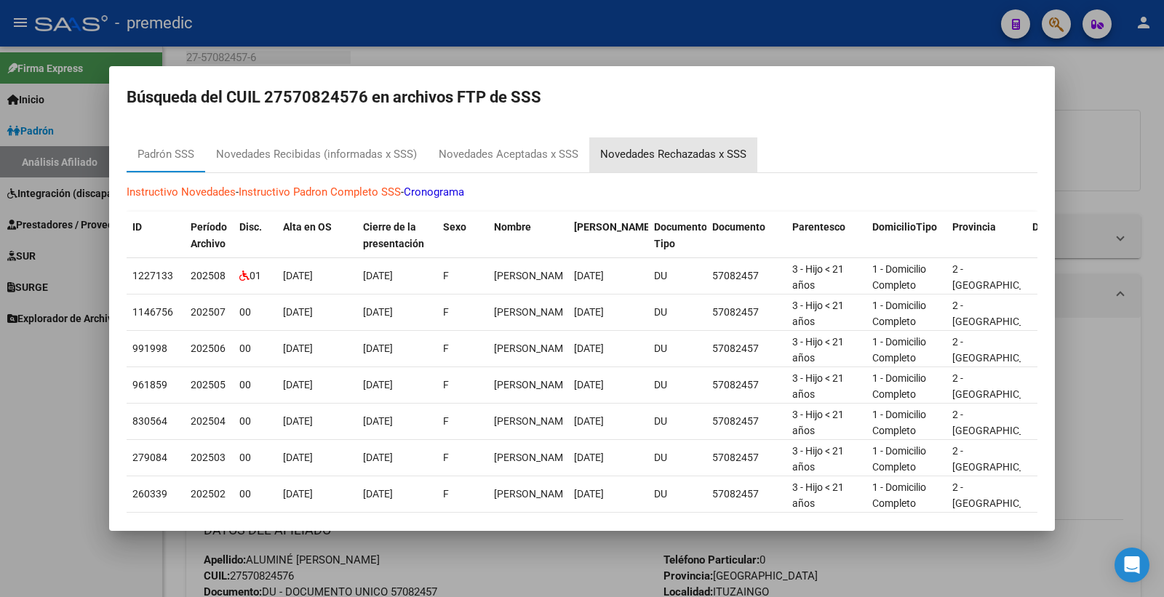
click at [629, 160] on div "Novedades Rechazadas x SSS" at bounding box center [673, 154] width 146 height 17
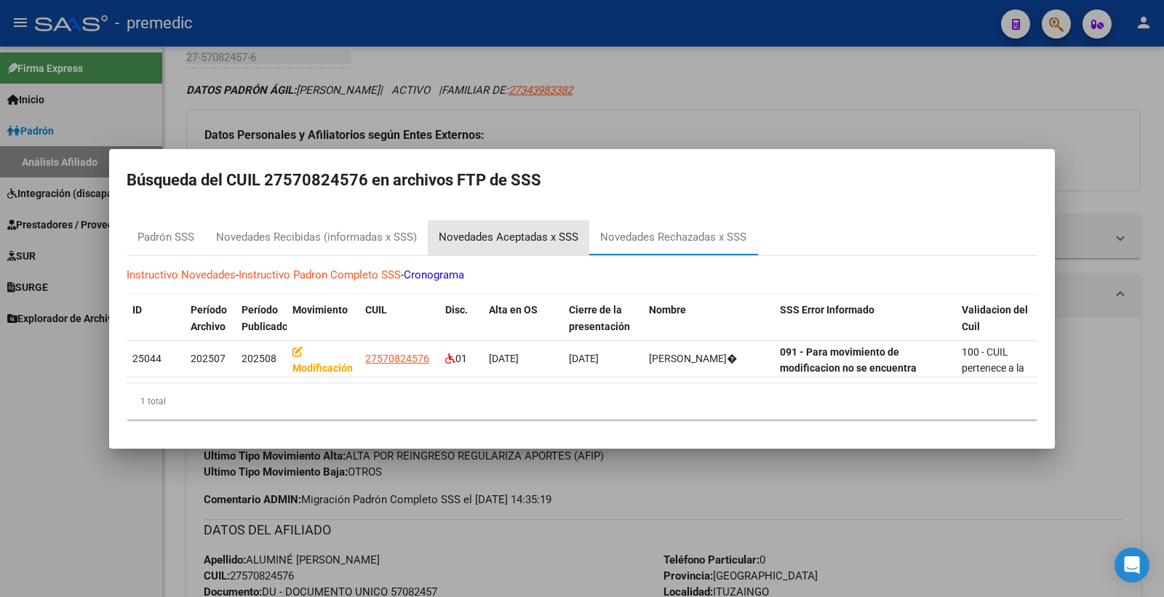
click at [539, 237] on div "Novedades Aceptadas x SSS" at bounding box center [509, 237] width 140 height 17
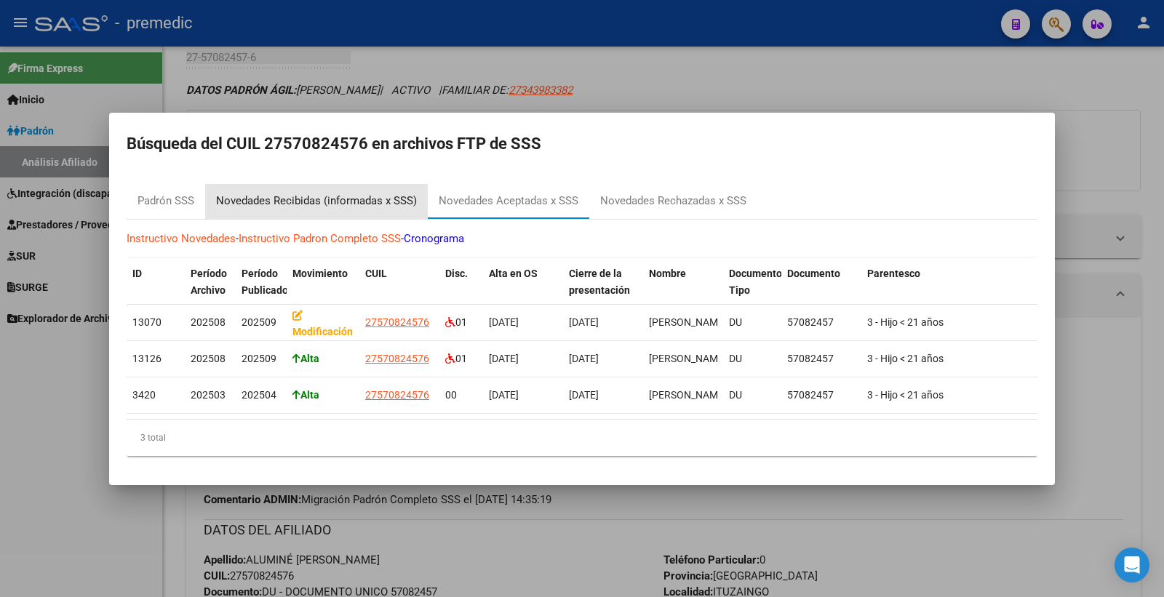
click at [369, 199] on div "Novedades Recibidas (informadas x SSS)" at bounding box center [316, 201] width 201 height 17
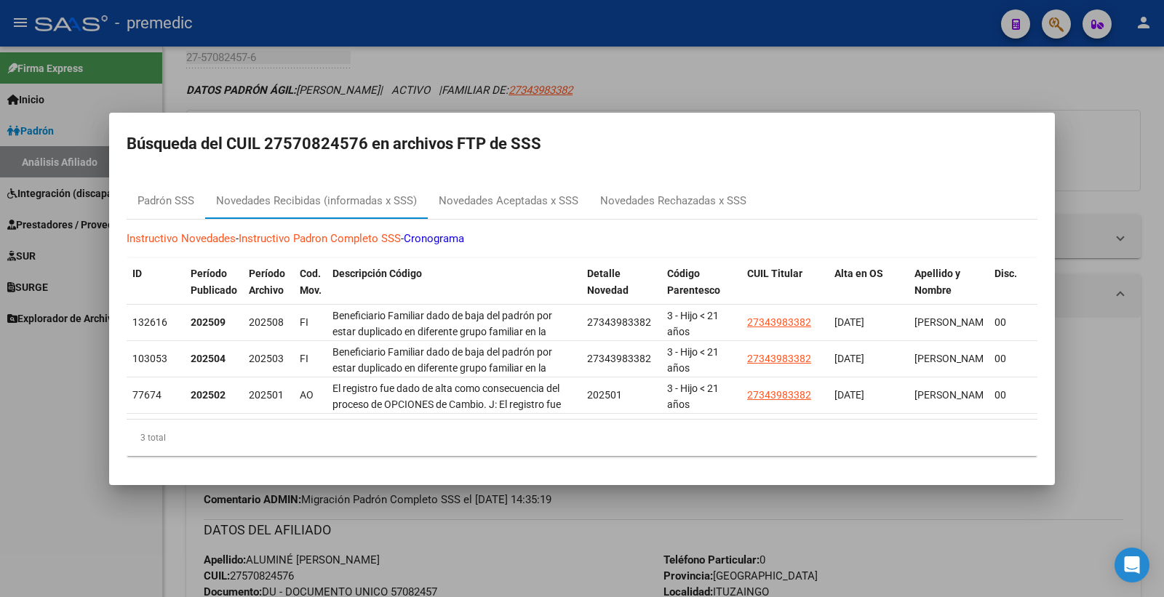
click at [1101, 86] on div at bounding box center [582, 298] width 1164 height 597
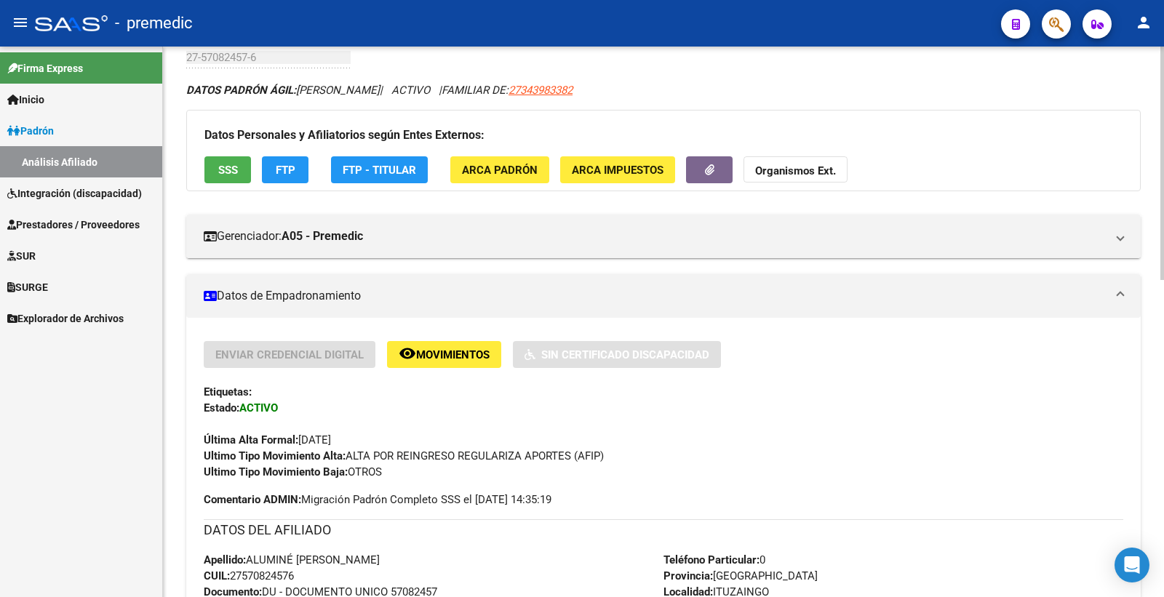
click at [236, 173] on span "SSS" at bounding box center [228, 170] width 20 height 13
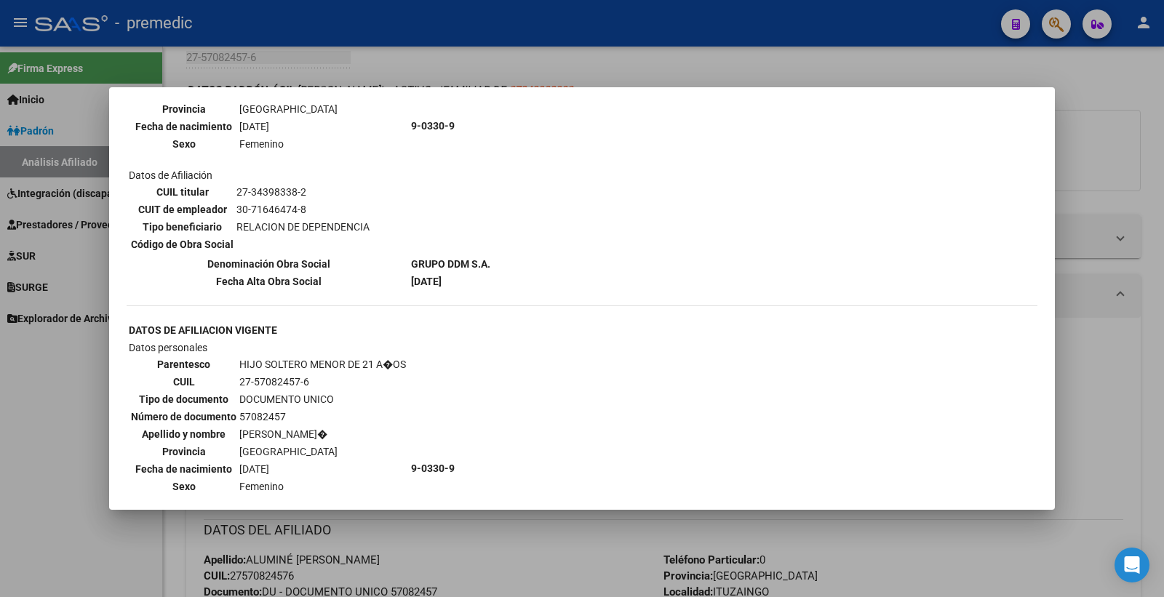
scroll to position [1212, 0]
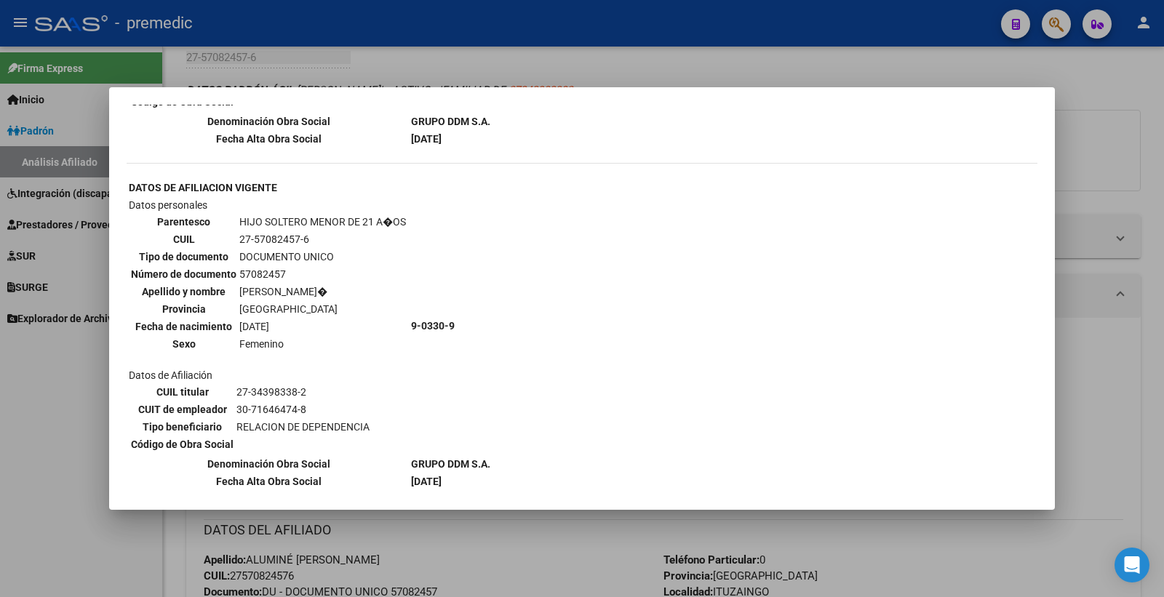
click at [1072, 138] on div at bounding box center [582, 298] width 1164 height 597
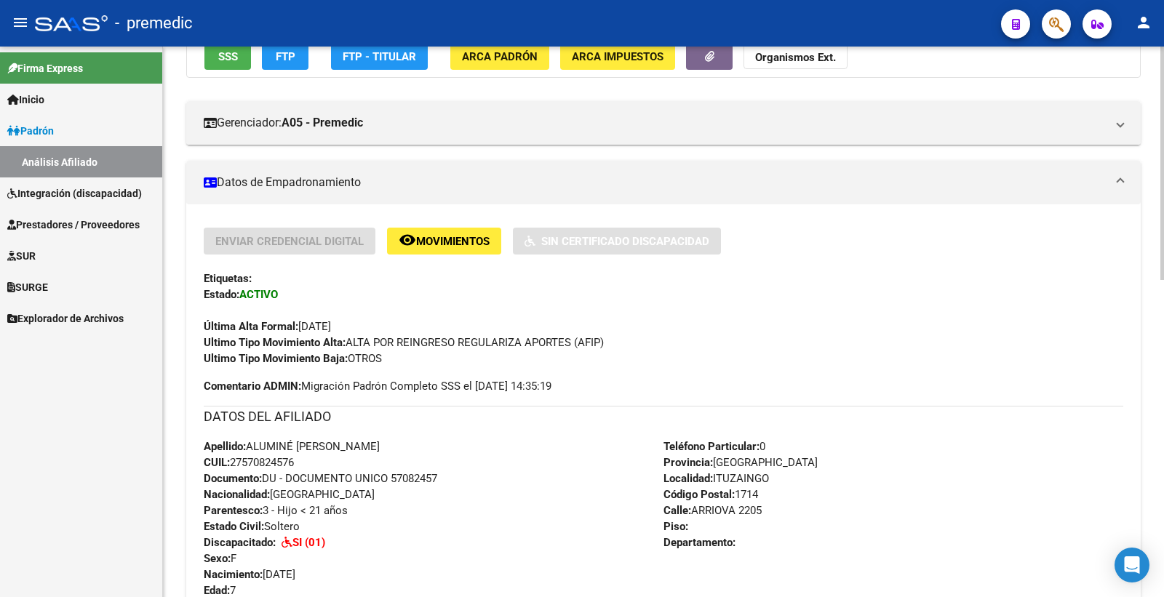
scroll to position [323, 0]
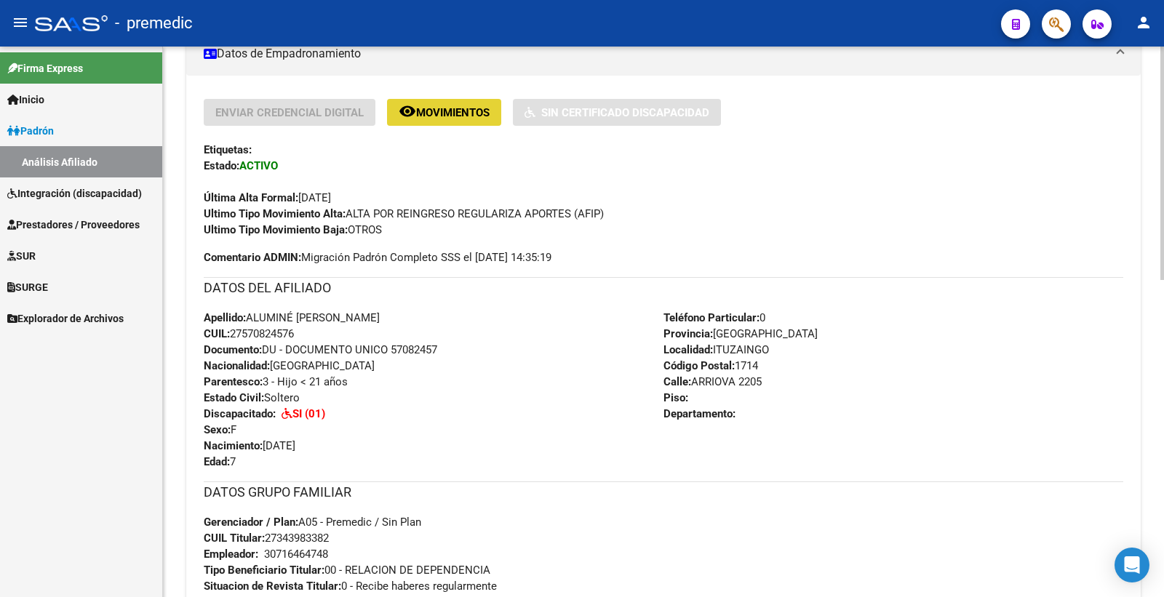
click at [474, 108] on span "Movimientos" at bounding box center [452, 112] width 73 height 13
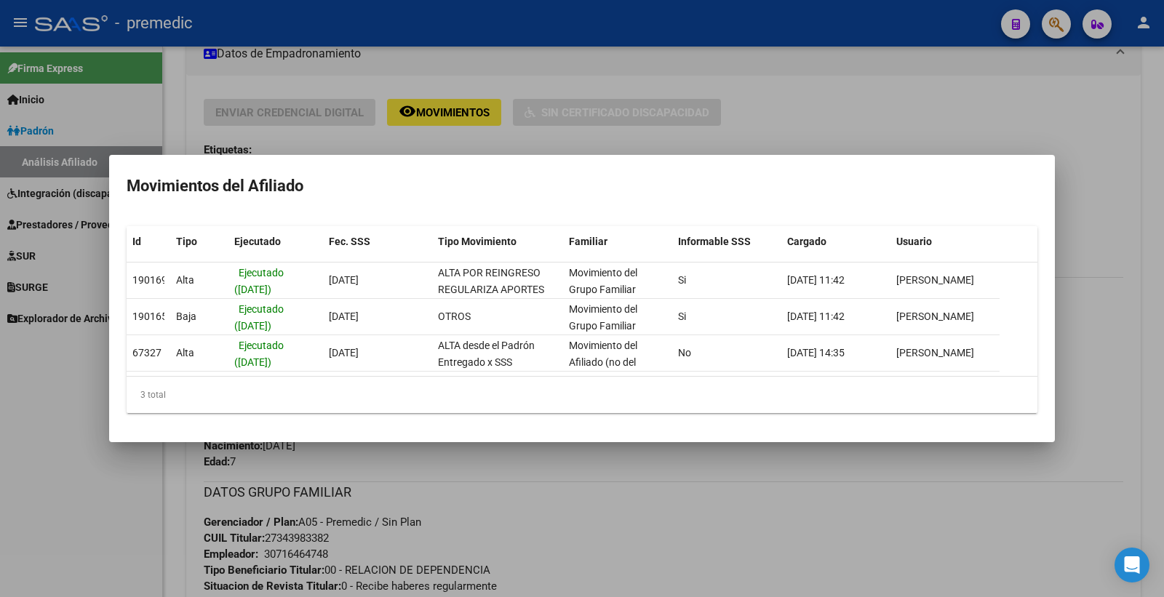
click at [762, 133] on div at bounding box center [582, 298] width 1164 height 597
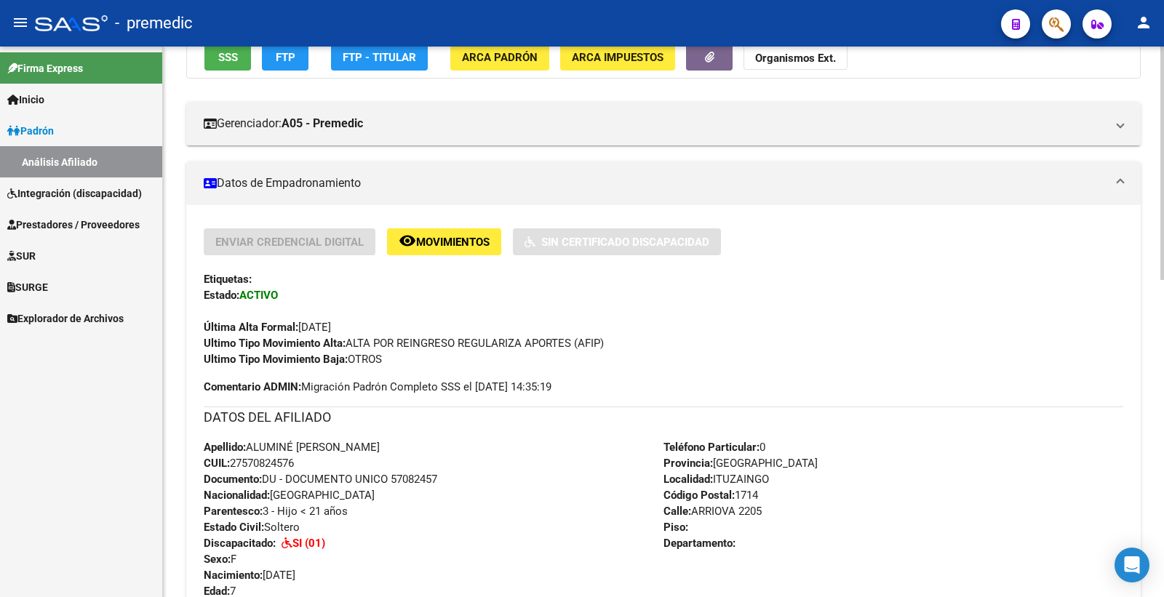
scroll to position [0, 0]
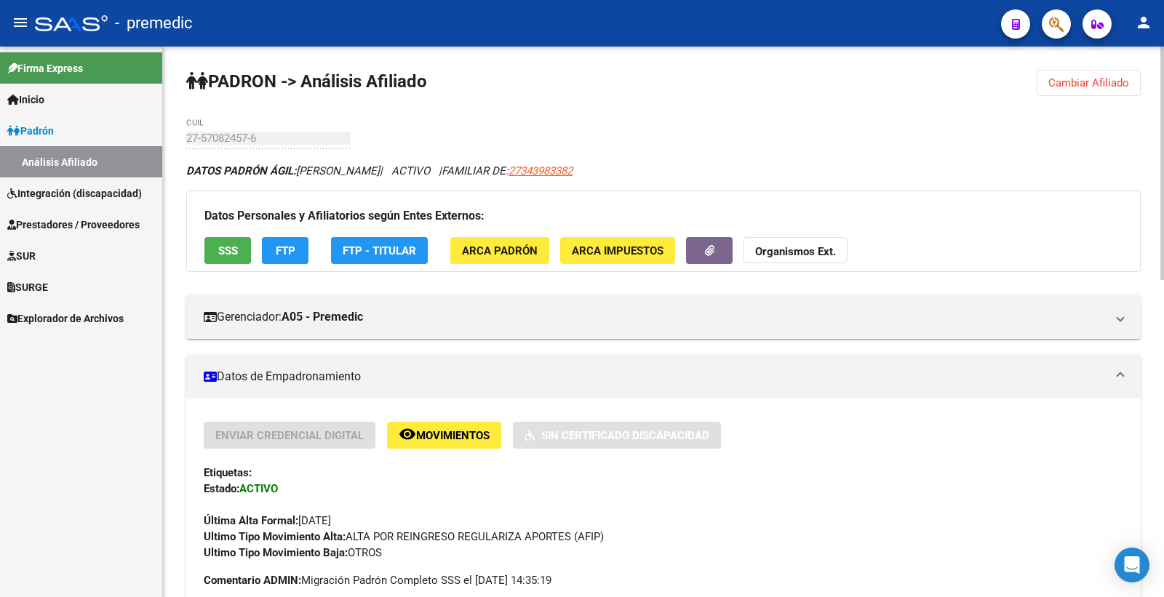
click at [1067, 86] on span "Cambiar Afiliado" at bounding box center [1088, 82] width 81 height 13
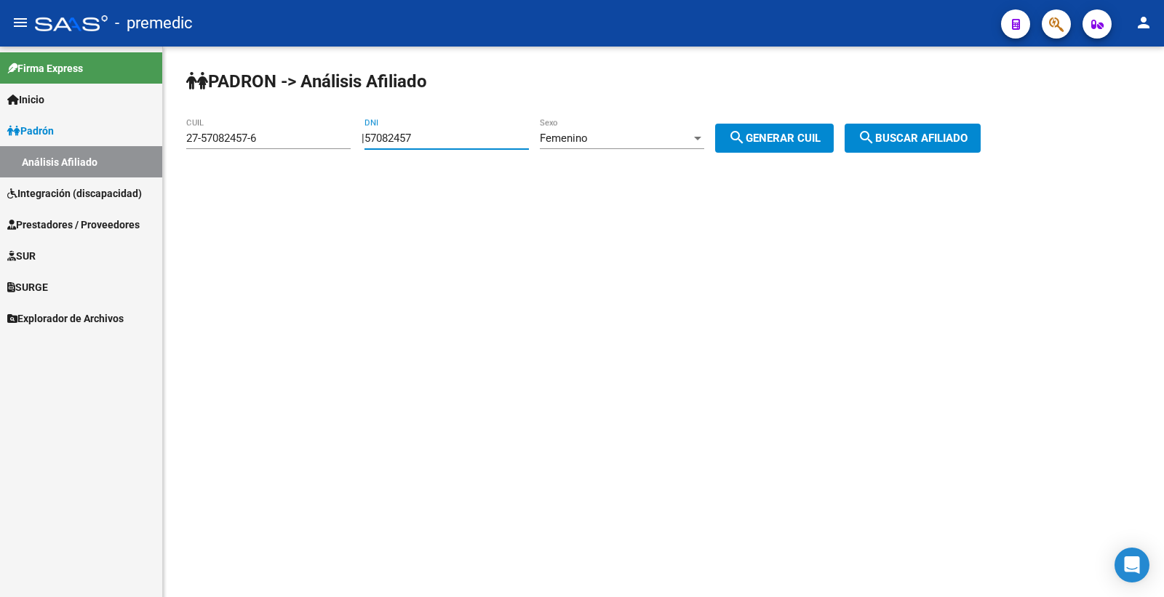
drag, startPoint x: 475, startPoint y: 137, endPoint x: 322, endPoint y: 139, distance: 153.5
click at [352, 139] on app-analisis-afiliado "PADRON -> Análisis Afiliado 27-57082457-6 CUIL | 57082457 DNI Femenino Sexo sea…" at bounding box center [588, 138] width 805 height 13
paste input "8572782"
type input "58572782"
click at [637, 134] on div "Femenino" at bounding box center [615, 138] width 151 height 13
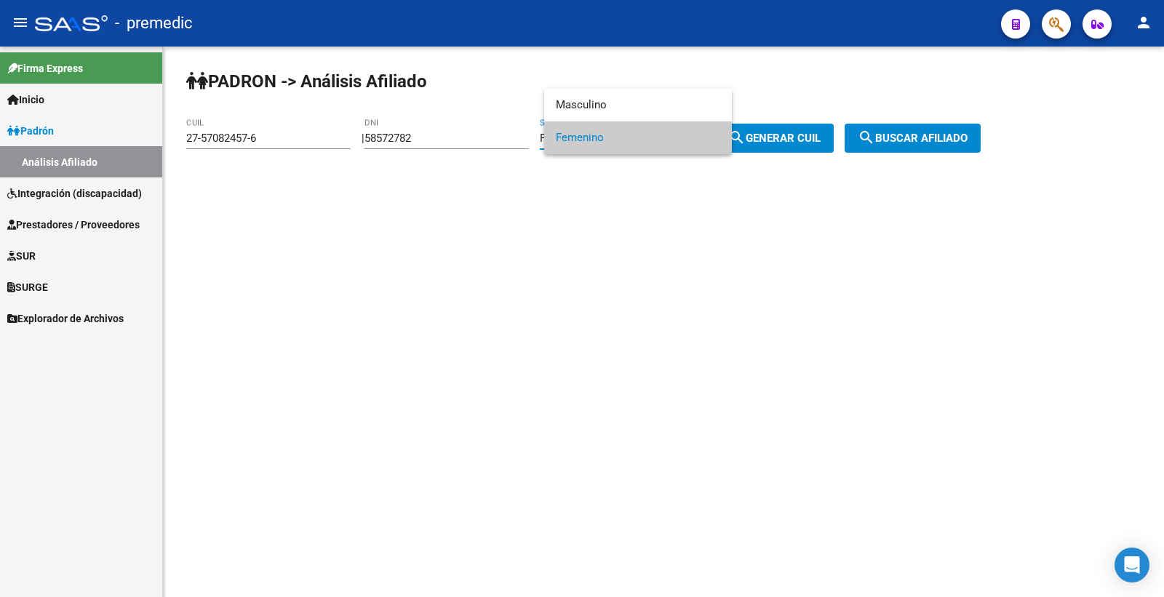
click at [658, 132] on span "Femenino" at bounding box center [638, 137] width 164 height 33
click at [810, 138] on span "search Generar CUIL" at bounding box center [774, 138] width 92 height 13
type input "27-58572782-8"
click at [816, 141] on span "search Generar CUIL" at bounding box center [774, 138] width 92 height 13
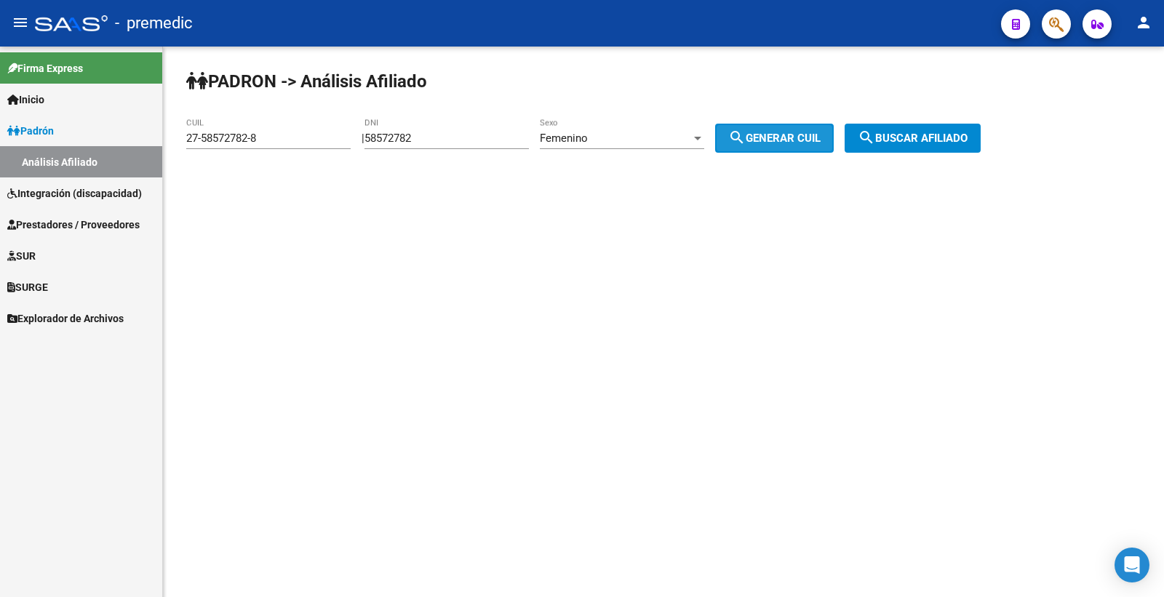
click at [900, 140] on span "search Buscar afiliado" at bounding box center [913, 138] width 110 height 13
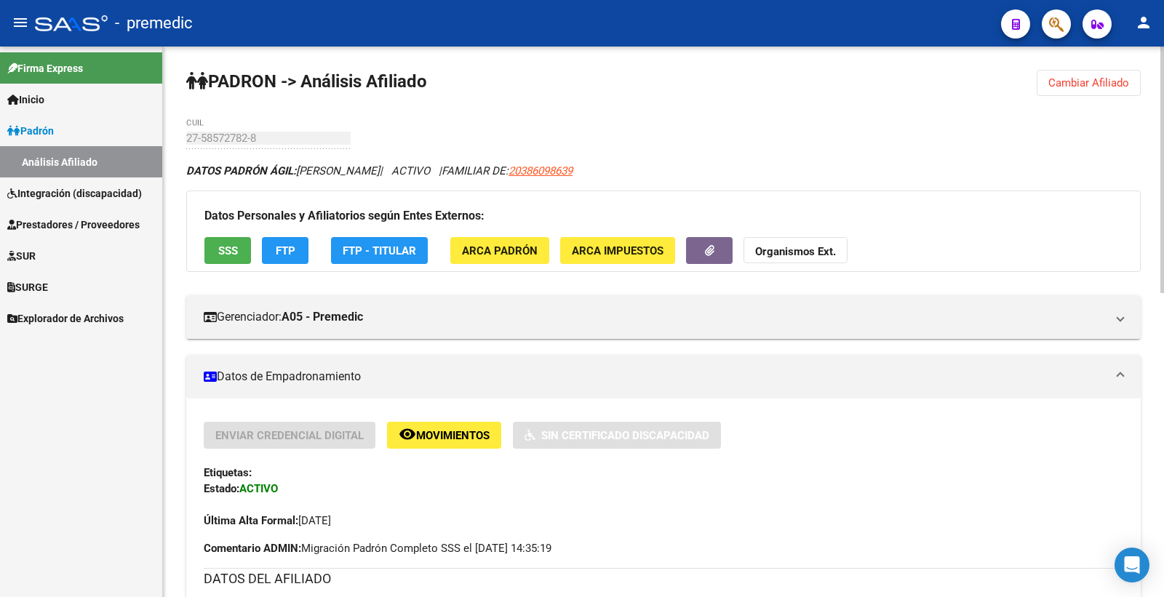
click at [222, 245] on span "SSS" at bounding box center [228, 250] width 20 height 13
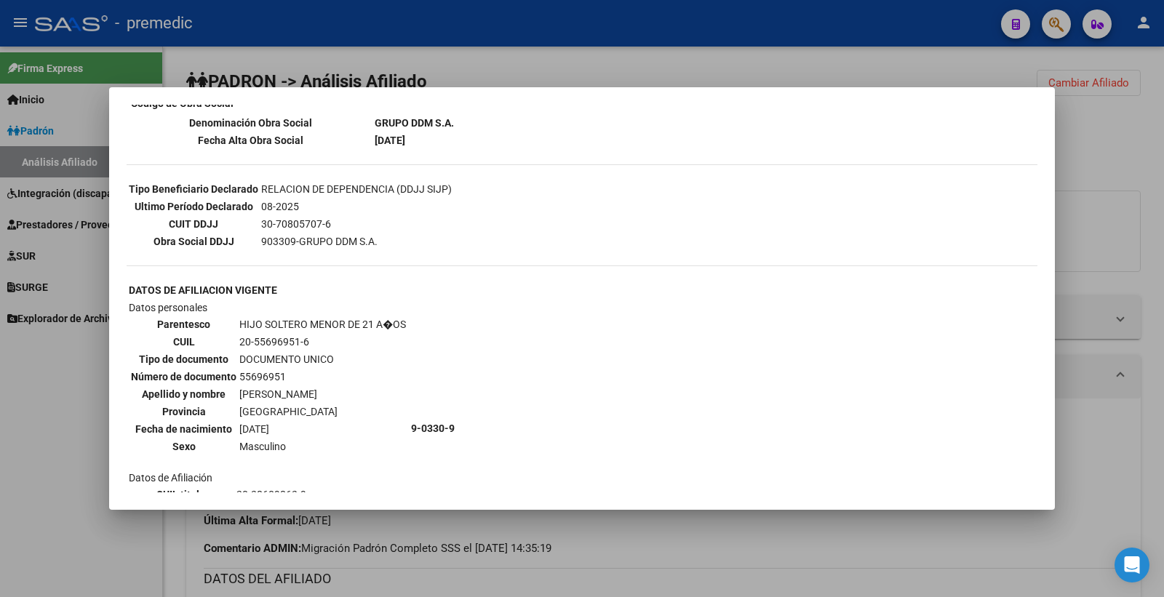
scroll to position [853, 0]
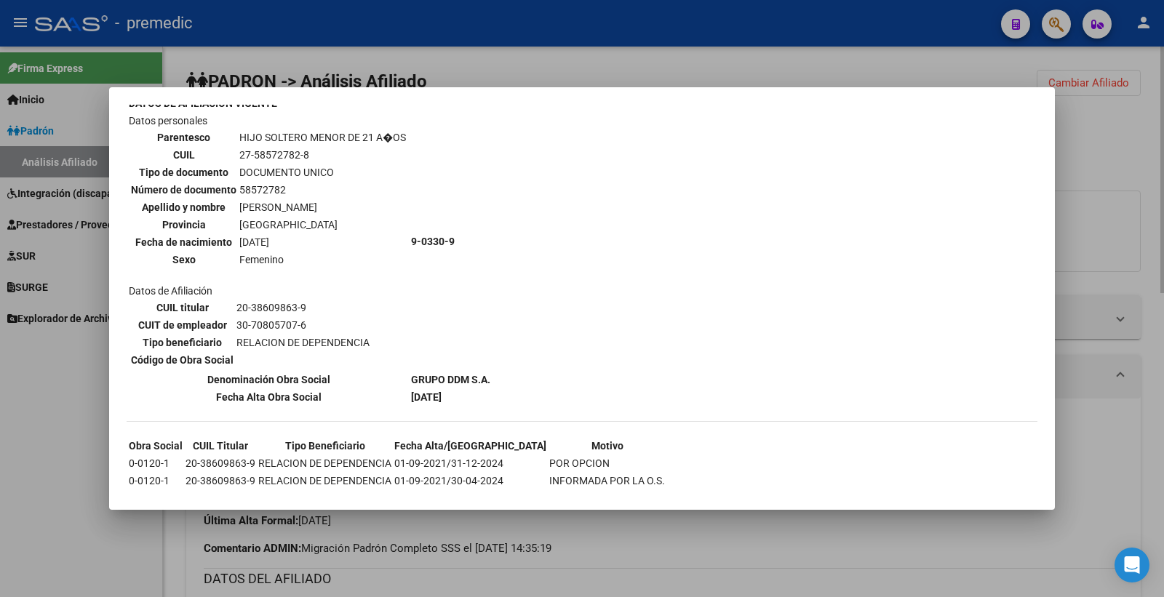
click at [1138, 161] on div at bounding box center [582, 298] width 1164 height 597
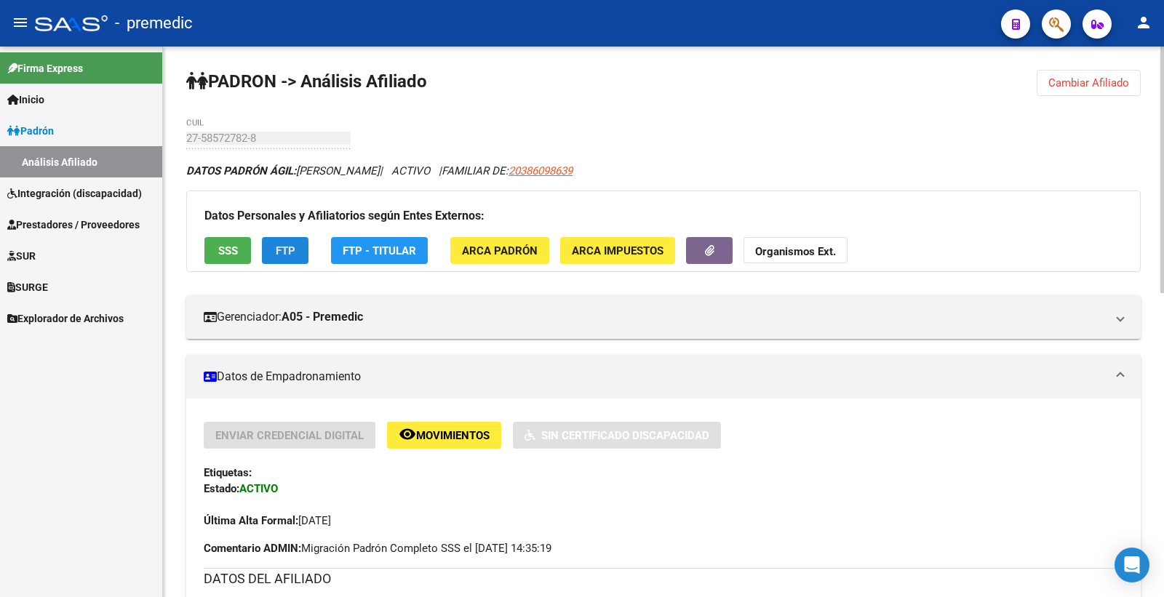
click at [308, 247] on button "FTP" at bounding box center [285, 250] width 47 height 27
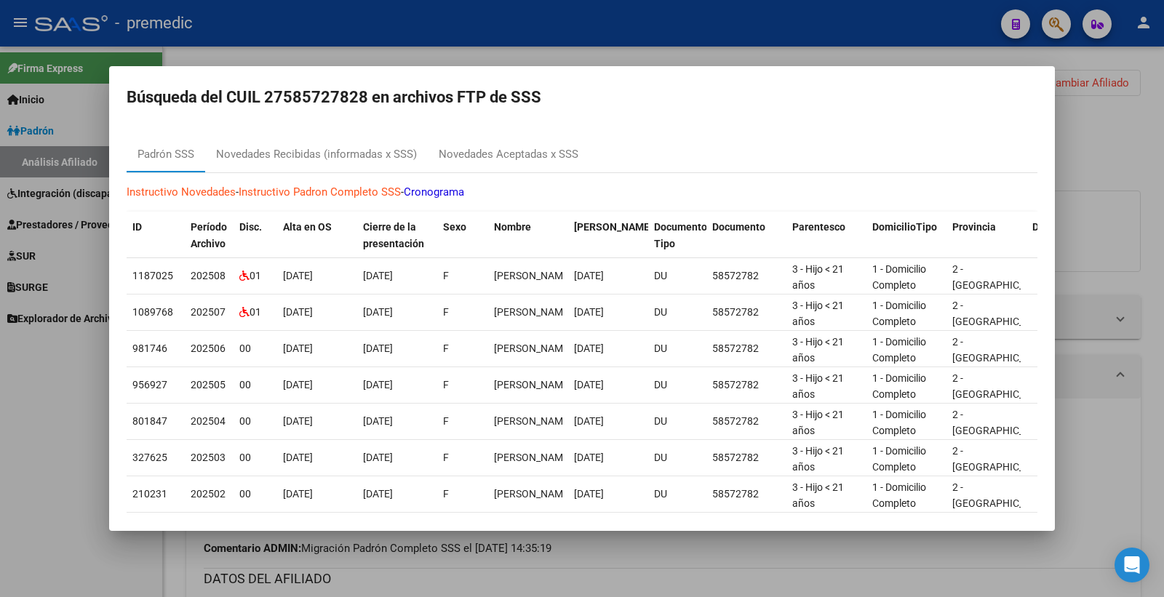
scroll to position [100, 0]
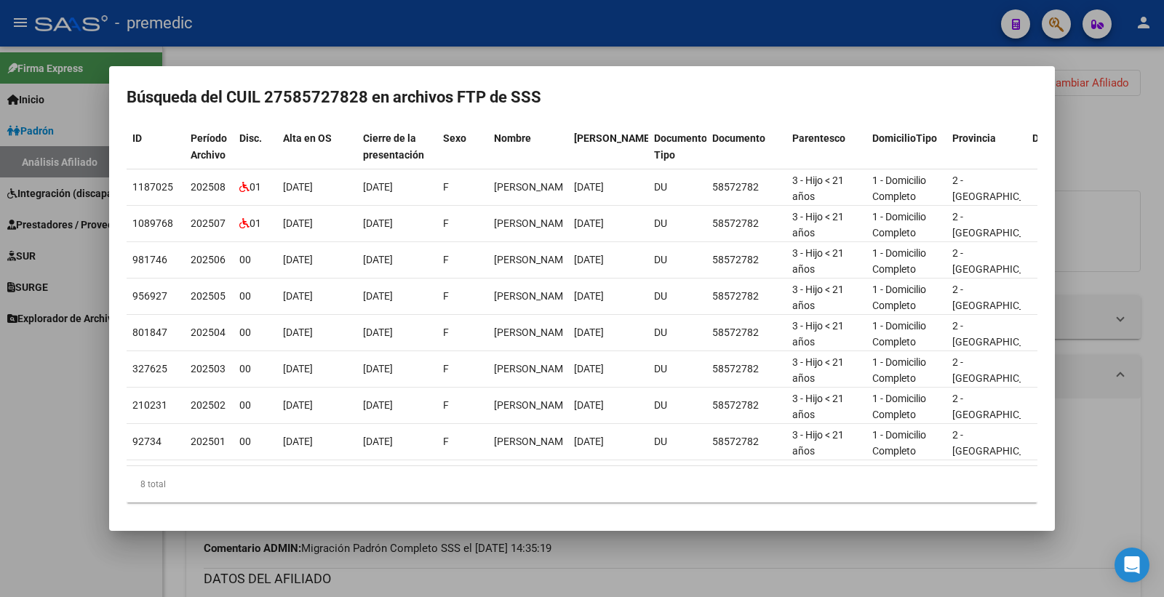
click at [1125, 147] on div at bounding box center [582, 298] width 1164 height 597
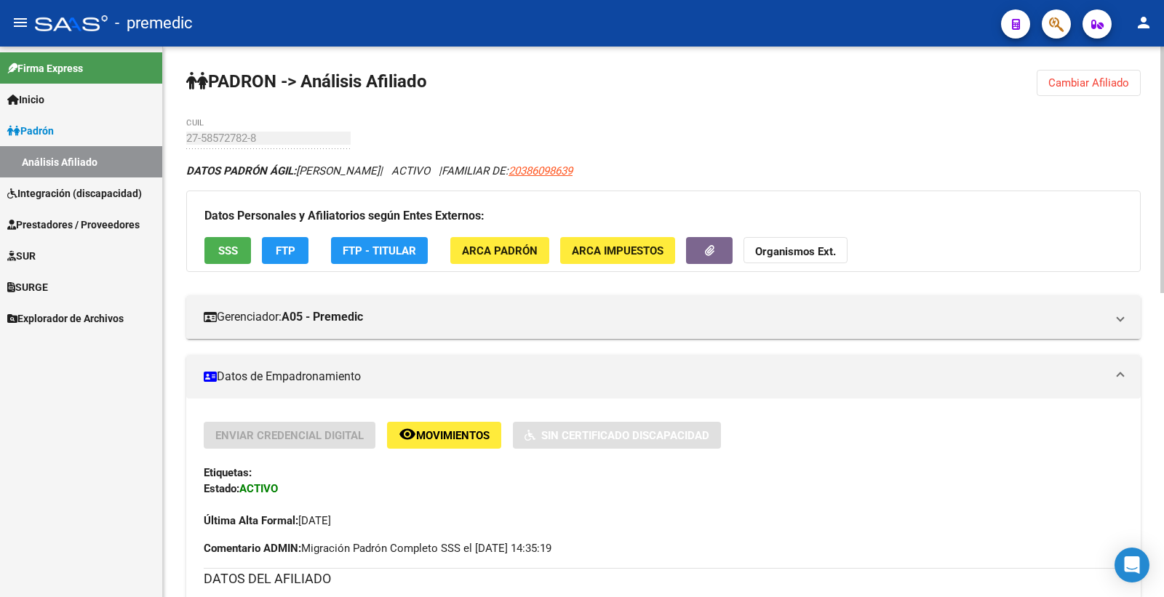
click at [1096, 96] on button "Cambiar Afiliado" at bounding box center [1089, 83] width 104 height 26
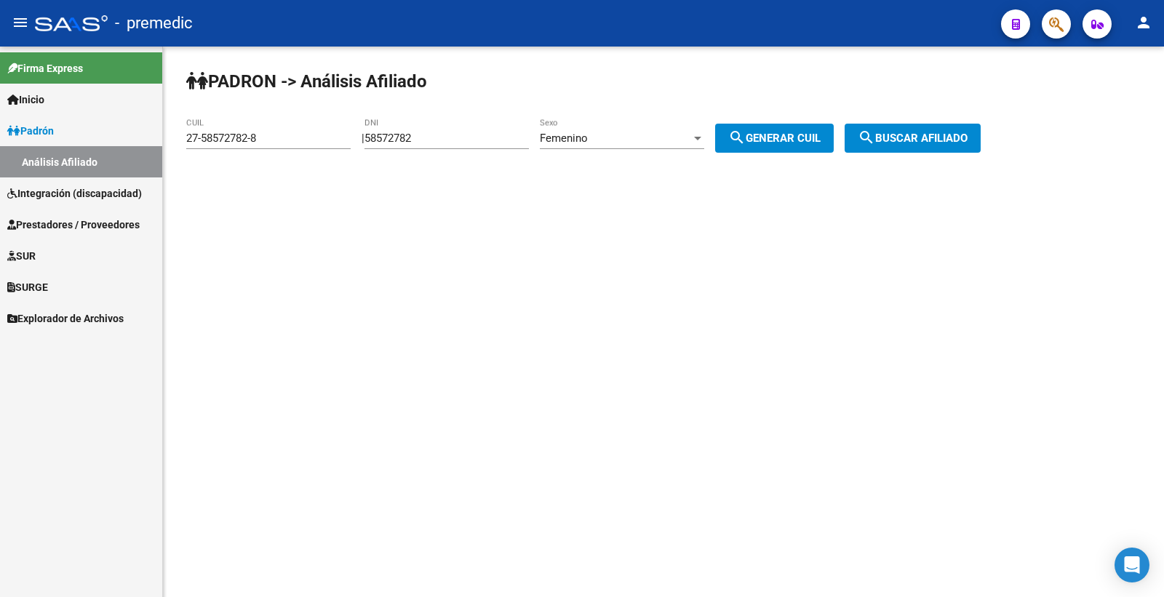
drag, startPoint x: 471, startPoint y: 144, endPoint x: 194, endPoint y: 140, distance: 277.2
click at [201, 142] on app-analisis-afiliado "PADRON -> Análisis Afiliado 27-58572782-8 CUIL | 58572782 DNI Femenino Sexo sea…" at bounding box center [588, 138] width 805 height 13
paste input "7592265"
type input "57592265"
click at [821, 132] on span "search Generar CUIL" at bounding box center [774, 138] width 92 height 13
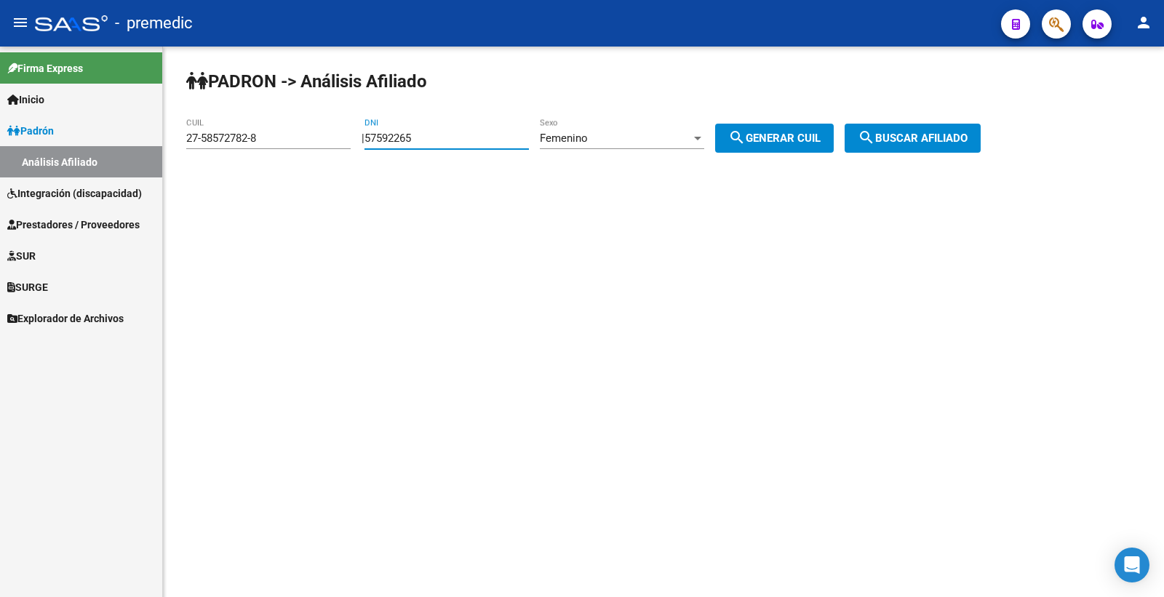
type input "27-57592265-7"
click at [821, 132] on span "search Generar CUIL" at bounding box center [774, 138] width 92 height 13
click at [928, 143] on span "search Buscar afiliado" at bounding box center [913, 138] width 110 height 13
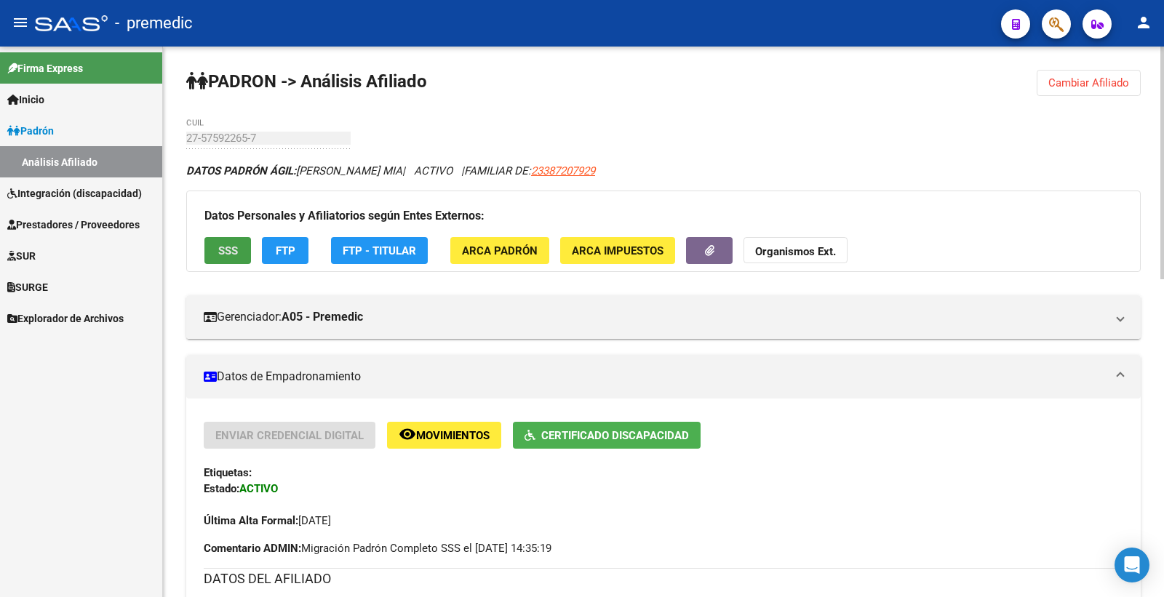
click at [241, 242] on button "SSS" at bounding box center [227, 250] width 47 height 27
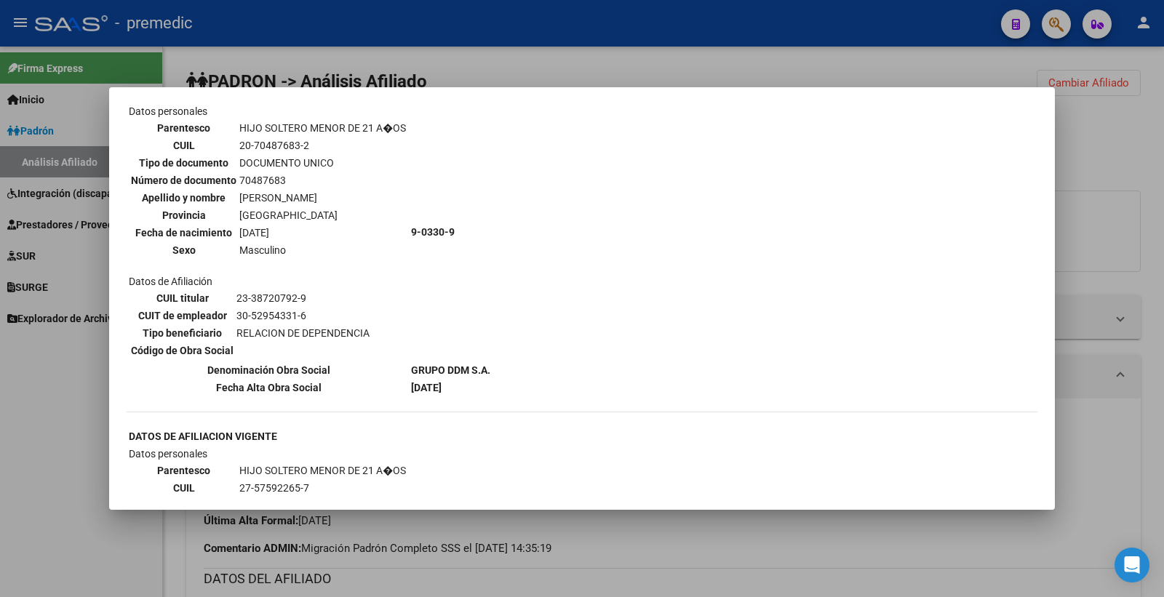
scroll to position [1455, 0]
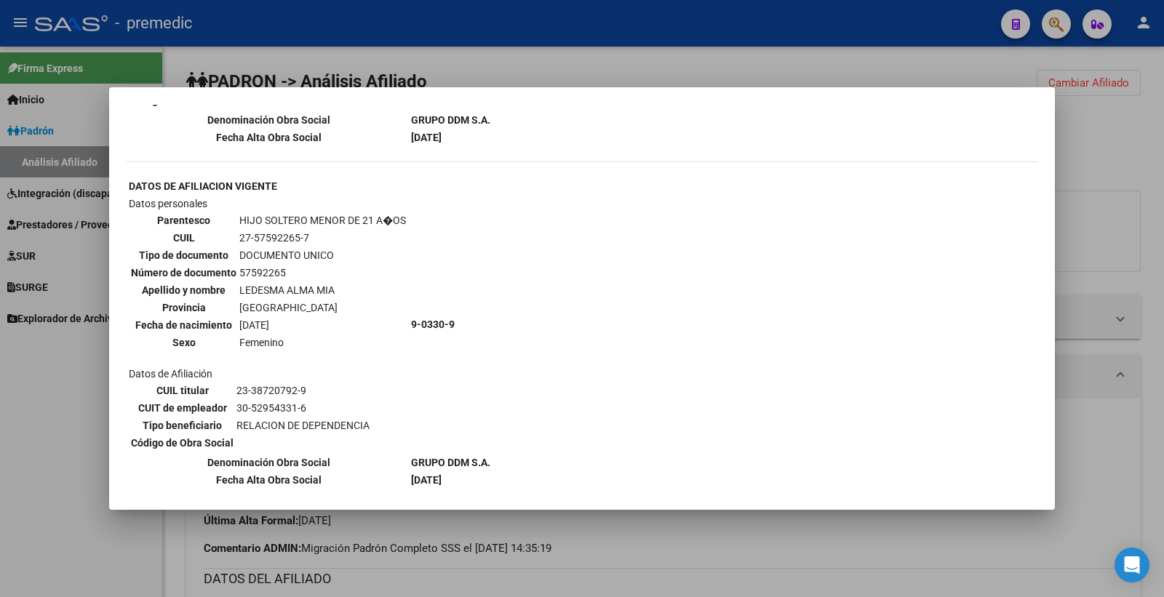
click at [1110, 162] on div at bounding box center [582, 298] width 1164 height 597
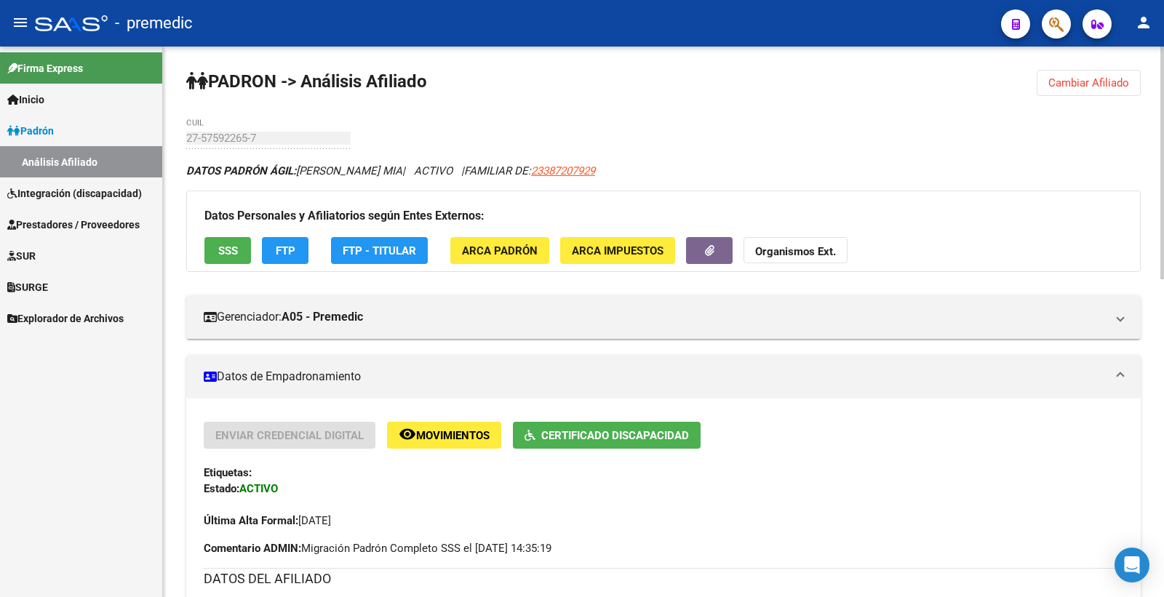
click at [278, 255] on span "FTP" at bounding box center [286, 250] width 20 height 13
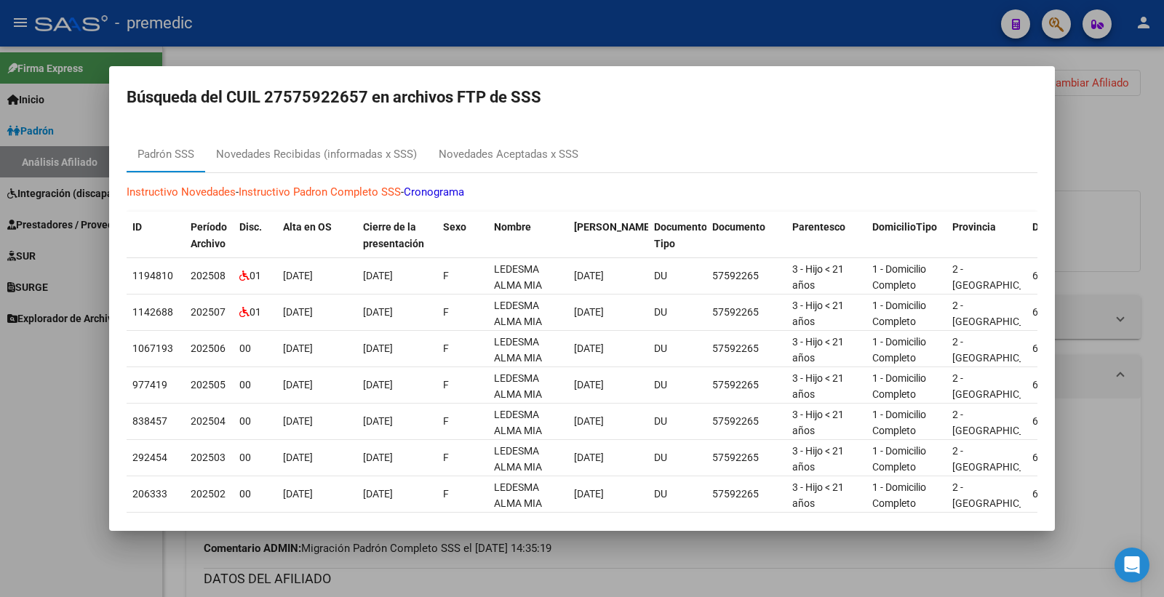
click at [1084, 129] on div at bounding box center [582, 298] width 1164 height 597
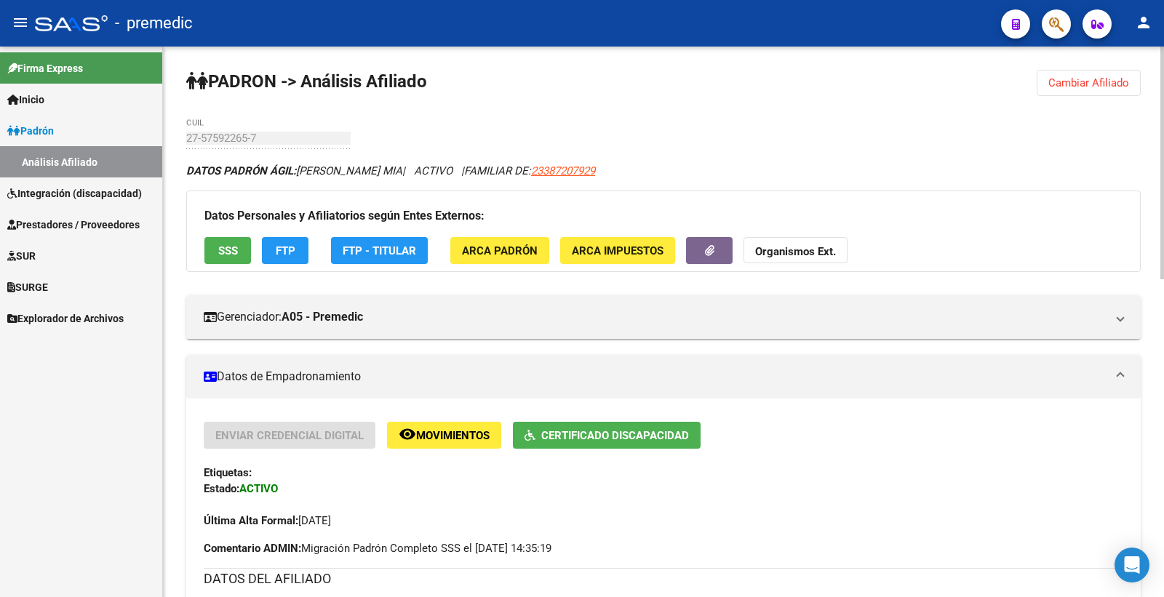
click at [1074, 78] on span "Cambiar Afiliado" at bounding box center [1088, 82] width 81 height 13
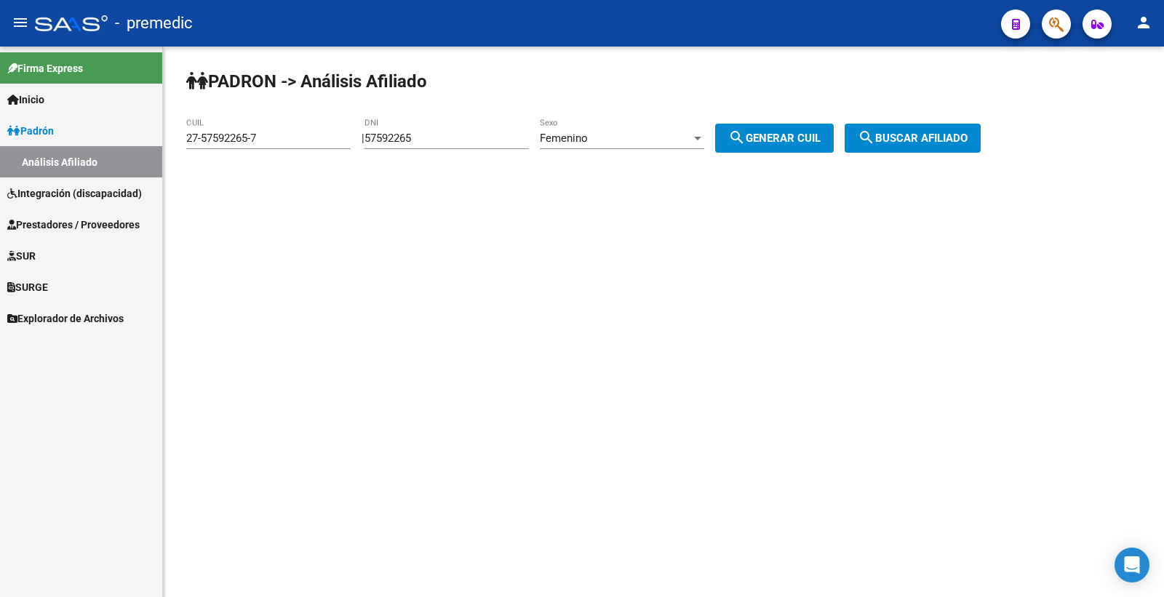
drag, startPoint x: 476, startPoint y: 149, endPoint x: 393, endPoint y: 141, distance: 83.3
click at [395, 141] on div "57592265 DNI" at bounding box center [446, 133] width 164 height 31
click at [471, 143] on input "57592265" at bounding box center [446, 138] width 164 height 13
drag, startPoint x: 461, startPoint y: 141, endPoint x: 309, endPoint y: 135, distance: 152.2
click at [309, 135] on app-analisis-afiliado "PADRON -> Análisis Afiliado 27-57592265-7 CUIL | 57592265 DNI Femenino Sexo sea…" at bounding box center [588, 138] width 805 height 13
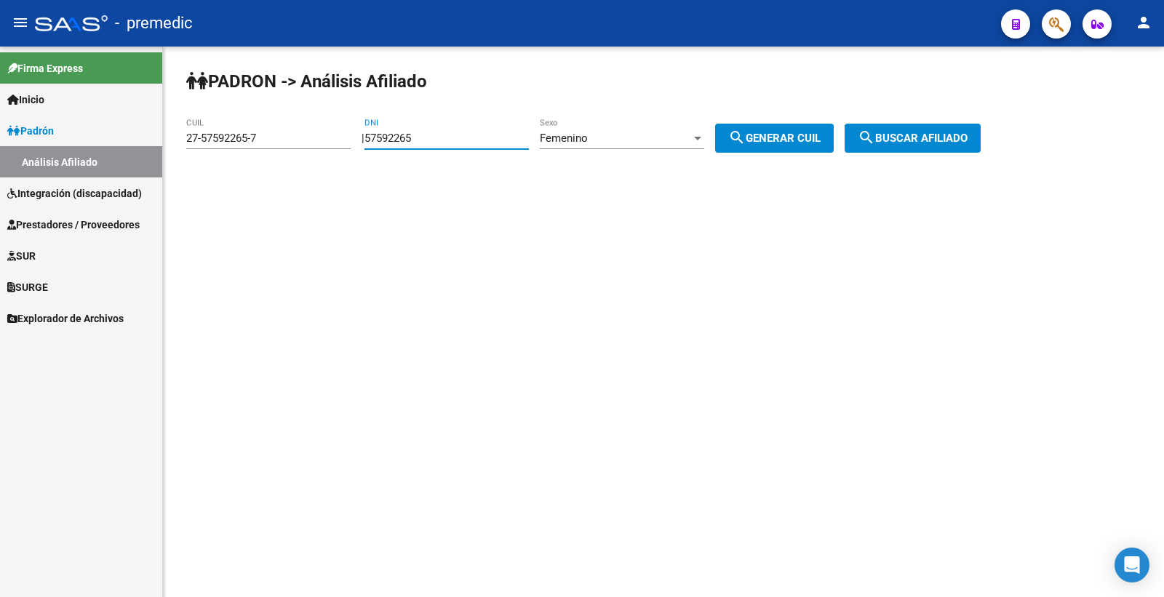
paste input "6250830"
type input "56250830"
click at [746, 138] on mat-icon "search" at bounding box center [736, 137] width 17 height 17
click at [652, 137] on div "Femenino" at bounding box center [615, 138] width 151 height 13
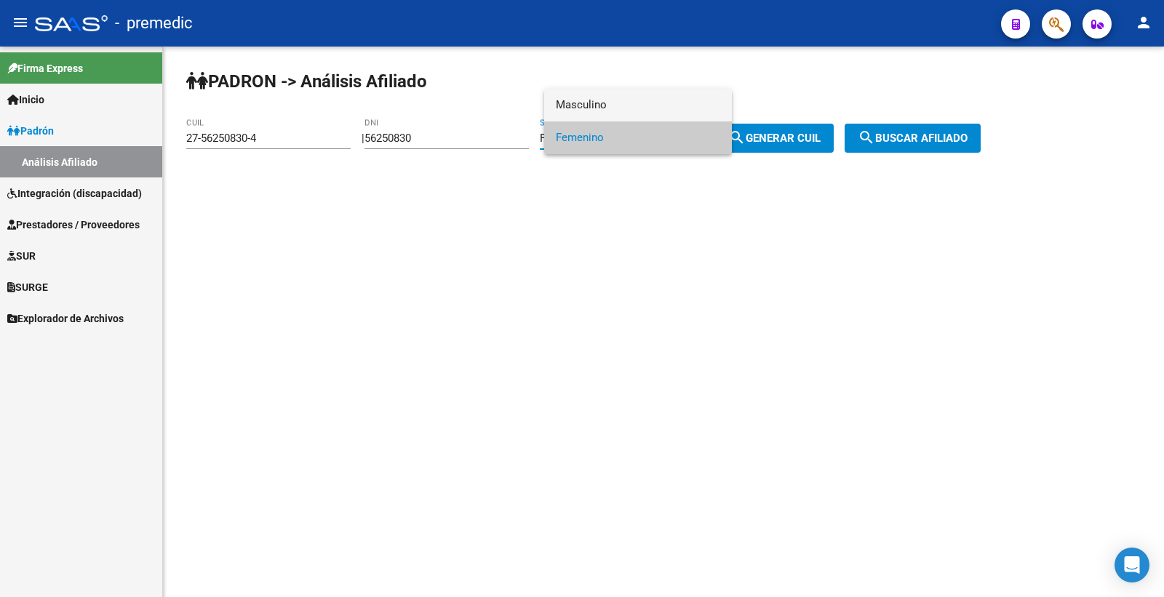
click at [615, 107] on span "Masculino" at bounding box center [638, 105] width 164 height 33
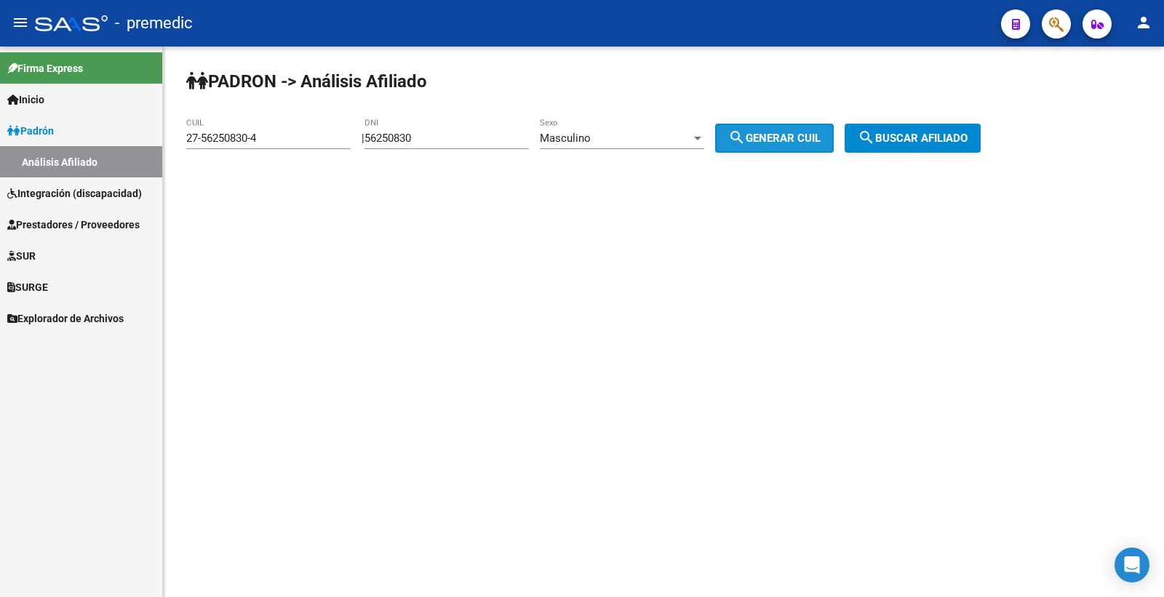
click at [746, 144] on mat-icon "search" at bounding box center [736, 137] width 17 height 17
type input "23-56250830-9"
click at [746, 146] on mat-icon "search" at bounding box center [736, 137] width 17 height 17
drag, startPoint x: 804, startPoint y: 146, endPoint x: 846, endPoint y: 141, distance: 42.4
click at [805, 148] on button "search Generar CUIL" at bounding box center [774, 138] width 119 height 29
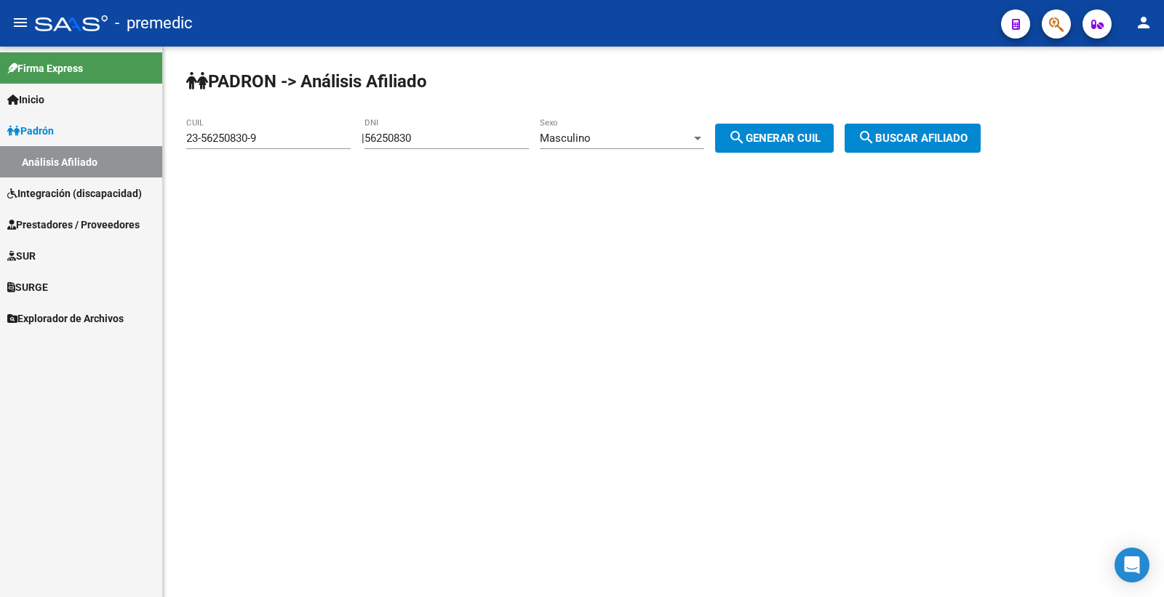
click at [875, 137] on mat-icon "search" at bounding box center [866, 137] width 17 height 17
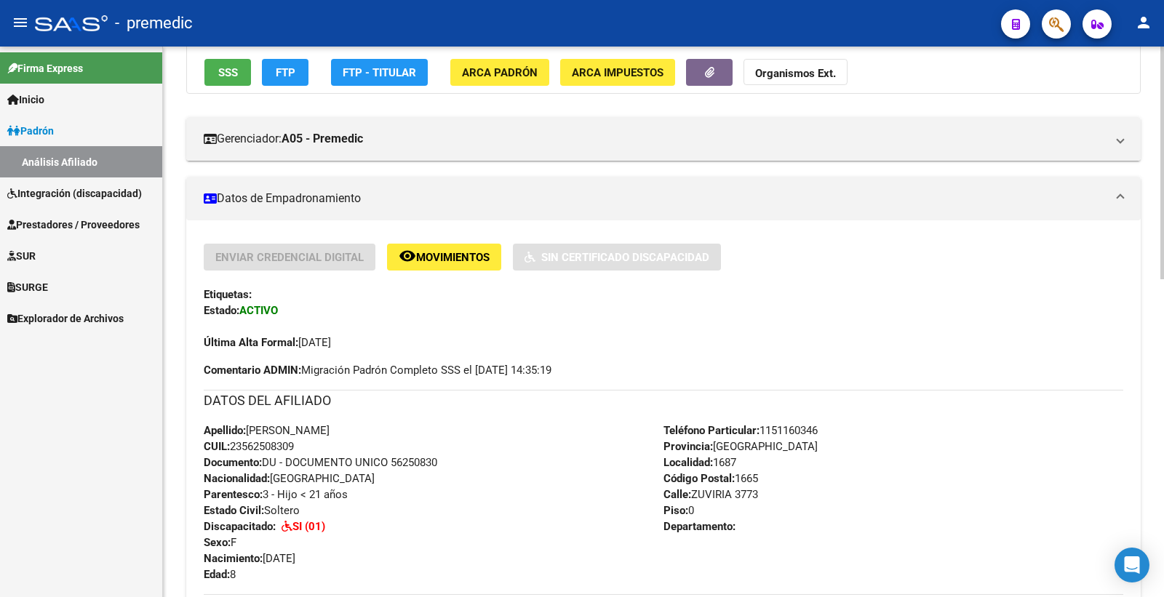
scroll to position [81, 0]
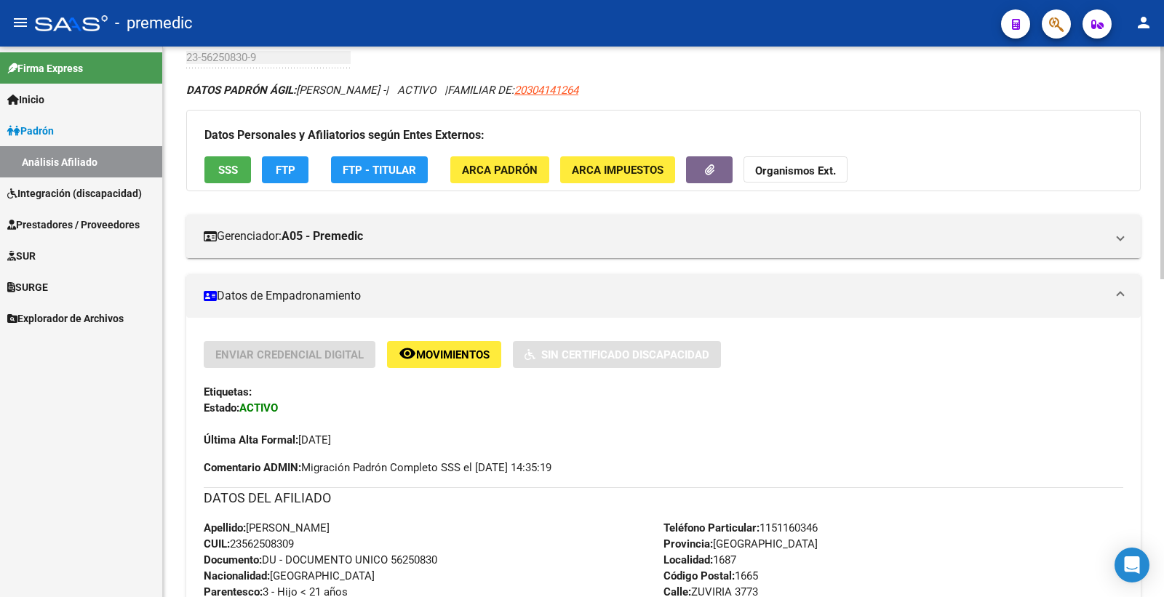
click at [236, 154] on div "Datos Personales y Afiliatorios según Entes Externos: SSS FTP FTP - Titular ARC…" at bounding box center [663, 150] width 954 height 81
click at [223, 161] on button "SSS" at bounding box center [227, 169] width 47 height 27
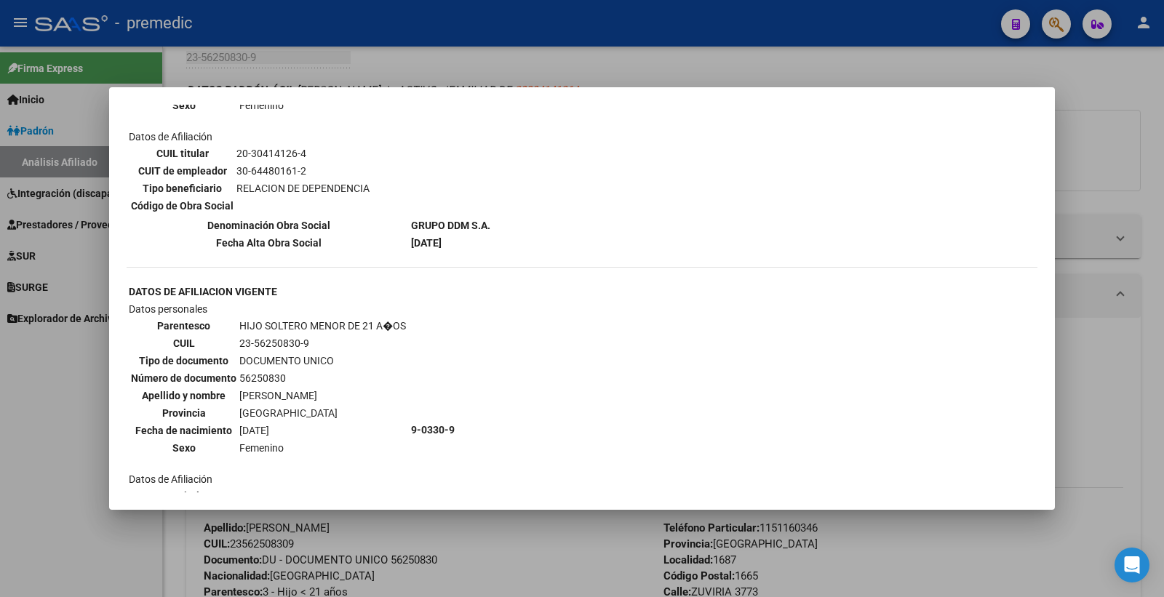
scroll to position [1374, 0]
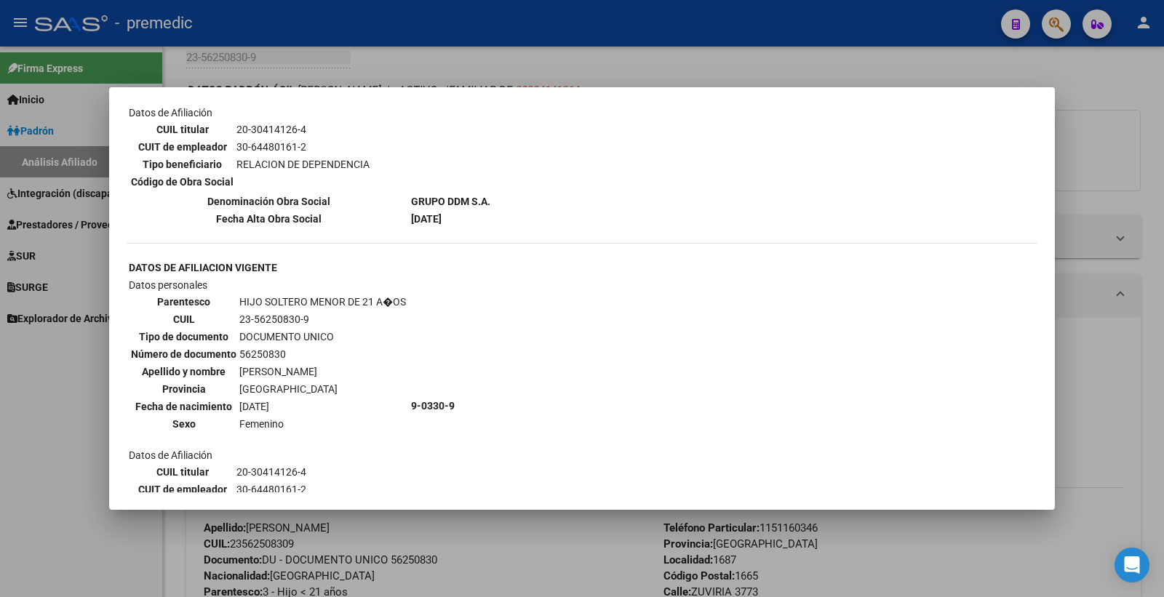
click at [1132, 162] on div at bounding box center [582, 298] width 1164 height 597
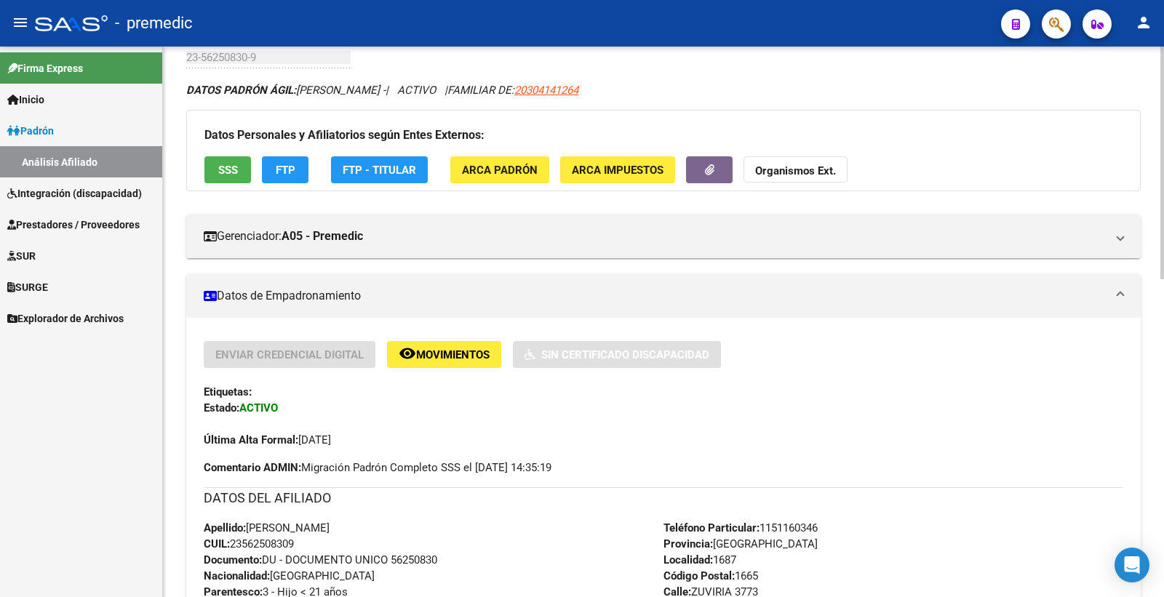
click at [288, 183] on button "FTP" at bounding box center [285, 169] width 47 height 27
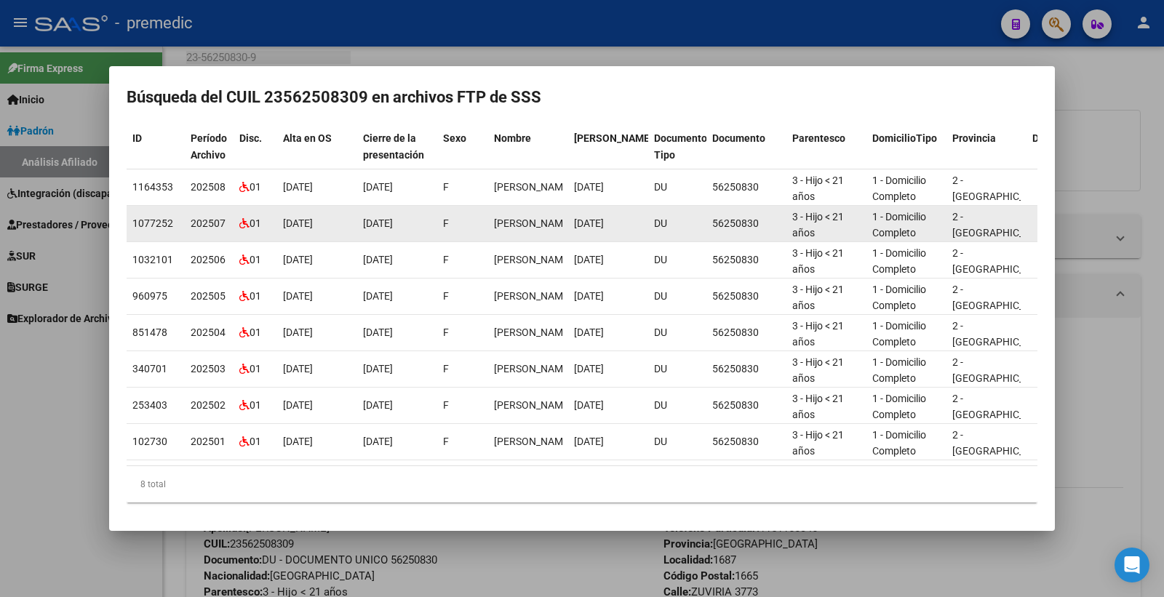
scroll to position [100, 0]
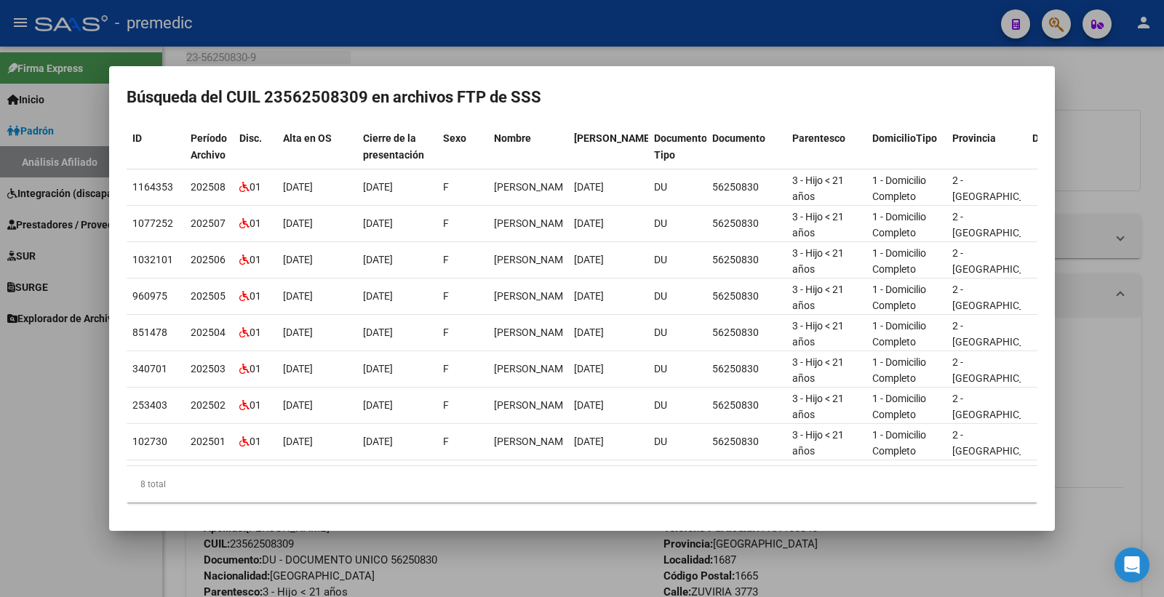
click at [1096, 97] on div at bounding box center [582, 298] width 1164 height 597
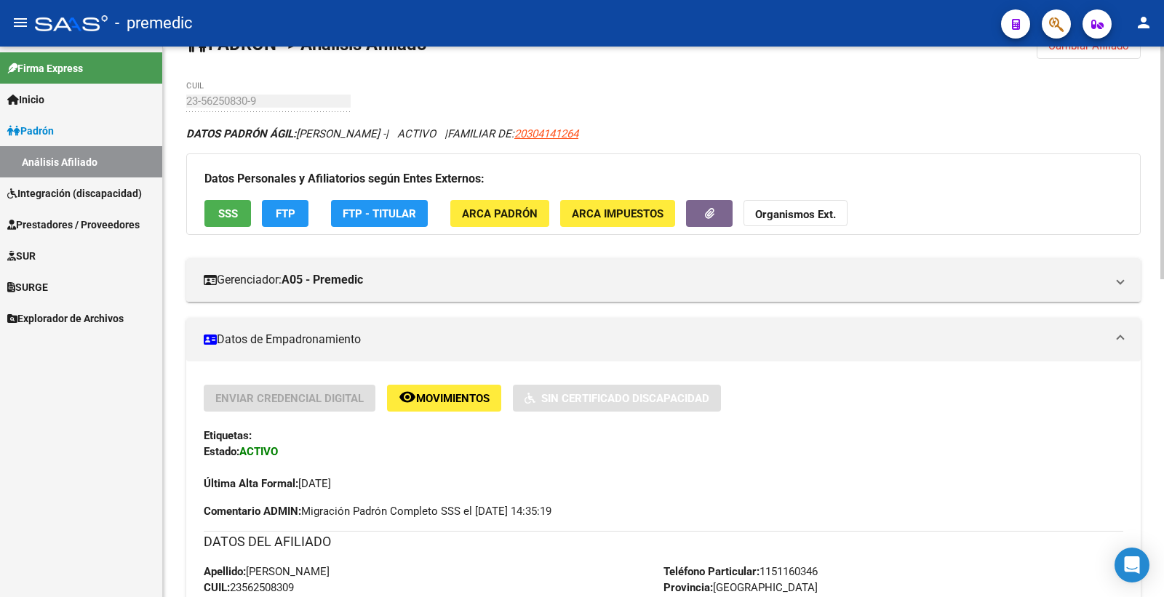
scroll to position [0, 0]
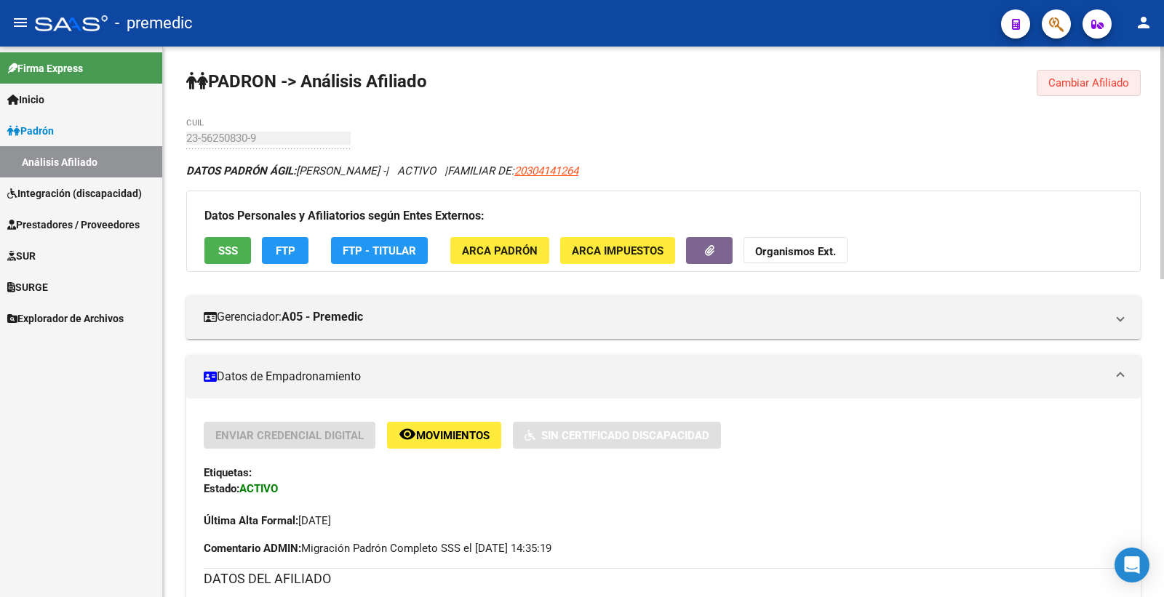
click at [1056, 83] on span "Cambiar Afiliado" at bounding box center [1088, 82] width 81 height 13
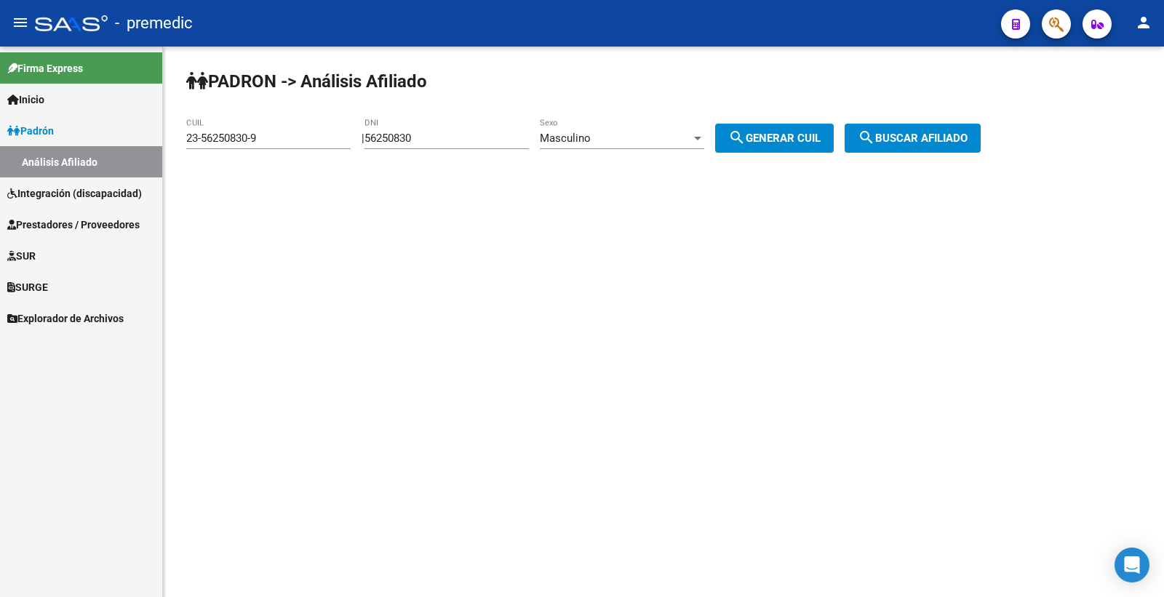
drag, startPoint x: 510, startPoint y: 135, endPoint x: 329, endPoint y: 144, distance: 181.4
click at [329, 144] on app-analisis-afiliado "PADRON -> Análisis Afiliado 23-56250830-9 CUIL | 56250830 DNI Masculino Sexo se…" at bounding box center [588, 138] width 805 height 13
paste input "05685"
type input "56205685"
click at [591, 136] on span "Masculino" at bounding box center [565, 138] width 51 height 13
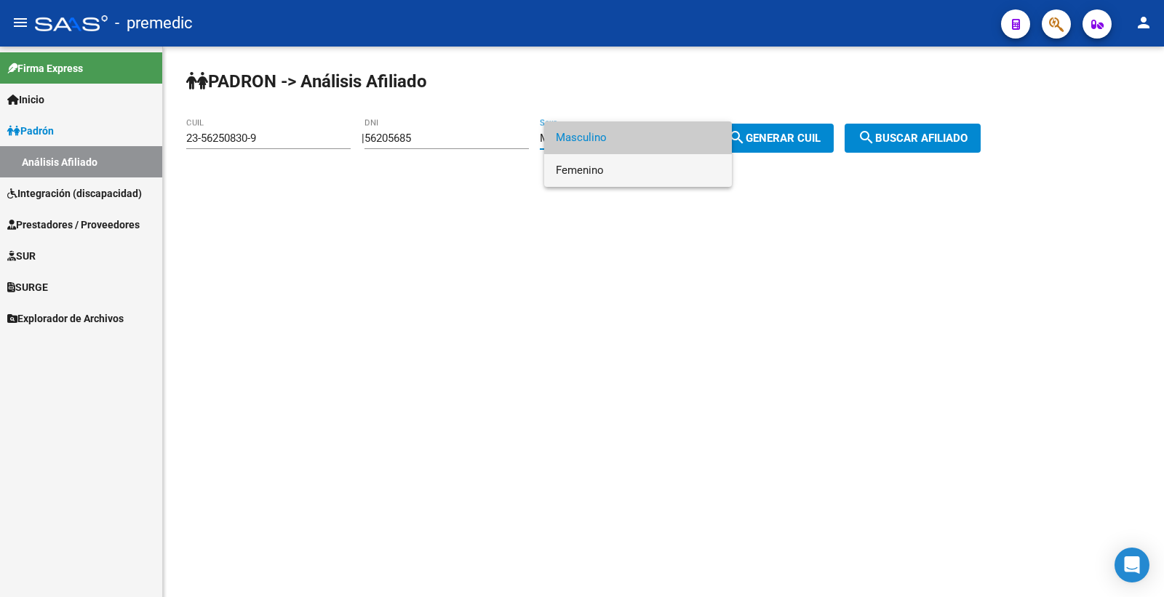
click at [633, 176] on span "Femenino" at bounding box center [638, 170] width 164 height 33
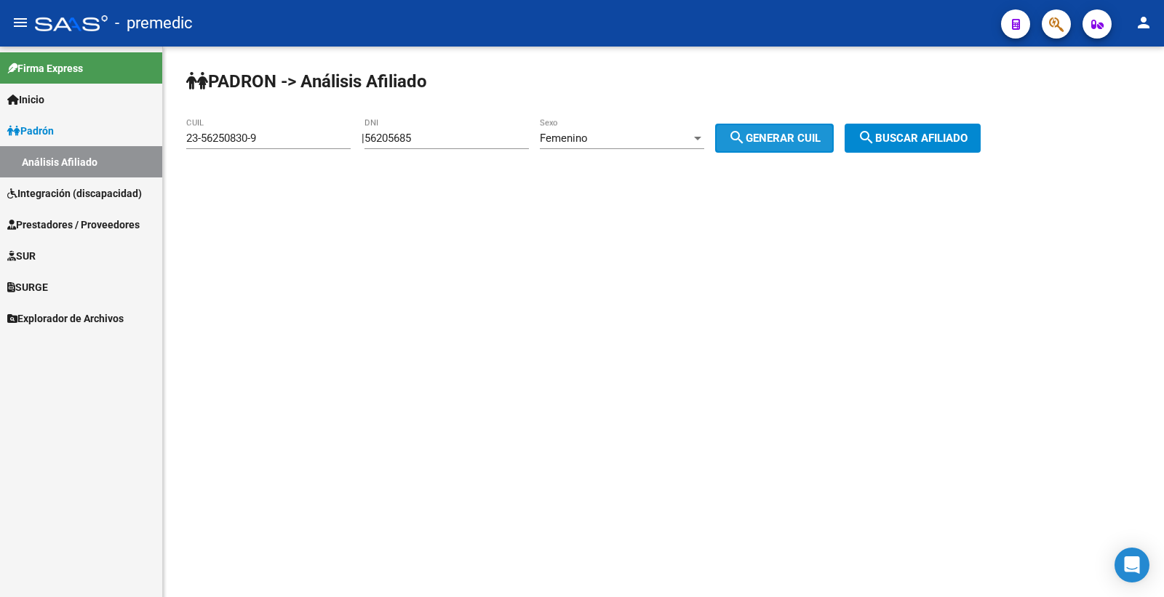
click at [762, 151] on button "search Generar CUIL" at bounding box center [774, 138] width 119 height 29
type input "27-56205685-3"
click at [762, 143] on span "search Generar CUIL" at bounding box center [774, 138] width 92 height 13
click at [948, 128] on button "search Buscar afiliado" at bounding box center [913, 138] width 136 height 29
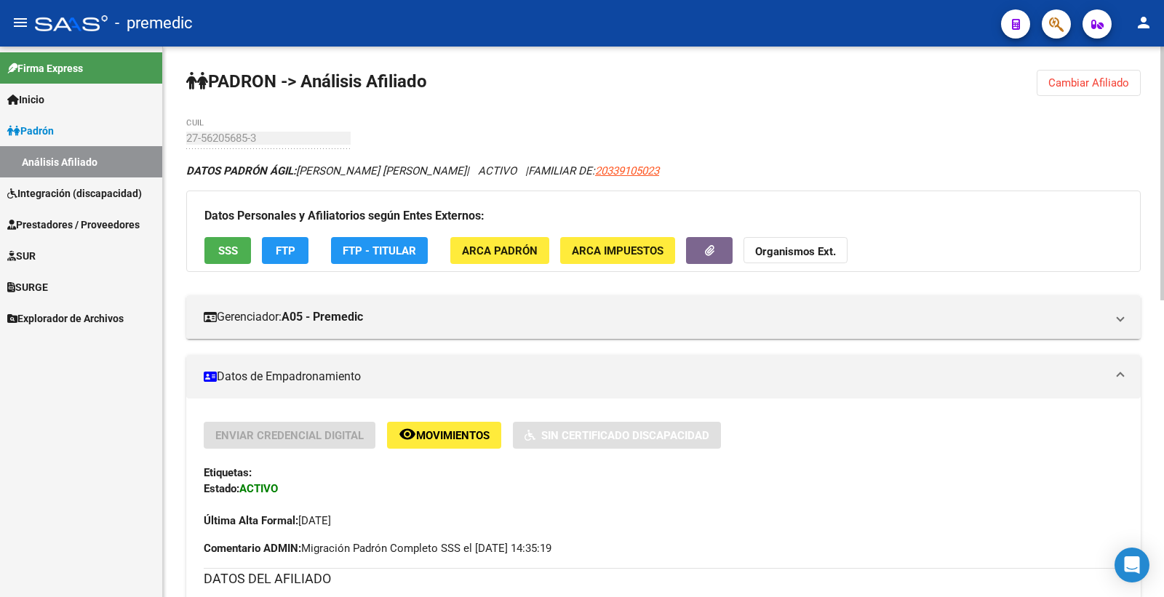
drag, startPoint x: 226, startPoint y: 210, endPoint x: 227, endPoint y: 219, distance: 9.5
click at [227, 219] on div "Datos Personales y Afiliatorios según Entes Externos: SSS FTP FTP - Titular ARC…" at bounding box center [663, 231] width 954 height 81
click at [226, 242] on button "SSS" at bounding box center [227, 250] width 47 height 27
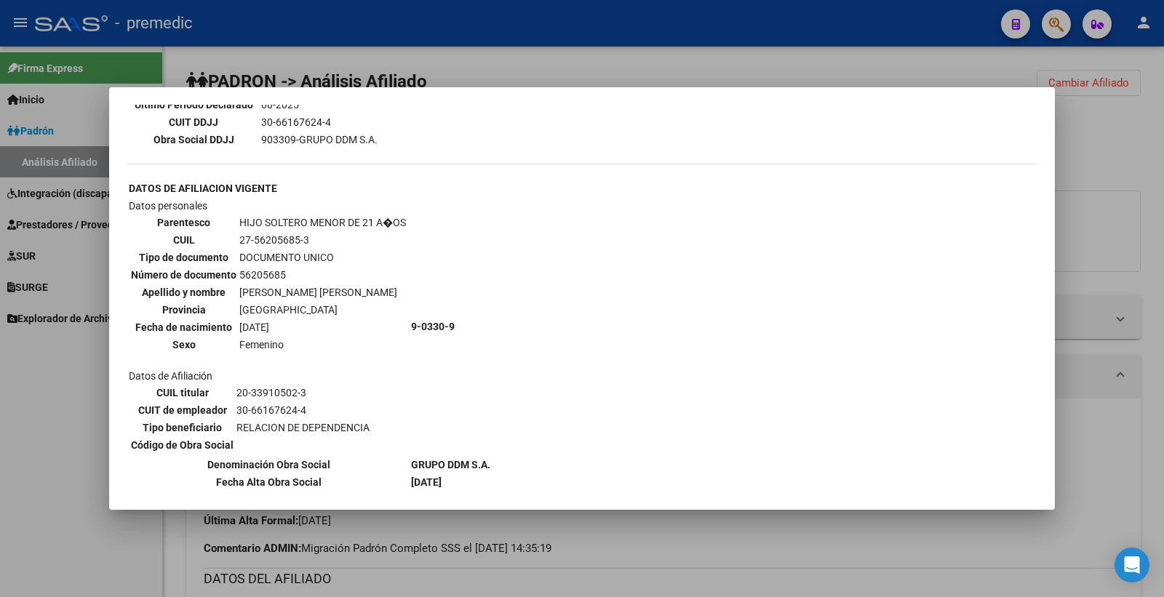
scroll to position [522, 0]
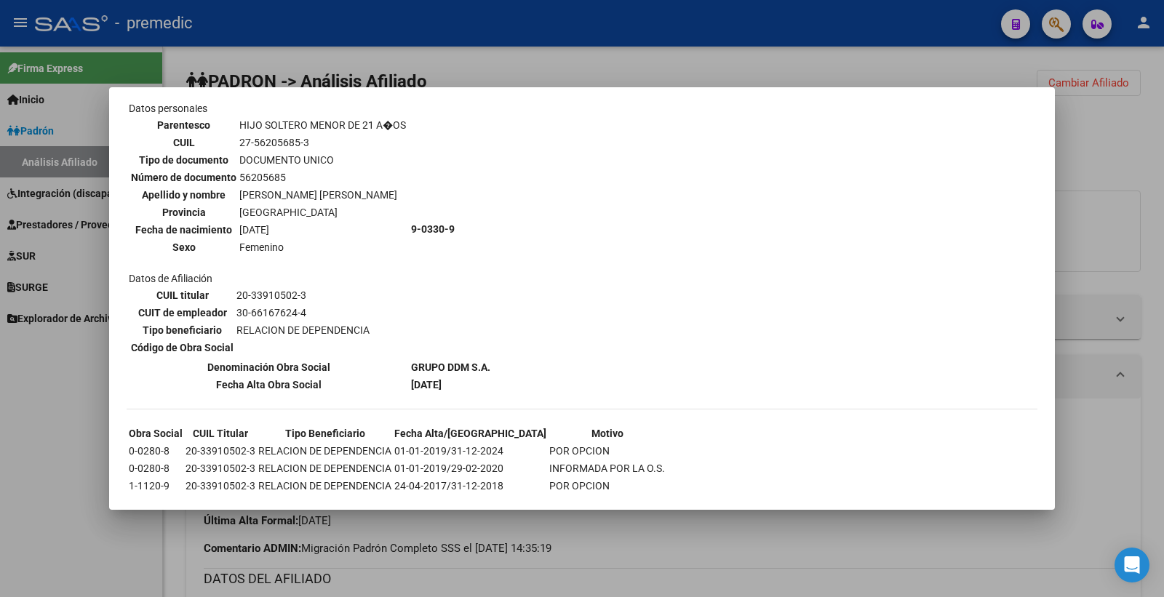
click at [1111, 153] on div at bounding box center [582, 298] width 1164 height 597
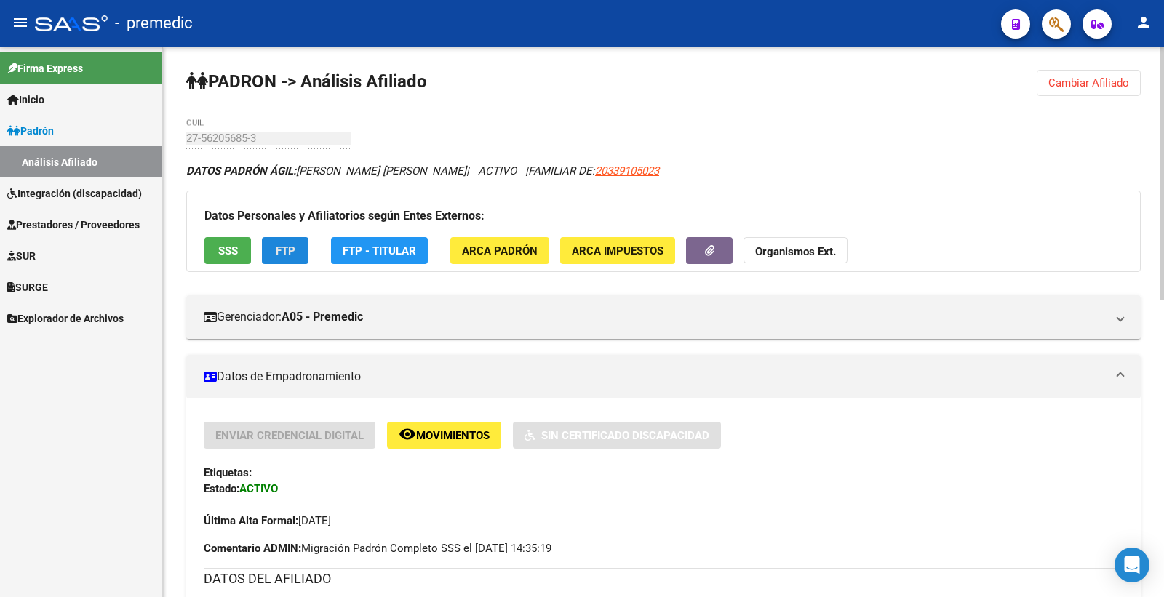
click at [289, 242] on button "FTP" at bounding box center [285, 250] width 47 height 27
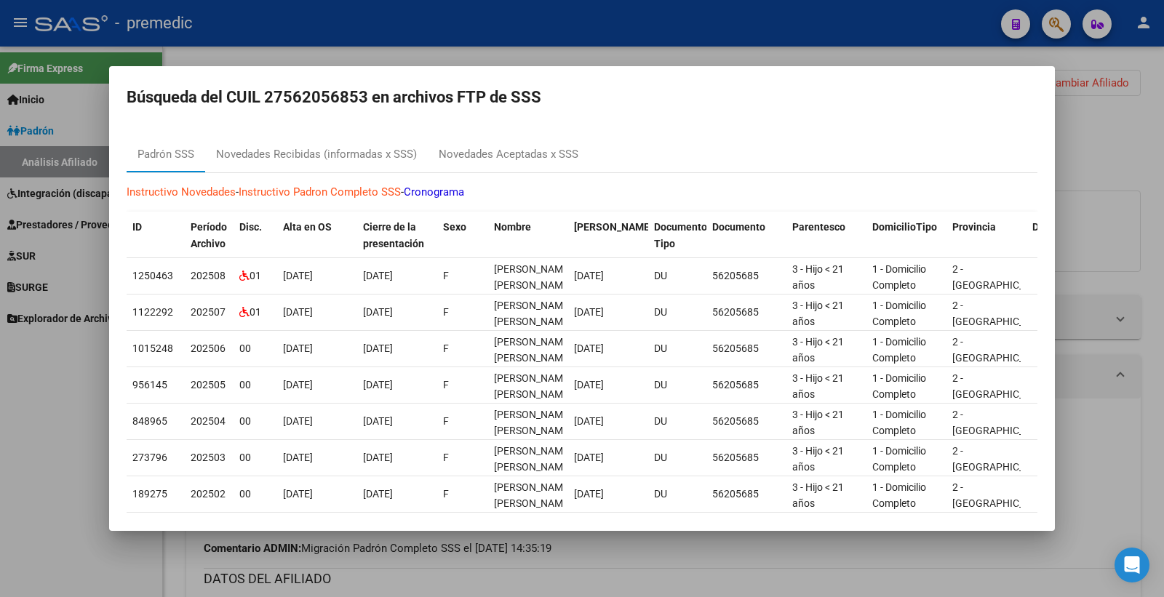
click at [1075, 144] on div at bounding box center [582, 298] width 1164 height 597
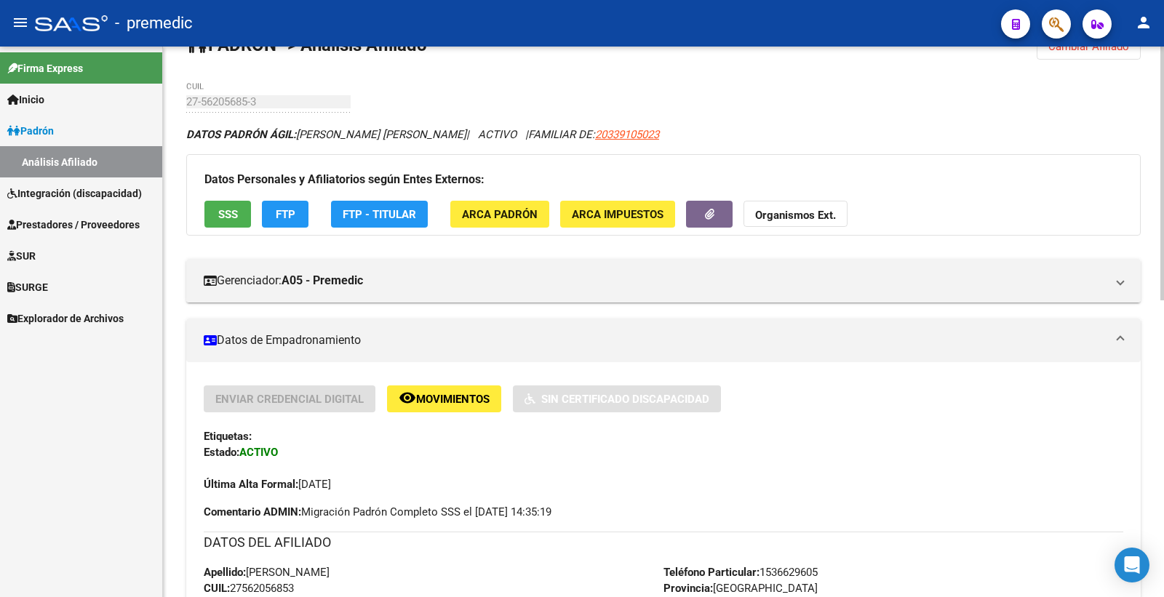
scroll to position [0, 0]
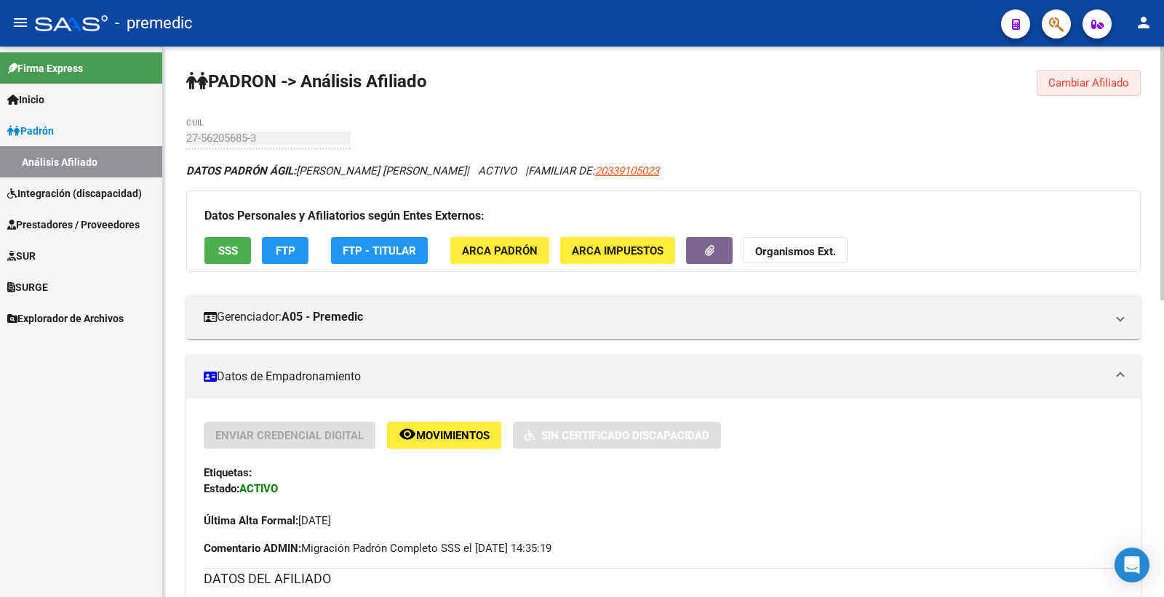
click at [1101, 77] on span "Cambiar Afiliado" at bounding box center [1088, 82] width 81 height 13
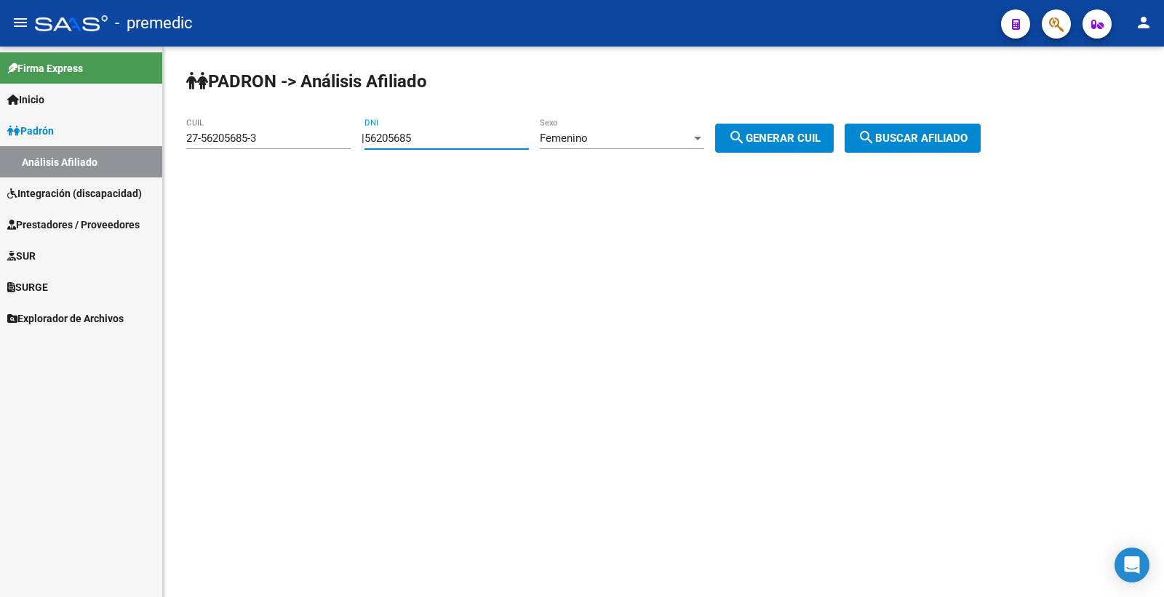
drag, startPoint x: 455, startPoint y: 134, endPoint x: 256, endPoint y: 118, distance: 199.3
click at [256, 132] on app-analisis-afiliado "PADRON -> Análisis Afiliado 27-56205685-3 CUIL | 56205685 DNI Femenino Sexo sea…" at bounding box center [588, 138] width 805 height 13
paste input "2709207"
type input "52709207"
click at [647, 121] on div "Femenino Sexo" at bounding box center [622, 133] width 164 height 31
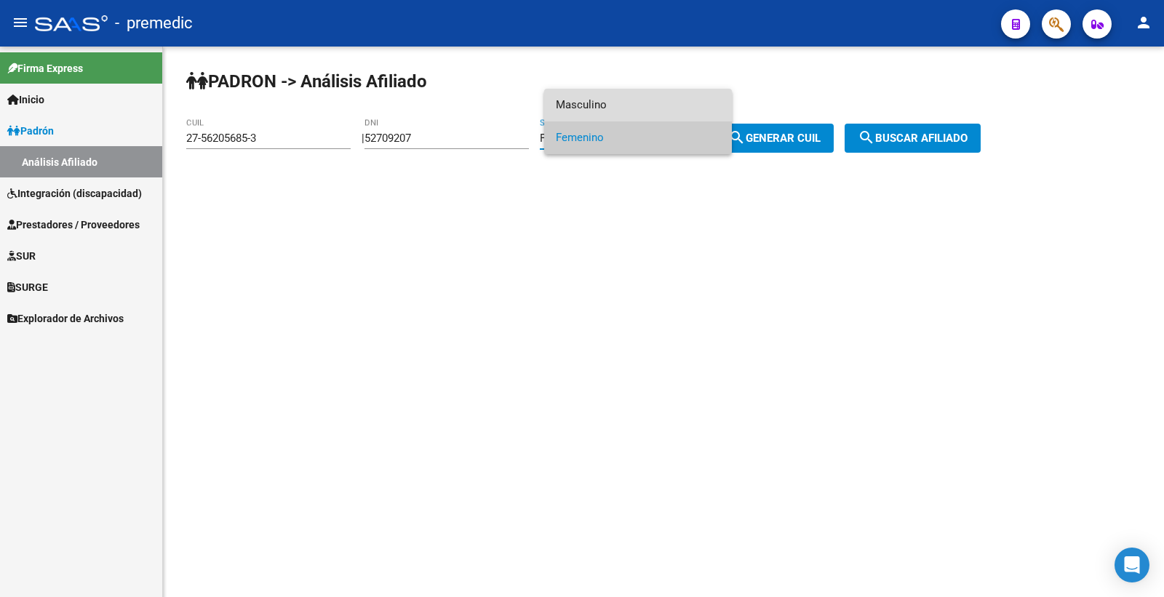
click at [640, 100] on span "Masculino" at bounding box center [638, 105] width 164 height 33
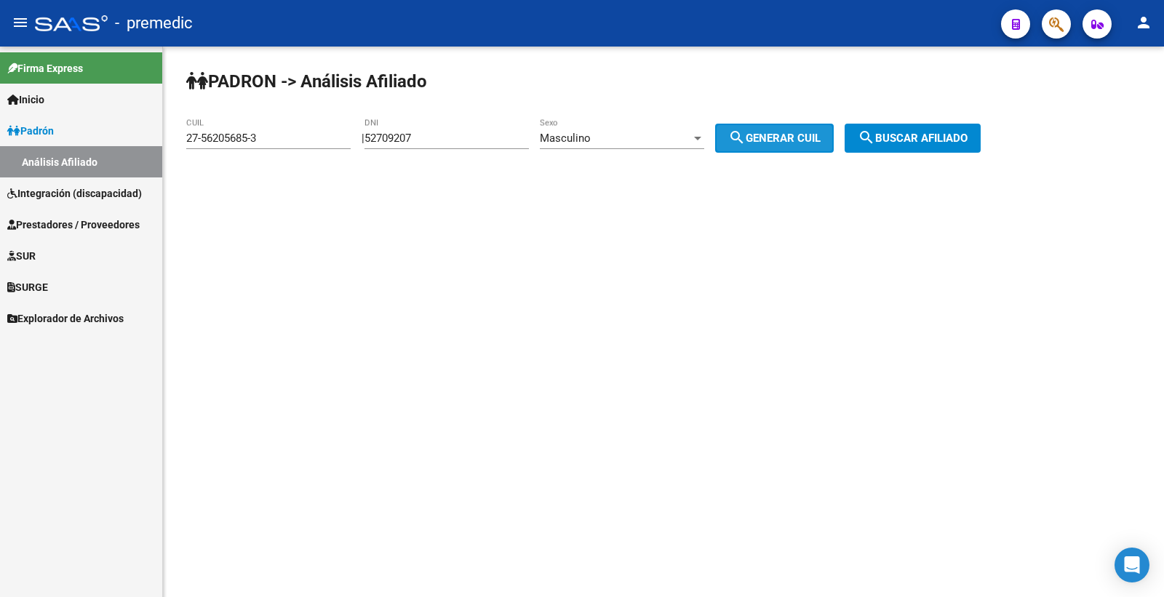
click at [822, 124] on button "search Generar CUIL" at bounding box center [774, 138] width 119 height 29
type input "20-52709207-9"
click at [810, 134] on span "search Generar CUIL" at bounding box center [774, 138] width 92 height 13
click at [896, 133] on span "search Buscar afiliado" at bounding box center [913, 138] width 110 height 13
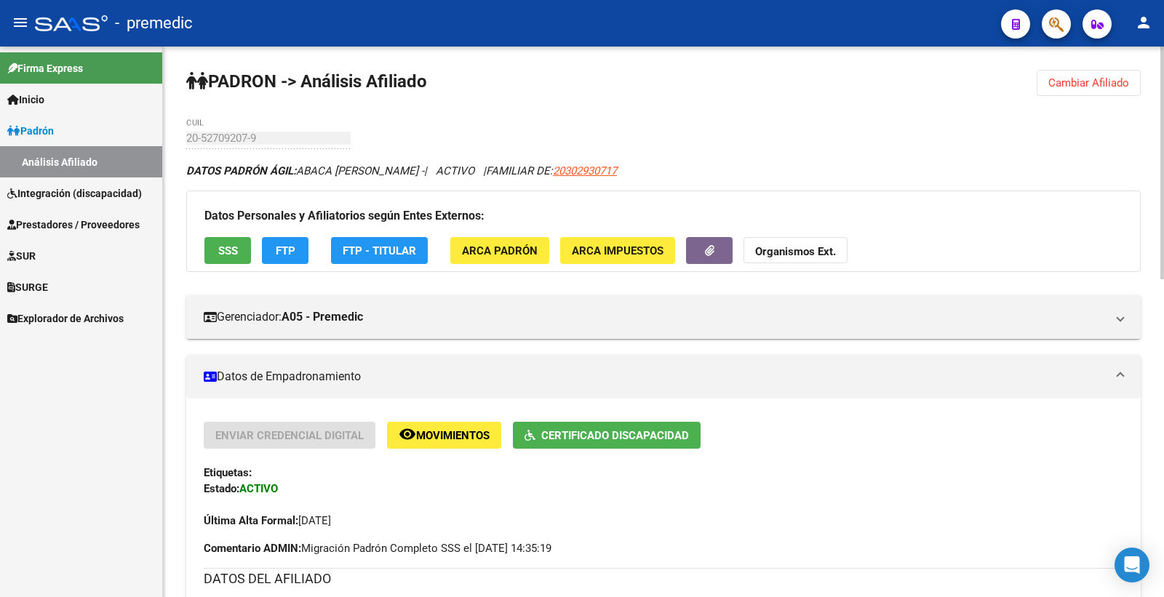
click at [252, 249] on div "Datos Personales y Afiliatorios según Entes Externos: SSS FTP FTP - Titular ARC…" at bounding box center [663, 231] width 954 height 81
click at [242, 250] on button "SSS" at bounding box center [227, 250] width 47 height 27
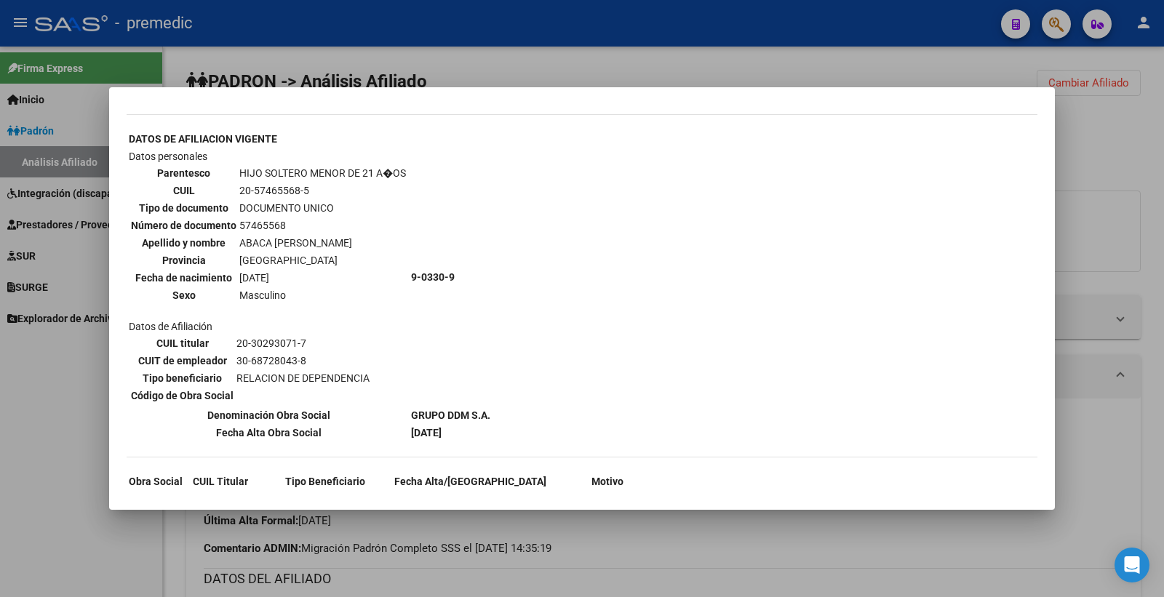
scroll to position [1530, 0]
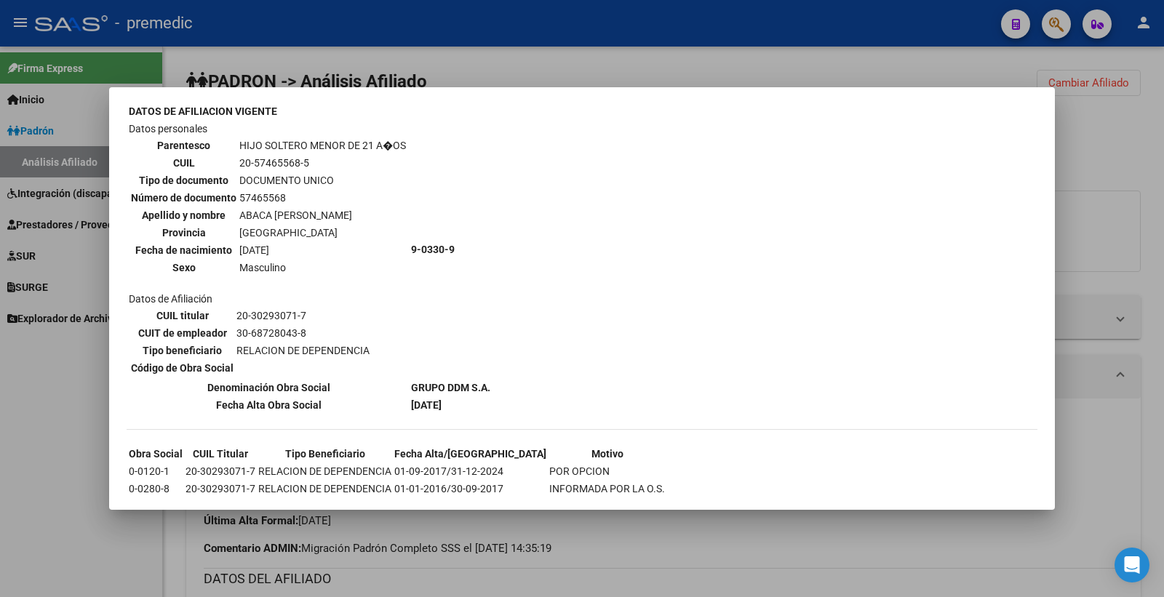
click at [1095, 142] on div at bounding box center [582, 298] width 1164 height 597
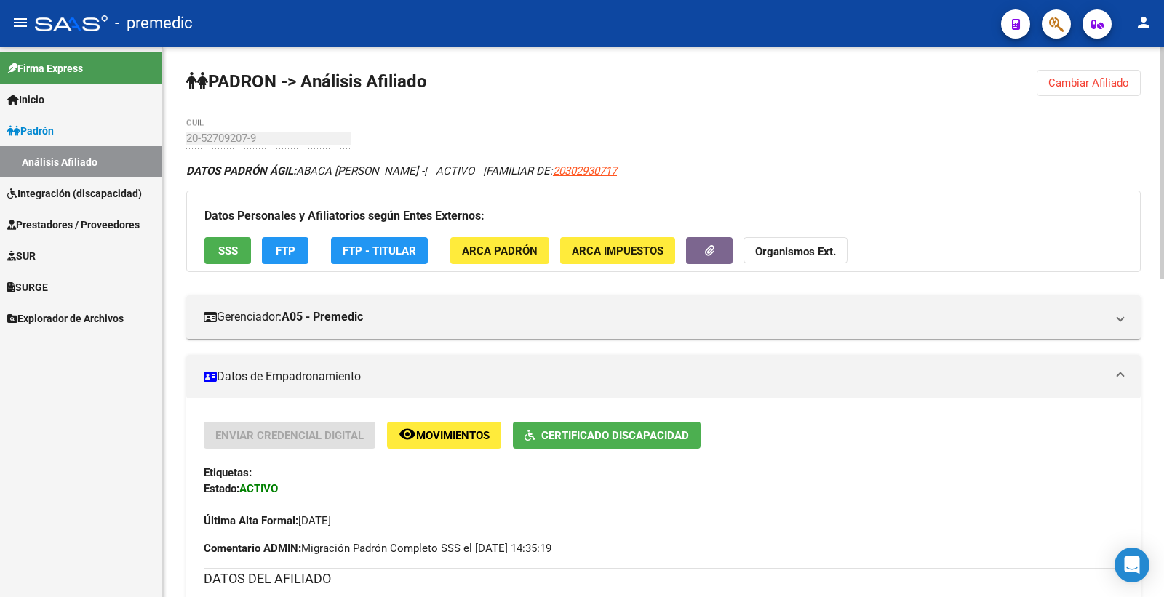
click at [282, 263] on button "FTP" at bounding box center [285, 250] width 47 height 27
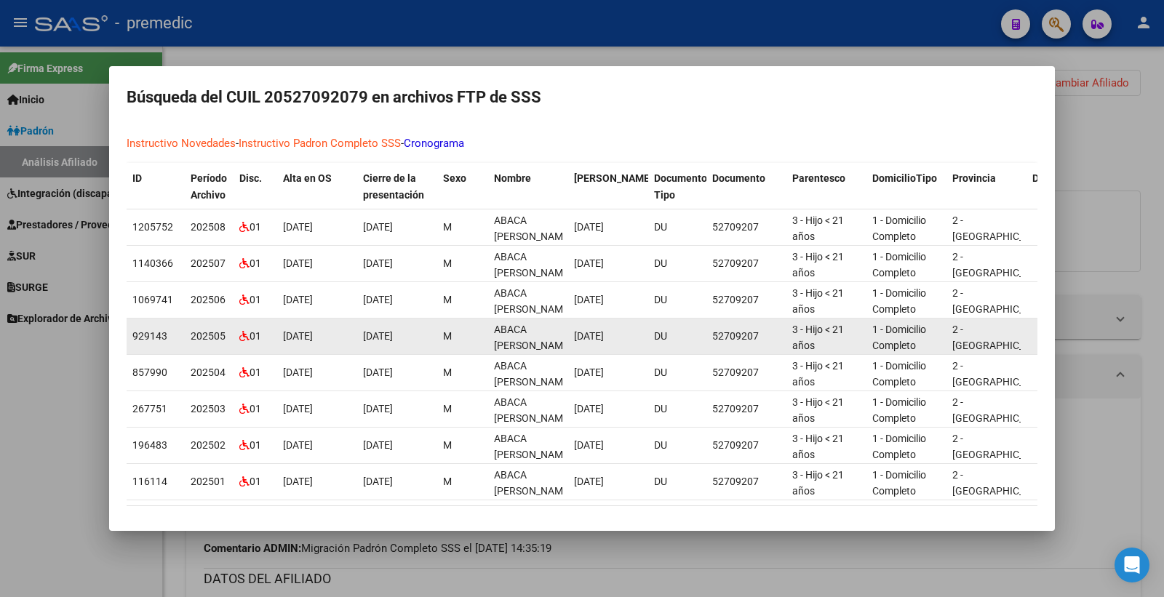
scroll to position [100, 0]
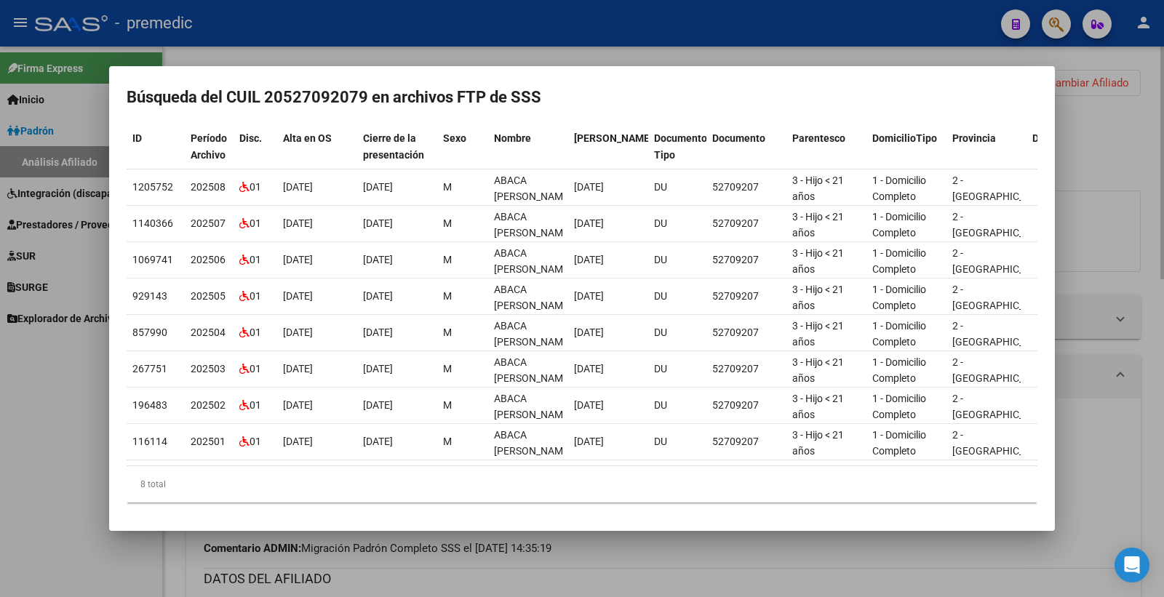
click at [1132, 193] on div at bounding box center [582, 298] width 1164 height 597
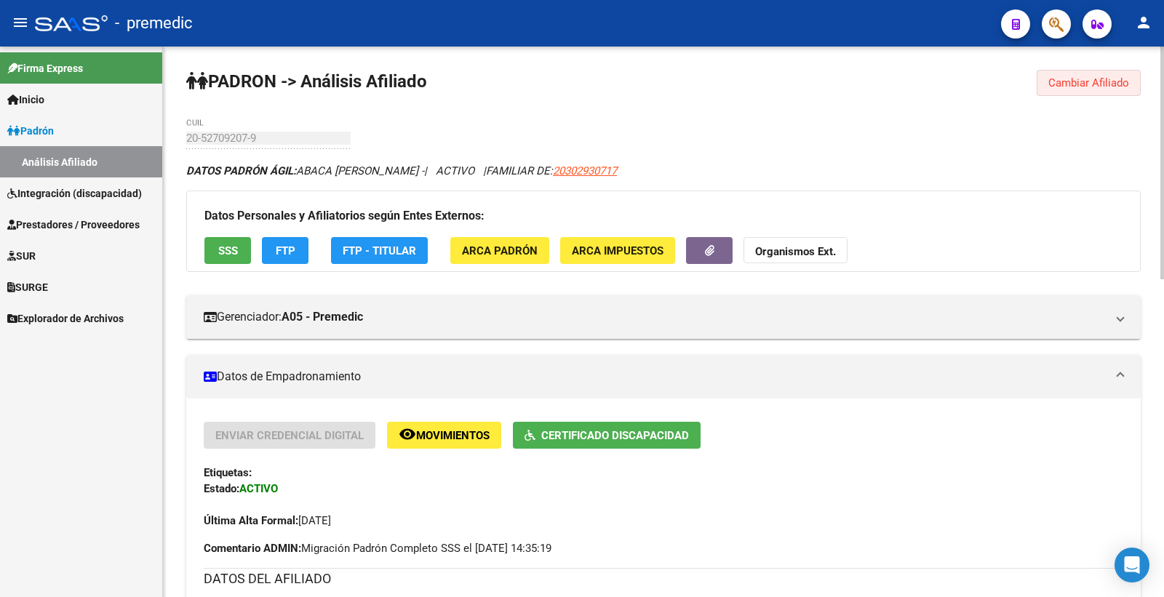
drag, startPoint x: 1088, startPoint y: 90, endPoint x: 480, endPoint y: 107, distance: 607.7
click at [1088, 89] on button "Cambiar Afiliado" at bounding box center [1089, 83] width 104 height 26
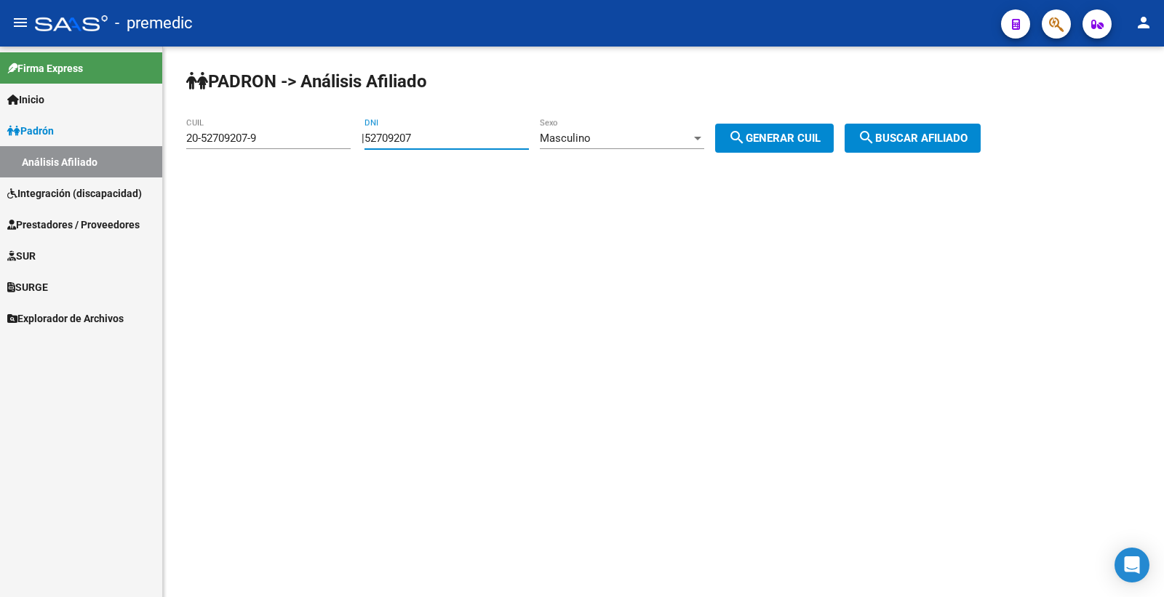
drag, startPoint x: 469, startPoint y: 134, endPoint x: 44, endPoint y: 115, distance: 424.6
click at [90, 133] on mat-sidenav-container "Firma Express Inicio Calendario SSS Instructivos Contacto OS Padrón Análisis Af…" at bounding box center [582, 322] width 1164 height 551
paste input "905483"
type input "59054837"
click at [766, 142] on span "search Generar CUIL" at bounding box center [774, 138] width 92 height 13
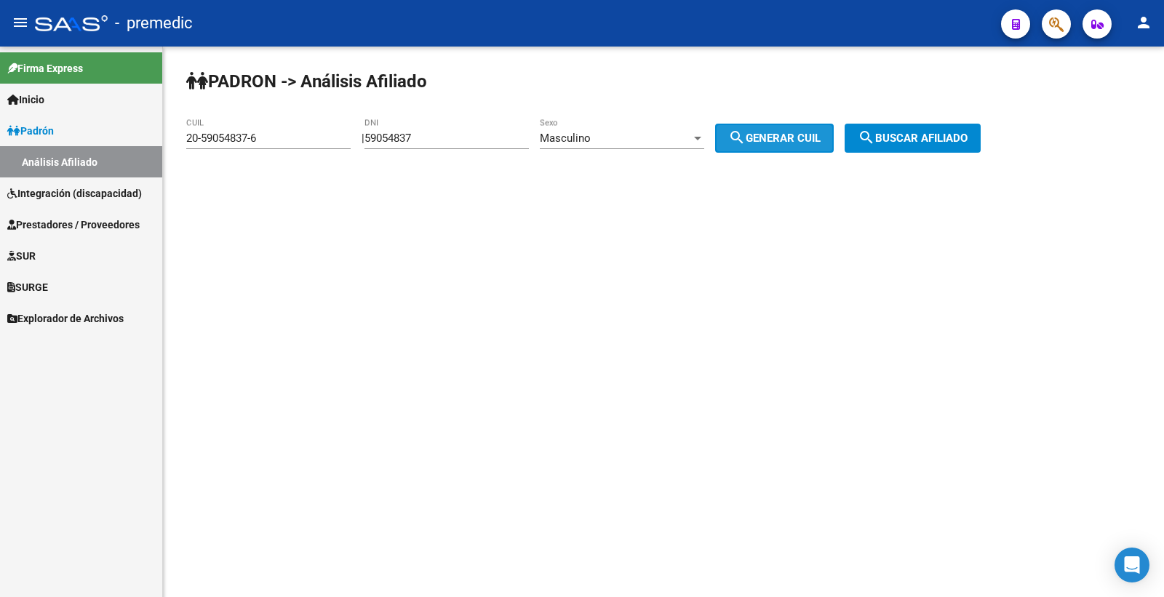
click at [766, 142] on span "search Generar CUIL" at bounding box center [774, 138] width 92 height 13
click at [943, 140] on span "search Buscar afiliado" at bounding box center [913, 138] width 110 height 13
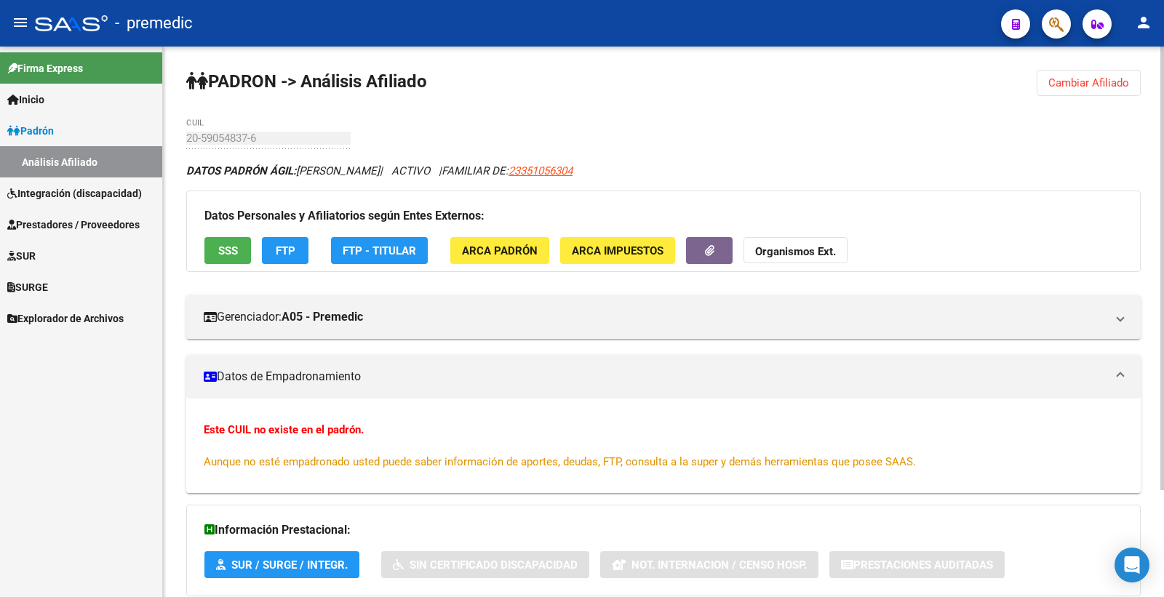
click at [1084, 89] on button "Cambiar Afiliado" at bounding box center [1089, 83] width 104 height 26
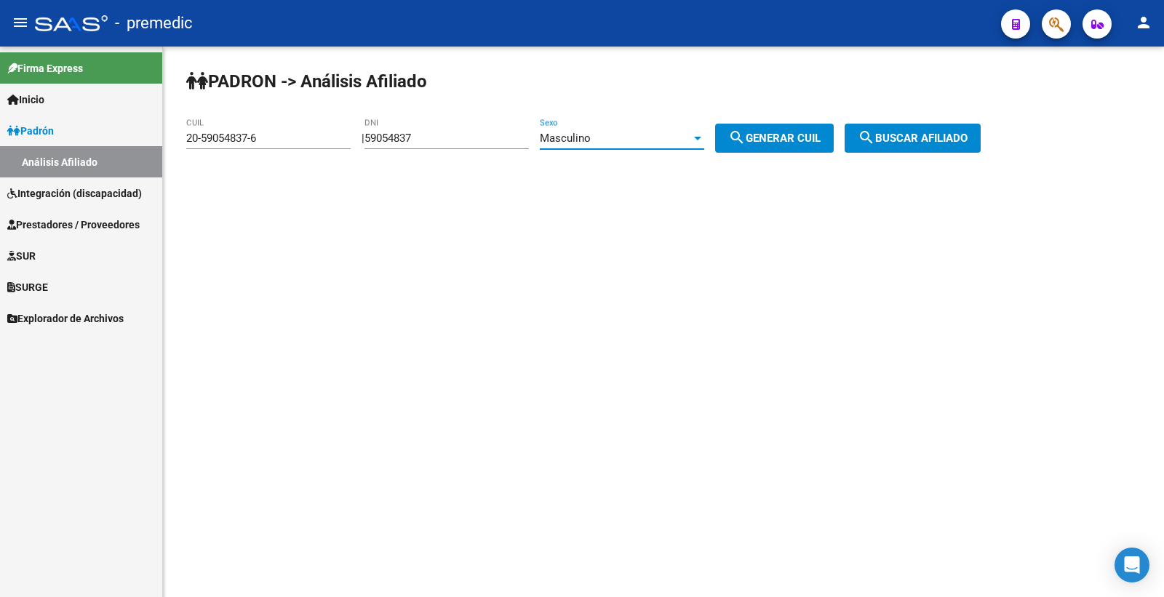
click at [637, 133] on div "Masculino" at bounding box center [615, 138] width 151 height 13
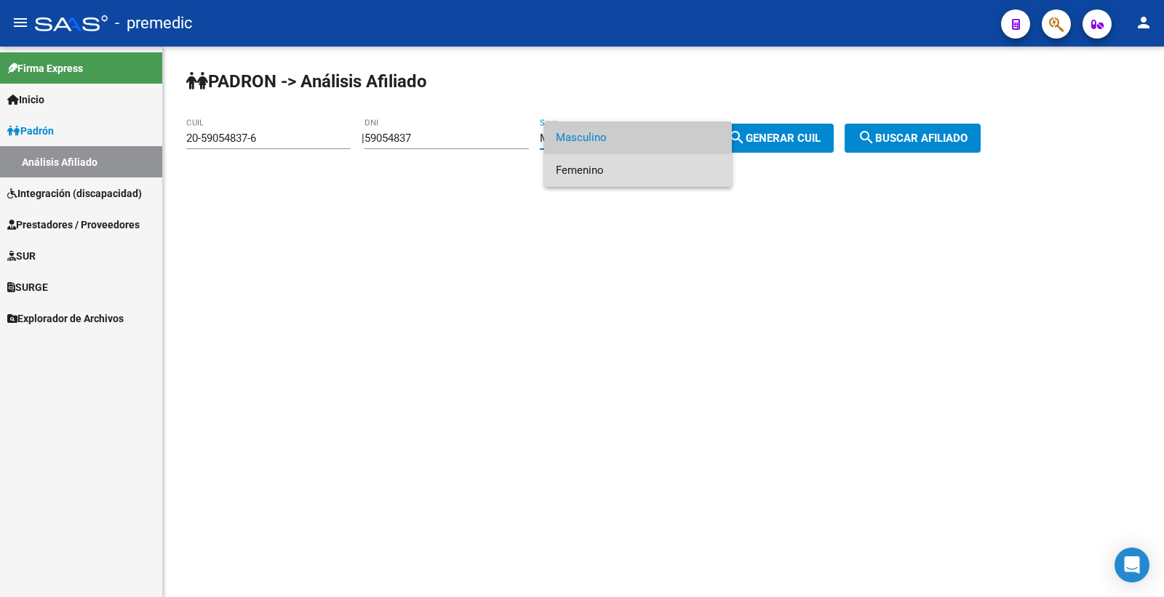
click at [643, 171] on span "Femenino" at bounding box center [638, 170] width 164 height 33
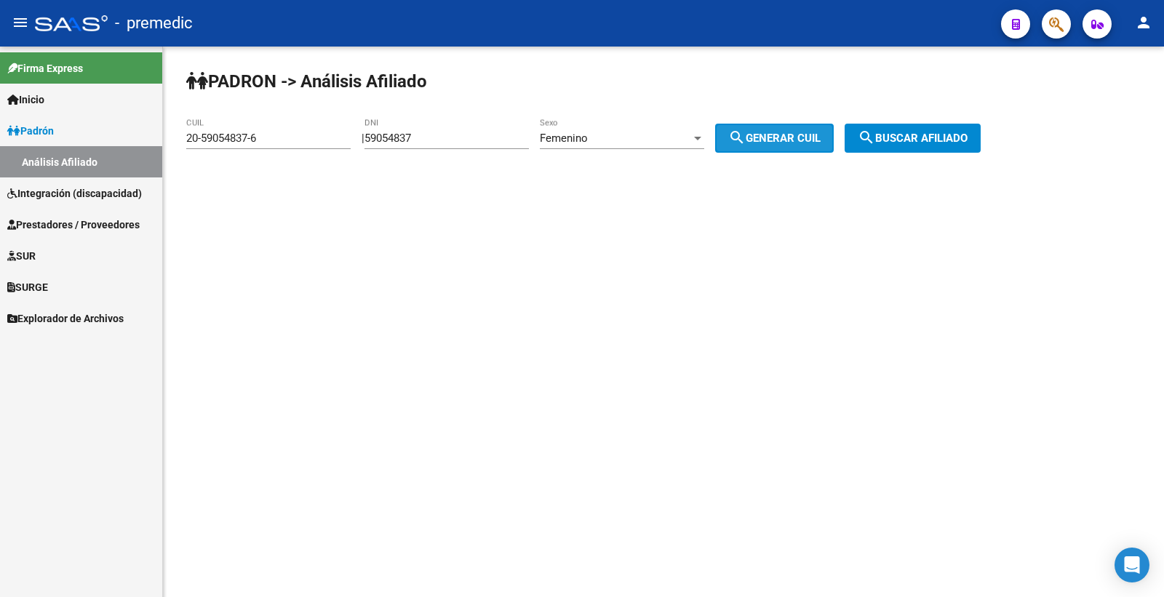
drag, startPoint x: 738, startPoint y: 147, endPoint x: 739, endPoint y: 140, distance: 7.4
click at [737, 146] on button "search Generar CUIL" at bounding box center [774, 138] width 119 height 29
type input "27-59054837-0"
click at [739, 140] on button "search Generar CUIL" at bounding box center [774, 138] width 119 height 29
click at [965, 122] on div "PADRON -> Análisis Afiliado 27-59054837-0 CUIL | 59054837 DNI Femenino Sexo sea…" at bounding box center [663, 123] width 1001 height 153
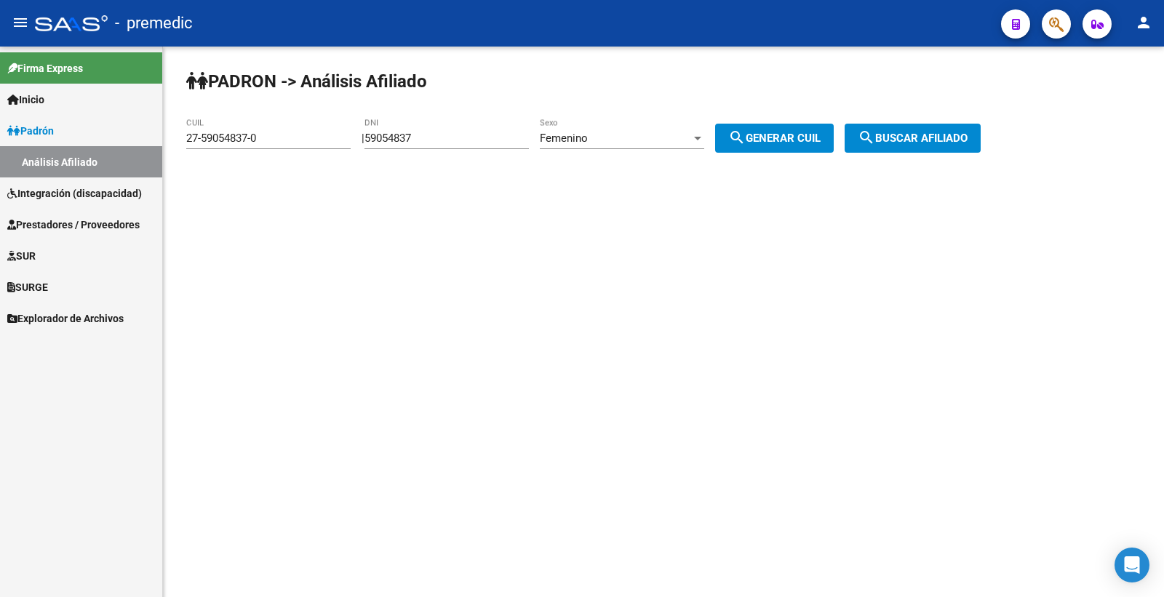
click at [956, 140] on span "search Buscar afiliado" at bounding box center [913, 138] width 110 height 13
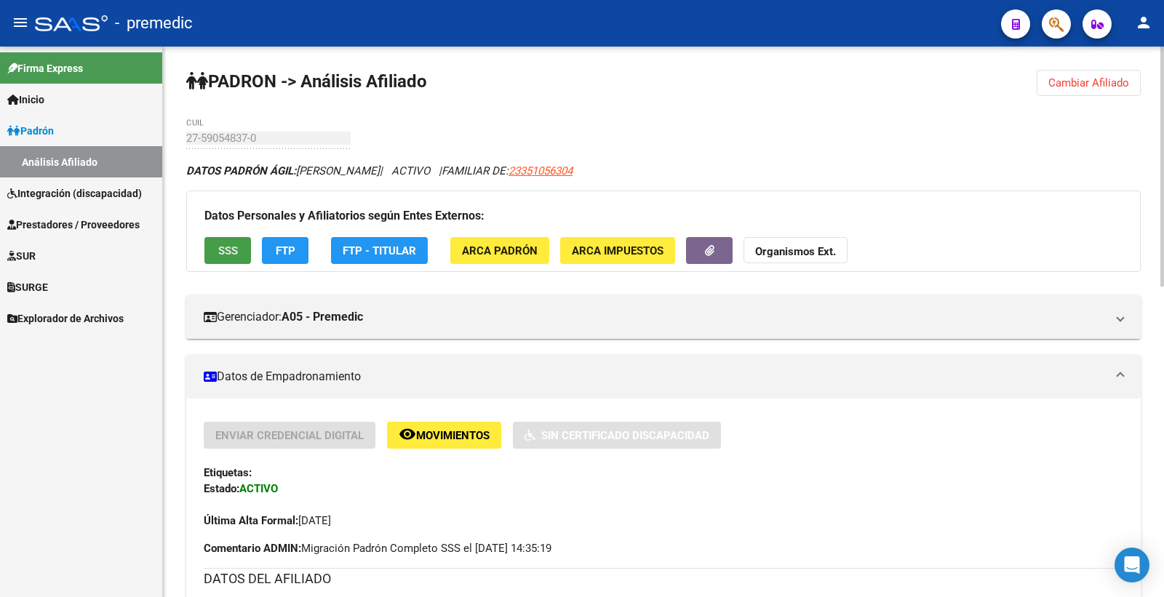
click at [223, 244] on span "SSS" at bounding box center [228, 250] width 20 height 13
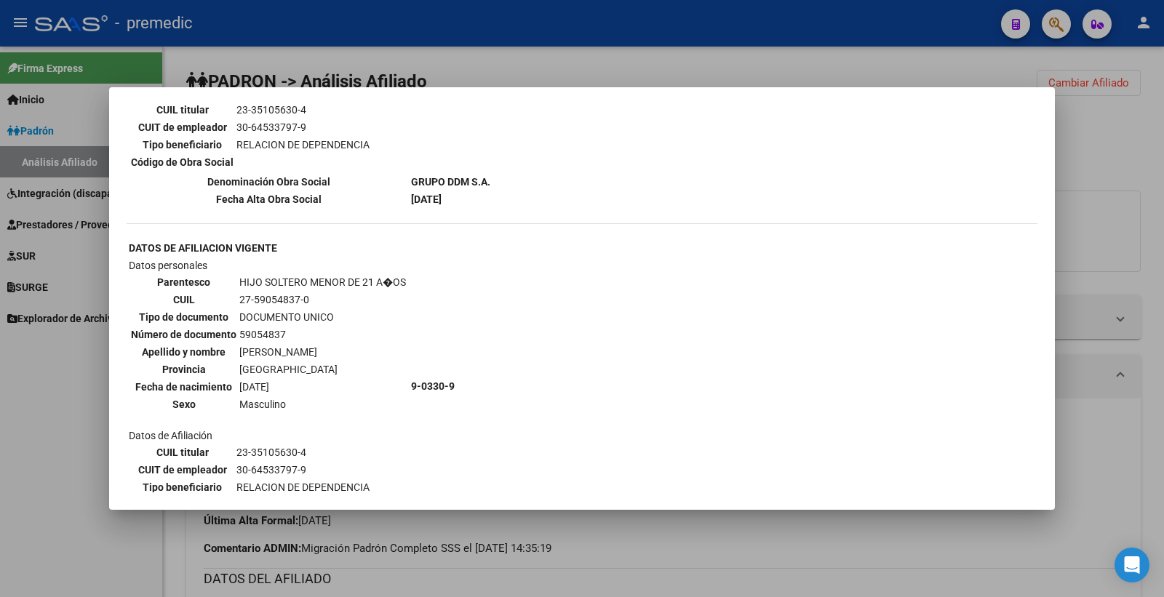
scroll to position [1166, 0]
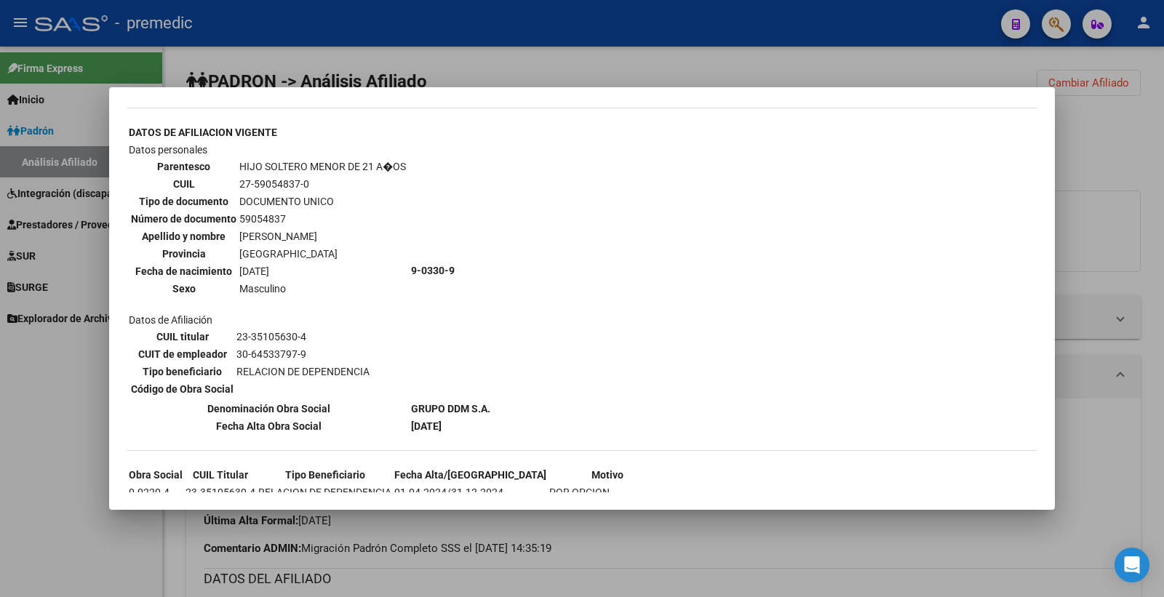
click at [1115, 114] on div at bounding box center [582, 298] width 1164 height 597
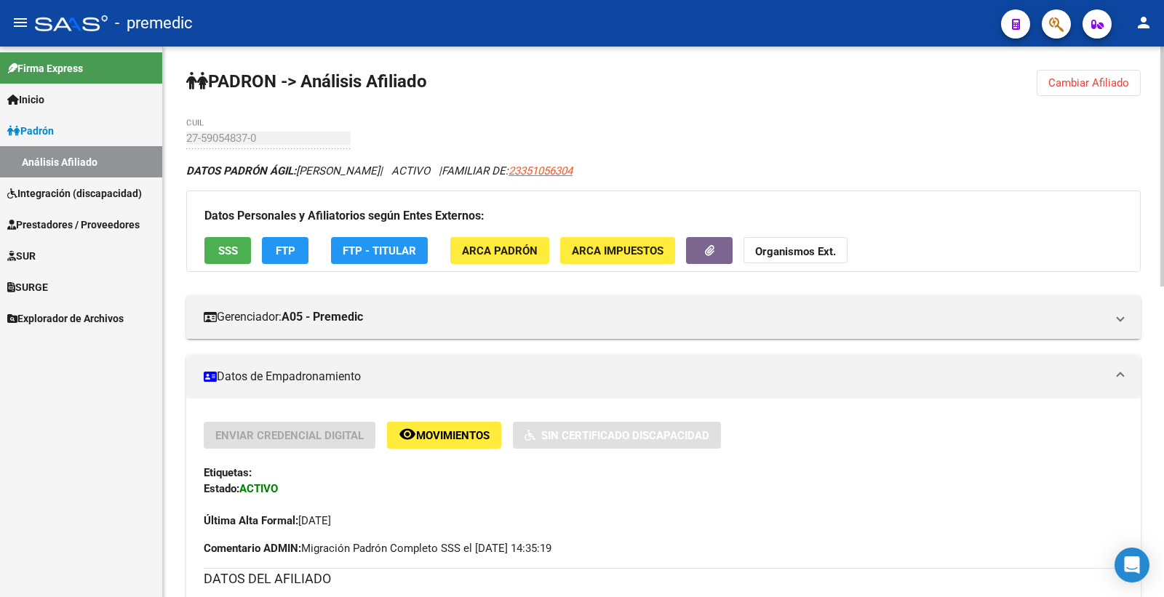
click at [294, 251] on span "FTP" at bounding box center [286, 250] width 20 height 13
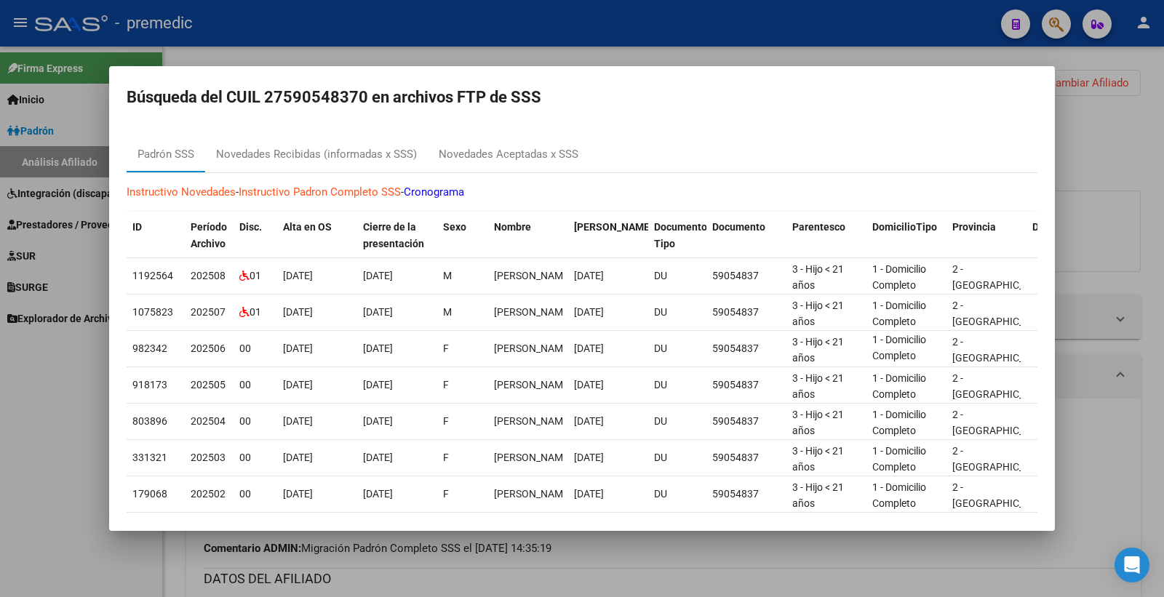
scroll to position [81, 0]
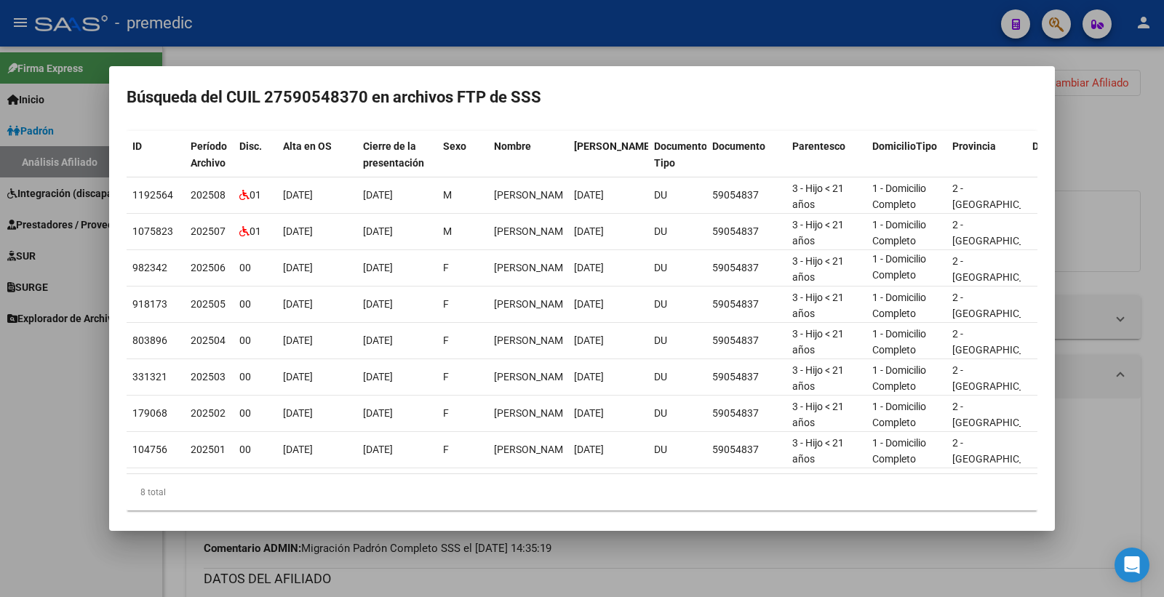
click at [1163, 149] on div at bounding box center [582, 298] width 1164 height 597
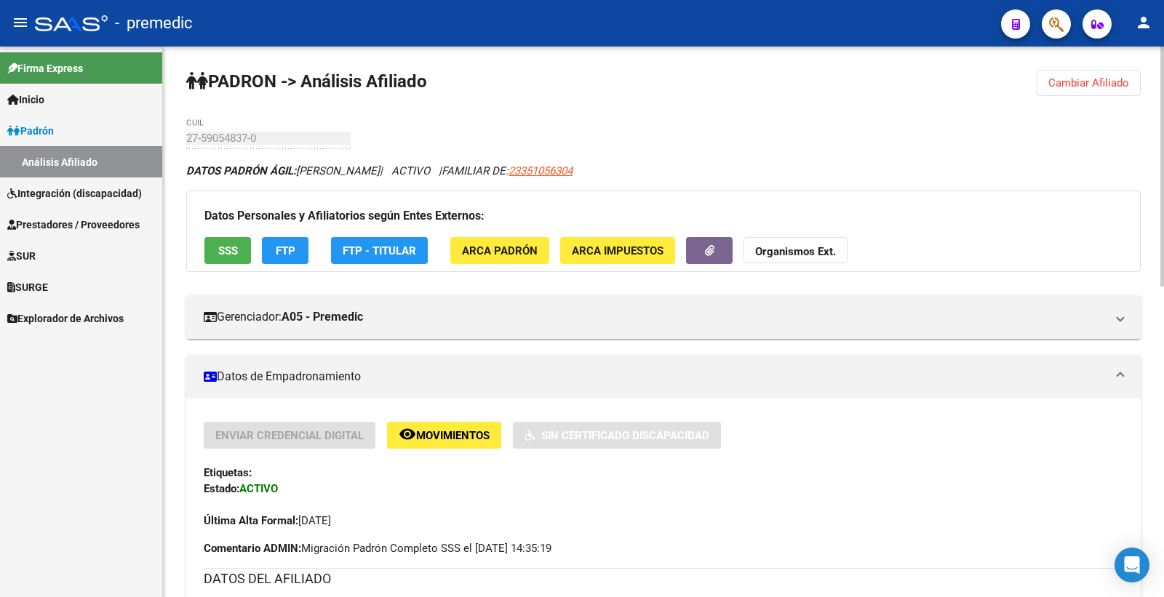
click at [1073, 76] on span "Cambiar Afiliado" at bounding box center [1088, 82] width 81 height 13
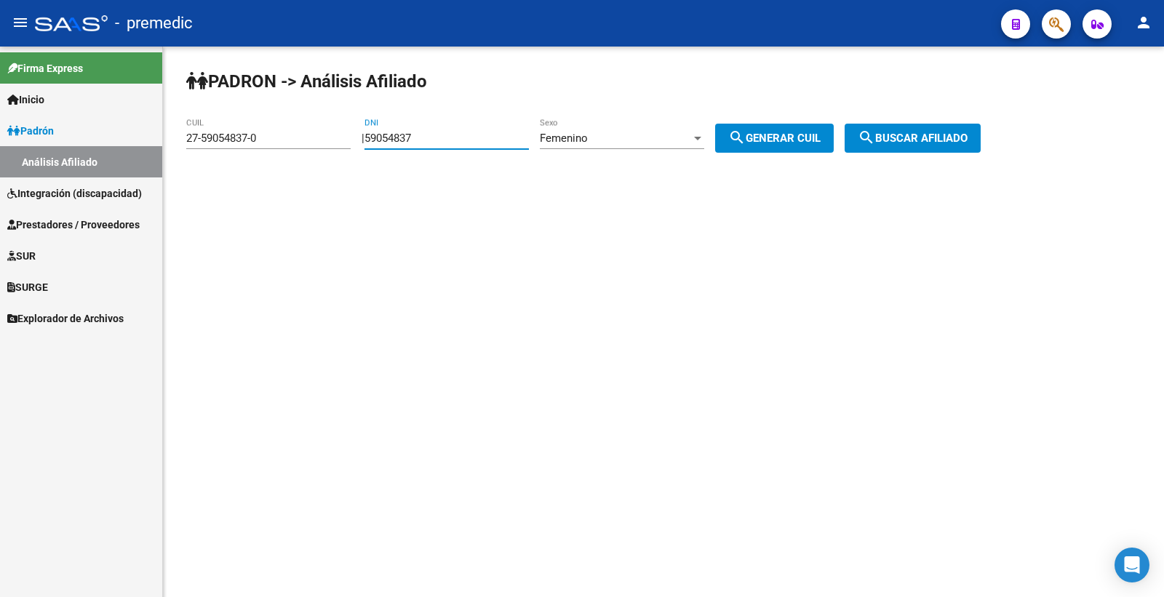
drag, startPoint x: 439, startPoint y: 138, endPoint x: 277, endPoint y: 118, distance: 162.8
click at [290, 132] on app-analisis-afiliado "PADRON -> Análisis Afiliado 27-59054837-0 CUIL | 59054837 DNI Femenino Sexo sea…" at bounding box center [588, 138] width 805 height 13
paste input "323649"
type input "59323649"
click at [610, 140] on div "Femenino" at bounding box center [615, 138] width 151 height 13
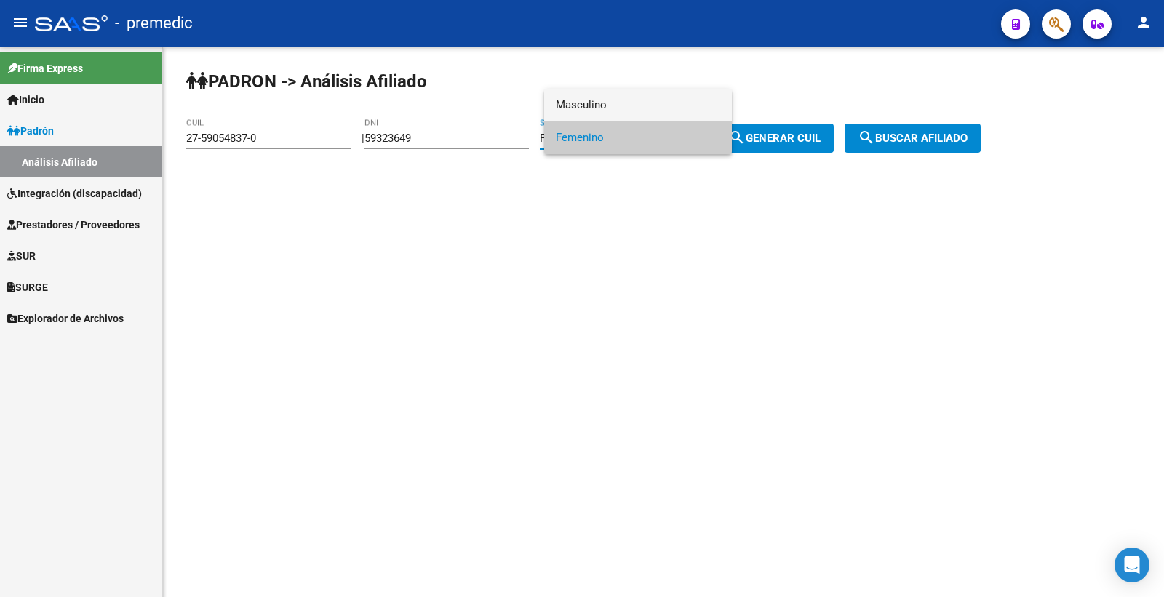
click at [621, 111] on span "Masculino" at bounding box center [638, 105] width 164 height 33
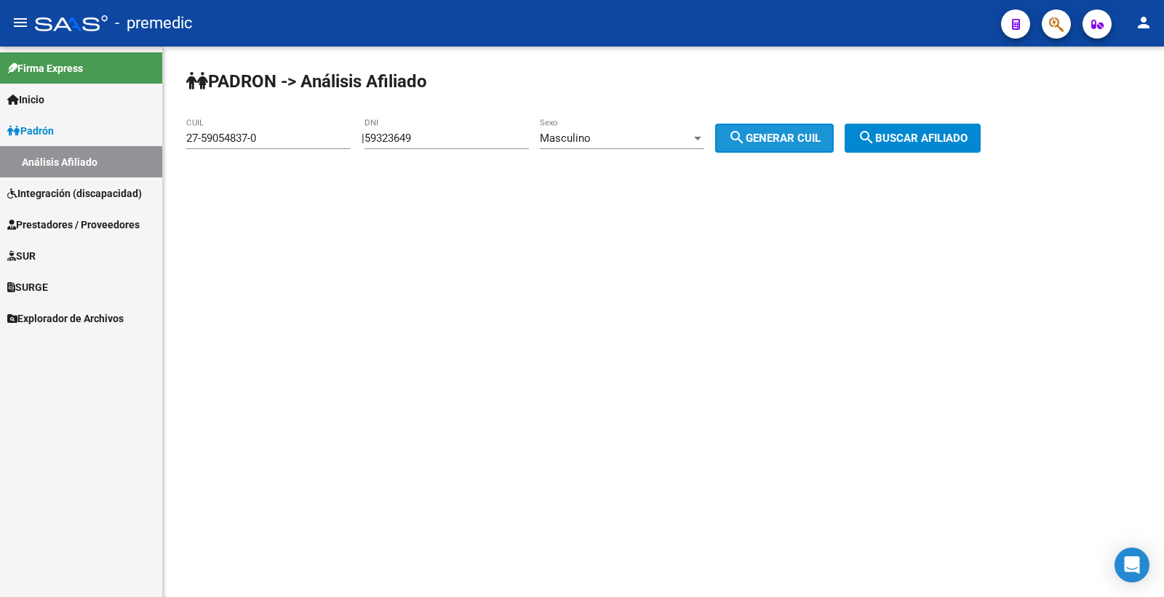
click at [802, 142] on span "search Generar CUIL" at bounding box center [774, 138] width 92 height 13
click at [920, 142] on span "search Buscar afiliado" at bounding box center [913, 138] width 110 height 13
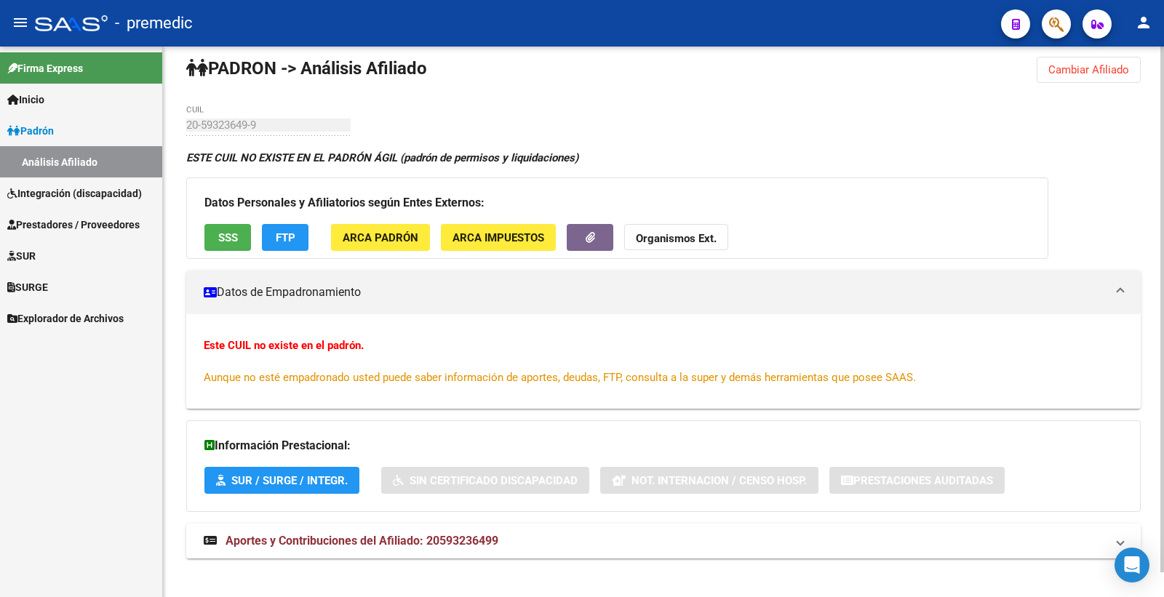
scroll to position [25, 0]
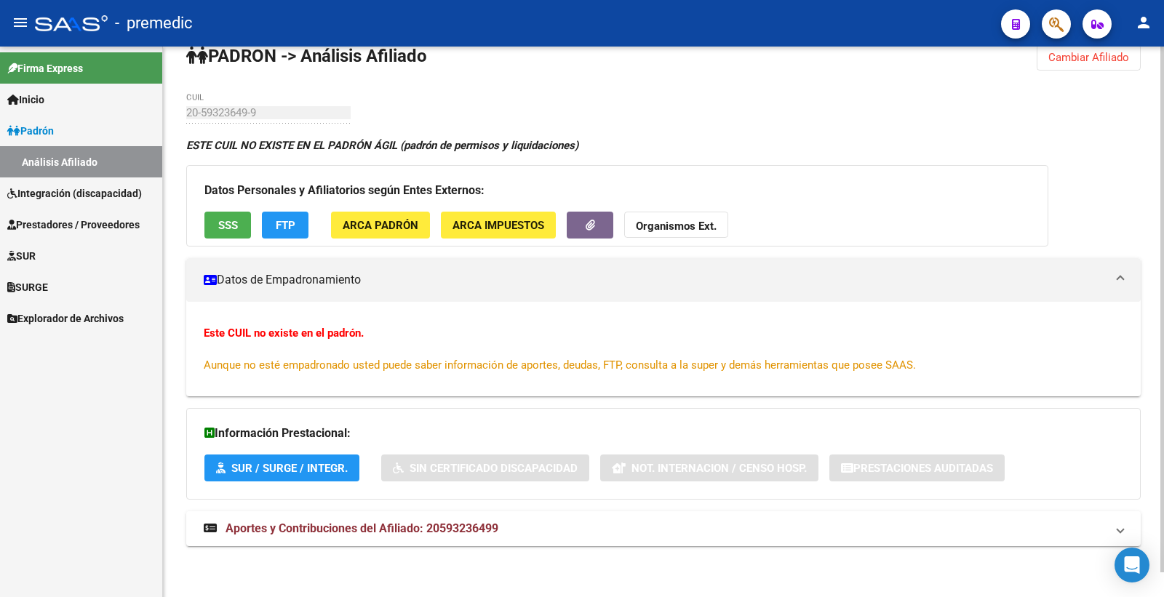
drag, startPoint x: 1088, startPoint y: 53, endPoint x: 1064, endPoint y: 63, distance: 26.7
click at [1088, 54] on span "Cambiar Afiliado" at bounding box center [1088, 57] width 81 height 13
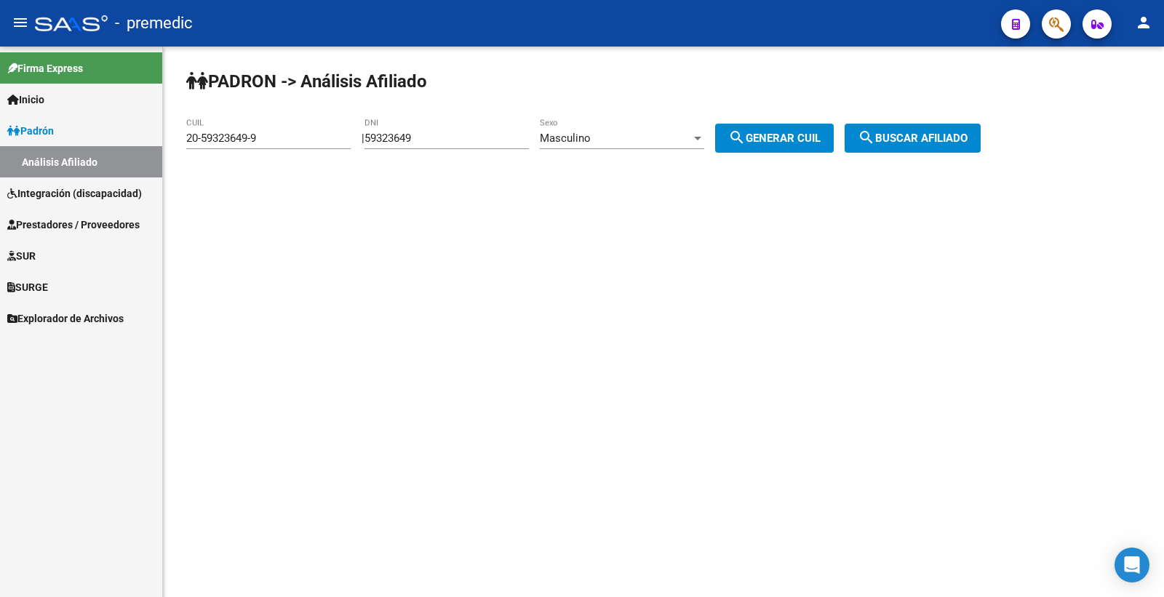
scroll to position [0, 0]
click at [418, 140] on input "59323649" at bounding box center [446, 138] width 164 height 13
click at [578, 137] on span "Masculino" at bounding box center [565, 138] width 51 height 13
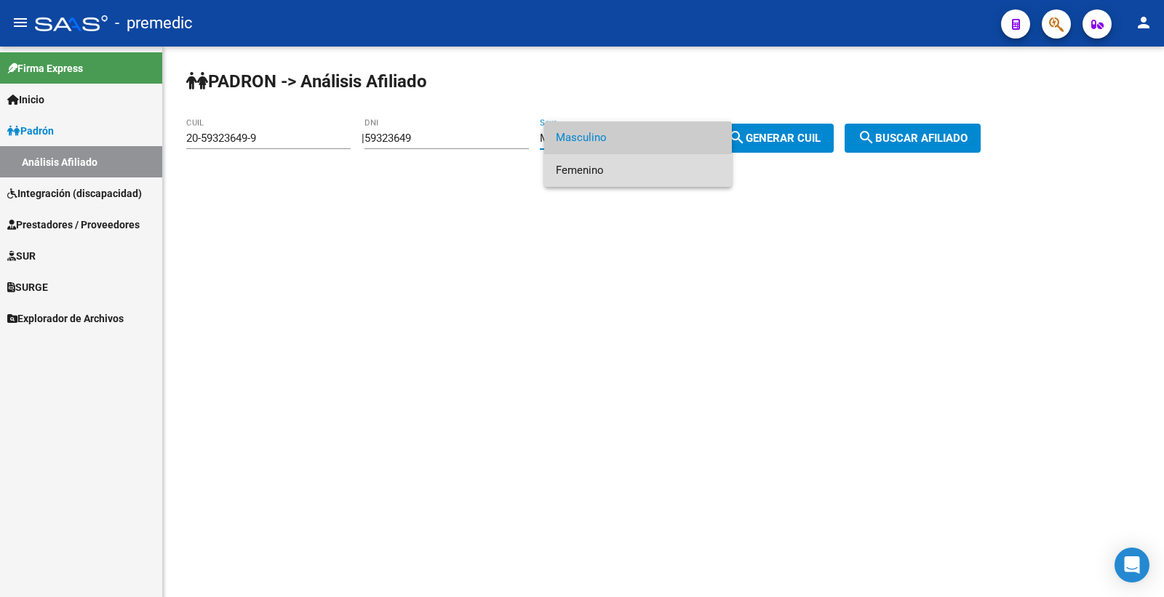
click at [597, 172] on span "Femenino" at bounding box center [638, 170] width 164 height 33
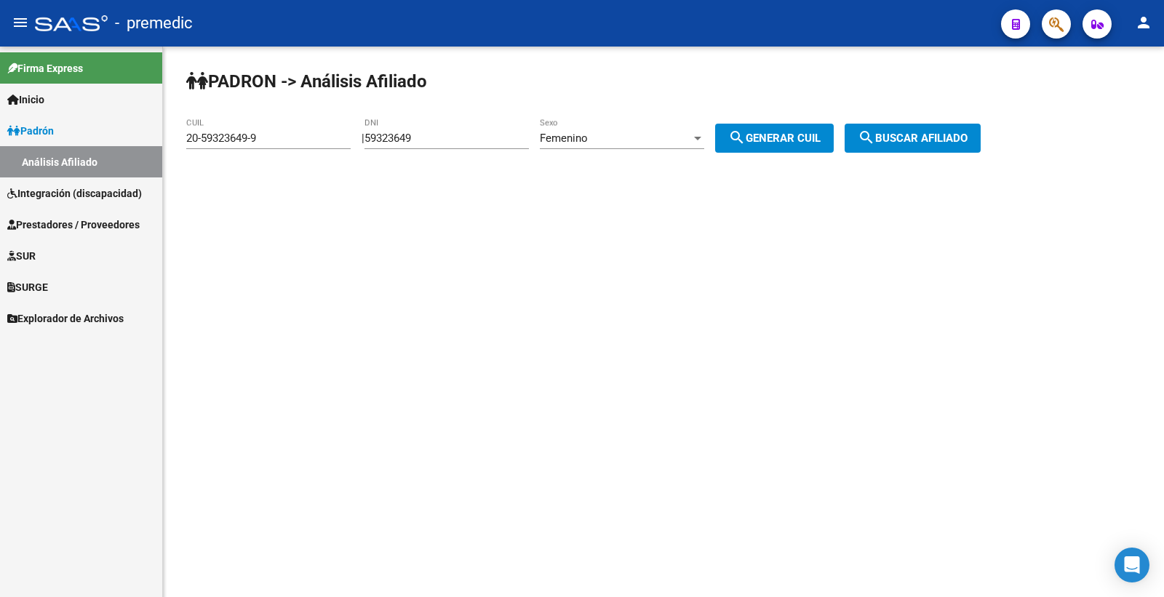
click at [845, 141] on div "| 59323649 DNI Femenino Sexo search Generar CUIL" at bounding box center [603, 138] width 483 height 13
click at [821, 141] on span "search Generar CUIL" at bounding box center [774, 138] width 92 height 13
type input "27-59323649-3"
click at [930, 135] on span "search Buscar afiliado" at bounding box center [913, 138] width 110 height 13
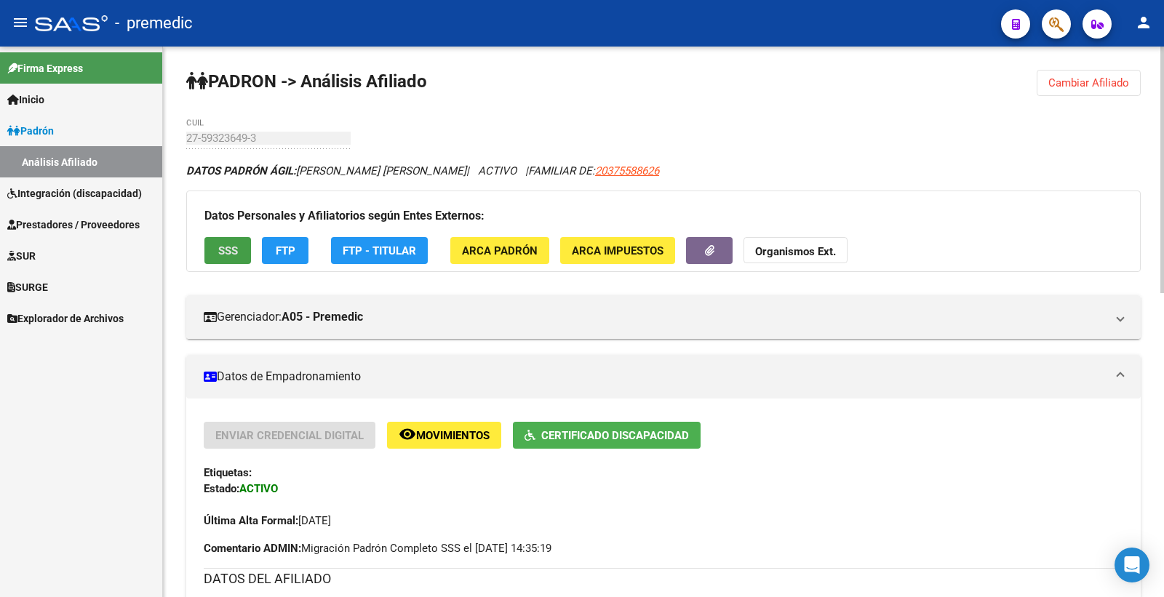
click at [234, 247] on span "SSS" at bounding box center [228, 250] width 20 height 13
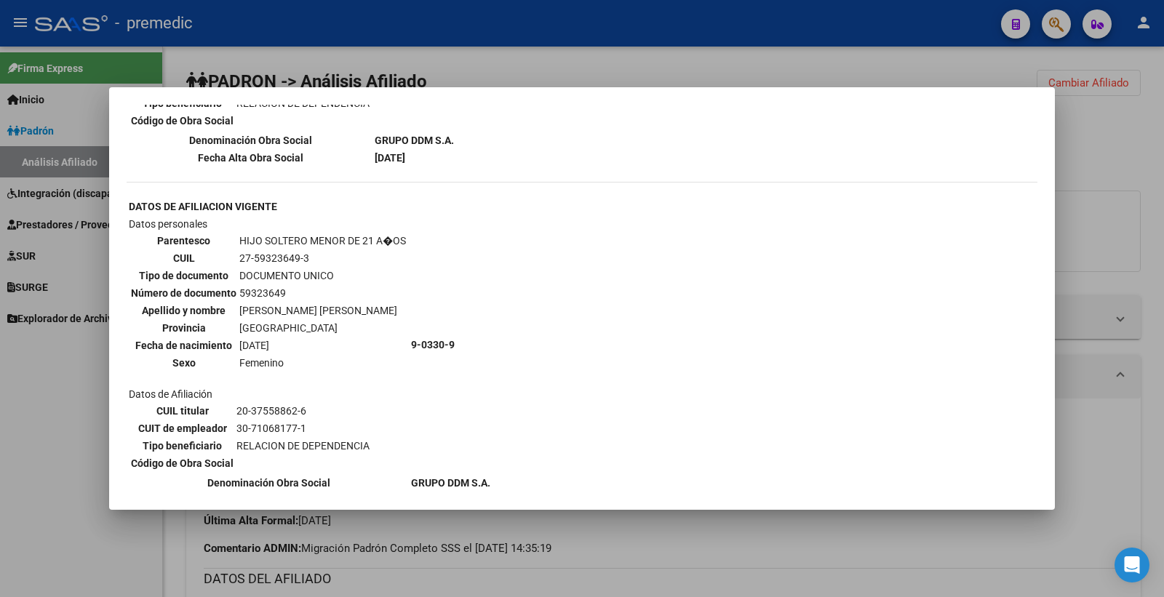
scroll to position [837, 0]
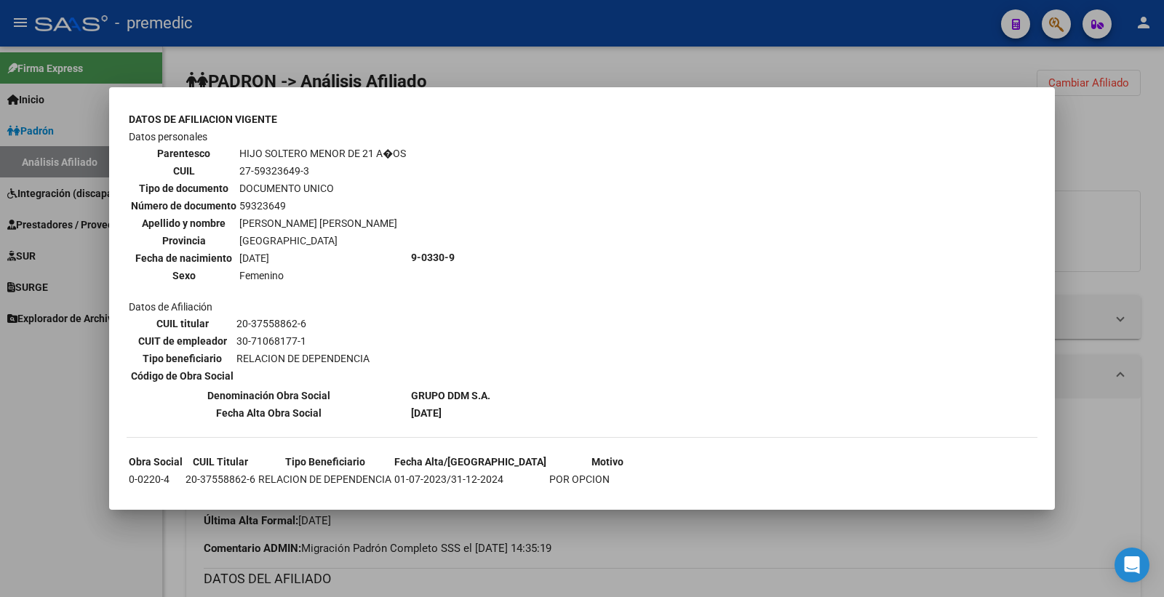
click at [1155, 164] on div at bounding box center [582, 298] width 1164 height 597
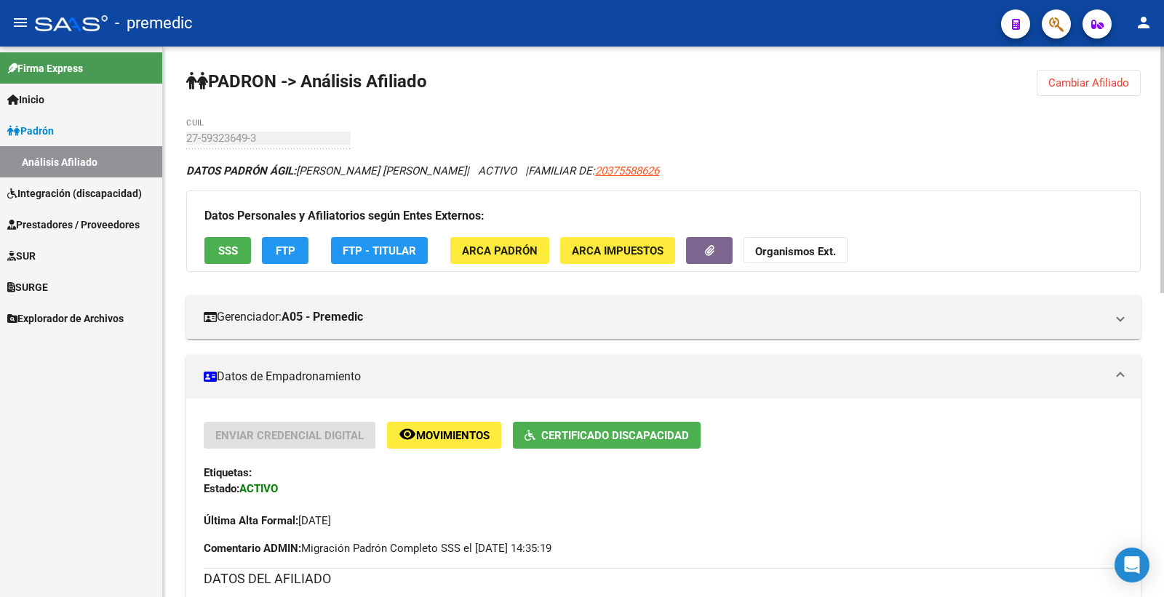
click at [299, 231] on div "Datos Personales y Afiliatorios según Entes Externos: SSS FTP FTP - Titular ARC…" at bounding box center [663, 231] width 954 height 81
click at [291, 248] on span "FTP" at bounding box center [286, 250] width 20 height 13
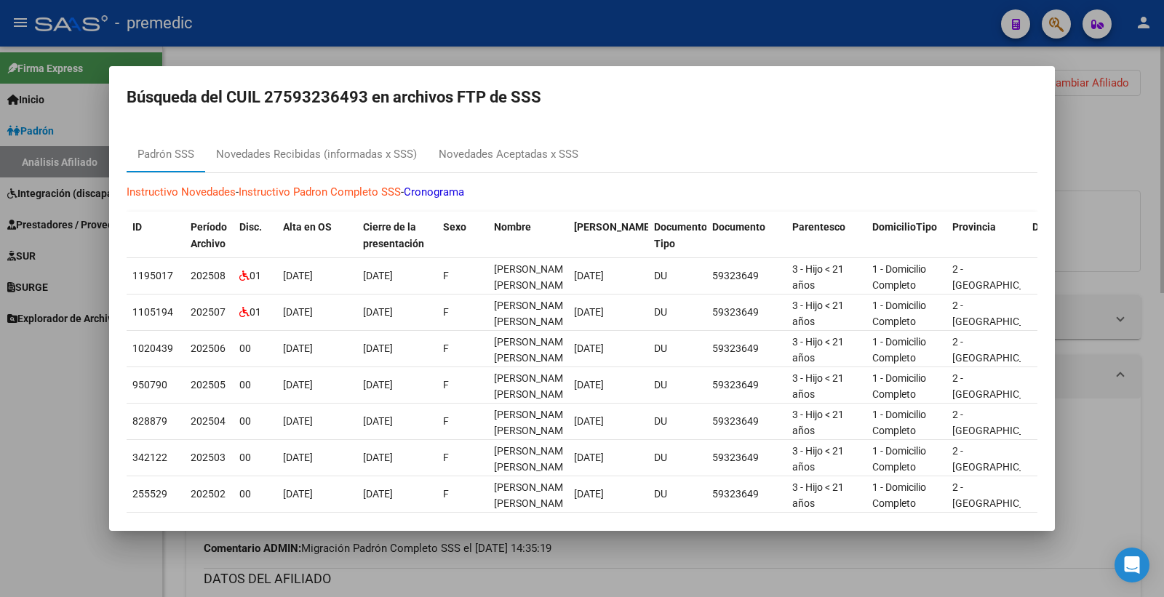
click at [1113, 124] on div at bounding box center [582, 298] width 1164 height 597
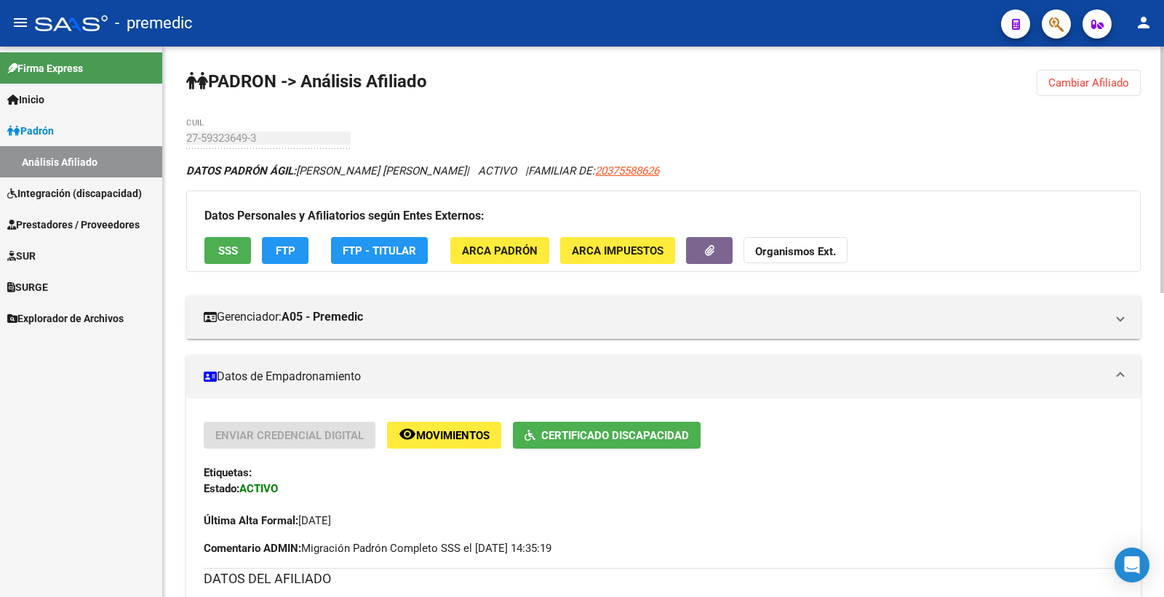
click at [1093, 84] on span "Cambiar Afiliado" at bounding box center [1088, 82] width 81 height 13
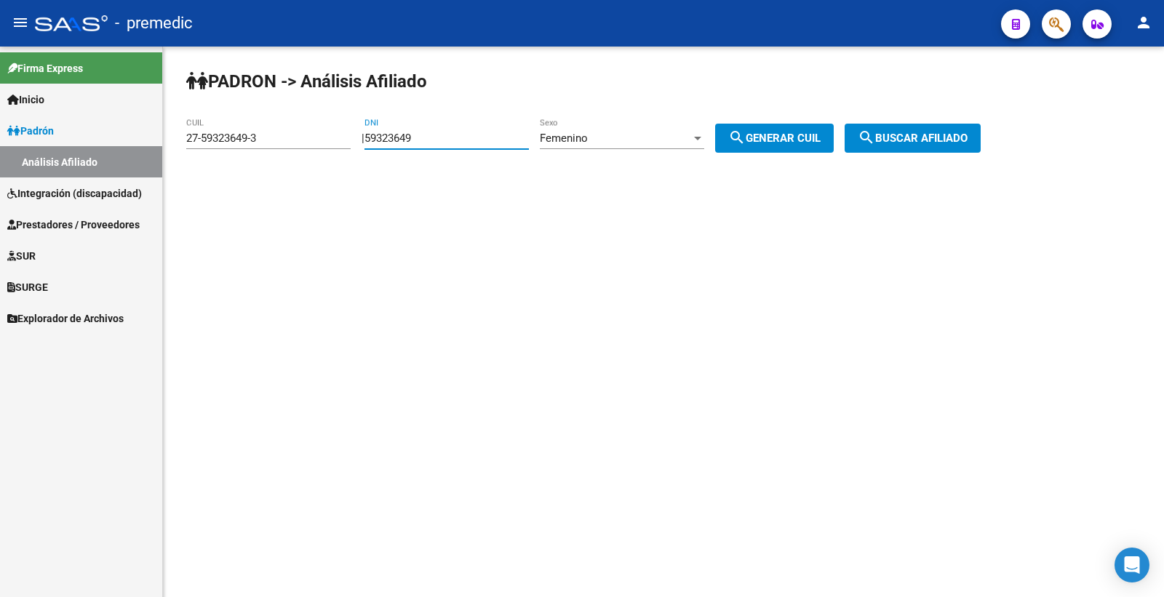
drag, startPoint x: 461, startPoint y: 137, endPoint x: 60, endPoint y: 124, distance: 401.8
click at [91, 135] on mat-sidenav-container "Firma Express Inicio Calendario SSS Instructivos Contacto OS Padrón Análisis Af…" at bounding box center [582, 322] width 1164 height 551
paste input "6663307"
type input "56663307"
click at [784, 127] on button "search Generar CUIL" at bounding box center [774, 138] width 119 height 29
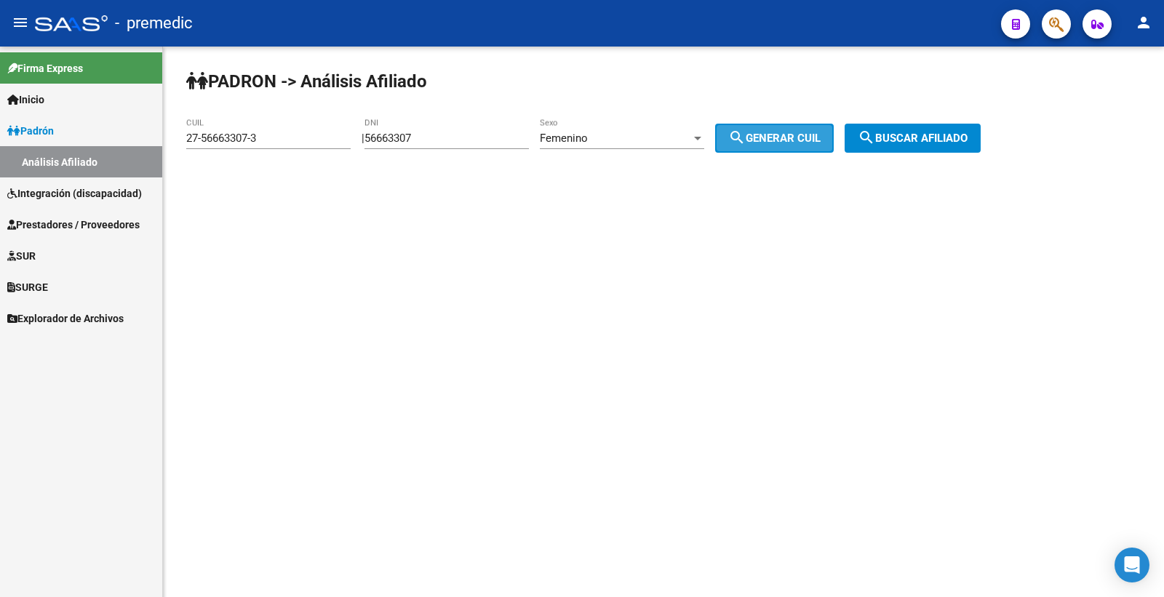
click at [784, 135] on span "search Generar CUIL" at bounding box center [774, 138] width 92 height 13
click at [981, 127] on button "search Buscar afiliado" at bounding box center [913, 138] width 136 height 29
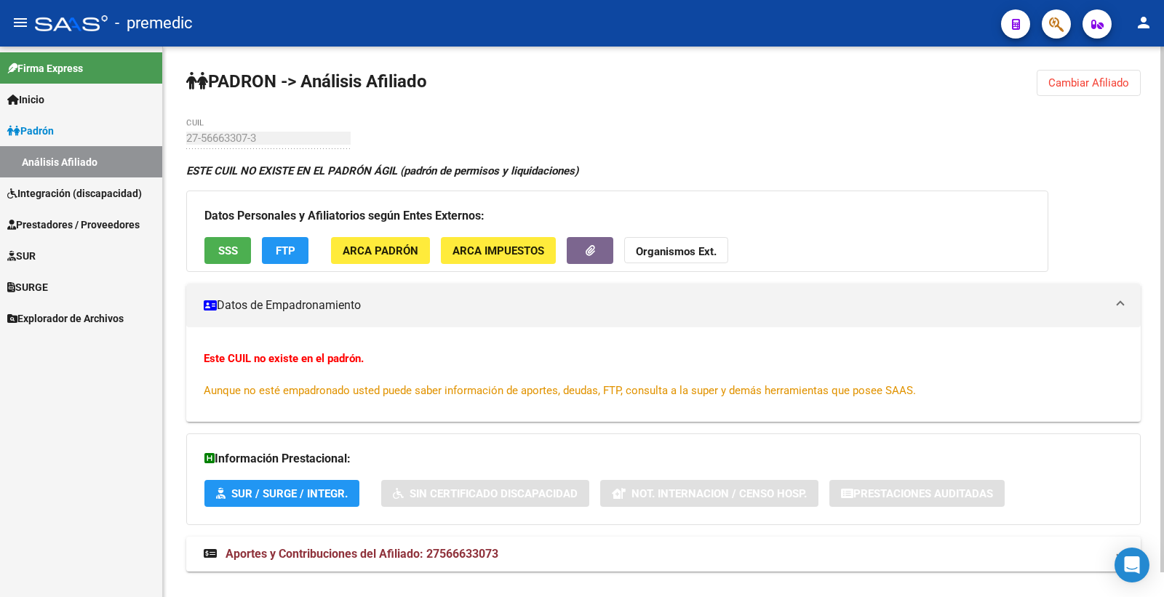
click at [1097, 87] on span "Cambiar Afiliado" at bounding box center [1088, 82] width 81 height 13
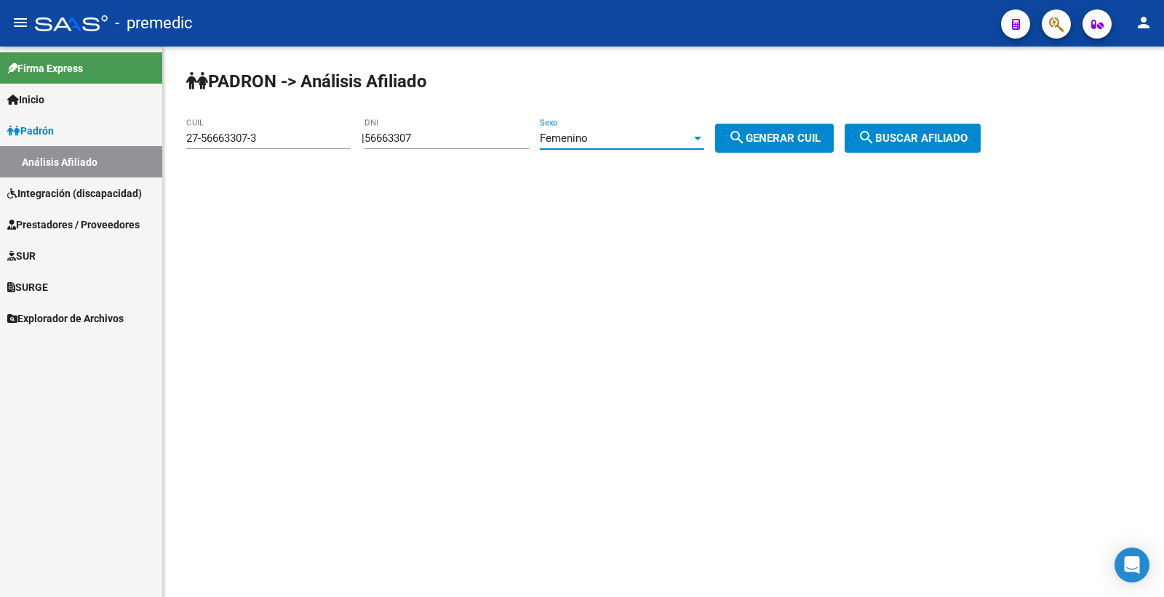
click at [666, 138] on div "Femenino" at bounding box center [615, 138] width 151 height 13
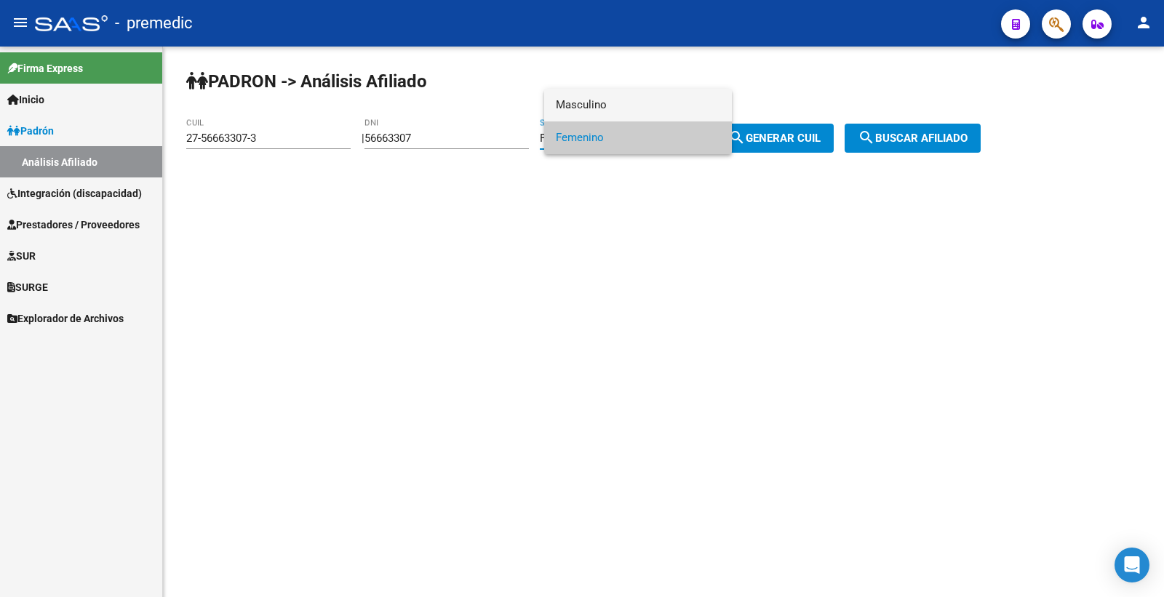
click at [641, 117] on span "Masculino" at bounding box center [638, 105] width 164 height 33
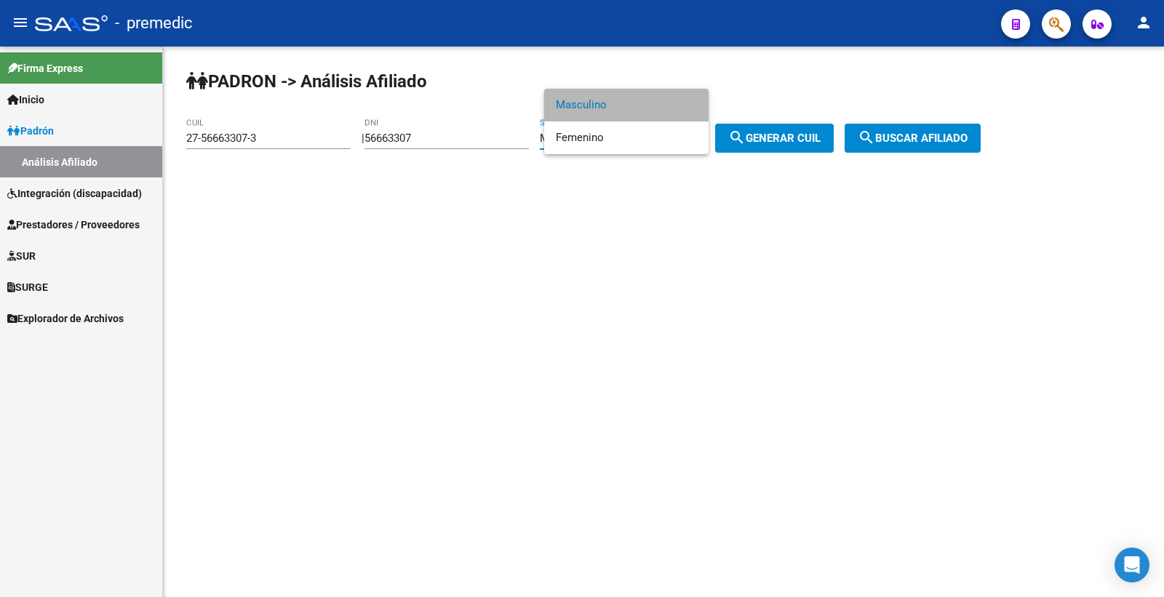
click at [779, 124] on button "search Generar CUIL" at bounding box center [774, 138] width 119 height 29
type input "20-56663307-9"
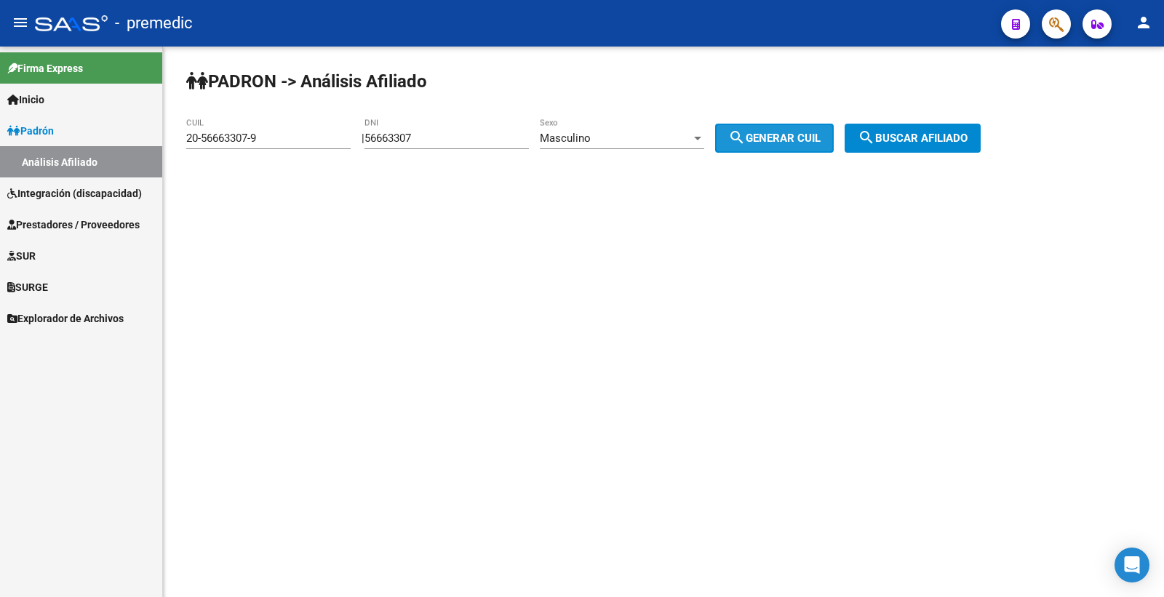
click at [787, 134] on span "search Generar CUIL" at bounding box center [774, 138] width 92 height 13
click at [912, 135] on span "search Buscar afiliado" at bounding box center [913, 138] width 110 height 13
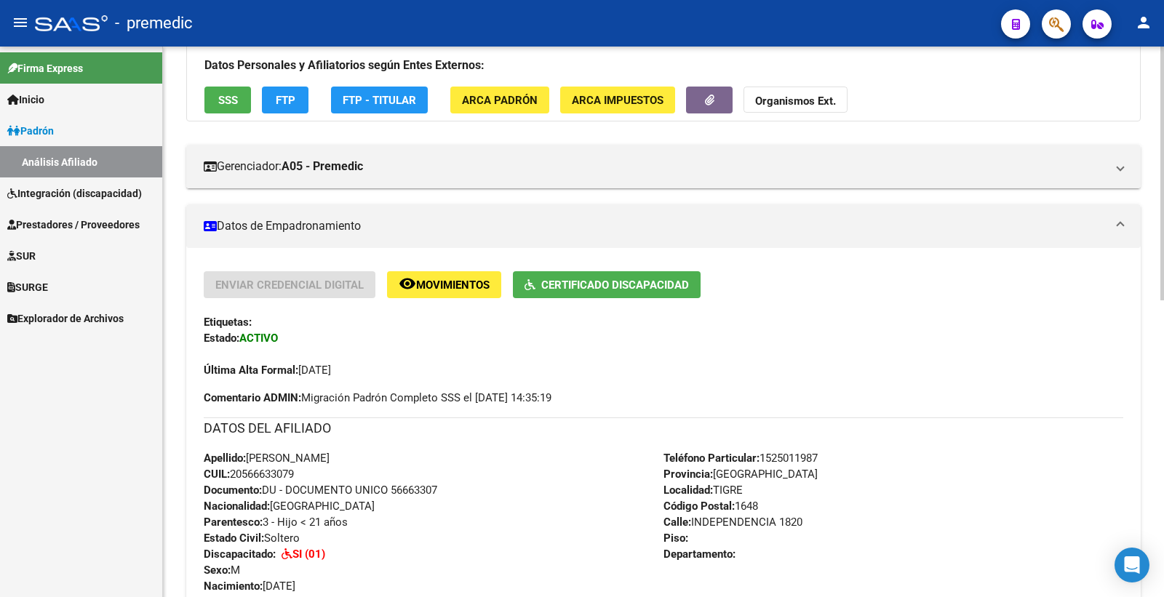
scroll to position [162, 0]
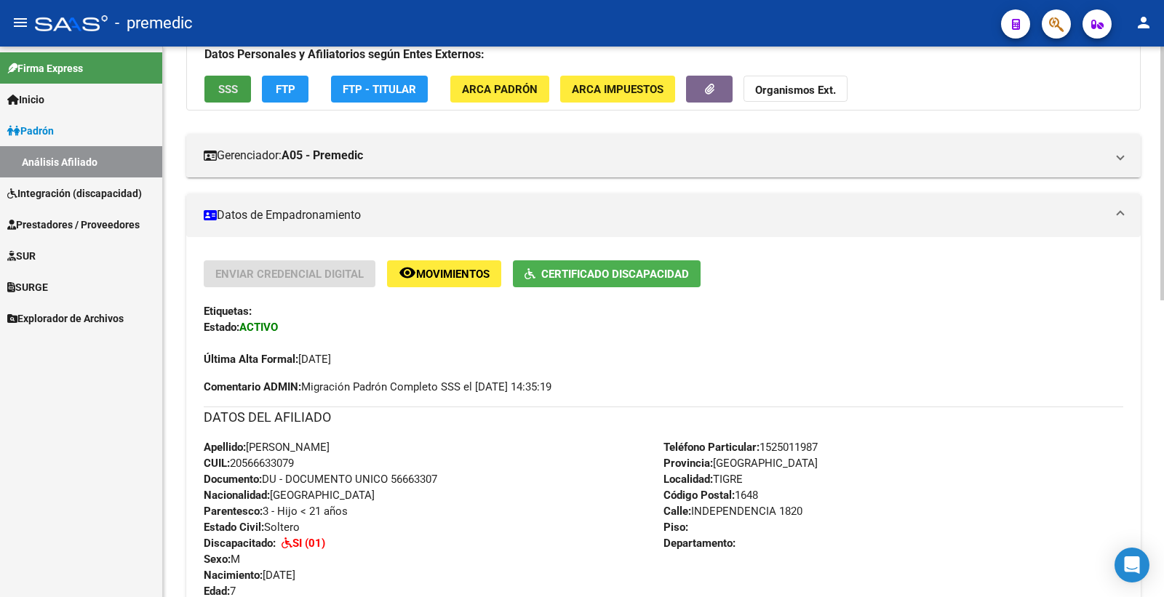
click at [244, 96] on button "SSS" at bounding box center [227, 89] width 47 height 27
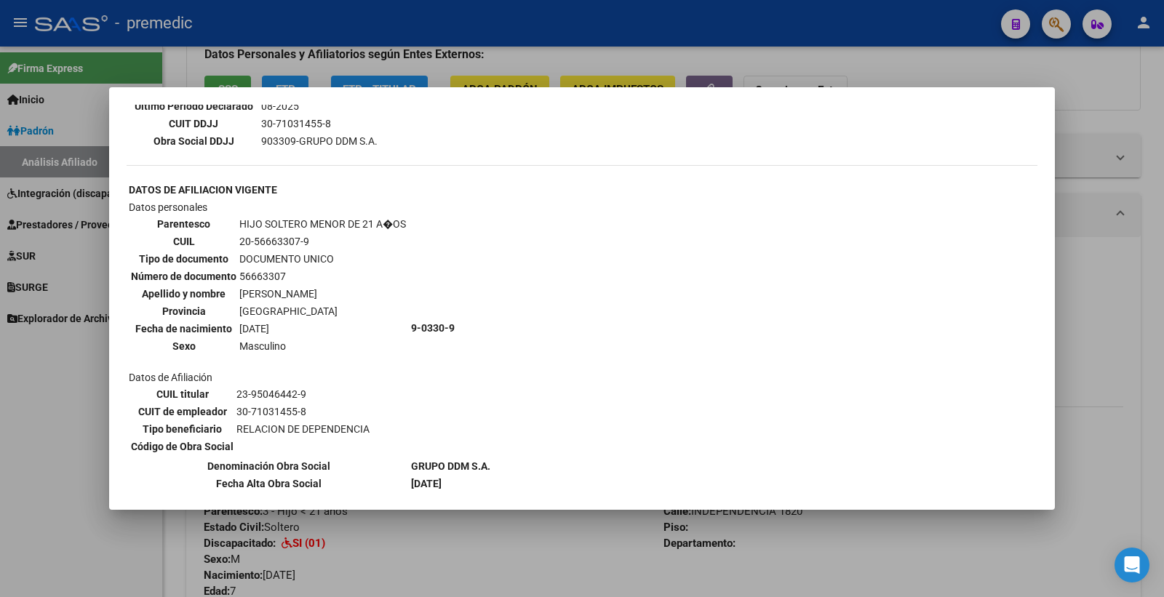
scroll to position [522, 0]
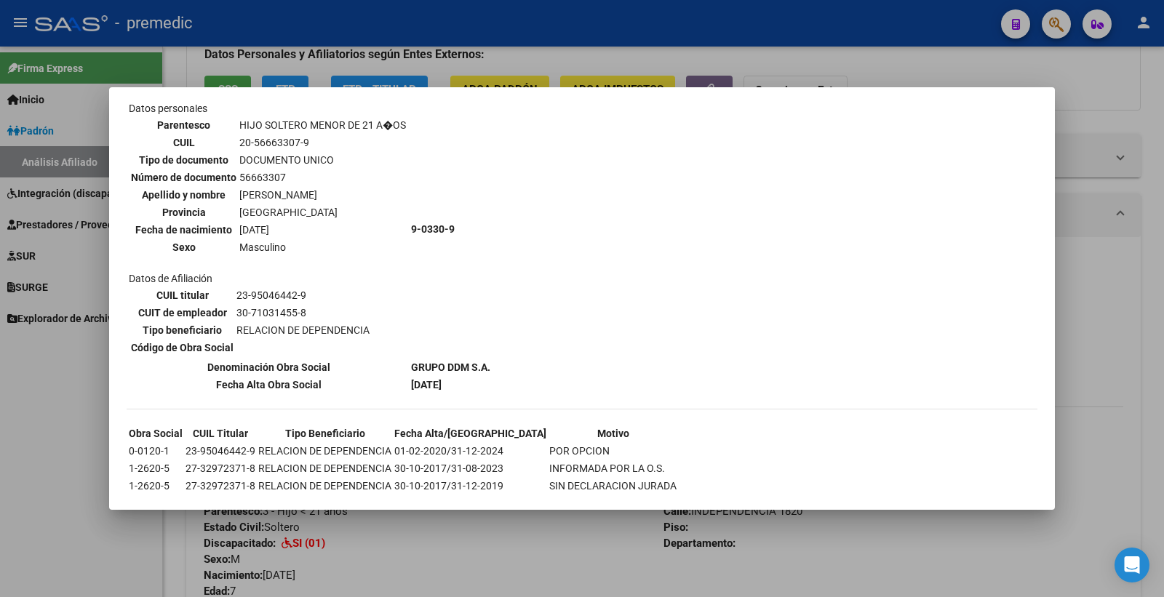
click at [1068, 170] on div at bounding box center [582, 298] width 1164 height 597
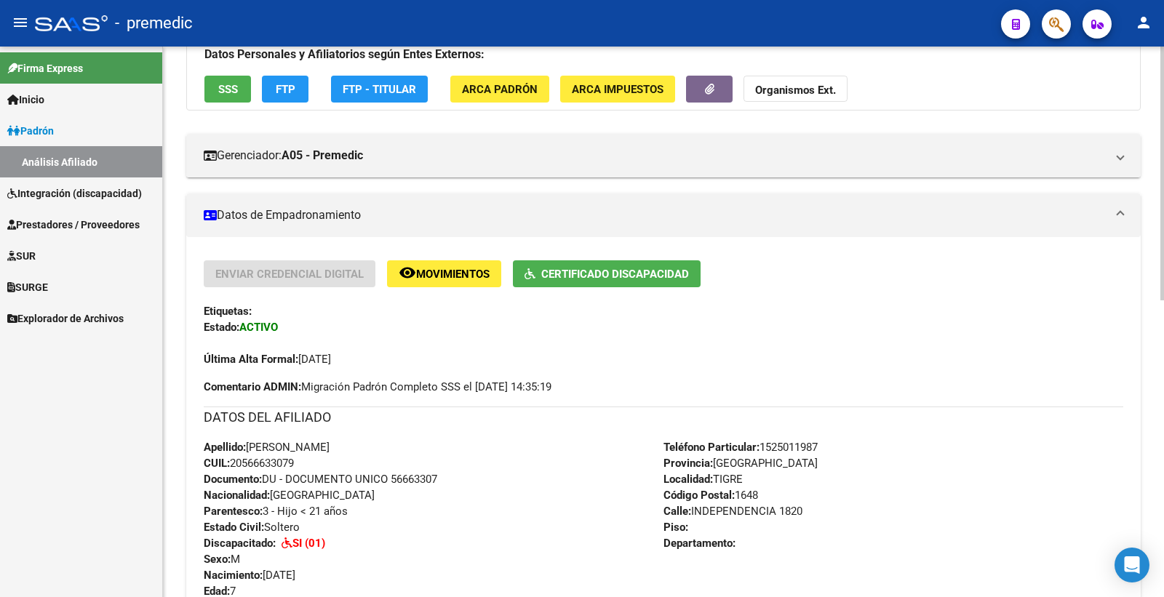
click at [295, 95] on button "FTP" at bounding box center [285, 89] width 47 height 27
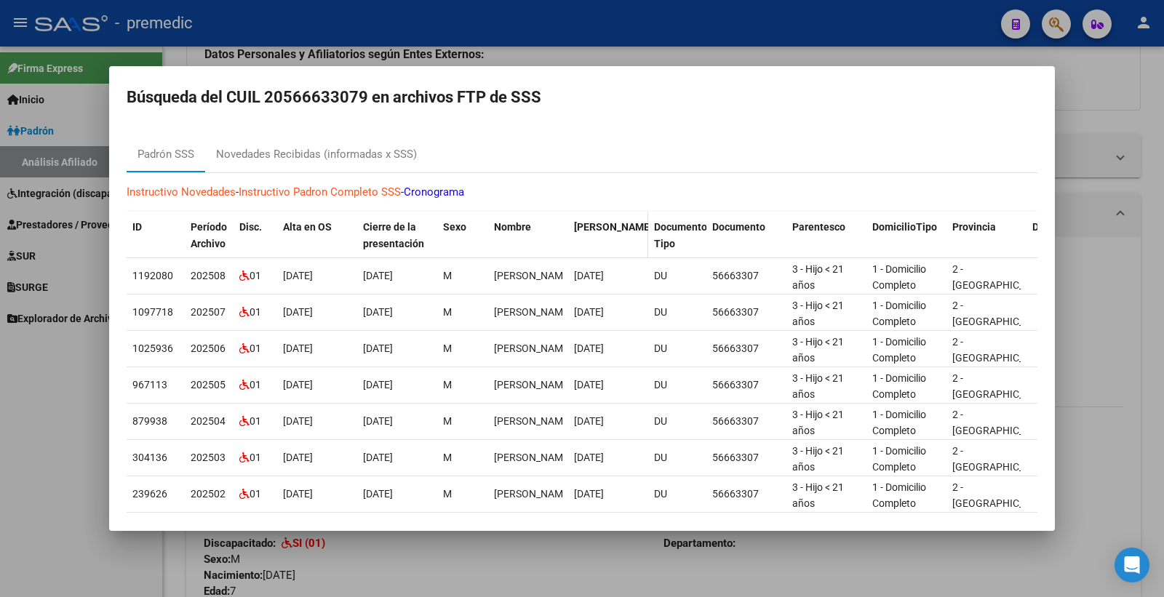
scroll to position [100, 0]
